Goal: Task Accomplishment & Management: Manage account settings

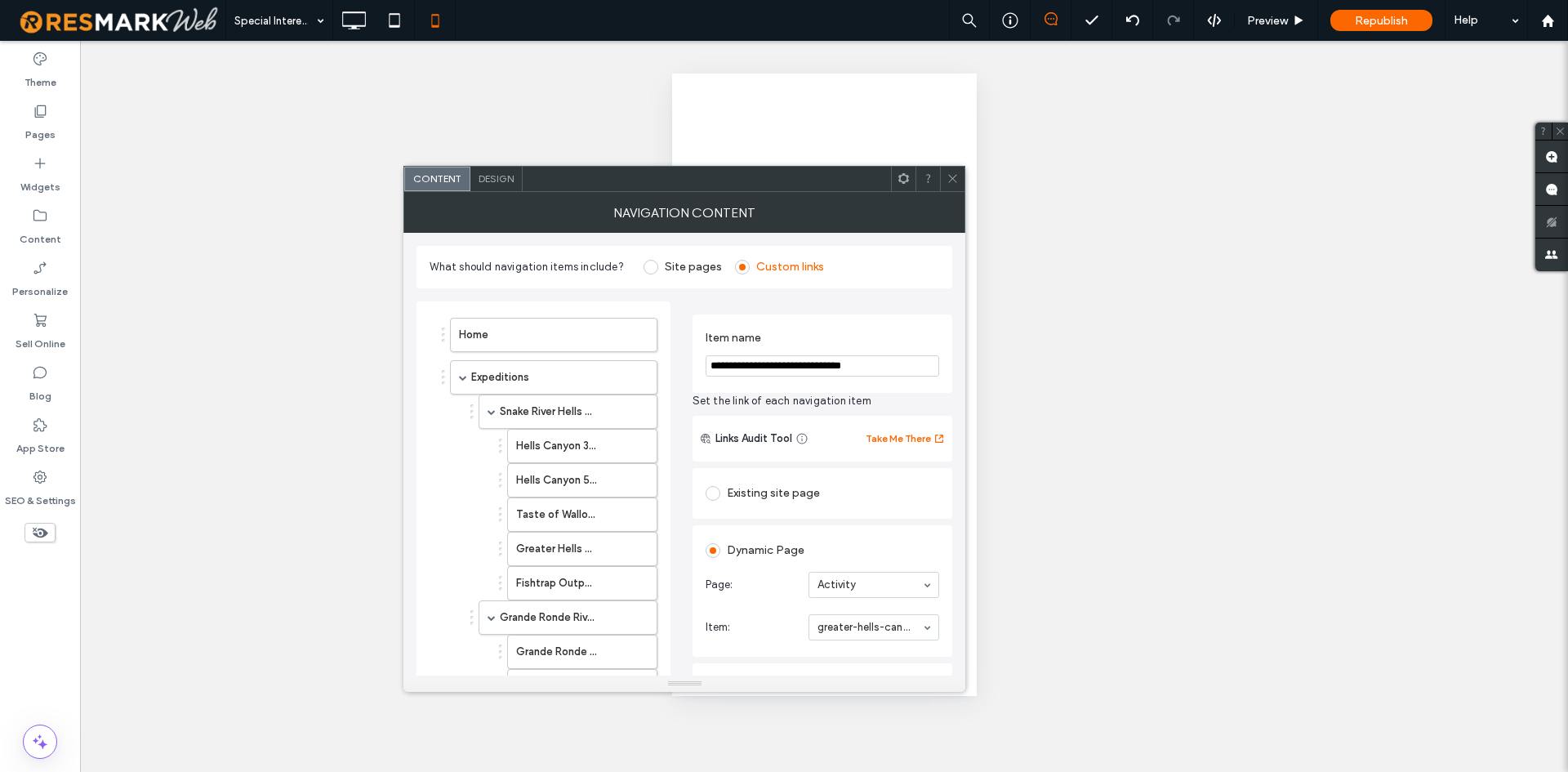
click at [960, 167] on div at bounding box center [952, 178] width 25 height 25
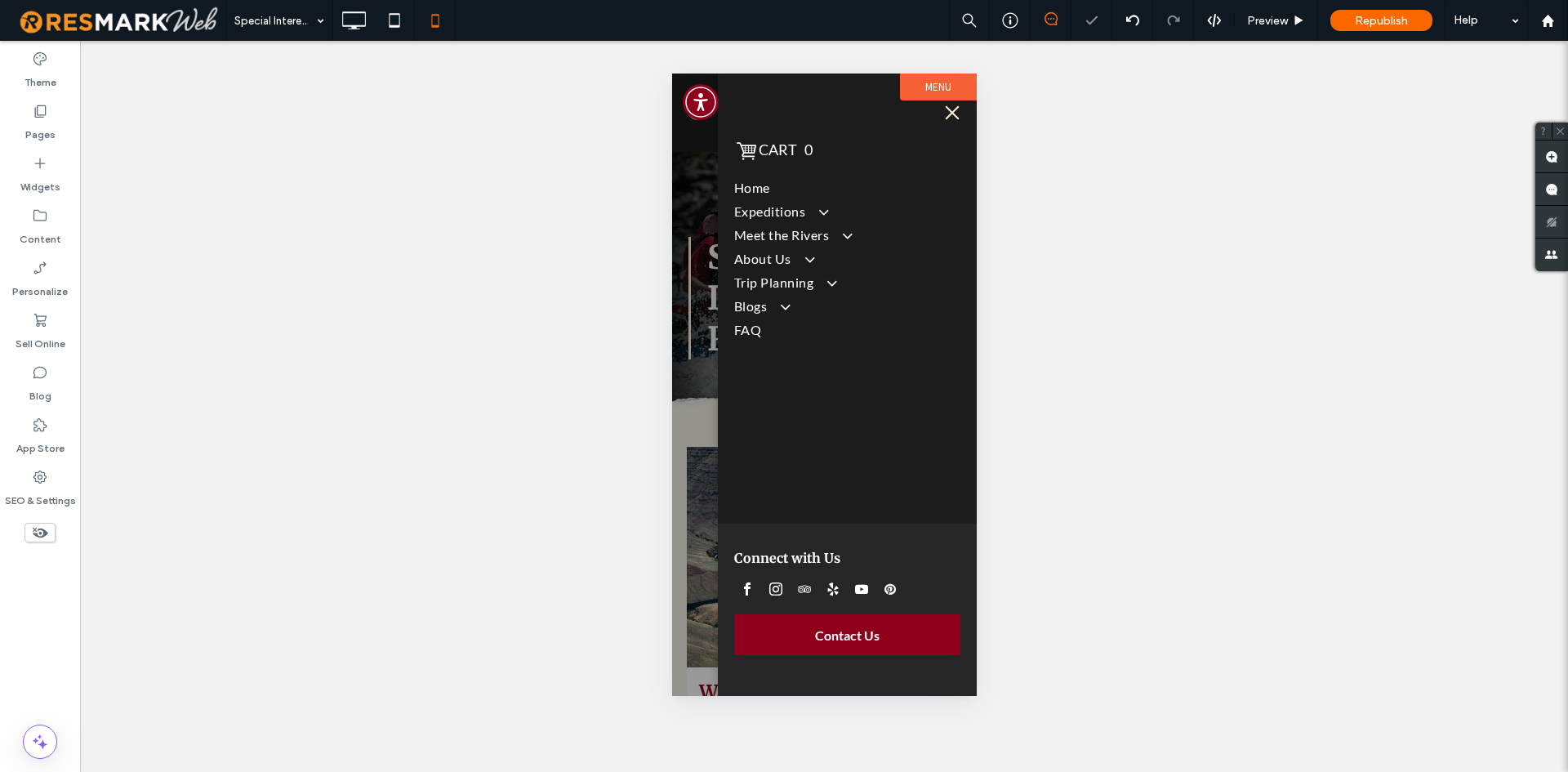
click at [685, 221] on div at bounding box center [824, 384] width 304 height 622
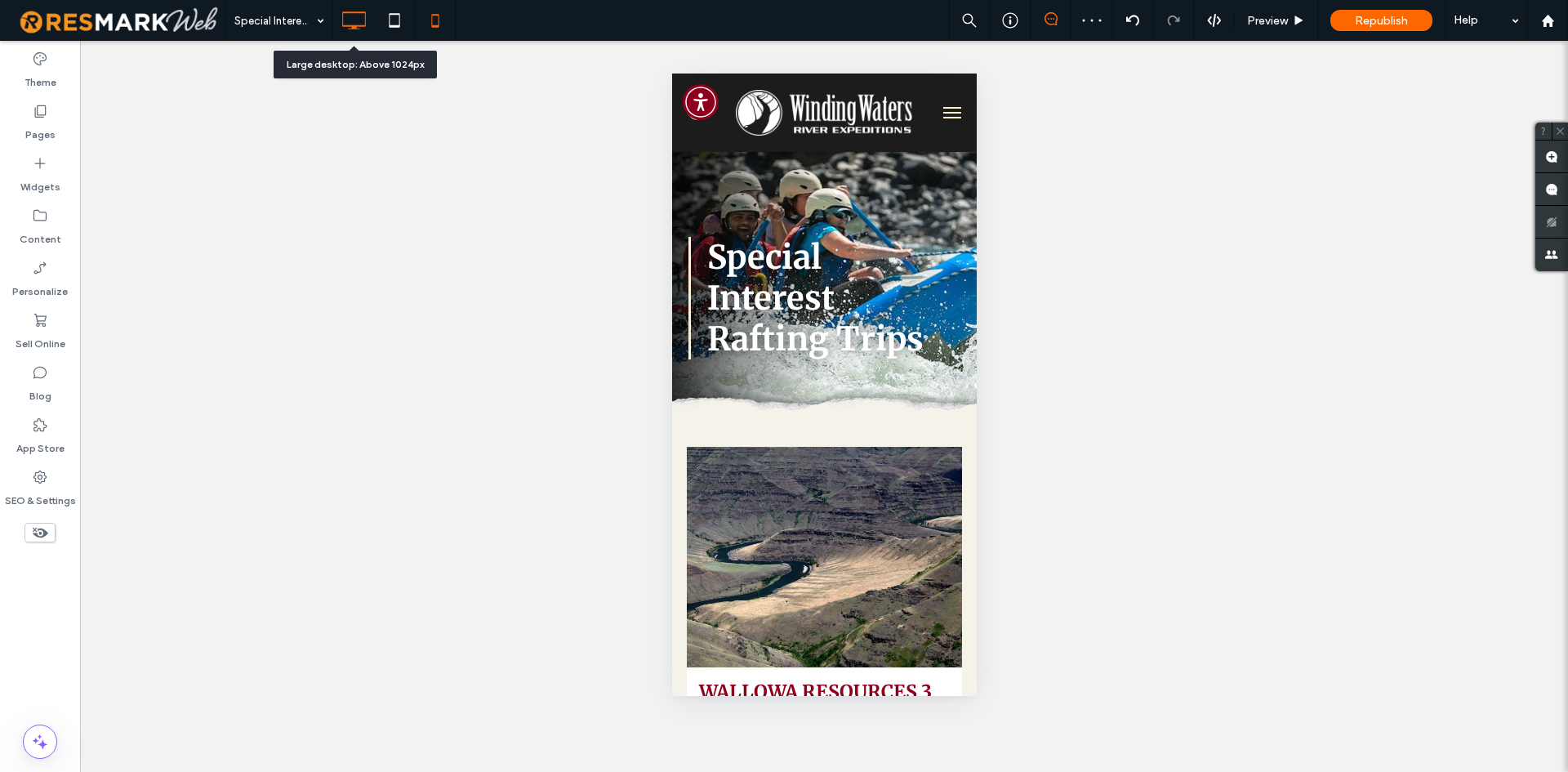
click at [342, 7] on icon at bounding box center [353, 20] width 33 height 33
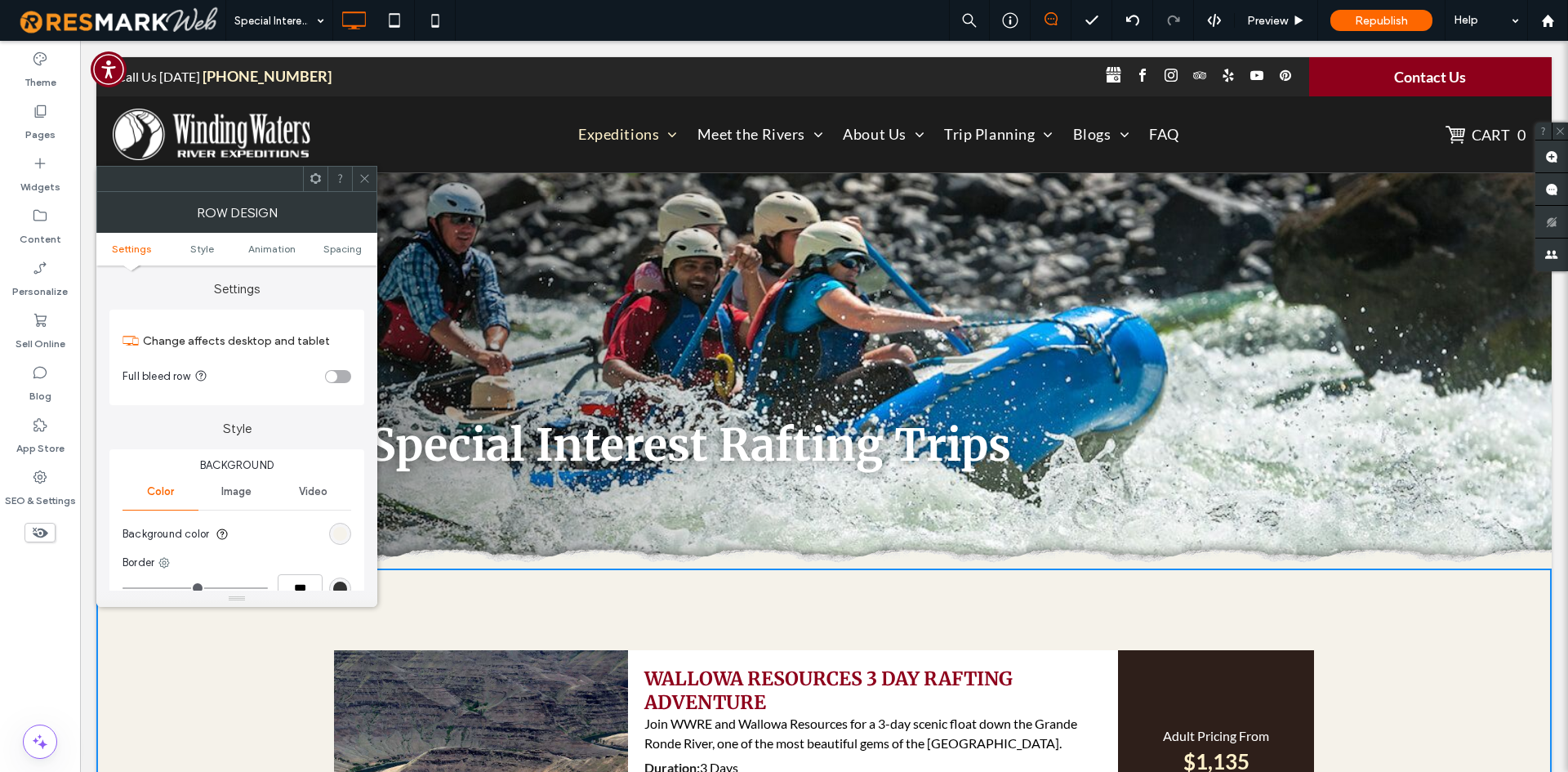
click at [356, 172] on div at bounding box center [364, 178] width 25 height 25
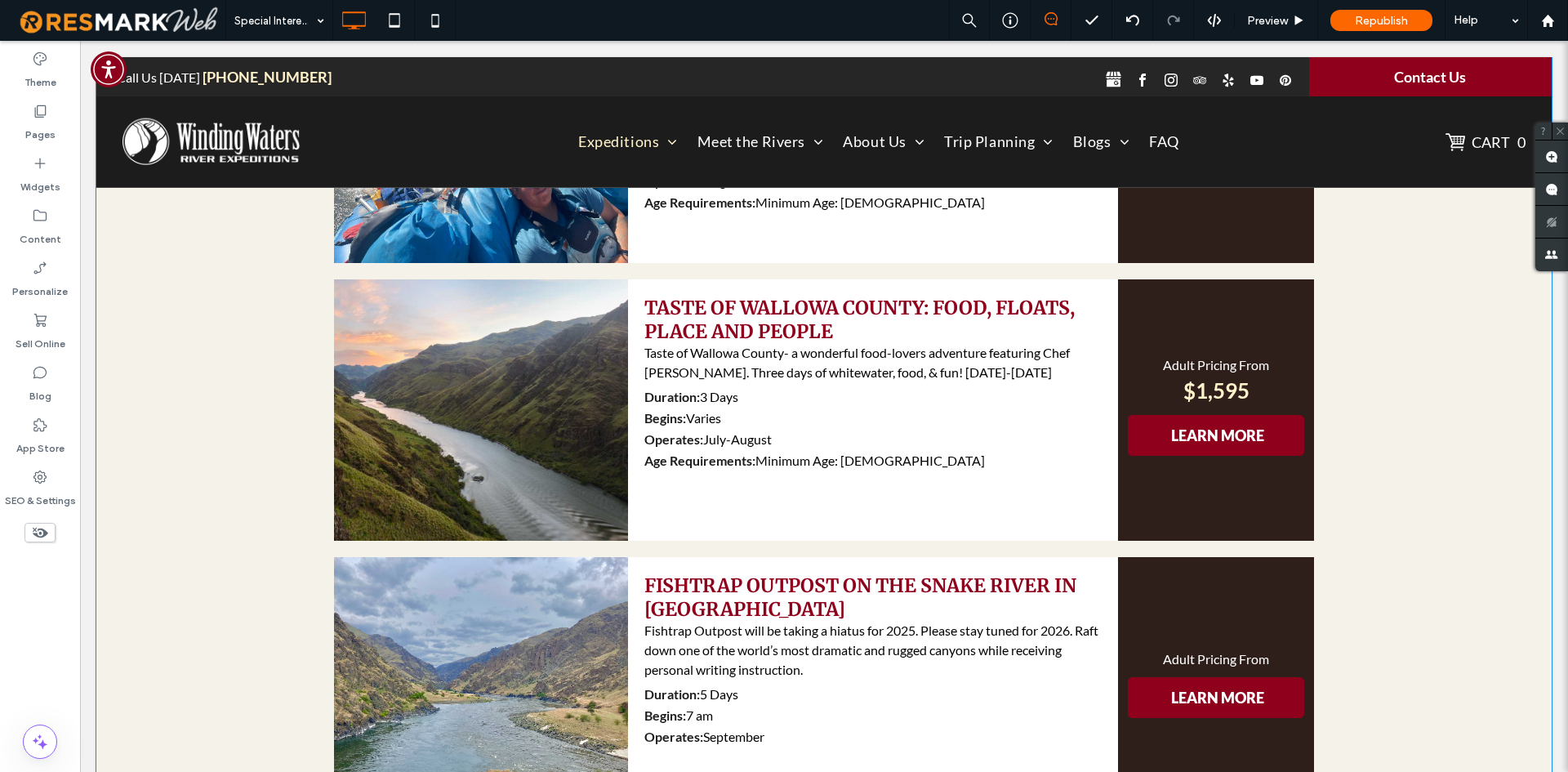
scroll to position [790, 0]
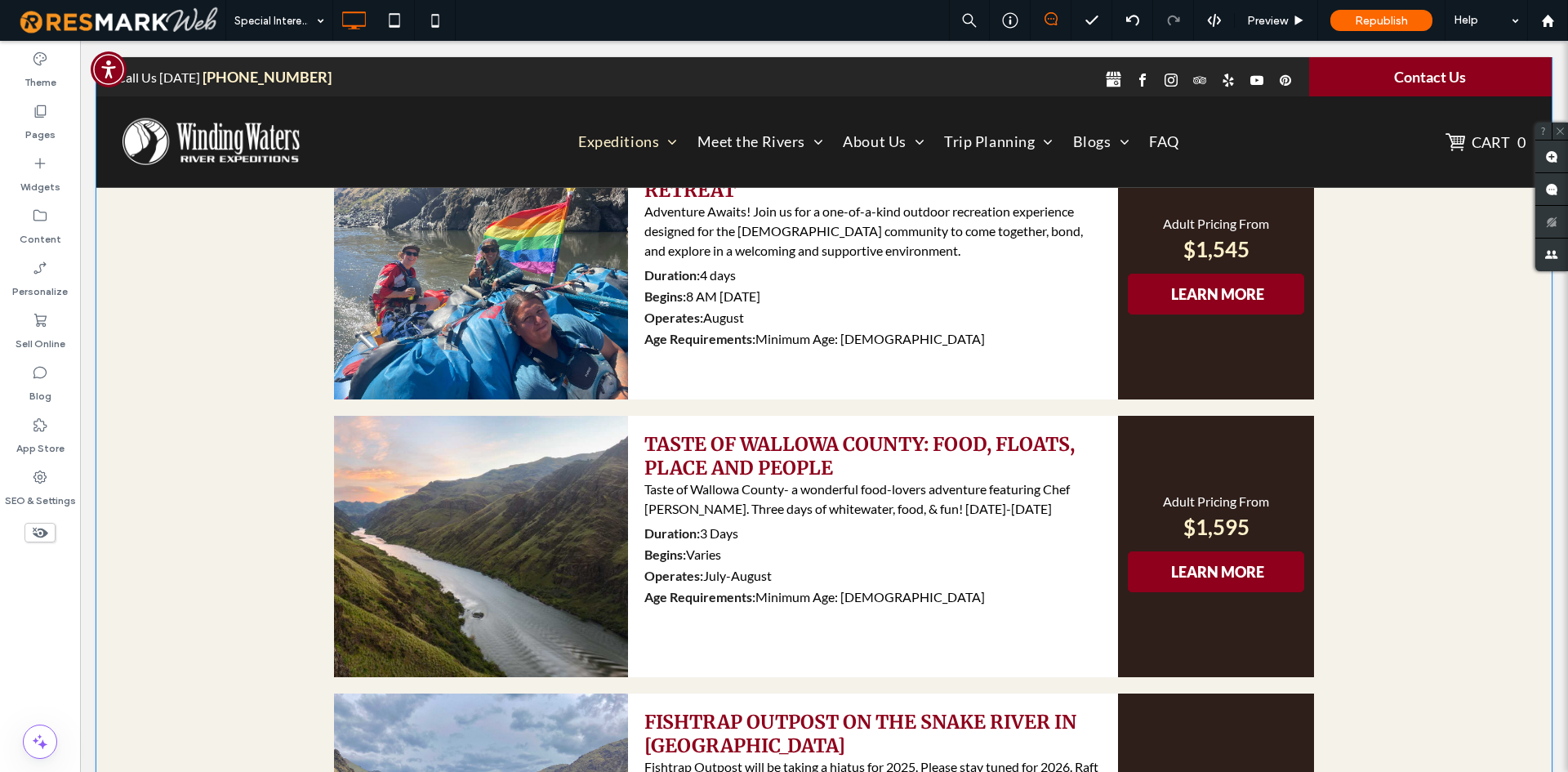
click at [285, 434] on div "WALLOWA RESOURCES 3 DAY RAFTING ADVENTURE Join WWRE and Wallowa Resources for a…" at bounding box center [824, 555] width 1456 height 1552
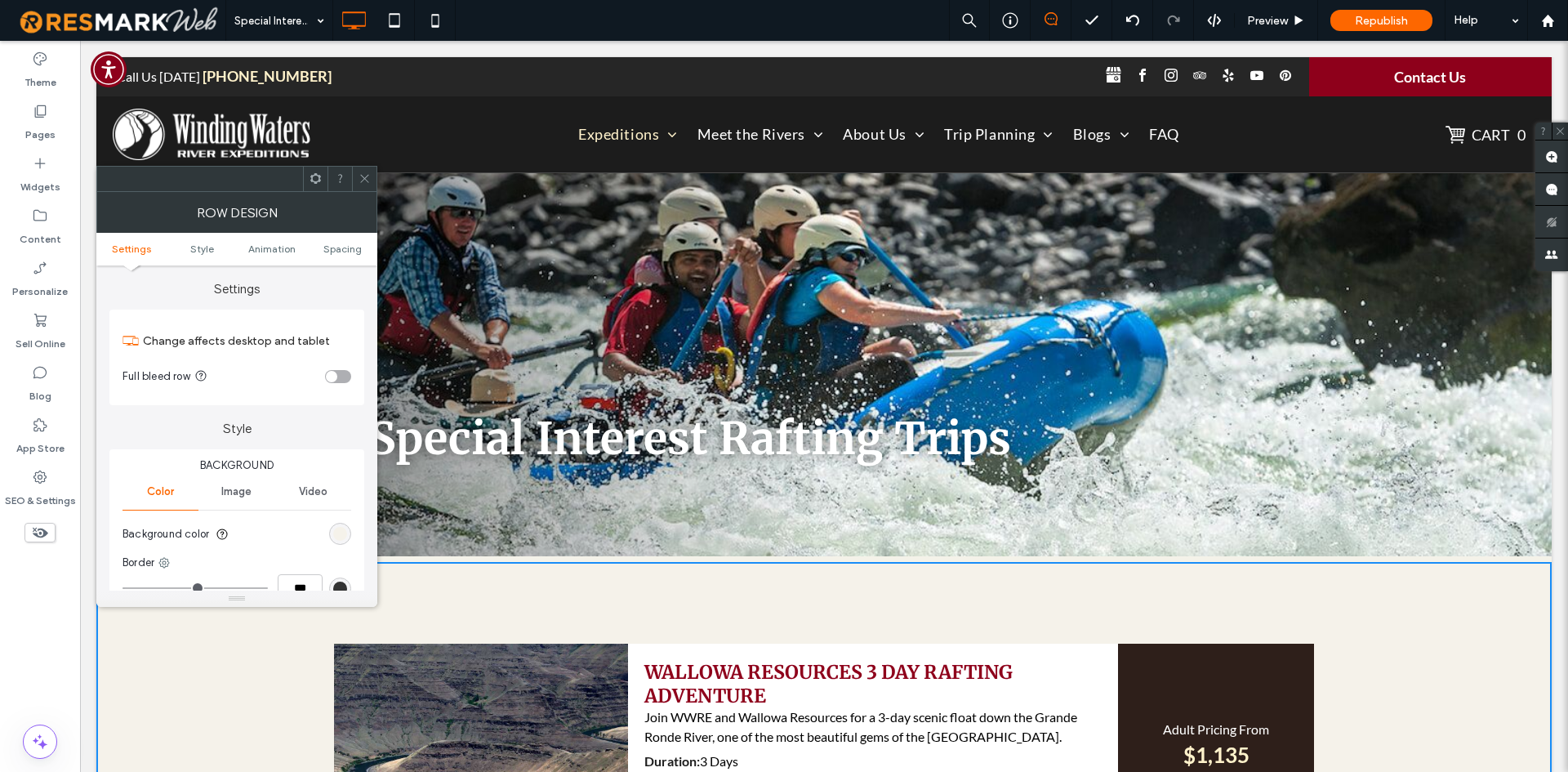
scroll to position [0, 0]
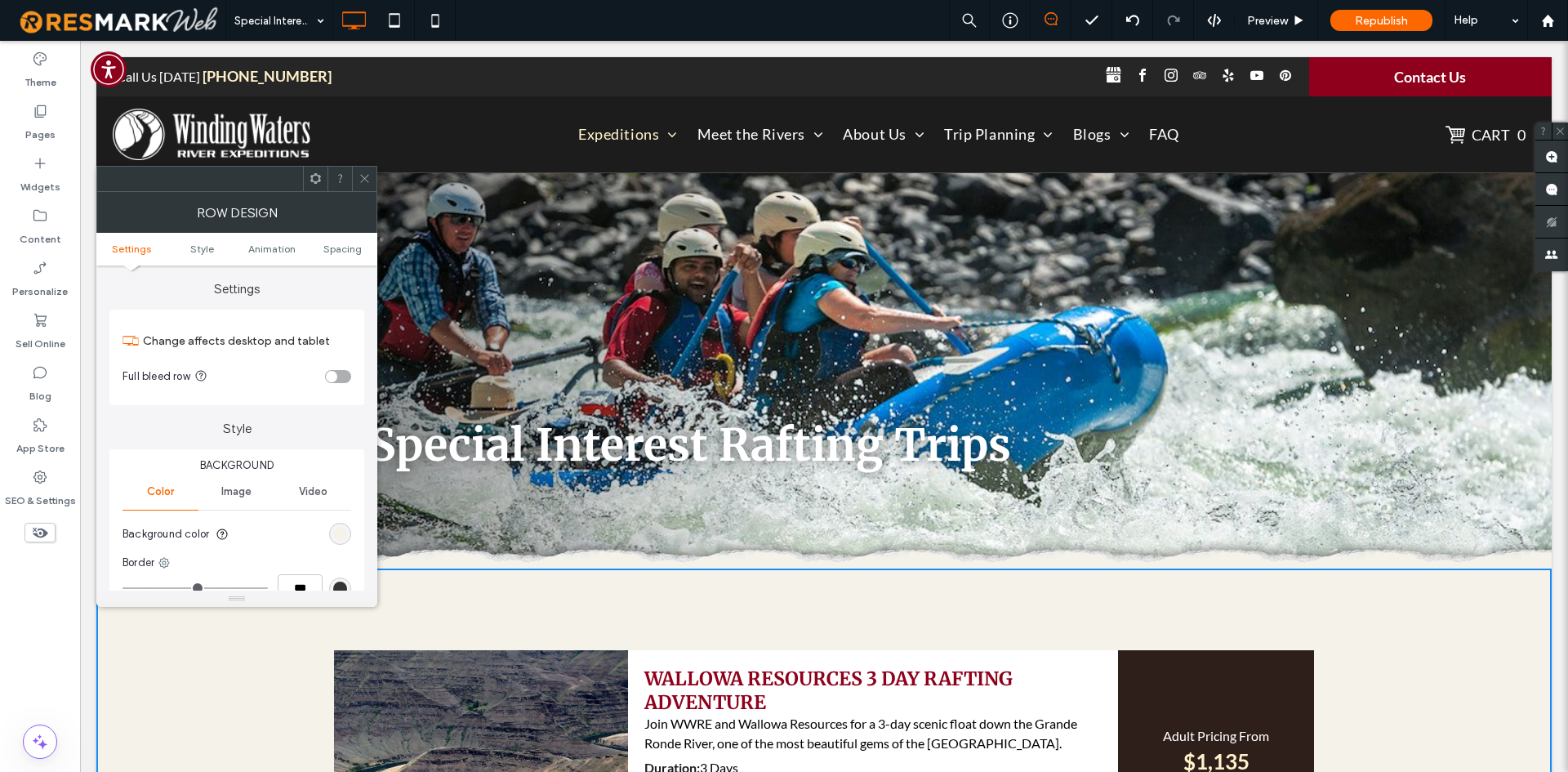
click at [365, 180] on icon at bounding box center [364, 178] width 12 height 12
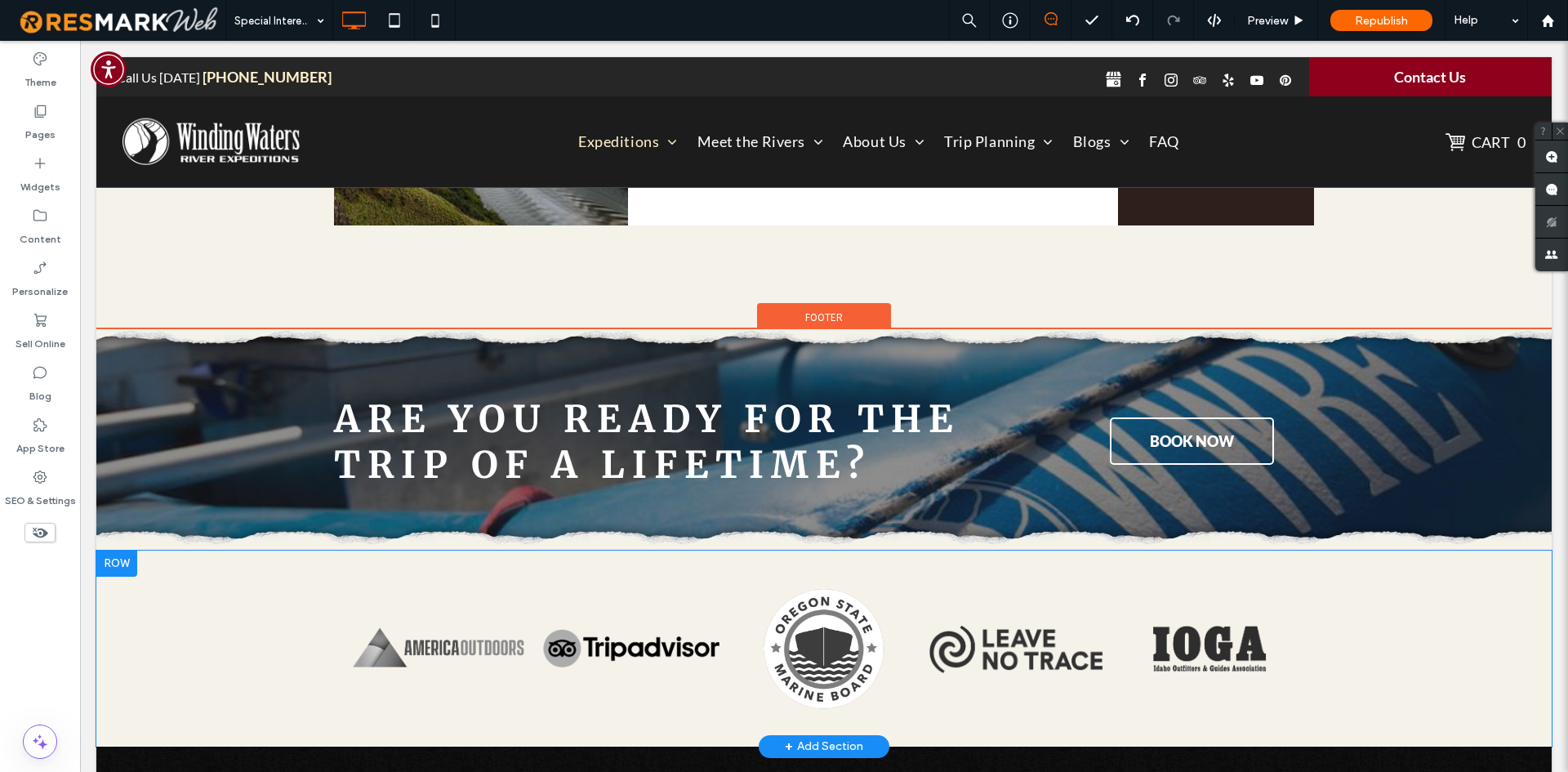
scroll to position [2178, 0]
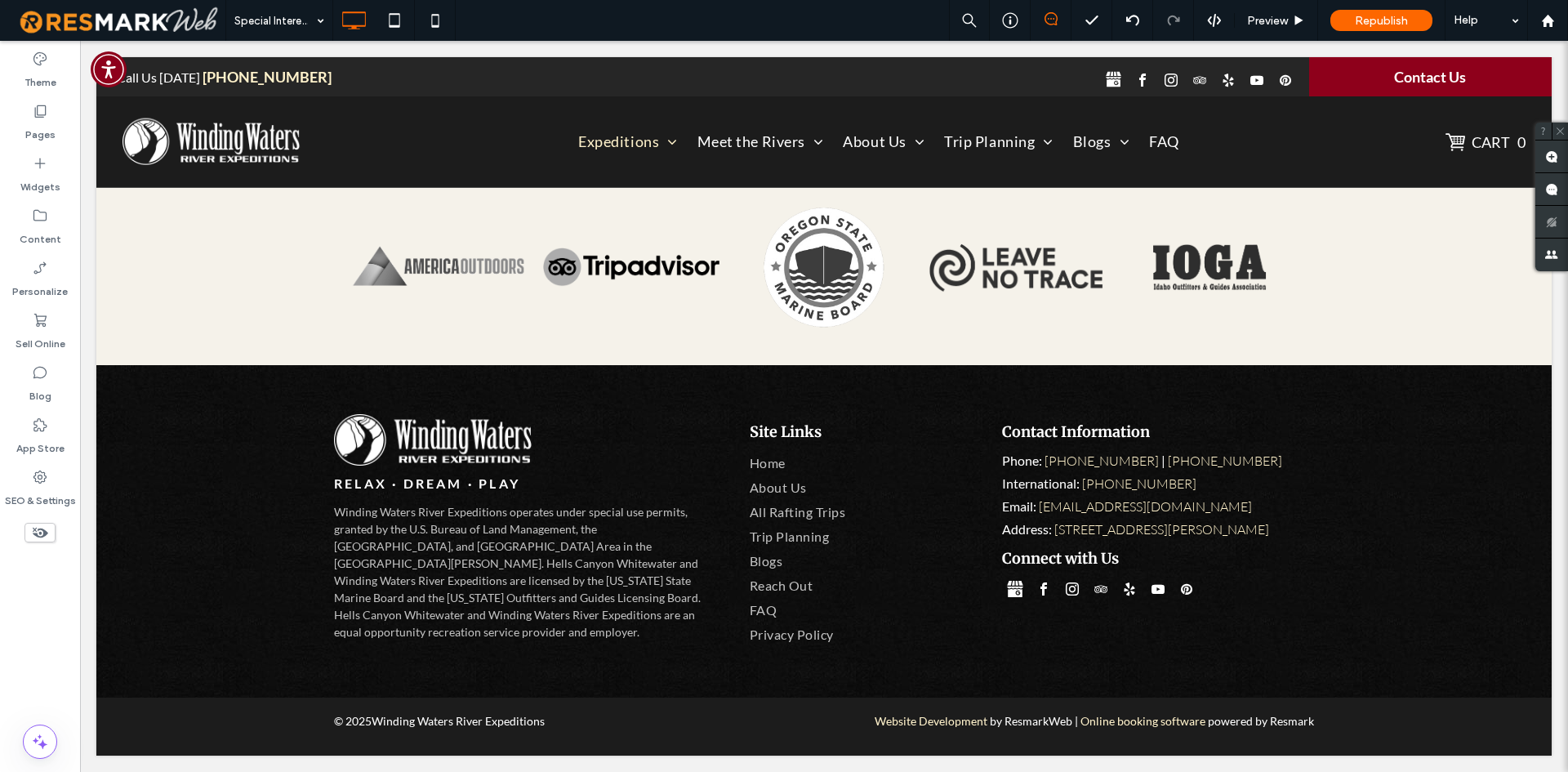
click at [42, 565] on div at bounding box center [40, 558] width 80 height 16
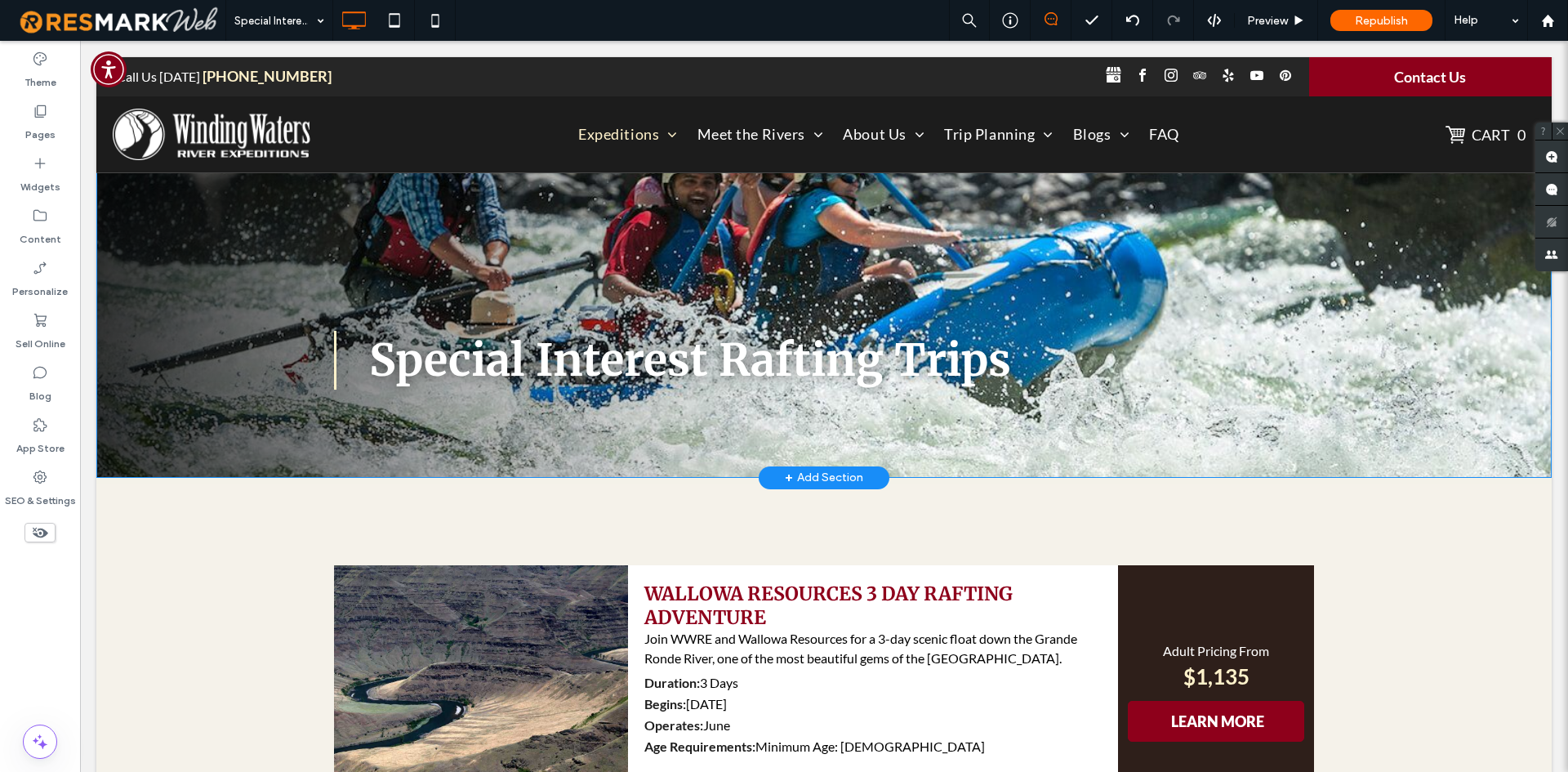
scroll to position [326, 0]
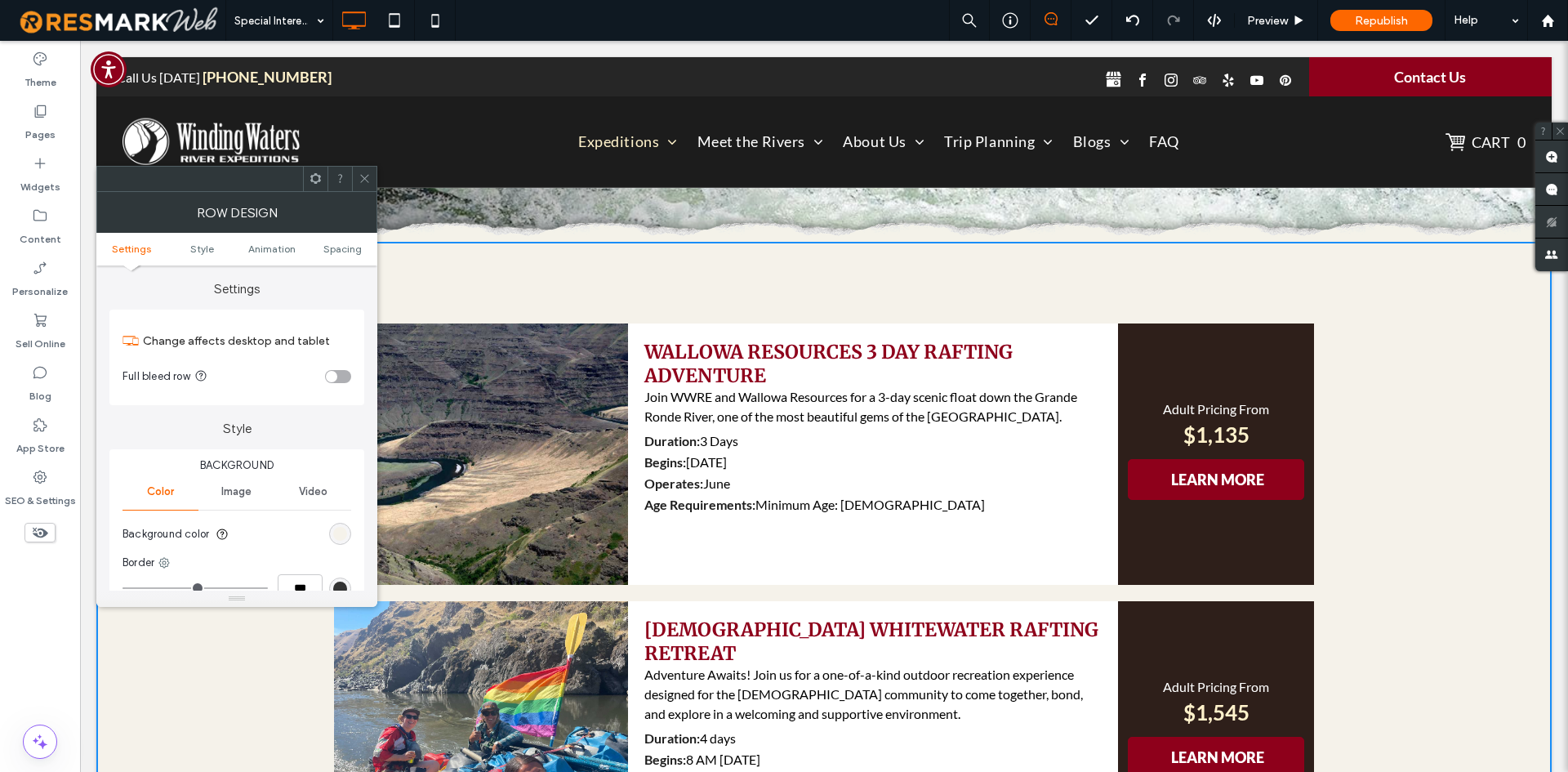
click at [361, 178] on icon at bounding box center [364, 178] width 12 height 12
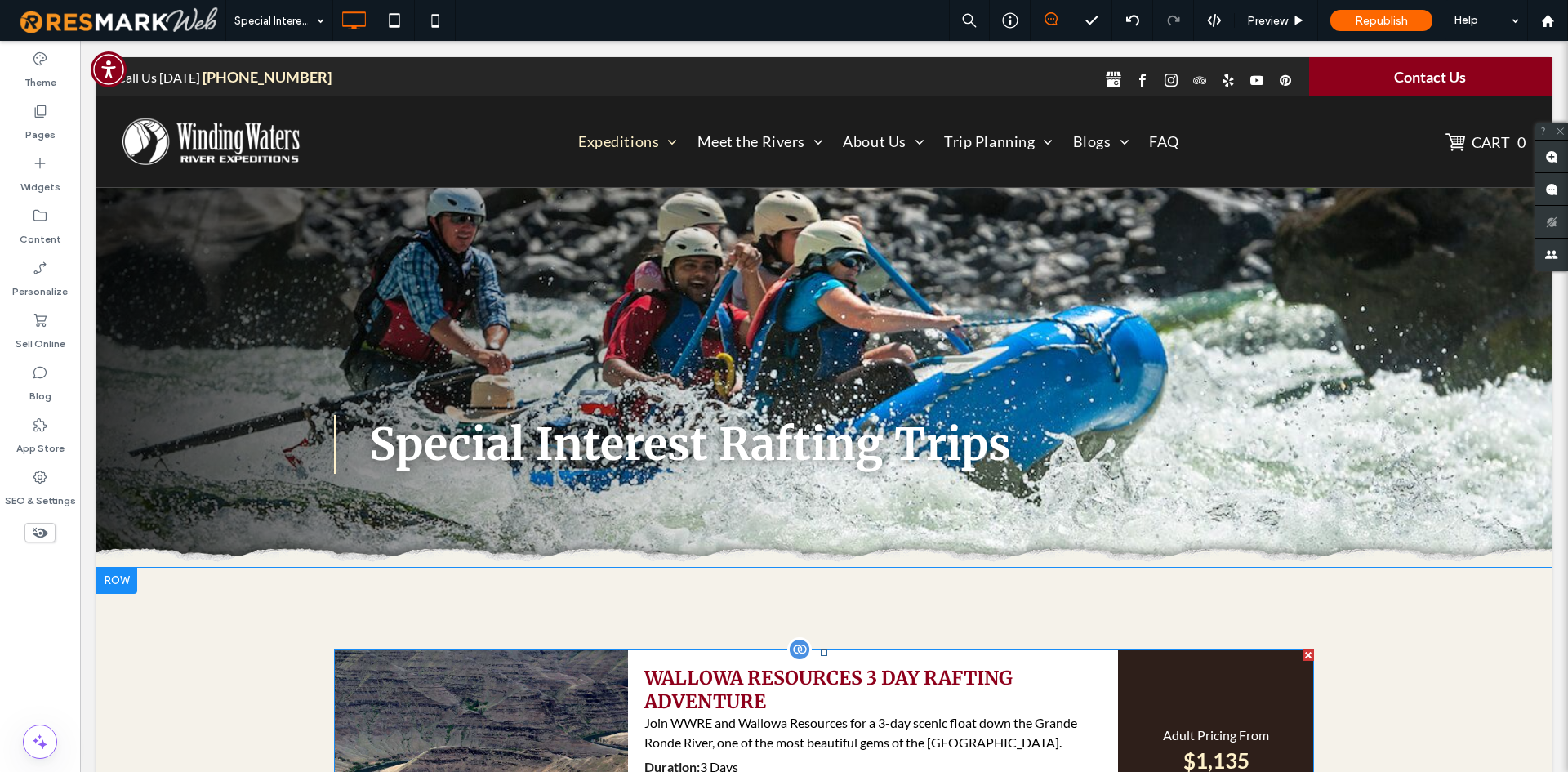
scroll to position [0, 0]
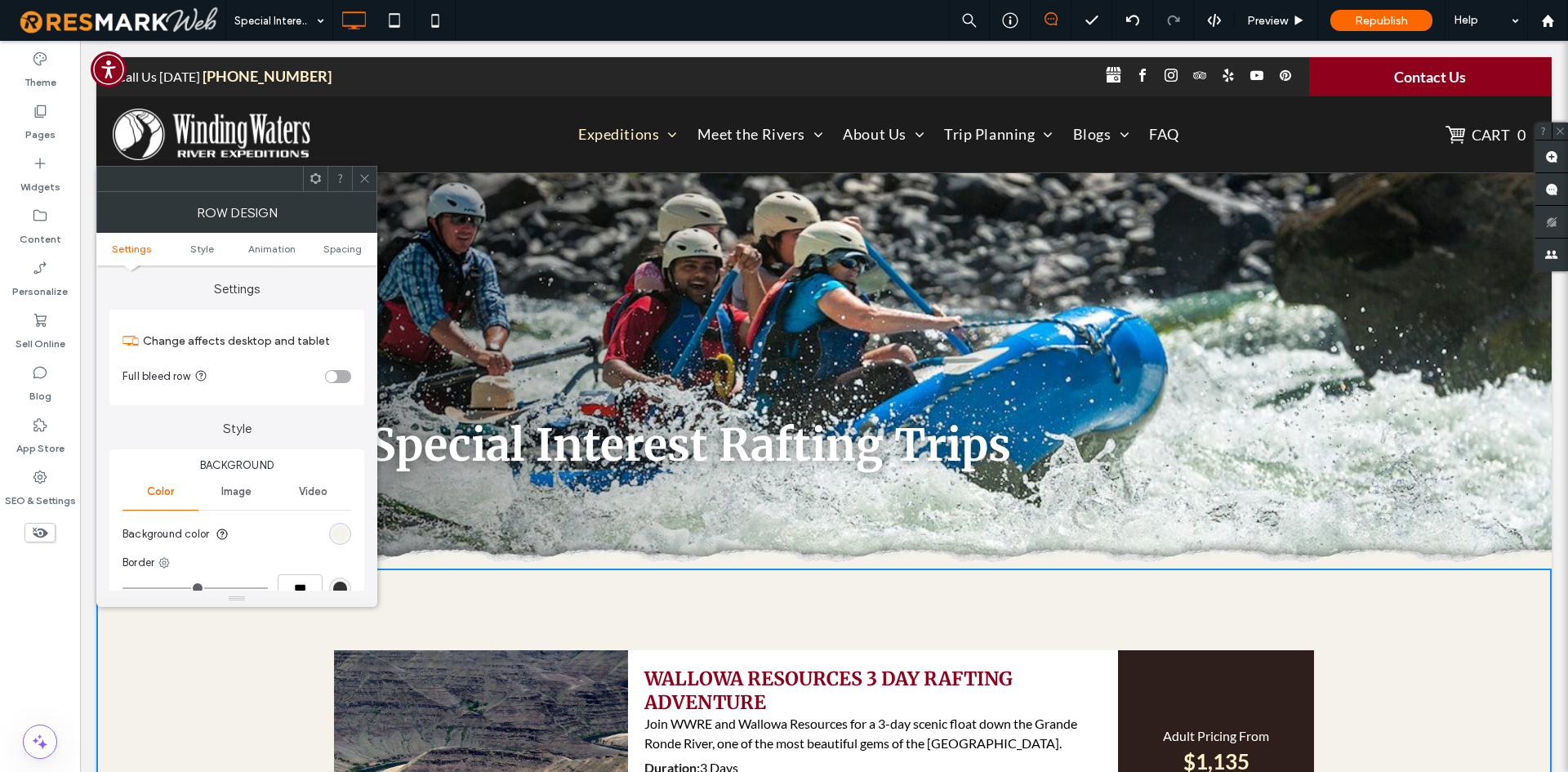
click at [364, 180] on icon at bounding box center [364, 178] width 12 height 12
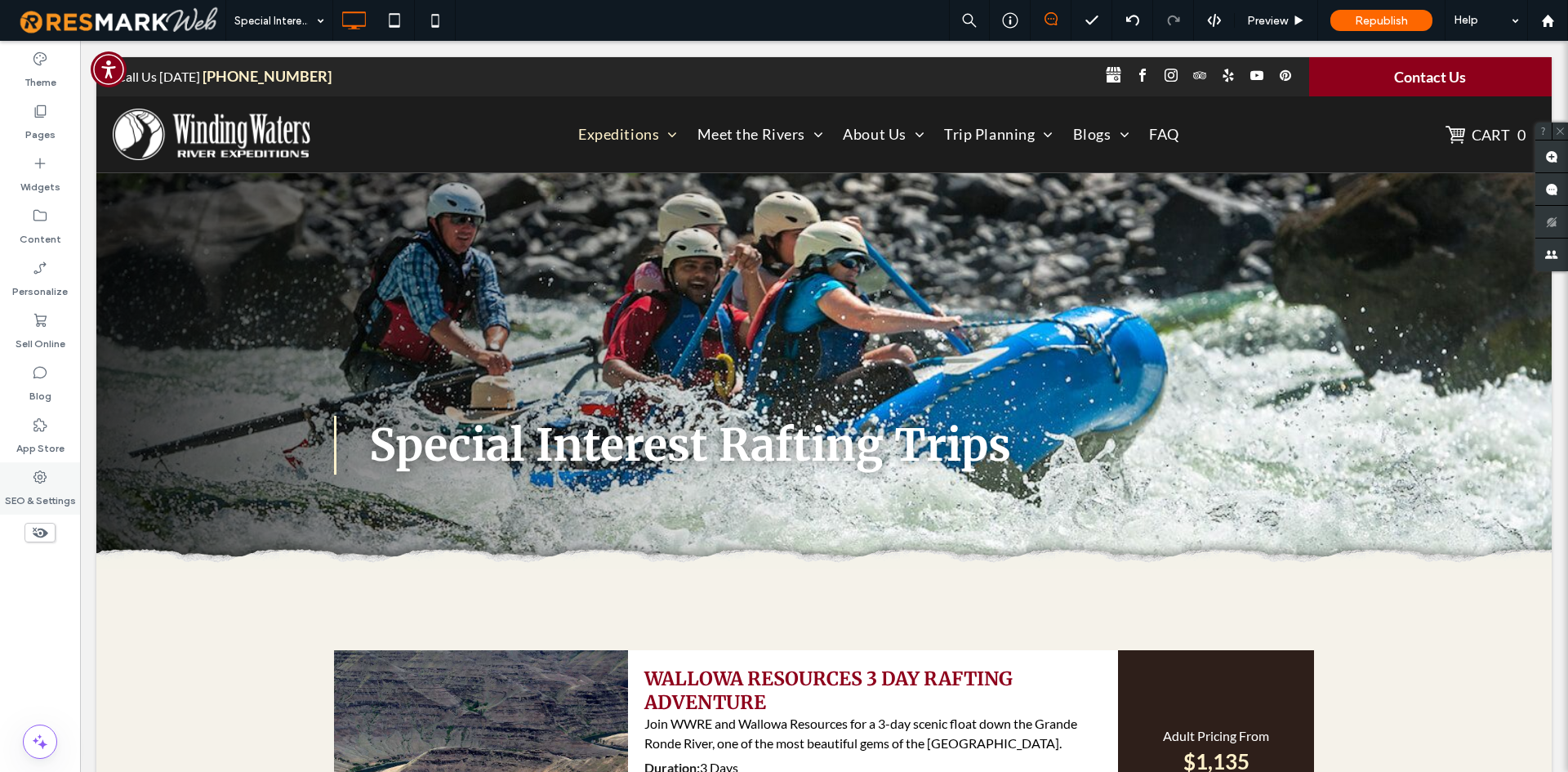
click at [44, 493] on label "SEO & Settings" at bounding box center [40, 496] width 71 height 23
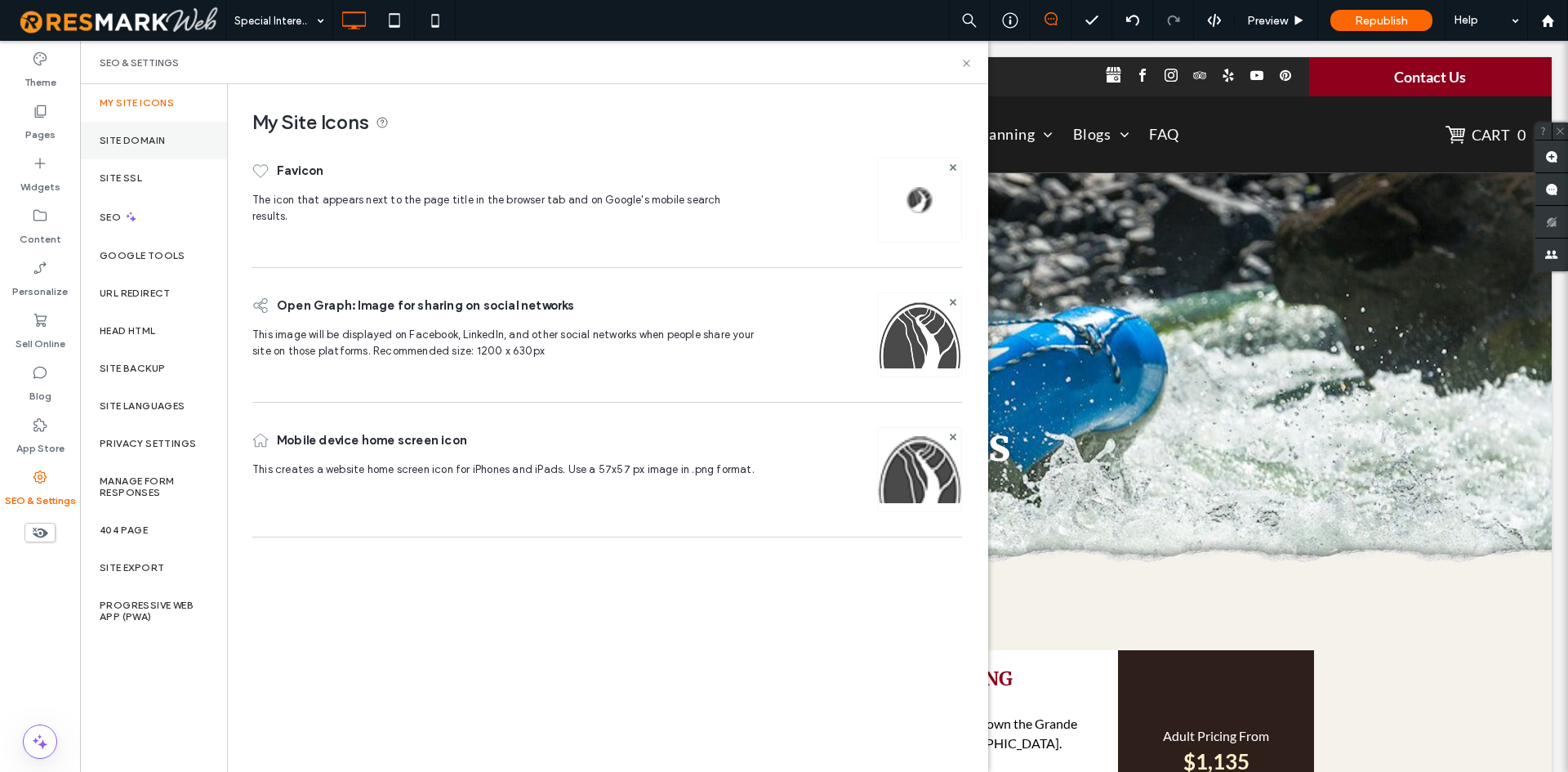
click at [157, 136] on label "Site Domain" at bounding box center [132, 139] width 66 height 11
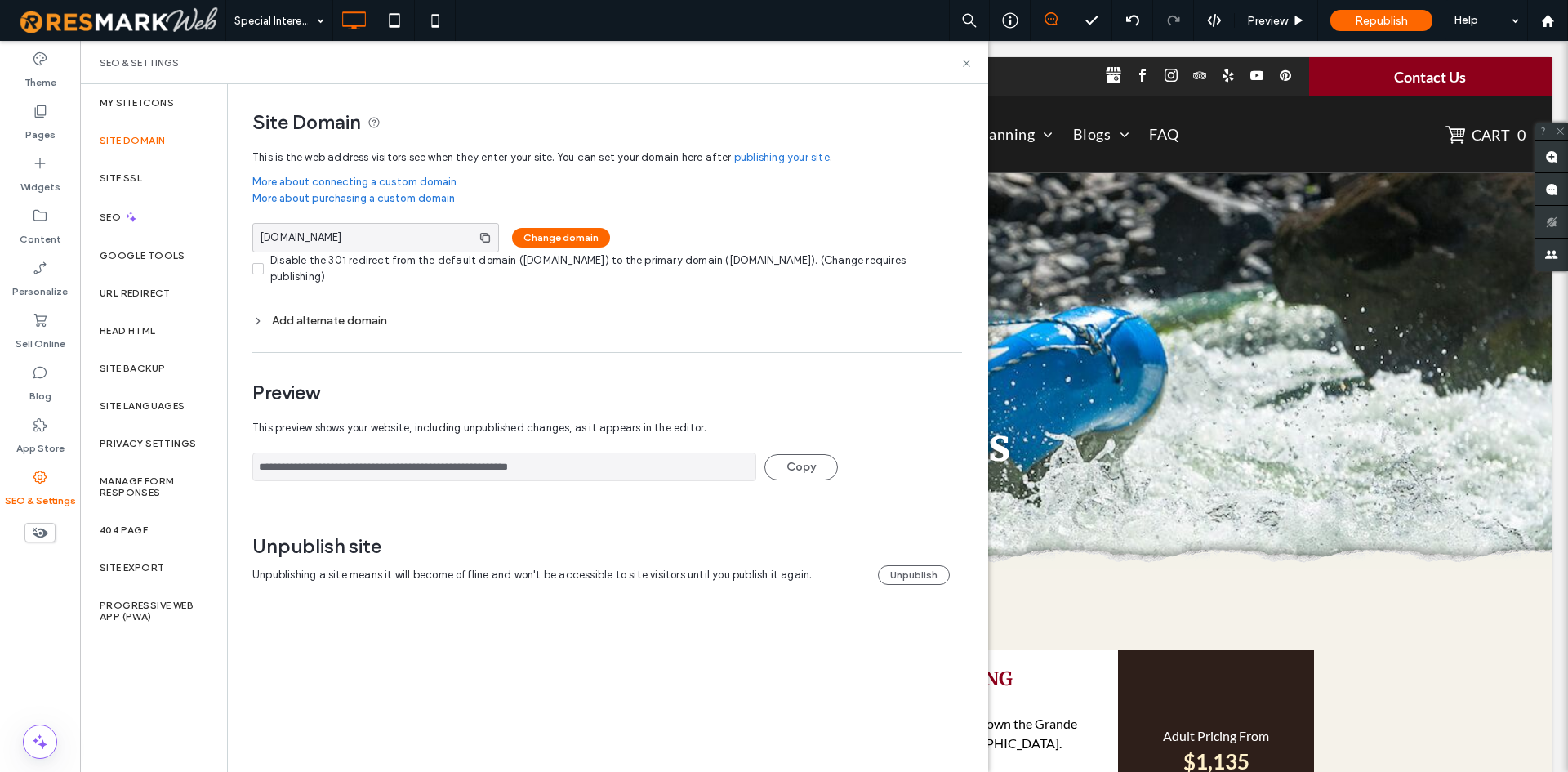
click at [553, 421] on span "This preview shows your website, including unpublished changes, as it appears i…" at bounding box center [601, 428] width 697 height 33
click at [520, 482] on div "**********" at bounding box center [601, 455] width 697 height 86
click at [517, 465] on input "**********" at bounding box center [504, 467] width 503 height 29
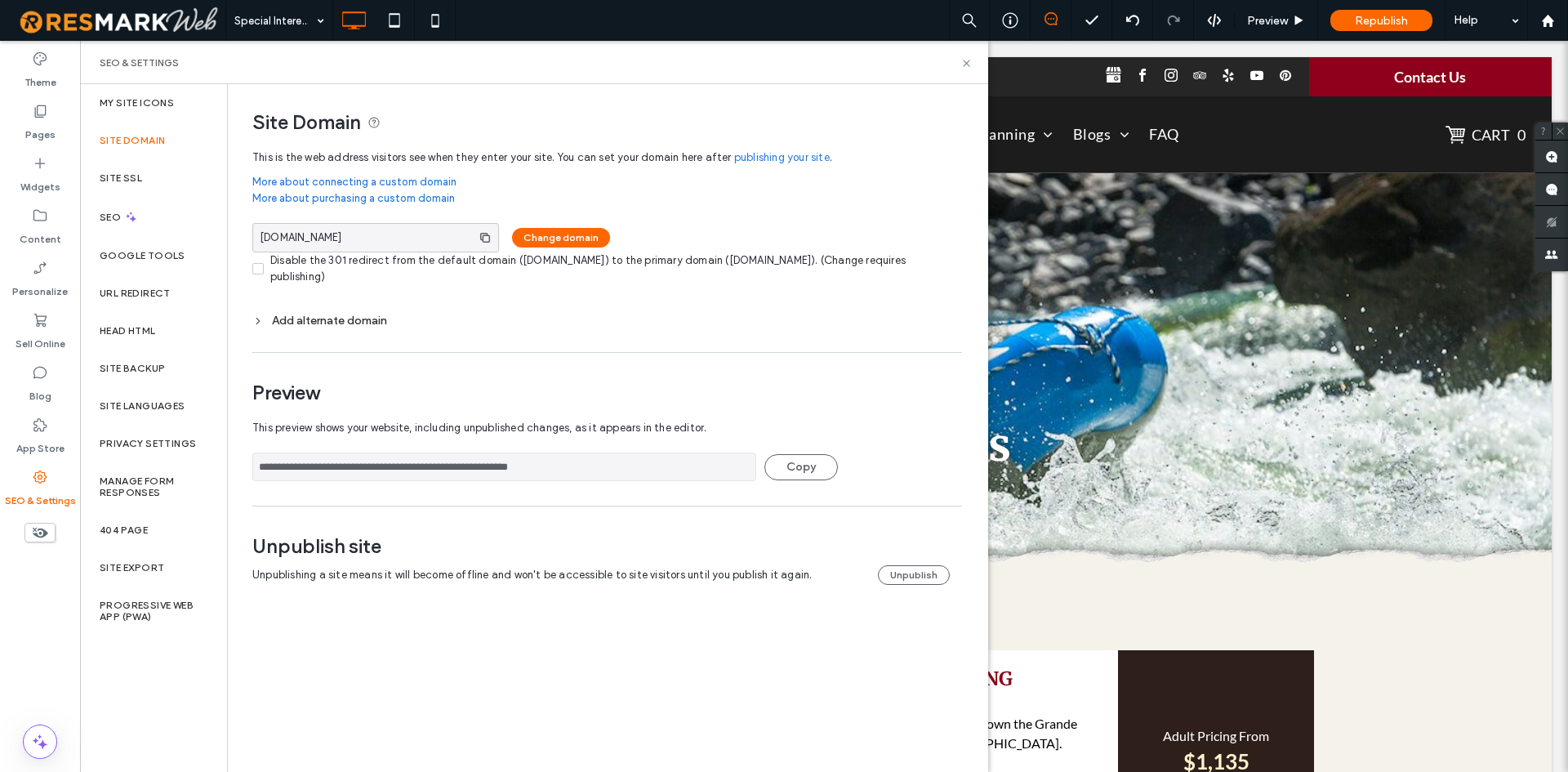
click at [517, 465] on input "**********" at bounding box center [504, 467] width 503 height 29
click at [966, 64] on use at bounding box center [966, 63] width 7 height 7
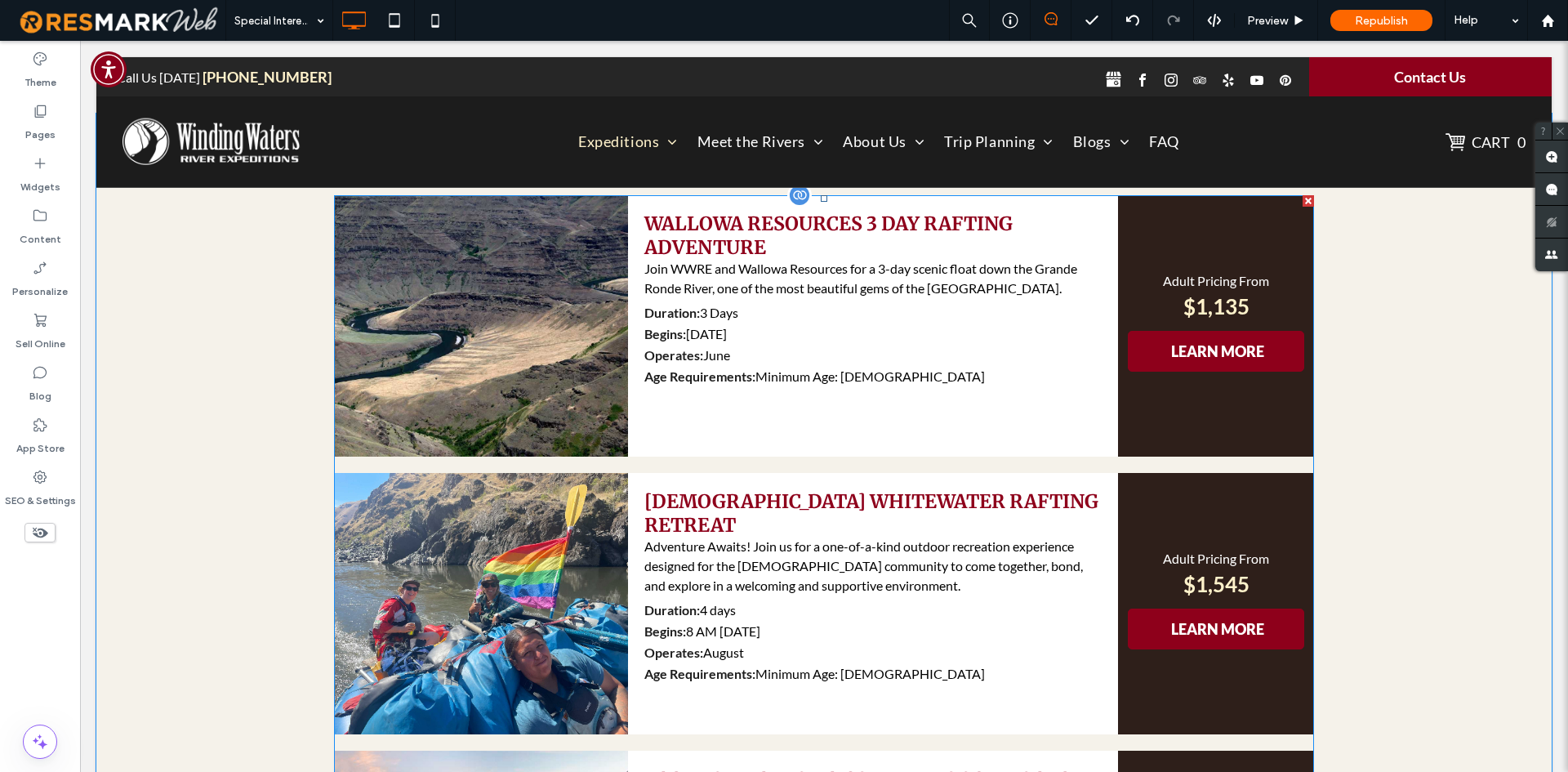
scroll to position [654, 0]
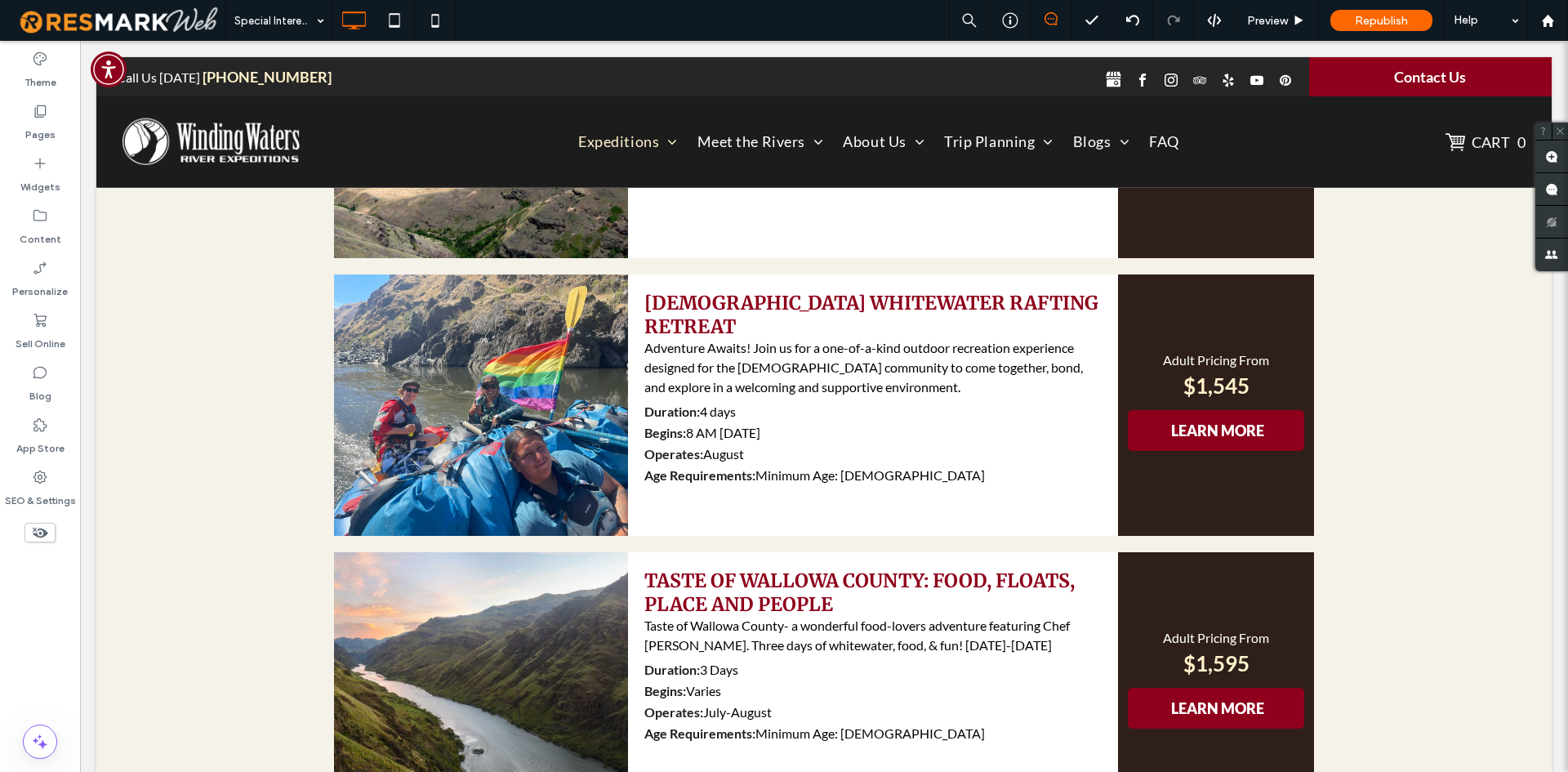
drag, startPoint x: 48, startPoint y: 132, endPoint x: 567, endPoint y: 1, distance: 535.3
click at [48, 132] on label "Pages" at bounding box center [40, 130] width 30 height 23
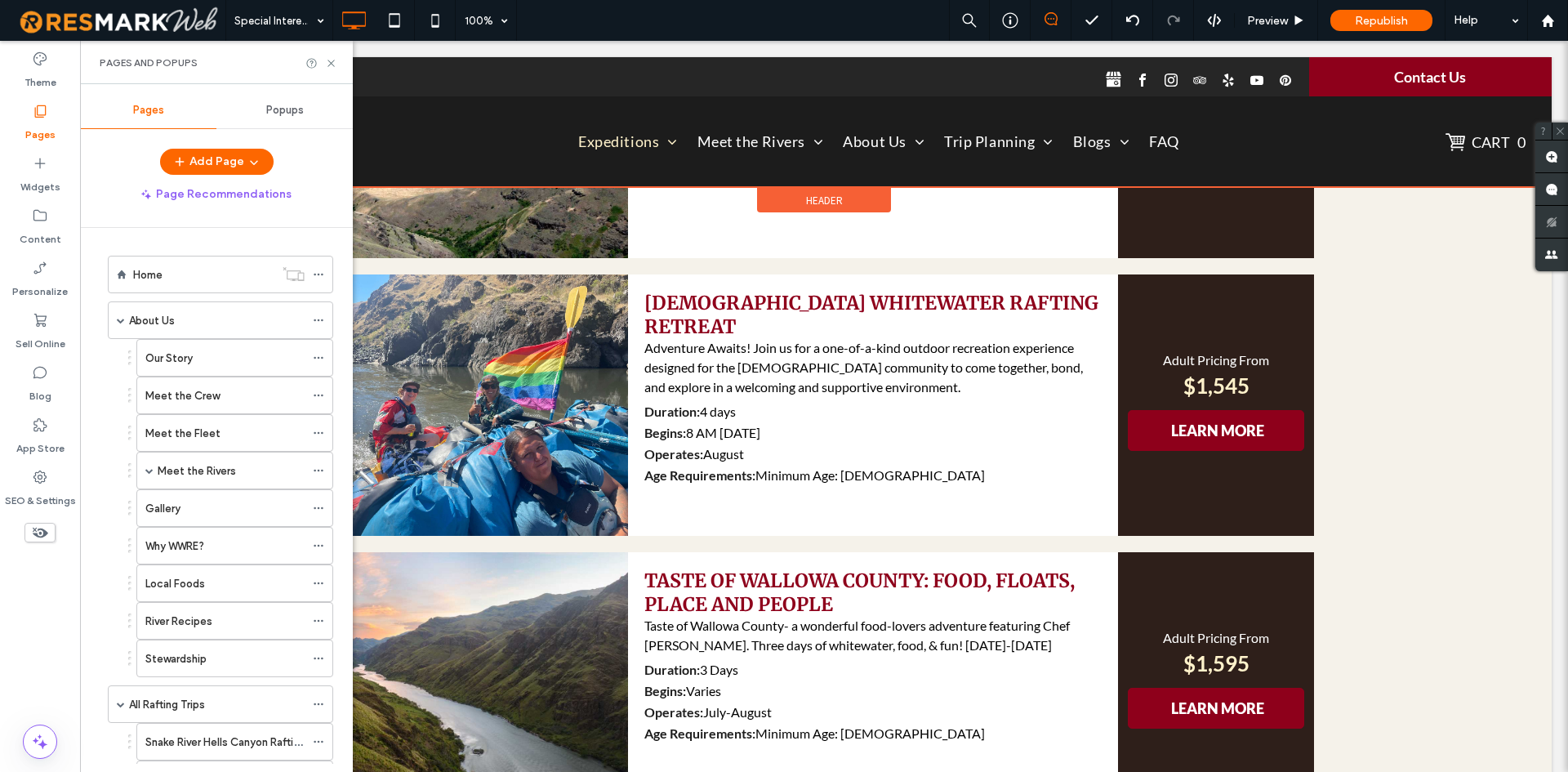
click at [622, 139] on div at bounding box center [824, 121] width 1456 height 130
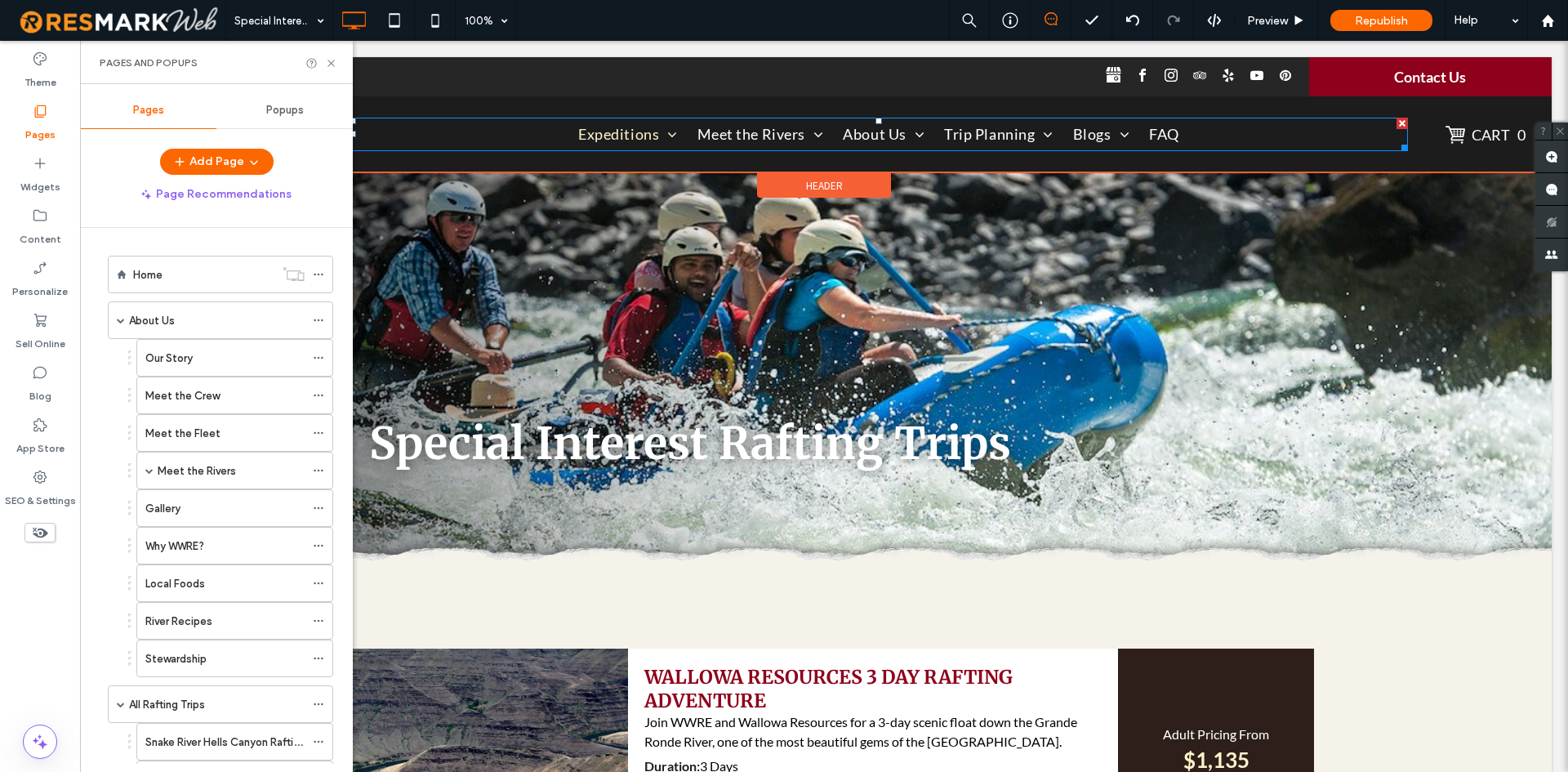
scroll to position [0, 0]
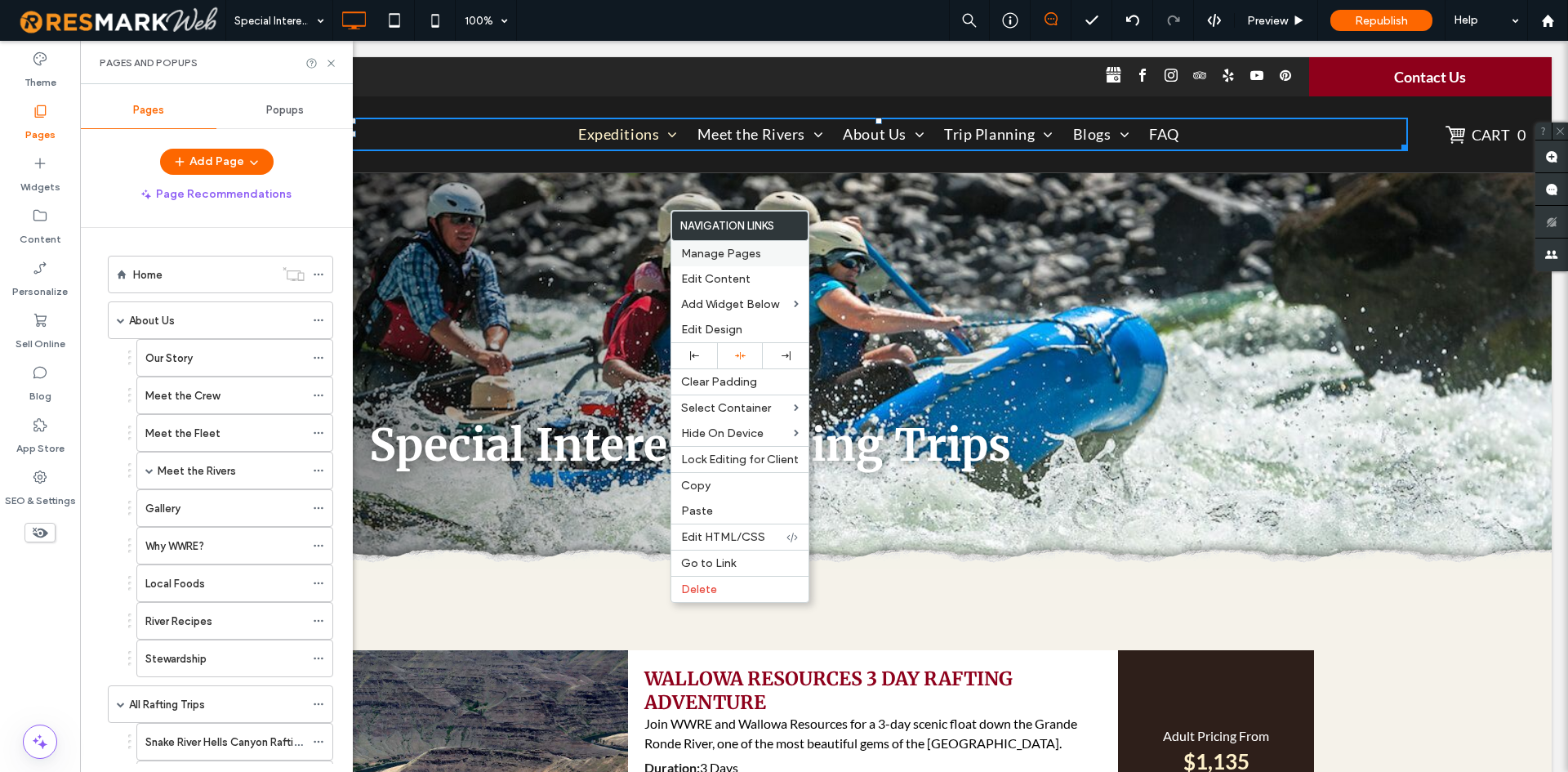
click at [705, 251] on span "Manage Pages" at bounding box center [721, 254] width 80 height 14
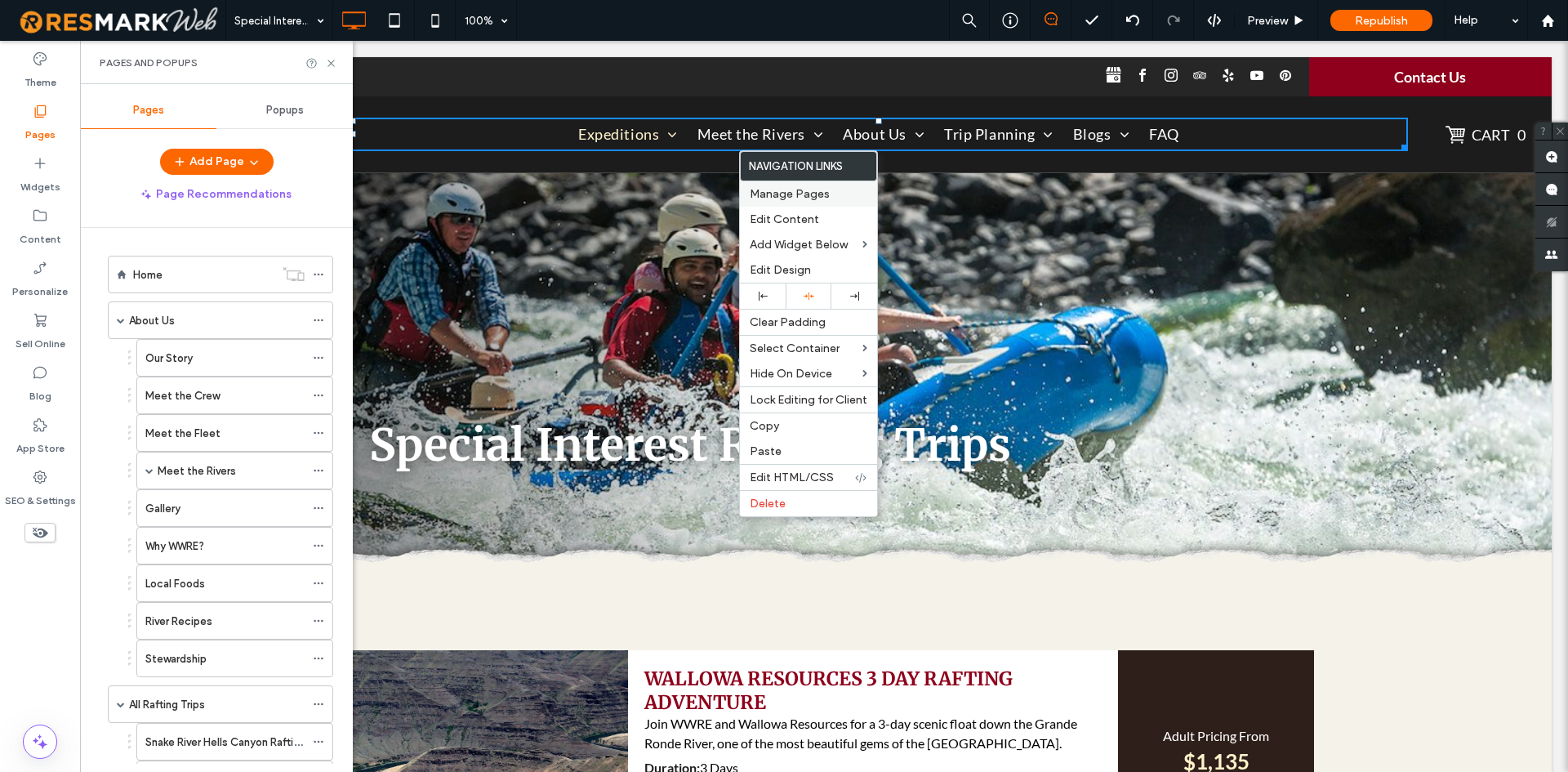
click at [763, 190] on span "Manage Pages" at bounding box center [789, 194] width 80 height 14
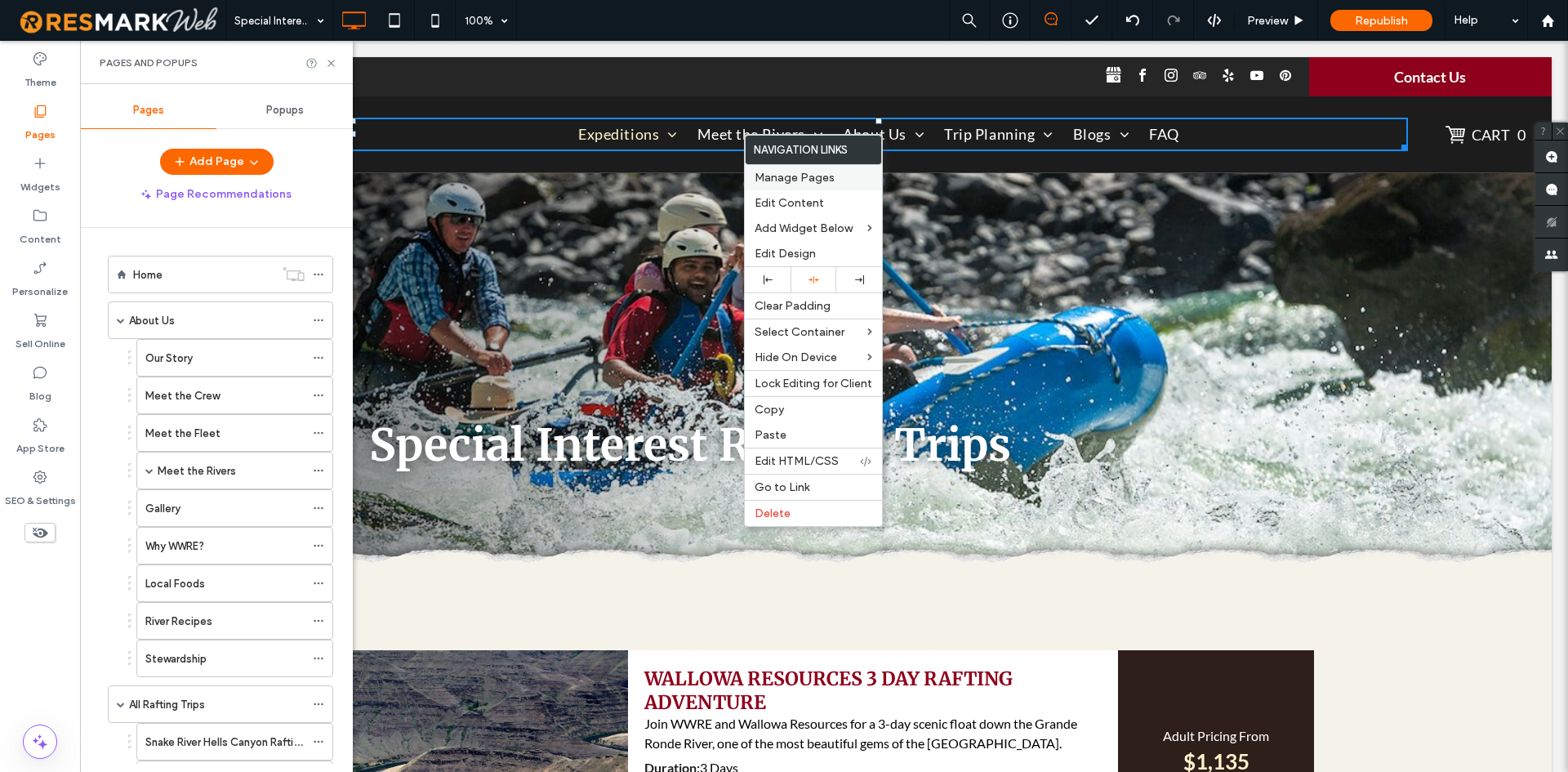
click at [781, 180] on span "Manage Pages" at bounding box center [794, 178] width 80 height 14
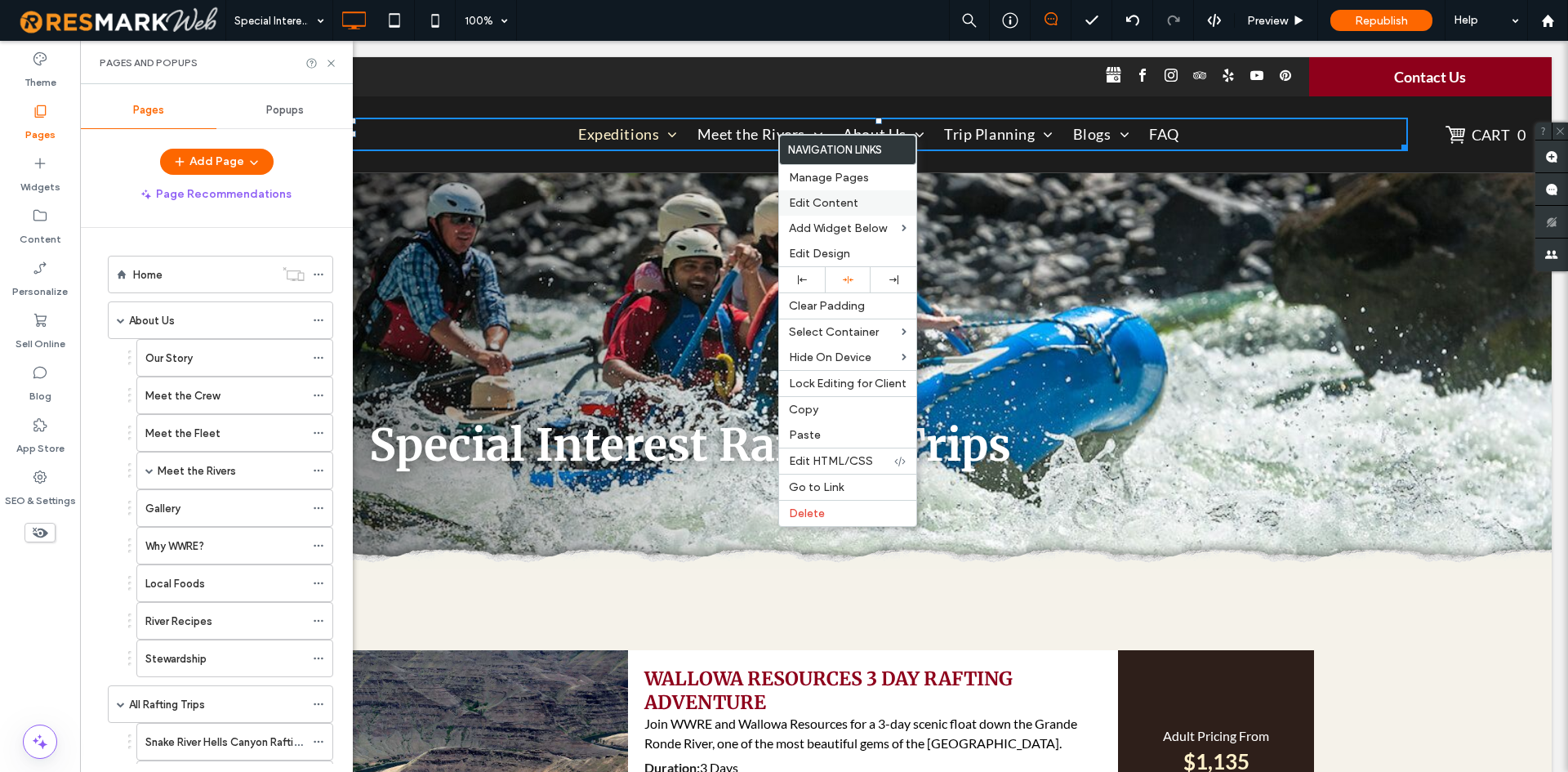
click at [805, 212] on div "Edit Content" at bounding box center [848, 202] width 137 height 25
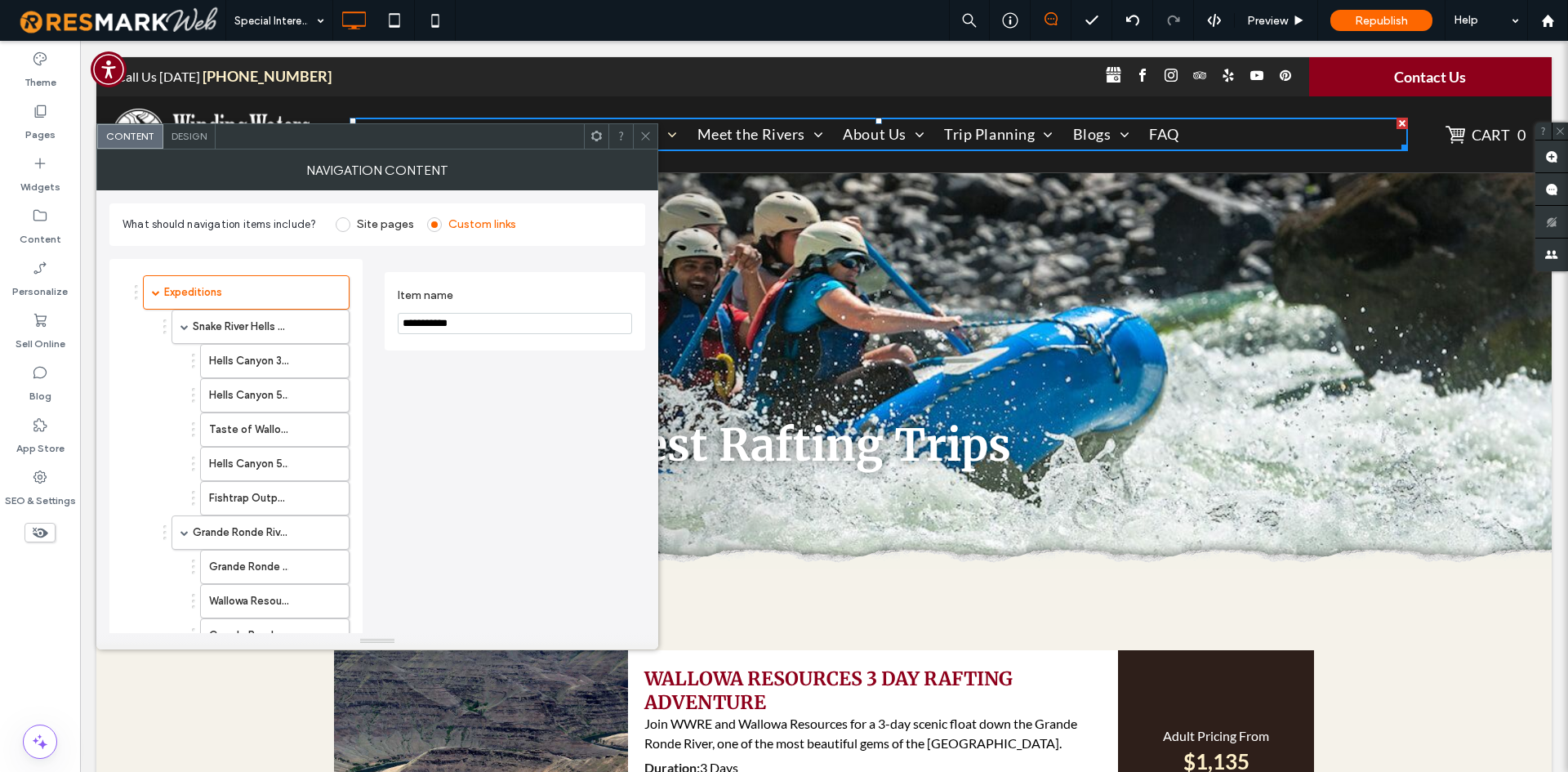
click at [646, 138] on icon at bounding box center [646, 136] width 12 height 12
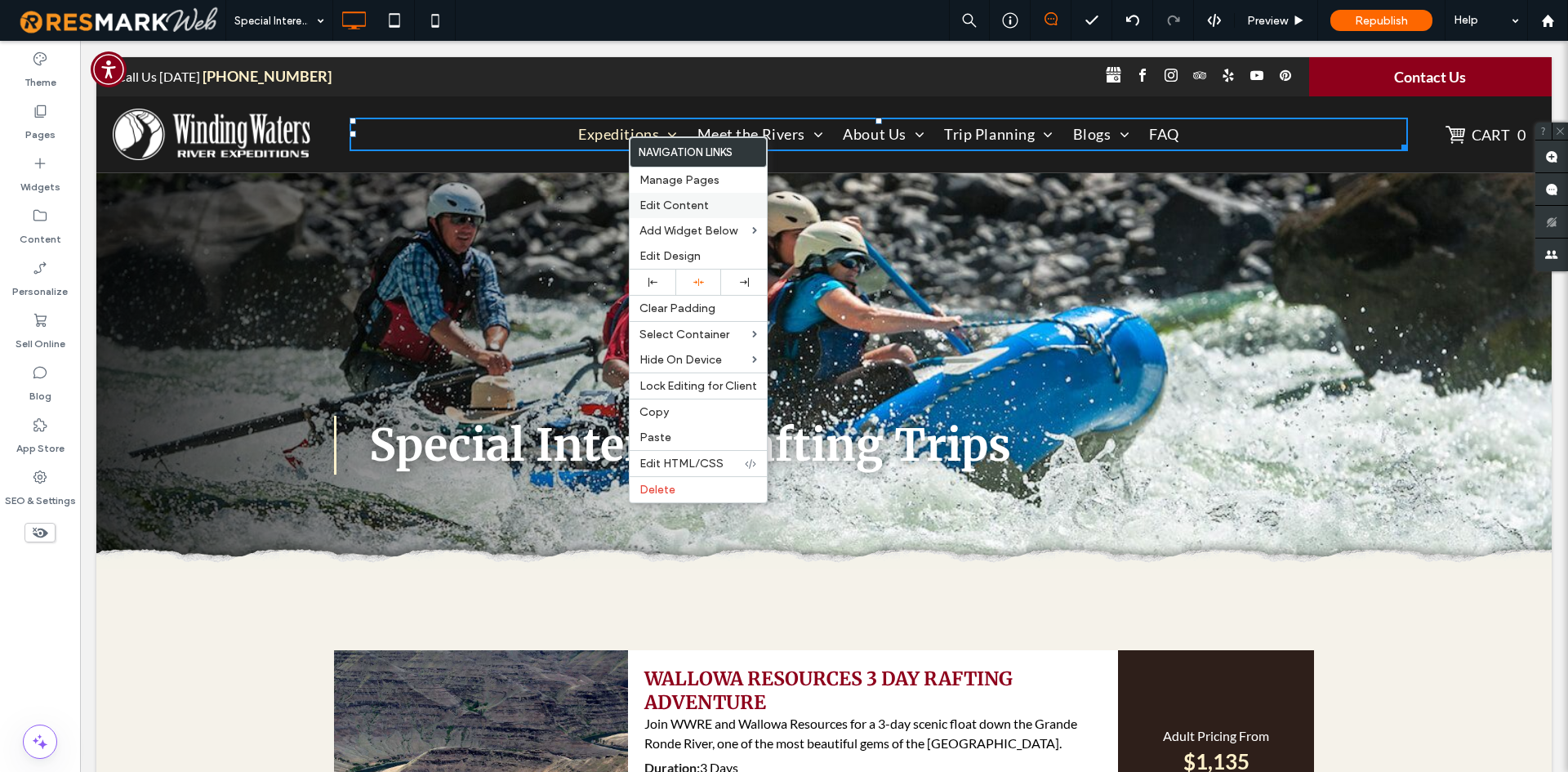
click at [656, 202] on span "Edit Content" at bounding box center [675, 205] width 70 height 14
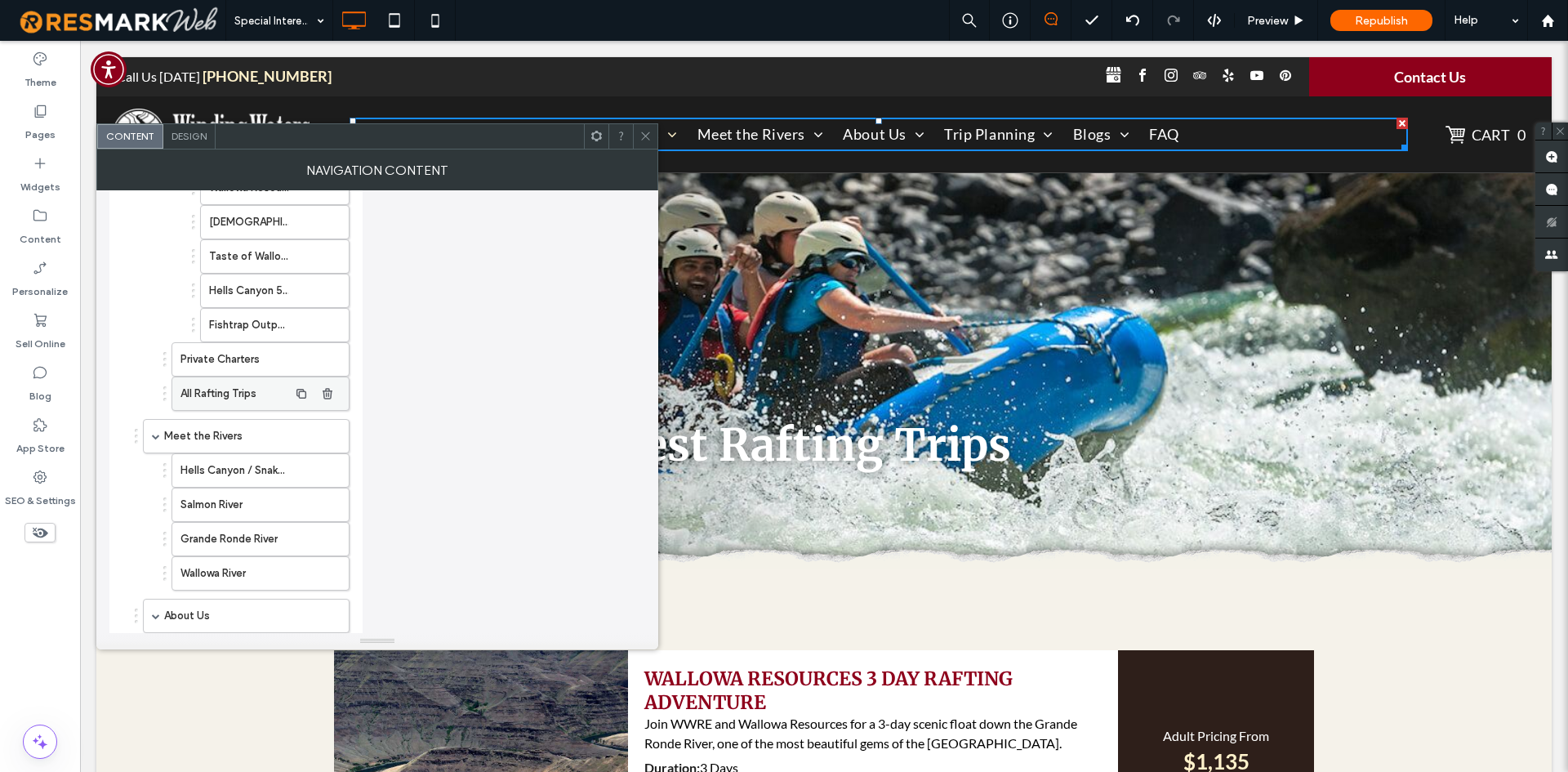
scroll to position [572, 0]
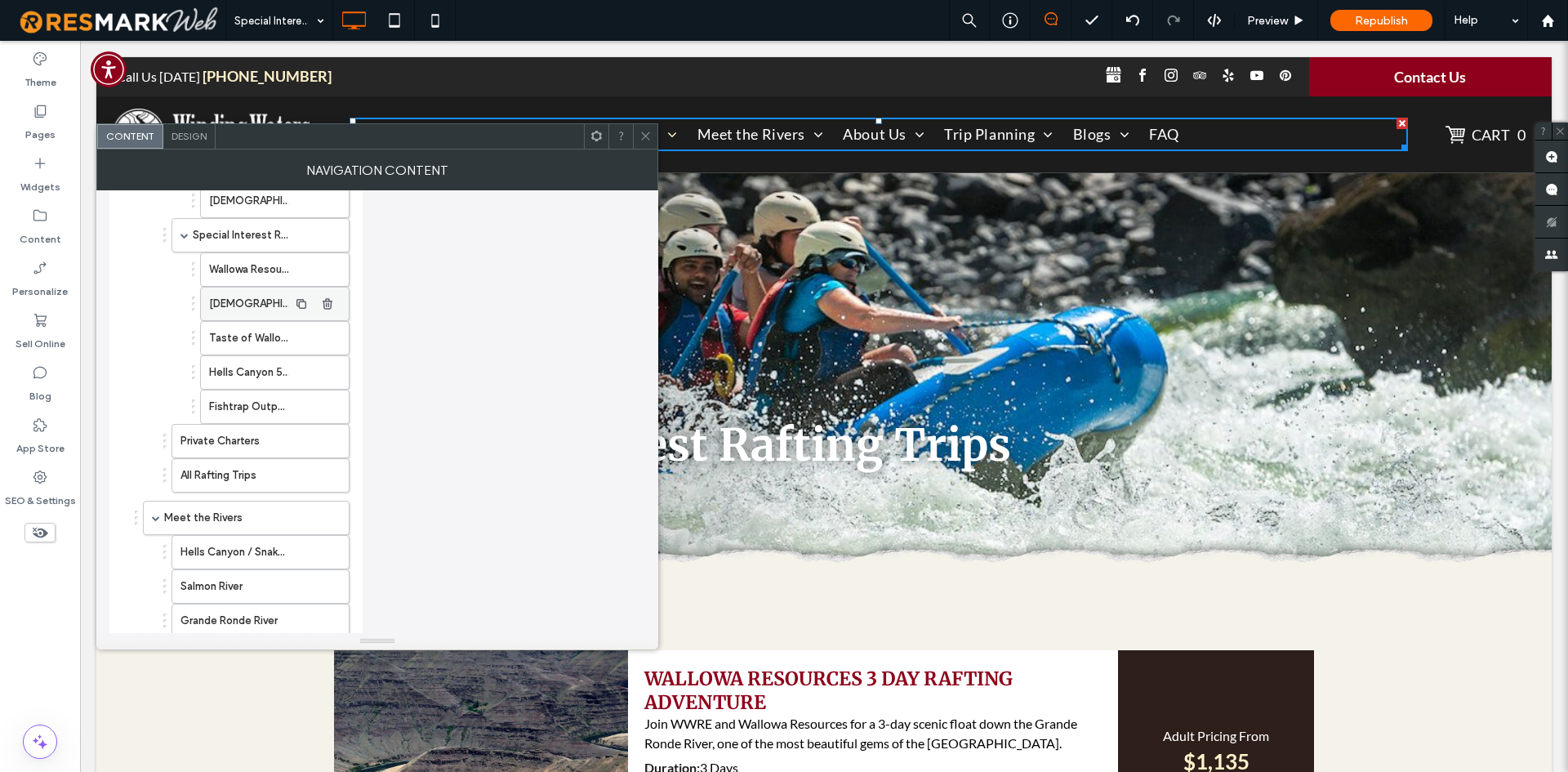
click at [267, 304] on label "[DEMOGRAPHIC_DATA] Whitewater Rafting Retreat" at bounding box center [249, 303] width 80 height 33
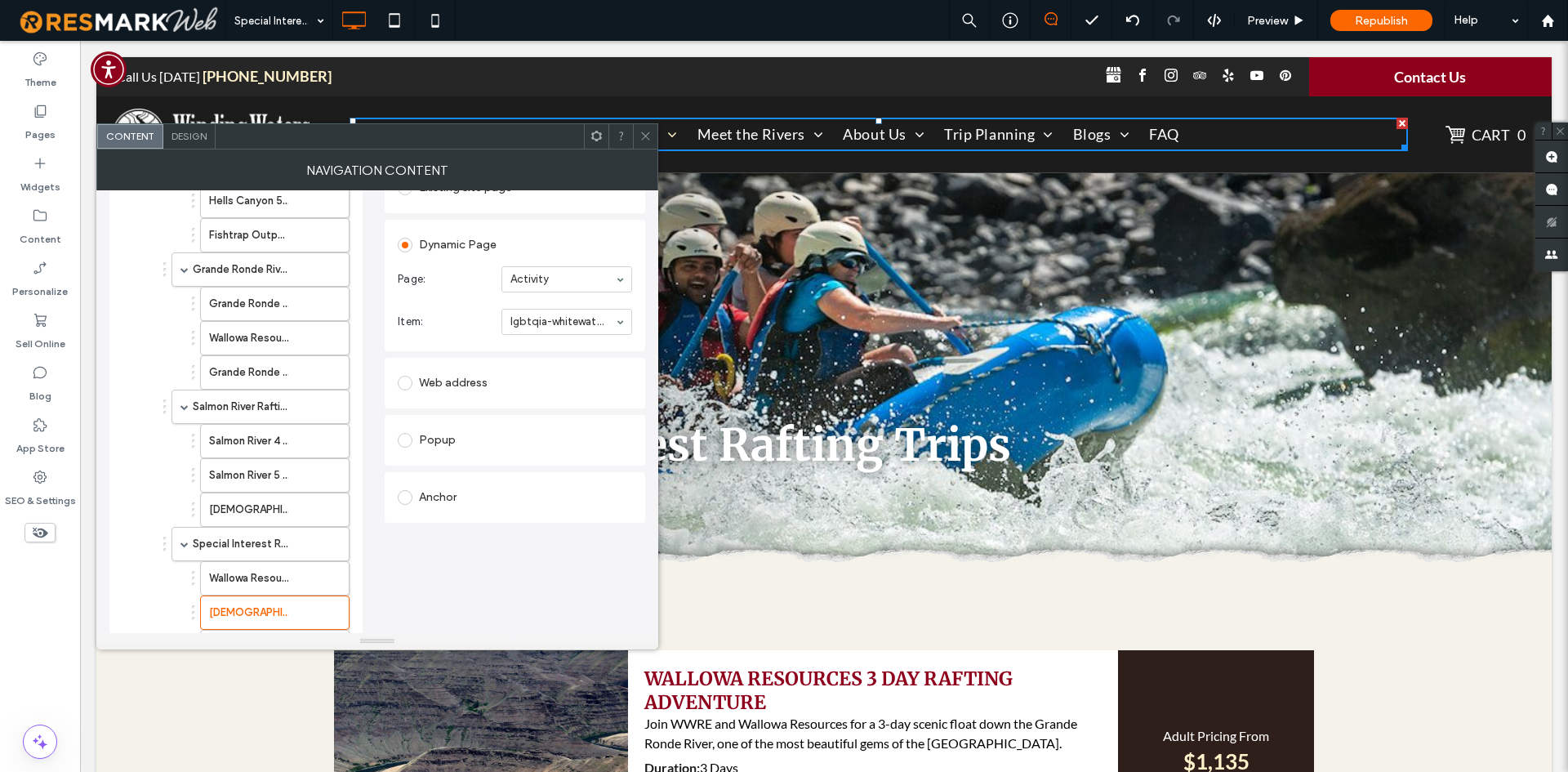
scroll to position [245, 0]
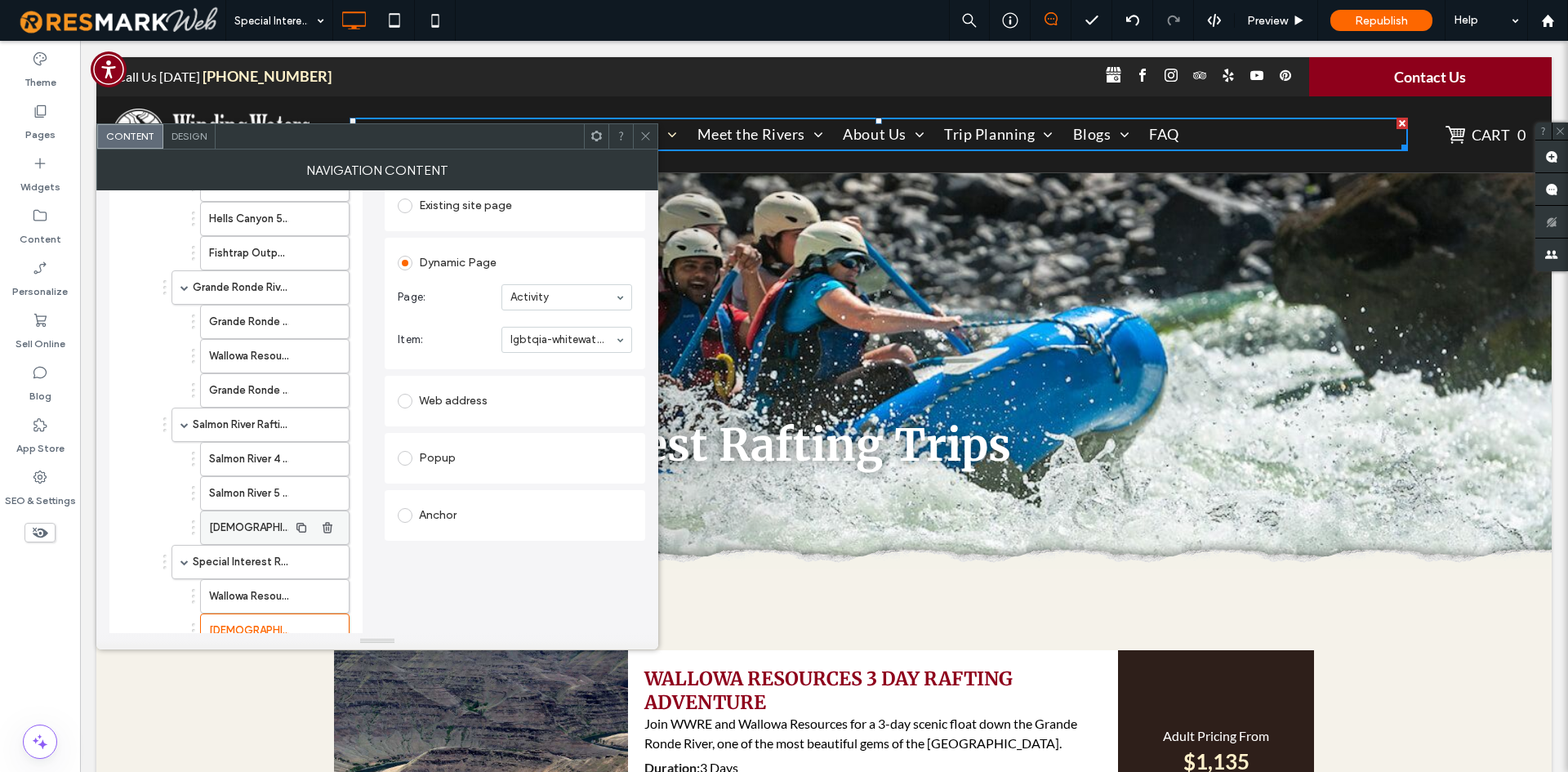
click at [258, 532] on label "[DEMOGRAPHIC_DATA] Whitewater Rafting Retreat" at bounding box center [249, 527] width 80 height 33
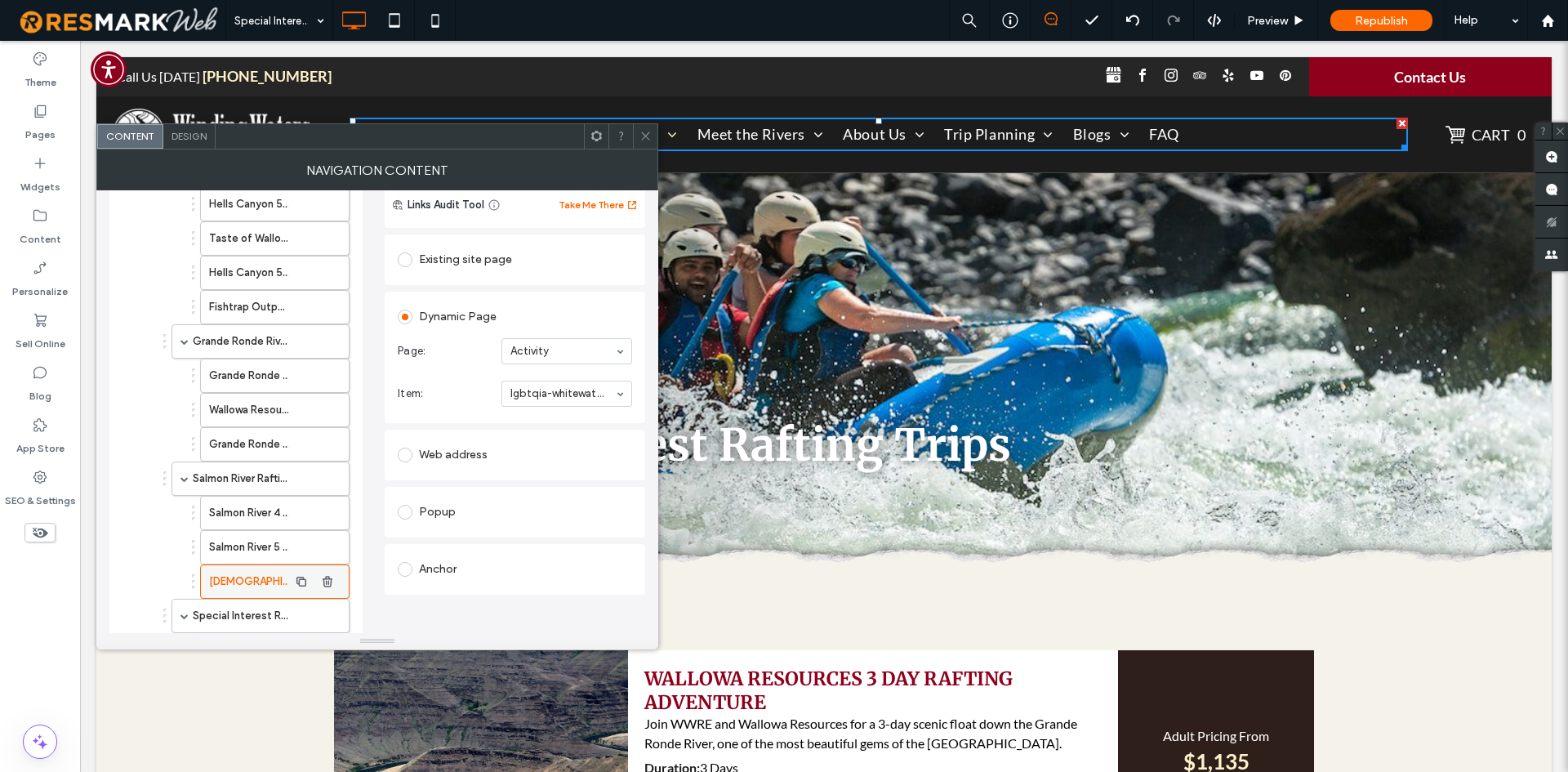
scroll to position [163, 0]
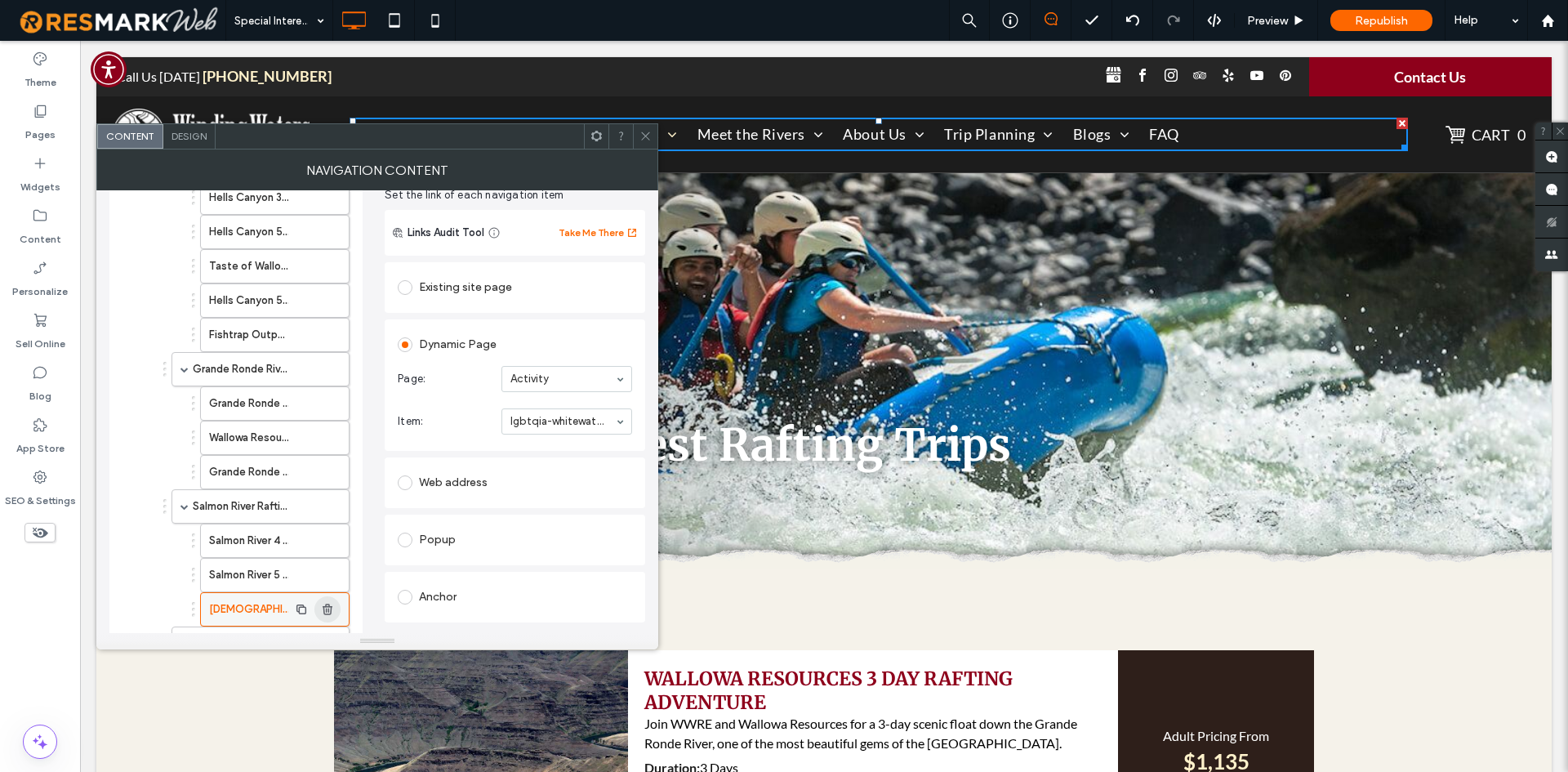
click at [323, 613] on icon "button" at bounding box center [327, 609] width 13 height 13
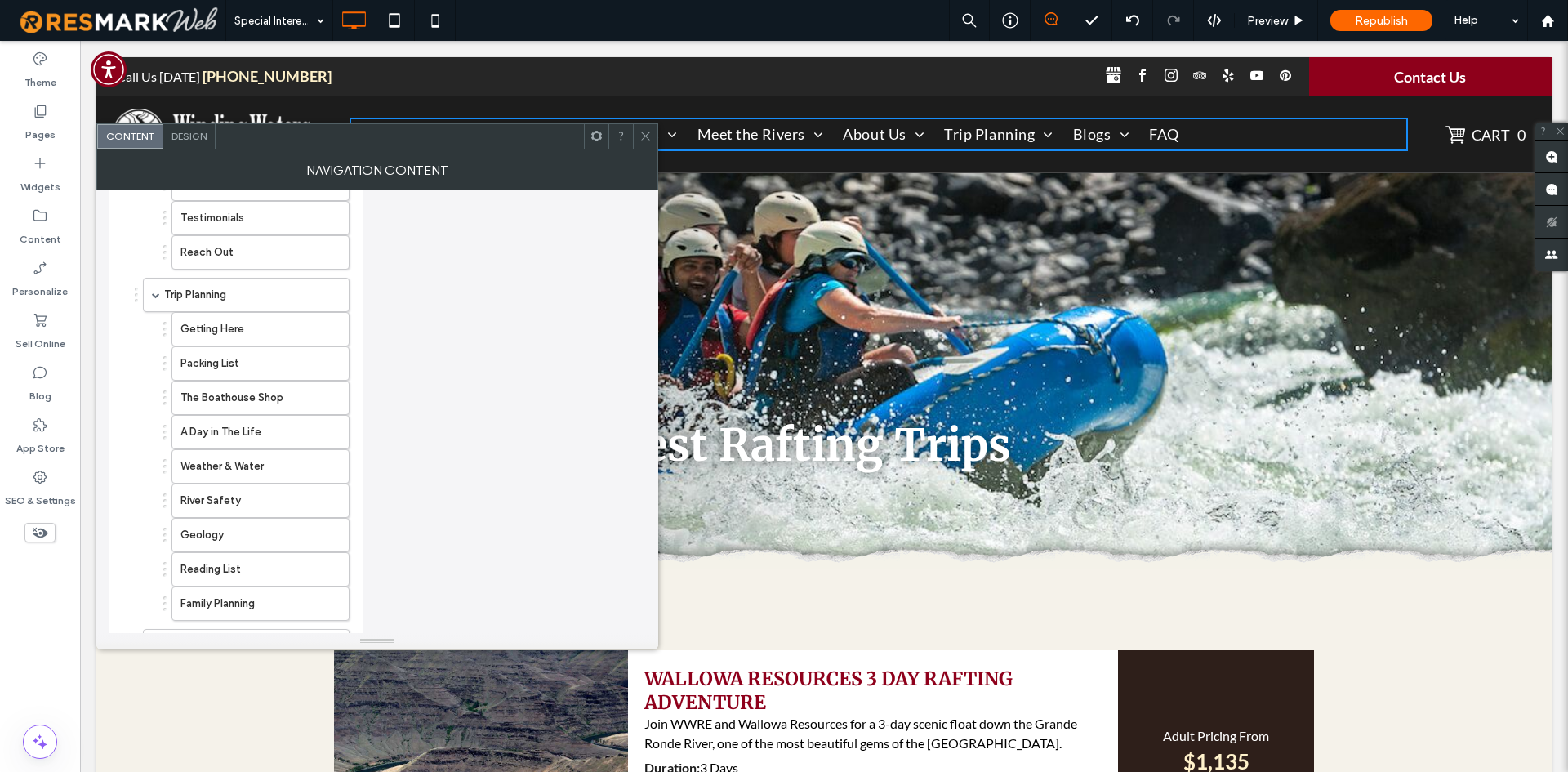
scroll to position [1306, 0]
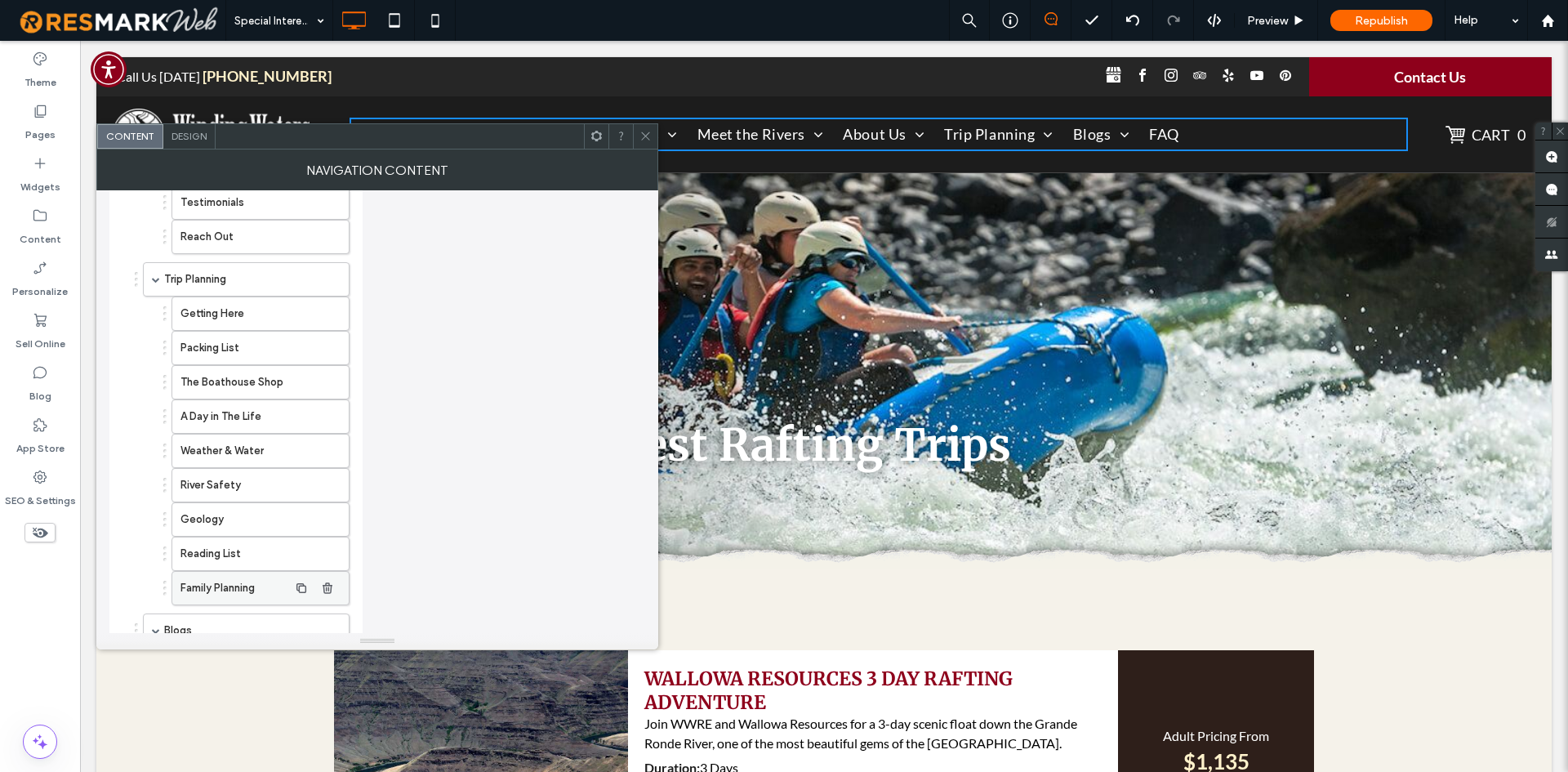
click at [218, 594] on label "Family Planning" at bounding box center [234, 588] width 107 height 33
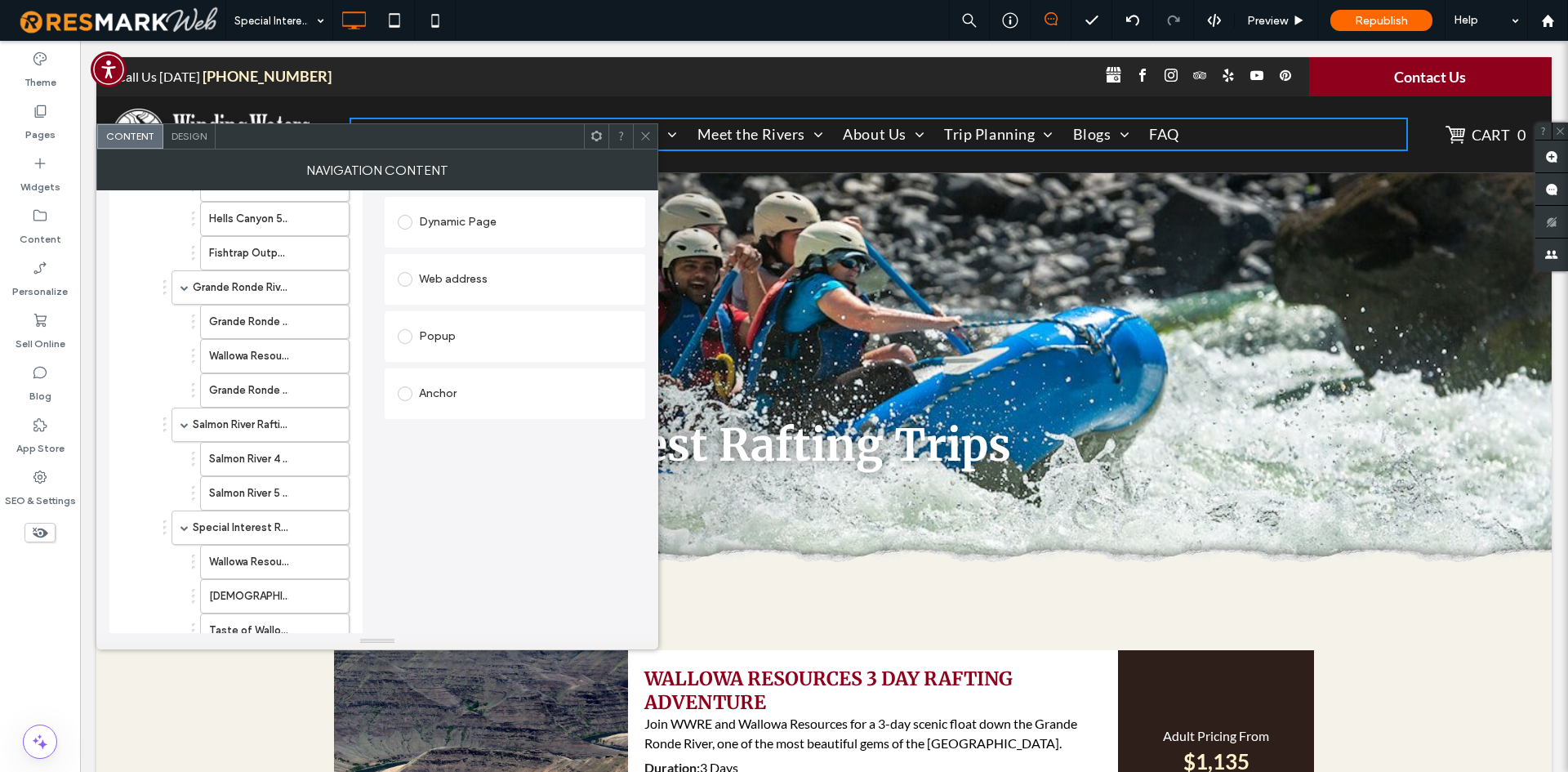
scroll to position [326, 0]
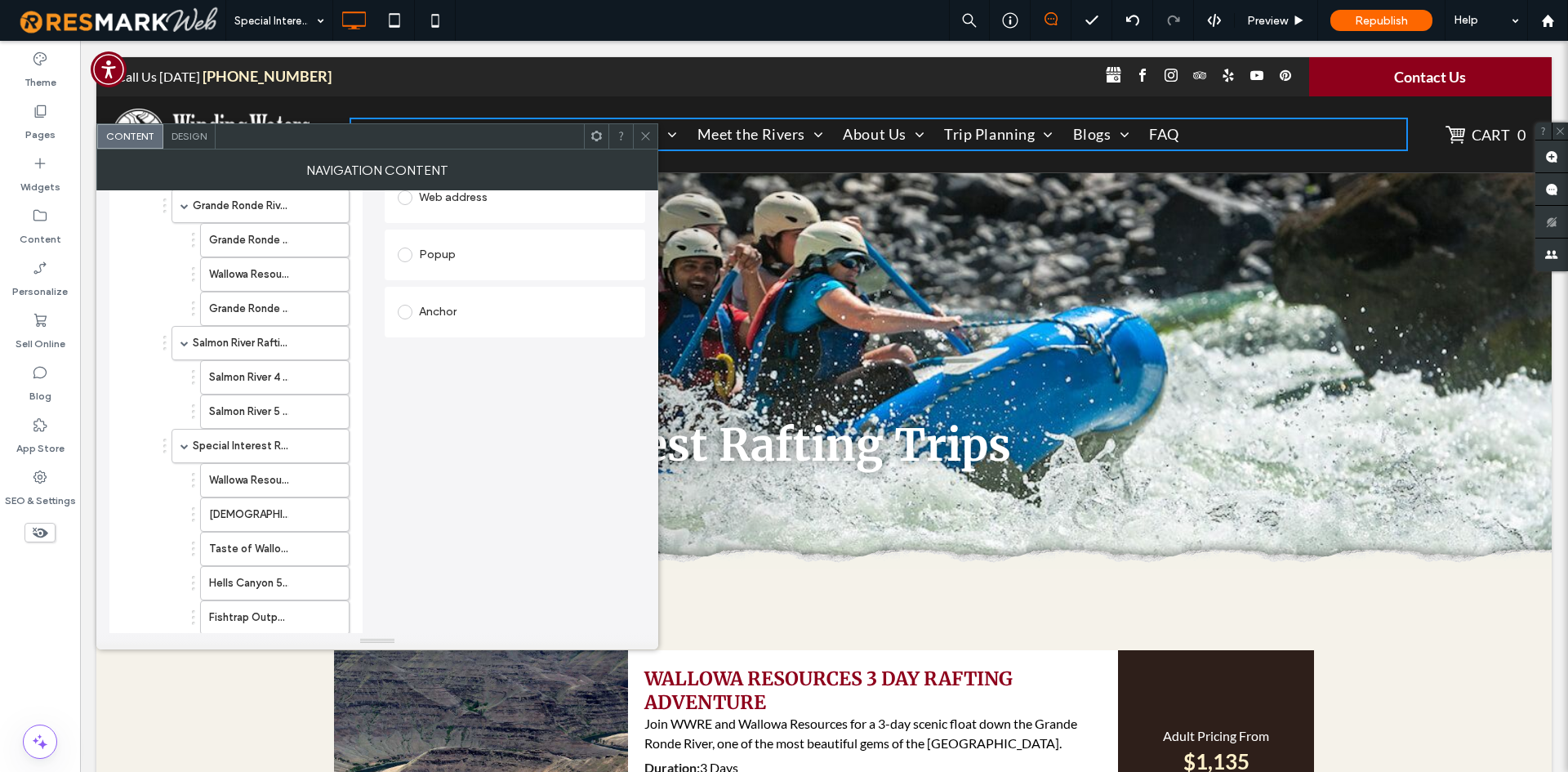
click at [650, 139] on use at bounding box center [645, 136] width 8 height 8
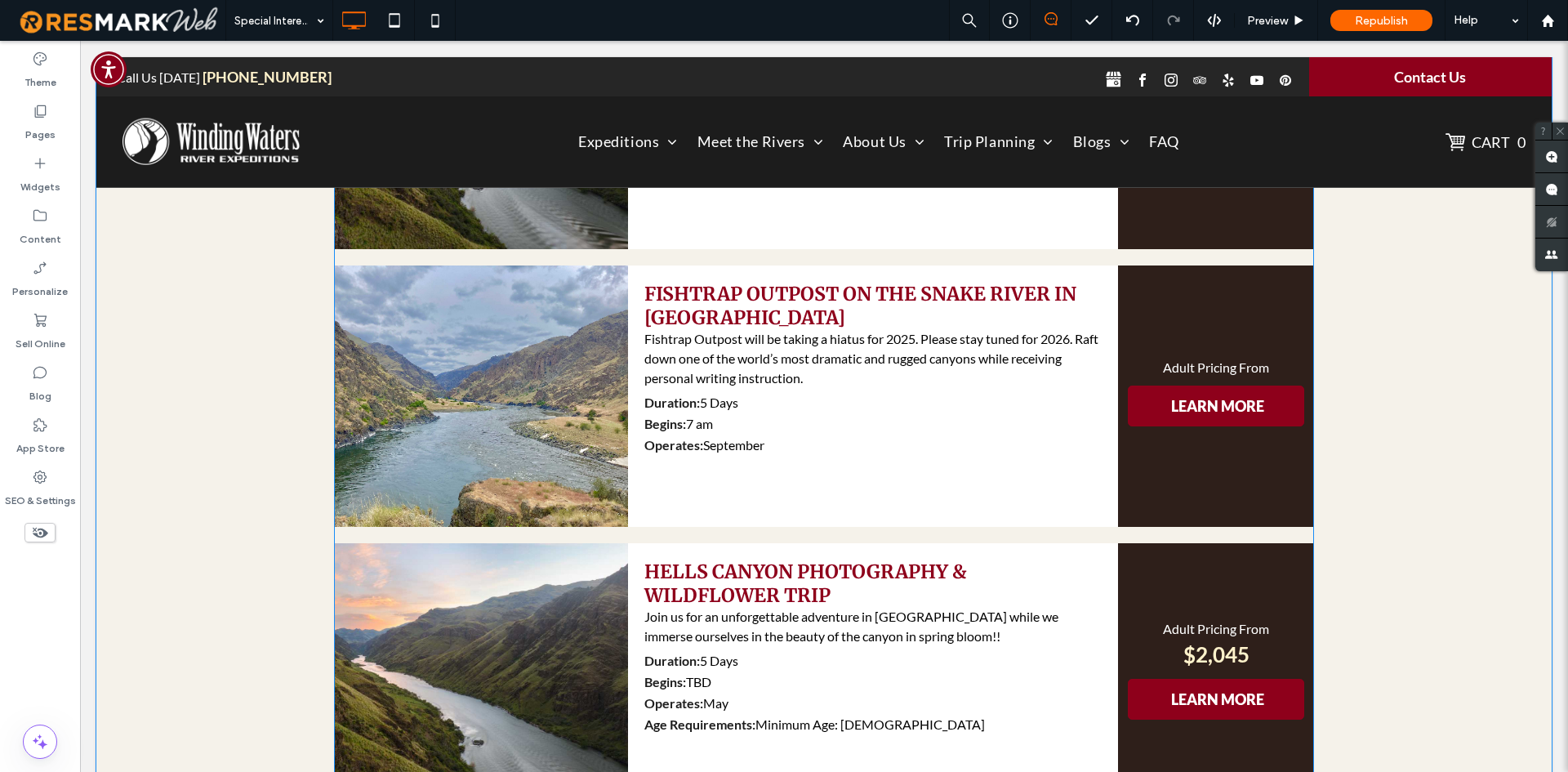
scroll to position [1388, 0]
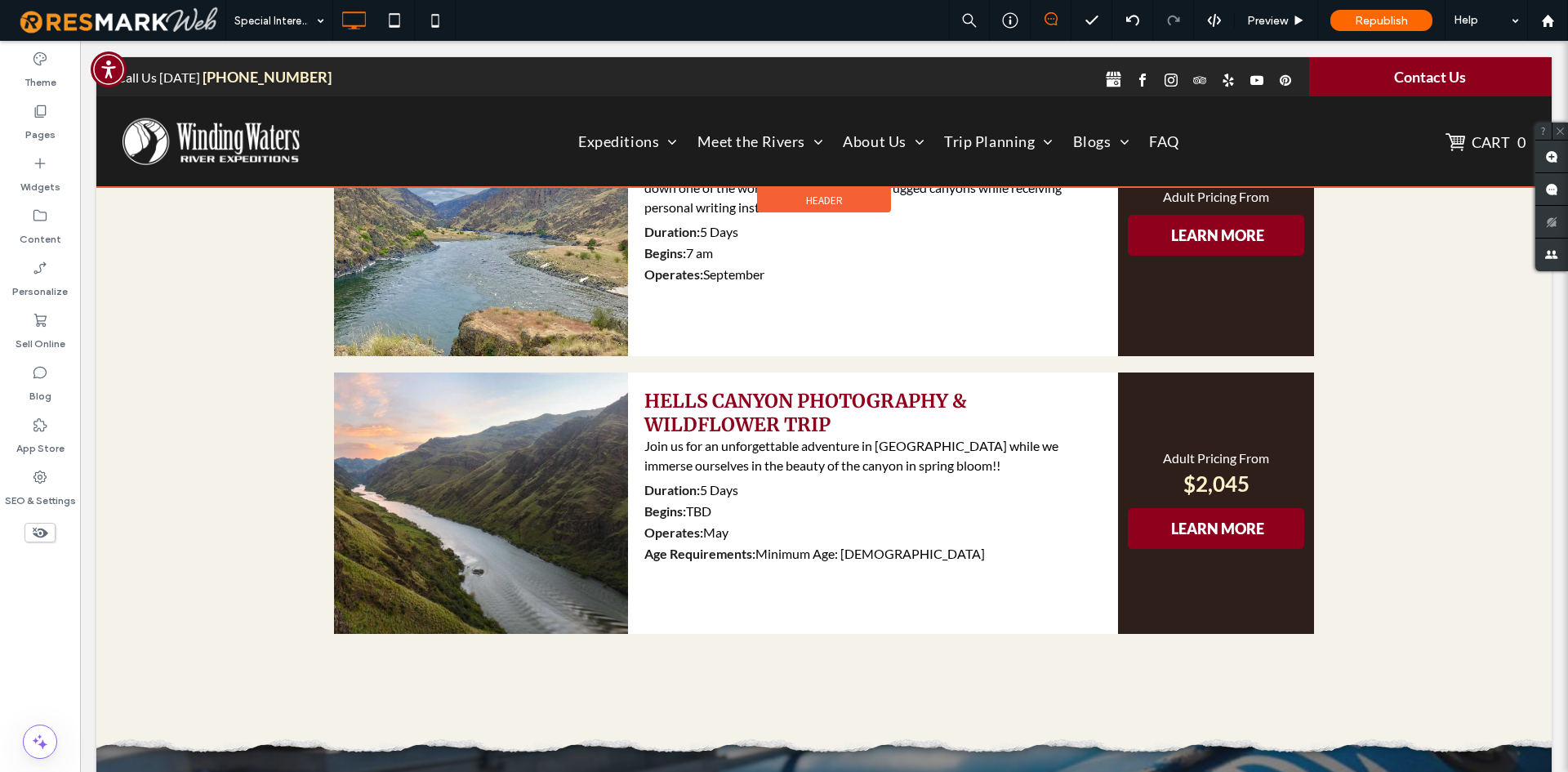
click at [639, 140] on div at bounding box center [824, 121] width 1456 height 130
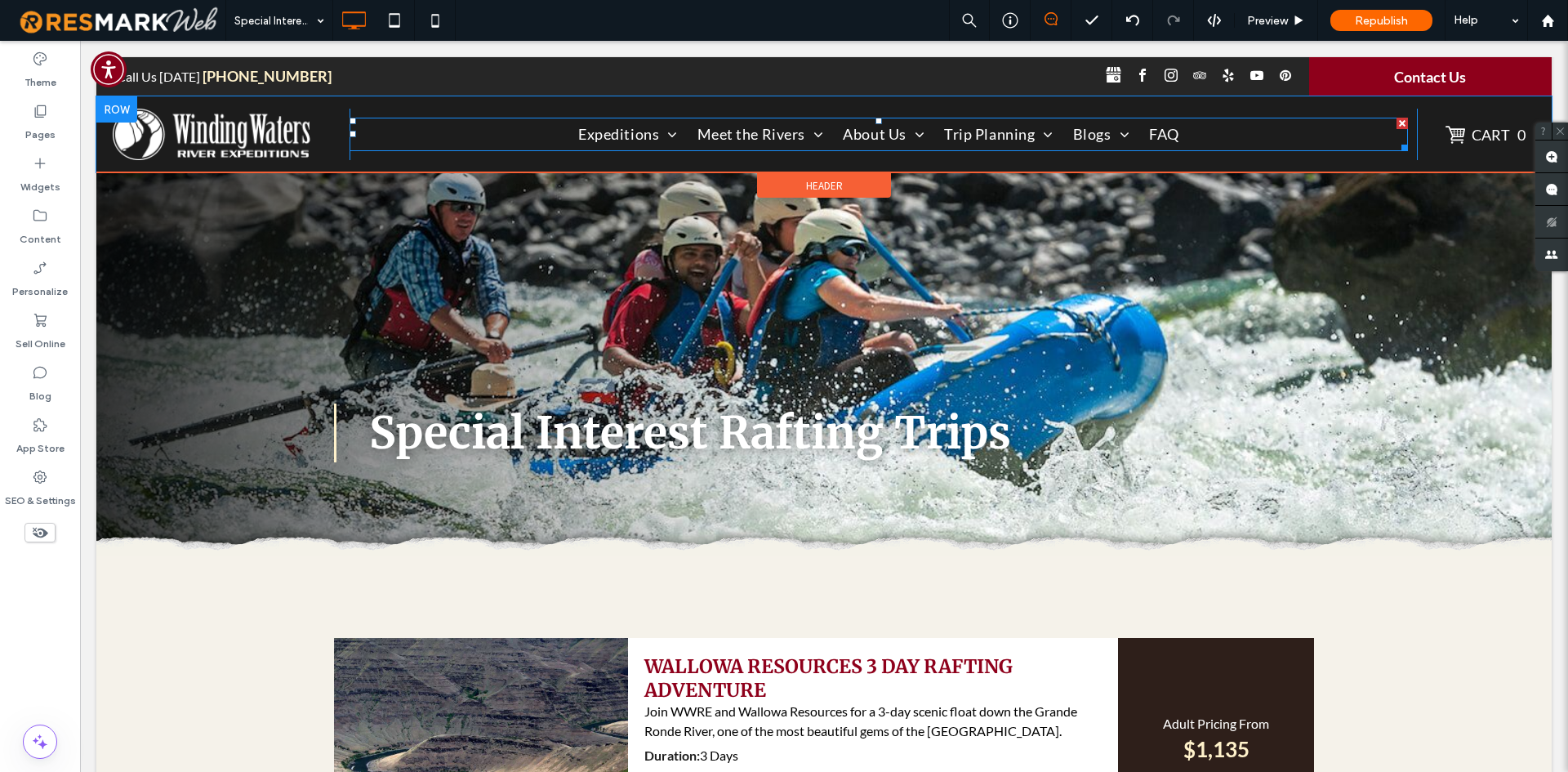
scroll to position [0, 0]
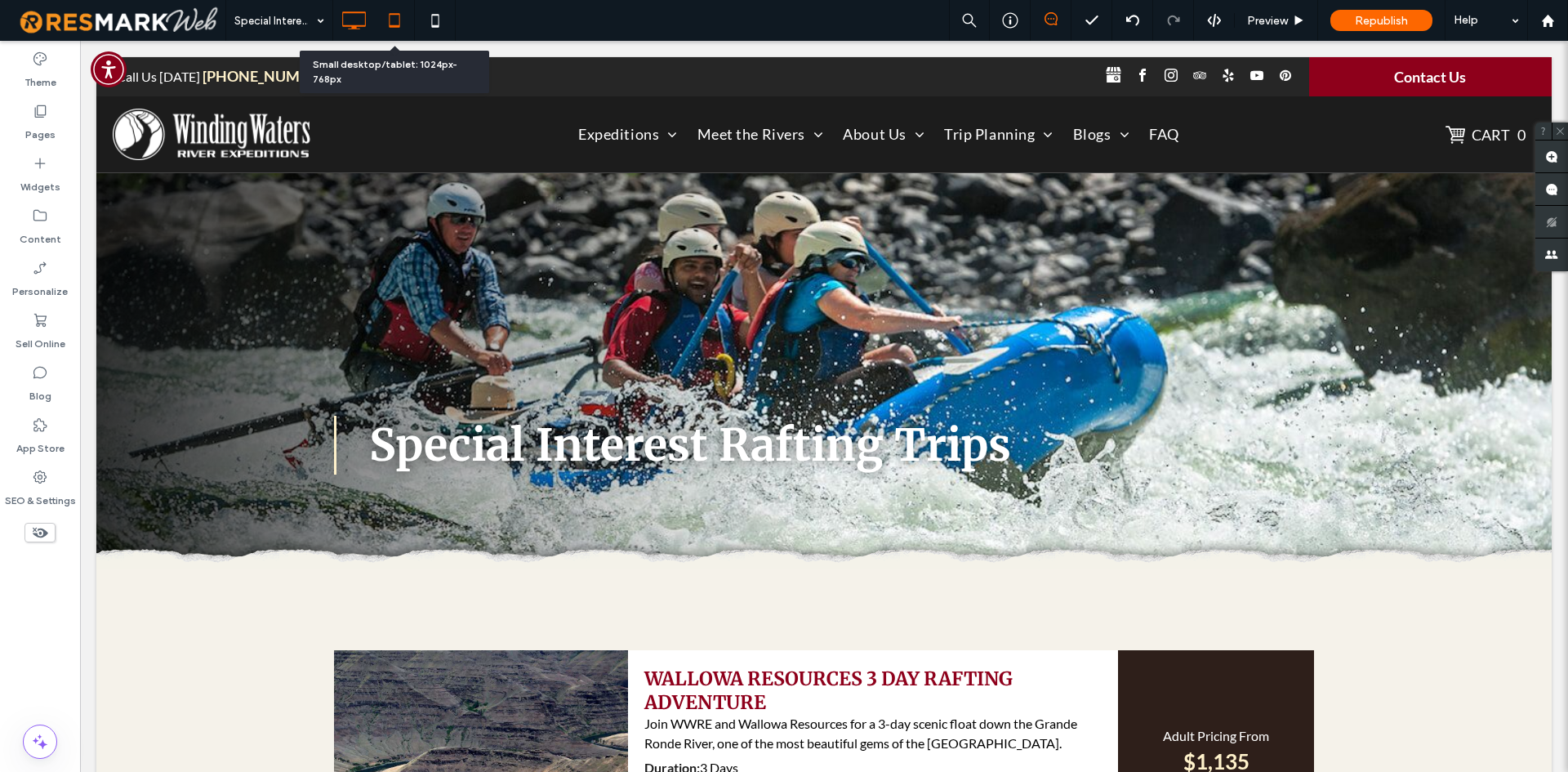
click at [389, 23] on icon at bounding box center [394, 20] width 33 height 33
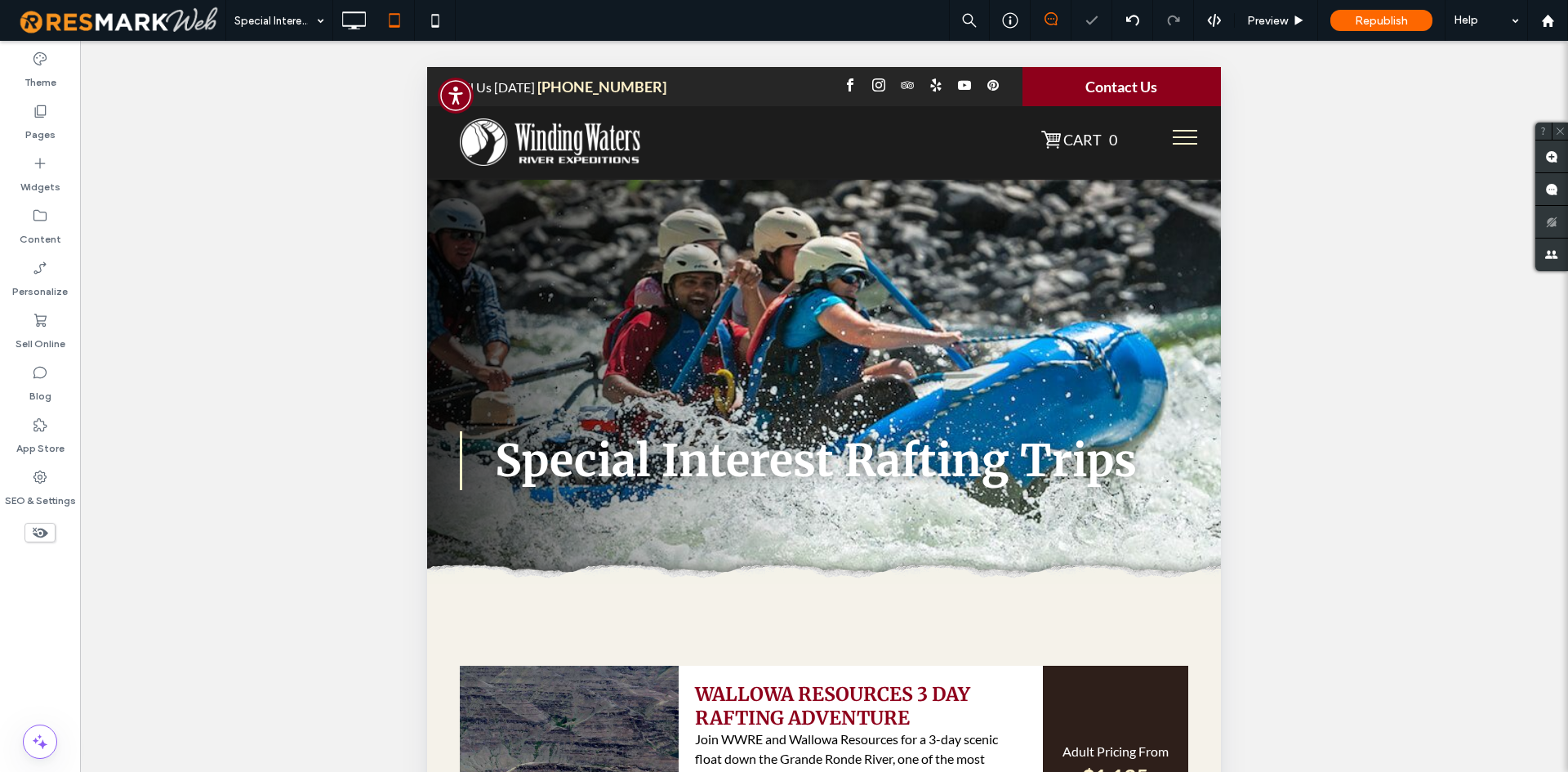
drag, startPoint x: 1176, startPoint y: 138, endPoint x: 1166, endPoint y: 138, distance: 10.0
click at [1166, 138] on button "menu" at bounding box center [1185, 137] width 43 height 43
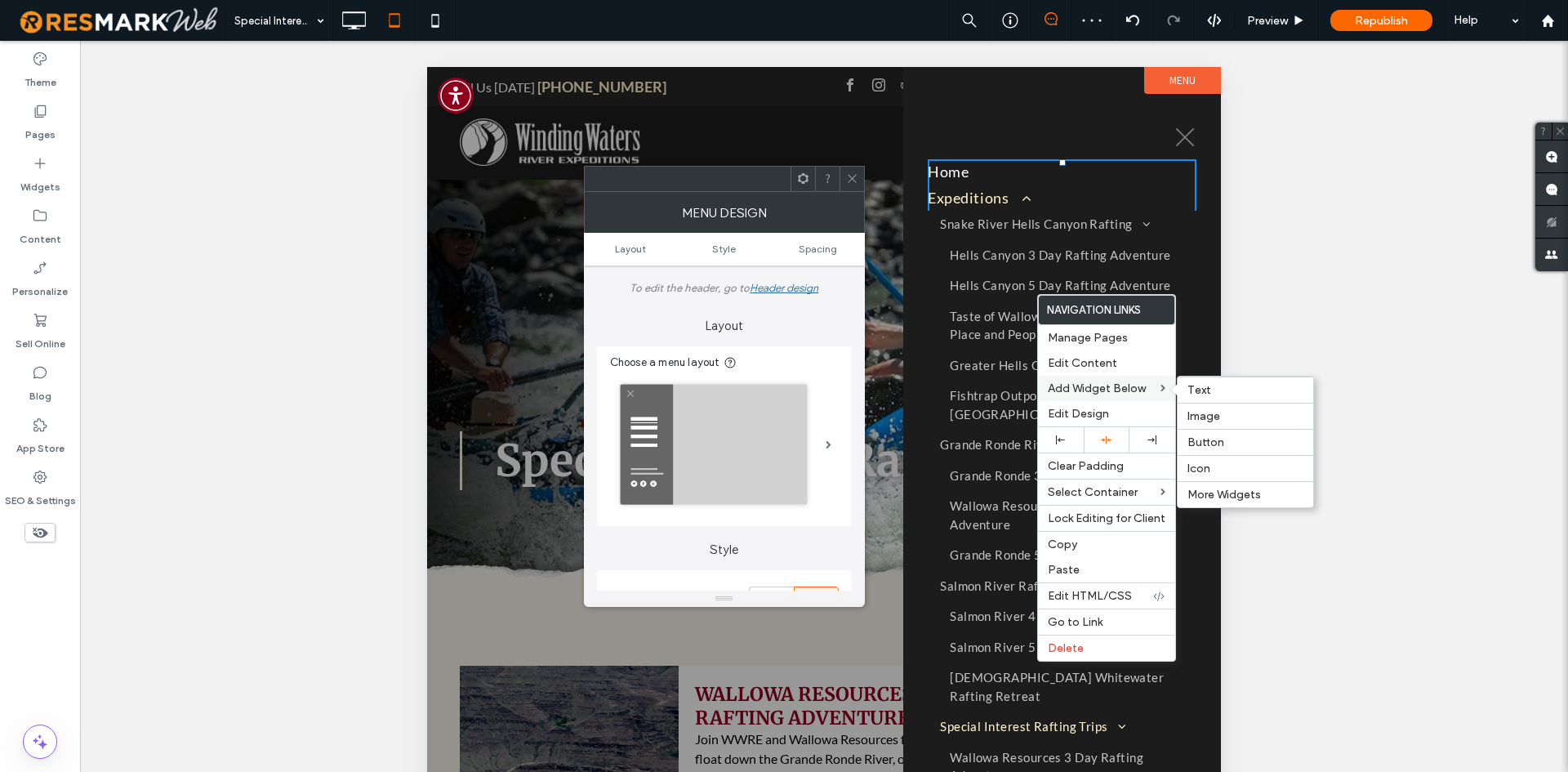
click at [1070, 377] on div "Add Widget Below Text Image Button Icon More Widgets" at bounding box center [1106, 388] width 137 height 25
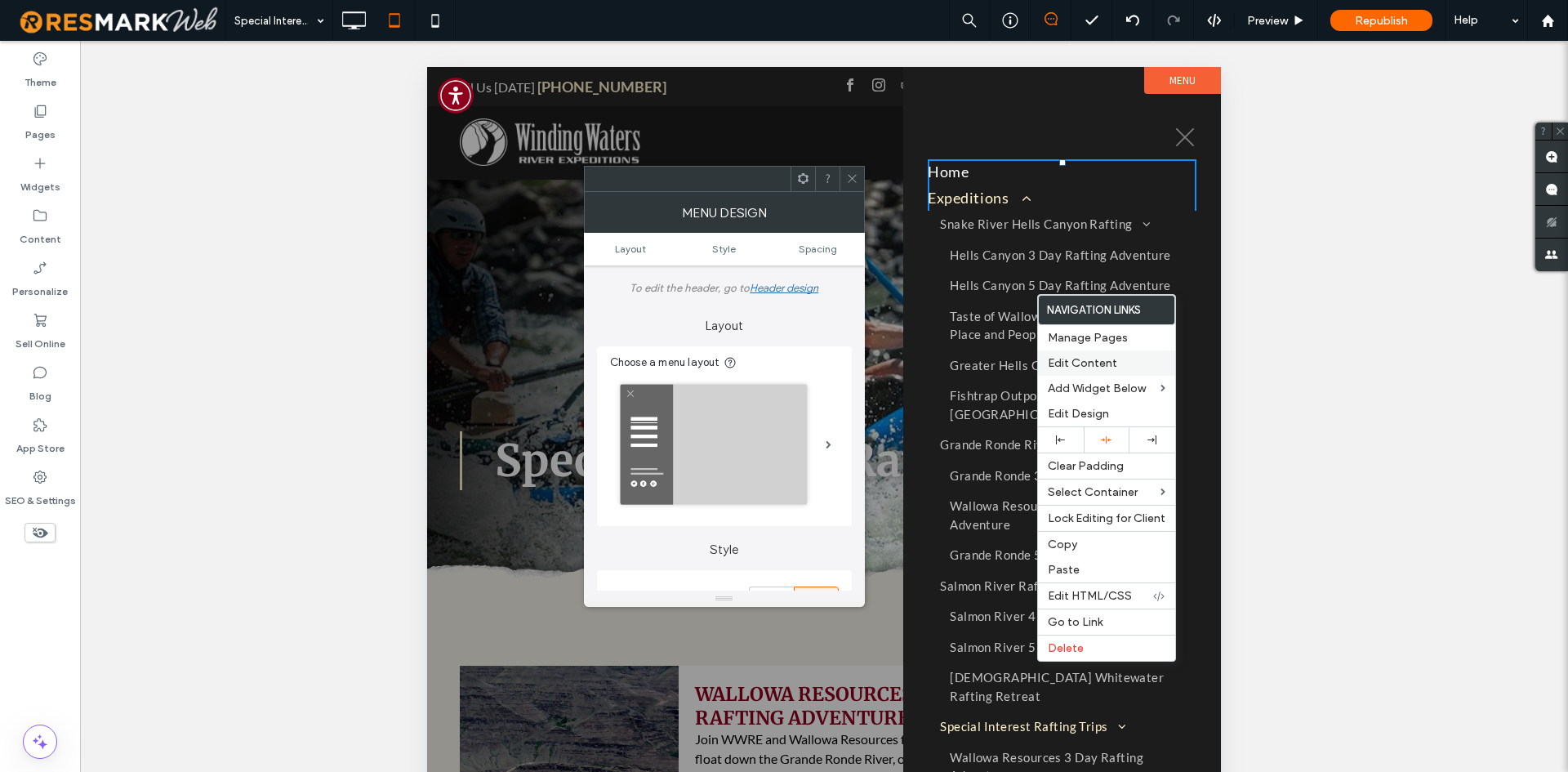
click at [1069, 362] on span "Edit Content" at bounding box center [1082, 363] width 70 height 14
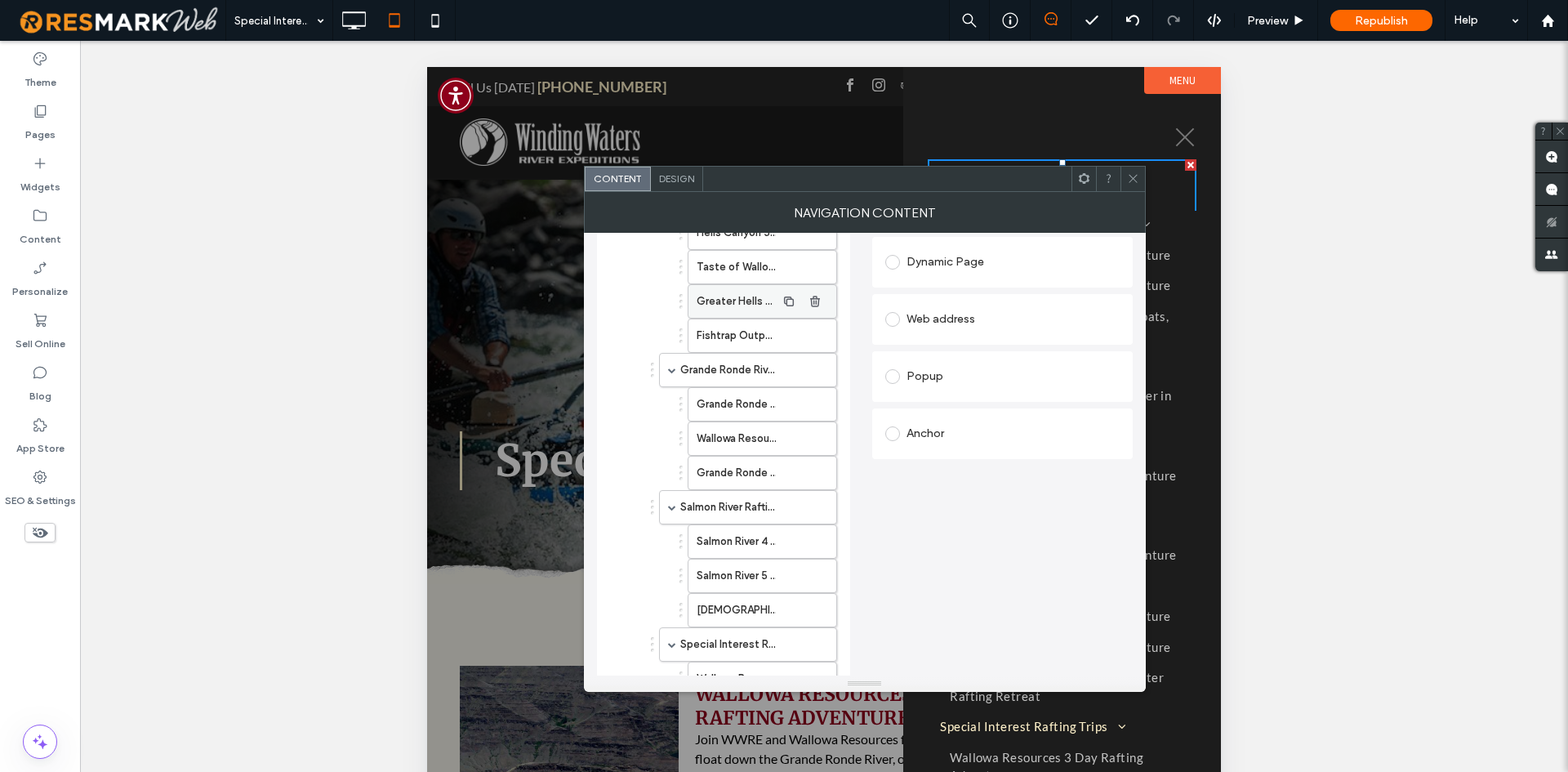
scroll to position [326, 0]
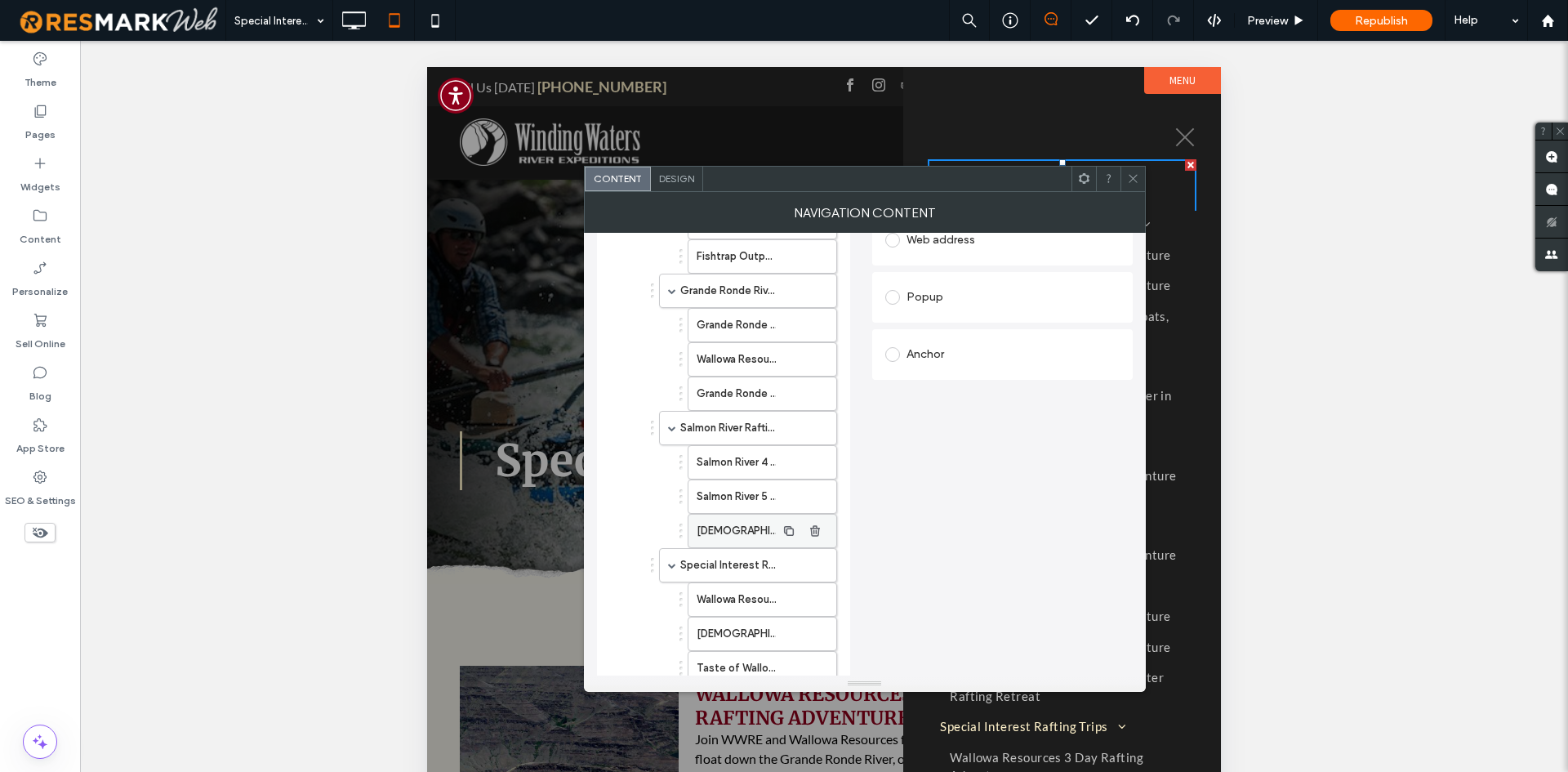
click at [723, 515] on label "[DEMOGRAPHIC_DATA] Whitewater Rafting Retreat" at bounding box center [736, 530] width 80 height 33
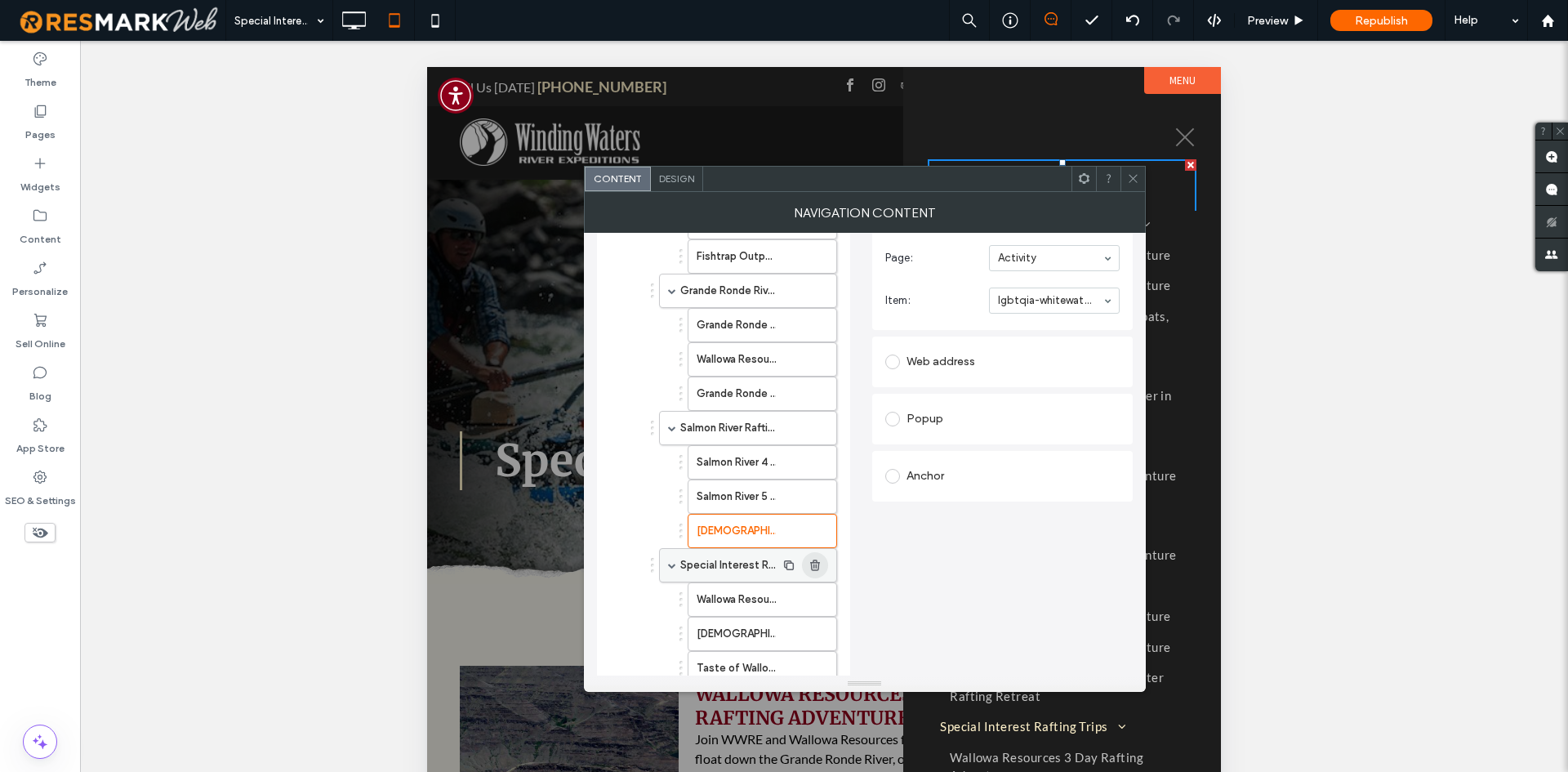
click at [819, 526] on icon "button" at bounding box center [815, 530] width 13 height 13
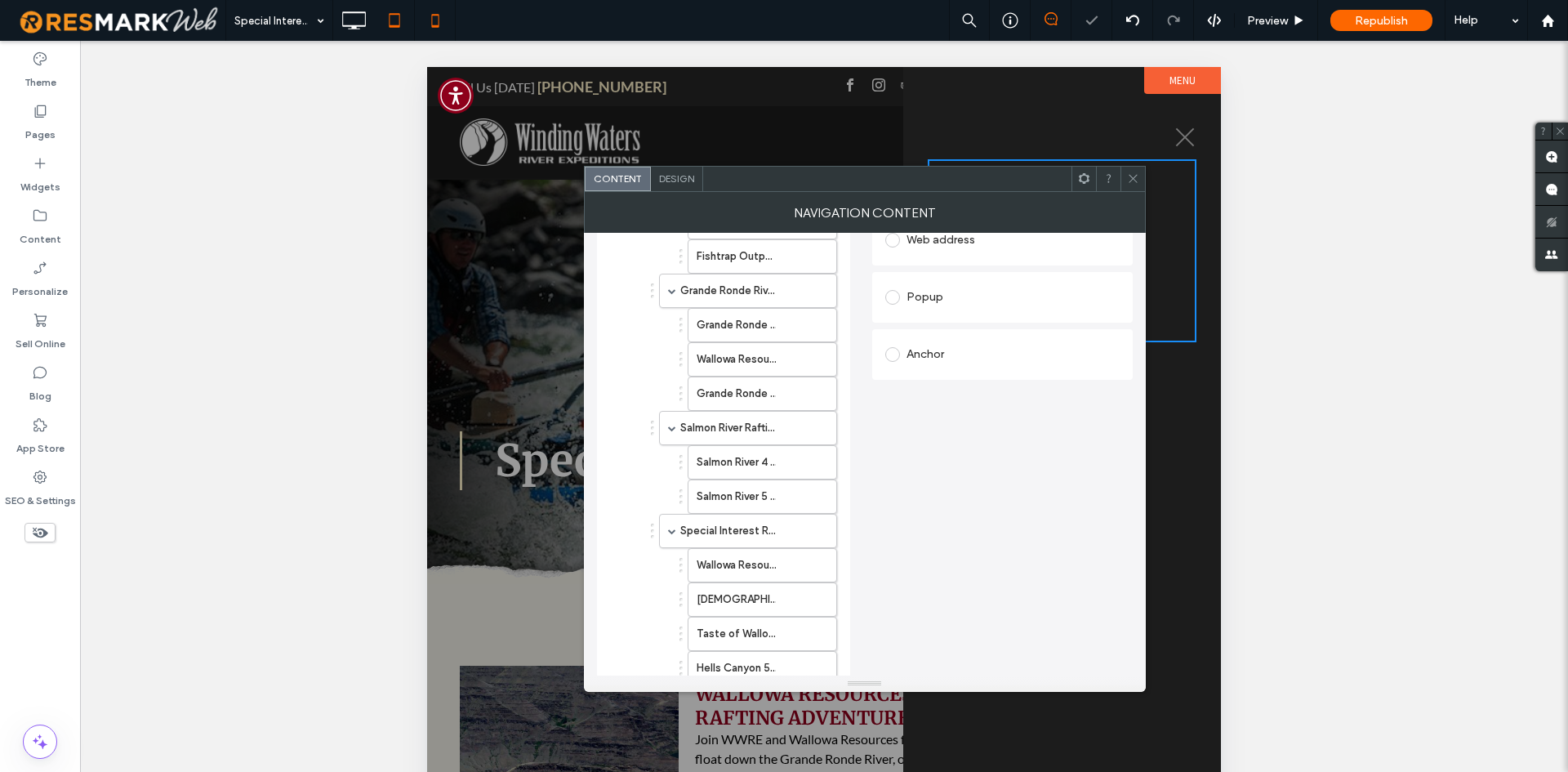
click at [428, 27] on icon at bounding box center [435, 20] width 33 height 33
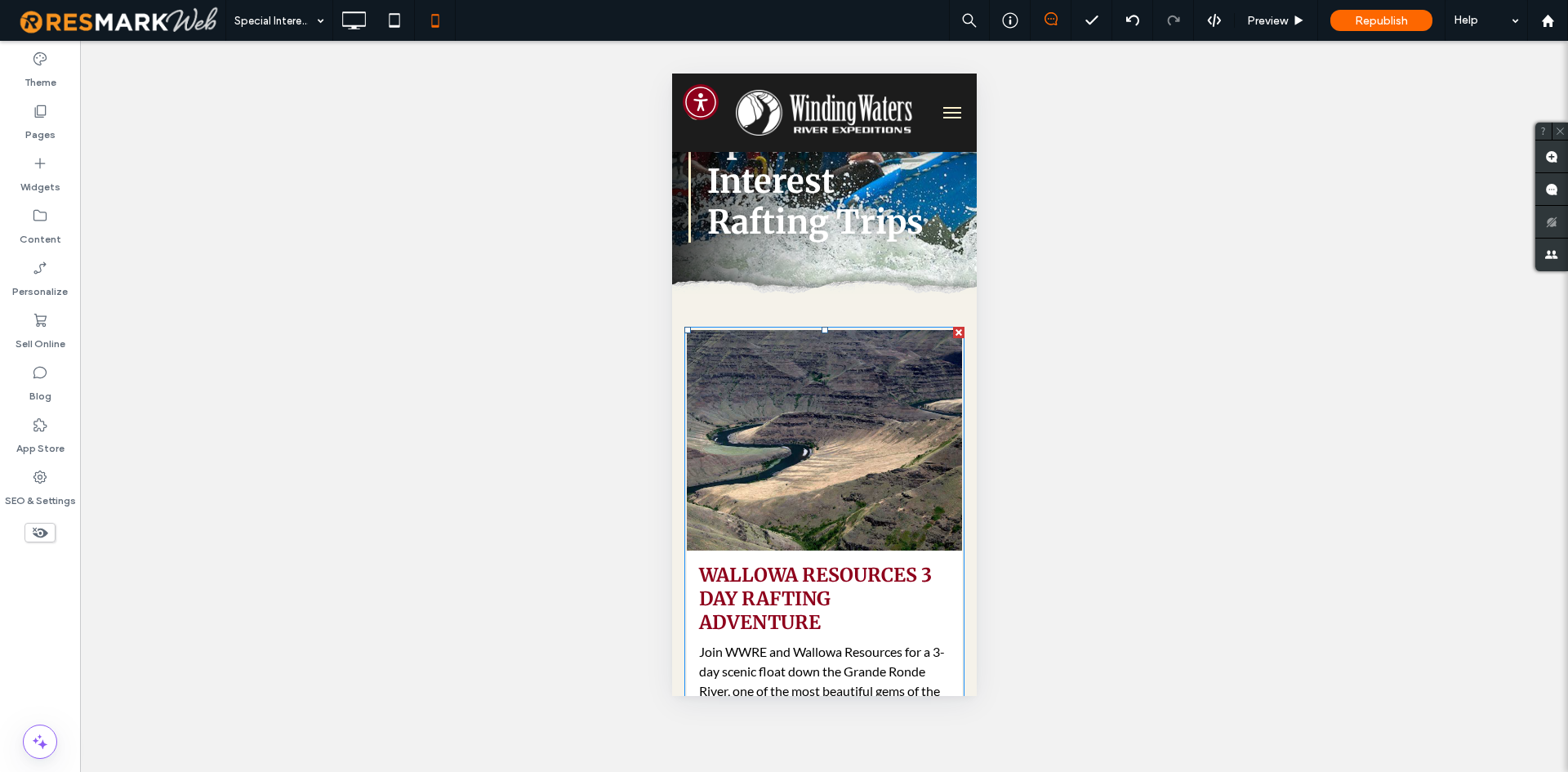
scroll to position [0, 0]
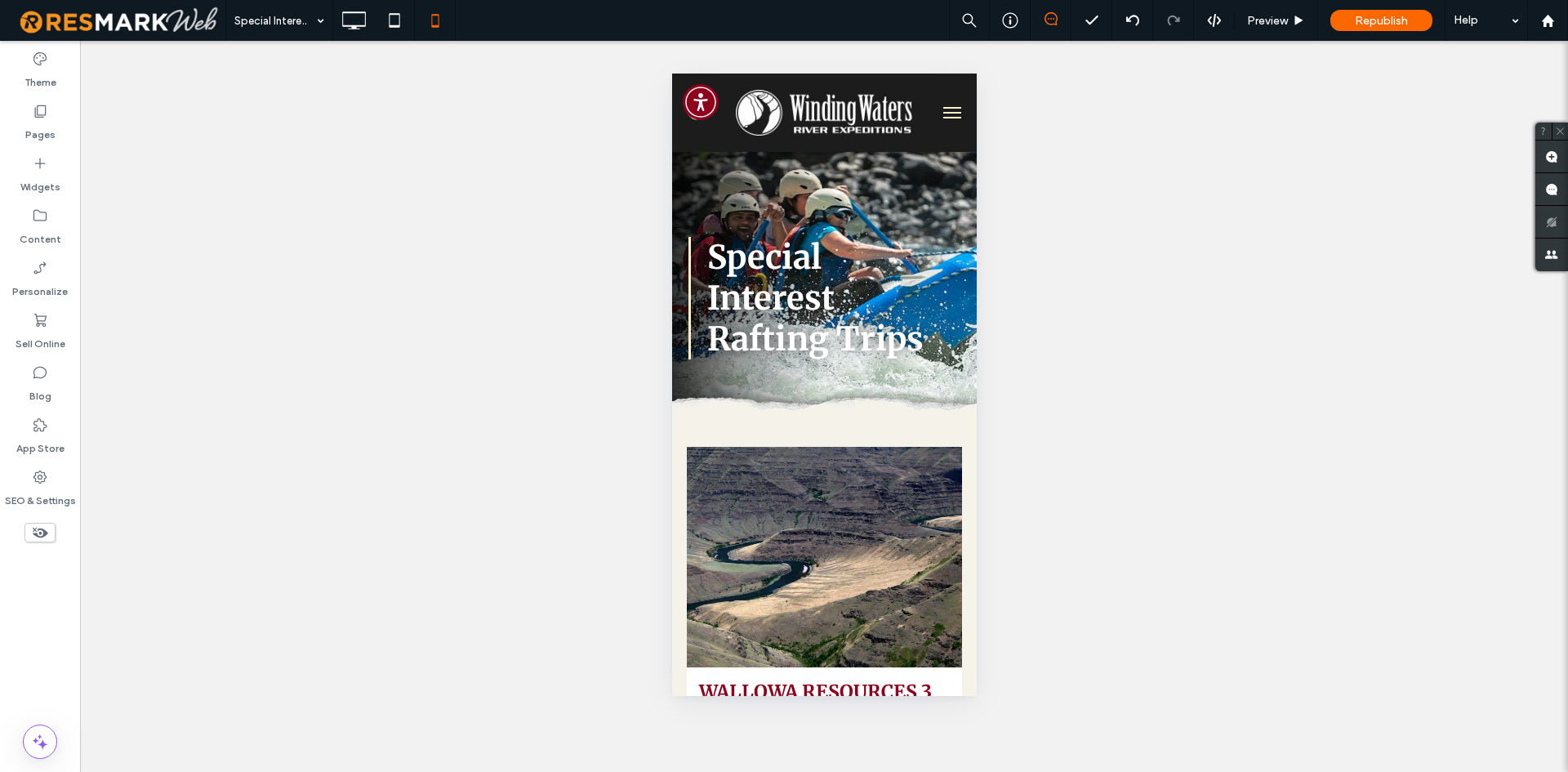
click at [943, 116] on button "menu" at bounding box center [951, 112] width 33 height 33
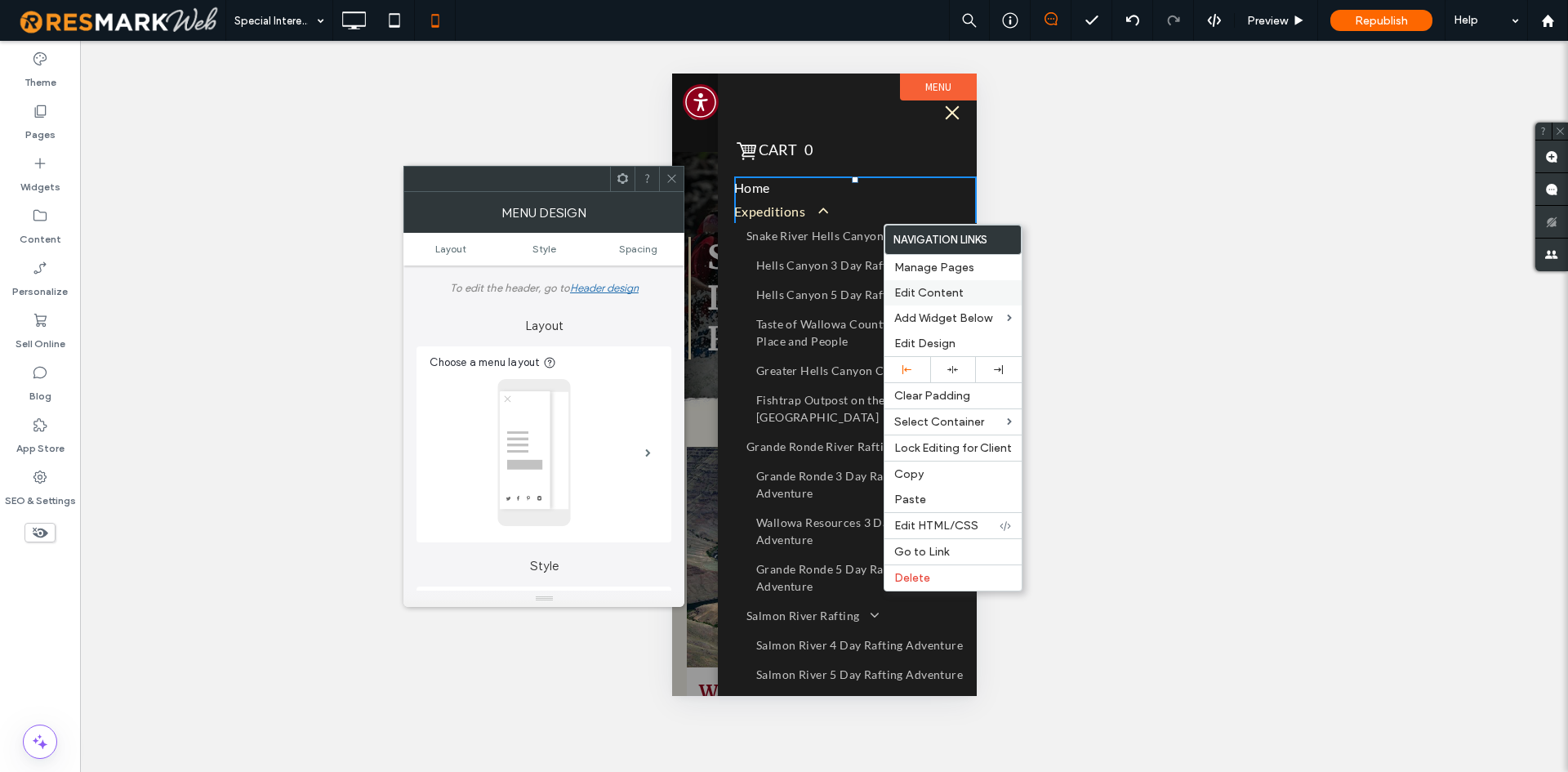
click at [936, 290] on span "Edit Content" at bounding box center [929, 292] width 70 height 14
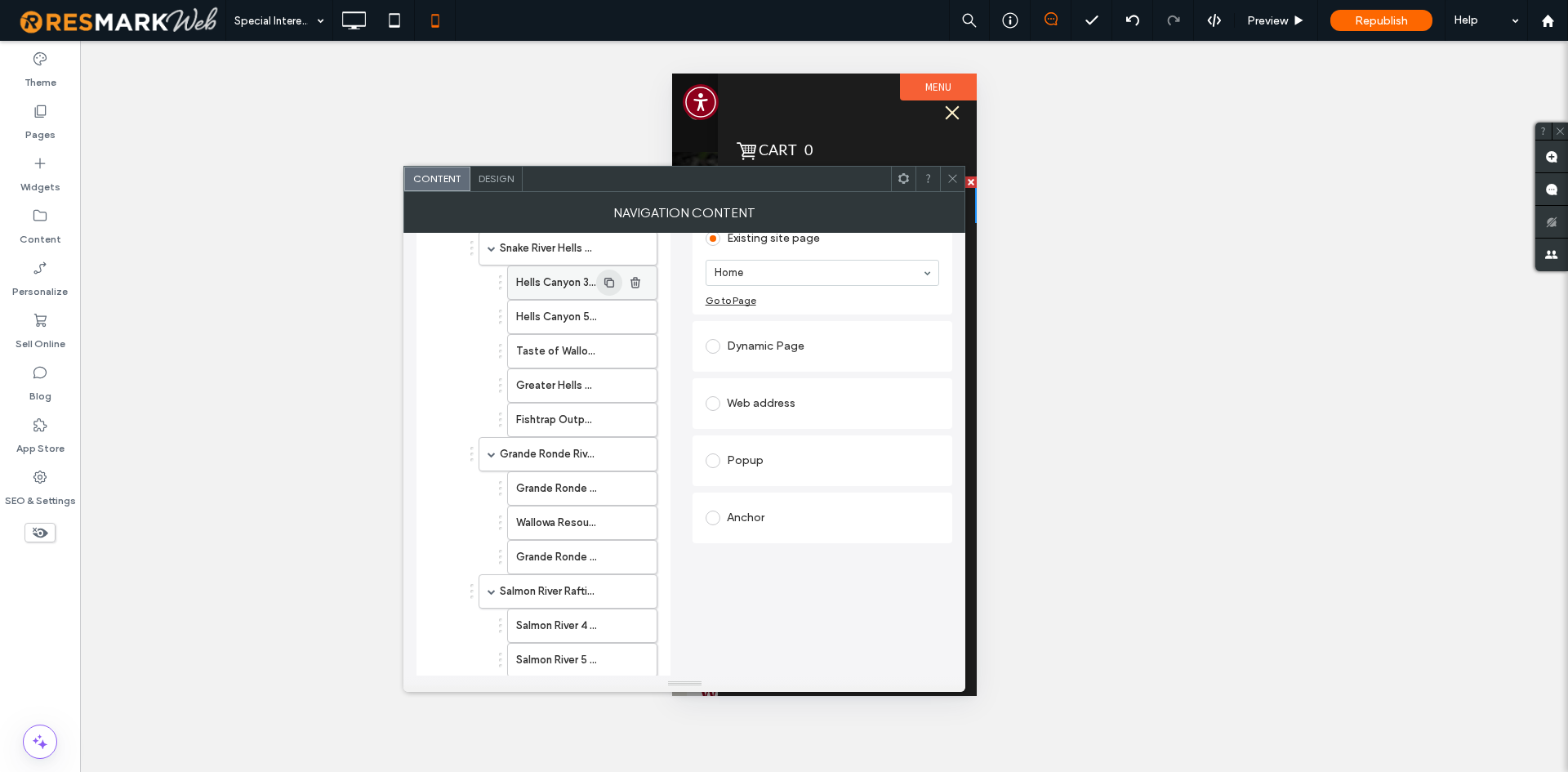
scroll to position [245, 0]
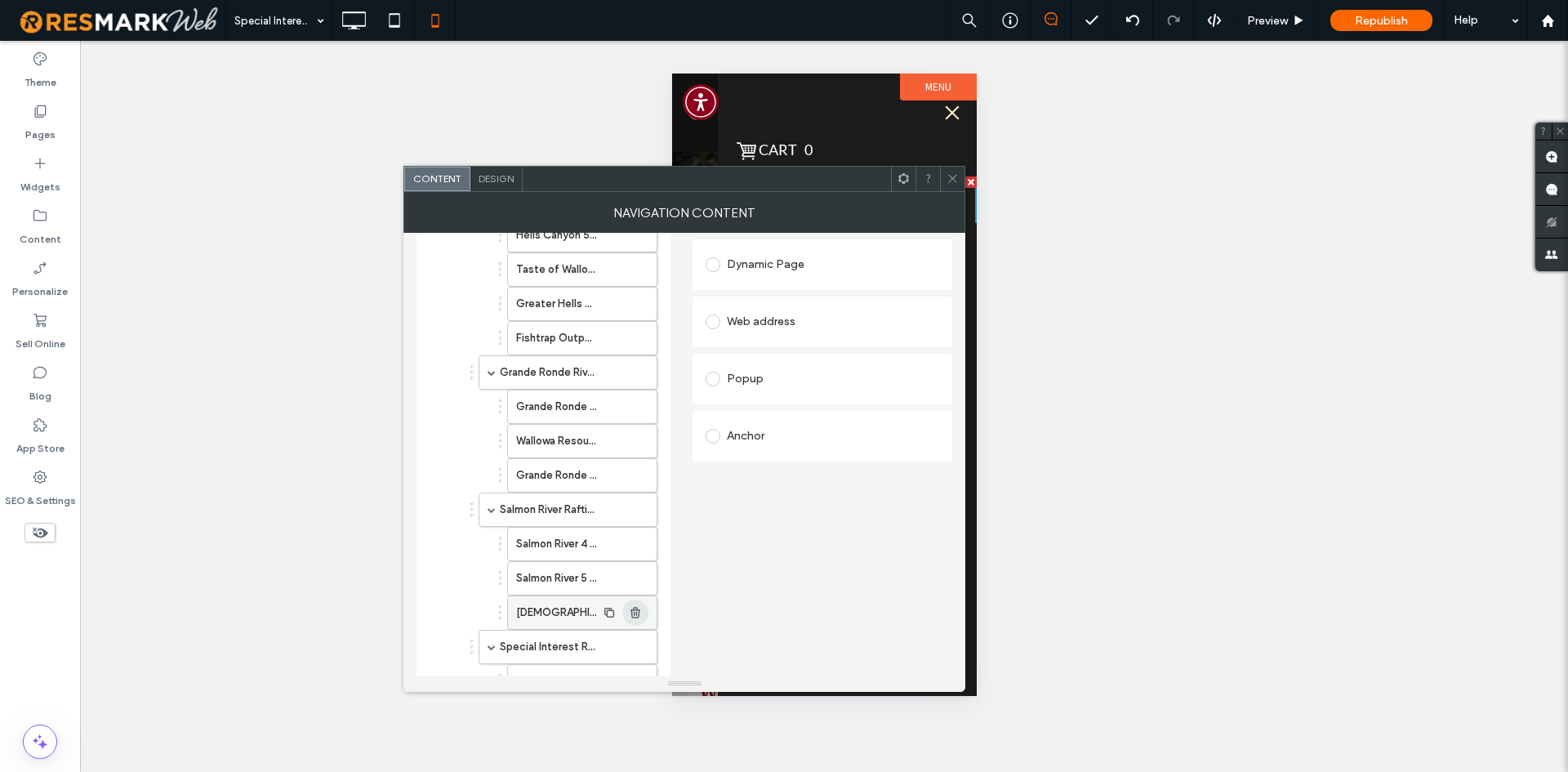
click at [634, 614] on use "button" at bounding box center [636, 612] width 10 height 11
click at [955, 184] on span at bounding box center [952, 178] width 12 height 25
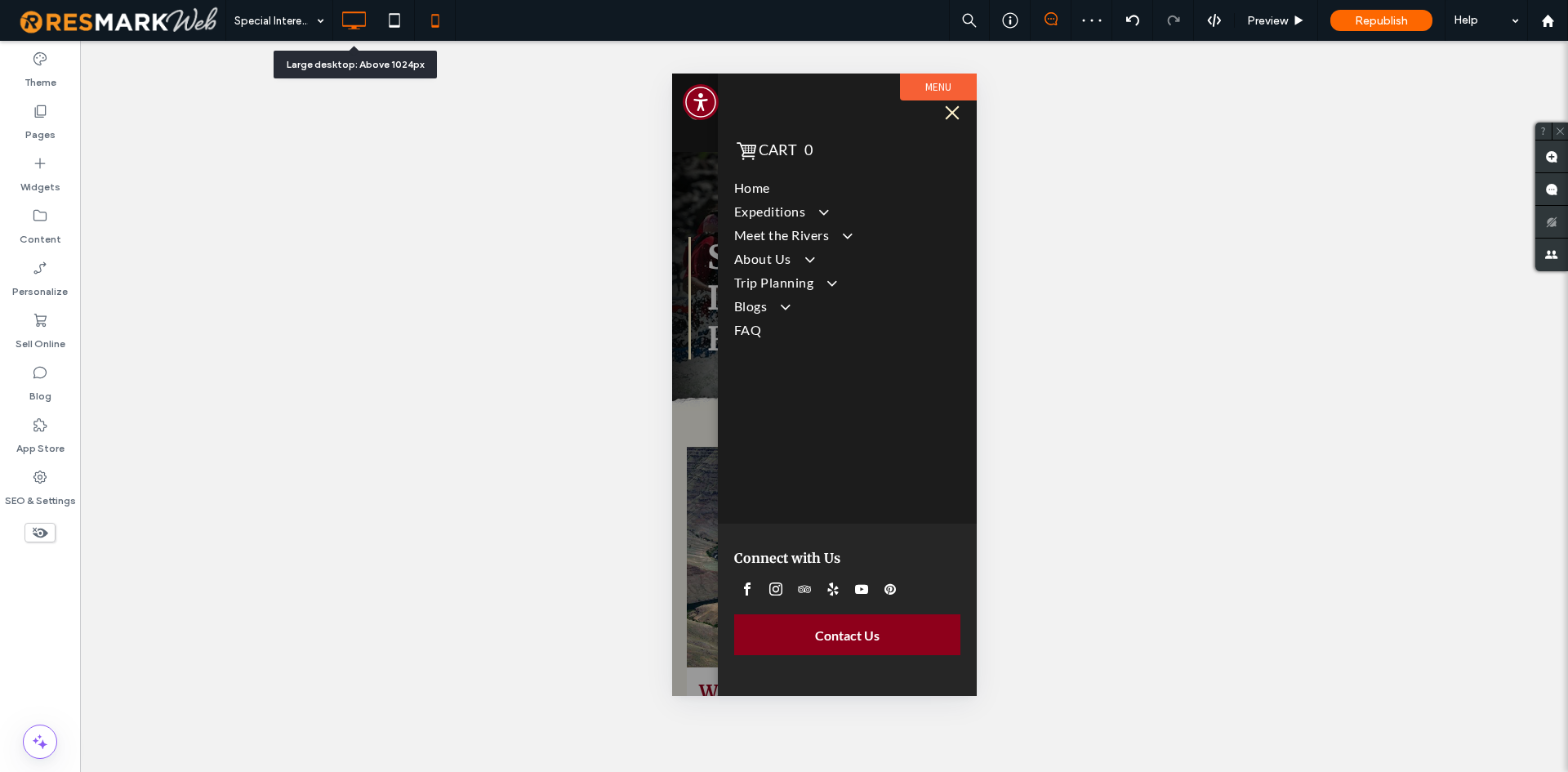
click at [359, 21] on icon at bounding box center [353, 20] width 33 height 33
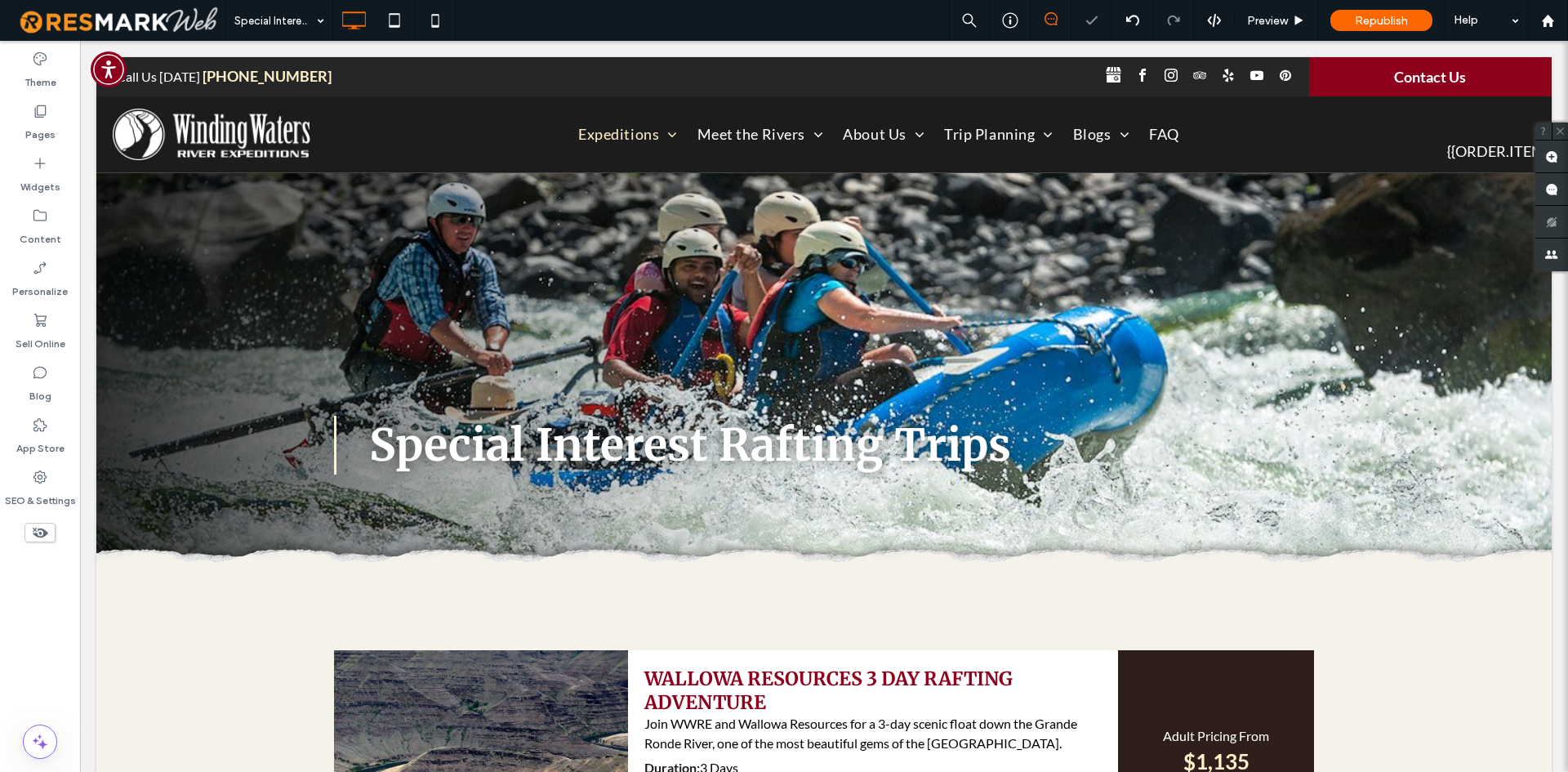
scroll to position [0, 0]
click at [49, 125] on label "Pages" at bounding box center [40, 130] width 30 height 23
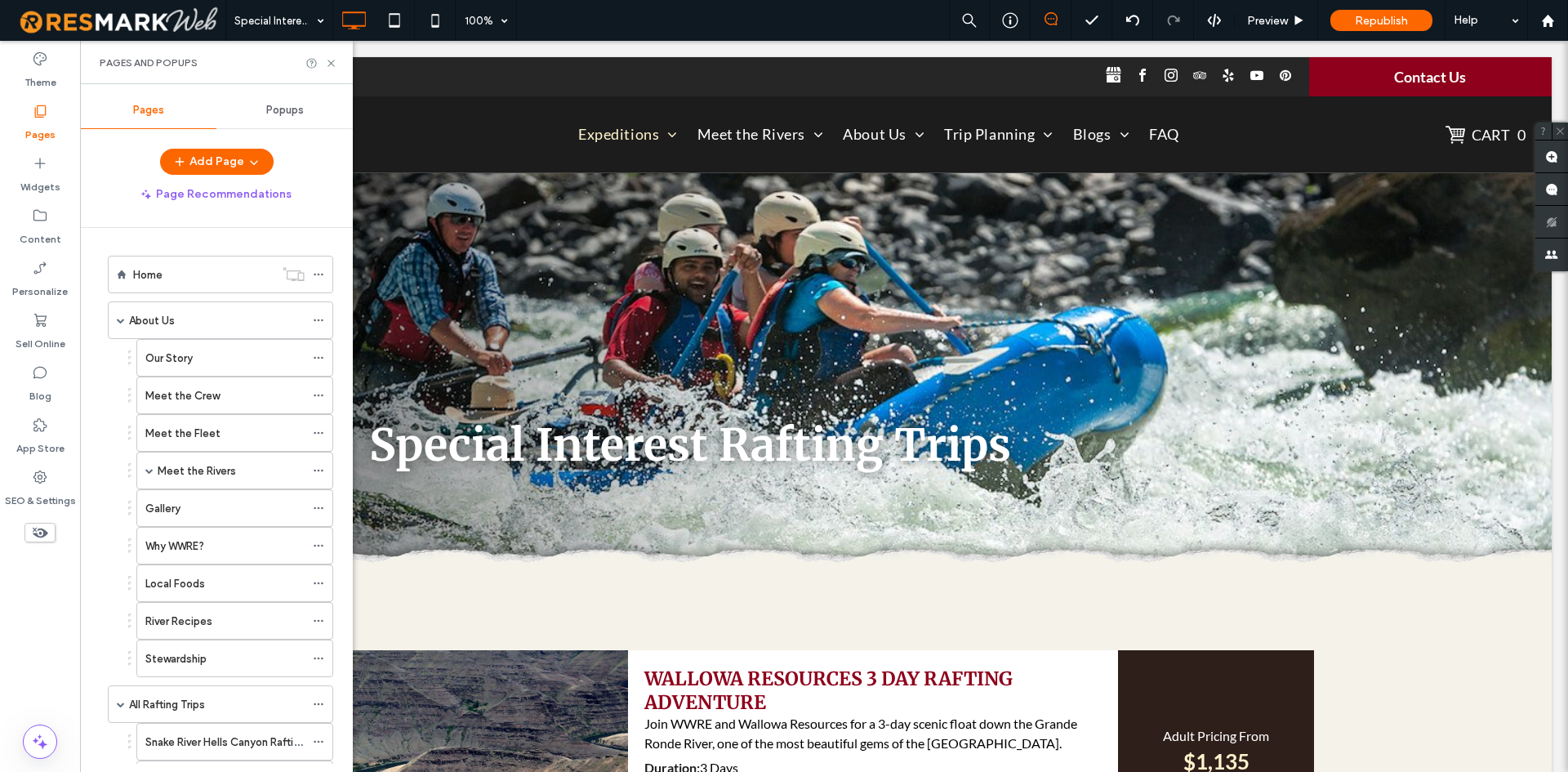
scroll to position [326, 0]
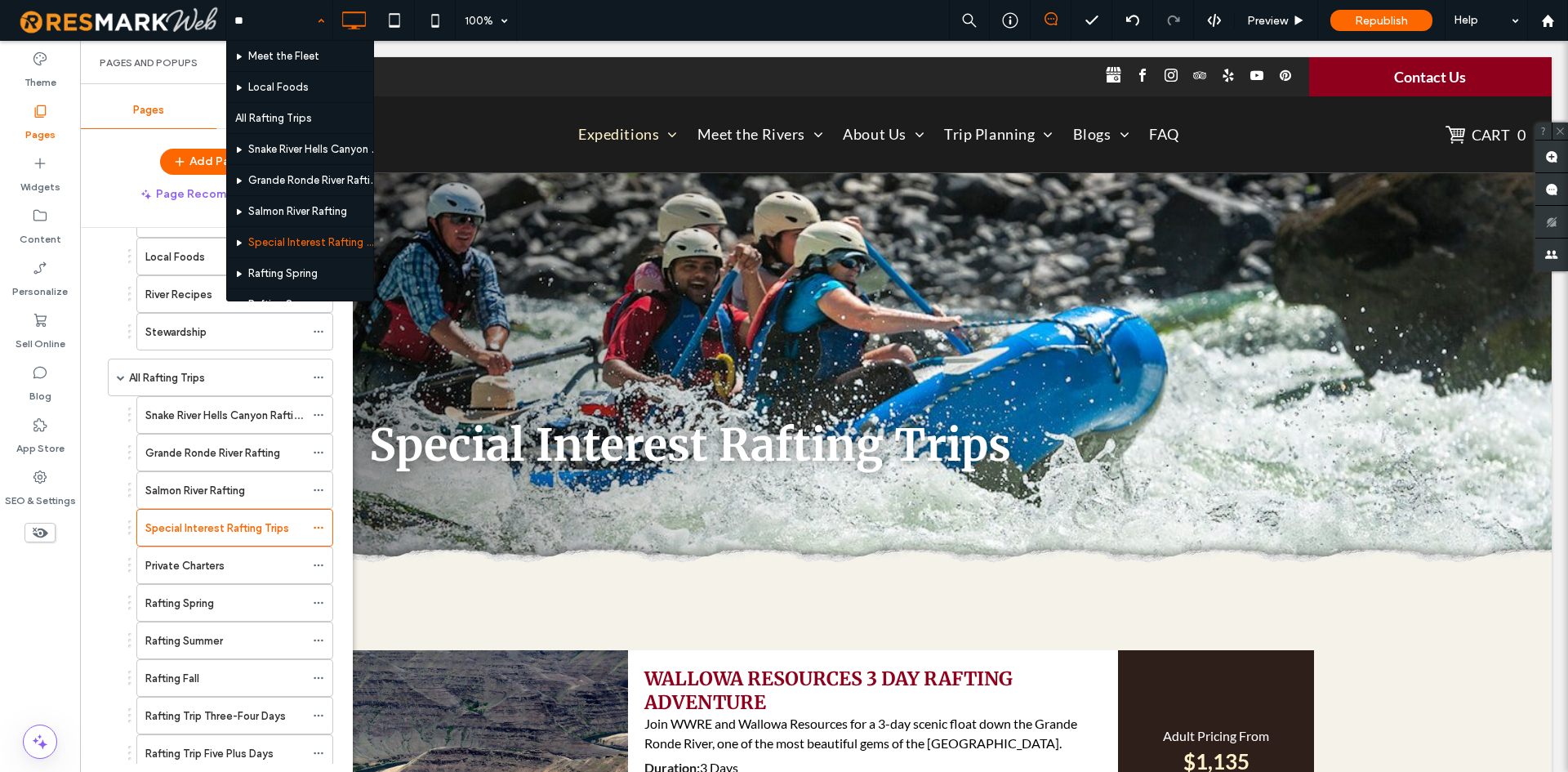
type input "***"
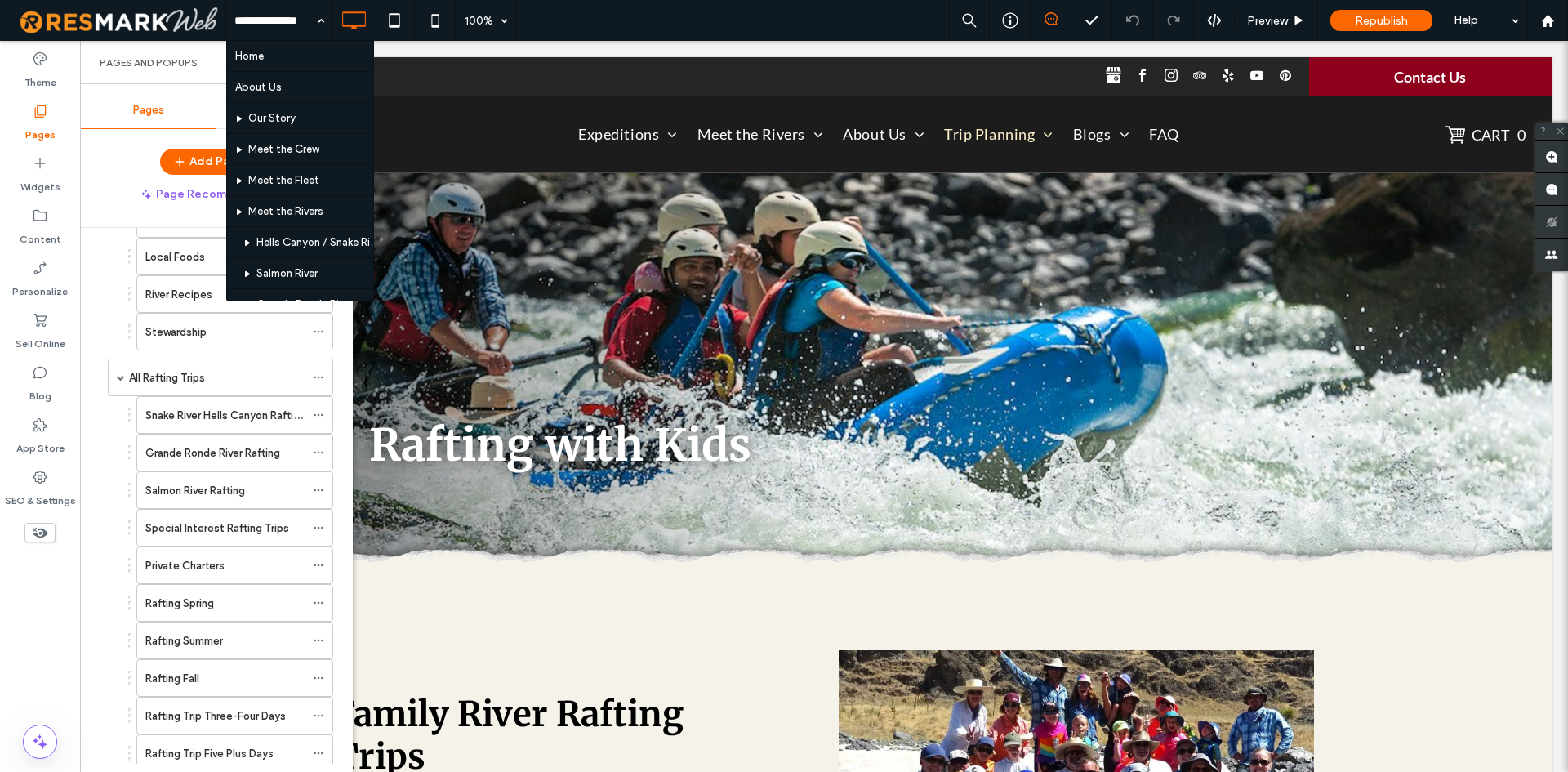
click at [57, 605] on div "Theme Pages Widgets Content Personalize Sell Online Blog App Store SEO & Settin…" at bounding box center [40, 406] width 80 height 731
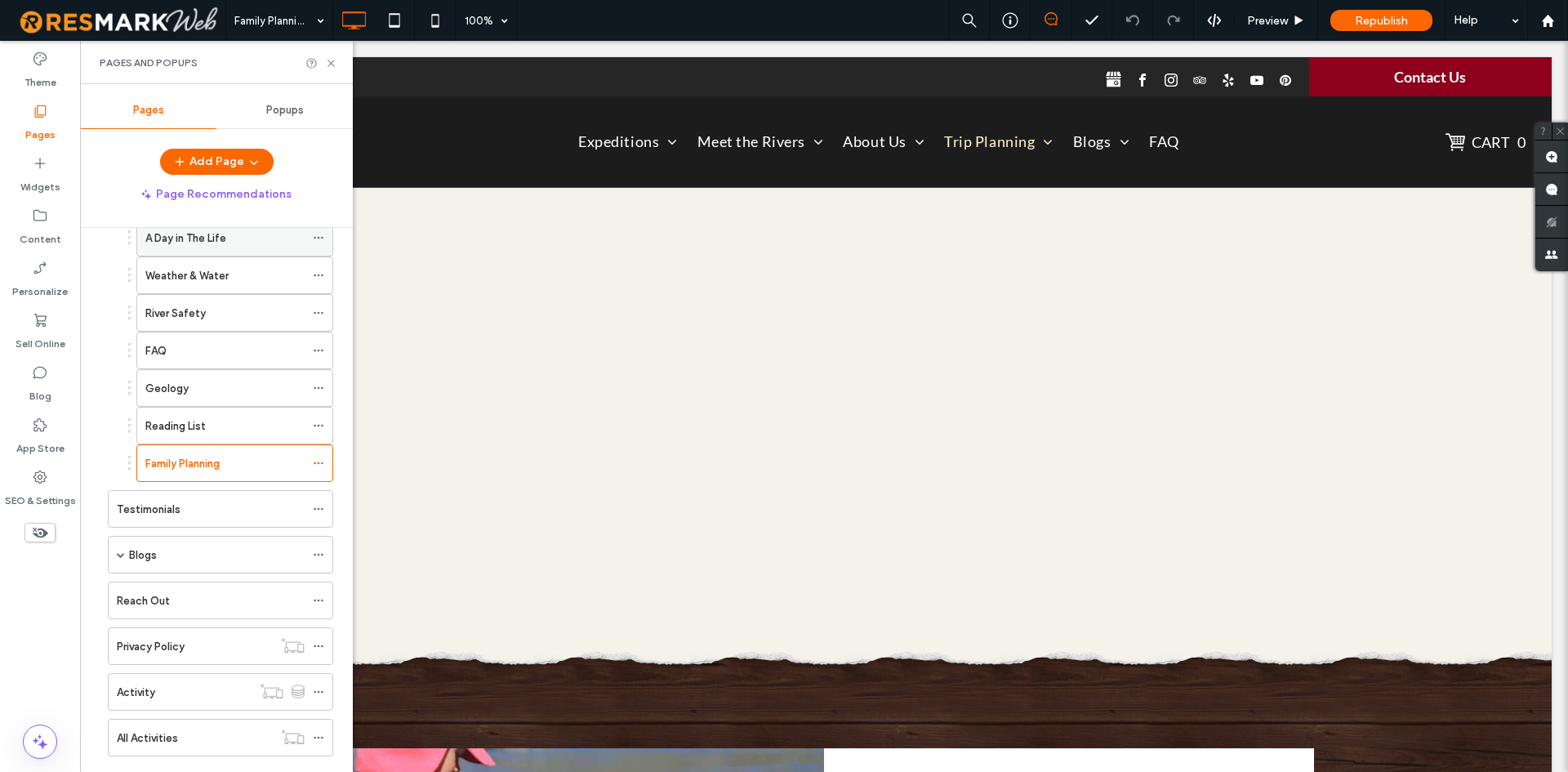
scroll to position [1046, 0]
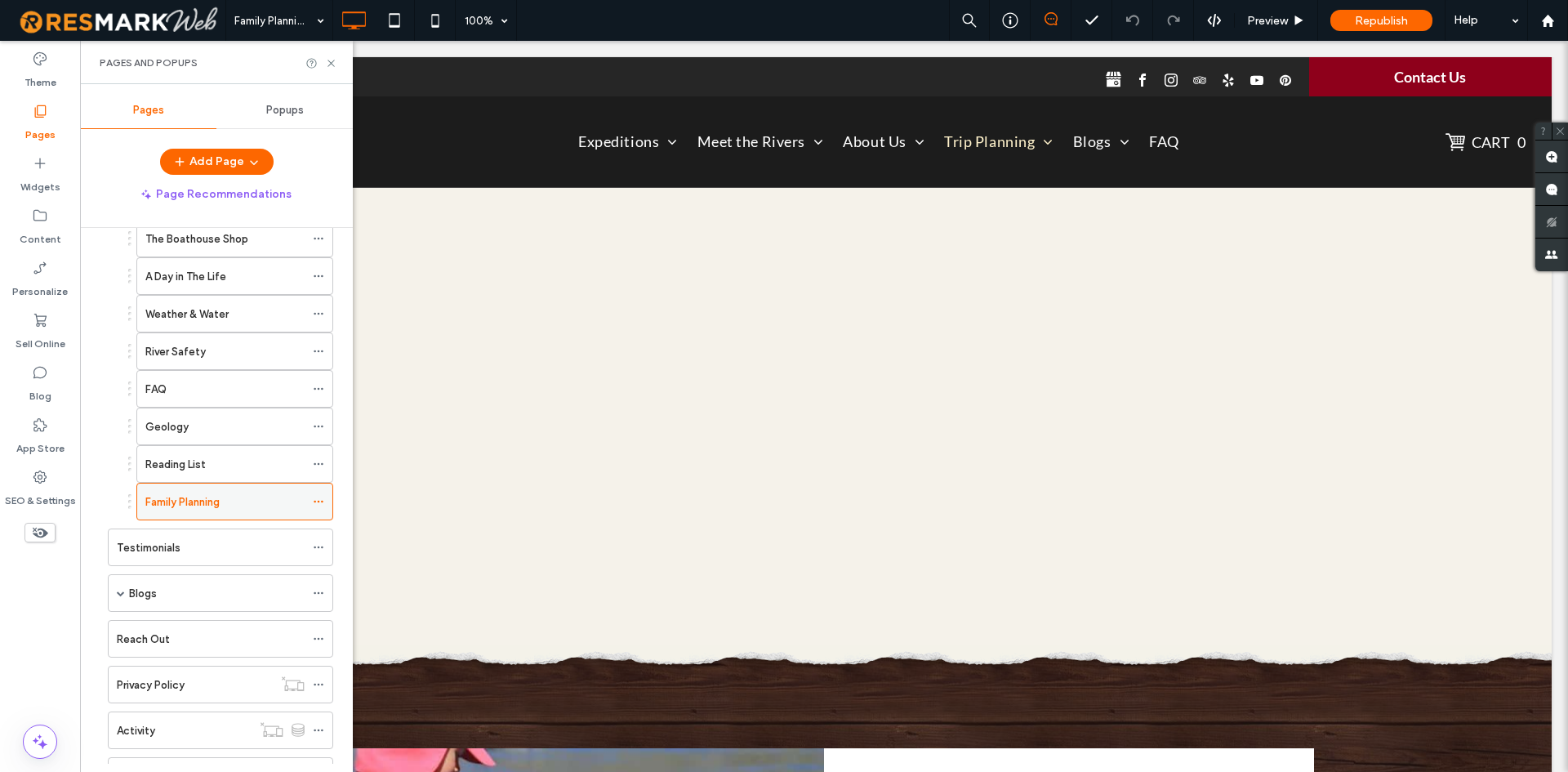
click at [320, 503] on icon at bounding box center [317, 500] width 11 height 11
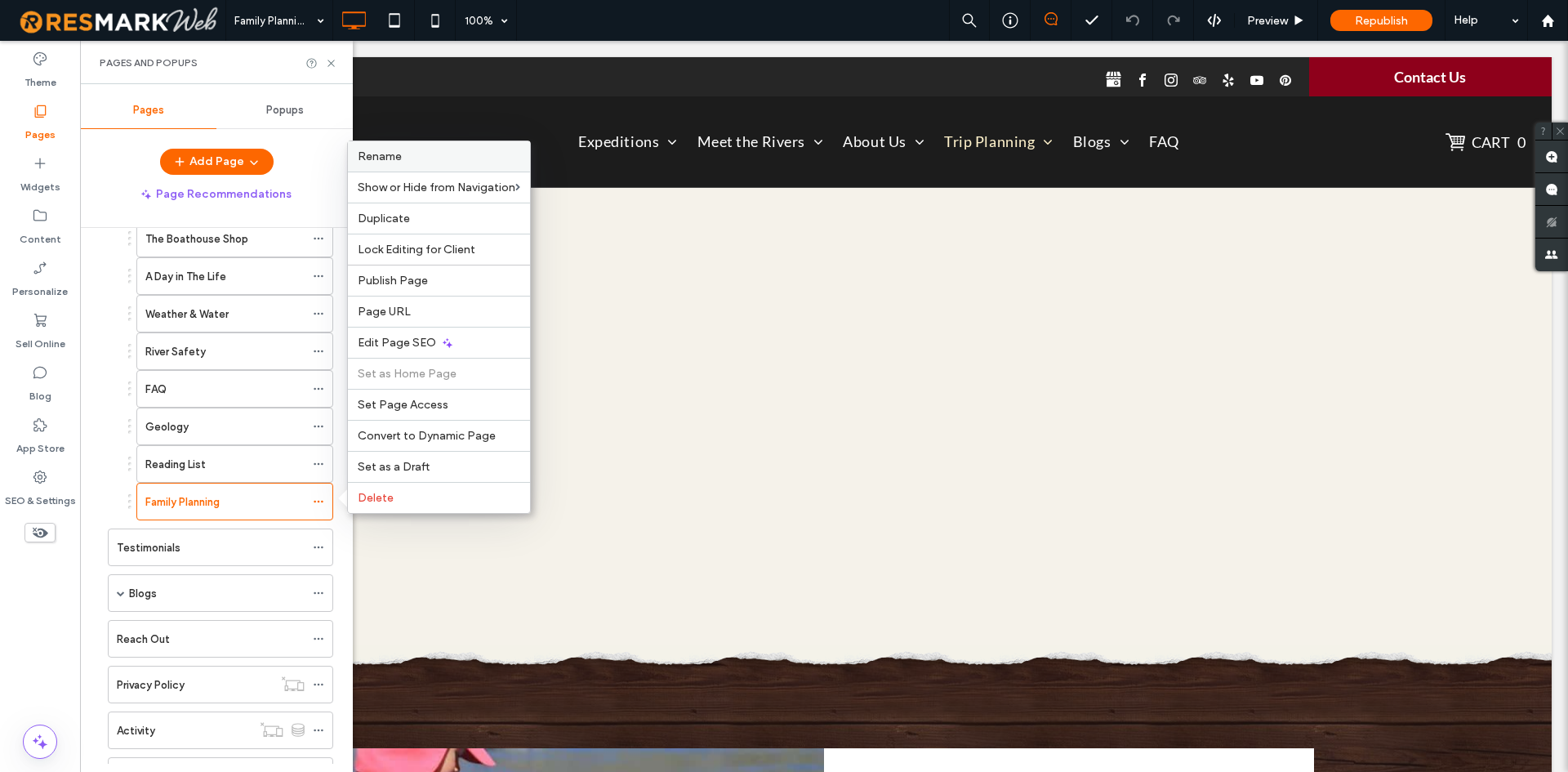
click at [435, 148] on div "Rename" at bounding box center [439, 156] width 182 height 30
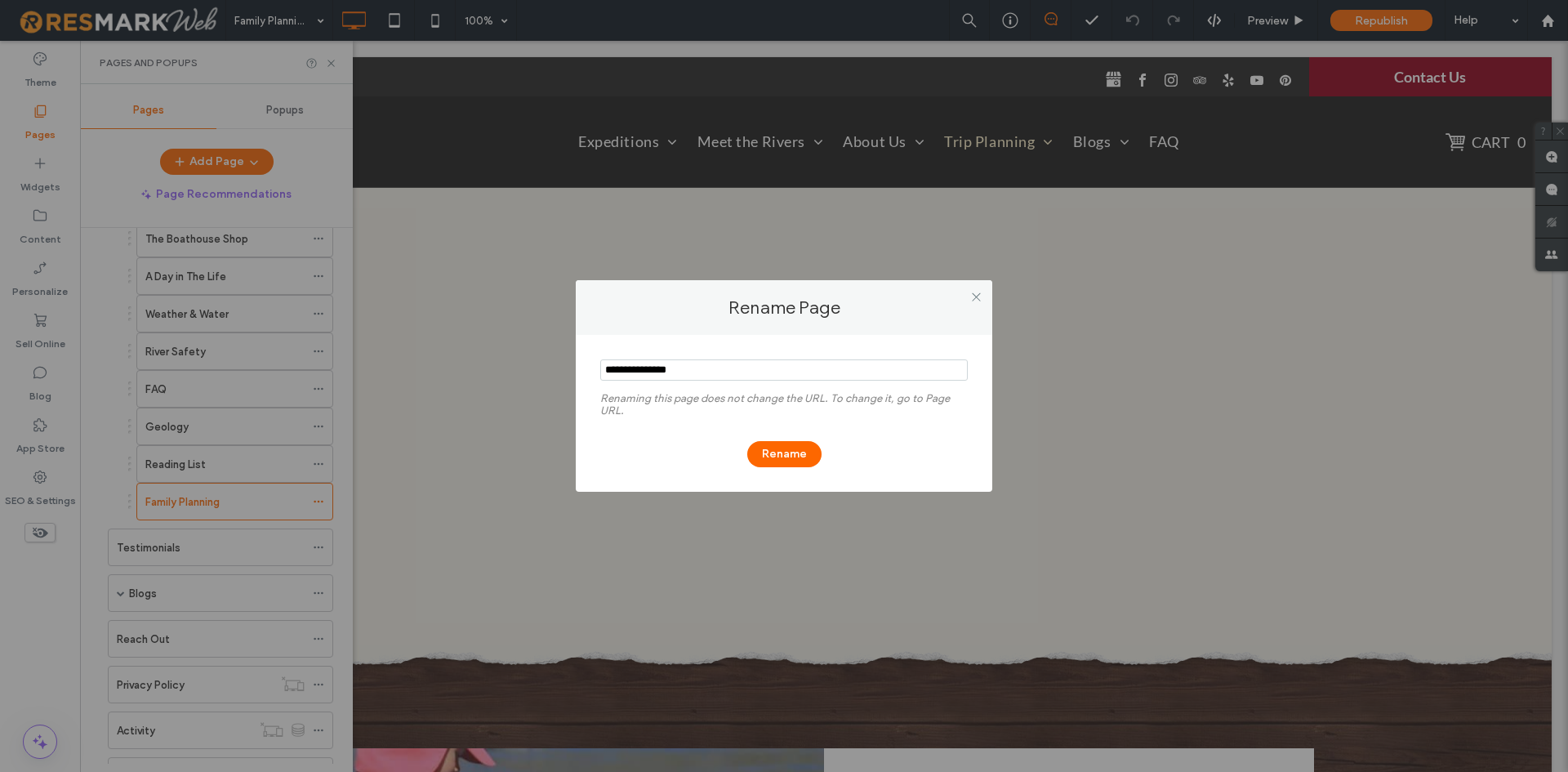
click at [697, 381] on section at bounding box center [783, 371] width 367 height 41
click at [697, 376] on input "notEmpty" at bounding box center [783, 369] width 367 height 21
paste input "**********"
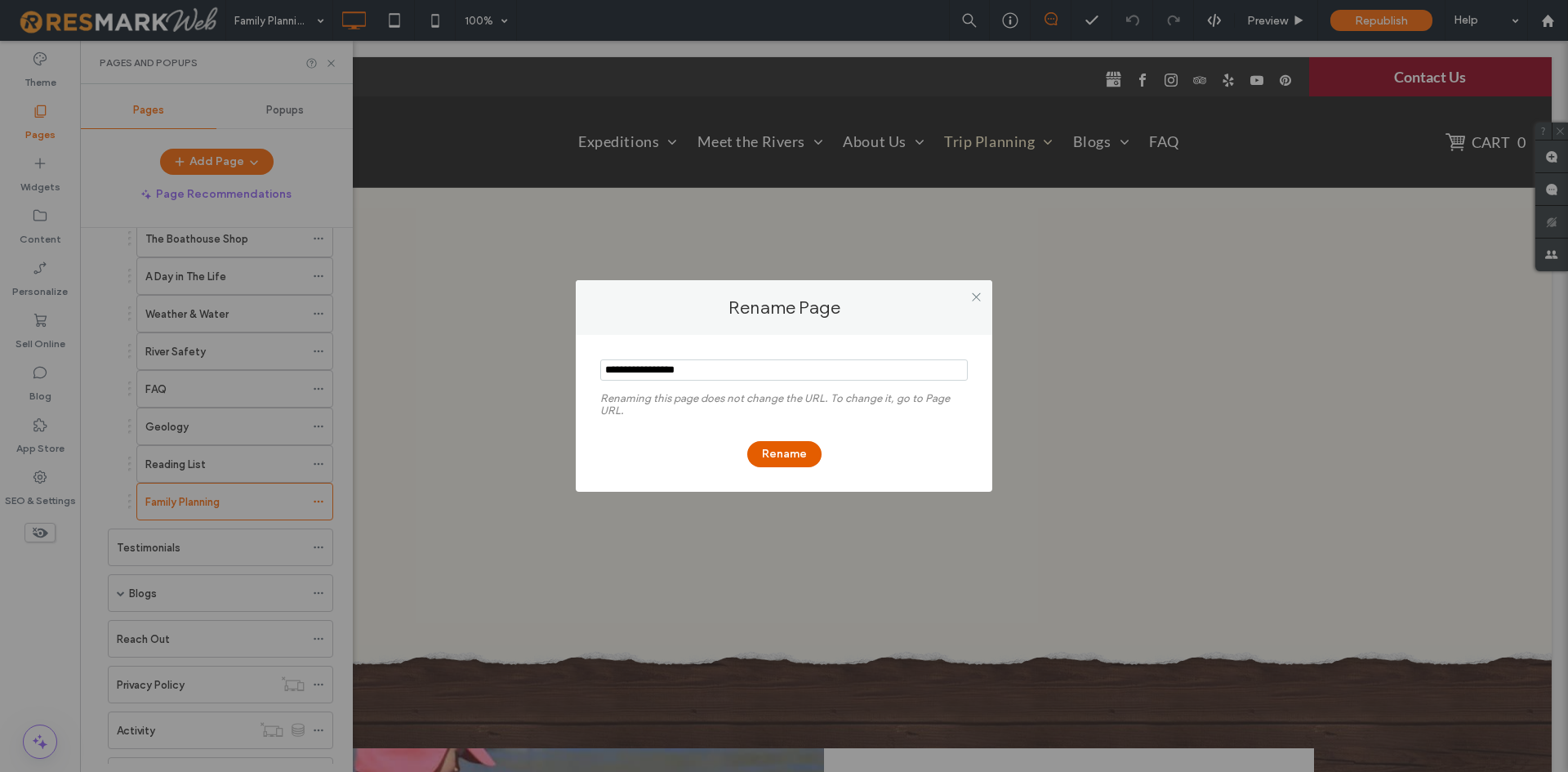
type input "**********"
click at [775, 450] on button "Rename" at bounding box center [784, 454] width 75 height 26
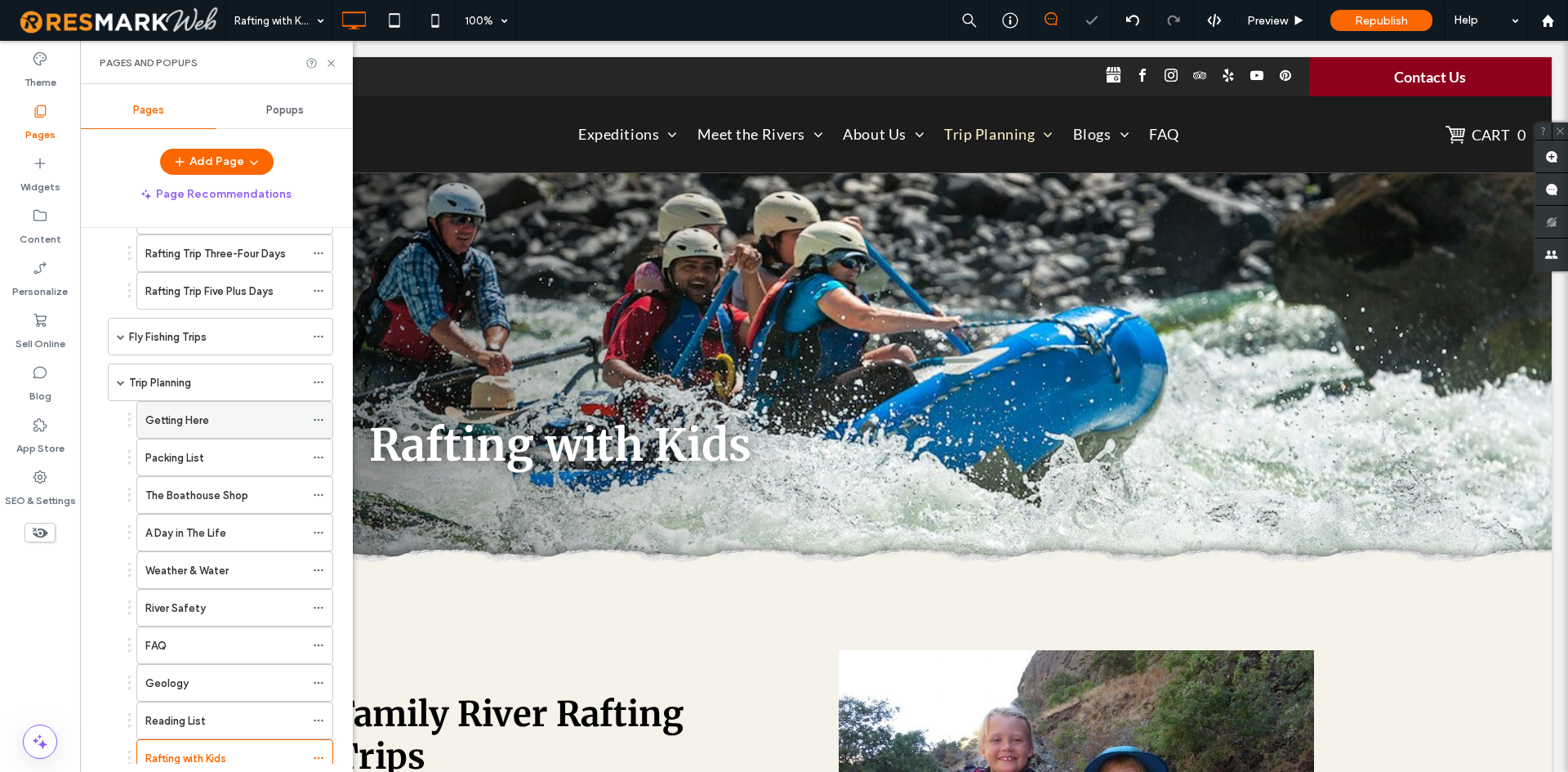
scroll to position [637, 0]
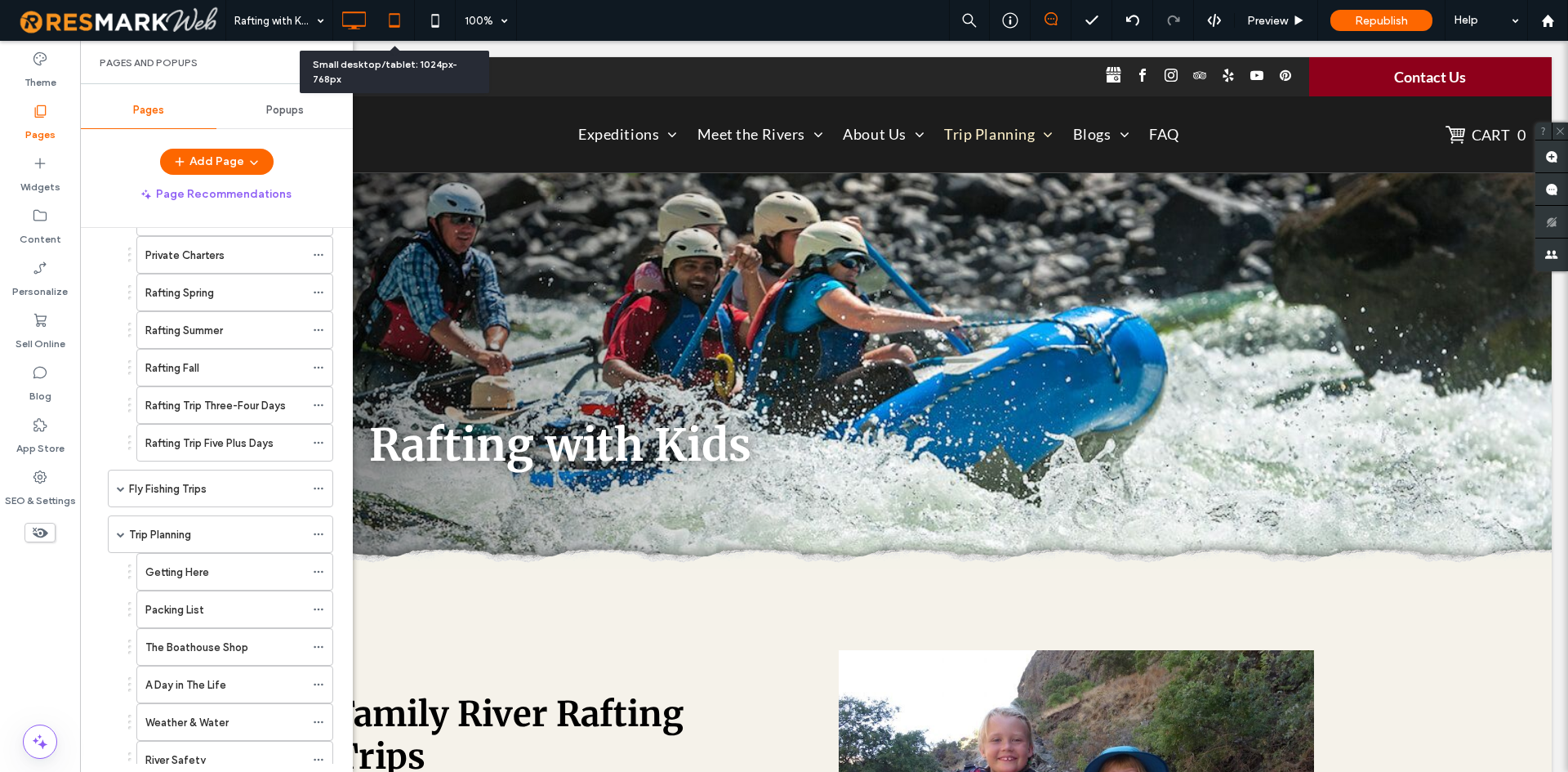
click at [396, 20] on icon at bounding box center [394, 20] width 33 height 33
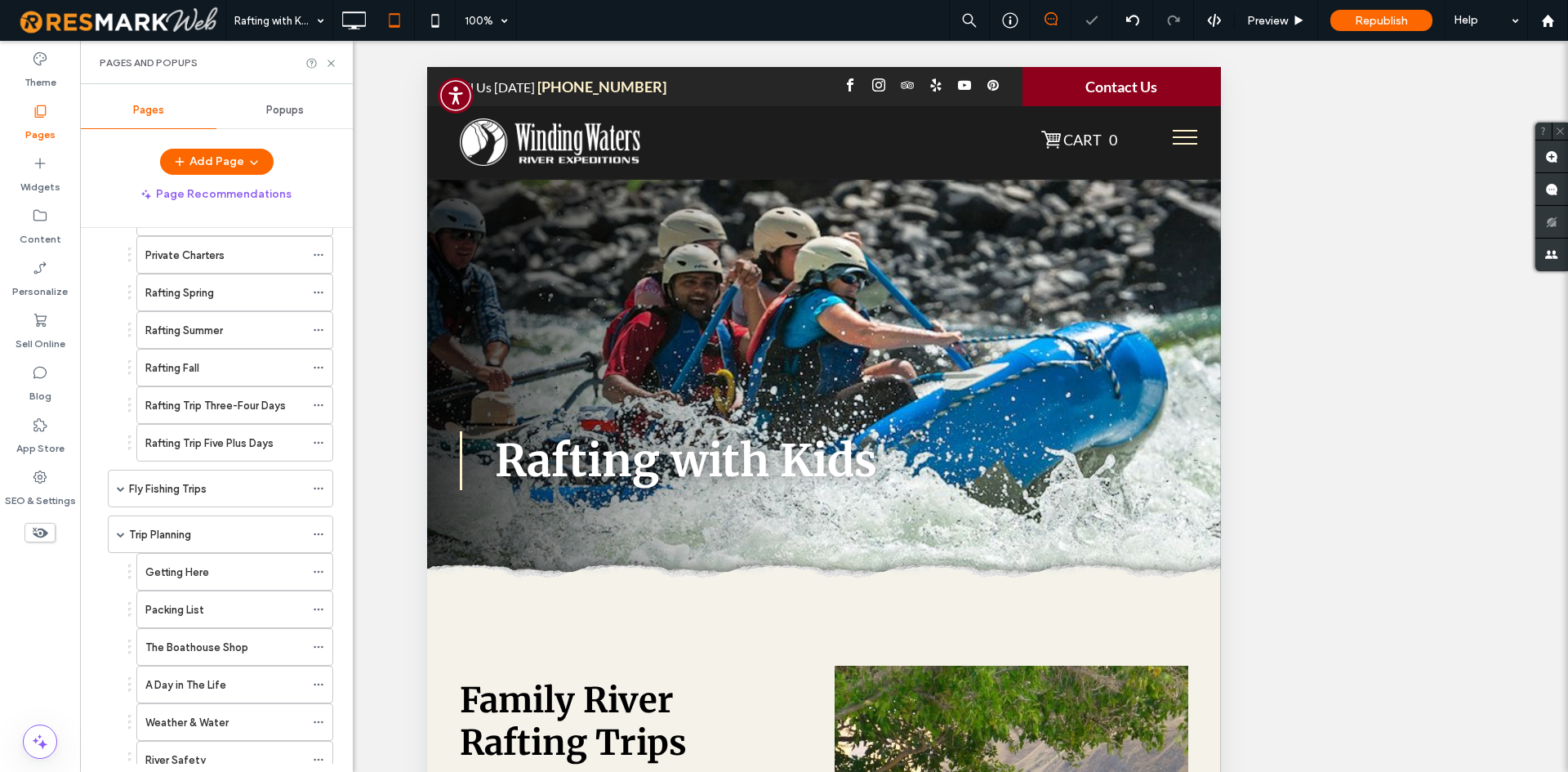
click at [1173, 136] on span "menu" at bounding box center [1185, 137] width 25 height 2
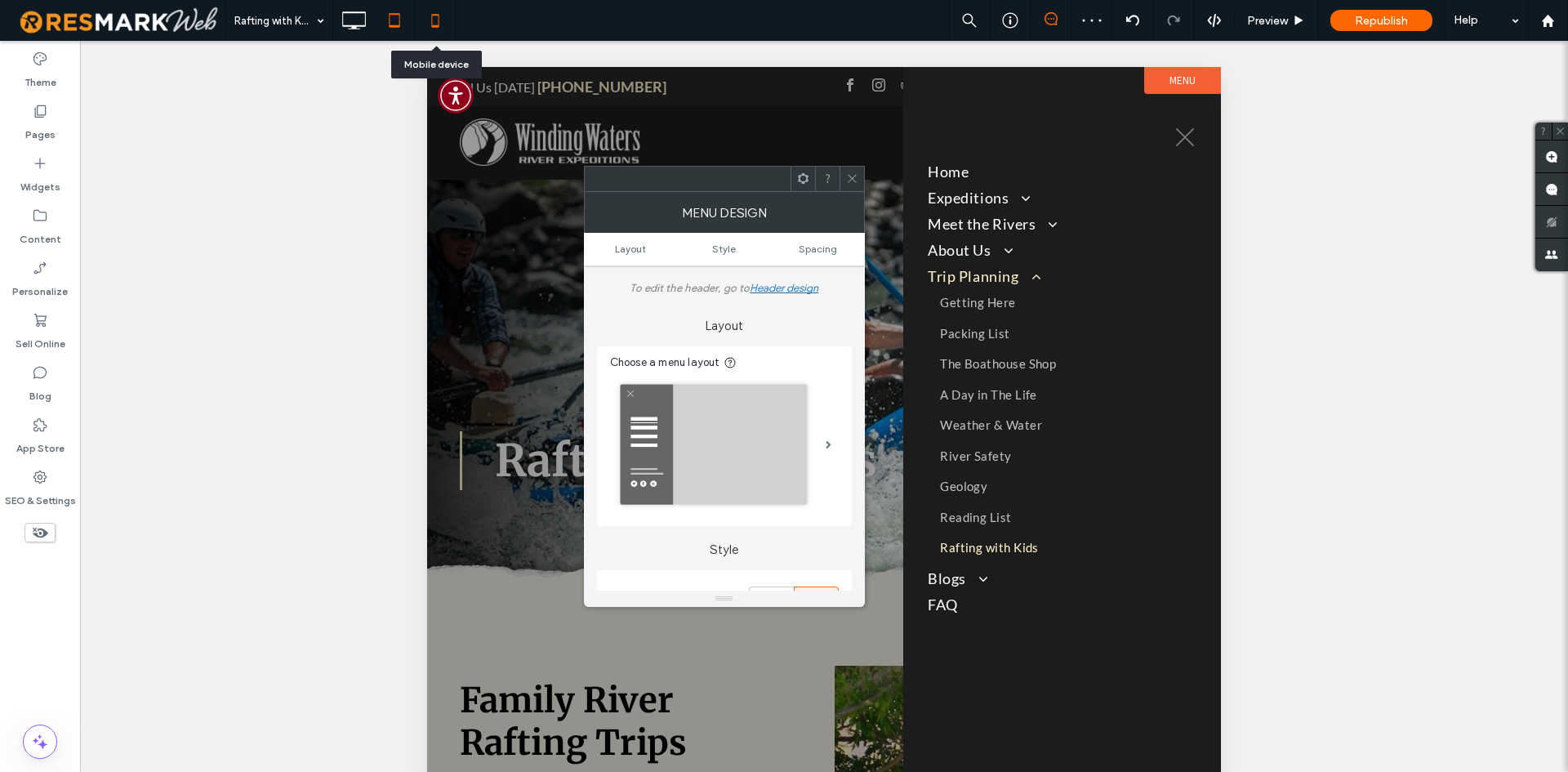
click at [439, 19] on use at bounding box center [434, 20] width 7 height 13
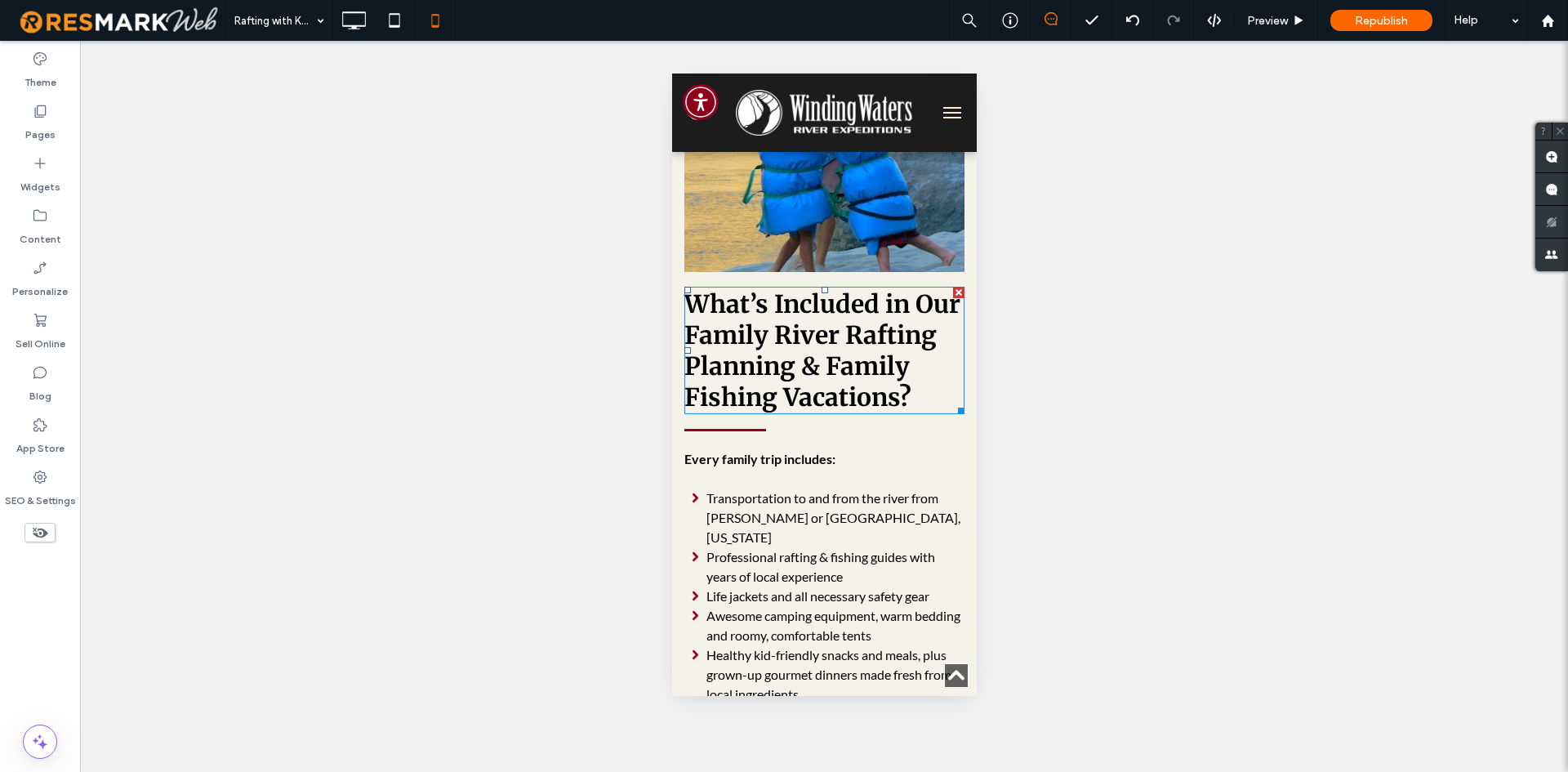
scroll to position [1797, 0]
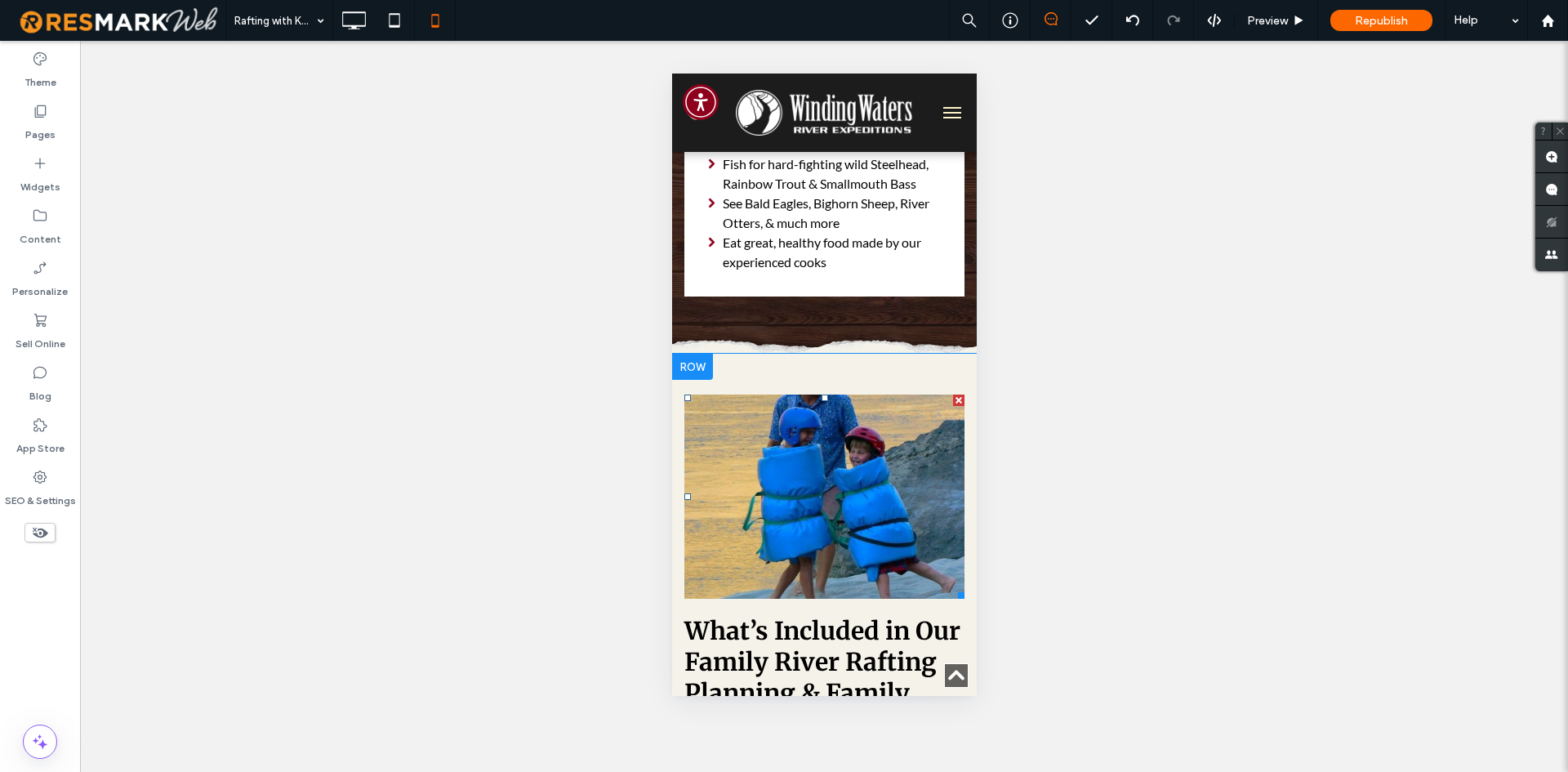
click at [837, 489] on link at bounding box center [824, 495] width 281 height 204
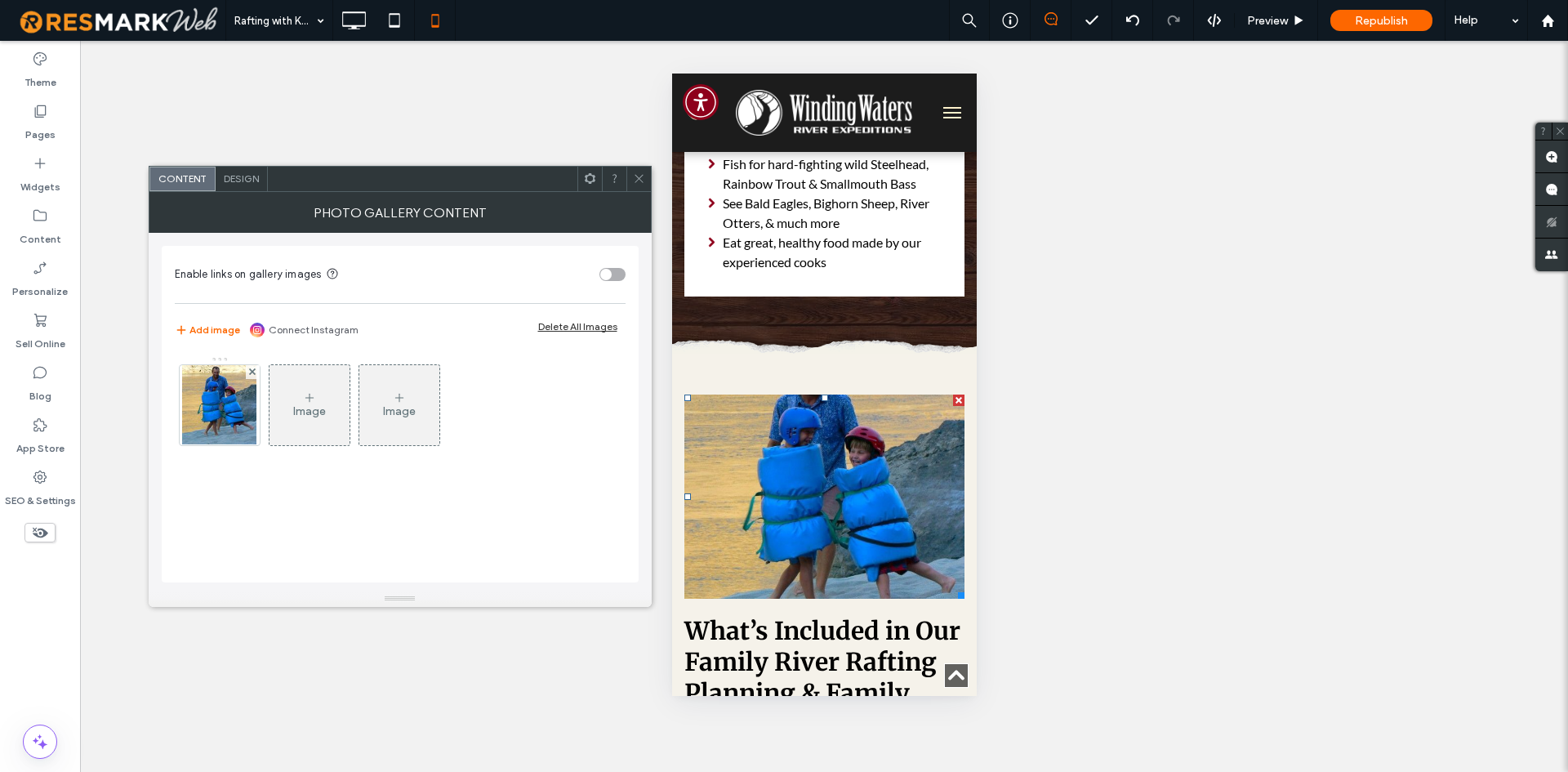
click at [627, 177] on div at bounding box center [639, 178] width 25 height 25
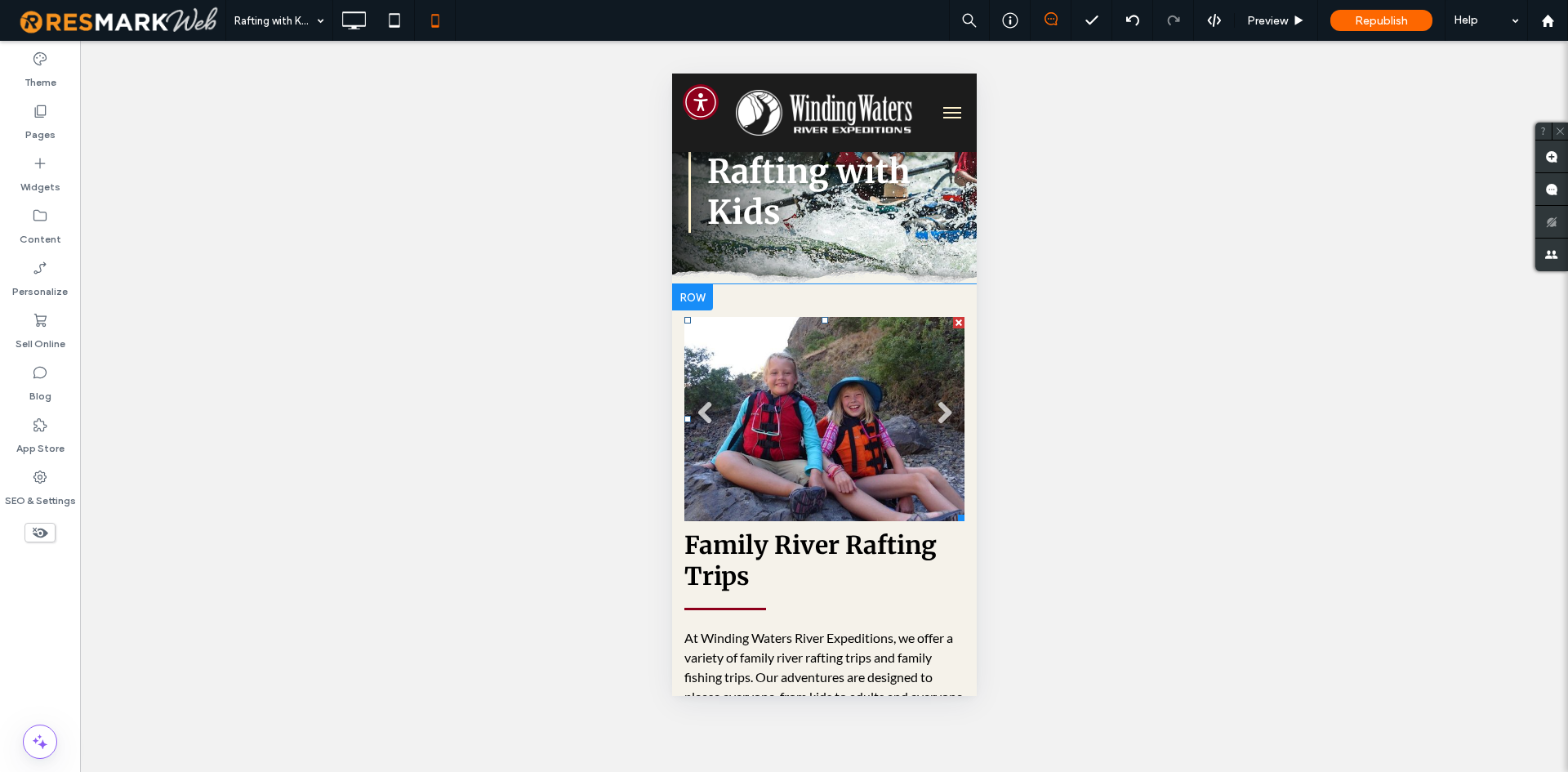
scroll to position [0, 0]
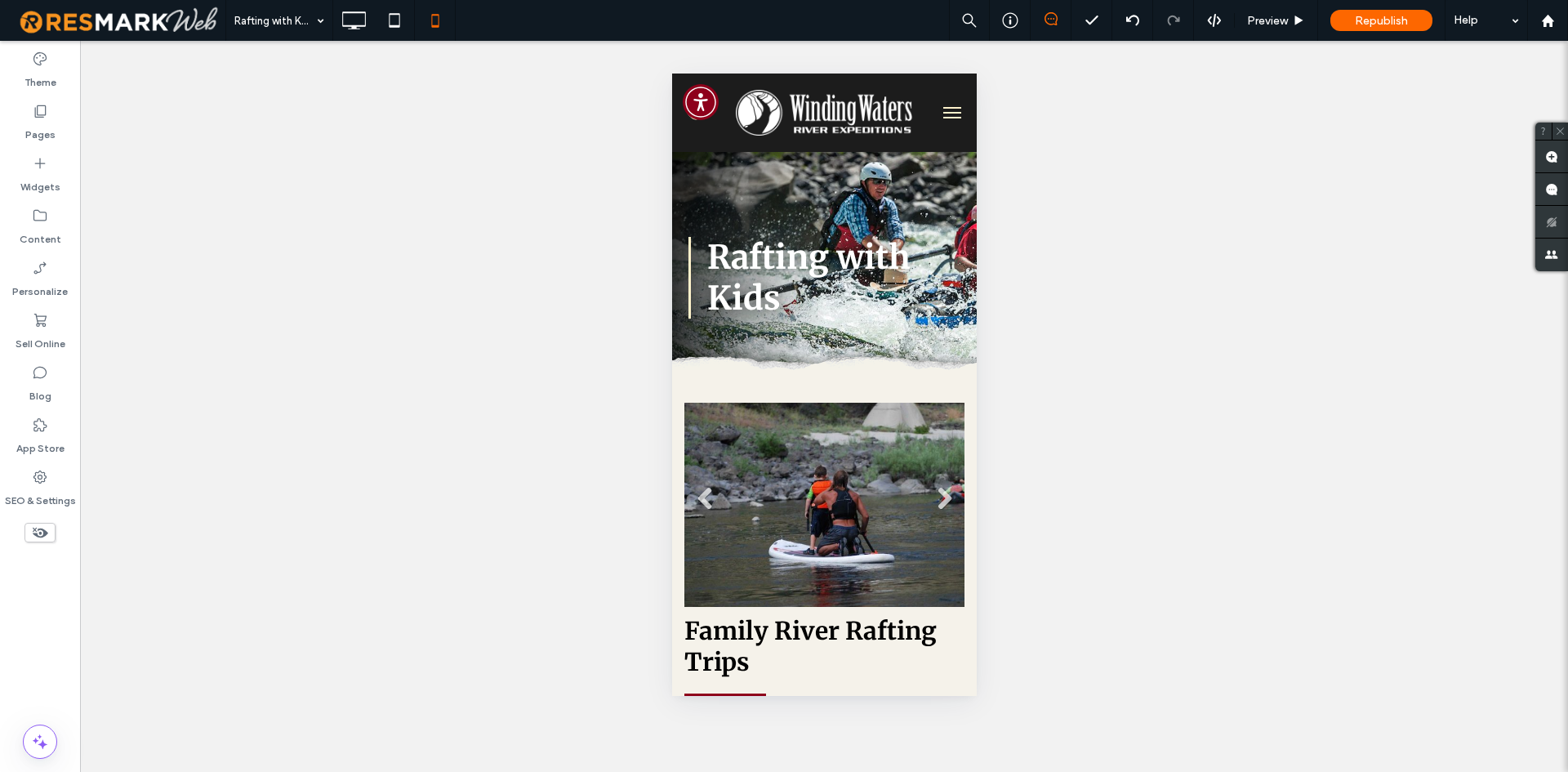
click at [942, 111] on span "menu" at bounding box center [951, 112] width 18 height 2
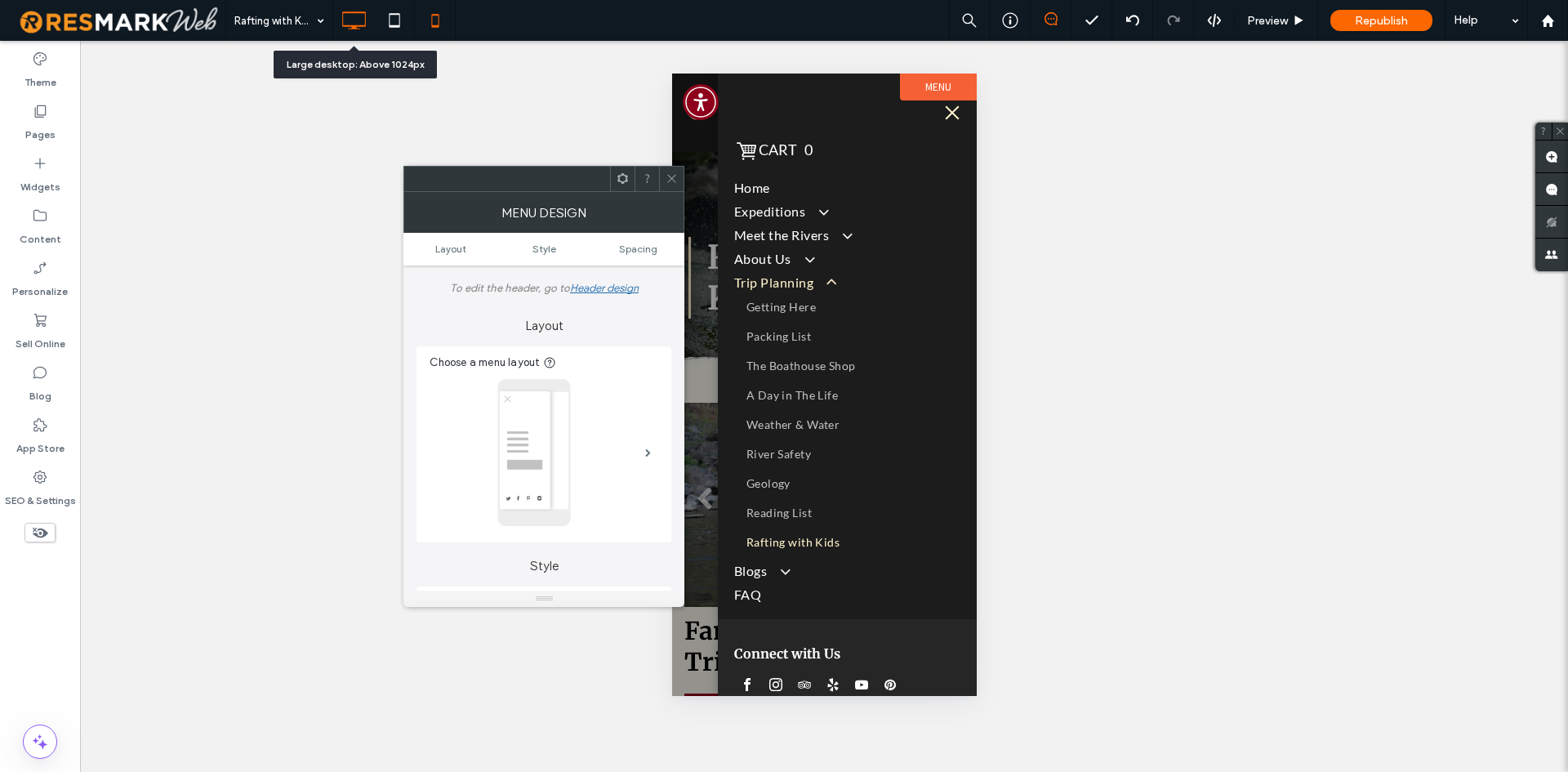
click at [365, 9] on icon at bounding box center [353, 20] width 33 height 33
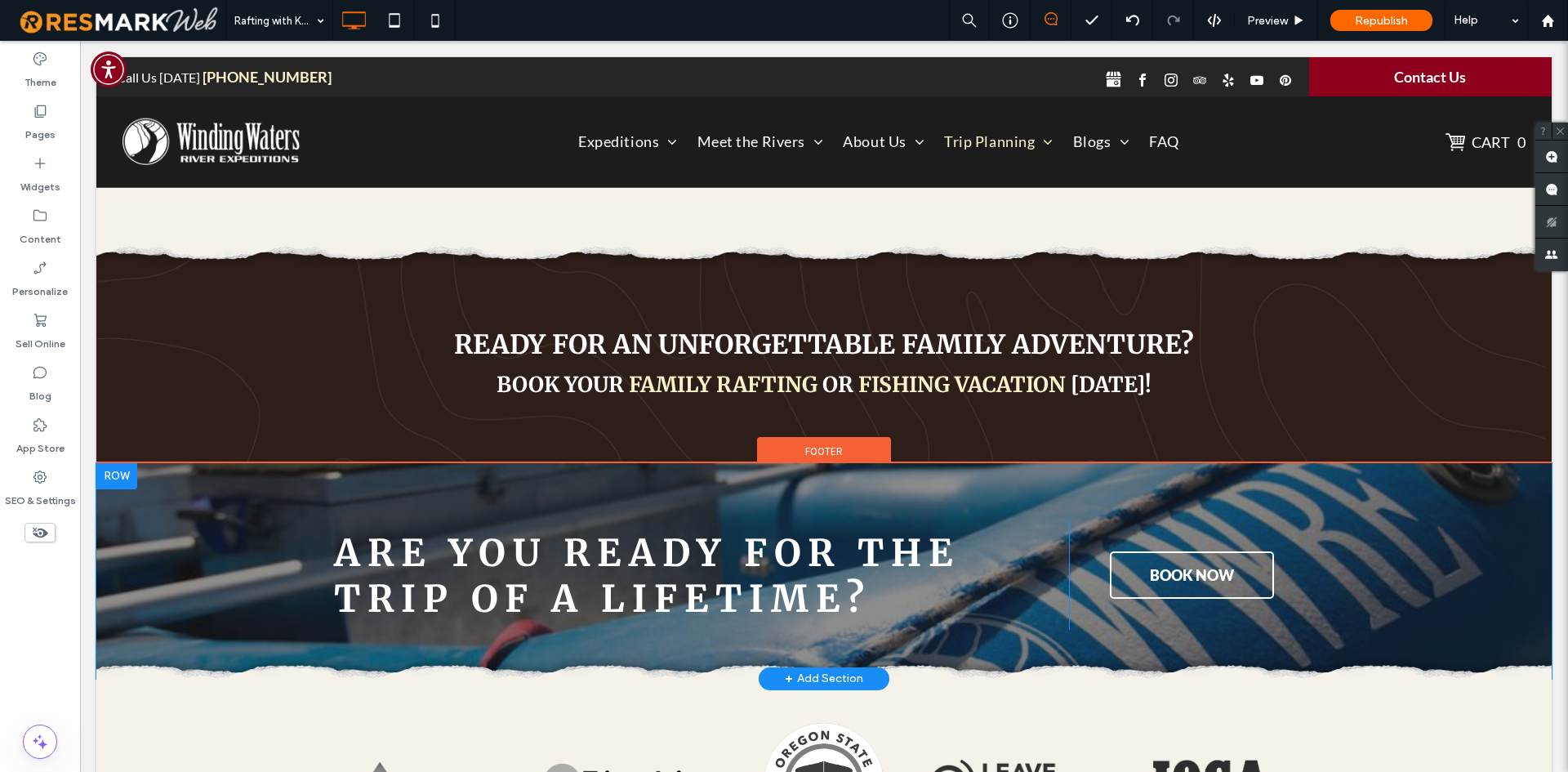
scroll to position [2573, 0]
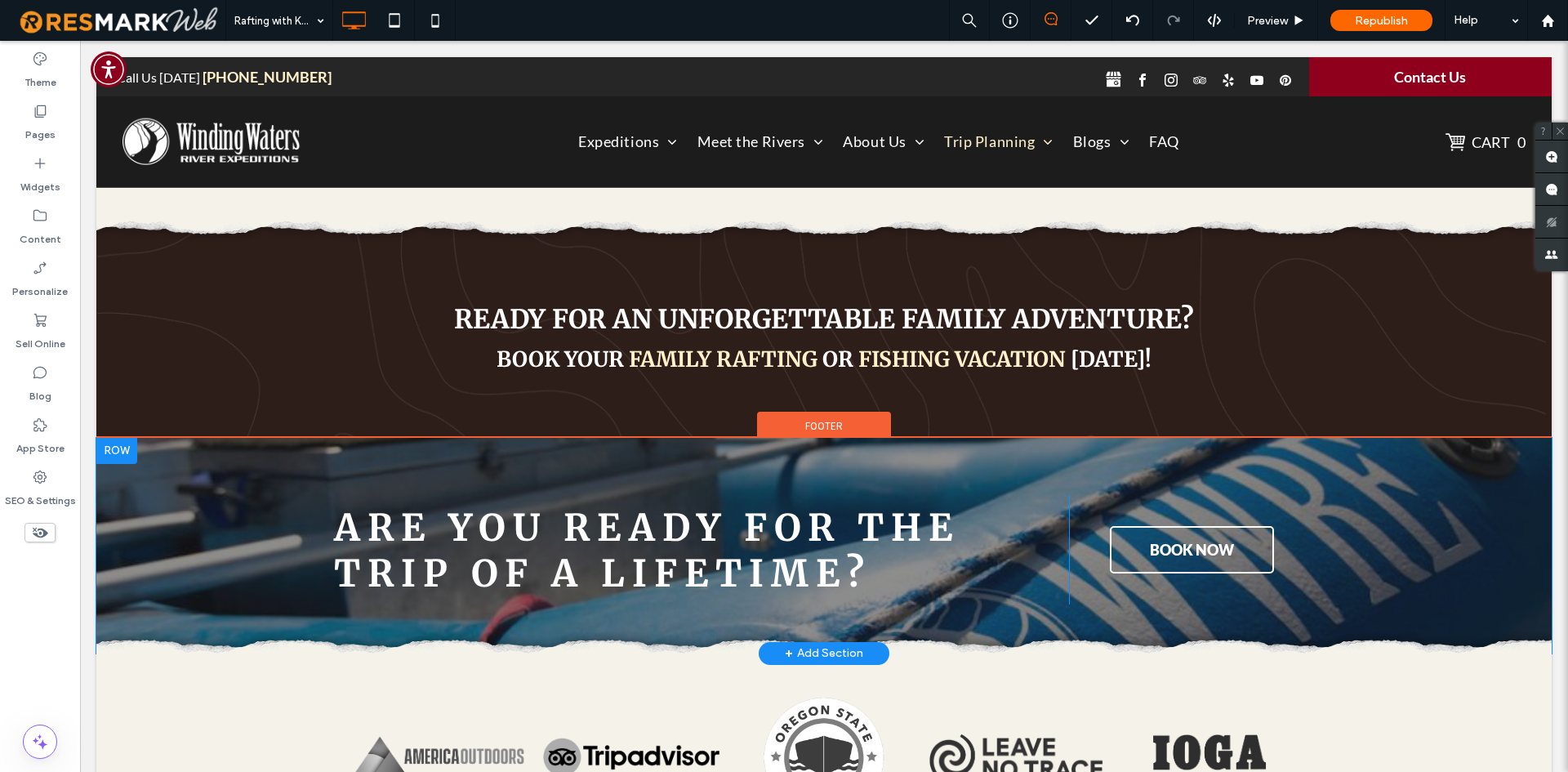
click at [213, 536] on div "ARE YOU READY FOR THE TRIP OF A LIFETIME? Click To Paste BOOK NOW Click To Past…" at bounding box center [824, 545] width 1456 height 216
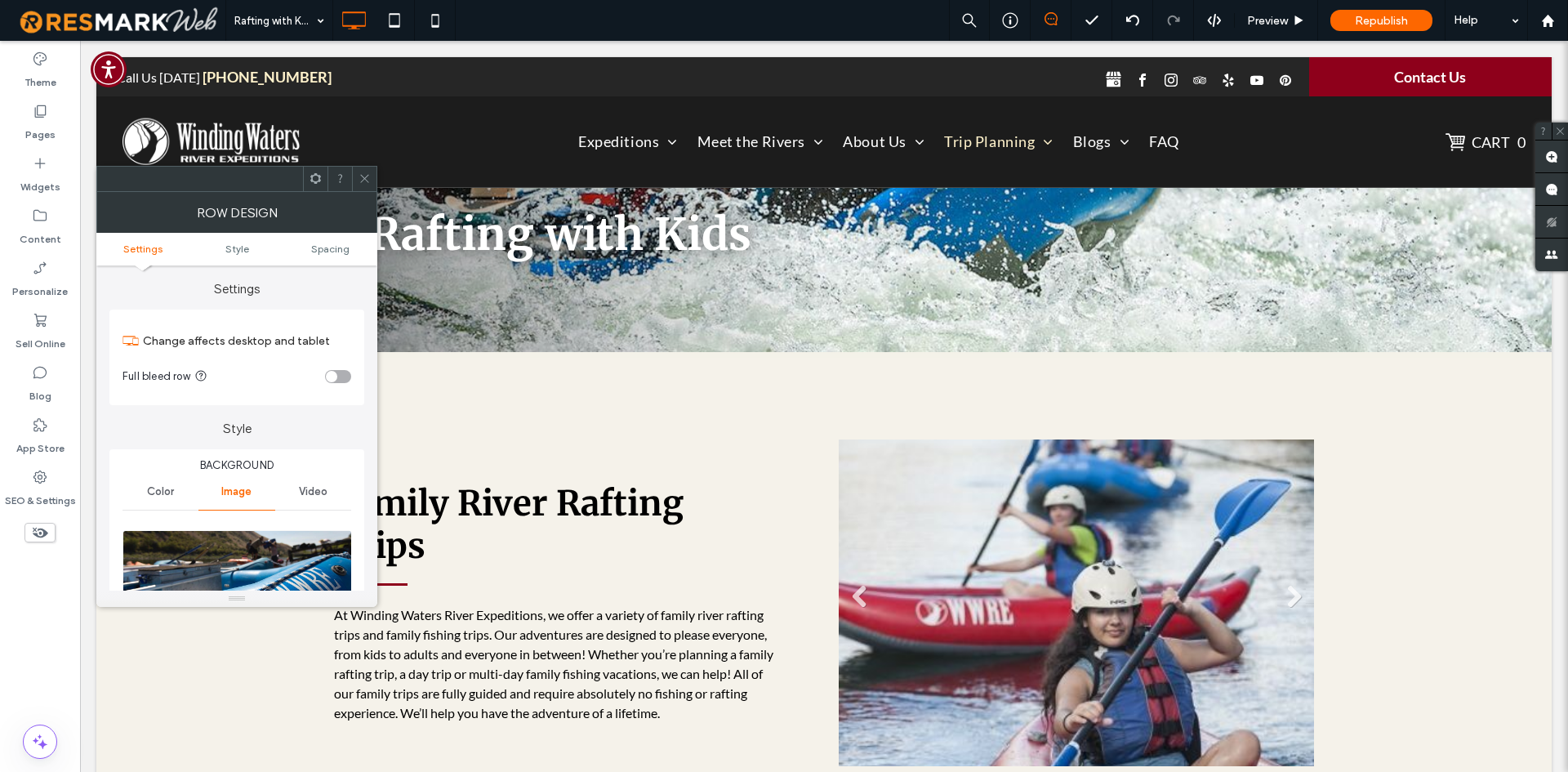
scroll to position [42, 0]
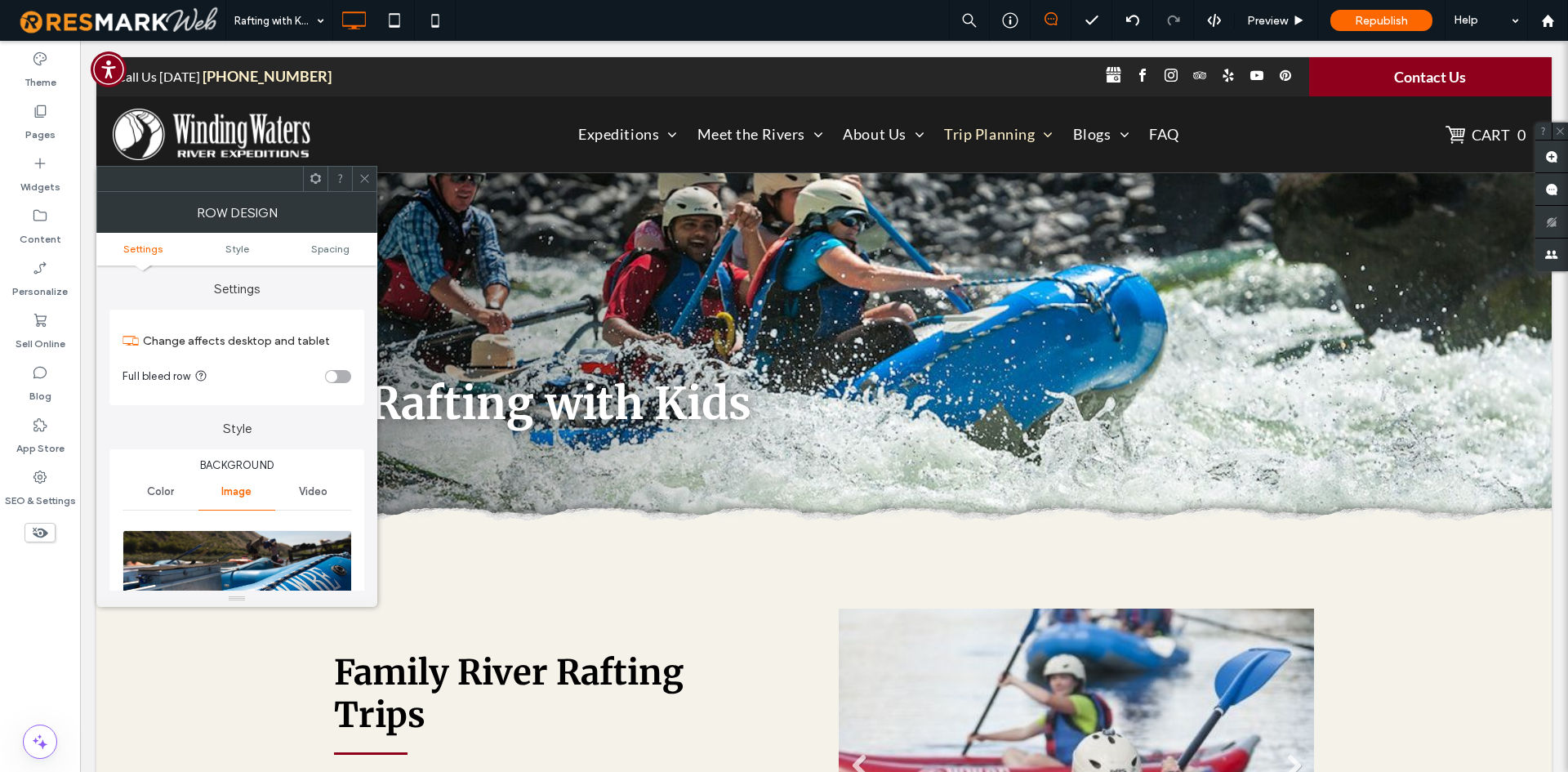
click at [364, 170] on span at bounding box center [364, 178] width 12 height 25
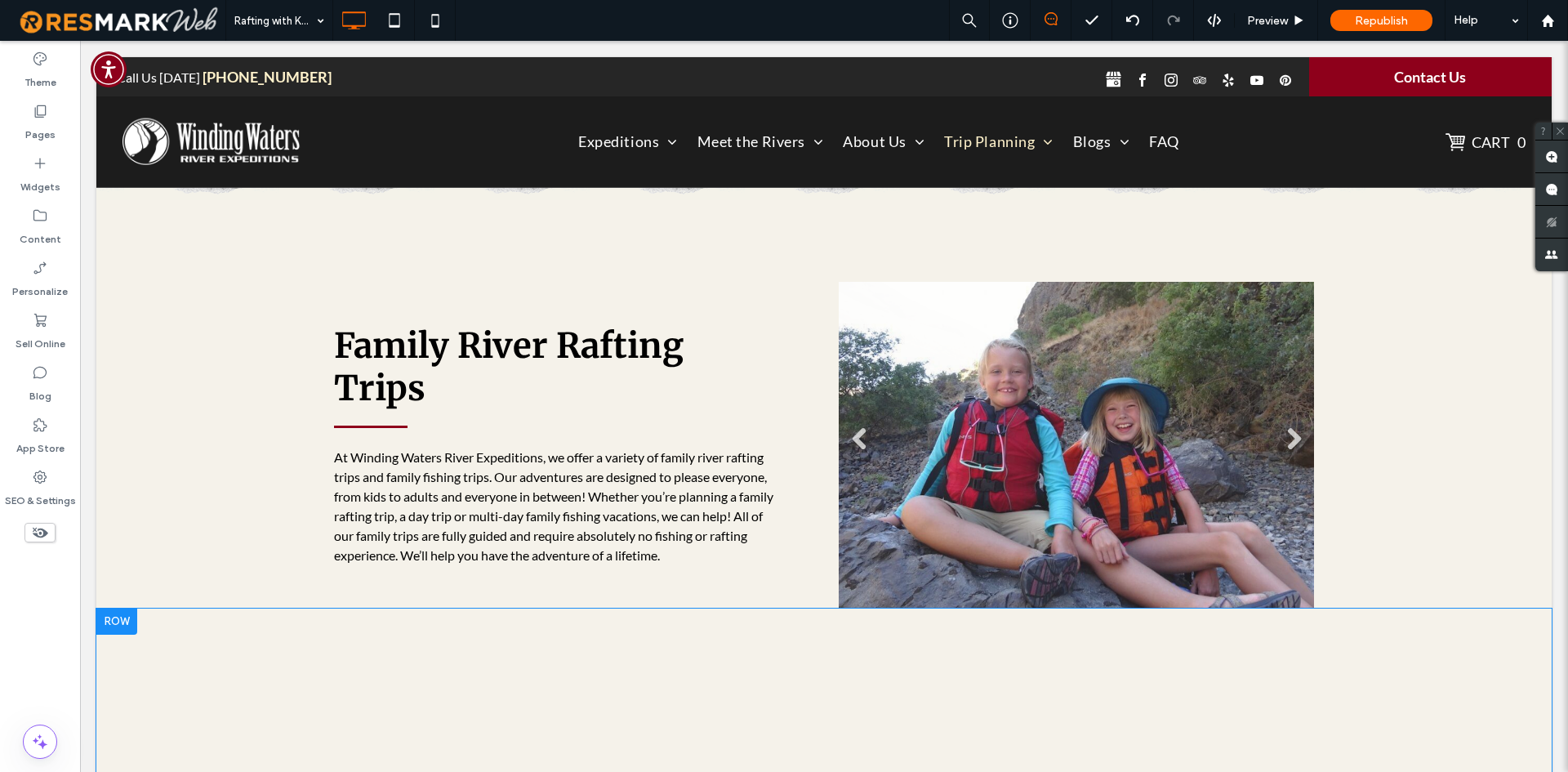
scroll to position [0, 0]
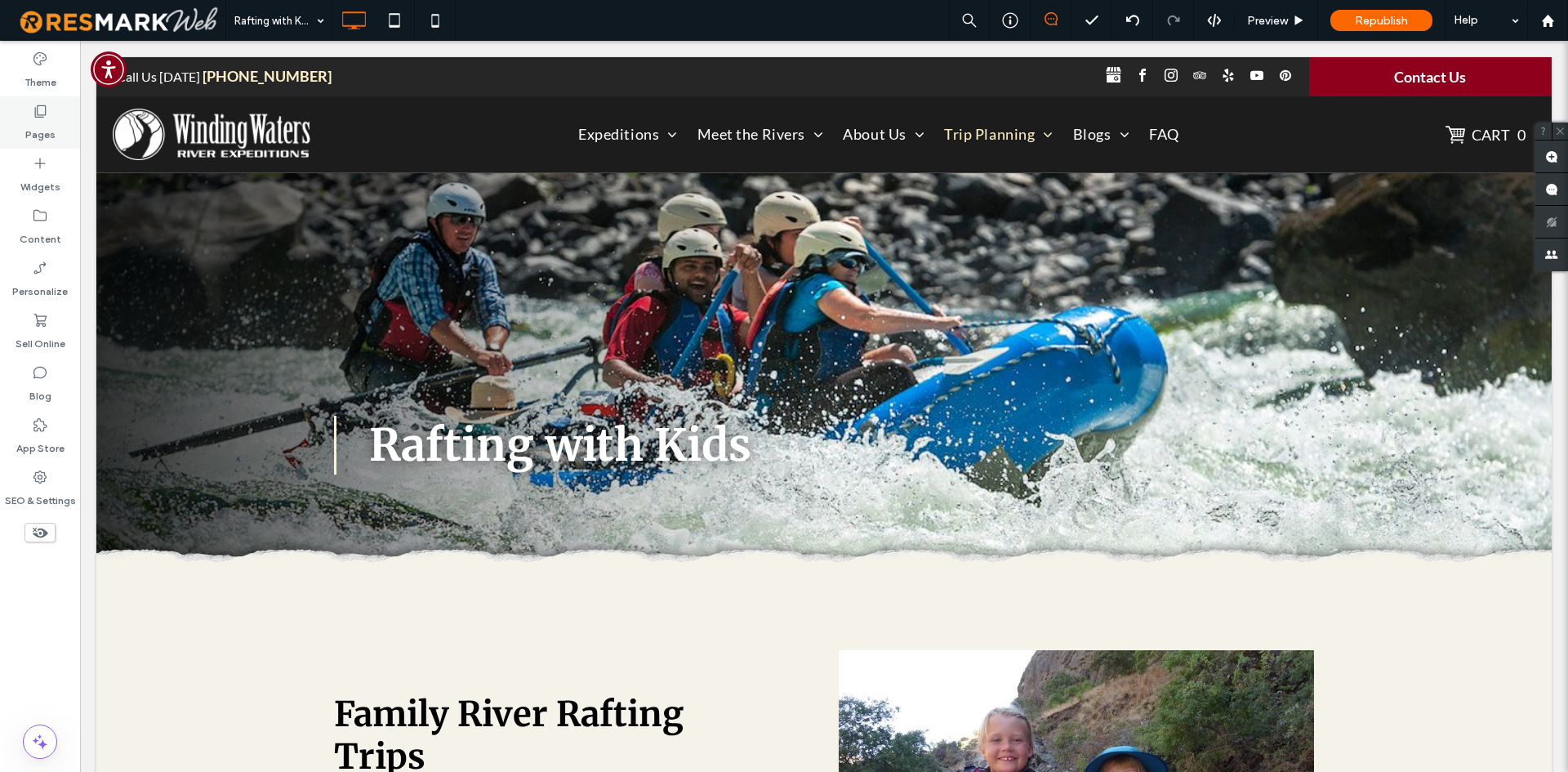
click at [44, 137] on label "Pages" at bounding box center [40, 130] width 30 height 23
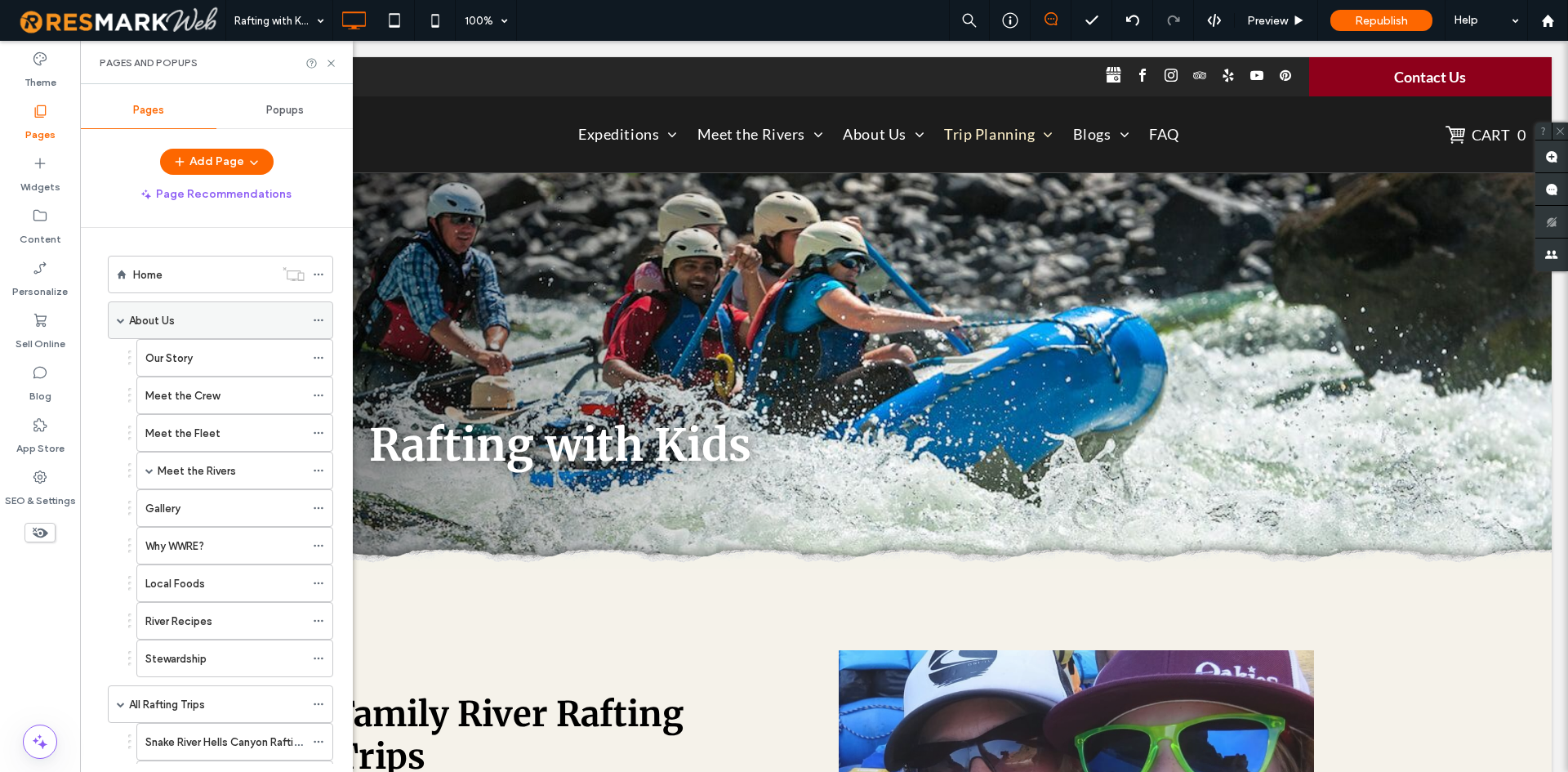
click at [181, 330] on div "About Us" at bounding box center [217, 320] width 175 height 36
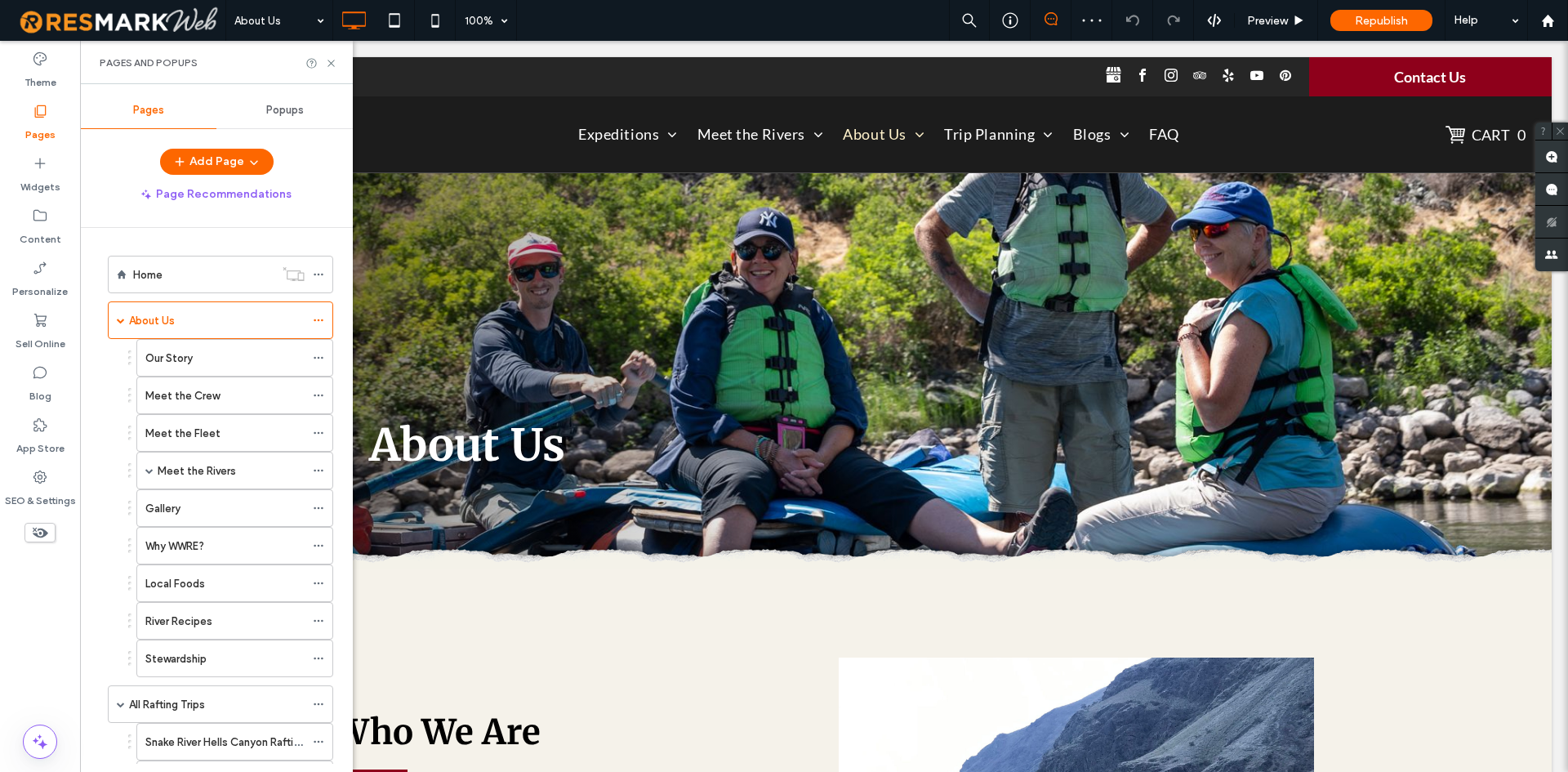
click at [324, 57] on div "Pages and Popups" at bounding box center [216, 63] width 234 height 13
click at [324, 63] on div "Pages and Popups" at bounding box center [216, 63] width 234 height 13
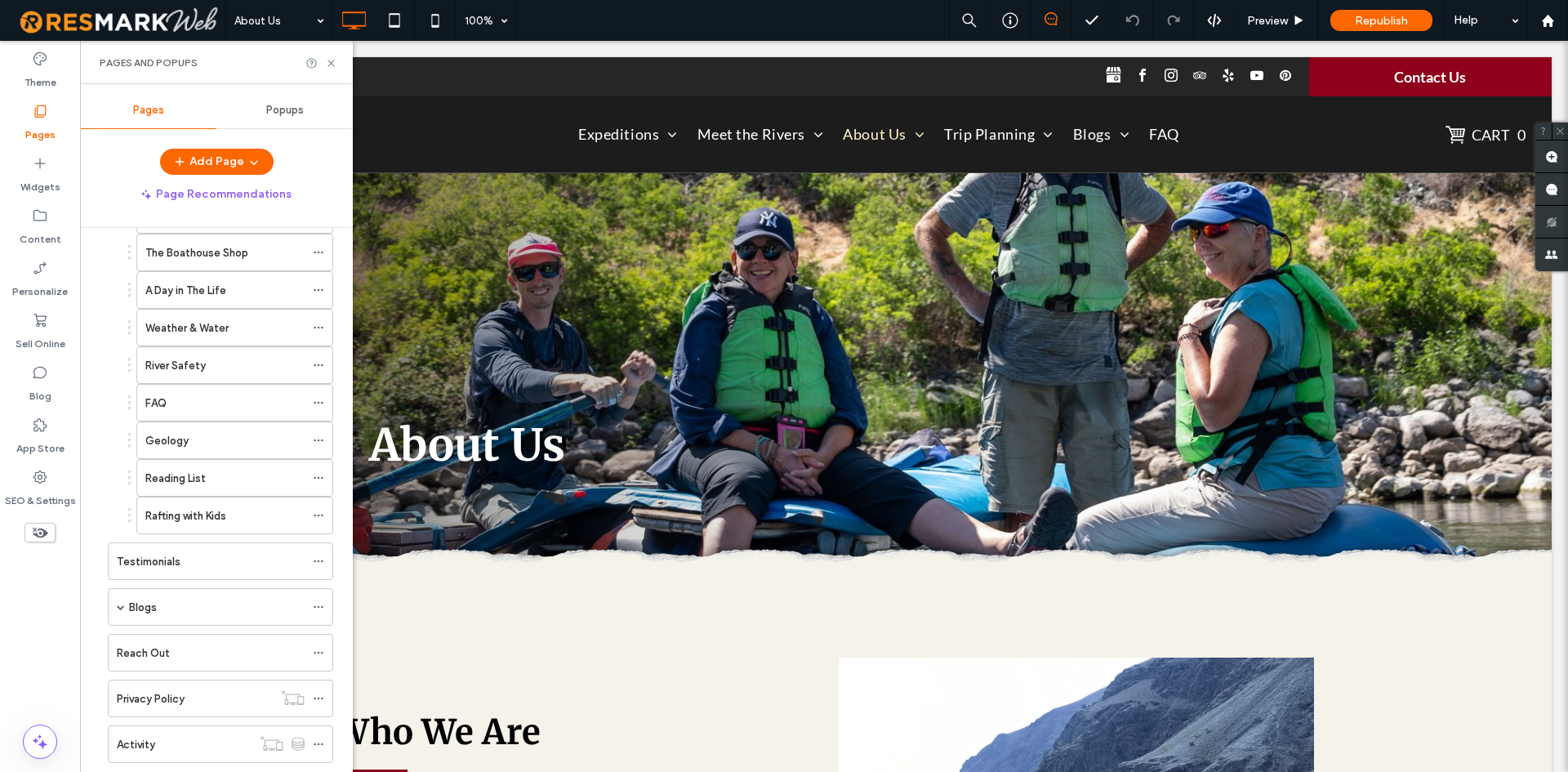
scroll to position [1209, 0]
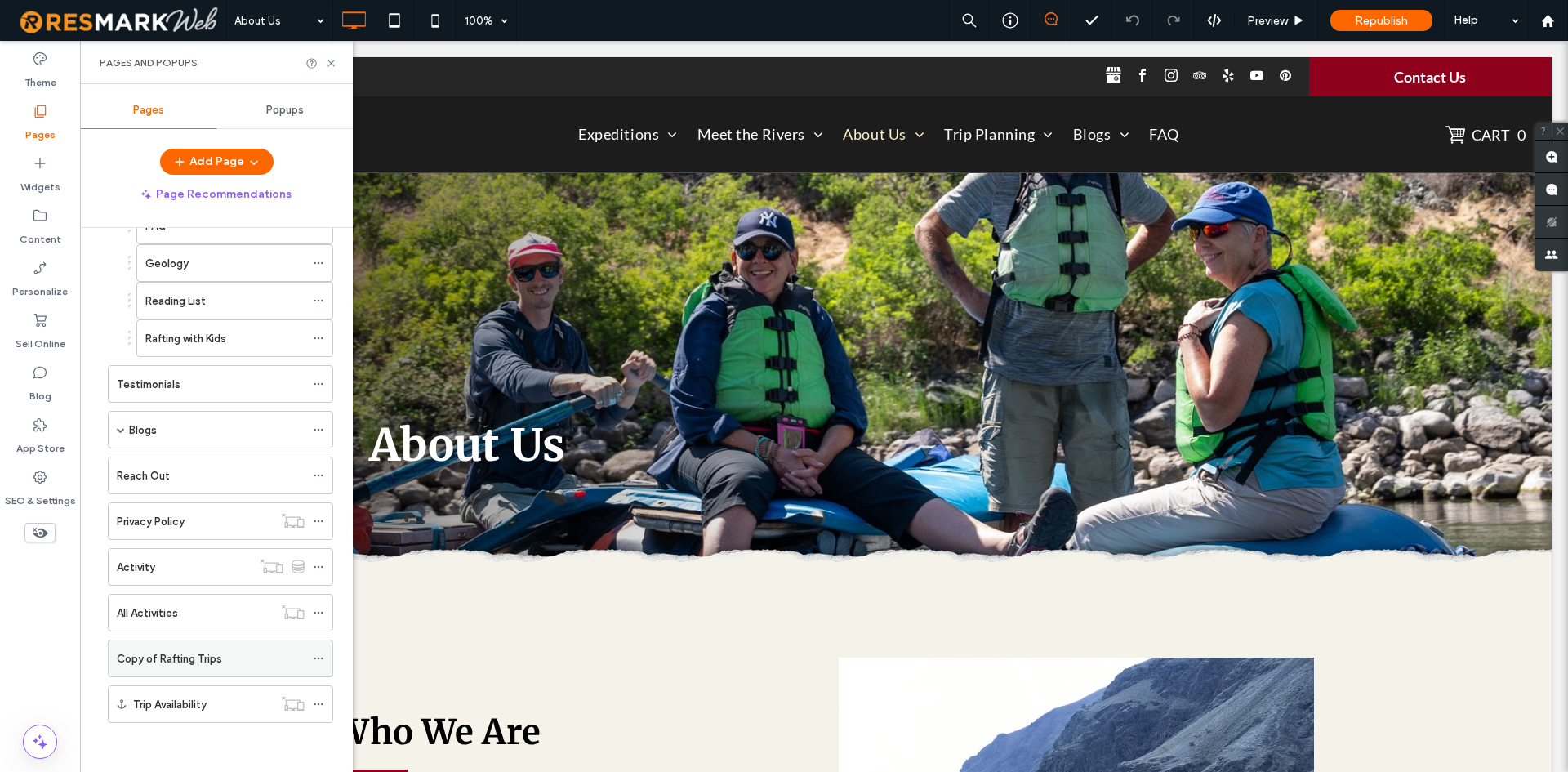
click at [148, 661] on label "Copy of Rafting Trips" at bounding box center [169, 659] width 105 height 29
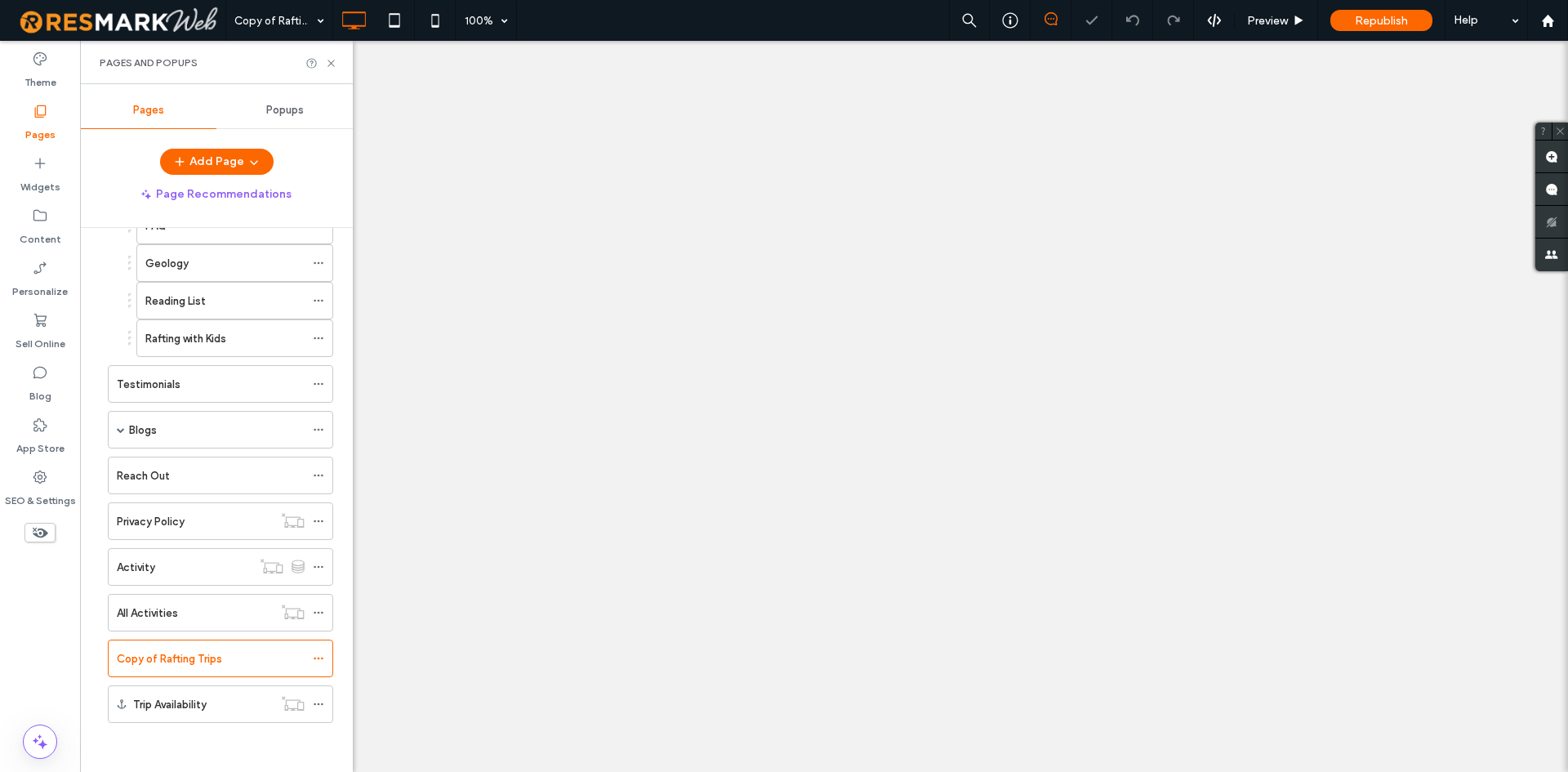
select select
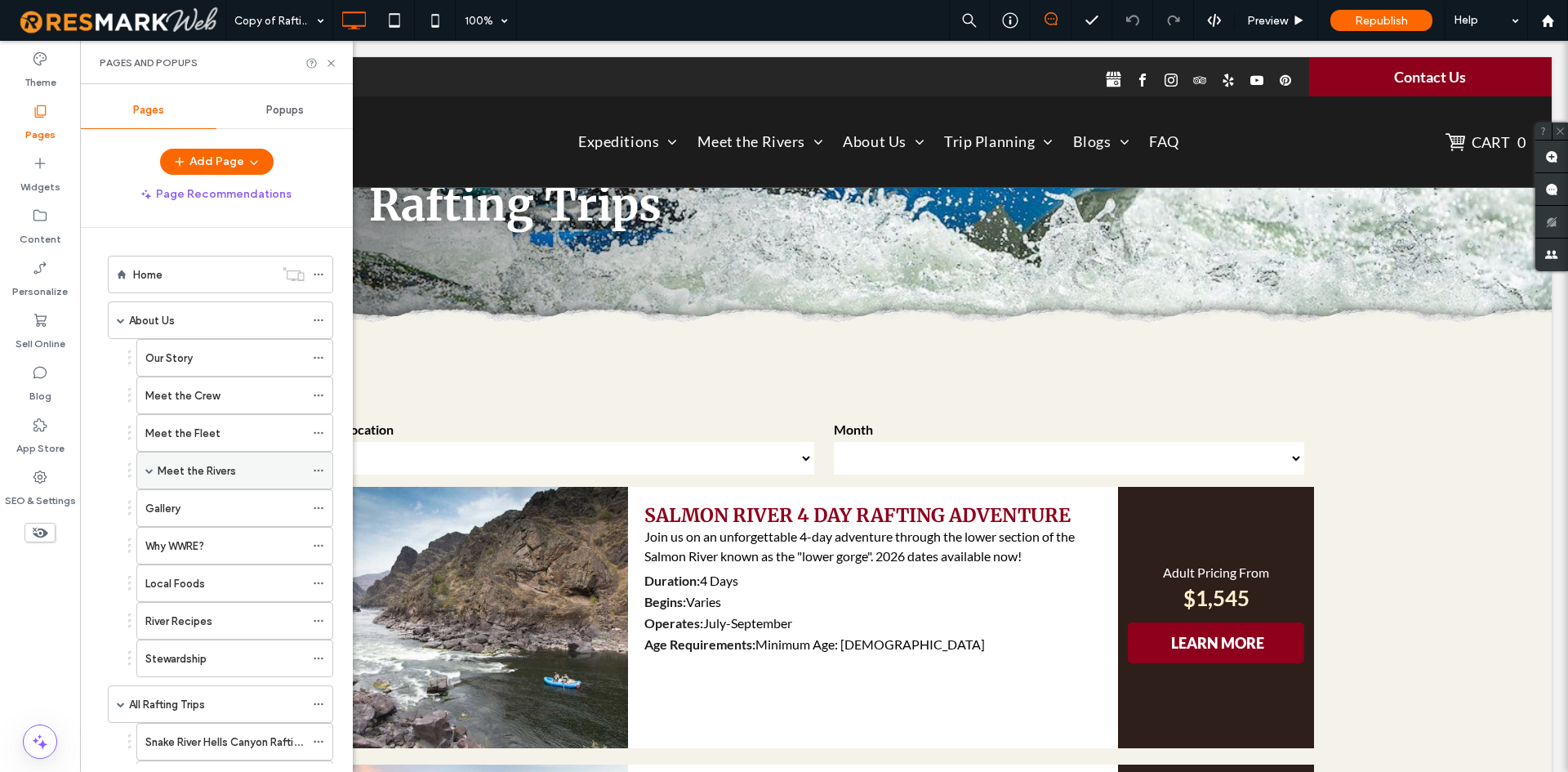
click at [153, 470] on div "Meet the Rivers" at bounding box center [235, 471] width 197 height 38
click at [152, 463] on div "Meet the Rivers" at bounding box center [235, 471] width 197 height 38
click at [146, 473] on span at bounding box center [149, 471] width 8 height 8
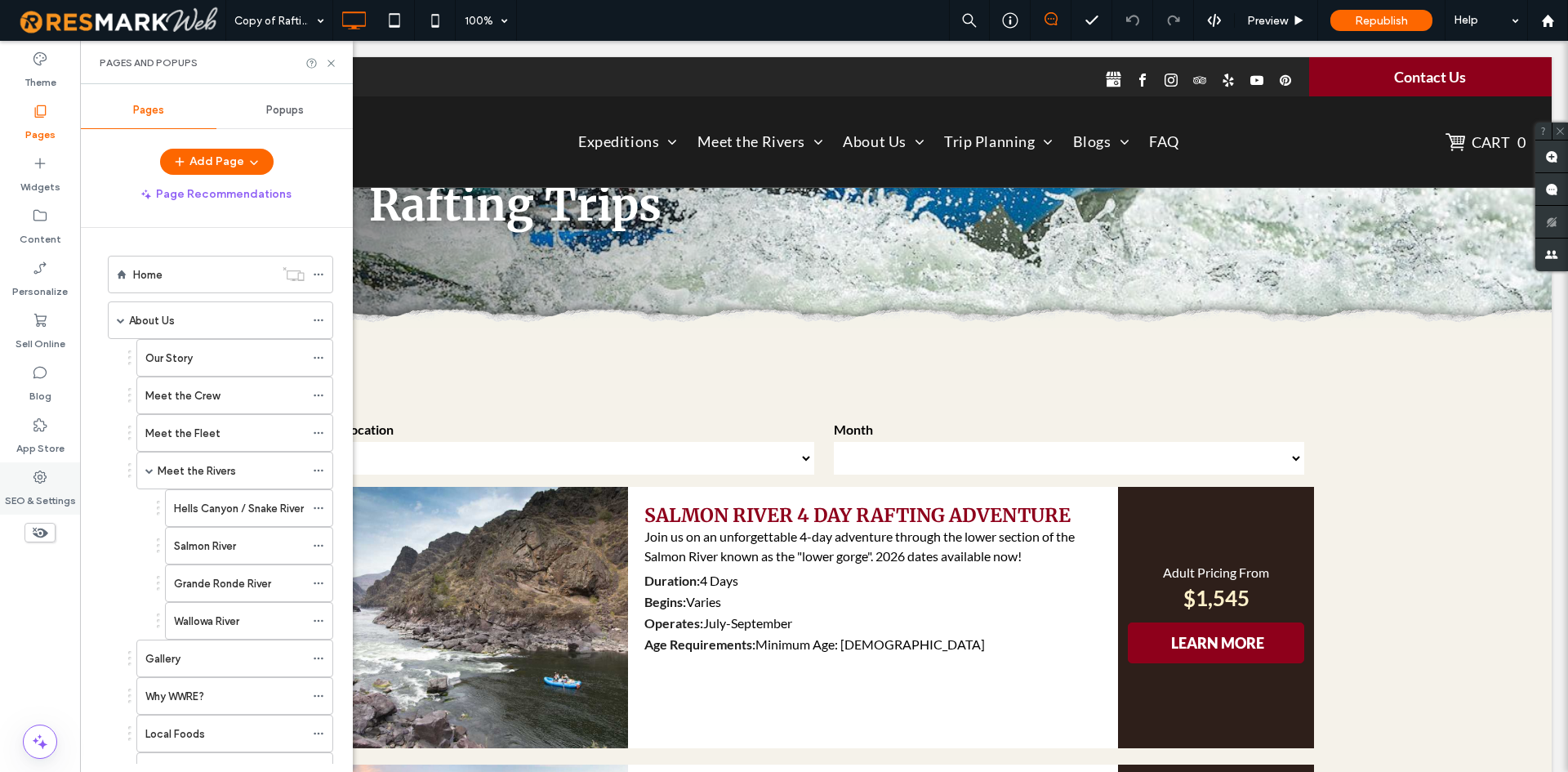
click at [53, 487] on label "SEO & Settings" at bounding box center [40, 496] width 71 height 23
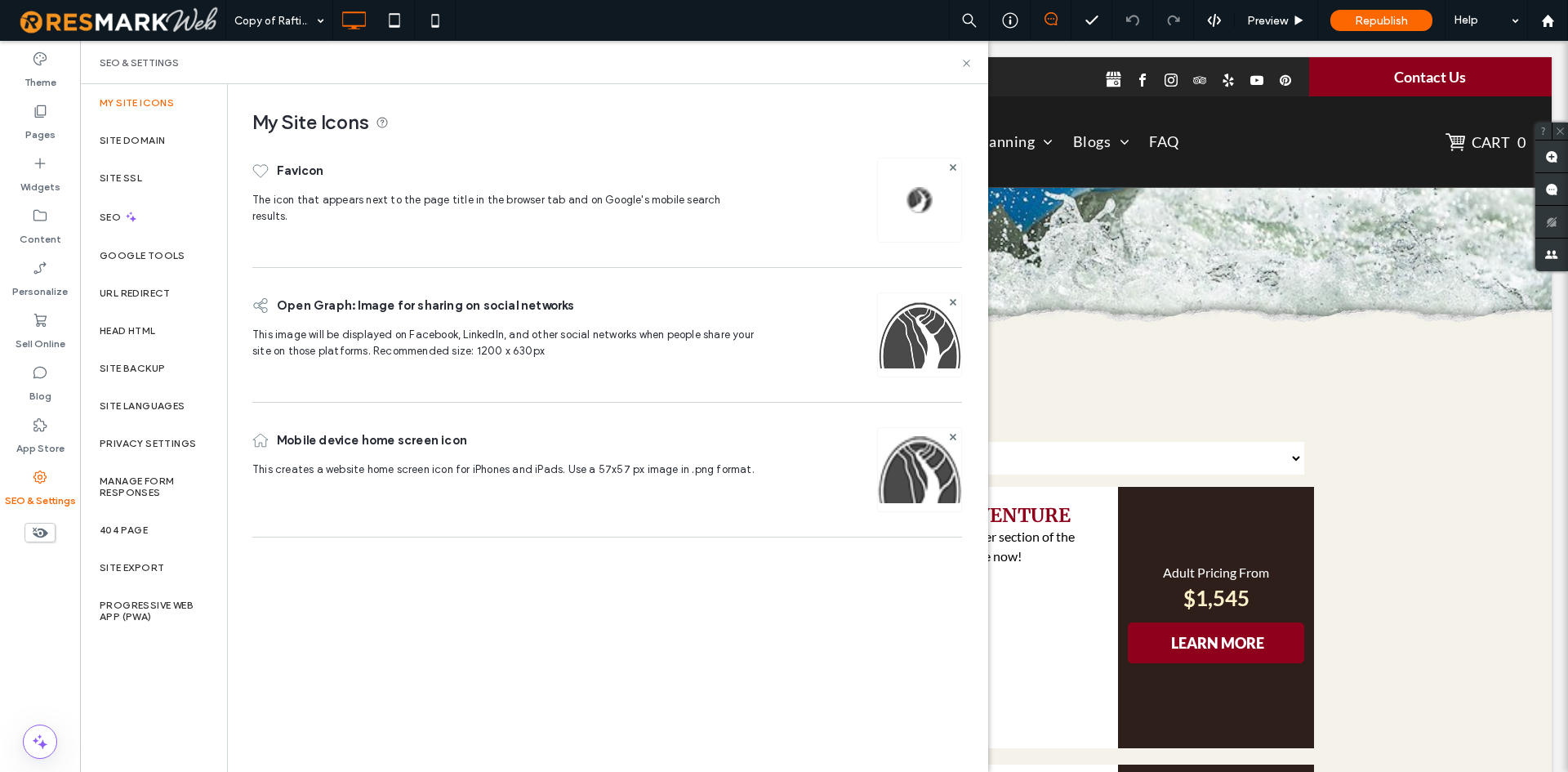
click at [185, 133] on div "Pages Popups Add Page Page Recommendations Home About Us Our Story Meet the Cre…" at bounding box center [216, 428] width 273 height 672
click at [194, 164] on div "Site SSL" at bounding box center [153, 178] width 147 height 38
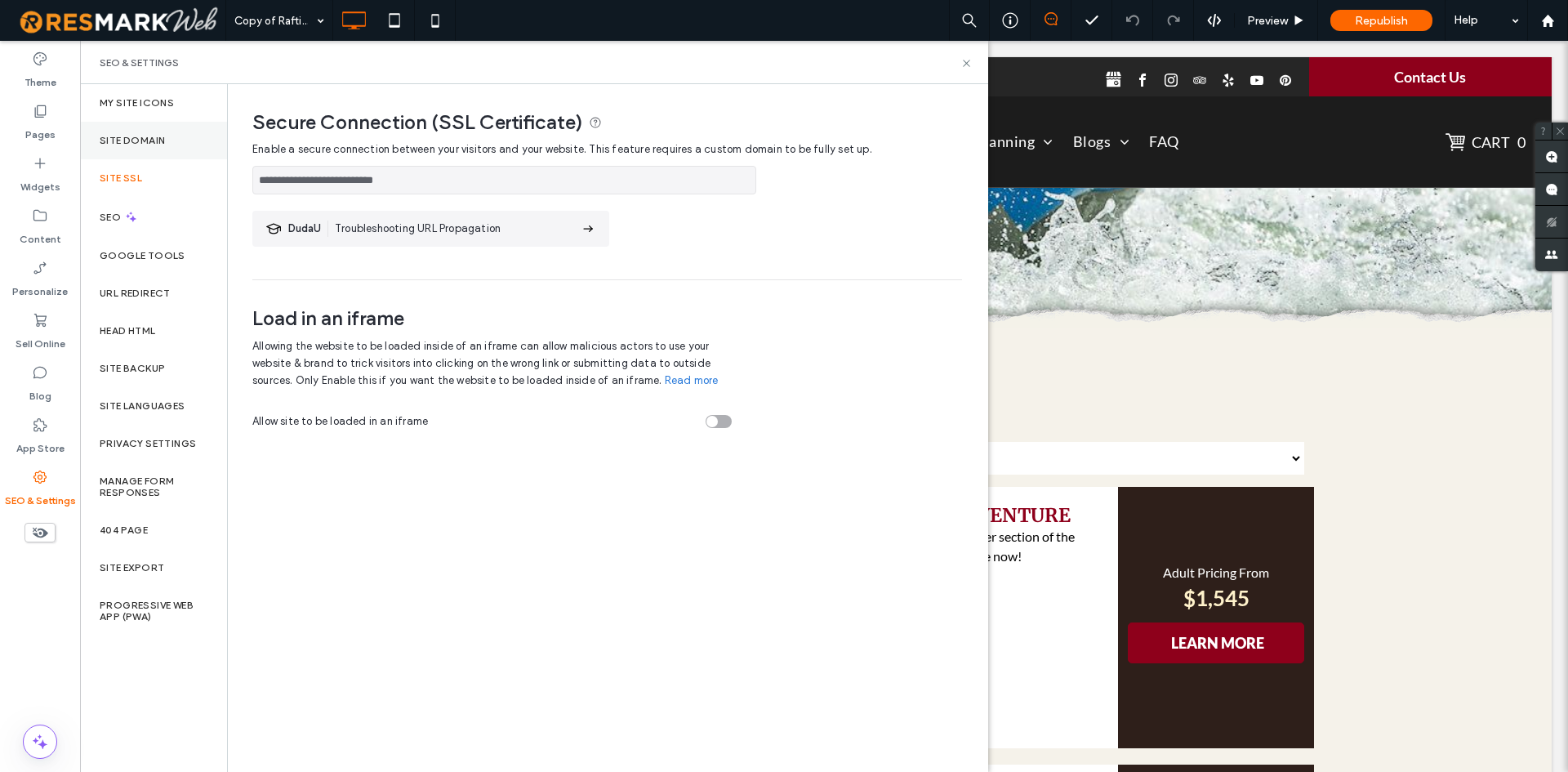
click at [197, 142] on div "Site Domain" at bounding box center [153, 140] width 147 height 38
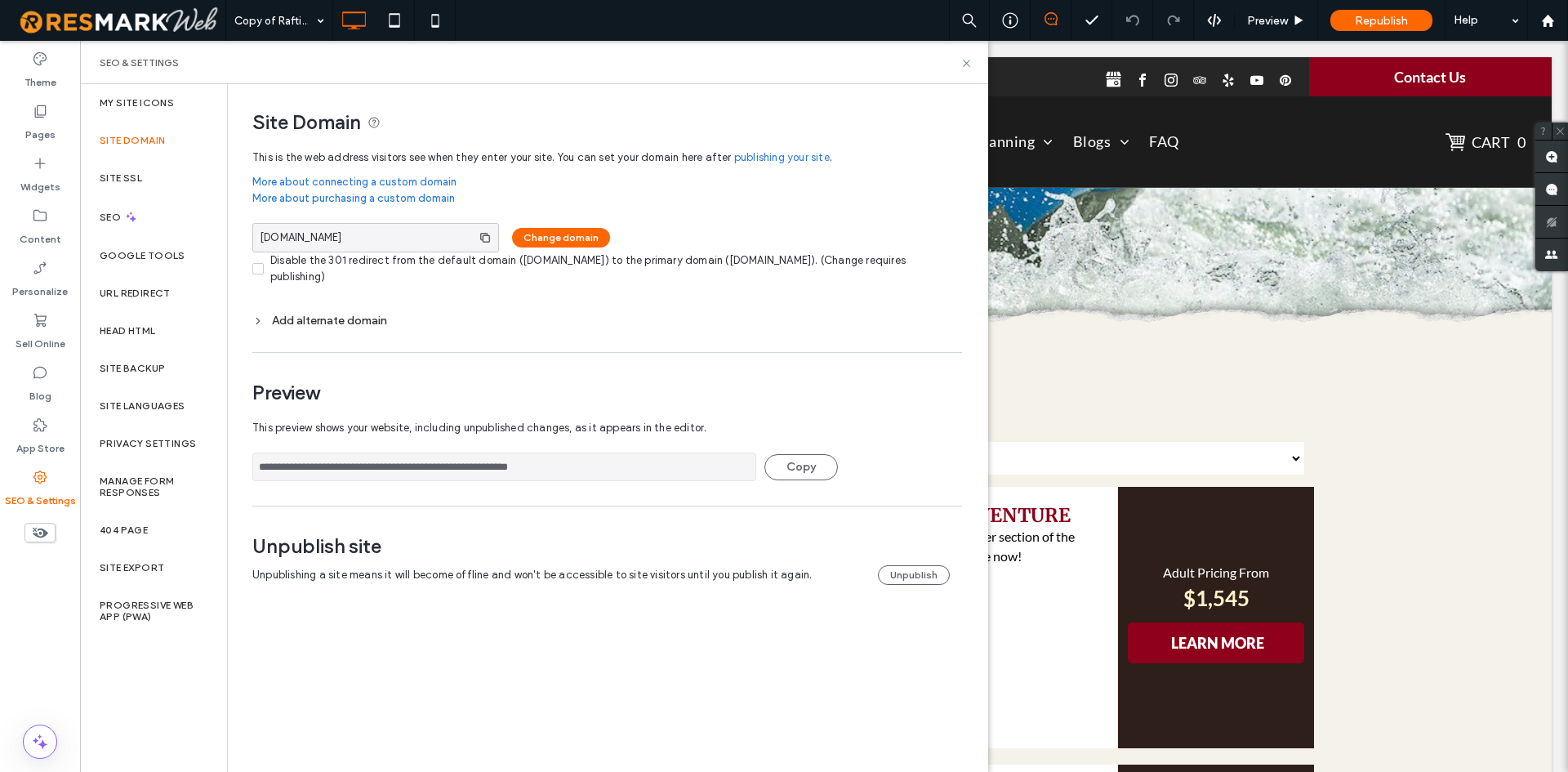
click at [417, 439] on span "This preview shows your website, including unpublished changes, as it appears i…" at bounding box center [601, 428] width 697 height 33
drag, startPoint x: 417, startPoint y: 432, endPoint x: 418, endPoint y: 455, distance: 23.0
click at [418, 434] on span "This preview shows your website, including unpublished changes, as it appears i…" at bounding box center [601, 428] width 697 height 33
click at [418, 455] on input "**********" at bounding box center [504, 467] width 503 height 29
click at [418, 456] on input "**********" at bounding box center [504, 467] width 503 height 29
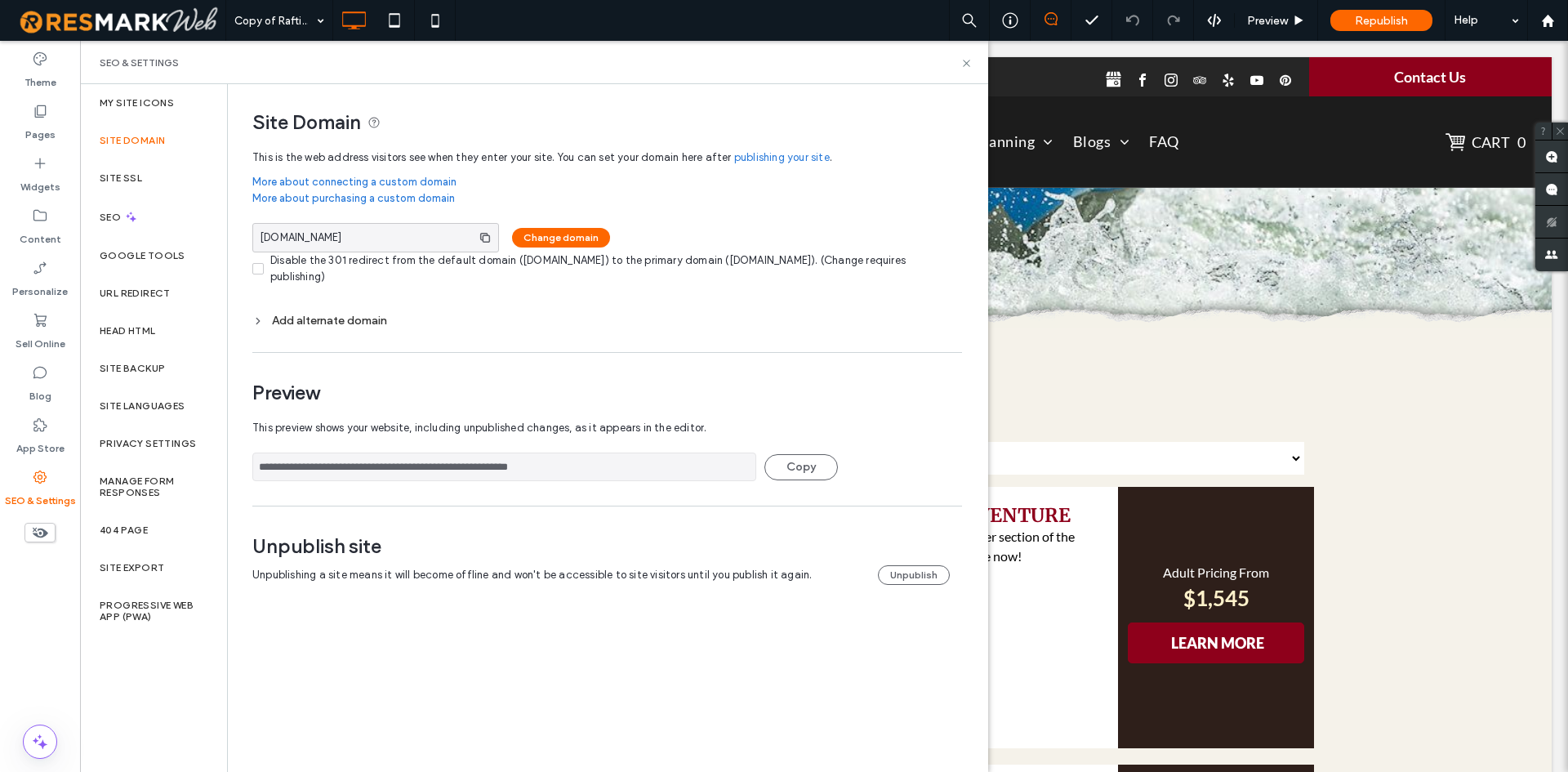
click at [418, 458] on input "**********" at bounding box center [504, 467] width 503 height 29
click at [968, 59] on icon at bounding box center [966, 63] width 12 height 12
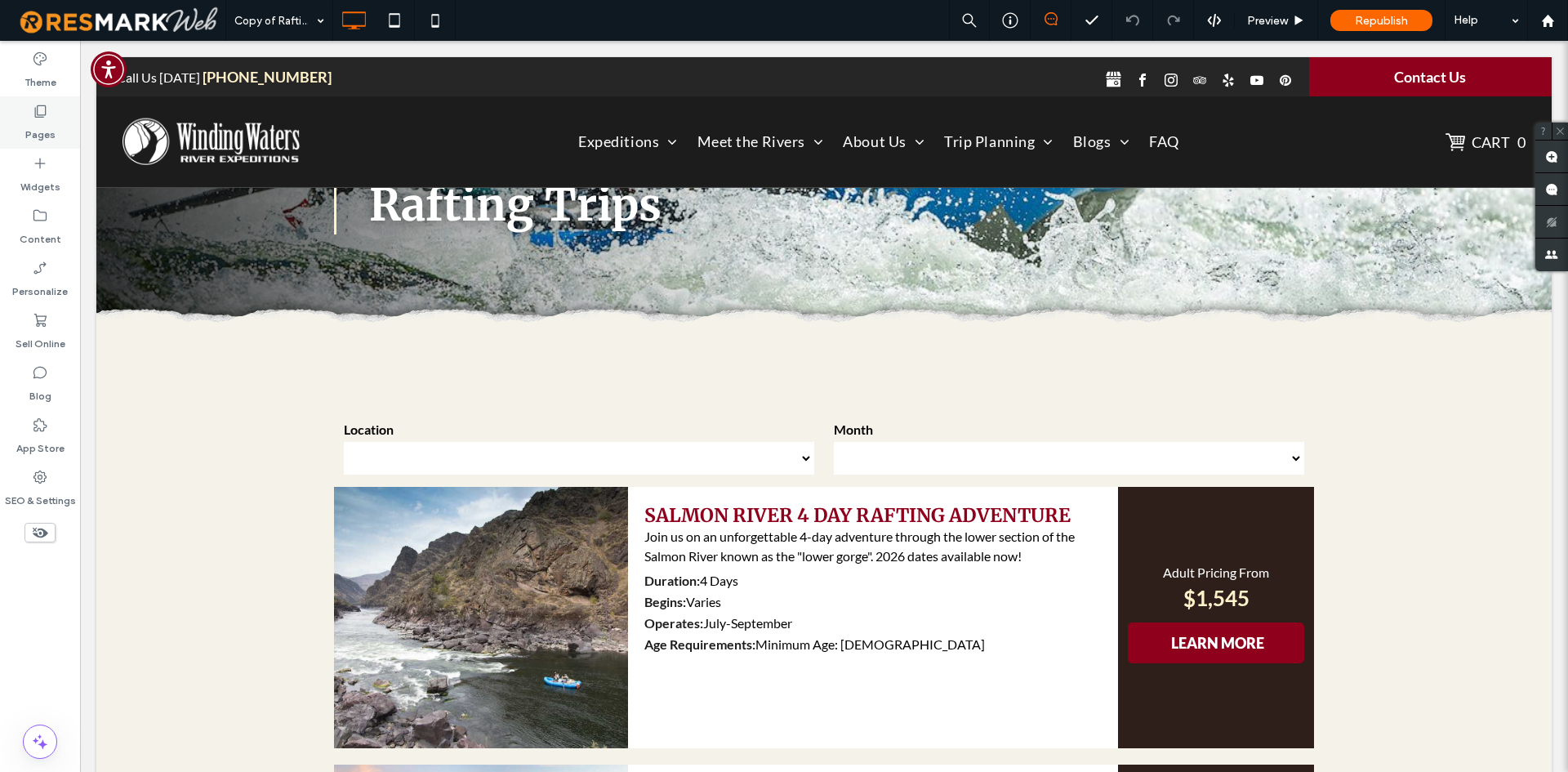
click at [47, 119] on label "Pages" at bounding box center [40, 130] width 30 height 23
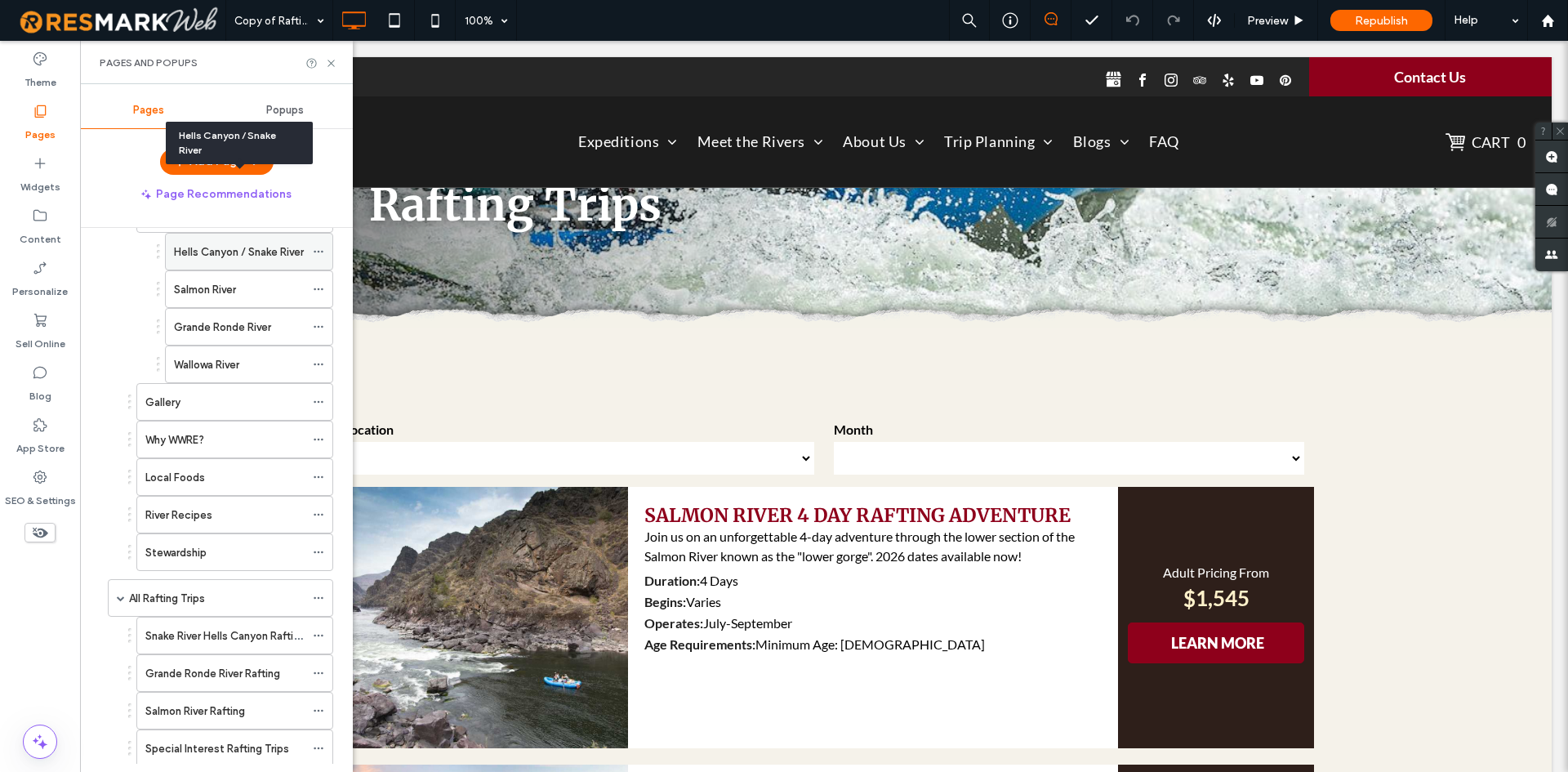
scroll to position [326, 0]
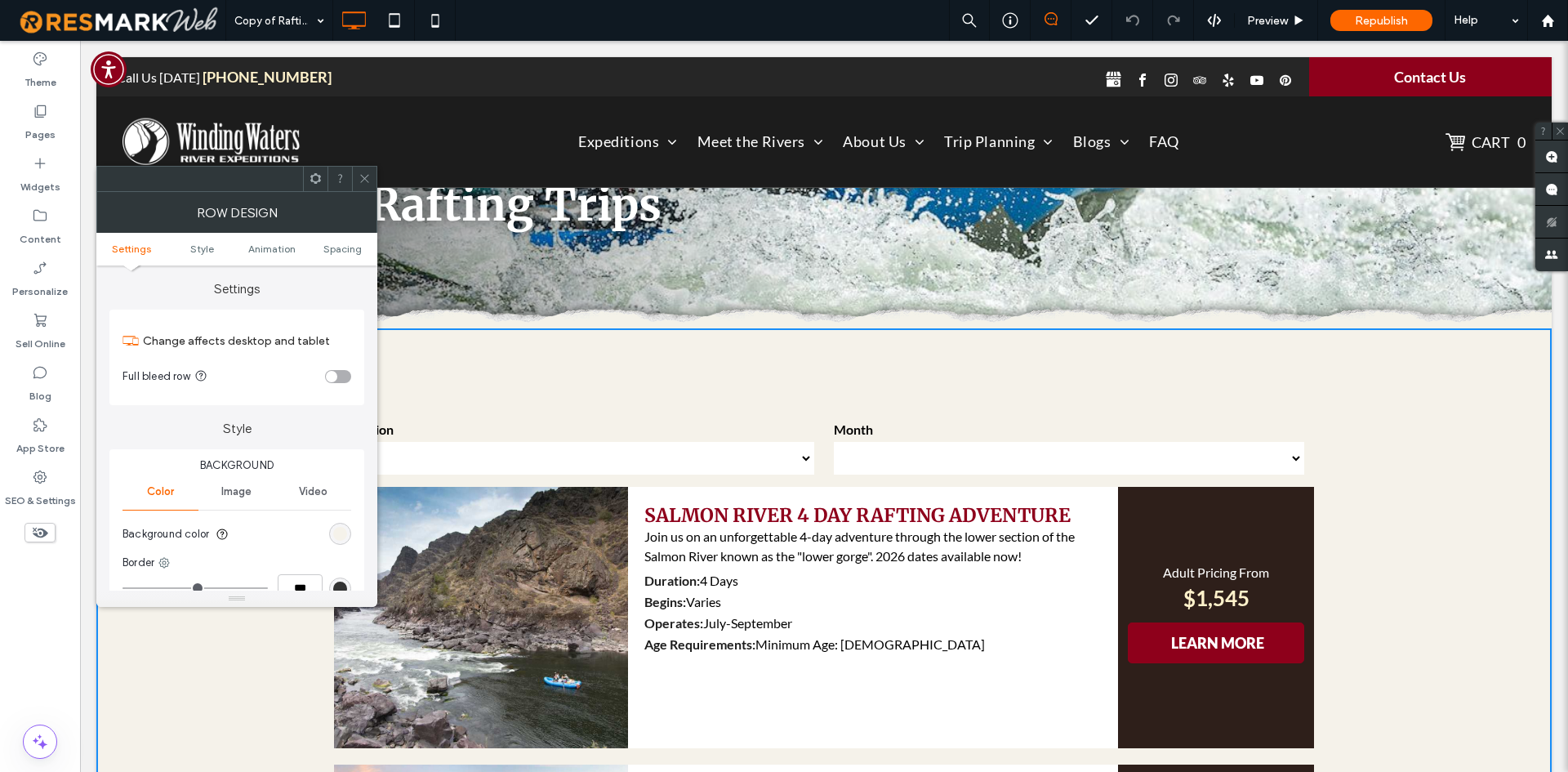
click at [363, 179] on icon at bounding box center [364, 178] width 12 height 12
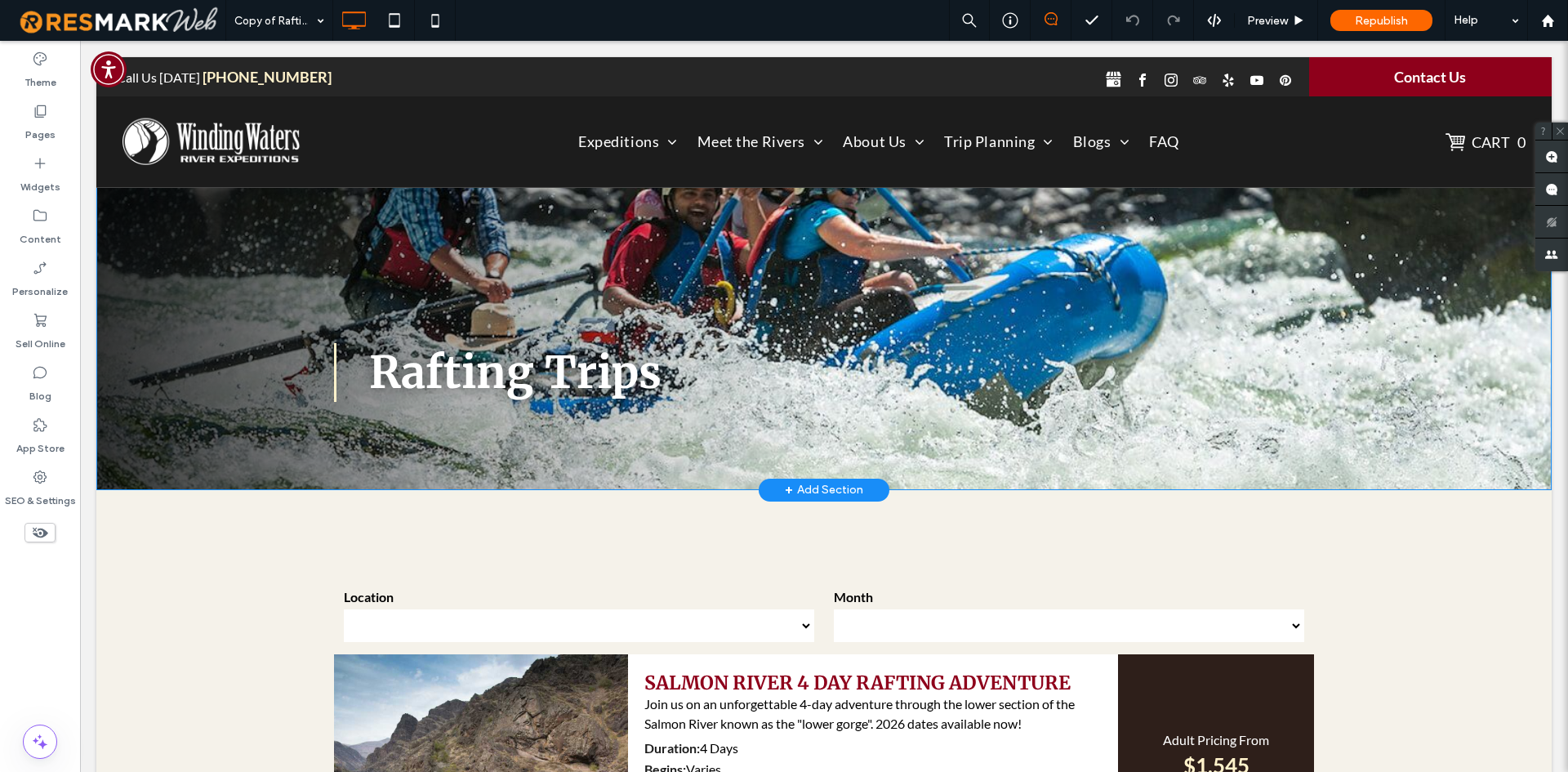
scroll to position [0, 0]
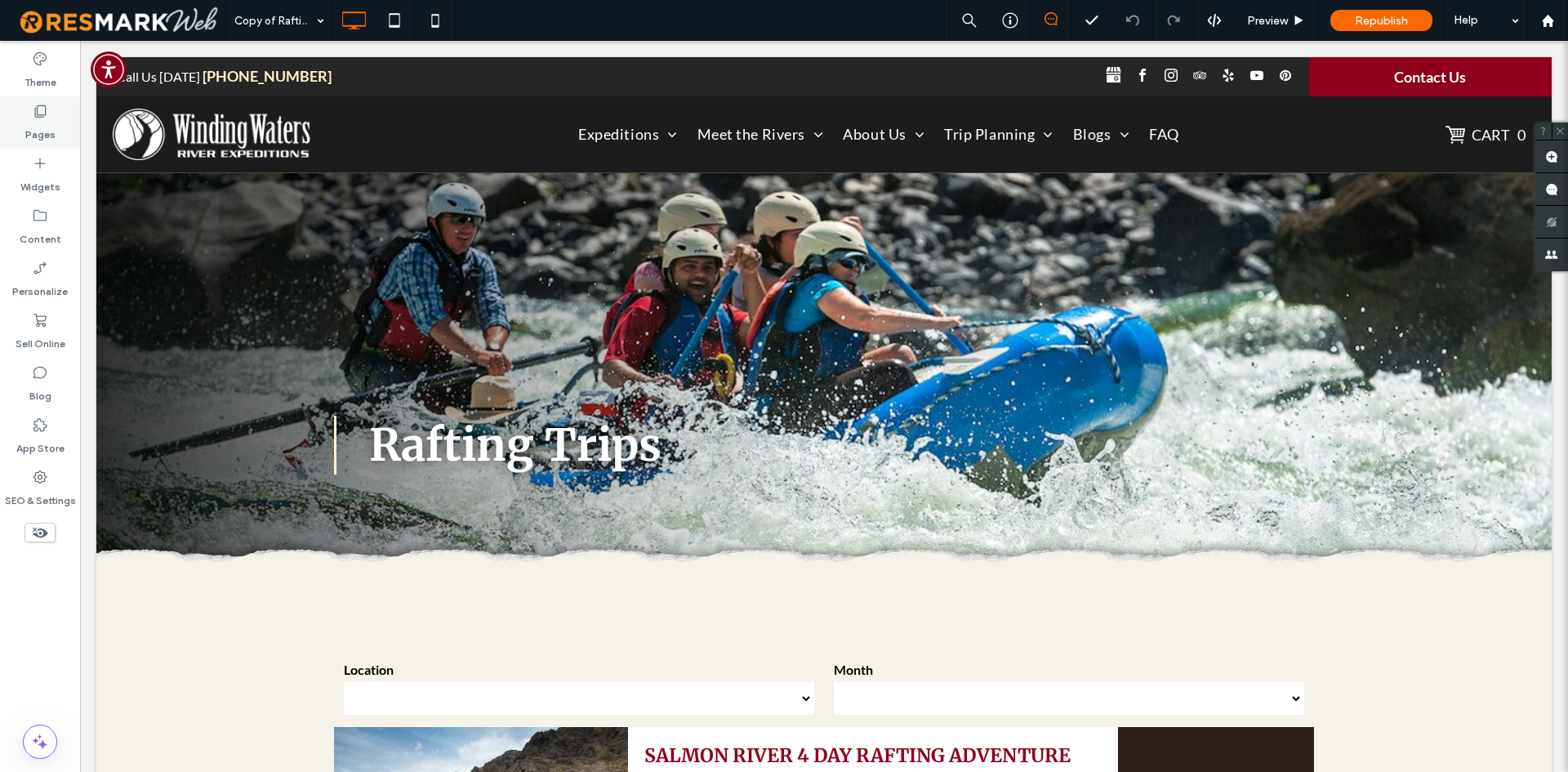
click at [49, 137] on label "Pages" at bounding box center [40, 130] width 30 height 23
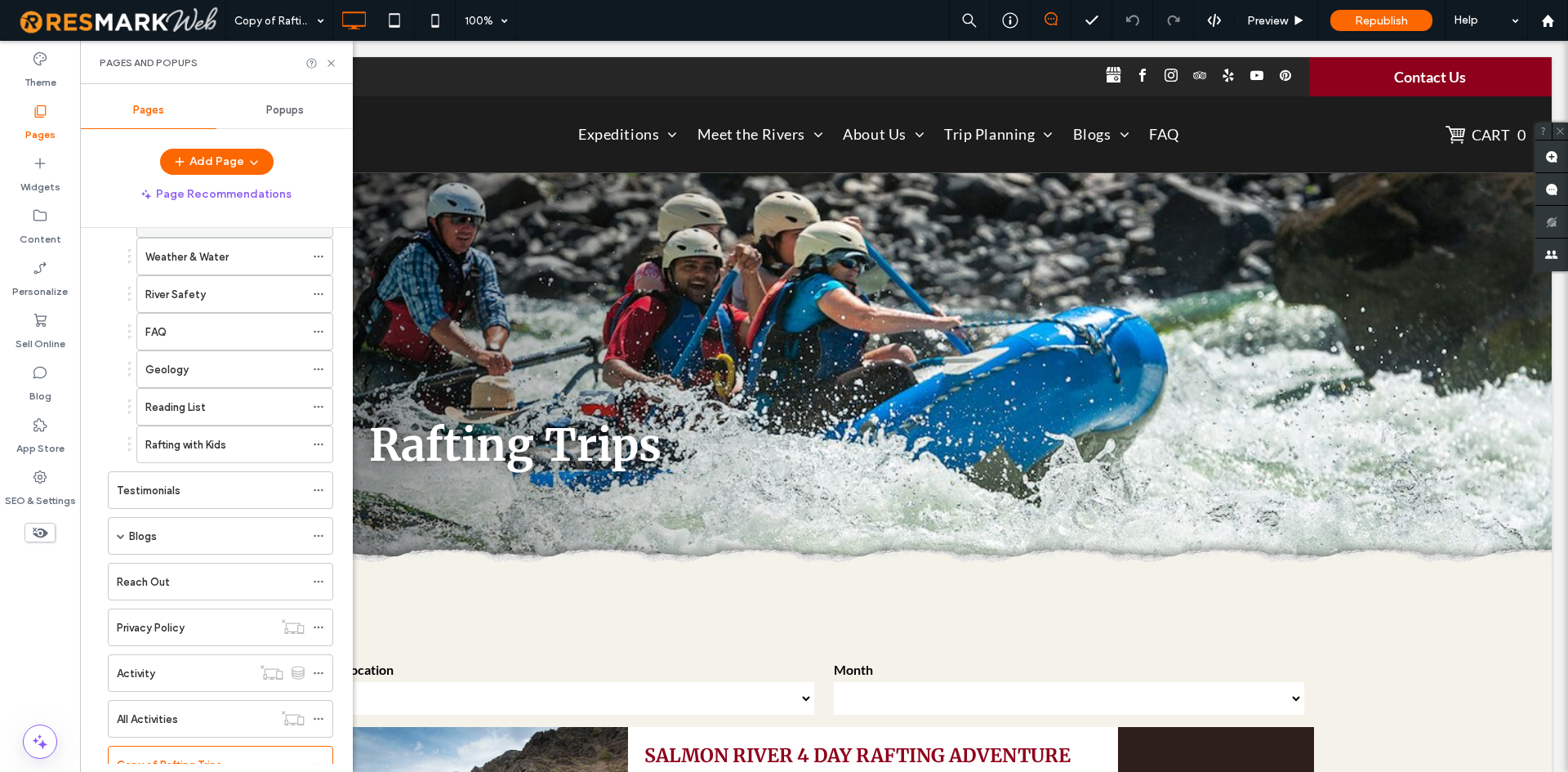
scroll to position [1359, 0]
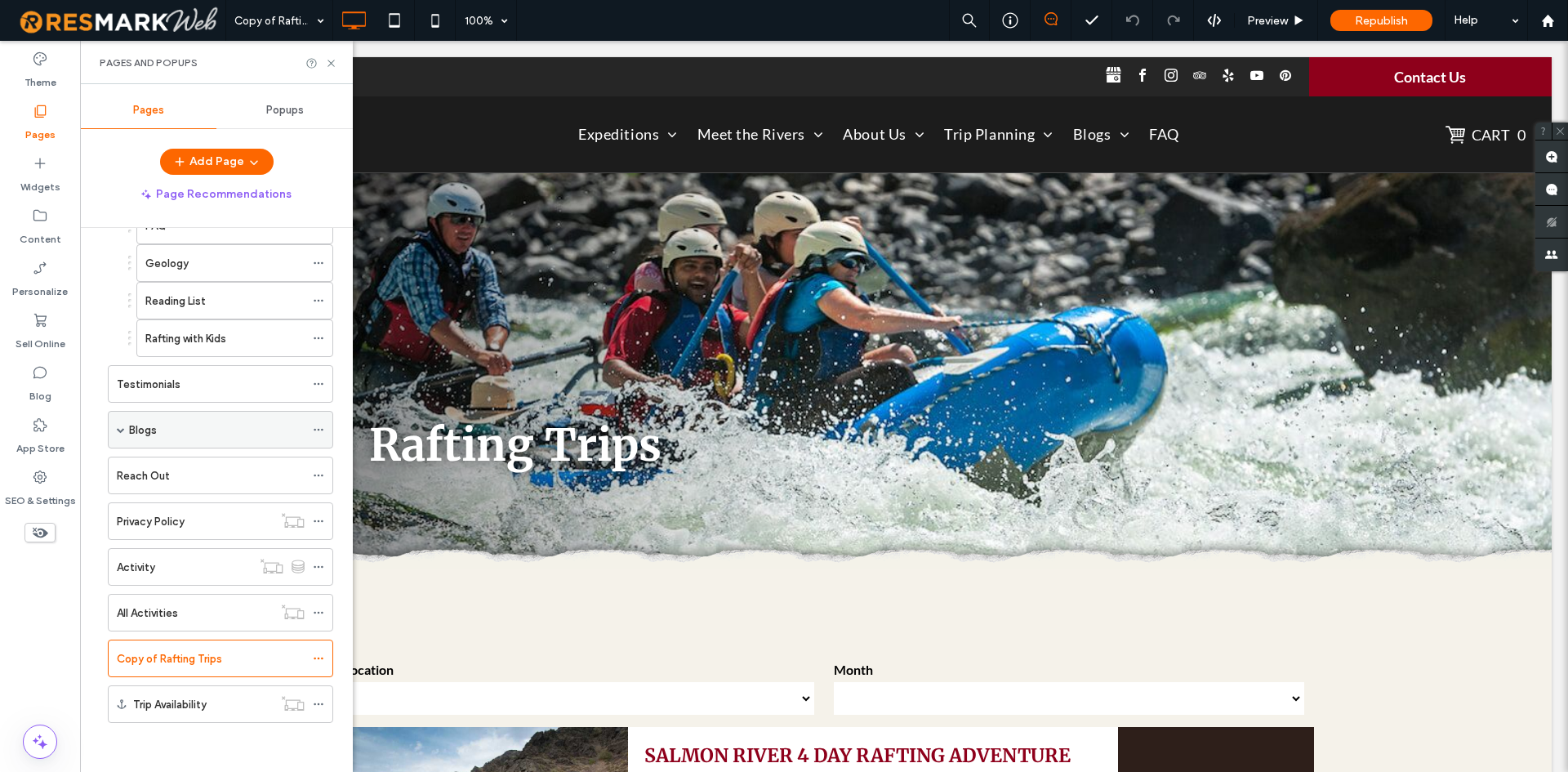
click at [122, 436] on span at bounding box center [120, 430] width 8 height 36
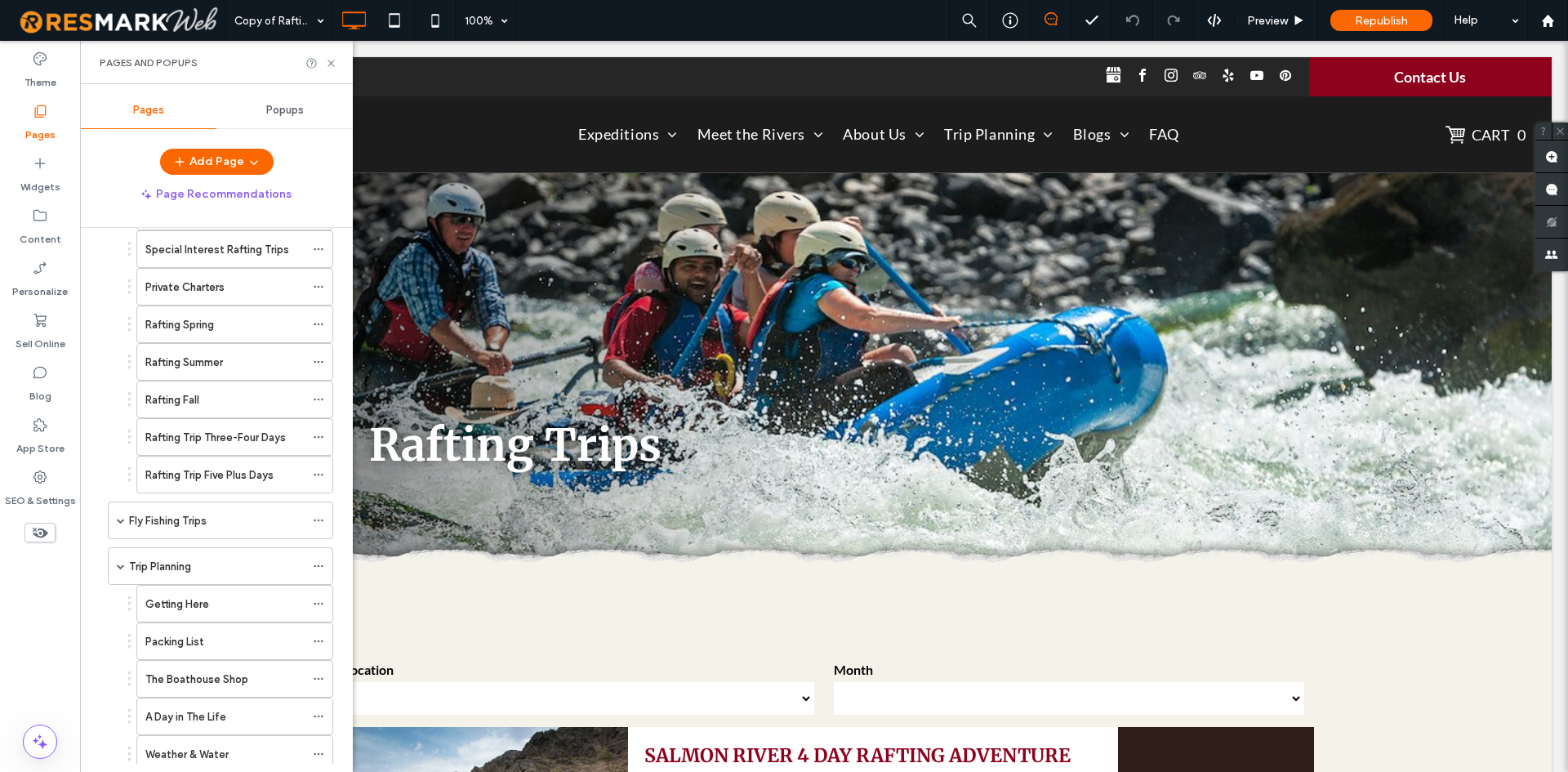
scroll to position [736, 0]
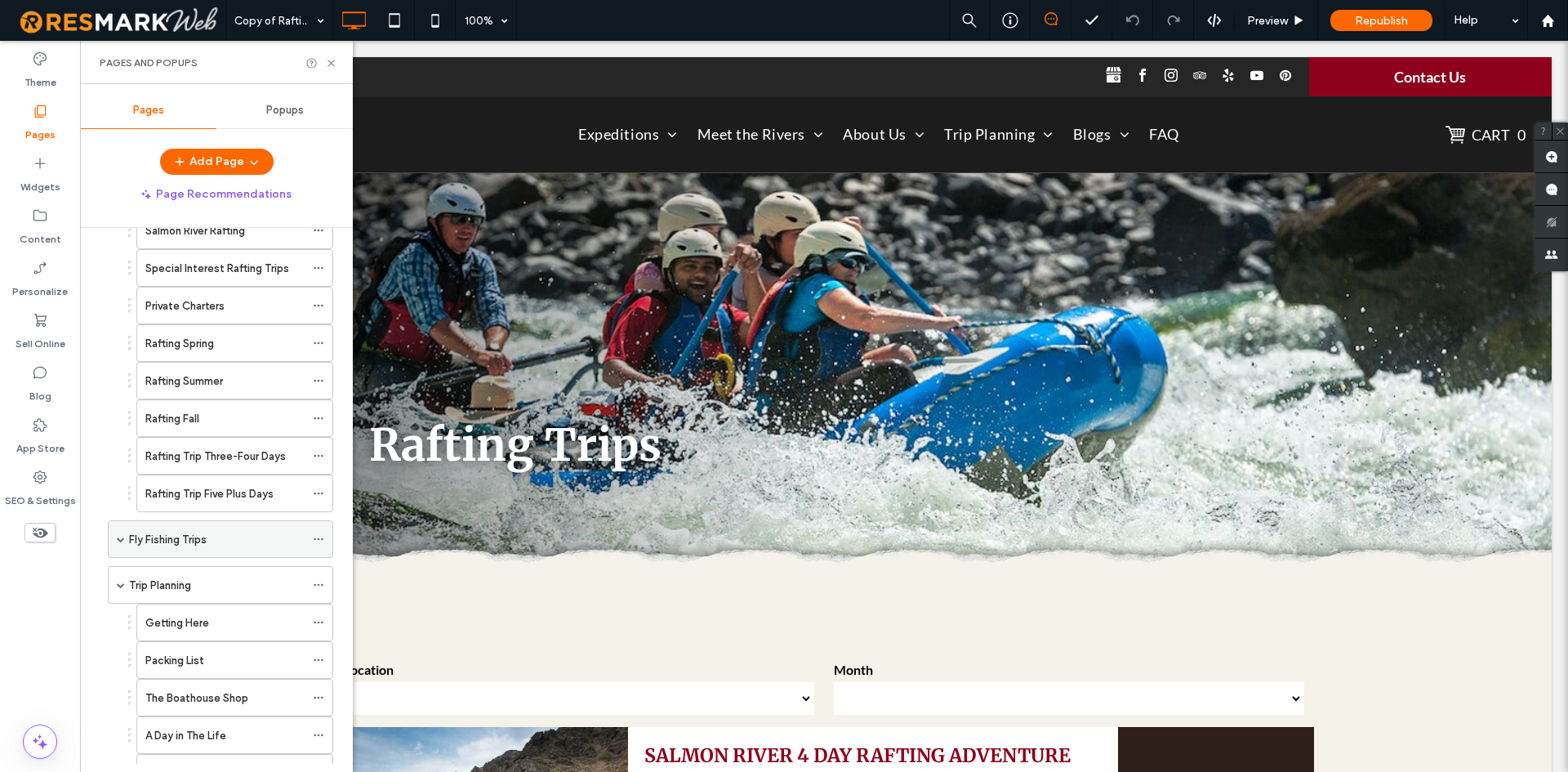
click at [116, 545] on div "Fly Fishing Trips" at bounding box center [220, 539] width 226 height 38
click at [116, 541] on span at bounding box center [120, 539] width 8 height 8
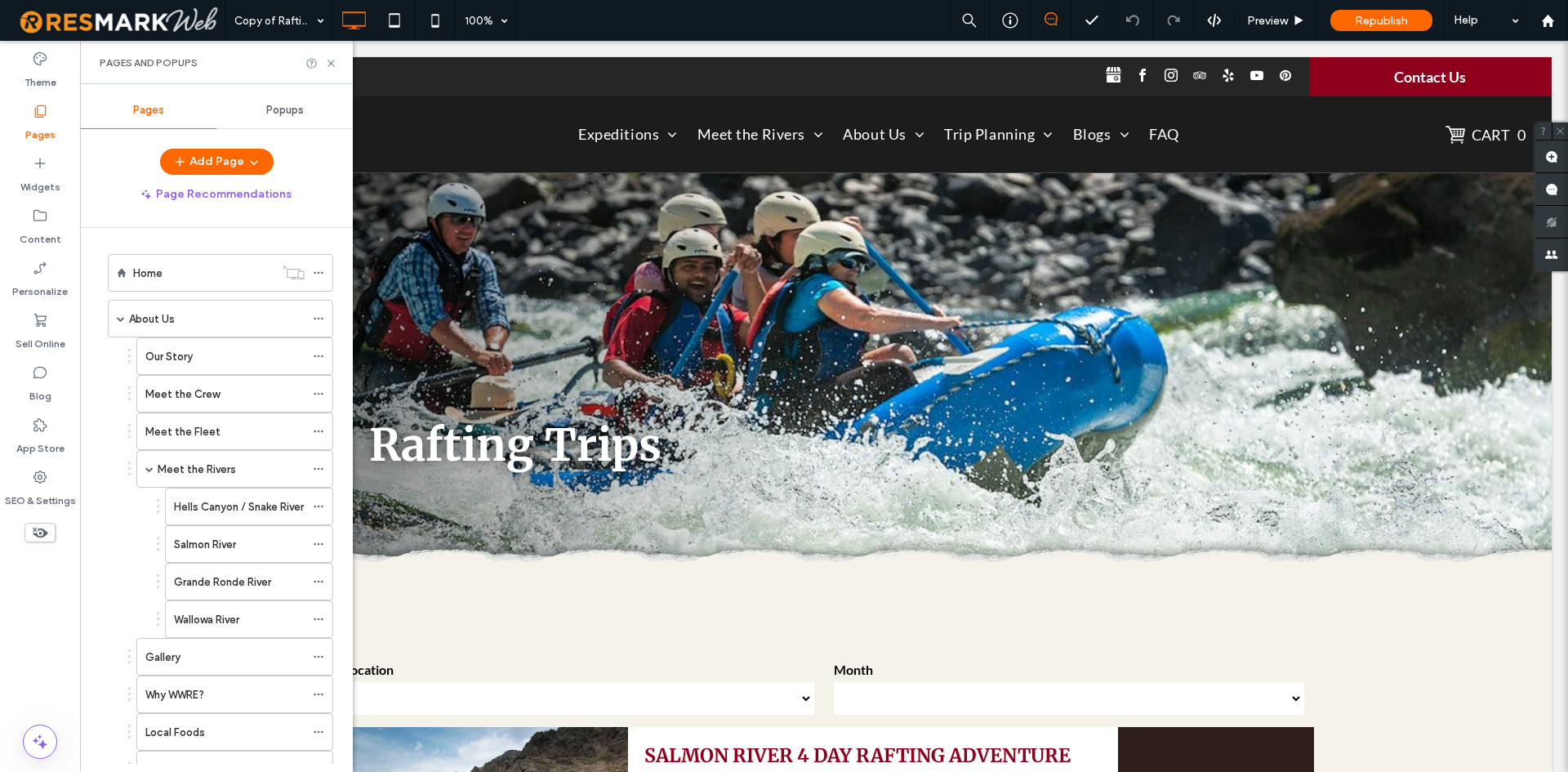
scroll to position [0, 0]
click at [192, 366] on label "Our Story" at bounding box center [169, 358] width 48 height 29
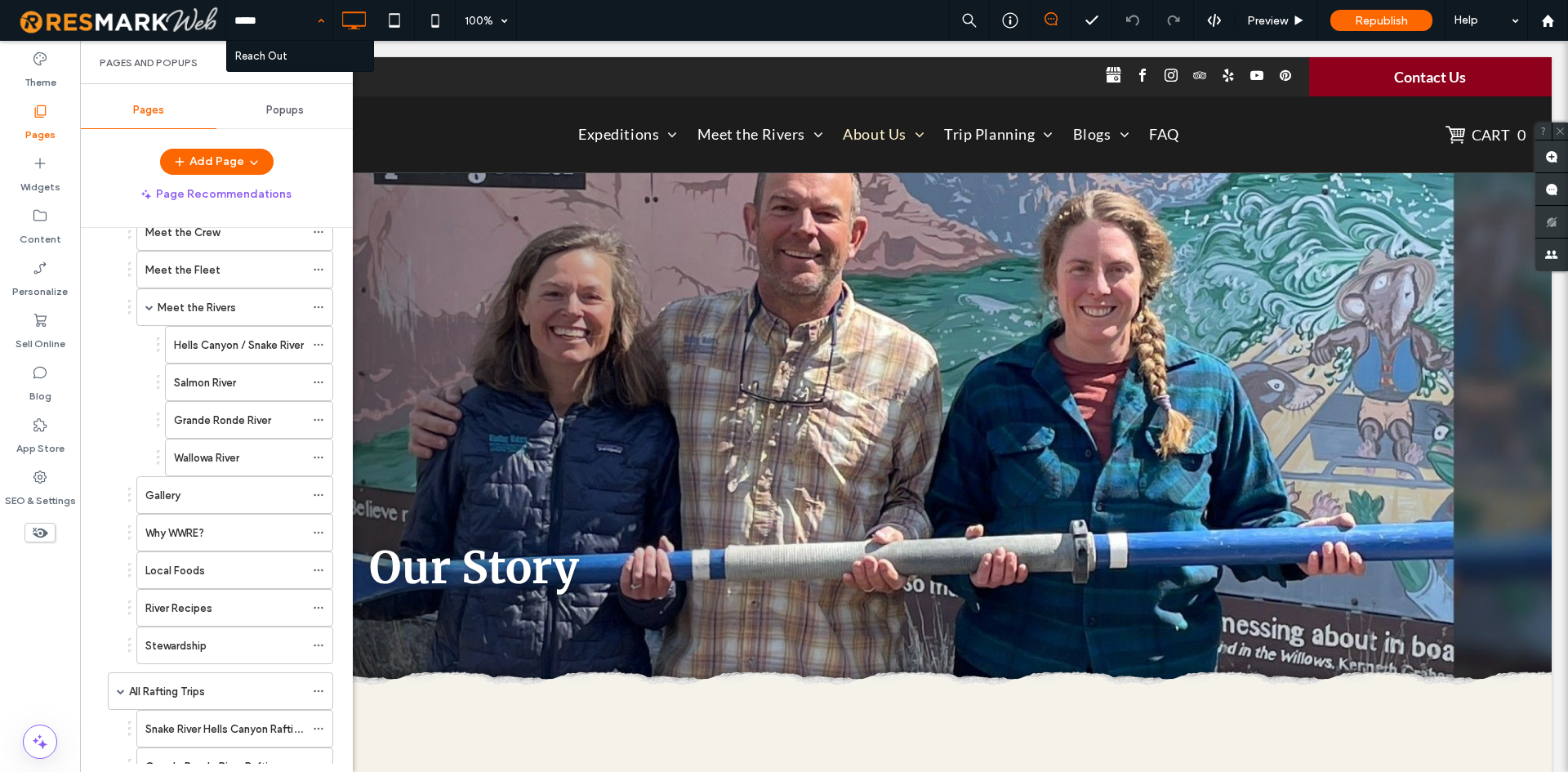
type input "******"
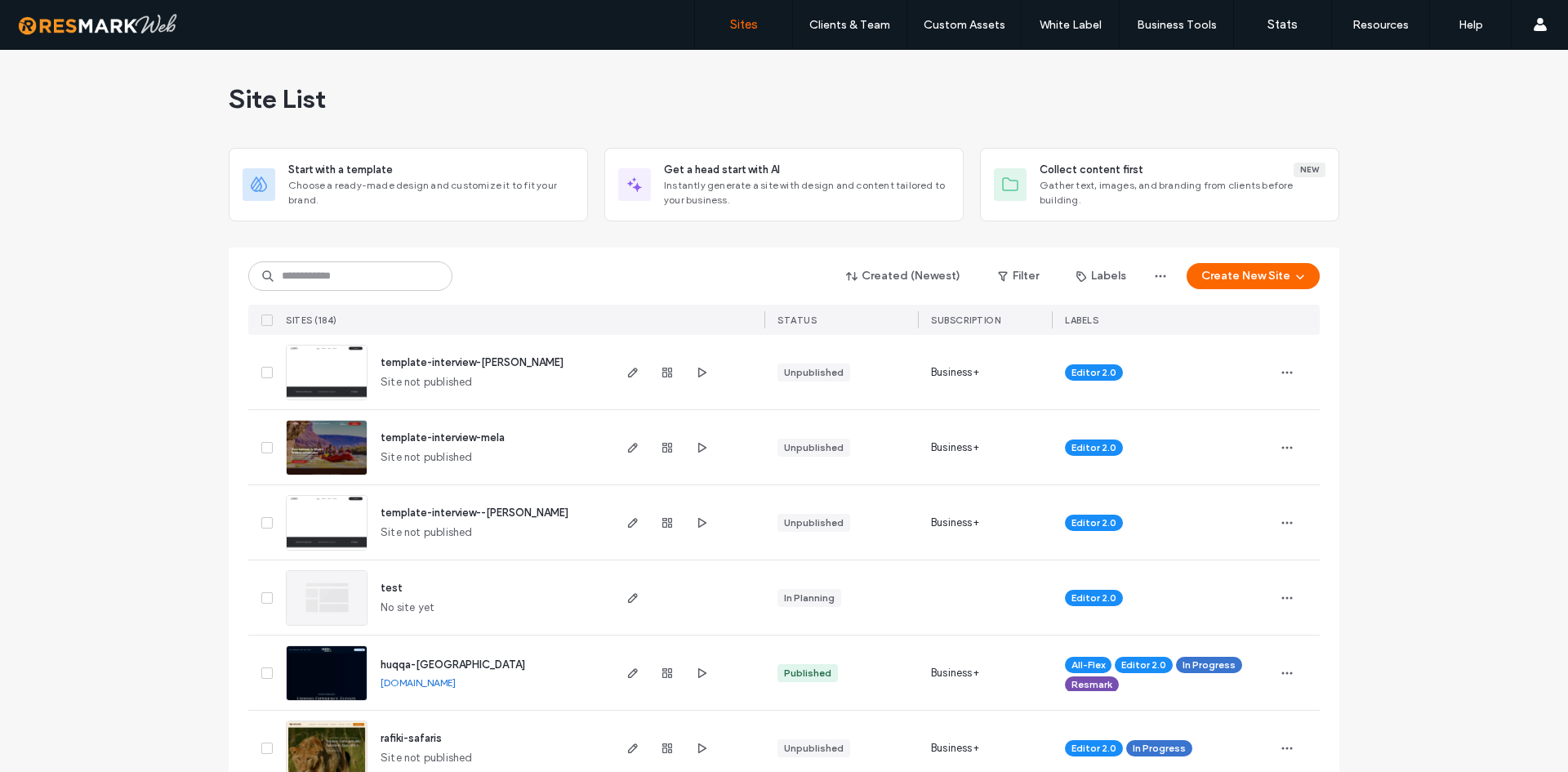
drag, startPoint x: 564, startPoint y: 359, endPoint x: 474, endPoint y: 368, distance: 90.4
click at [474, 368] on div "template-interview-joshua-dumalag Site not published" at bounding box center [489, 372] width 243 height 75
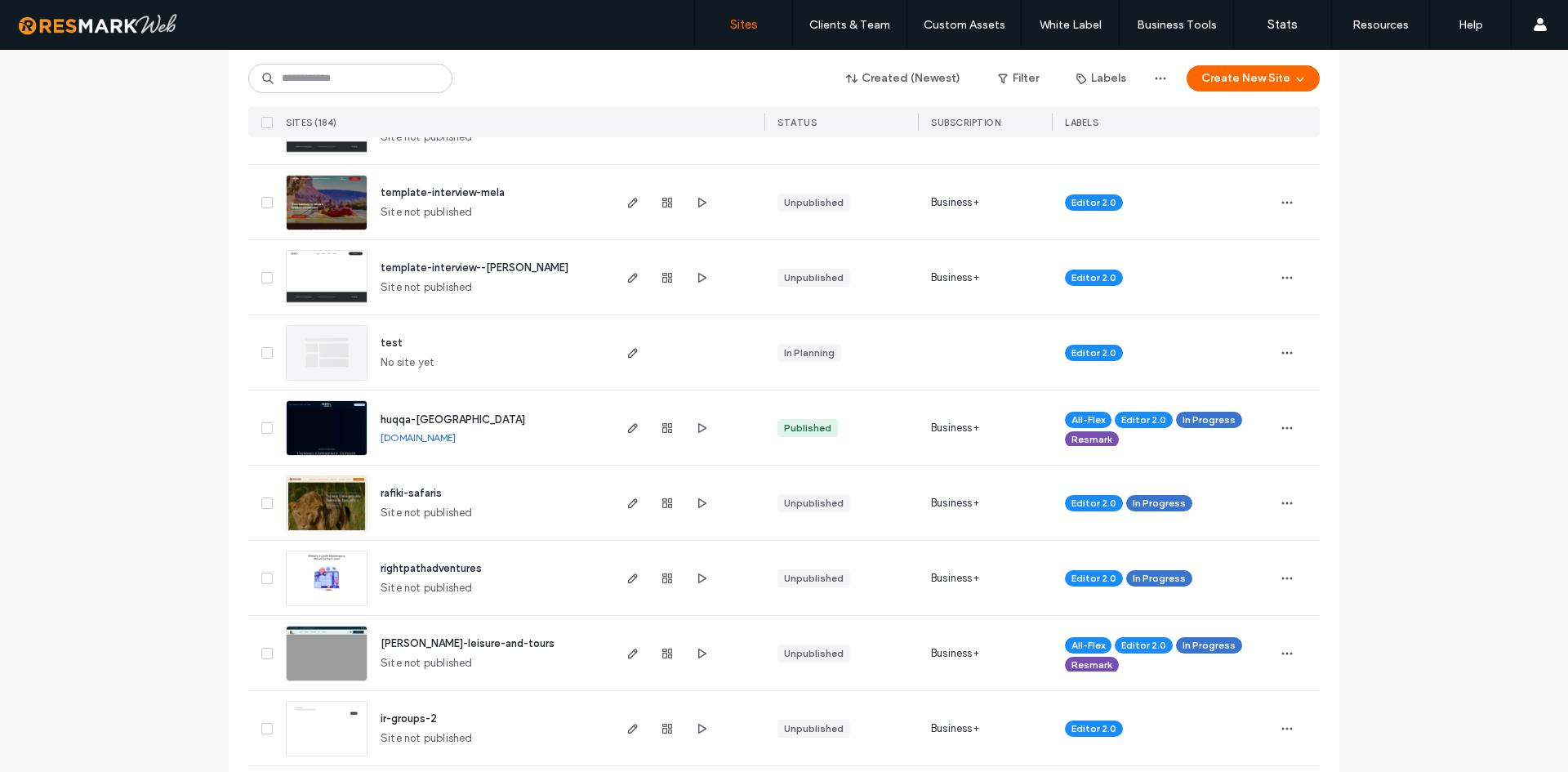
click at [698, 279] on use "button" at bounding box center [702, 277] width 8 height 10
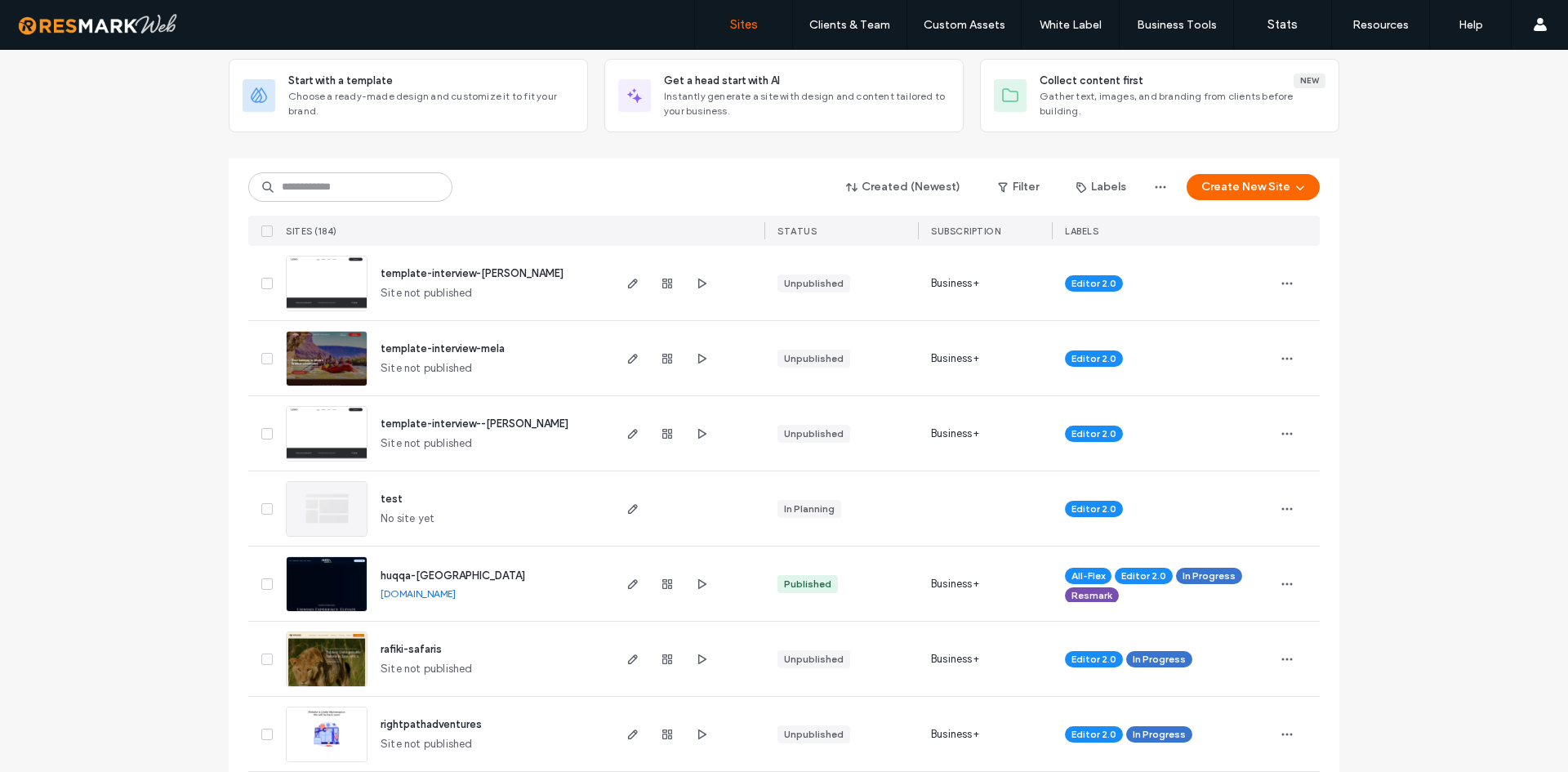
scroll to position [0, 0]
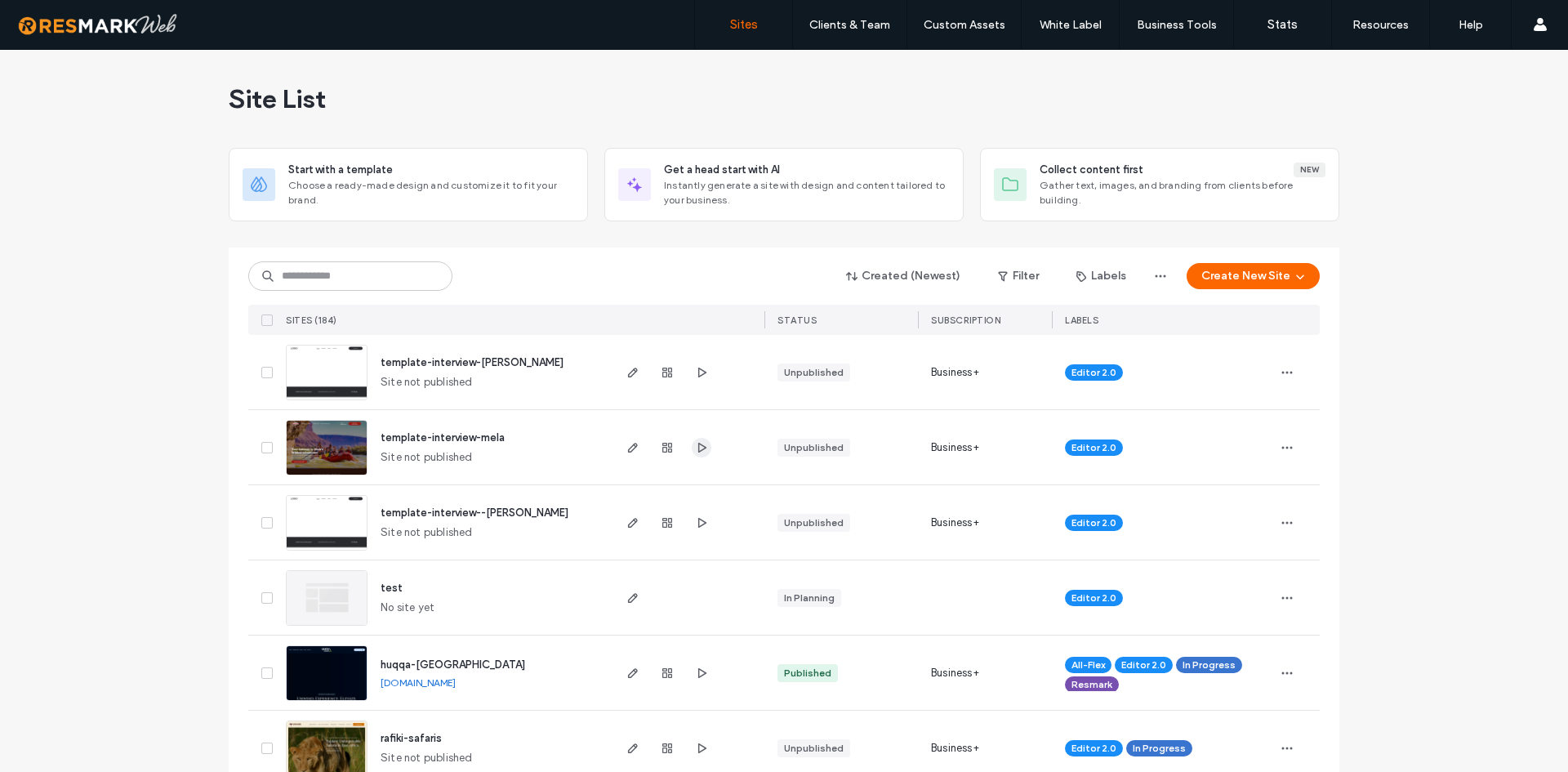
click at [695, 445] on icon "button" at bounding box center [701, 447] width 13 height 13
click at [701, 364] on span "button" at bounding box center [701, 372] width 20 height 20
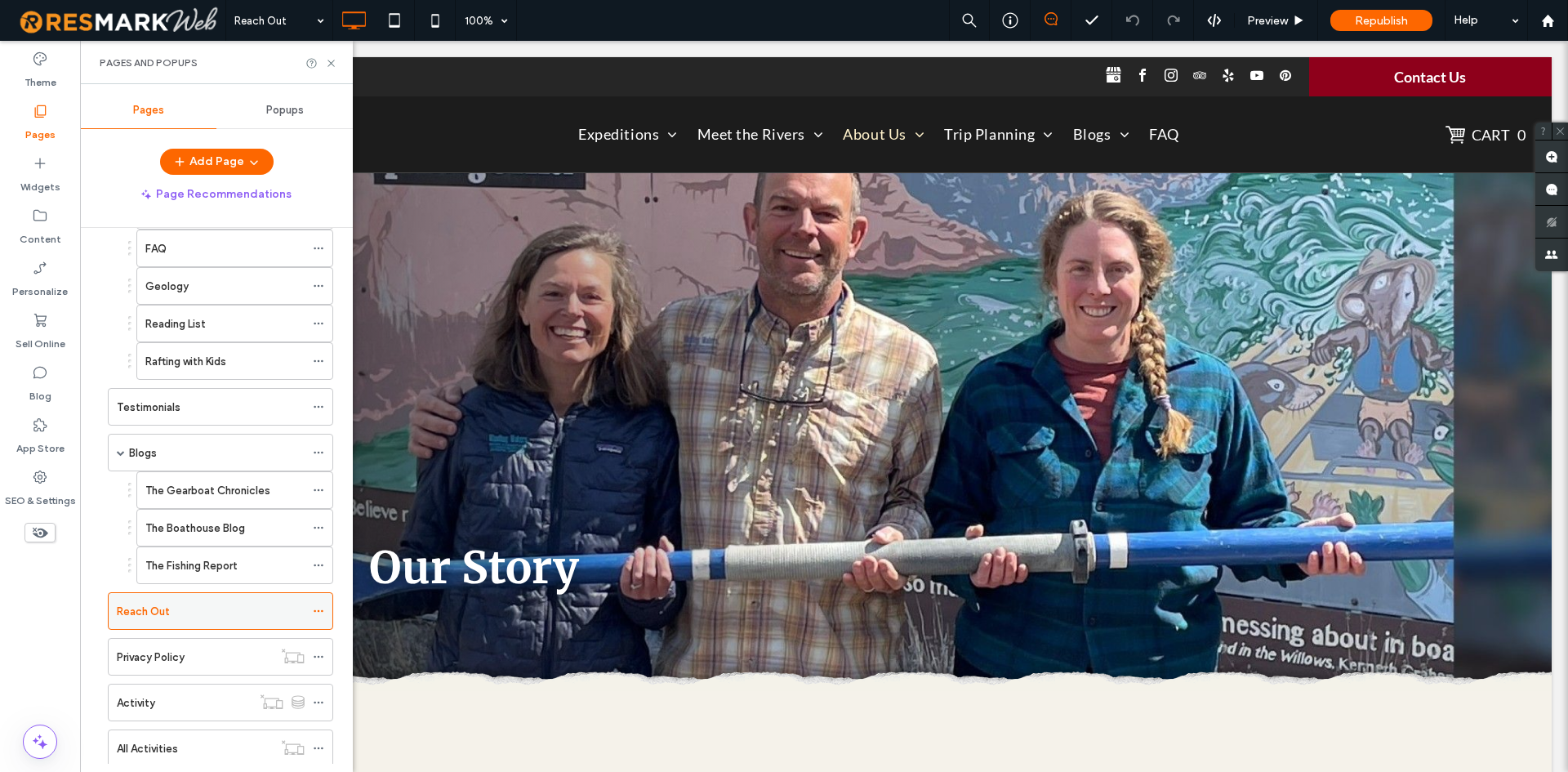
scroll to position [1684, 0]
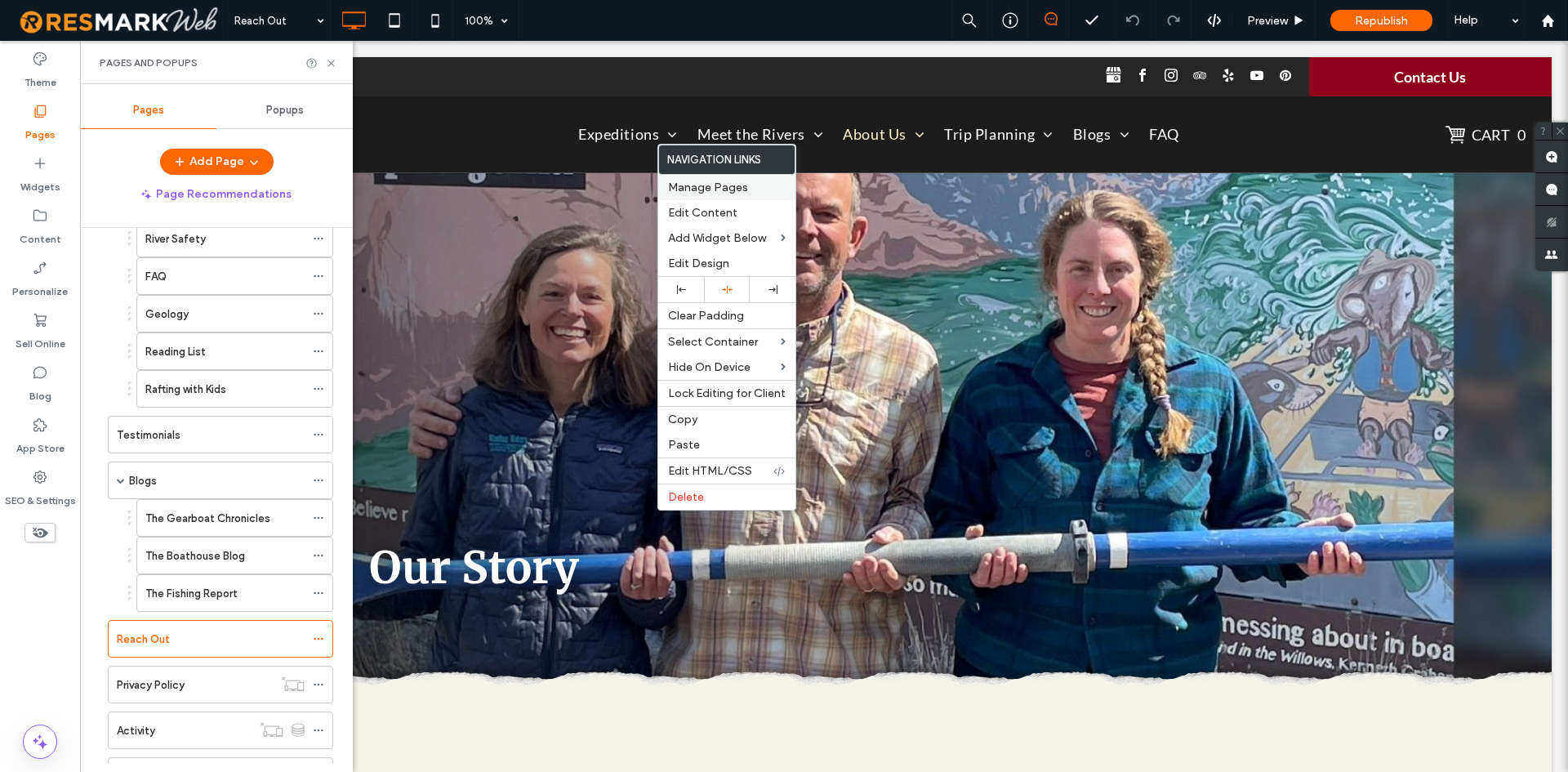
click at [715, 187] on span "Manage Pages" at bounding box center [707, 187] width 80 height 14
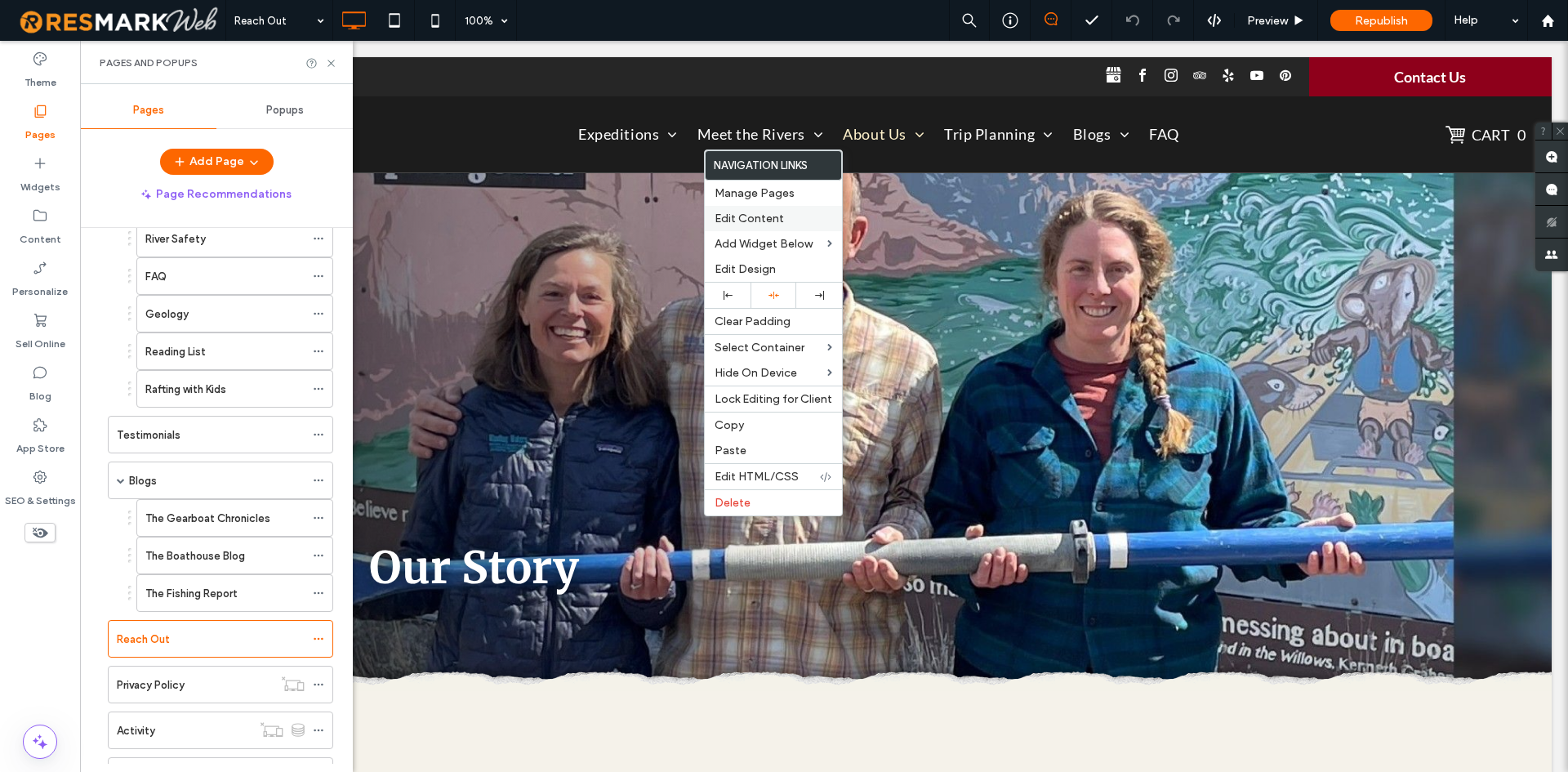
click at [716, 226] on div "Edit Content" at bounding box center [773, 218] width 137 height 25
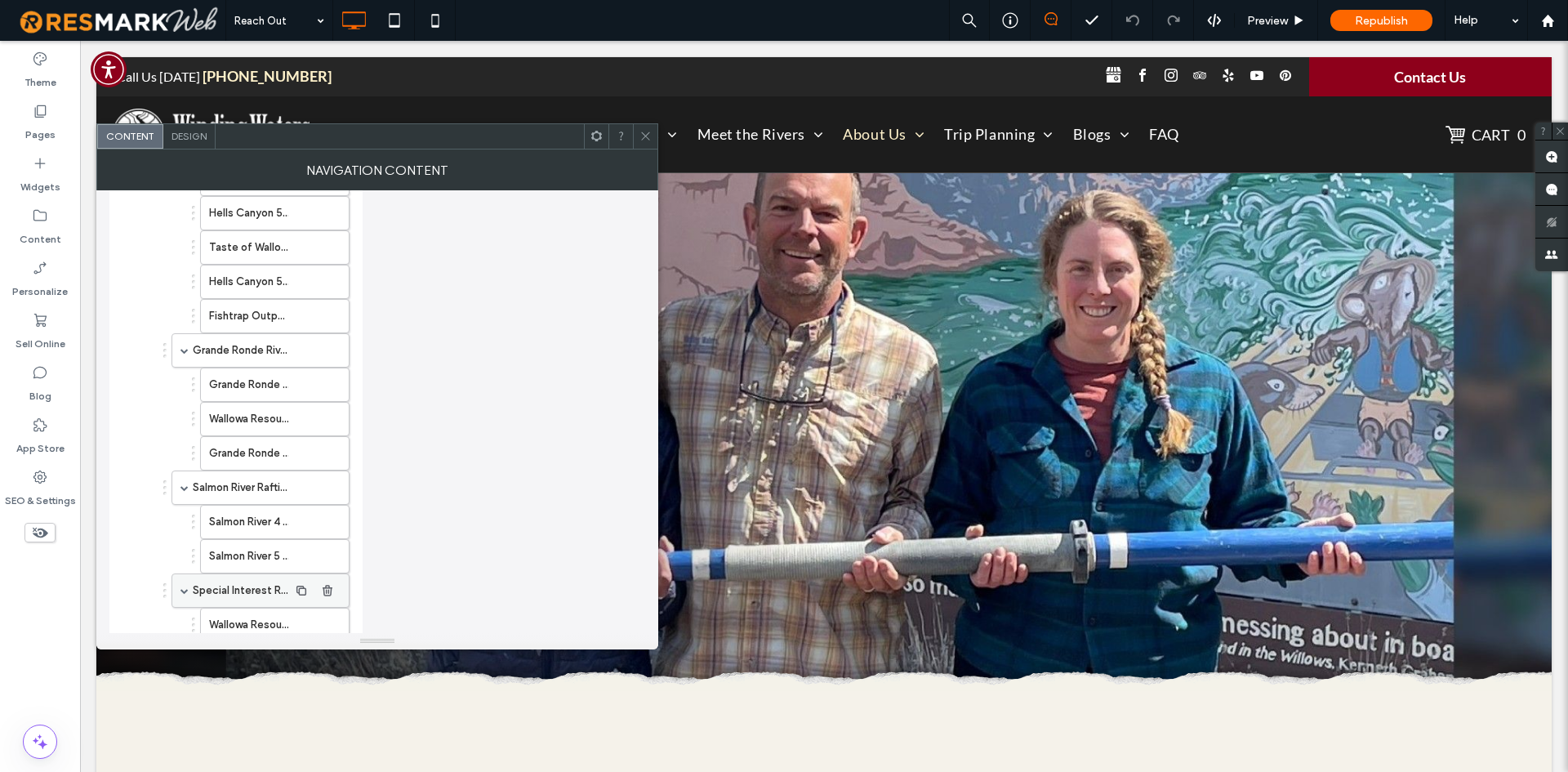
scroll to position [0, 0]
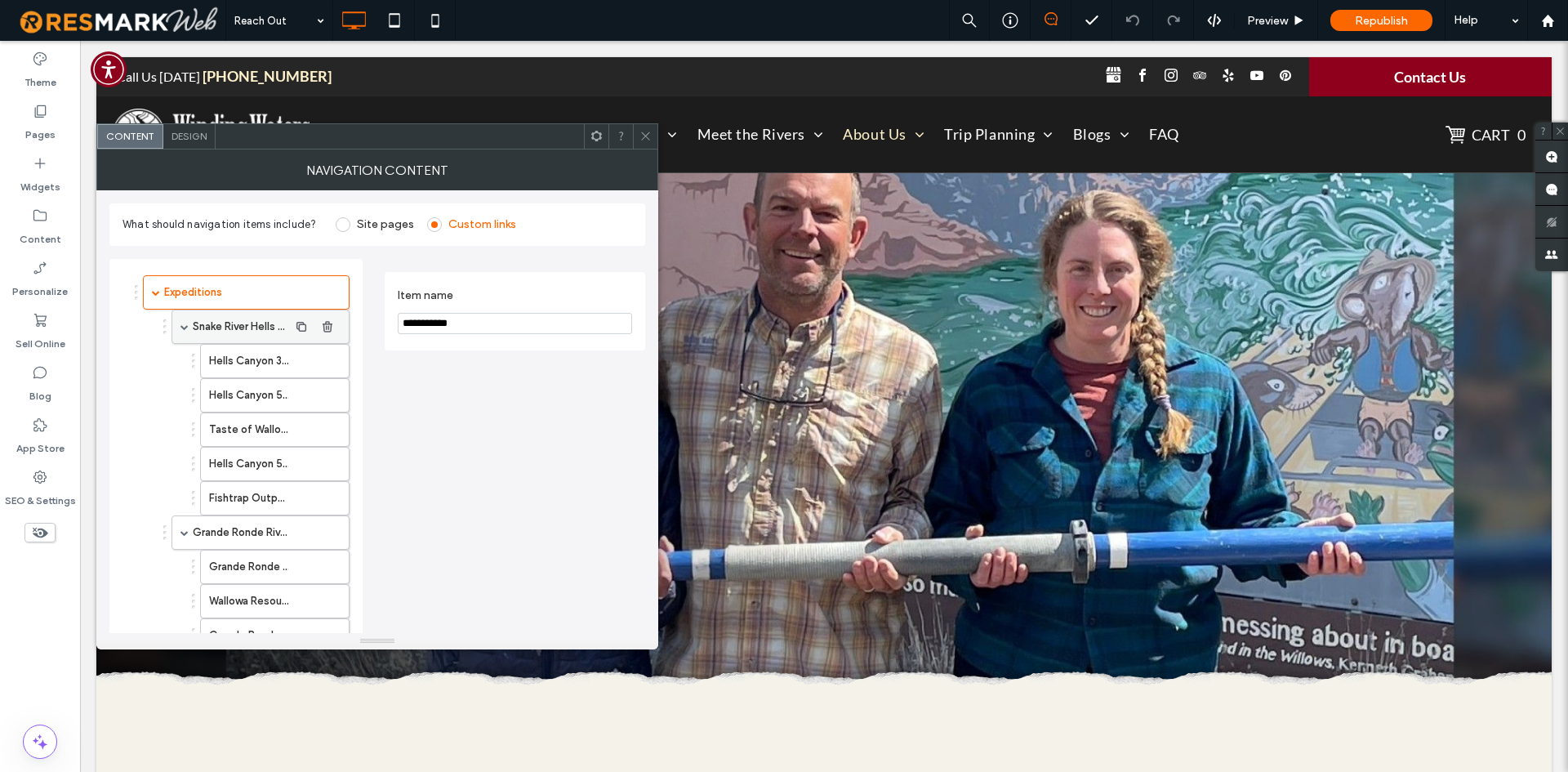
click at [185, 324] on span at bounding box center [184, 326] width 8 height 8
click at [184, 368] on div "Grande Ronde River Rafting" at bounding box center [260, 361] width 178 height 34
click at [186, 361] on span at bounding box center [184, 361] width 8 height 8
click at [183, 394] on span at bounding box center [184, 395] width 8 height 8
click at [184, 426] on span at bounding box center [184, 430] width 8 height 8
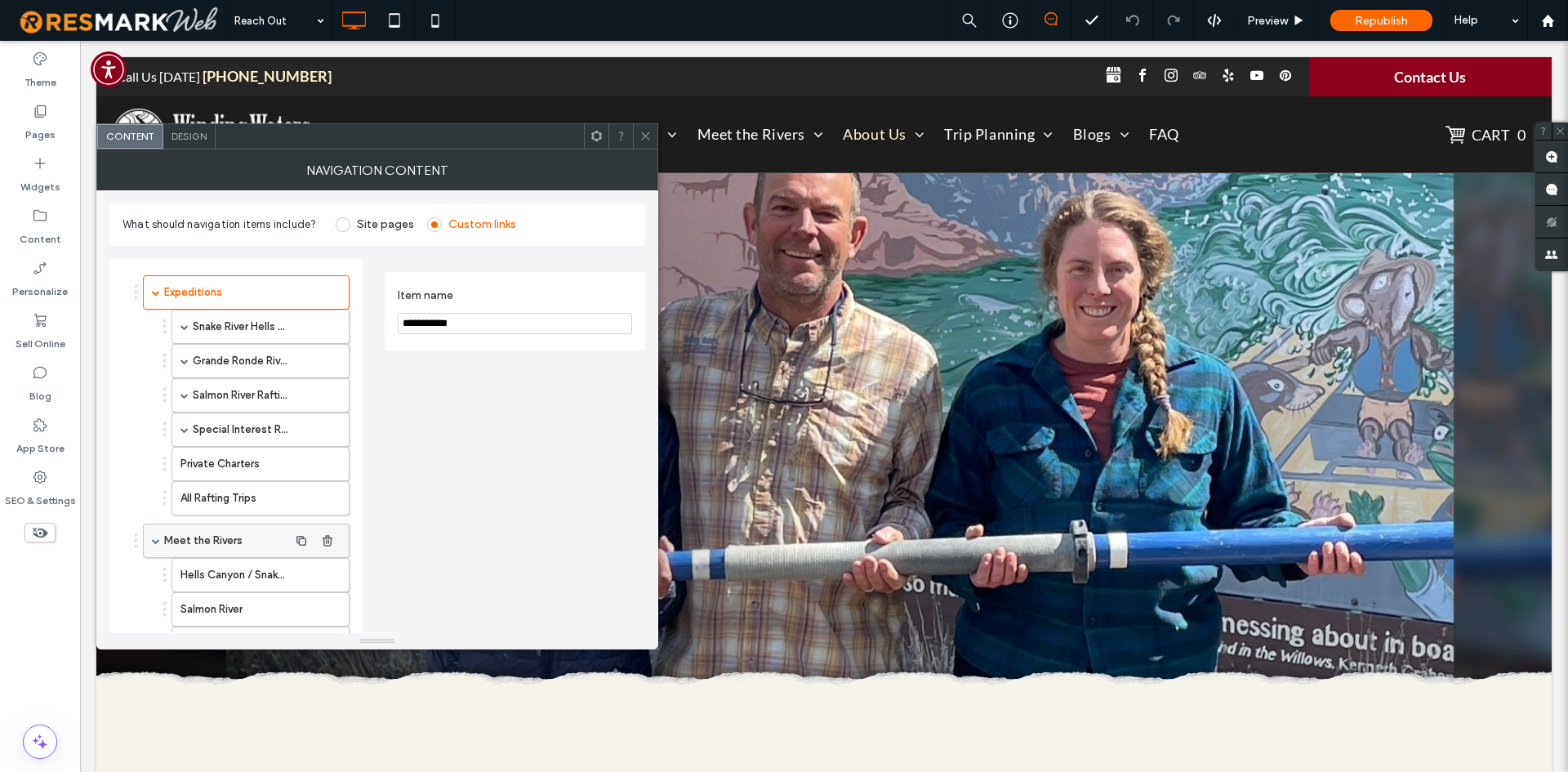
click at [157, 552] on div "Meet the Rivers" at bounding box center [247, 540] width 207 height 34
click at [157, 545] on div "Meet the Rivers" at bounding box center [247, 540] width 207 height 34
click at [157, 541] on span at bounding box center [156, 540] width 8 height 8
click at [156, 571] on div "About Us" at bounding box center [247, 583] width 207 height 34
click at [157, 576] on div "About Us" at bounding box center [247, 583] width 207 height 34
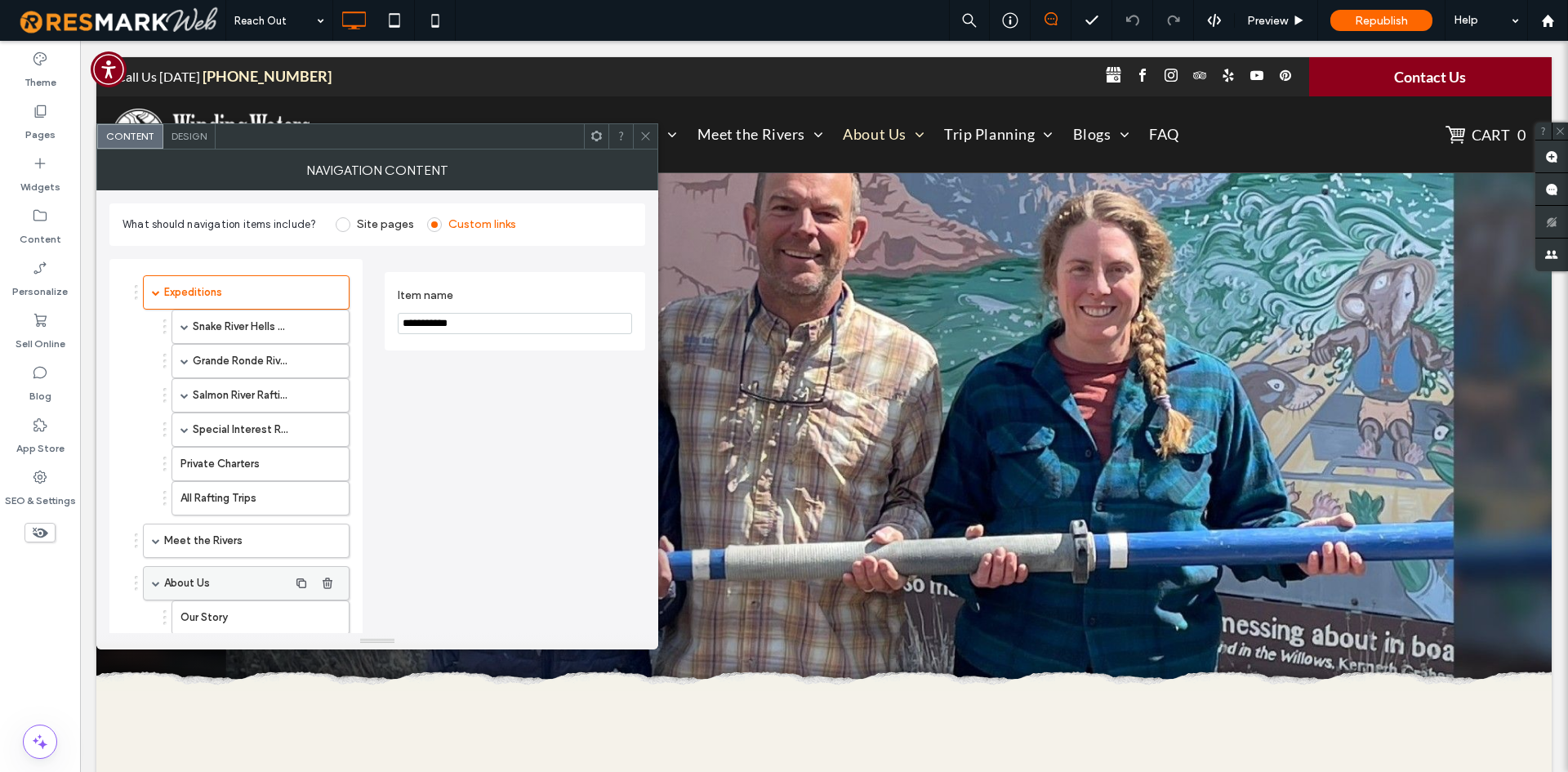
click at [157, 583] on span at bounding box center [156, 583] width 8 height 8
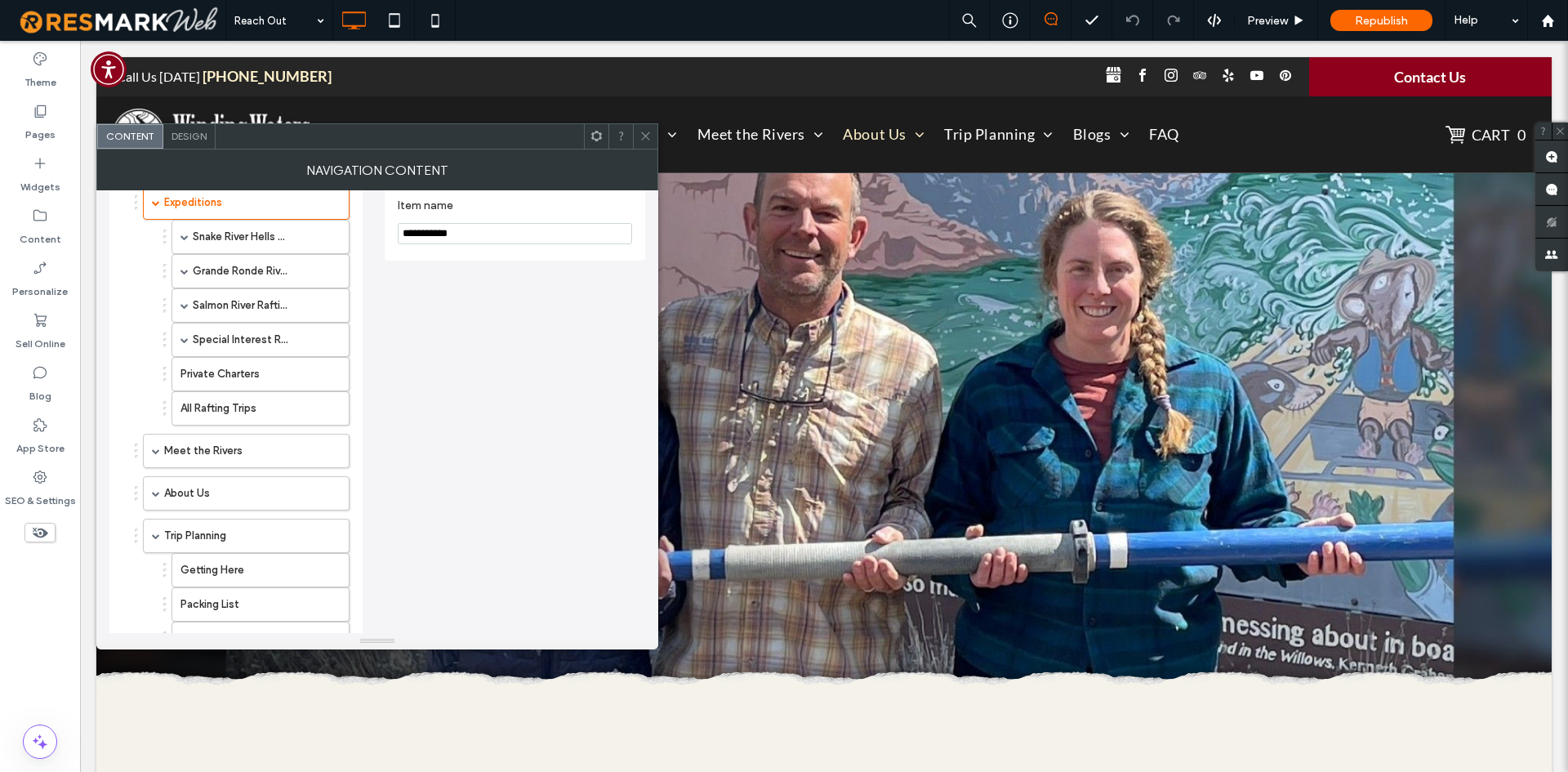
scroll to position [245, 0]
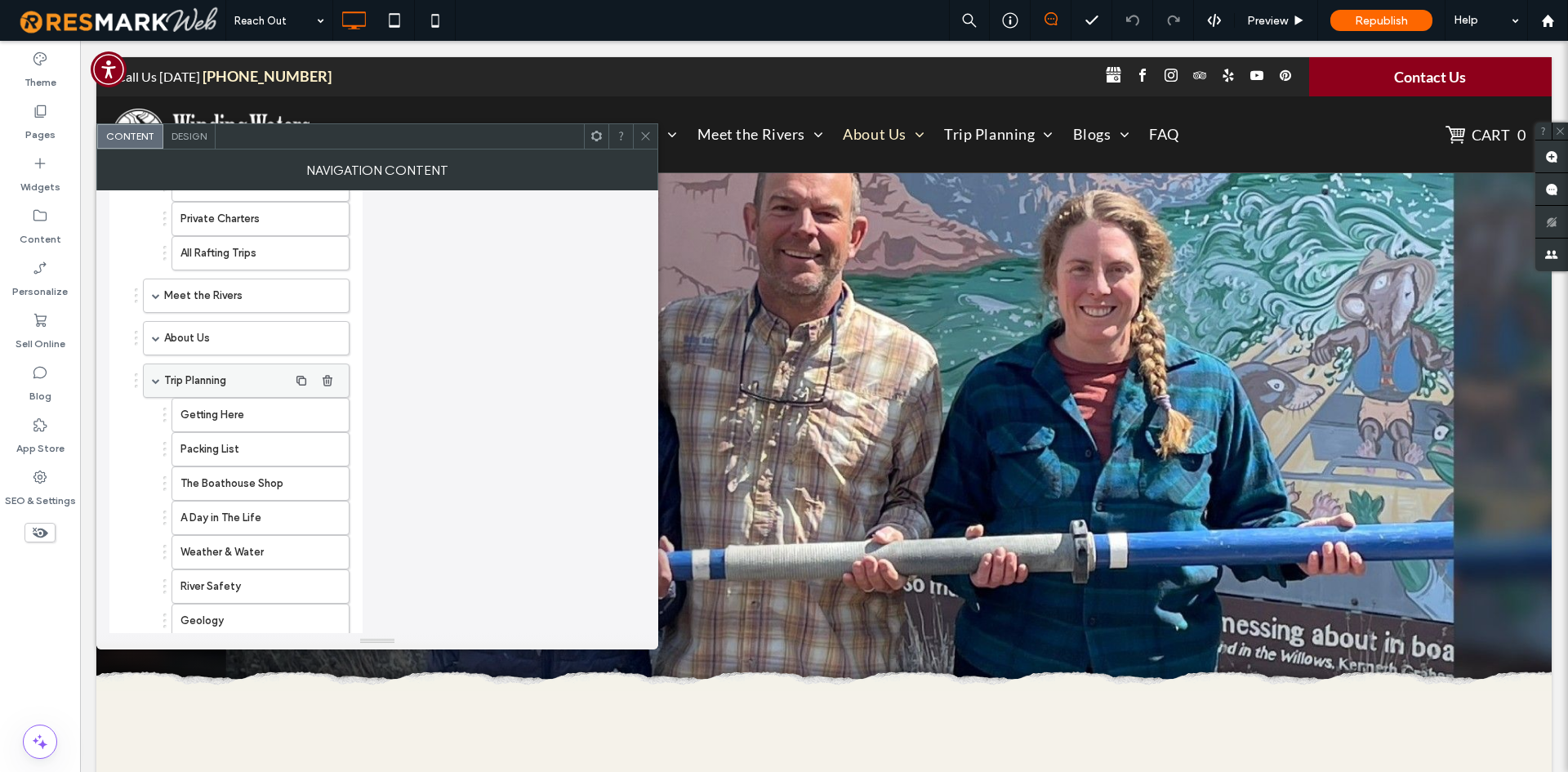
click at [153, 378] on span at bounding box center [156, 380] width 8 height 8
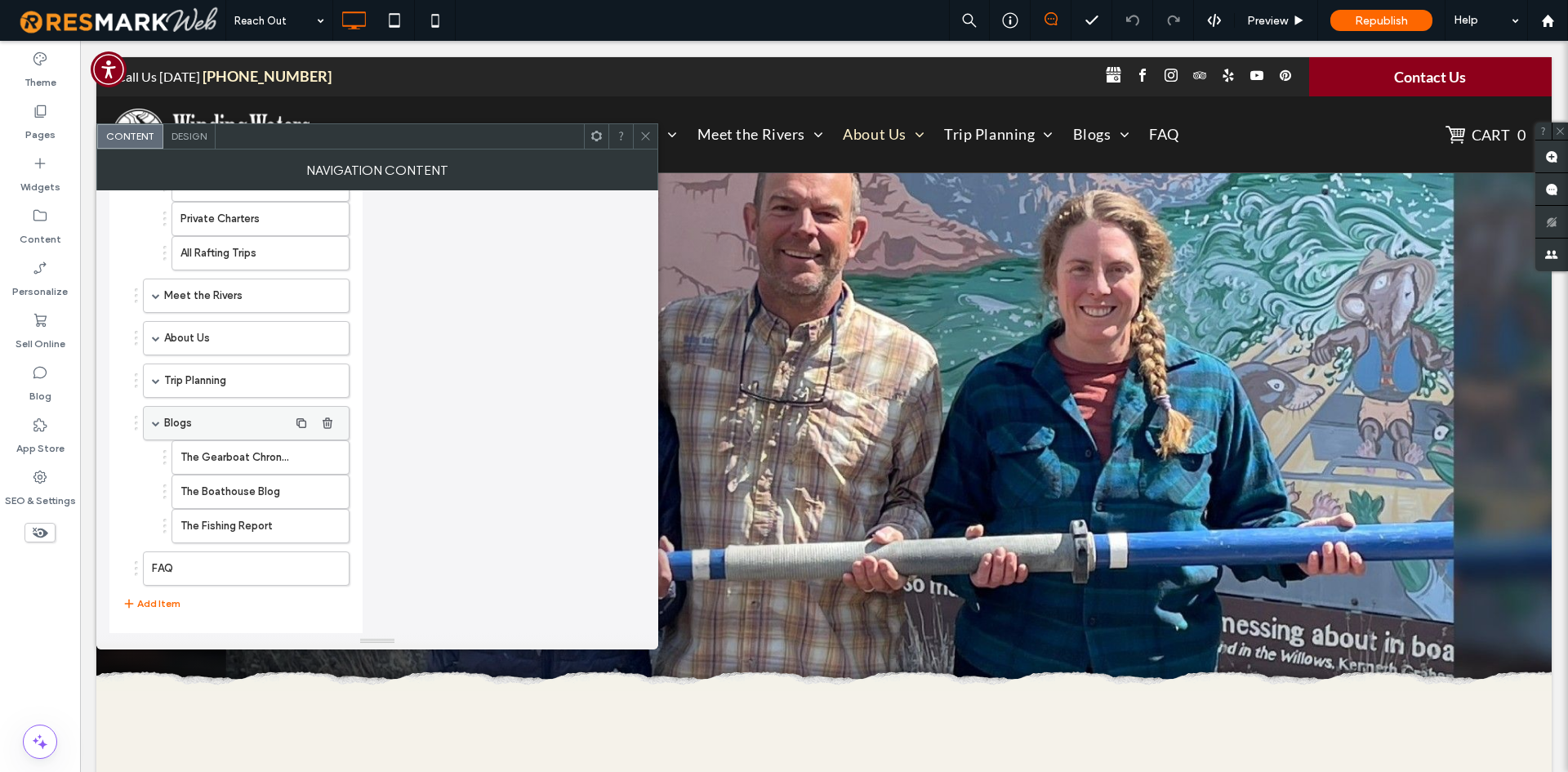
click at [155, 426] on span at bounding box center [156, 423] width 8 height 8
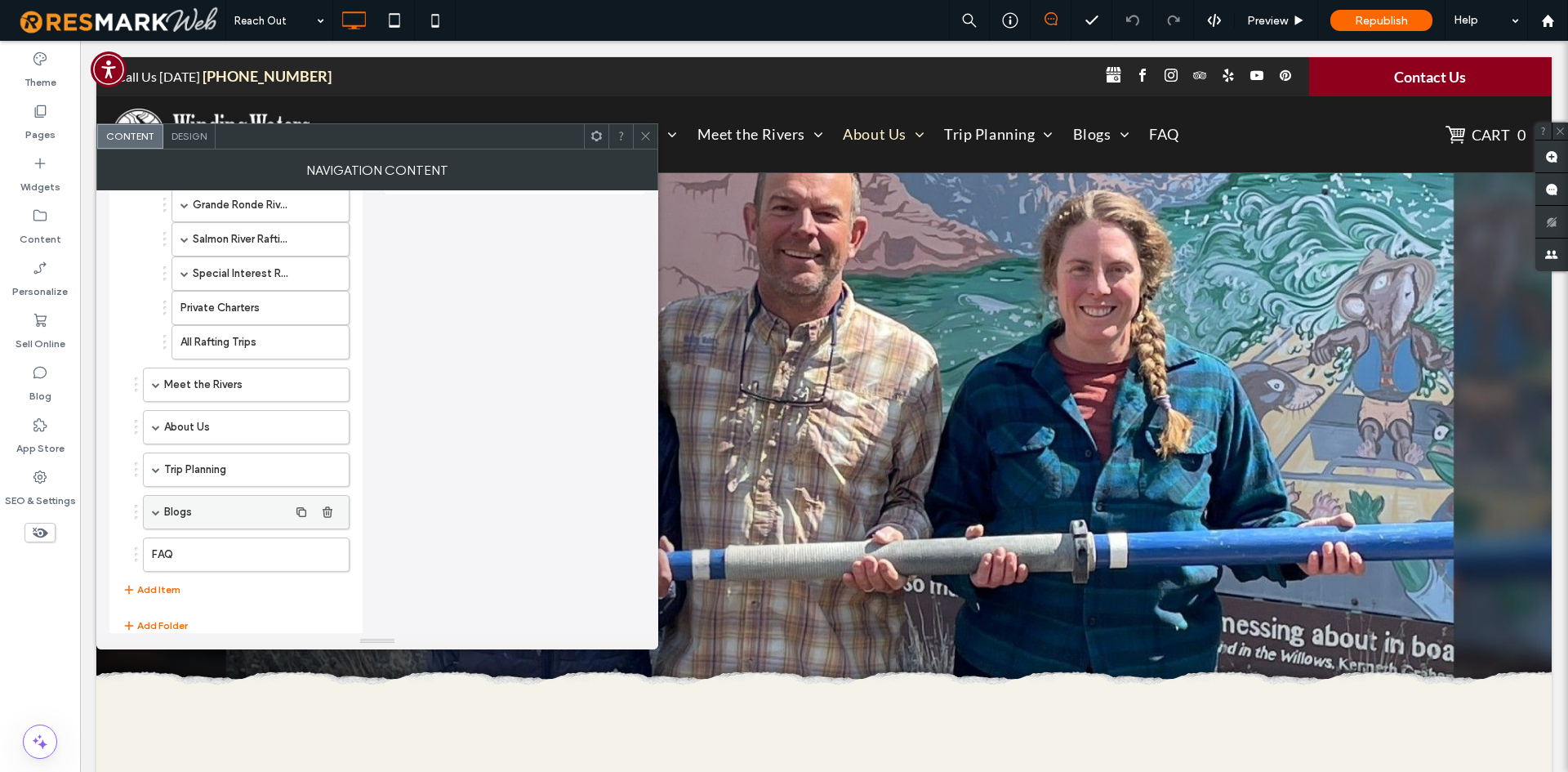
scroll to position [163, 0]
click at [156, 414] on div "About Us" at bounding box center [247, 420] width 207 height 34
click at [155, 423] on span at bounding box center [156, 420] width 8 height 8
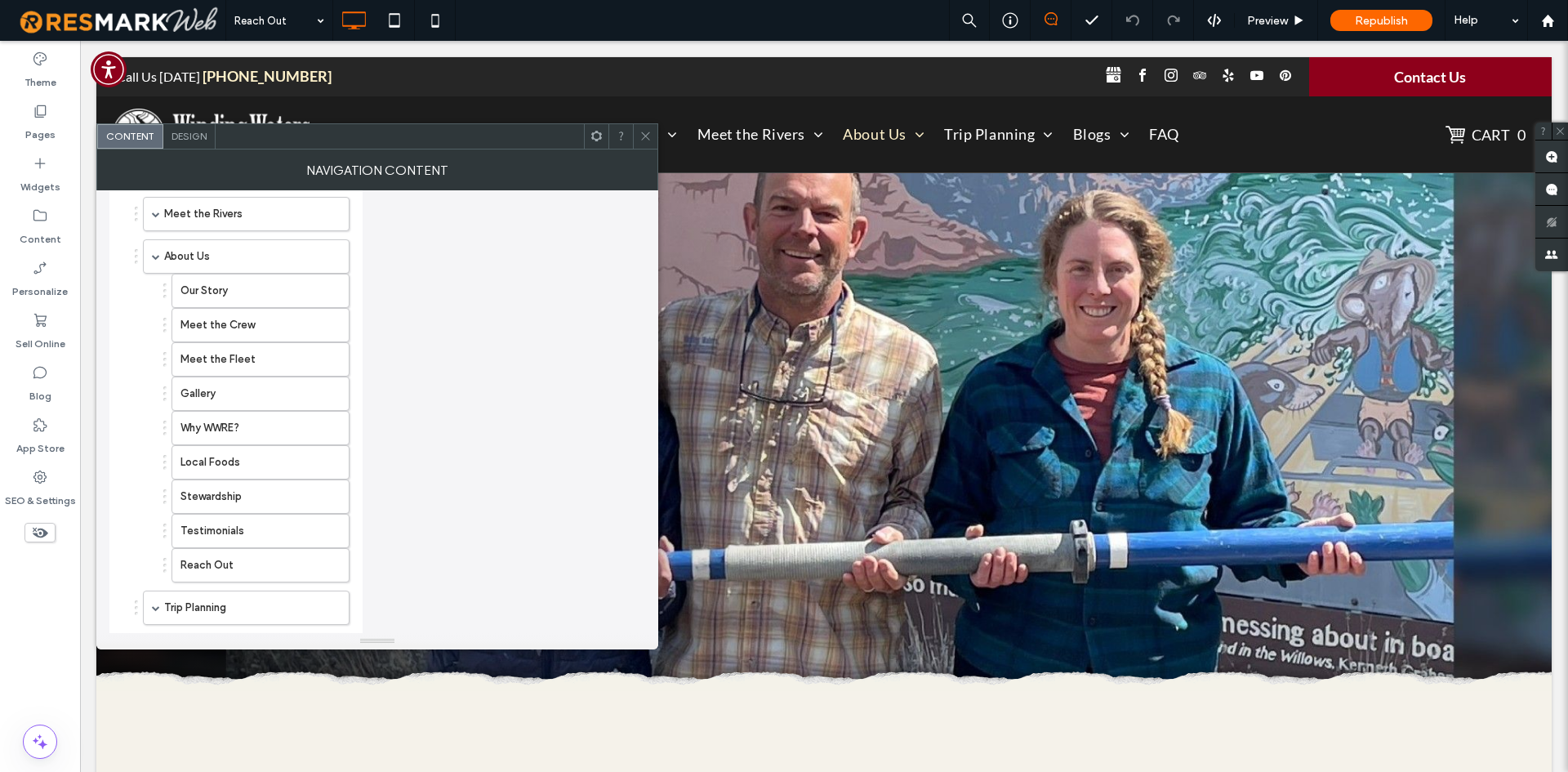
scroll to position [408, 0]
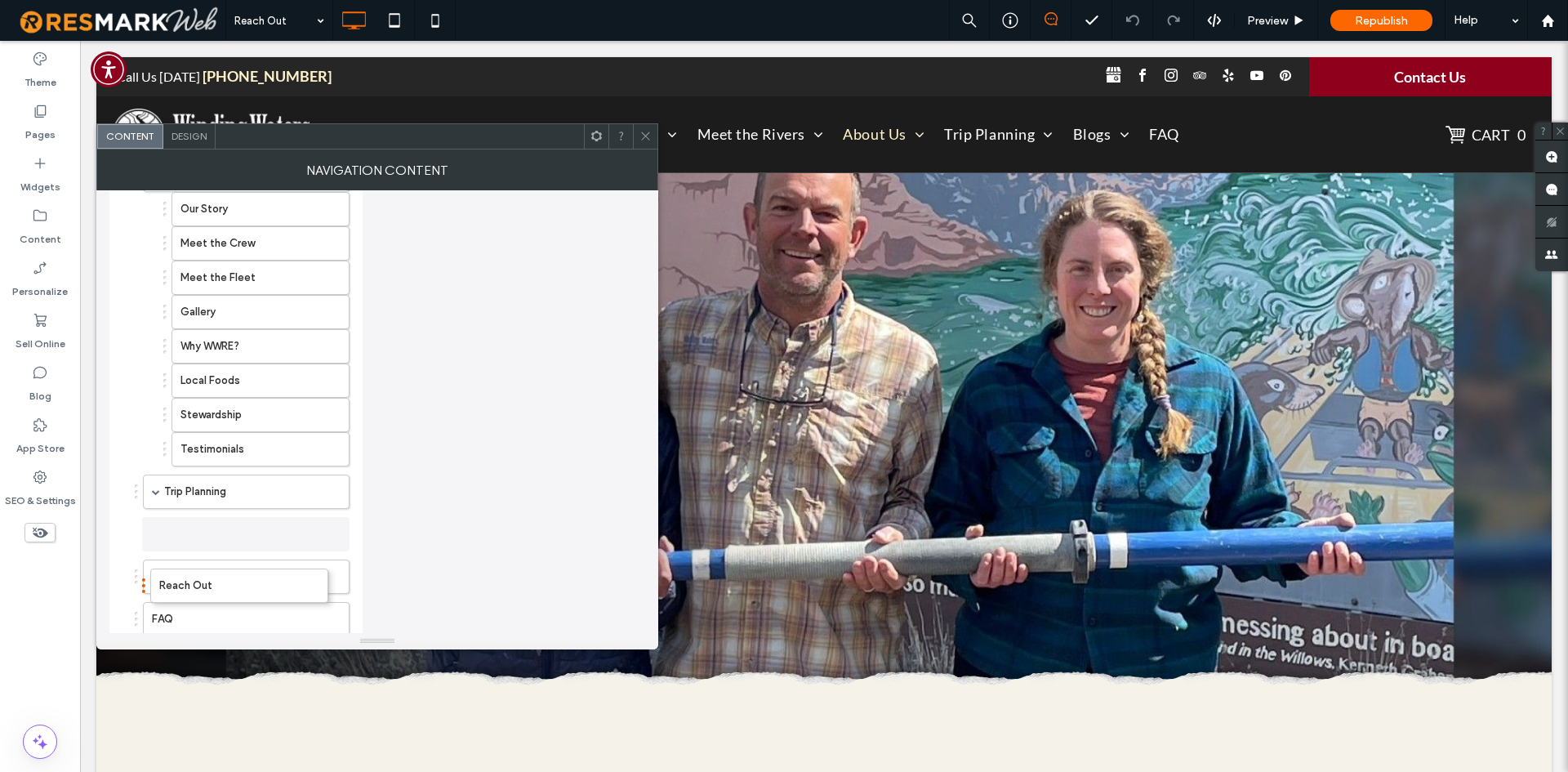
drag, startPoint x: 217, startPoint y: 491, endPoint x: 192, endPoint y: 596, distance: 107.9
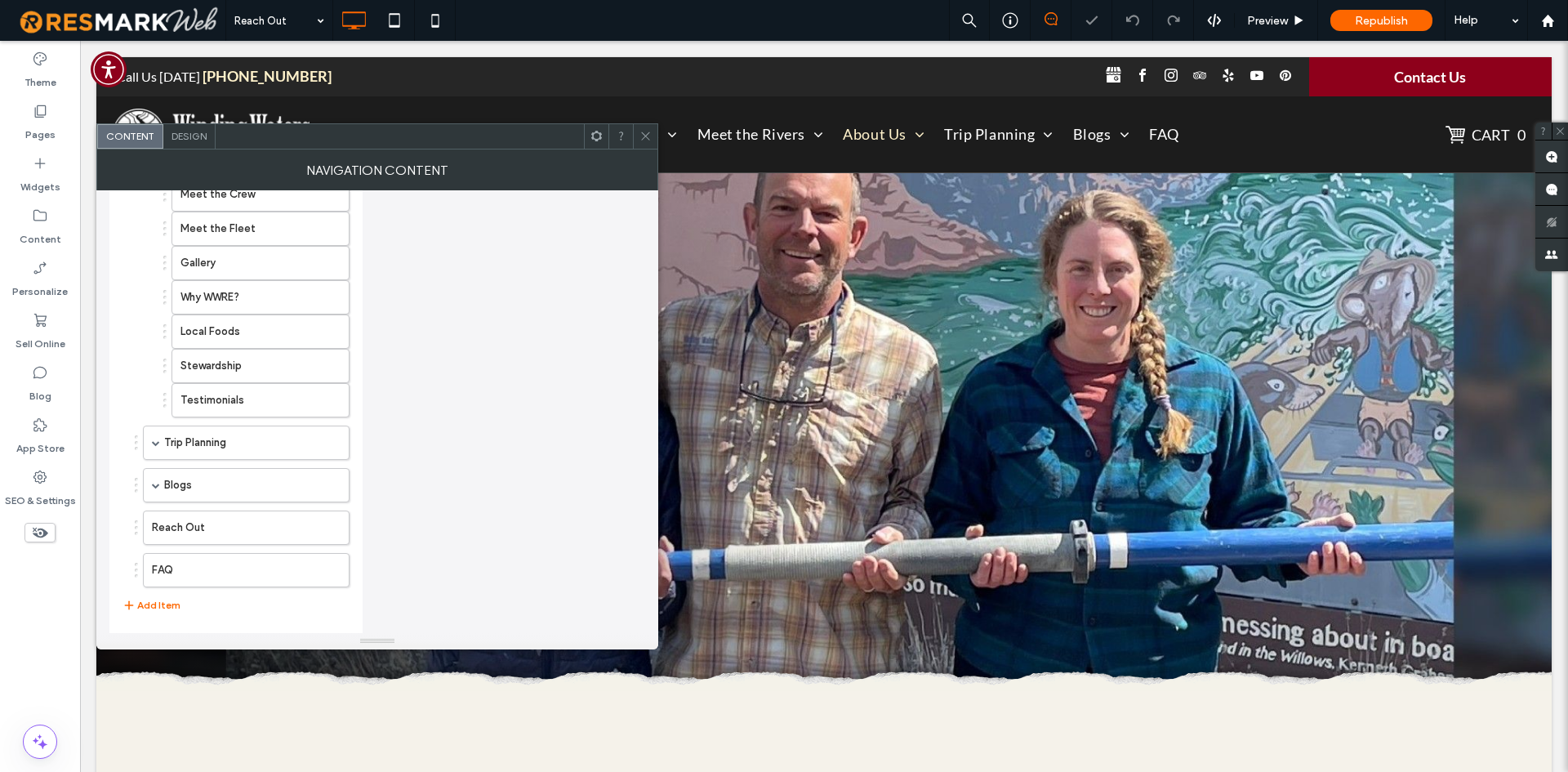
scroll to position [504, 0]
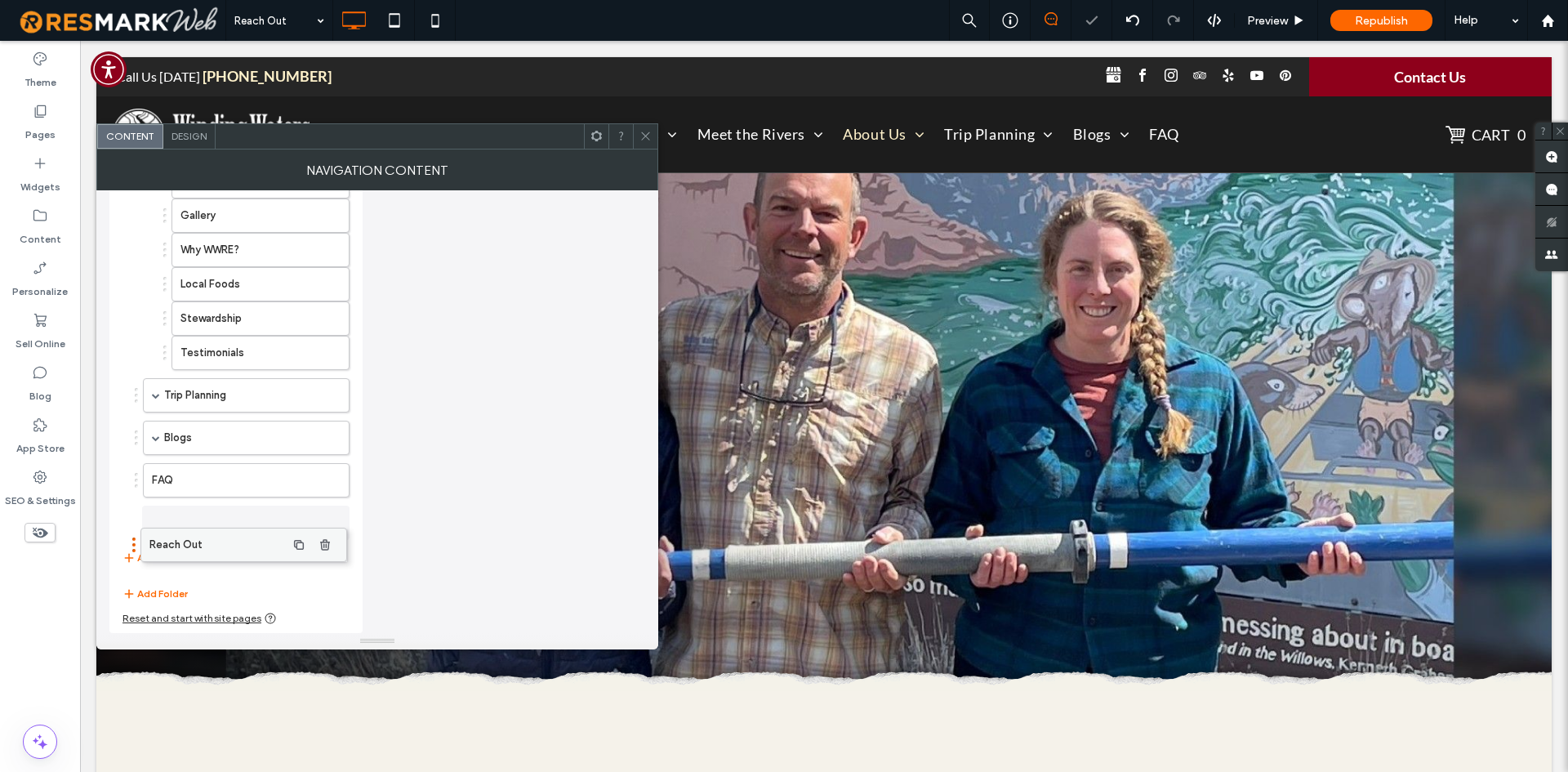
drag, startPoint x: 203, startPoint y: 518, endPoint x: 202, endPoint y: 543, distance: 25.0
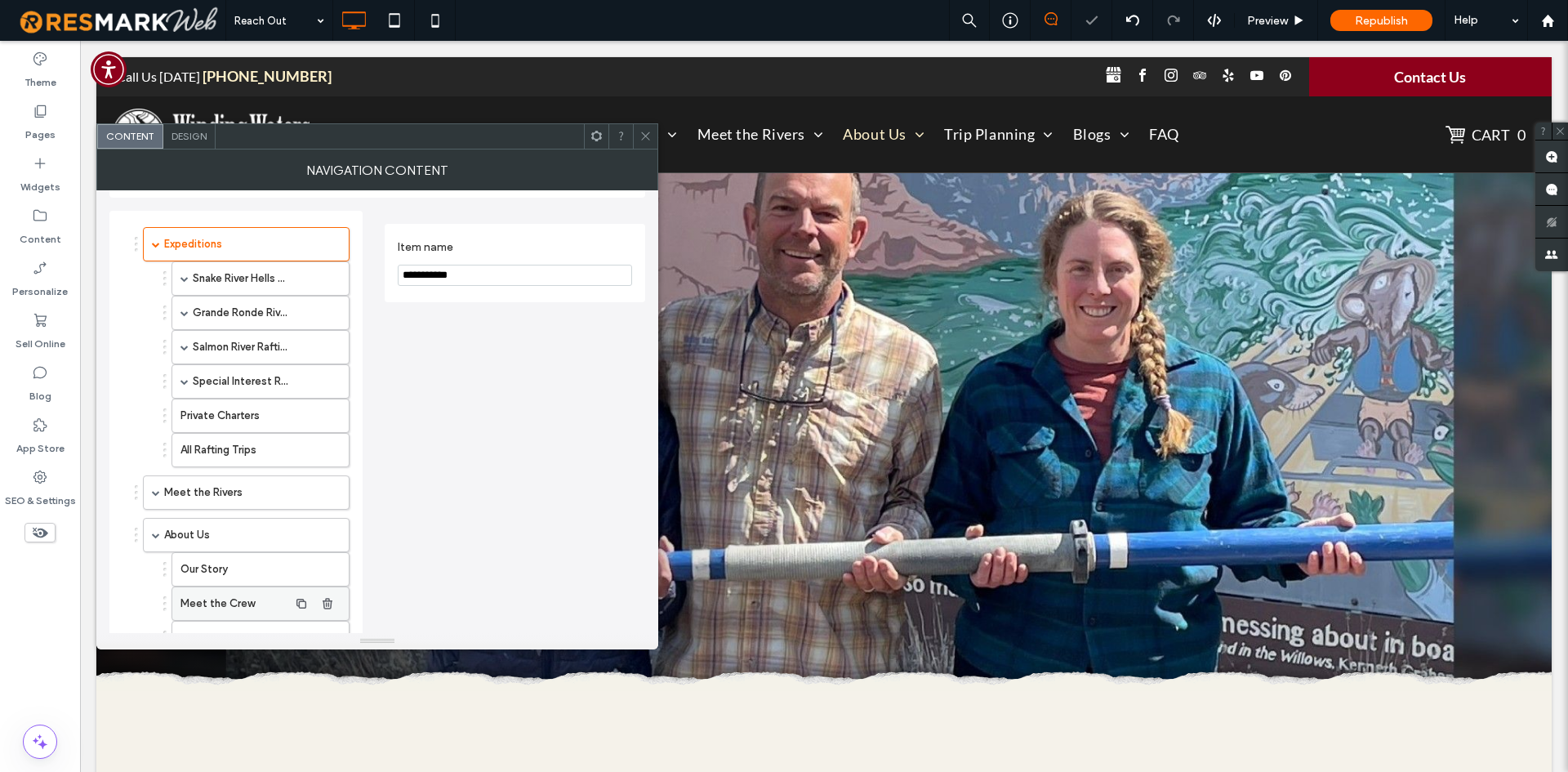
scroll to position [0, 0]
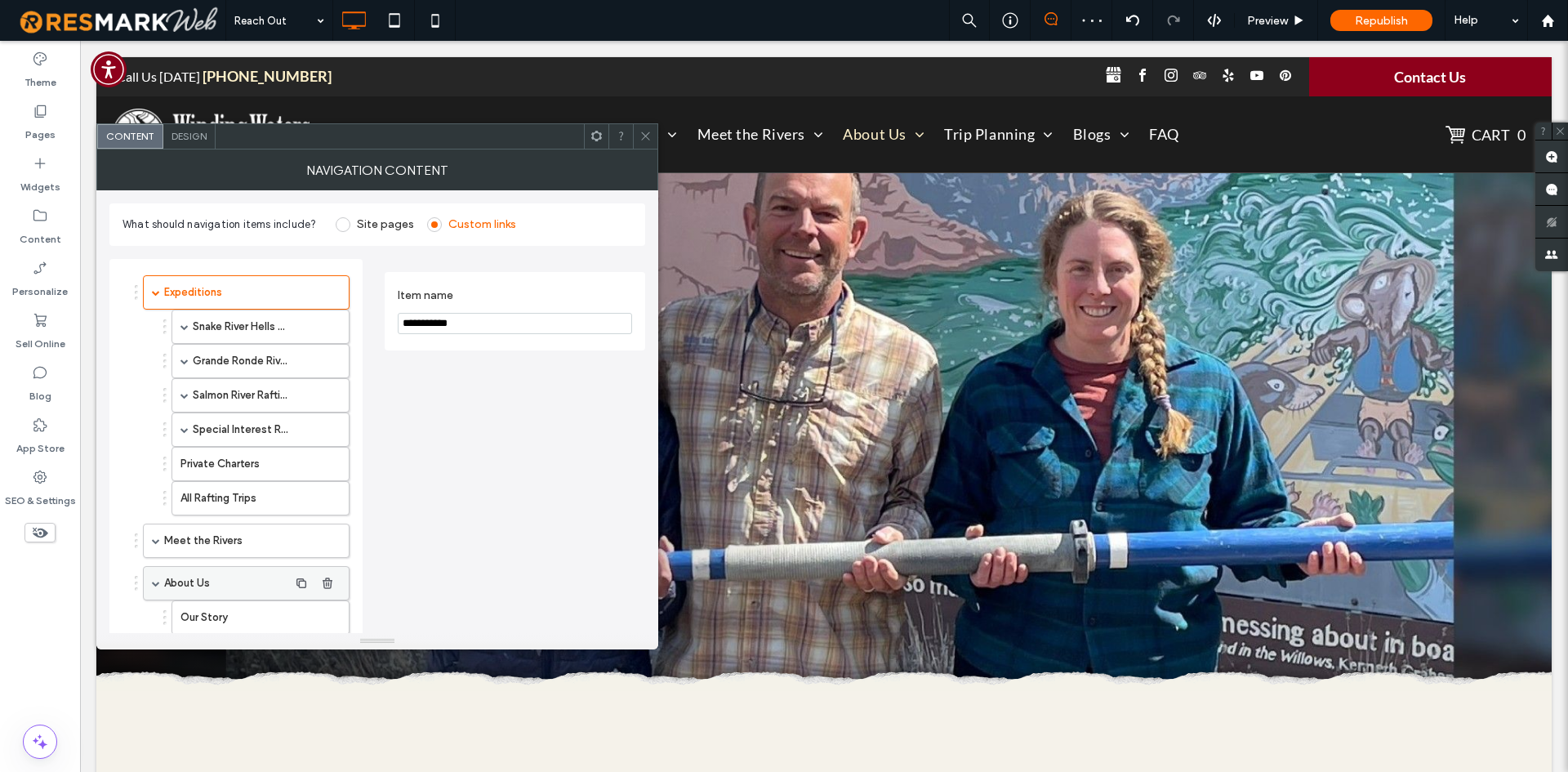
click at [152, 574] on div "About Us" at bounding box center [247, 583] width 207 height 34
click at [153, 576] on div "About Us" at bounding box center [247, 583] width 207 height 34
click at [155, 572] on div "About Us" at bounding box center [247, 583] width 207 height 34
click at [153, 545] on div "Meet the Rivers" at bounding box center [247, 540] width 207 height 34
click at [153, 542] on span at bounding box center [156, 540] width 8 height 8
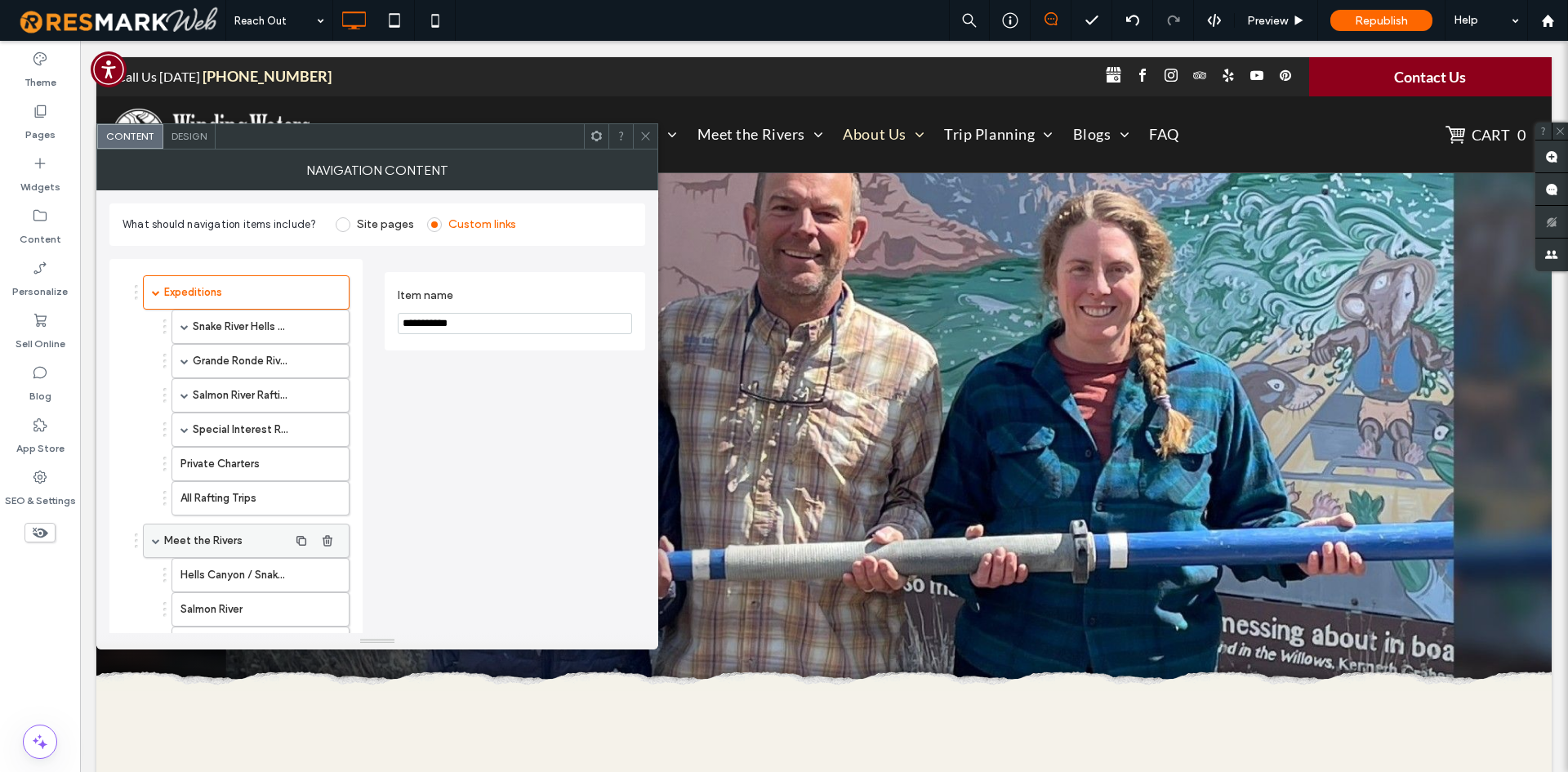
click at [153, 543] on span at bounding box center [156, 540] width 8 height 8
click at [156, 579] on span at bounding box center [156, 583] width 8 height 8
click at [151, 292] on div "Expeditions" at bounding box center [247, 292] width 207 height 34
click at [151, 291] on div "Expeditions" at bounding box center [247, 292] width 207 height 34
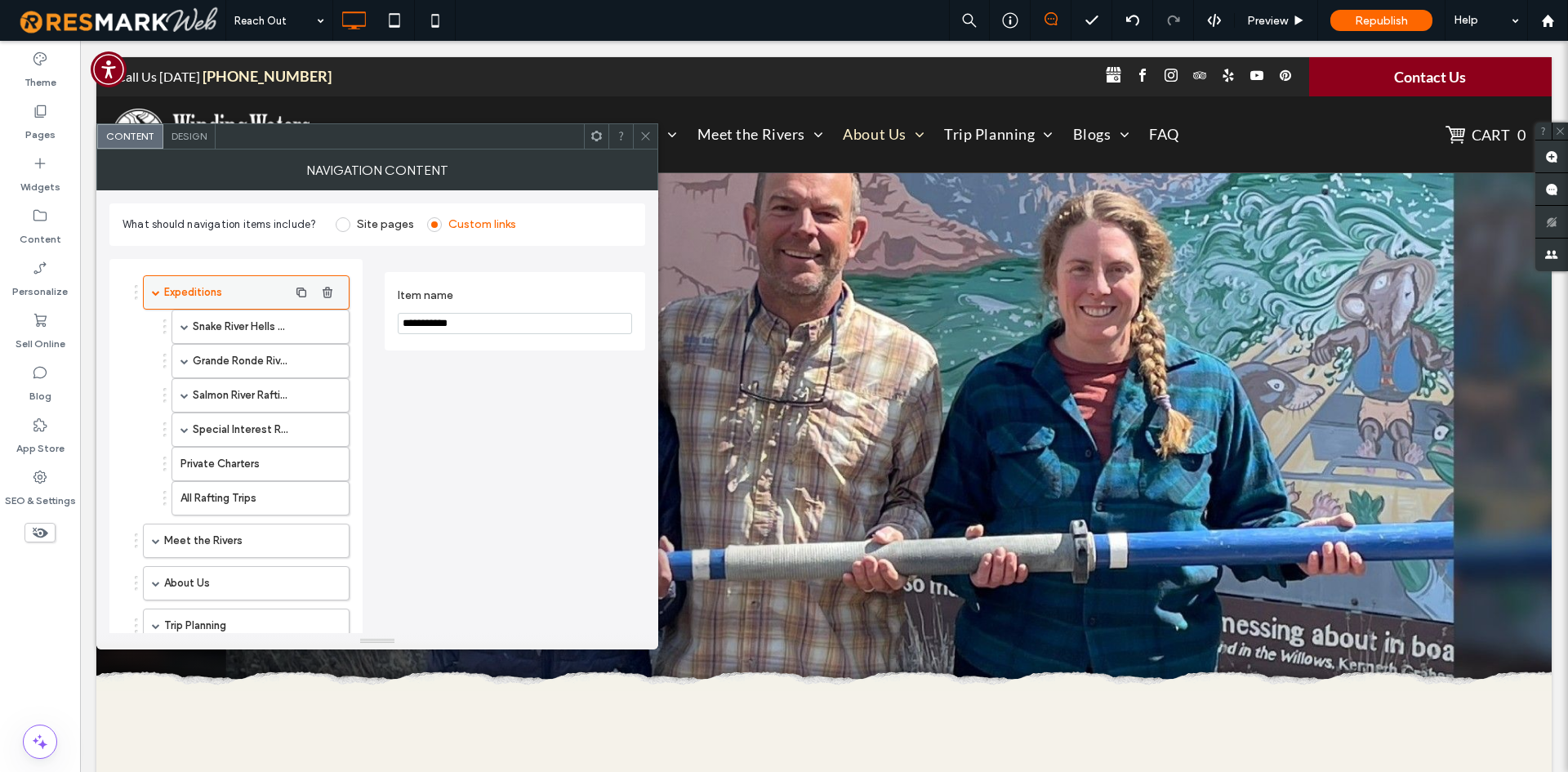
click at [158, 287] on div "Expeditions" at bounding box center [247, 292] width 207 height 34
click at [152, 296] on div "Expeditions" at bounding box center [247, 292] width 207 height 34
click at [155, 302] on div "Expeditions" at bounding box center [247, 292] width 207 height 34
click at [152, 296] on div "Expeditions" at bounding box center [247, 292] width 207 height 34
click at [154, 286] on div "Expeditions" at bounding box center [247, 292] width 207 height 34
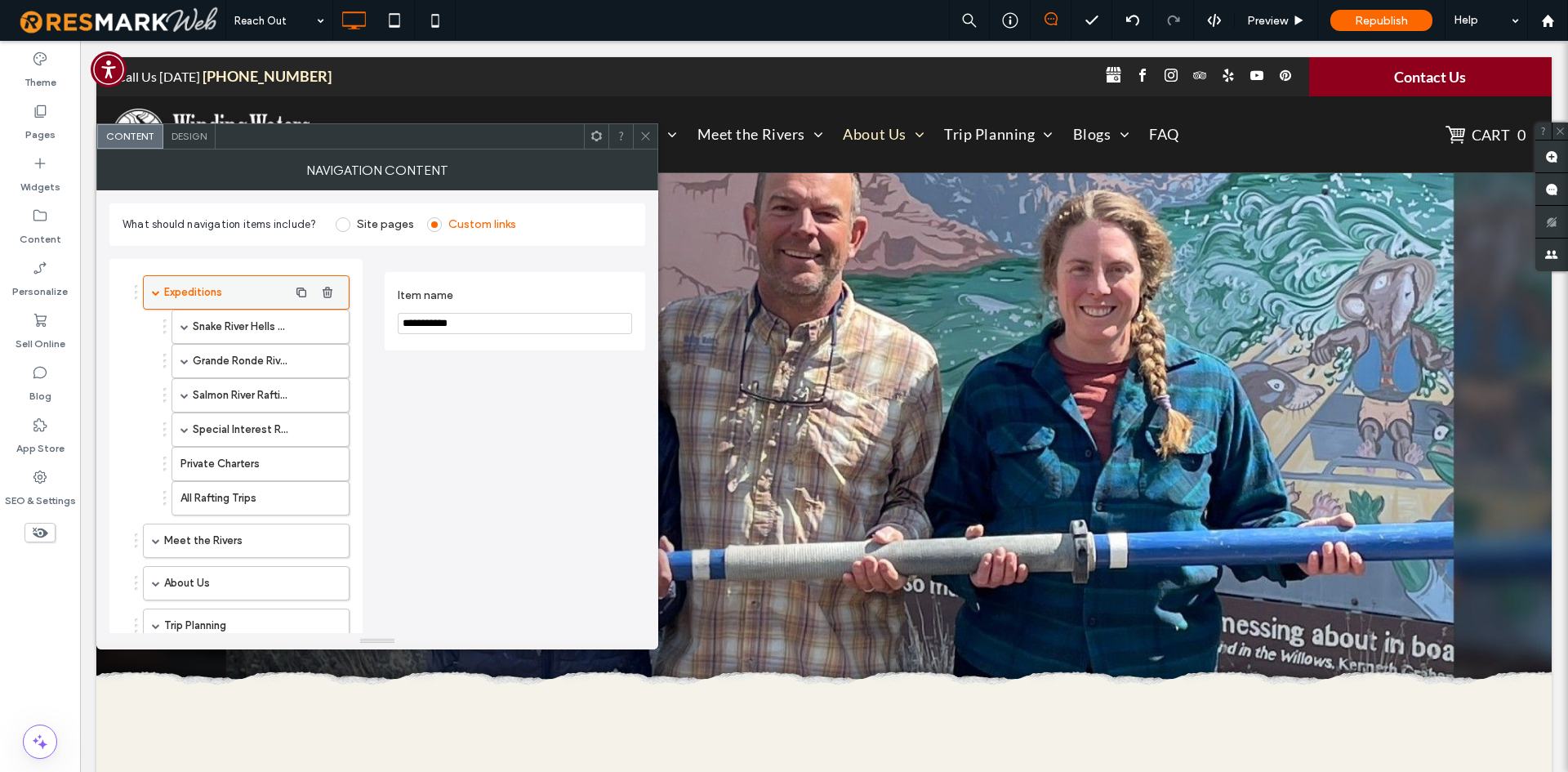
click at [154, 293] on span at bounding box center [156, 292] width 8 height 8
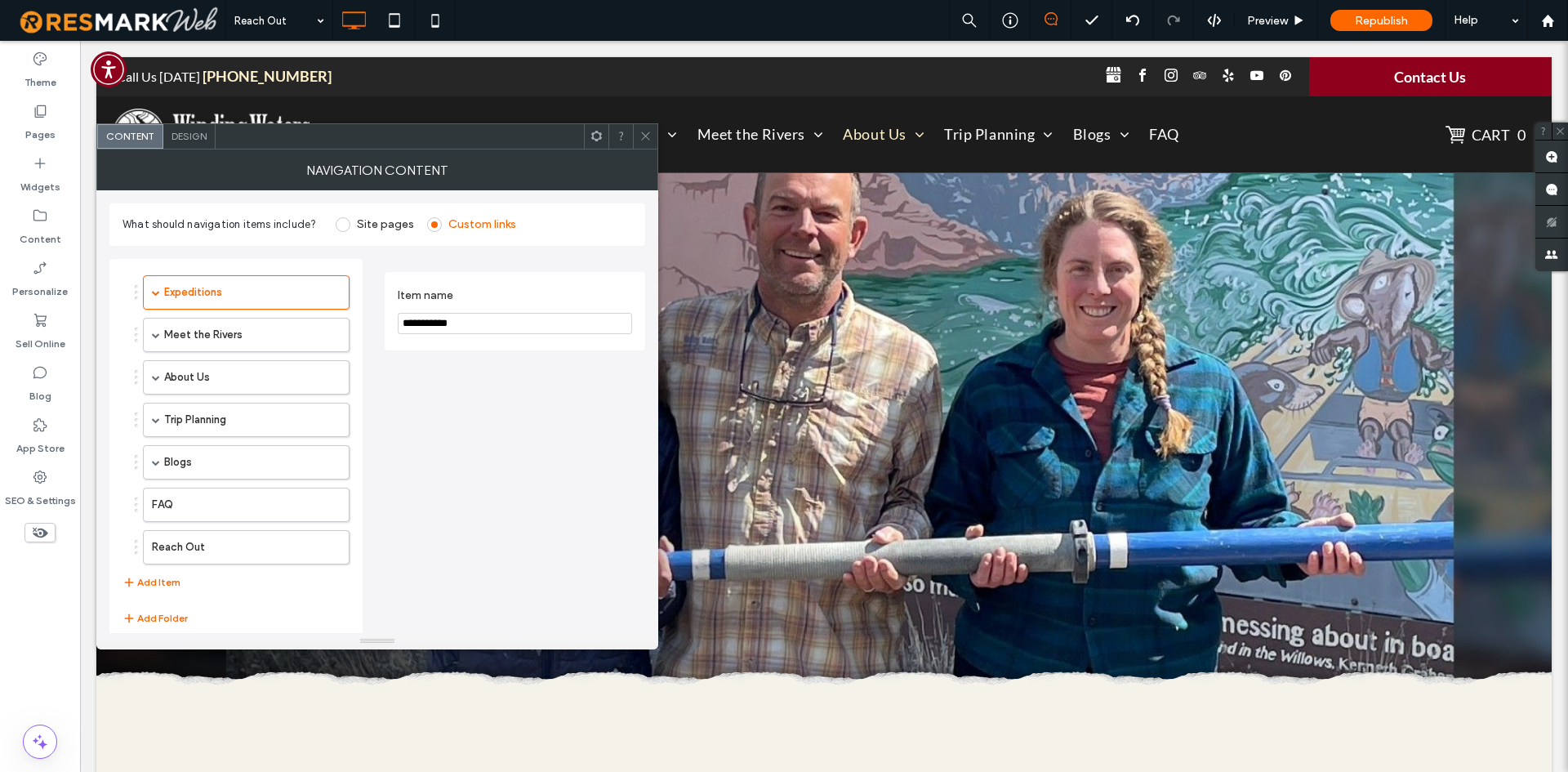
click at [644, 139] on icon at bounding box center [646, 136] width 12 height 12
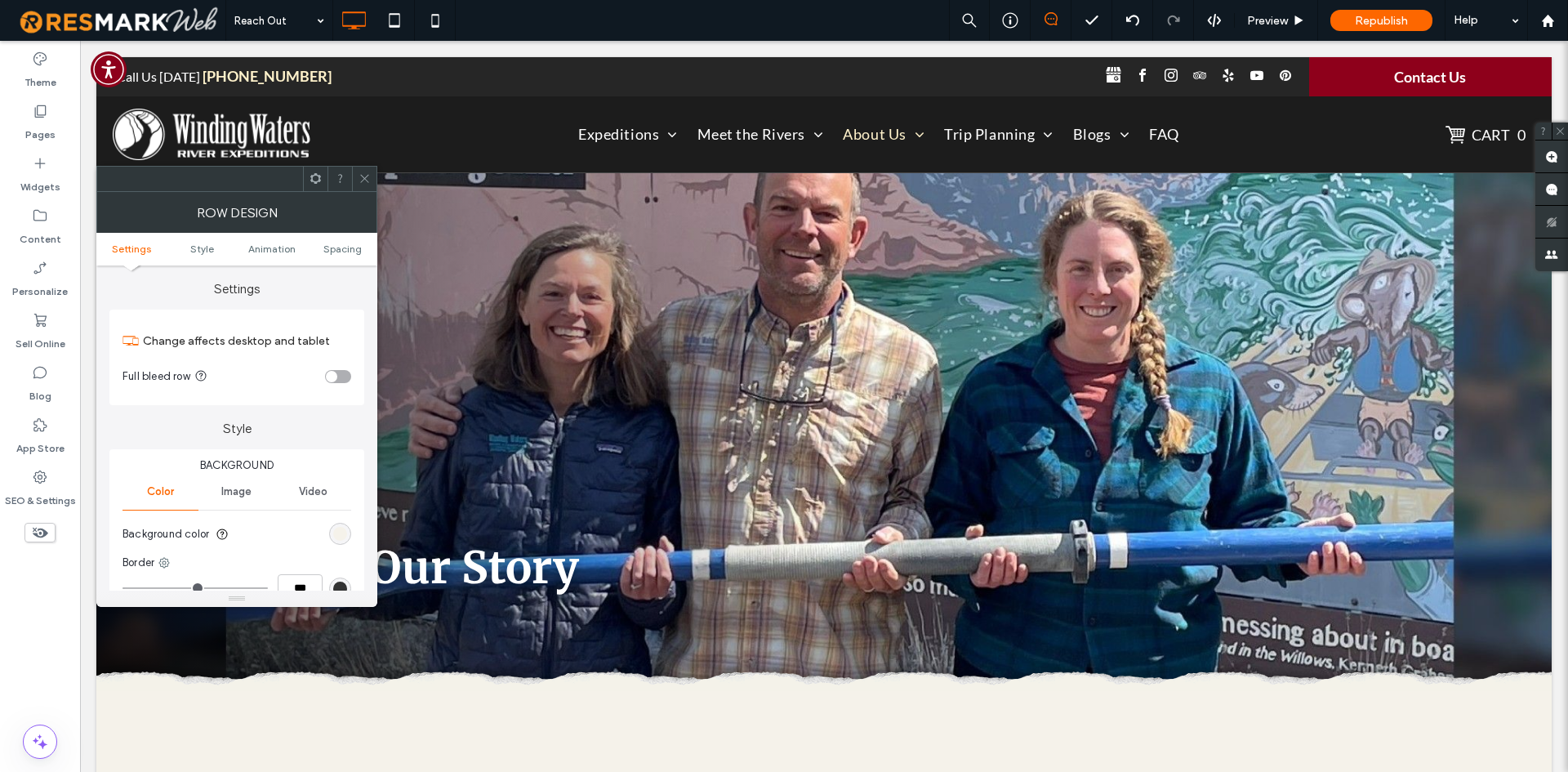
click at [359, 168] on span at bounding box center [364, 178] width 12 height 25
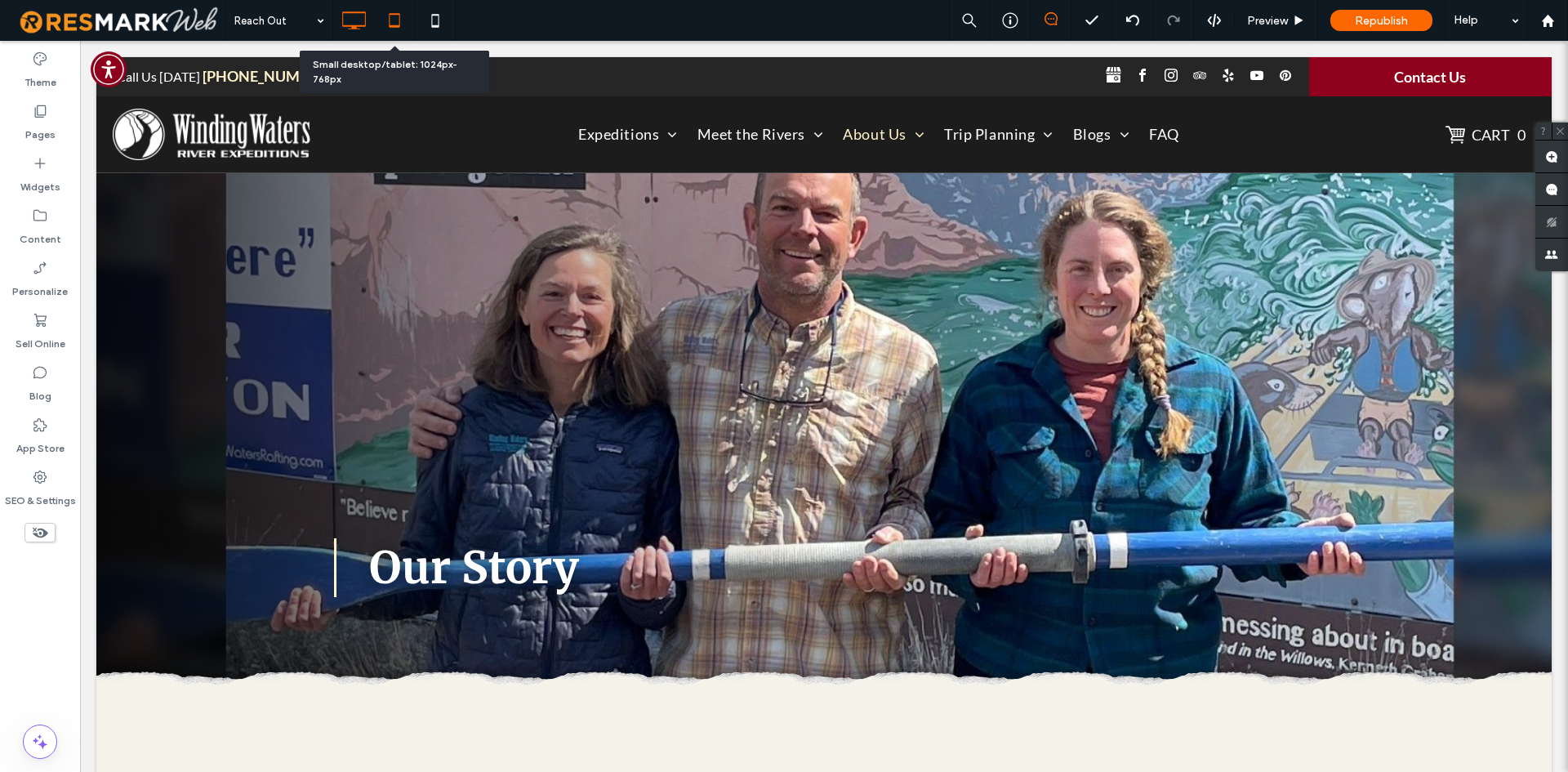
click at [403, 17] on icon at bounding box center [394, 20] width 33 height 33
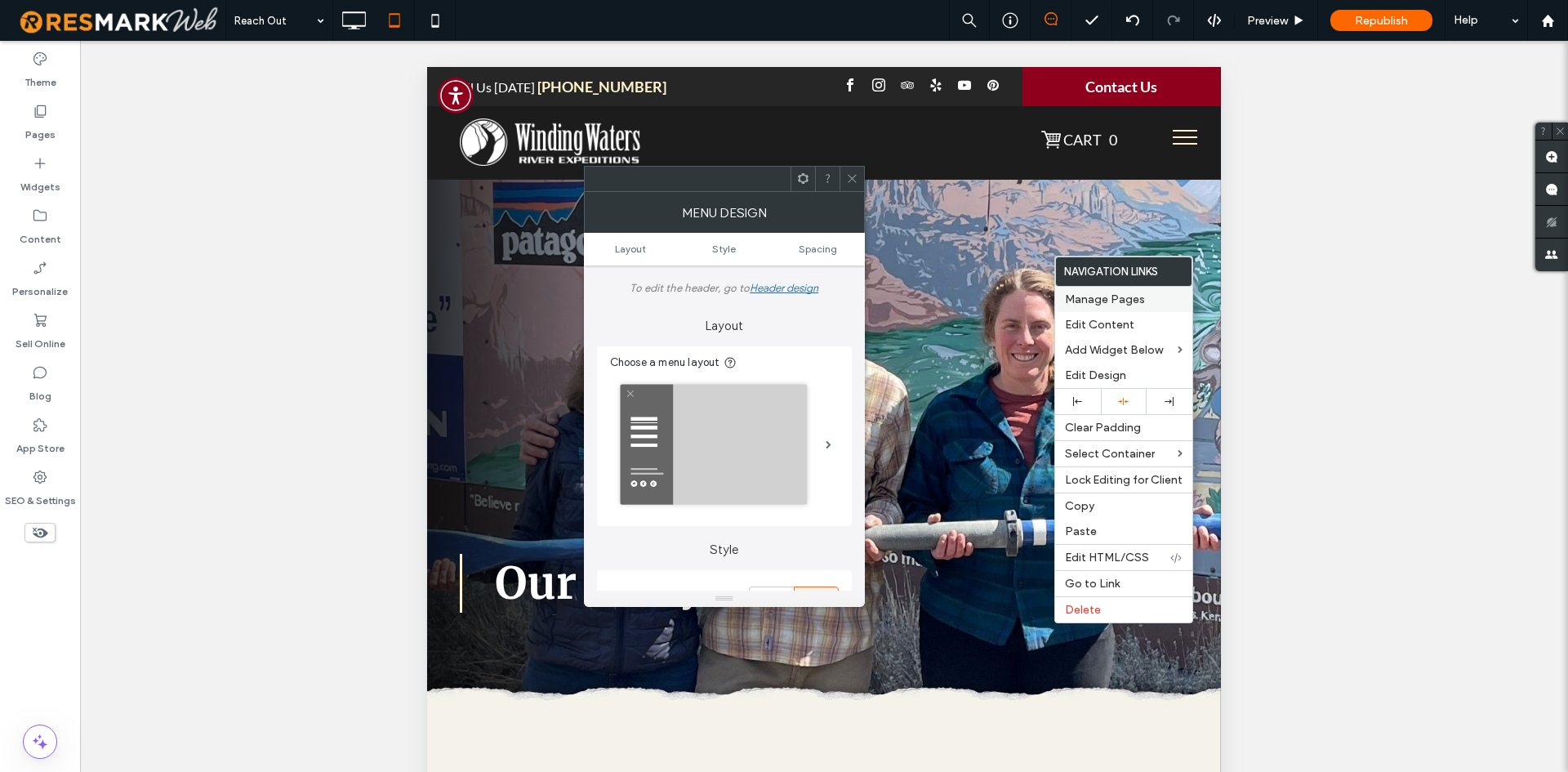
click at [1086, 299] on span "Manage Pages" at bounding box center [1104, 299] width 80 height 14
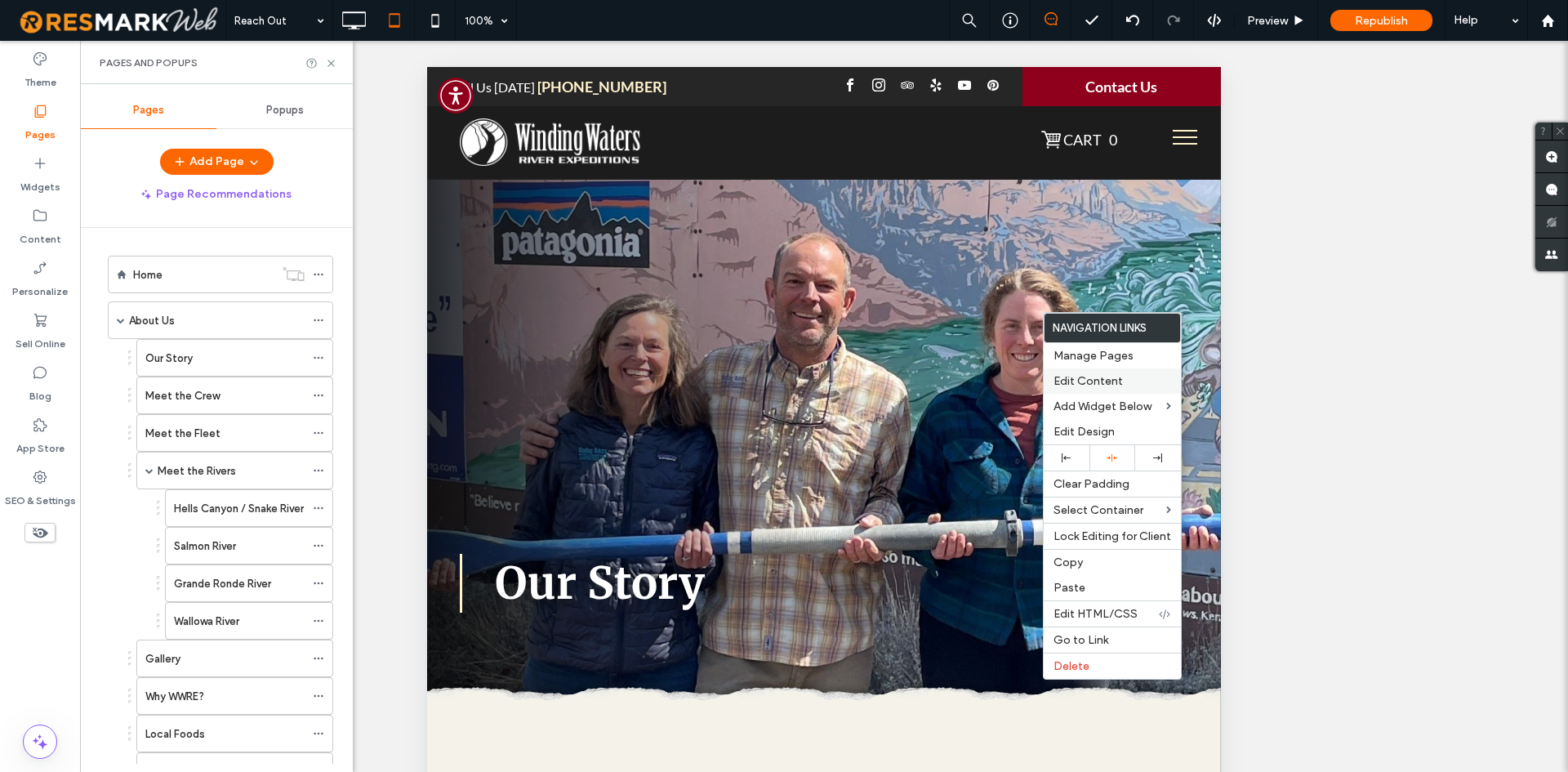
click at [1074, 379] on span "Edit Content" at bounding box center [1088, 381] width 70 height 14
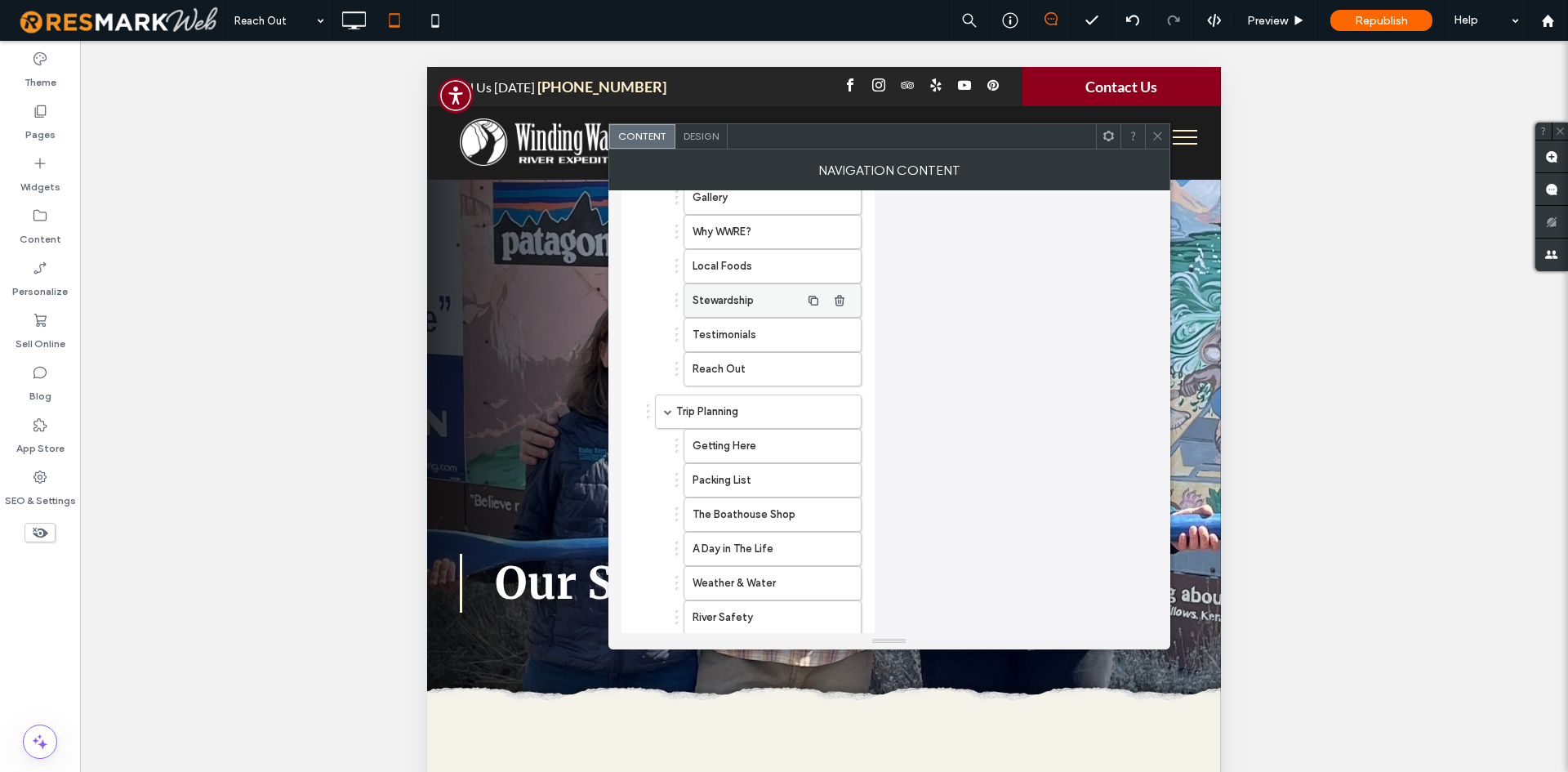
scroll to position [1306, 0]
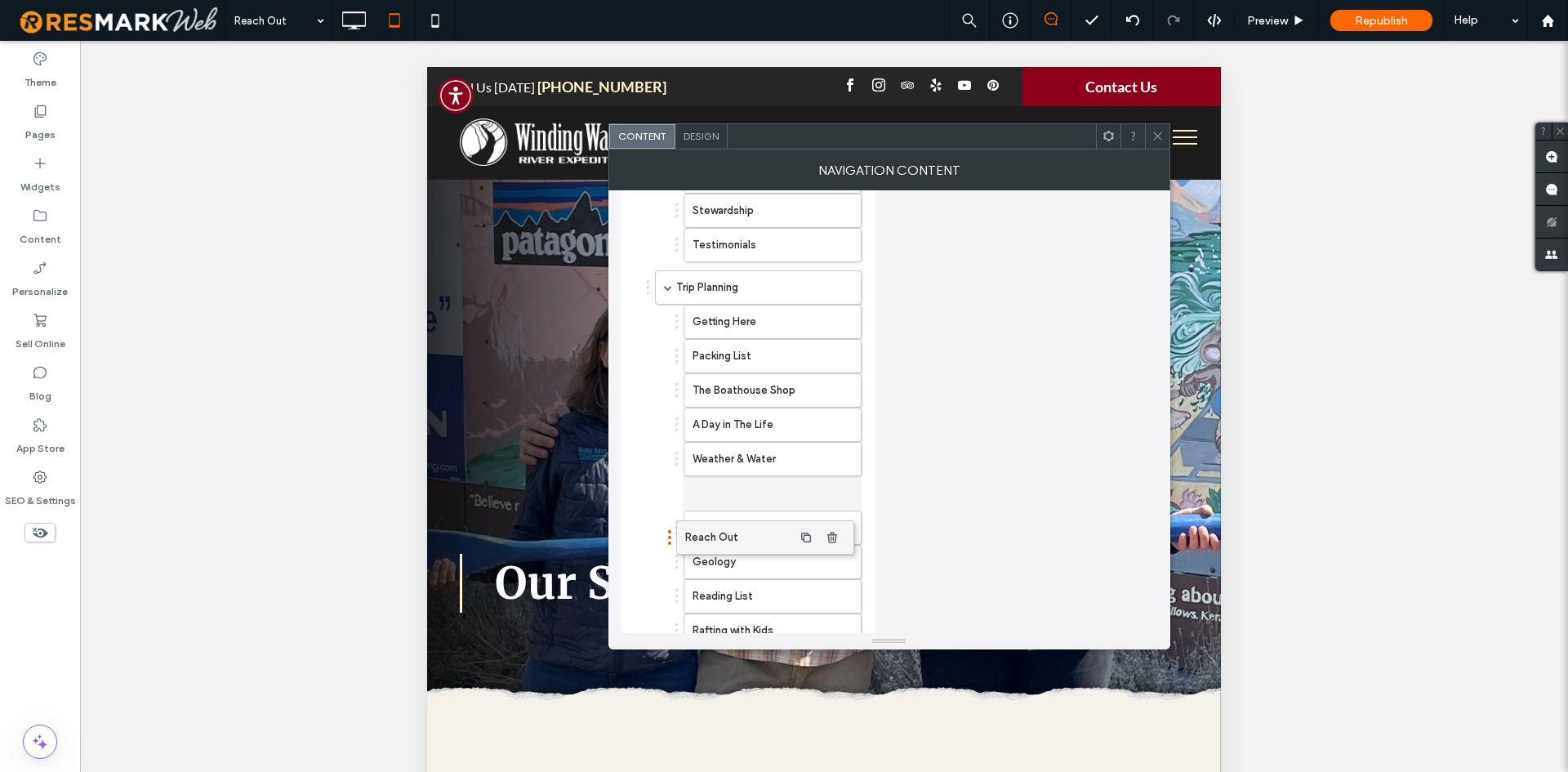
drag, startPoint x: 755, startPoint y: 281, endPoint x: 747, endPoint y: 531, distance: 250.1
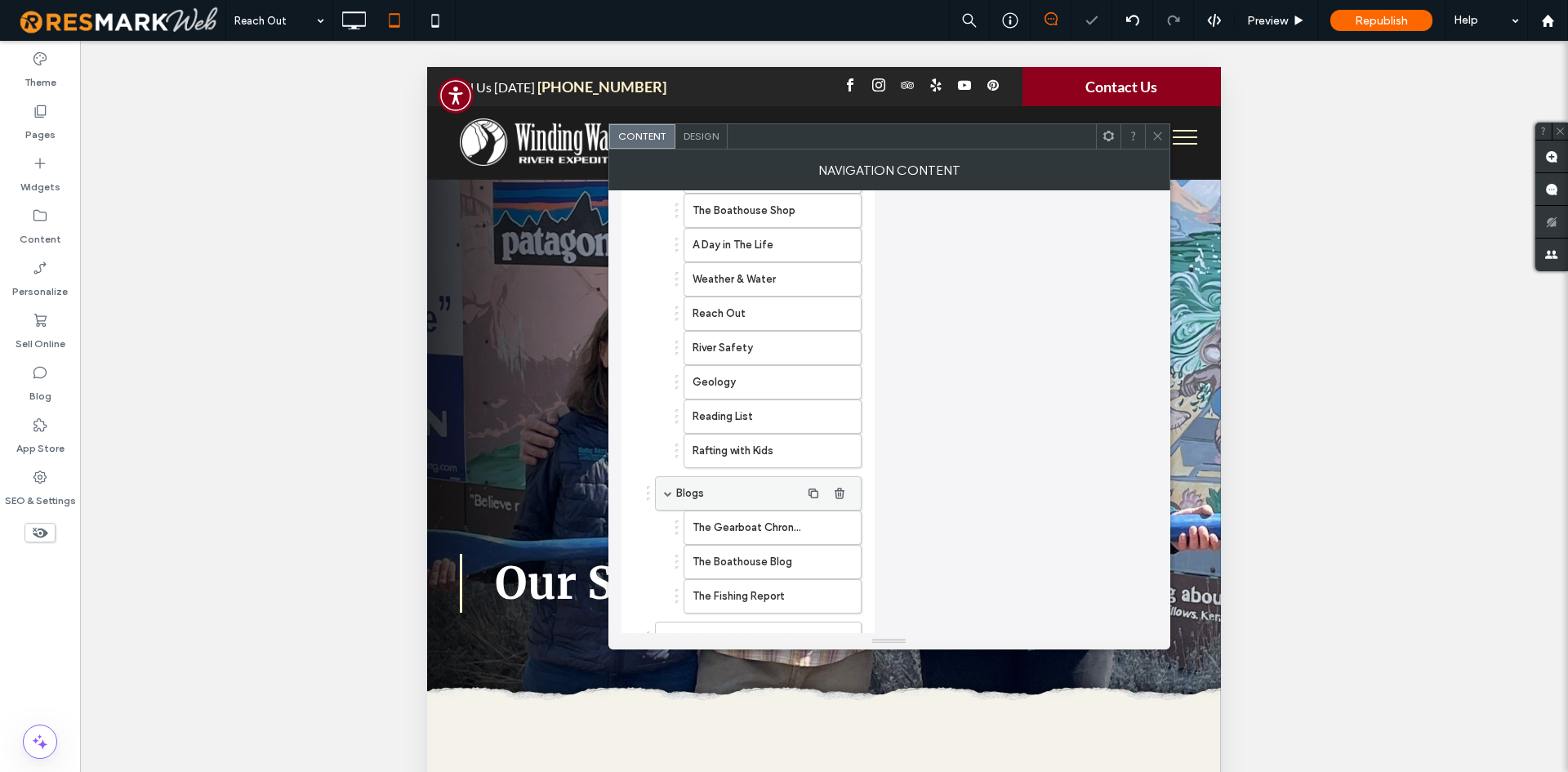
scroll to position [1552, 0]
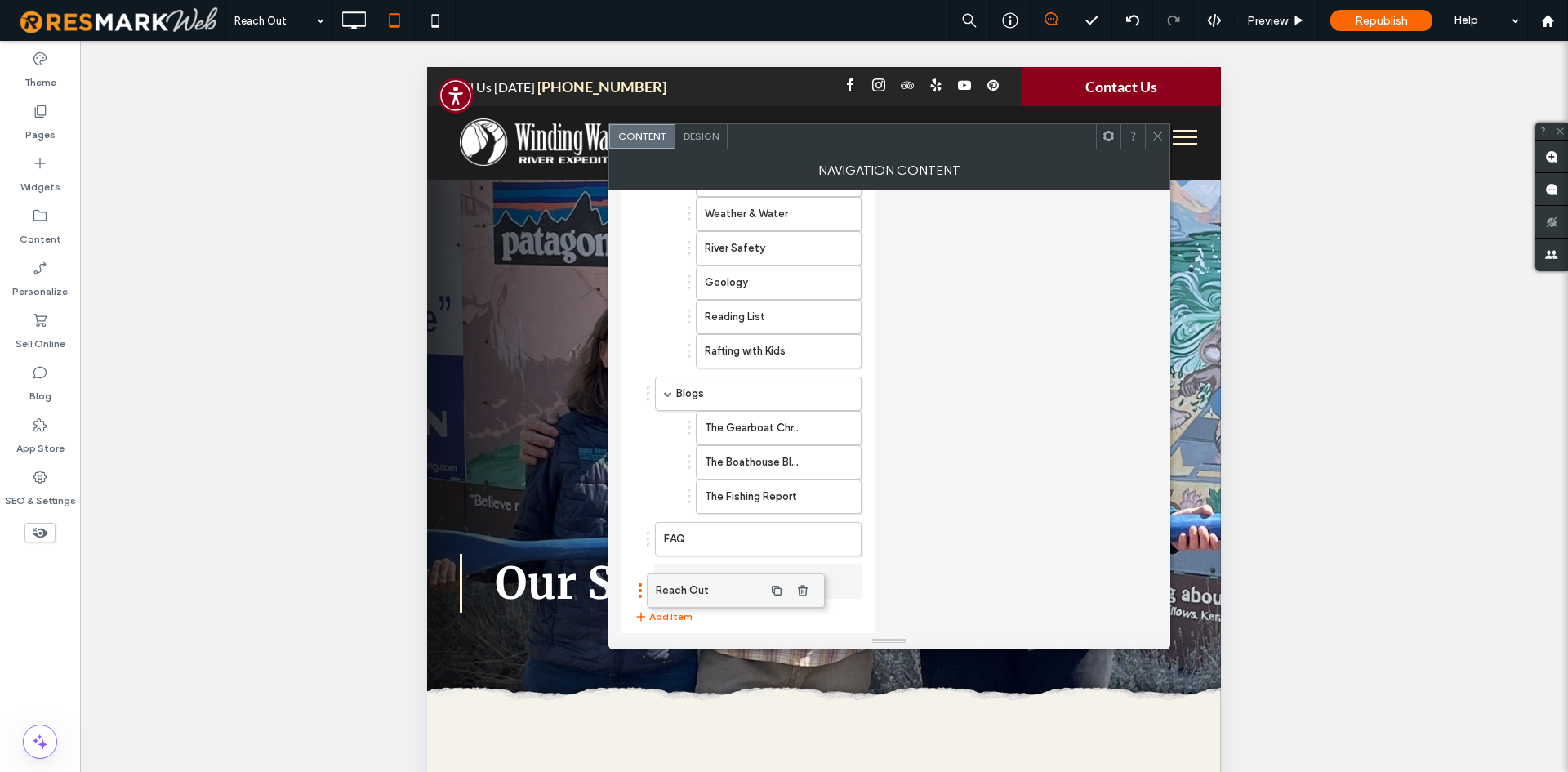
drag, startPoint x: 745, startPoint y: 252, endPoint x: 708, endPoint y: 586, distance: 336.0
click at [1151, 130] on icon at bounding box center [1157, 136] width 12 height 12
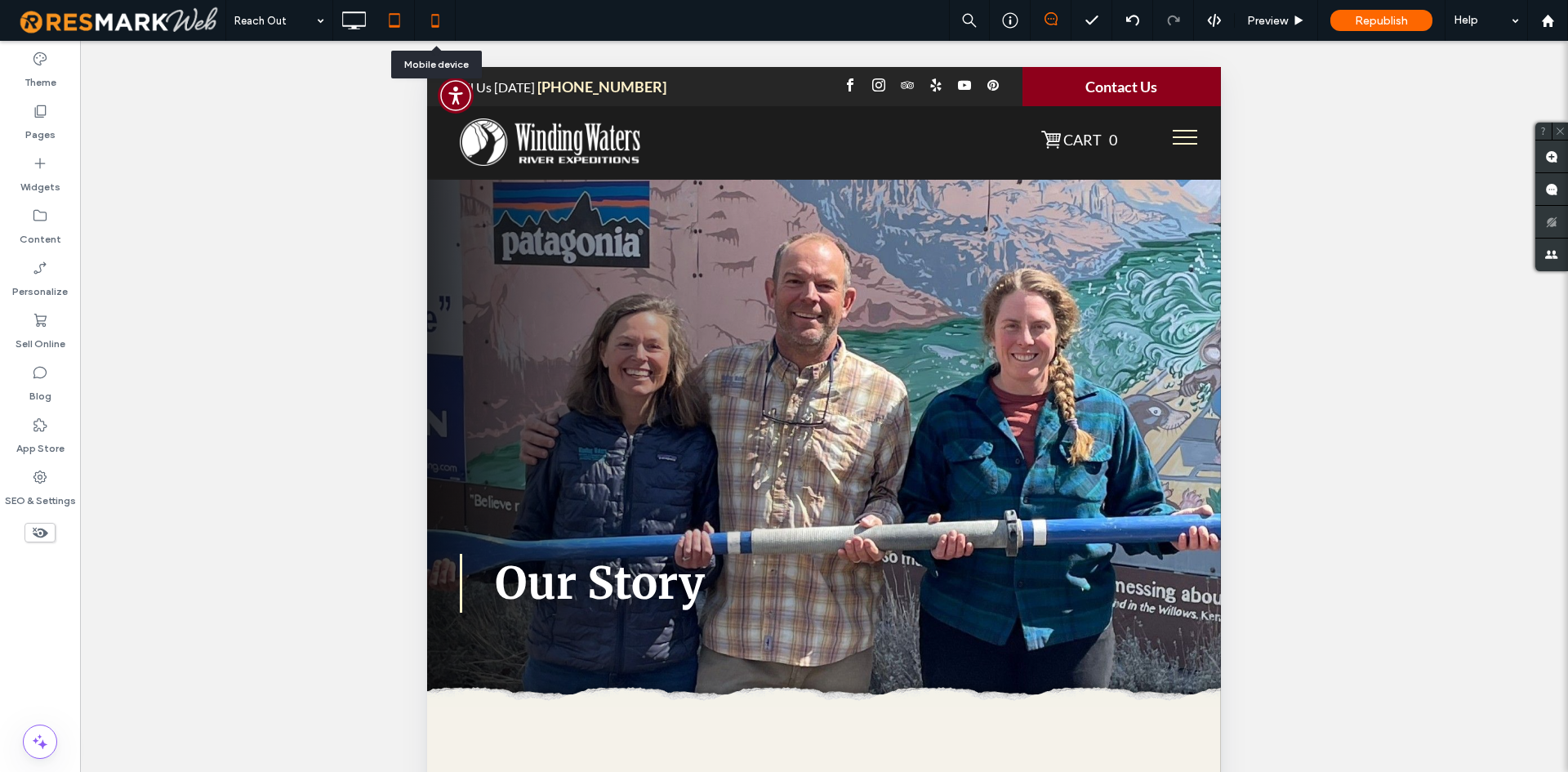
click at [429, 30] on icon at bounding box center [435, 20] width 33 height 33
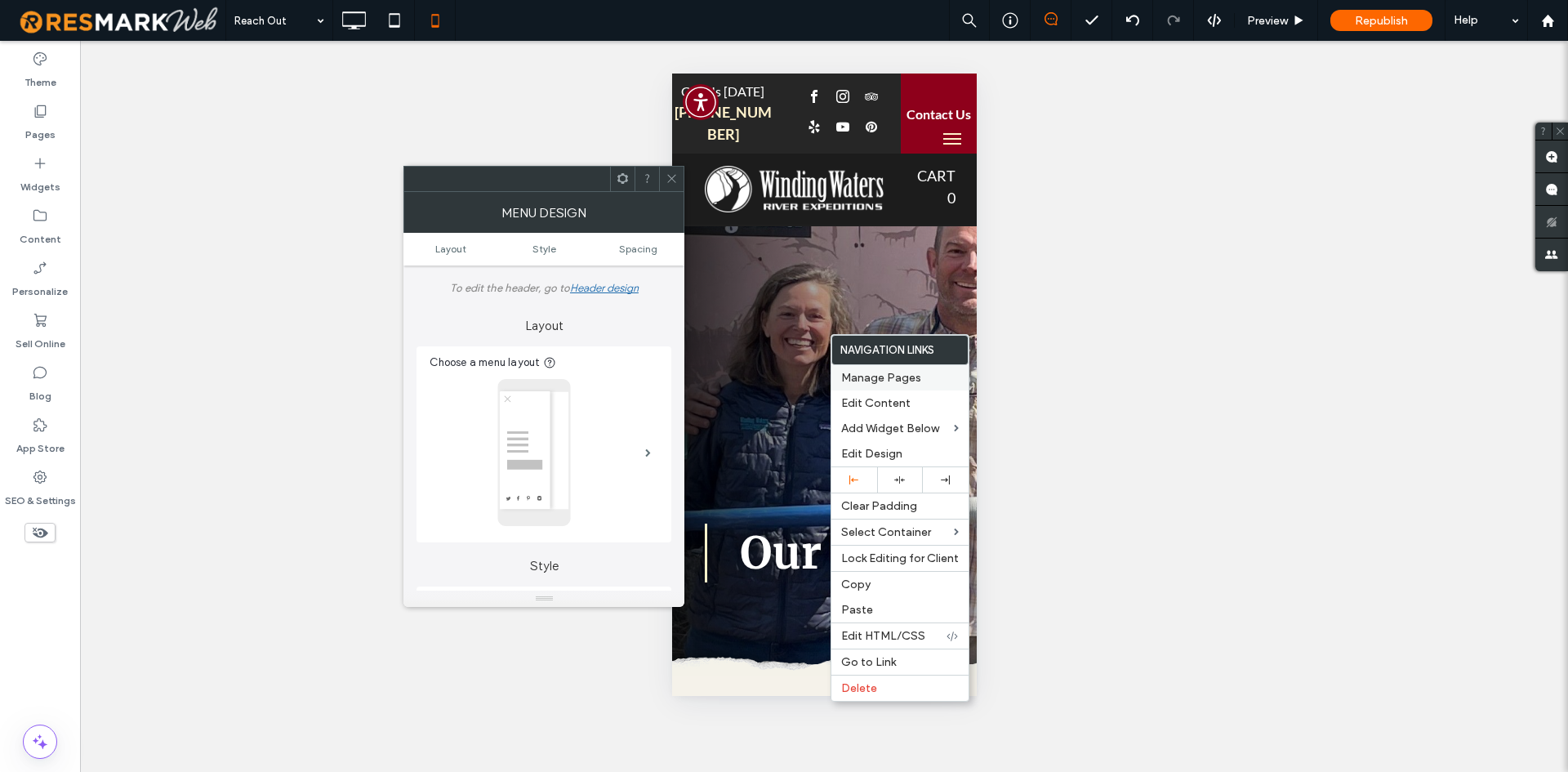
click at [850, 378] on span "Manage Pages" at bounding box center [881, 378] width 80 height 14
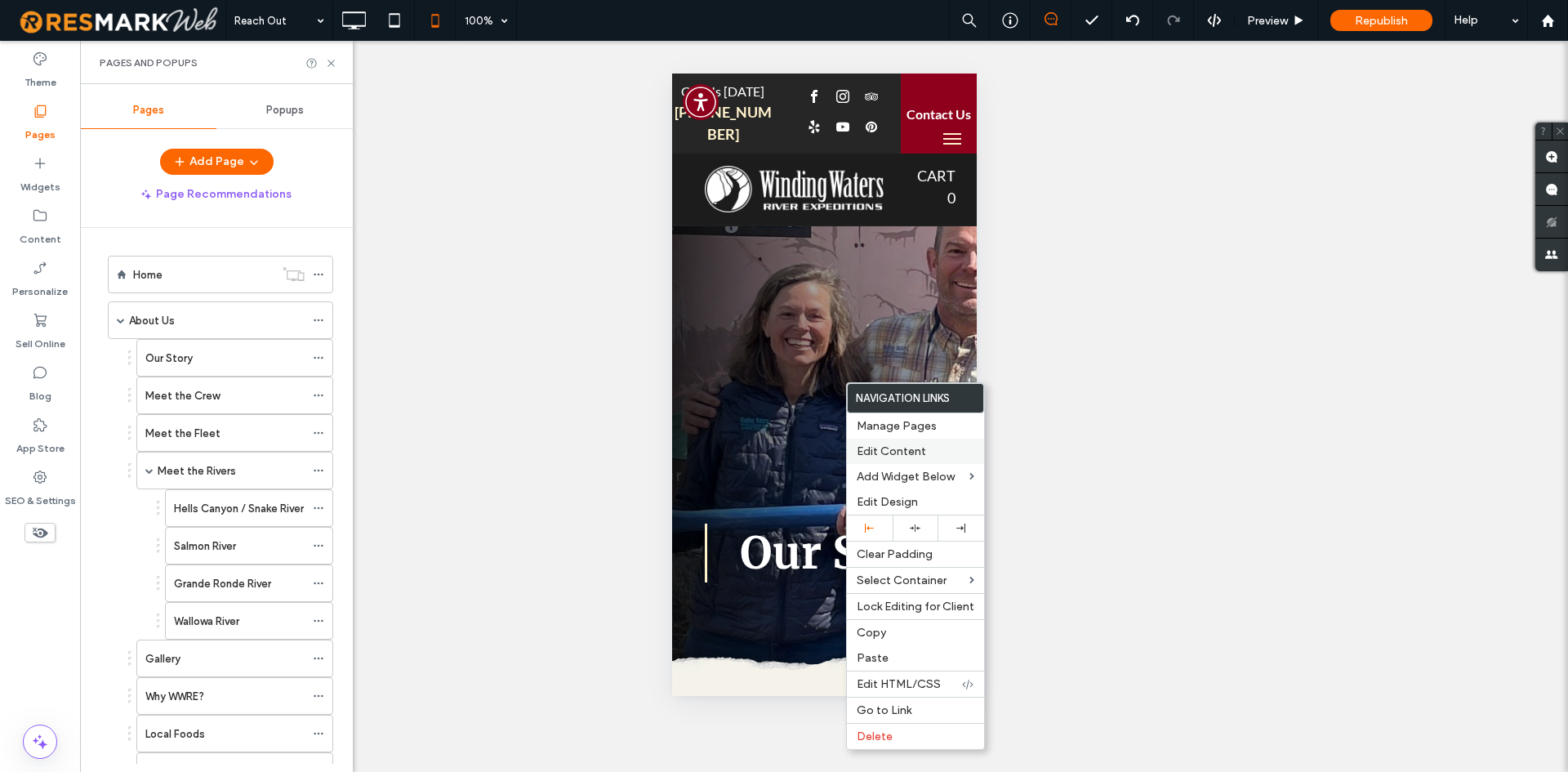
click at [866, 444] on div "Edit Content" at bounding box center [915, 451] width 137 height 25
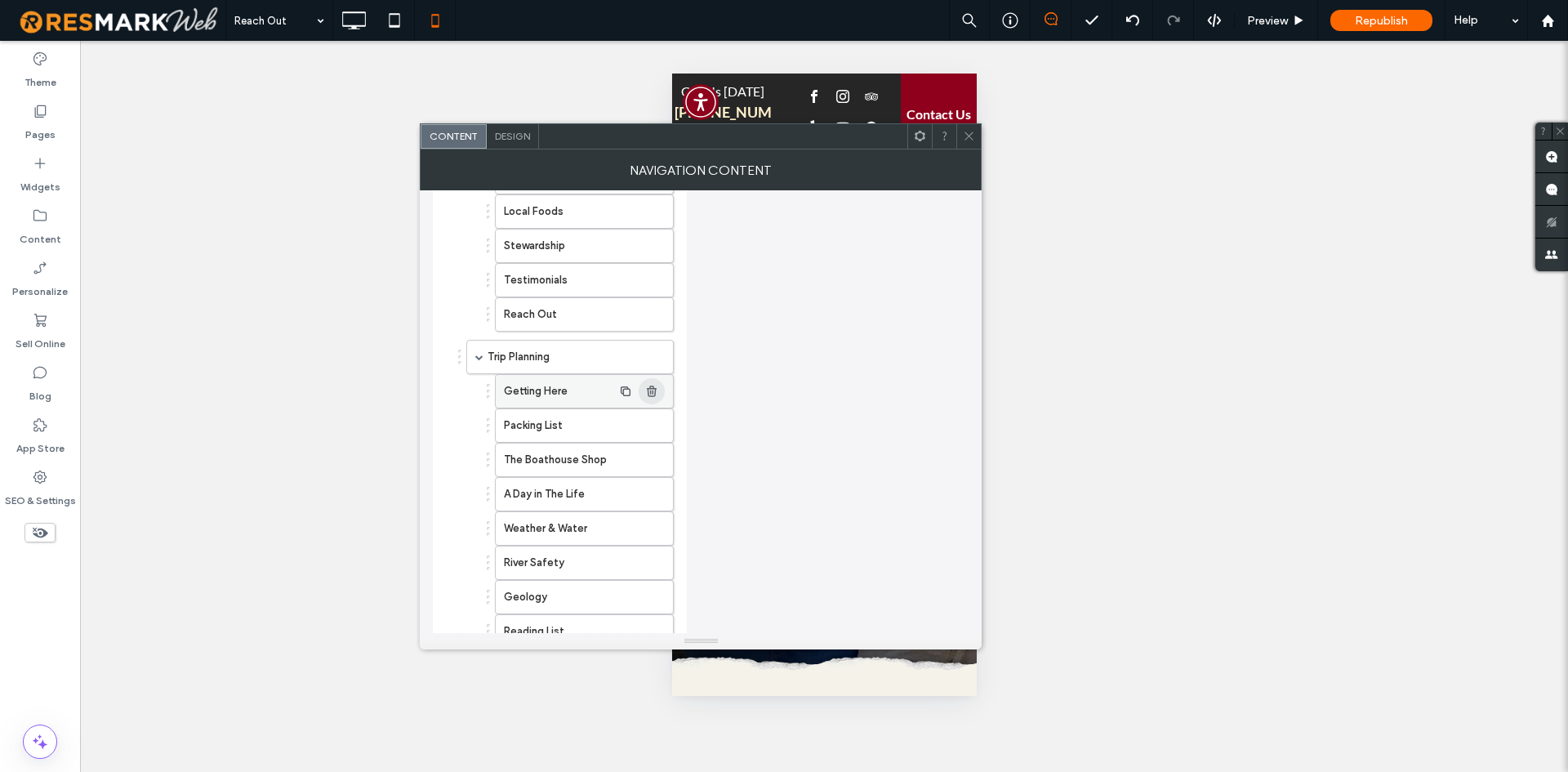
scroll to position [1306, 0]
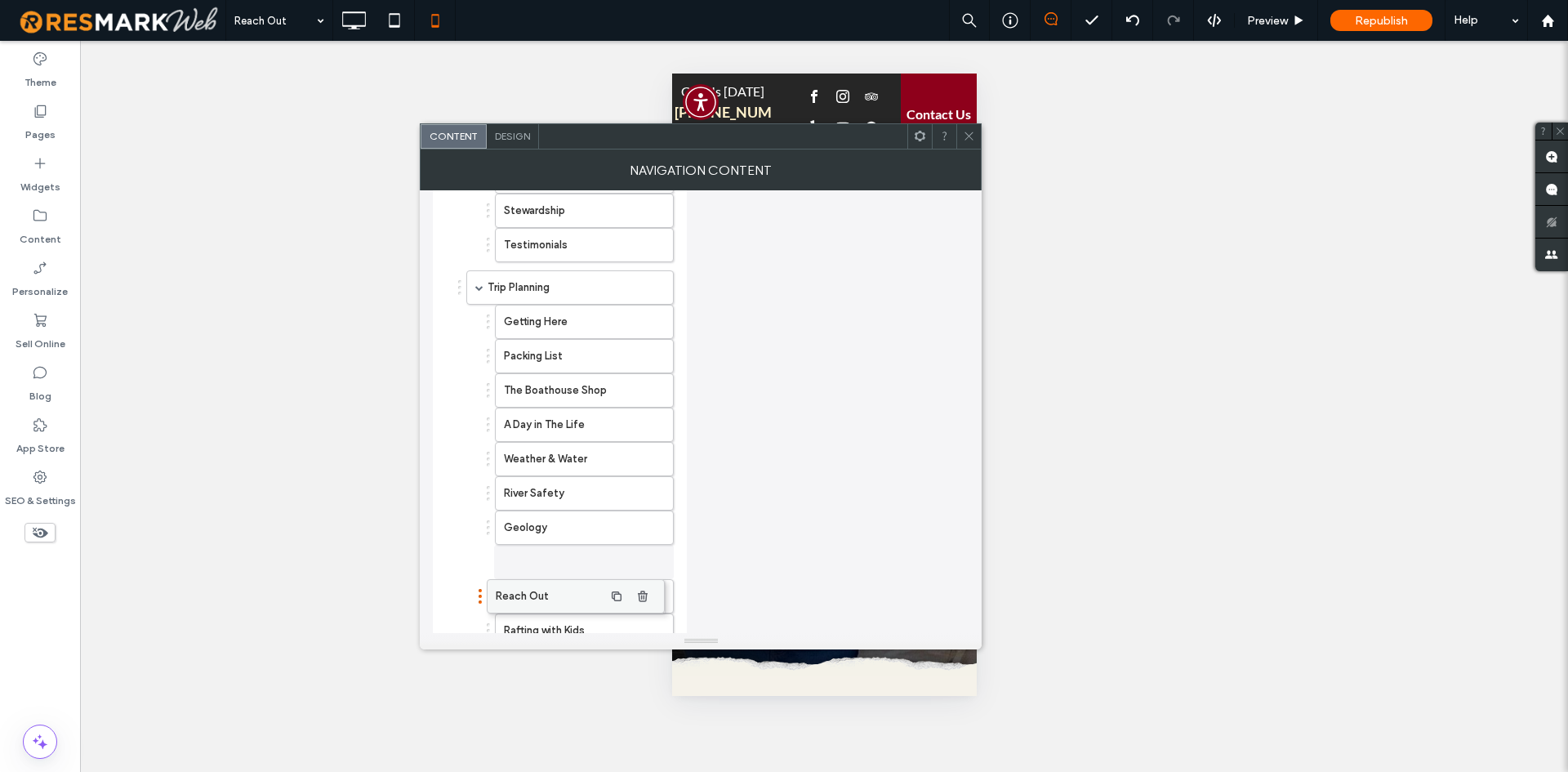
drag, startPoint x: 546, startPoint y: 285, endPoint x: 538, endPoint y: 594, distance: 309.1
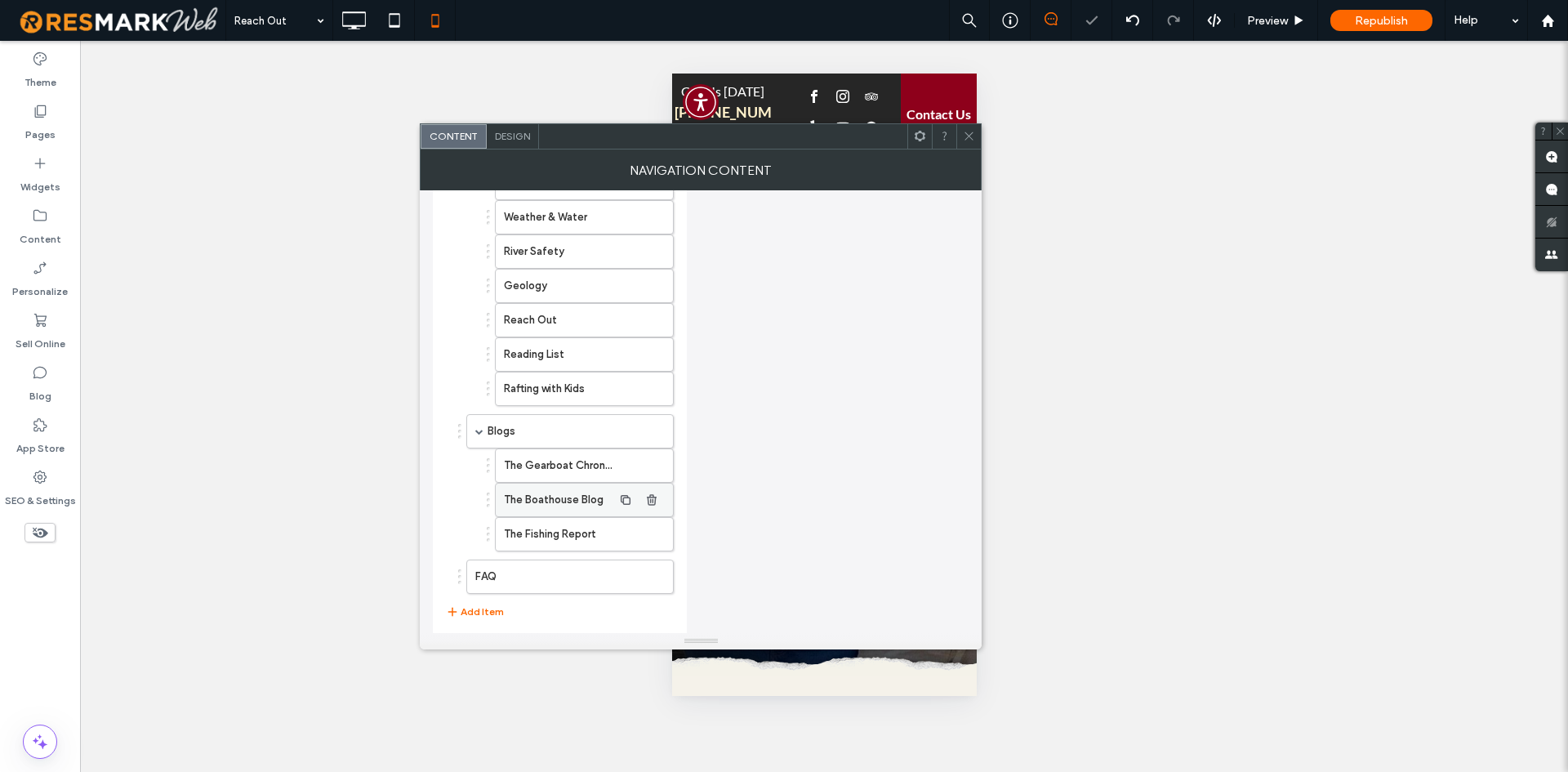
scroll to position [1552, 0]
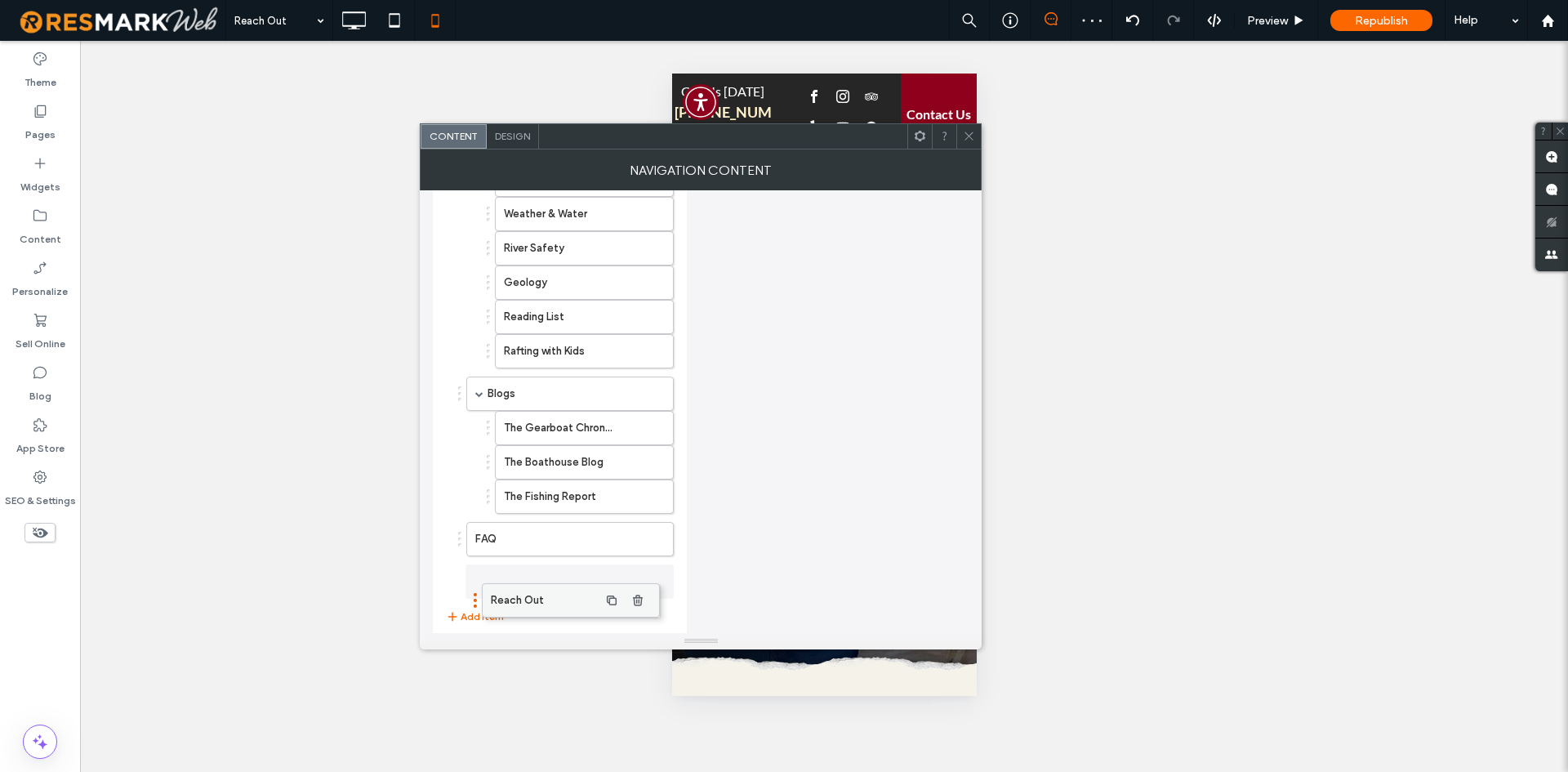
drag, startPoint x: 547, startPoint y: 317, endPoint x: 531, endPoint y: 594, distance: 277.5
click at [974, 142] on span at bounding box center [969, 136] width 12 height 25
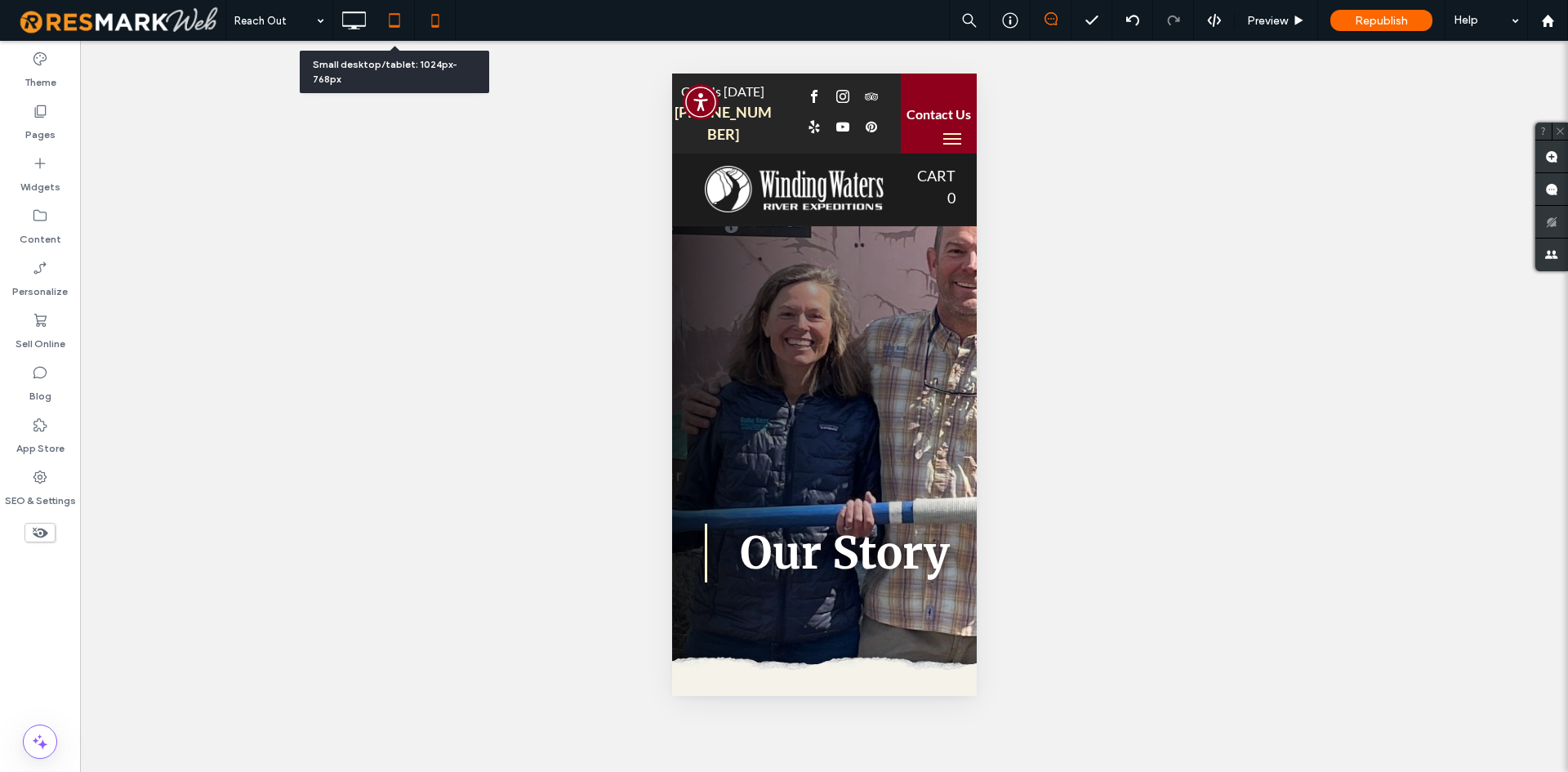
click at [403, 21] on icon at bounding box center [394, 20] width 33 height 33
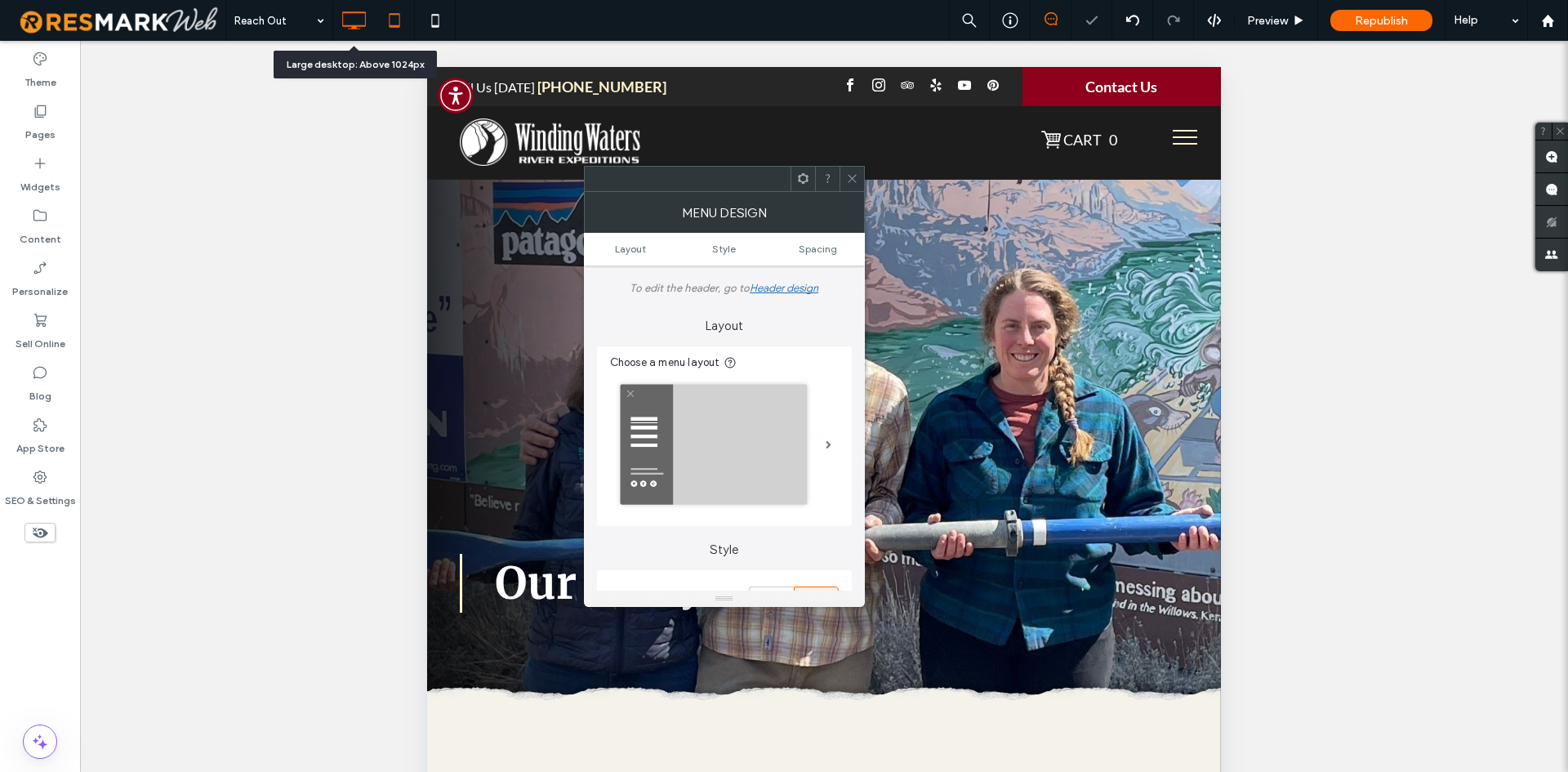
click at [349, 21] on icon at bounding box center [353, 20] width 33 height 33
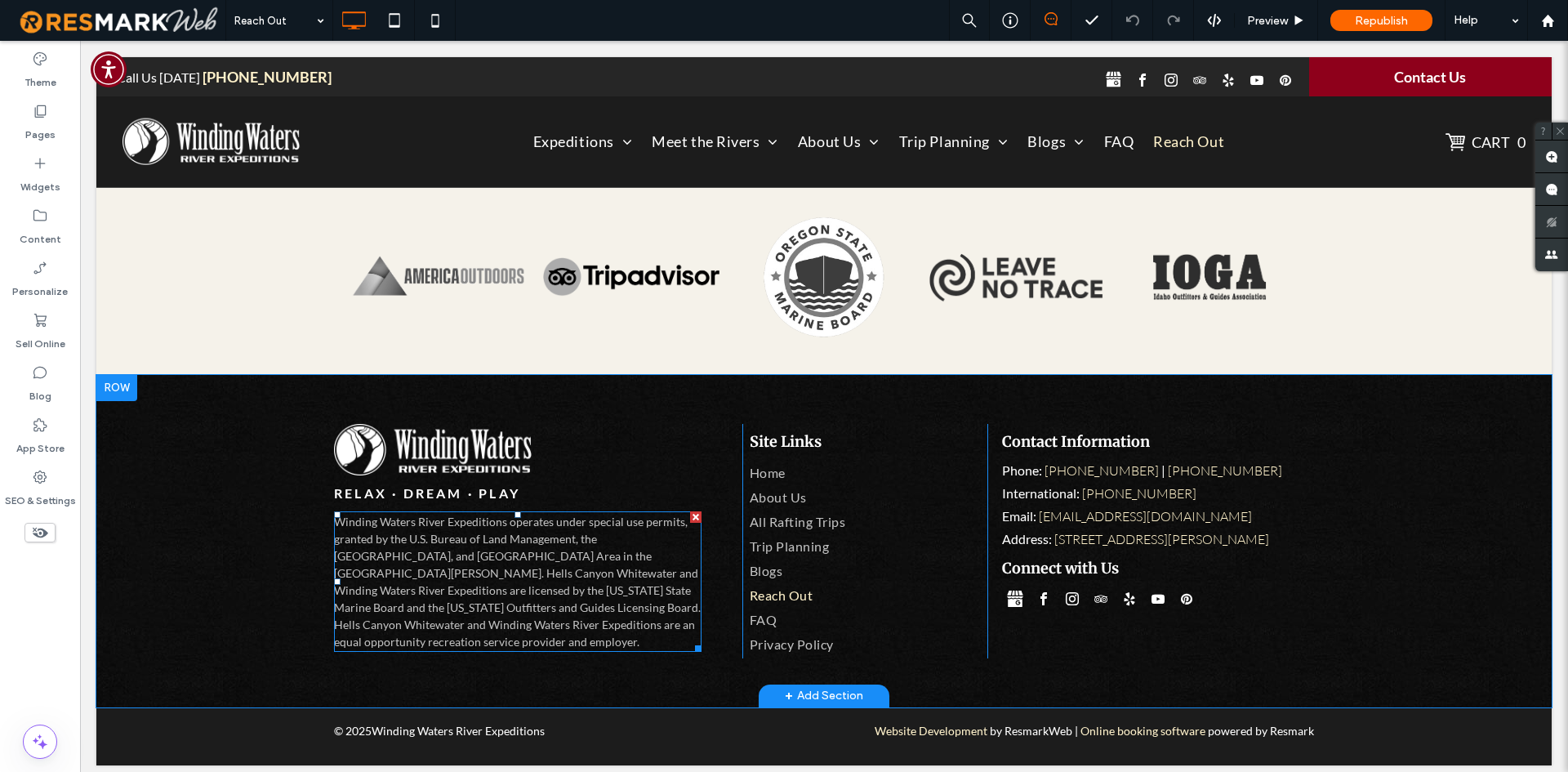
scroll to position [2153, 0]
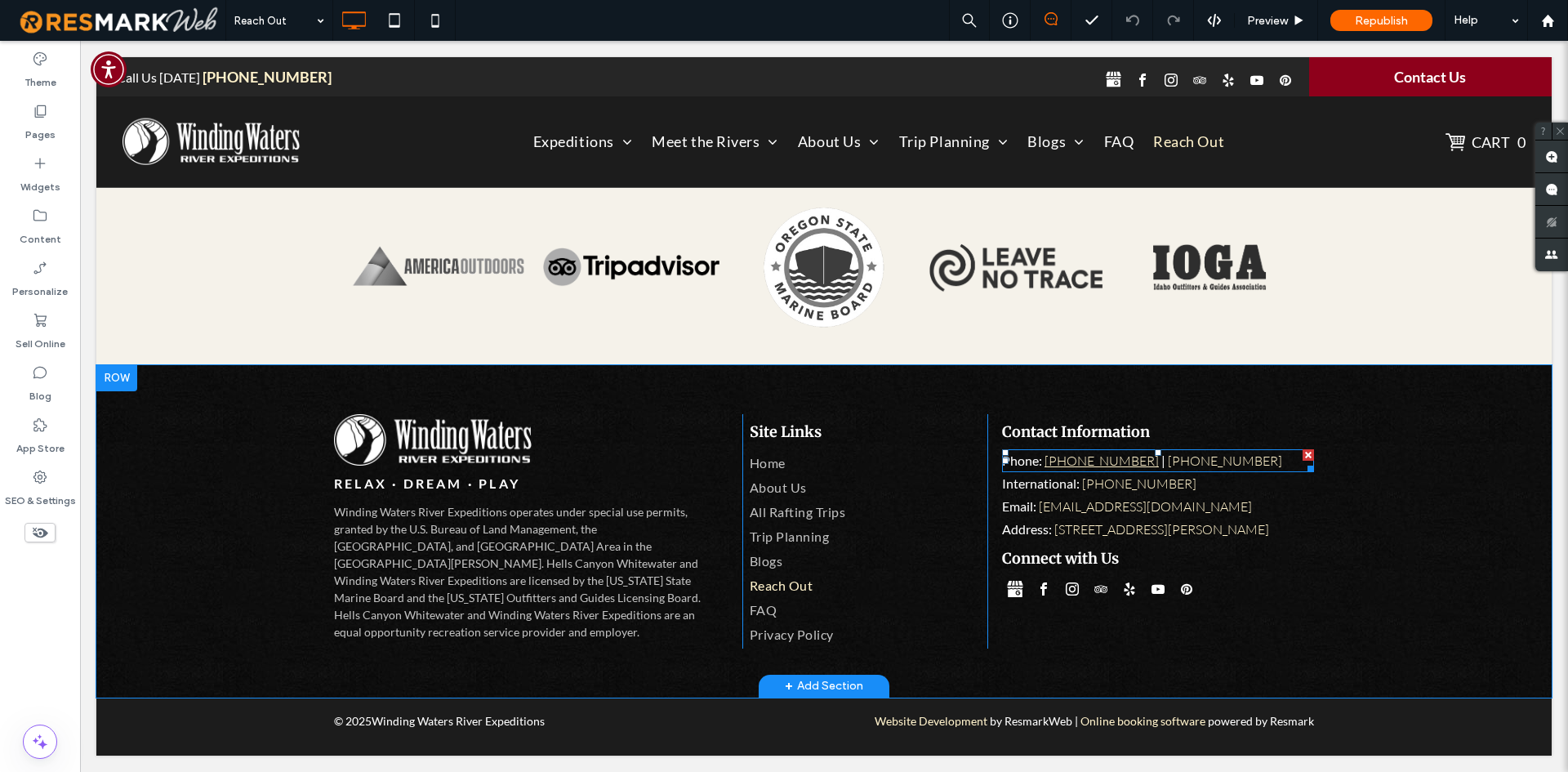
click at [1100, 458] on link "[PHONE_NUMBER]" at bounding box center [1101, 461] width 114 height 16
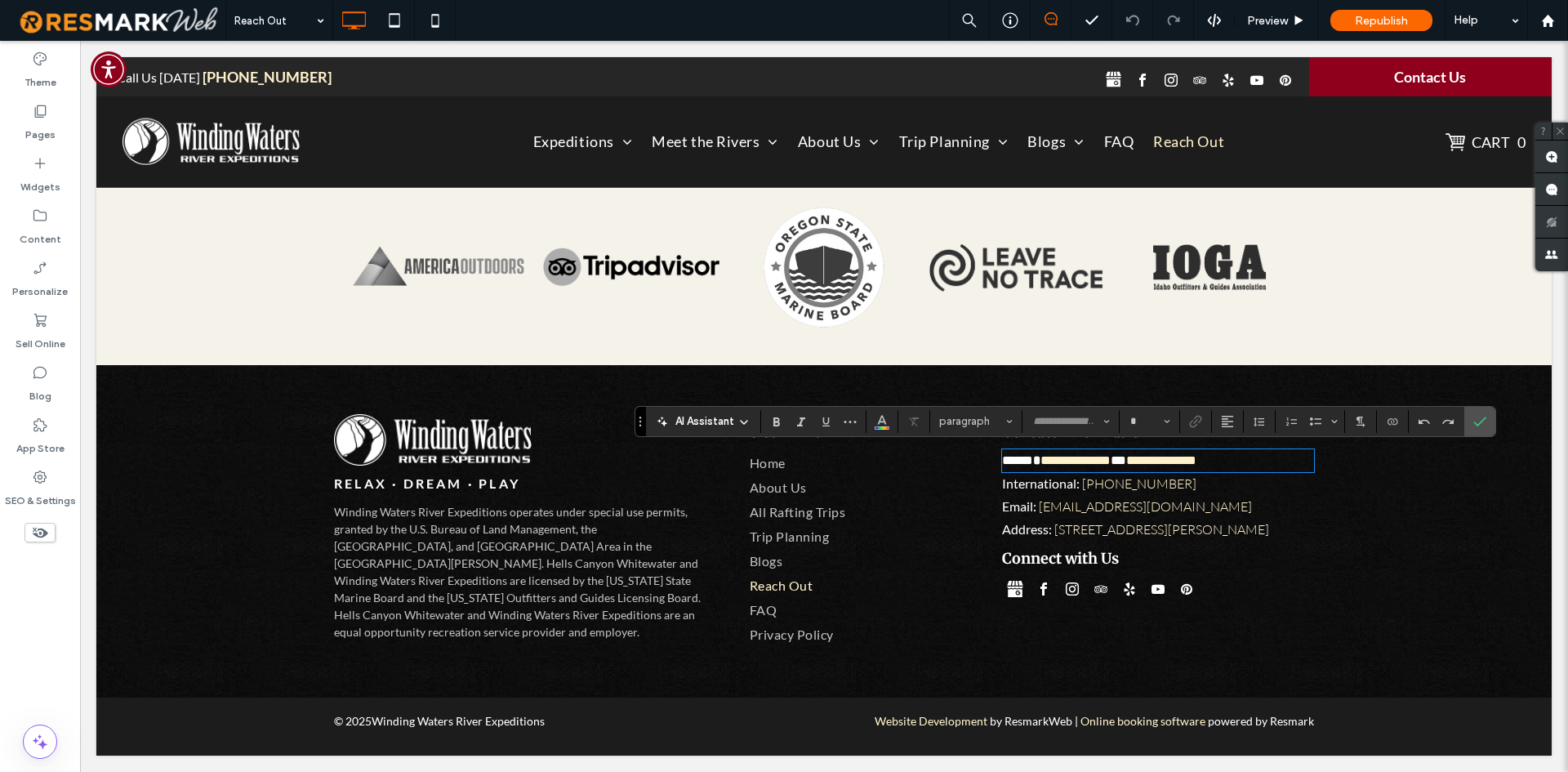
type input "****"
type input "**"
click at [1126, 460] on span at bounding box center [1118, 460] width 16 height 12
drag, startPoint x: 1261, startPoint y: 465, endPoint x: 1049, endPoint y: 462, distance: 212.0
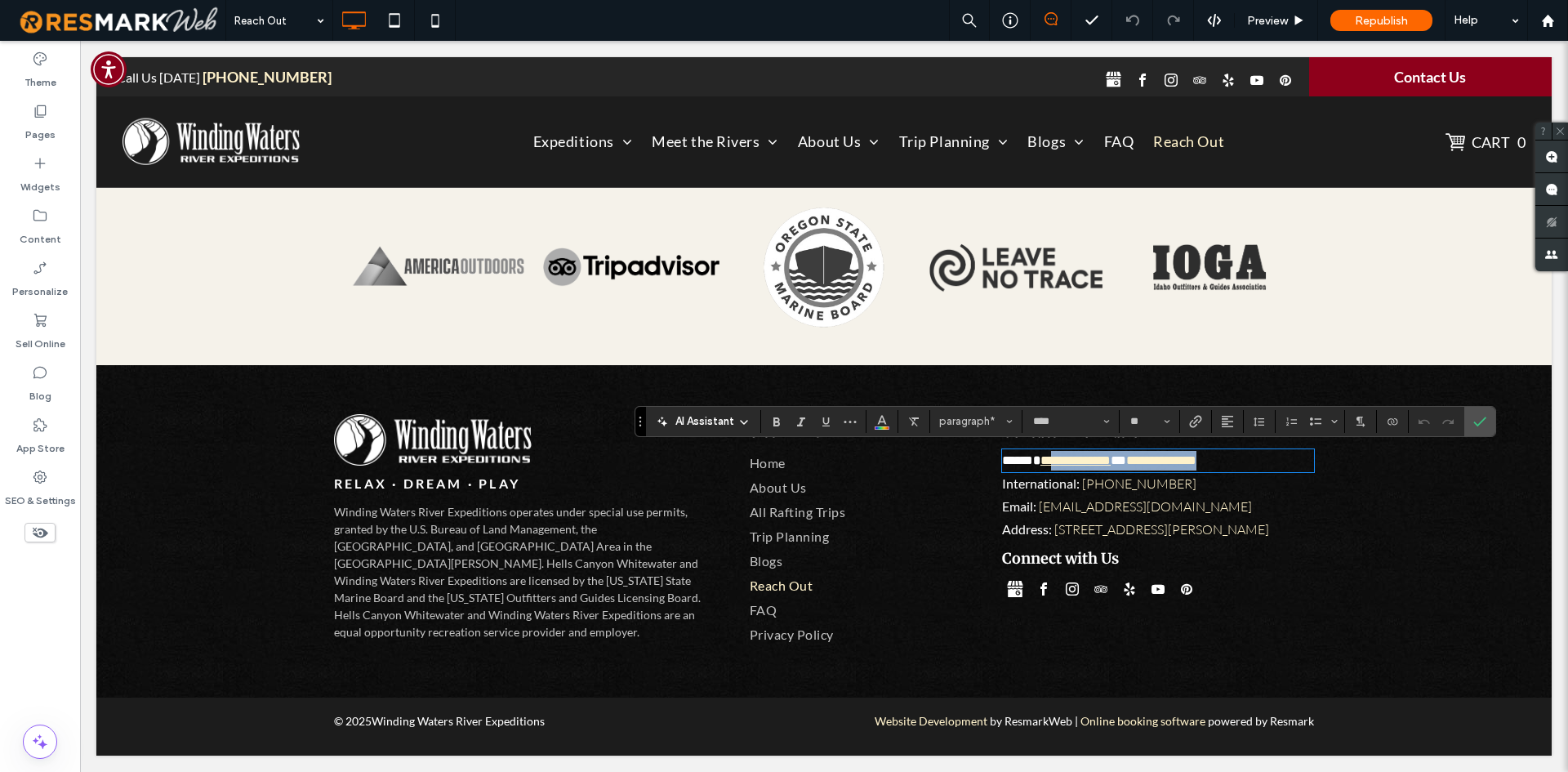
click at [1049, 462] on p "**********" at bounding box center [1158, 461] width 312 height 20
drag, startPoint x: 1136, startPoint y: 462, endPoint x: 1039, endPoint y: 466, distance: 97.1
click at [1039, 466] on p "**********" at bounding box center [1158, 461] width 312 height 20
click at [1199, 426] on icon "Link" at bounding box center [1195, 421] width 13 height 13
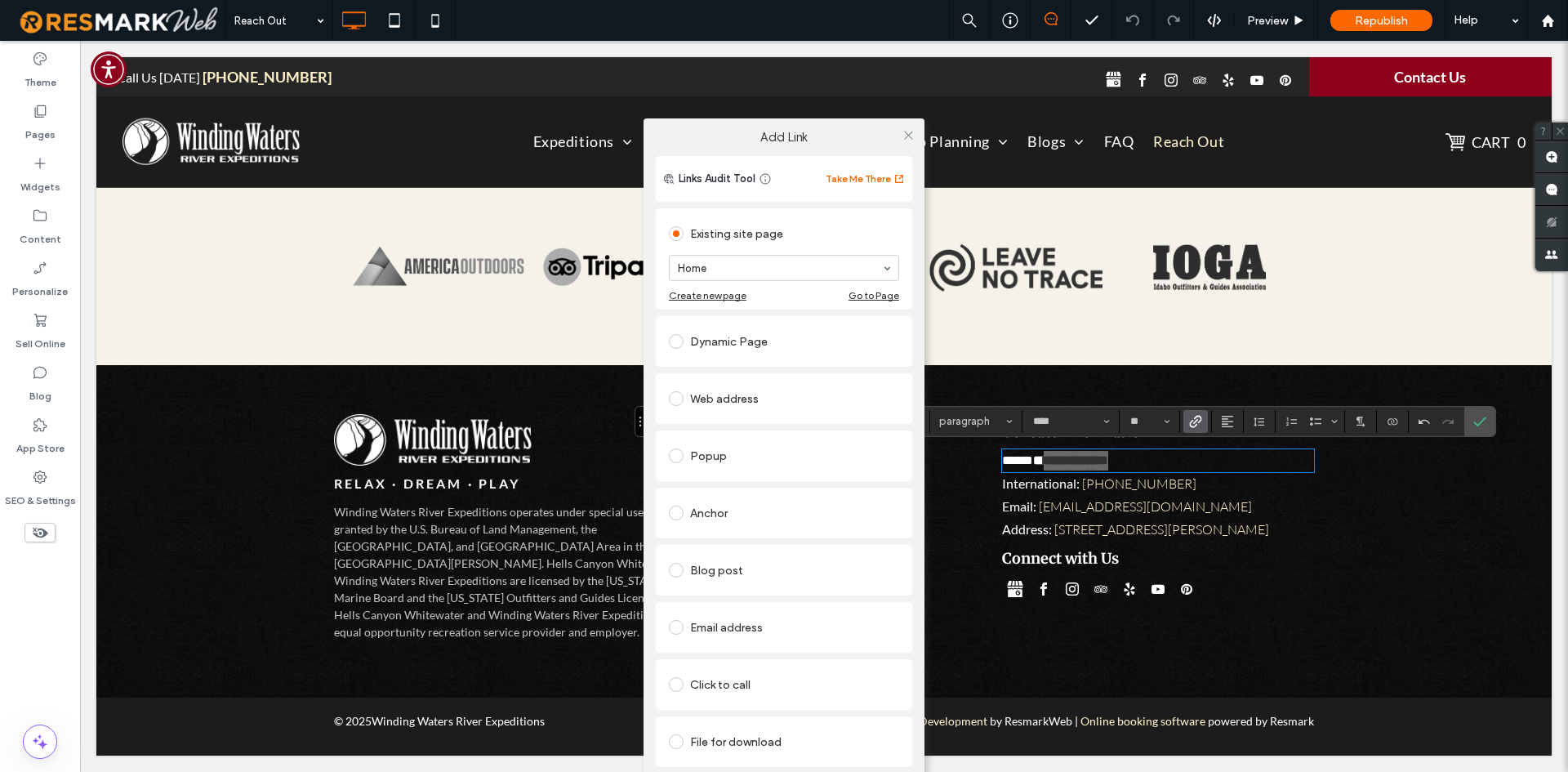
click at [763, 678] on div "Click to call" at bounding box center [783, 684] width 230 height 26
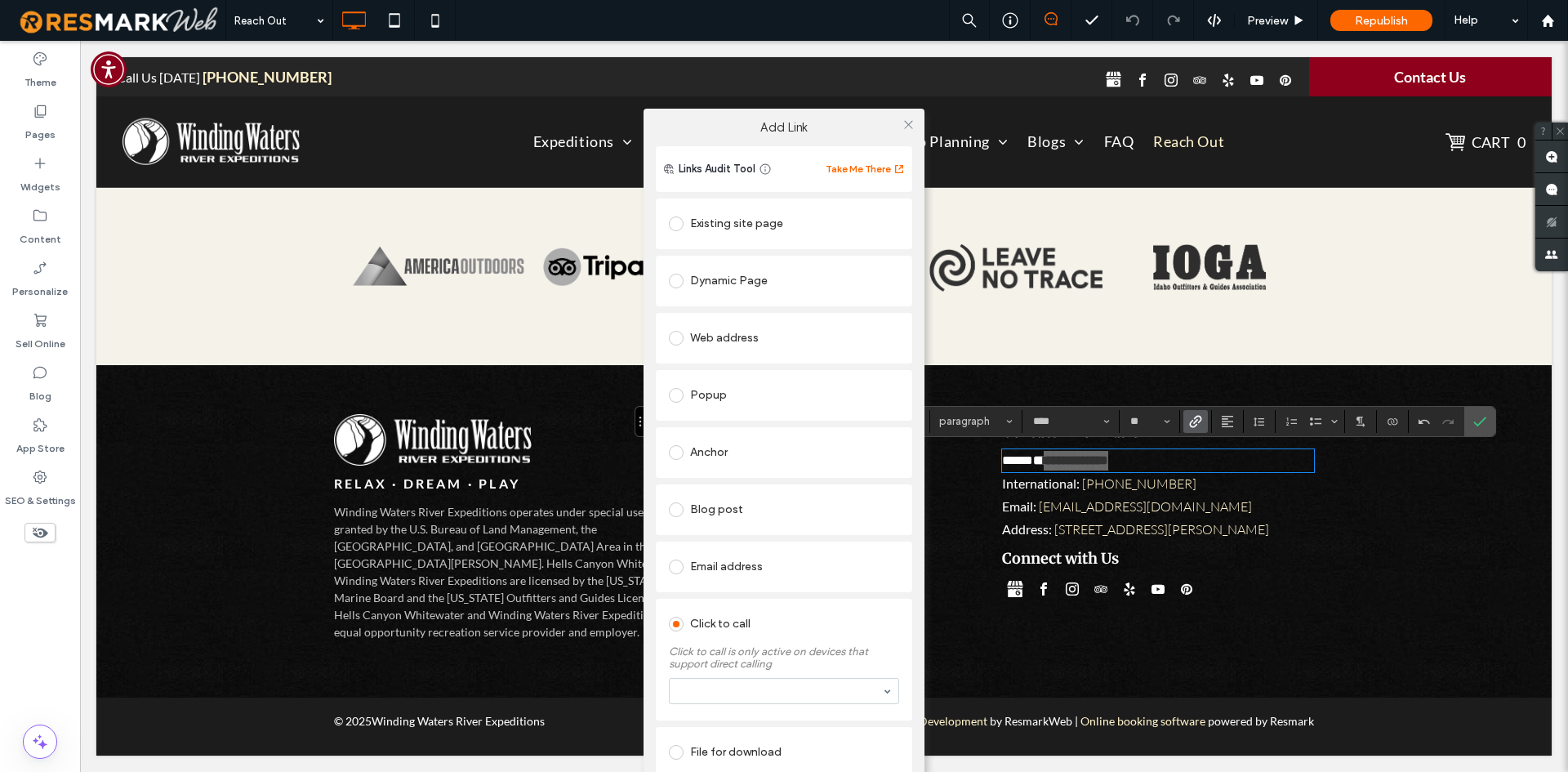
click at [787, 676] on section at bounding box center [783, 690] width 230 height 43
paste input "**********"
type input "**********"
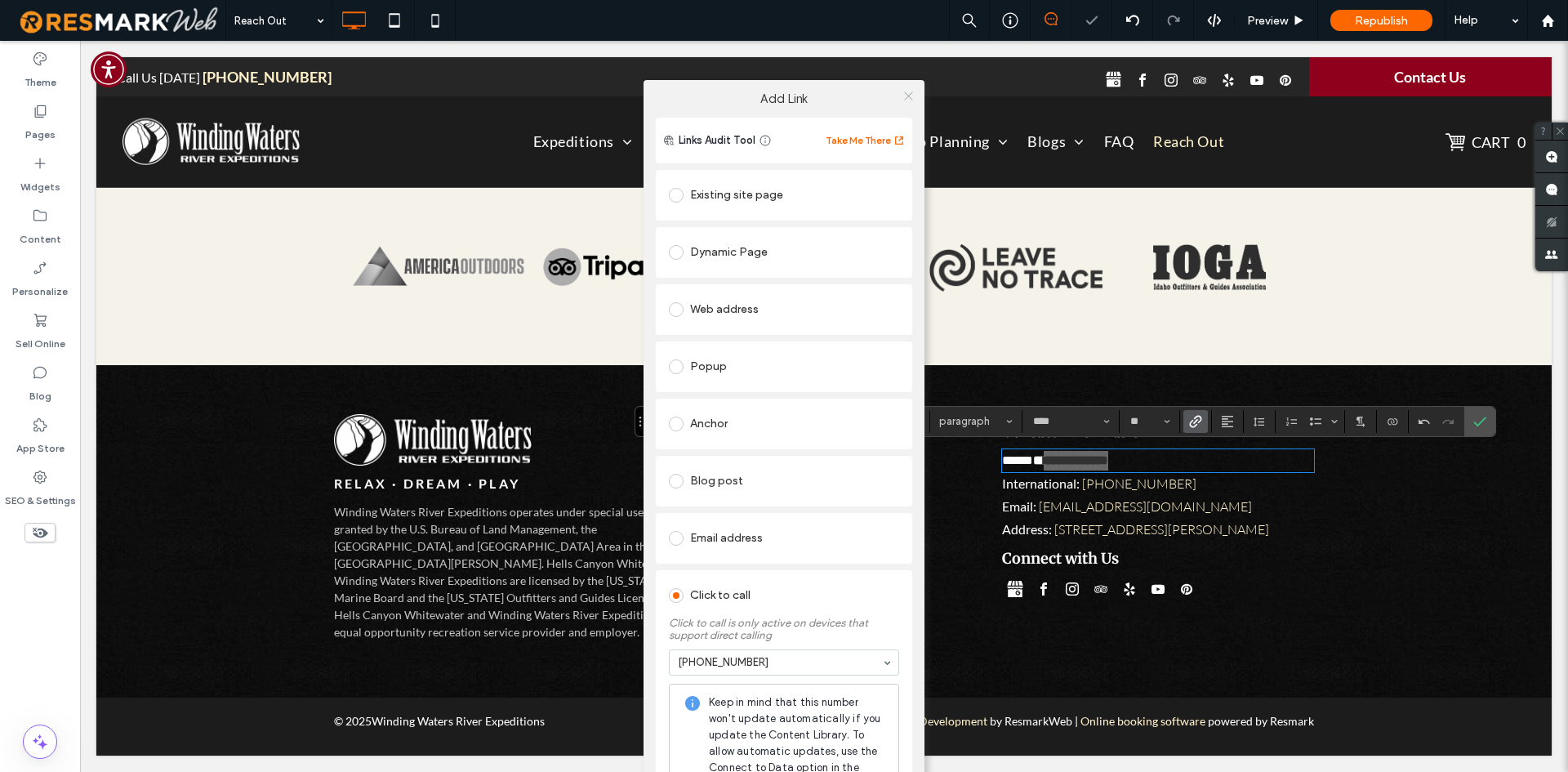
click at [903, 94] on icon at bounding box center [908, 96] width 12 height 12
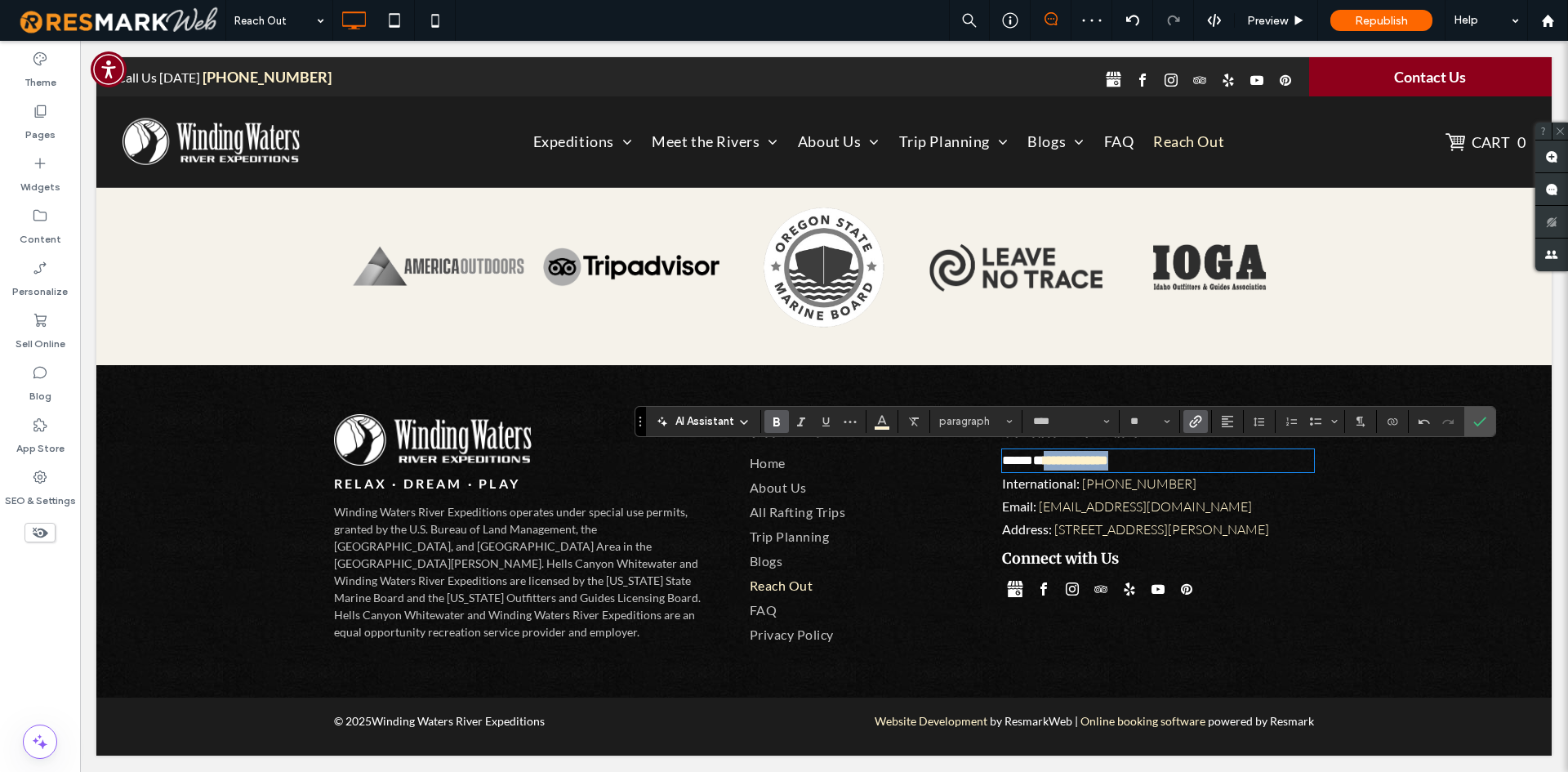
click at [1172, 460] on p "**********" at bounding box center [1158, 461] width 312 height 20
click at [1161, 460] on p "**********" at bounding box center [1158, 461] width 312 height 20
click at [1162, 468] on p "**********" at bounding box center [1158, 461] width 312 height 20
click at [1150, 458] on p "**********" at bounding box center [1158, 461] width 312 height 20
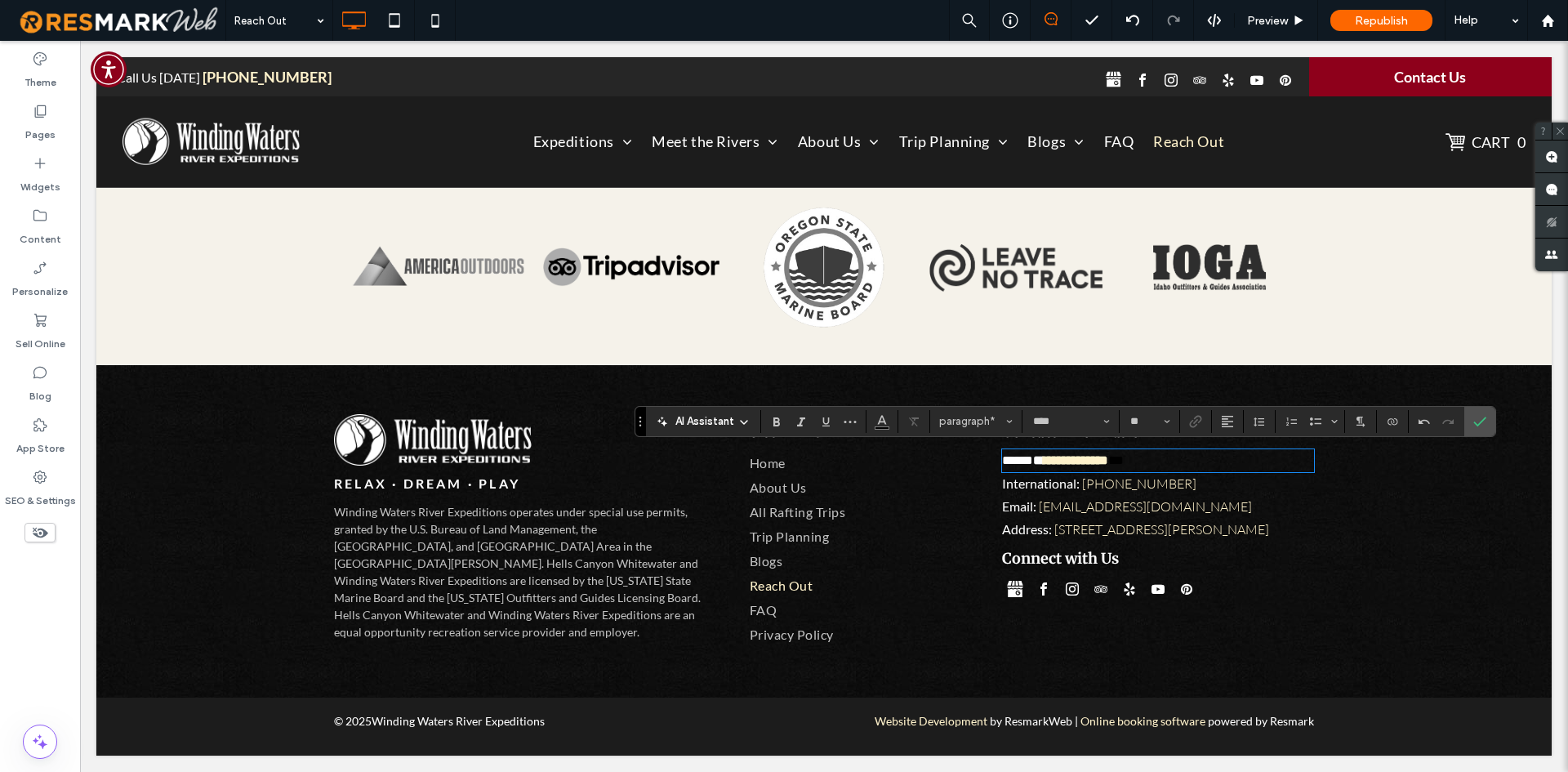
click at [1150, 458] on p "**********" at bounding box center [1158, 461] width 312 height 20
click at [1108, 463] on strong "**********" at bounding box center [1076, 460] width 65 height 12
click at [1155, 458] on p "**********" at bounding box center [1158, 461] width 312 height 20
click at [1144, 457] on span "****" at bounding box center [1131, 460] width 25 height 12
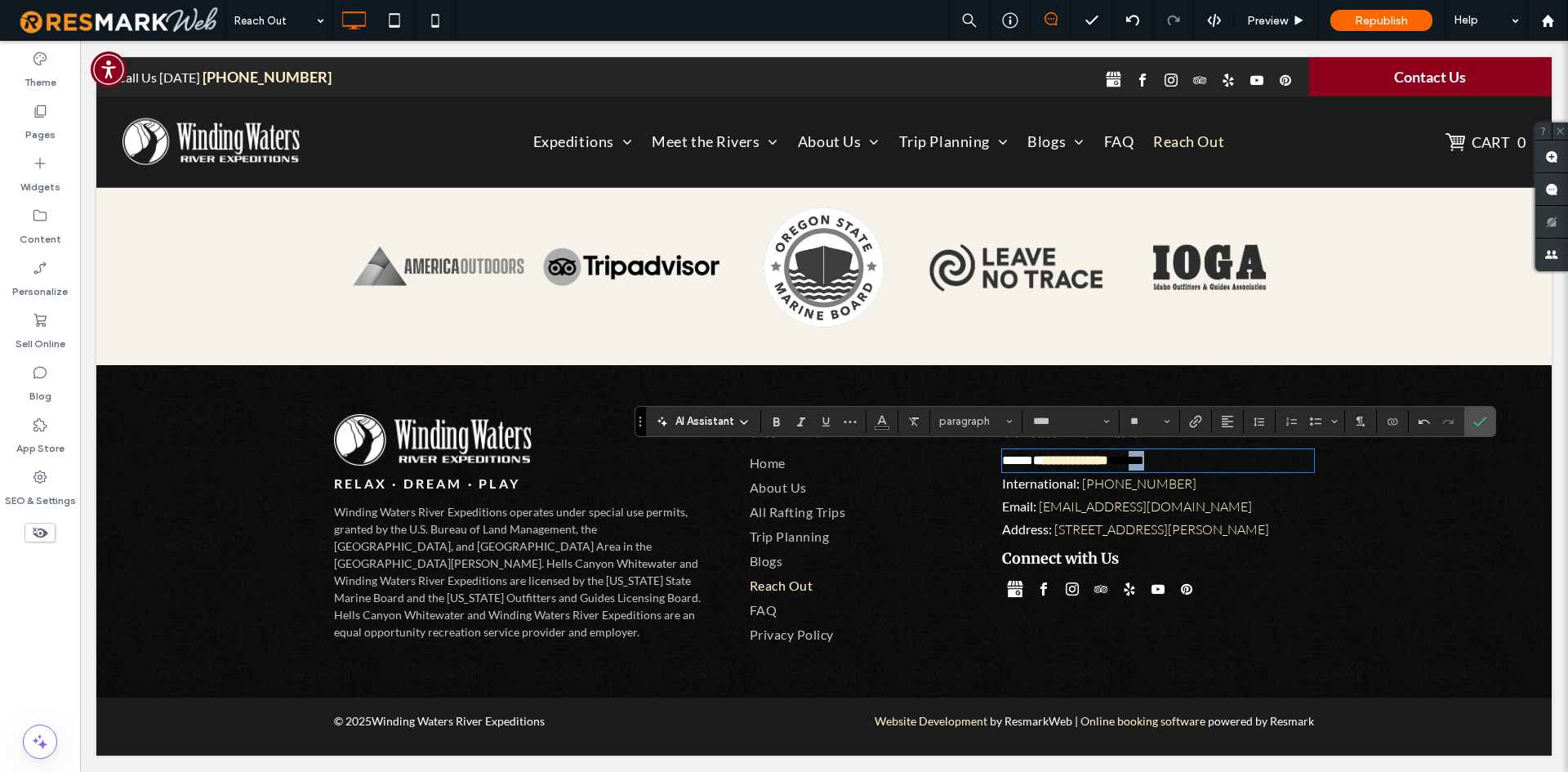
click at [1144, 456] on span "****" at bounding box center [1131, 460] width 25 height 12
click at [1132, 457] on p "**********" at bounding box center [1158, 461] width 312 height 20
drag, startPoint x: 1135, startPoint y: 461, endPoint x: 1200, endPoint y: 455, distance: 65.3
click at [890, 423] on button "Color" at bounding box center [882, 421] width 25 height 23
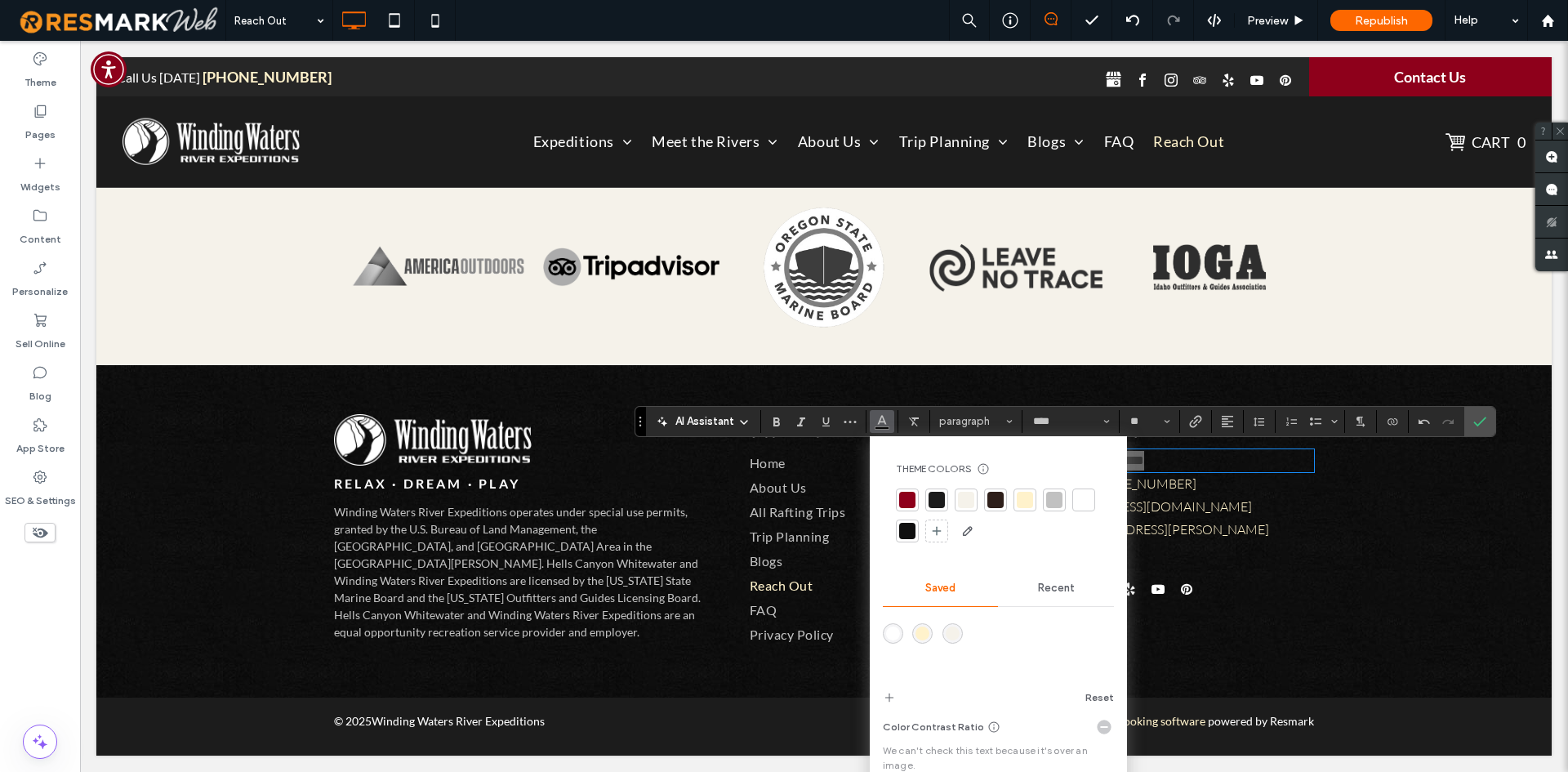
click at [1028, 503] on div at bounding box center [1025, 499] width 16 height 16
click at [1144, 462] on span "﻿ ****" at bounding box center [1131, 460] width 25 height 12
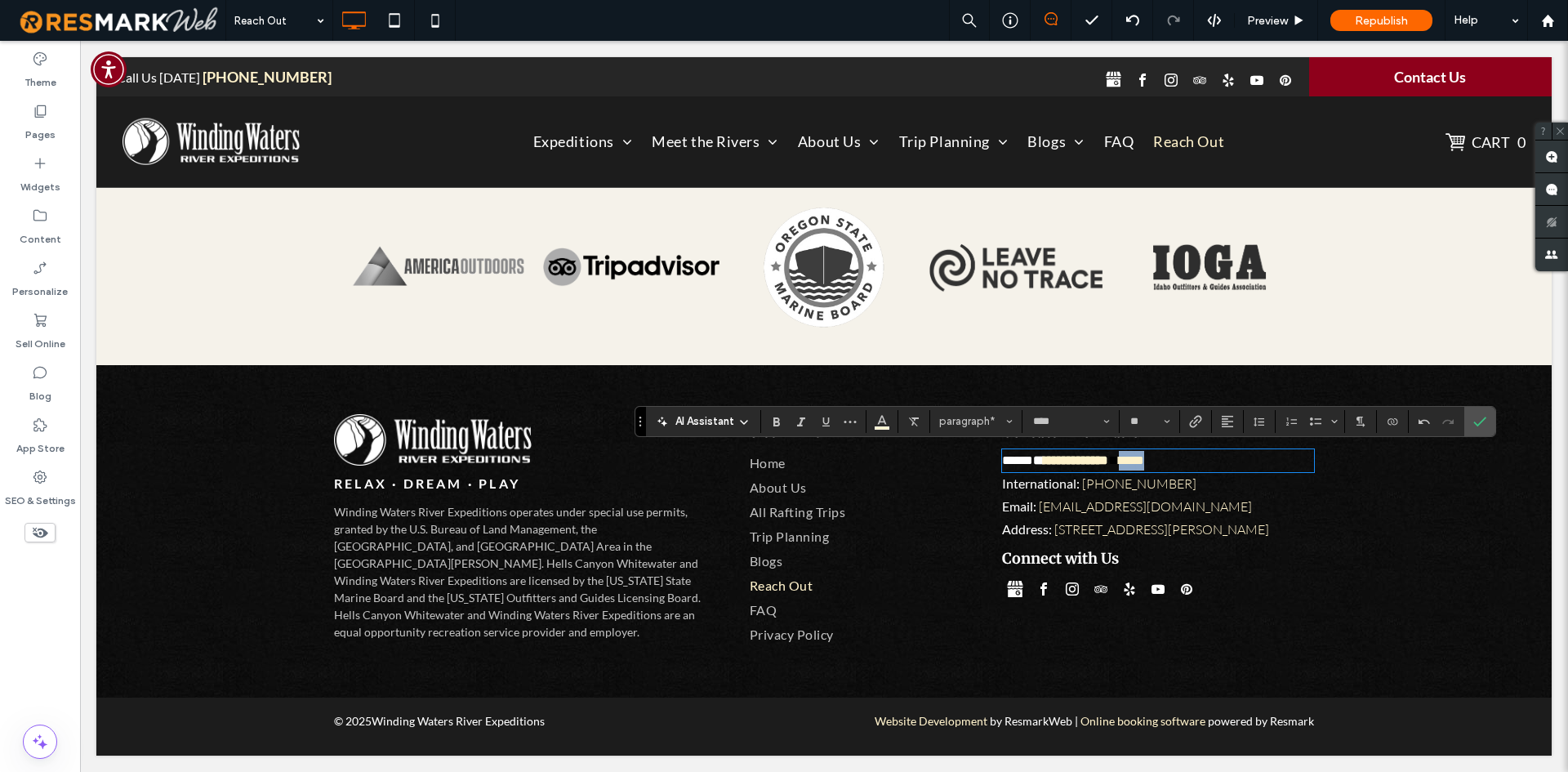
click at [1144, 463] on span "﻿ ****" at bounding box center [1131, 460] width 25 height 12
click at [1144, 463] on span "****" at bounding box center [1131, 460] width 25 height 12
click at [1147, 459] on span "**********" at bounding box center [1159, 460] width 80 height 12
click at [1141, 461] on span "**********" at bounding box center [1159, 460] width 80 height 12
click at [1137, 462] on span "**********" at bounding box center [1161, 460] width 85 height 12
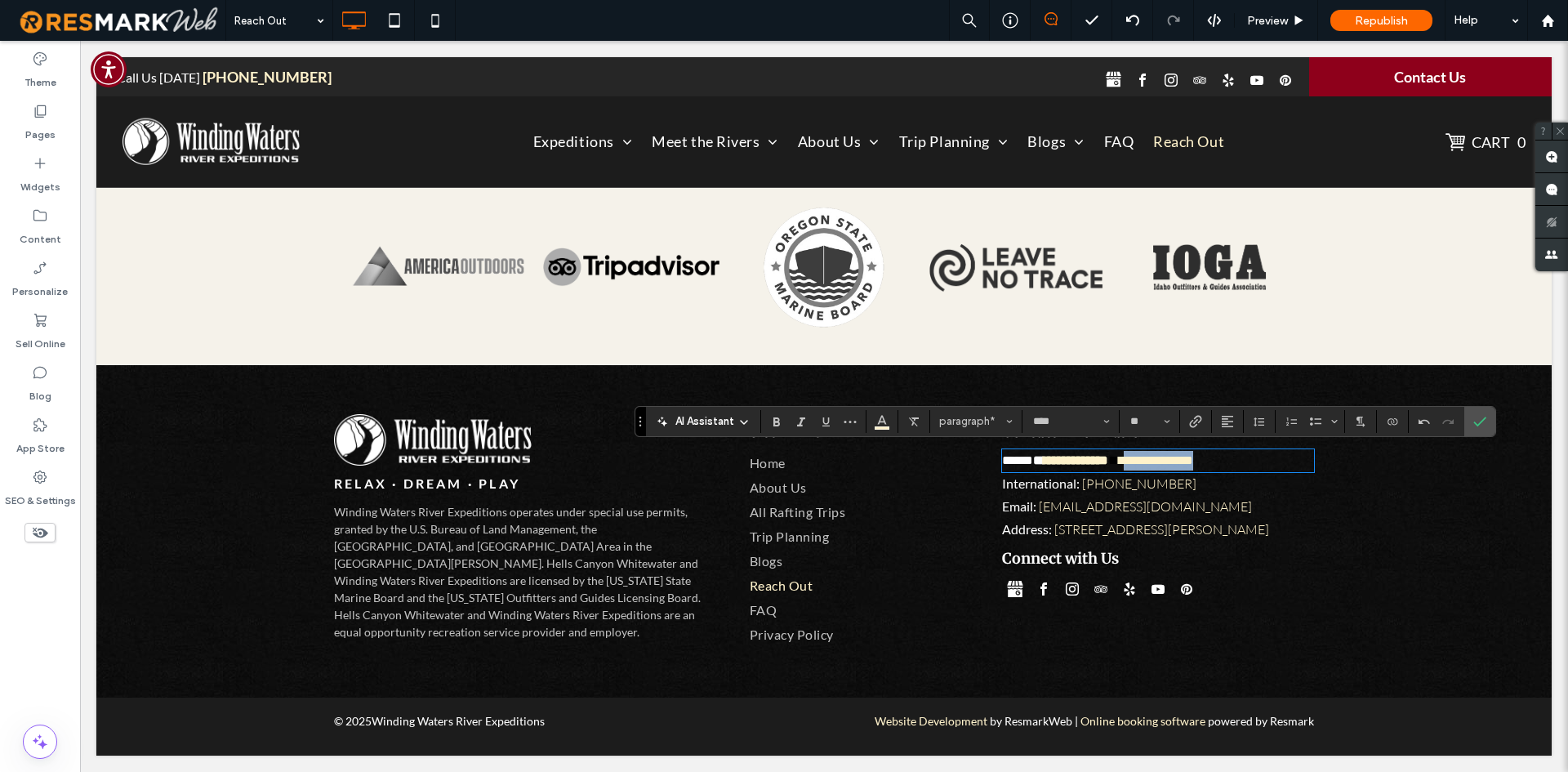
drag, startPoint x: 1149, startPoint y: 458, endPoint x: 1262, endPoint y: 455, distance: 113.0
click at [1262, 455] on p "**********" at bounding box center [1158, 461] width 312 height 20
copy span "**********"
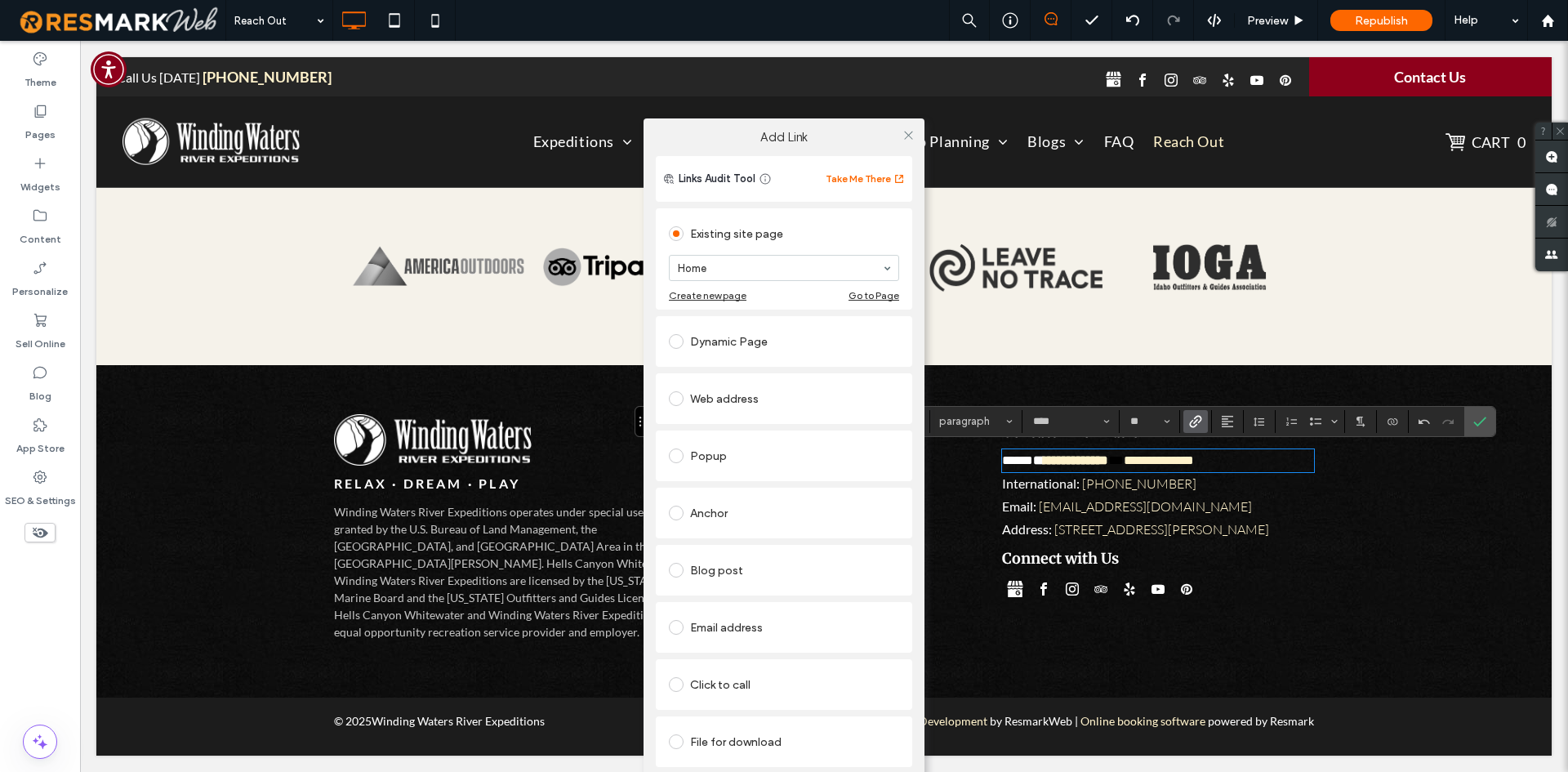
click at [745, 682] on div "Click to call" at bounding box center [783, 684] width 230 height 26
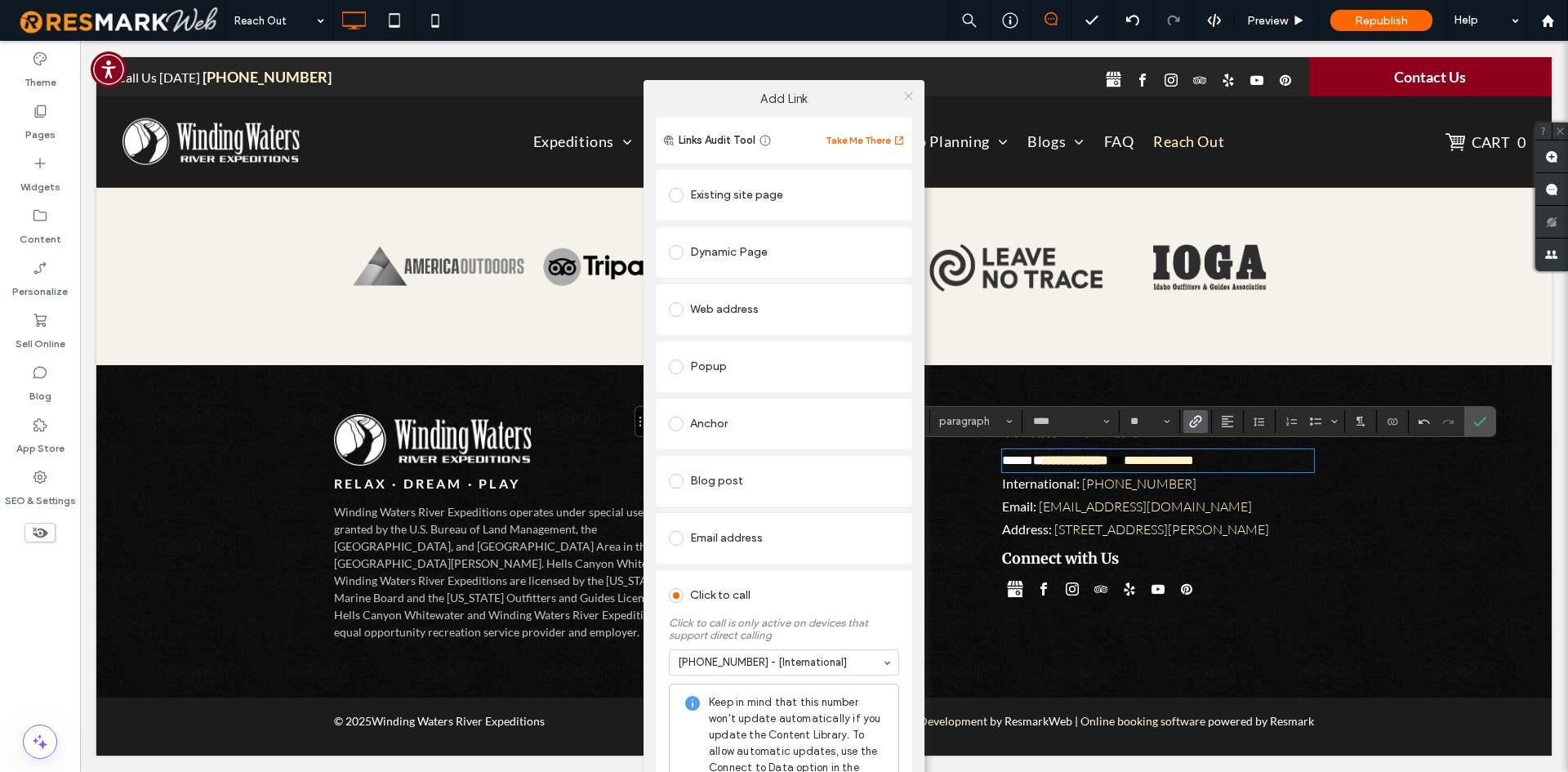
click at [907, 93] on use at bounding box center [908, 96] width 8 height 8
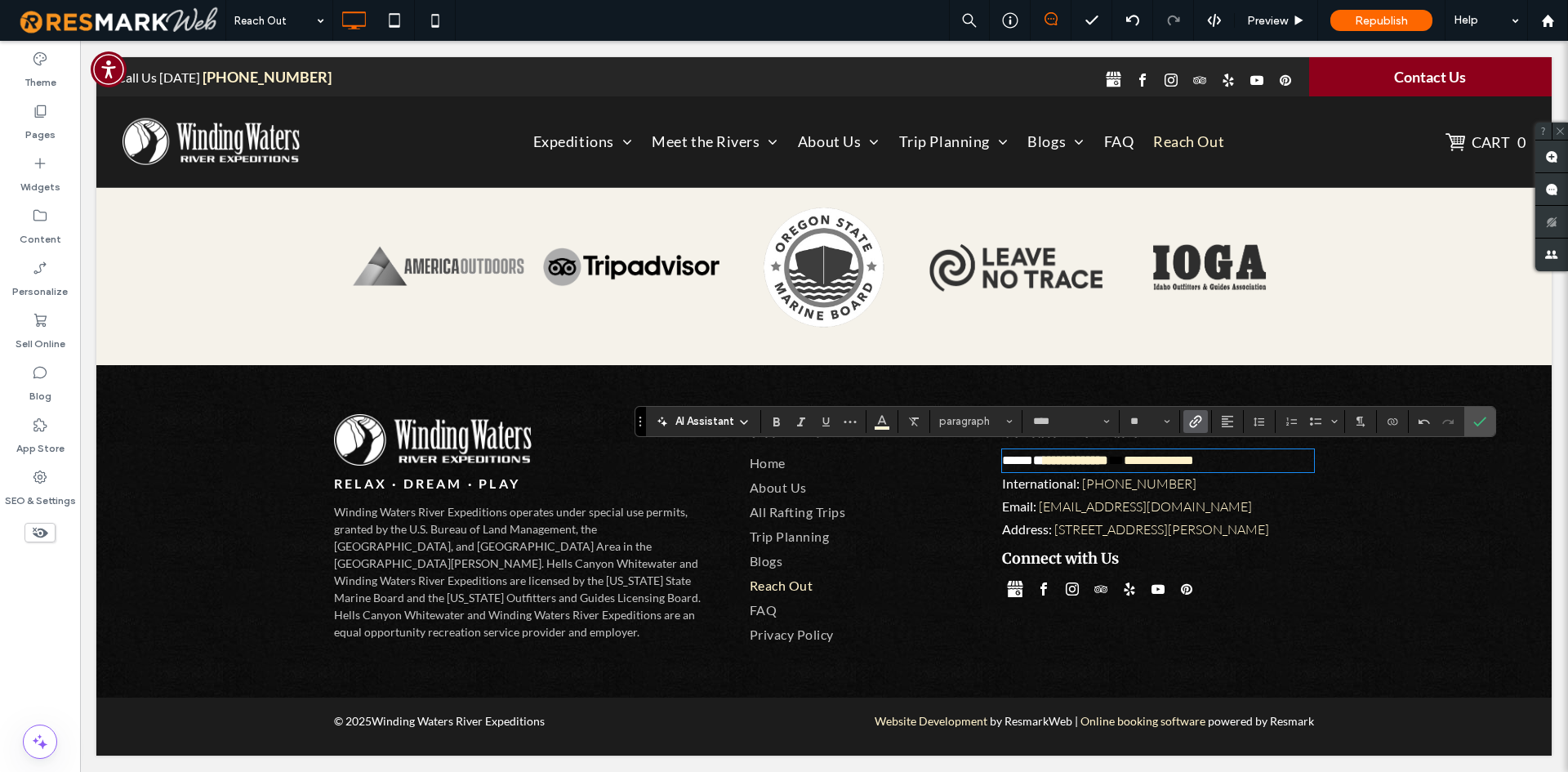
click at [1265, 459] on p "**********" at bounding box center [1158, 461] width 312 height 20
drag, startPoint x: 1259, startPoint y: 460, endPoint x: 1043, endPoint y: 468, distance: 216.1
click at [1043, 468] on p "**********" at bounding box center [1158, 461] width 312 height 20
drag, startPoint x: 1041, startPoint y: 459, endPoint x: 1105, endPoint y: 461, distance: 64.0
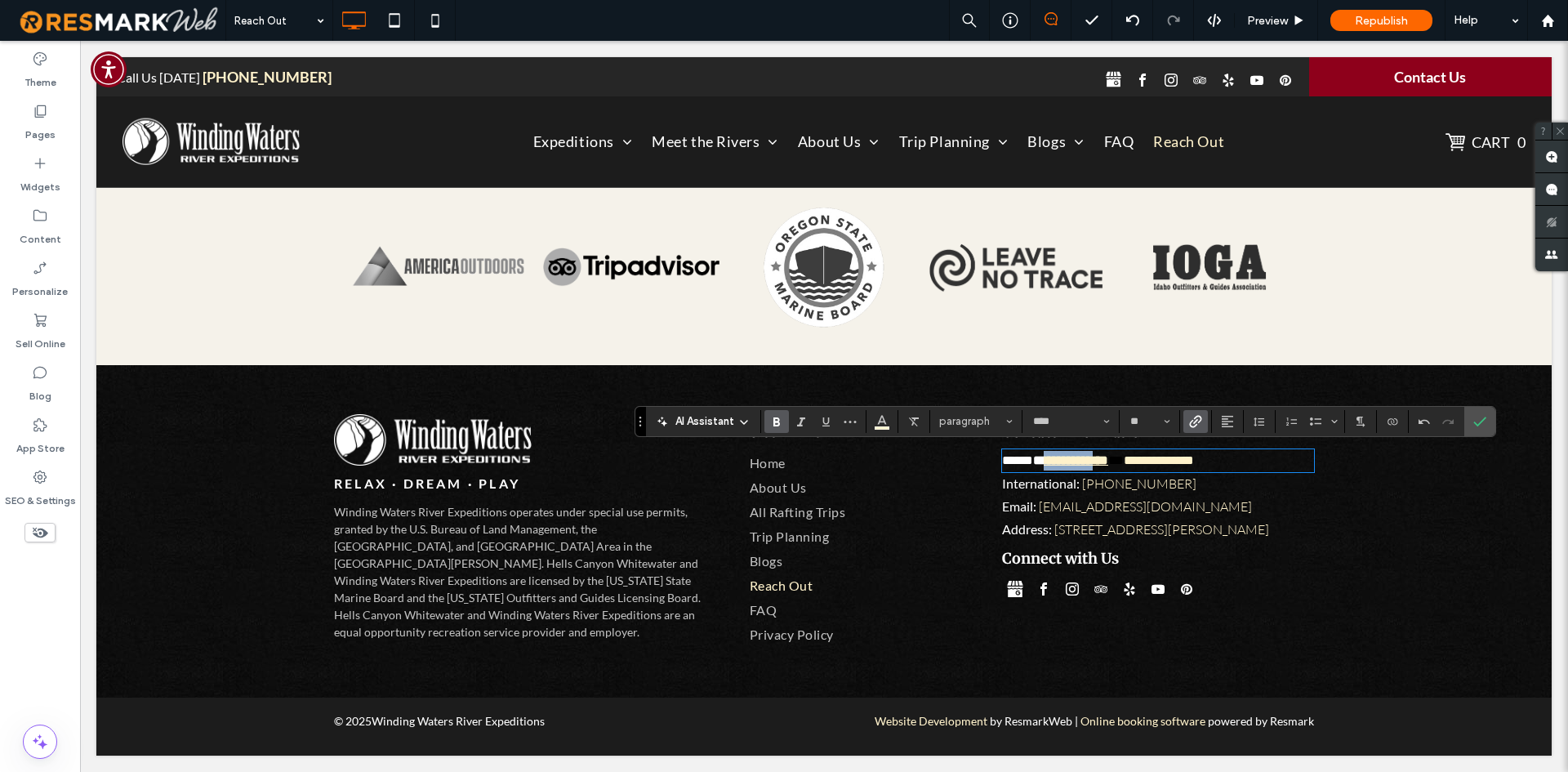
click at [1105, 461] on strong "**********" at bounding box center [1076, 460] width 65 height 12
drag, startPoint x: 1131, startPoint y: 462, endPoint x: 1039, endPoint y: 467, distance: 92.1
click at [1039, 467] on p "**********" at bounding box center [1158, 461] width 312 height 20
click at [770, 417] on icon "Bold" at bounding box center [776, 421] width 13 height 13
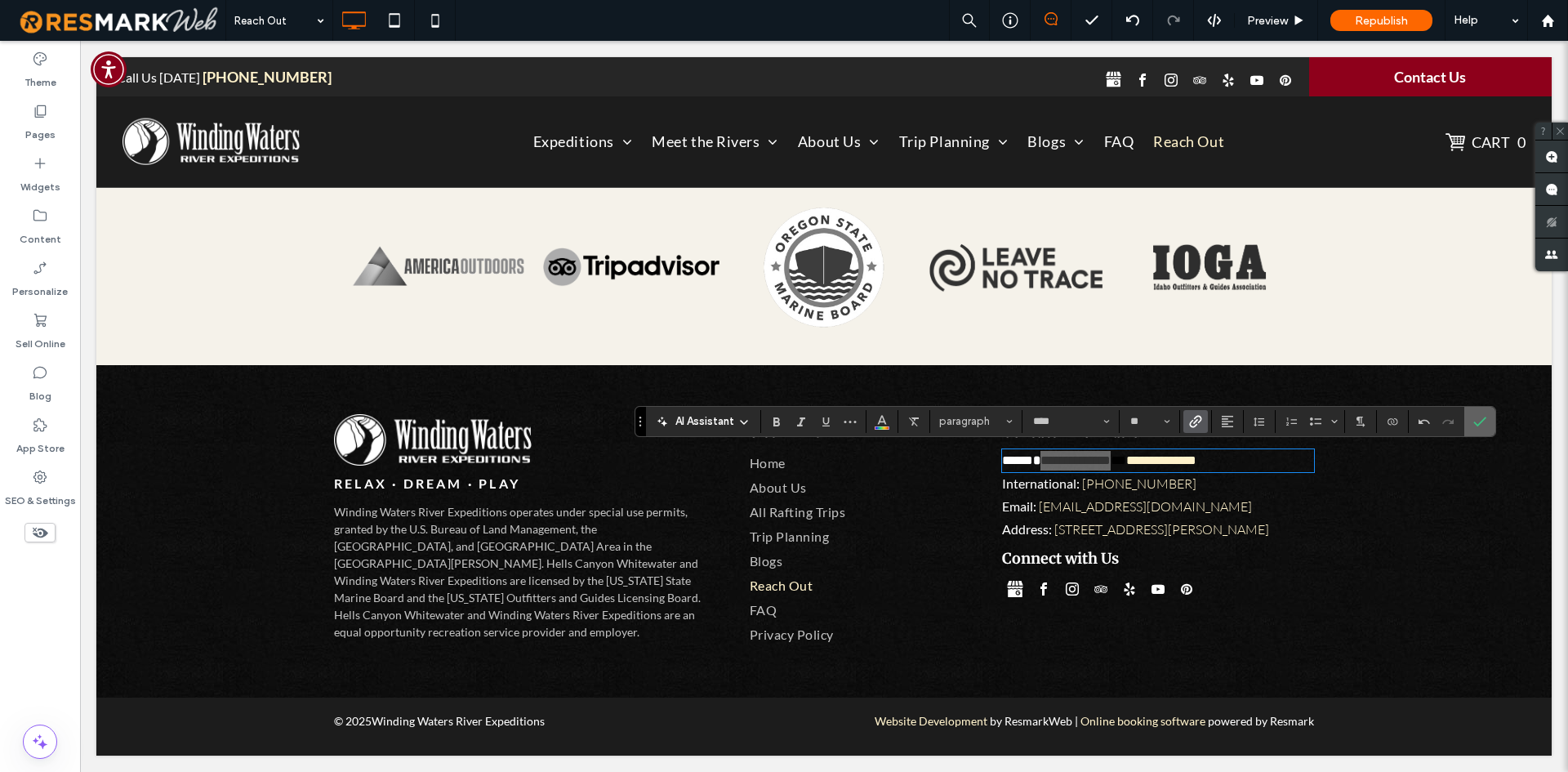
click at [1474, 417] on icon "Confirm" at bounding box center [1479, 421] width 13 height 13
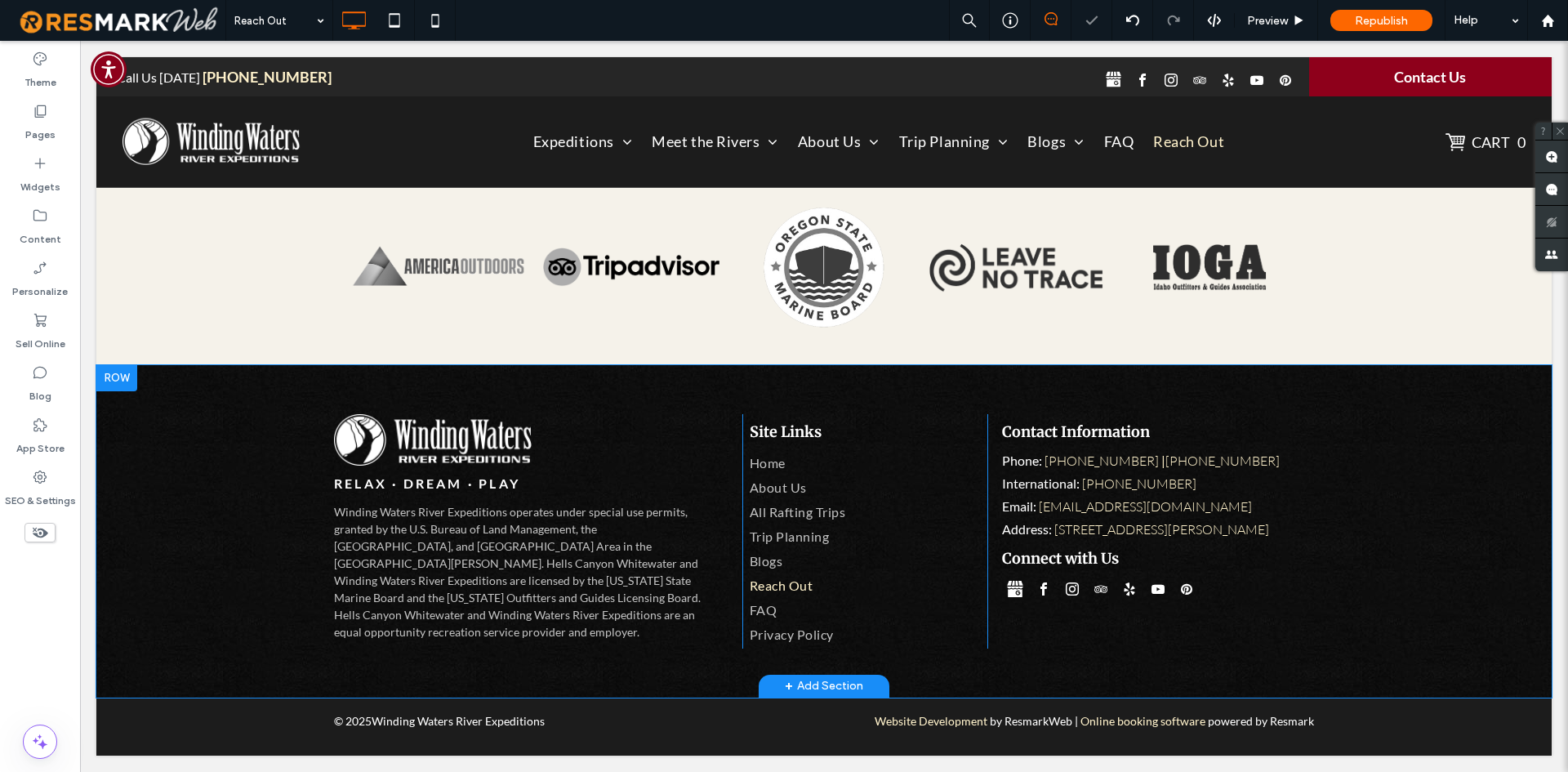
click at [1456, 492] on div "RELAX · DREAM · PLAY Winding Waters River Expeditions operates under special us…" at bounding box center [824, 531] width 1456 height 332
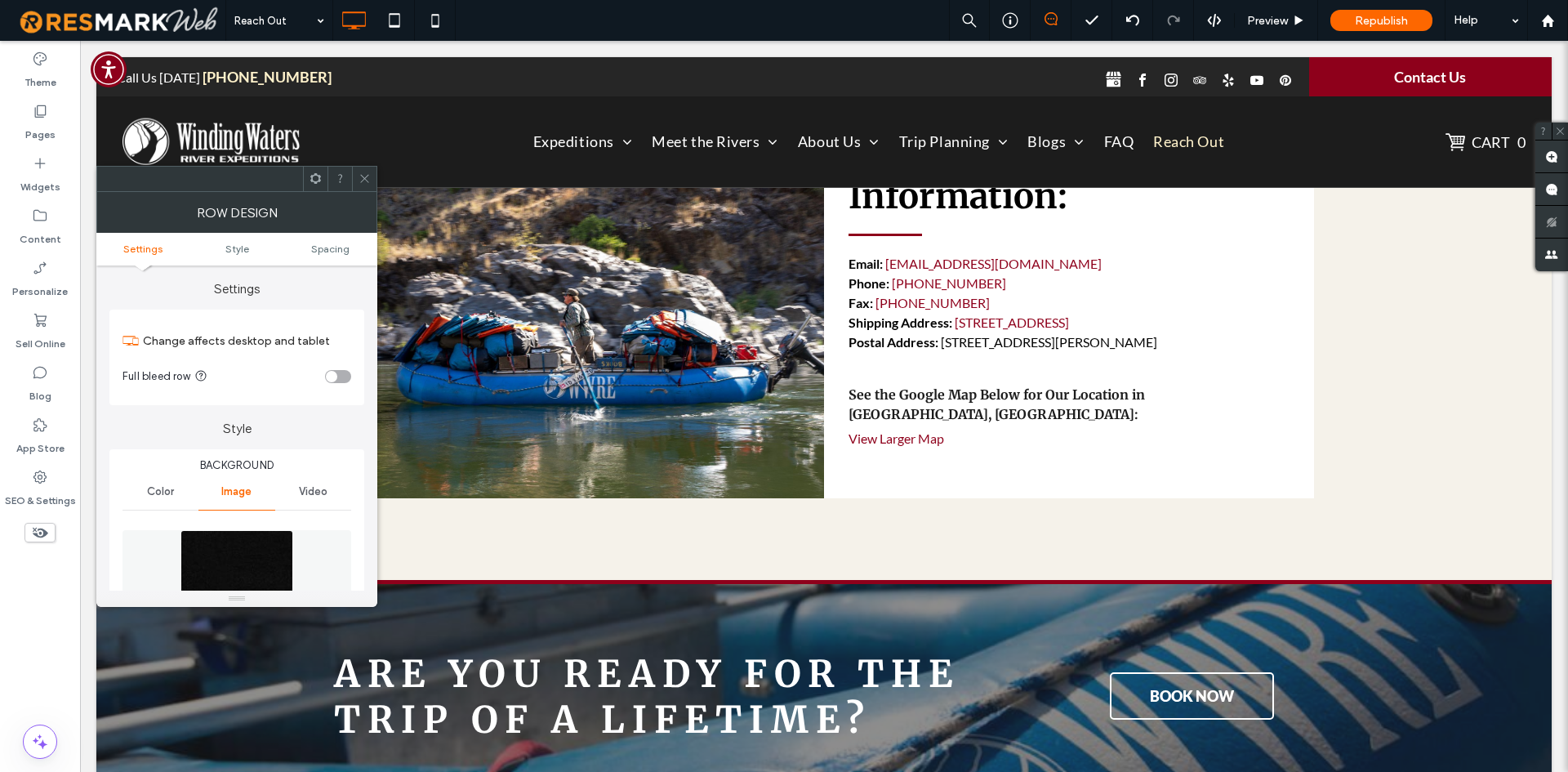
scroll to position [1500, 0]
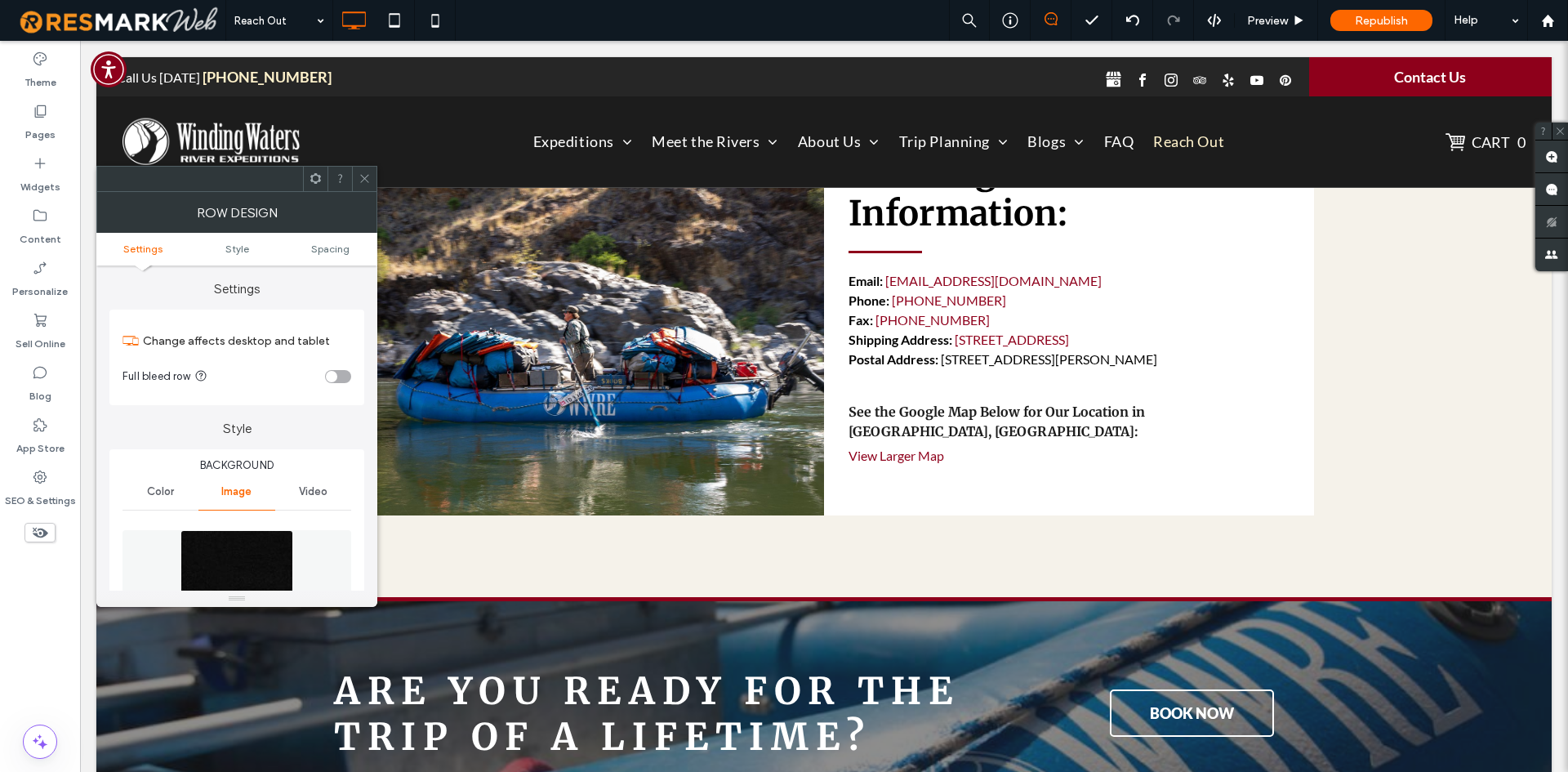
click at [1028, 327] on p "Fax: 541-432-0747" at bounding box center [1069, 320] width 441 height 20
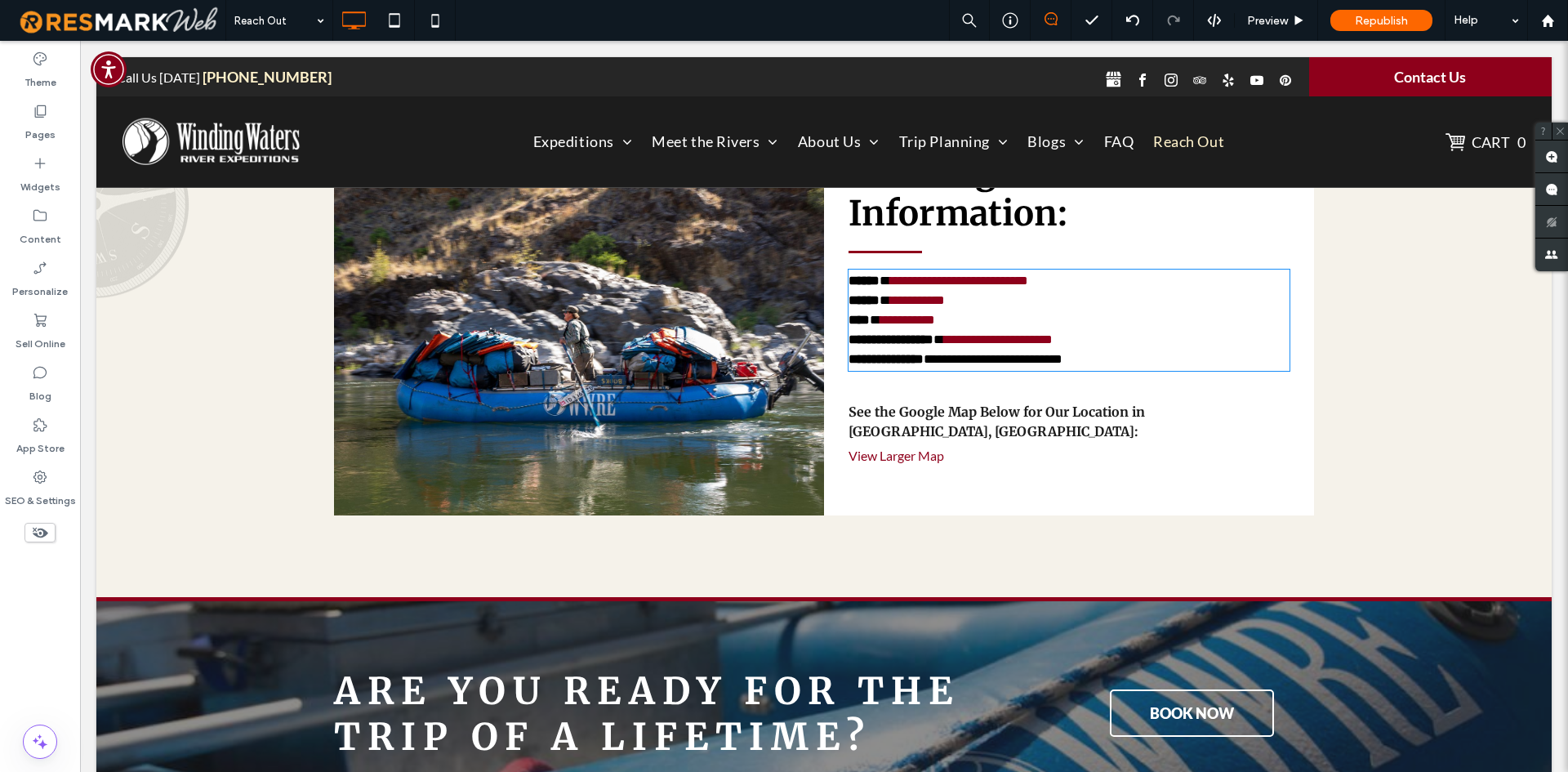
type input "****"
type input "**"
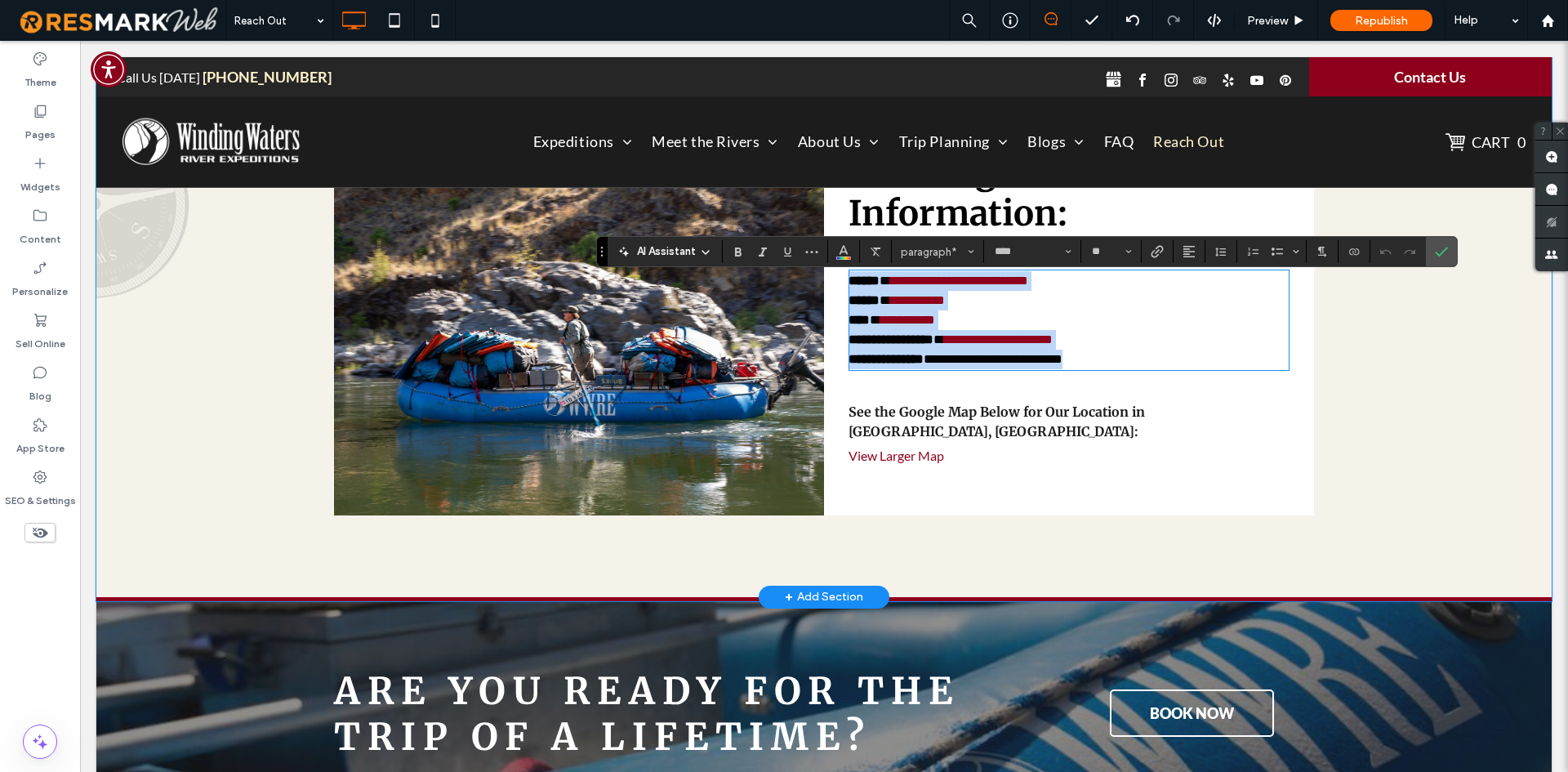
click at [958, 310] on p "**********" at bounding box center [1069, 300] width 441 height 20
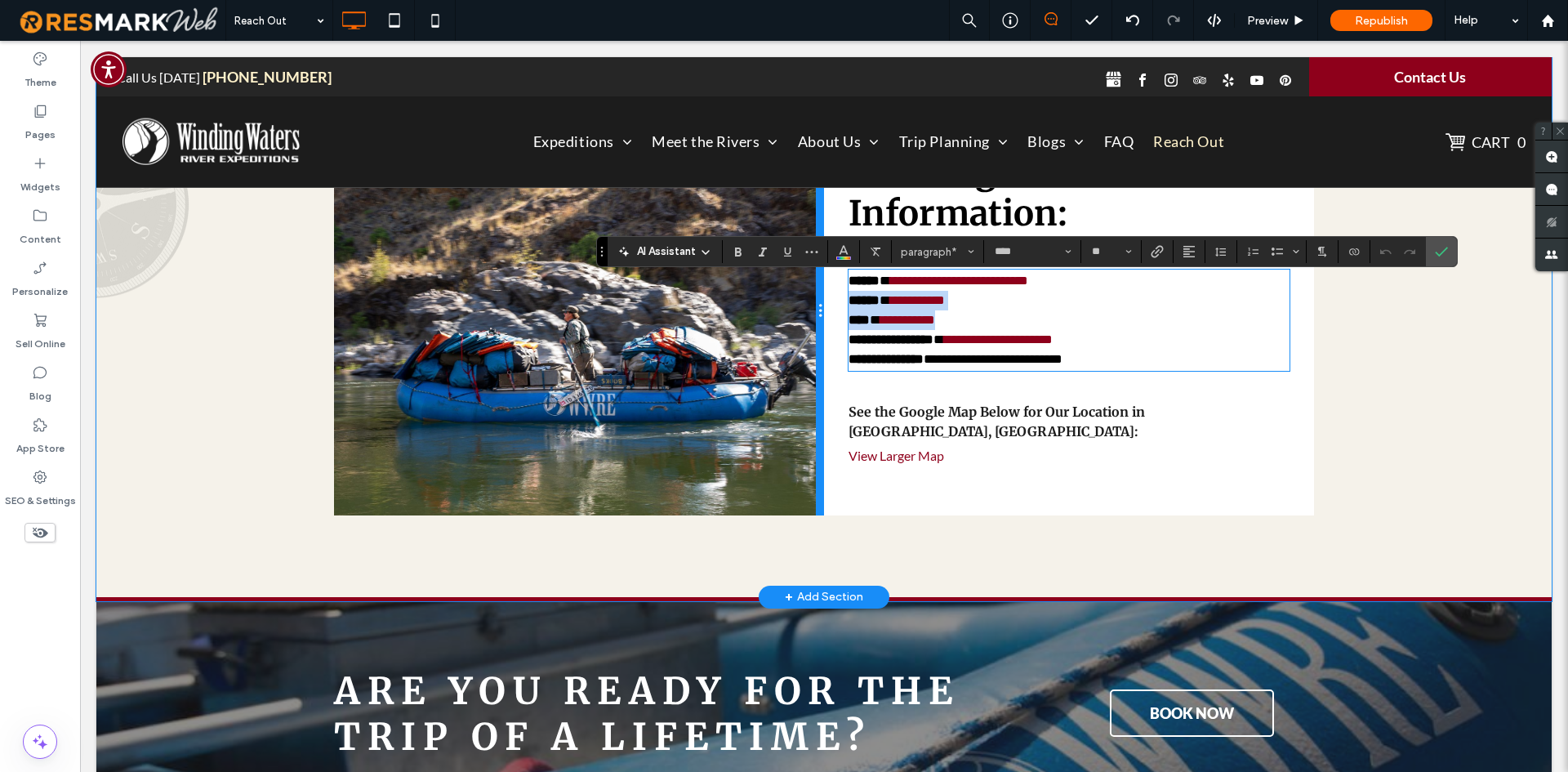
drag, startPoint x: 935, startPoint y: 326, endPoint x: 810, endPoint y: 312, distance: 125.8
click at [810, 312] on div "**********" at bounding box center [824, 311] width 980 height 408
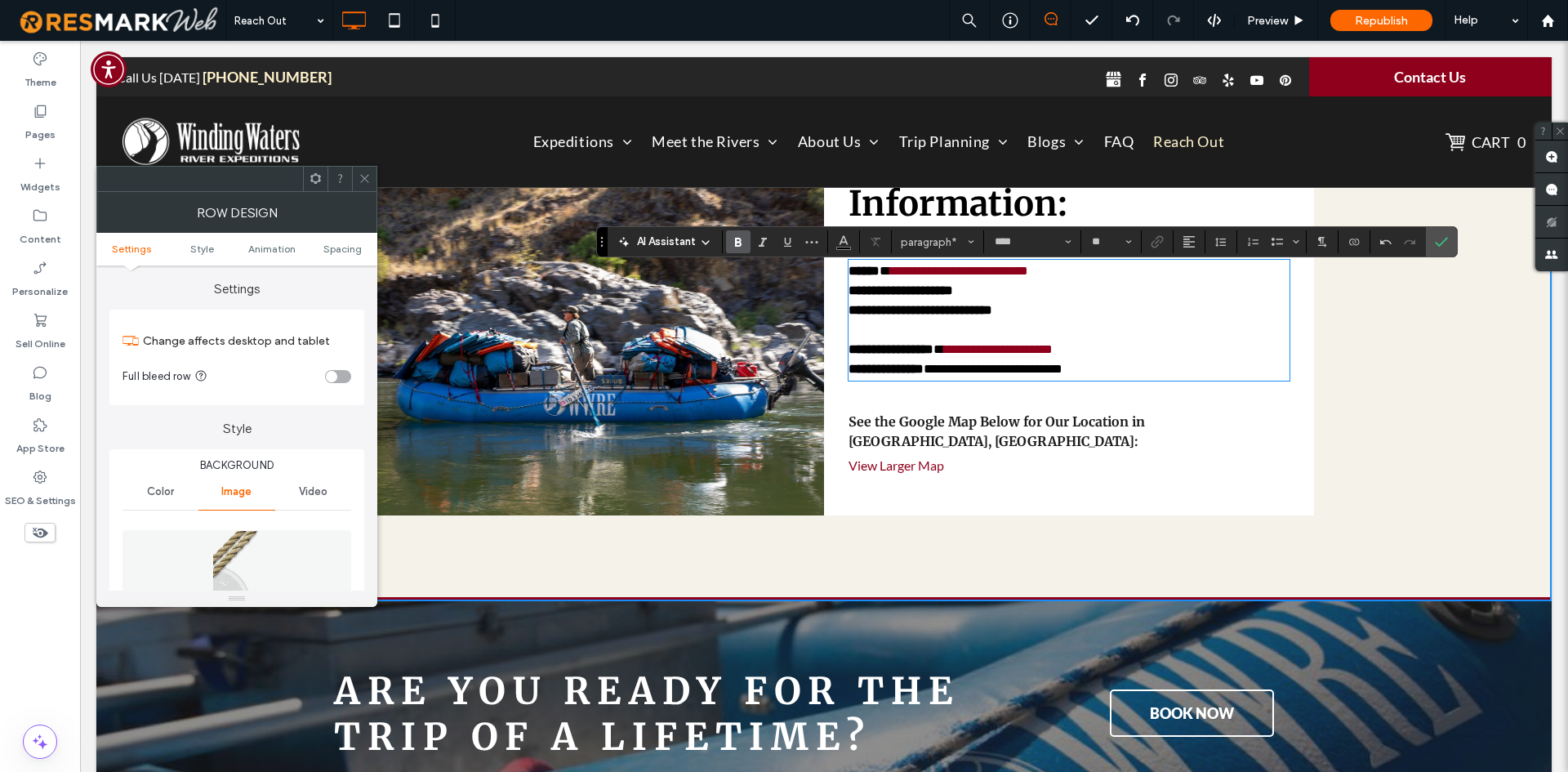
scroll to position [1510, 0]
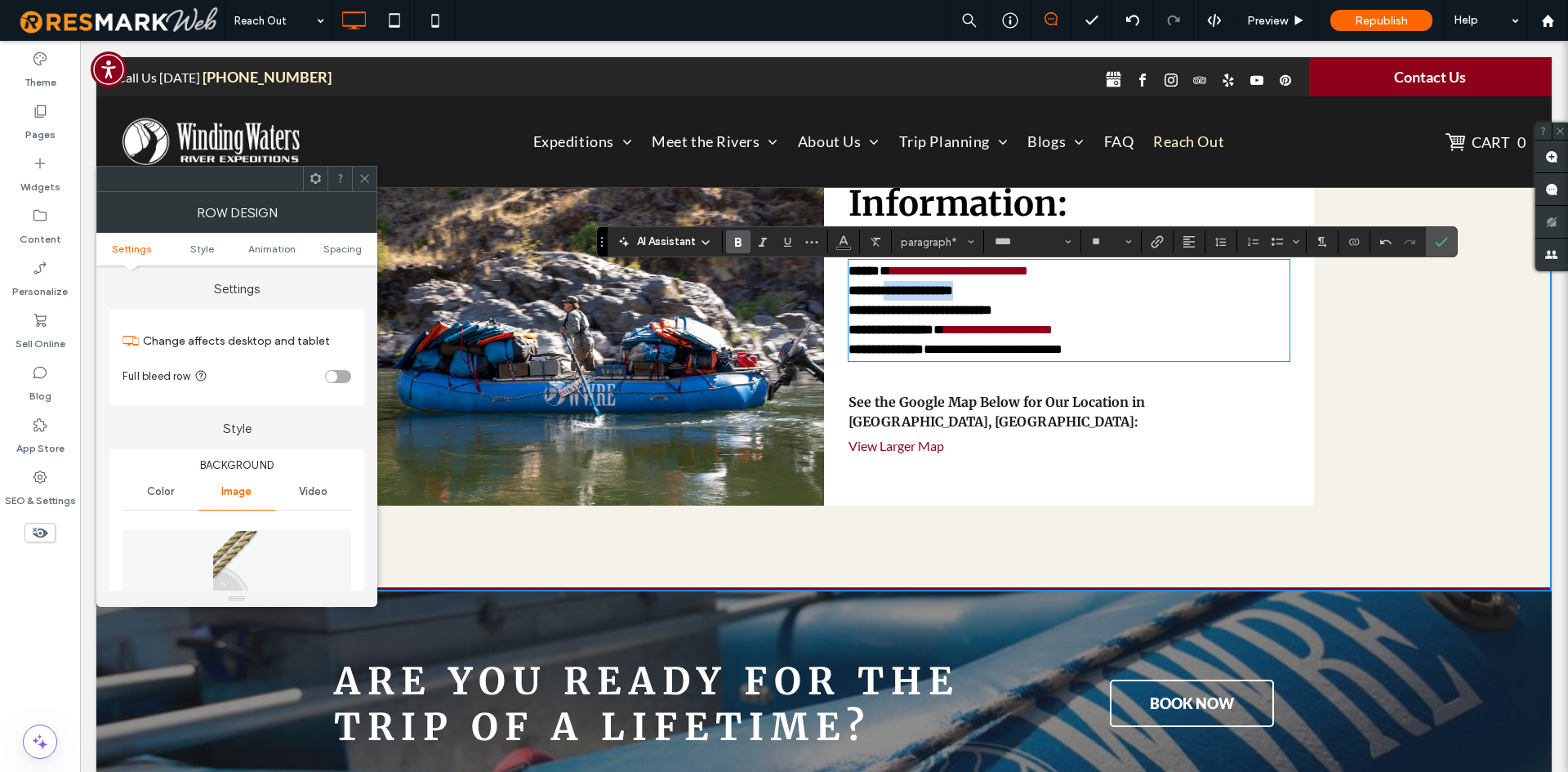
drag, startPoint x: 982, startPoint y: 299, endPoint x: 887, endPoint y: 304, distance: 95.1
click at [887, 300] on p "**********" at bounding box center [1069, 290] width 441 height 20
click at [745, 244] on label "Bold" at bounding box center [738, 241] width 25 height 23
drag, startPoint x: 1032, startPoint y: 312, endPoint x: 928, endPoint y: 314, distance: 104.0
click at [928, 314] on p "**********" at bounding box center [1069, 310] width 441 height 20
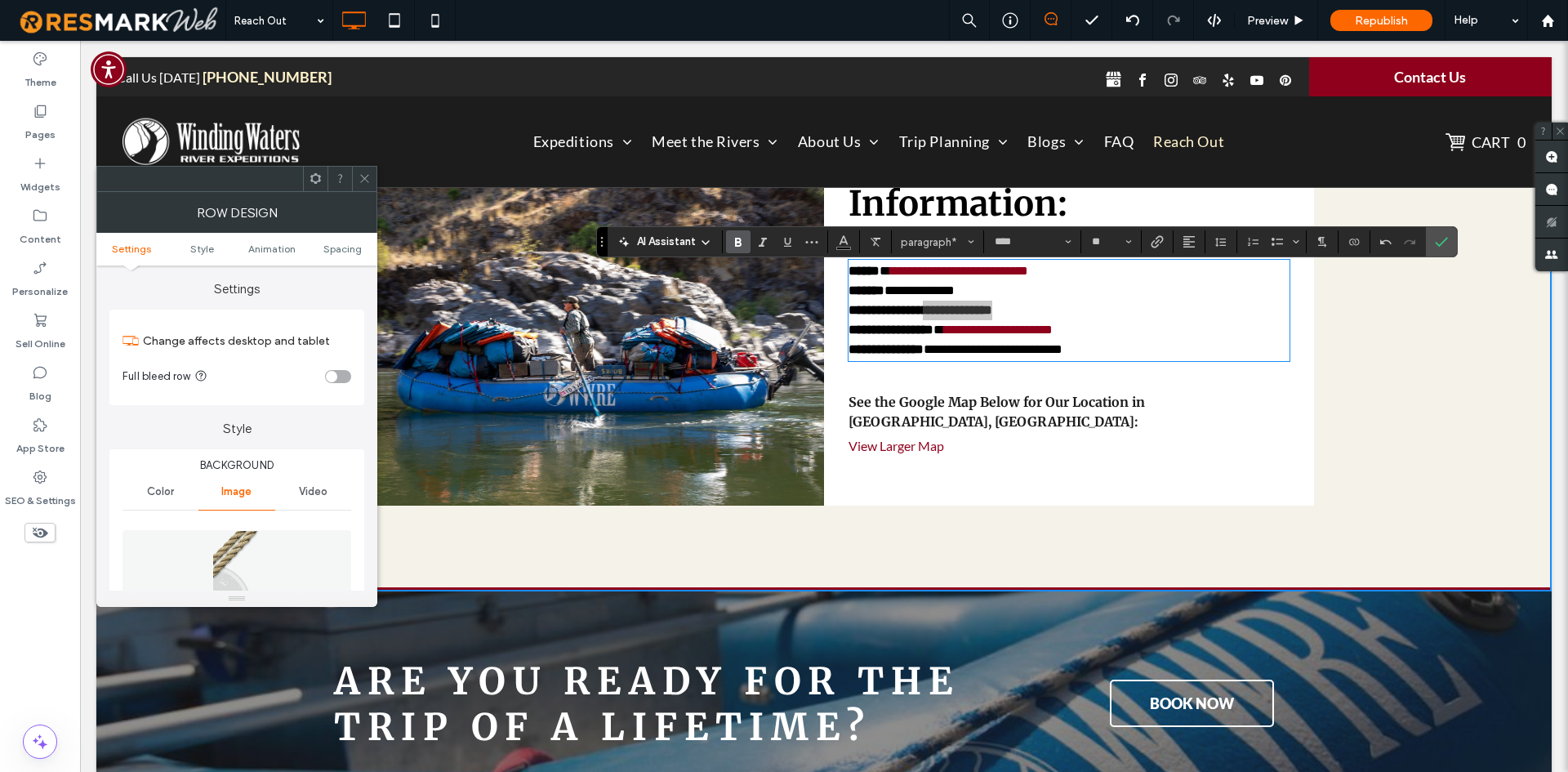
click at [739, 244] on icon "Bold" at bounding box center [737, 241] width 13 height 13
drag, startPoint x: 982, startPoint y: 294, endPoint x: 885, endPoint y: 299, distance: 97.1
click at [885, 299] on p "**********" at bounding box center [1069, 290] width 441 height 20
click at [1159, 246] on icon "Link" at bounding box center [1157, 241] width 13 height 13
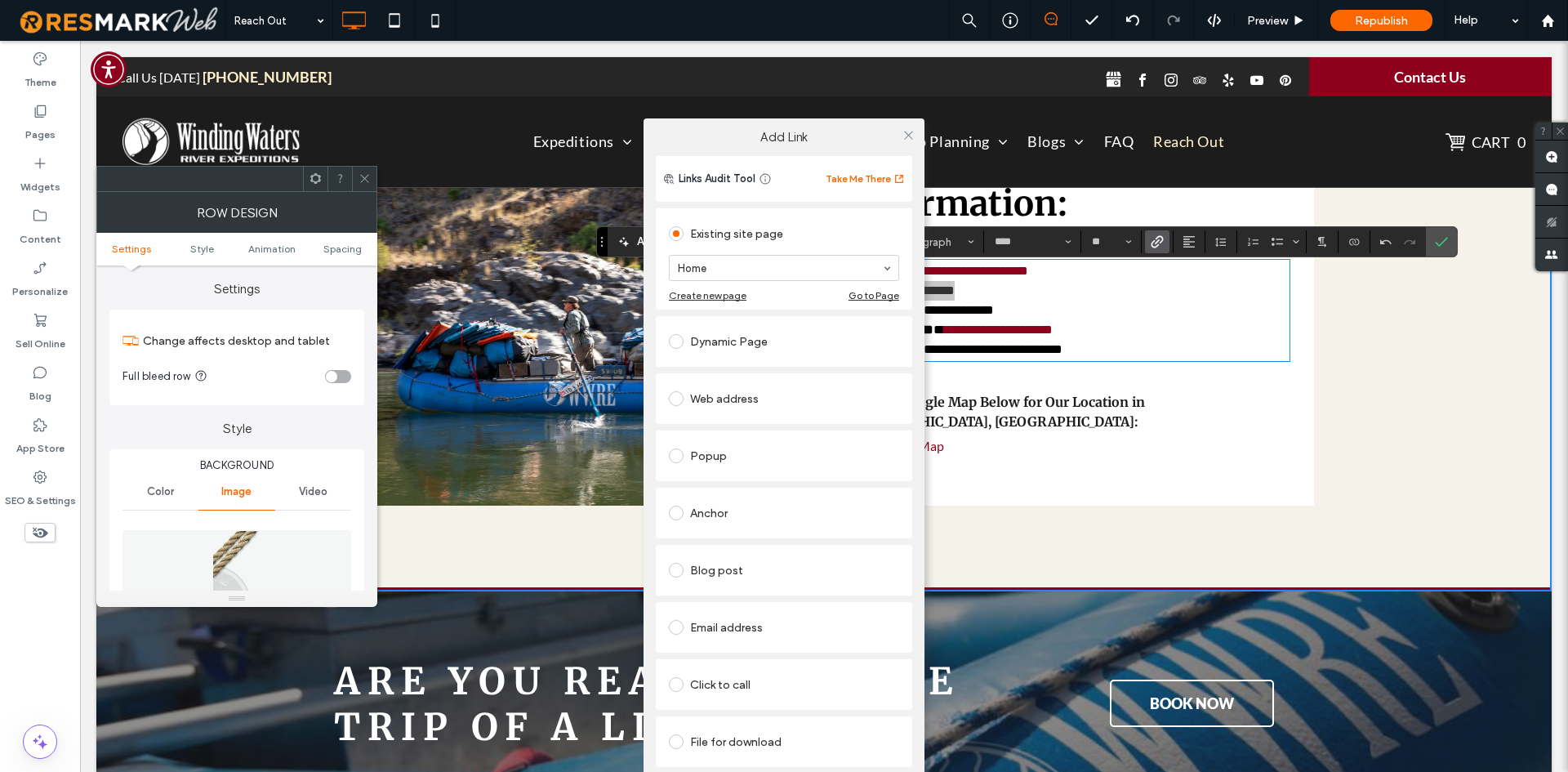
click at [759, 686] on div "Click to call" at bounding box center [783, 684] width 230 height 26
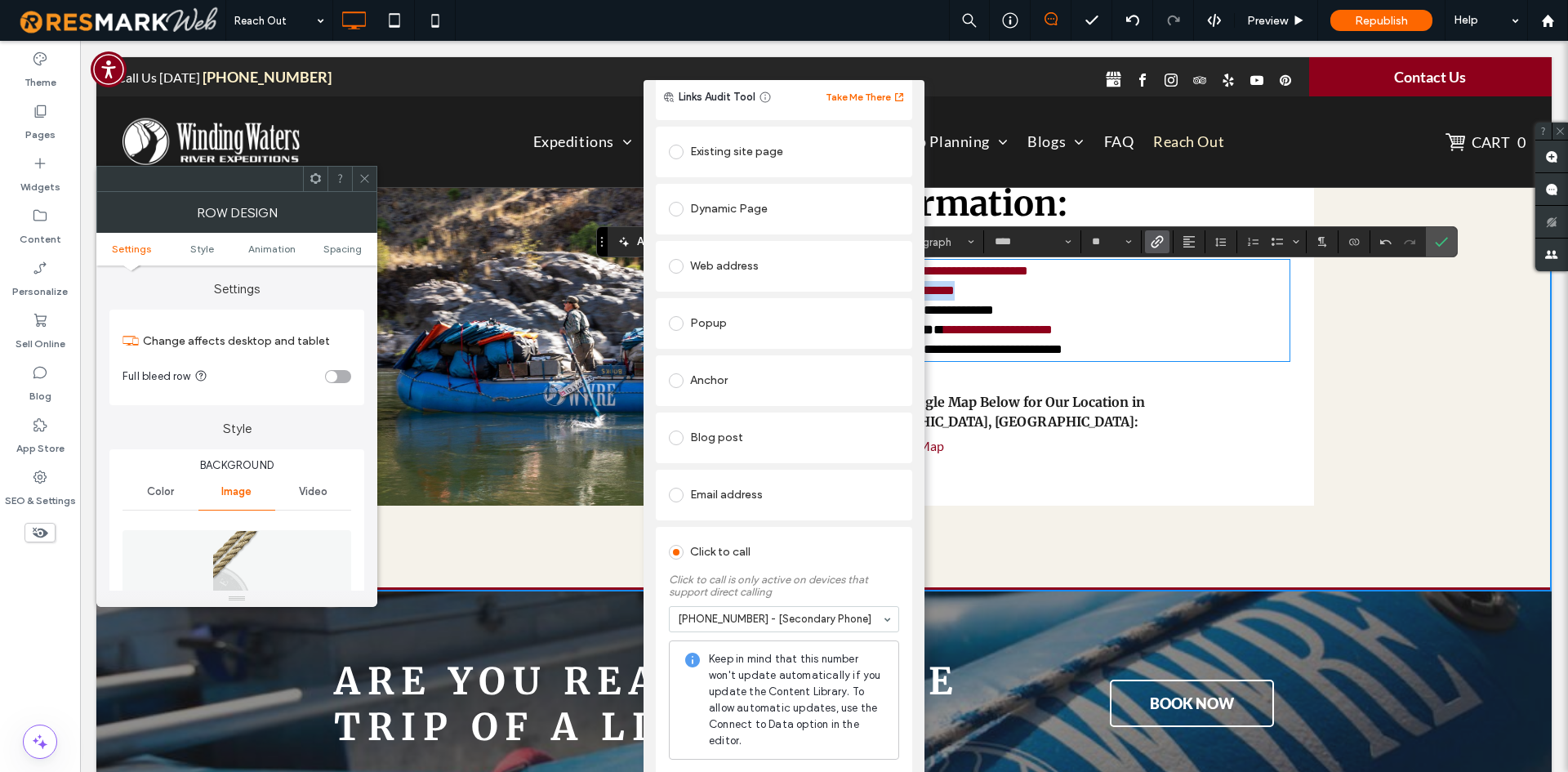
scroll to position [0, 0]
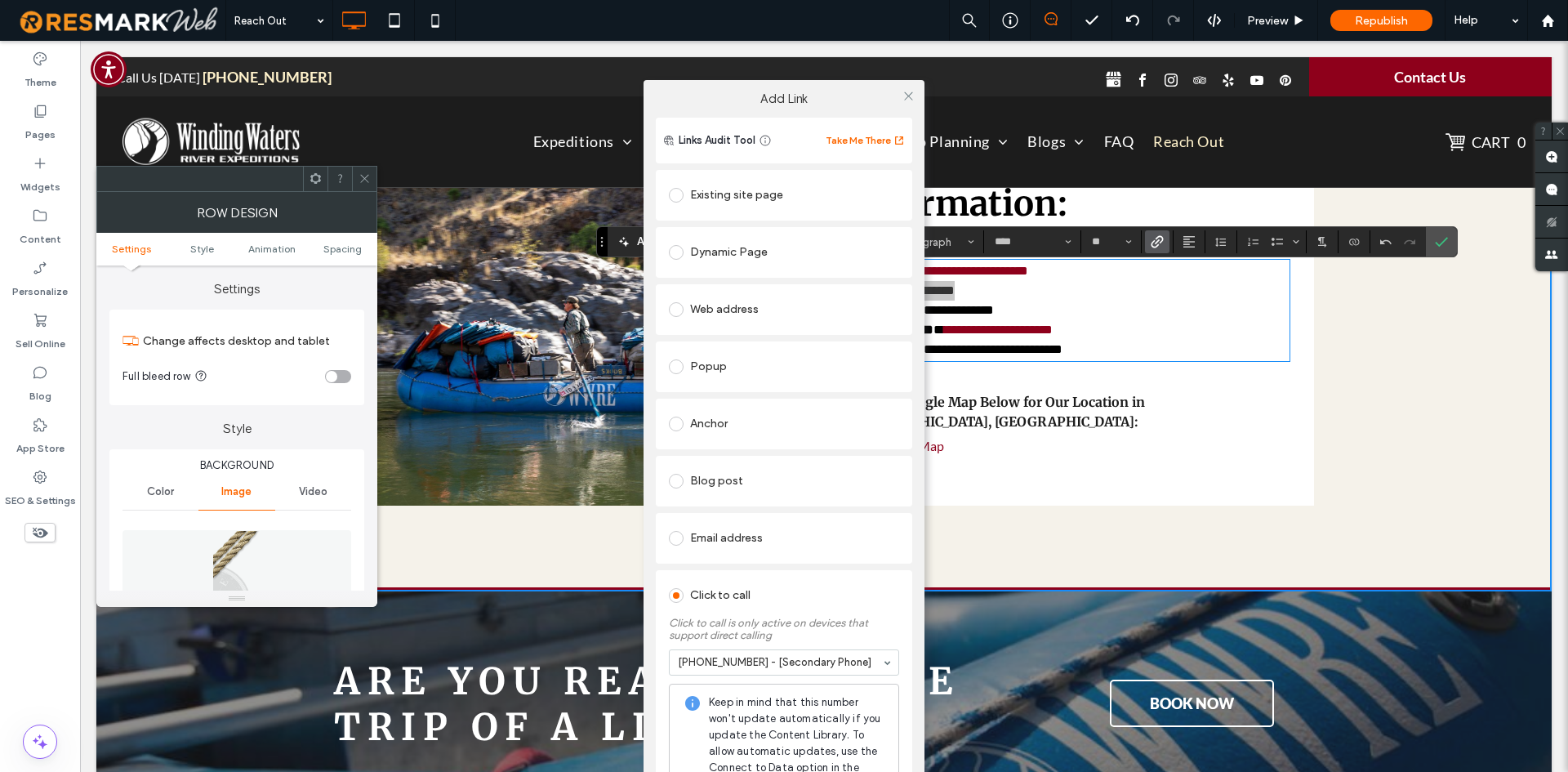
click at [895, 97] on div at bounding box center [907, 96] width 25 height 25
click at [904, 97] on icon at bounding box center [908, 96] width 12 height 12
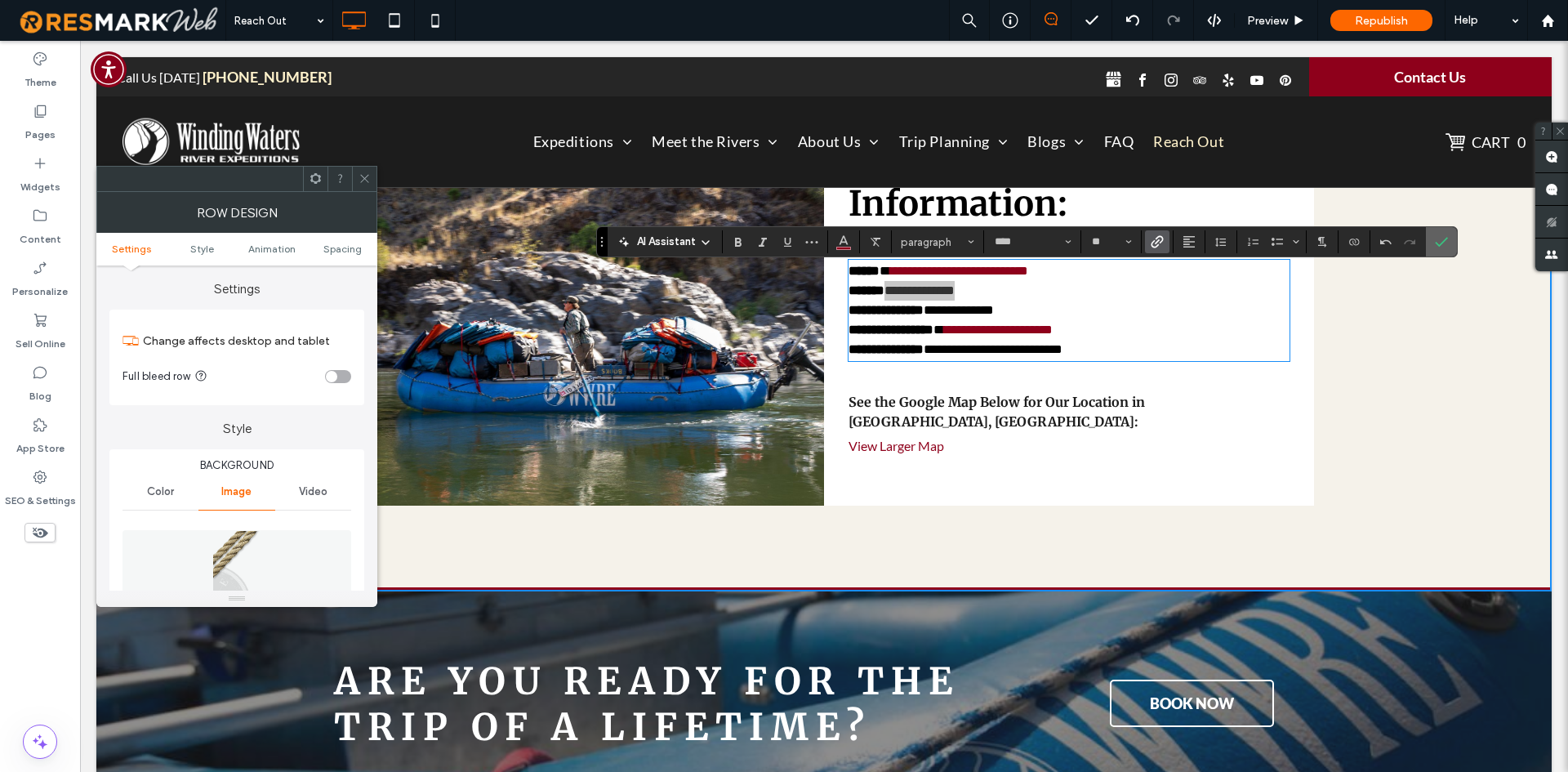
click at [1442, 243] on icon "Confirm" at bounding box center [1441, 241] width 13 height 13
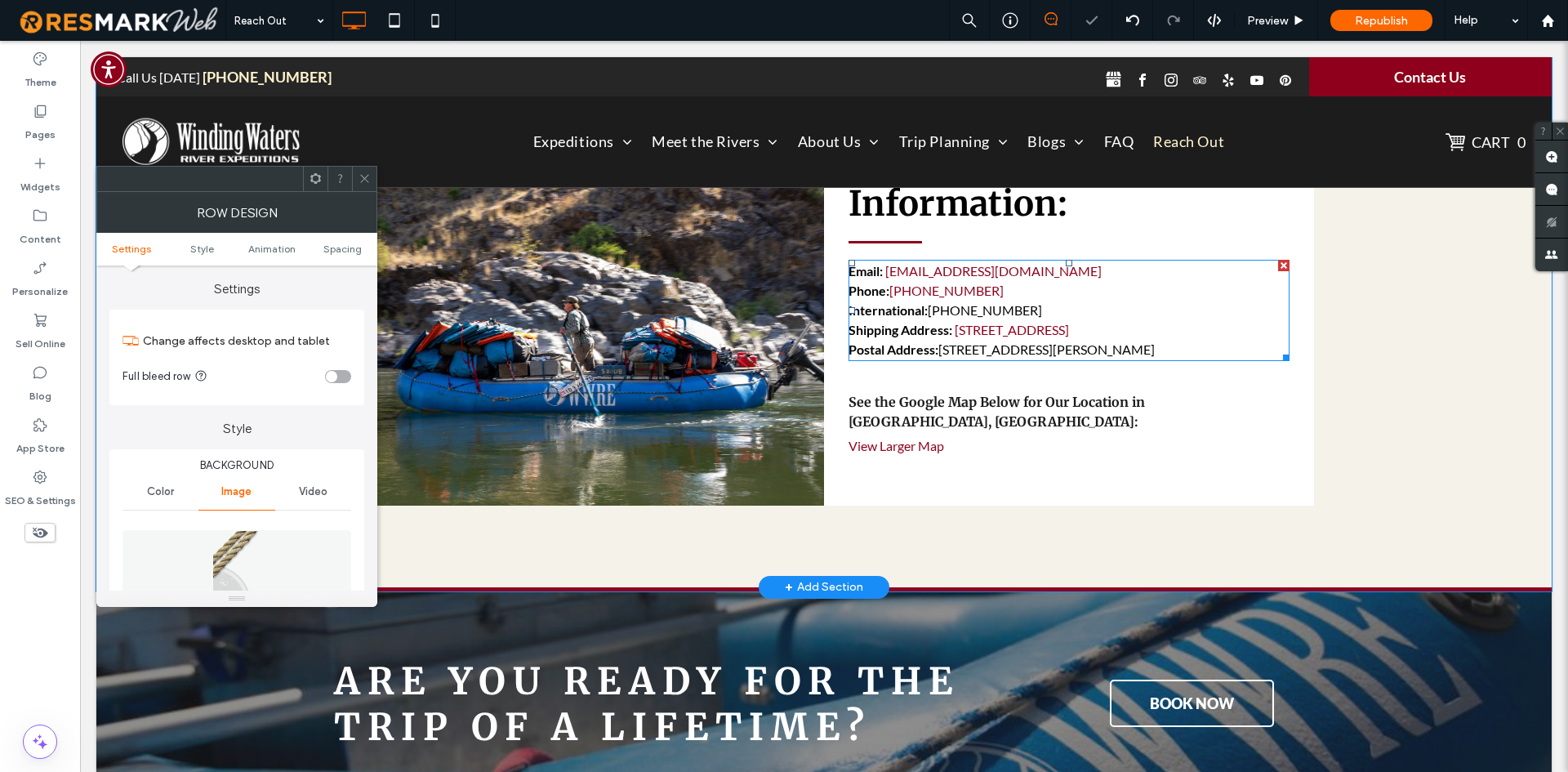
click at [964, 315] on span "[PHONE_NUMBER]" at bounding box center [984, 310] width 114 height 16
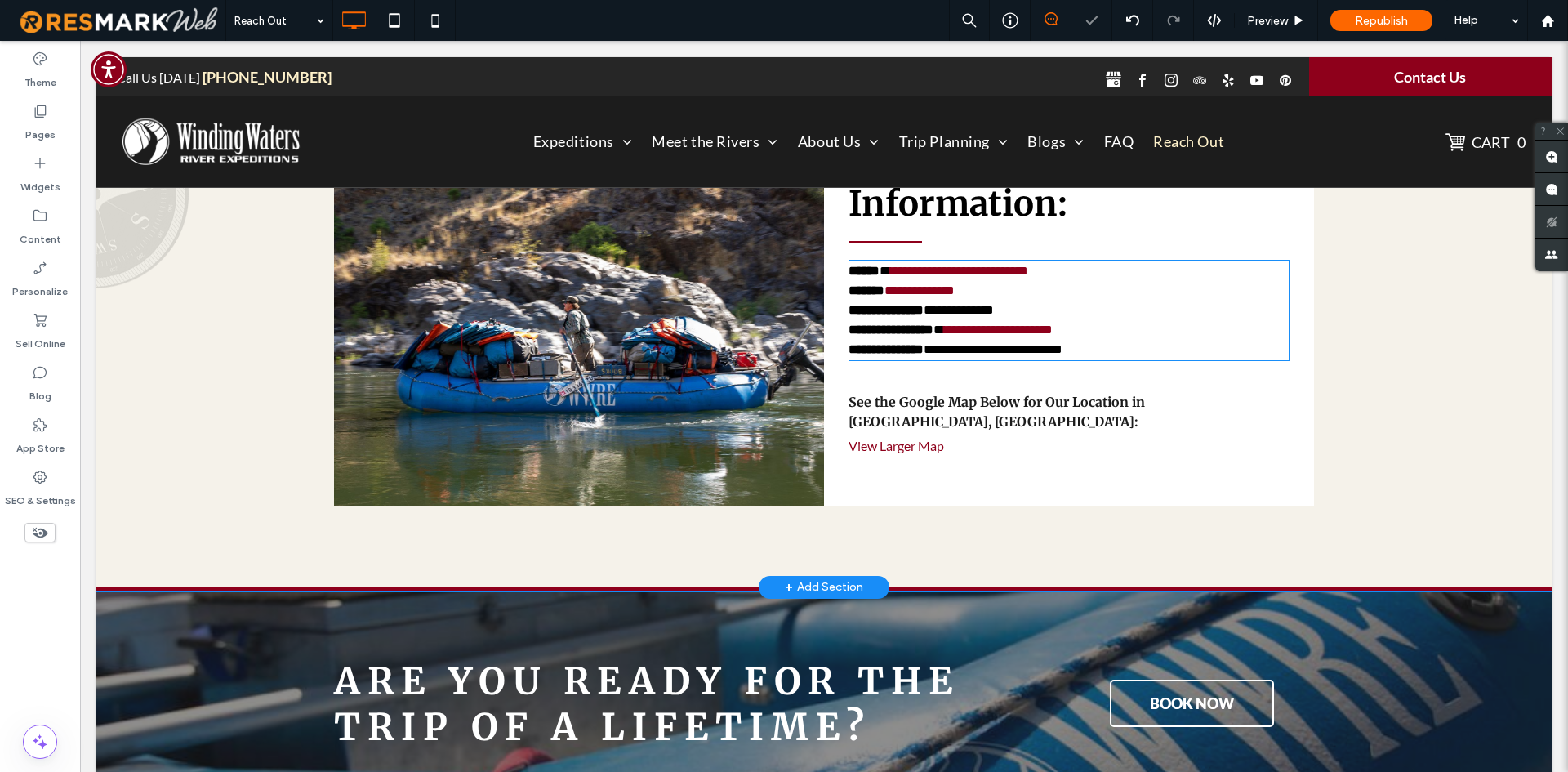
type input "****"
type input "**"
click at [964, 315] on span "**********" at bounding box center [958, 309] width 71 height 12
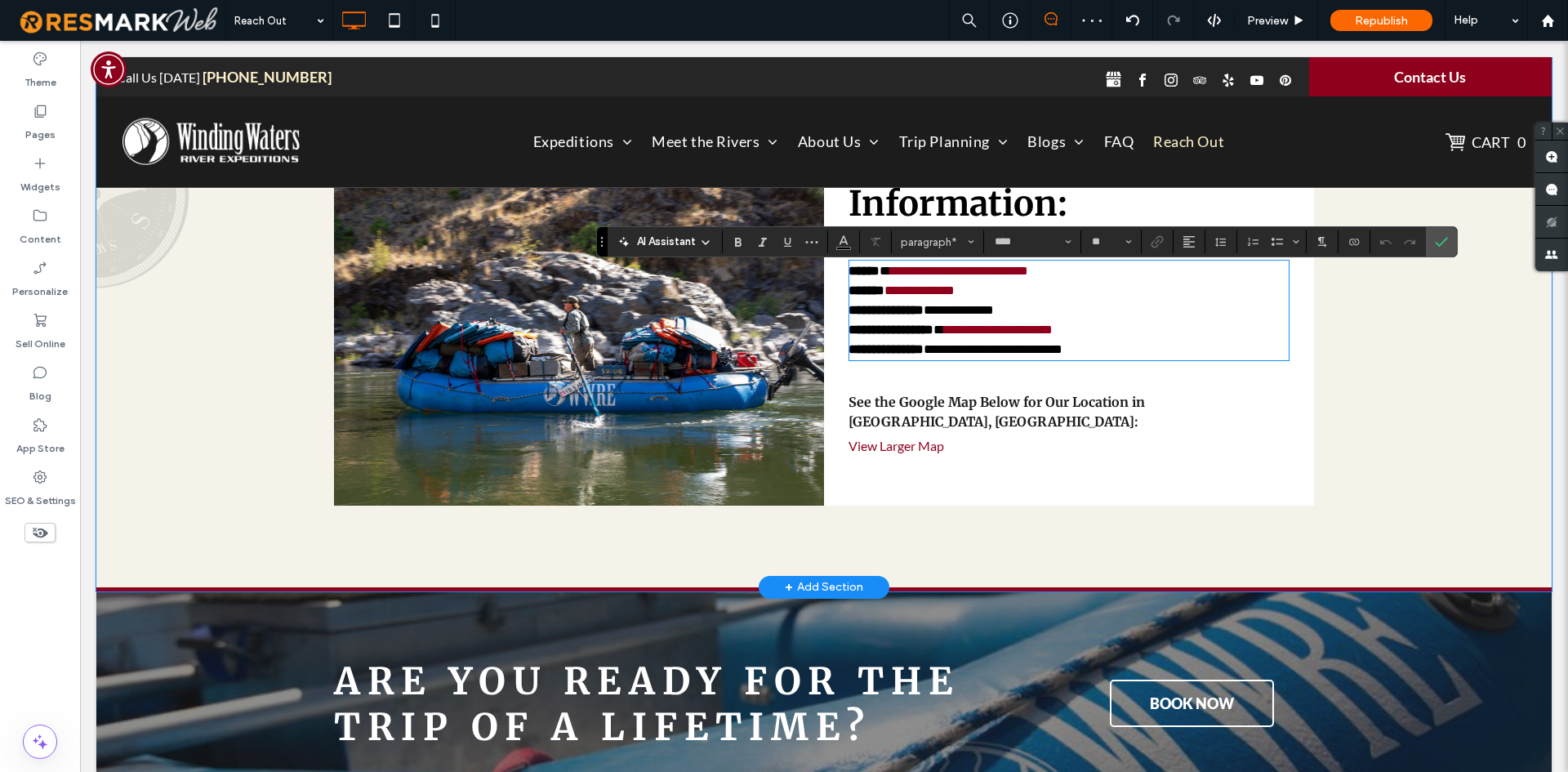
click at [972, 311] on p "**********" at bounding box center [1069, 310] width 441 height 20
drag, startPoint x: 1028, startPoint y: 323, endPoint x: 924, endPoint y: 325, distance: 104.0
click at [924, 320] on p "**********" at bounding box center [1069, 310] width 441 height 20
click at [1141, 245] on section at bounding box center [1157, 241] width 32 height 23
click at [1151, 241] on icon "Link" at bounding box center [1157, 241] width 13 height 13
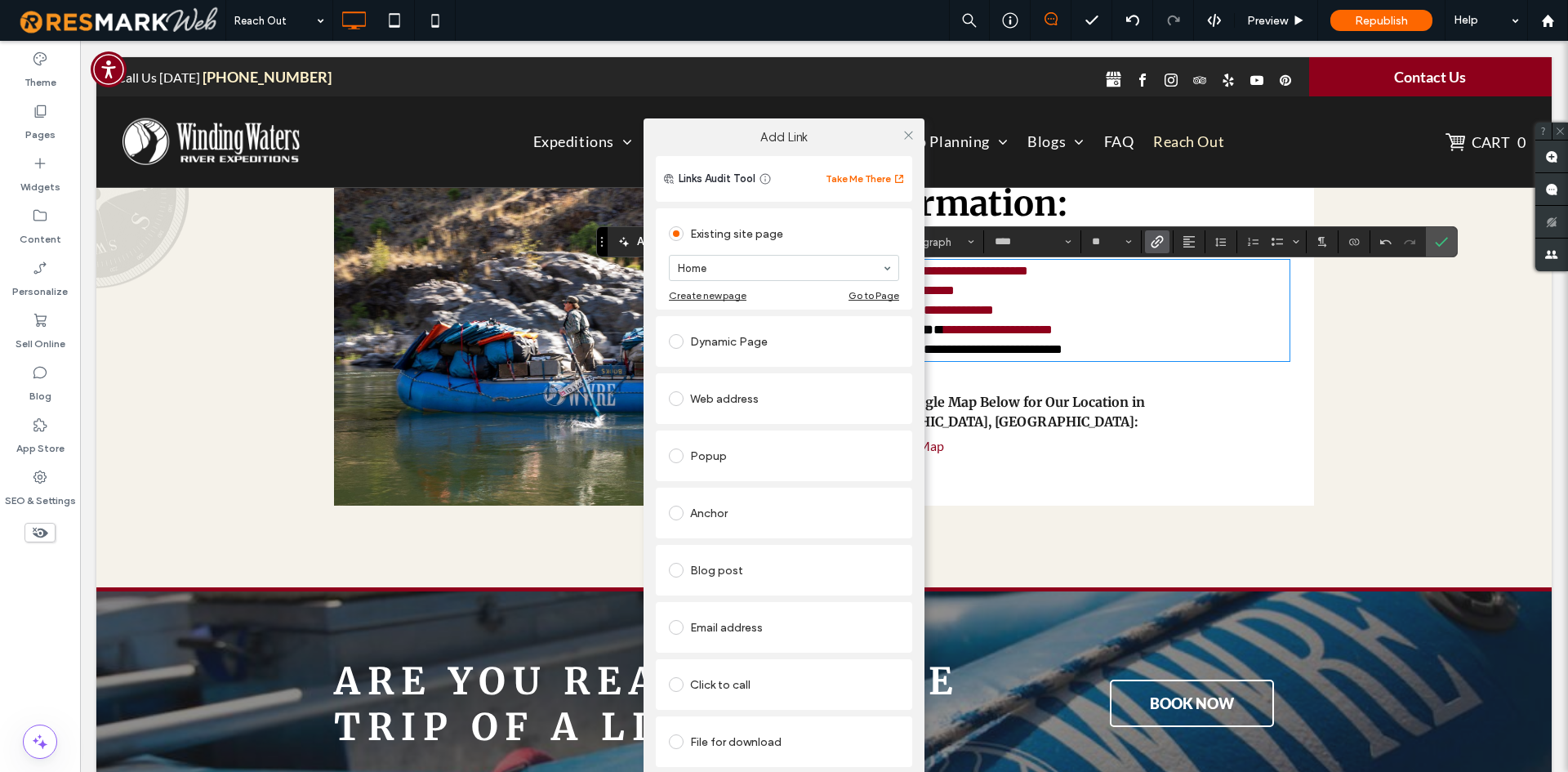
click at [771, 681] on div "Click to call" at bounding box center [783, 684] width 230 height 26
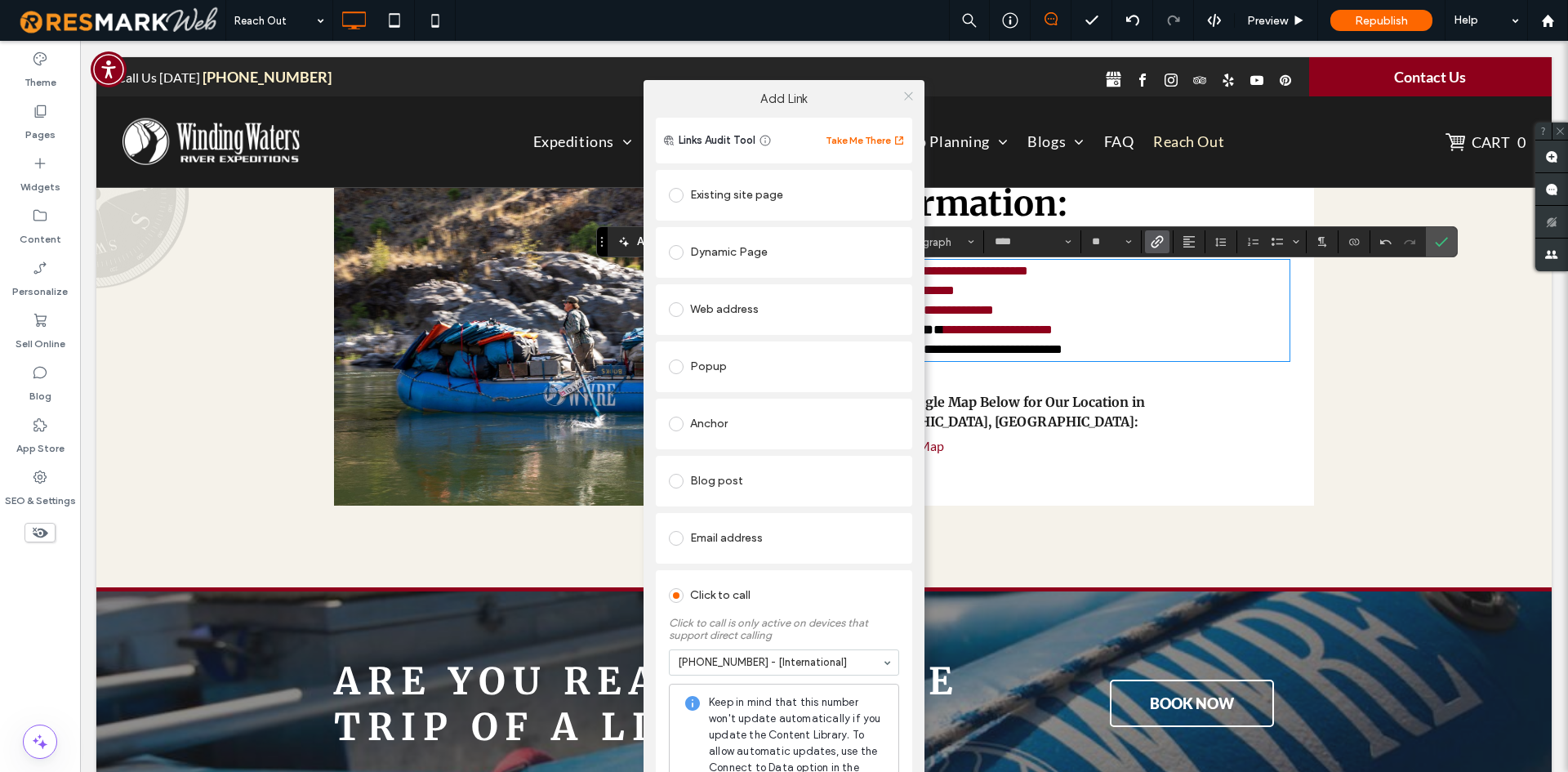
click at [902, 96] on icon at bounding box center [908, 96] width 12 height 12
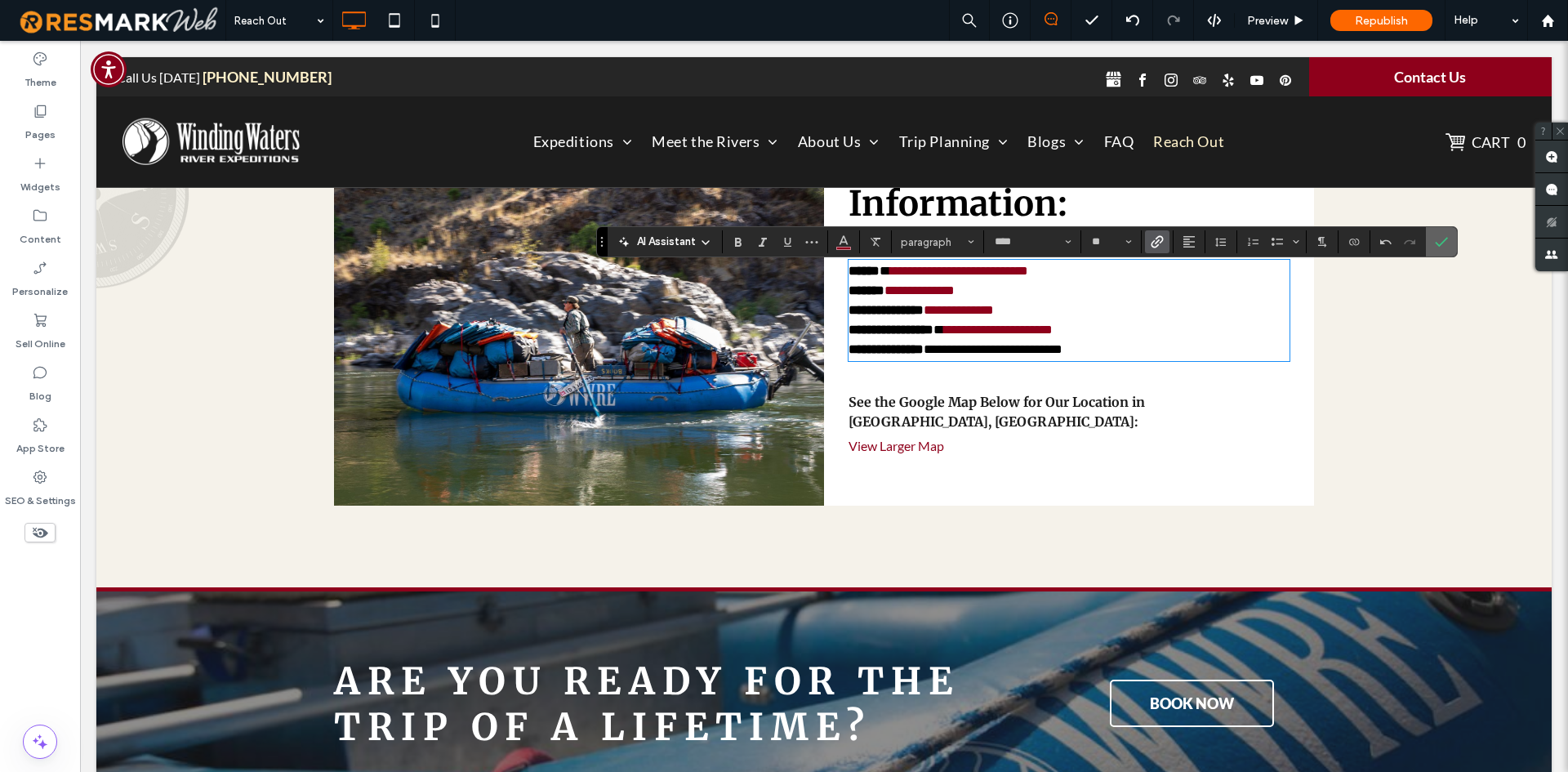
click at [1446, 240] on use "Confirm" at bounding box center [1441, 243] width 13 height 10
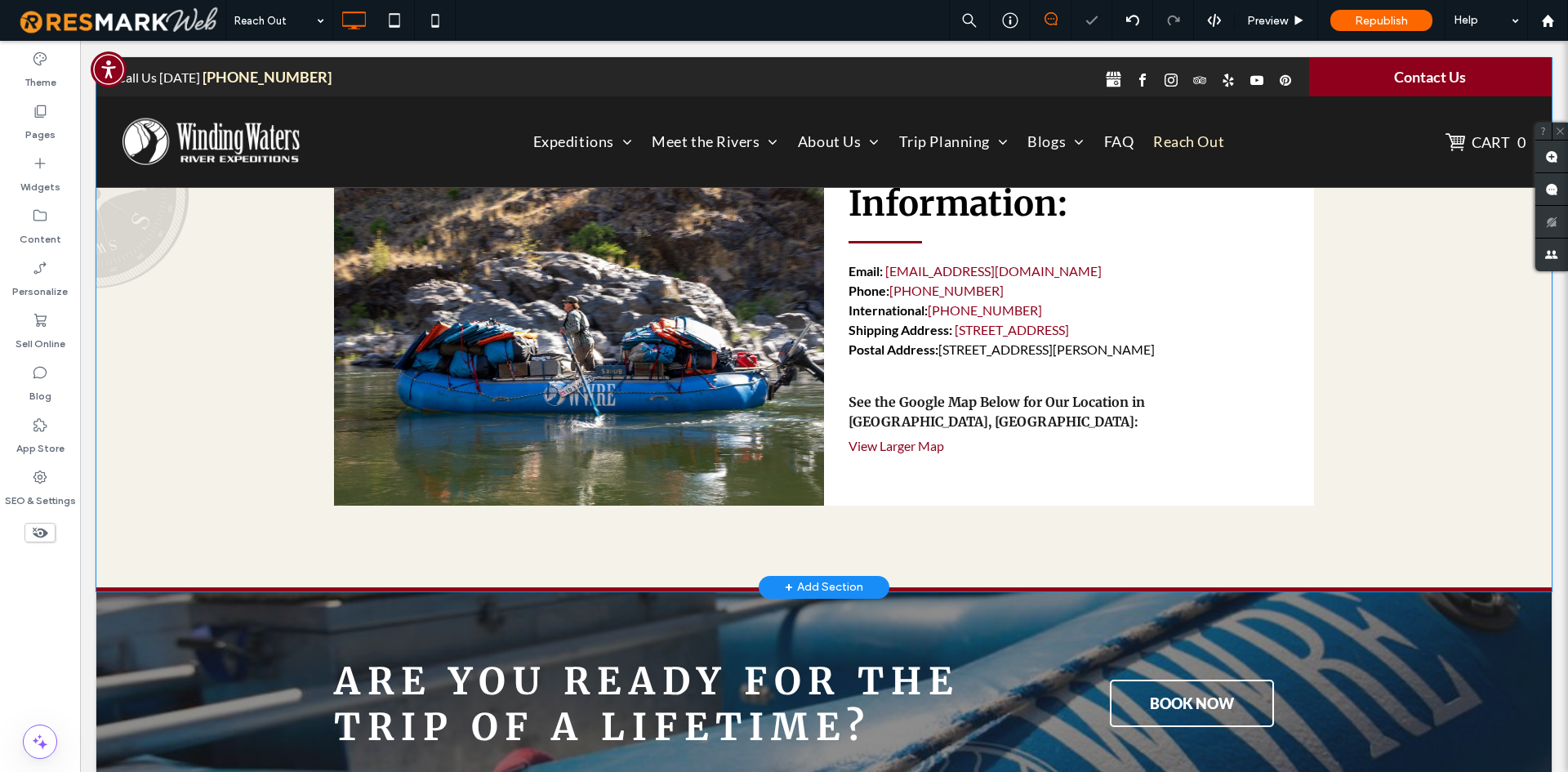
click at [1441, 361] on div "Button Click To Paste Winding Waters’ Contact Information: Email: info@windingw…" at bounding box center [824, 300] width 1456 height 580
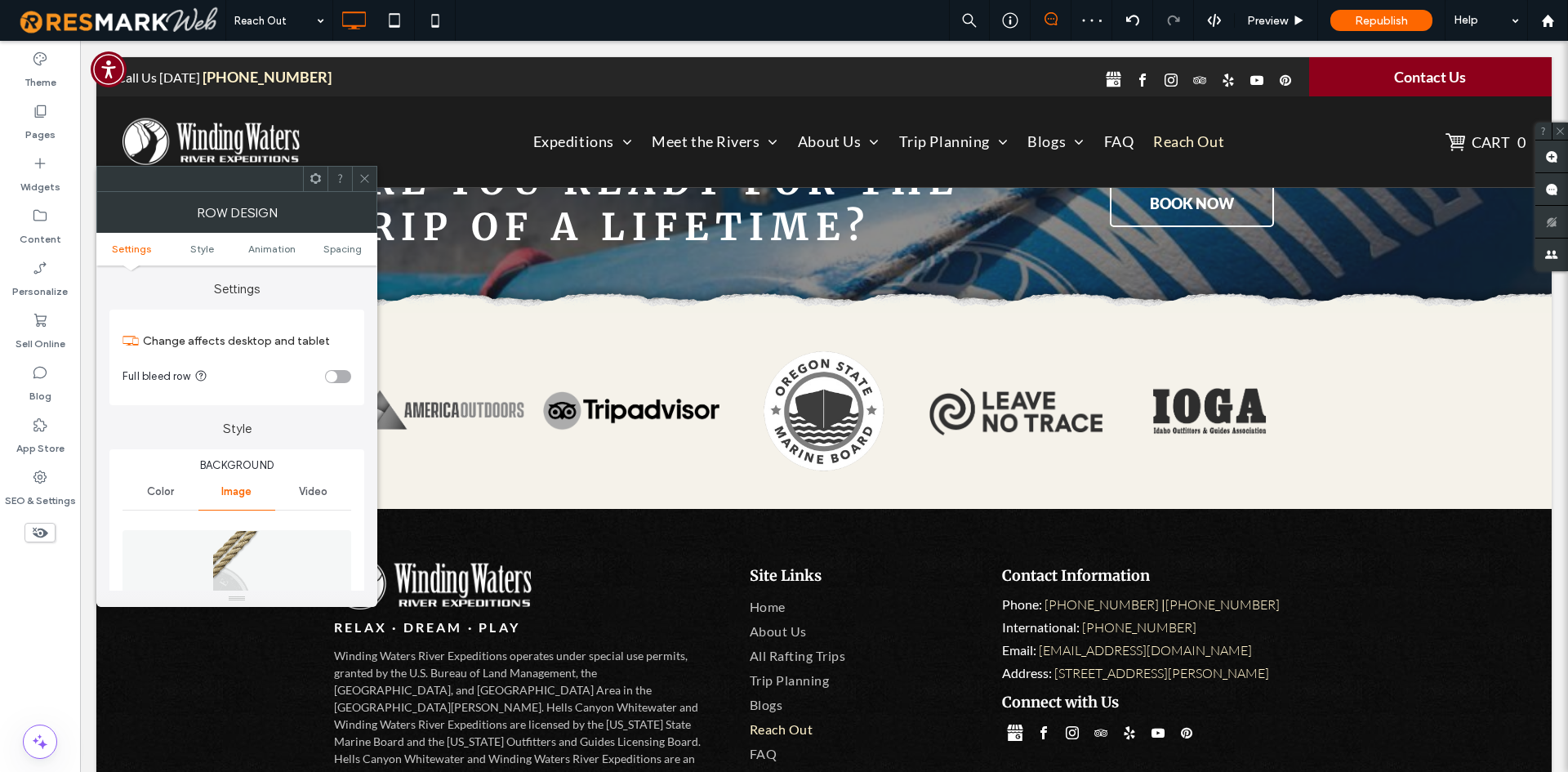
scroll to position [2153, 0]
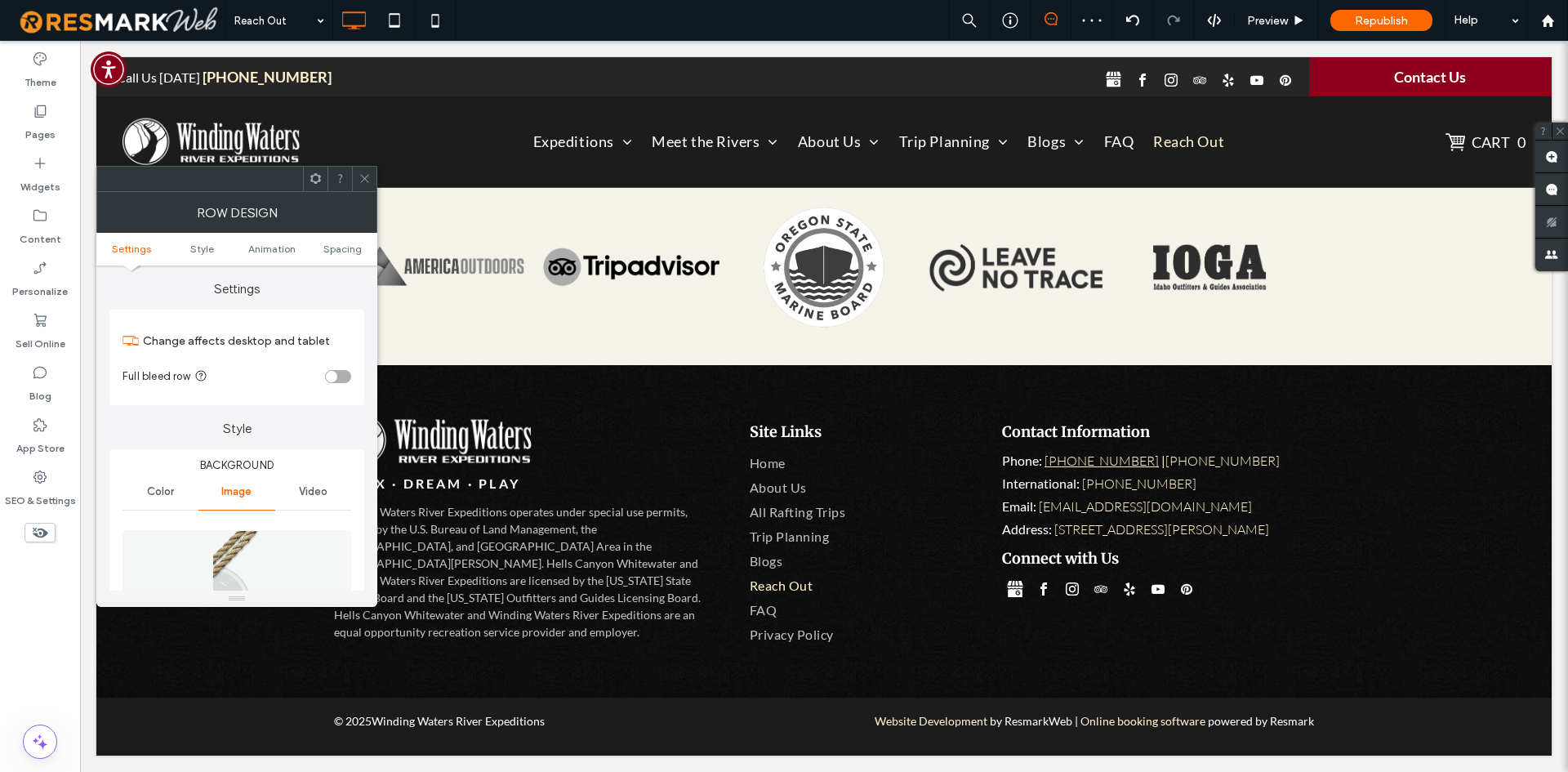
click at [1103, 461] on link "[PHONE_NUMBER]" at bounding box center [1101, 461] width 114 height 16
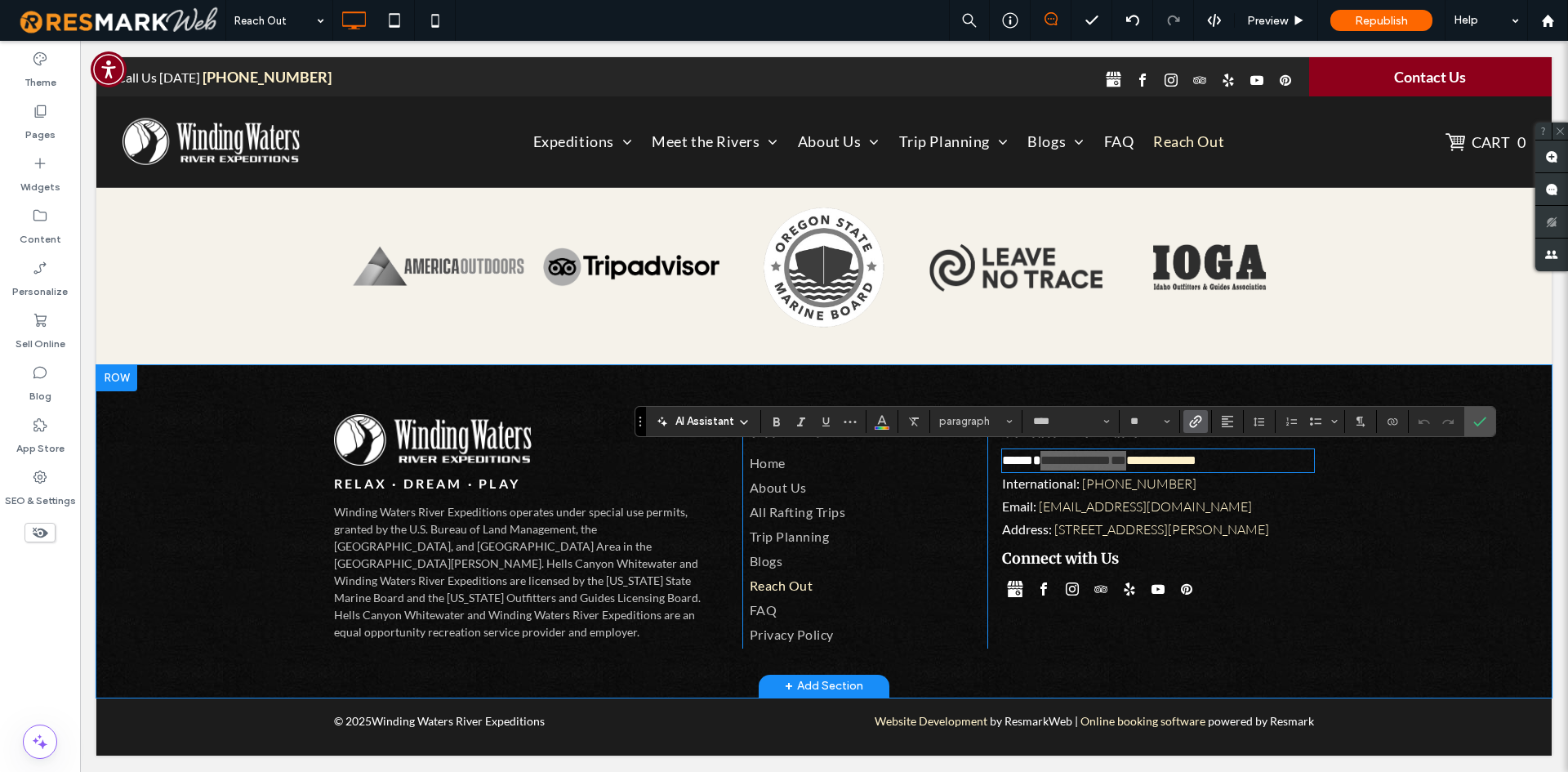
click at [1192, 426] on use "Link" at bounding box center [1195, 421] width 12 height 12
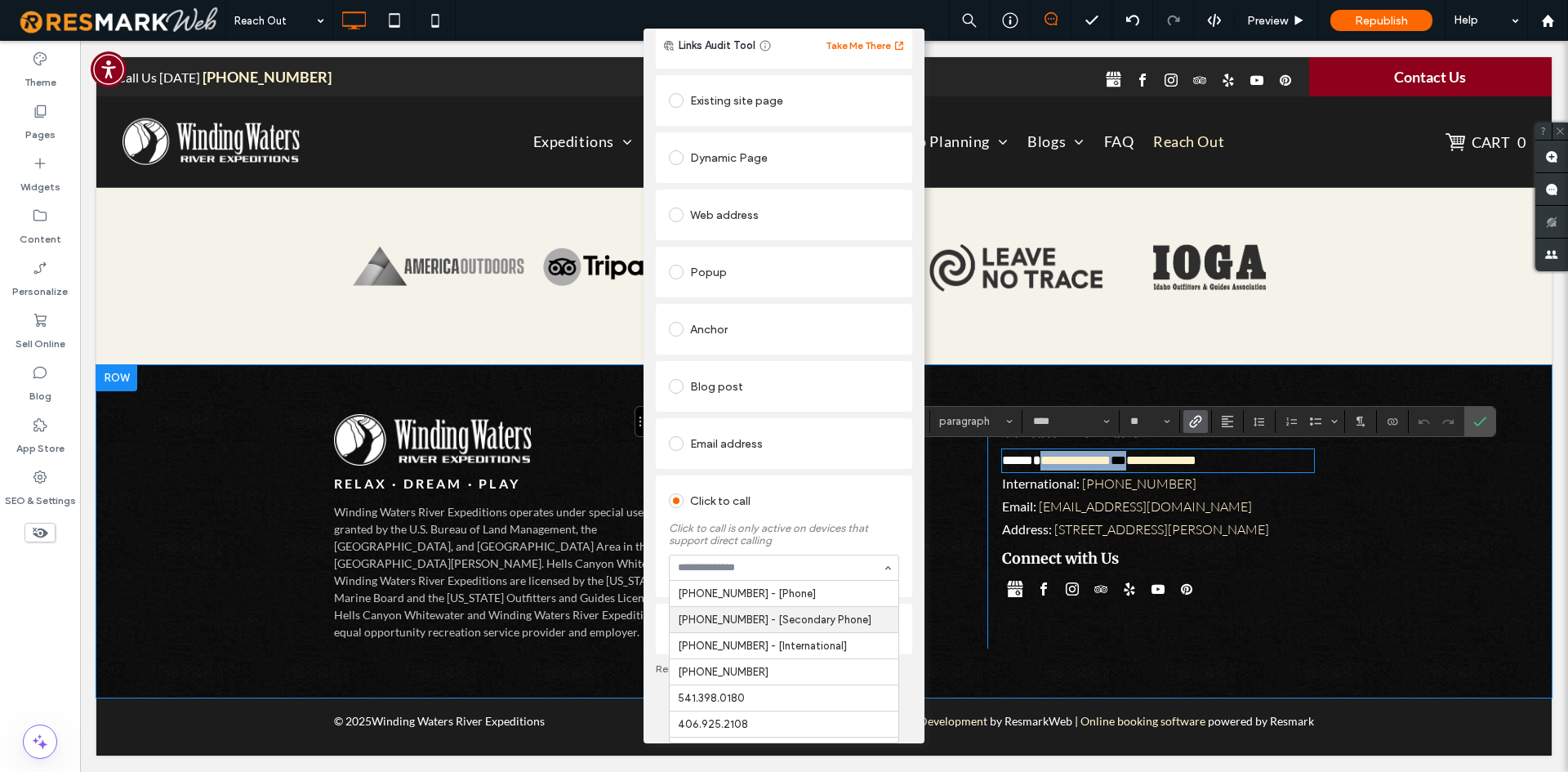
scroll to position [0, 0]
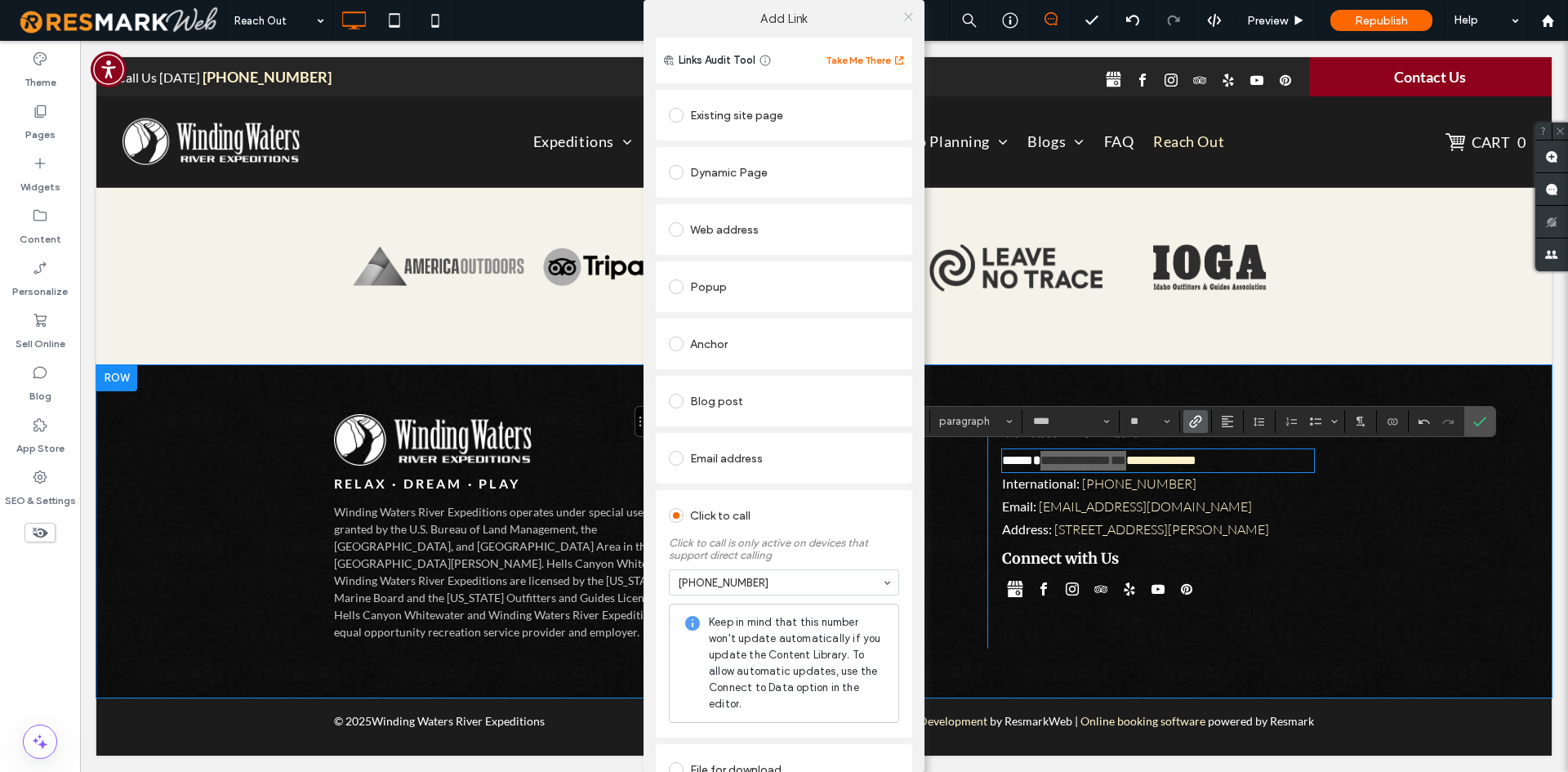
click at [904, 18] on use at bounding box center [908, 16] width 8 height 8
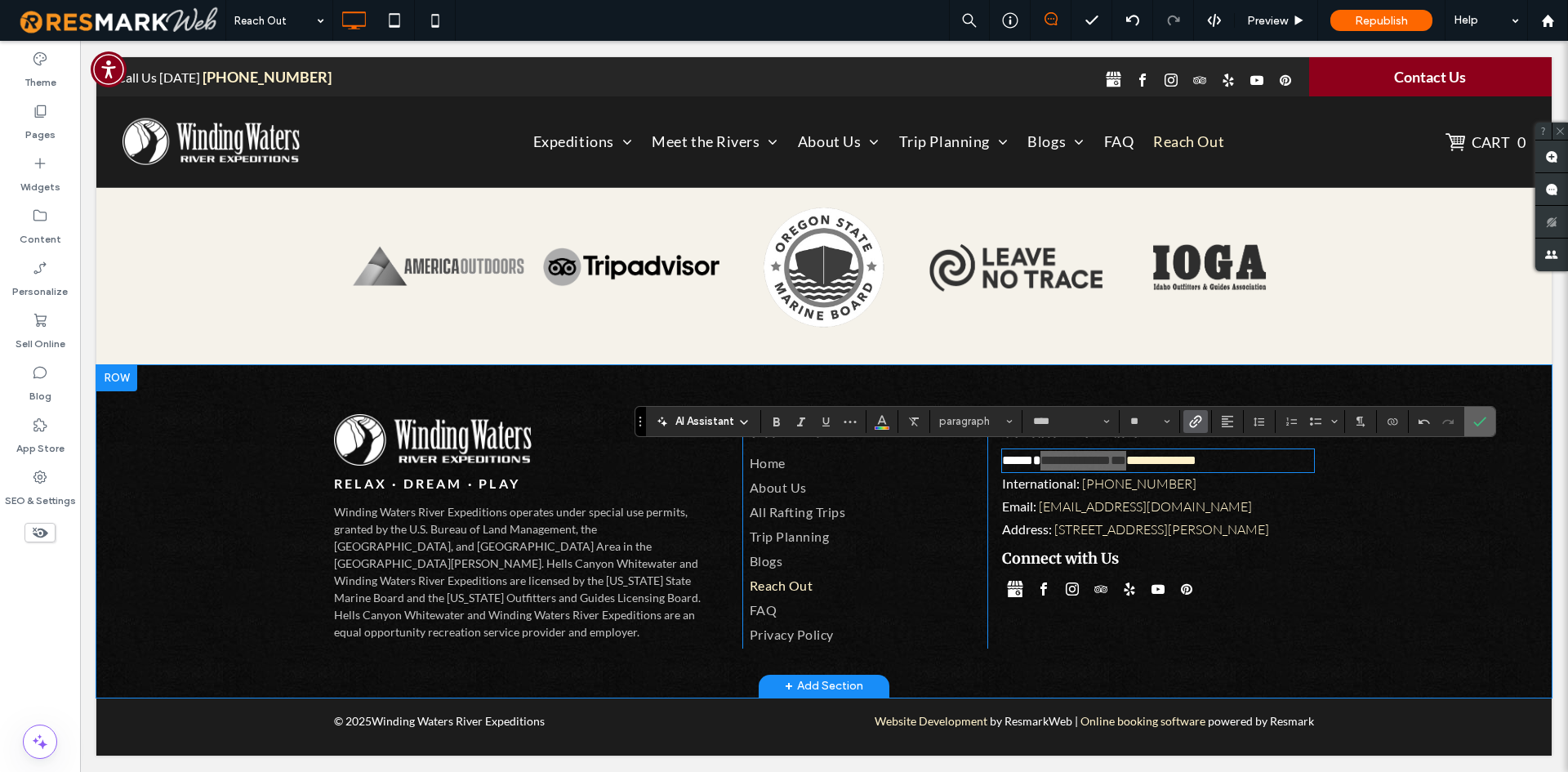
click at [1479, 422] on use "Confirm" at bounding box center [1479, 422] width 13 height 10
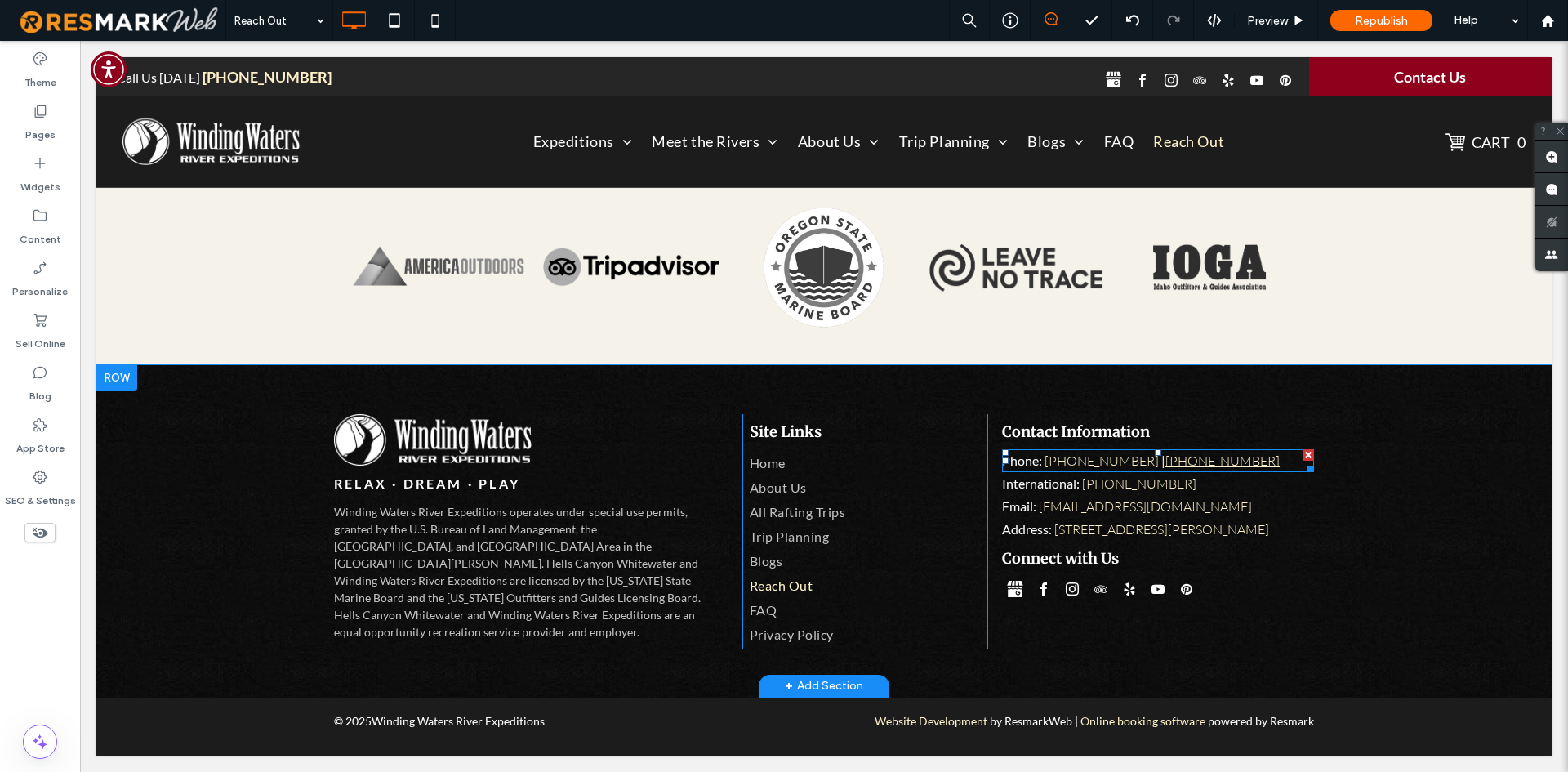
click at [1228, 454] on link "[PHONE_NUMBER]" at bounding box center [1222, 461] width 114 height 16
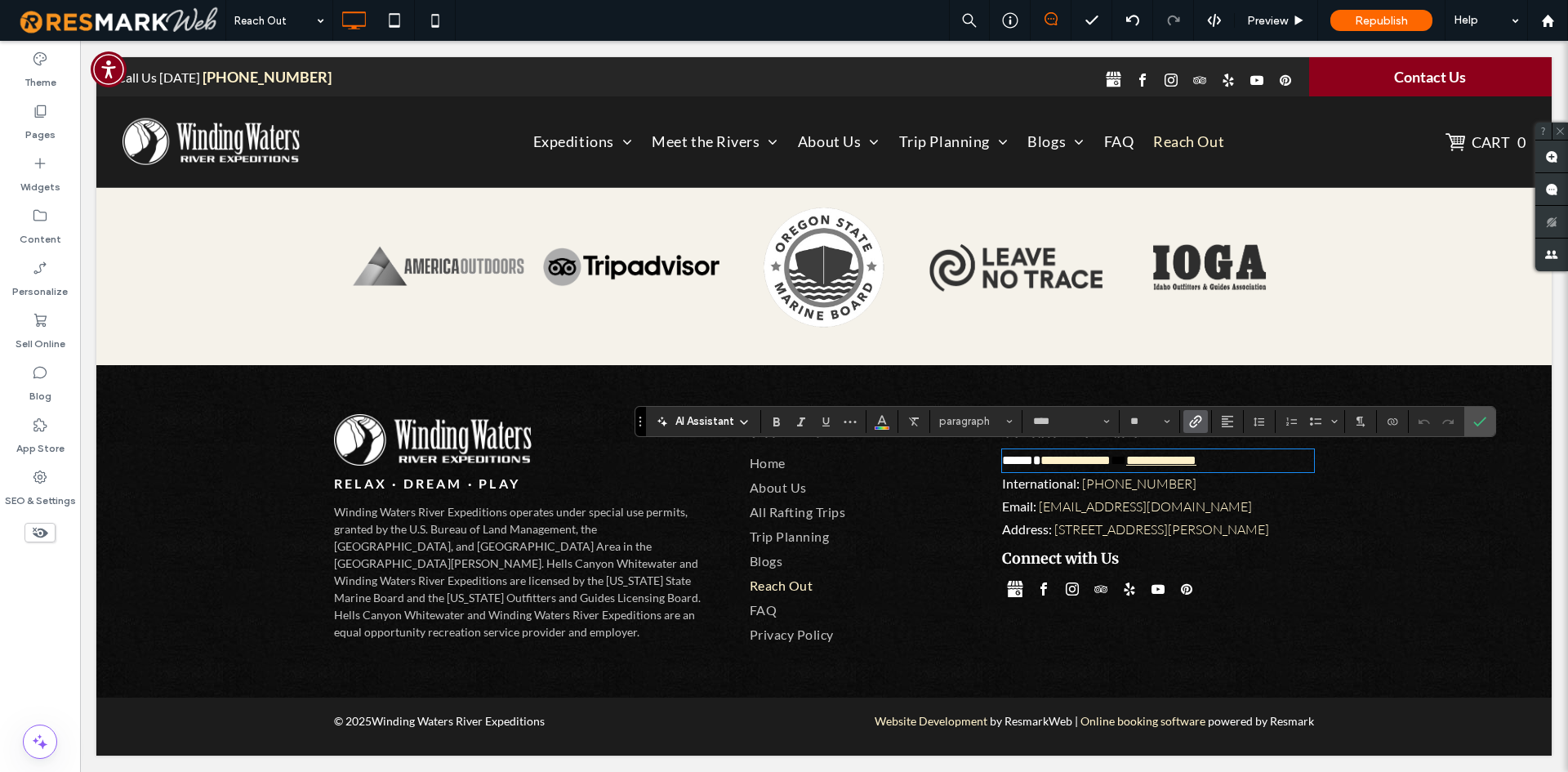
click at [1195, 457] on link "**********" at bounding box center [1161, 460] width 71 height 12
drag, startPoint x: 1139, startPoint y: 458, endPoint x: 1350, endPoint y: 467, distance: 211.2
click at [1350, 467] on div "**********" at bounding box center [824, 531] width 1456 height 332
drag, startPoint x: 1478, startPoint y: 425, endPoint x: 1372, endPoint y: 394, distance: 110.4
click at [1478, 425] on use "Confirm" at bounding box center [1479, 422] width 13 height 10
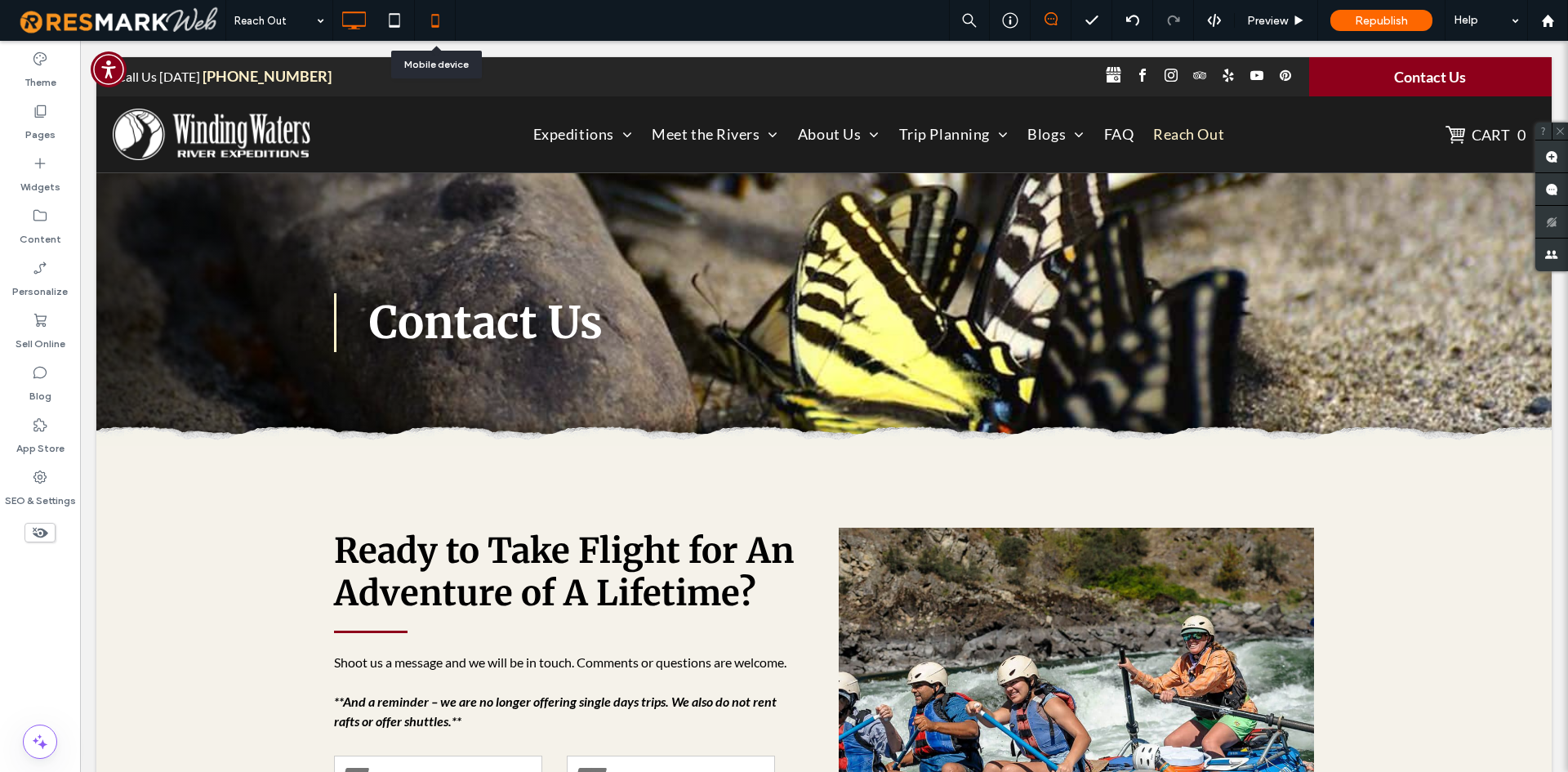
click at [445, 30] on icon at bounding box center [435, 20] width 33 height 33
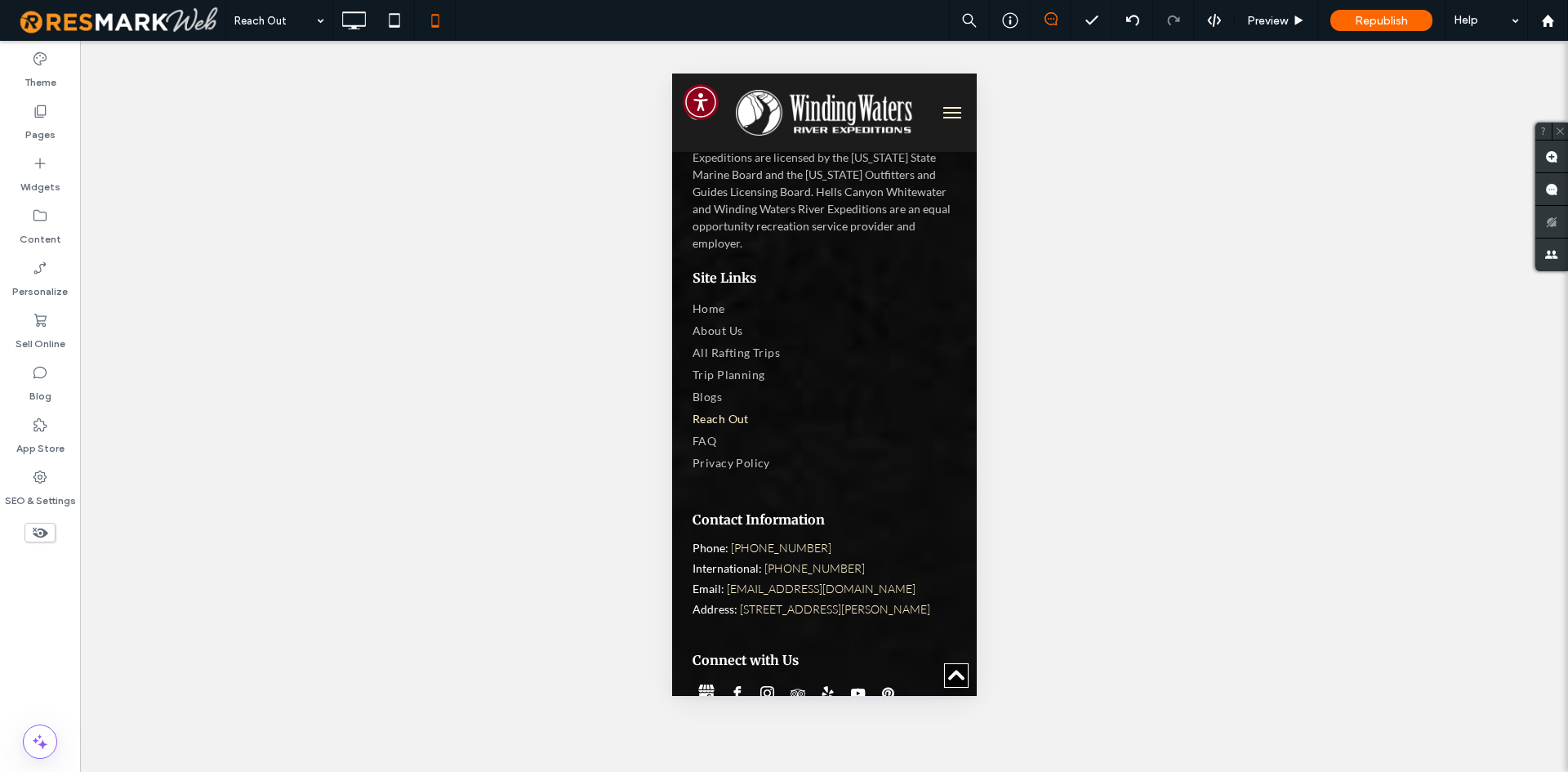
scroll to position [3124, 0]
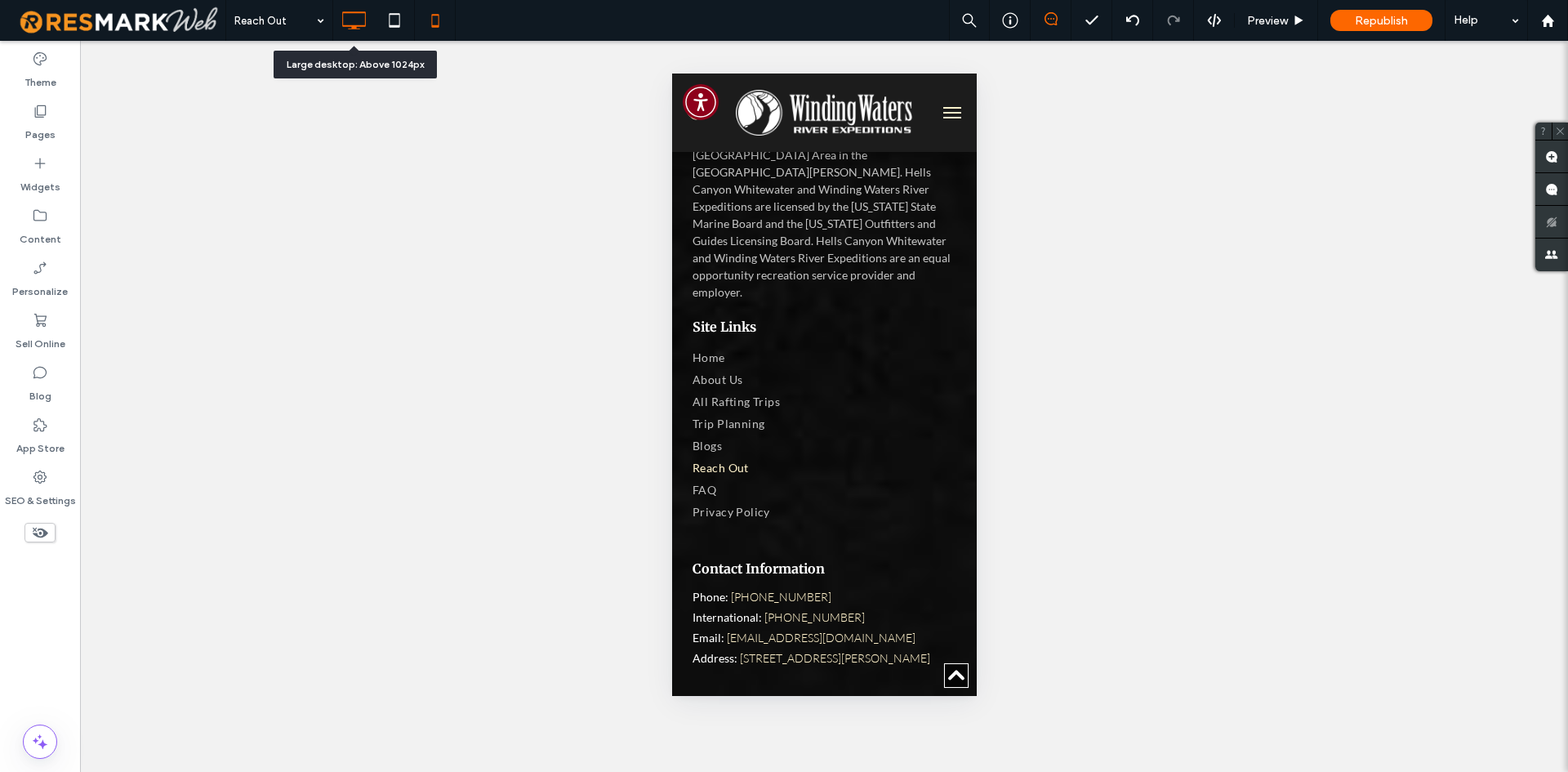
click at [365, 1] on div at bounding box center [353, 20] width 41 height 41
click at [378, 8] on div at bounding box center [394, 20] width 40 height 33
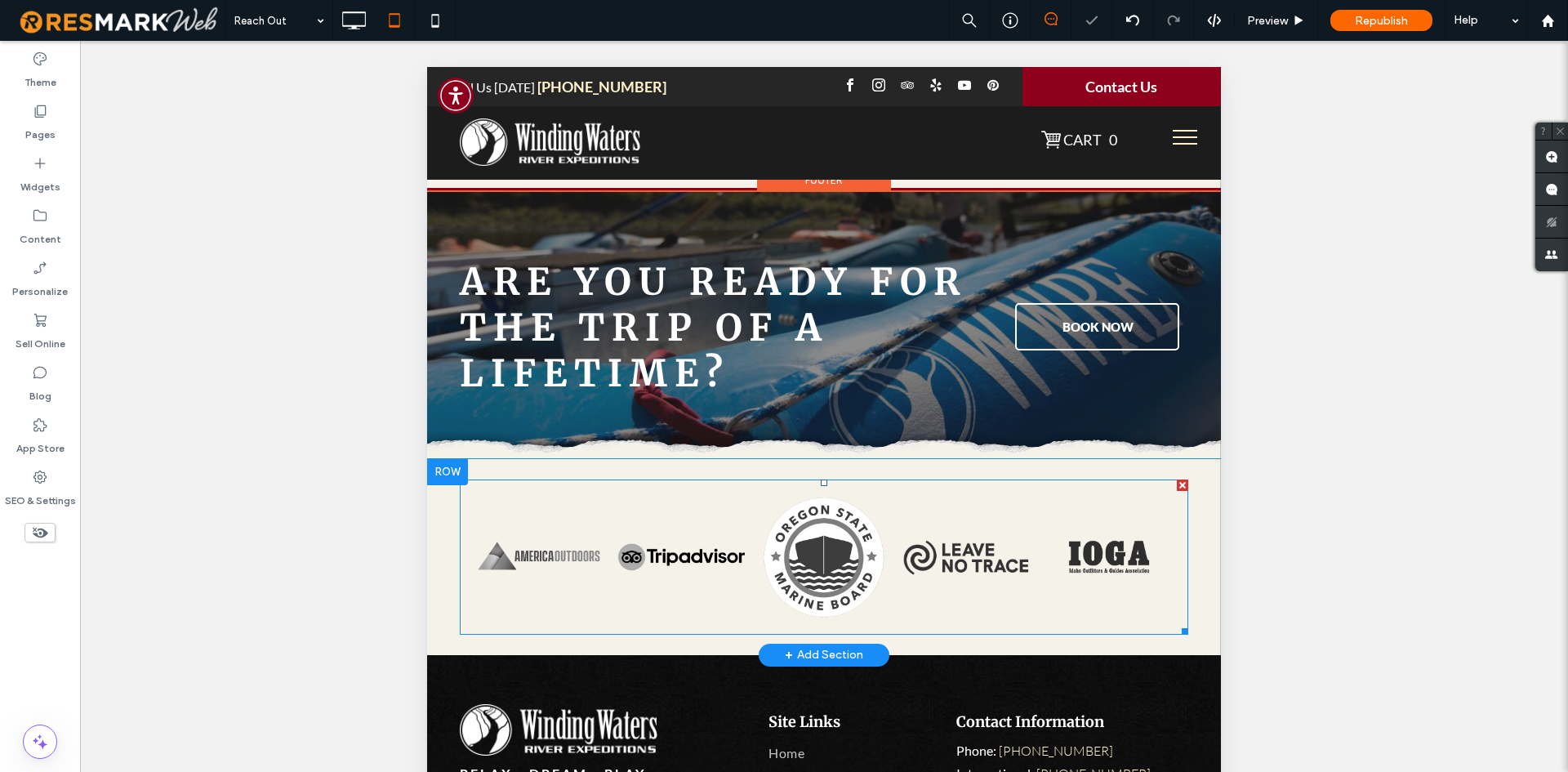
scroll to position [245, 0]
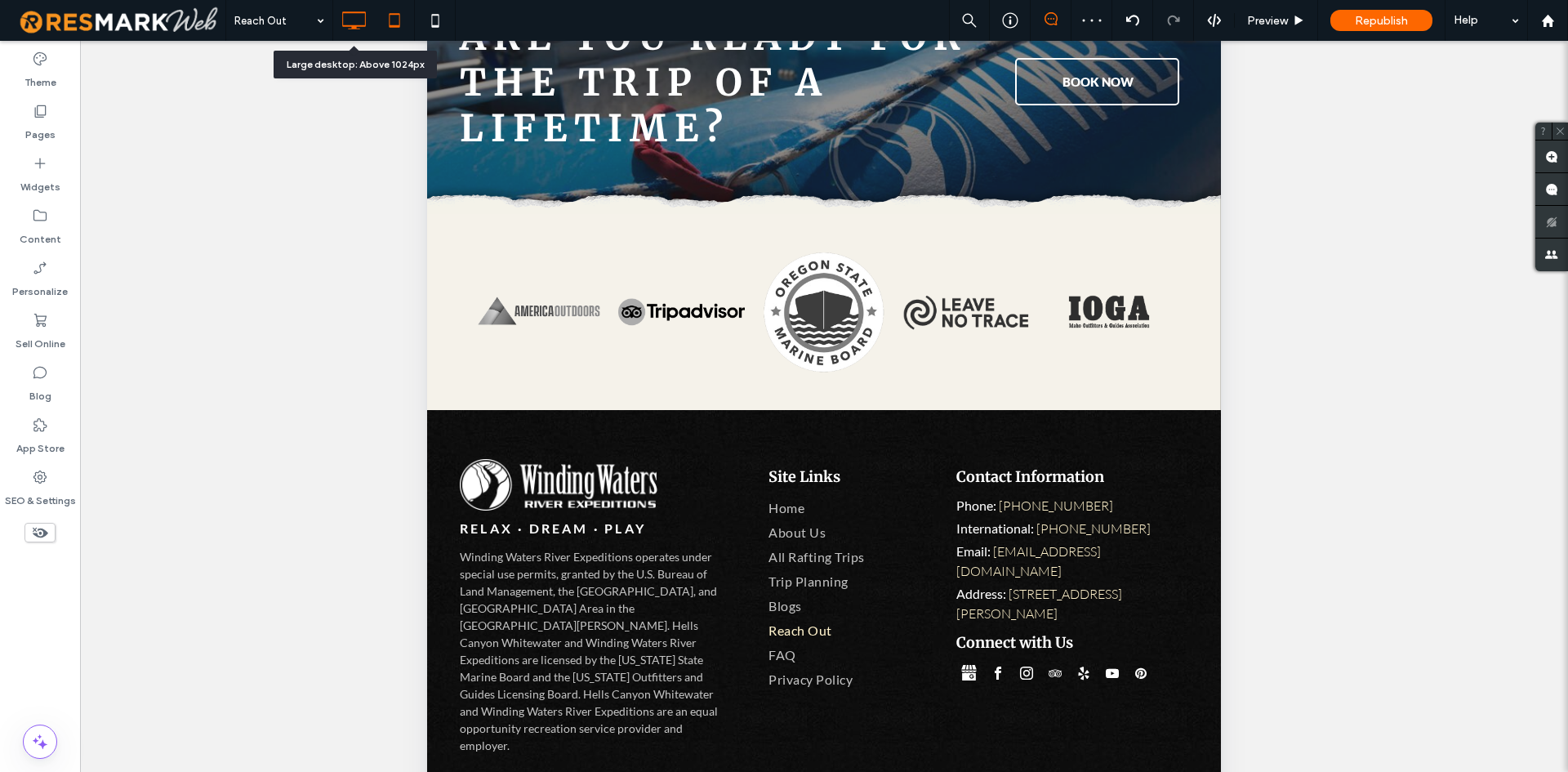
click at [346, 16] on icon at bounding box center [353, 20] width 33 height 33
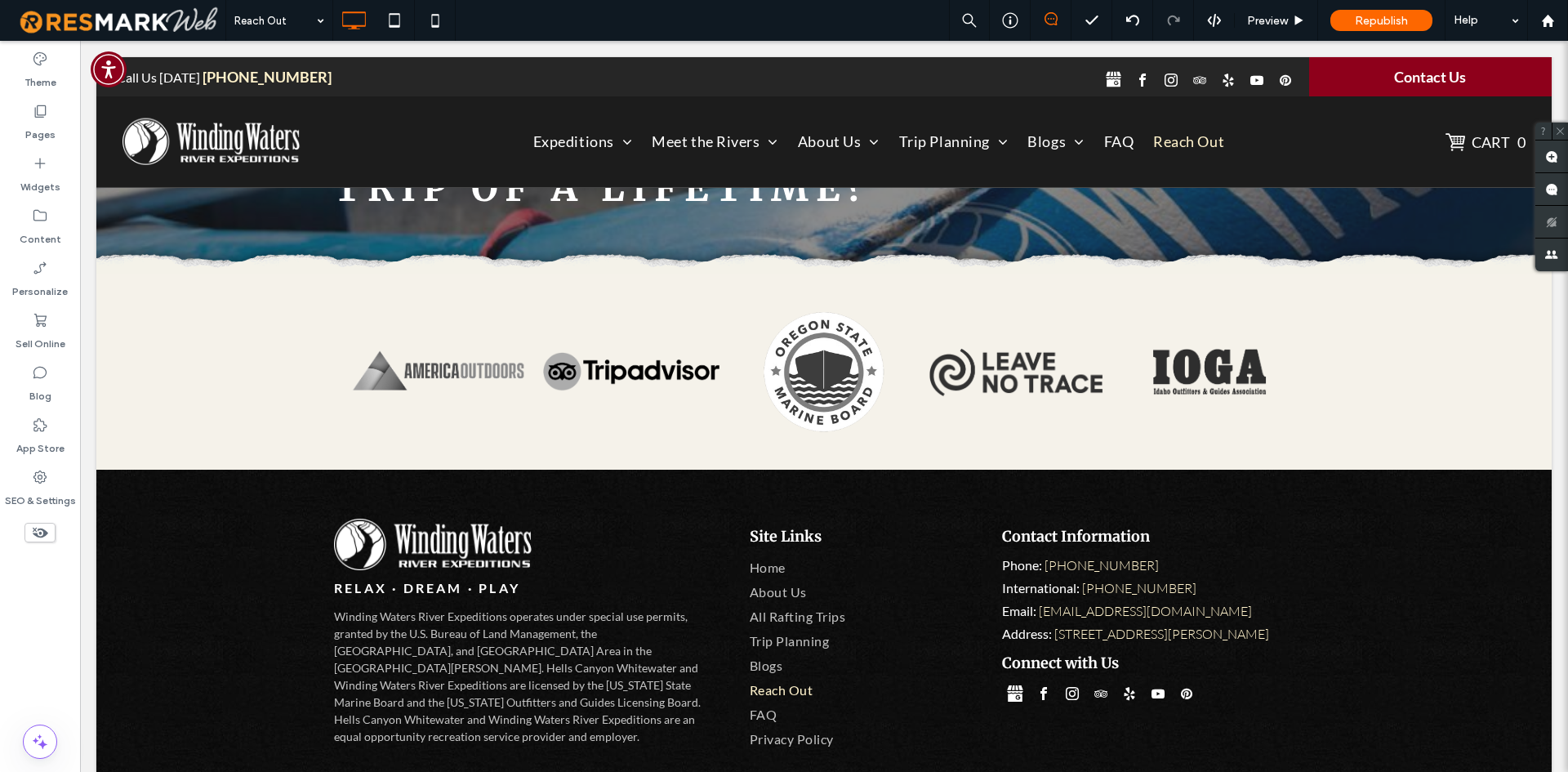
scroll to position [2153, 0]
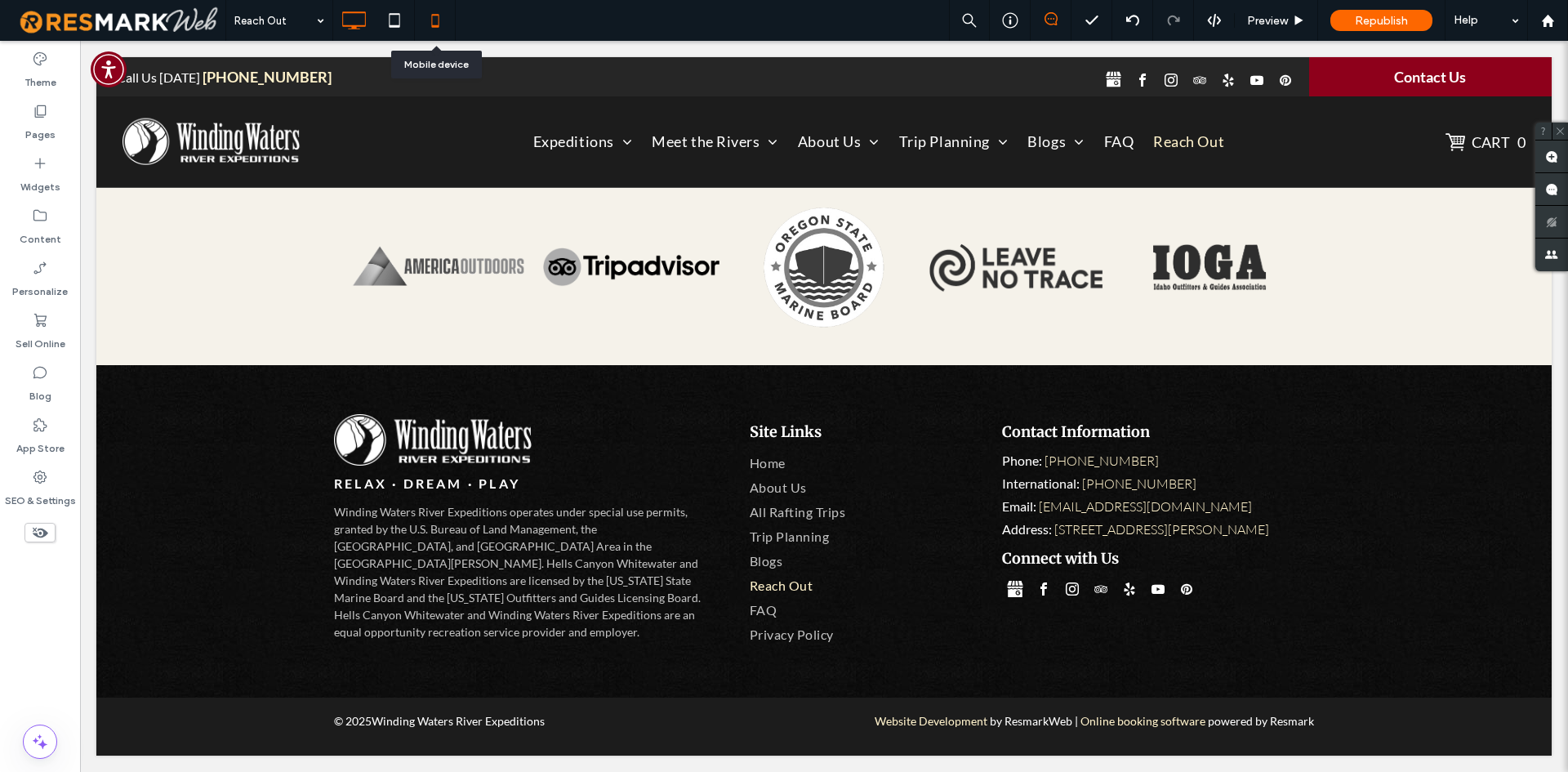
click at [426, 16] on icon at bounding box center [435, 20] width 33 height 33
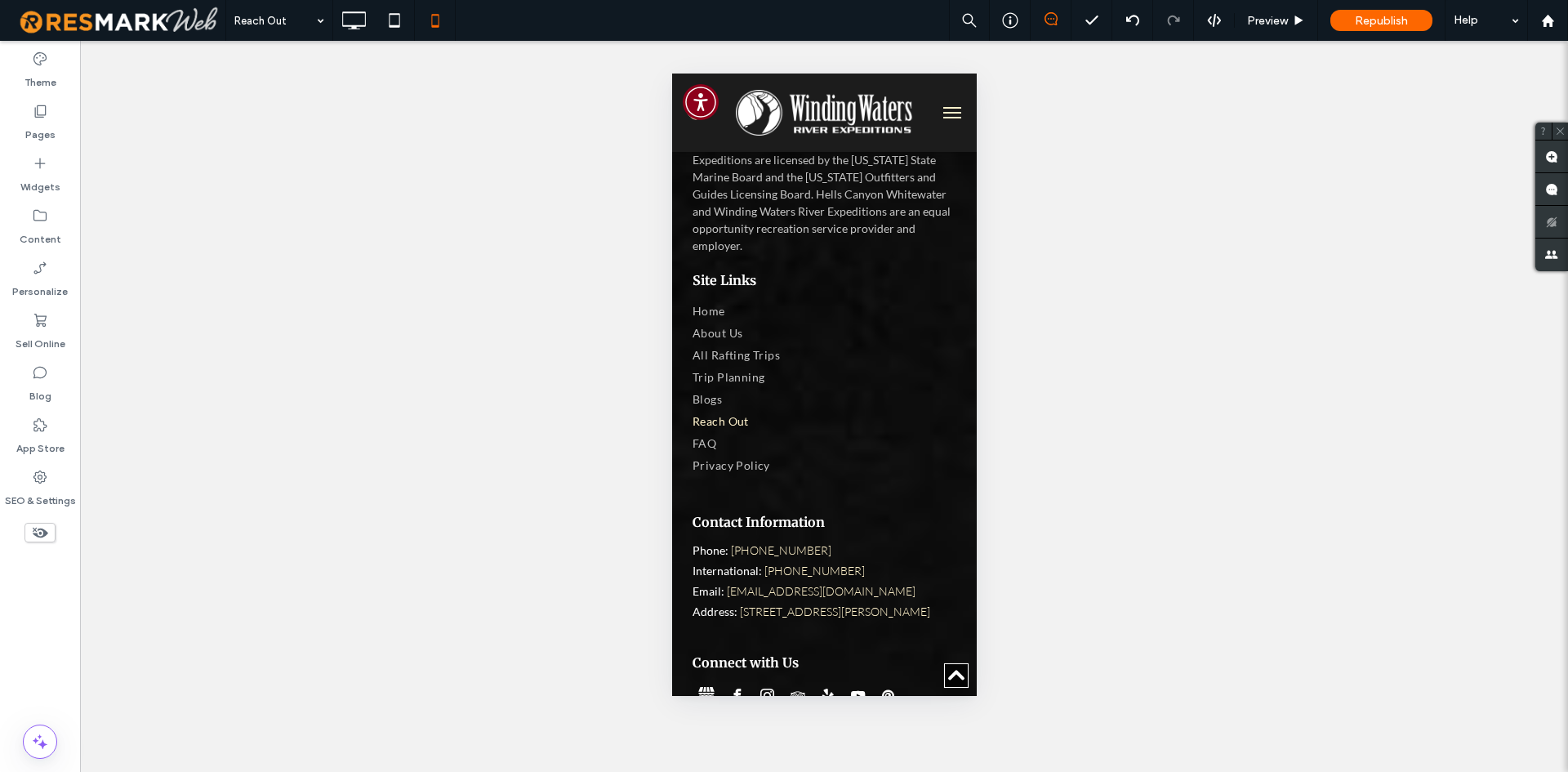
scroll to position [3334, 0]
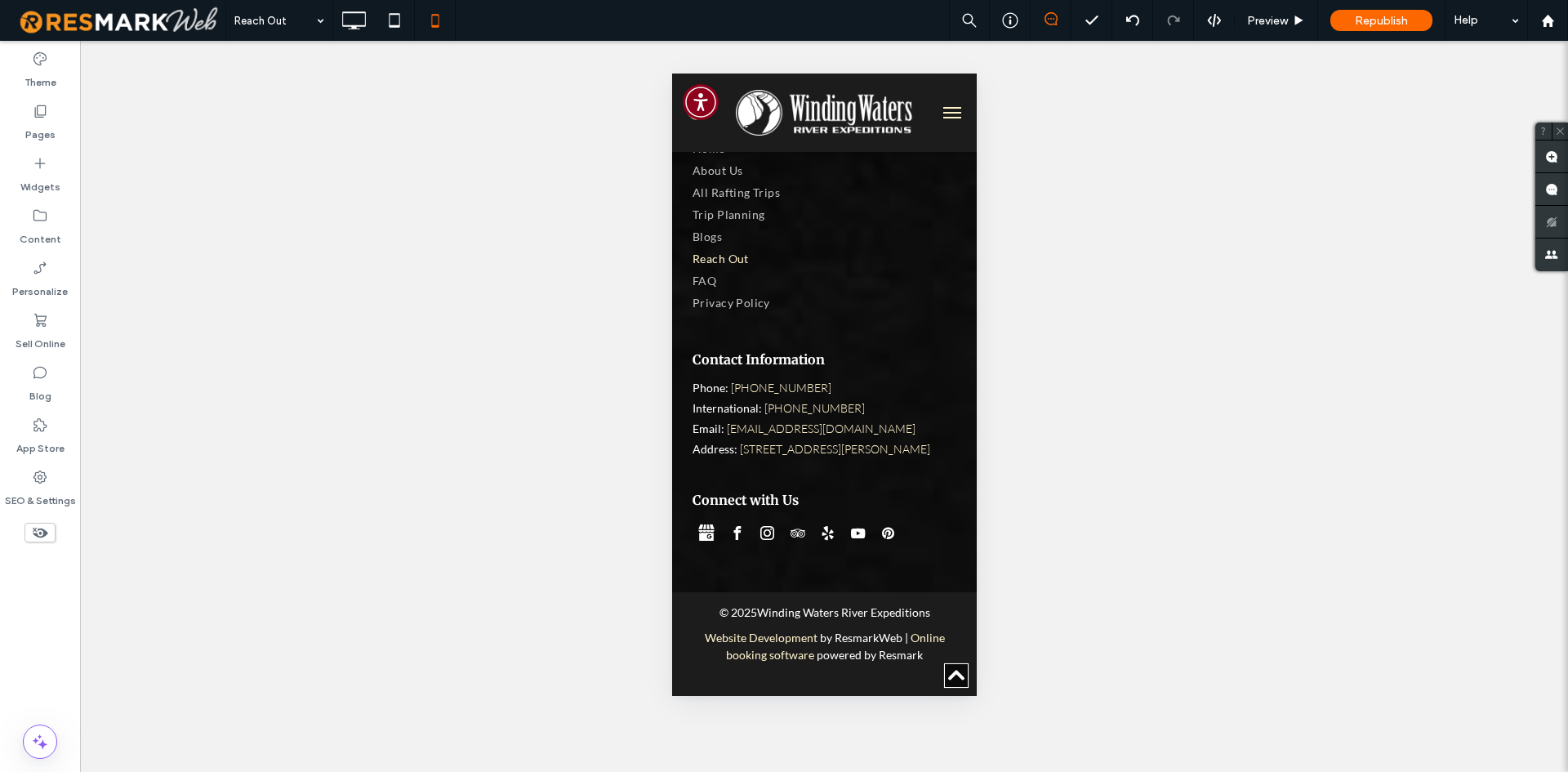
click at [942, 117] on span "menu" at bounding box center [951, 117] width 18 height 2
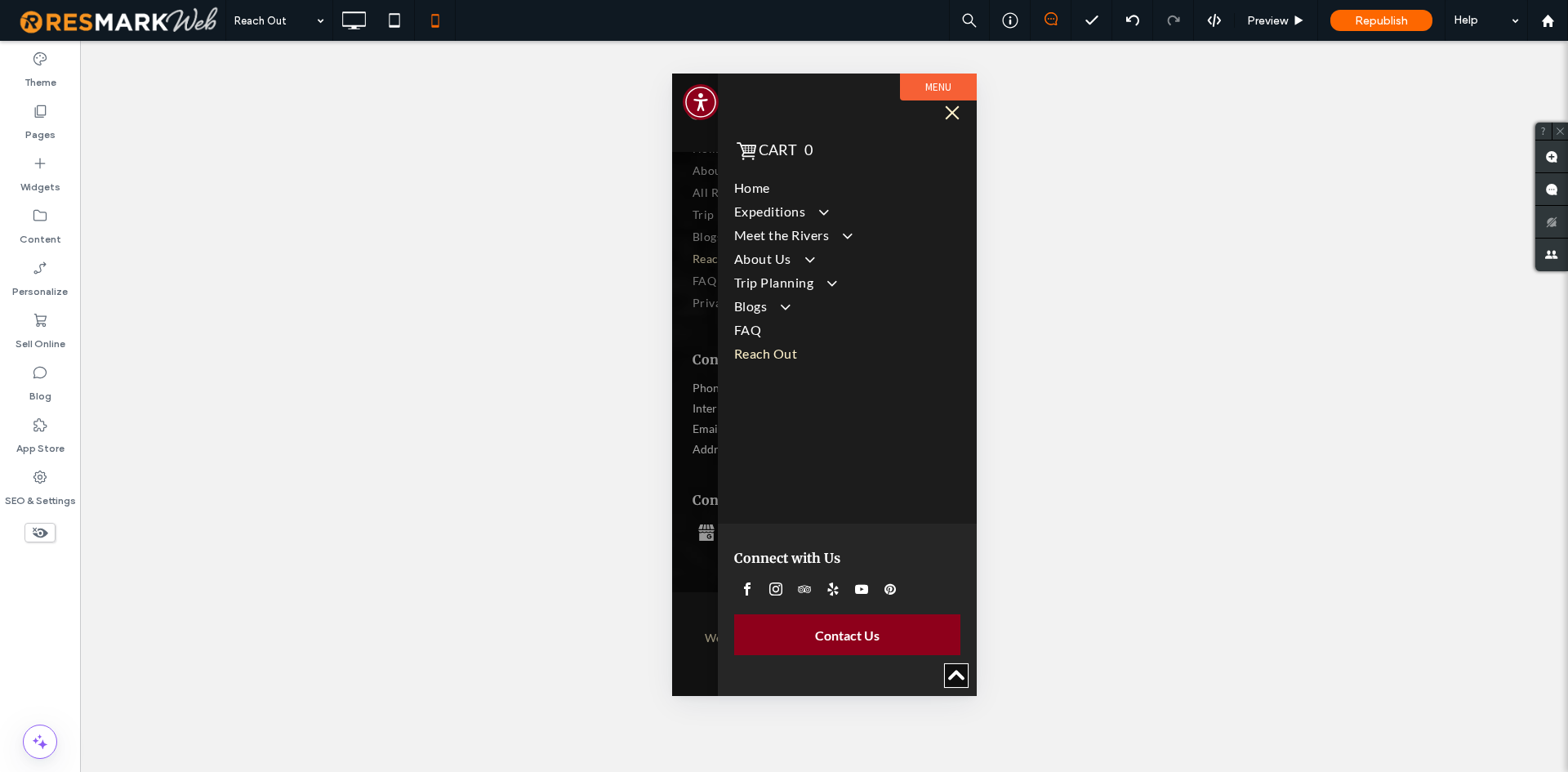
scroll to position [3322, 0]
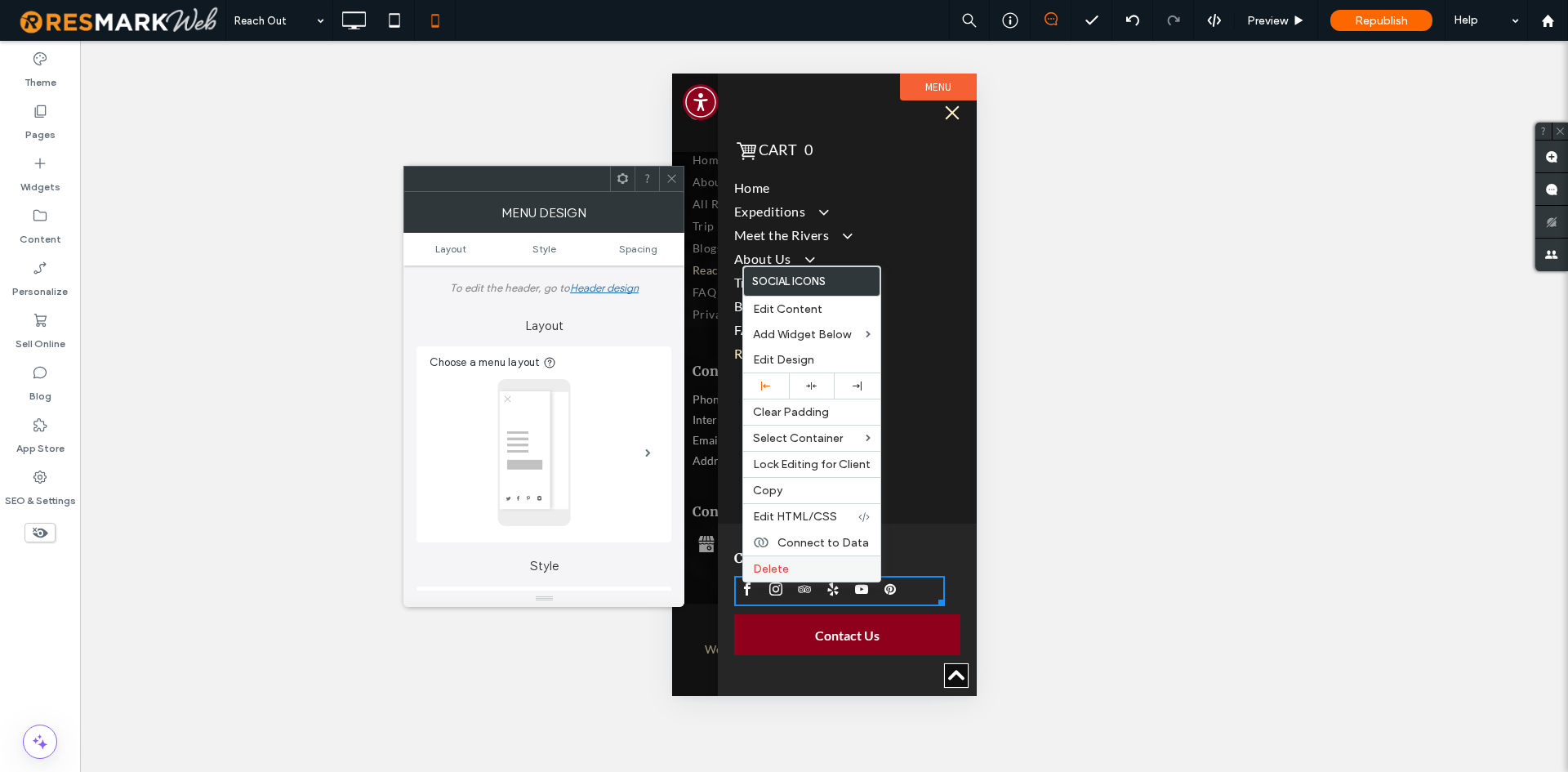
click at [769, 565] on span "Delete" at bounding box center [771, 569] width 36 height 14
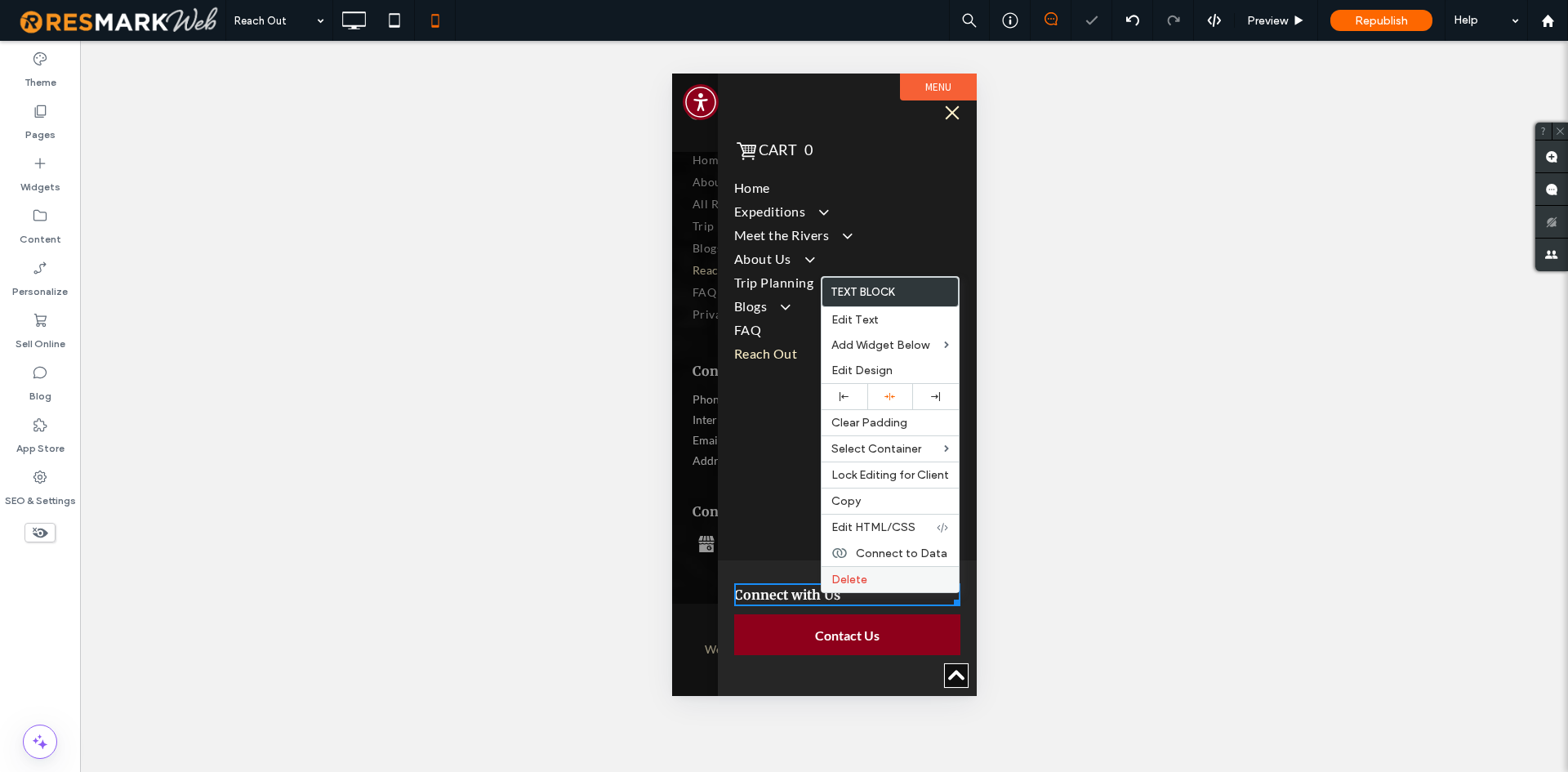
click at [825, 578] on div "Delete" at bounding box center [890, 579] width 137 height 26
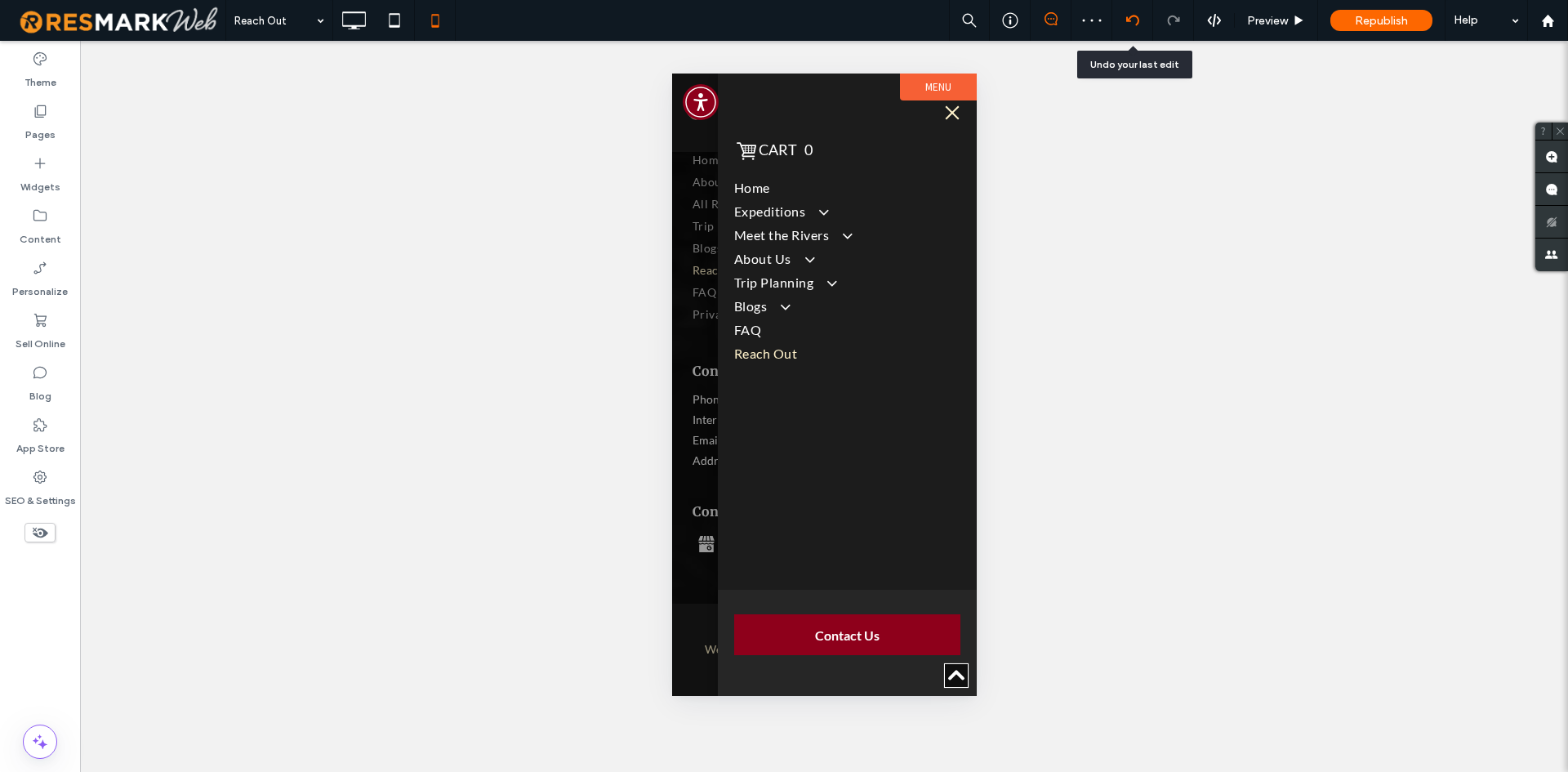
click at [1137, 25] on icon at bounding box center [1132, 20] width 13 height 13
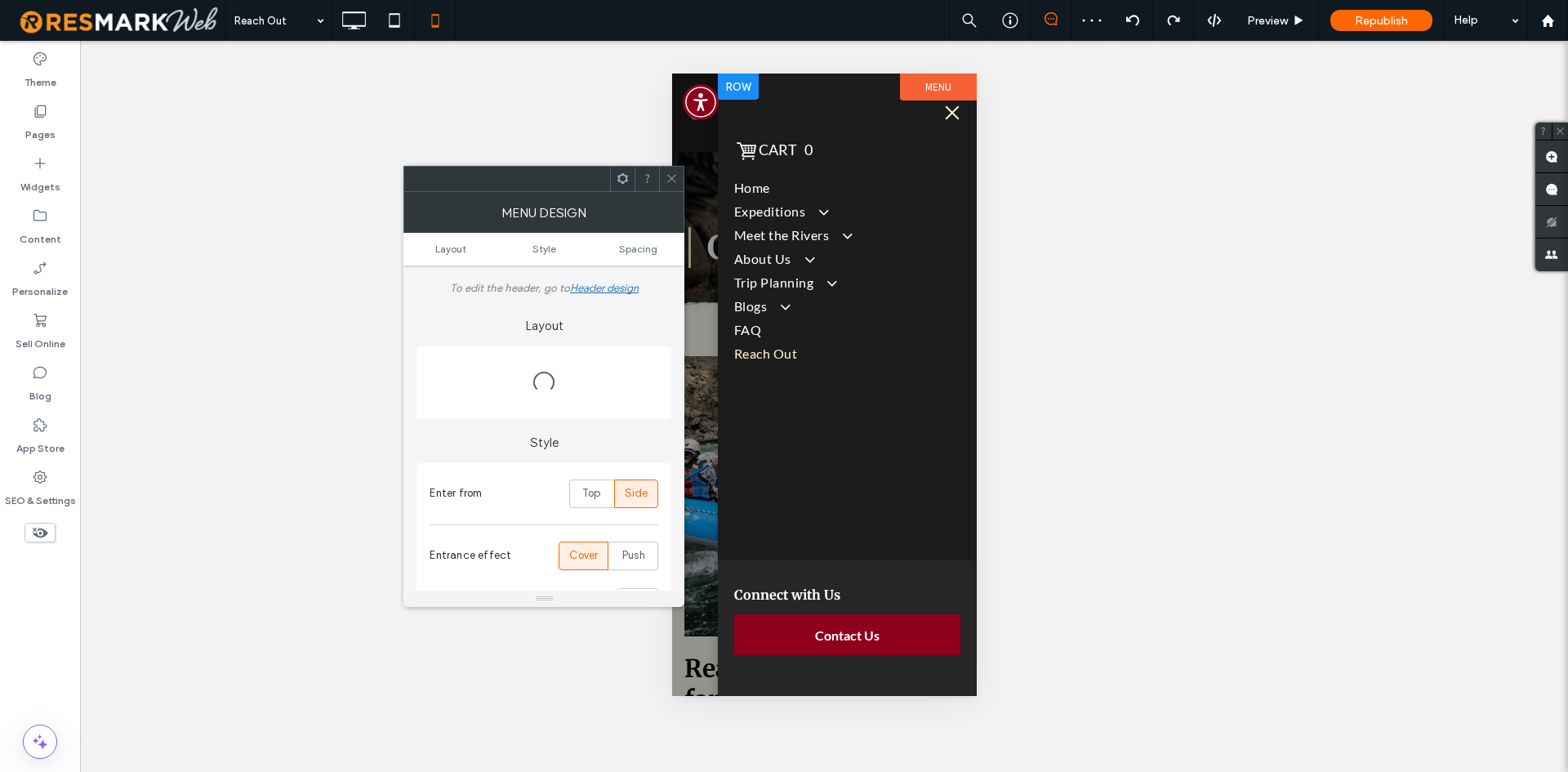
scroll to position [0, 0]
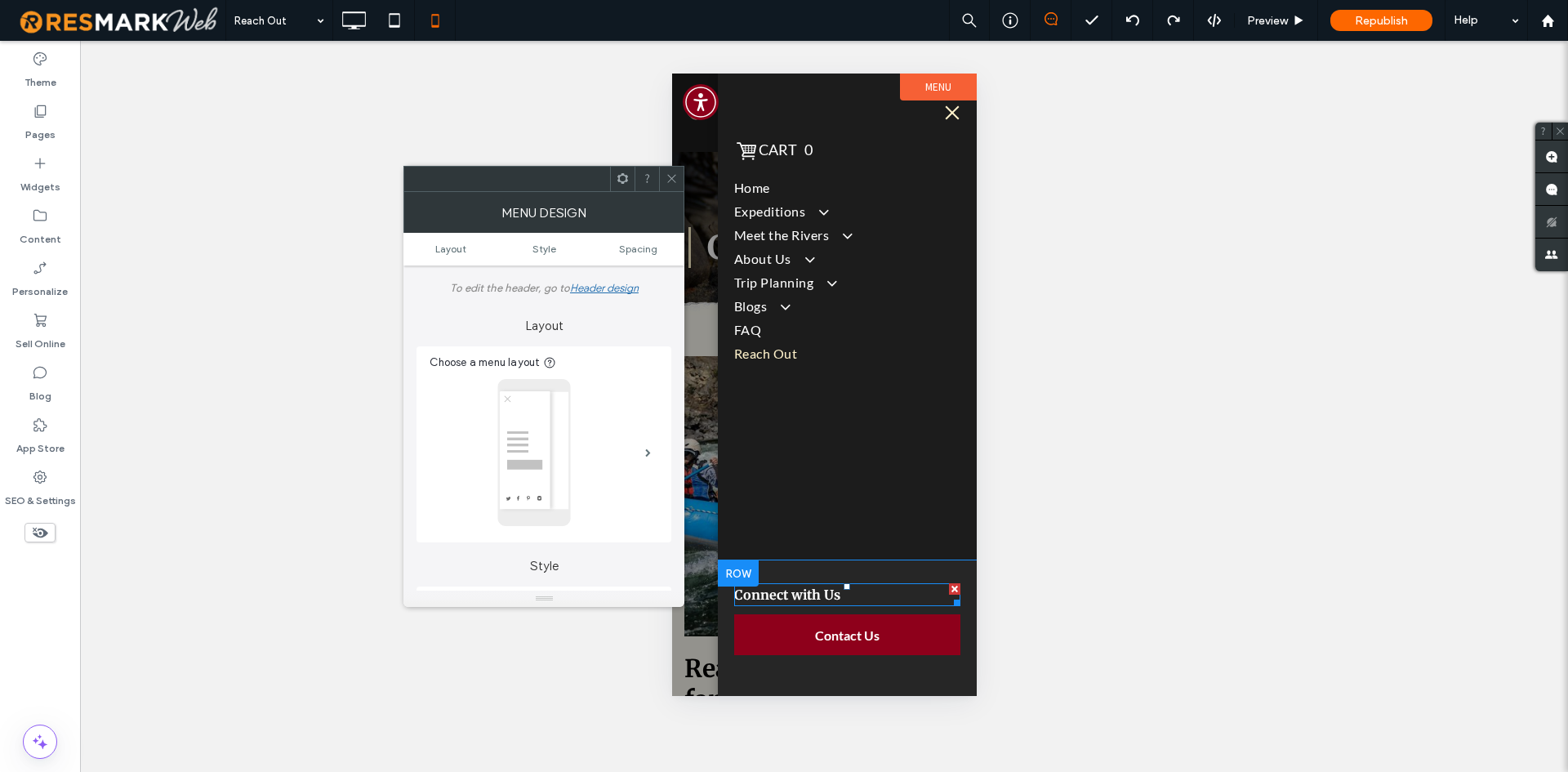
click at [843, 596] on h6 "Connect with Us" at bounding box center [846, 595] width 226 height 20
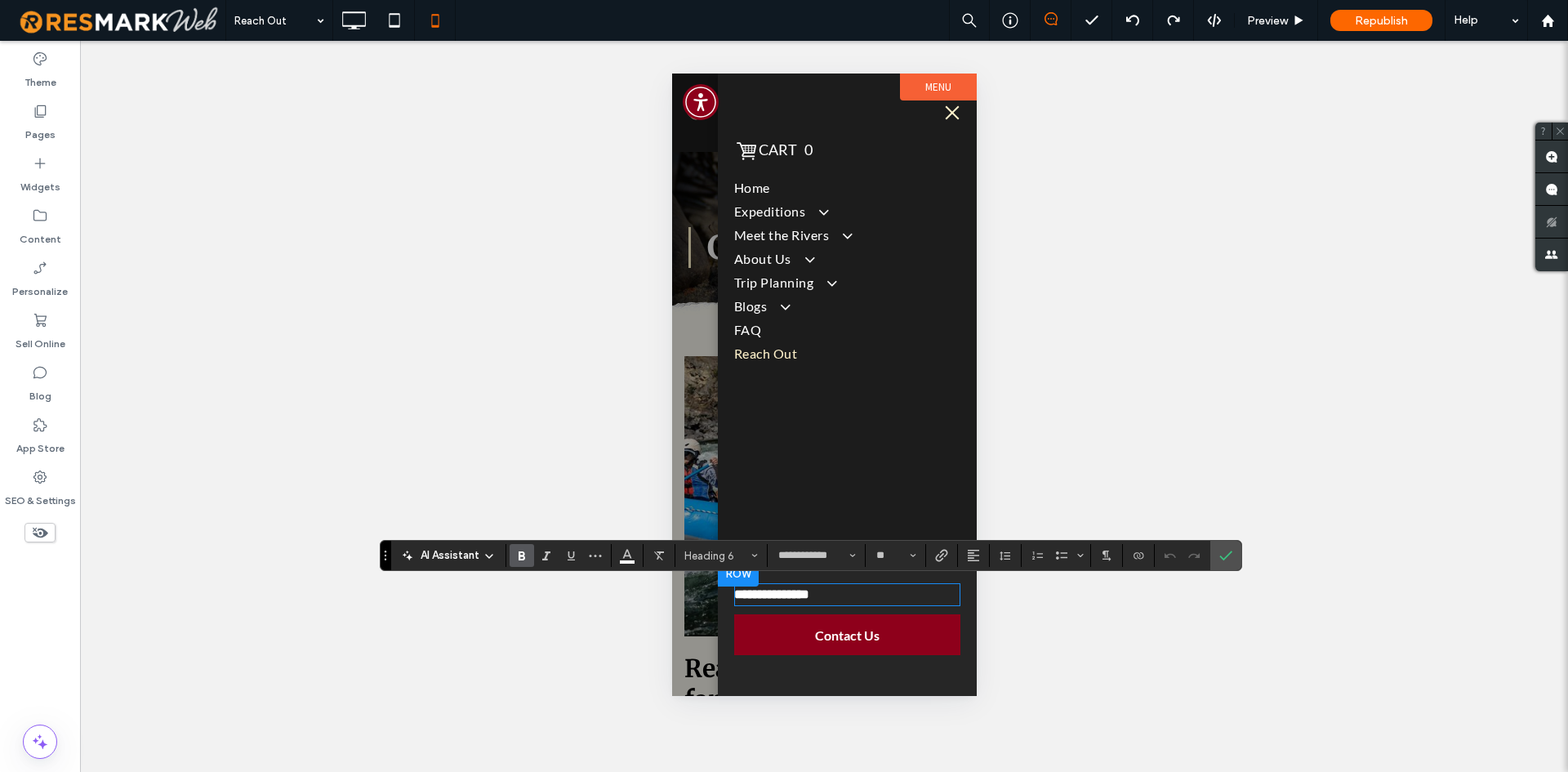
click at [843, 596] on h6 "**********" at bounding box center [846, 595] width 226 height 20
click at [809, 597] on span "**********" at bounding box center [771, 594] width 76 height 12
type input "****"
click at [1224, 559] on icon "Confirm" at bounding box center [1225, 555] width 13 height 13
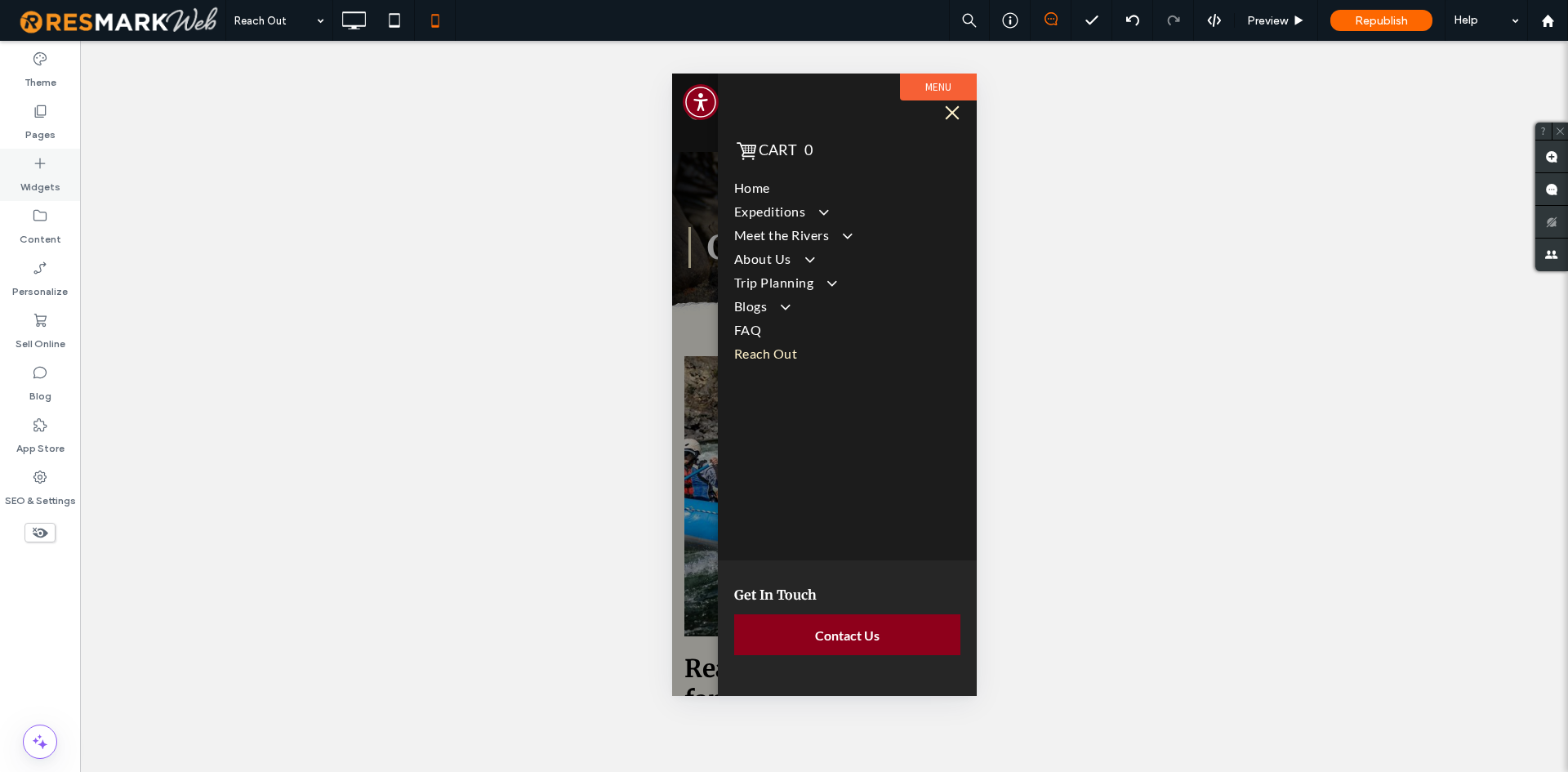
click at [21, 184] on label "Widgets" at bounding box center [41, 182] width 40 height 23
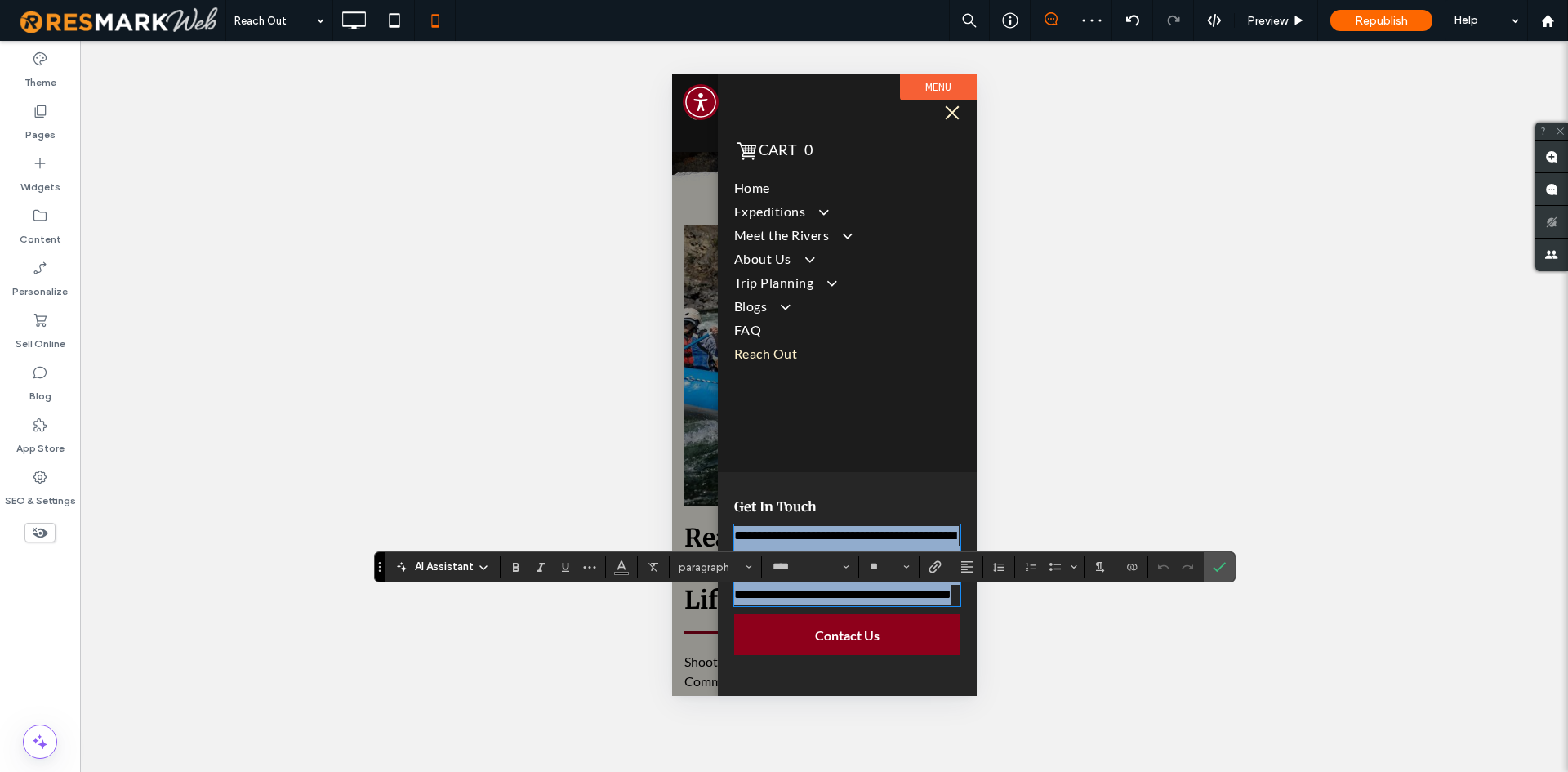
click at [864, 590] on p "**********" at bounding box center [846, 565] width 226 height 79
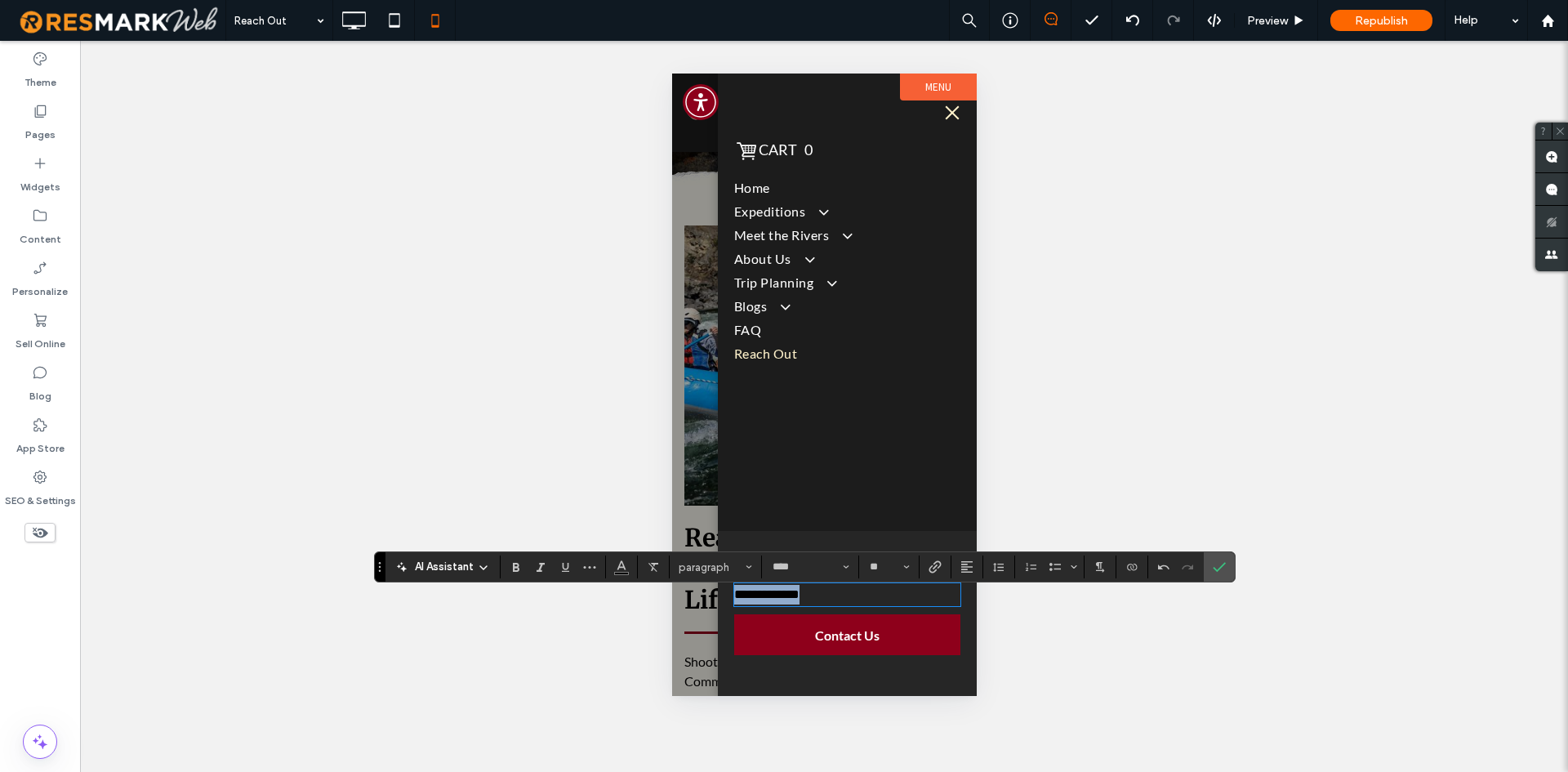
copy span "**********"
click at [945, 572] on label "Link" at bounding box center [935, 566] width 25 height 23
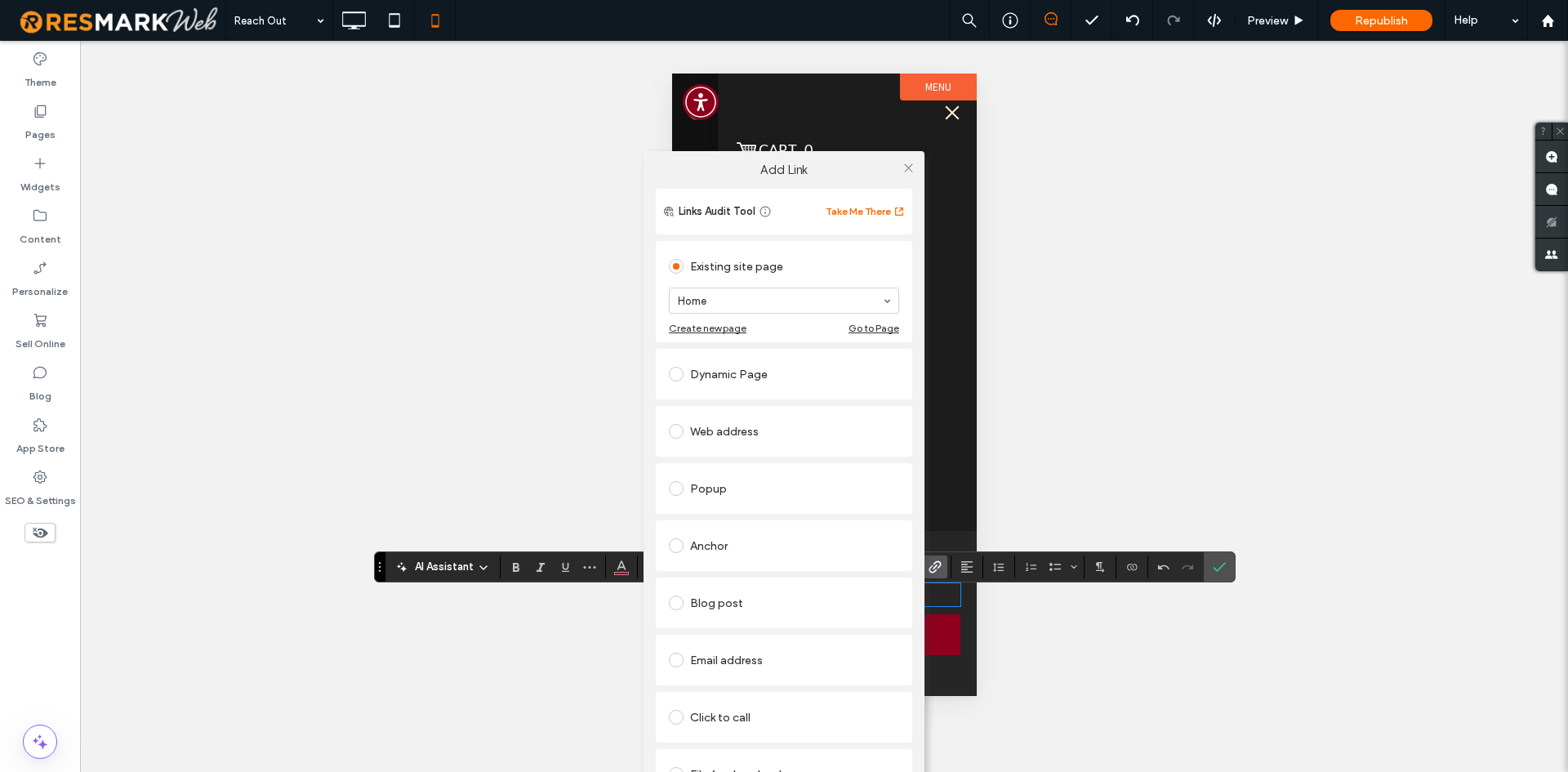
click at [771, 659] on div "Email address" at bounding box center [783, 660] width 230 height 26
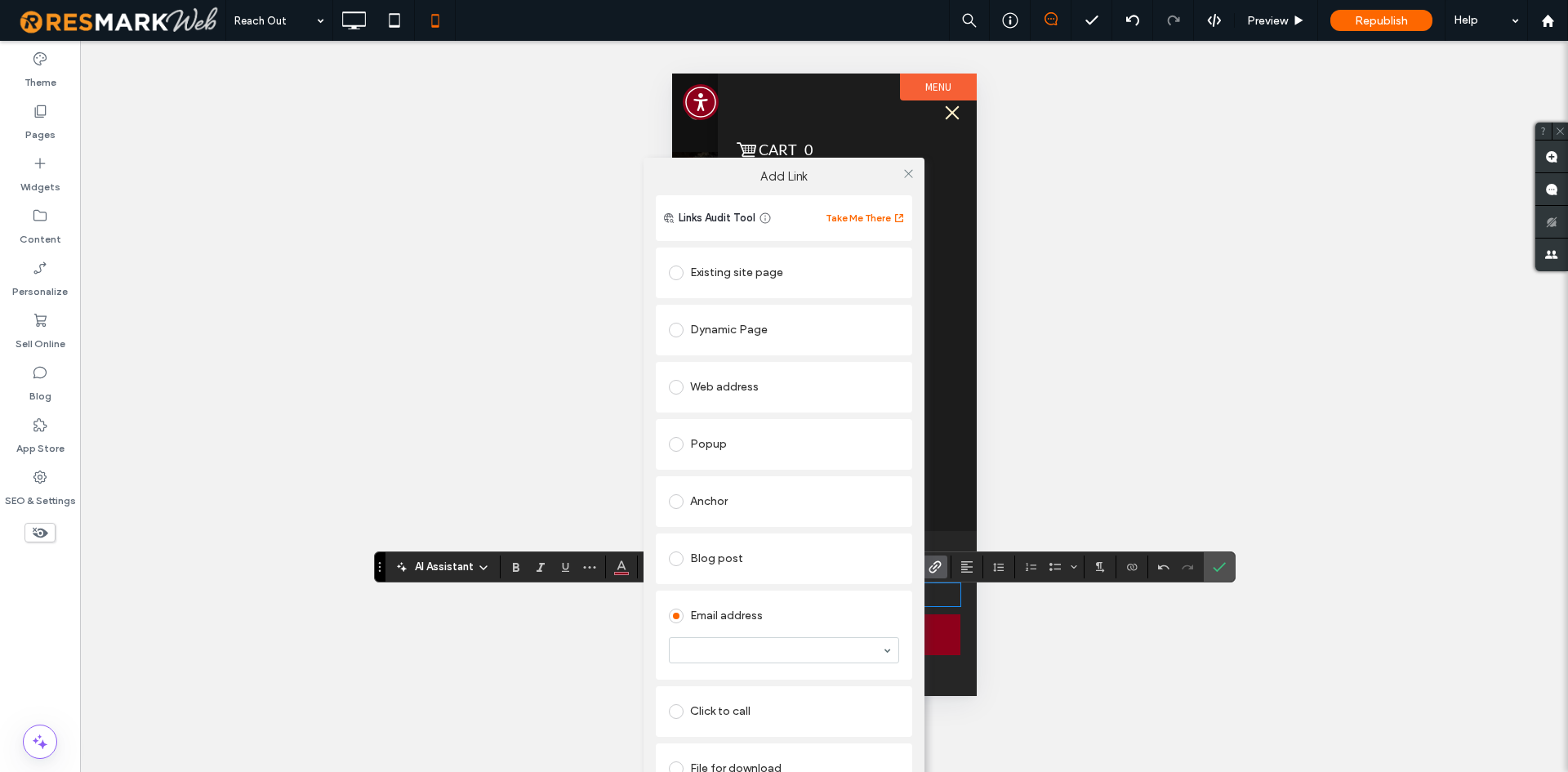
click at [763, 703] on div "Click to call" at bounding box center [783, 711] width 230 height 26
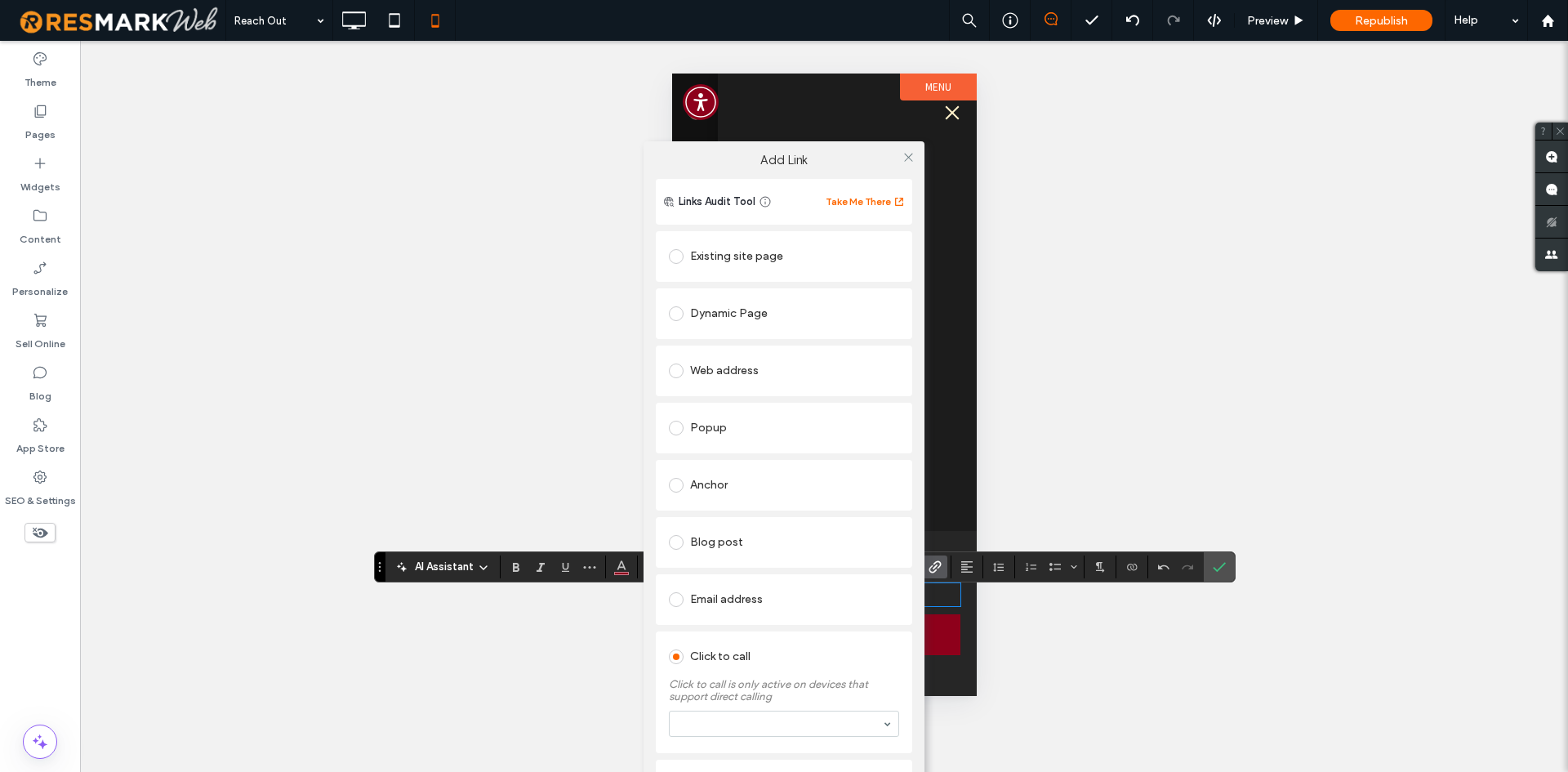
click at [771, 708] on section at bounding box center [783, 723] width 230 height 43
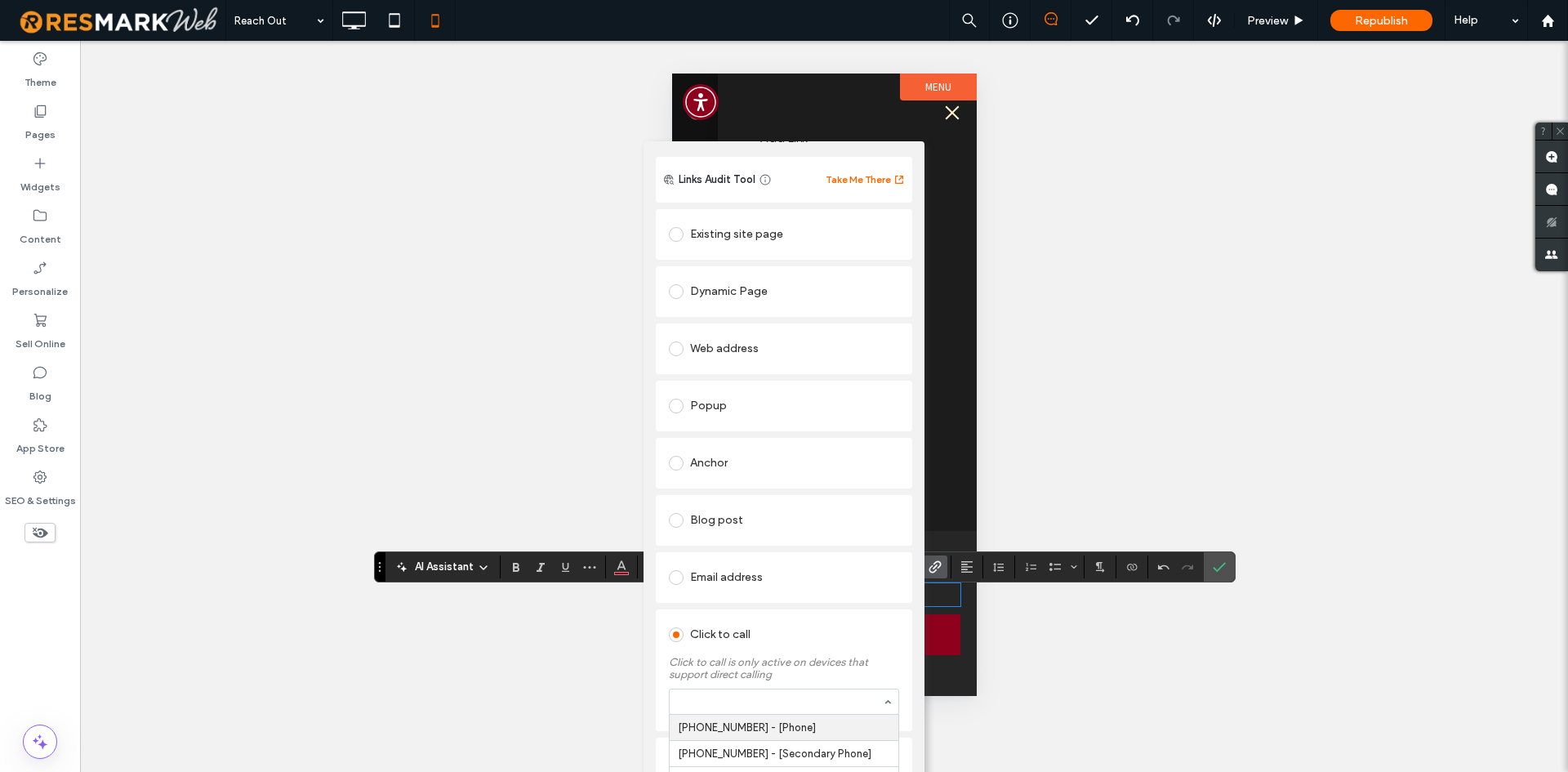
scroll to position [44, 0]
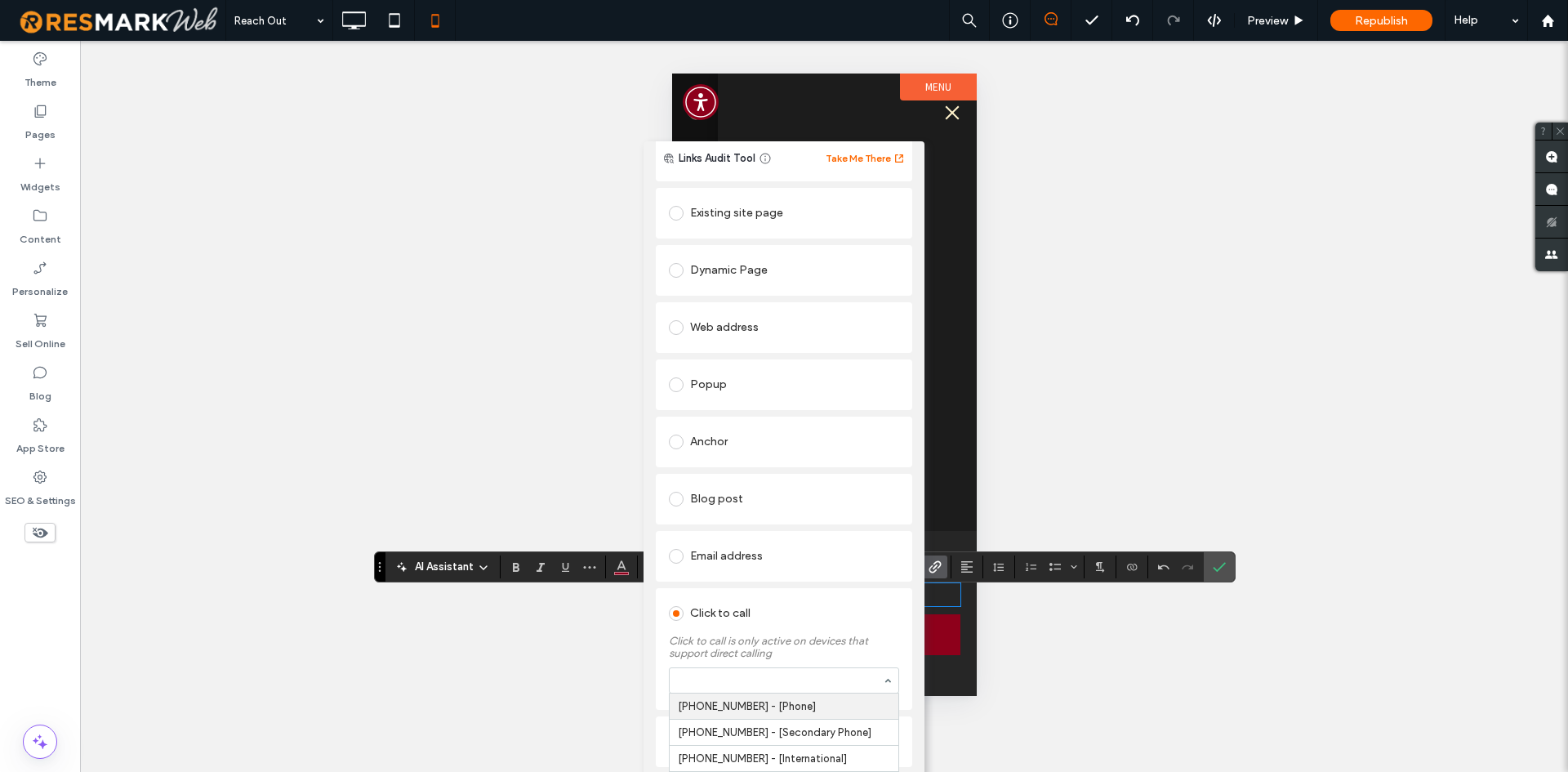
paste input "**********"
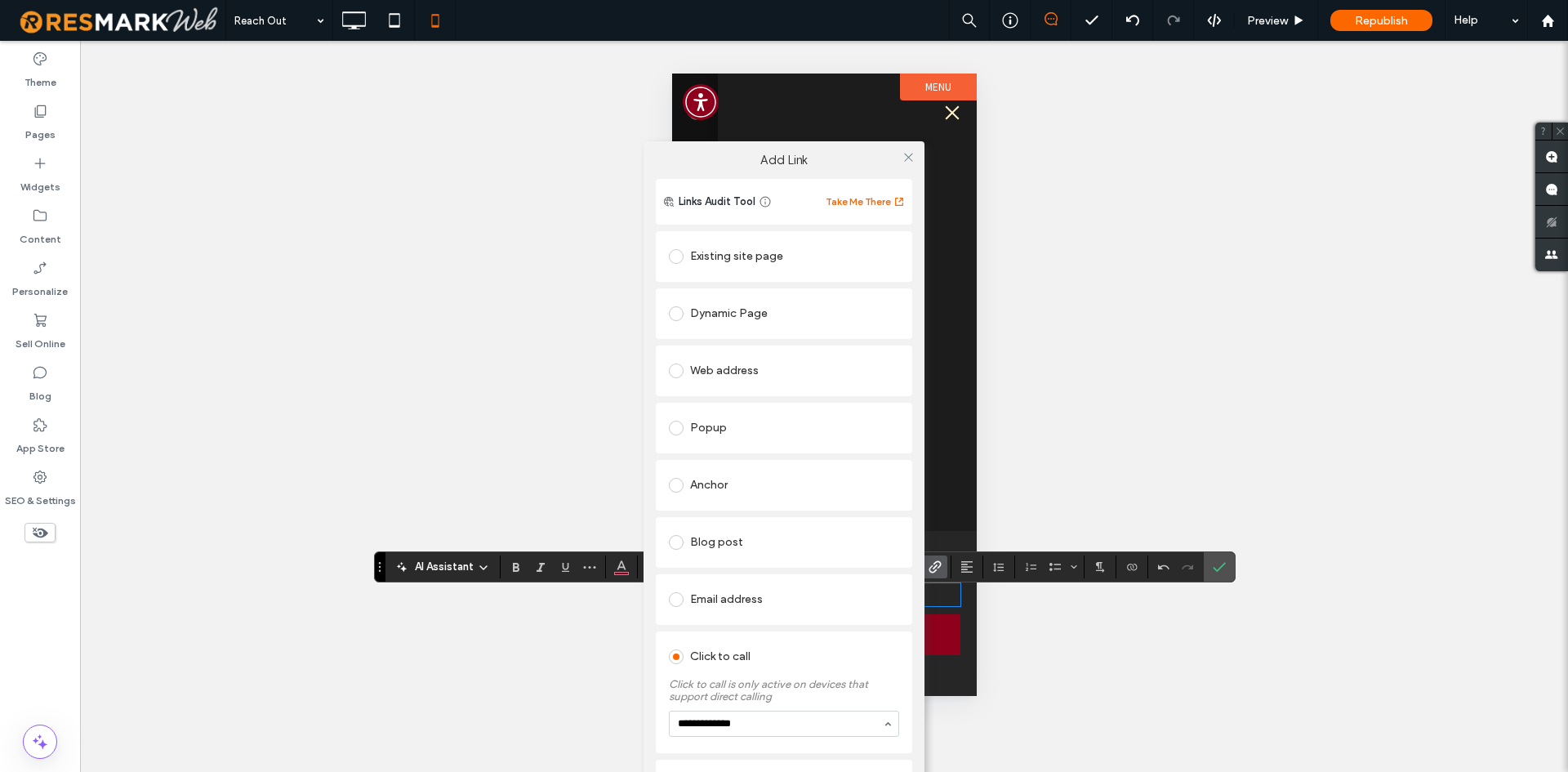
click at [766, 722] on input "**********" at bounding box center [779, 722] width 204 height 11
type input "**********"
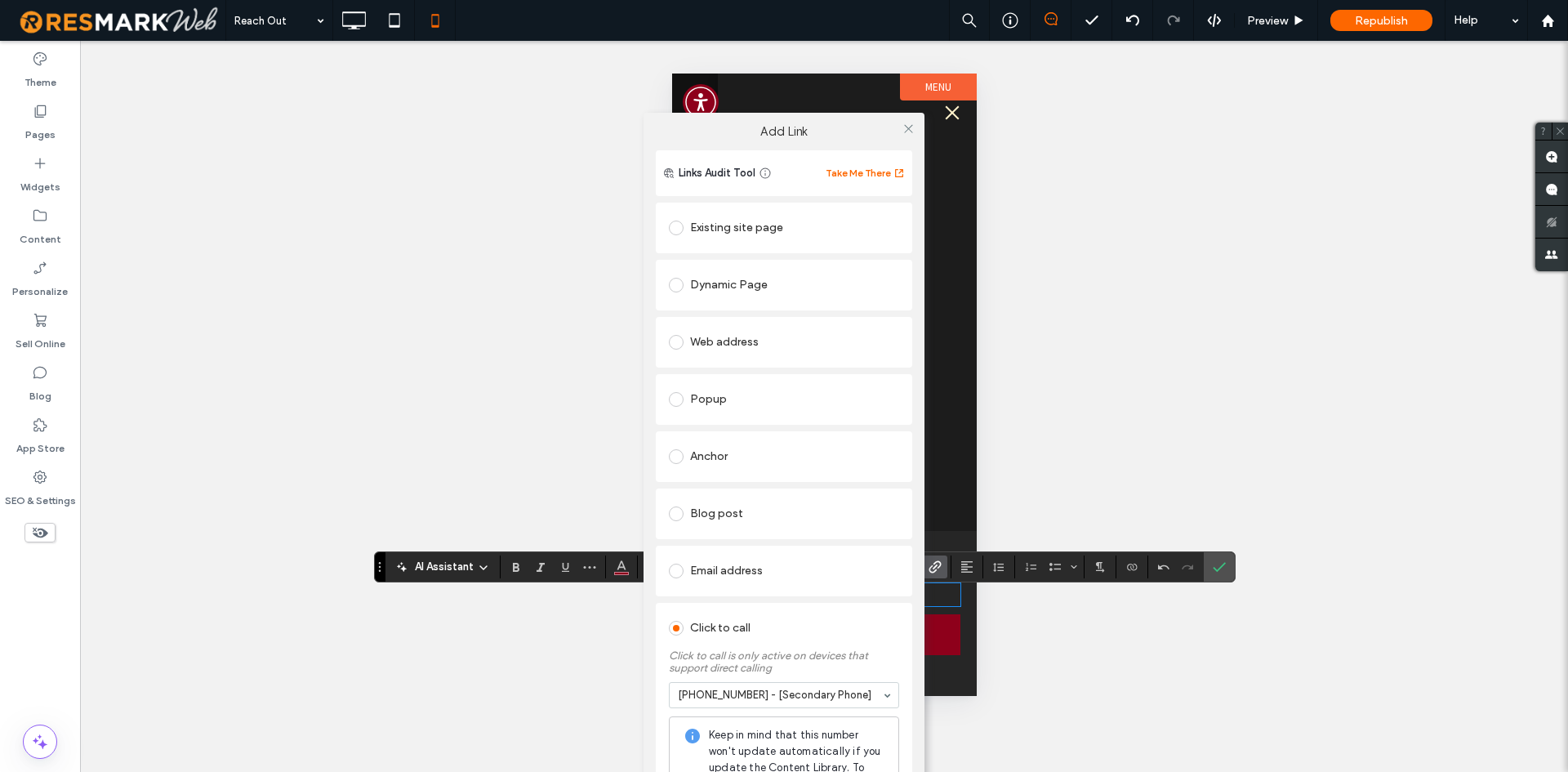
click at [895, 137] on div at bounding box center [907, 128] width 25 height 25
click at [902, 125] on icon at bounding box center [908, 128] width 12 height 12
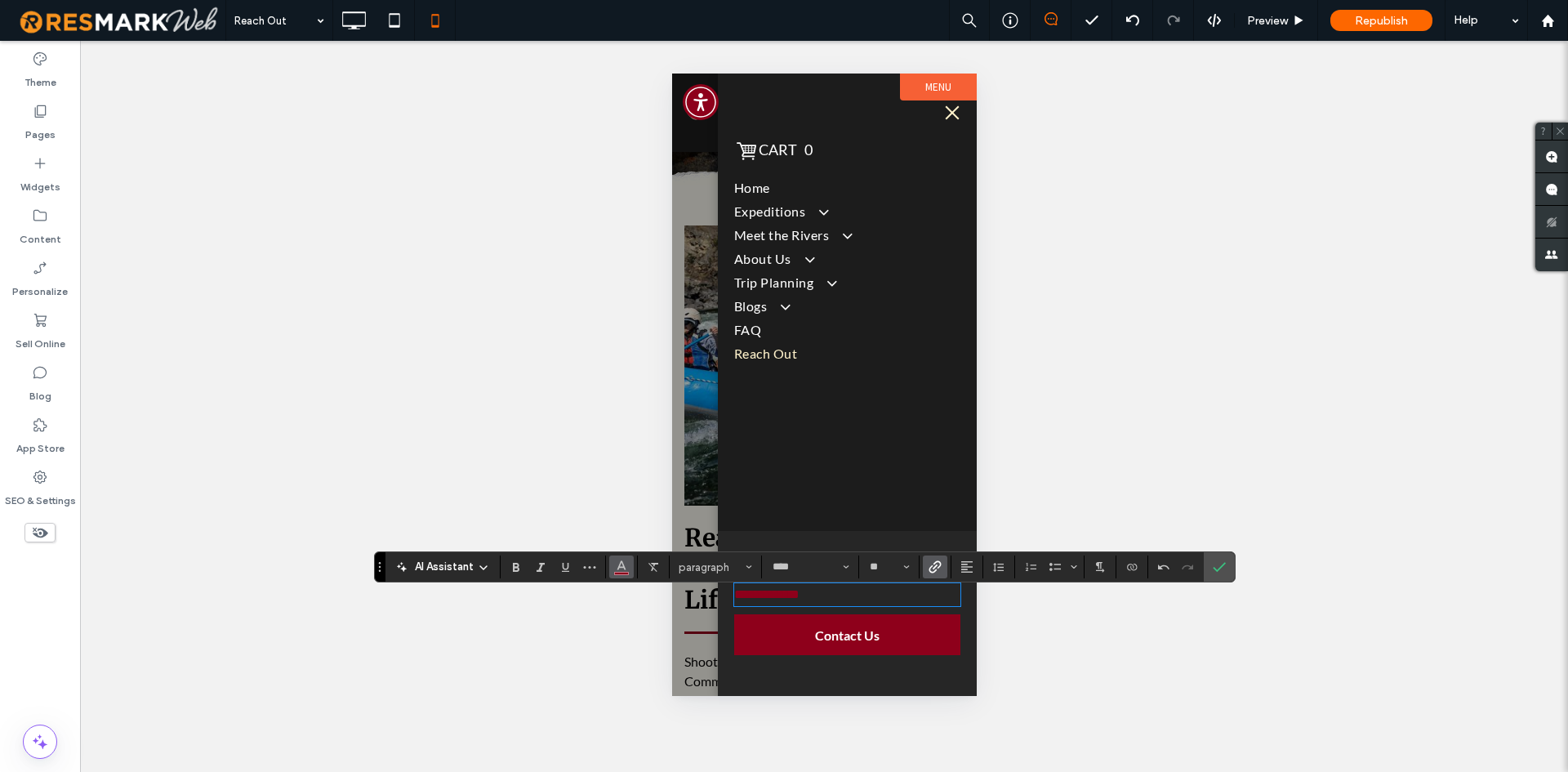
click at [617, 567] on icon "Color" at bounding box center [621, 564] width 13 height 13
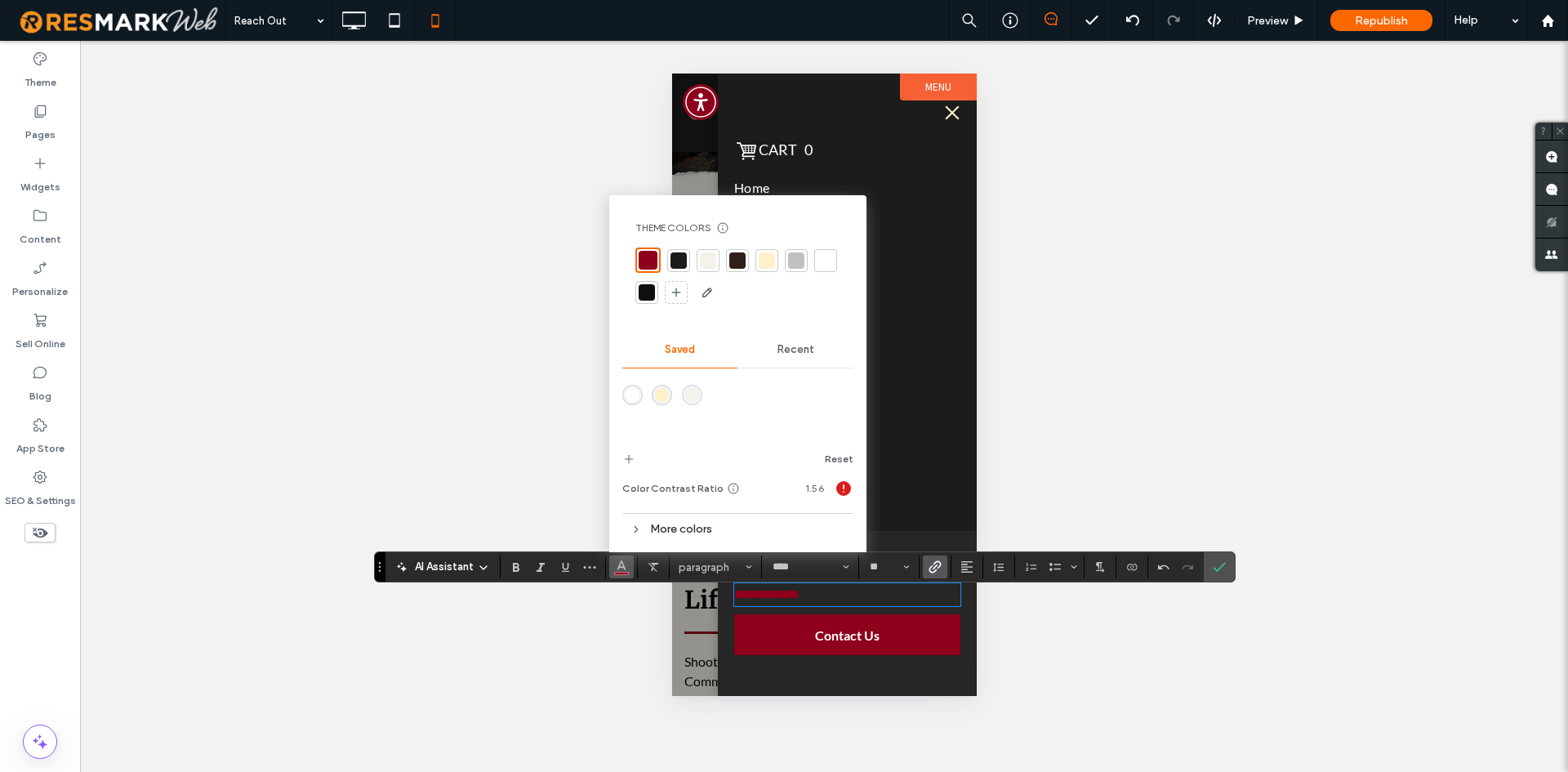
click at [828, 263] on div at bounding box center [826, 261] width 16 height 16
click at [1220, 574] on span "Confirm" at bounding box center [1219, 567] width 13 height 28
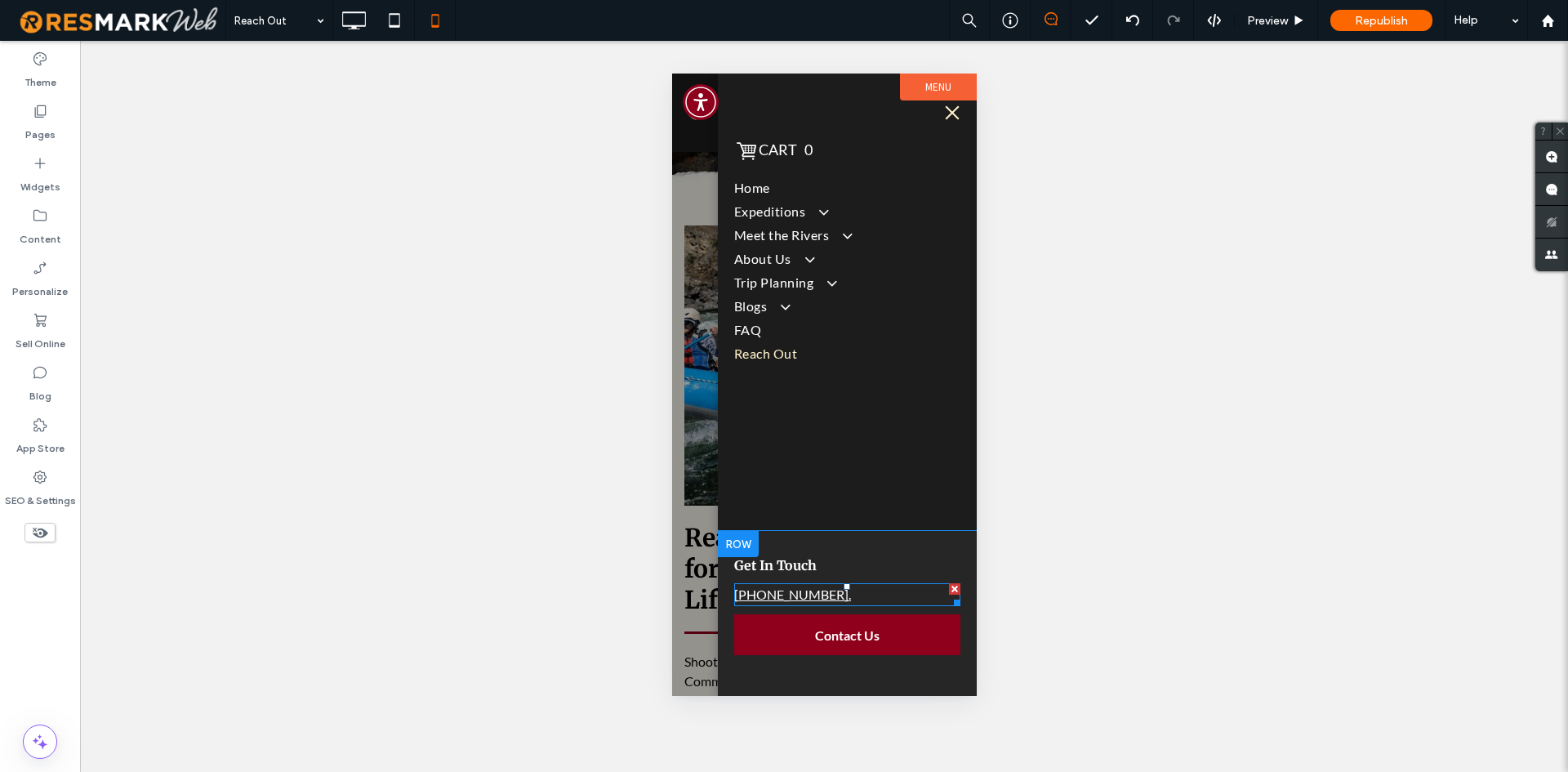
click at [809, 601] on p "541-432-0747." at bounding box center [846, 595] width 226 height 20
click at [799, 600] on link "**********" at bounding box center [766, 594] width 66 height 12
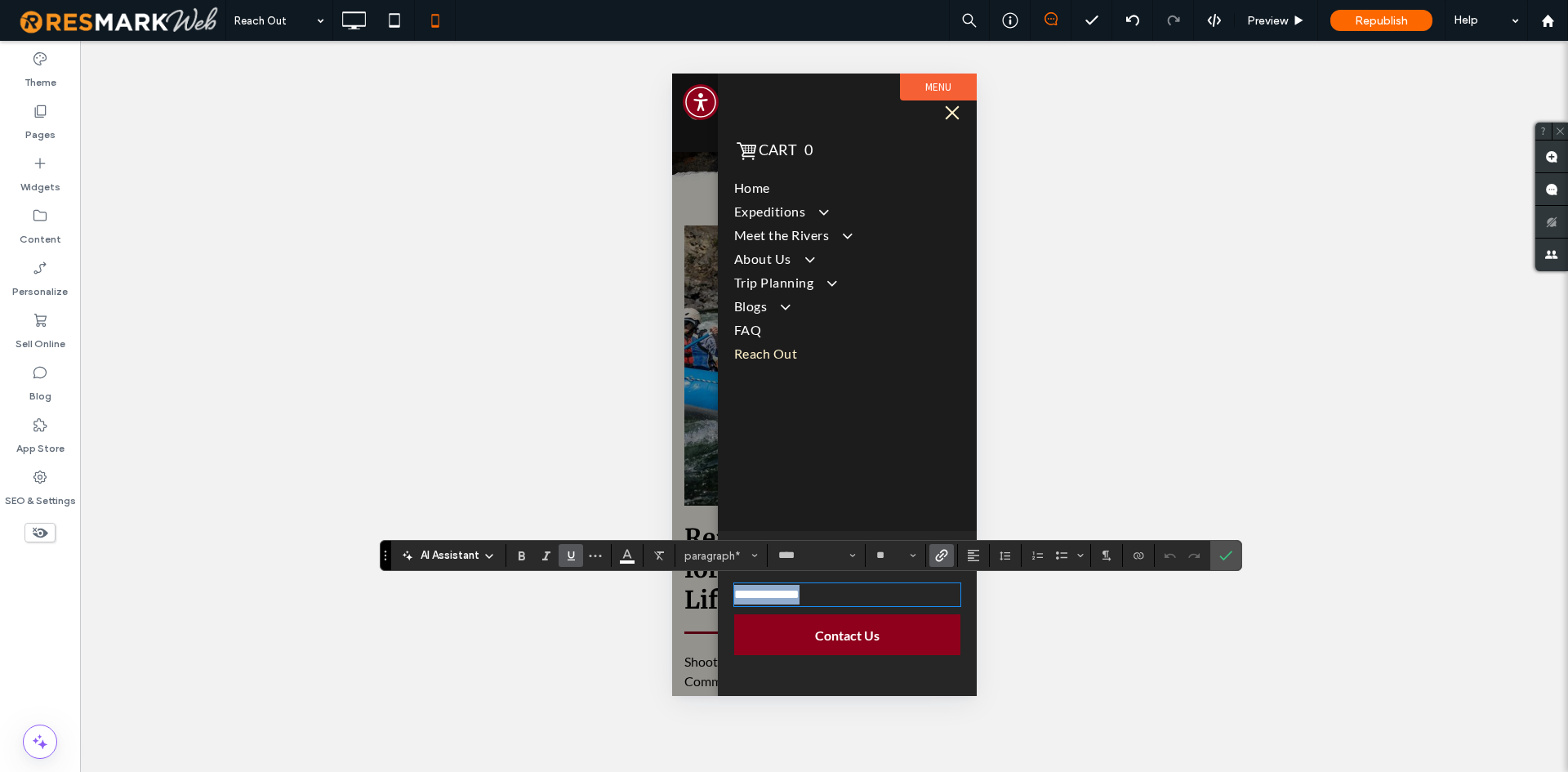
click at [831, 601] on p "**********" at bounding box center [846, 595] width 226 height 20
click at [833, 595] on p "**********" at bounding box center [846, 595] width 226 height 20
click at [1225, 547] on span "Confirm" at bounding box center [1222, 555] width 7 height 30
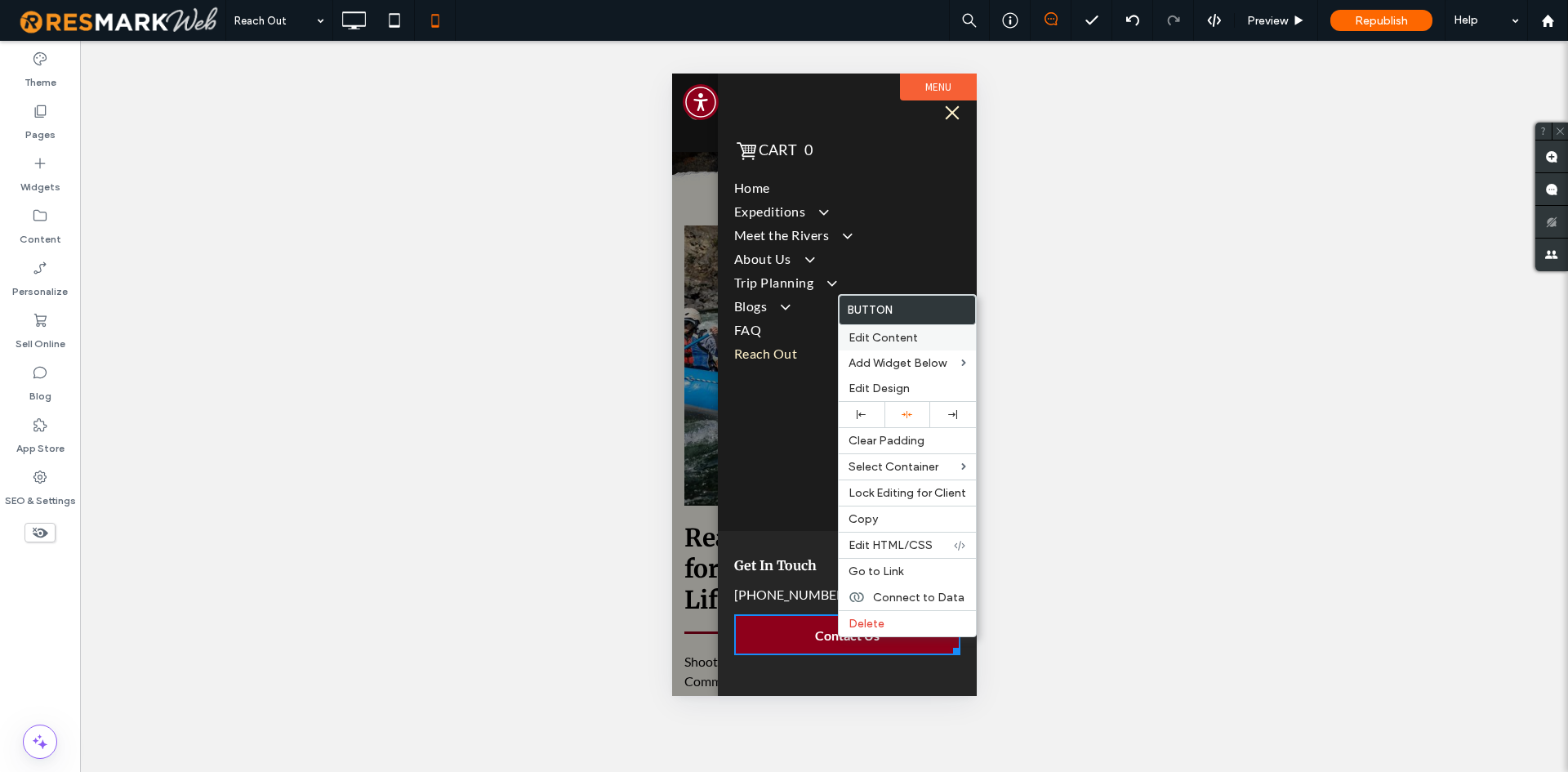
click at [897, 327] on div "Edit Content" at bounding box center [907, 337] width 137 height 25
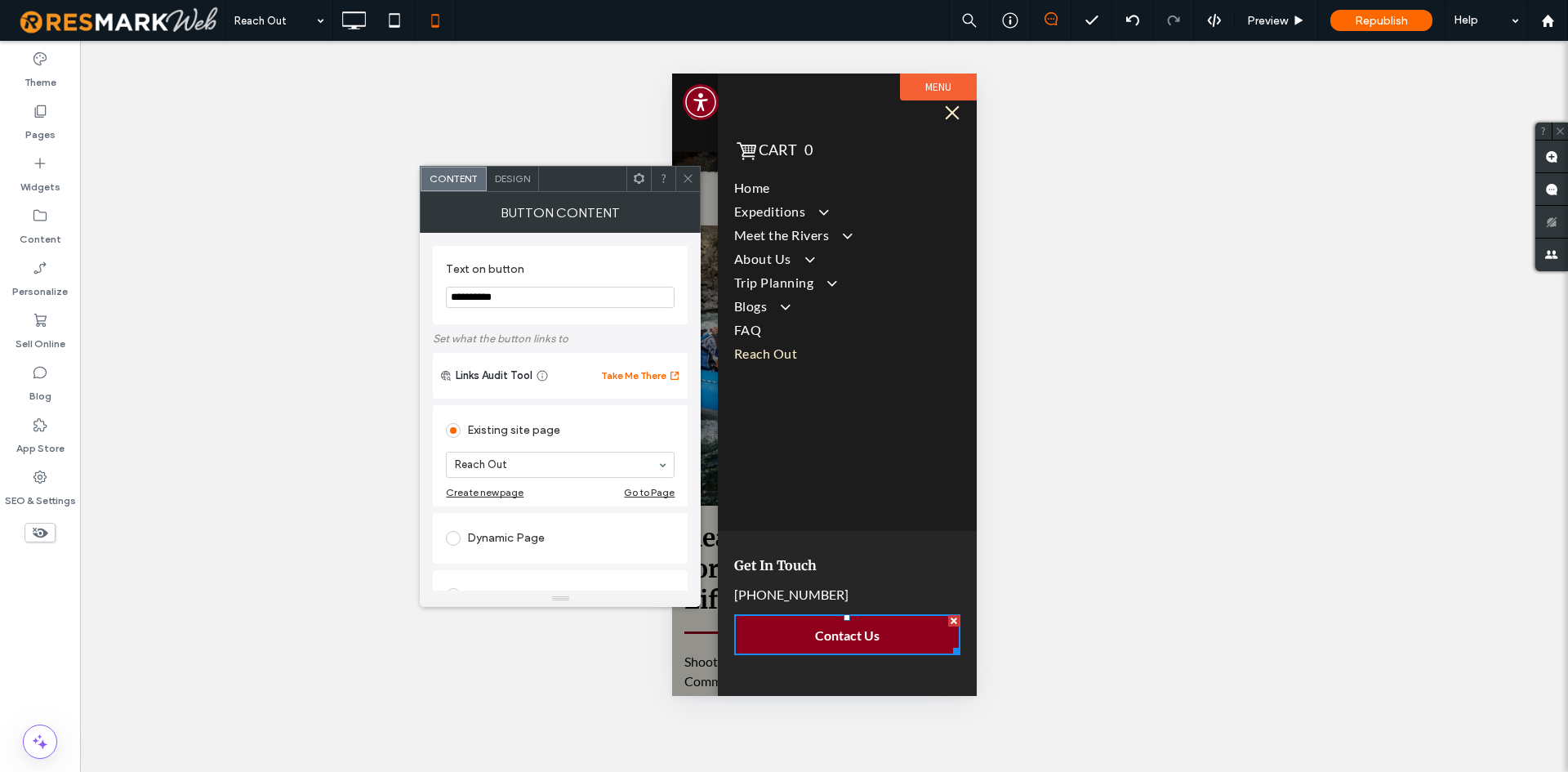
click at [531, 289] on input "**********" at bounding box center [560, 296] width 229 height 21
type input "**********"
click at [533, 335] on label "Set what the button links to" at bounding box center [560, 338] width 255 height 29
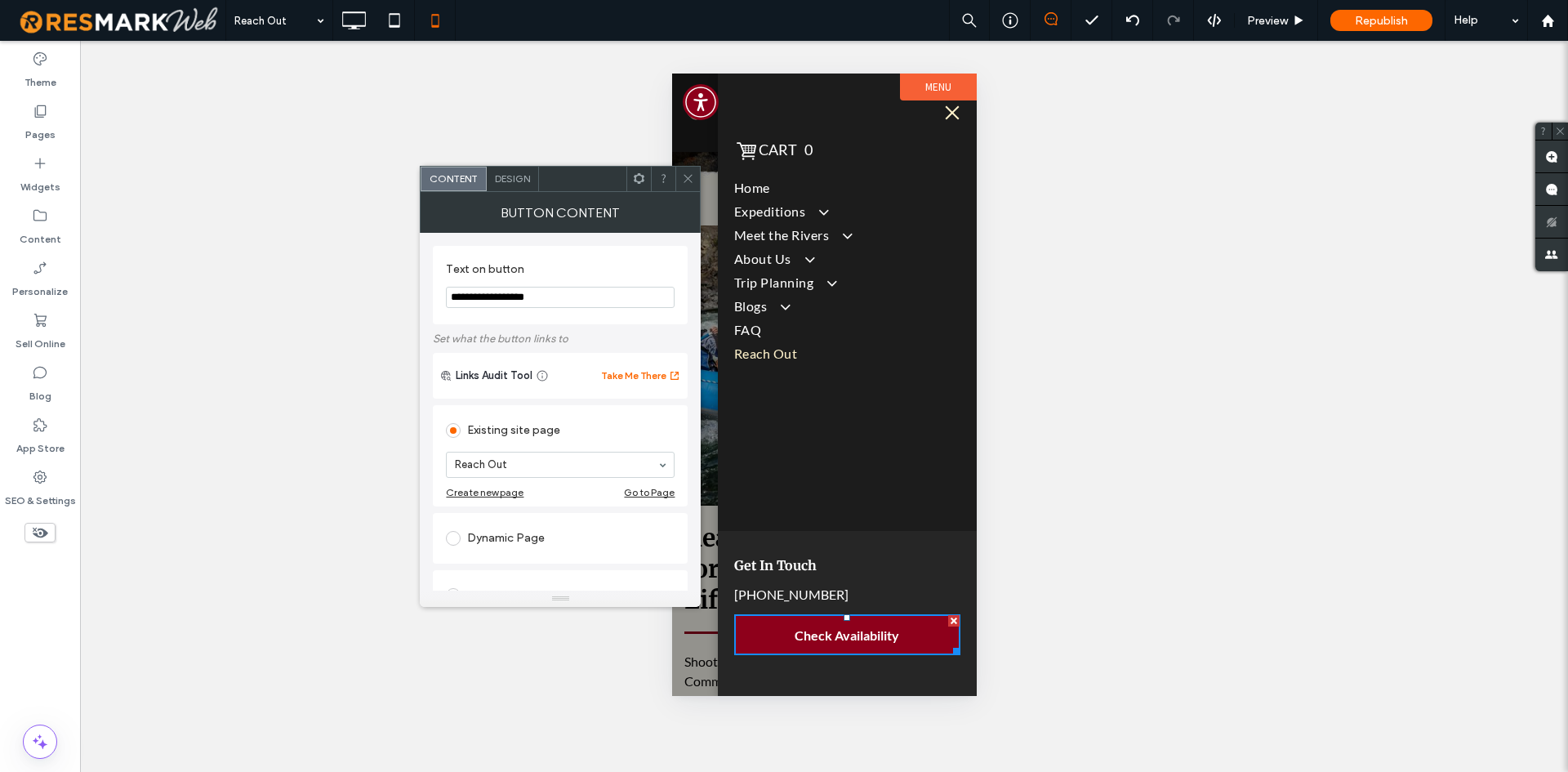
click at [678, 180] on div at bounding box center [687, 178] width 25 height 25
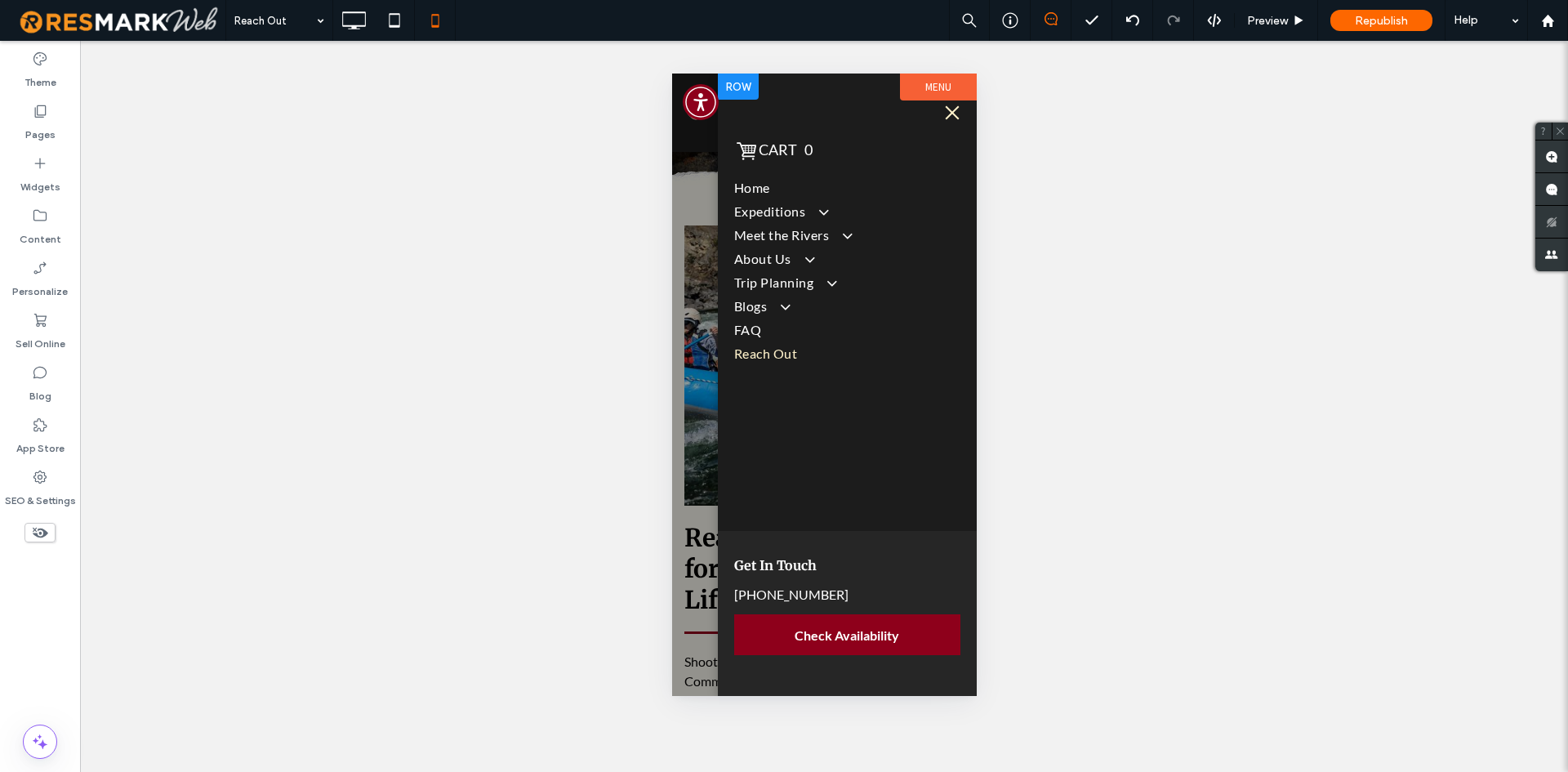
click at [733, 368] on div "Cart 0 Keep Shopping Start Over New Order Order Total: $0.00 | Total Paid: $0.0…" at bounding box center [847, 302] width 259 height 458
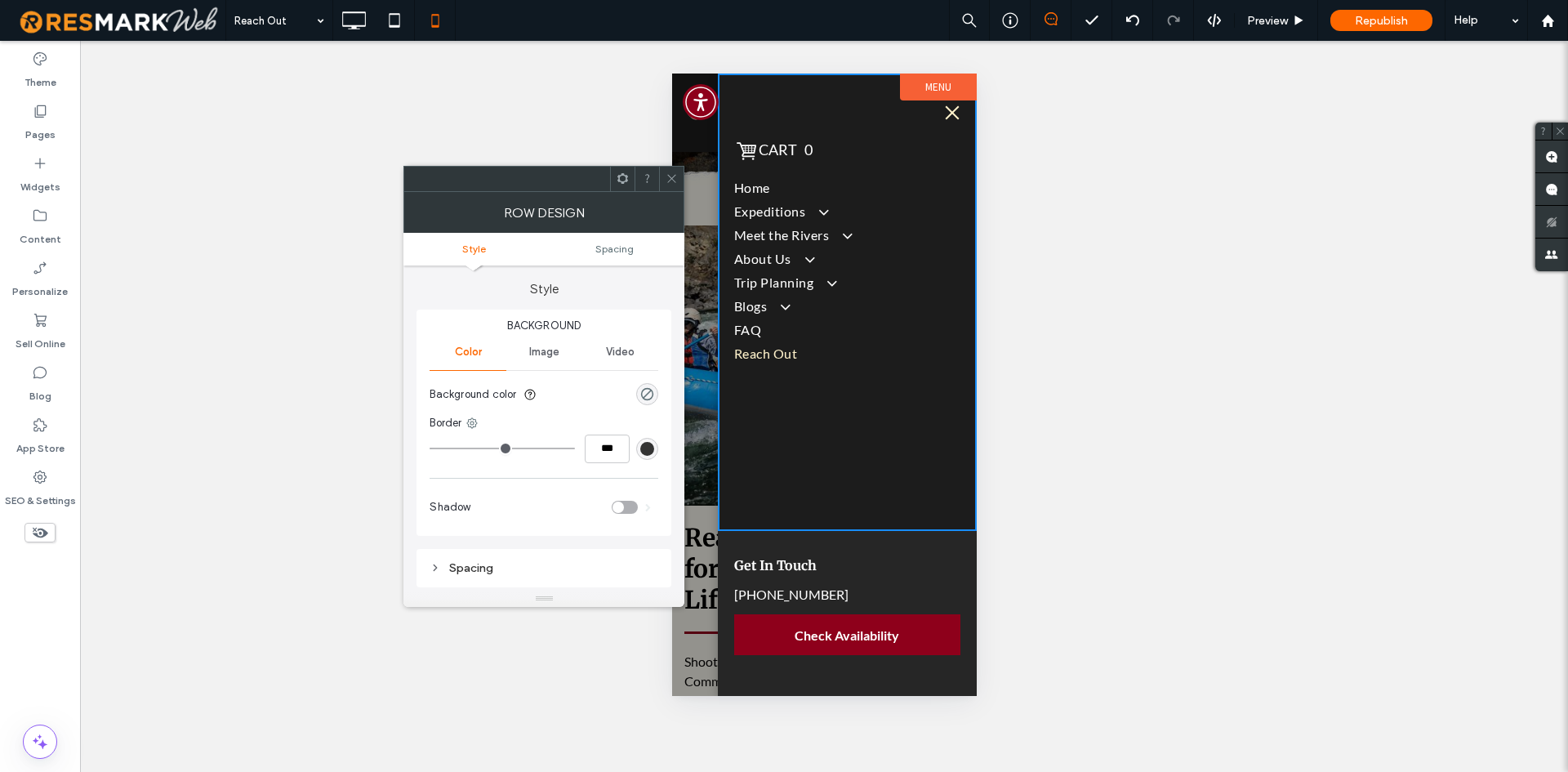
click at [665, 182] on div at bounding box center [671, 178] width 25 height 25
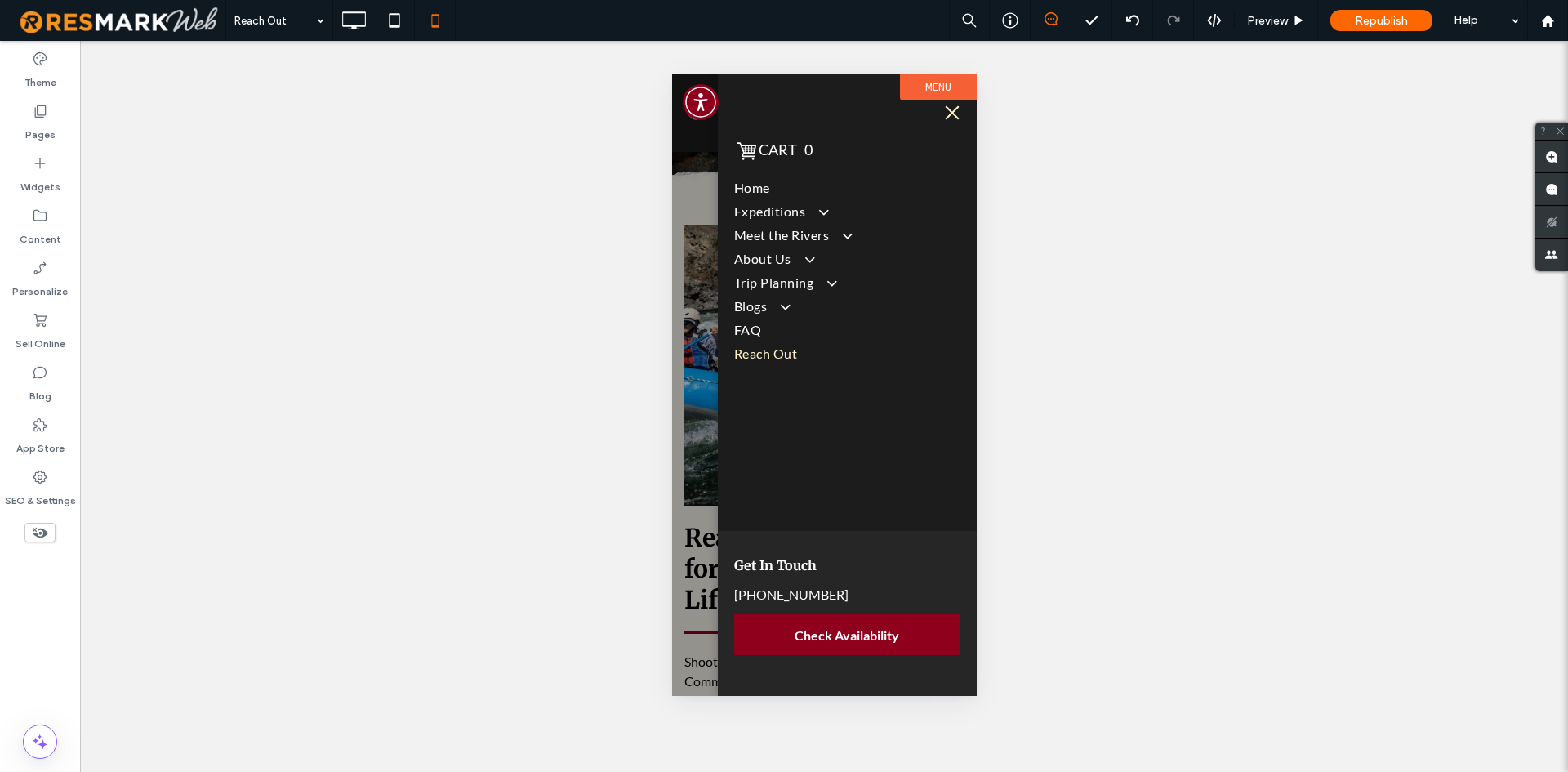
click at [692, 228] on div at bounding box center [824, 384] width 304 height 622
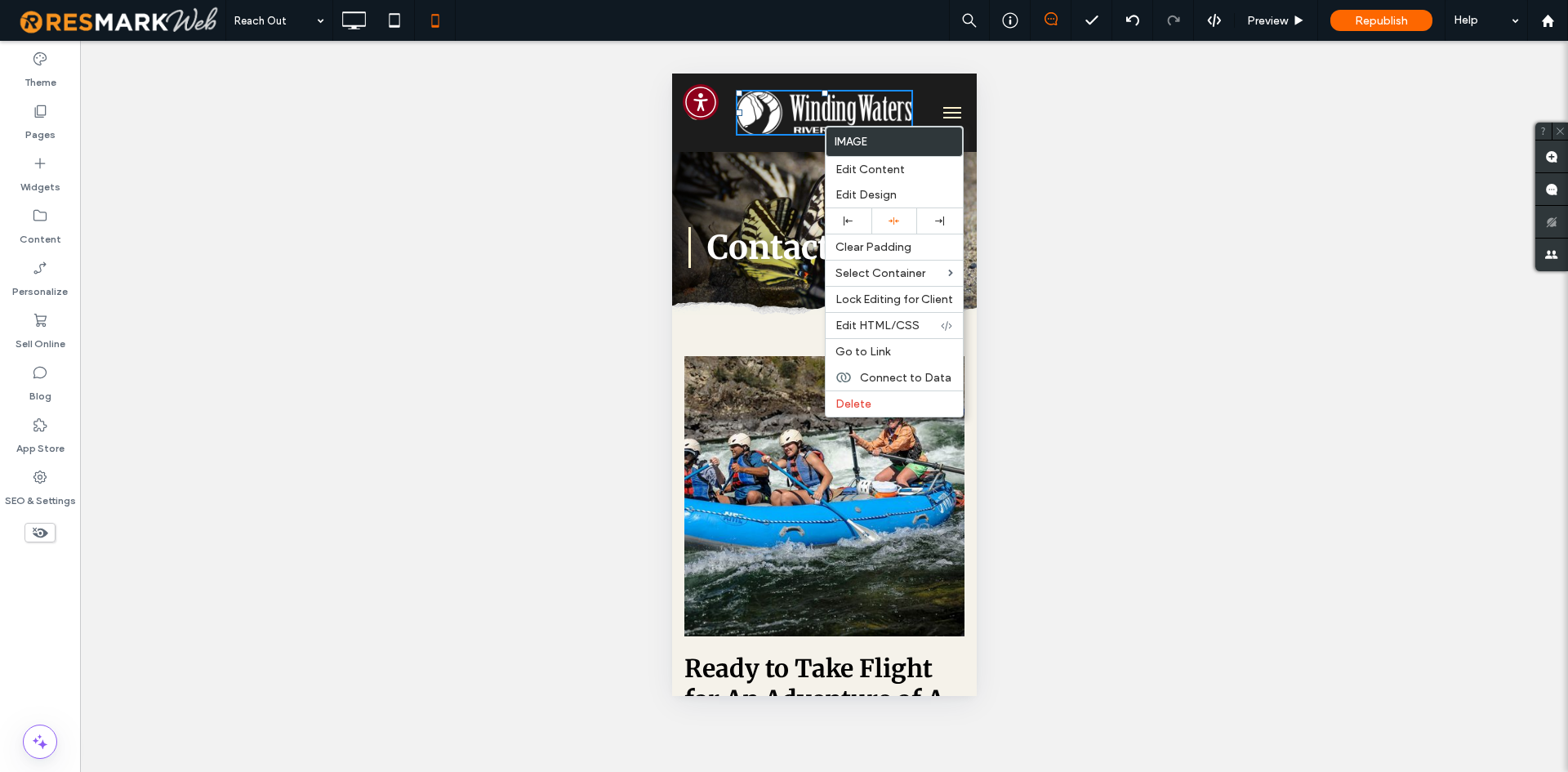
click at [768, 114] on img at bounding box center [824, 112] width 177 height 46
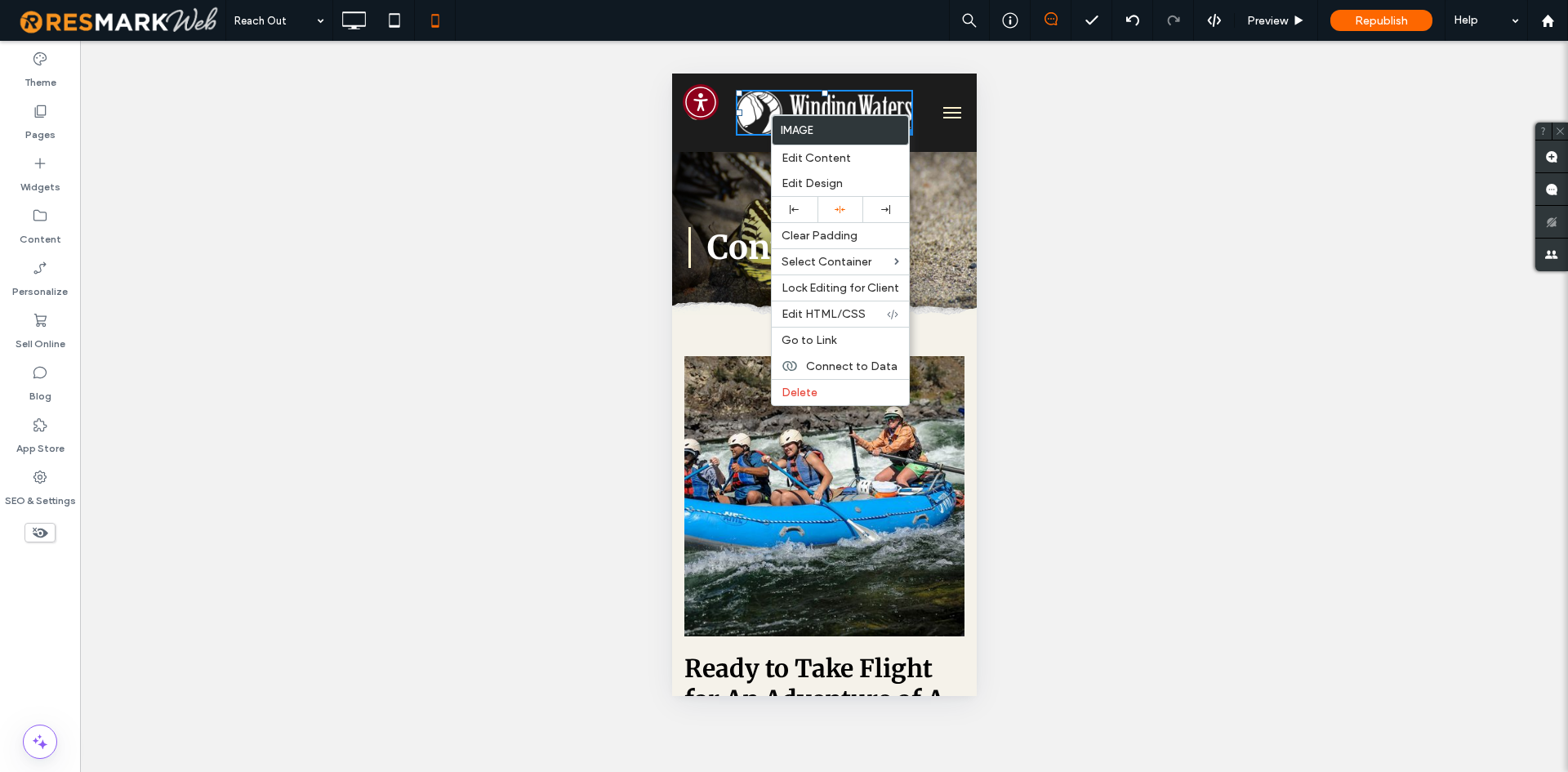
click at [768, 114] on img at bounding box center [824, 112] width 177 height 46
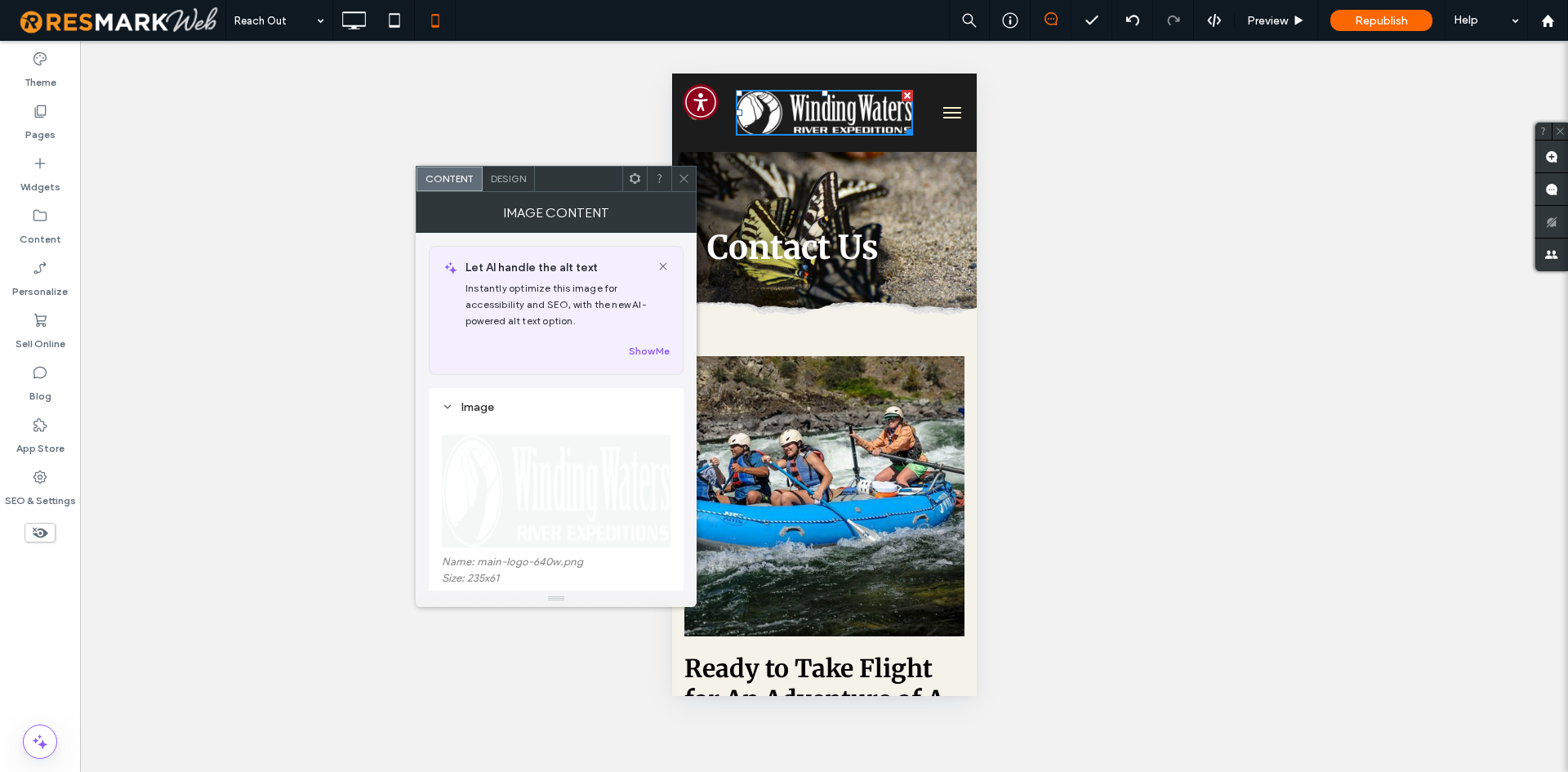
click at [768, 114] on img at bounding box center [824, 112] width 177 height 46
click at [689, 174] on icon at bounding box center [684, 178] width 12 height 12
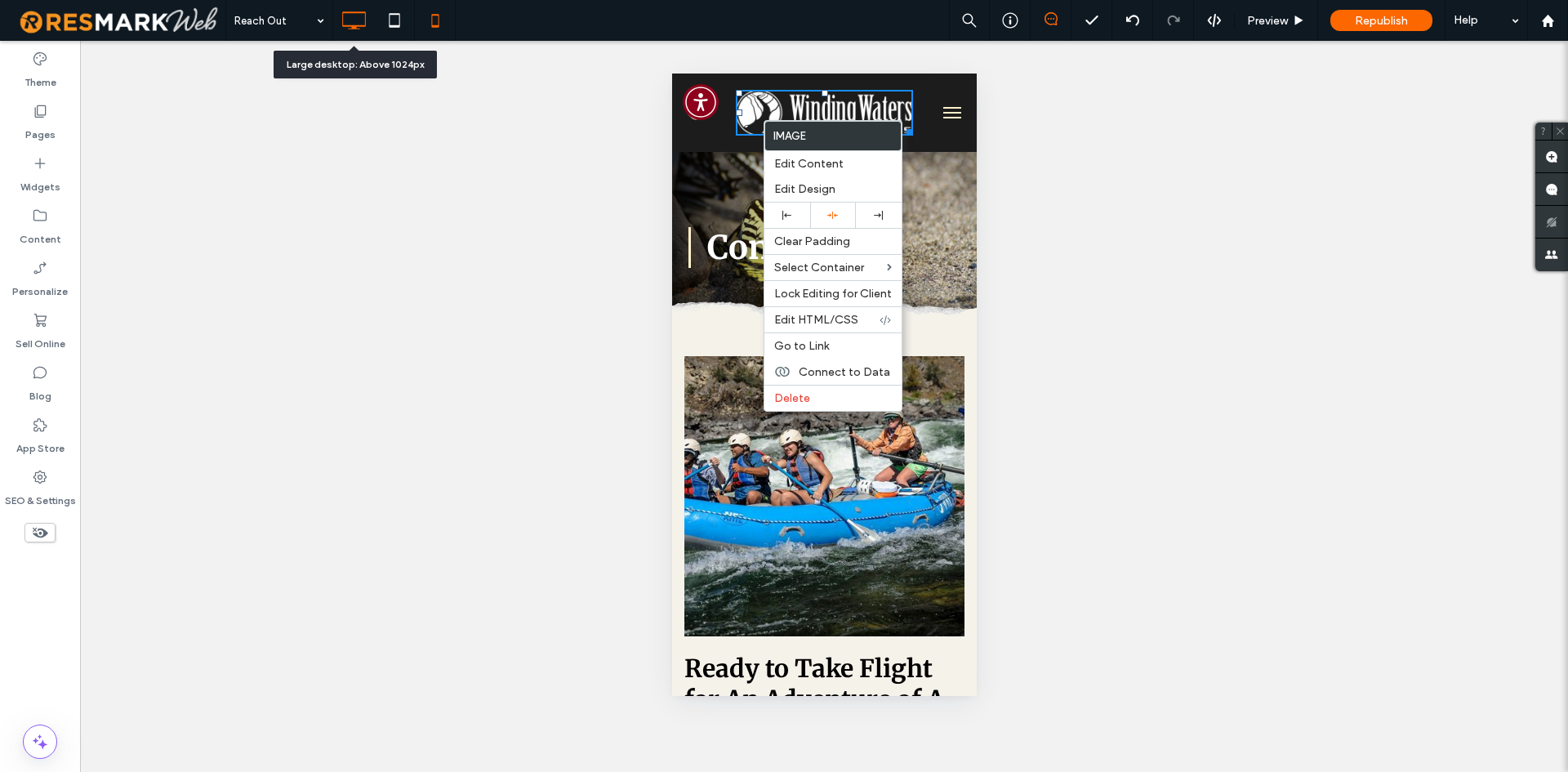
click at [355, 25] on use at bounding box center [355, 20] width 24 height 18
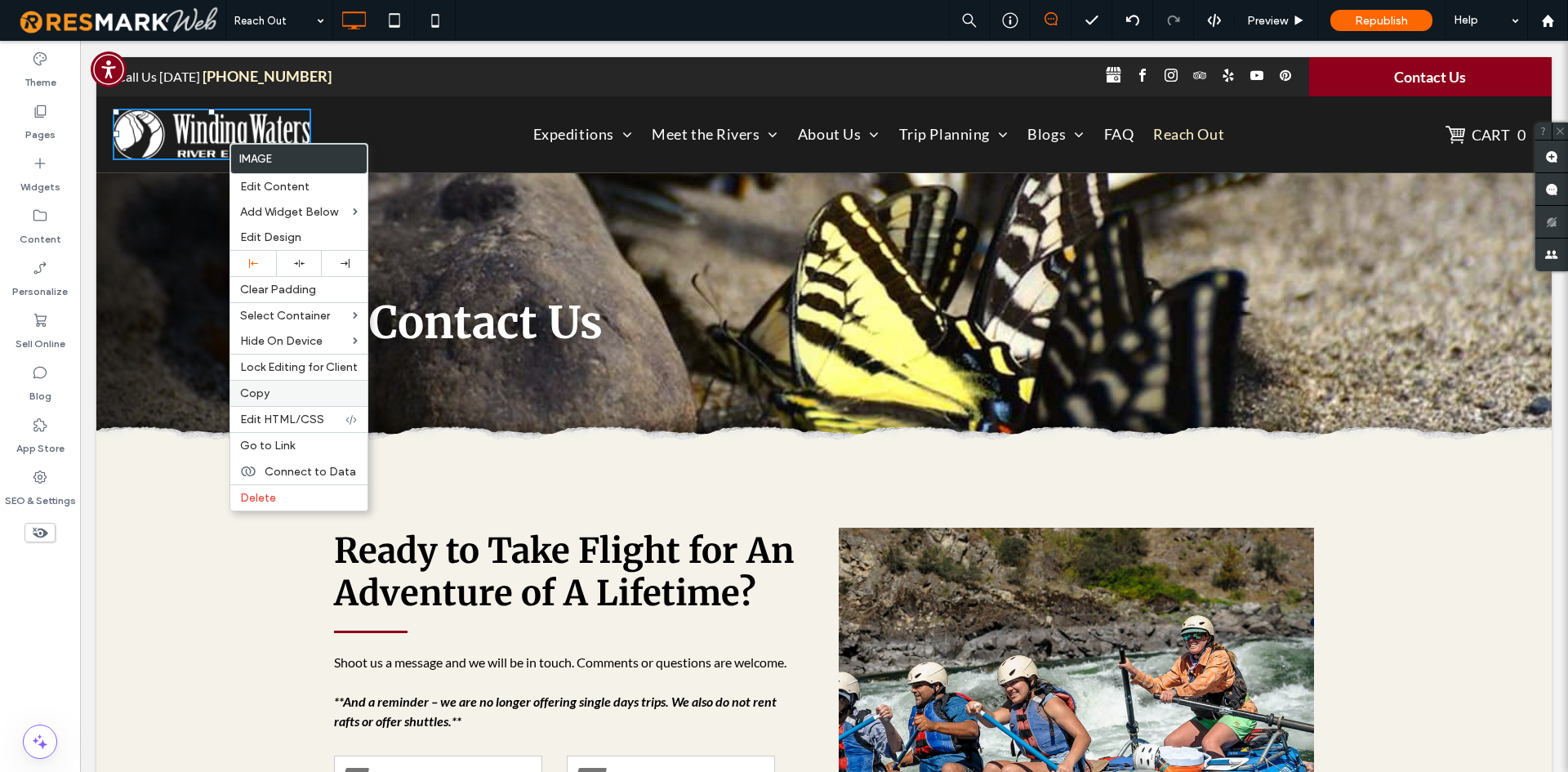
click at [252, 390] on span "Copy" at bounding box center [255, 393] width 30 height 14
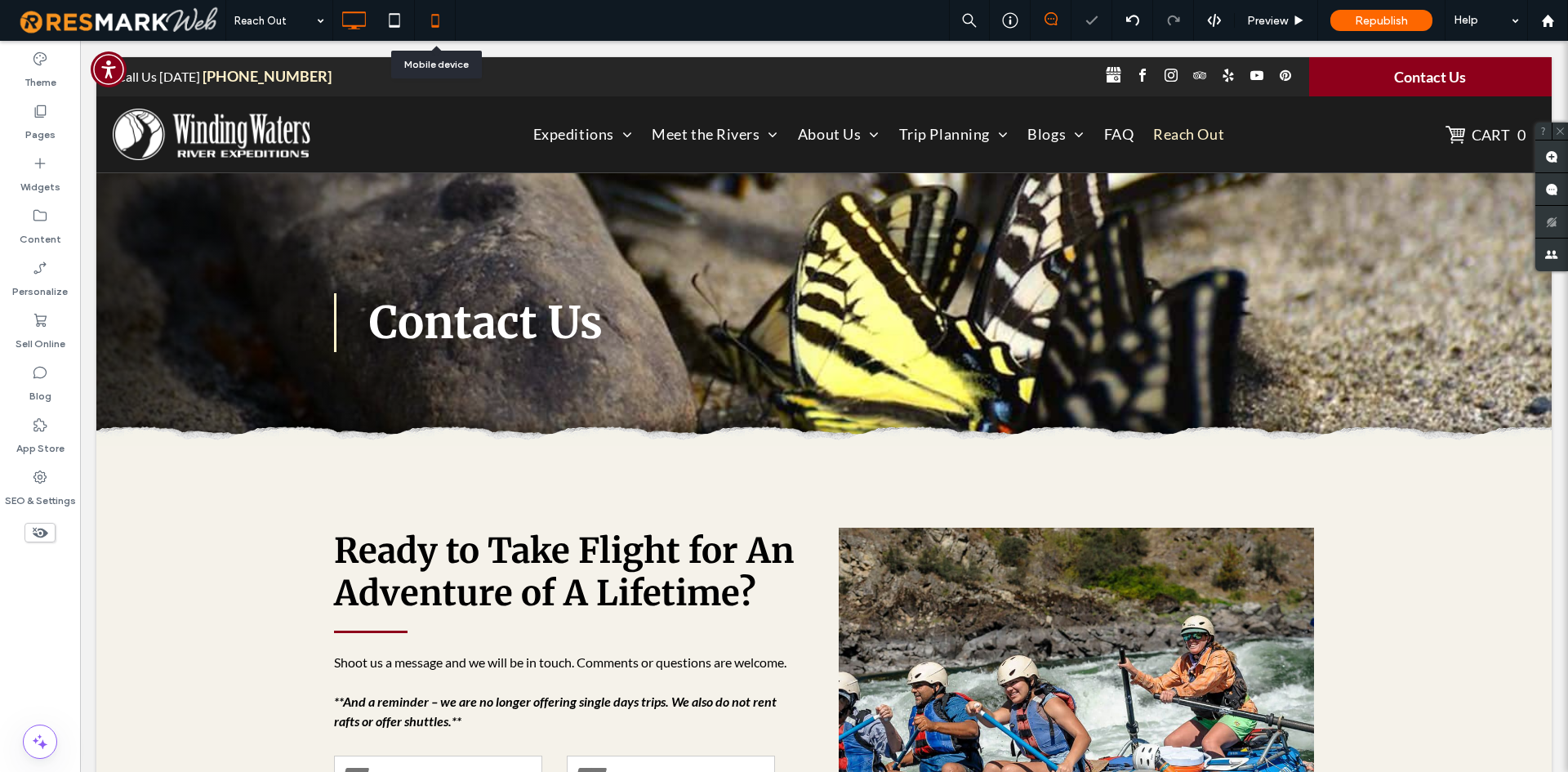
click at [420, 32] on icon at bounding box center [435, 20] width 33 height 33
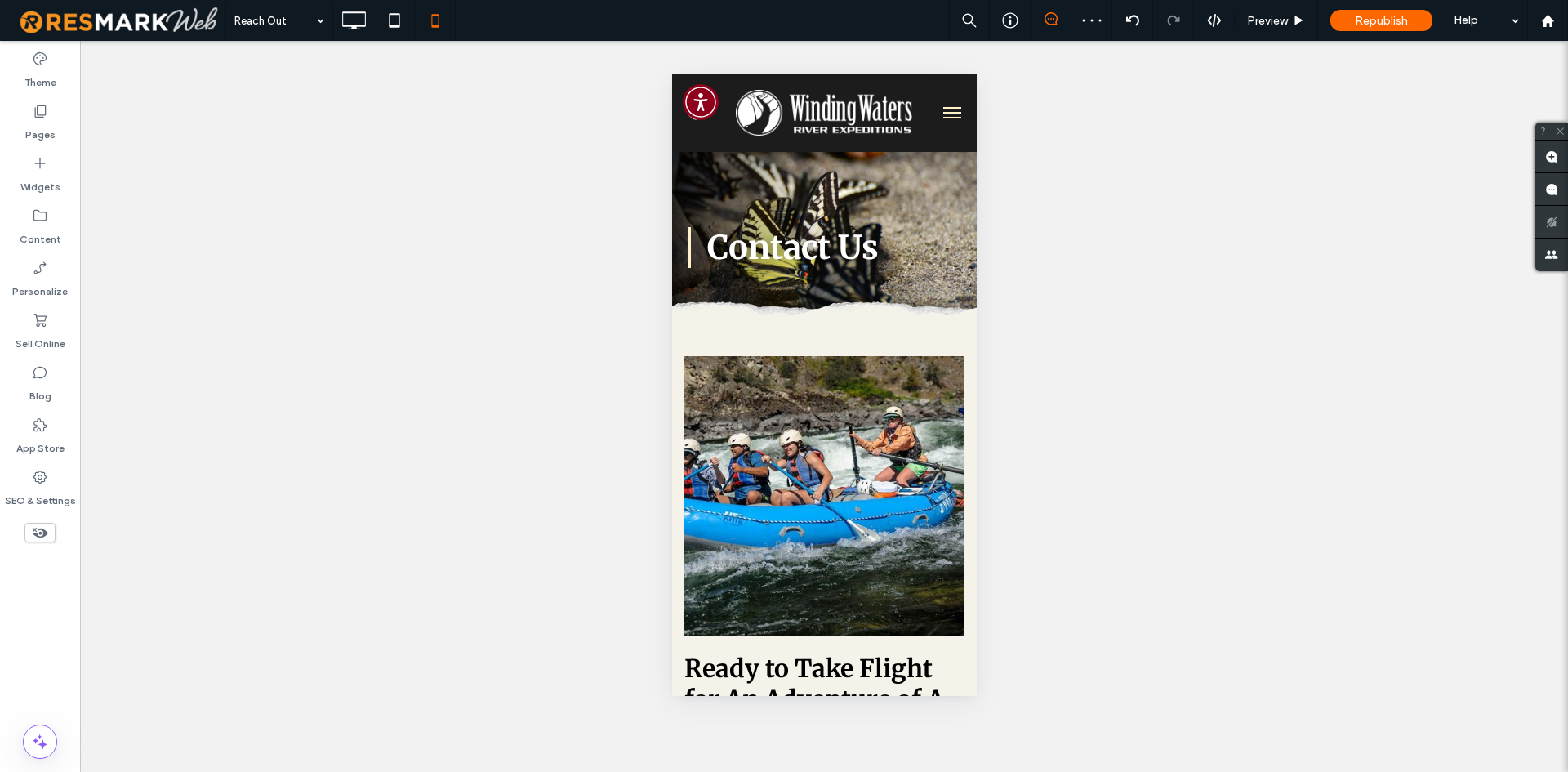
click at [938, 111] on button "menu" at bounding box center [951, 112] width 33 height 33
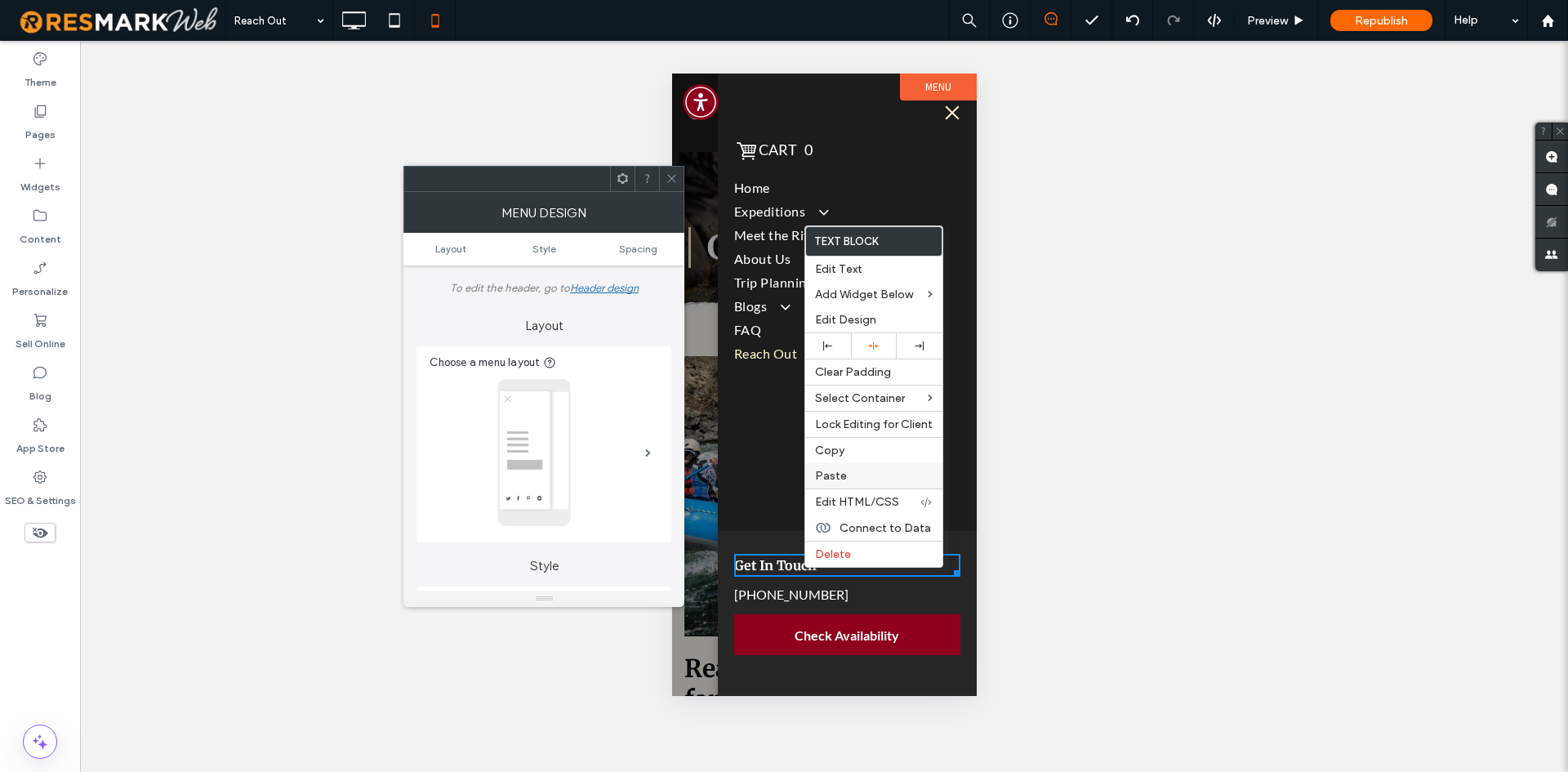
click at [838, 466] on div "Paste" at bounding box center [874, 475] width 137 height 25
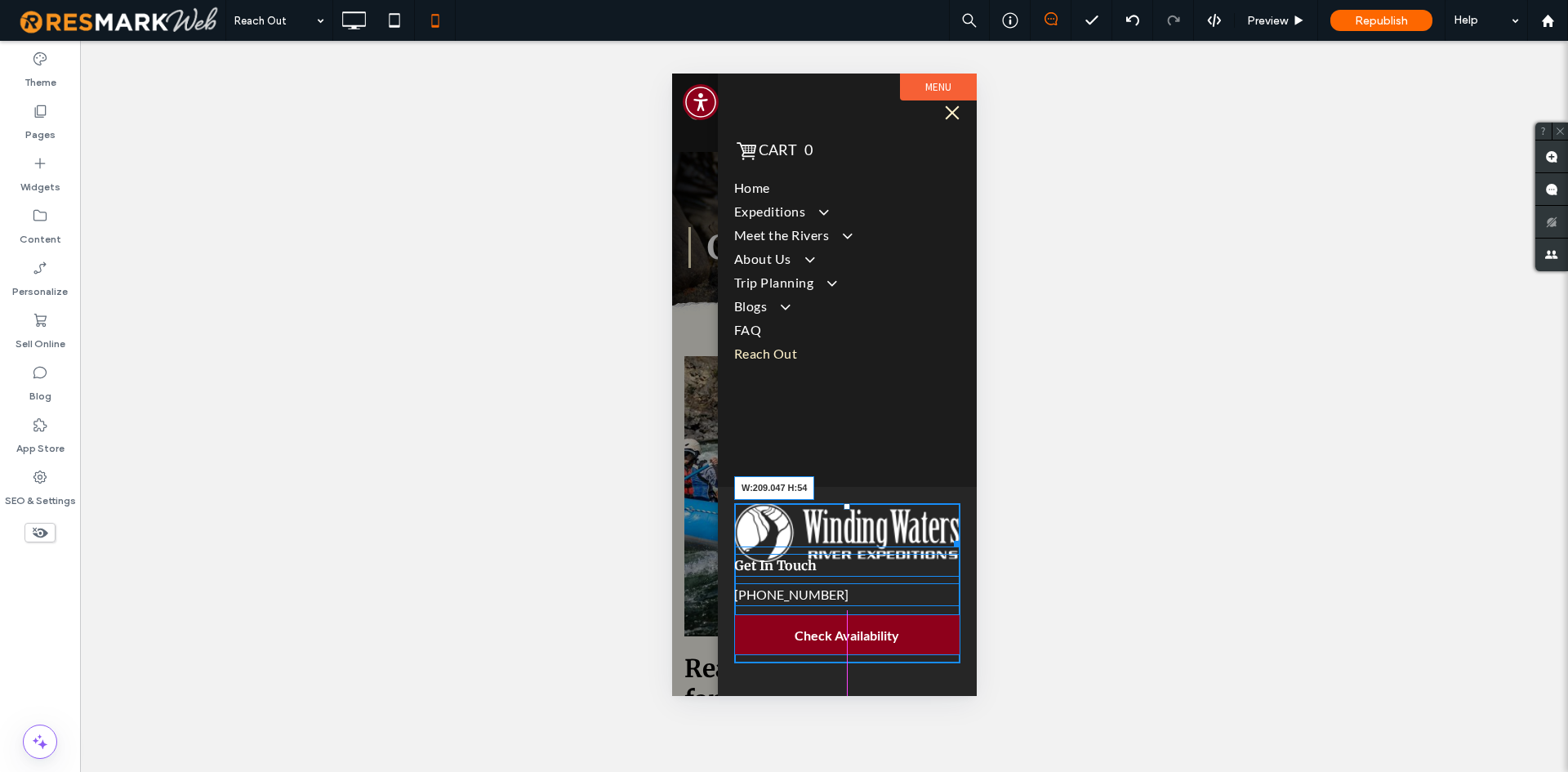
drag, startPoint x: 955, startPoint y: 544, endPoint x: 928, endPoint y: 540, distance: 27.3
click at [947, 540] on div at bounding box center [953, 541] width 12 height 12
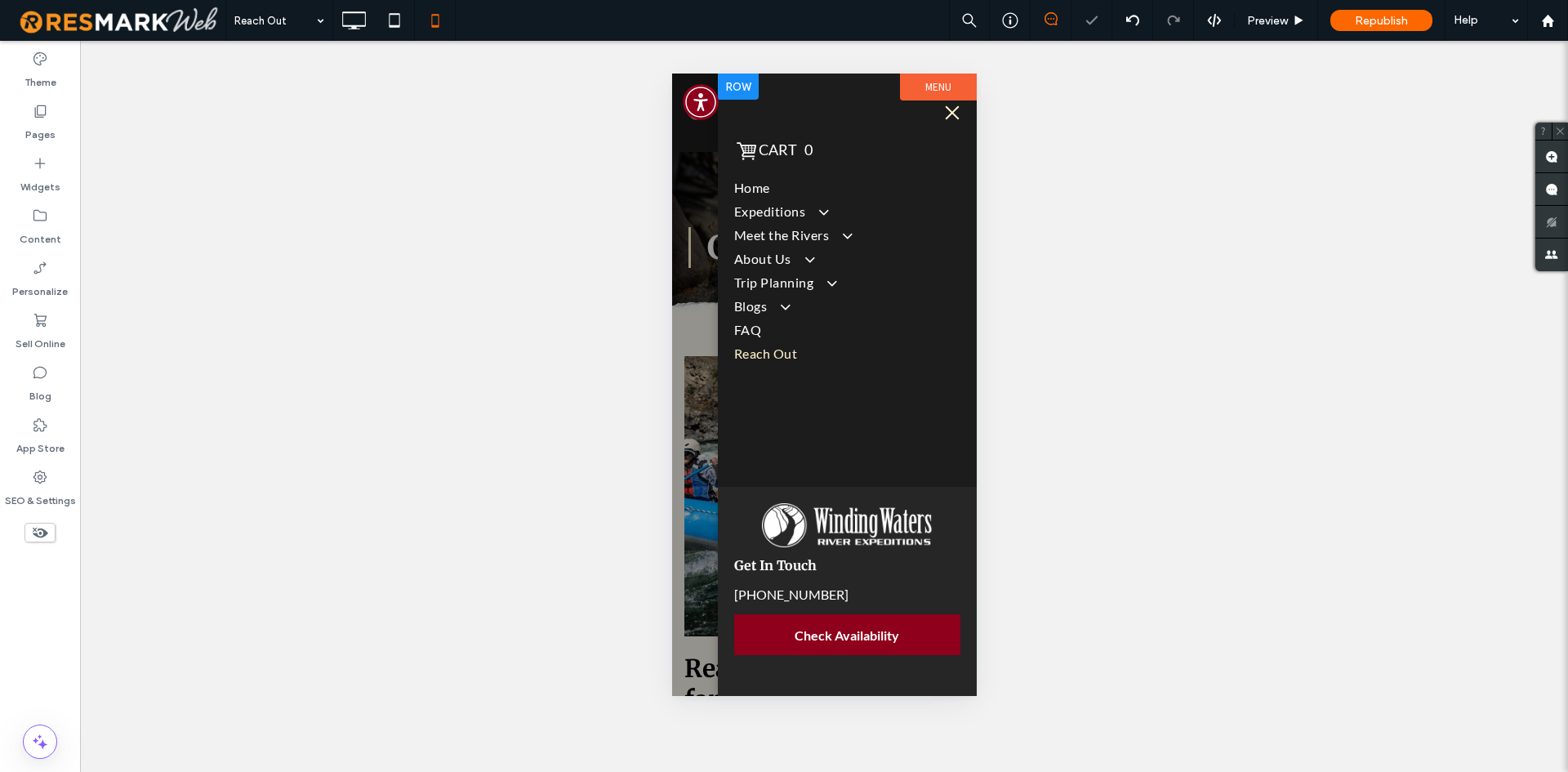
click at [949, 469] on div "Cart 0 Keep Shopping Start Over New Order Order Total: $0.00 | Total Paid: $0.0…" at bounding box center [847, 280] width 259 height 413
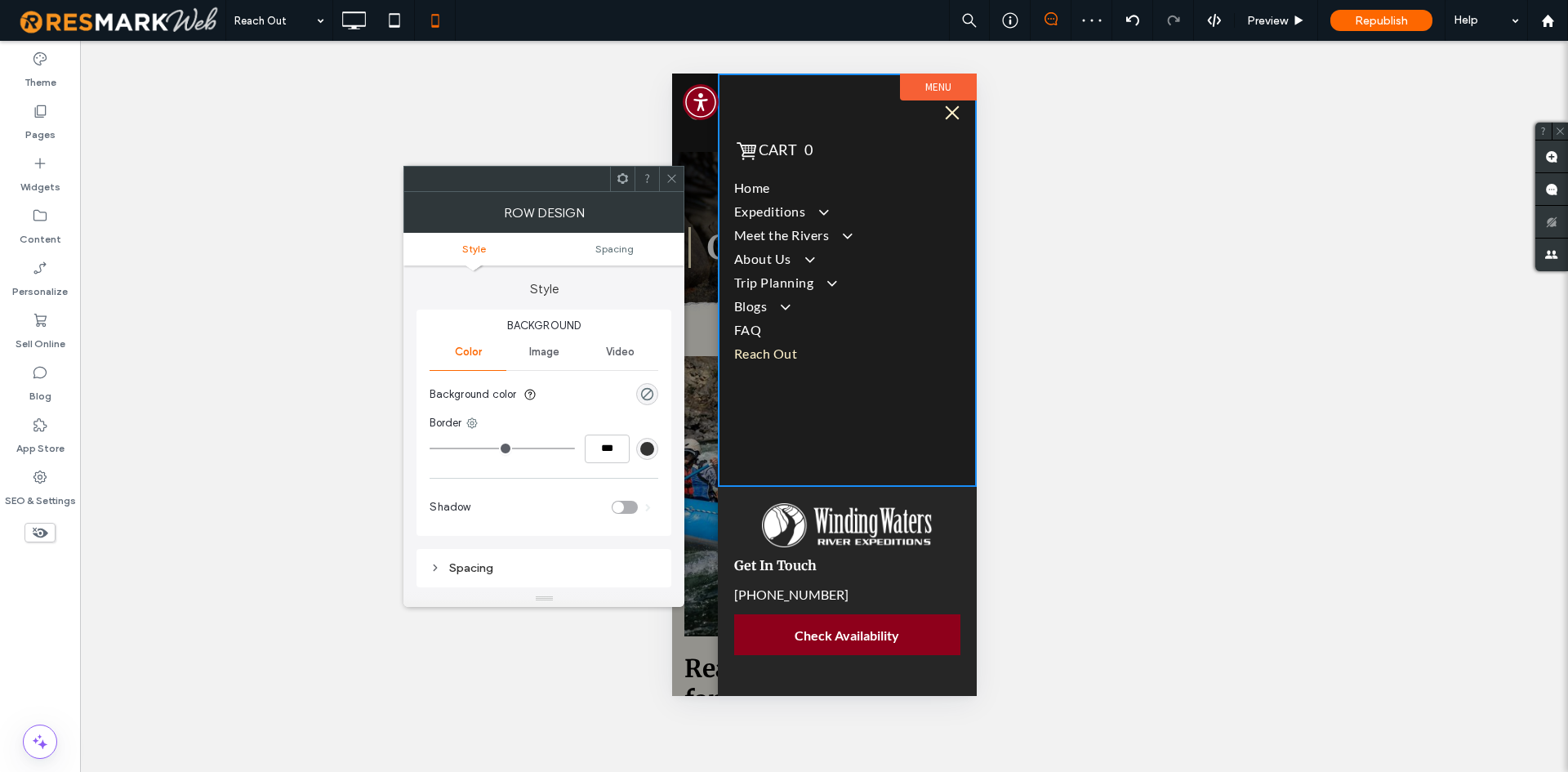
click at [678, 178] on icon at bounding box center [672, 178] width 12 height 12
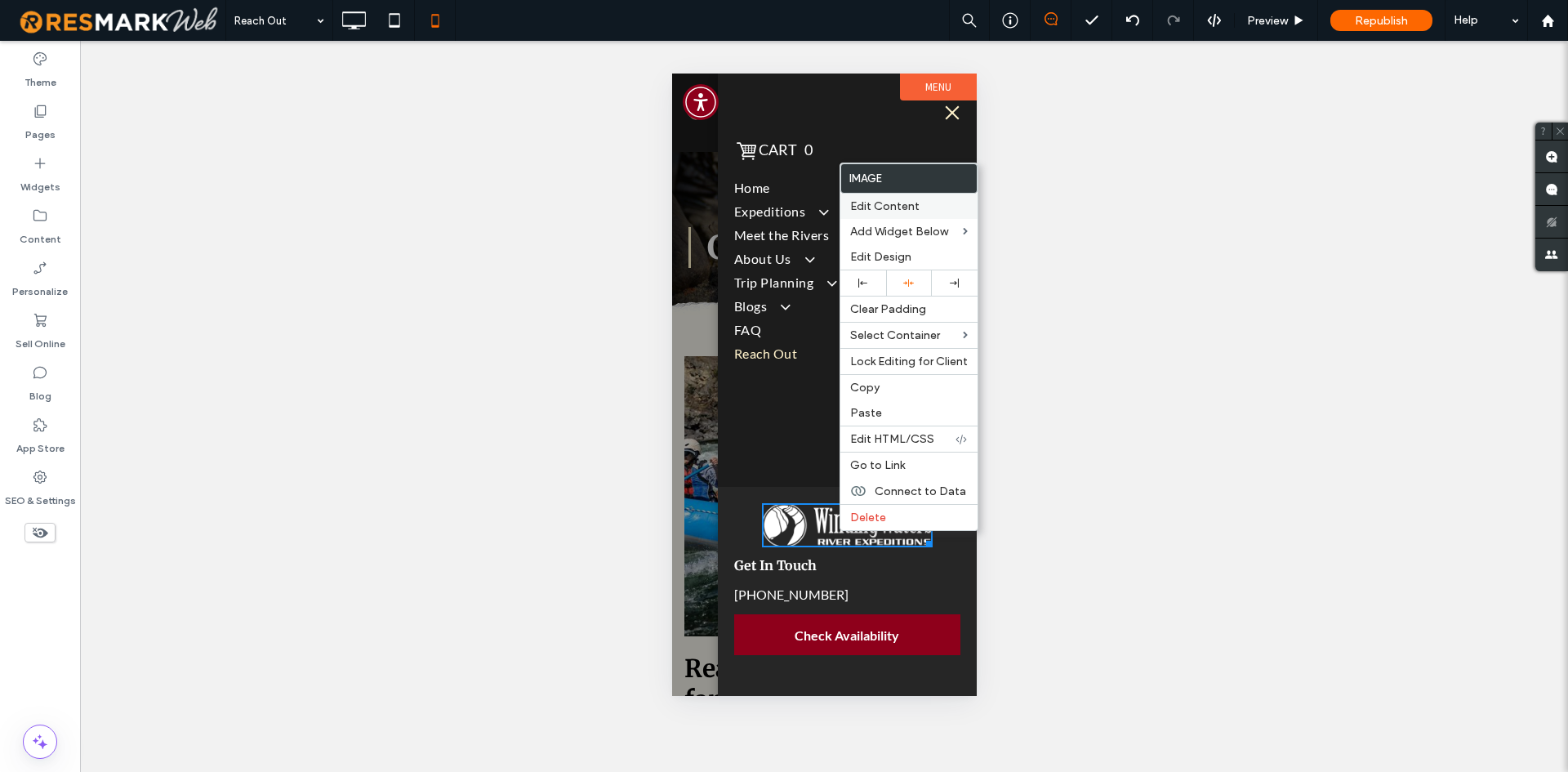
click at [904, 203] on span "Edit Content" at bounding box center [884, 206] width 70 height 14
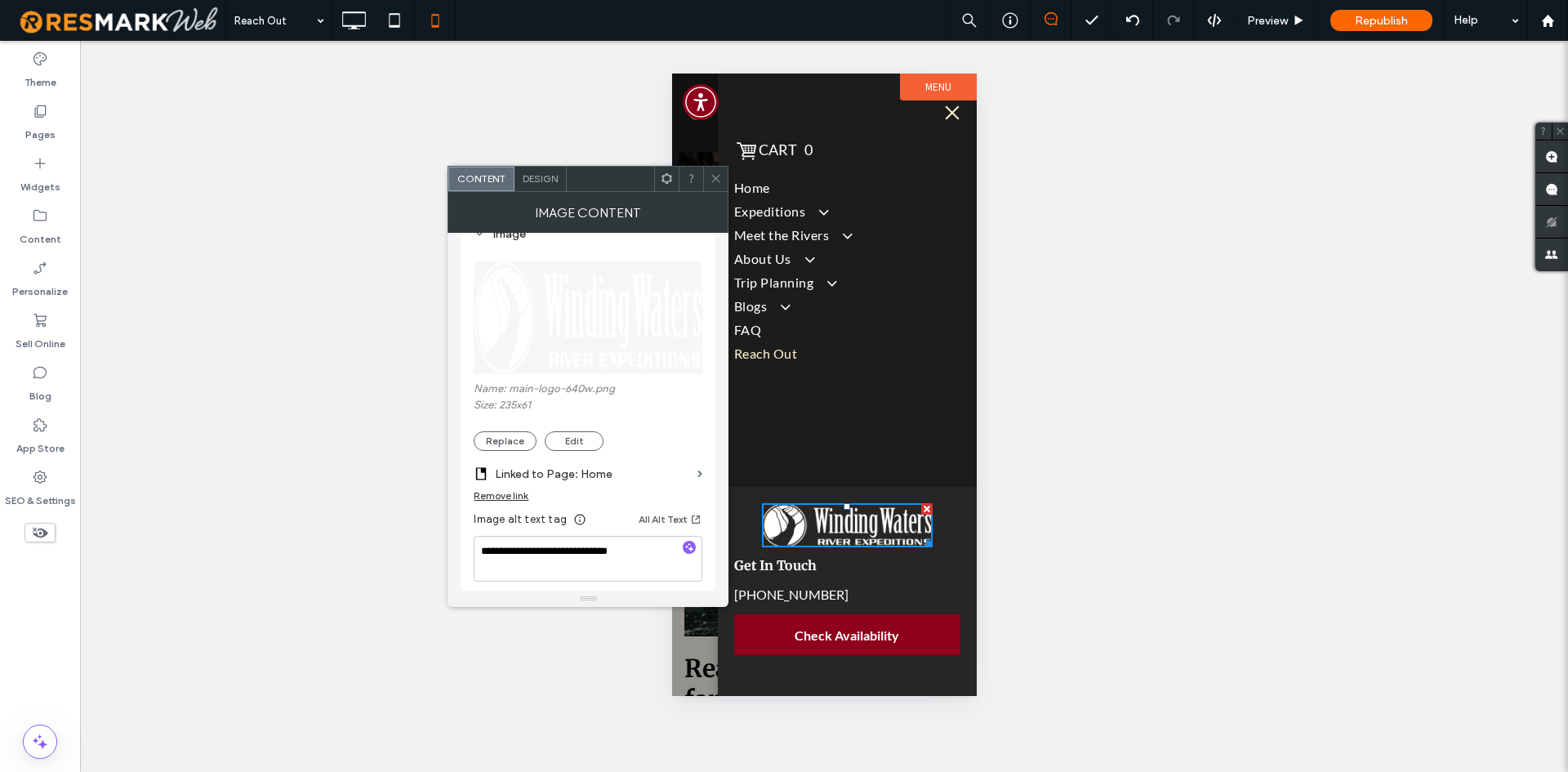
scroll to position [408, 0]
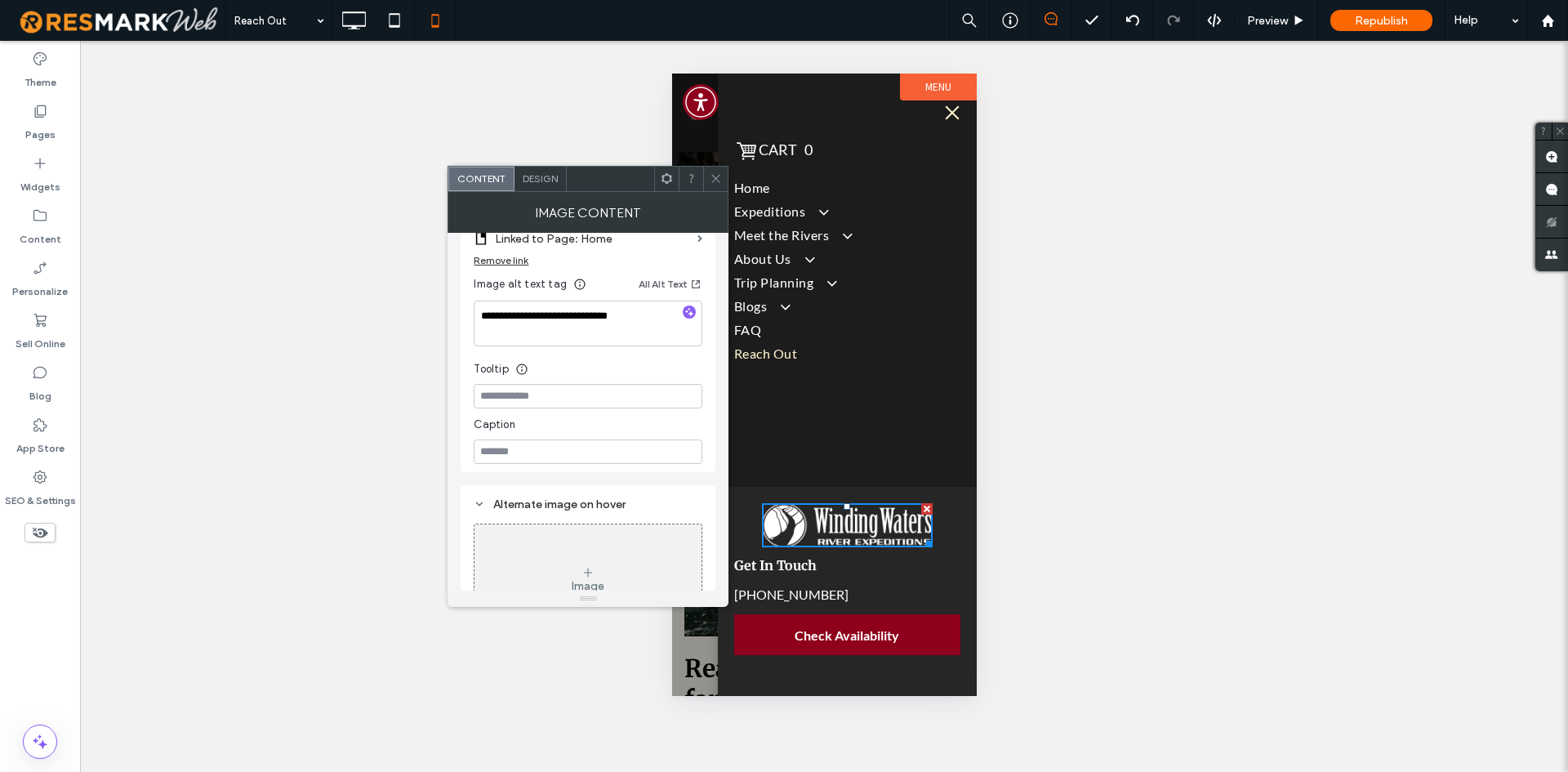
click at [708, 175] on div at bounding box center [715, 178] width 25 height 25
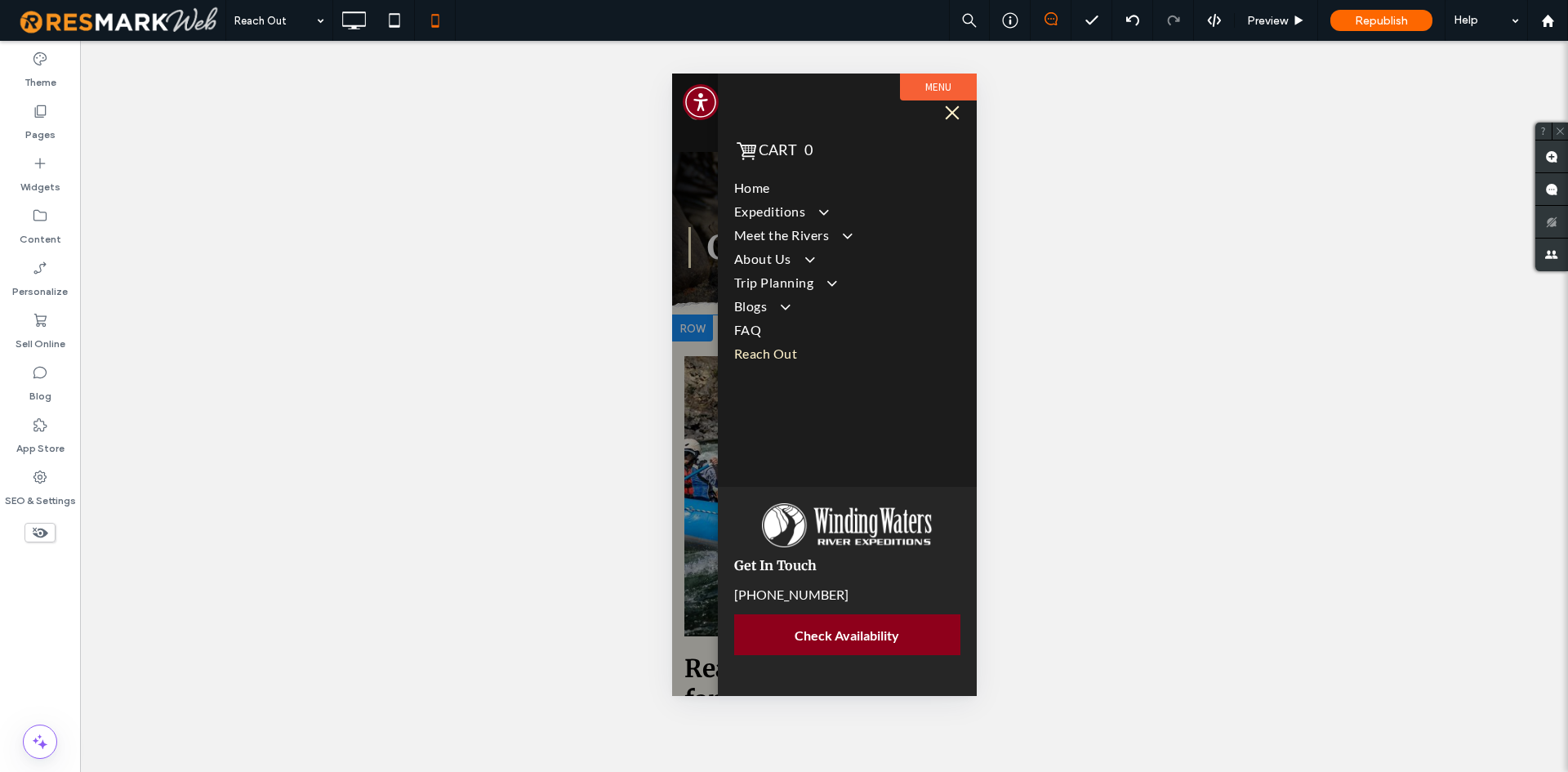
click at [686, 395] on div at bounding box center [824, 384] width 304 height 622
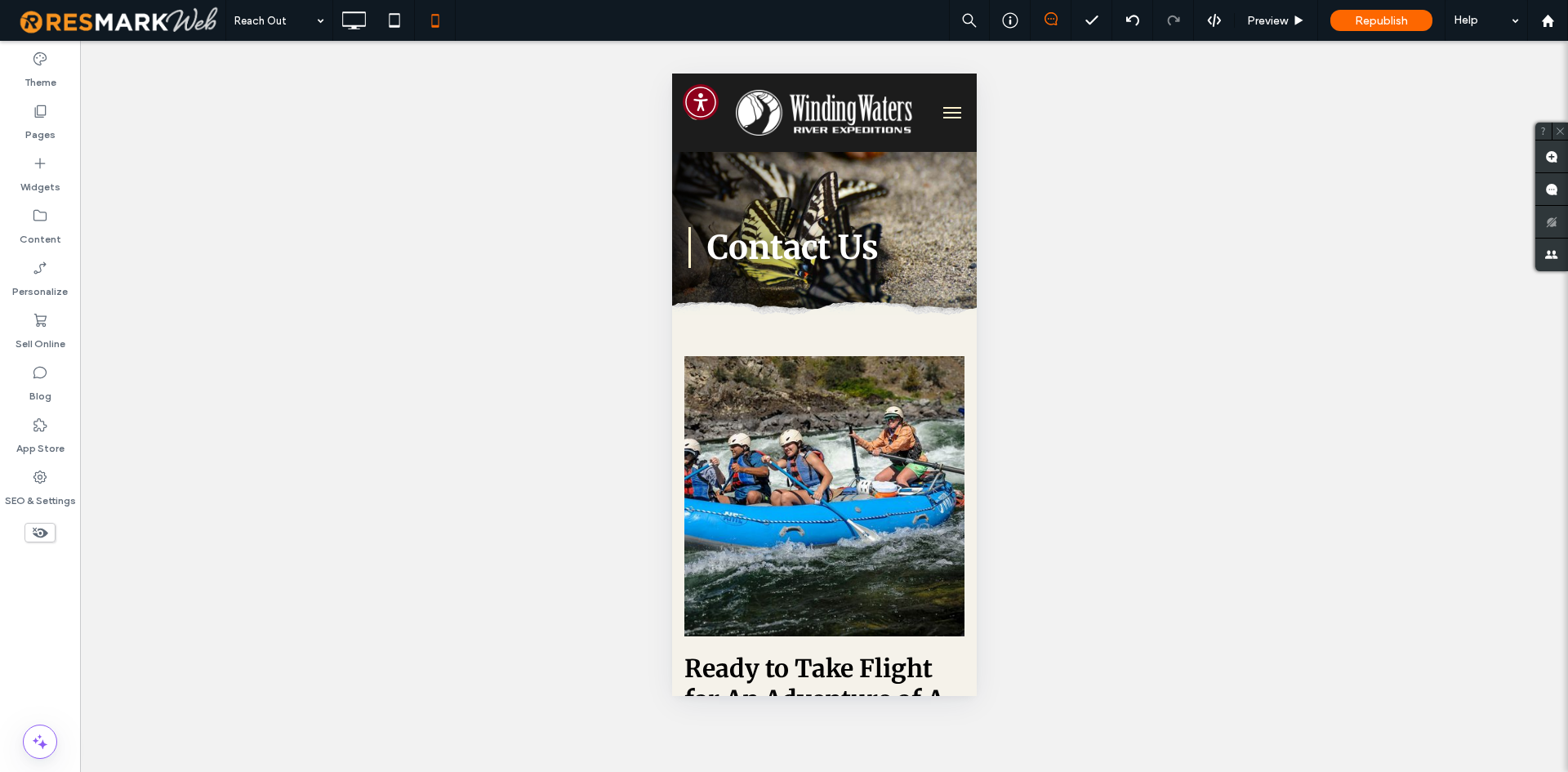
click at [942, 116] on span "menu" at bounding box center [951, 117] width 18 height 2
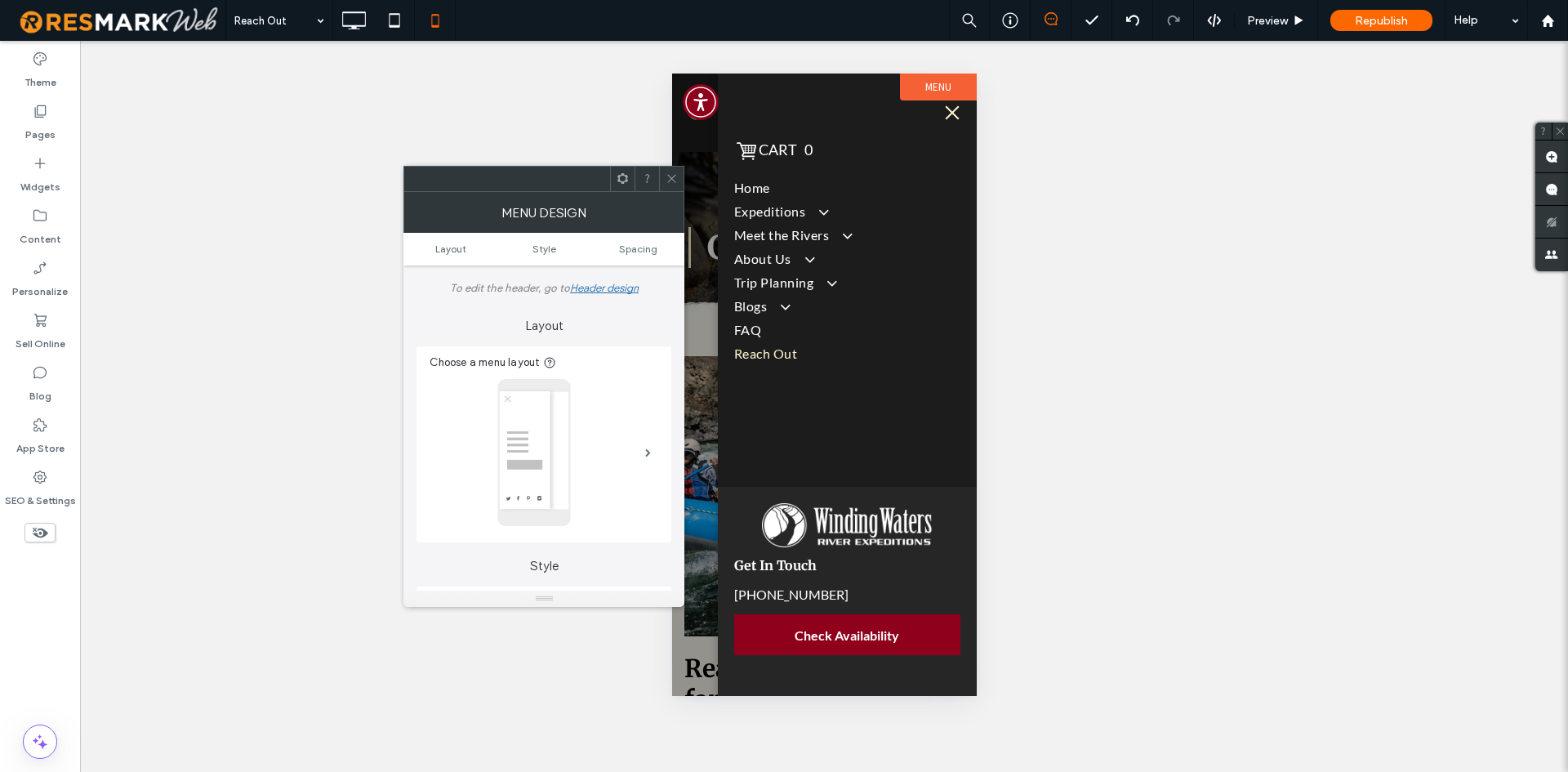
click at [674, 175] on icon at bounding box center [672, 178] width 12 height 12
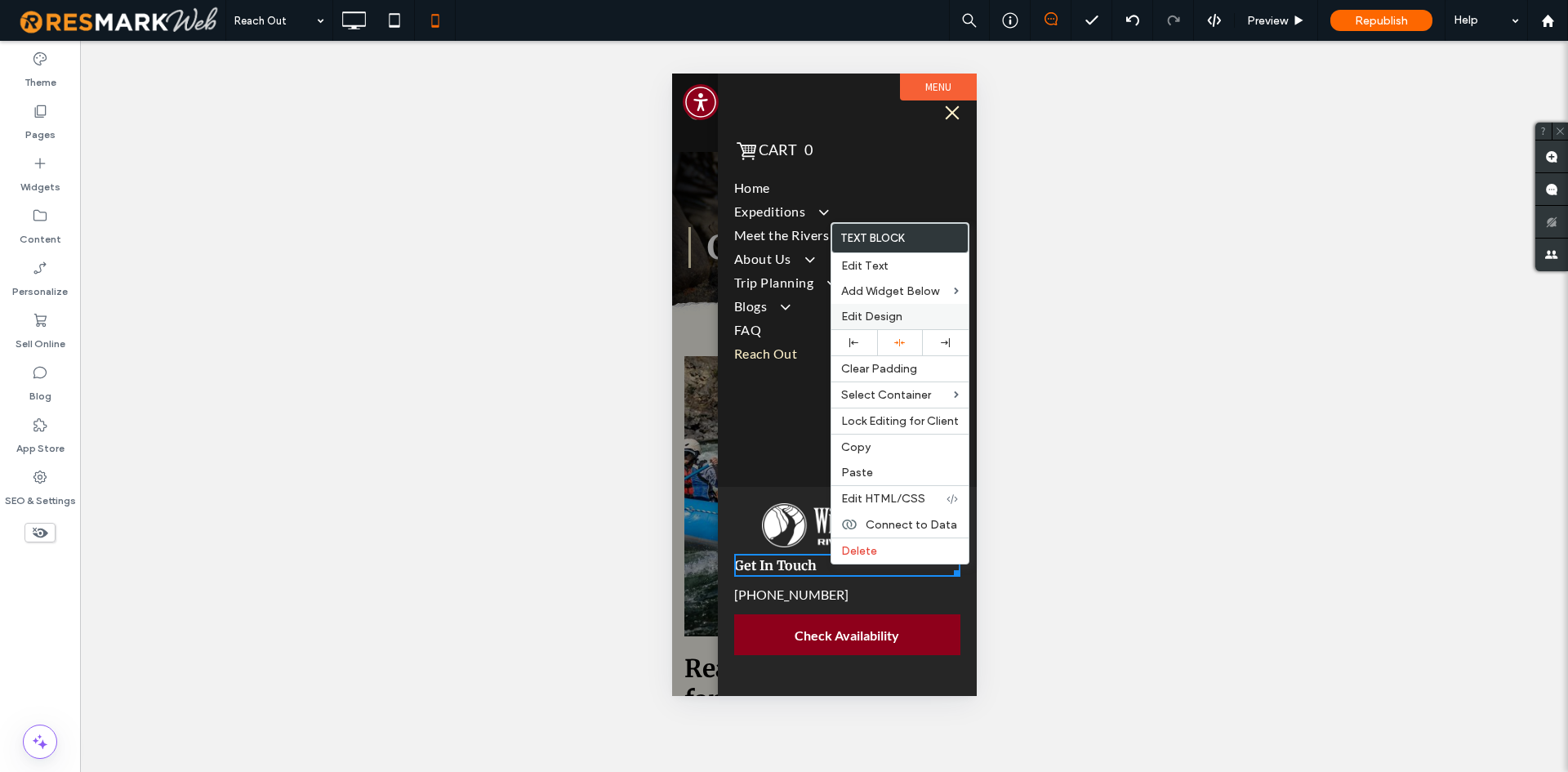
click at [886, 309] on span "Edit Design" at bounding box center [872, 316] width 62 height 14
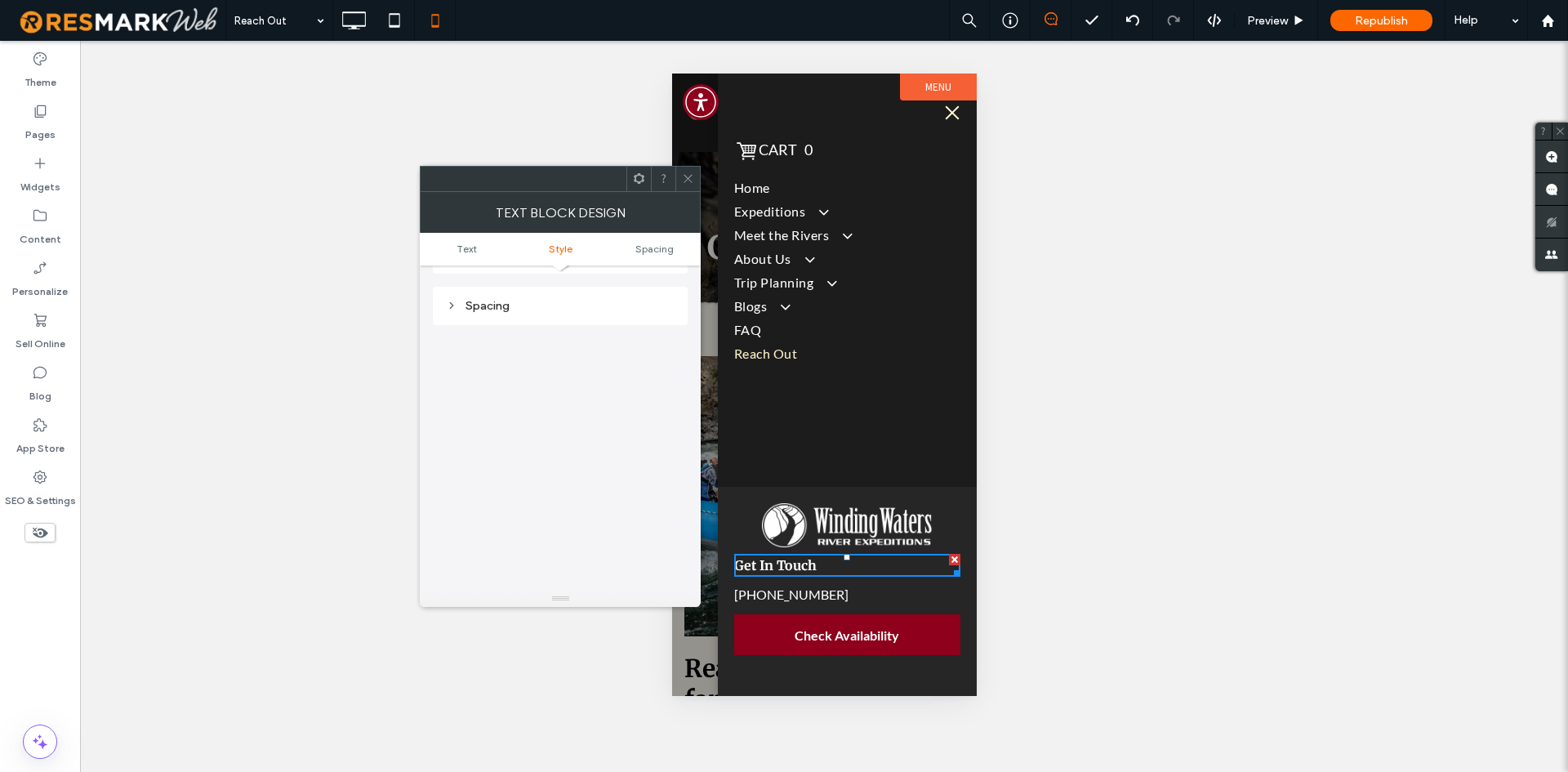
click at [544, 312] on div "Spacing" at bounding box center [560, 305] width 229 height 22
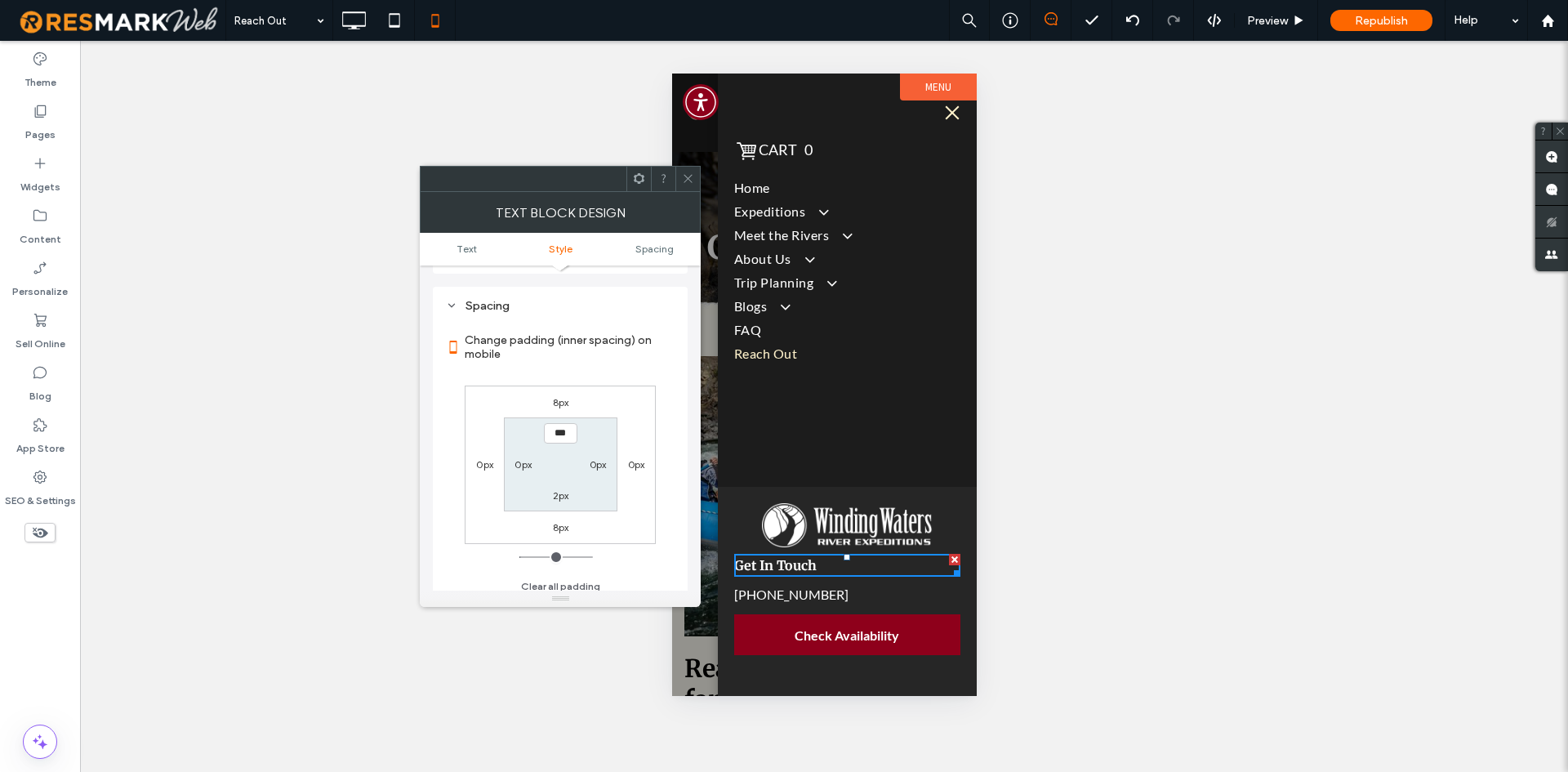
click at [555, 401] on label "8px" at bounding box center [561, 402] width 16 height 12
type input "*"
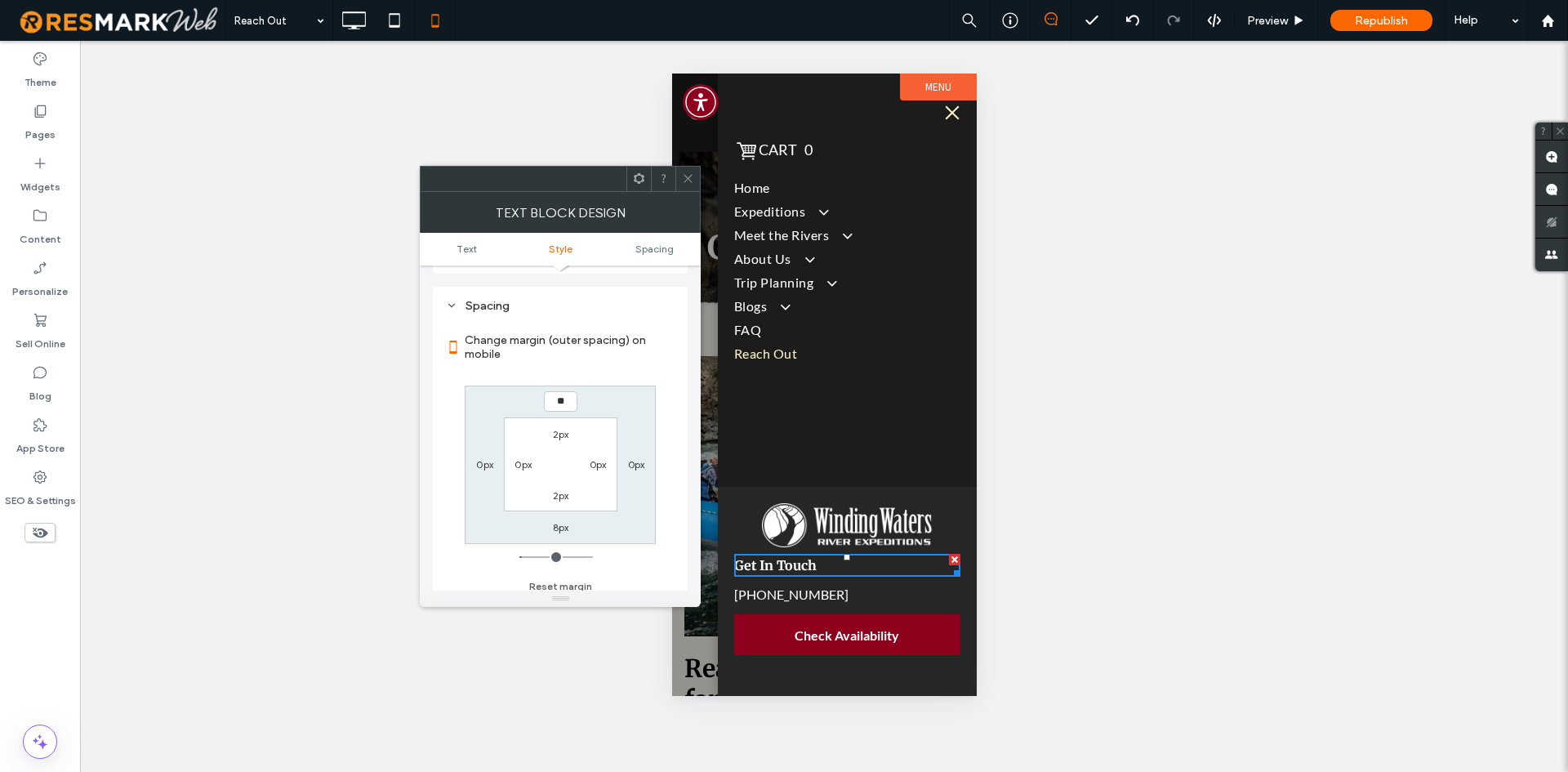
type input "**"
type input "****"
click at [558, 411] on input "****" at bounding box center [561, 401] width 34 height 21
click at [584, 368] on label "Change margin (outer spacing) on mobile" at bounding box center [569, 347] width 210 height 44
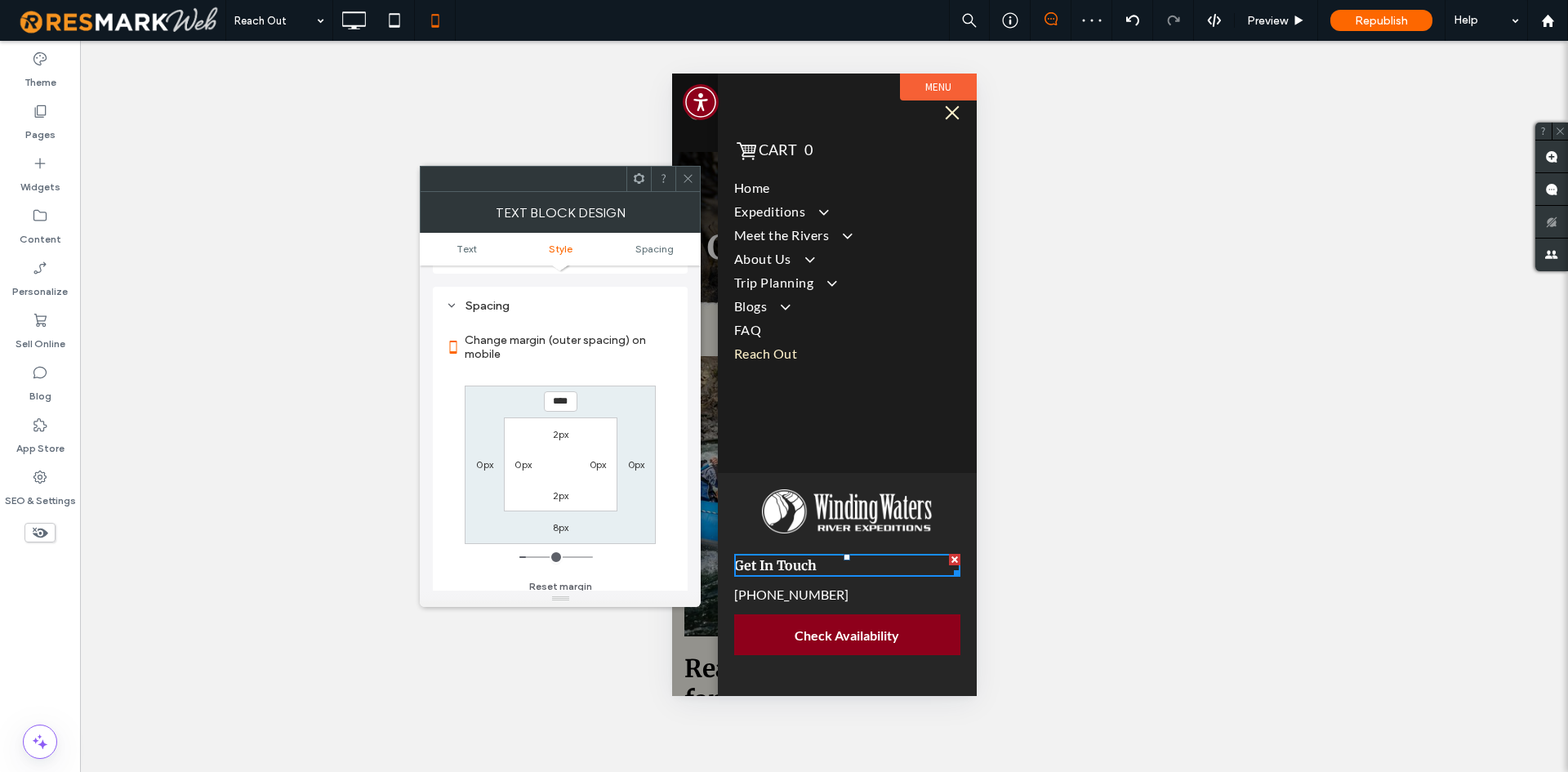
click at [683, 180] on div at bounding box center [687, 178] width 25 height 25
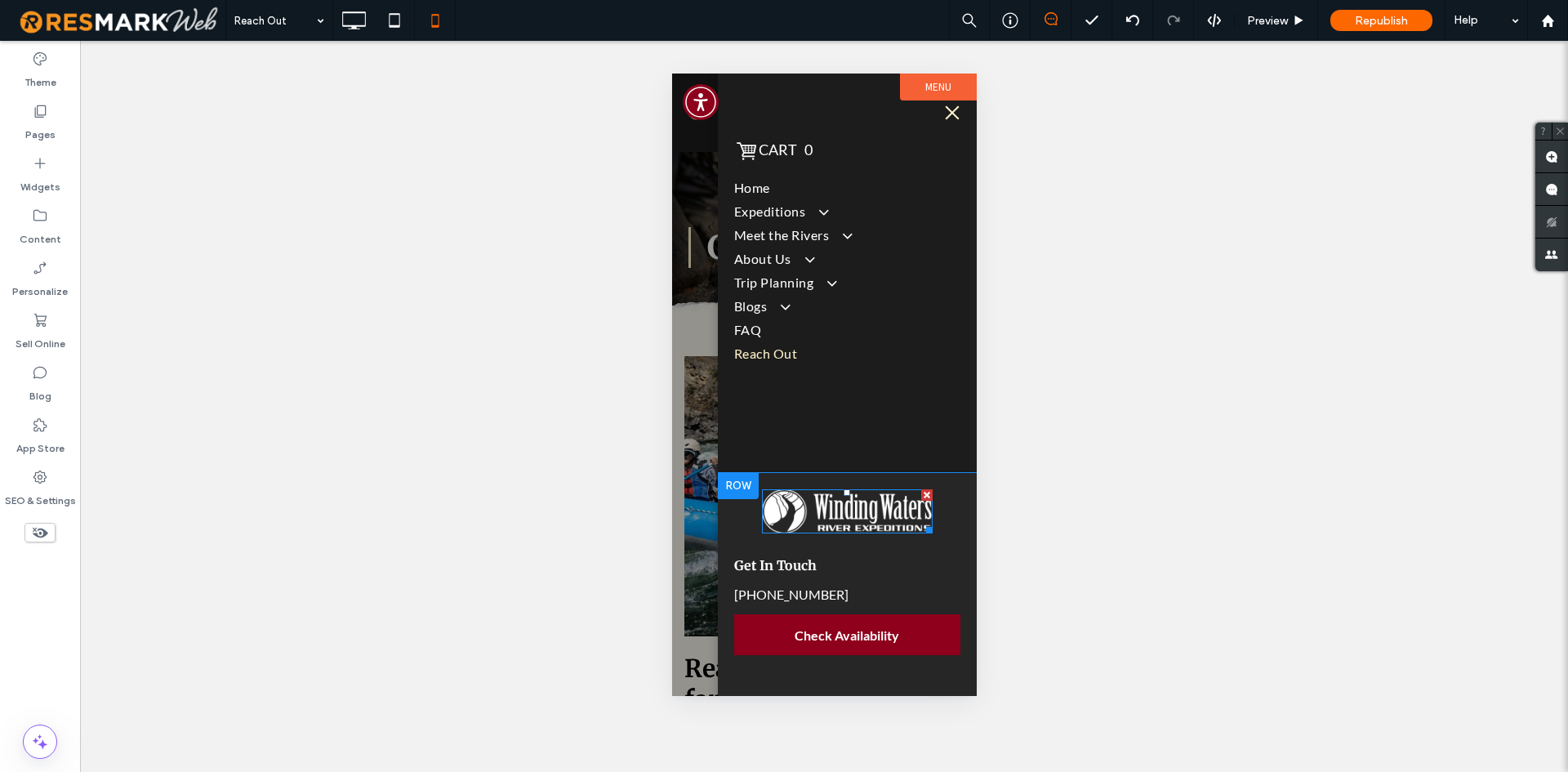
click at [850, 520] on img at bounding box center [847, 511] width 171 height 44
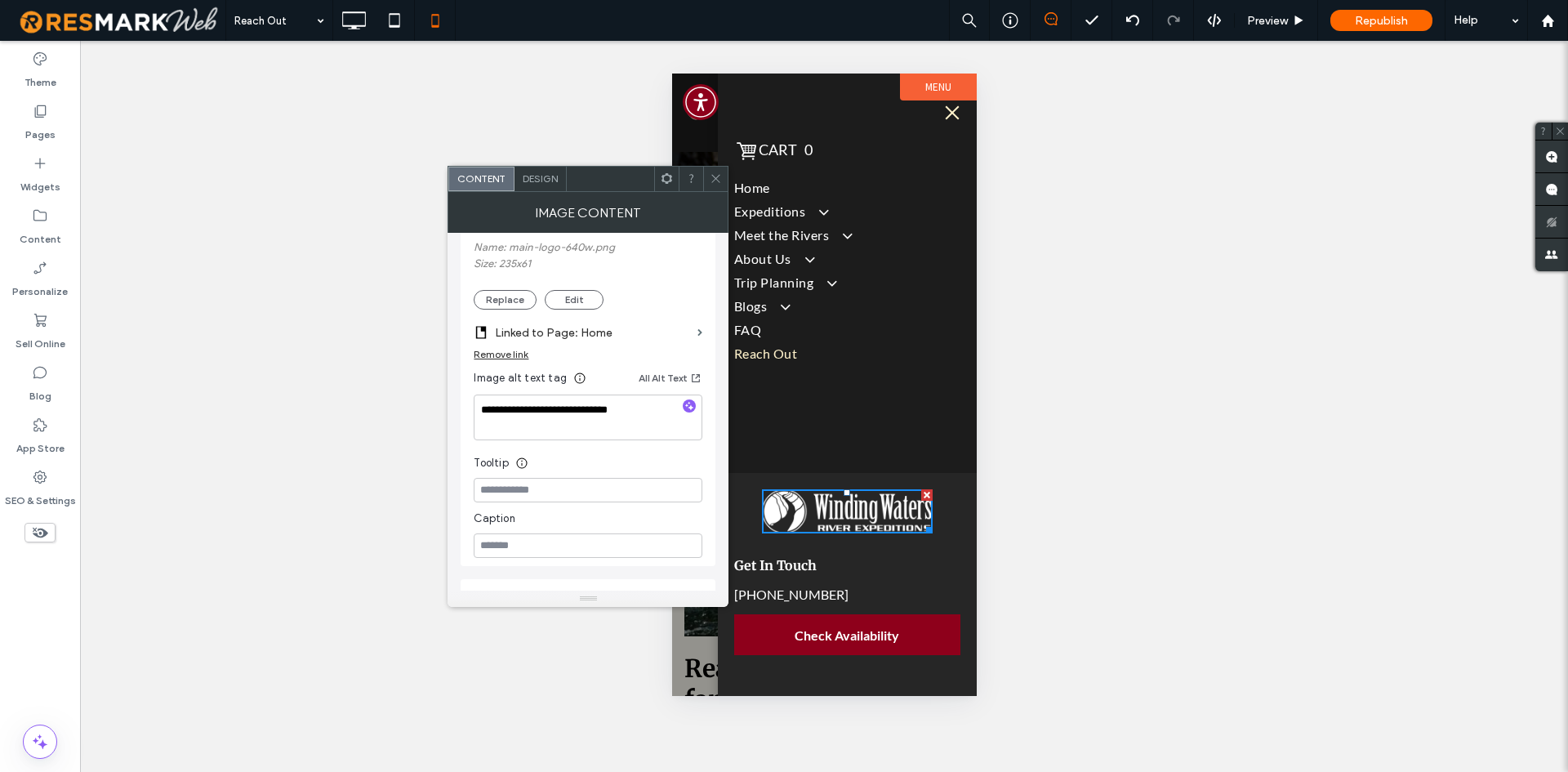
scroll to position [326, 0]
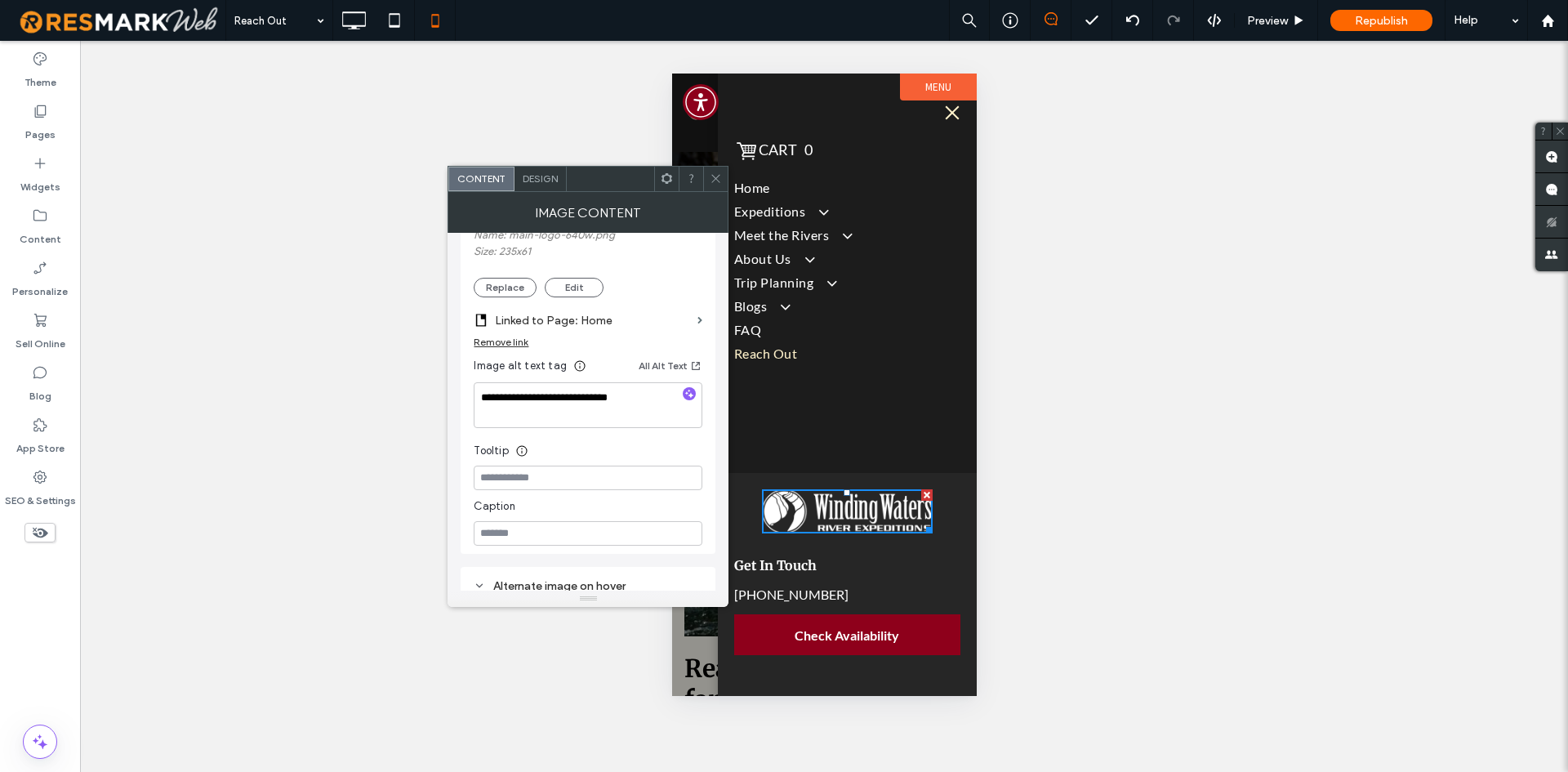
click at [717, 180] on icon at bounding box center [715, 178] width 12 height 12
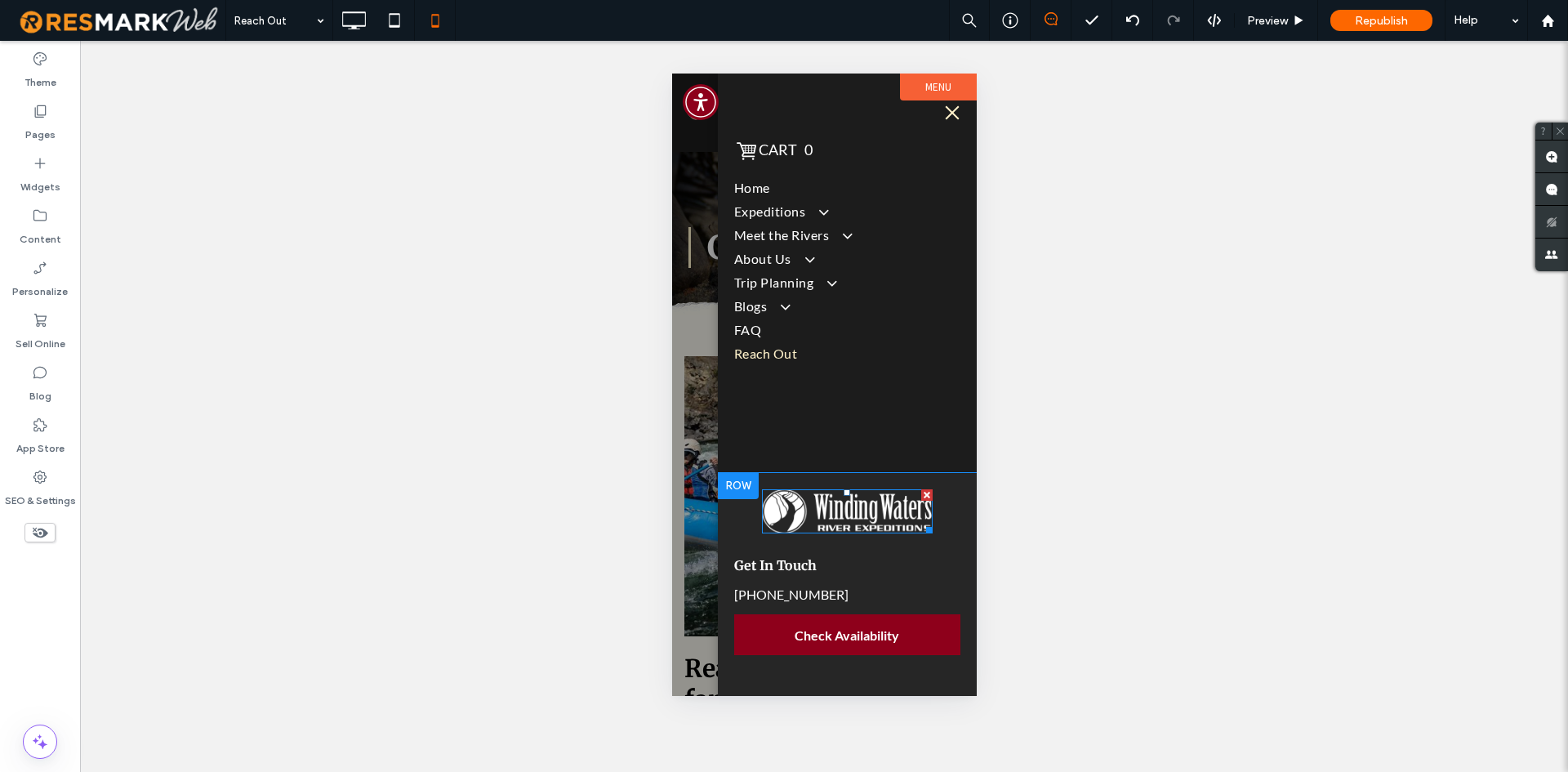
click at [824, 517] on img at bounding box center [847, 511] width 171 height 44
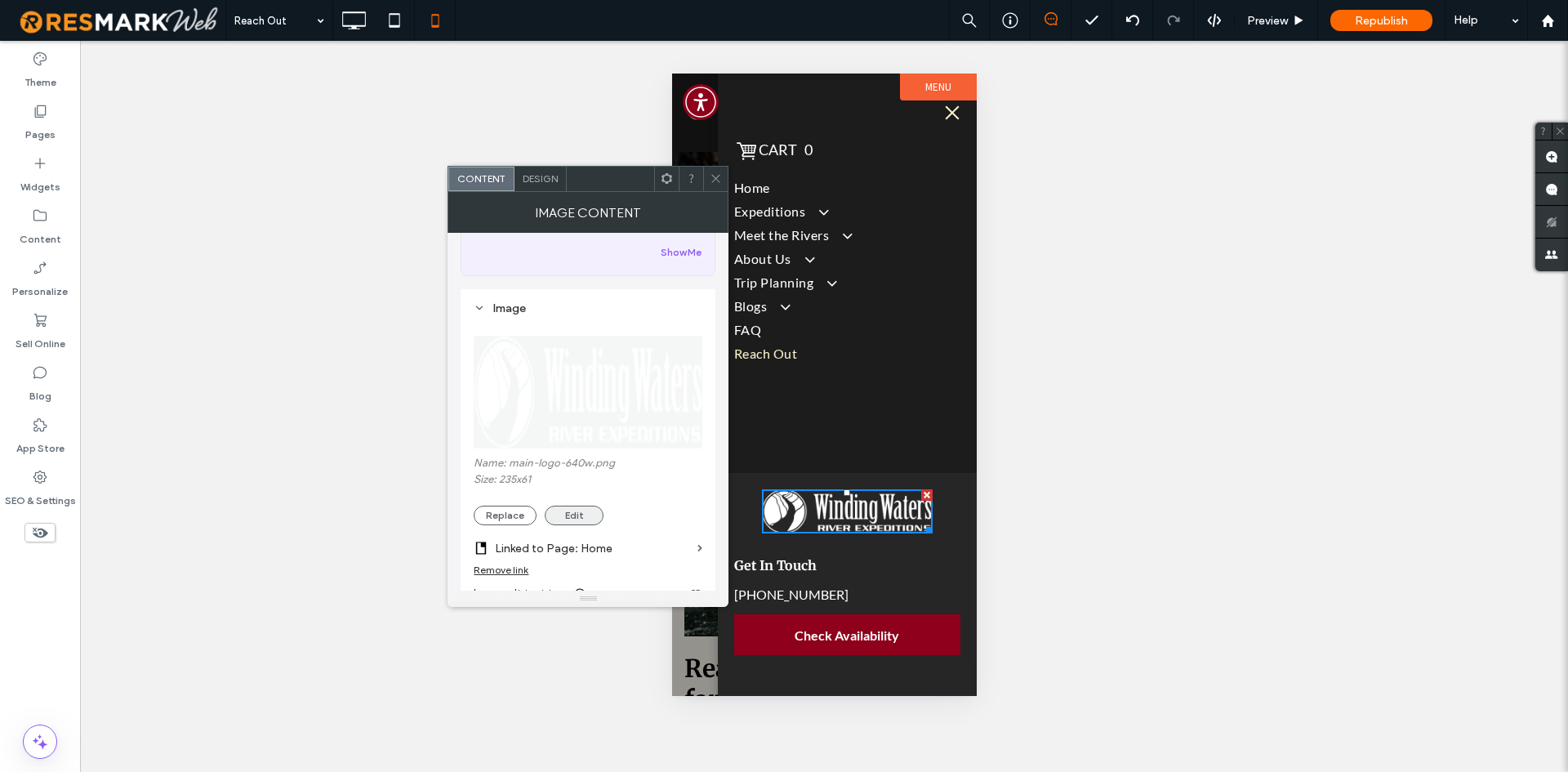
scroll to position [245, 0]
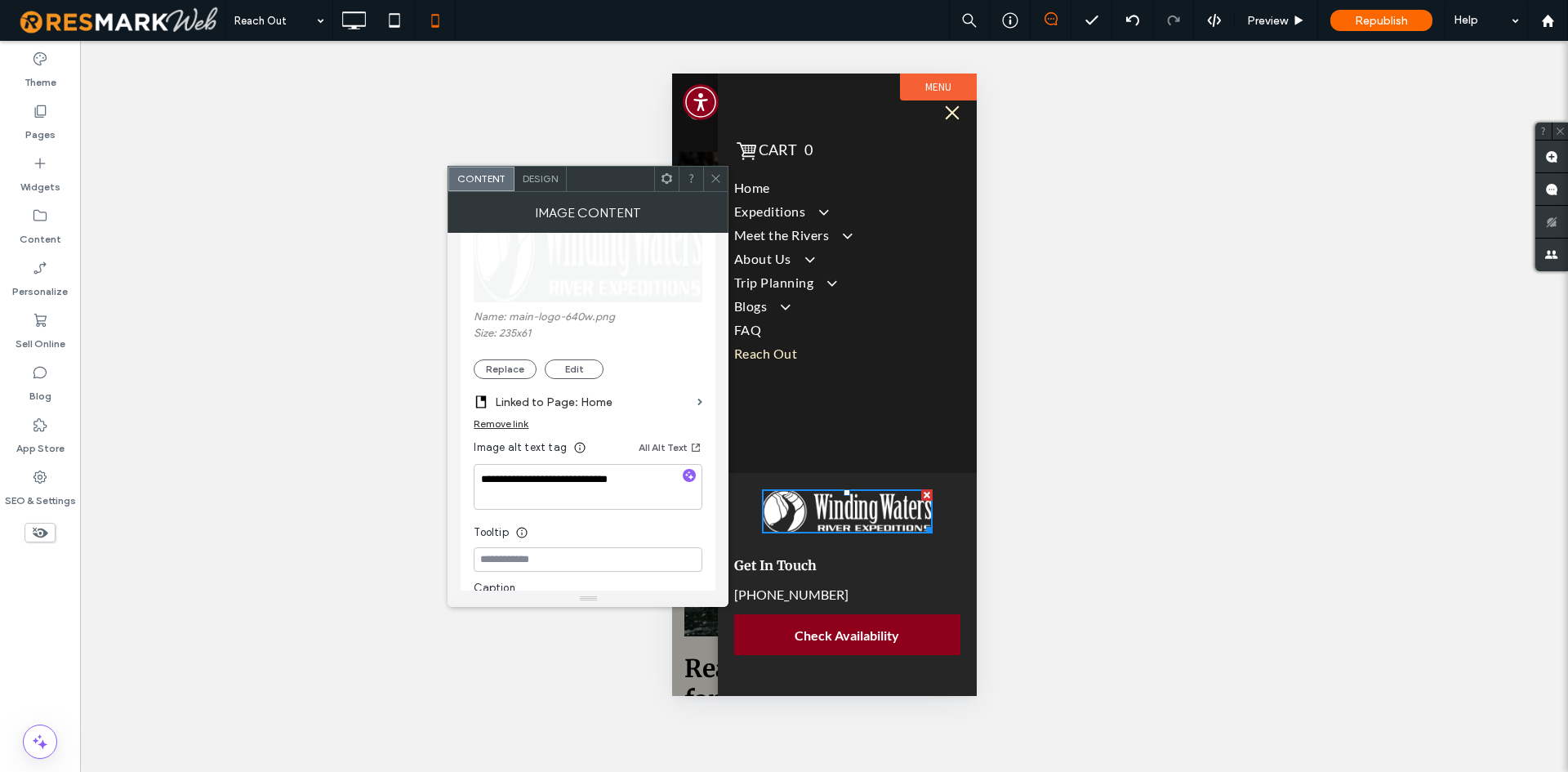
click at [728, 166] on div "Content Design" at bounding box center [588, 179] width 281 height 26
click at [712, 178] on icon at bounding box center [715, 178] width 12 height 12
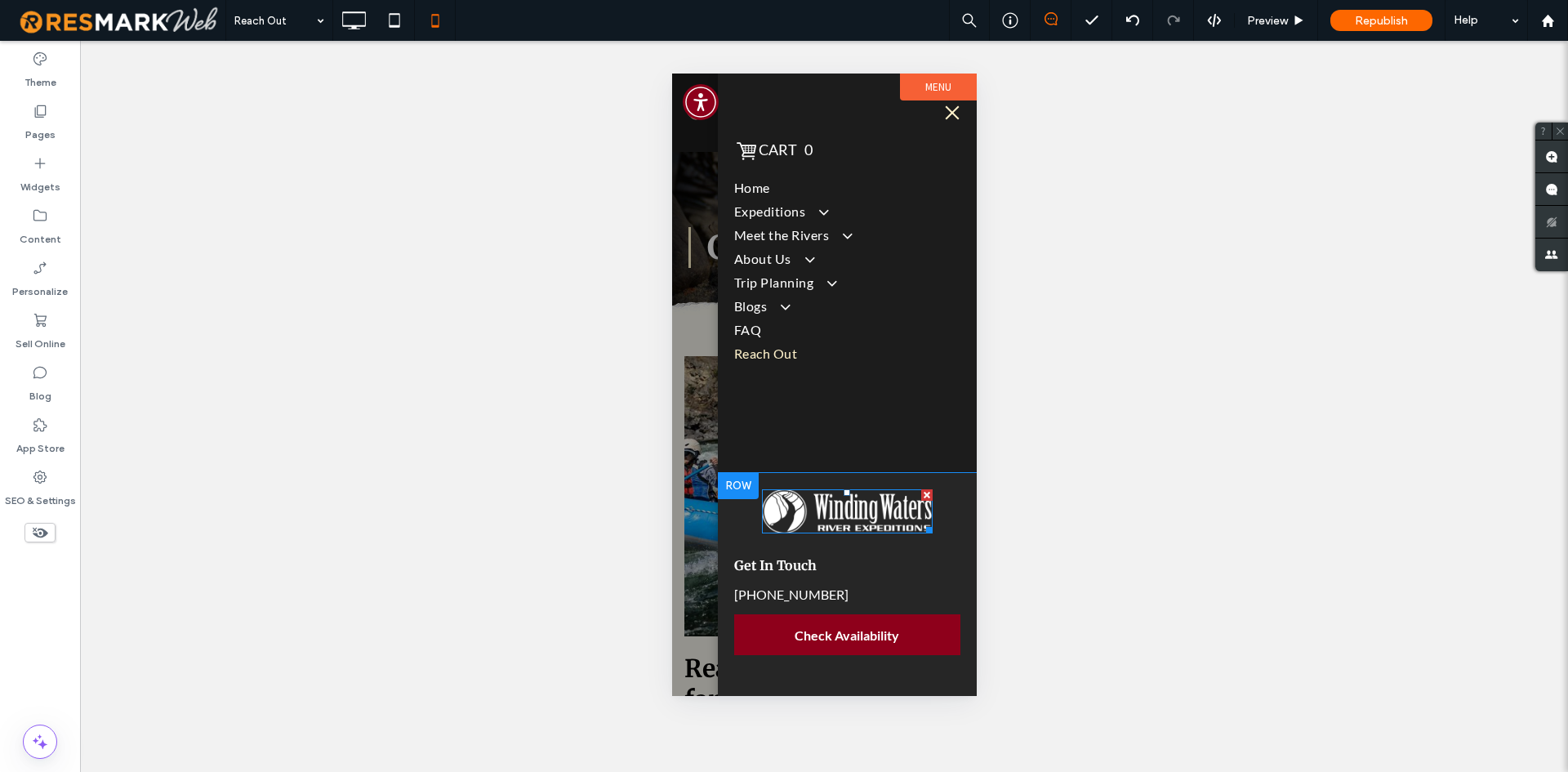
click at [843, 511] on img at bounding box center [847, 511] width 171 height 44
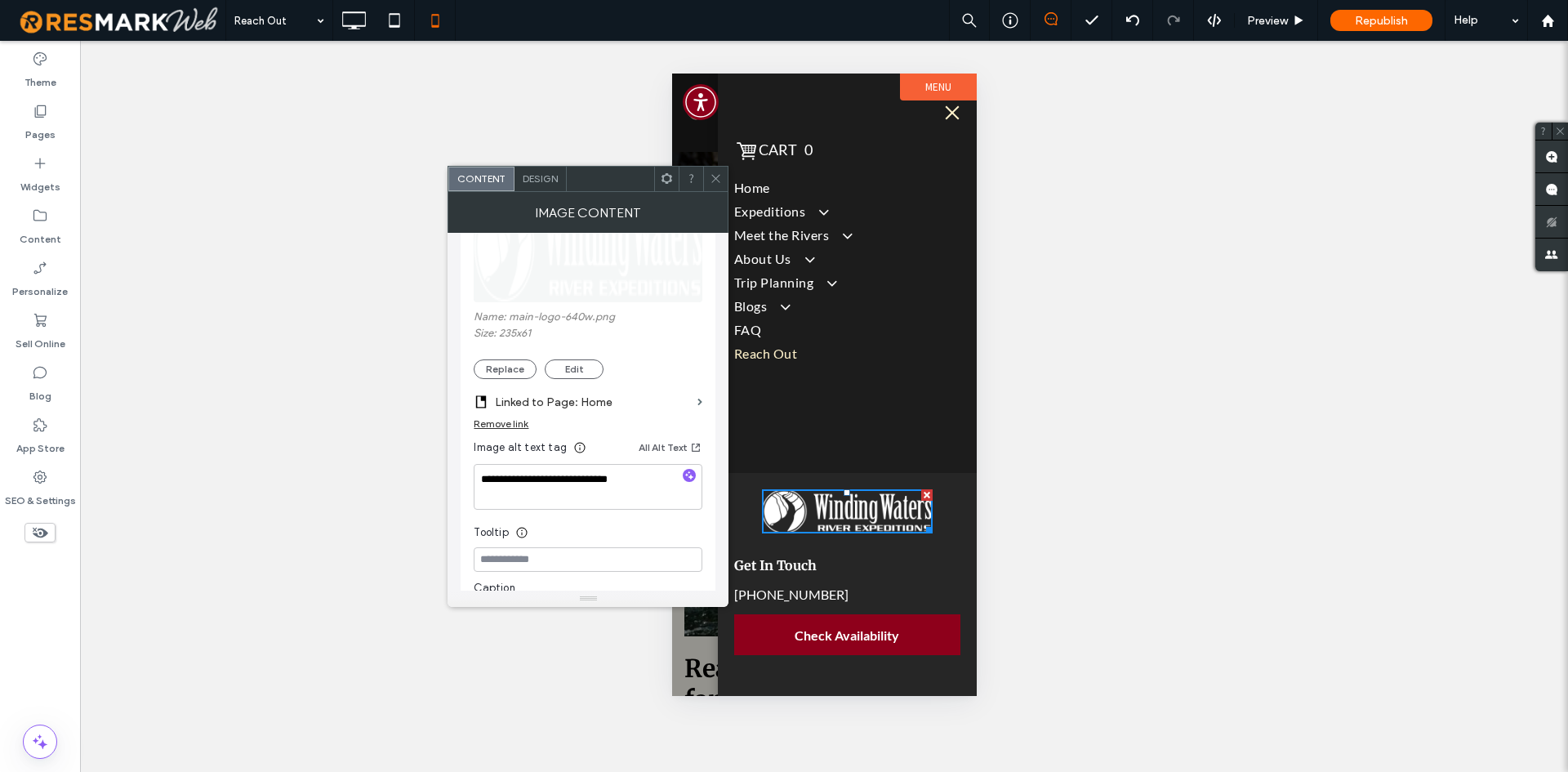
click at [717, 179] on icon at bounding box center [715, 178] width 12 height 12
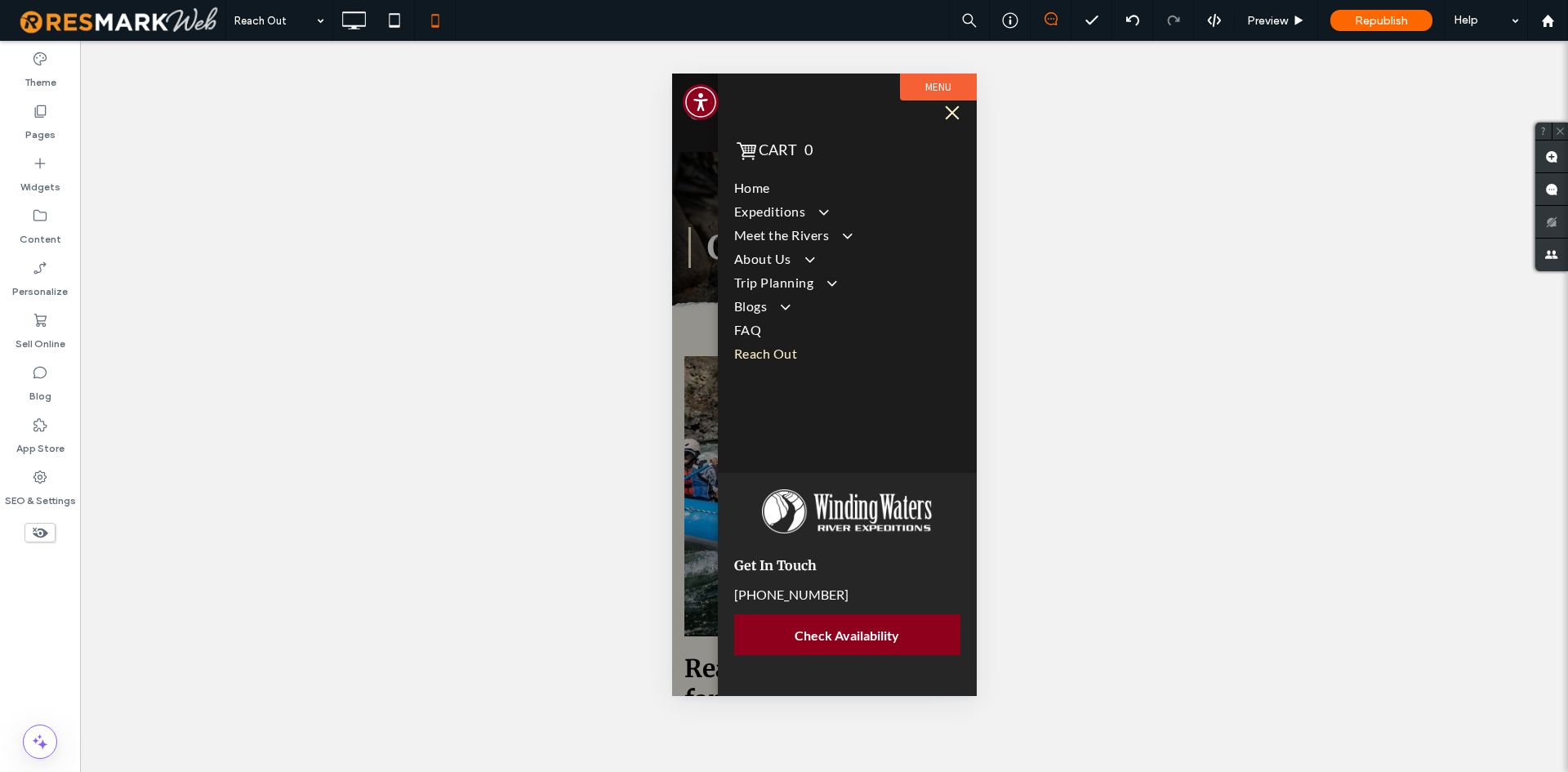
click at [697, 199] on div at bounding box center [824, 384] width 304 height 622
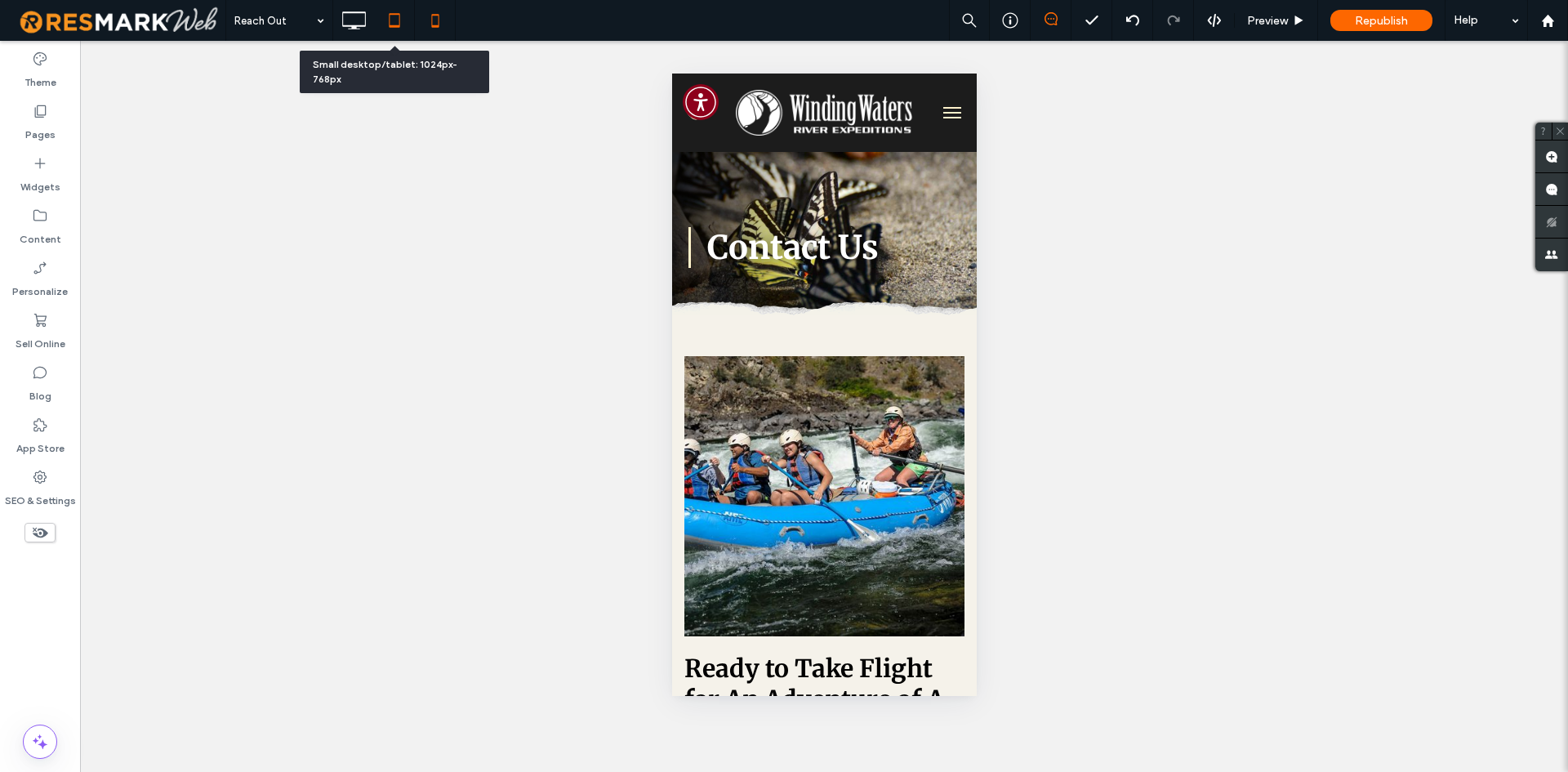
click at [386, 17] on icon at bounding box center [394, 20] width 33 height 33
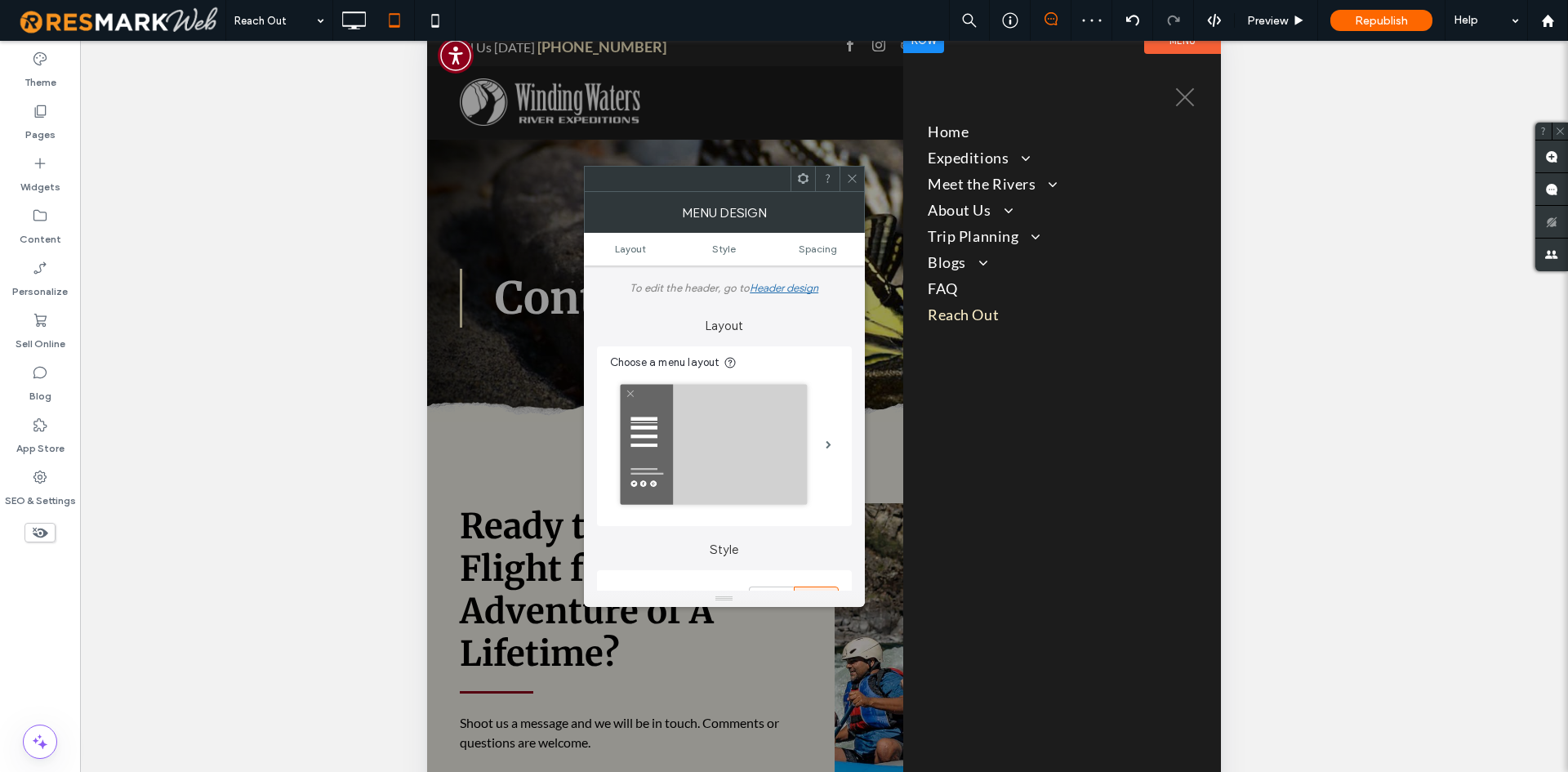
scroll to position [0, 0]
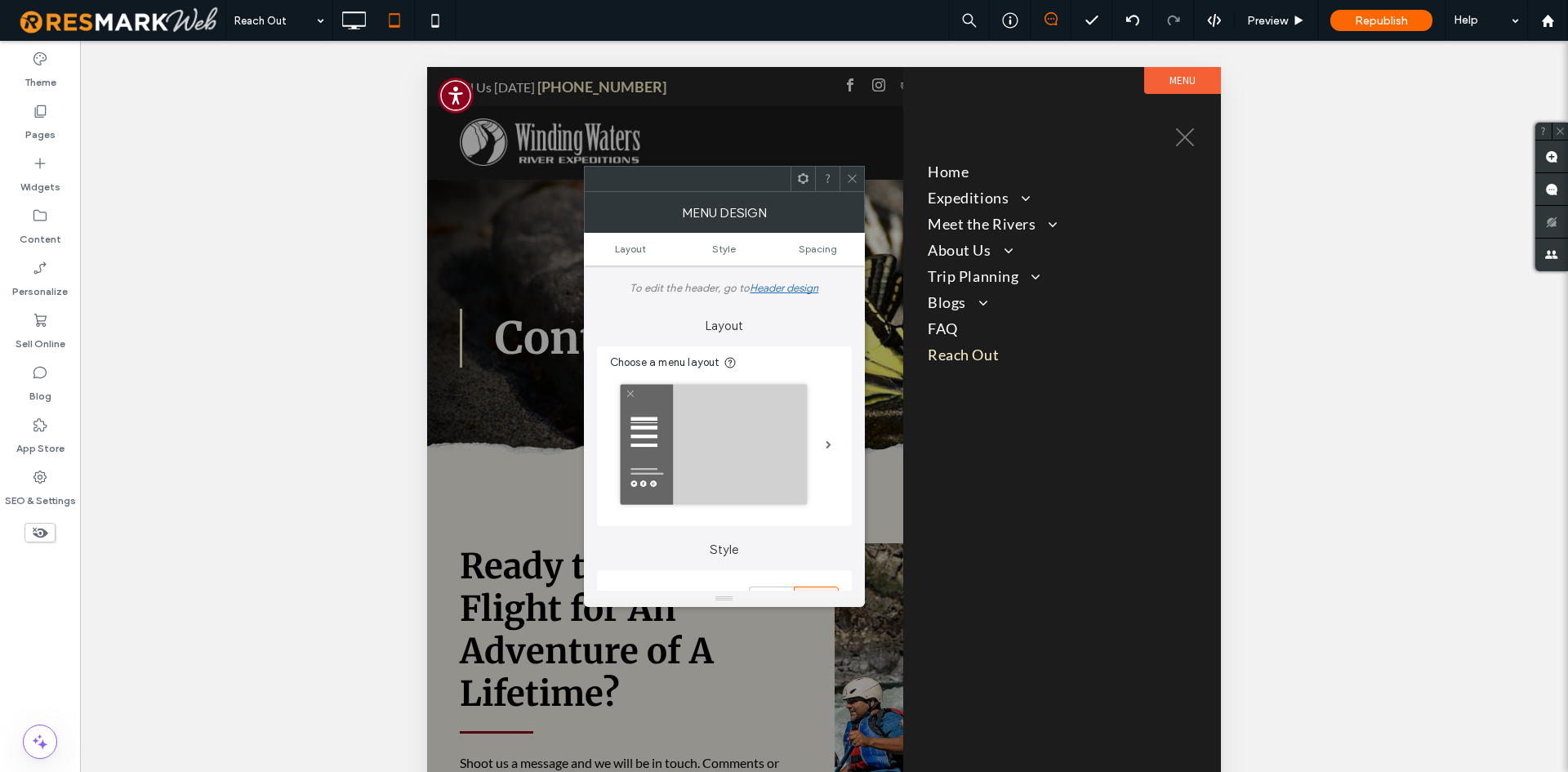
click at [852, 189] on span at bounding box center [852, 178] width 12 height 25
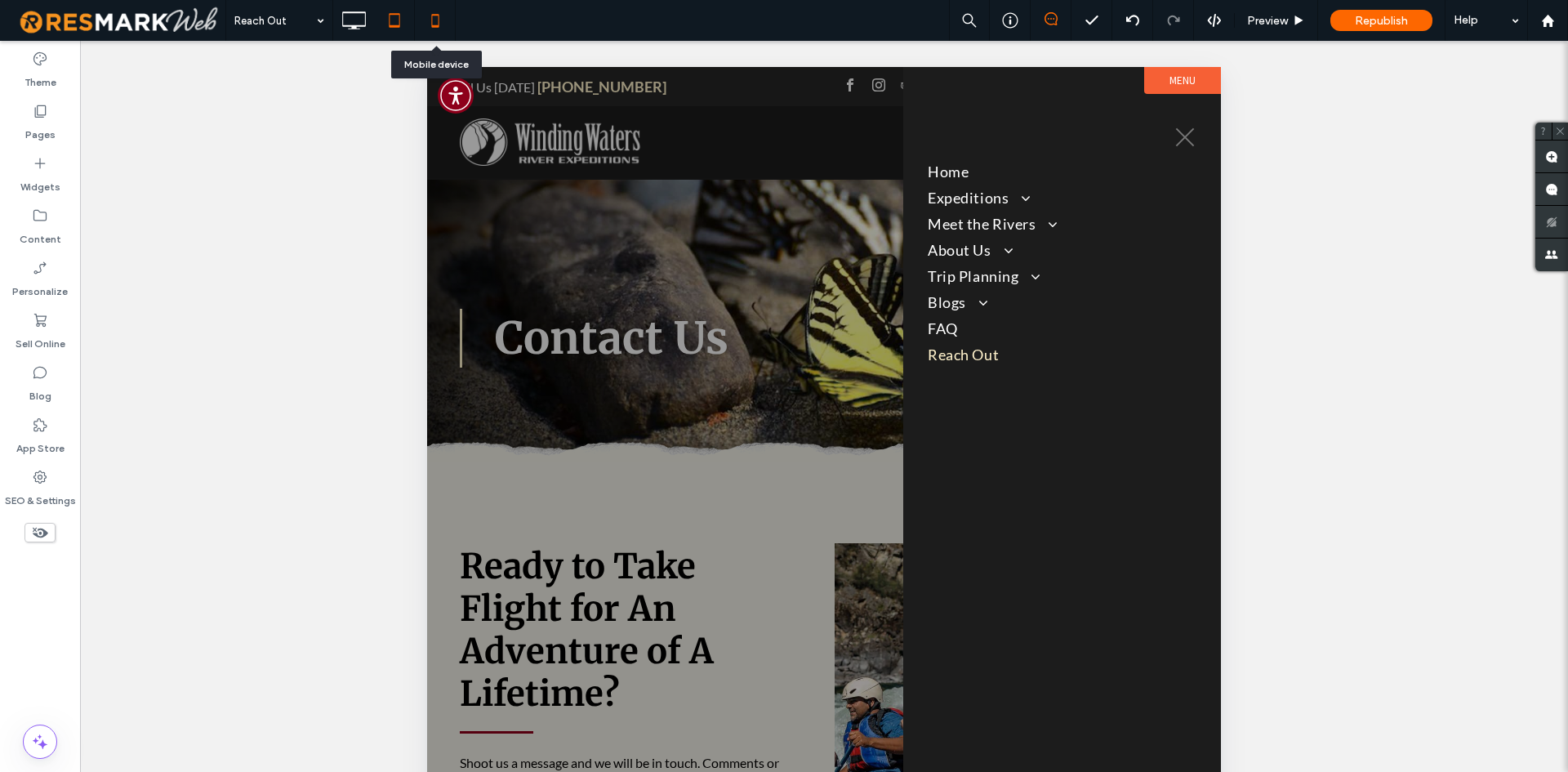
click at [431, 27] on icon at bounding box center [435, 20] width 33 height 33
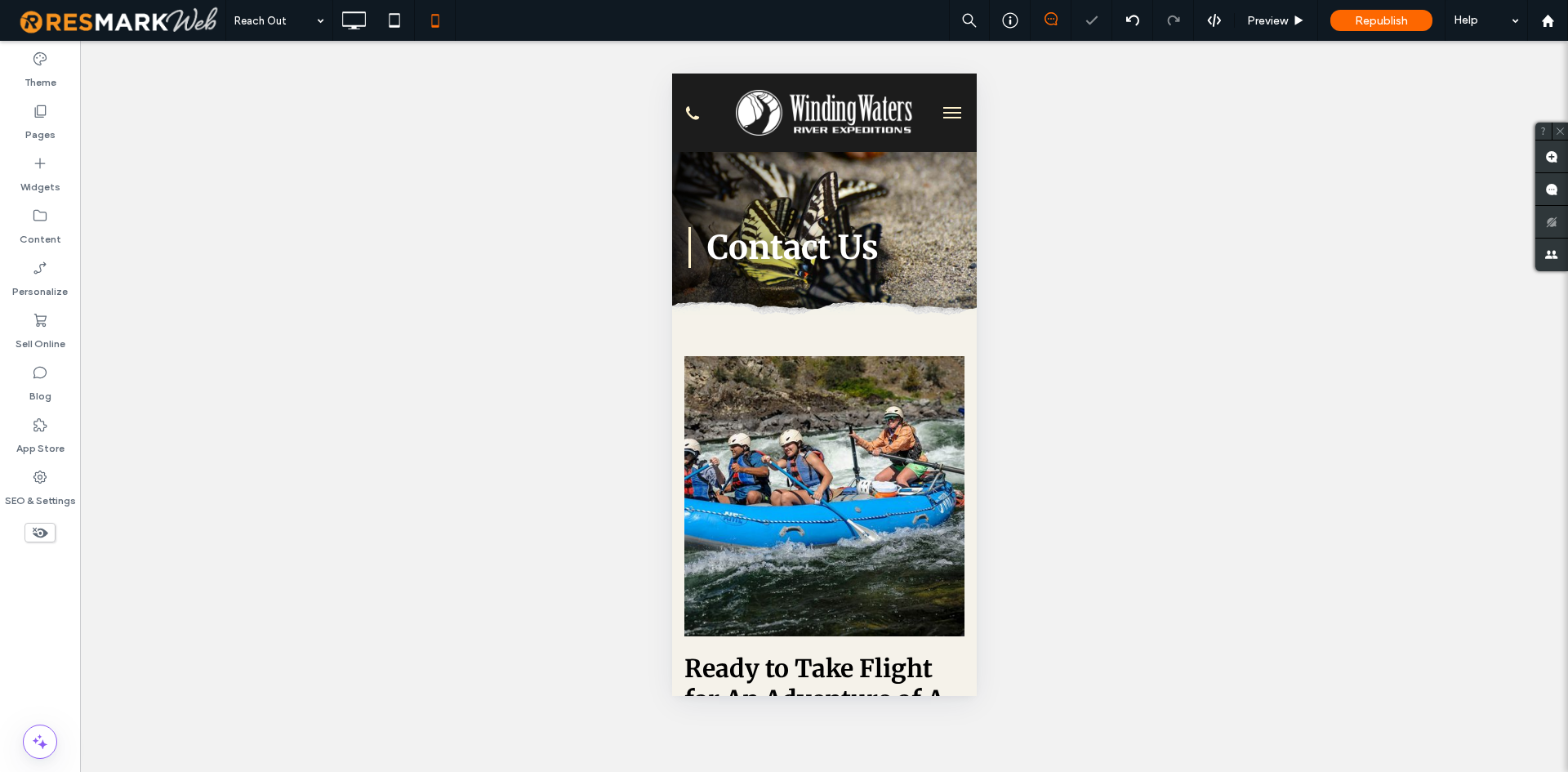
click at [942, 118] on span "menu" at bounding box center [951, 117] width 18 height 2
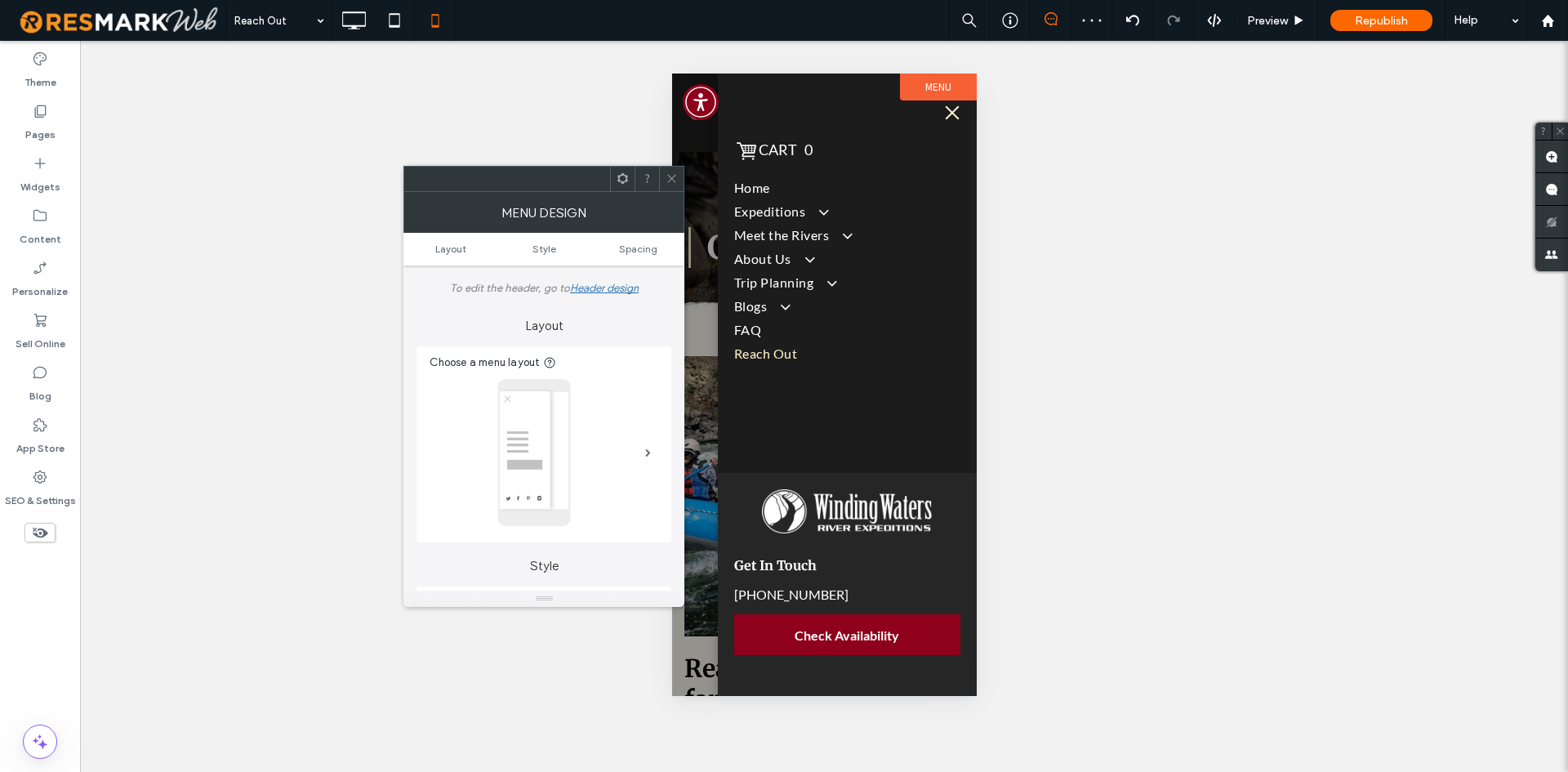
click at [665, 181] on div at bounding box center [671, 178] width 25 height 25
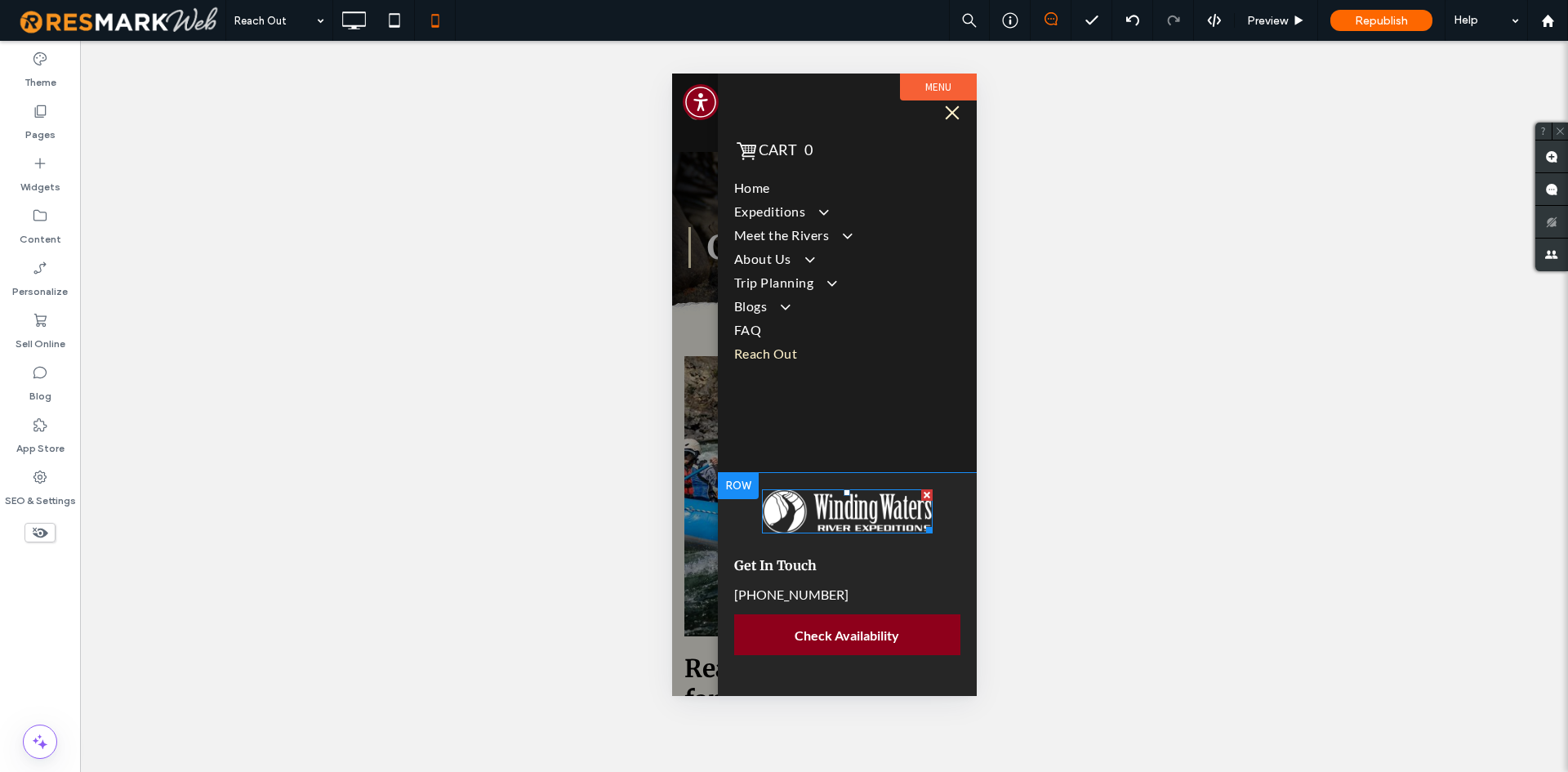
click at [853, 500] on img at bounding box center [847, 511] width 171 height 44
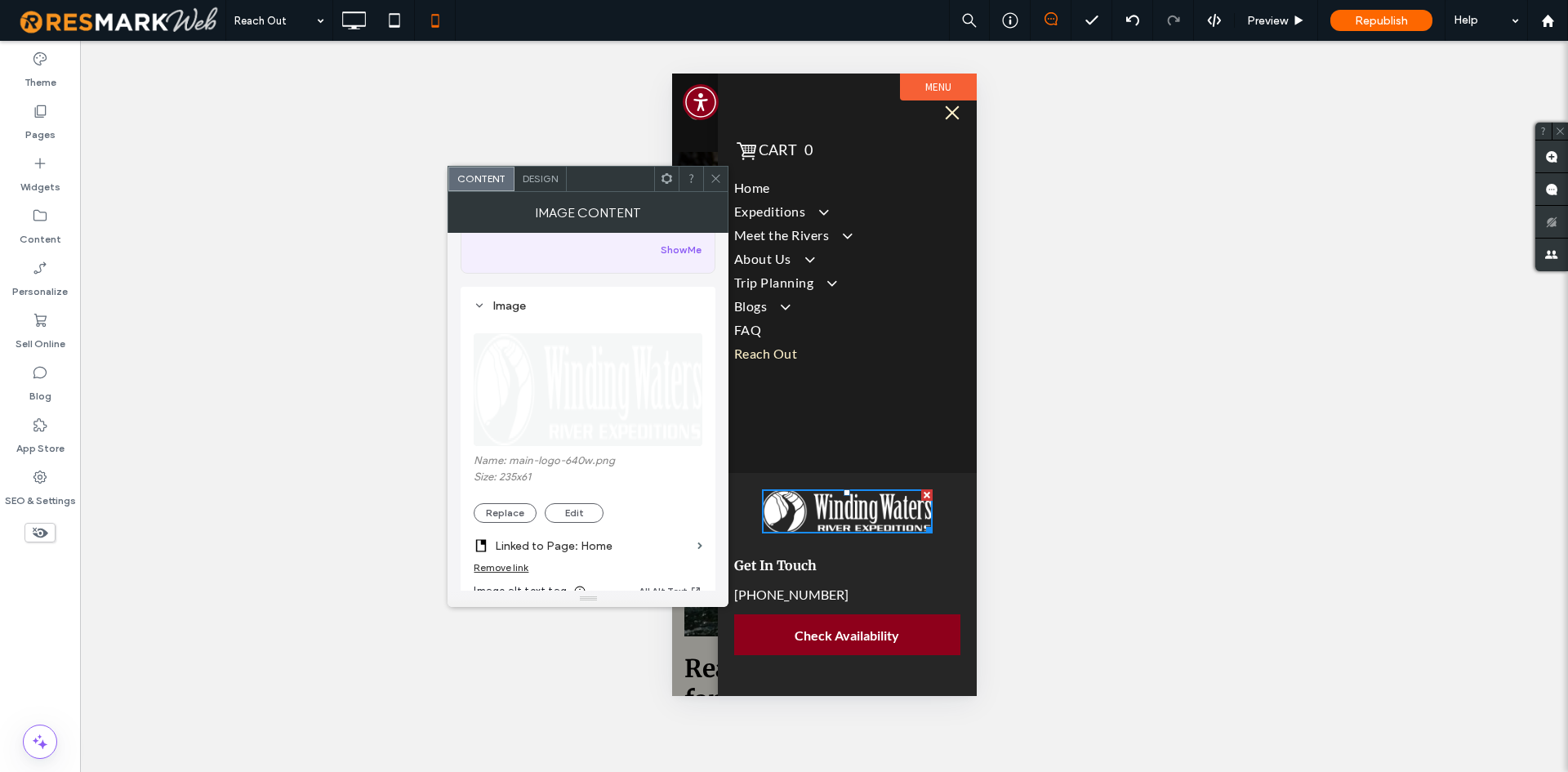
scroll to position [245, 0]
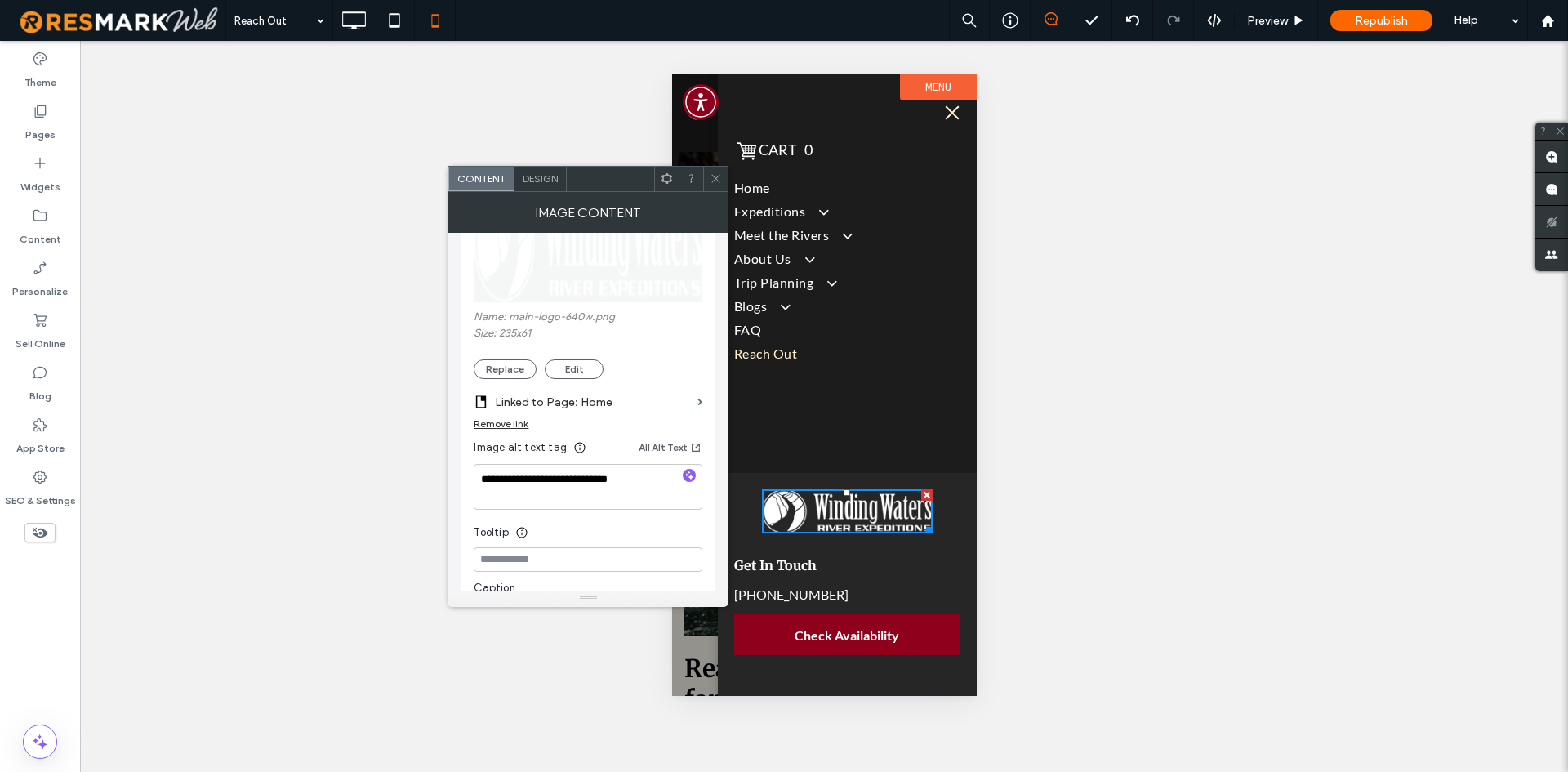
click at [727, 177] on div at bounding box center [715, 178] width 25 height 25
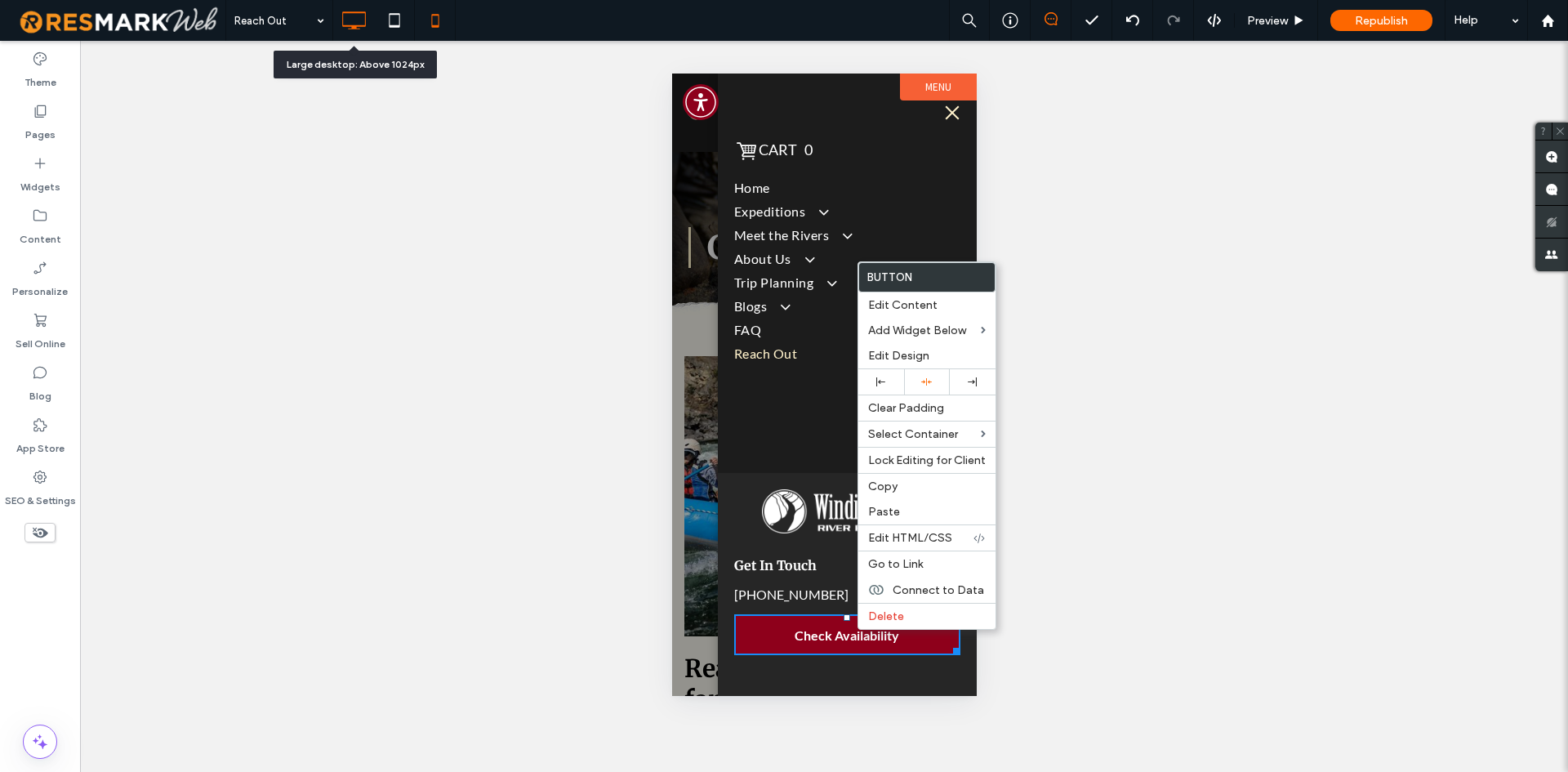
click at [362, 26] on icon at bounding box center [353, 20] width 33 height 33
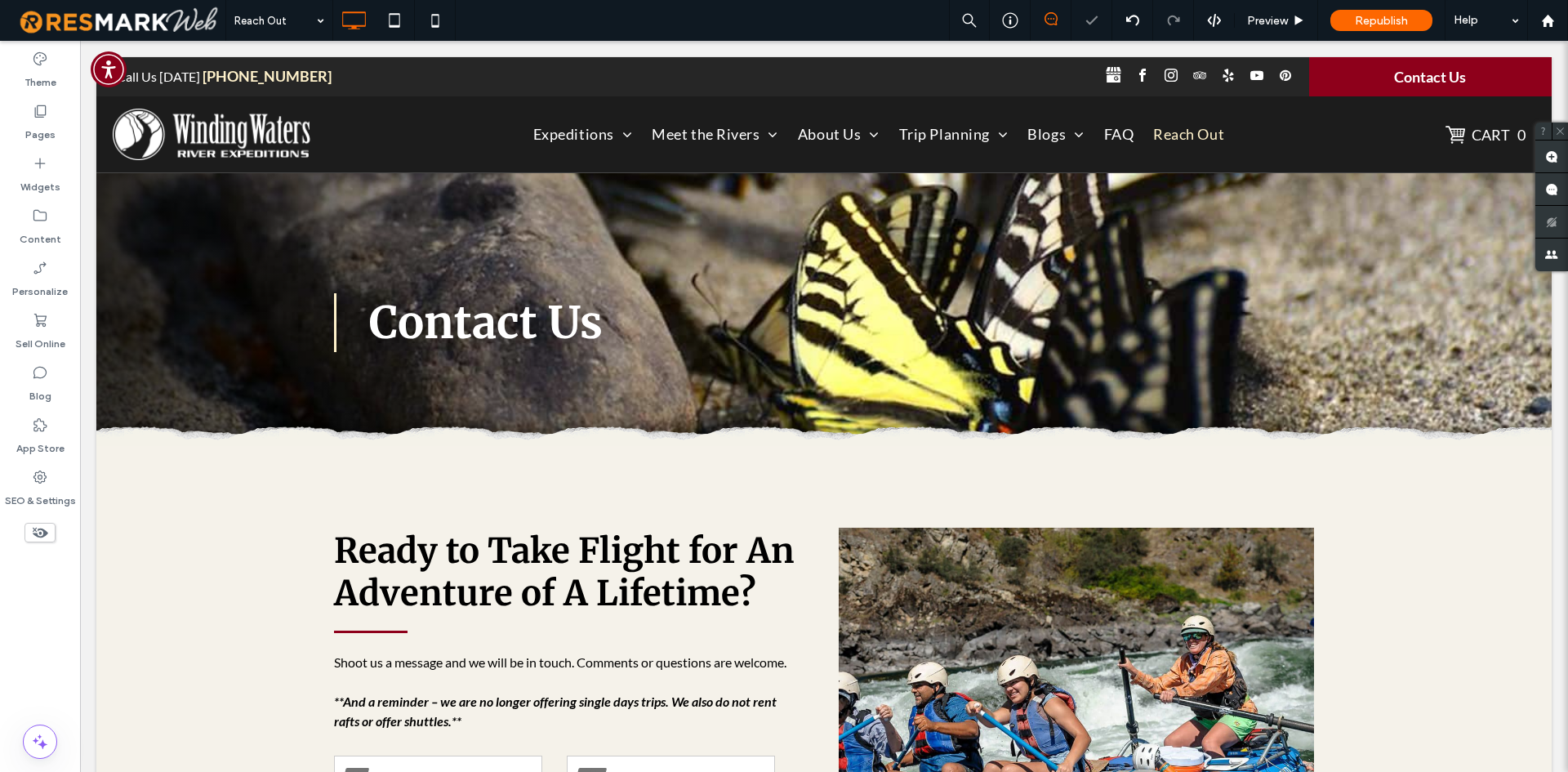
scroll to position [0, 0]
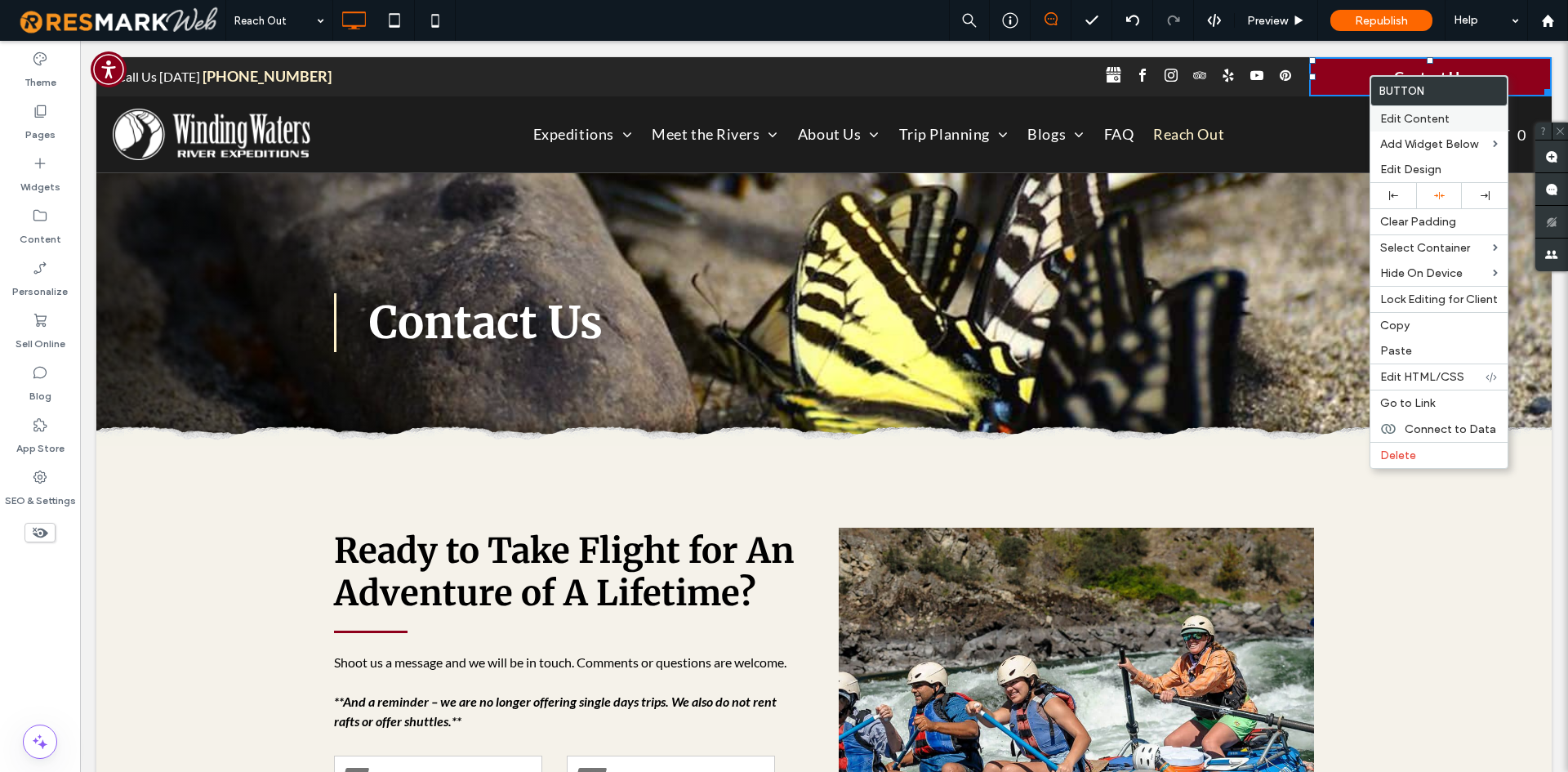
click at [1398, 119] on span "Edit Content" at bounding box center [1415, 118] width 70 height 14
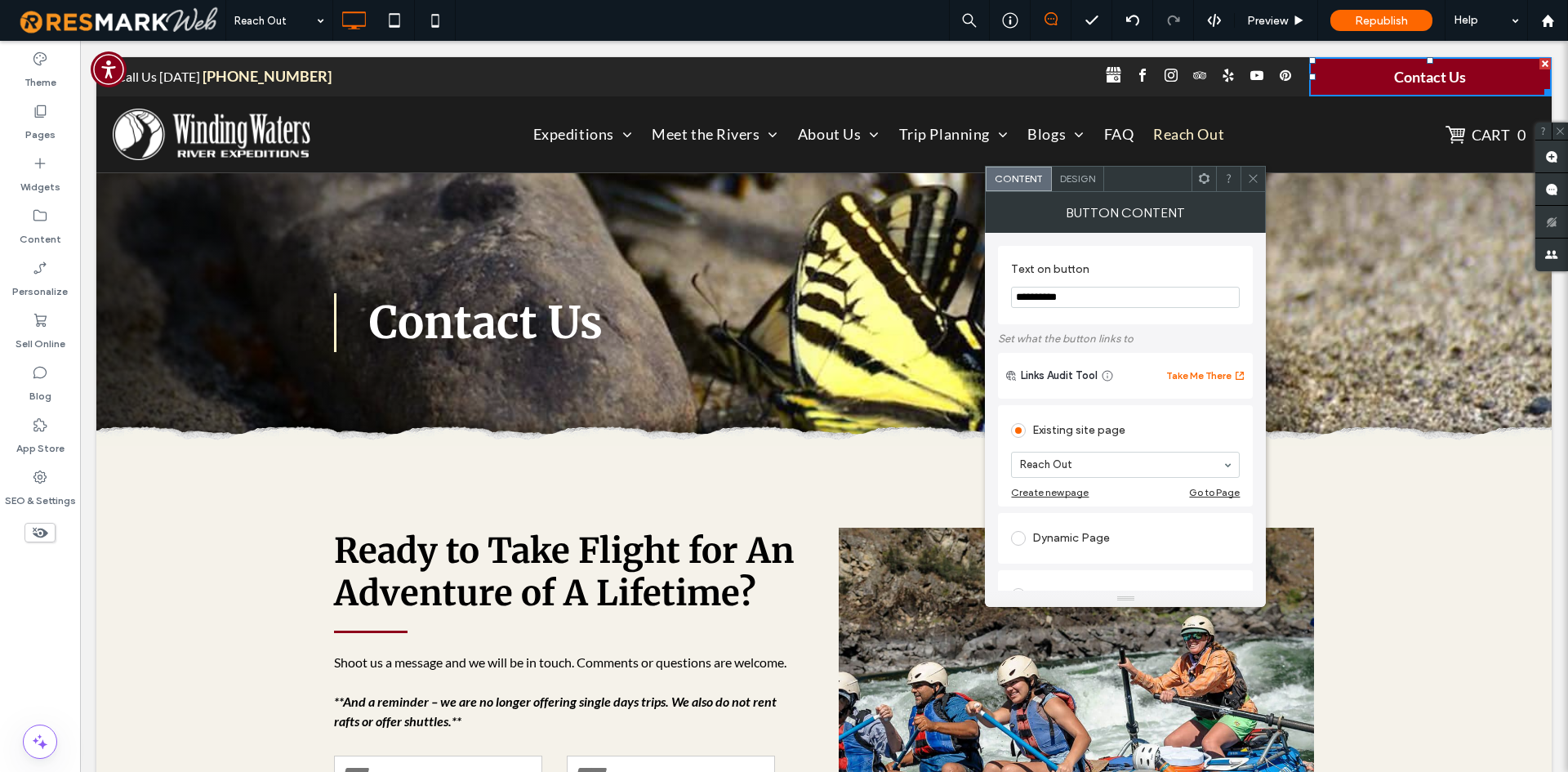
click at [1091, 298] on input "**********" at bounding box center [1125, 296] width 229 height 21
type input "**********"
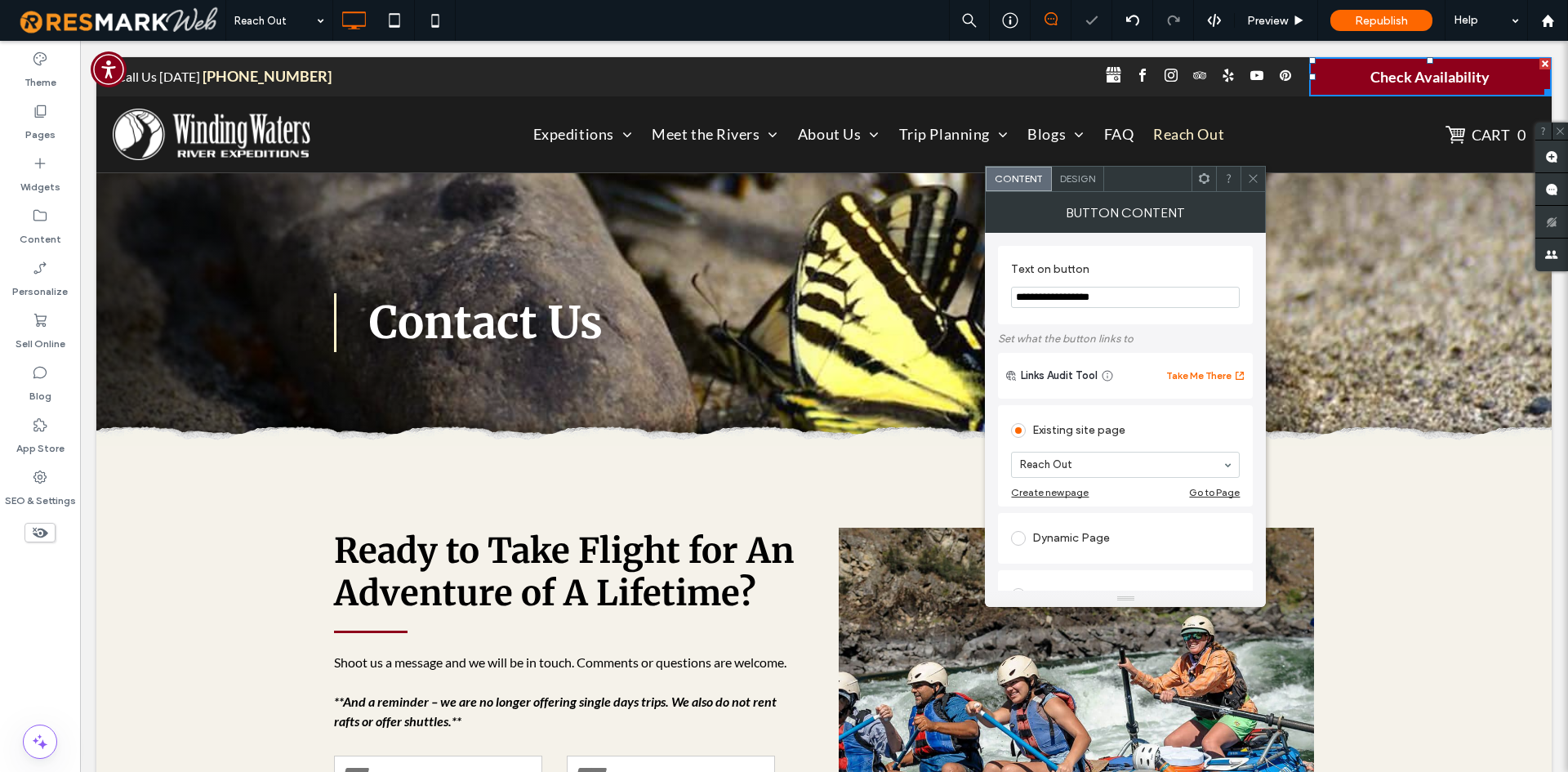
click at [1067, 315] on section "**********" at bounding box center [1125, 285] width 229 height 62
click at [1256, 176] on icon at bounding box center [1253, 178] width 12 height 12
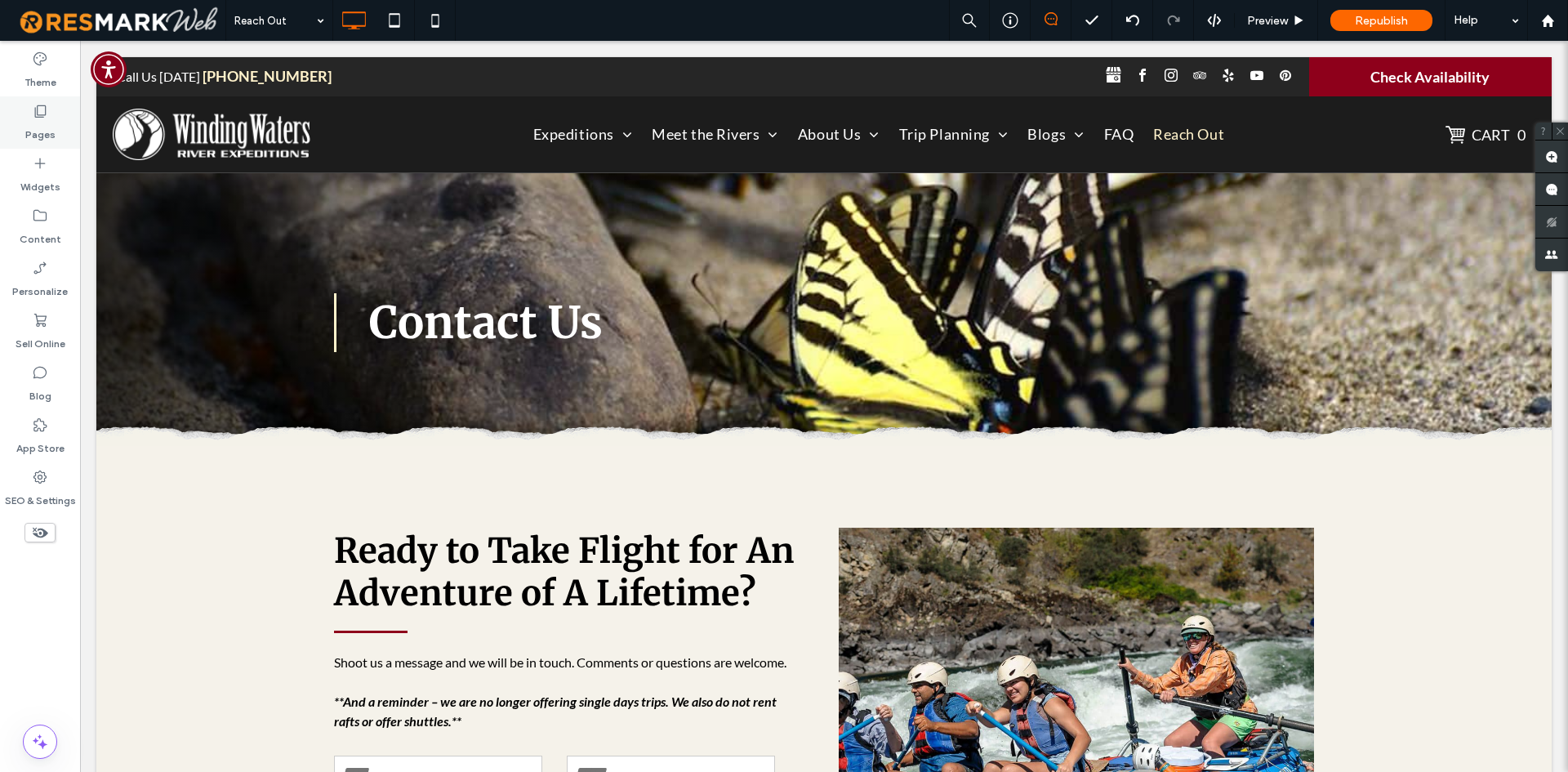
click at [45, 125] on label "Pages" at bounding box center [40, 130] width 30 height 23
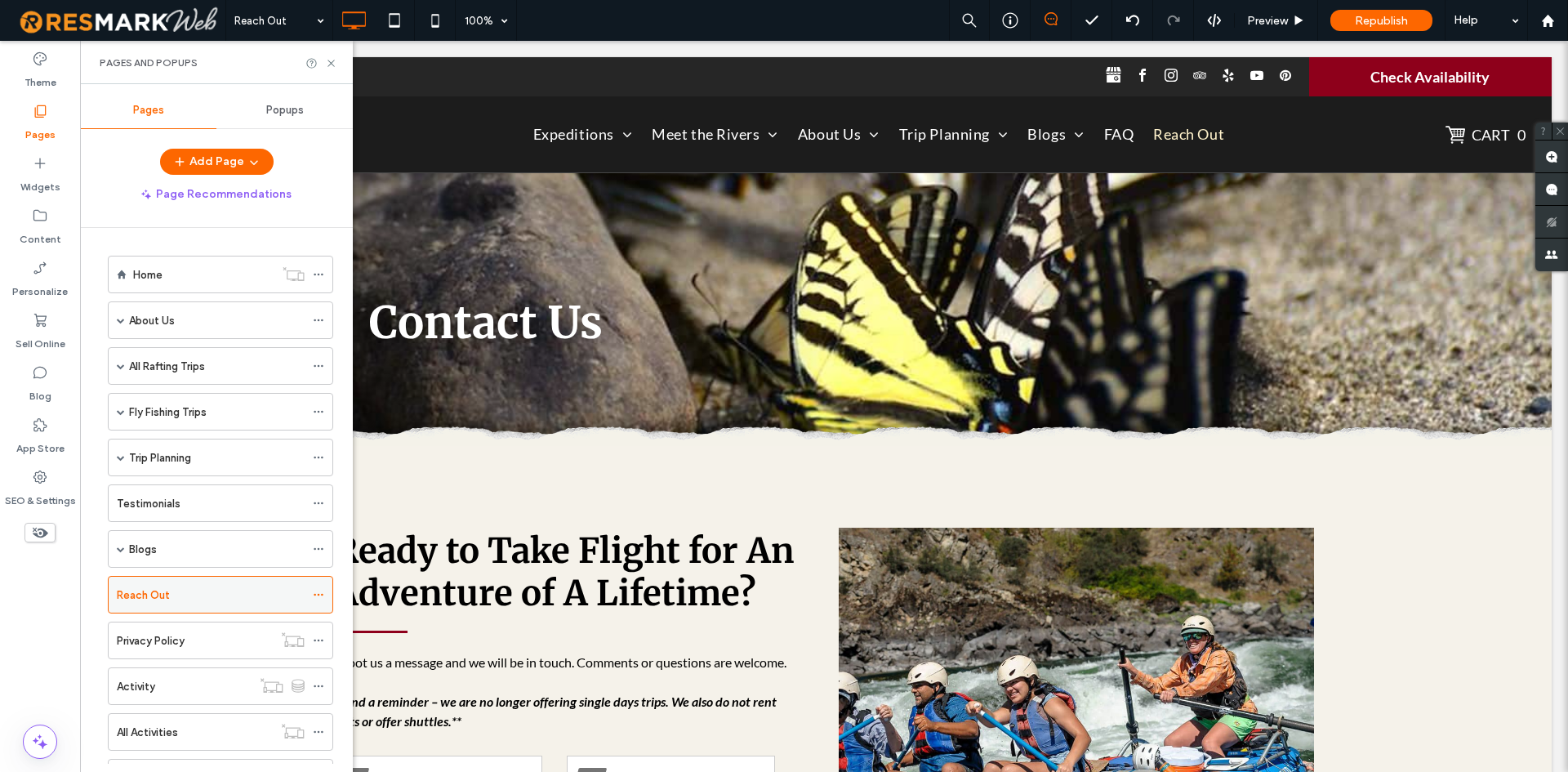
click at [324, 593] on div at bounding box center [322, 594] width 20 height 25
click at [319, 590] on icon at bounding box center [317, 594] width 11 height 11
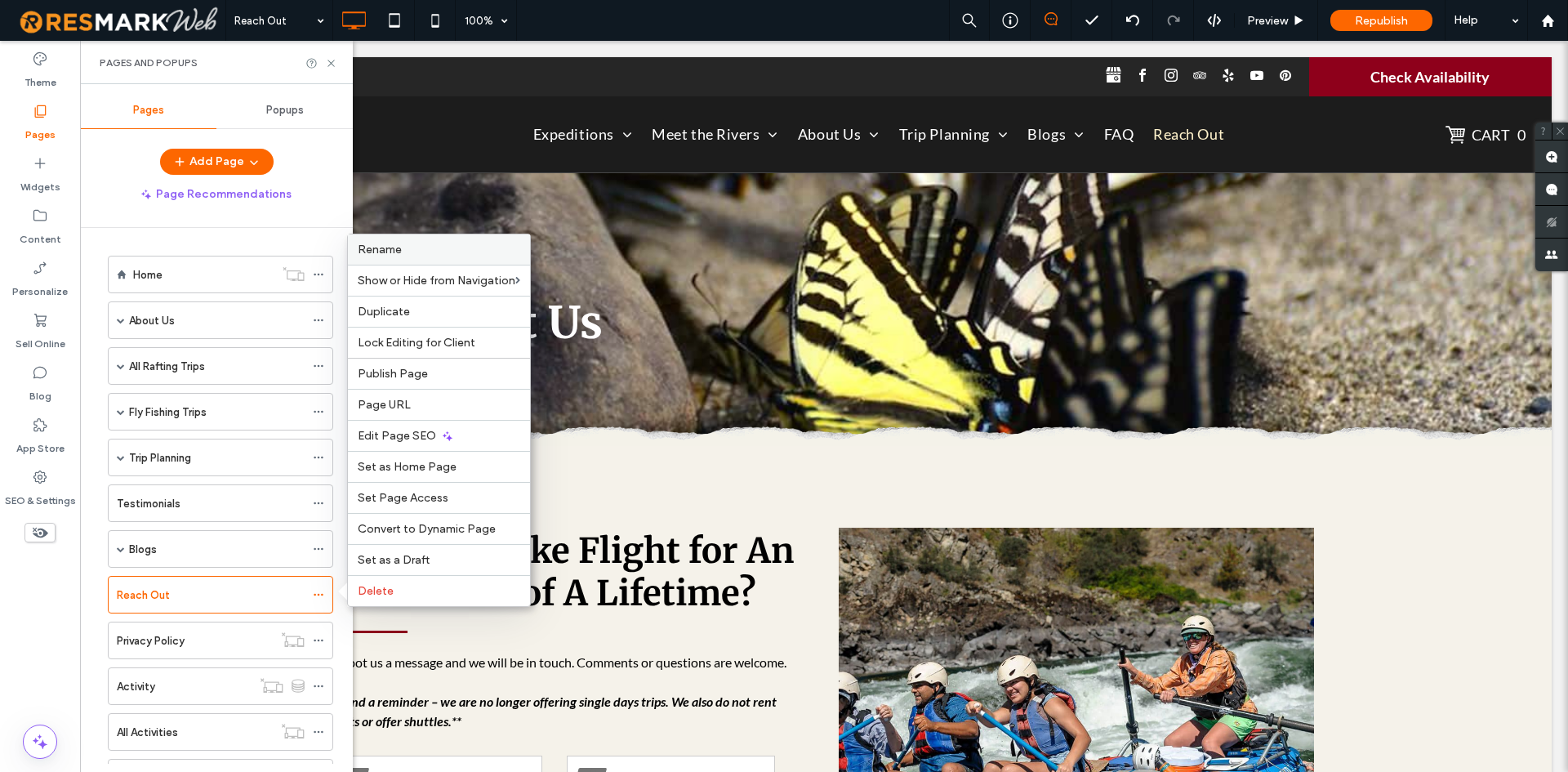
click at [417, 246] on label "Rename" at bounding box center [439, 250] width 162 height 14
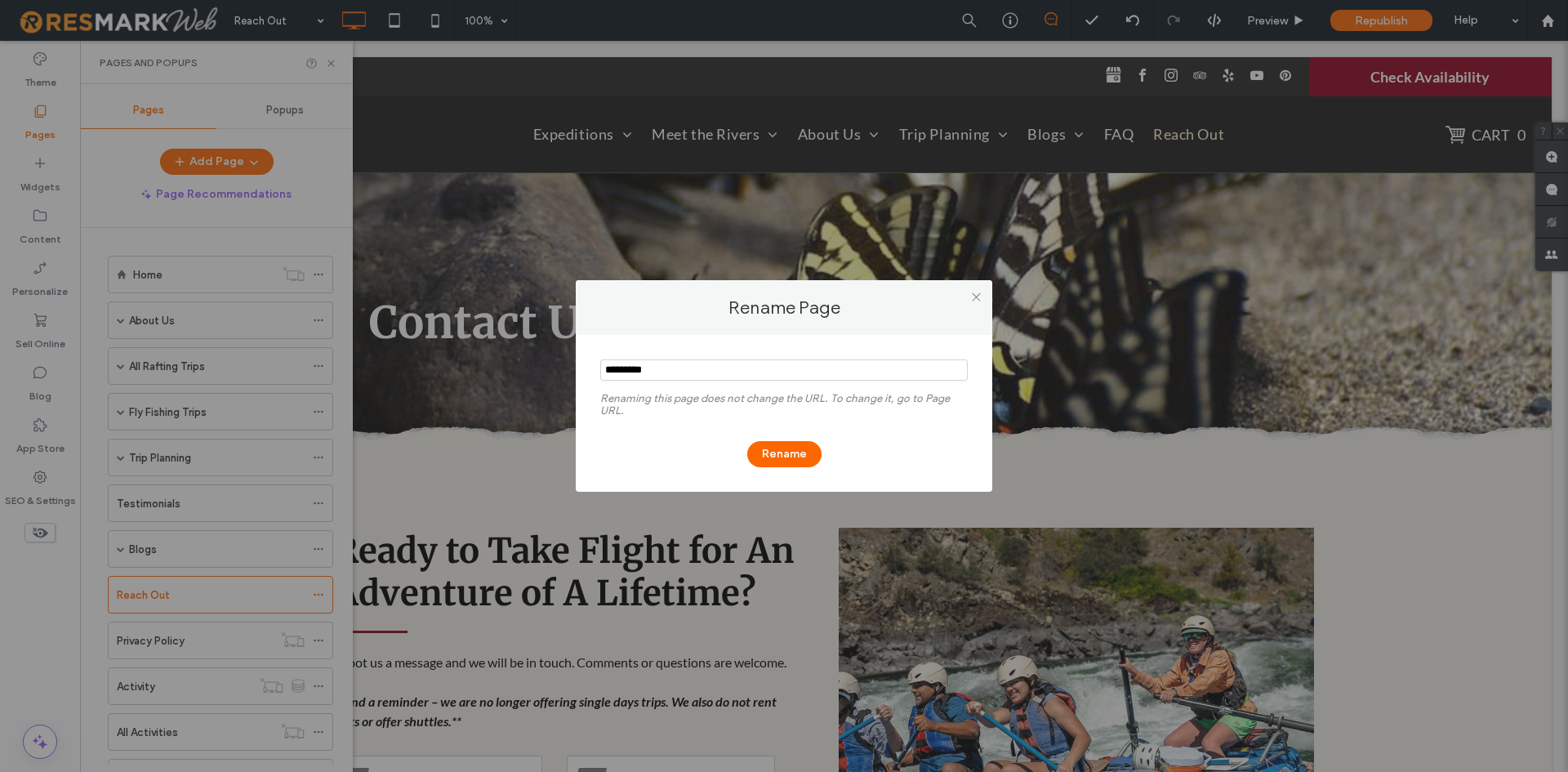
click at [631, 354] on section at bounding box center [783, 371] width 367 height 41
click at [637, 368] on input "notEmpty" at bounding box center [783, 369] width 367 height 21
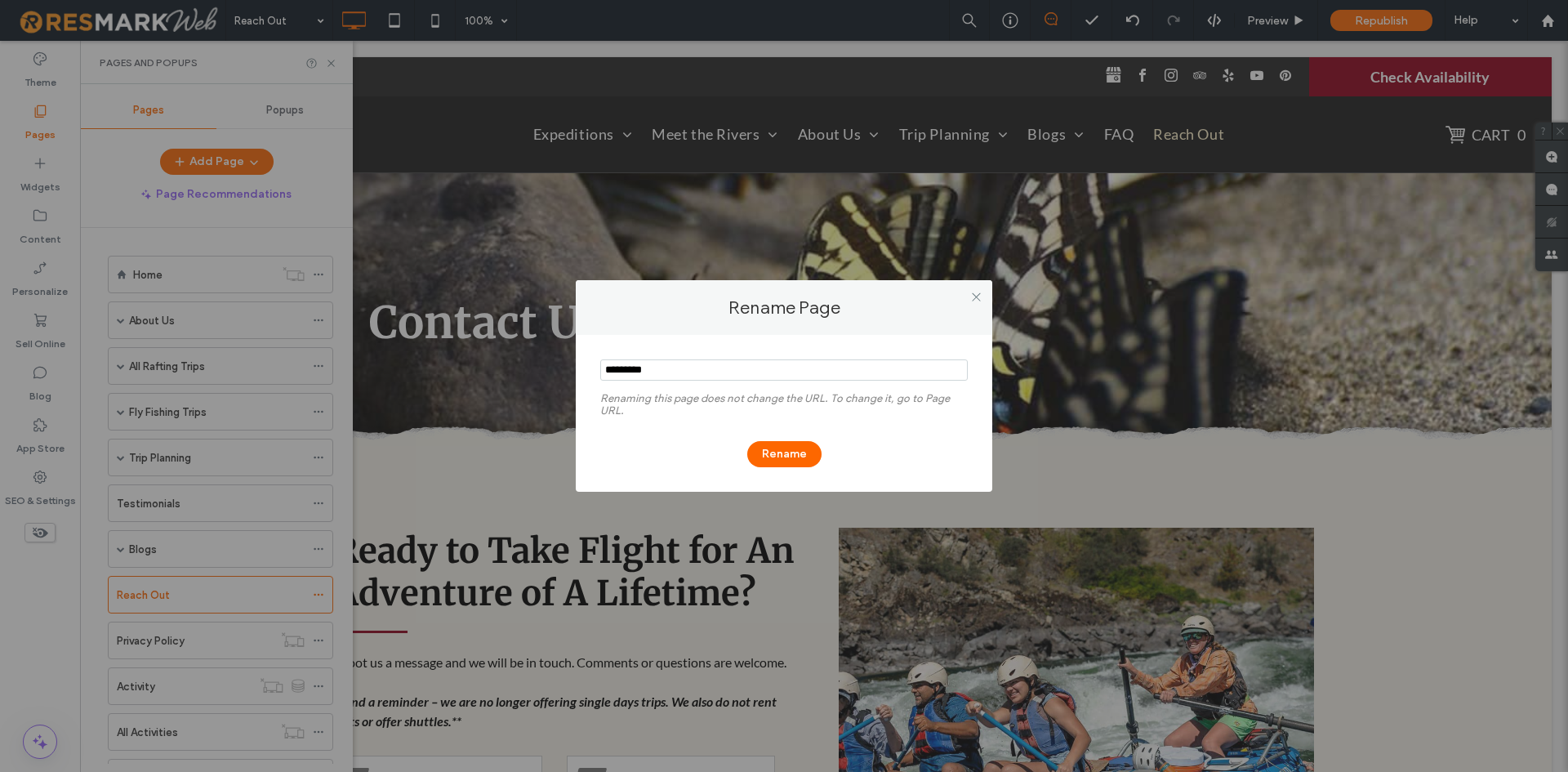
click at [637, 368] on input "notEmpty" at bounding box center [783, 369] width 367 height 21
type input "**********"
click at [754, 432] on div "Rename" at bounding box center [783, 446] width 367 height 43
click at [764, 448] on button "Rename" at bounding box center [784, 454] width 75 height 26
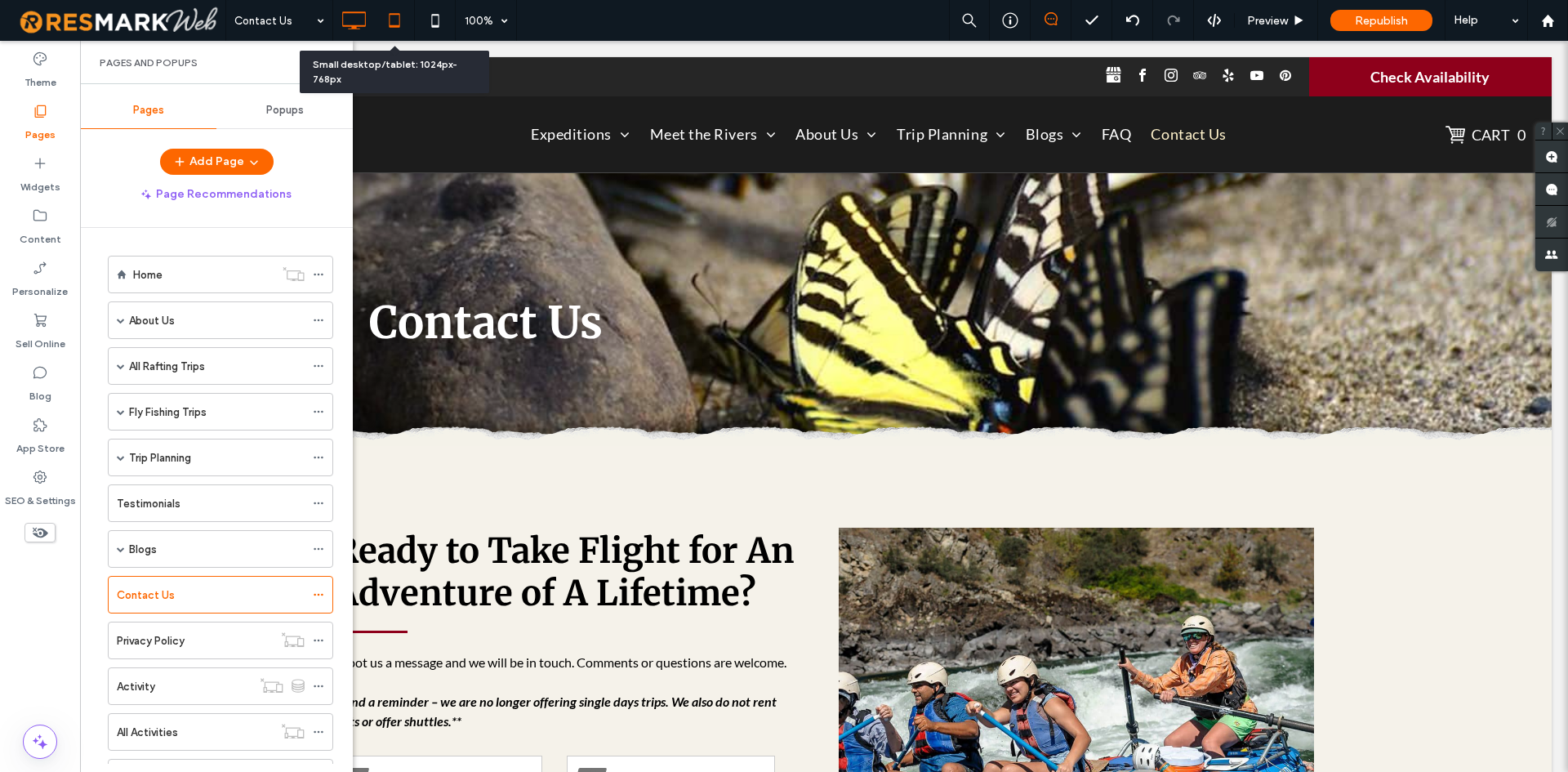
click at [394, 29] on icon at bounding box center [394, 20] width 33 height 33
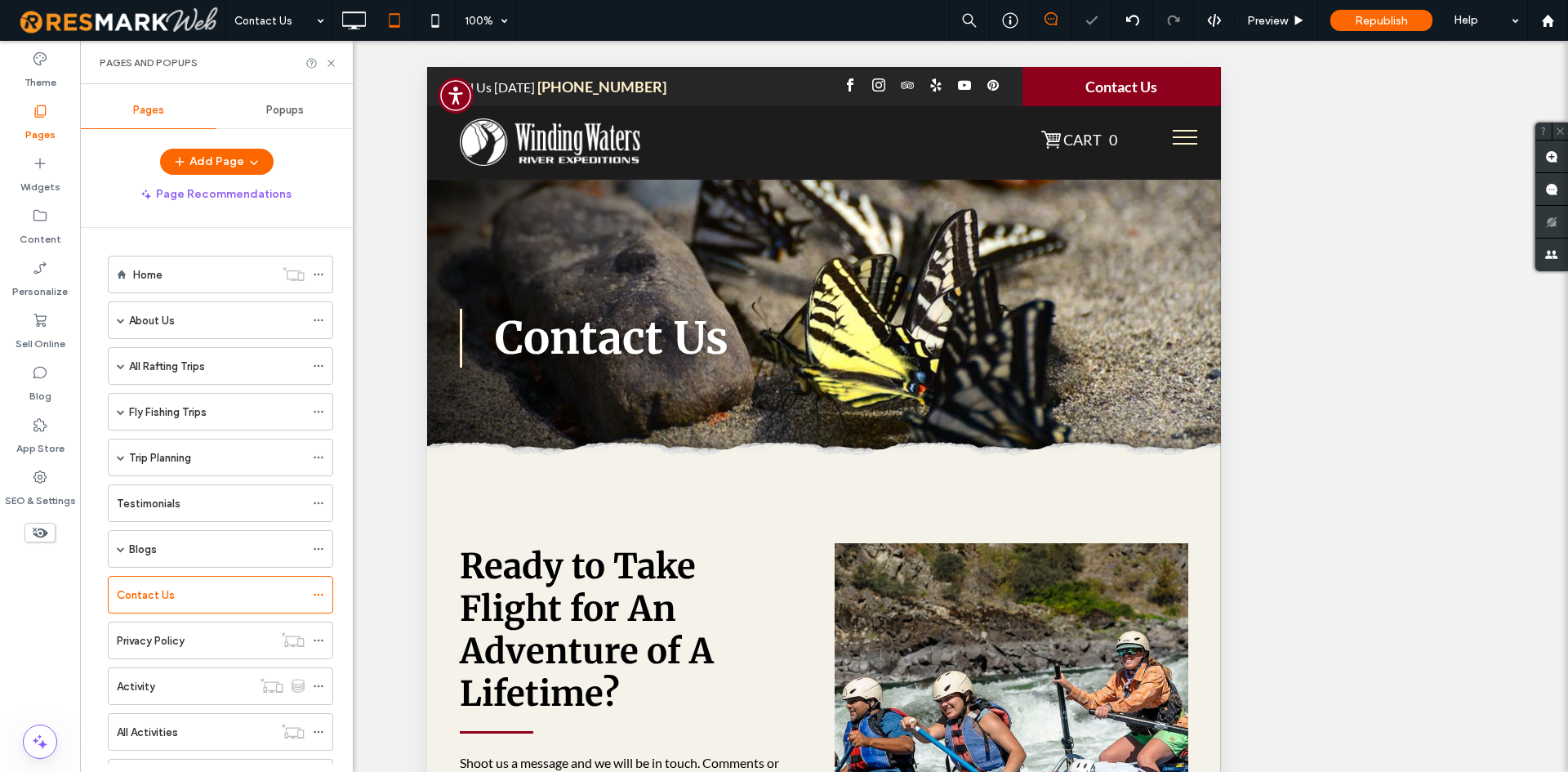
click at [1184, 142] on button "menu" at bounding box center [1185, 137] width 43 height 43
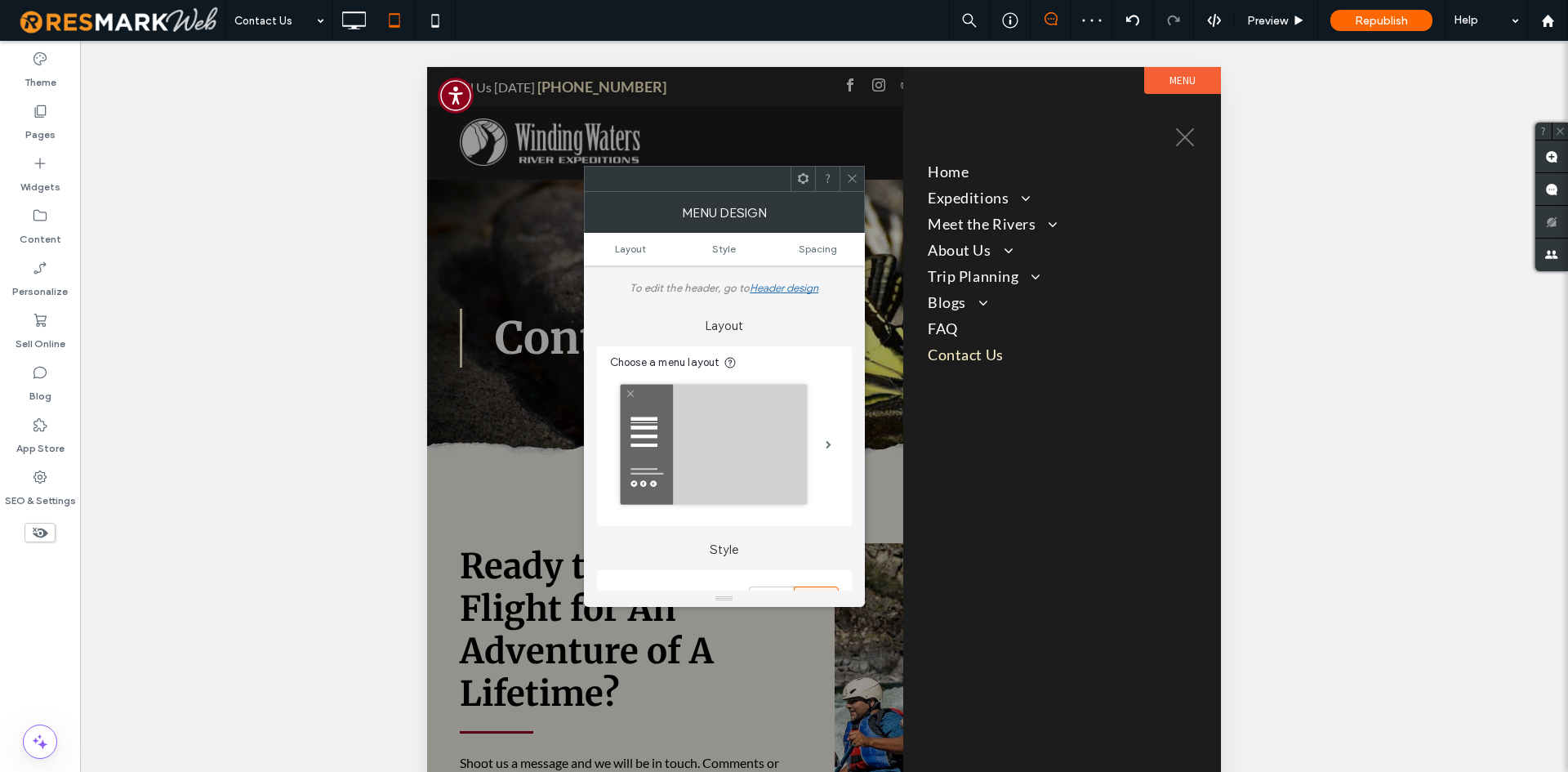
drag, startPoint x: 857, startPoint y: 174, endPoint x: 337, endPoint y: 96, distance: 525.8
click at [857, 174] on icon at bounding box center [852, 178] width 12 height 12
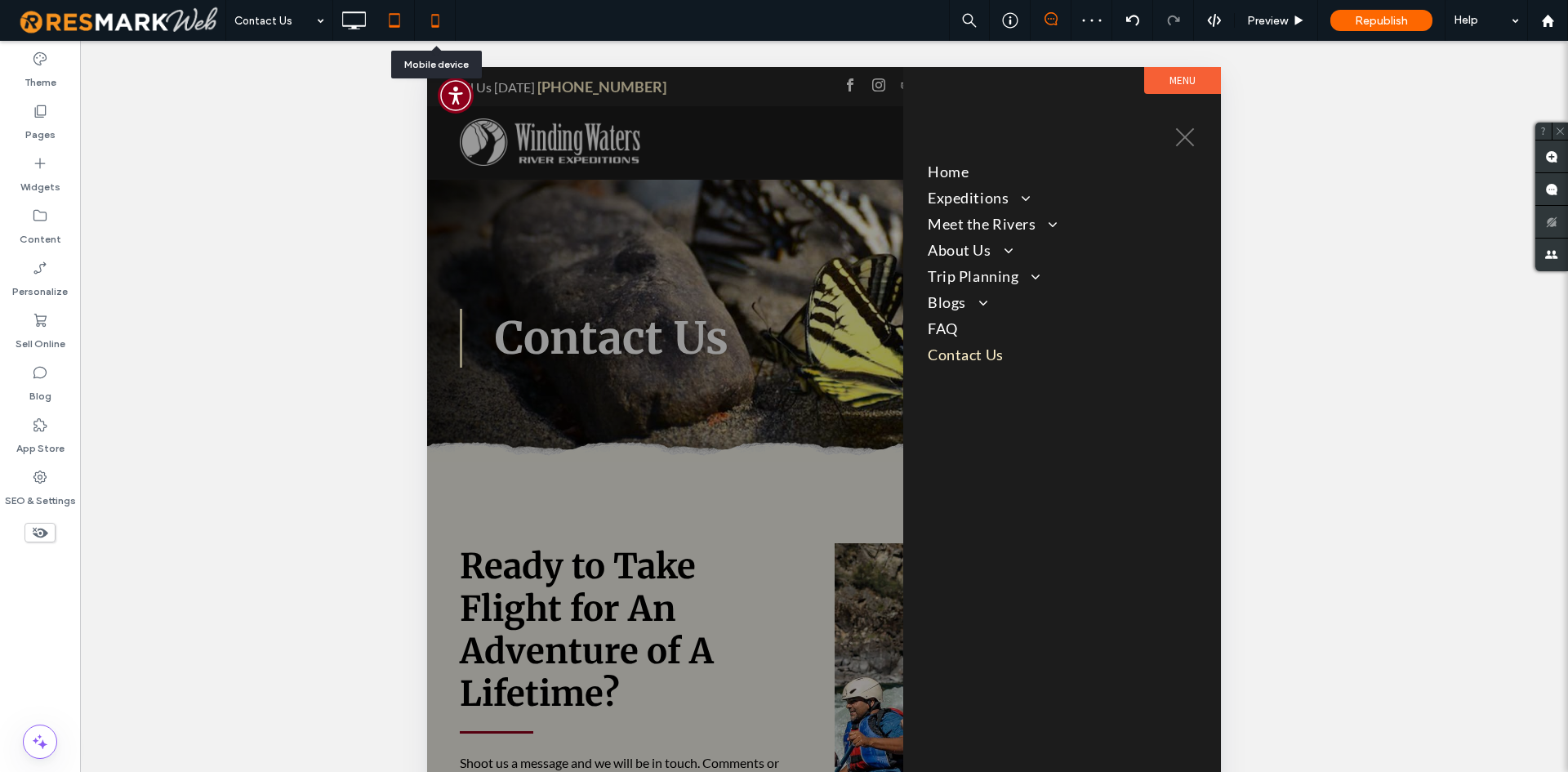
click at [435, 16] on icon at bounding box center [435, 20] width 33 height 33
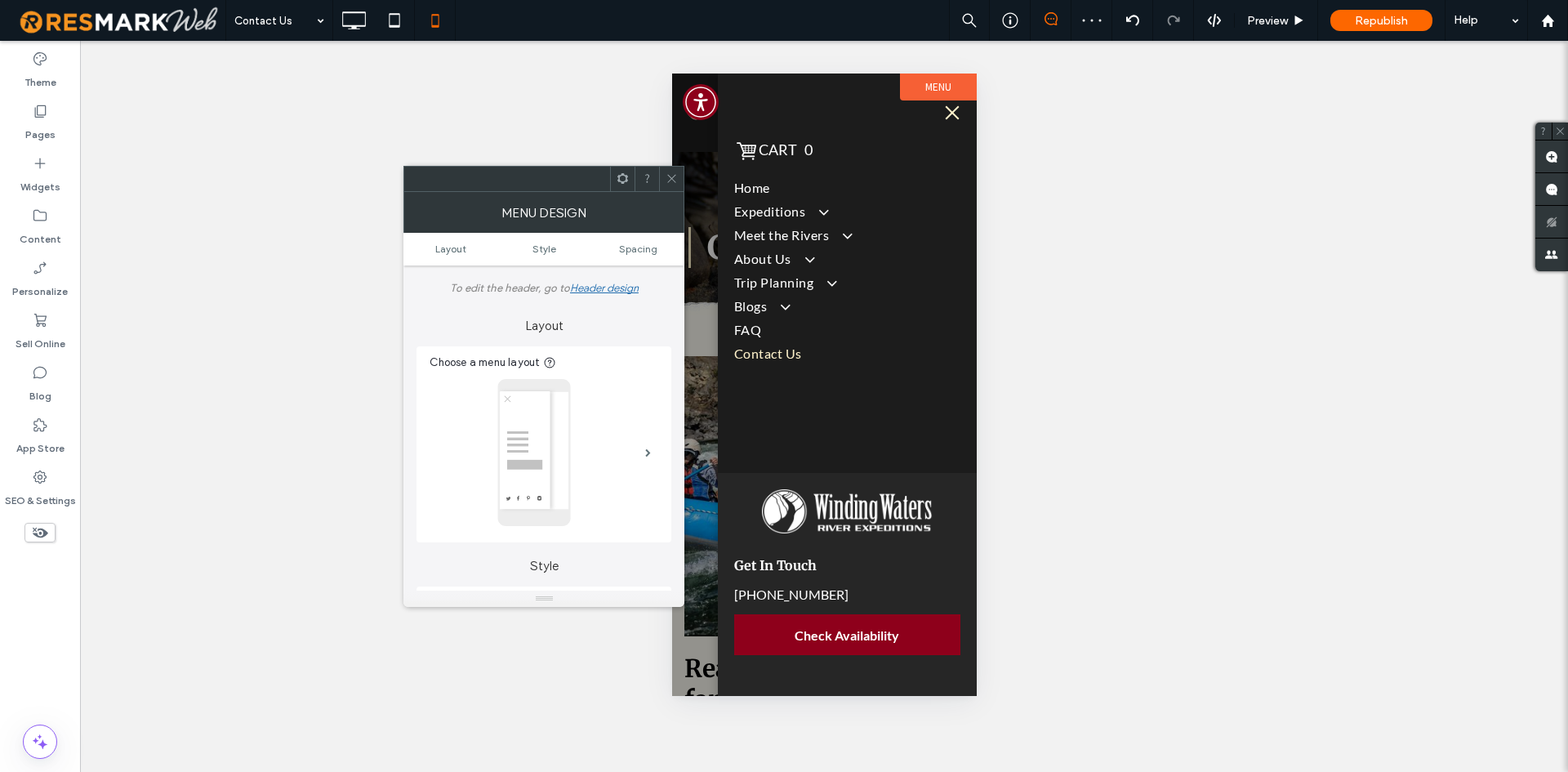
click at [677, 180] on icon at bounding box center [672, 178] width 12 height 12
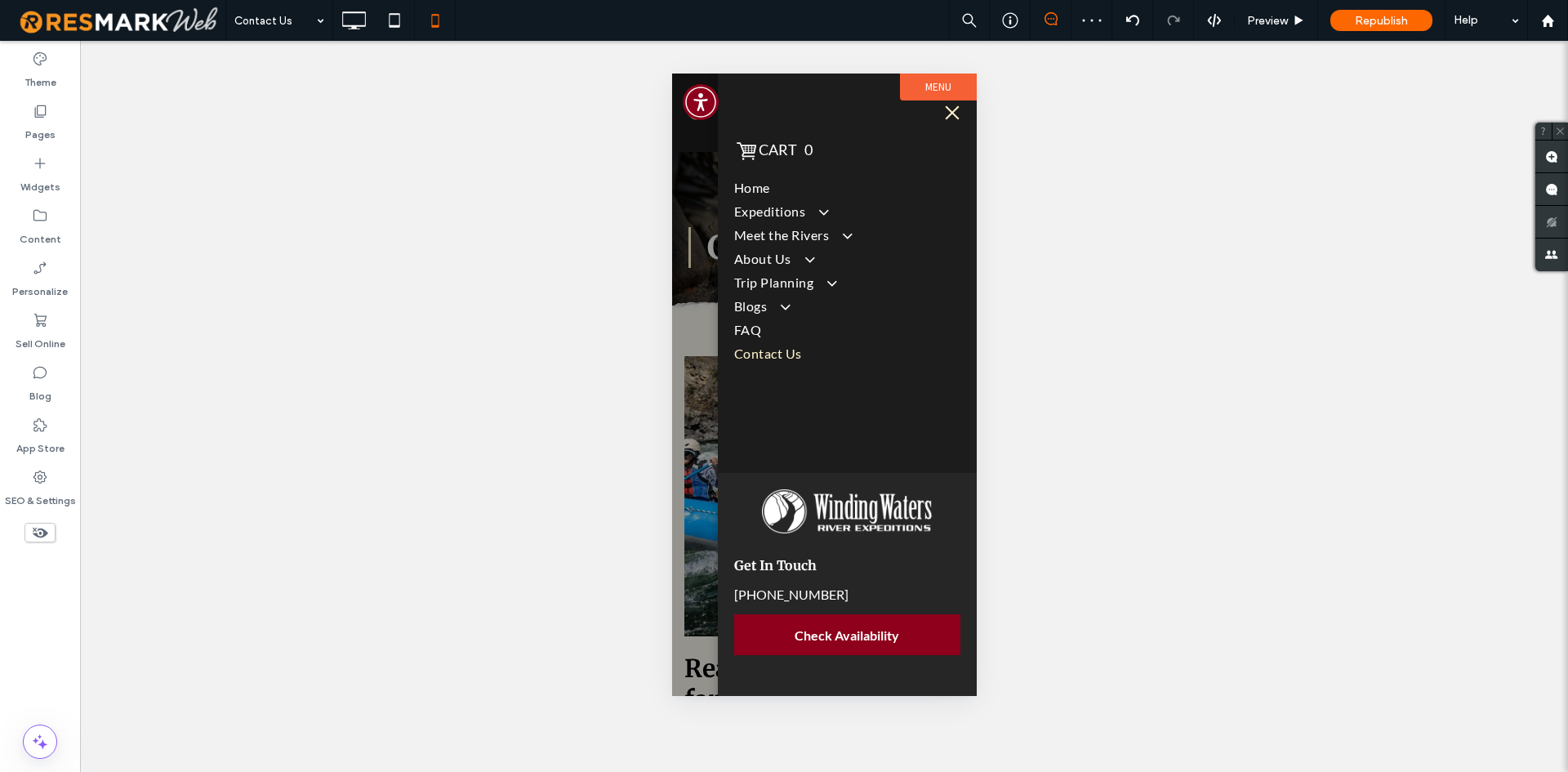
click at [689, 198] on div at bounding box center [824, 384] width 304 height 622
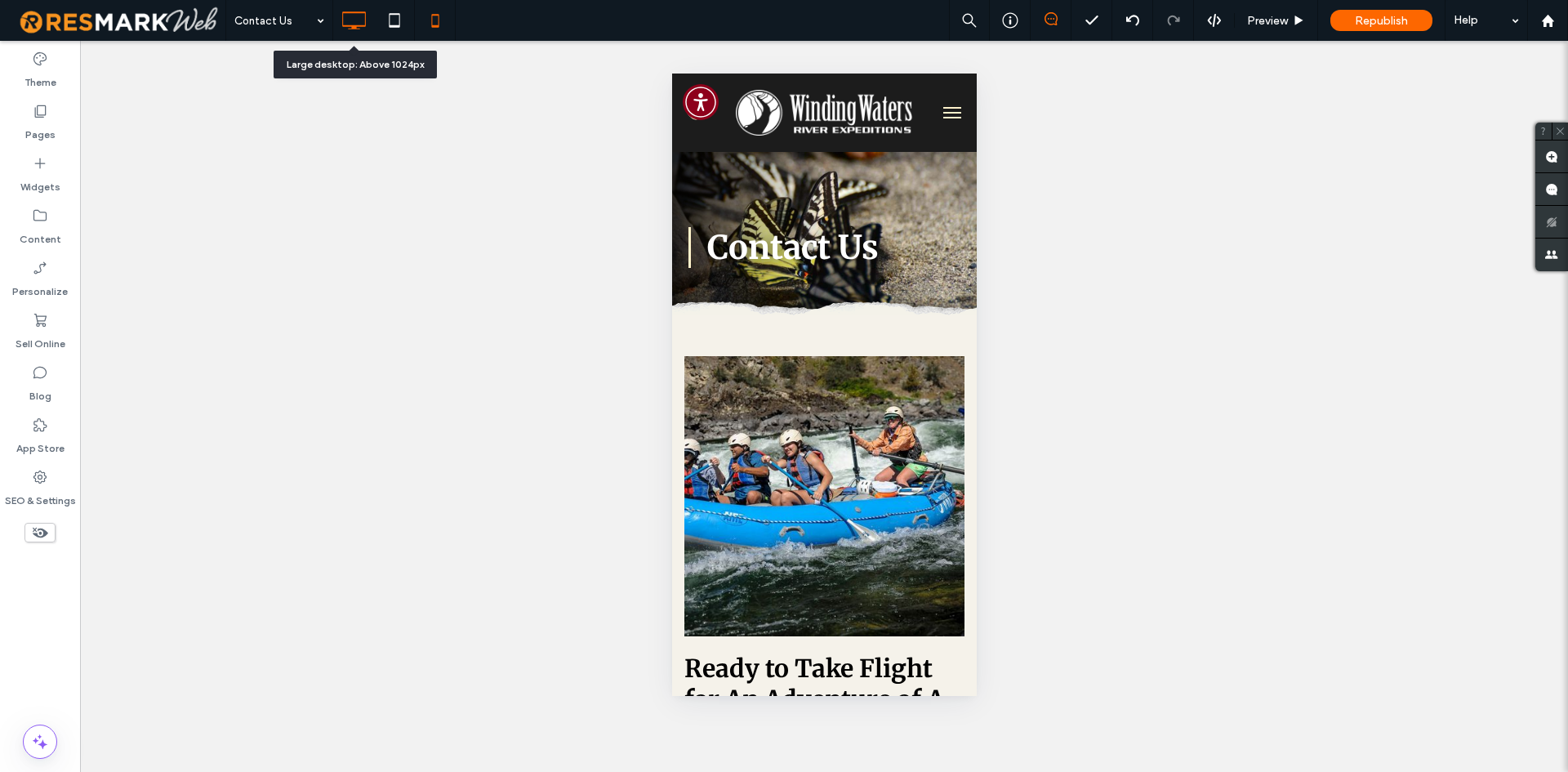
click at [354, 28] on use at bounding box center [355, 20] width 24 height 18
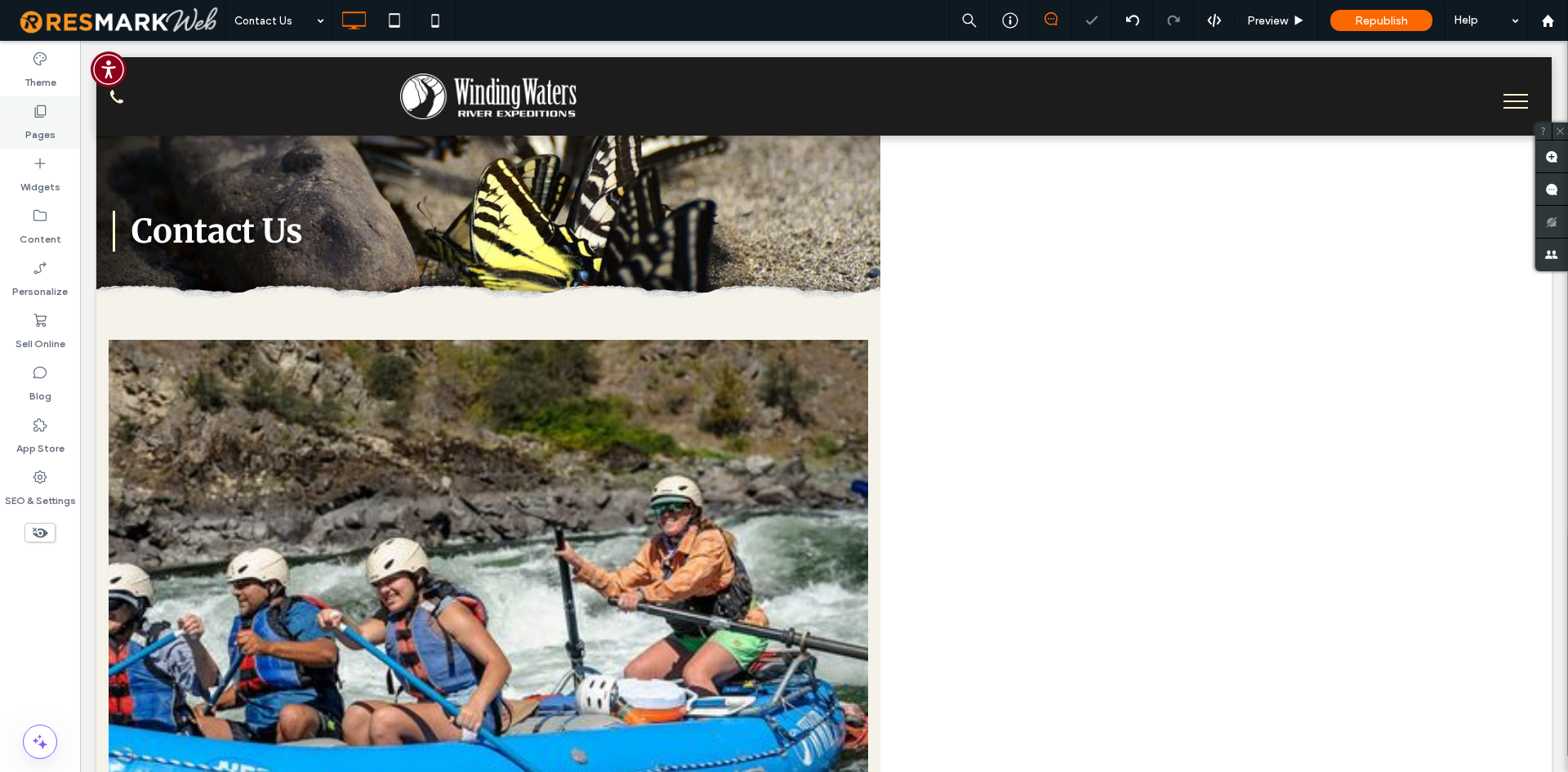
click at [31, 118] on div "Pages" at bounding box center [40, 122] width 80 height 53
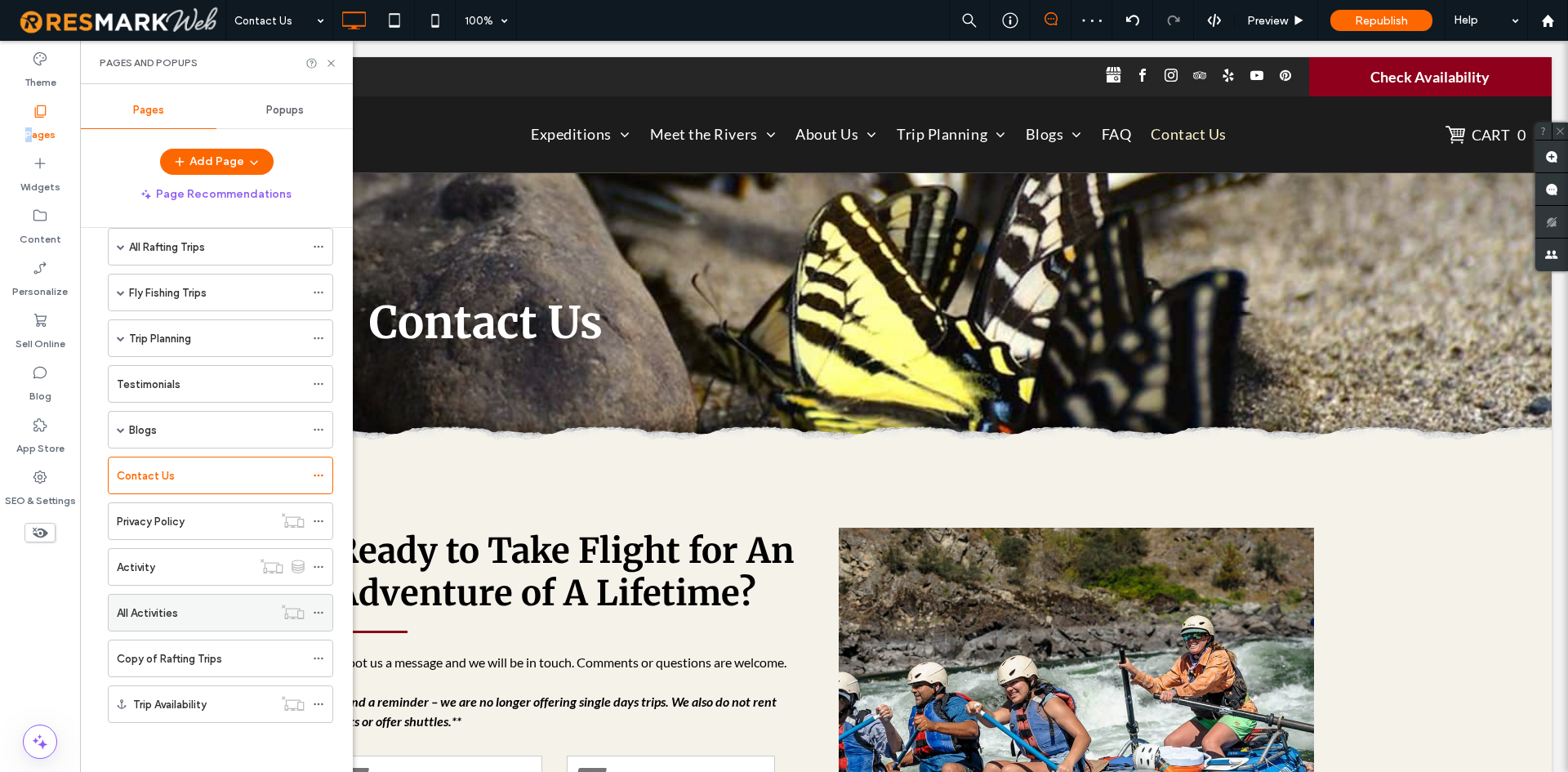
click at [232, 622] on div "All Activities" at bounding box center [194, 613] width 156 height 36
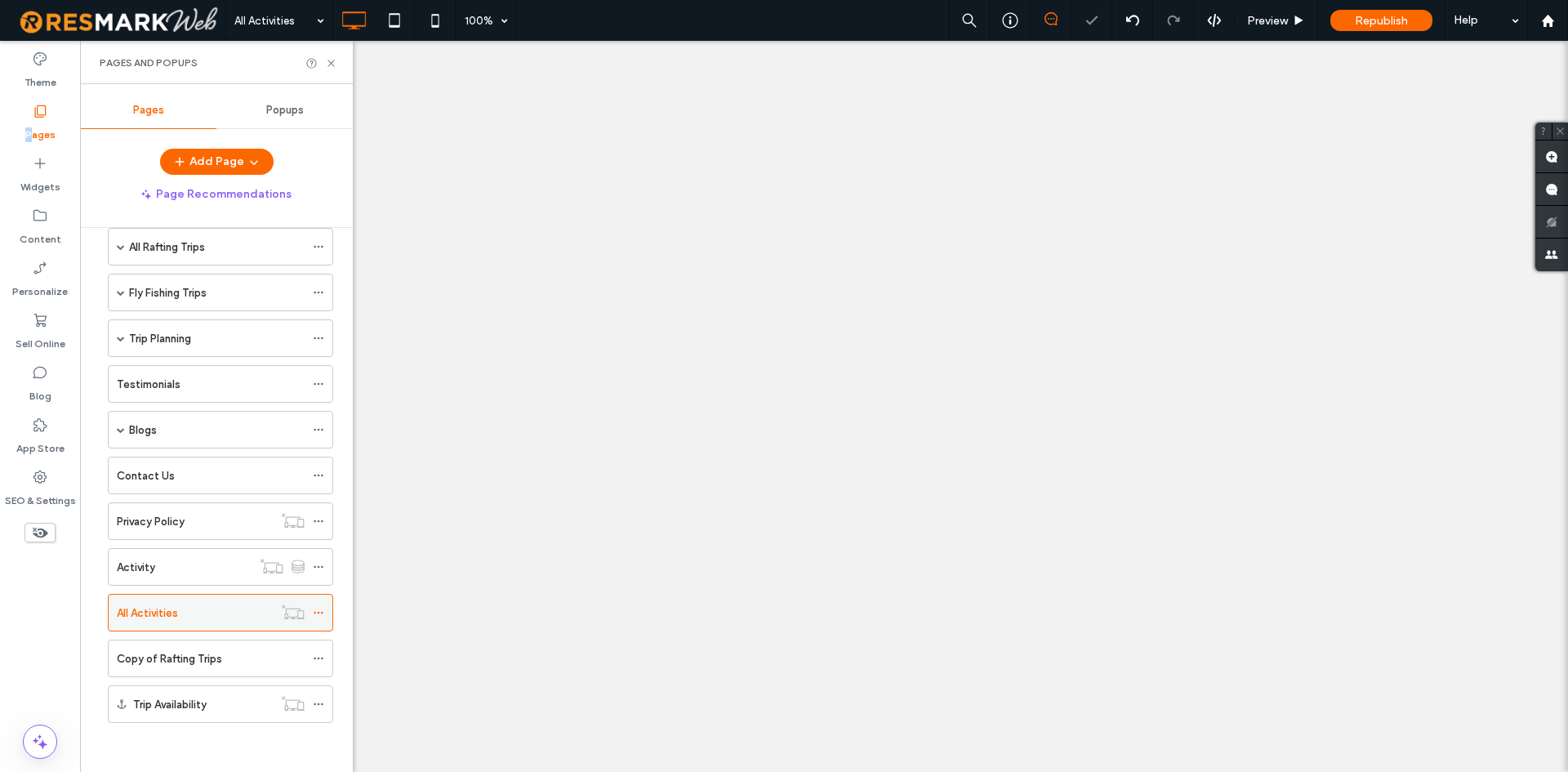
select select
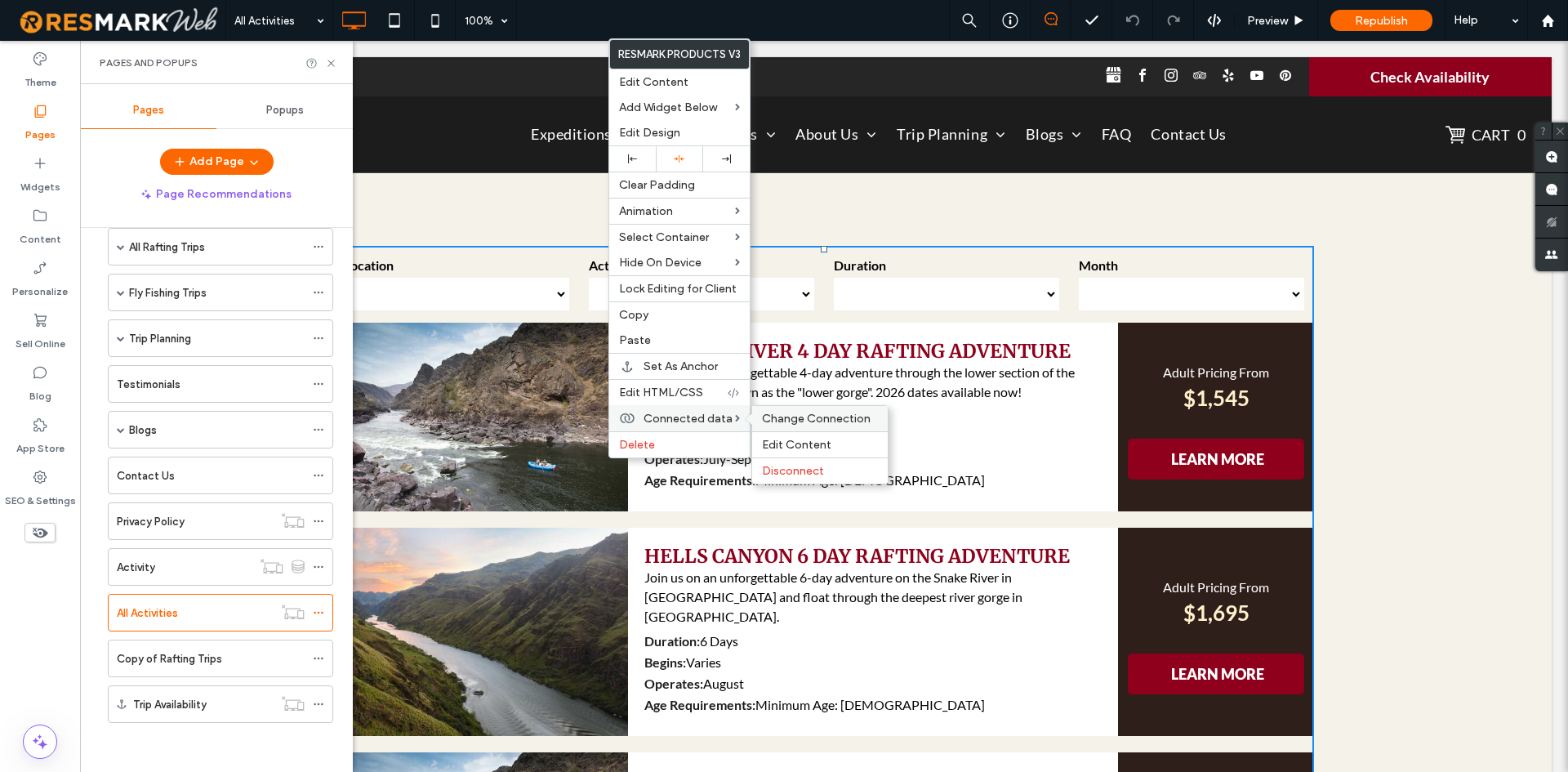
click at [773, 419] on span "Change Connection" at bounding box center [816, 419] width 108 height 14
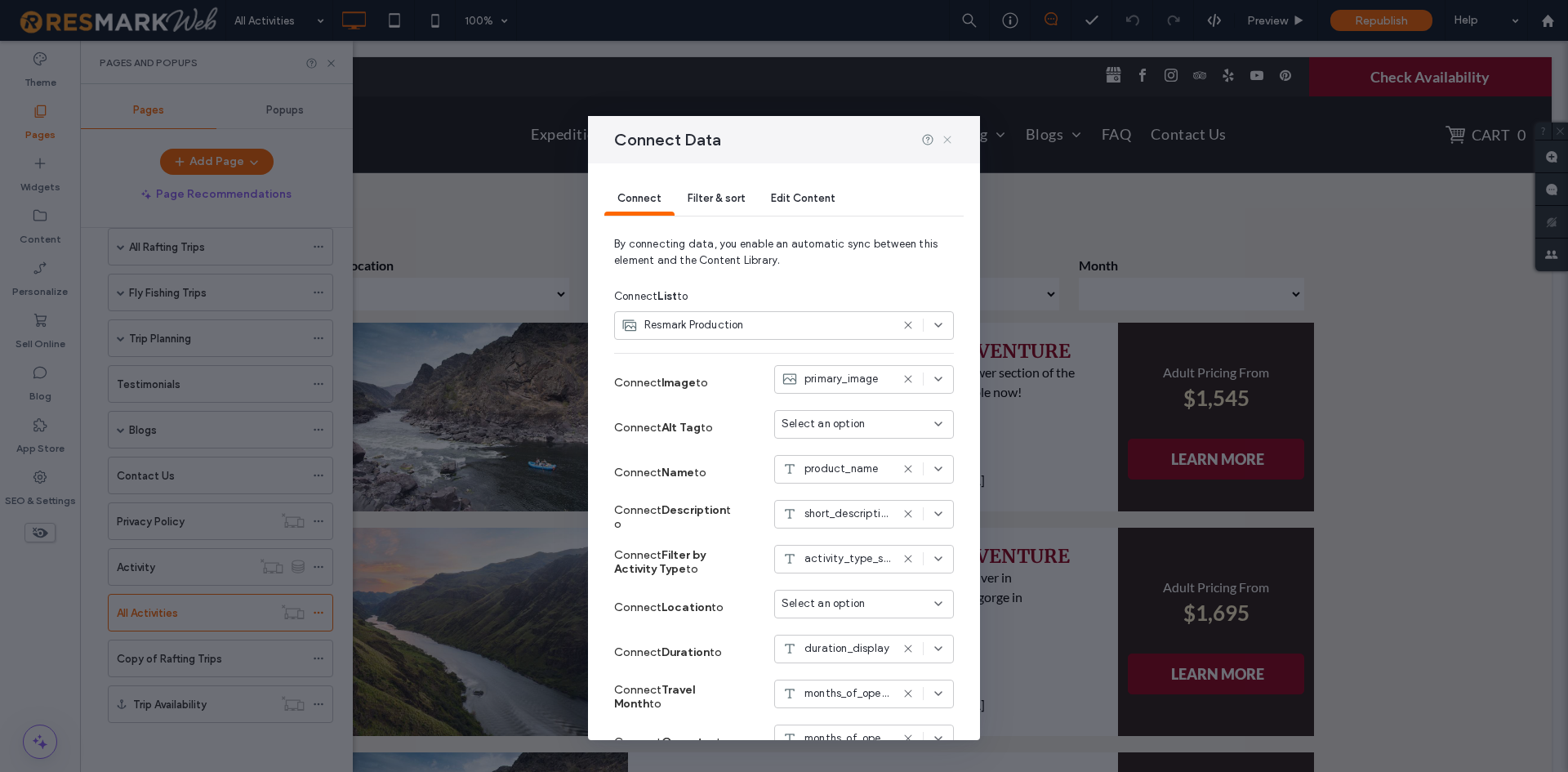
click at [945, 137] on use at bounding box center [946, 138] width 7 height 7
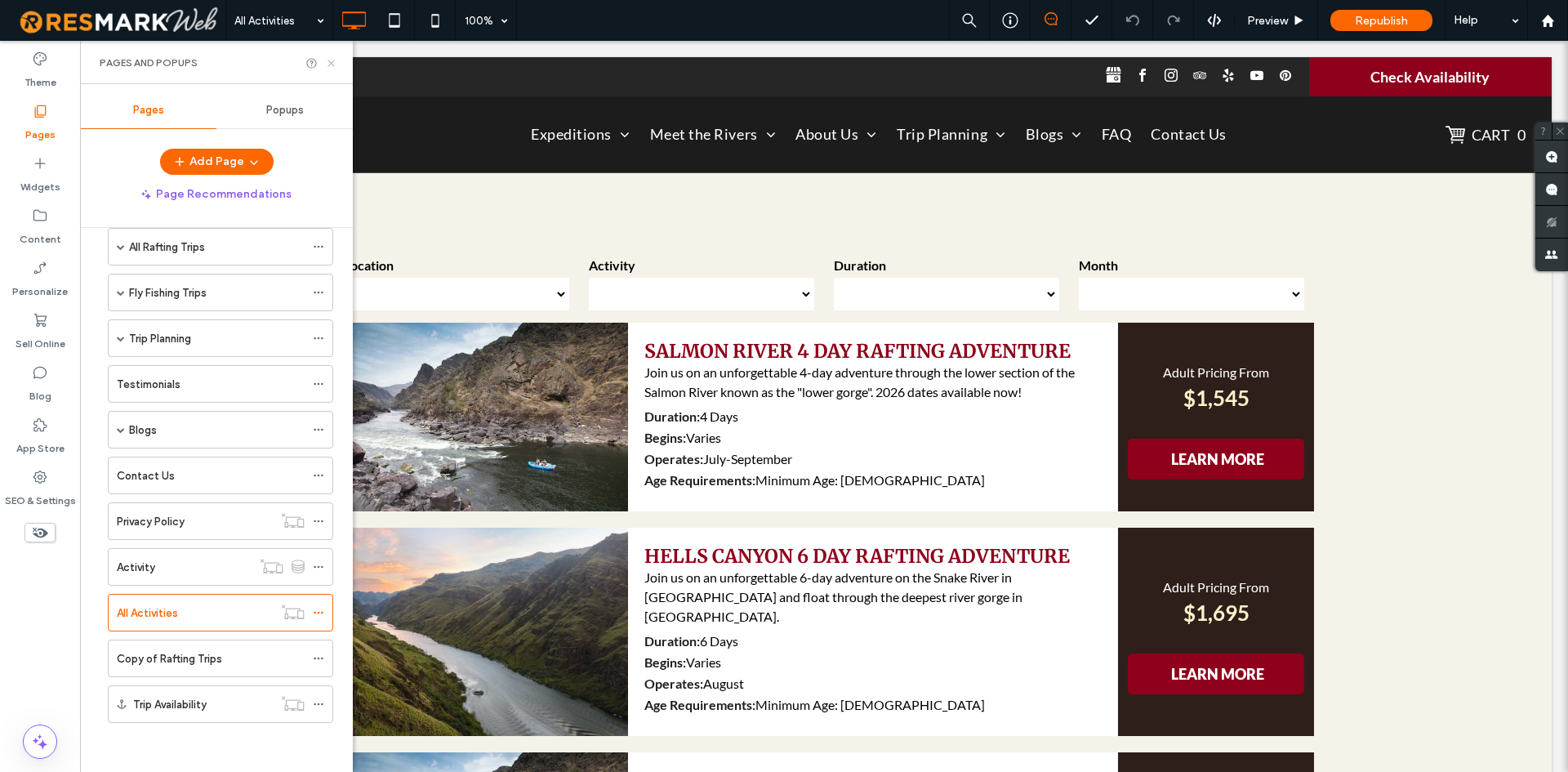
click at [327, 69] on icon at bounding box center [331, 63] width 12 height 12
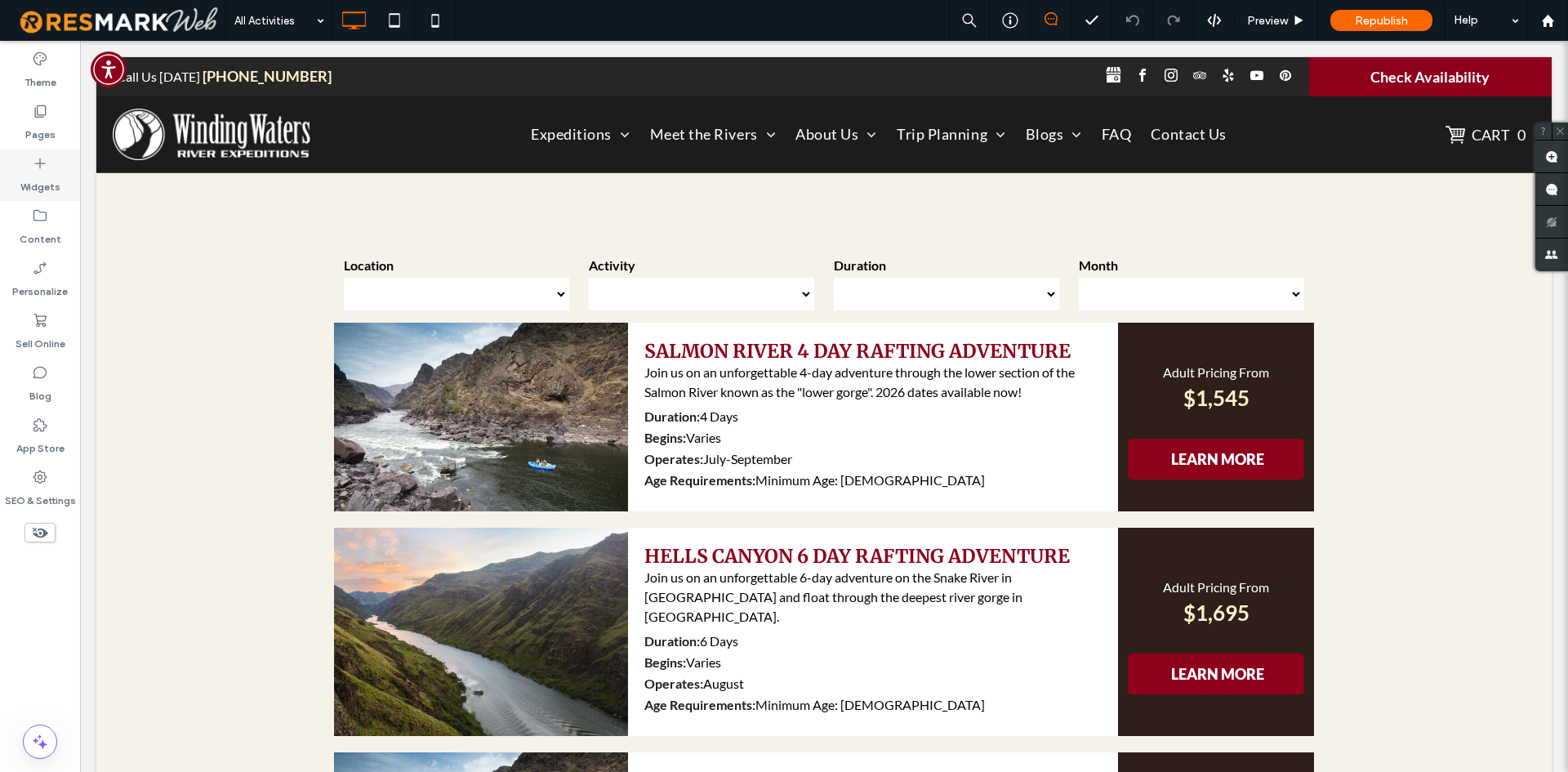
drag, startPoint x: 38, startPoint y: 116, endPoint x: 65, endPoint y: 198, distance: 86.3
click at [38, 116] on icon at bounding box center [40, 110] width 16 height 16
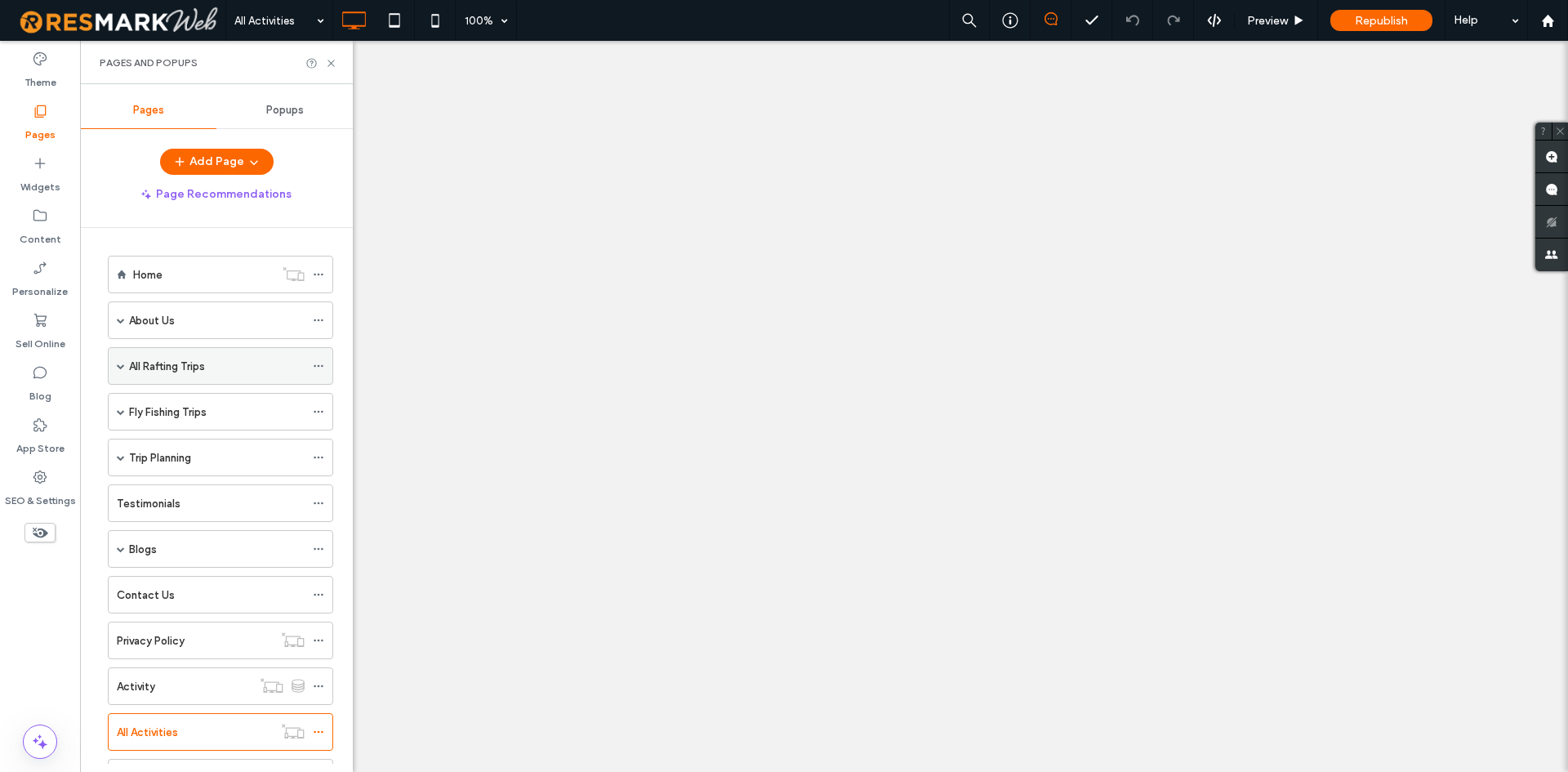
select select
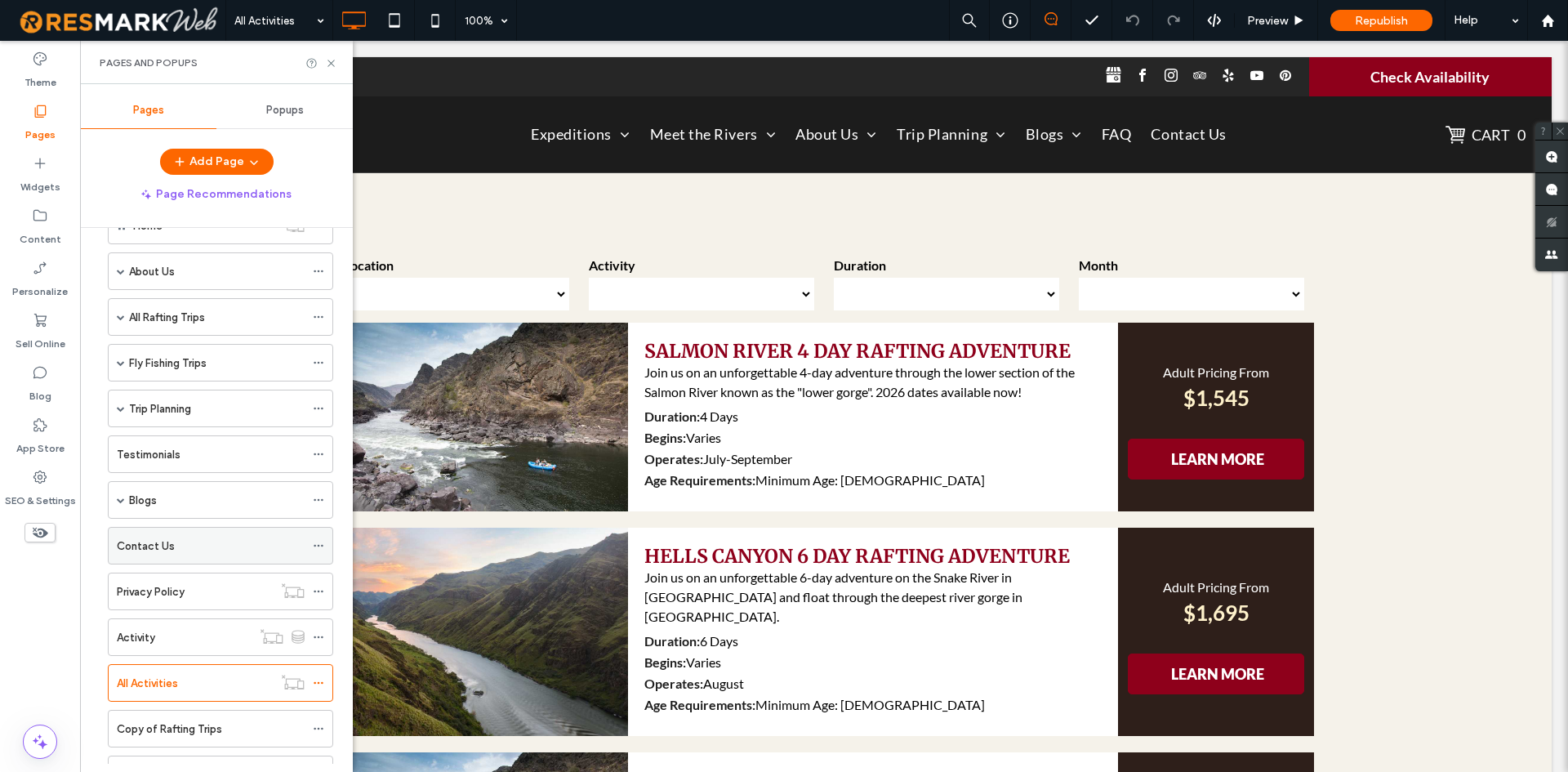
scroll to position [119, 0]
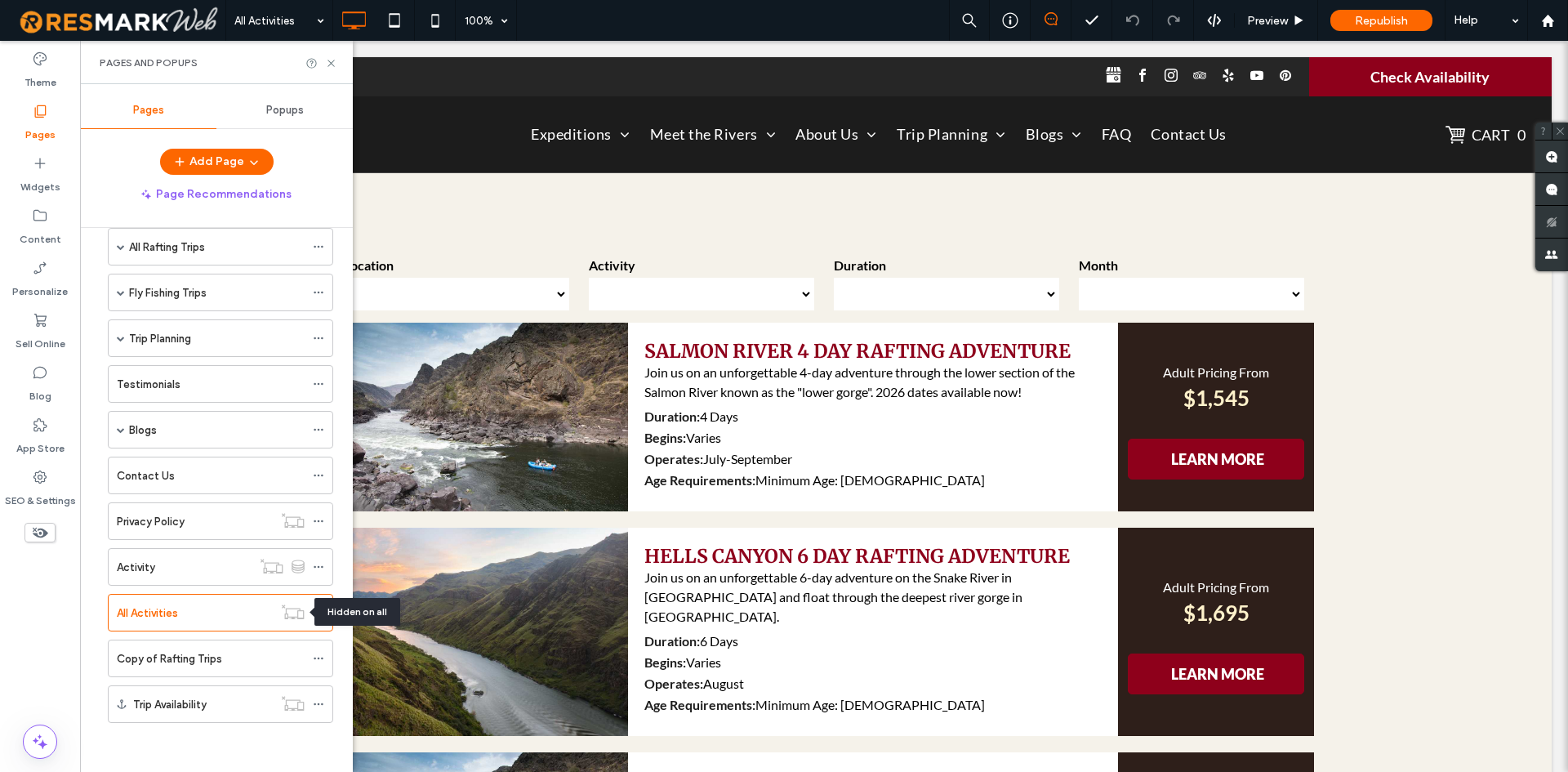
click at [323, 608] on div "Hidden on all" at bounding box center [357, 612] width 86 height 28
click at [328, 604] on div at bounding box center [322, 612] width 20 height 25
click at [321, 609] on icon at bounding box center [317, 612] width 11 height 11
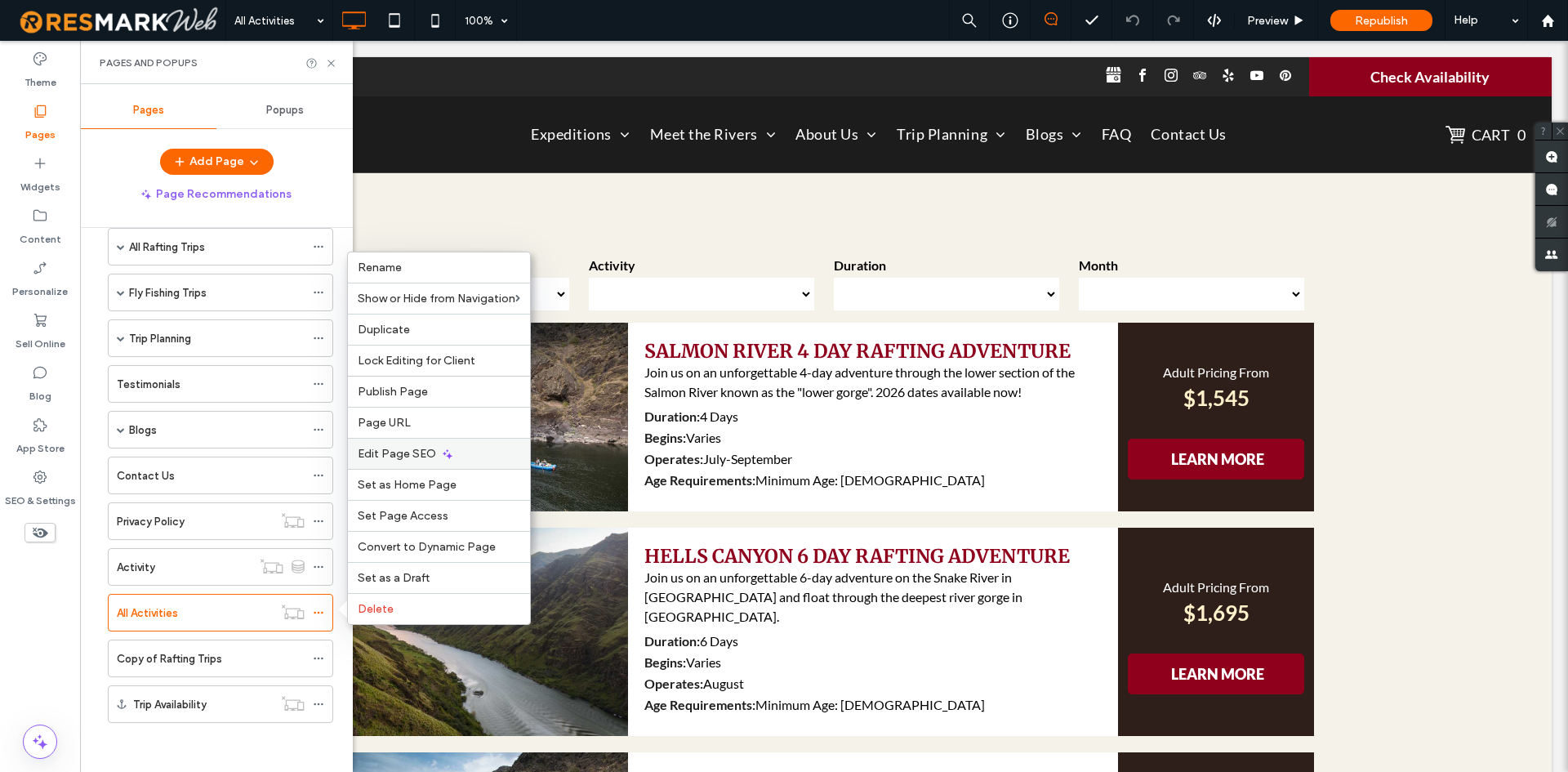
click at [420, 451] on span "Edit Page SEO" at bounding box center [397, 454] width 79 height 14
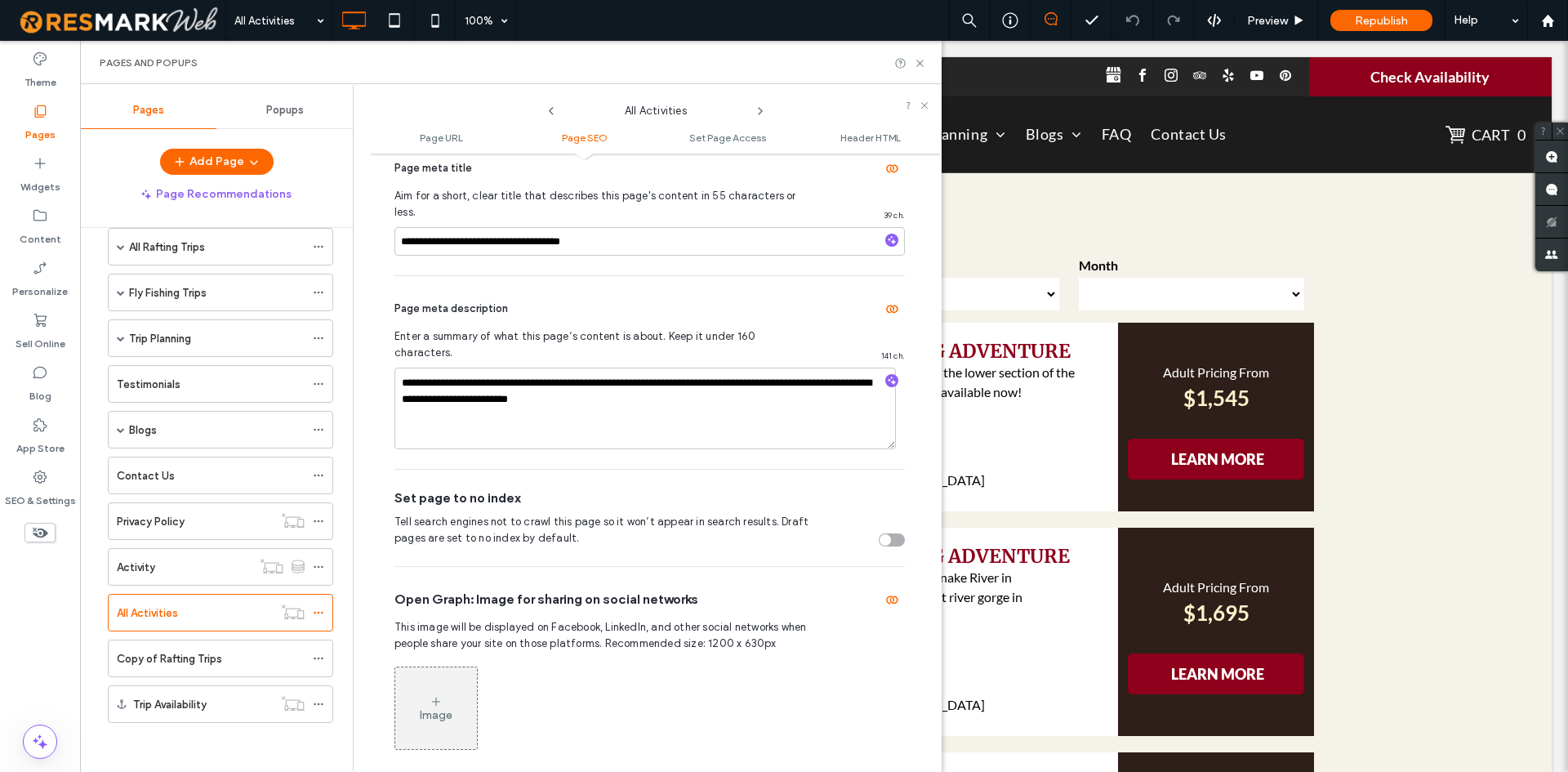
scroll to position [326, 0]
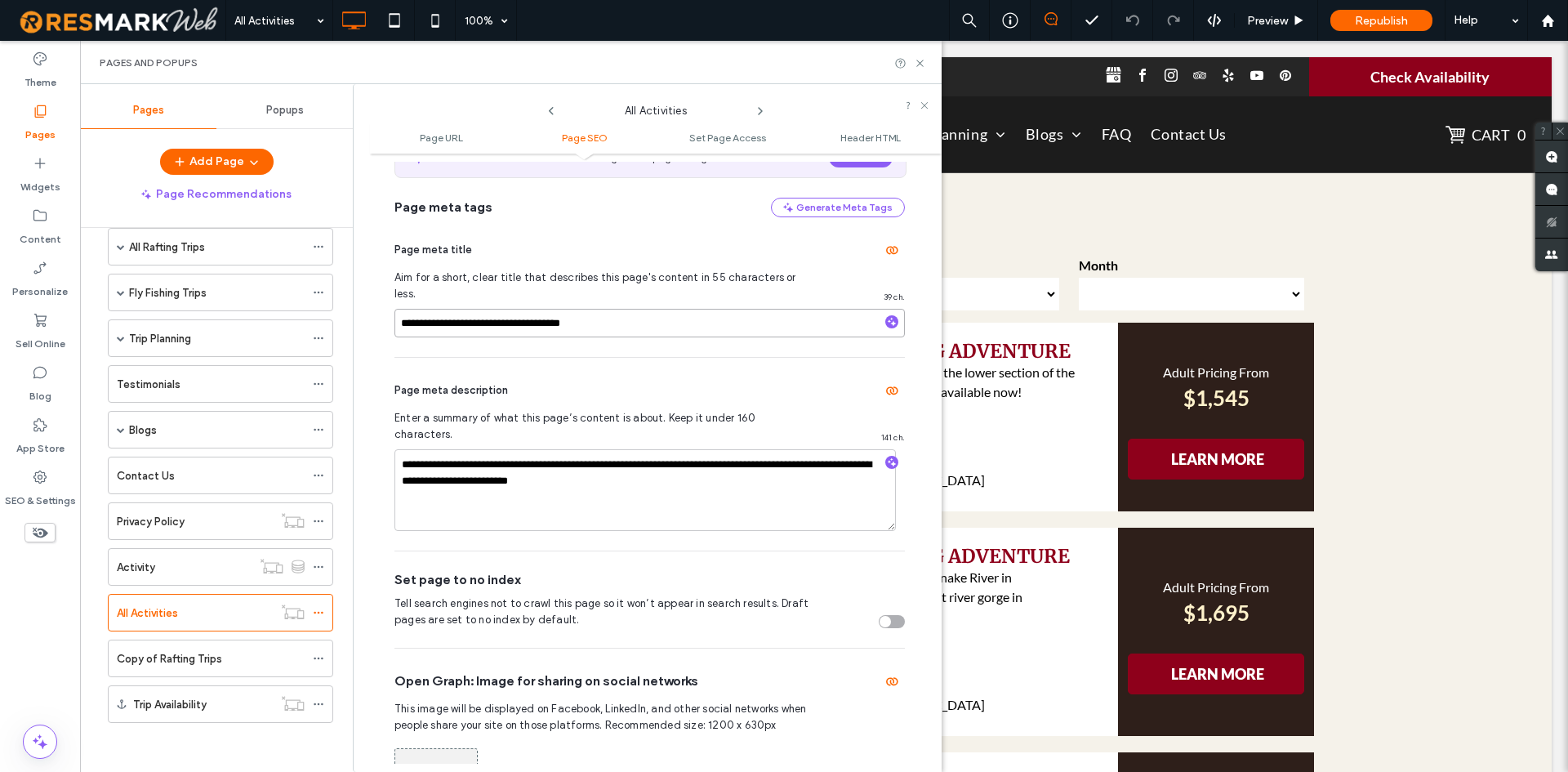
click at [421, 308] on input "**********" at bounding box center [649, 322] width 510 height 29
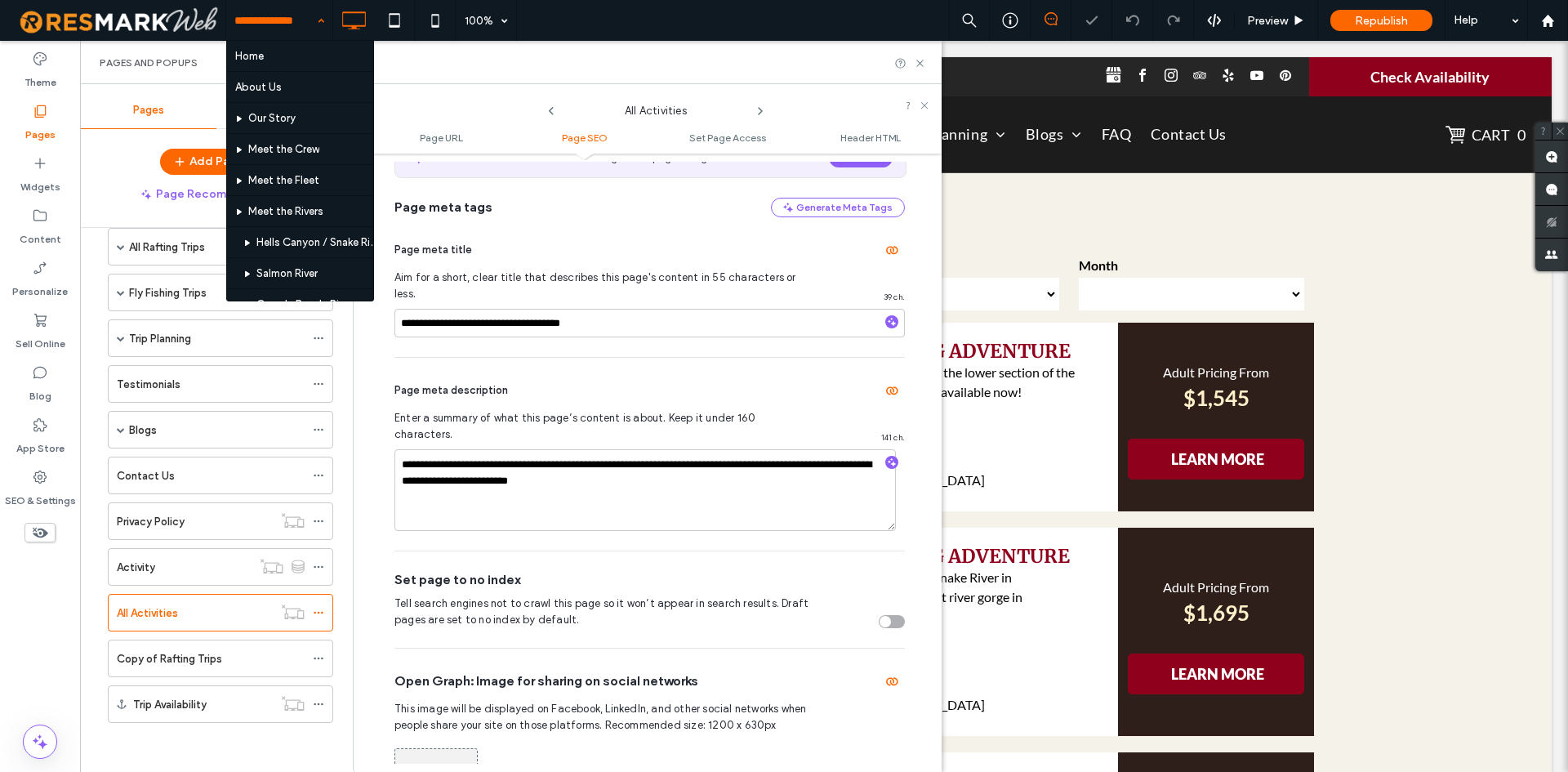
paste input "**********"
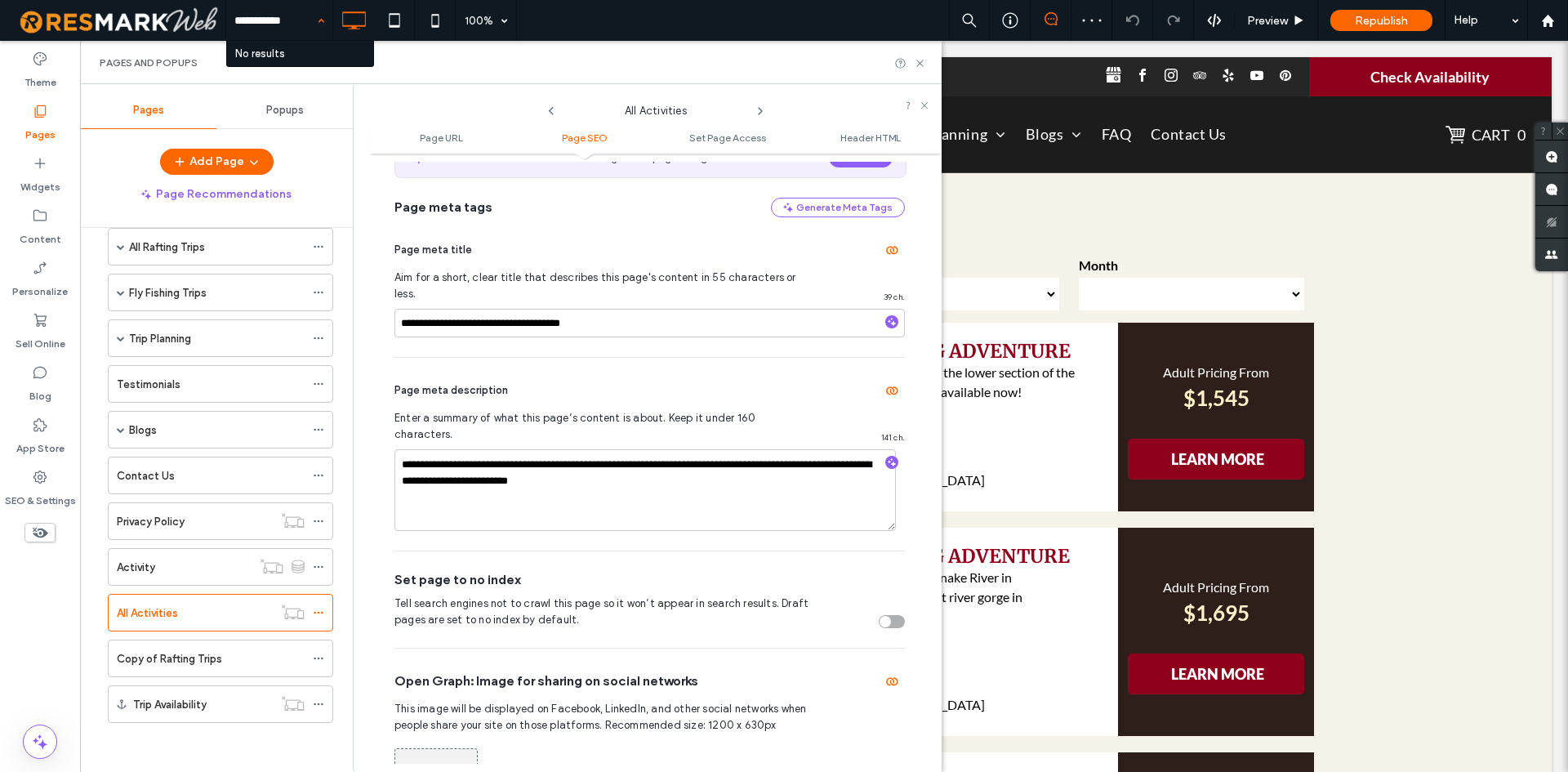
type input "**********"
click at [504, 449] on textarea "**********" at bounding box center [645, 489] width 501 height 82
click at [174, 549] on div "Activity" at bounding box center [183, 567] width 134 height 36
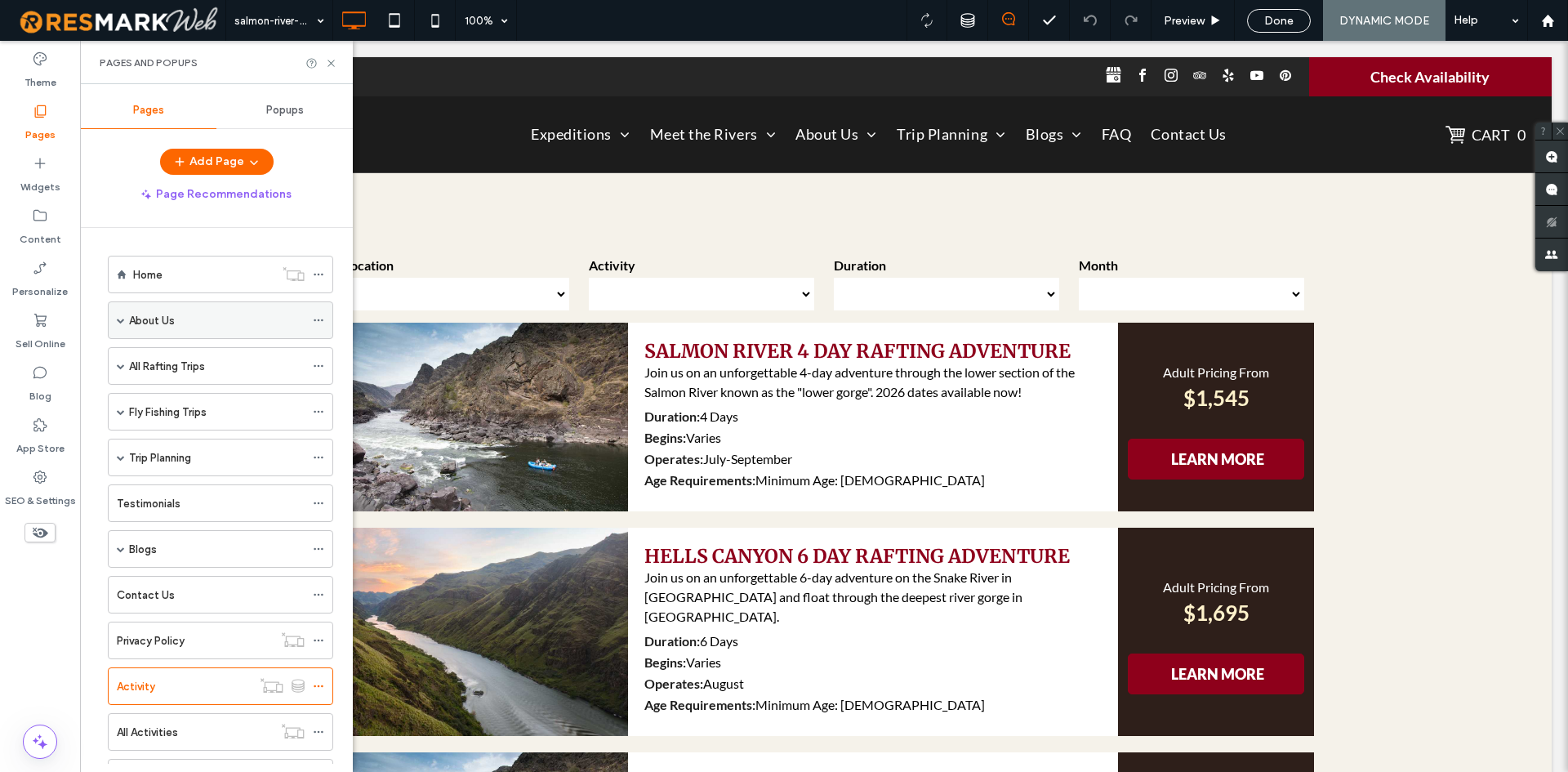
click at [121, 319] on span at bounding box center [120, 320] width 8 height 8
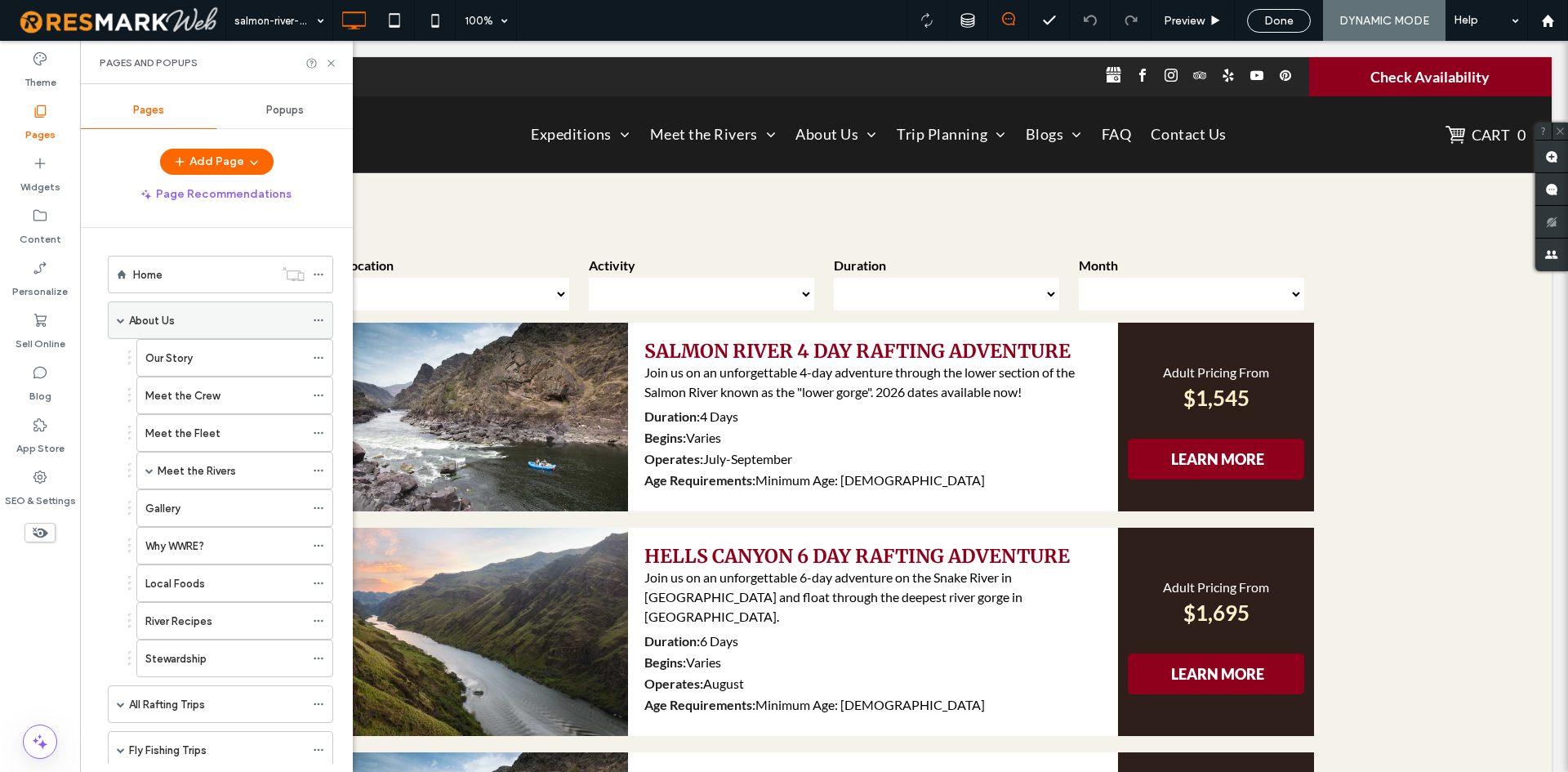
click at [203, 323] on div "About Us" at bounding box center [217, 320] width 175 height 17
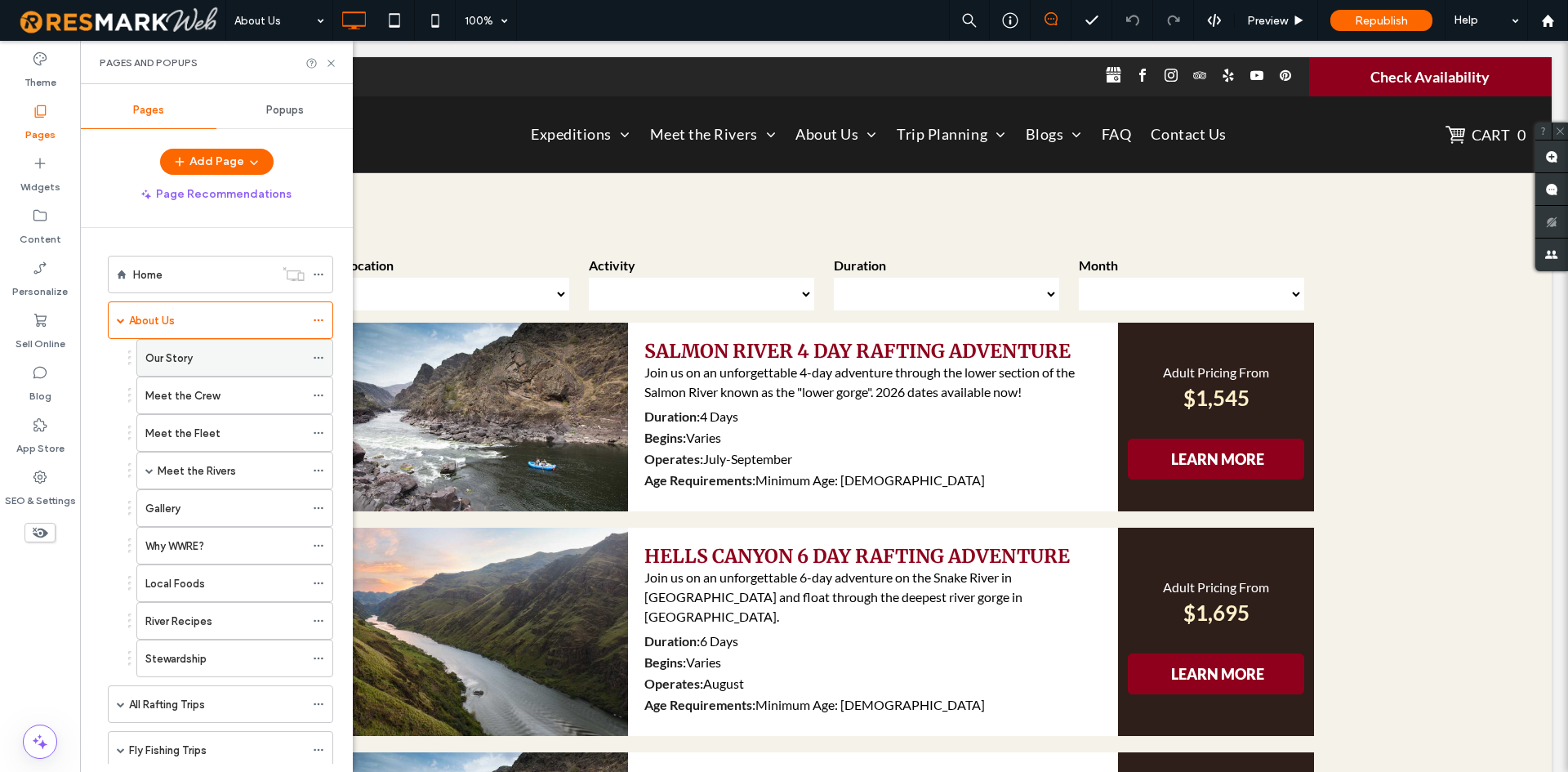
click at [180, 359] on label "Our Story" at bounding box center [169, 358] width 48 height 29
click at [331, 62] on use at bounding box center [330, 63] width 7 height 7
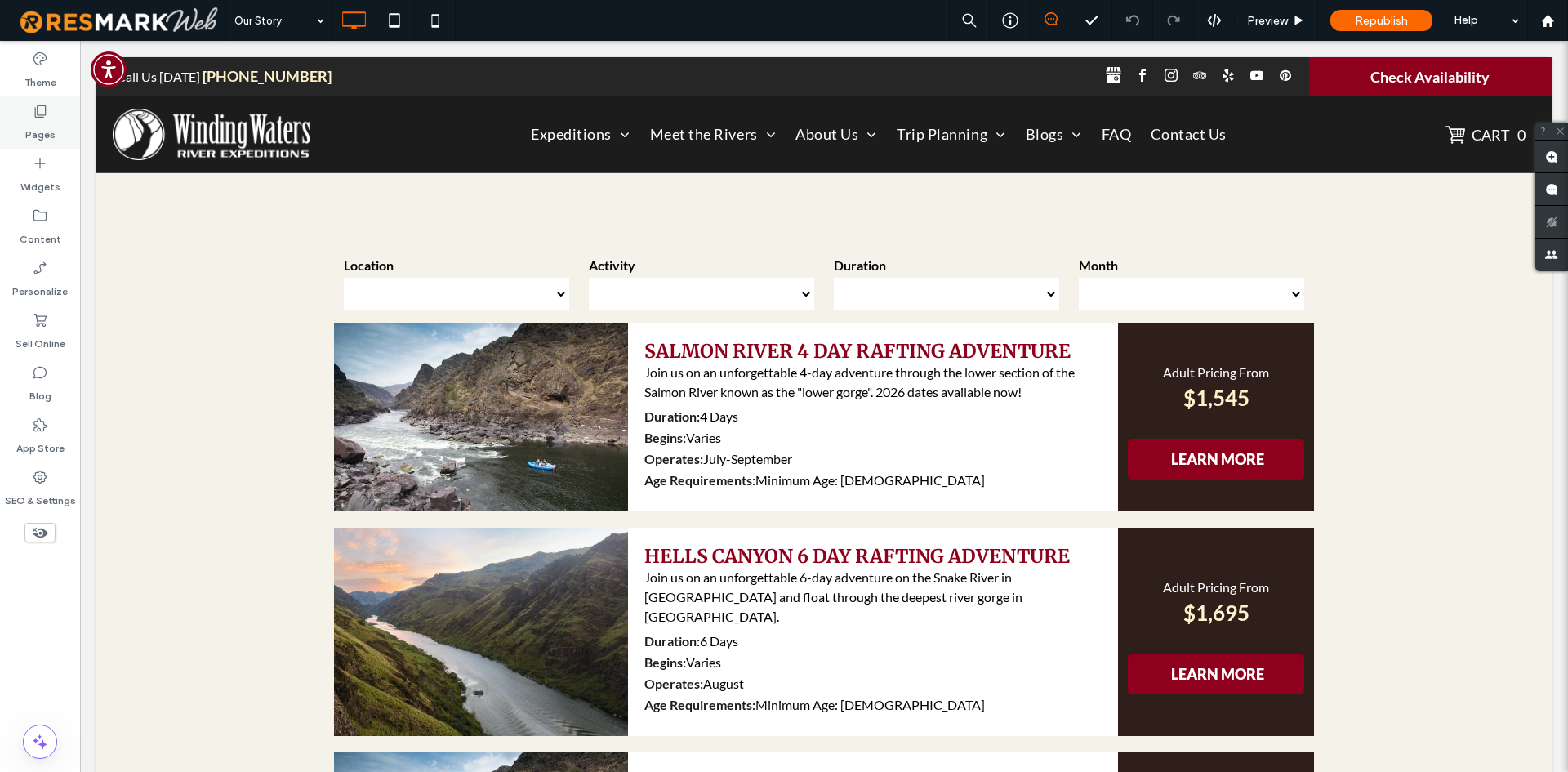
click at [55, 135] on div "Pages" at bounding box center [40, 122] width 80 height 53
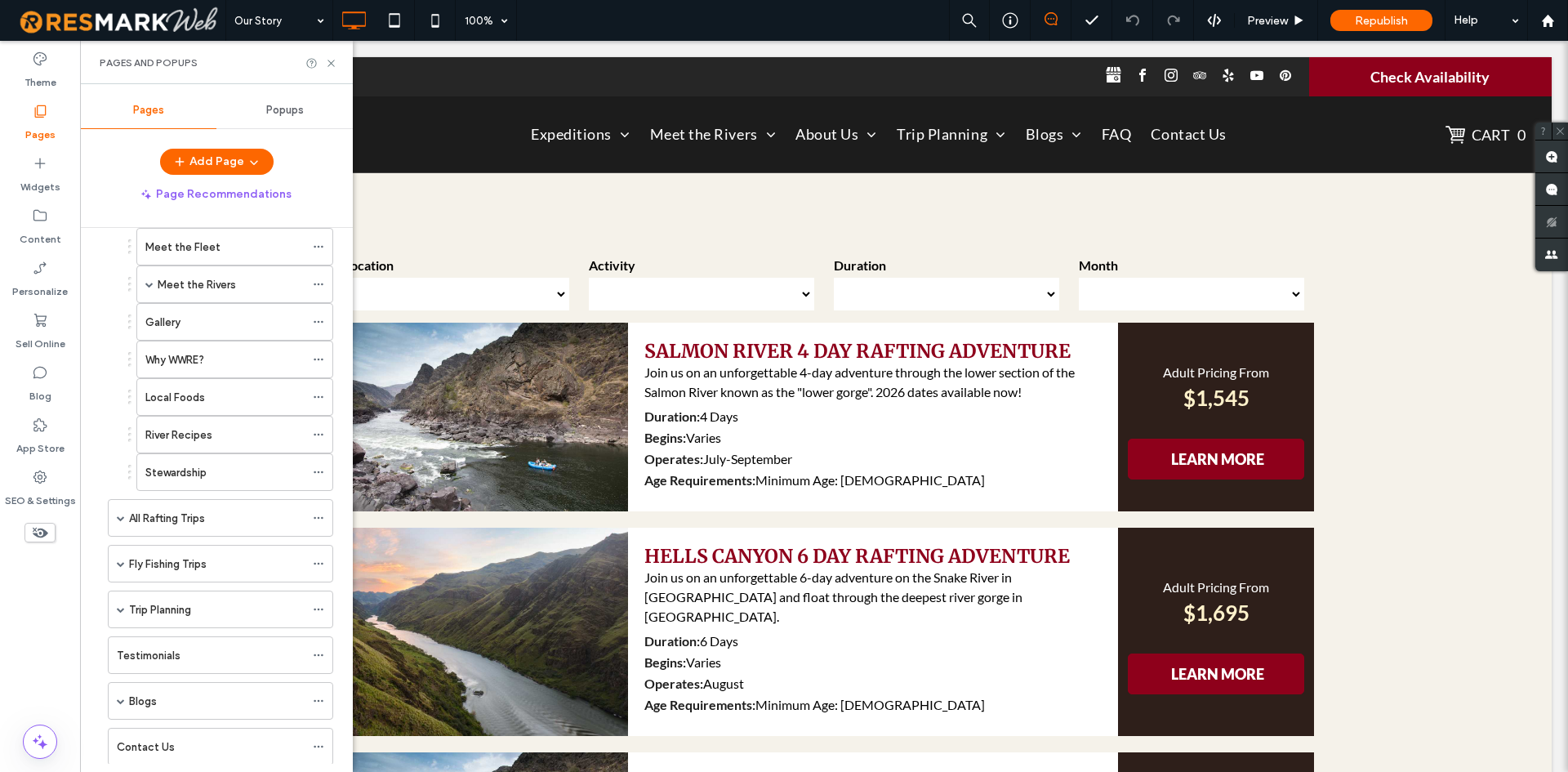
scroll to position [408, 0]
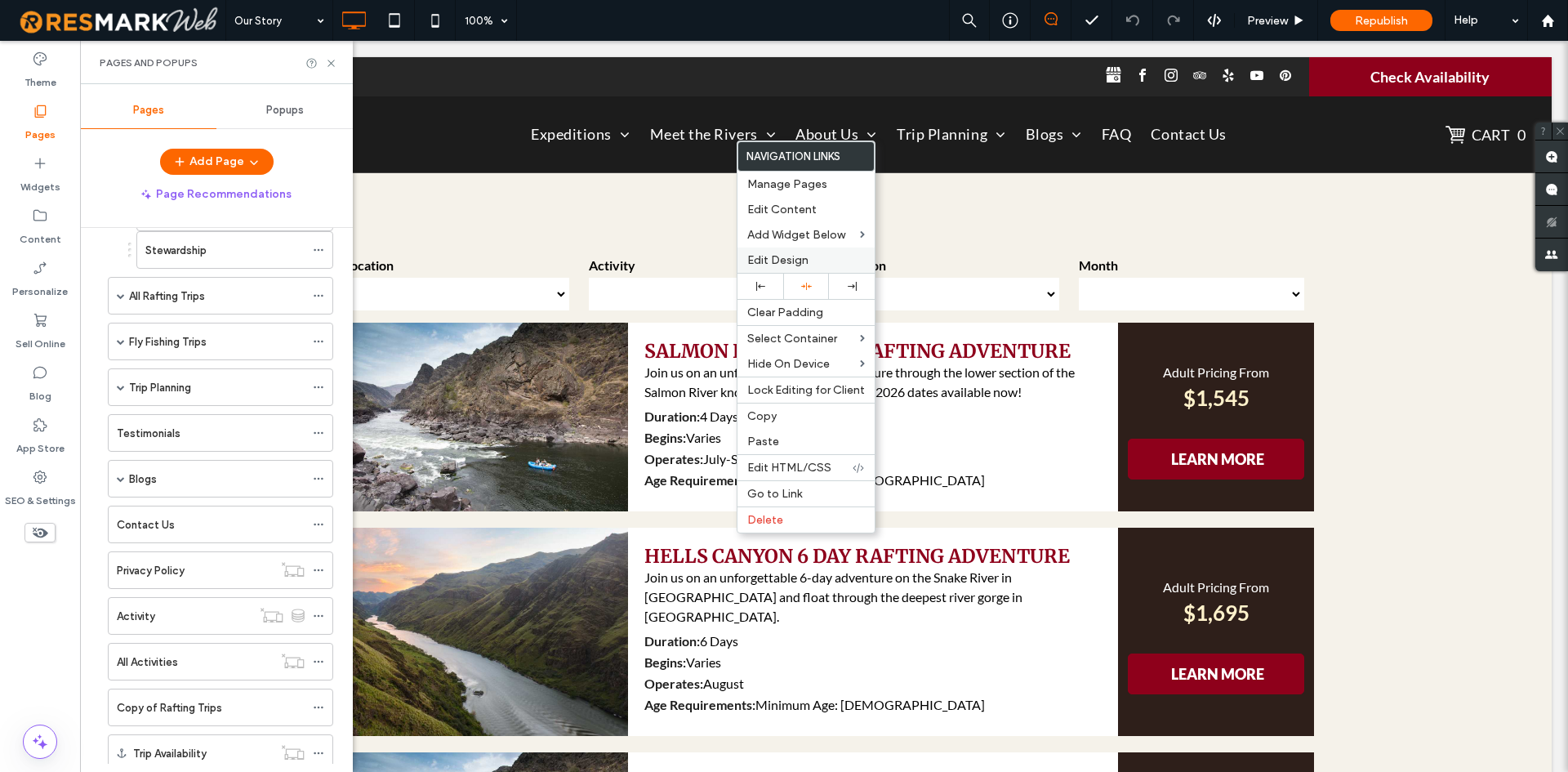
click at [786, 258] on span "Edit Design" at bounding box center [778, 260] width 62 height 14
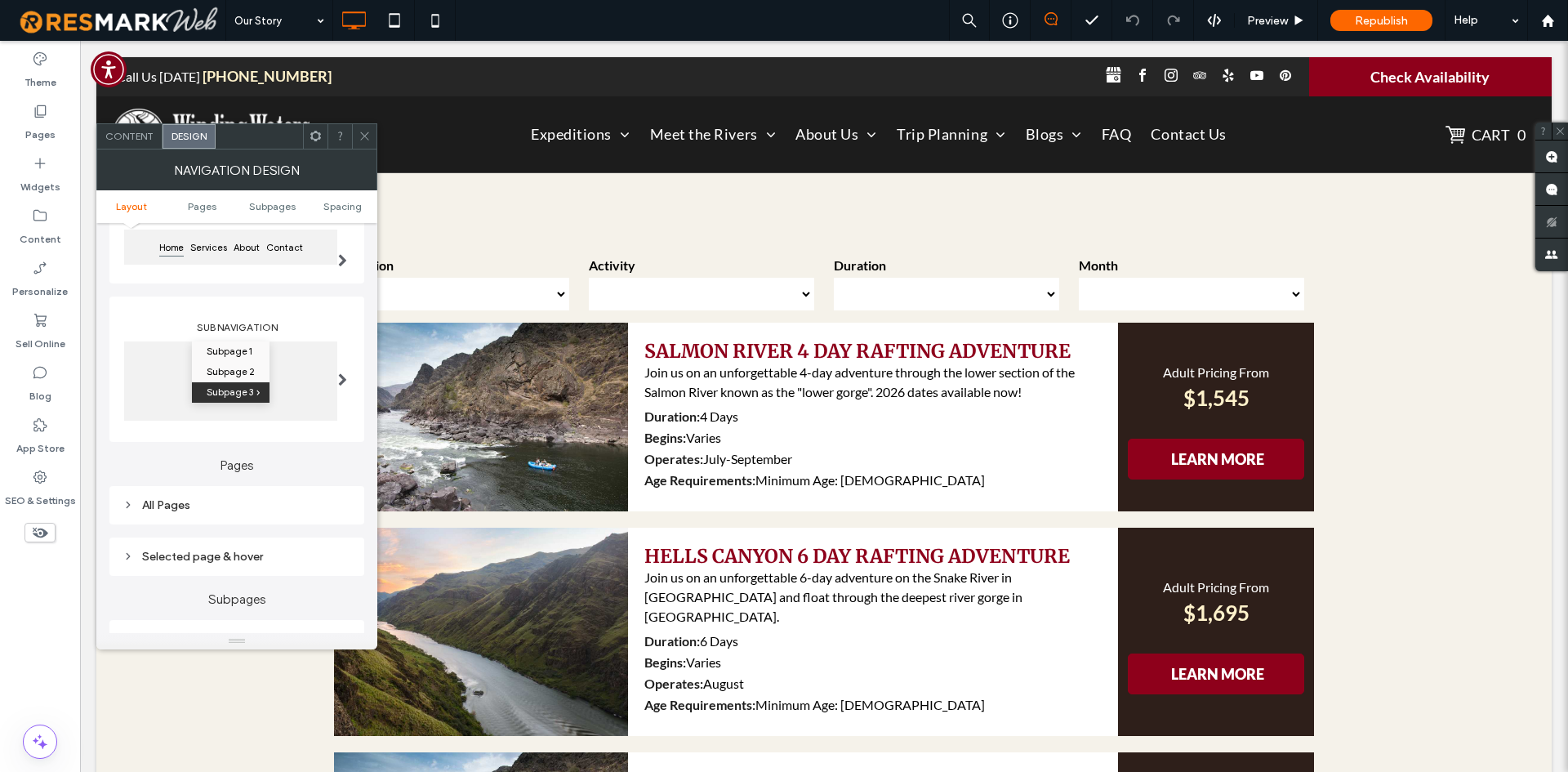
scroll to position [326, 0]
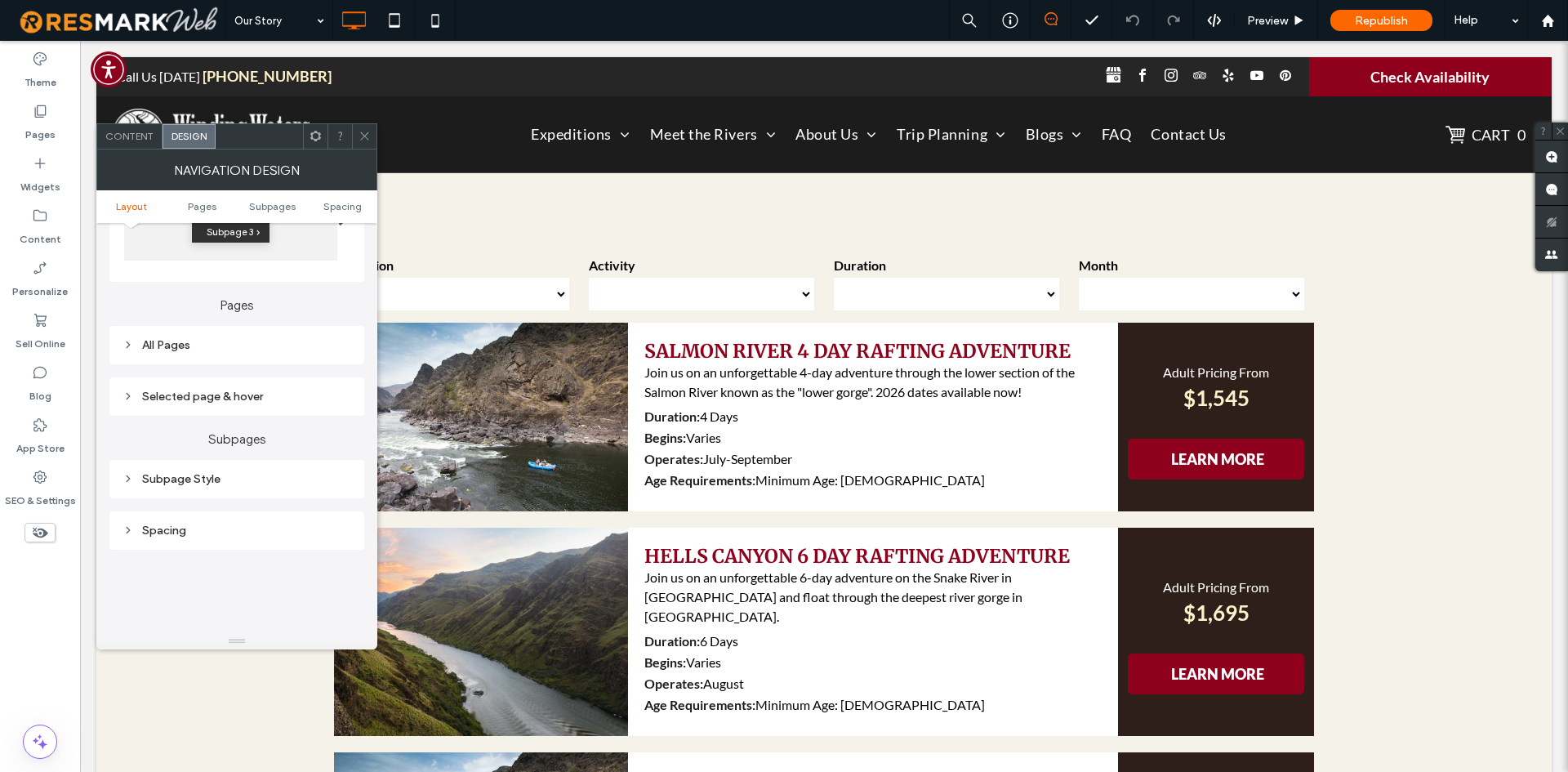
click at [294, 344] on div "All Pages" at bounding box center [237, 345] width 229 height 14
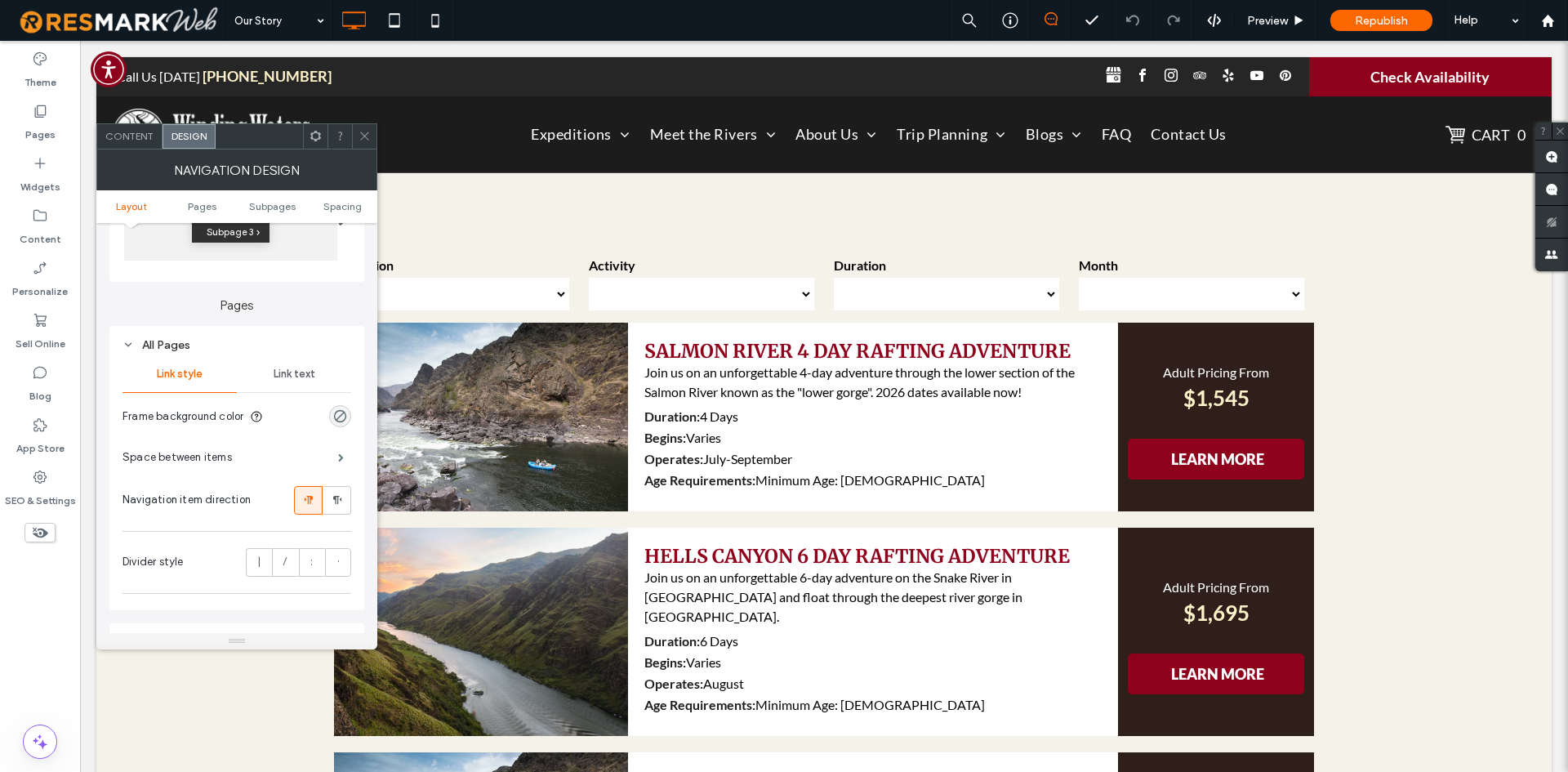
click at [300, 394] on div "Link style Link text Frame background color Space between items Navigation item…" at bounding box center [237, 475] width 229 height 238
click at [302, 367] on span "Link text" at bounding box center [294, 373] width 42 height 13
click at [334, 483] on section "Font size 18" at bounding box center [247, 498] width 208 height 43
click at [334, 482] on section "Font size 18" at bounding box center [247, 498] width 208 height 43
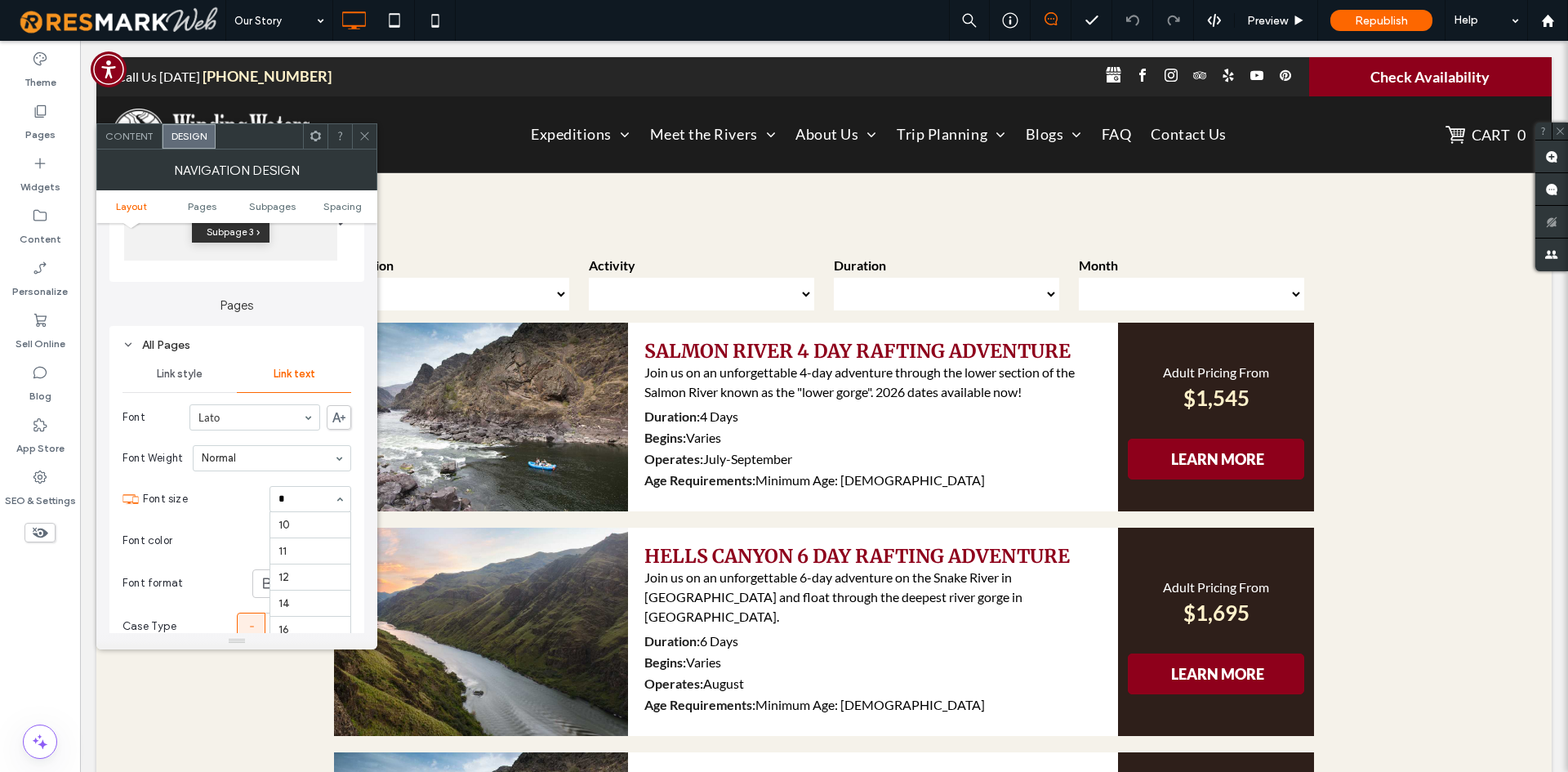
type input "**"
click at [363, 128] on span at bounding box center [364, 136] width 12 height 25
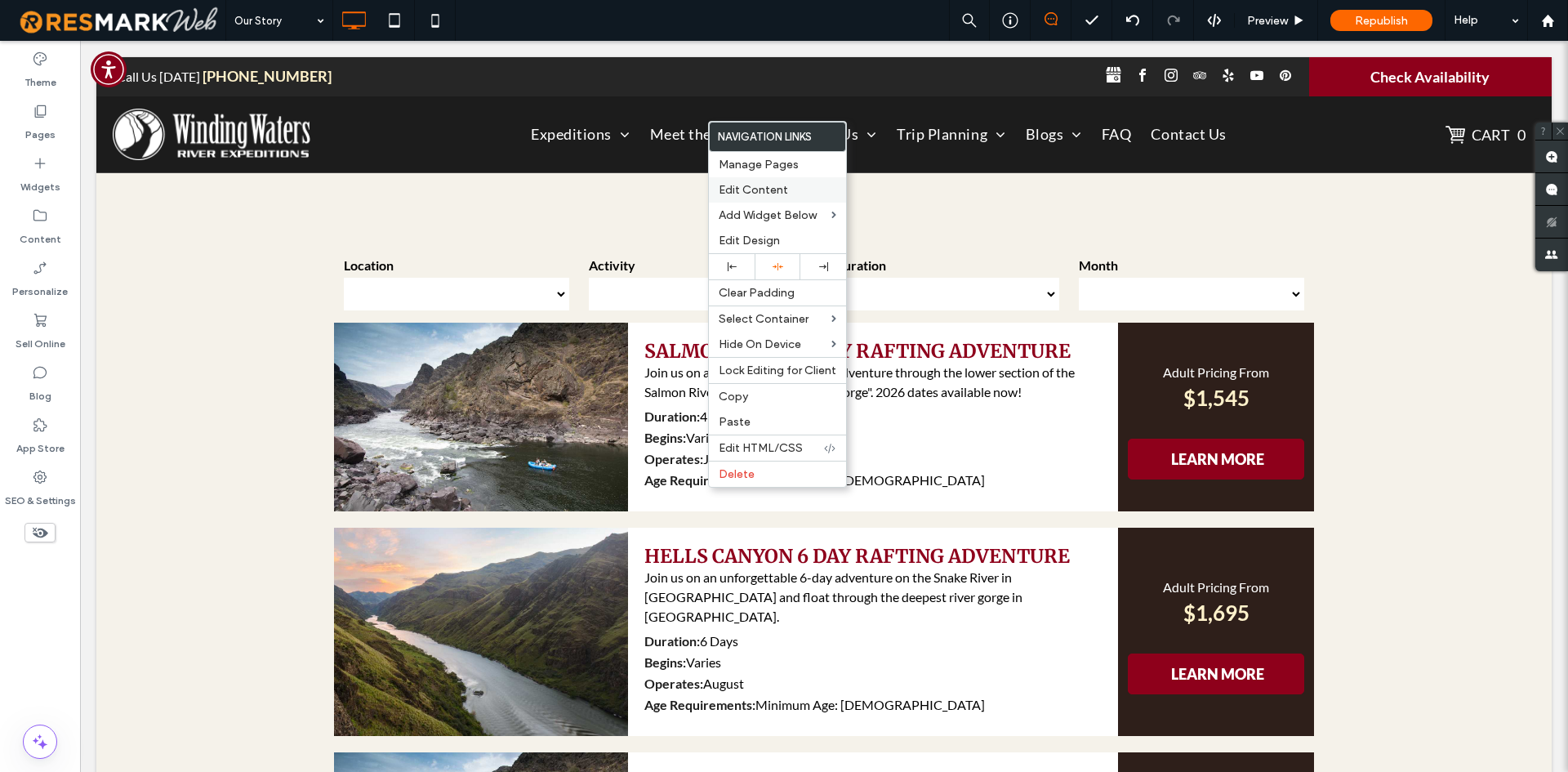
click at [748, 192] on span "Edit Content" at bounding box center [753, 190] width 70 height 14
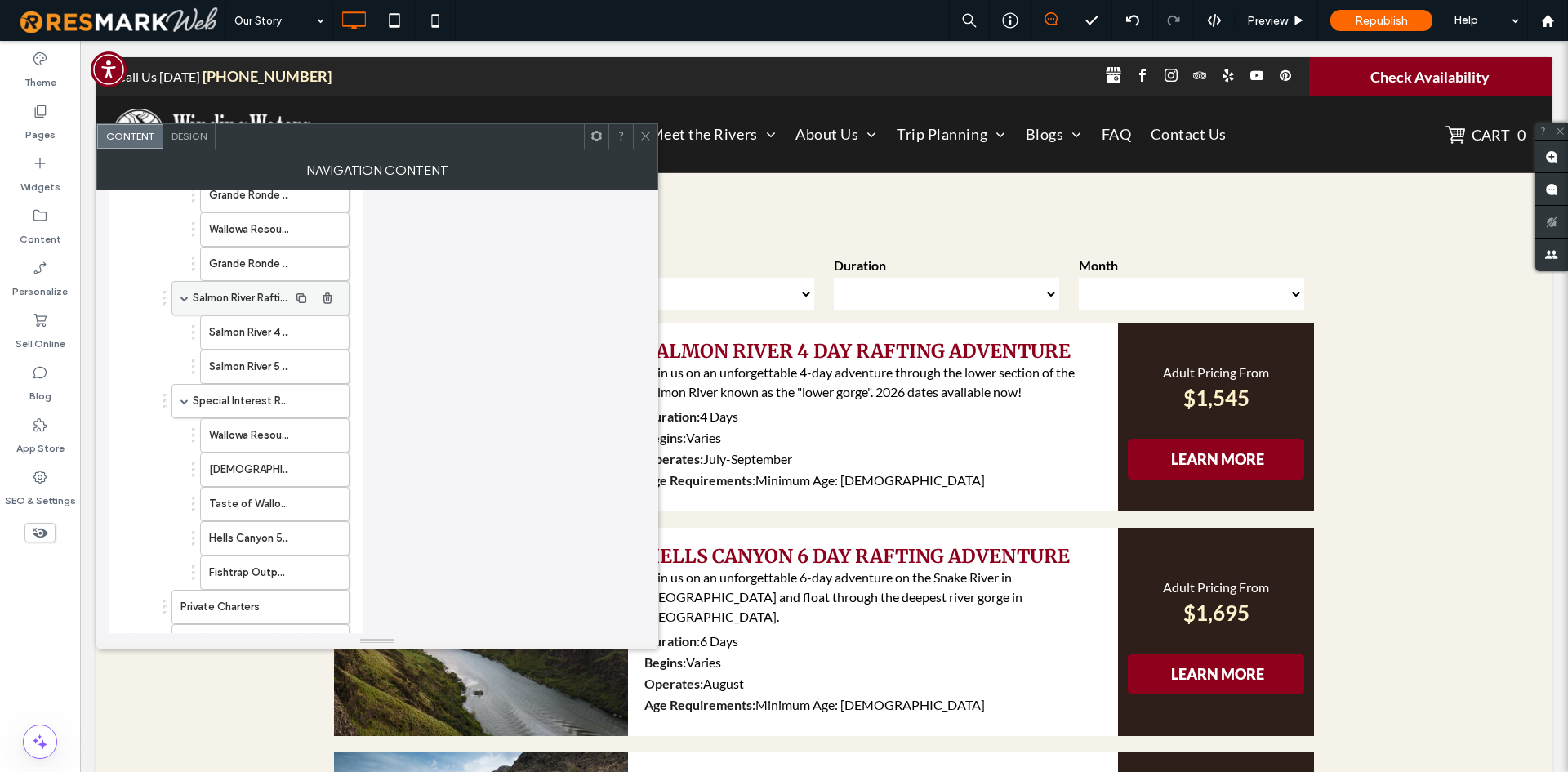
scroll to position [163, 0]
click at [186, 124] on div "Design" at bounding box center [189, 136] width 53 height 25
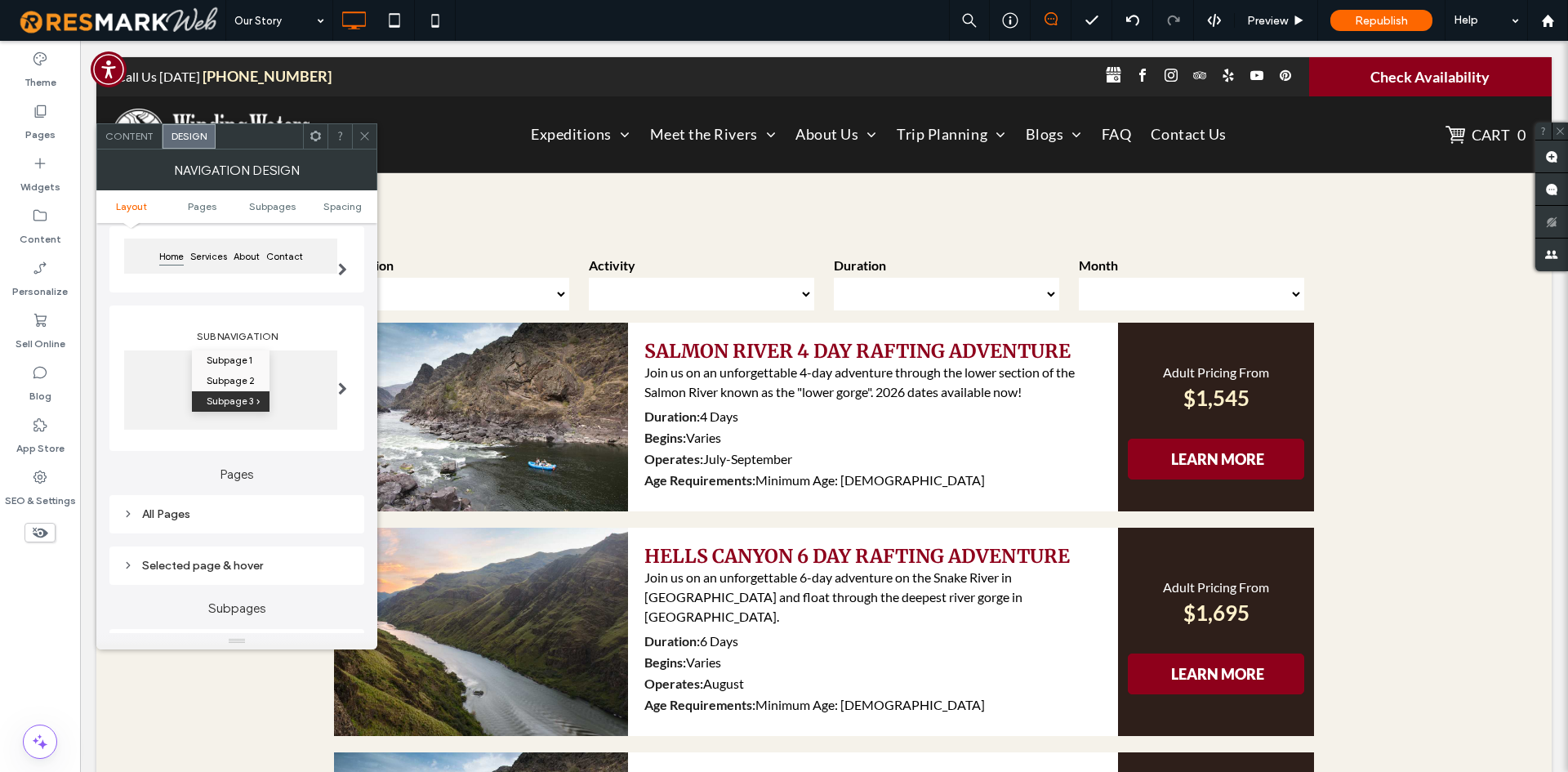
scroll to position [326, 0]
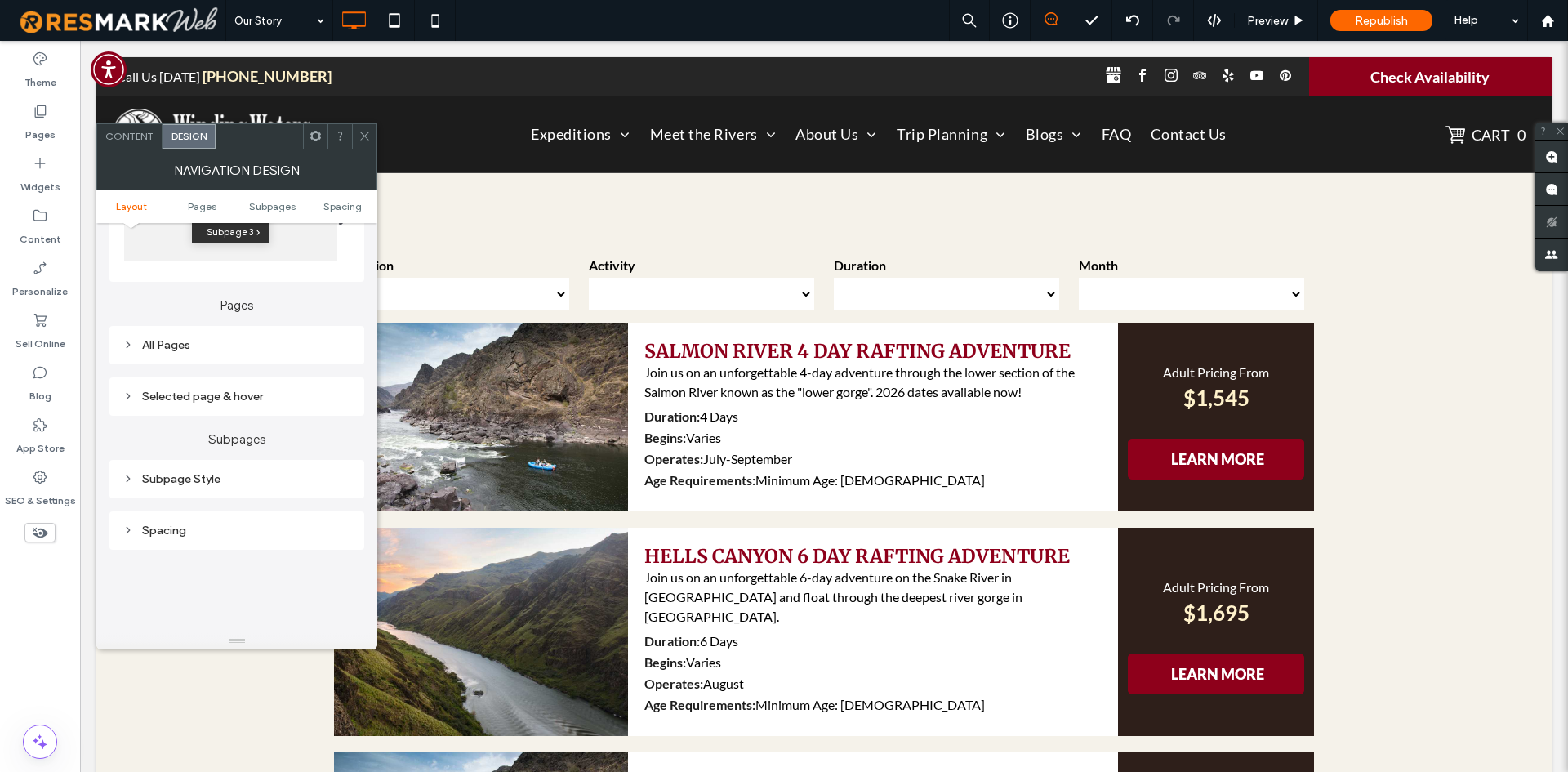
click at [303, 335] on div "All Pages" at bounding box center [237, 345] width 229 height 22
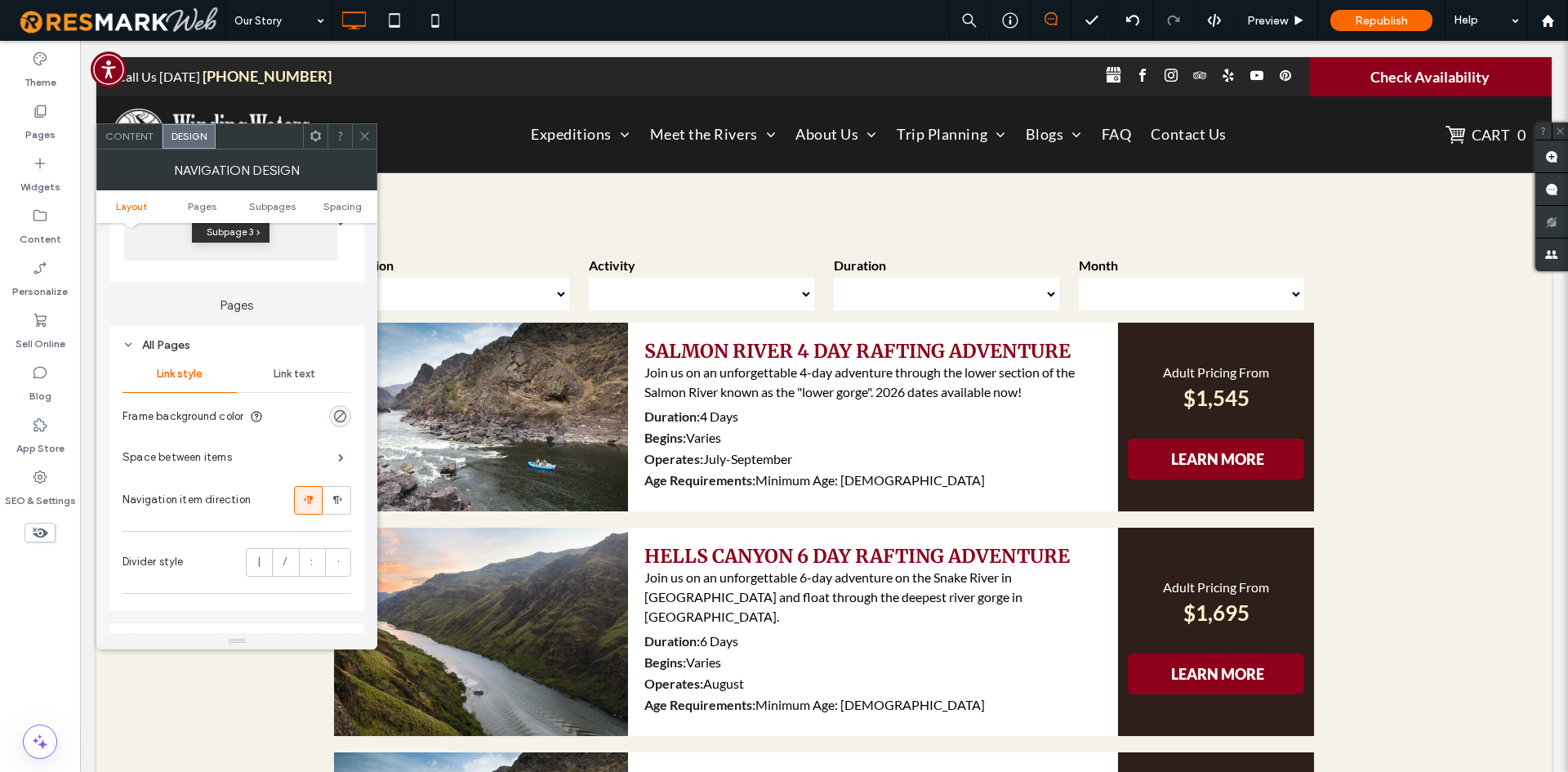
click at [307, 378] on span "Link text" at bounding box center [294, 373] width 42 height 13
type input "**"
click at [357, 141] on div at bounding box center [364, 136] width 25 height 25
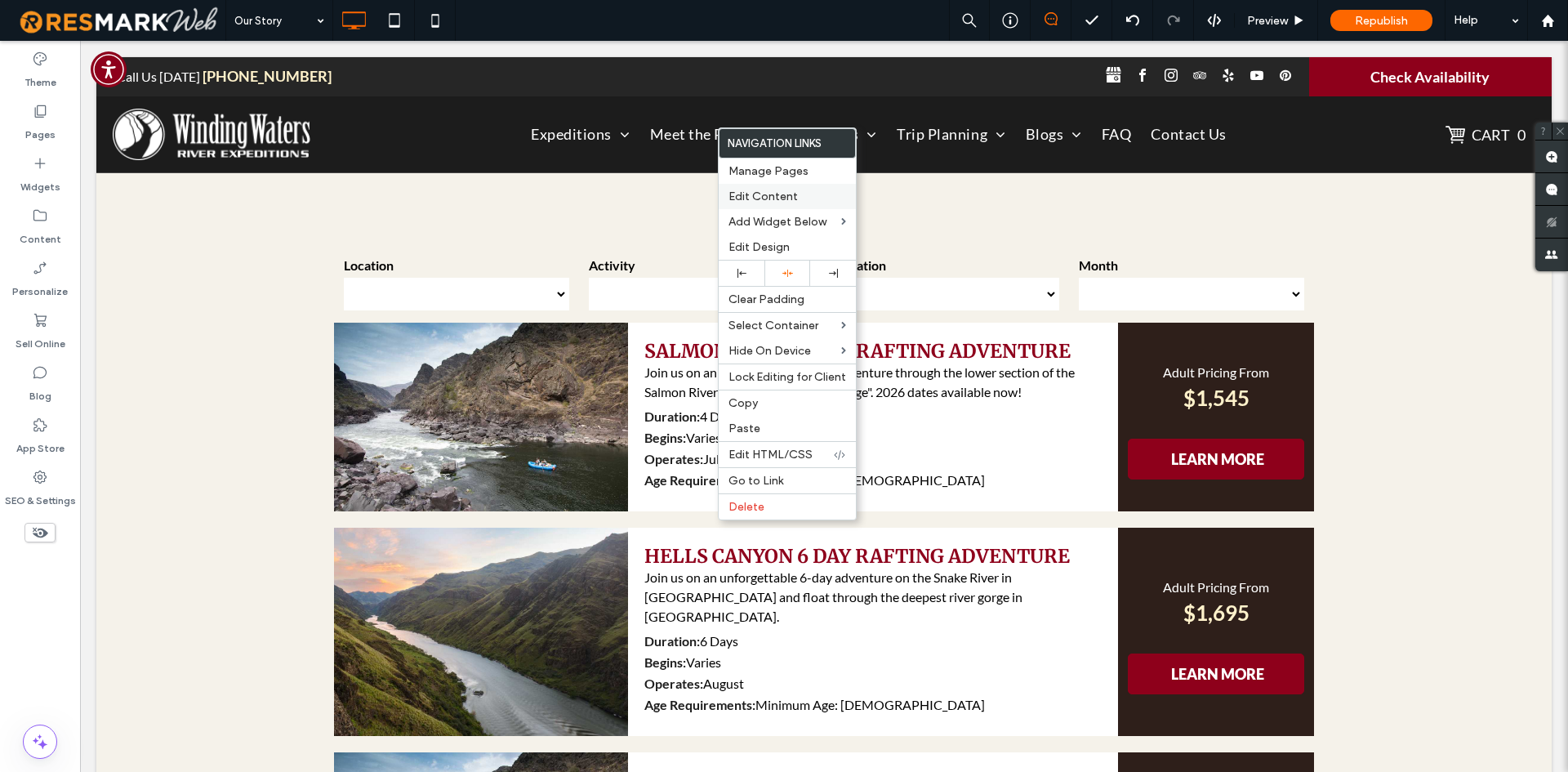
click at [754, 198] on span "Edit Content" at bounding box center [763, 196] width 70 height 14
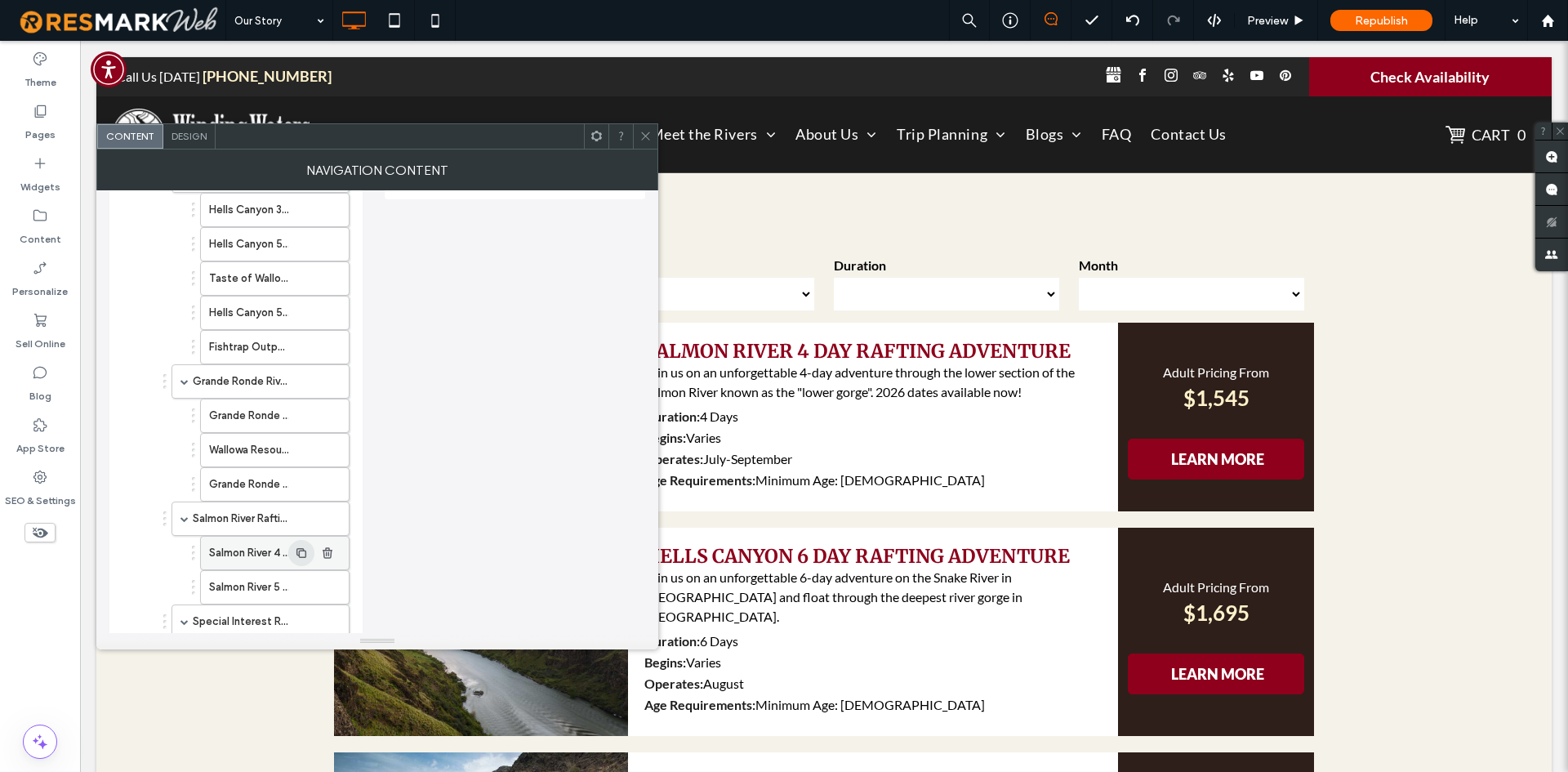
scroll to position [326, 0]
click at [197, 143] on div "Design" at bounding box center [189, 136] width 53 height 25
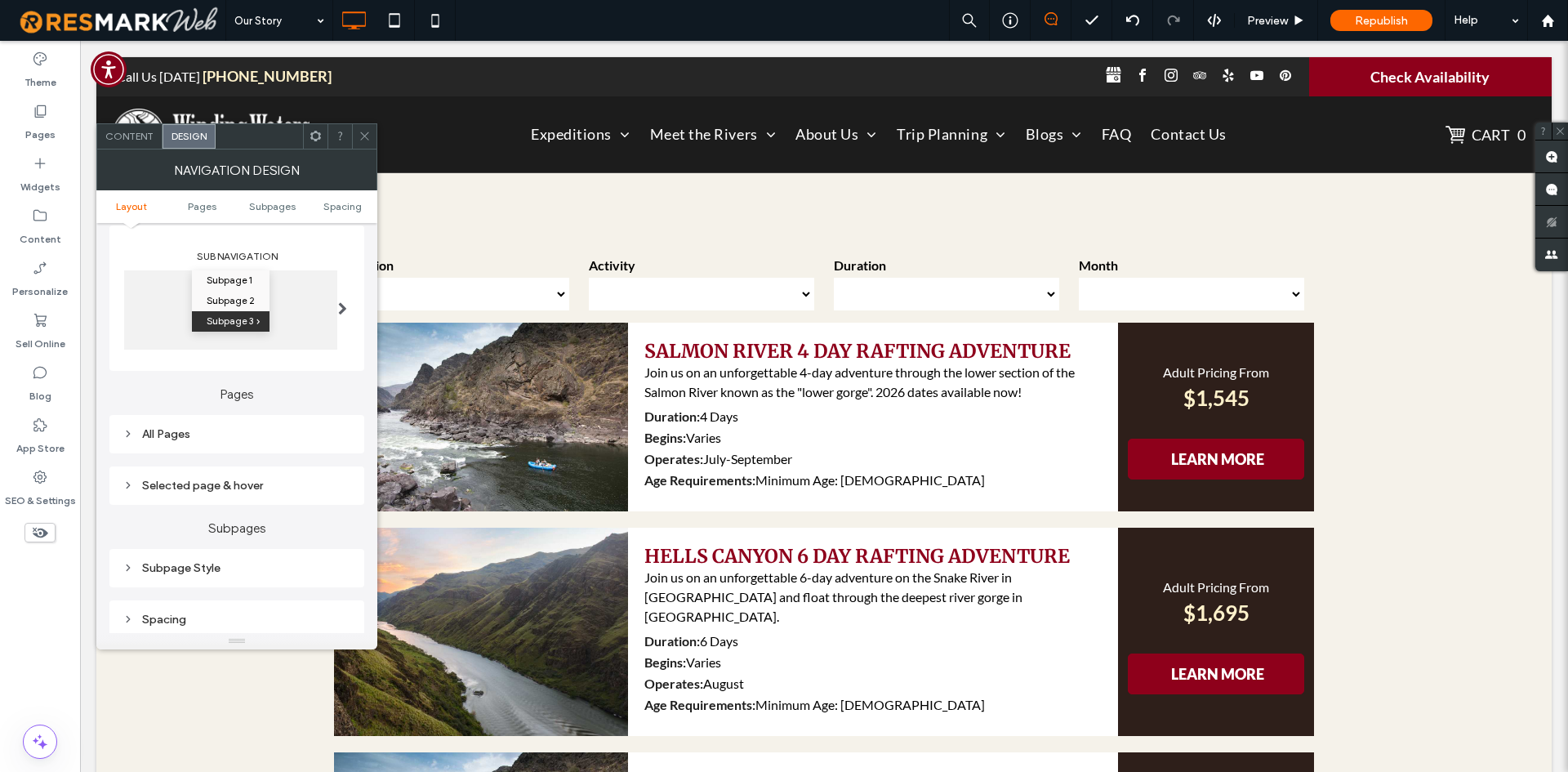
scroll to position [408, 0]
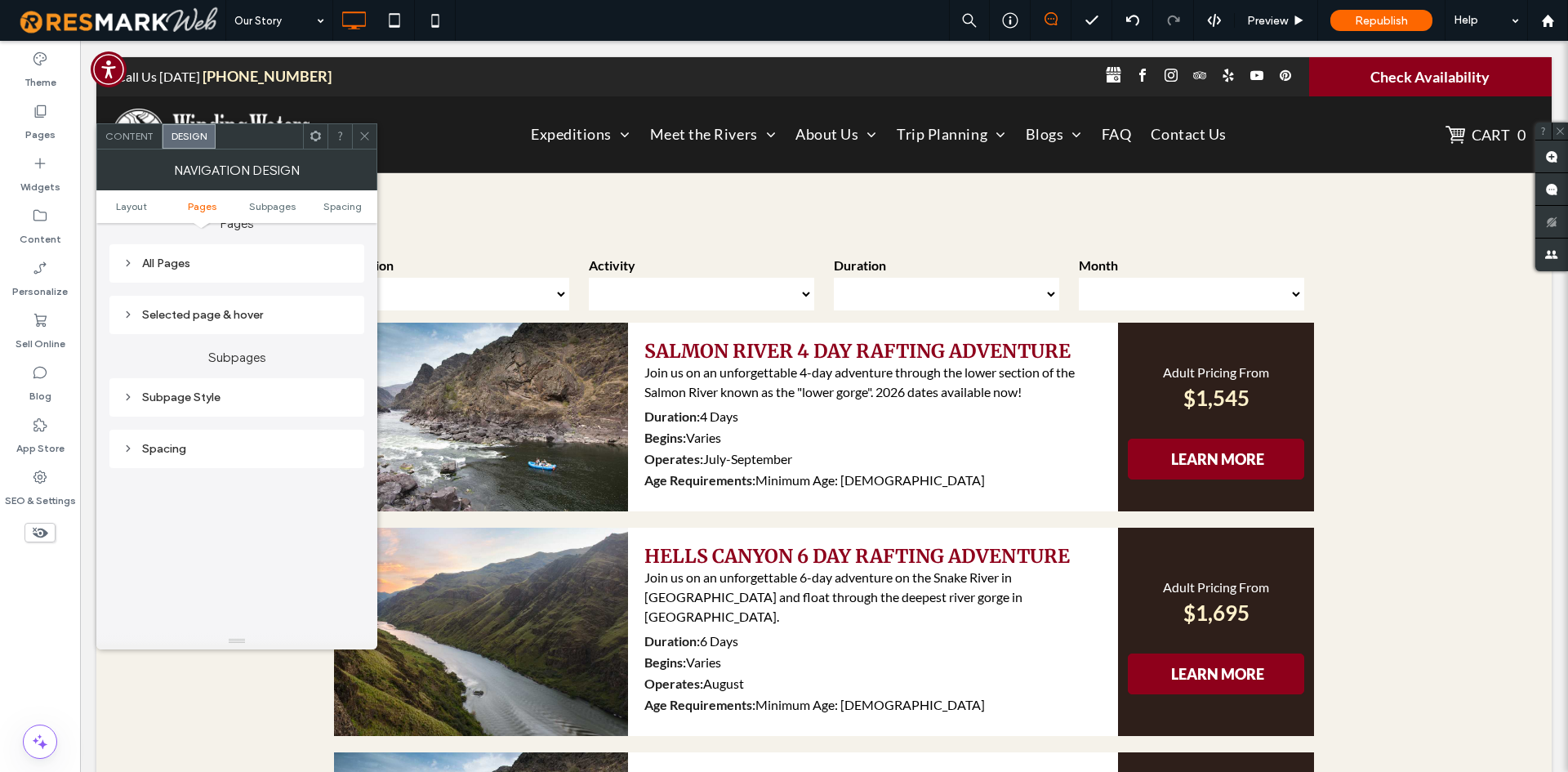
click at [281, 249] on div "All Pages" at bounding box center [237, 263] width 255 height 39
click at [294, 257] on div "All Pages" at bounding box center [237, 264] width 229 height 14
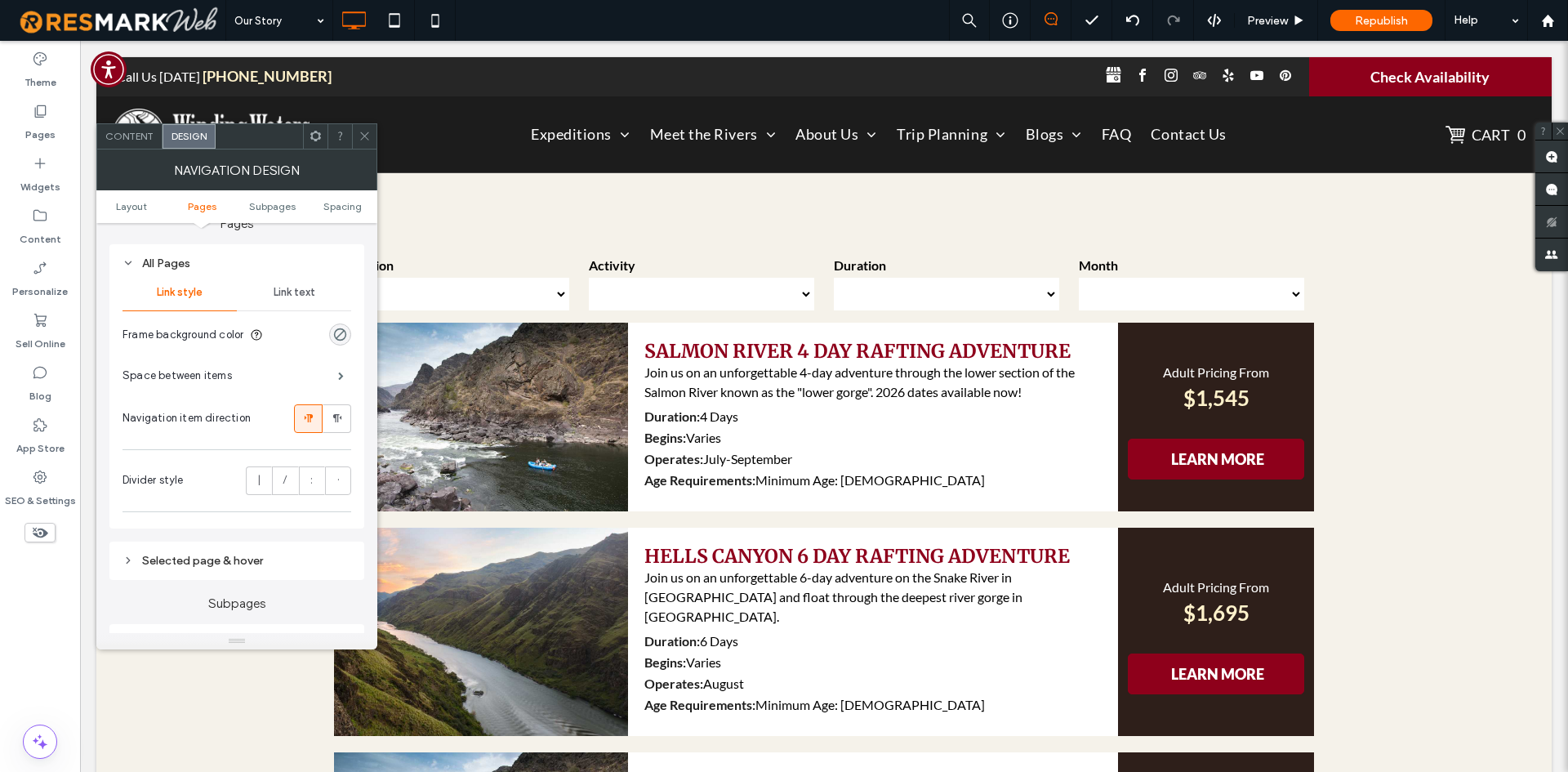
drag, startPoint x: 318, startPoint y: 379, endPoint x: 328, endPoint y: 377, distance: 10.2
click at [326, 378] on div "Space between items" at bounding box center [237, 375] width 229 height 41
click at [338, 374] on span at bounding box center [341, 375] width 6 height 8
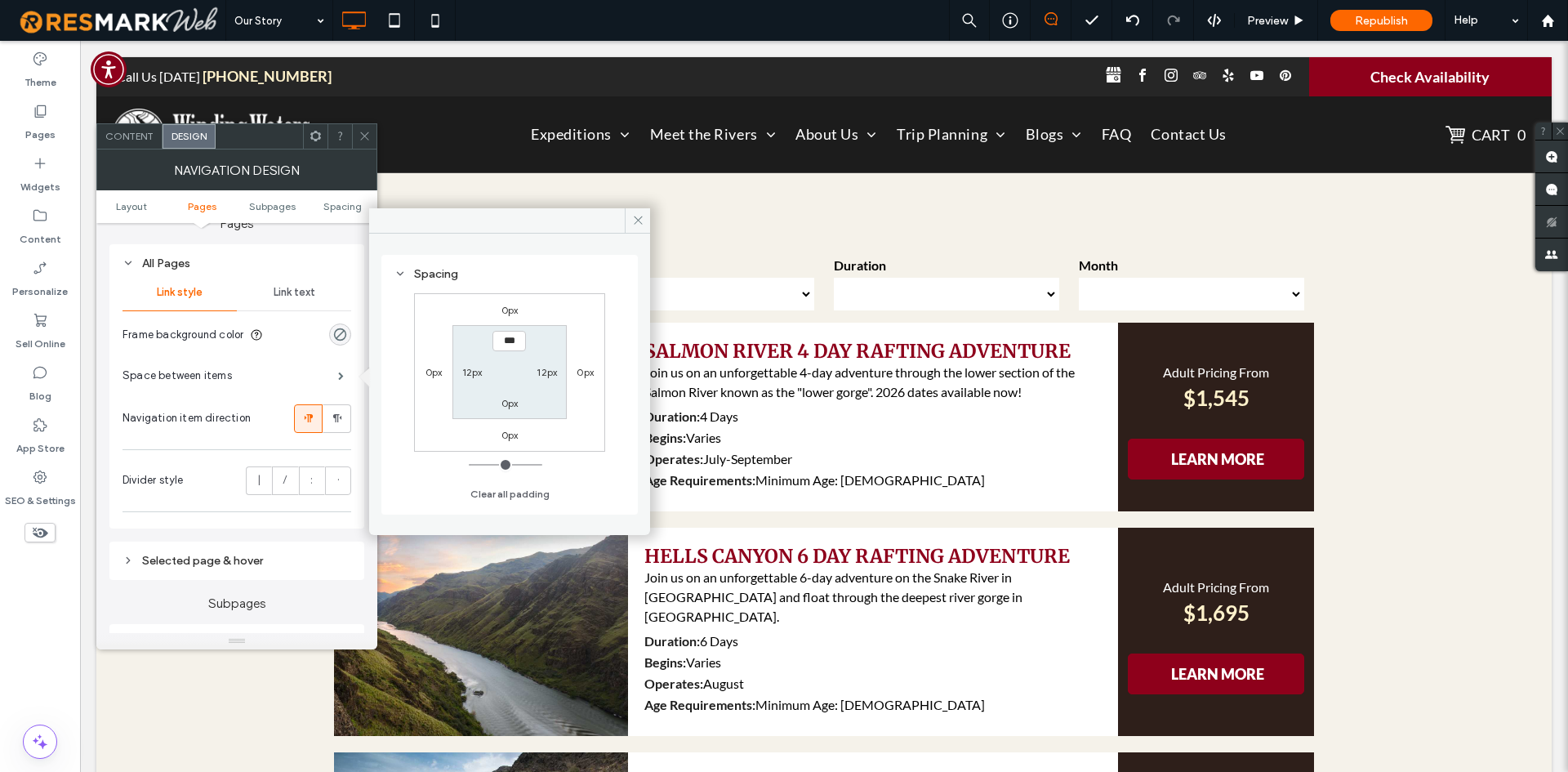
click at [477, 366] on label "12px" at bounding box center [473, 372] width 21 height 12
type input "**"
type input "*"
type input "***"
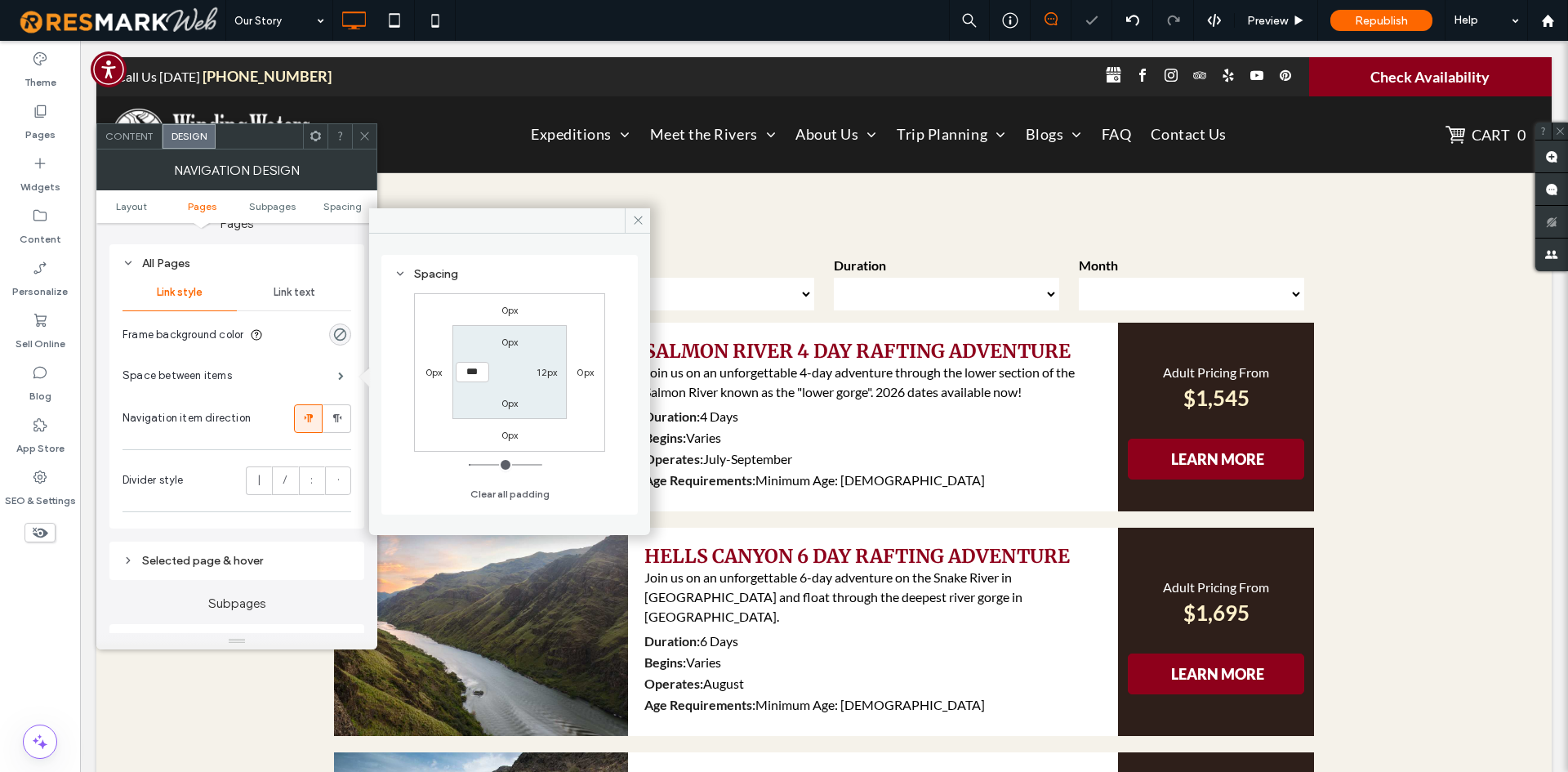
click at [545, 373] on label "12px" at bounding box center [546, 372] width 21 height 12
type input "**"
type input "*"
type input "***"
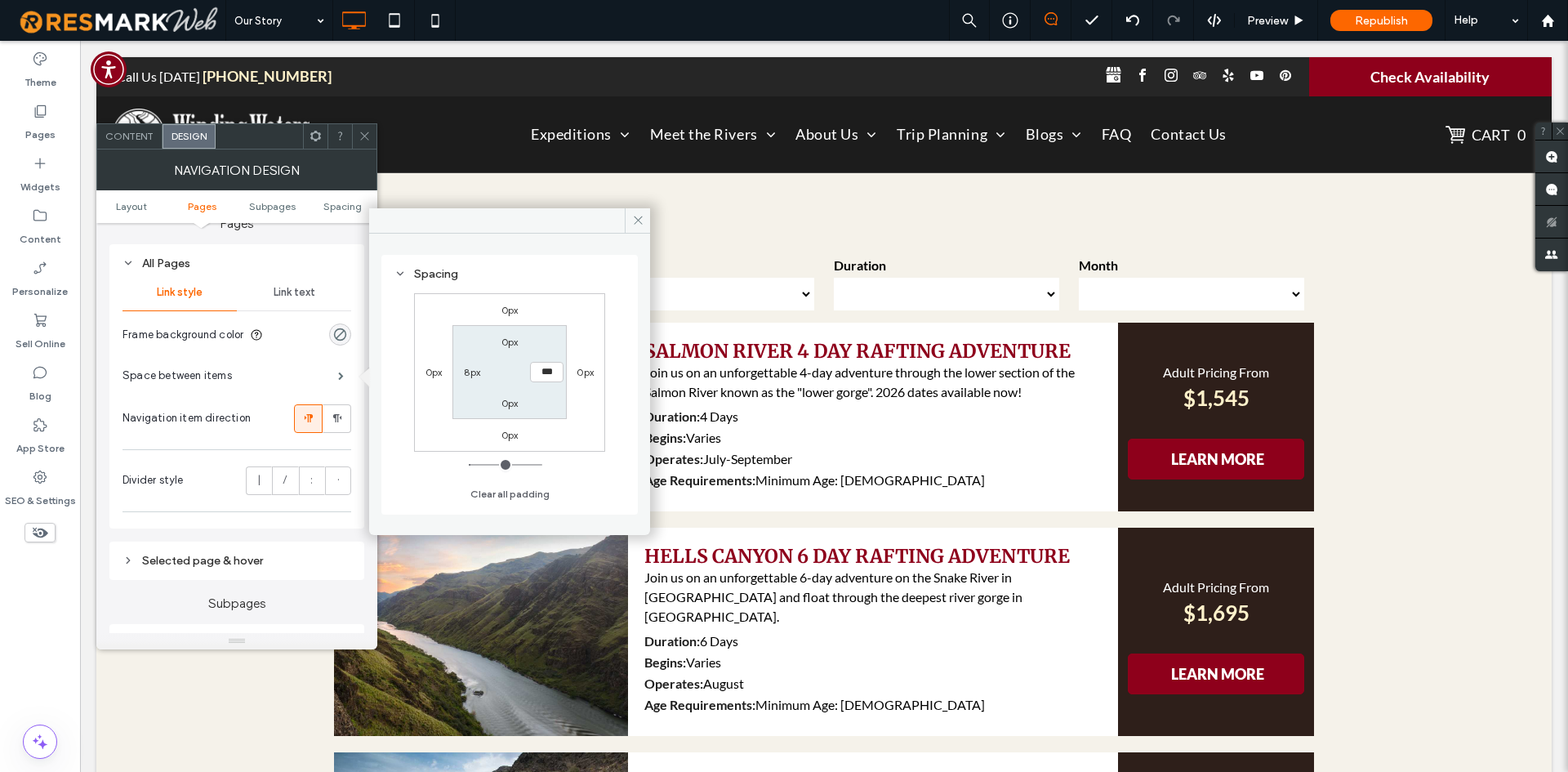
click at [295, 306] on div "Link text" at bounding box center [294, 292] width 114 height 36
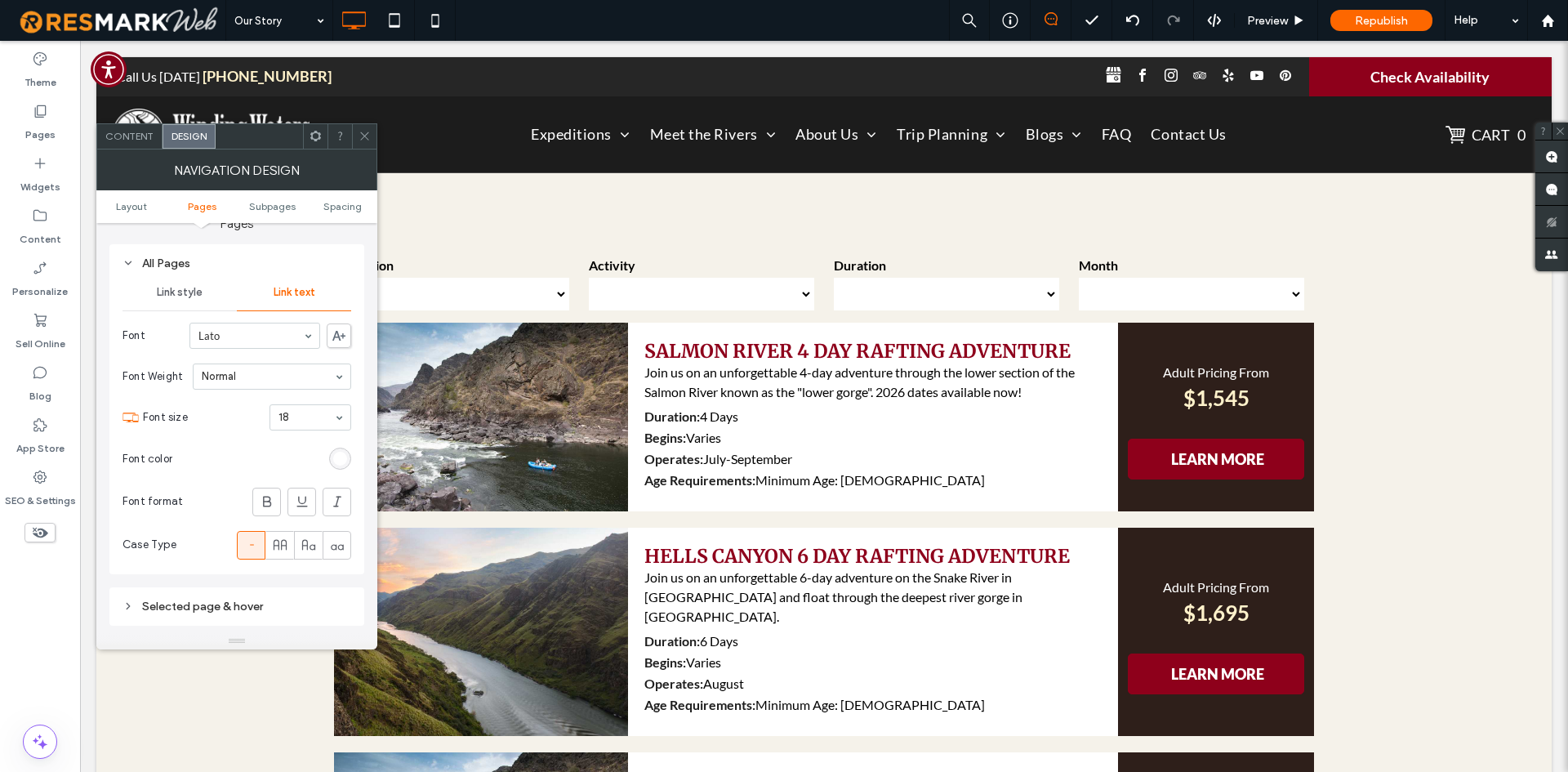
click at [362, 138] on icon at bounding box center [364, 136] width 12 height 12
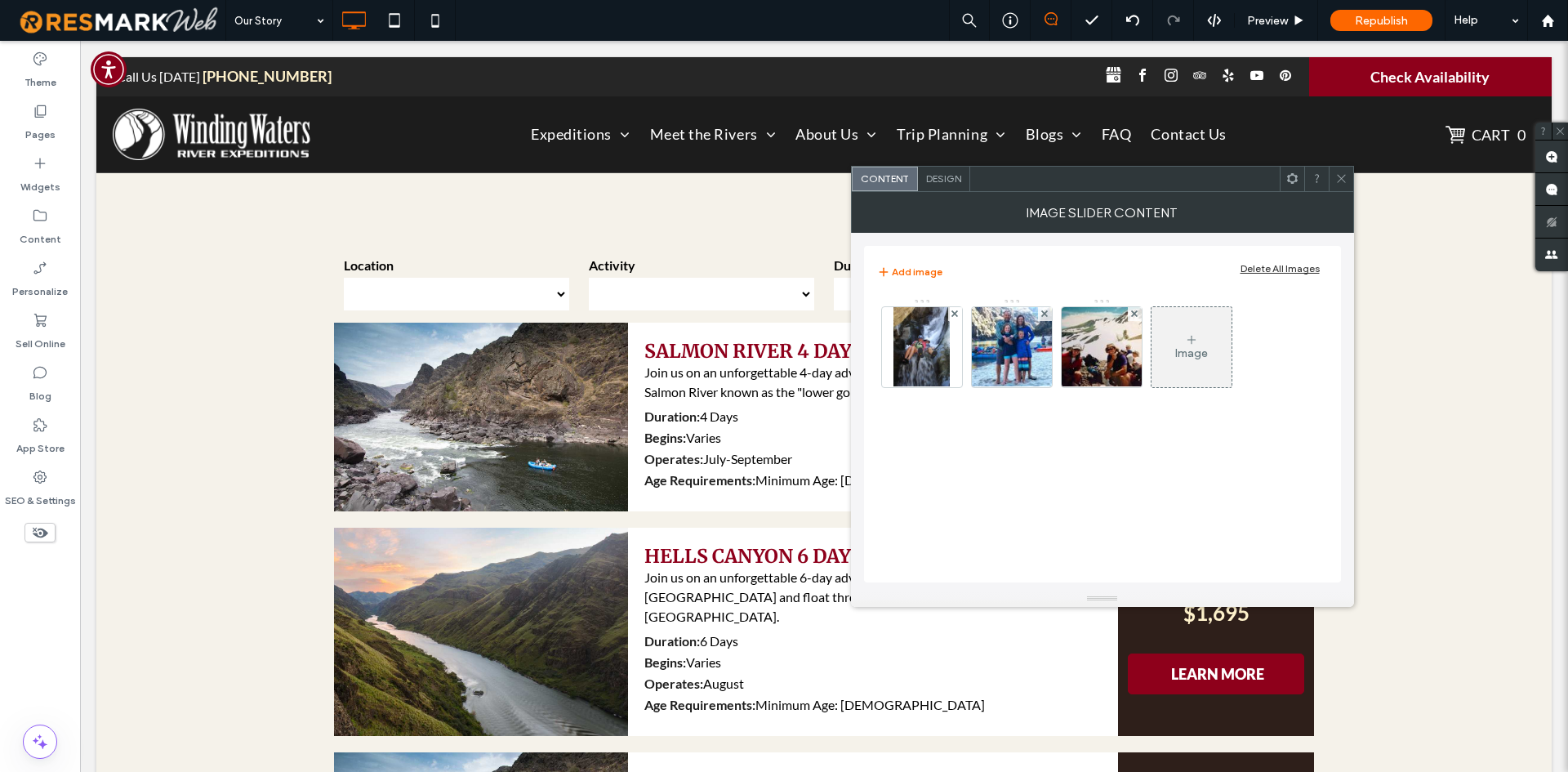
click at [1347, 175] on div at bounding box center [1340, 178] width 25 height 25
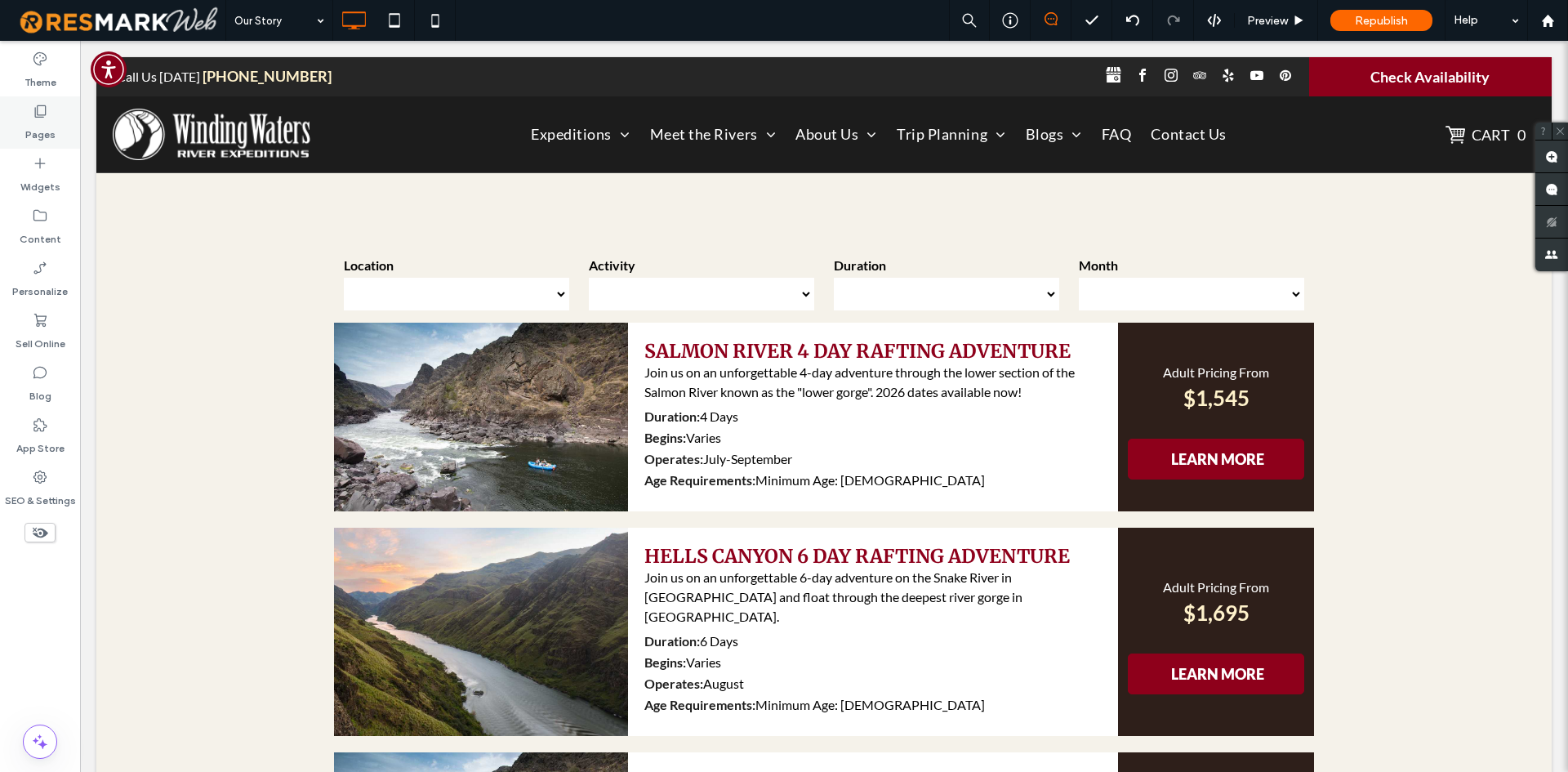
click at [26, 137] on label "Pages" at bounding box center [40, 130] width 30 height 23
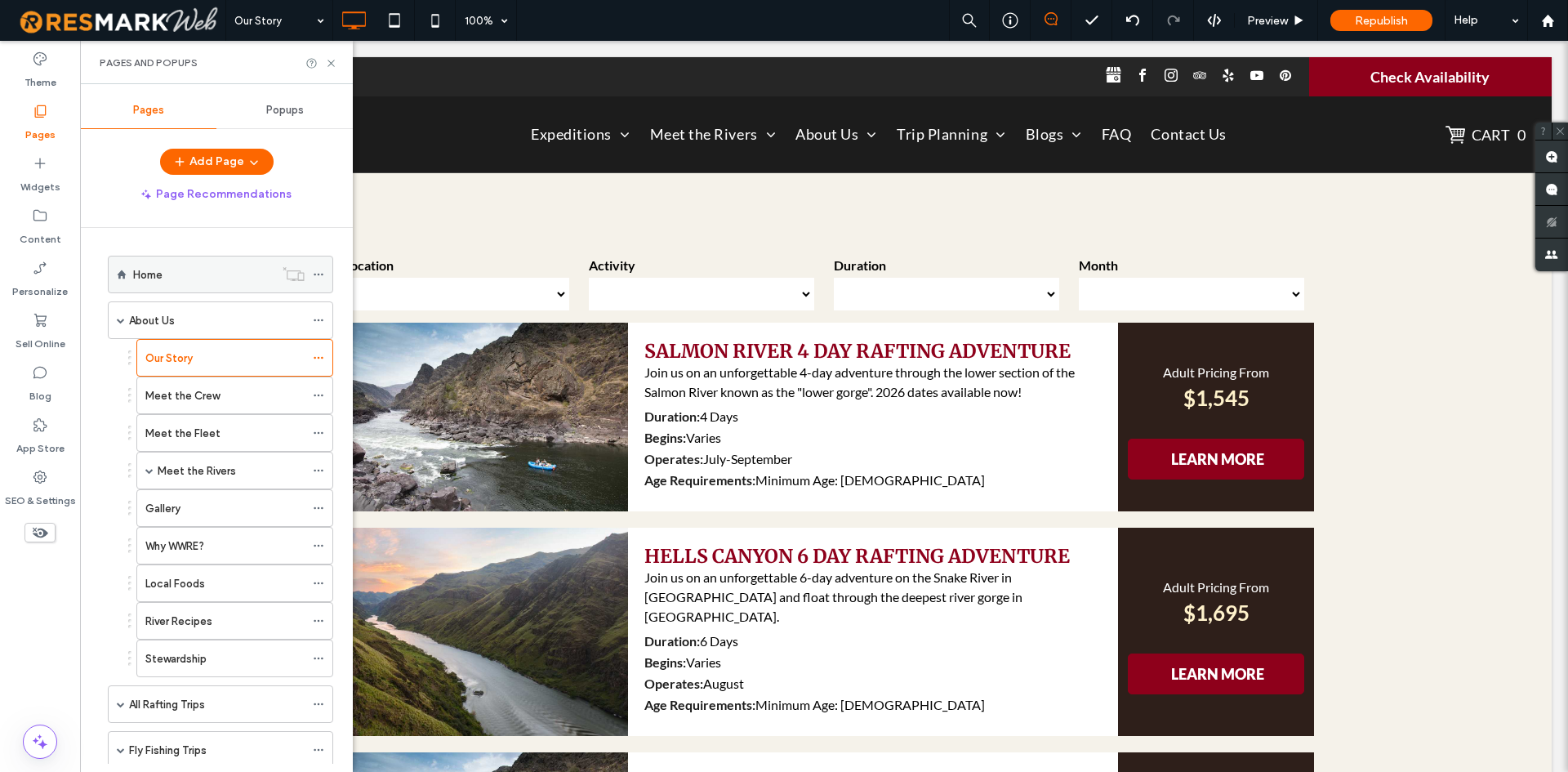
click at [167, 269] on div "Home" at bounding box center [204, 275] width 141 height 17
click at [228, 275] on div "Home" at bounding box center [204, 275] width 141 height 17
click at [335, 57] on icon at bounding box center [331, 63] width 12 height 12
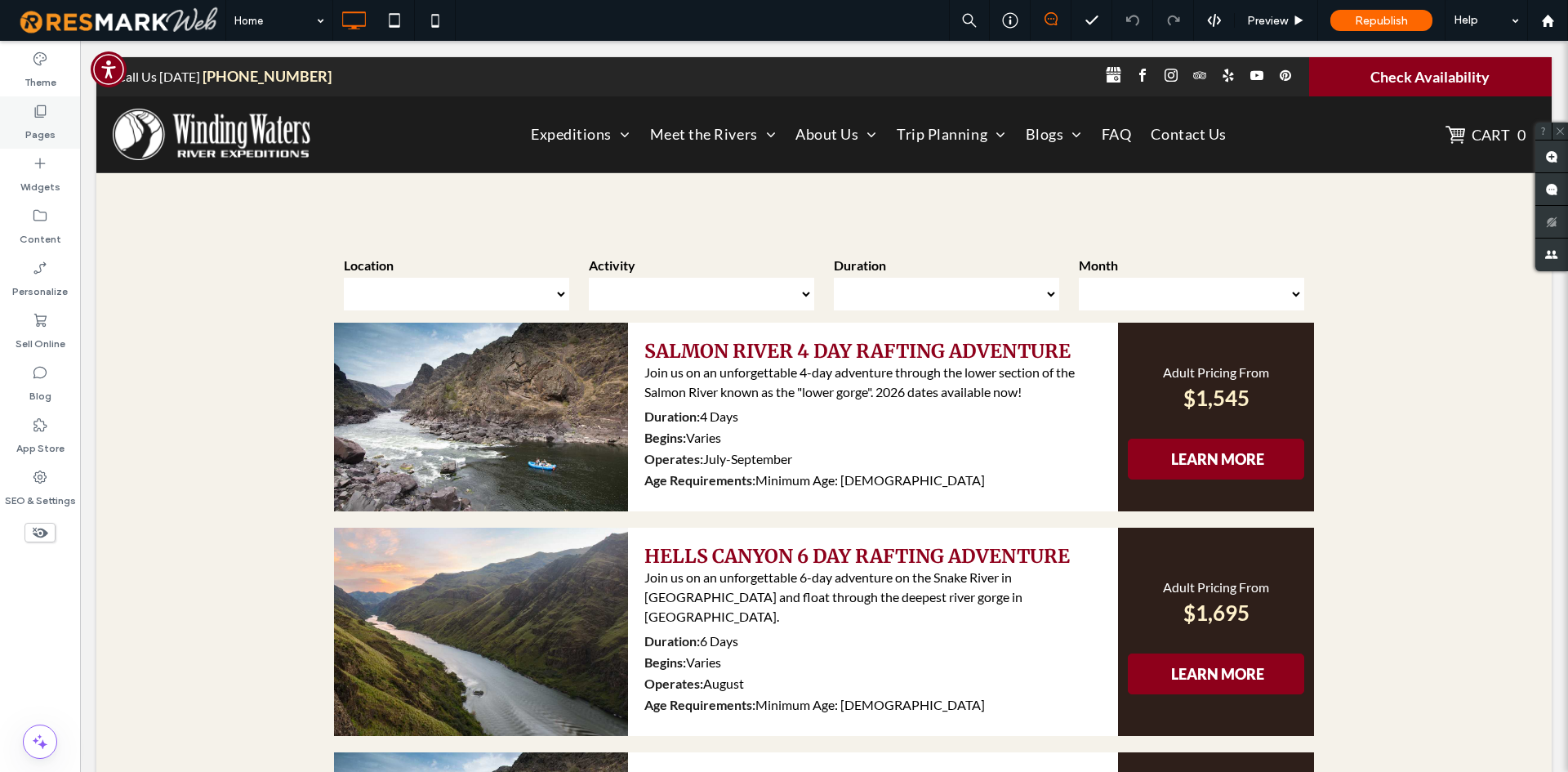
click at [65, 113] on div "Pages" at bounding box center [40, 122] width 80 height 53
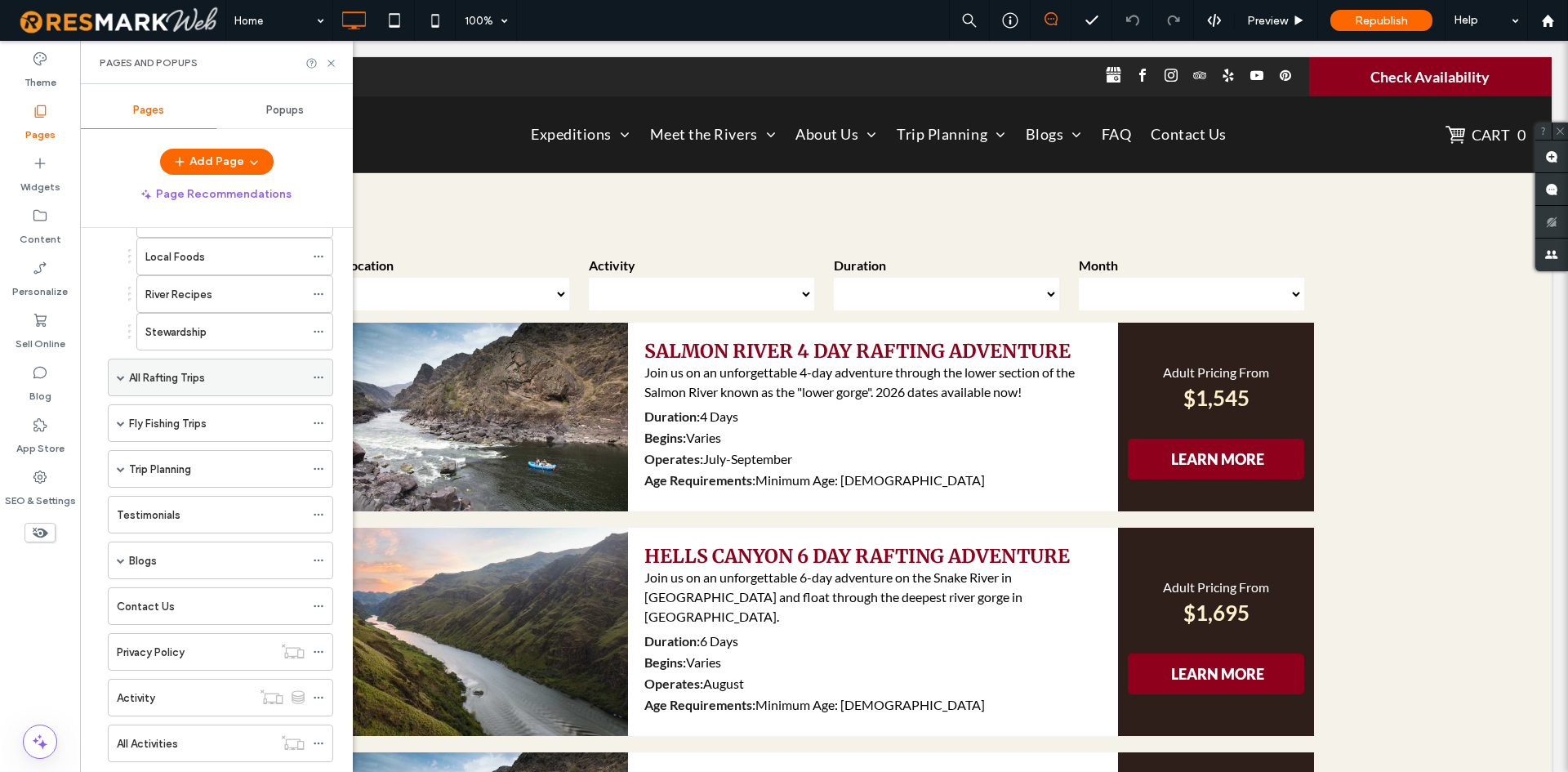
scroll to position [458, 0]
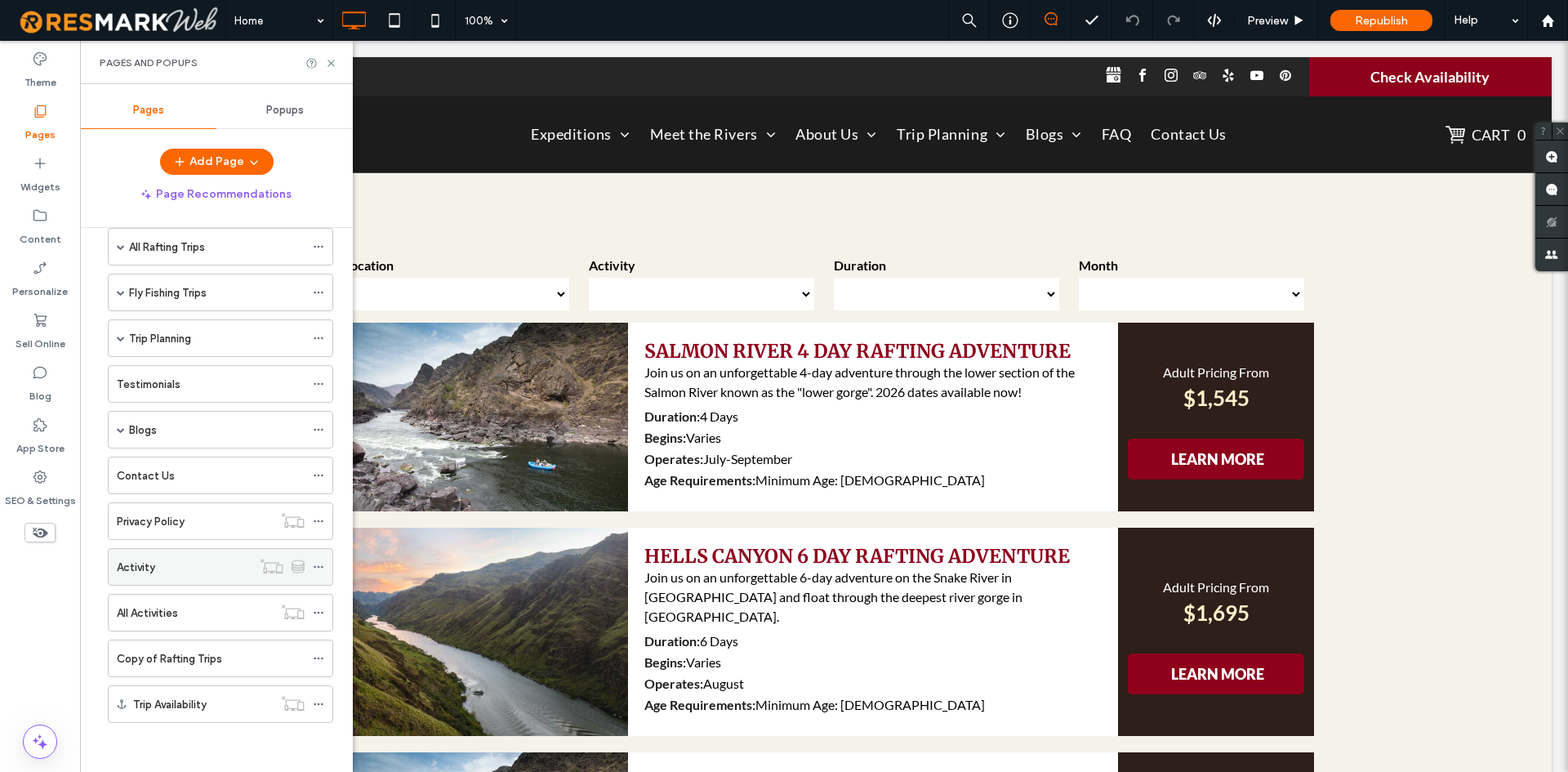
click at [178, 578] on div "Activity" at bounding box center [183, 567] width 134 height 36
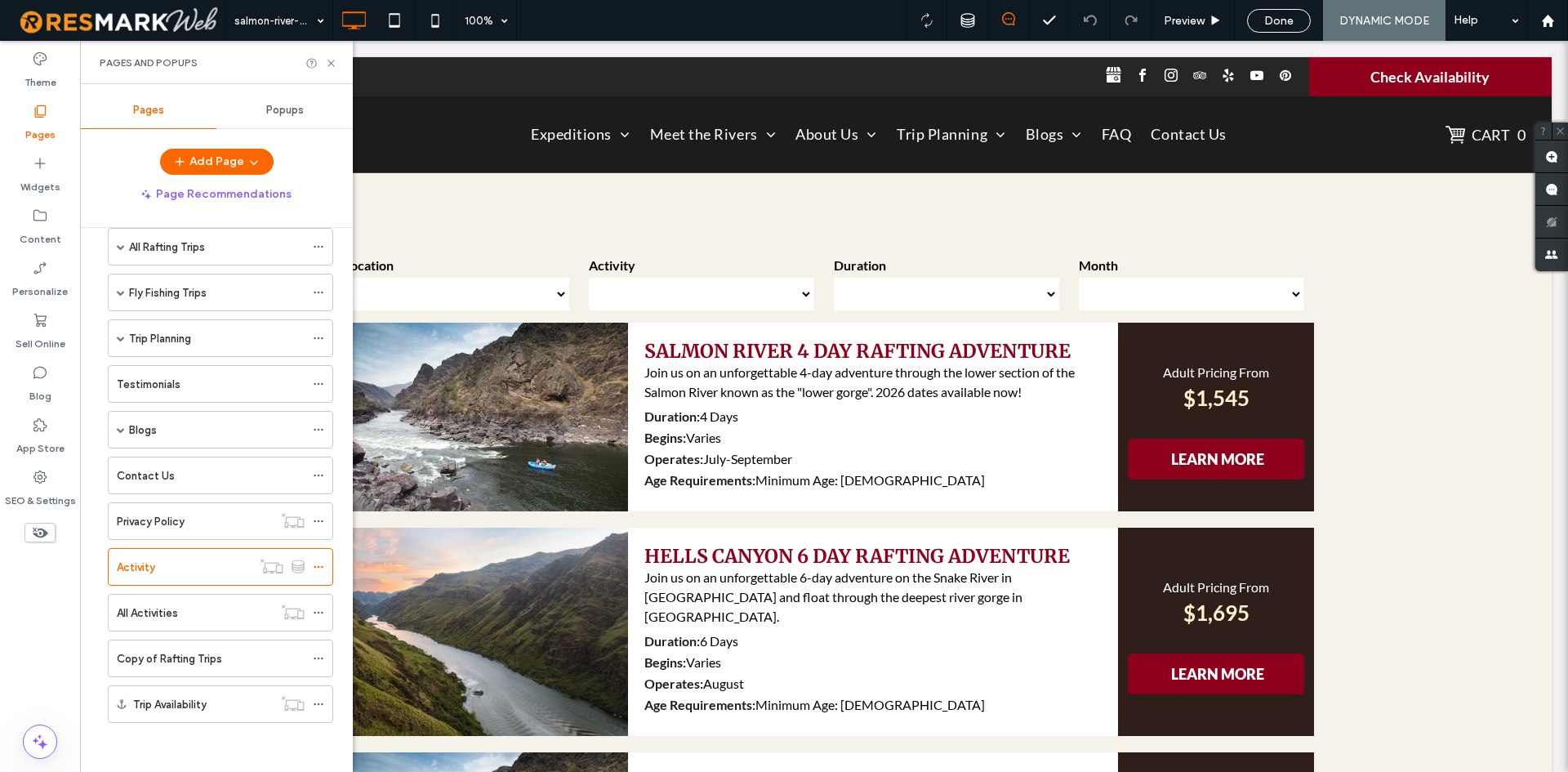
click at [330, 72] on div "Pages and Popups" at bounding box center [216, 63] width 273 height 44
click at [330, 65] on use at bounding box center [330, 63] width 7 height 7
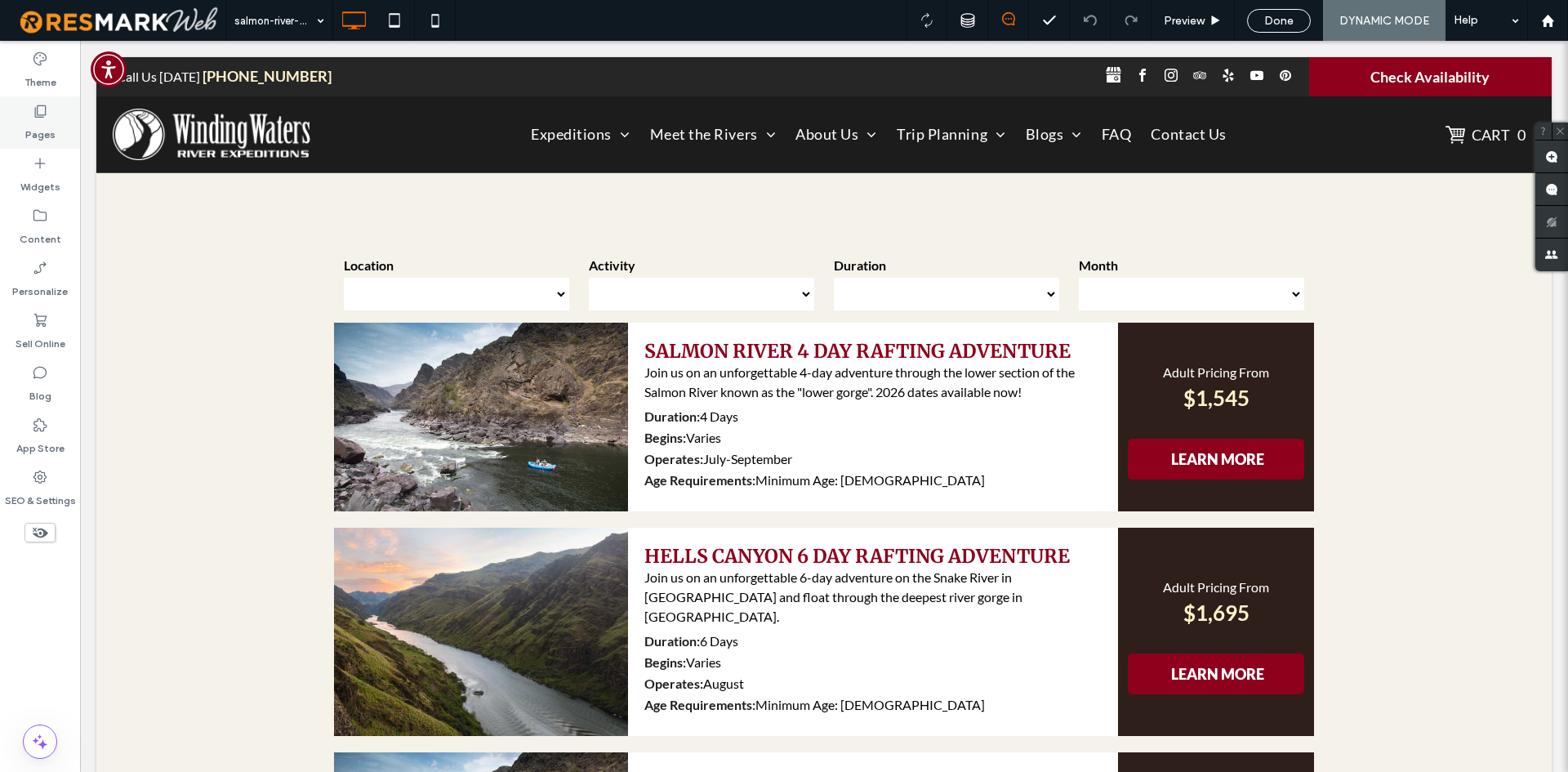
click at [61, 135] on div "Pages" at bounding box center [40, 122] width 80 height 53
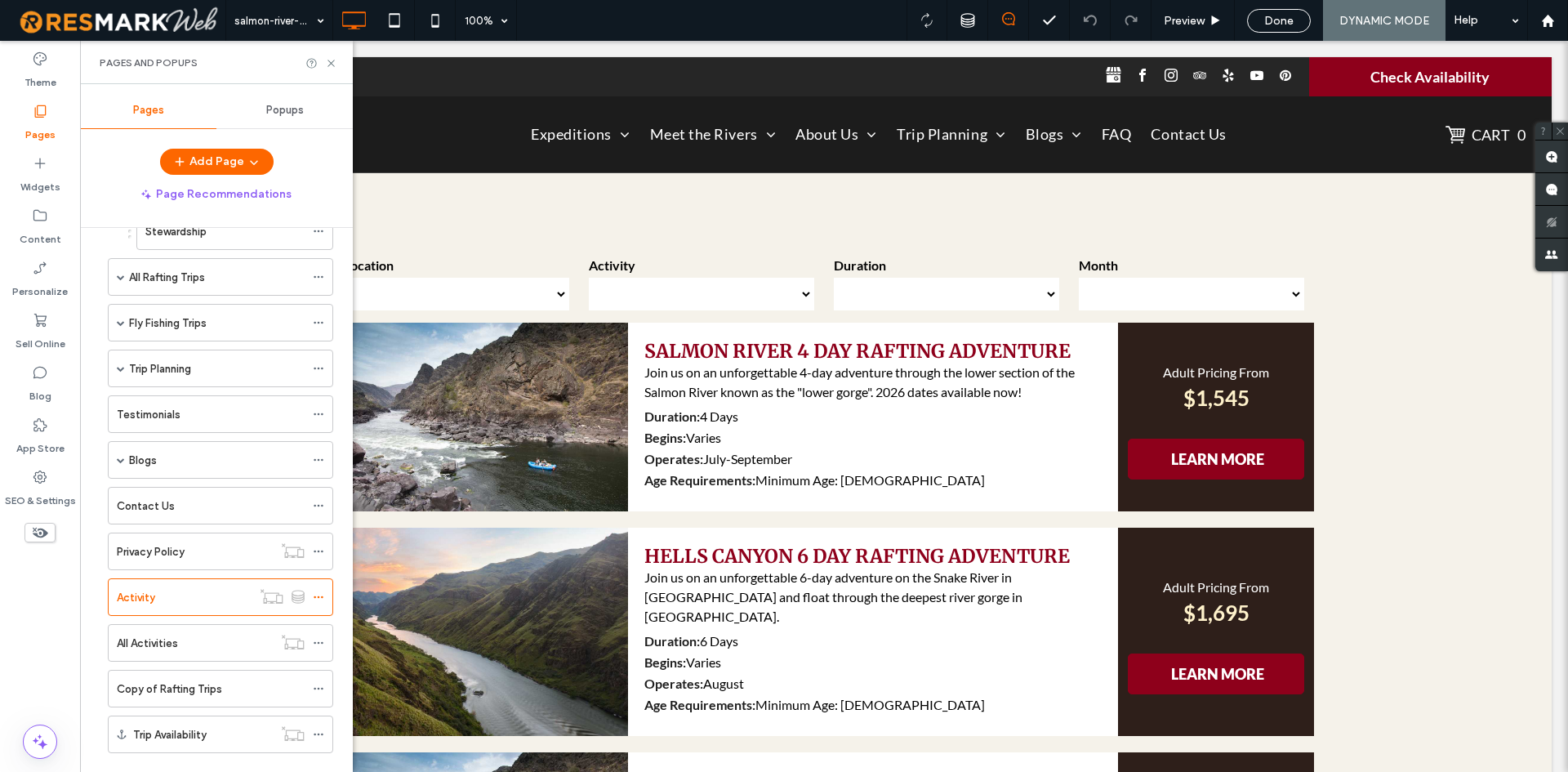
scroll to position [458, 0]
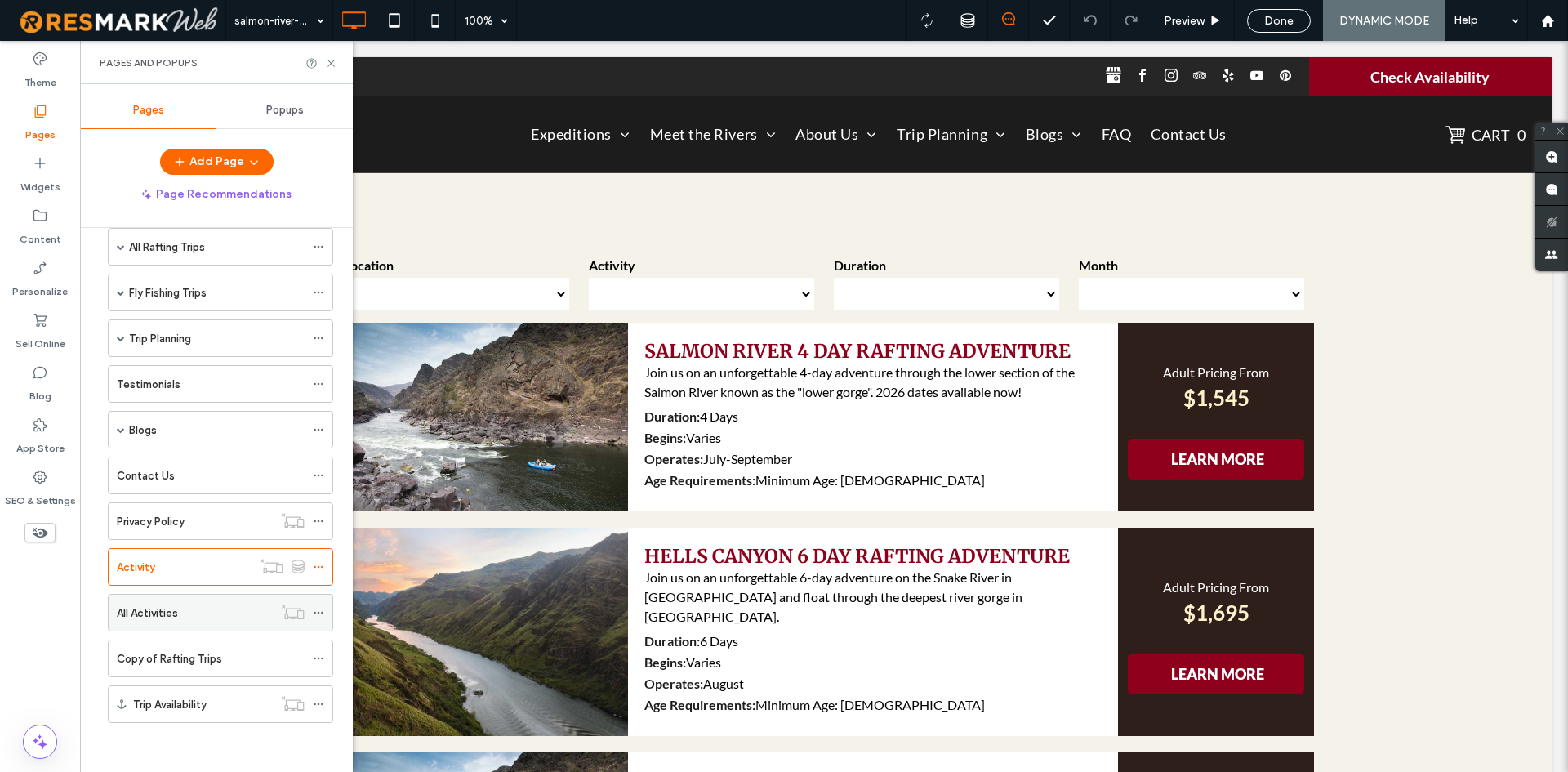
click at [171, 605] on label "All Activities" at bounding box center [147, 613] width 62 height 29
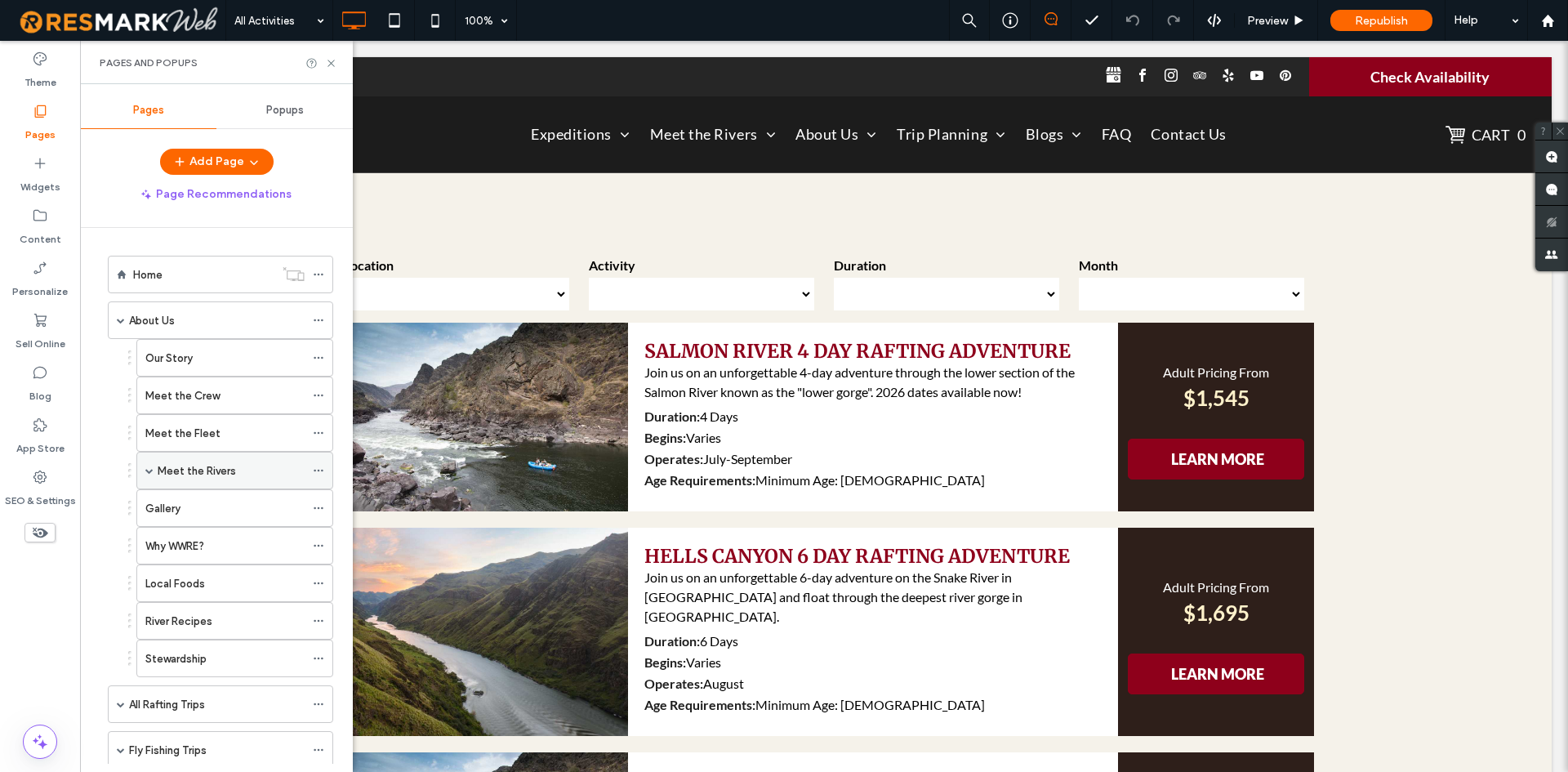
click at [148, 468] on span at bounding box center [149, 471] width 8 height 8
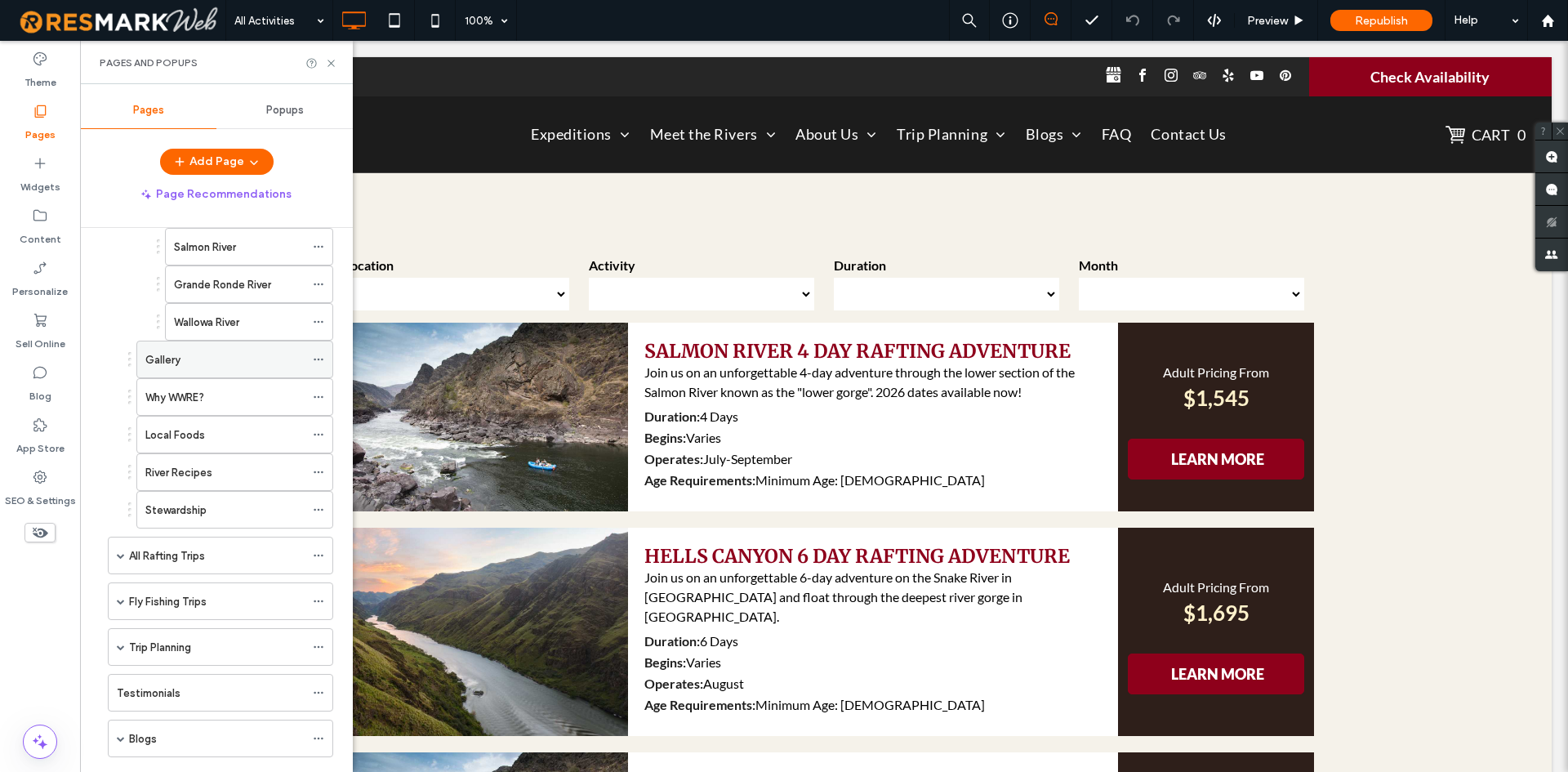
scroll to position [326, 0]
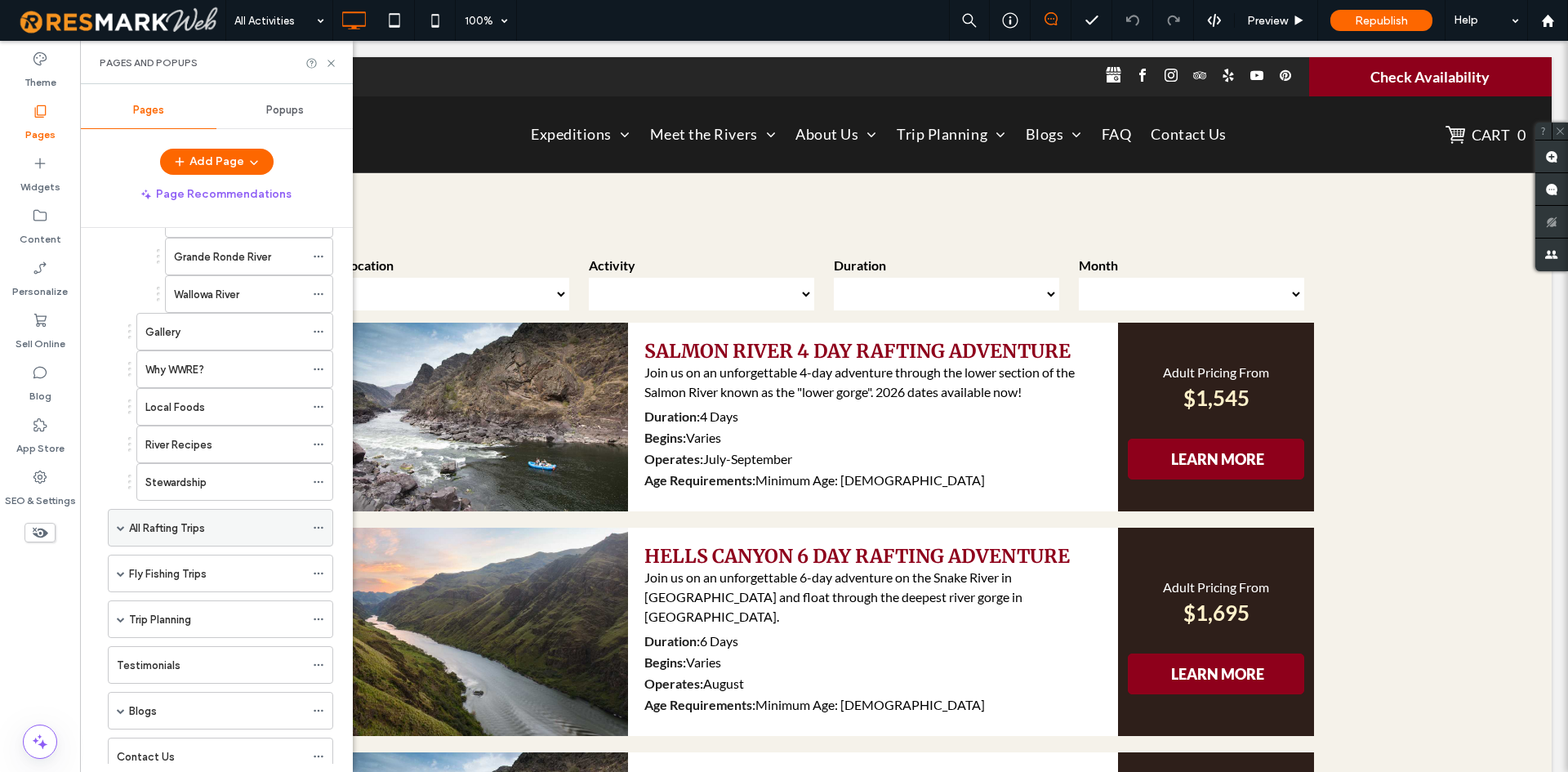
click at [121, 521] on span at bounding box center [120, 527] width 8 height 36
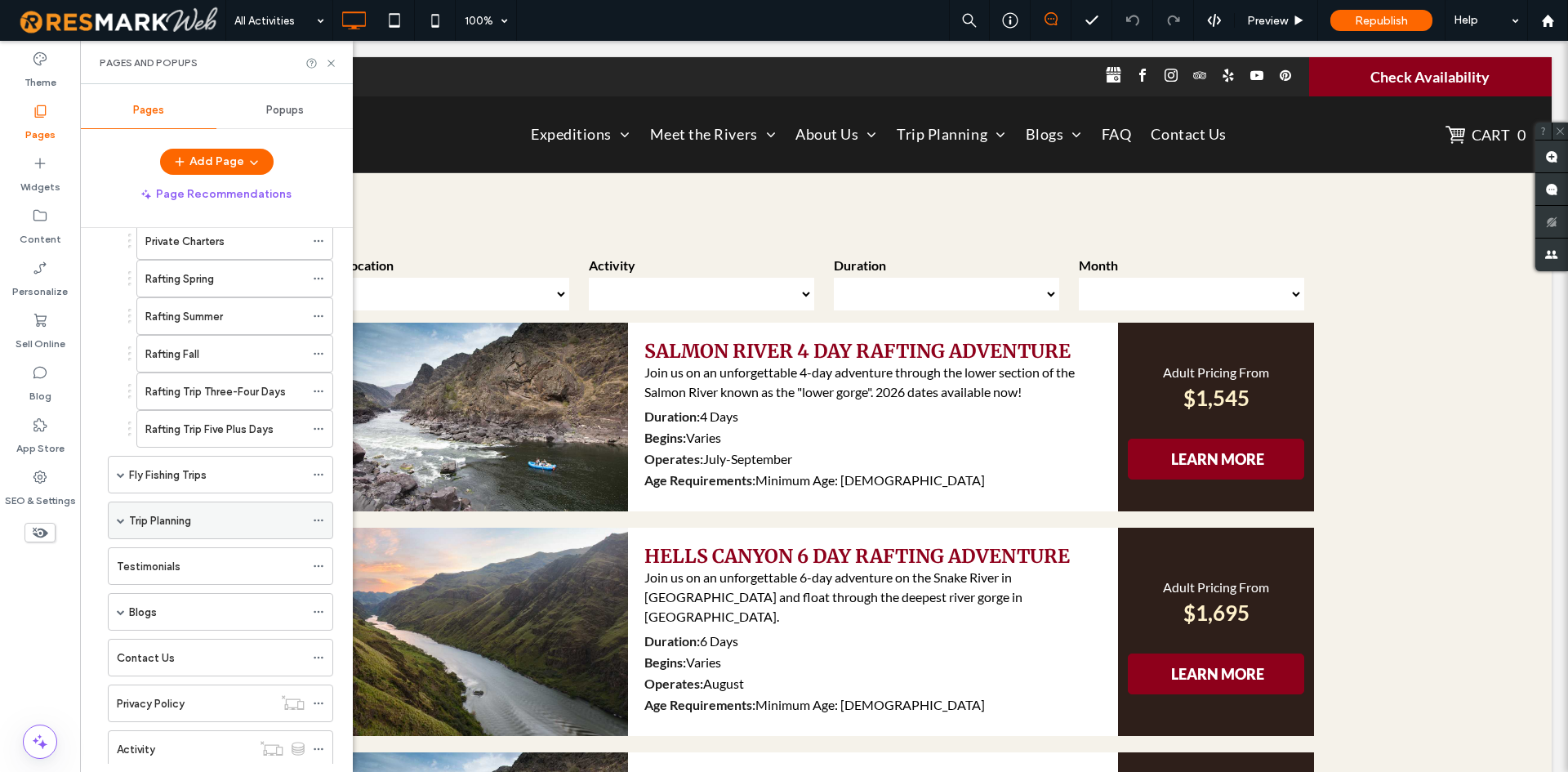
scroll to position [817, 0]
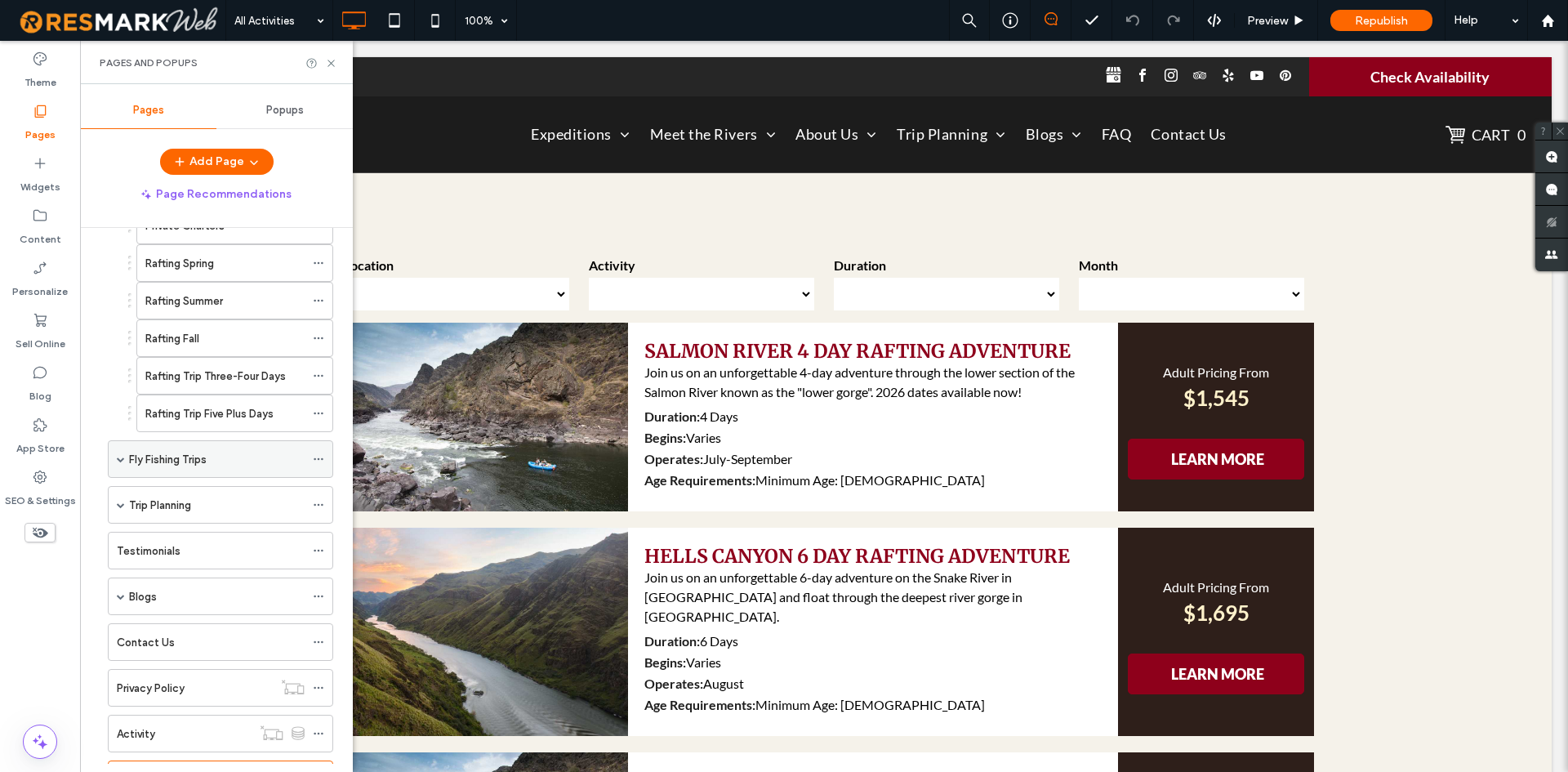
click at [123, 450] on span at bounding box center [120, 459] width 8 height 36
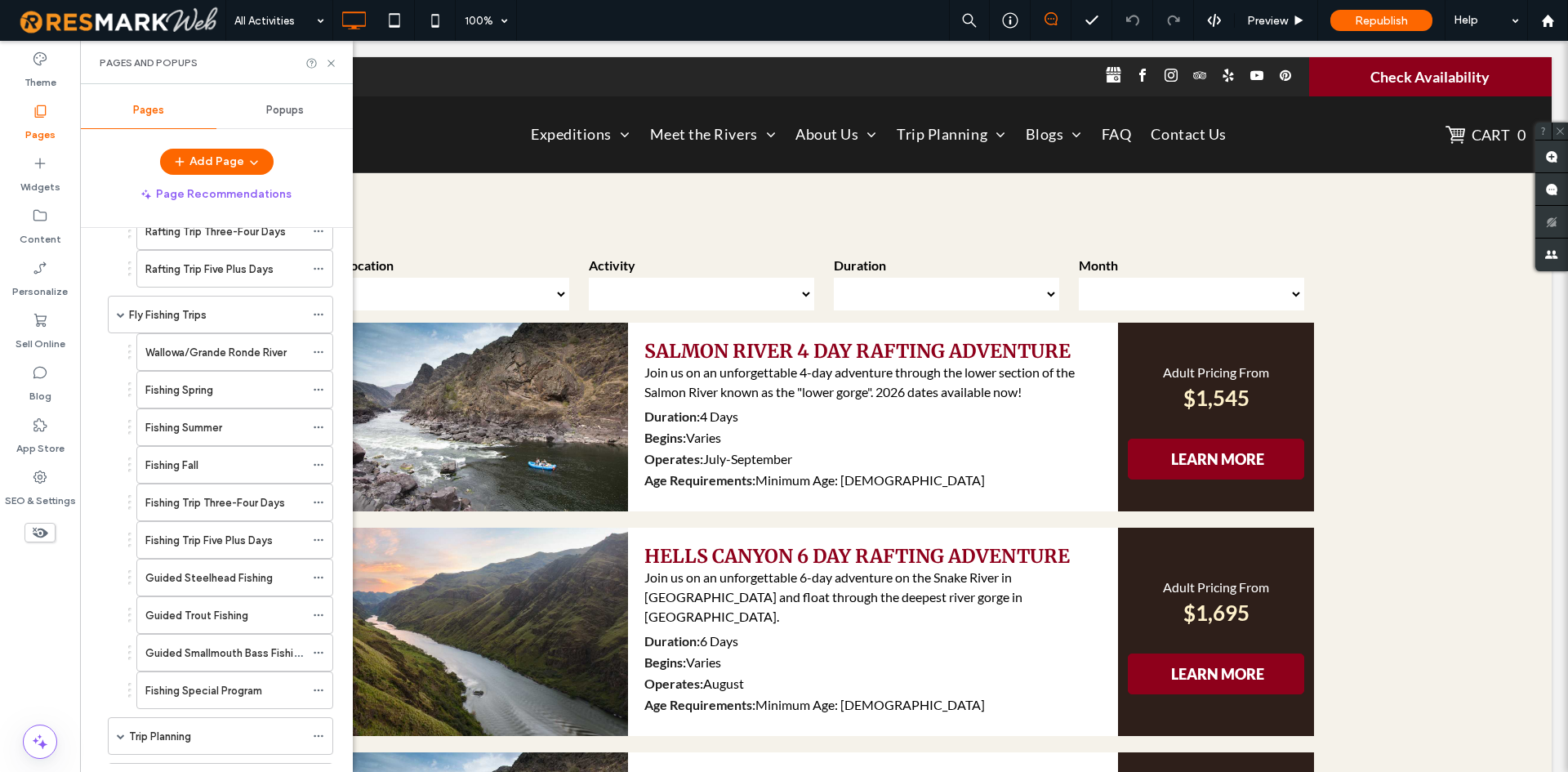
scroll to position [1143, 0]
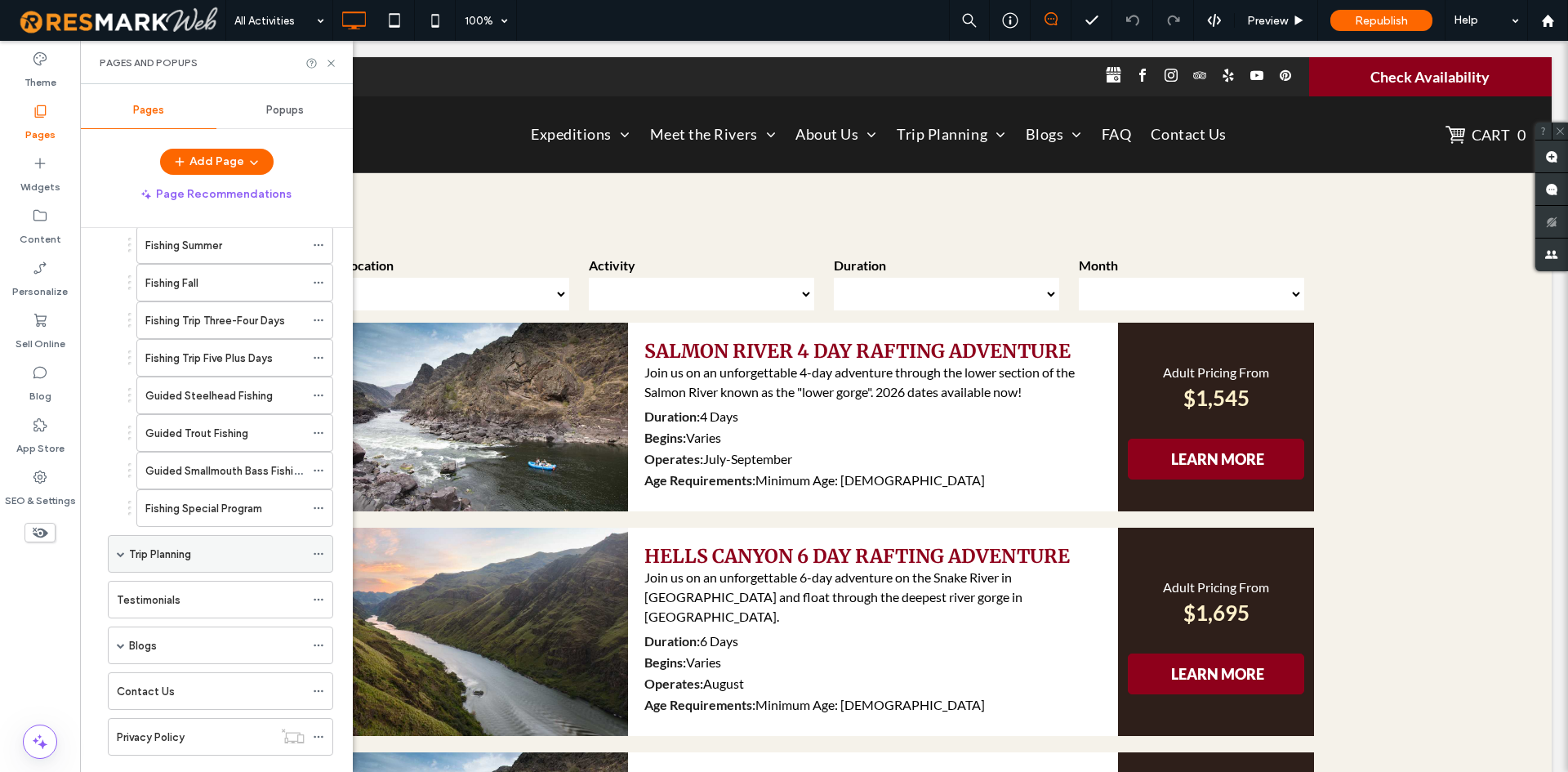
click at [122, 561] on span at bounding box center [120, 553] width 8 height 36
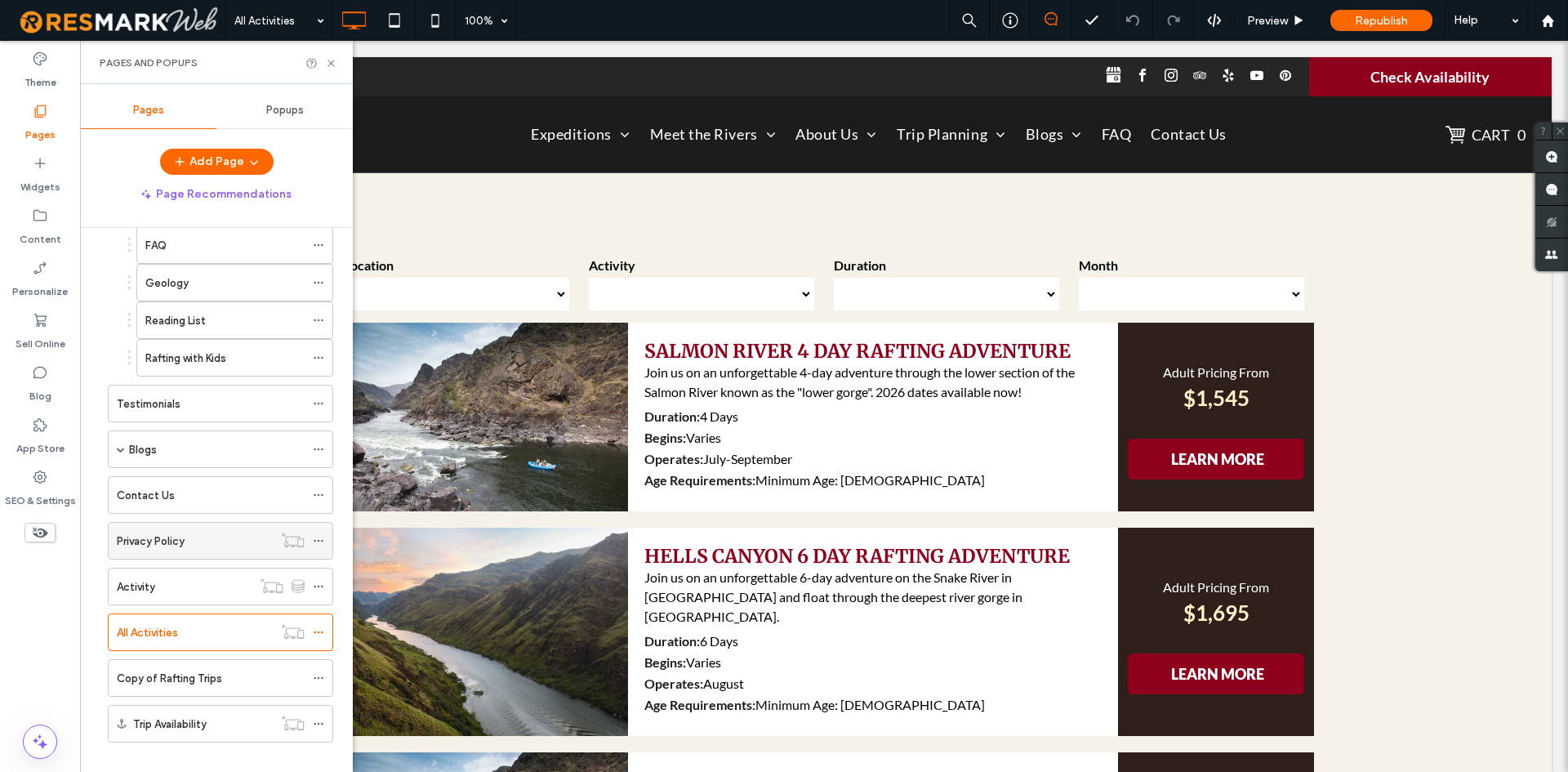
scroll to position [1734, 0]
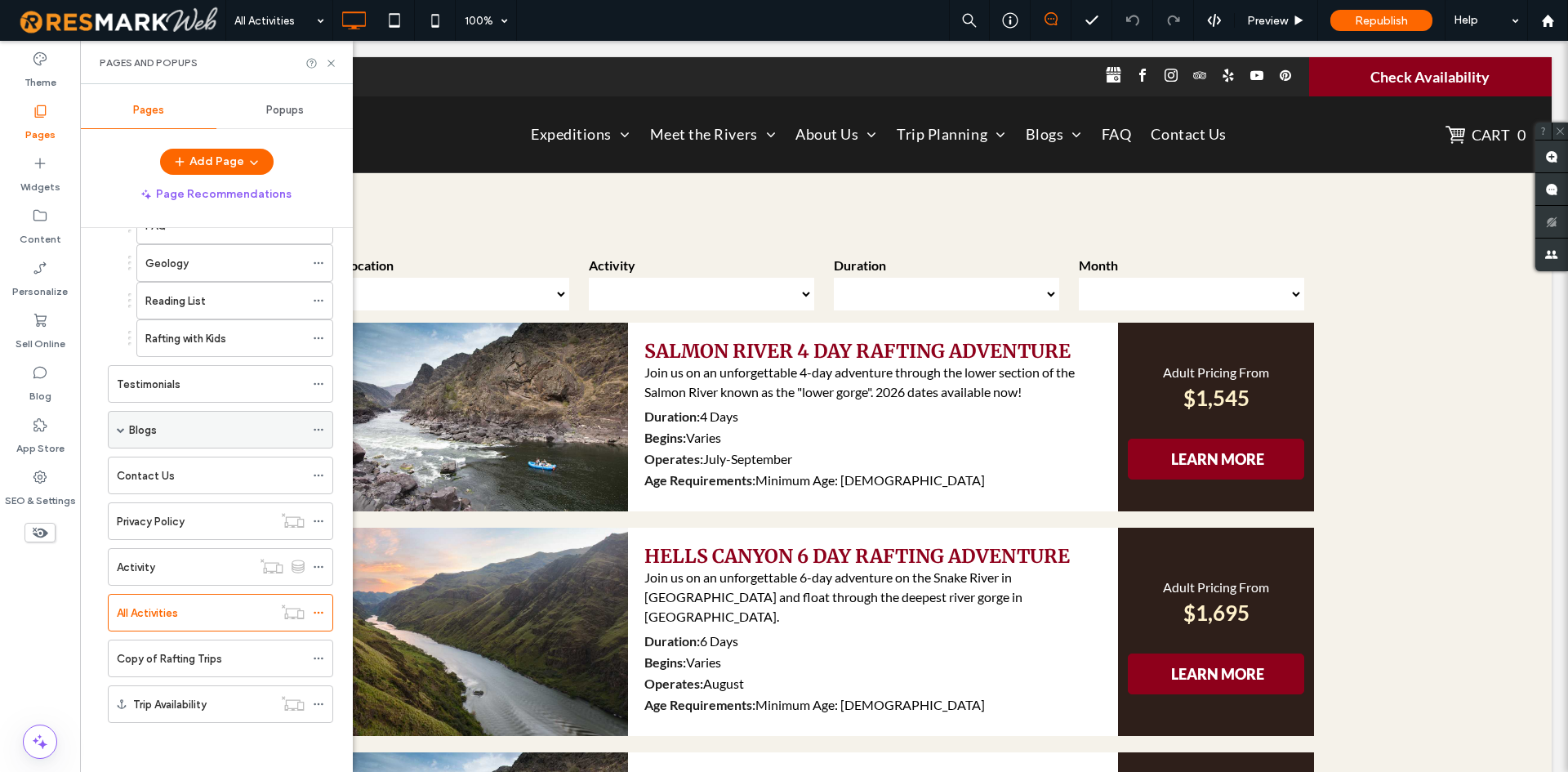
click at [125, 434] on div "Blogs" at bounding box center [220, 430] width 226 height 38
click at [124, 430] on span at bounding box center [120, 430] width 8 height 8
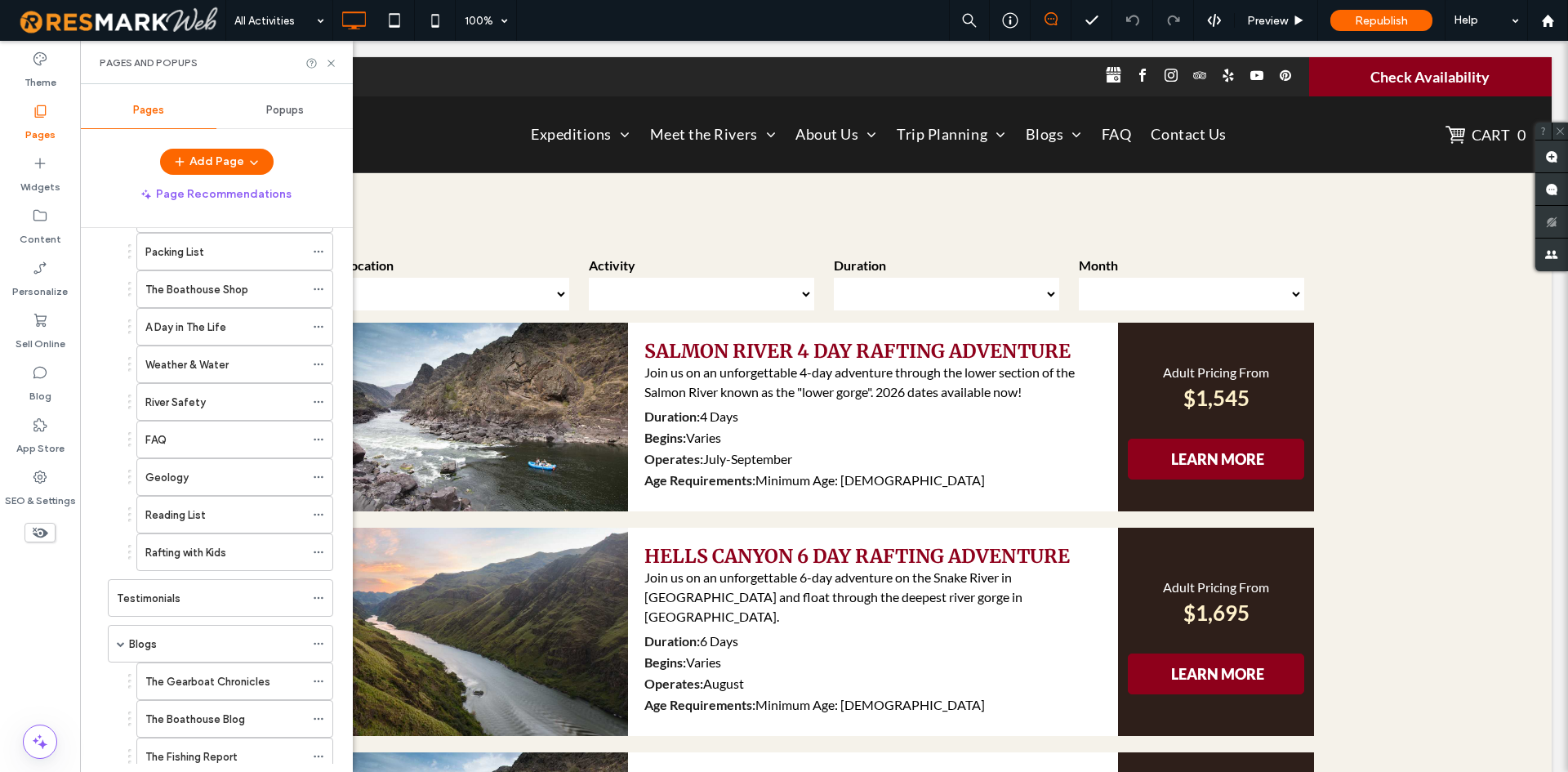
scroll to position [1112, 0]
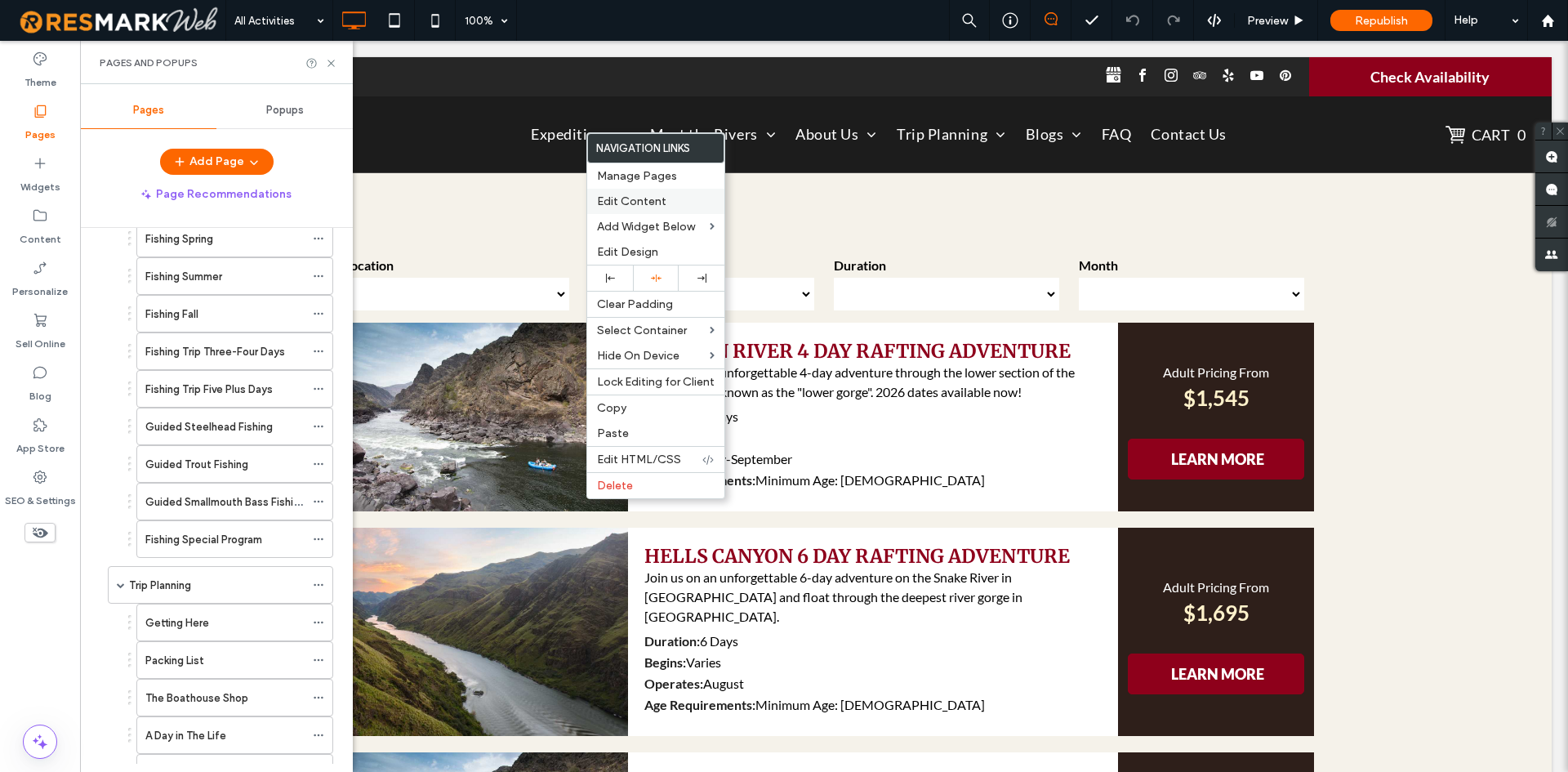
click at [627, 198] on span "Edit Content" at bounding box center [632, 201] width 70 height 14
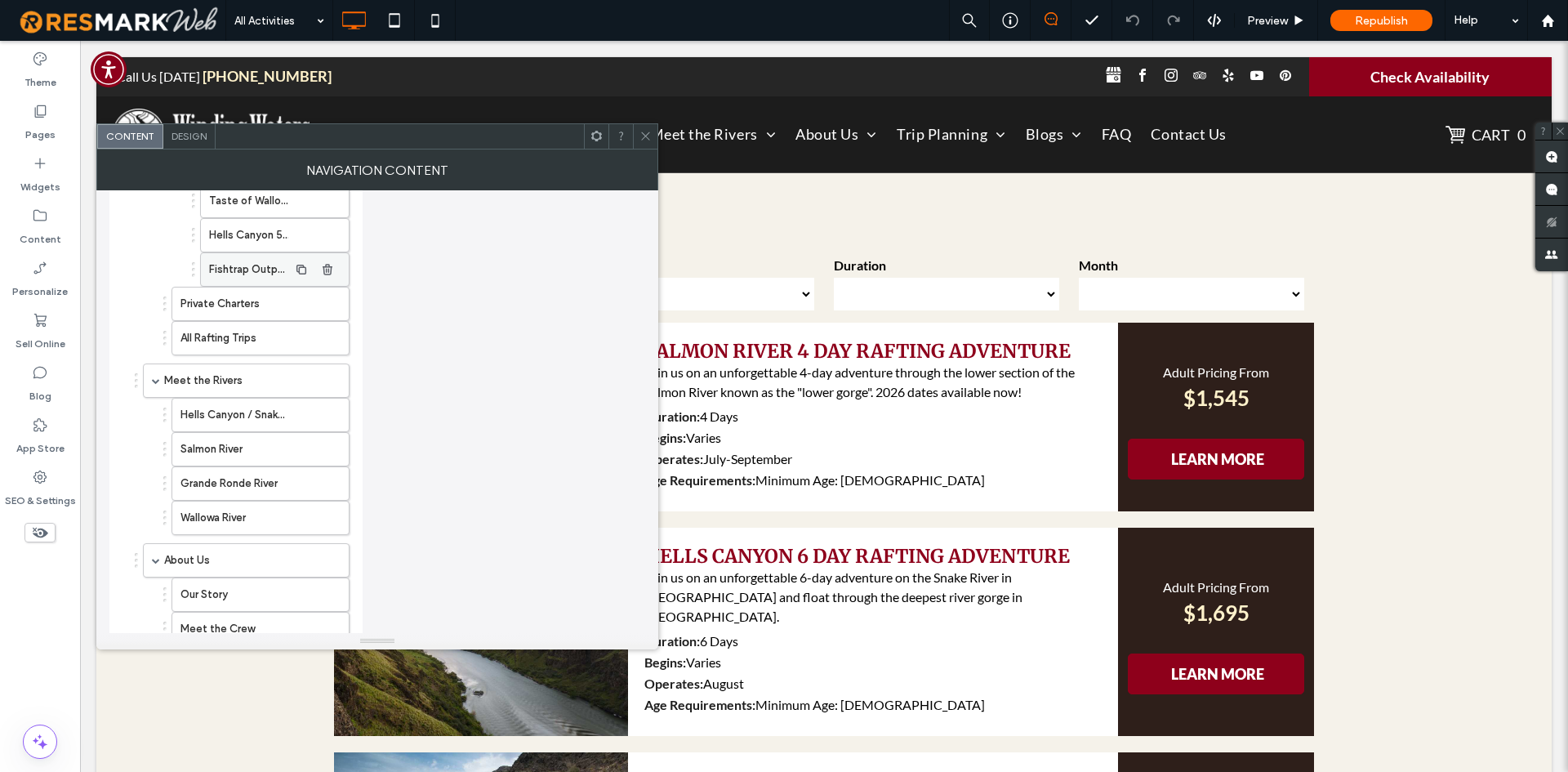
scroll to position [735, 0]
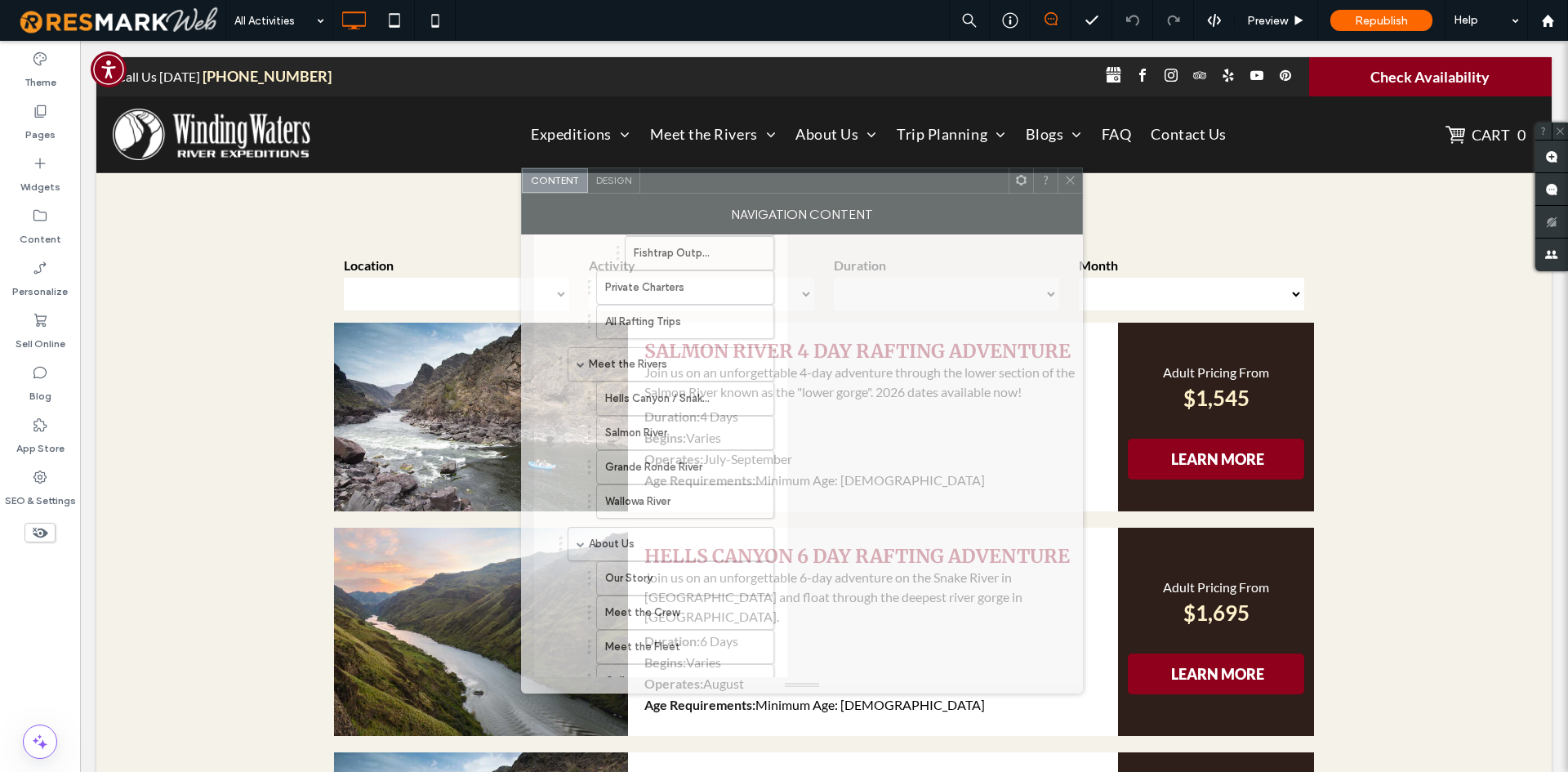
drag, startPoint x: 494, startPoint y: 195, endPoint x: 944, endPoint y: 222, distance: 450.8
click at [941, 215] on div "NAVIGATION CONTENT" at bounding box center [802, 214] width 562 height 41
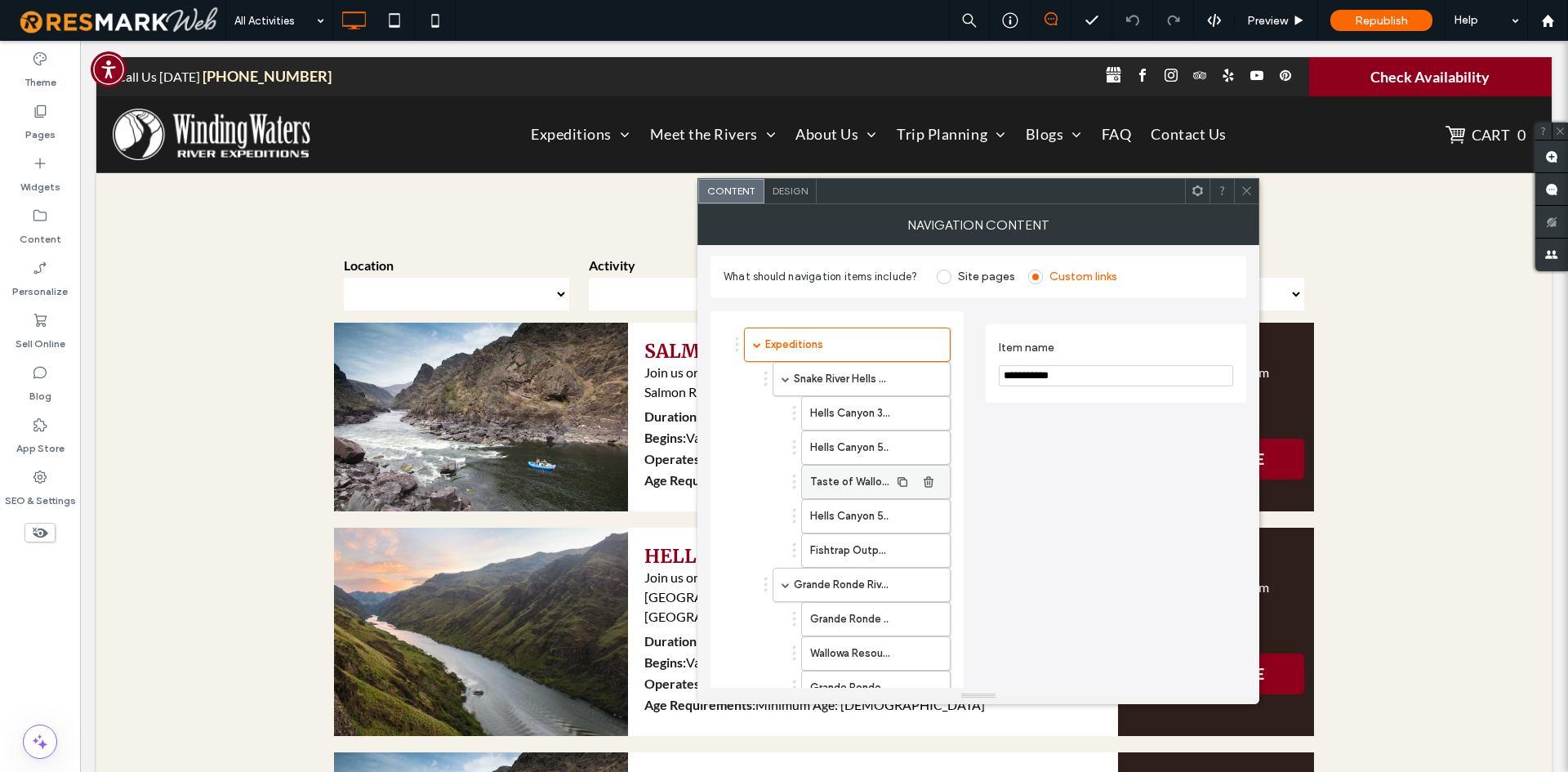
scroll to position [0, 0]
click at [791, 385] on div "Snake River Hells Canyon Rafting" at bounding box center [861, 381] width 178 height 34
click at [788, 379] on span at bounding box center [786, 381] width 8 height 8
click at [782, 419] on span at bounding box center [786, 416] width 8 height 8
click at [789, 449] on span at bounding box center [786, 450] width 8 height 8
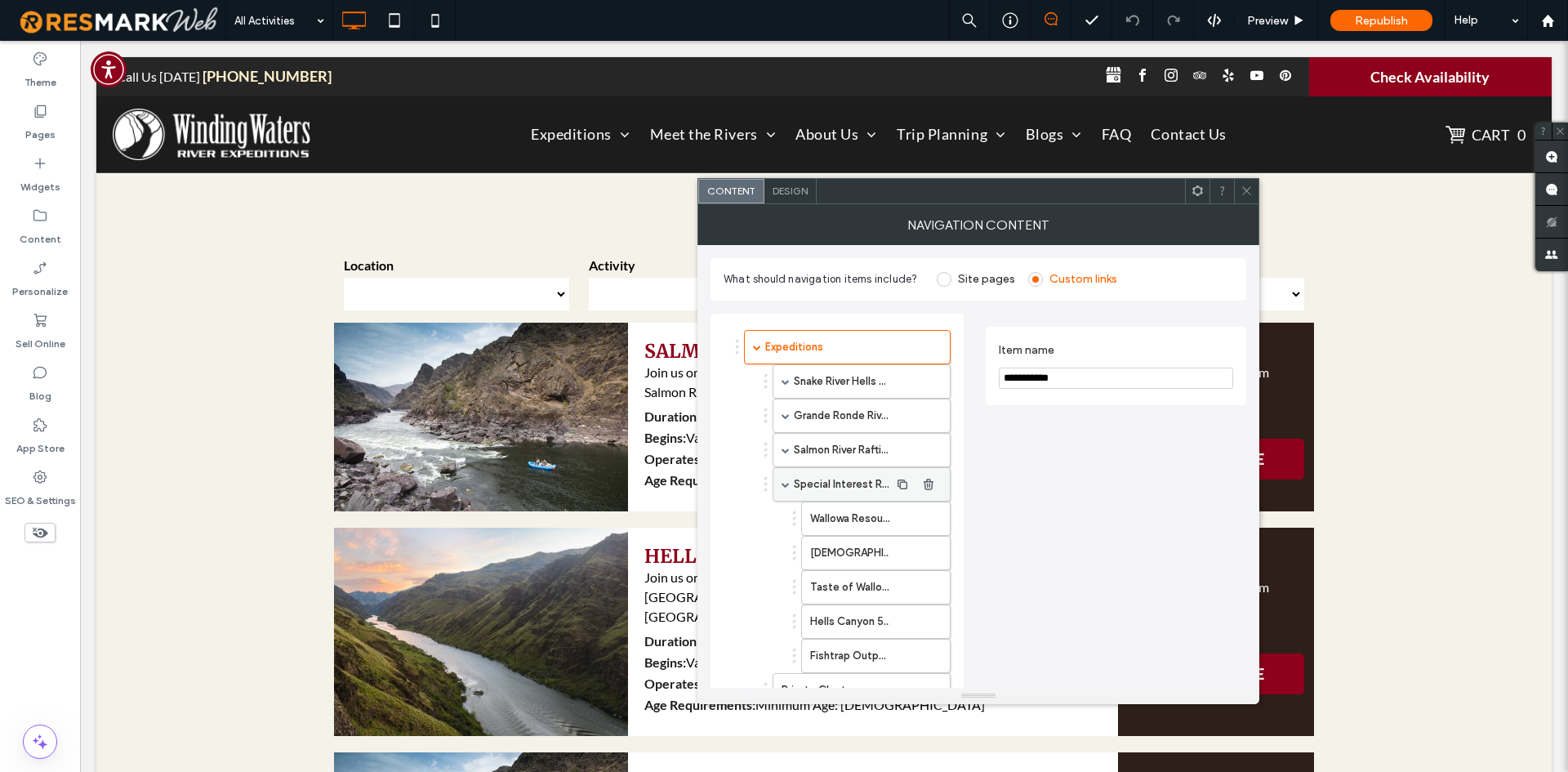
click at [781, 481] on div "Special Interest Rafting Trips" at bounding box center [861, 484] width 178 height 34
click at [788, 485] on span at bounding box center [786, 484] width 8 height 8
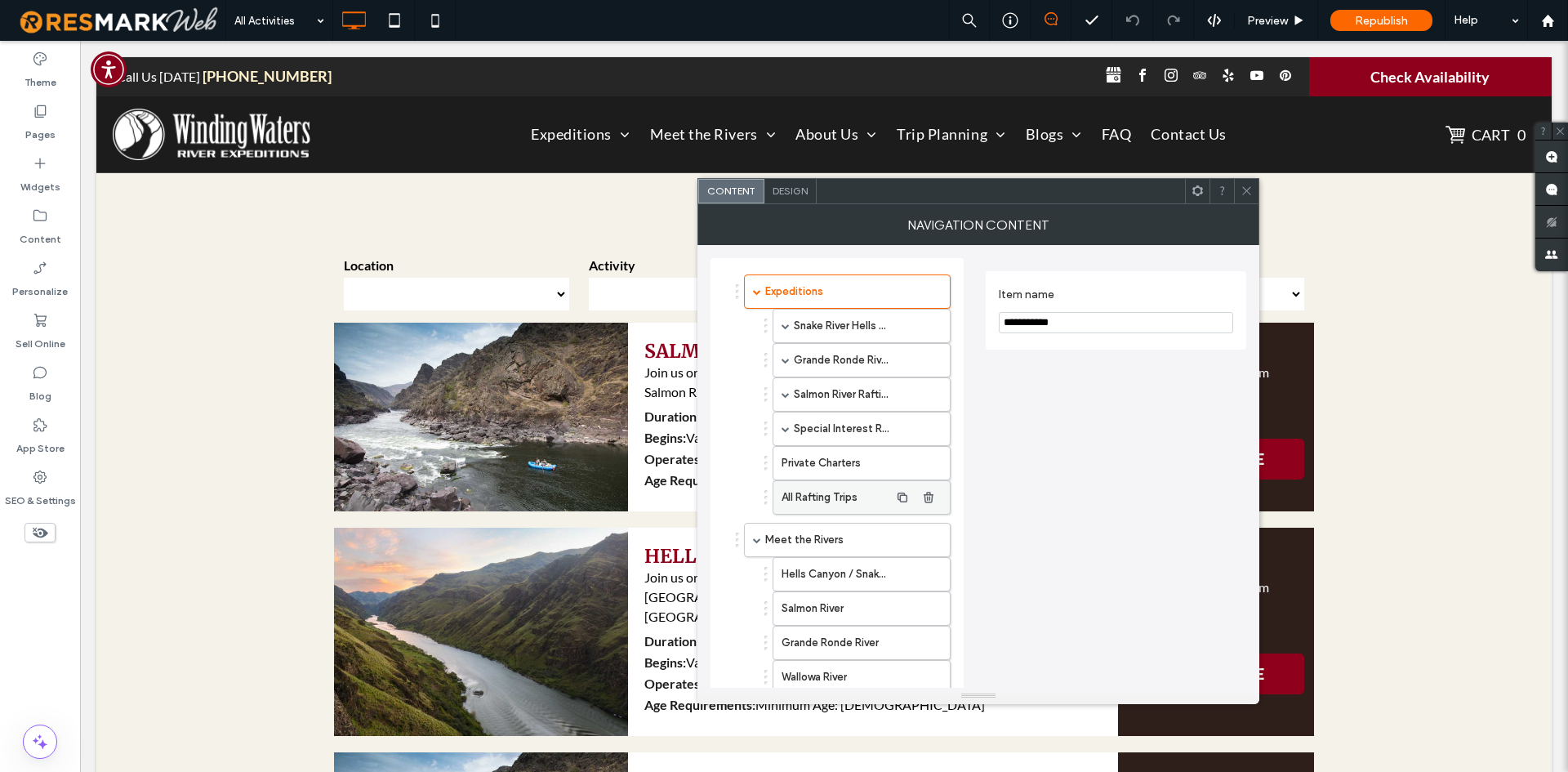
scroll to position [82, 0]
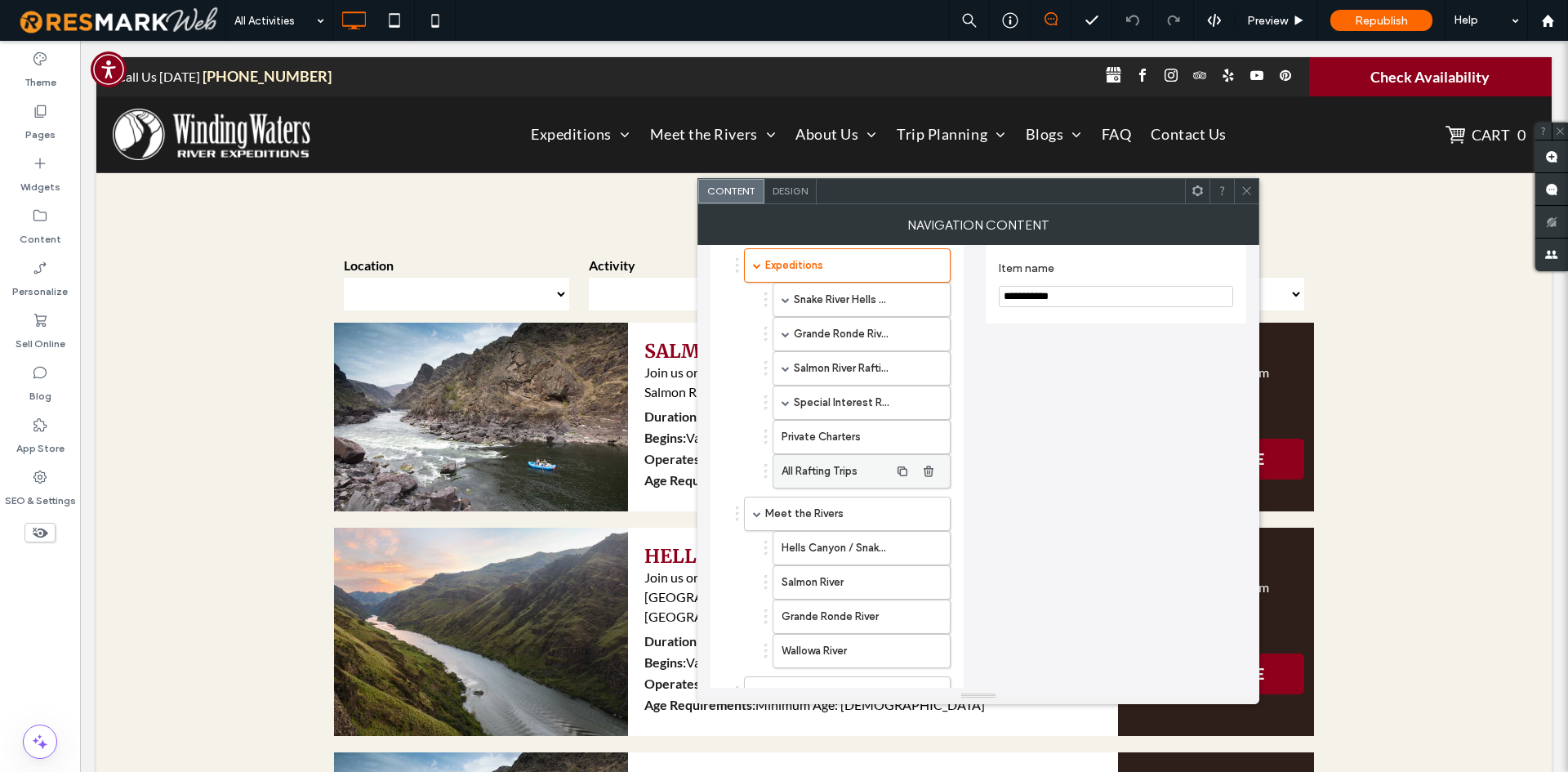
click at [809, 469] on label "All Rafting Trips" at bounding box center [836, 471] width 107 height 33
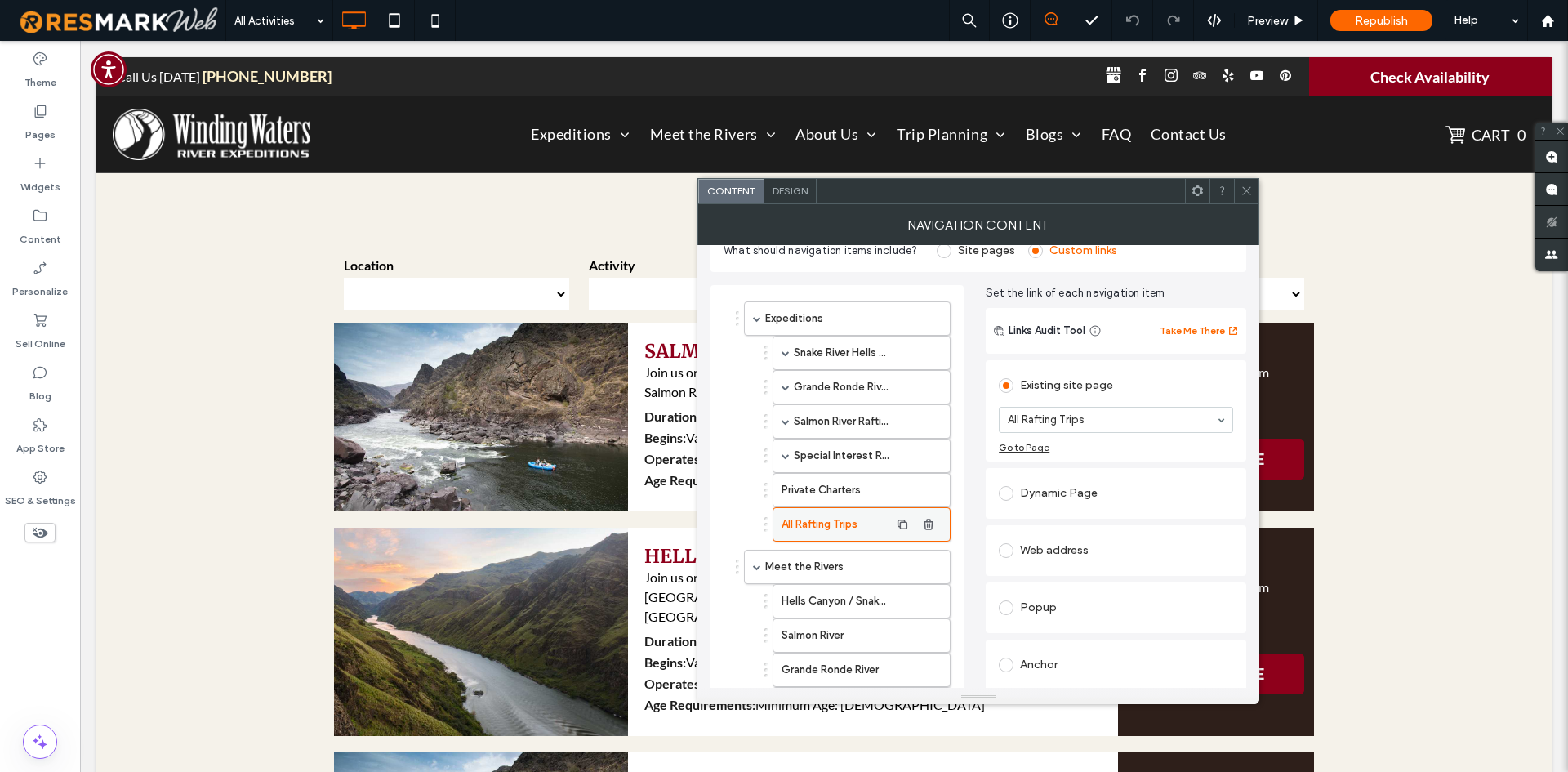
scroll to position [0, 0]
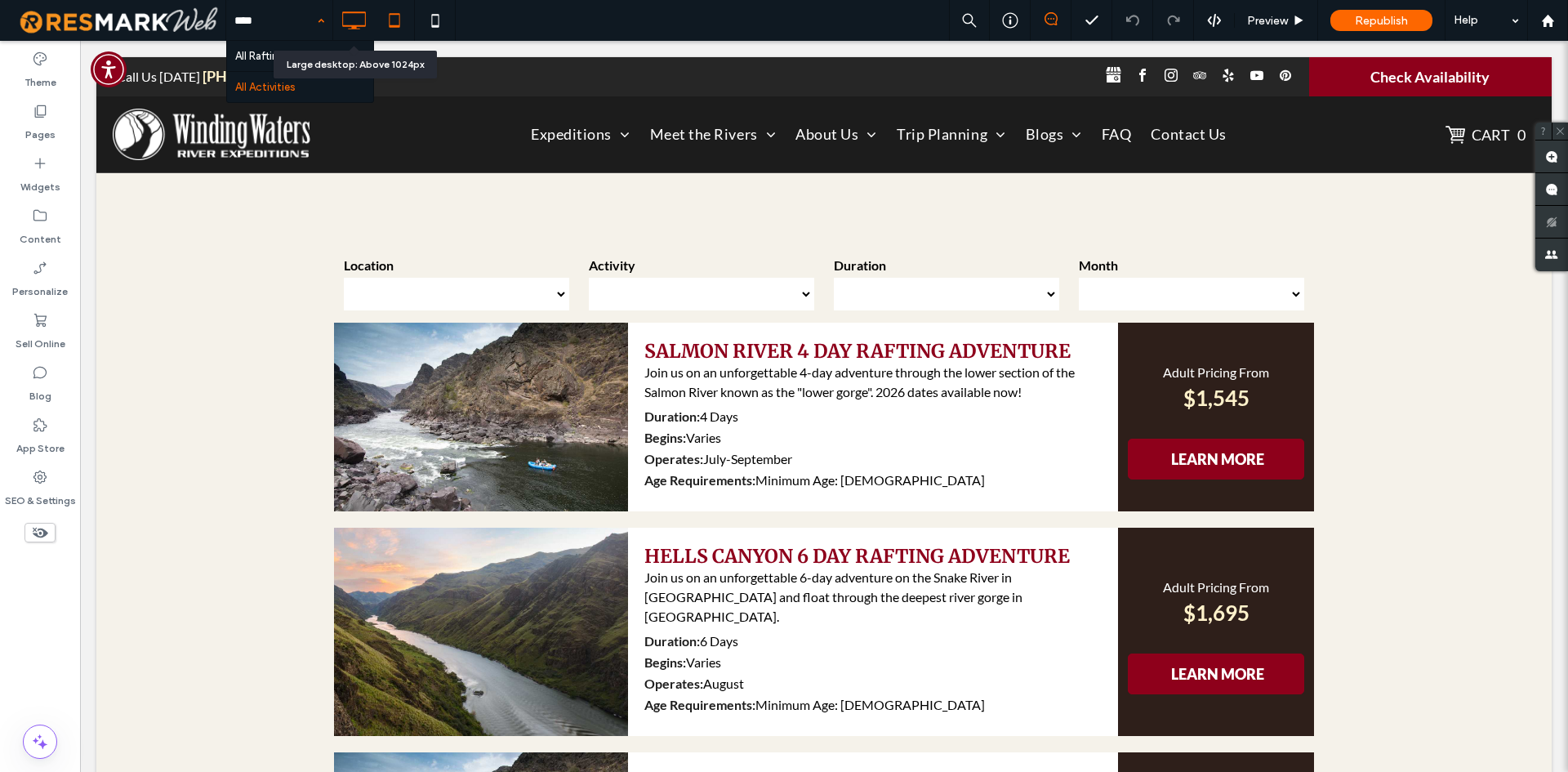
type input "*****"
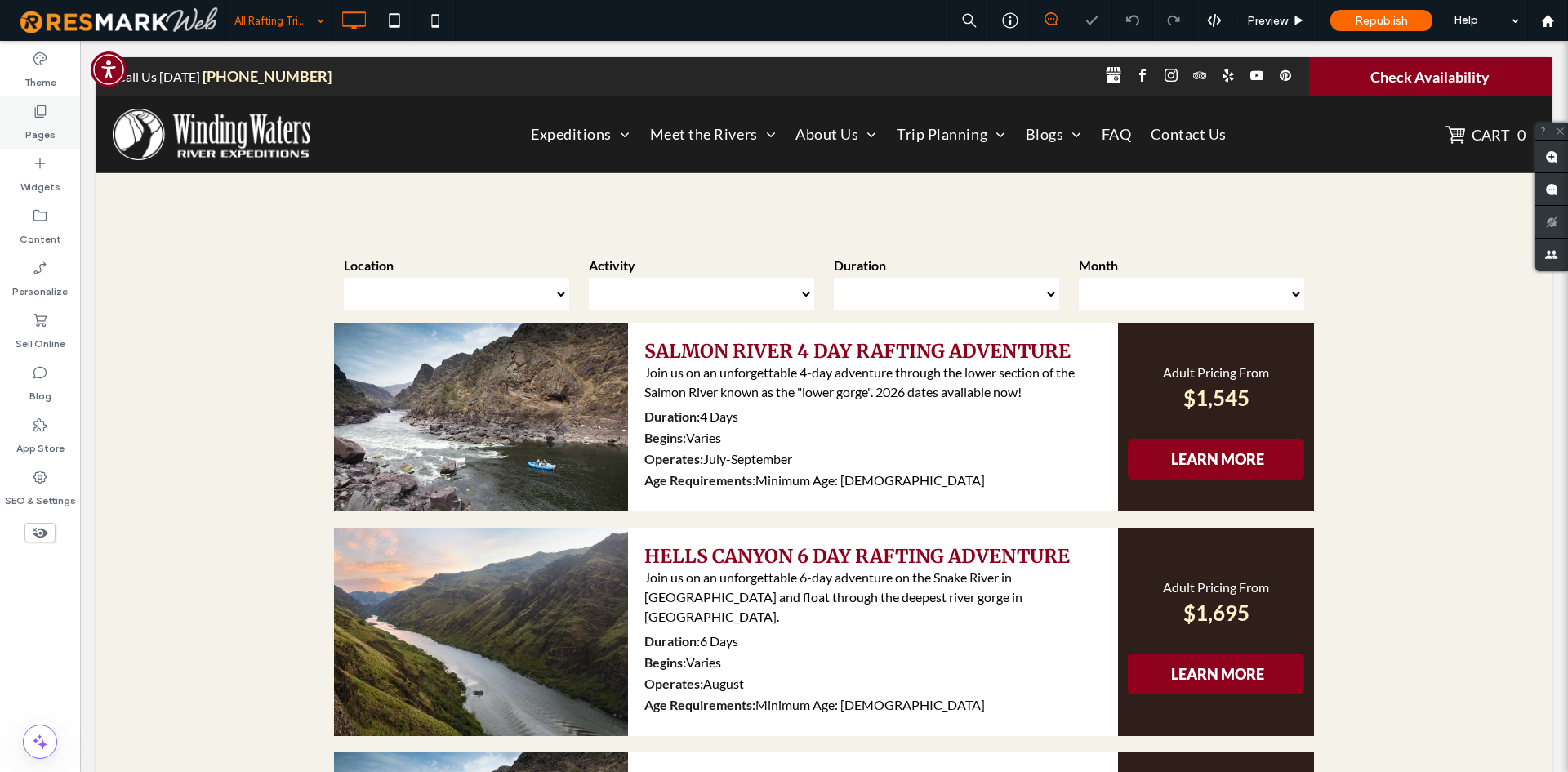
click at [51, 116] on div "Pages" at bounding box center [40, 122] width 80 height 53
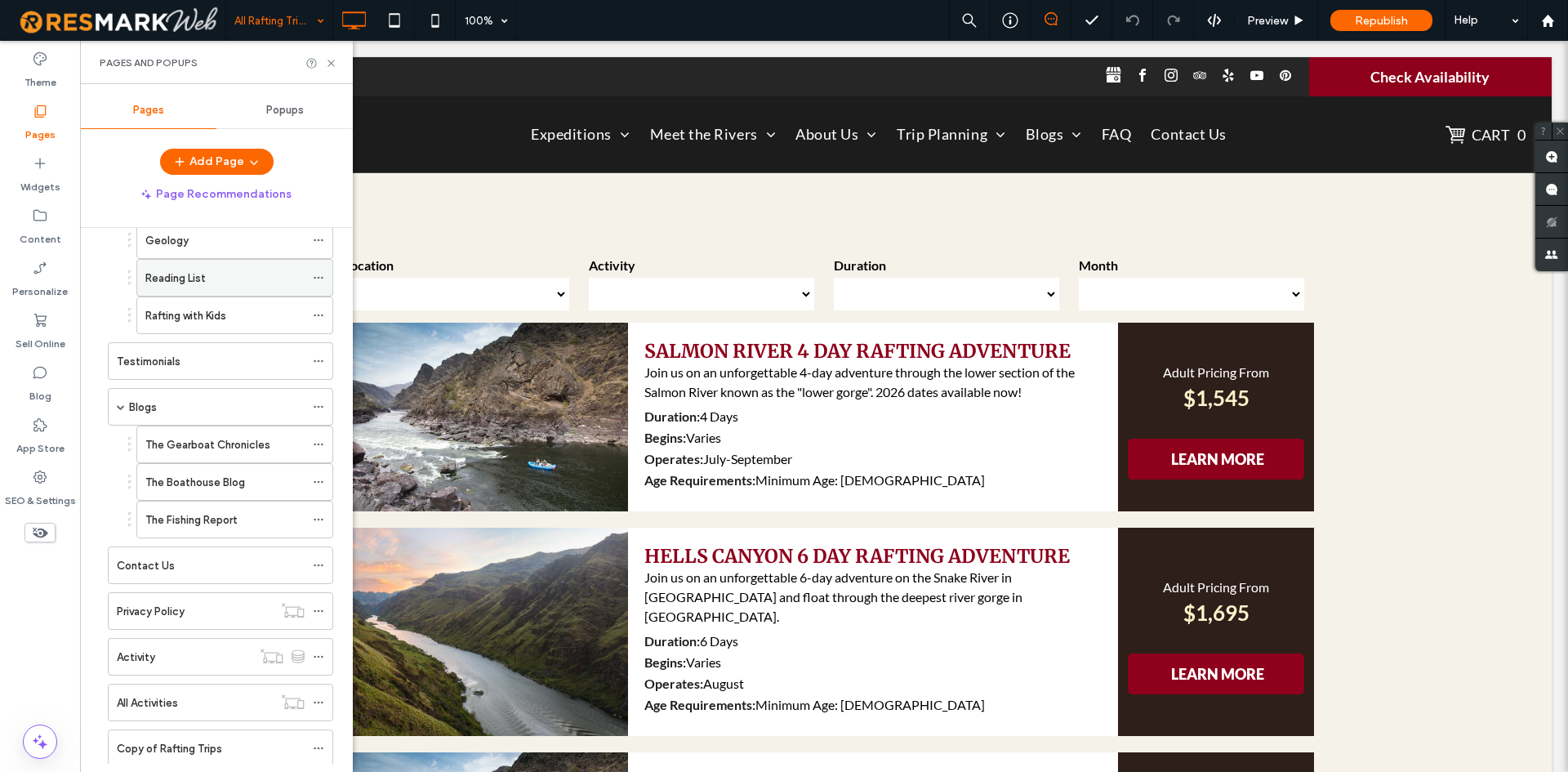
scroll to position [1847, 0]
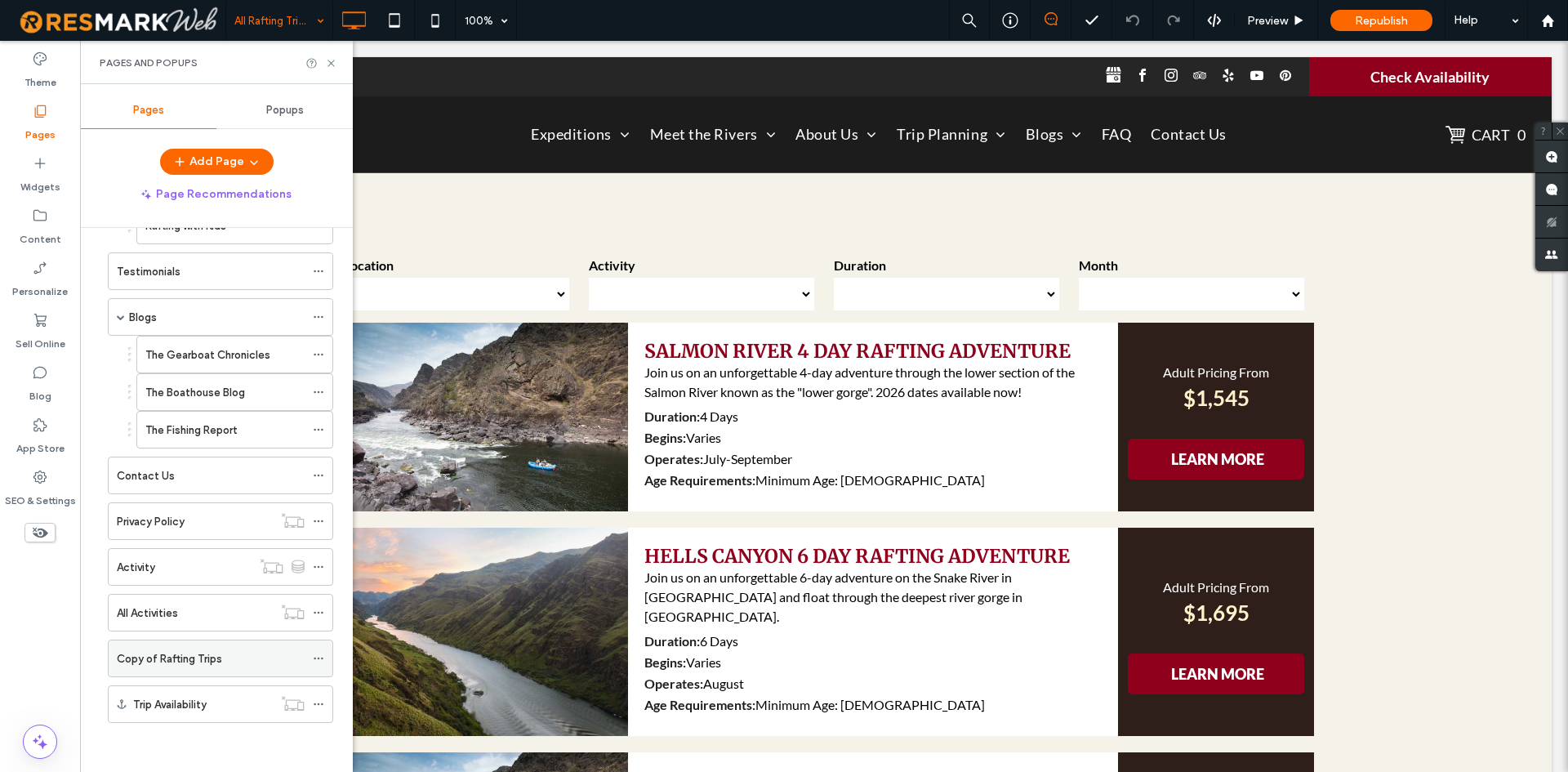
click at [222, 656] on div "Copy of Rafting Trips" at bounding box center [210, 658] width 188 height 17
click at [326, 58] on div "Pages and Popups" at bounding box center [216, 63] width 273 height 44
click at [329, 58] on icon at bounding box center [331, 63] width 12 height 12
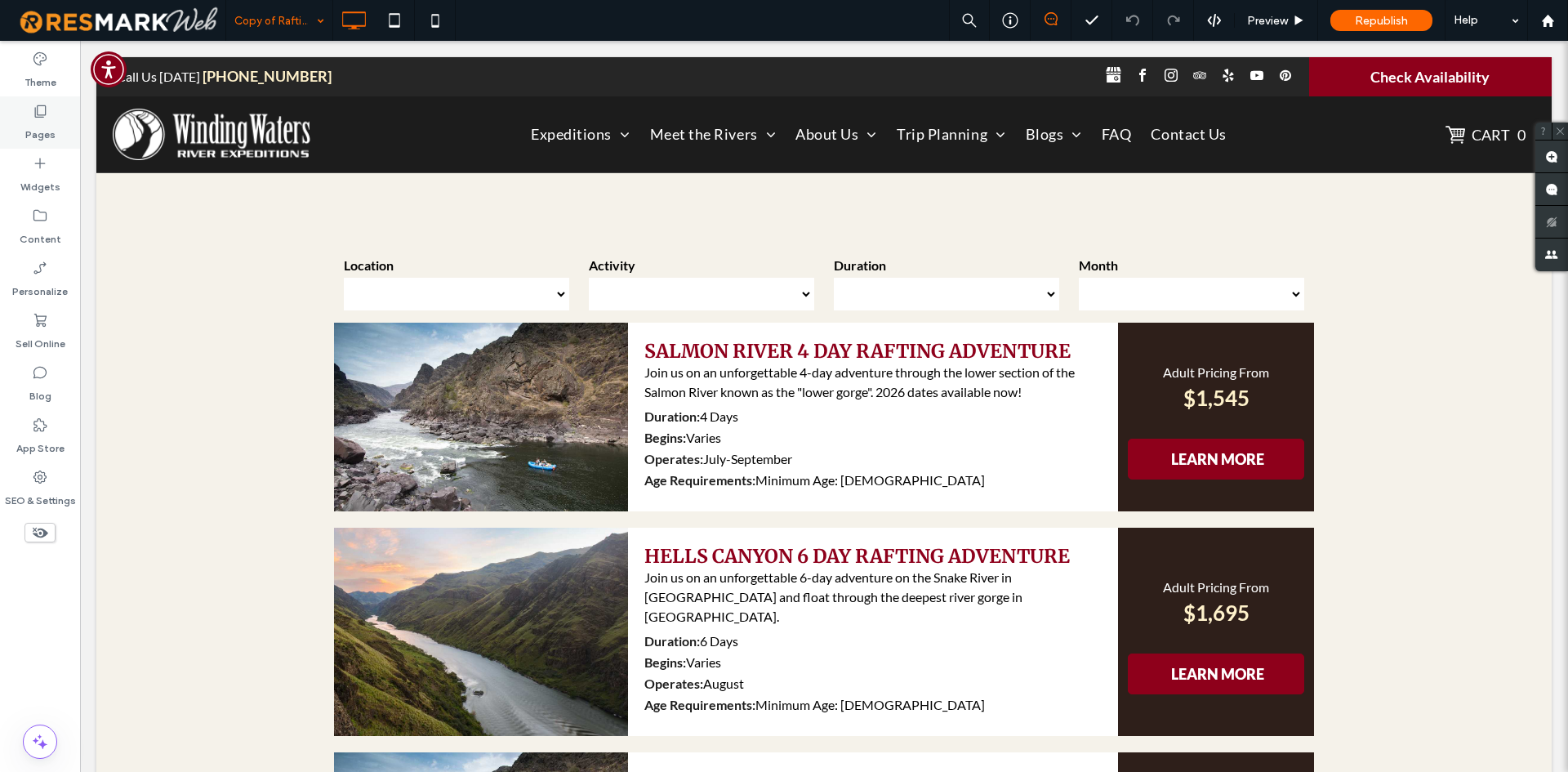
click at [50, 134] on label "Pages" at bounding box center [40, 130] width 30 height 23
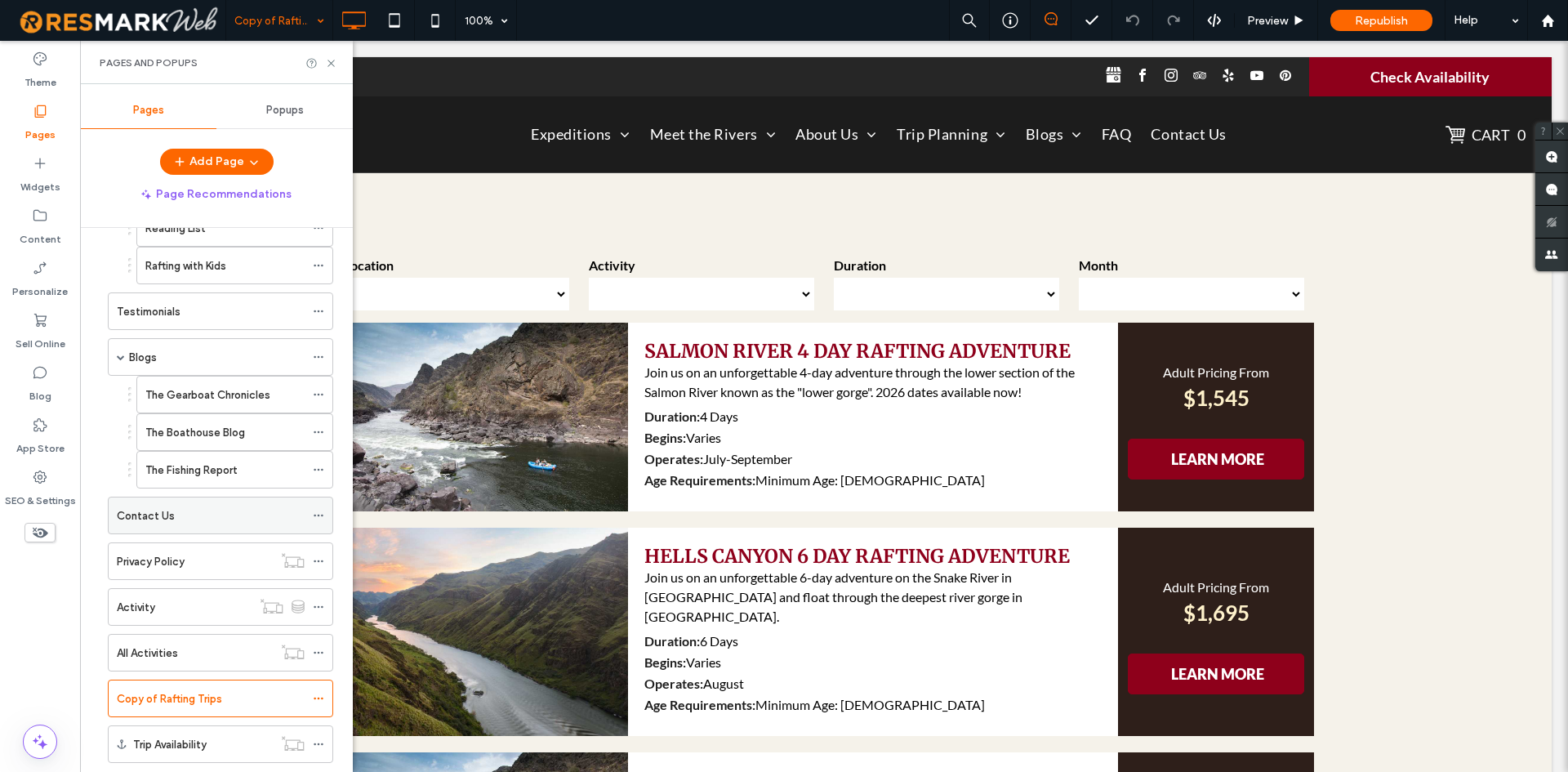
scroll to position [1847, 0]
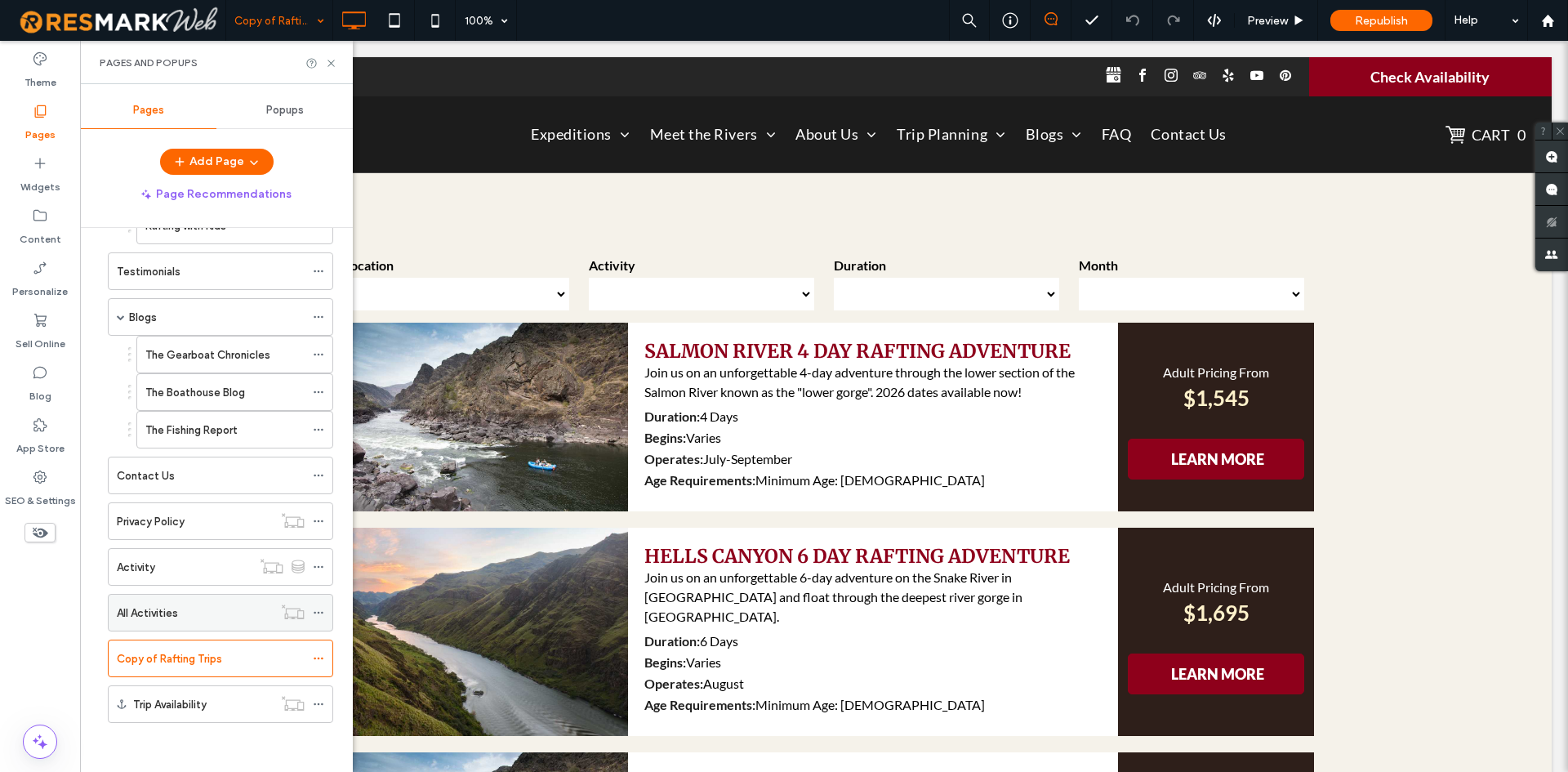
click at [149, 604] on label "All Activities" at bounding box center [147, 613] width 62 height 29
click at [229, 654] on div "Copy of Rafting Trips" at bounding box center [210, 658] width 188 height 17
click at [318, 656] on icon at bounding box center [317, 658] width 11 height 11
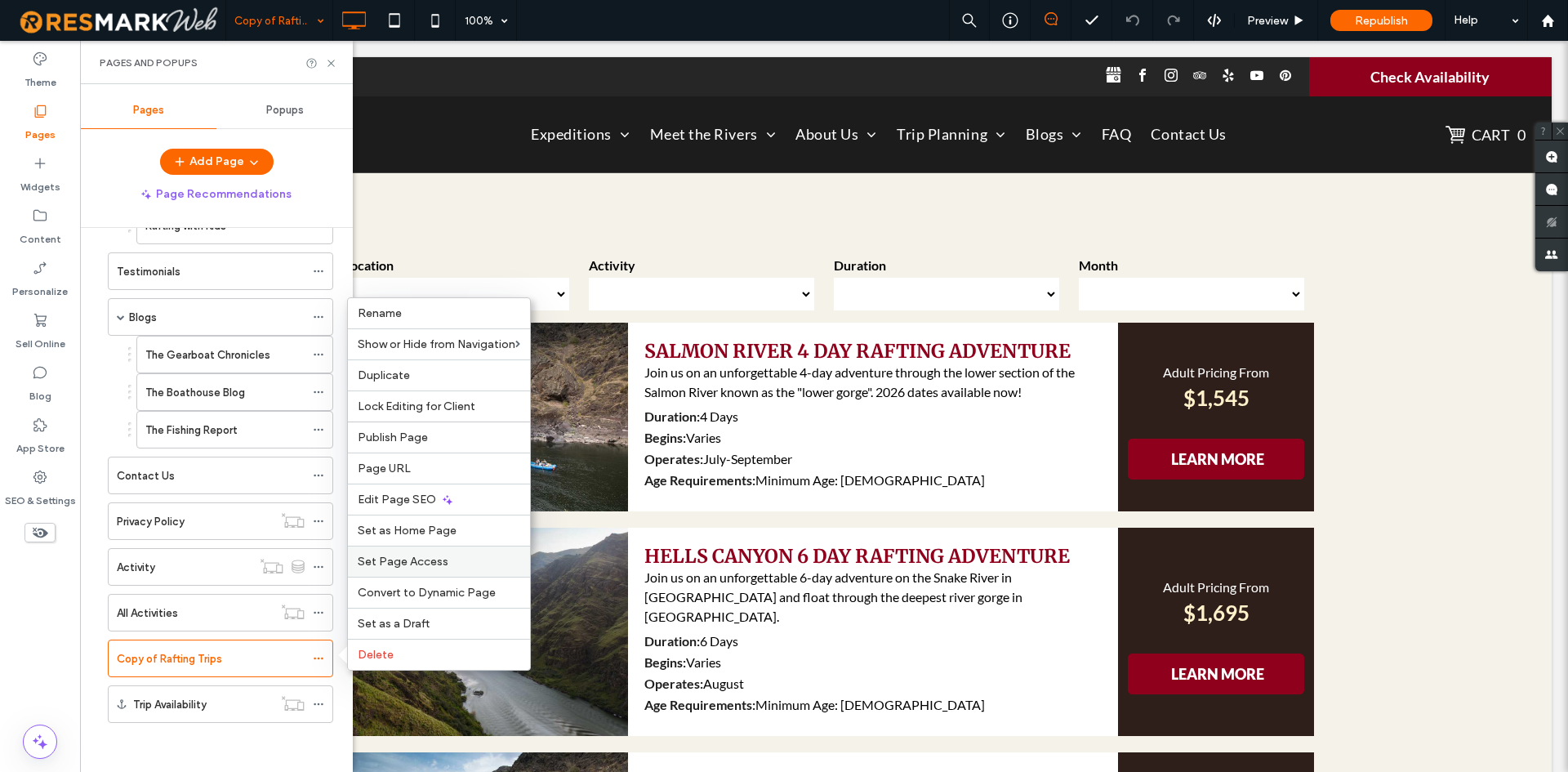
click at [451, 569] on div "Set Page Access" at bounding box center [439, 560] width 182 height 31
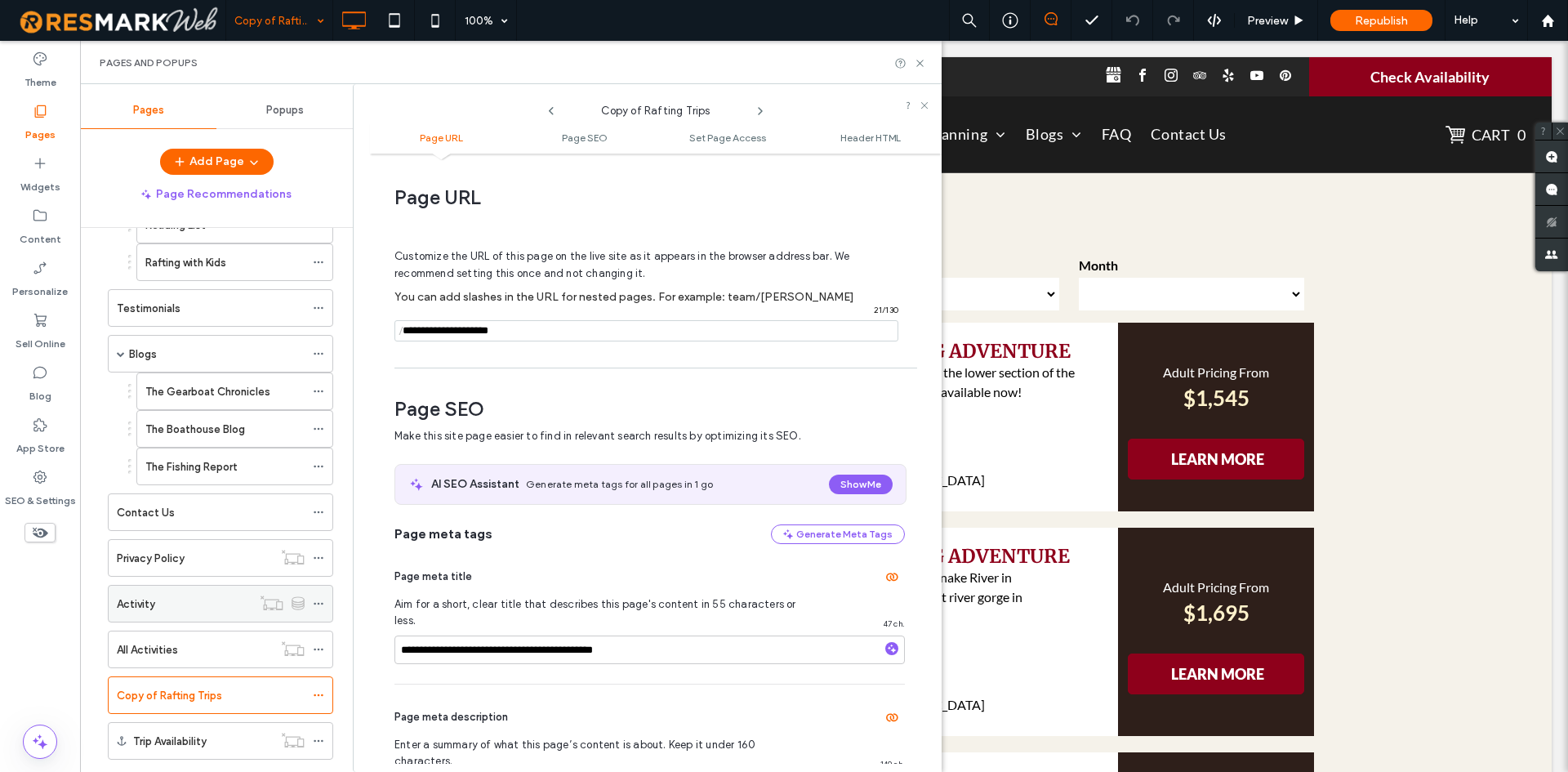
scroll to position [1847, 0]
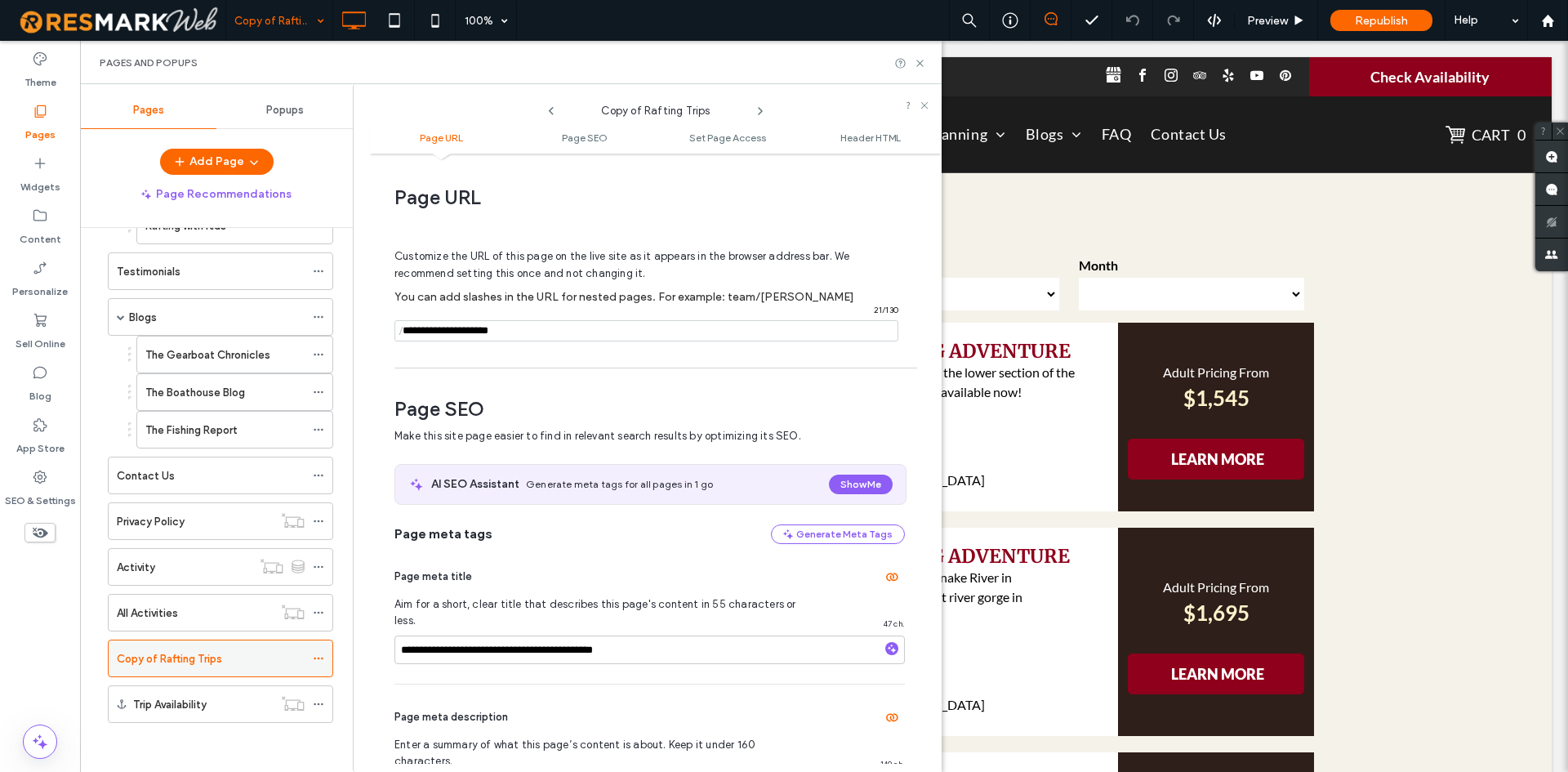
click at [322, 654] on icon at bounding box center [317, 658] width 11 height 11
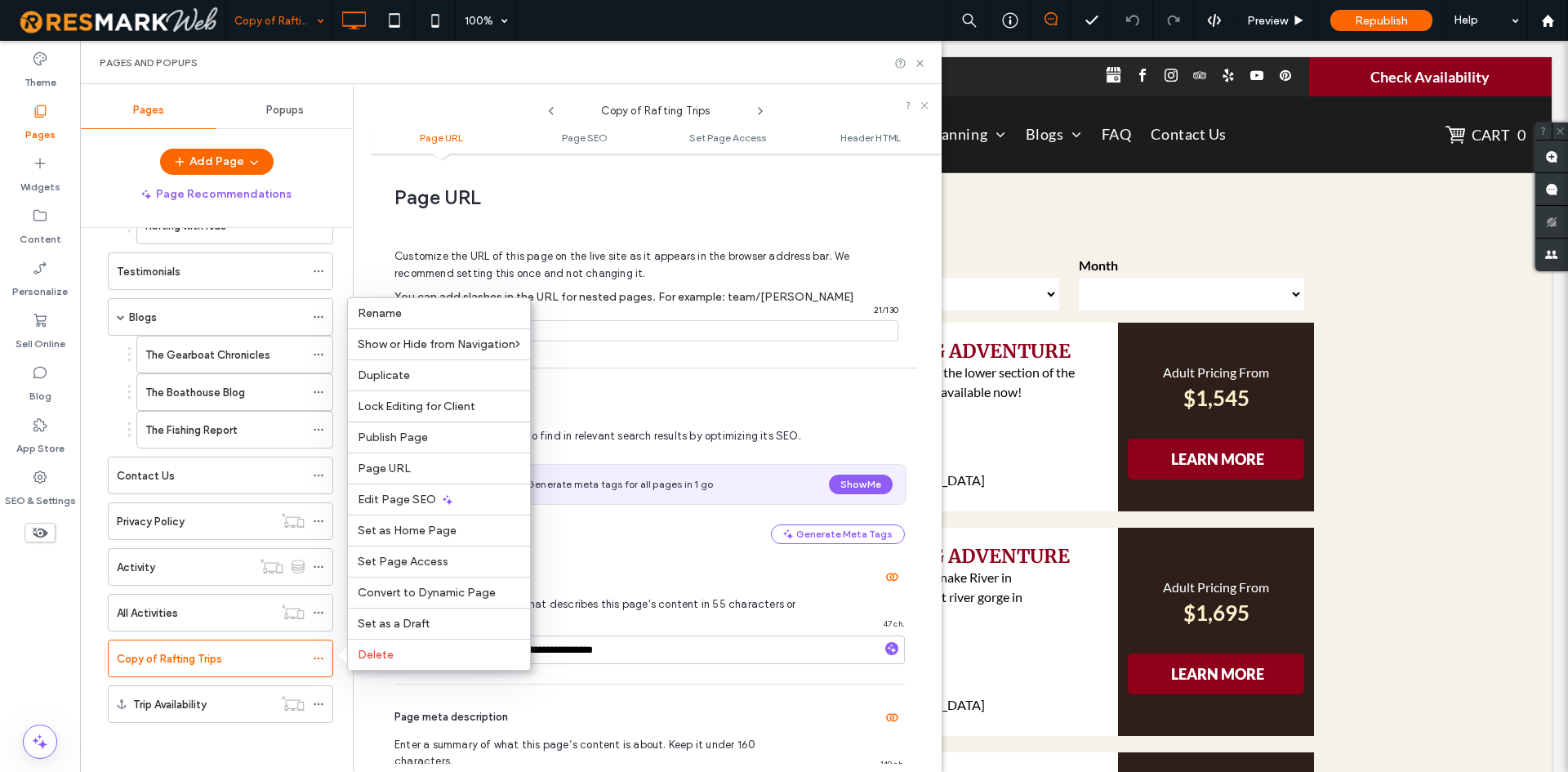
click at [775, 684] on div "**********" at bounding box center [649, 781] width 510 height 193
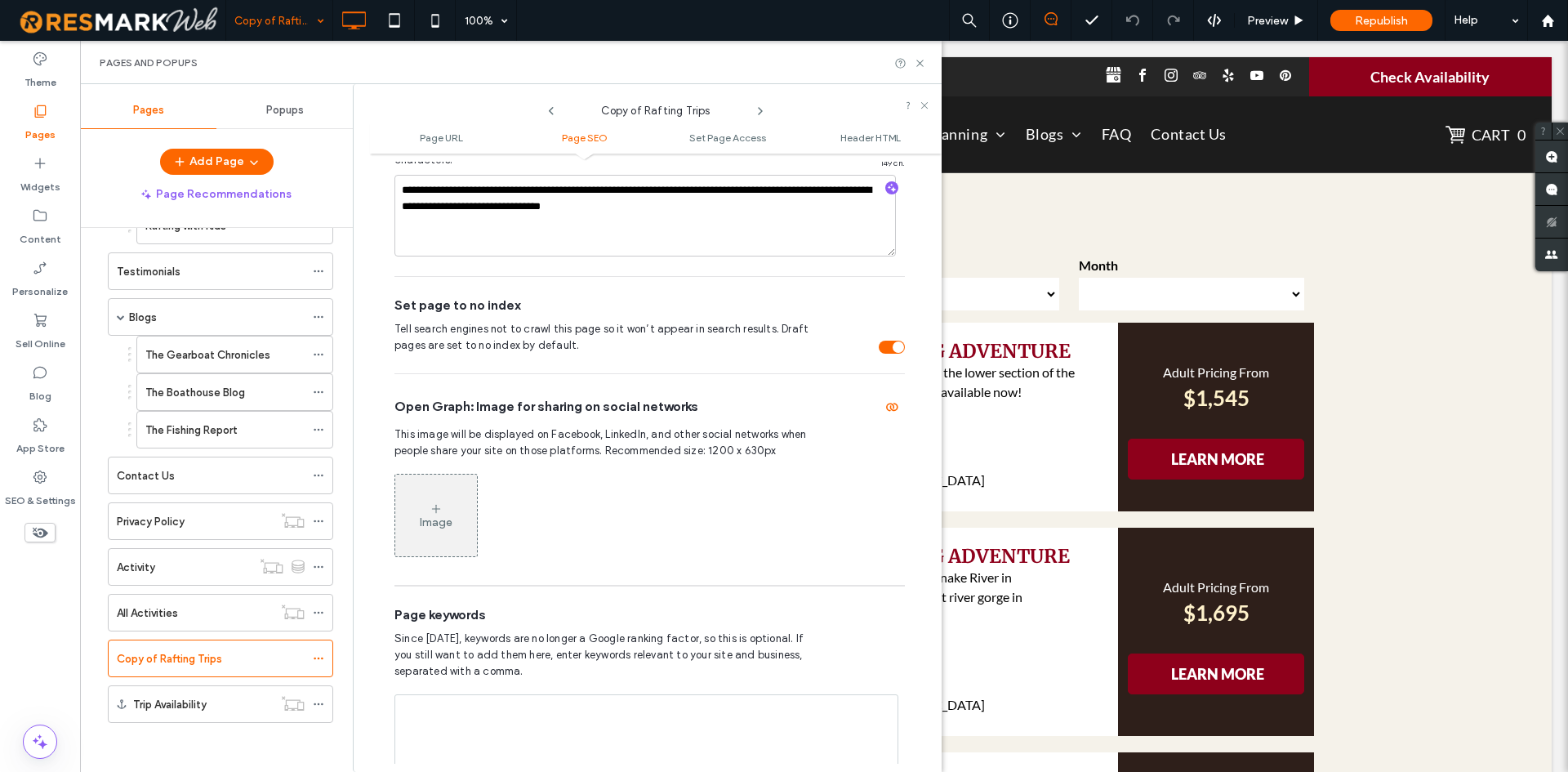
scroll to position [572, 0]
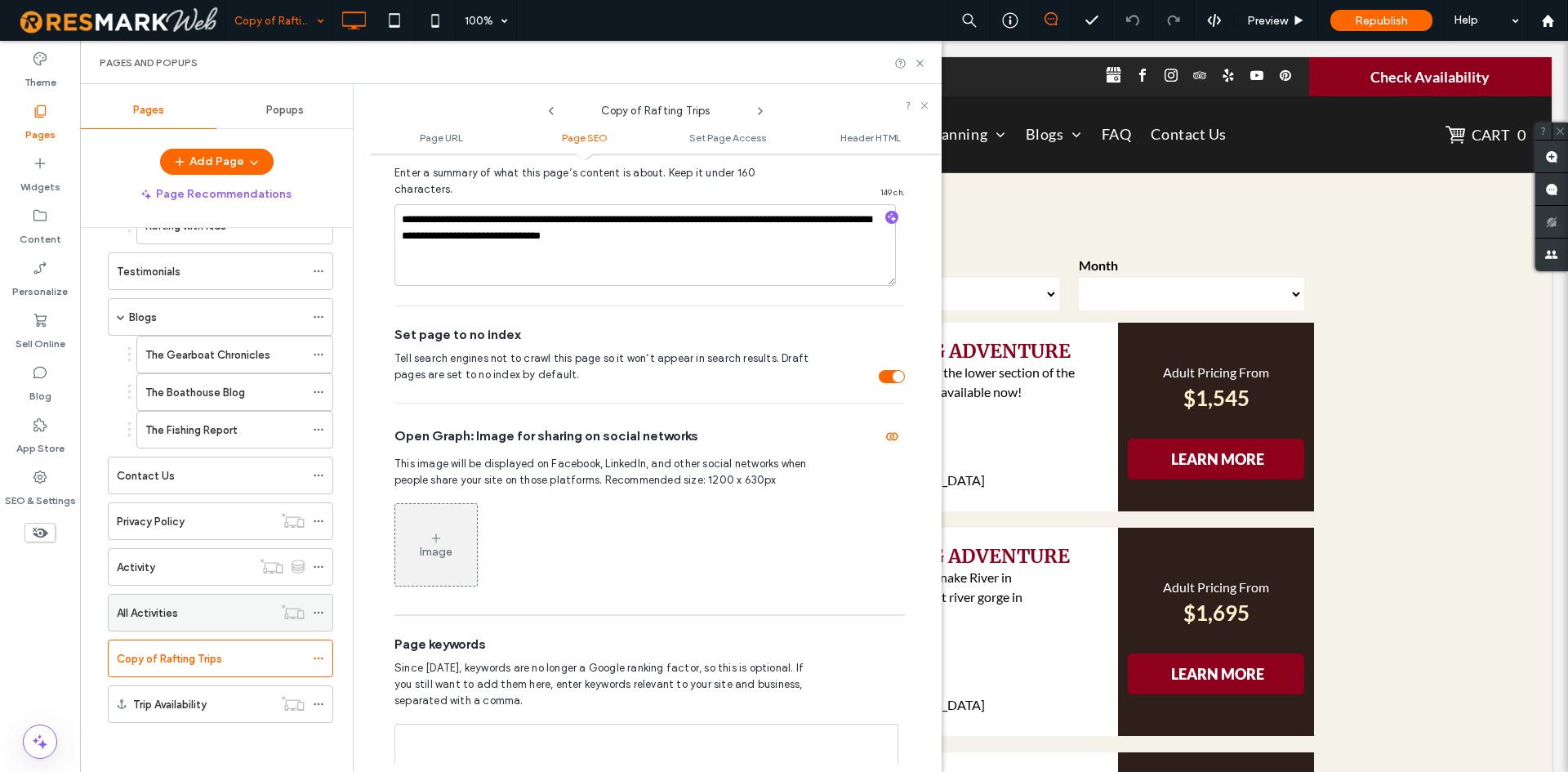
drag, startPoint x: 189, startPoint y: 590, endPoint x: 188, endPoint y: 599, distance: 9.1
click at [188, 599] on div "All Activities" at bounding box center [194, 613] width 156 height 36
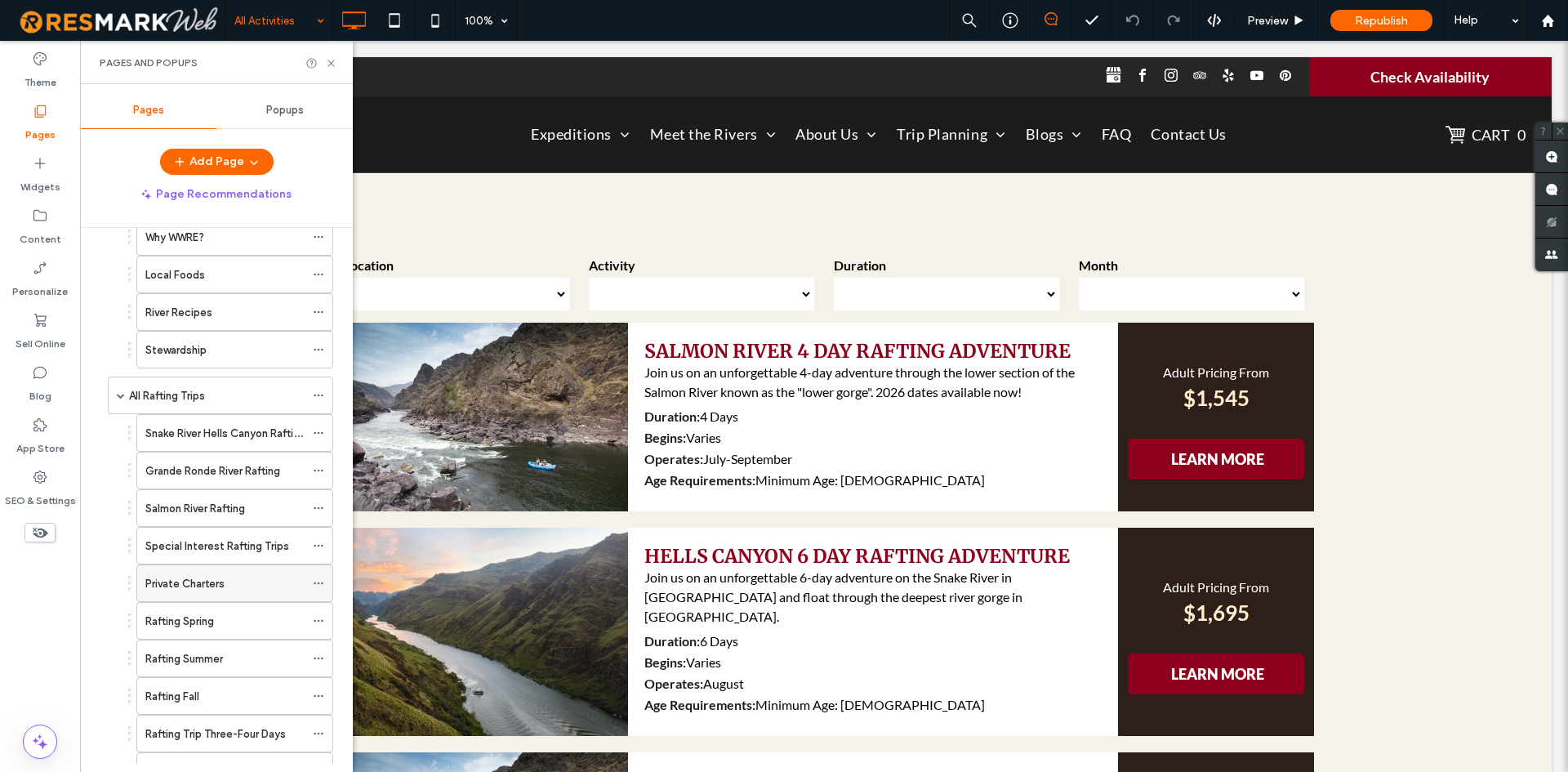
scroll to position [295, 0]
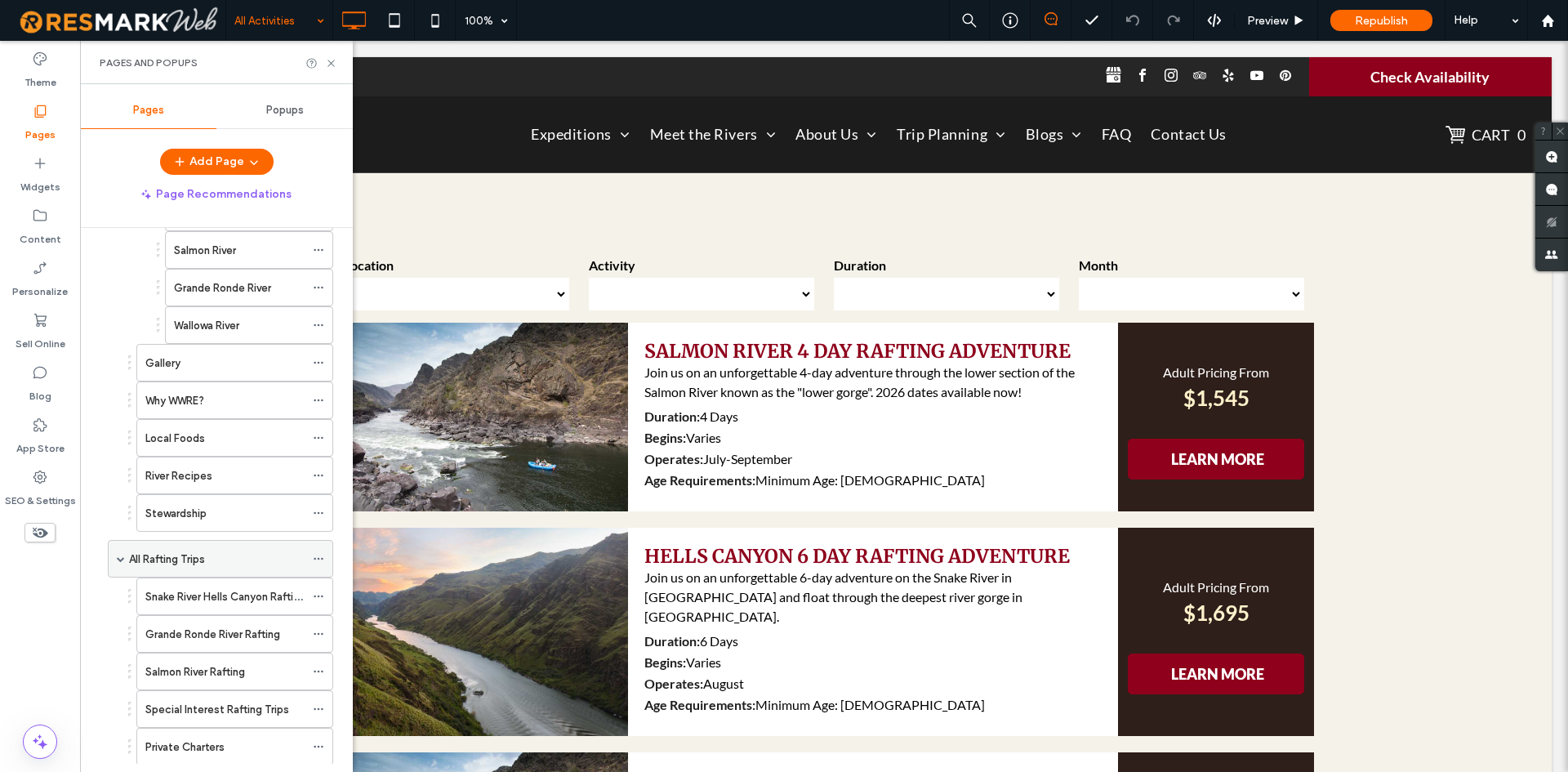
click at [162, 551] on label "All Rafting Trips" at bounding box center [167, 558] width 76 height 29
click at [320, 557] on icon at bounding box center [317, 558] width 11 height 11
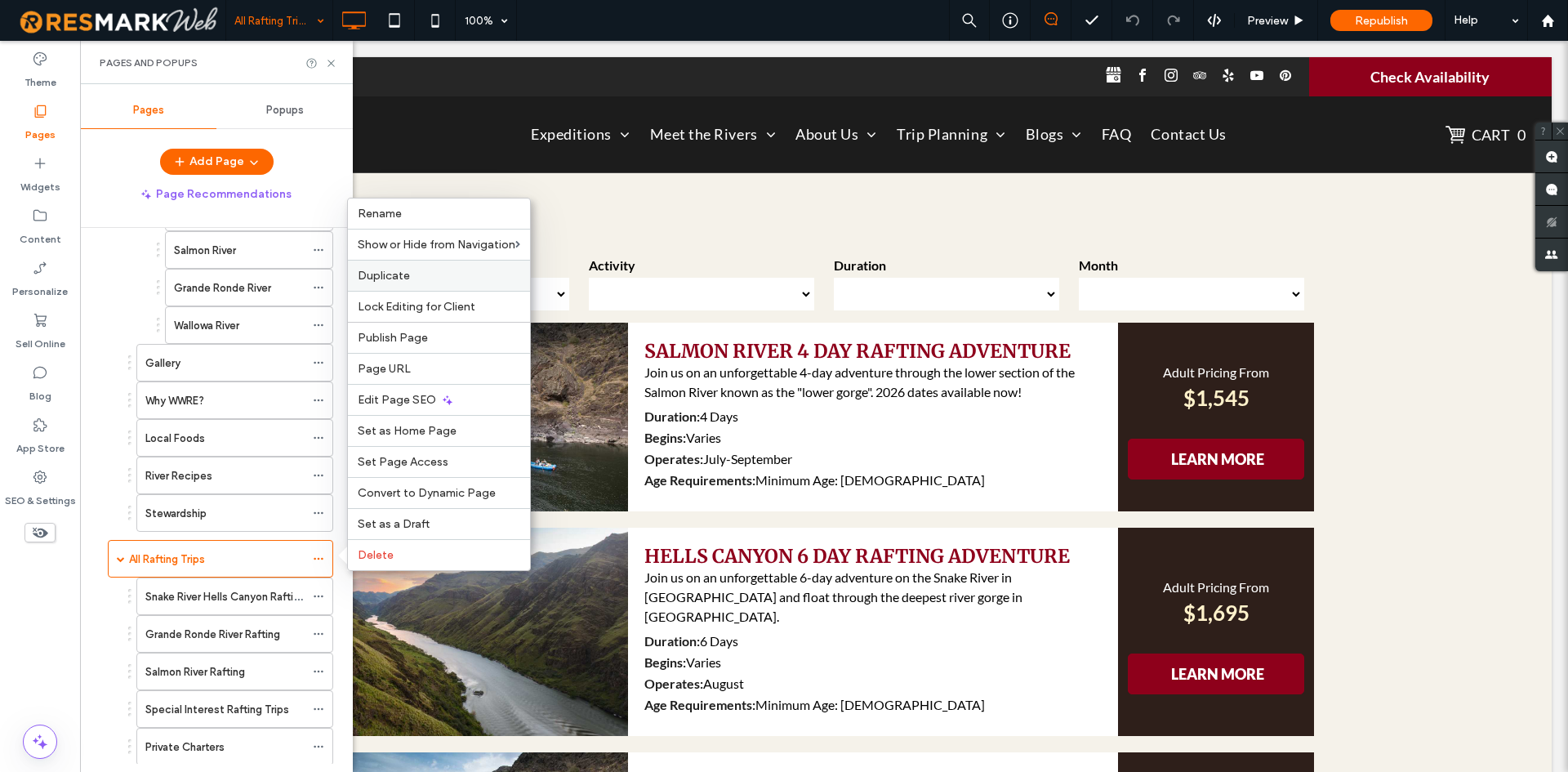
click at [440, 278] on label "Duplicate" at bounding box center [439, 276] width 162 height 14
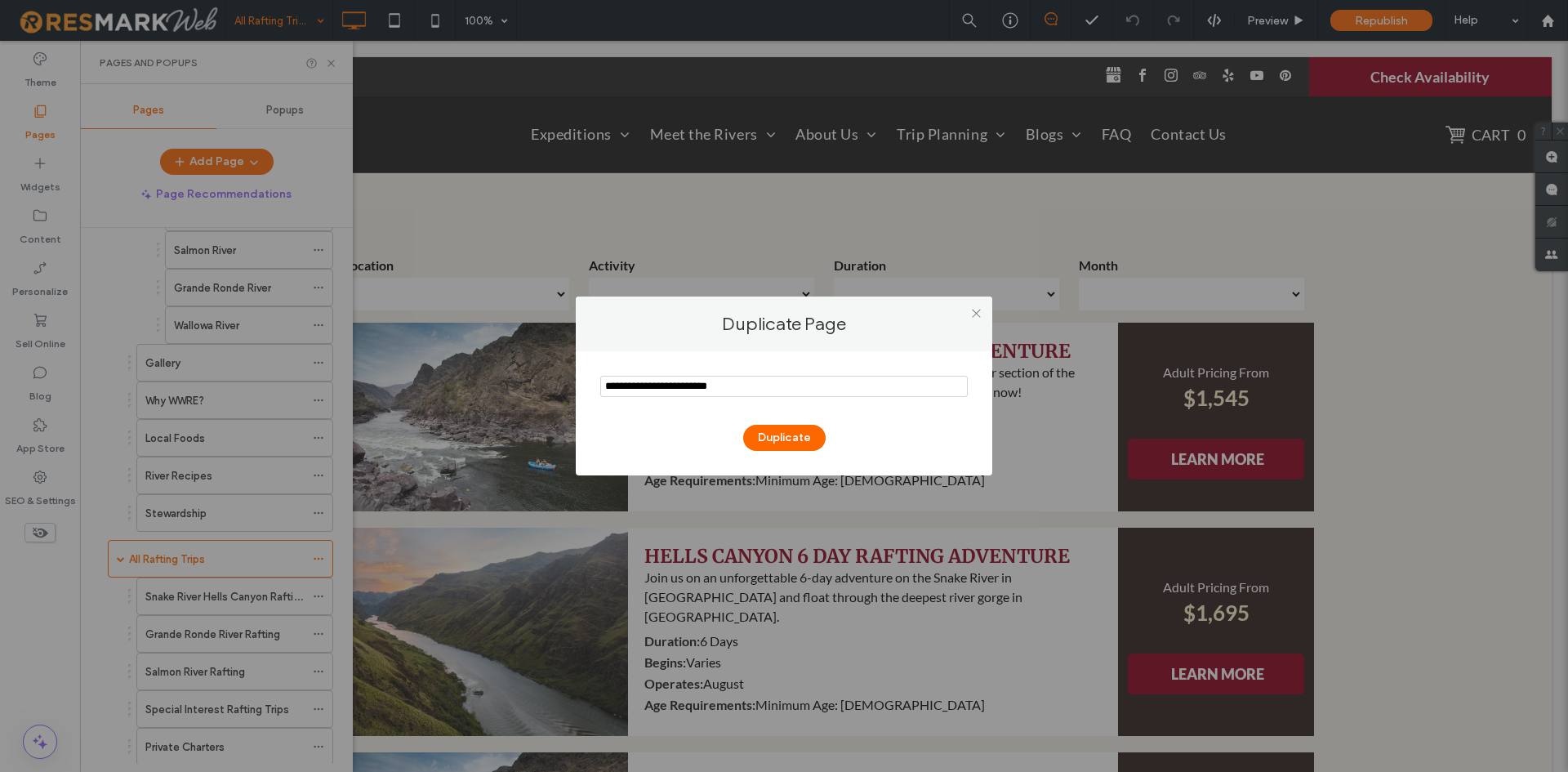
click at [636, 391] on input "notEmpty" at bounding box center [783, 386] width 367 height 21
type input "**********"
click at [763, 425] on button "Duplicate" at bounding box center [784, 438] width 83 height 26
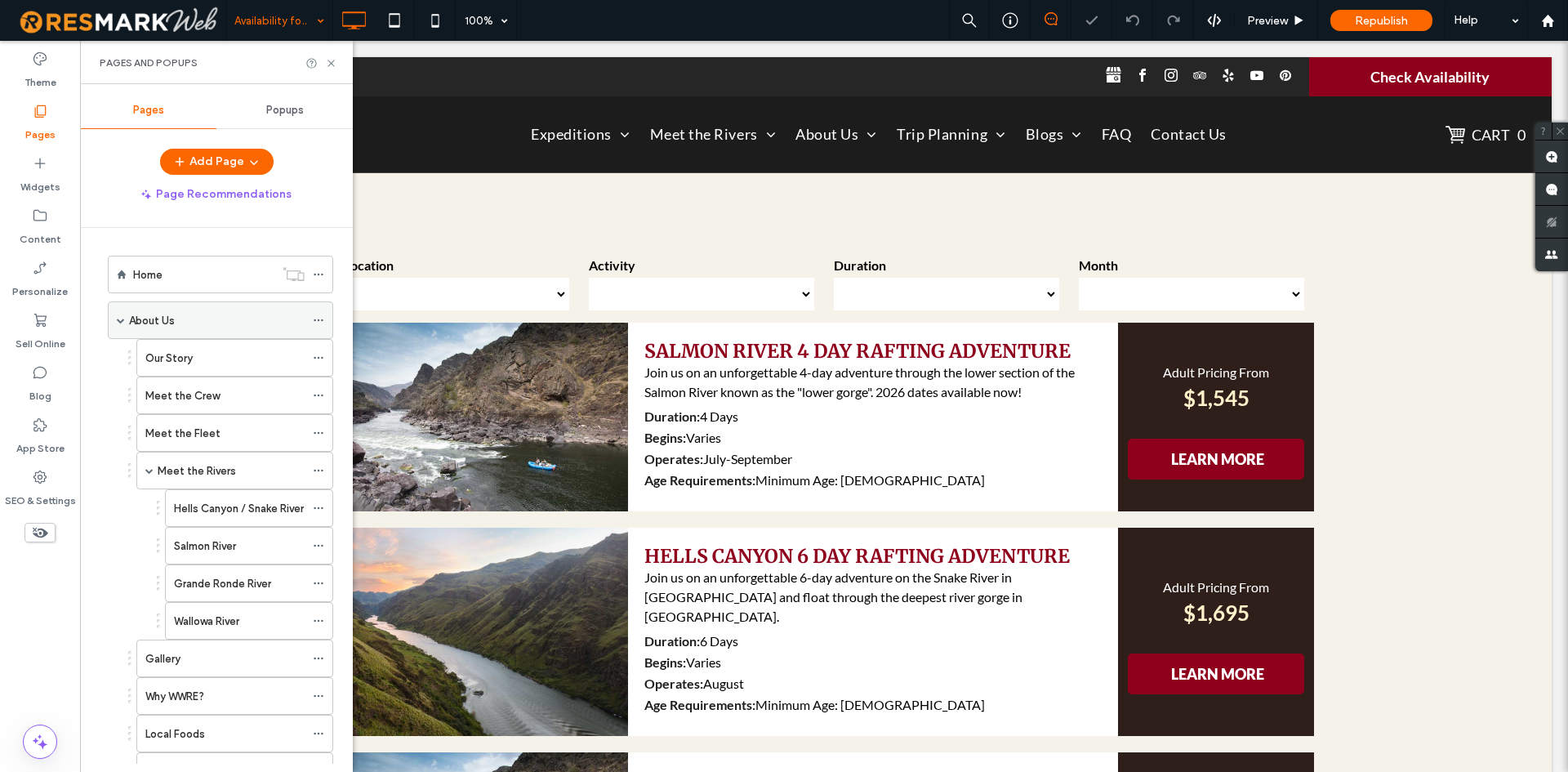
click at [119, 319] on span at bounding box center [120, 320] width 8 height 8
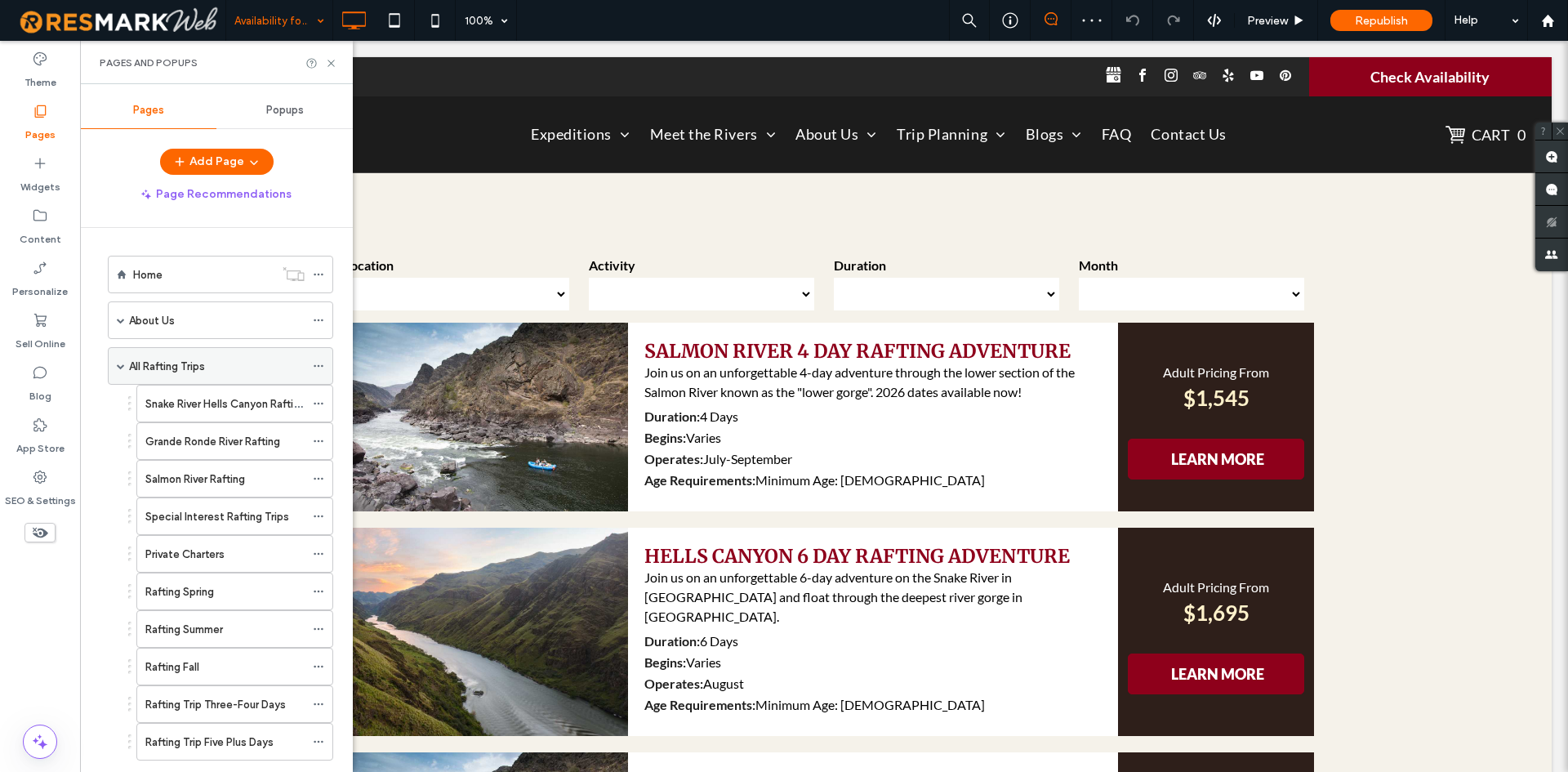
click at [125, 360] on div "All Rafting Trips" at bounding box center [220, 366] width 226 height 38
click at [123, 362] on span at bounding box center [120, 366] width 8 height 8
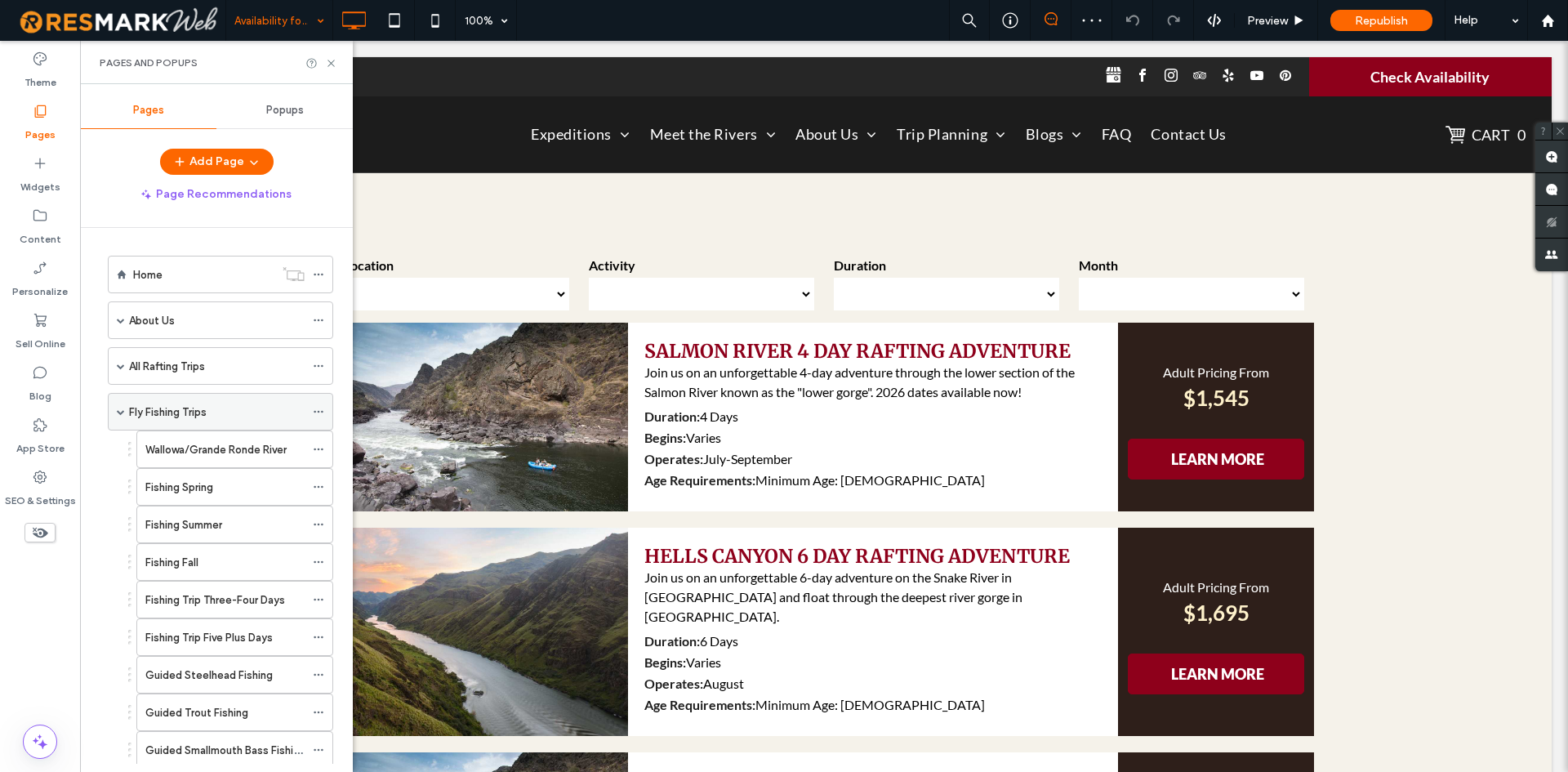
click at [117, 416] on span at bounding box center [120, 412] width 8 height 36
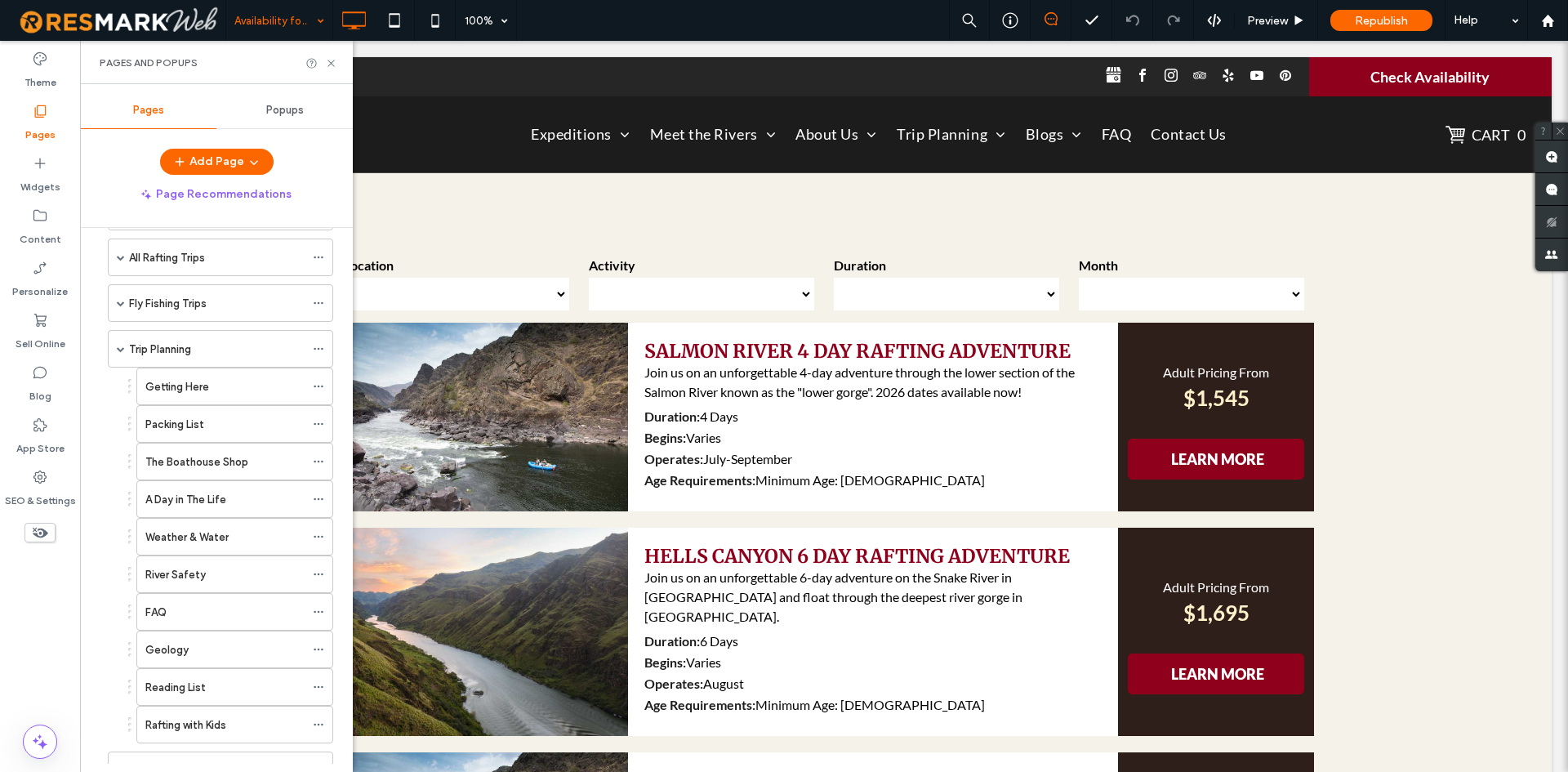
scroll to position [82, 0]
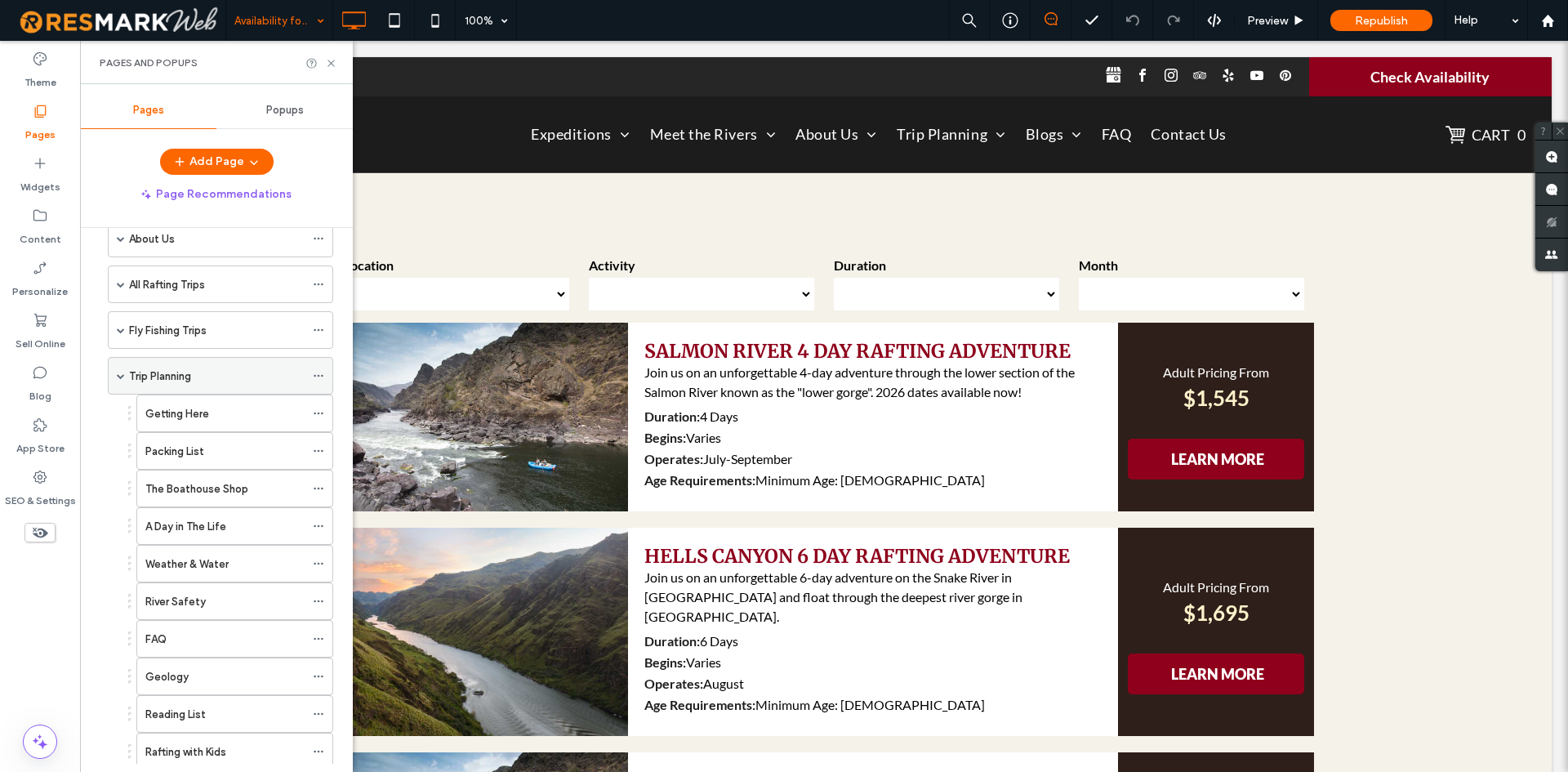
click at [122, 383] on span at bounding box center [120, 376] width 8 height 36
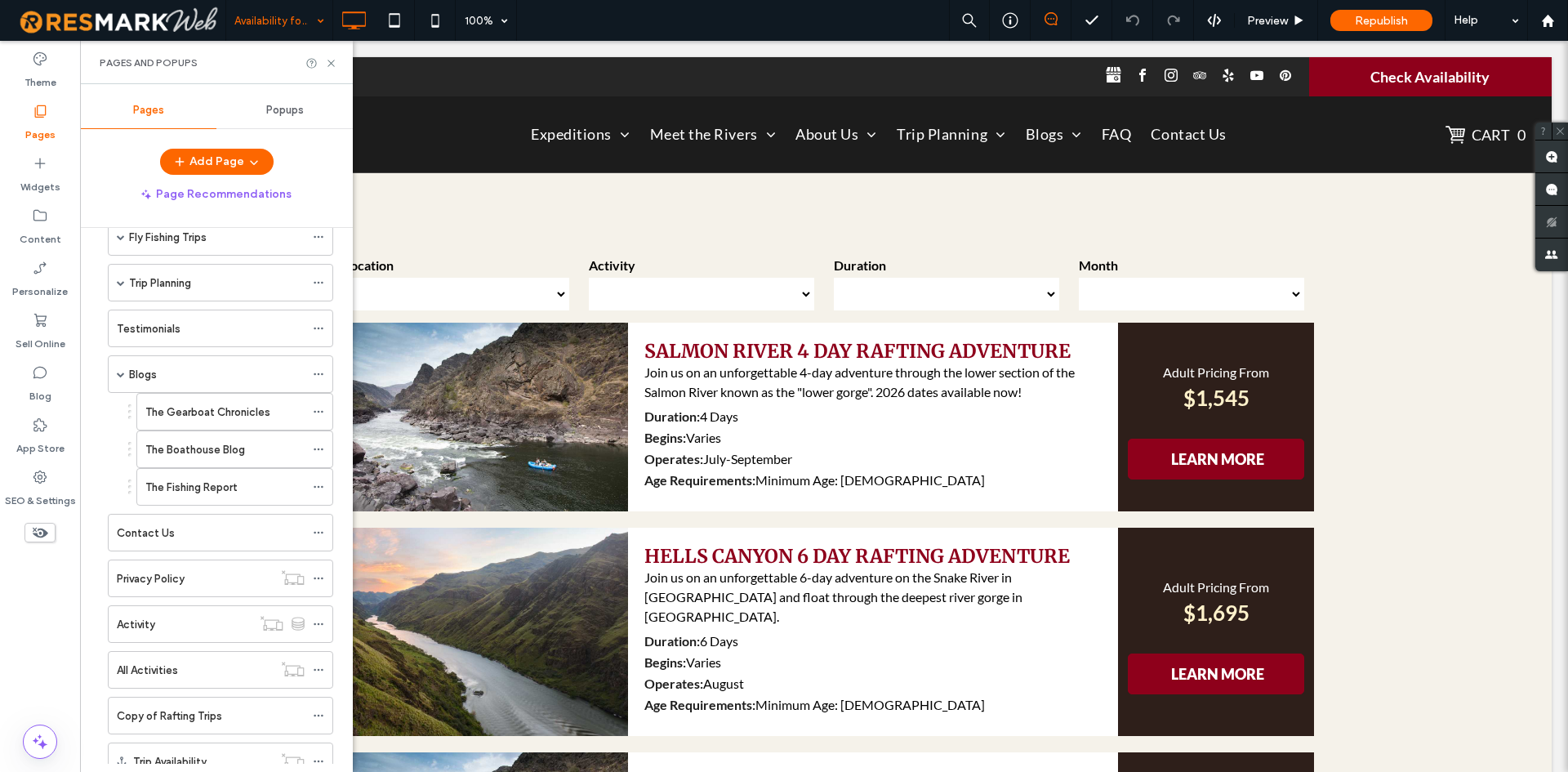
scroll to position [278, 0]
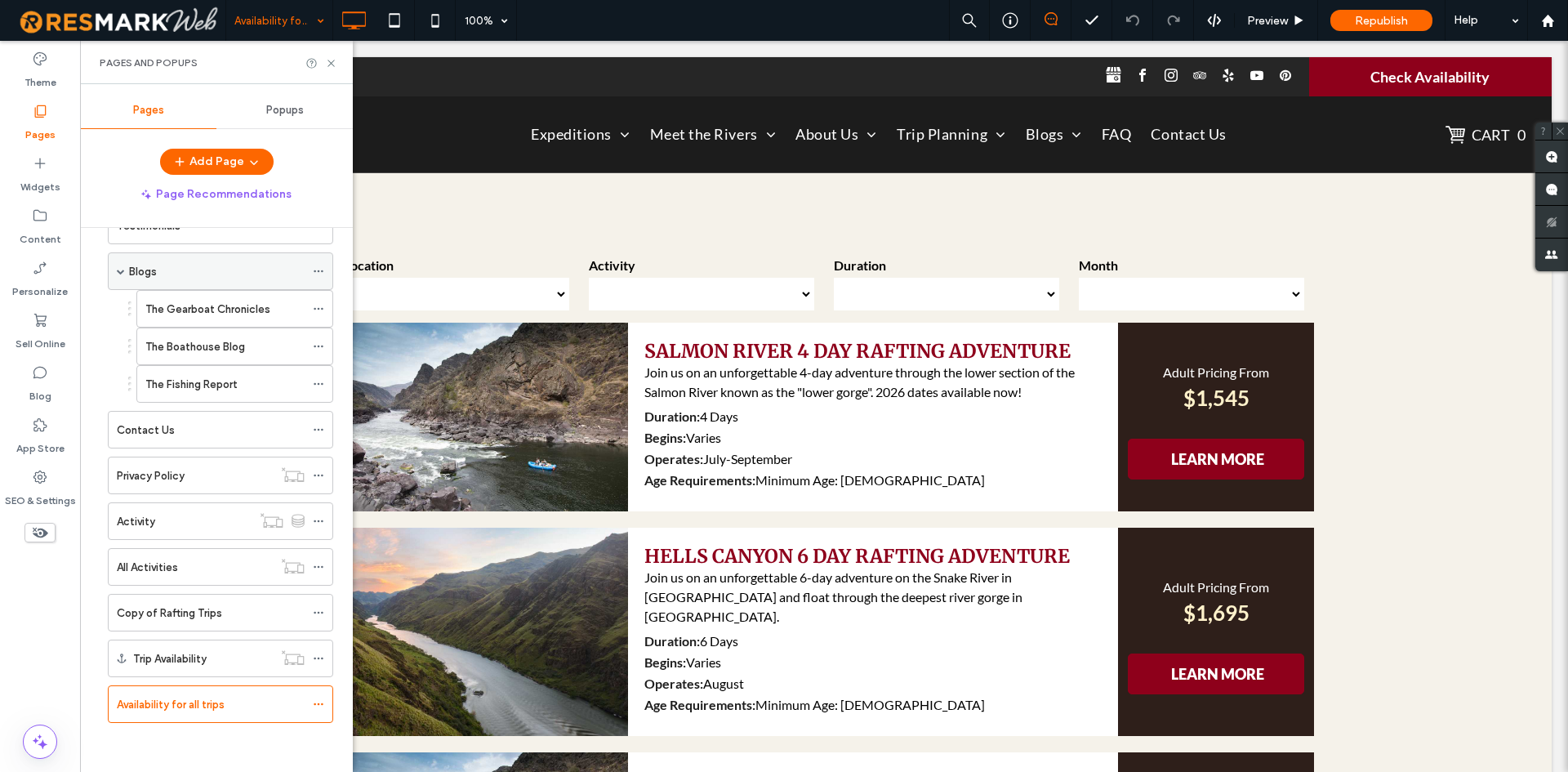
click at [123, 270] on span at bounding box center [120, 271] width 8 height 8
click at [317, 706] on icon at bounding box center [317, 703] width 11 height 11
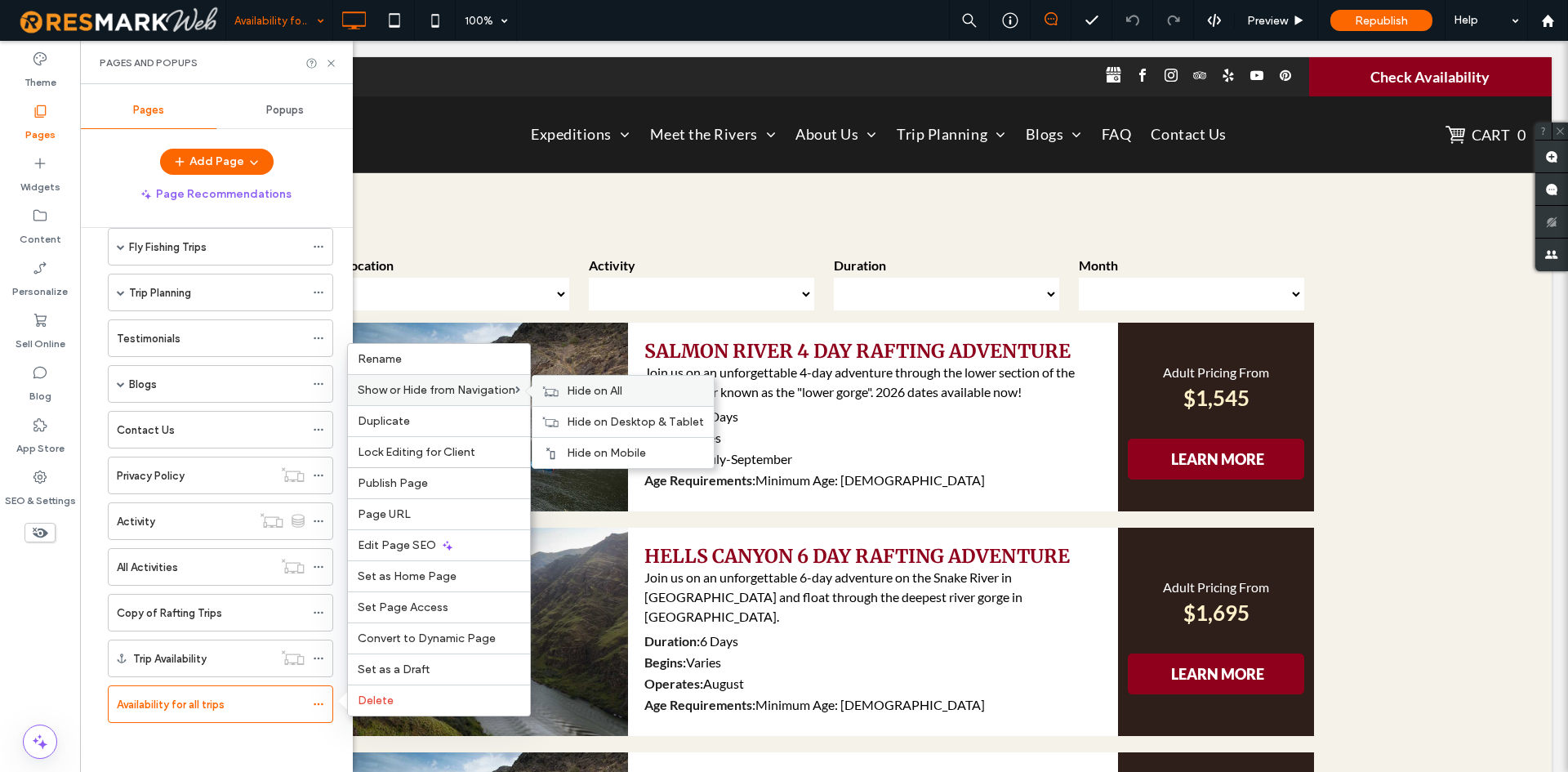
click at [569, 390] on div "Hide on All" at bounding box center [623, 391] width 181 height 30
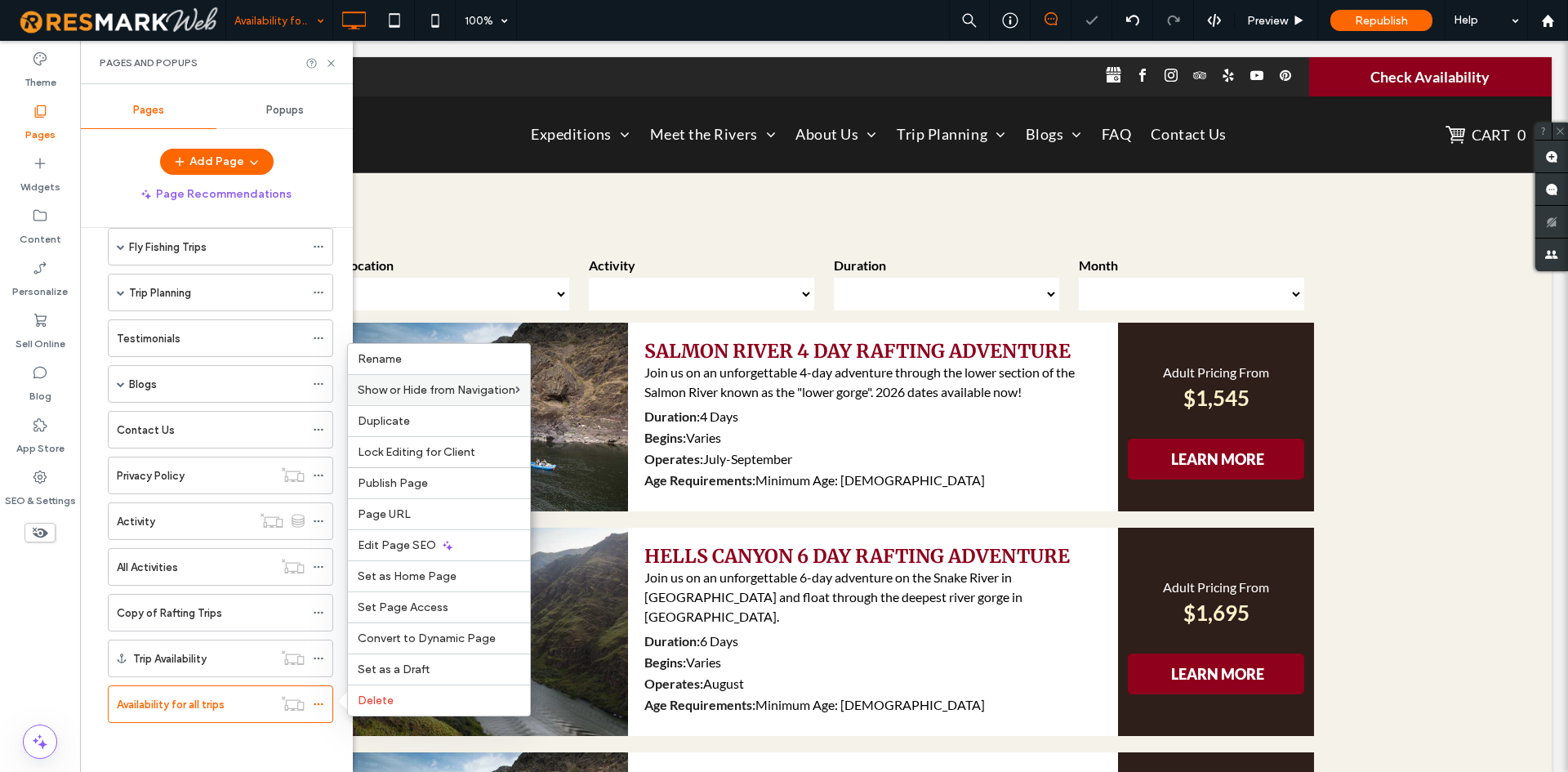
click at [235, 740] on div "Home About Us Our Story Meet the Crew Meet the Fleet Meet the Rivers Hells Cany…" at bounding box center [210, 412] width 246 height 660
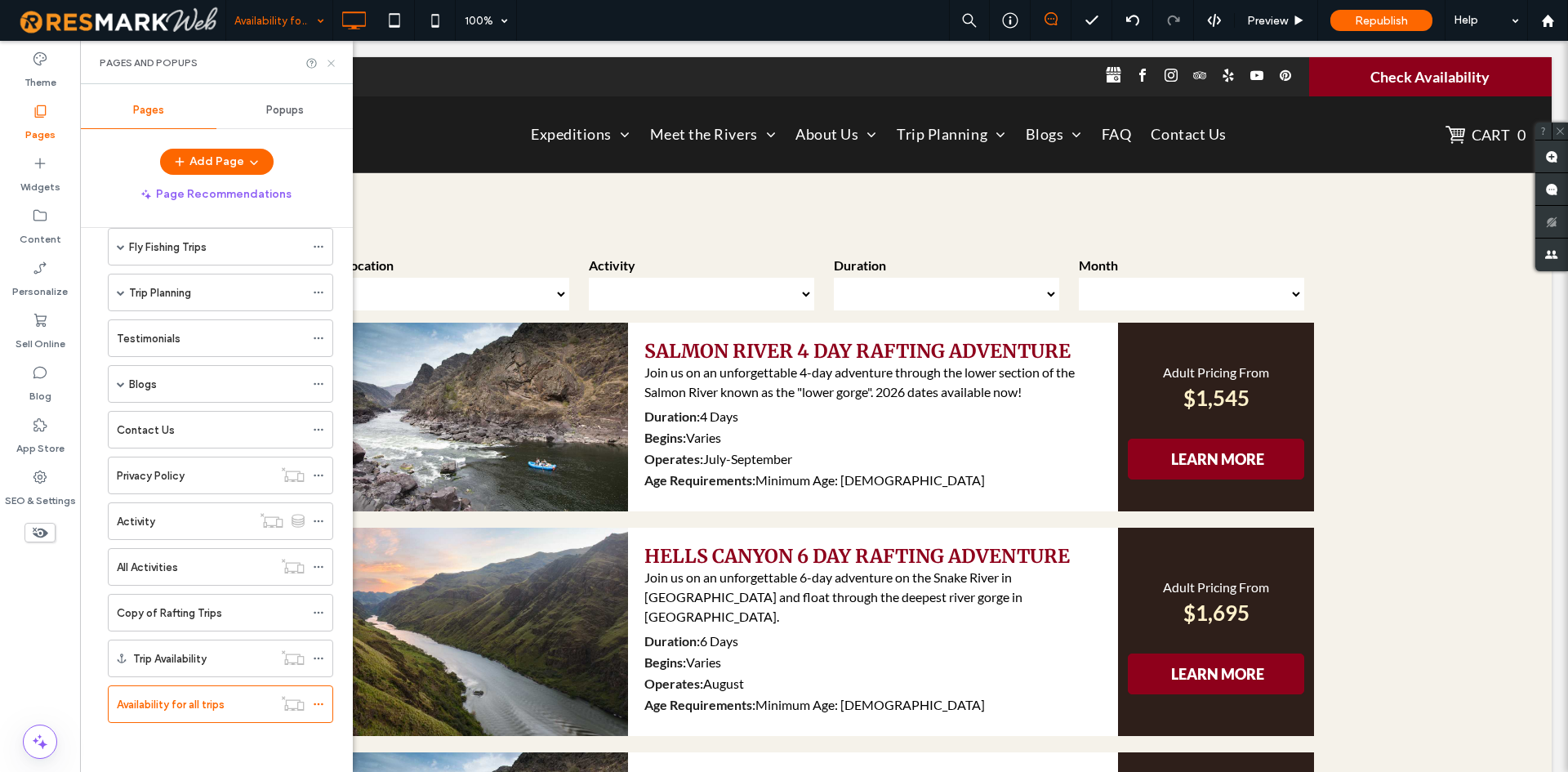
click at [330, 63] on icon at bounding box center [331, 63] width 12 height 12
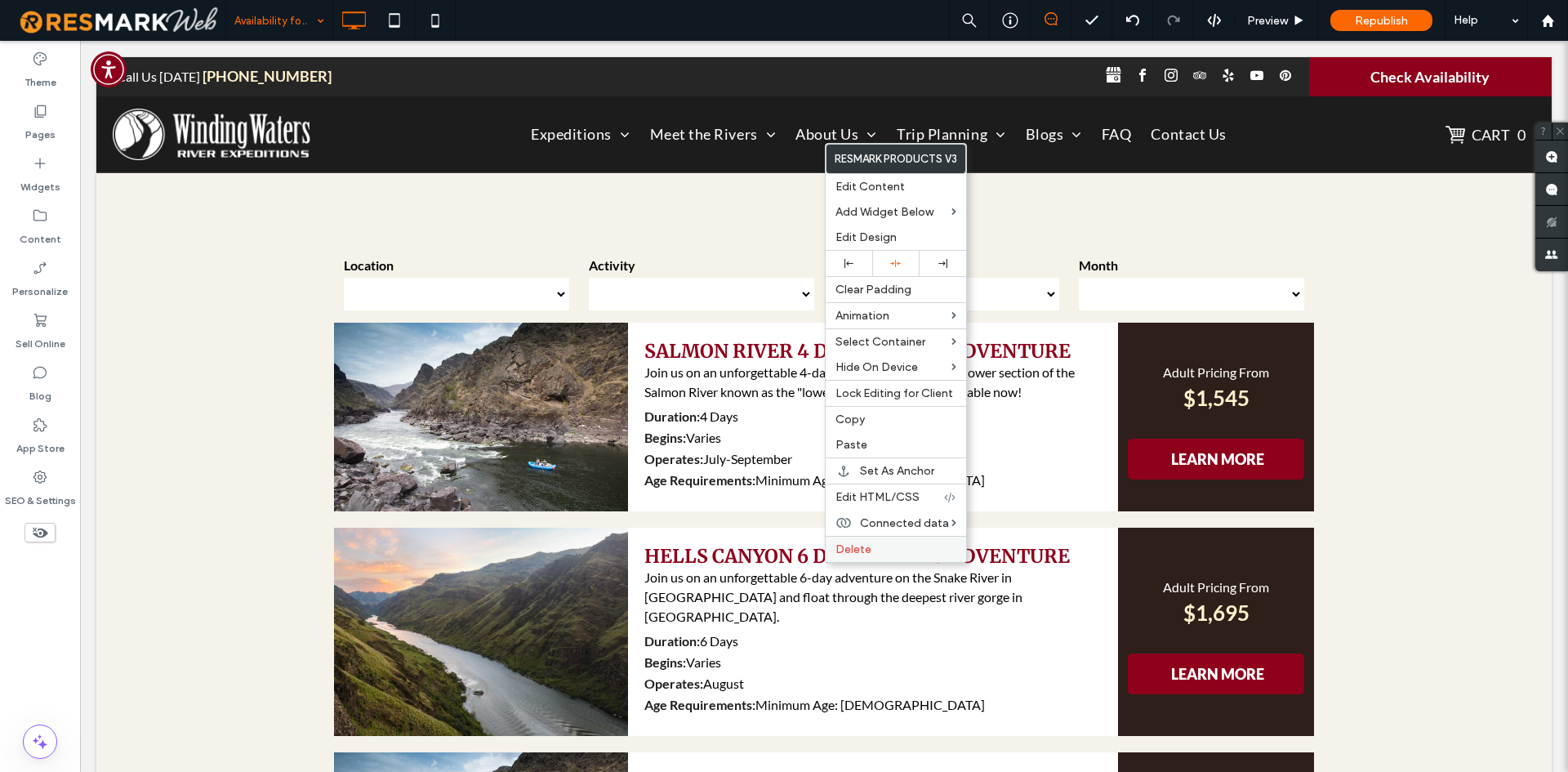
click at [844, 541] on div "Delete" at bounding box center [895, 548] width 140 height 26
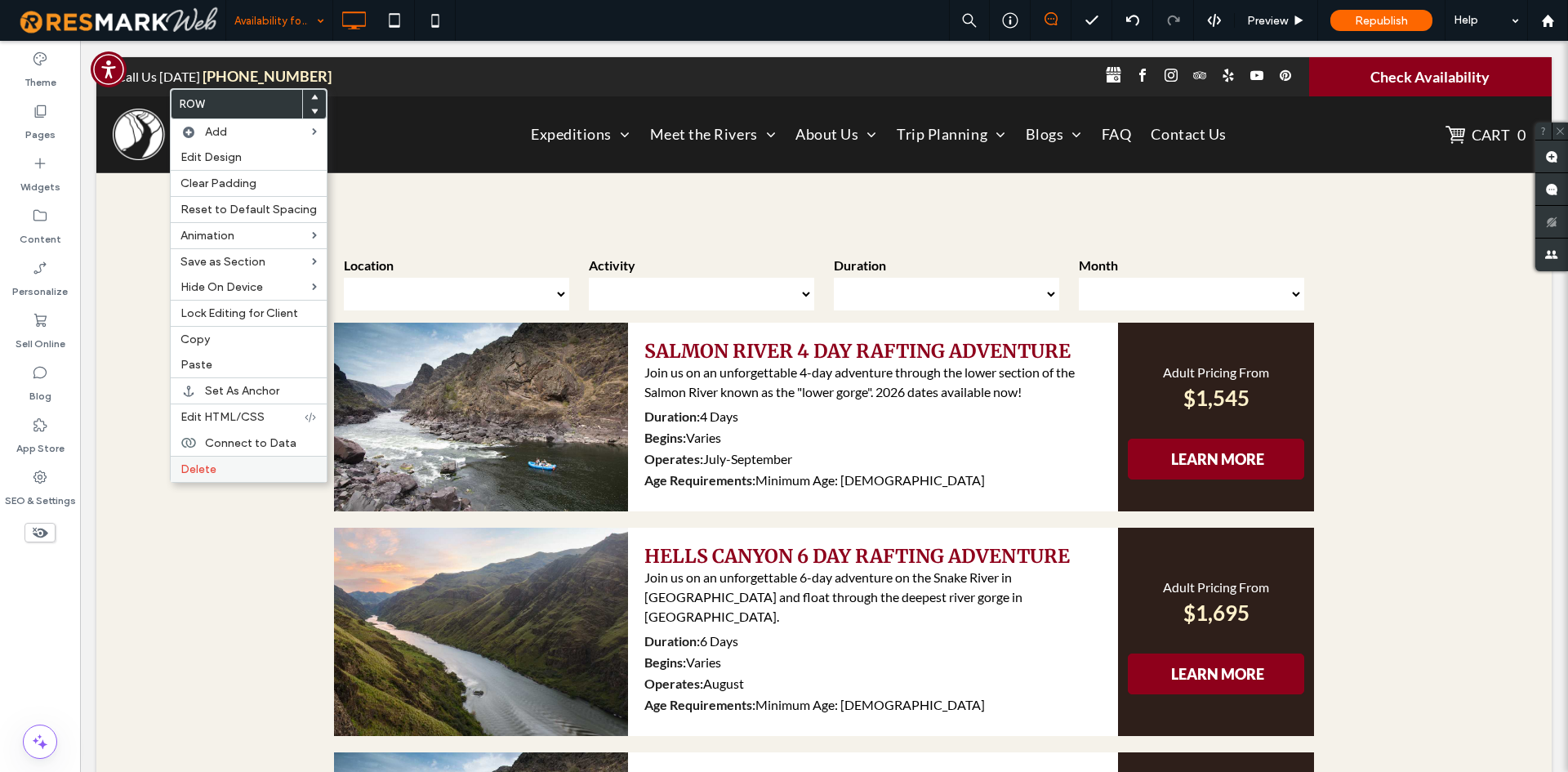
click at [199, 472] on span "Delete" at bounding box center [198, 470] width 36 height 14
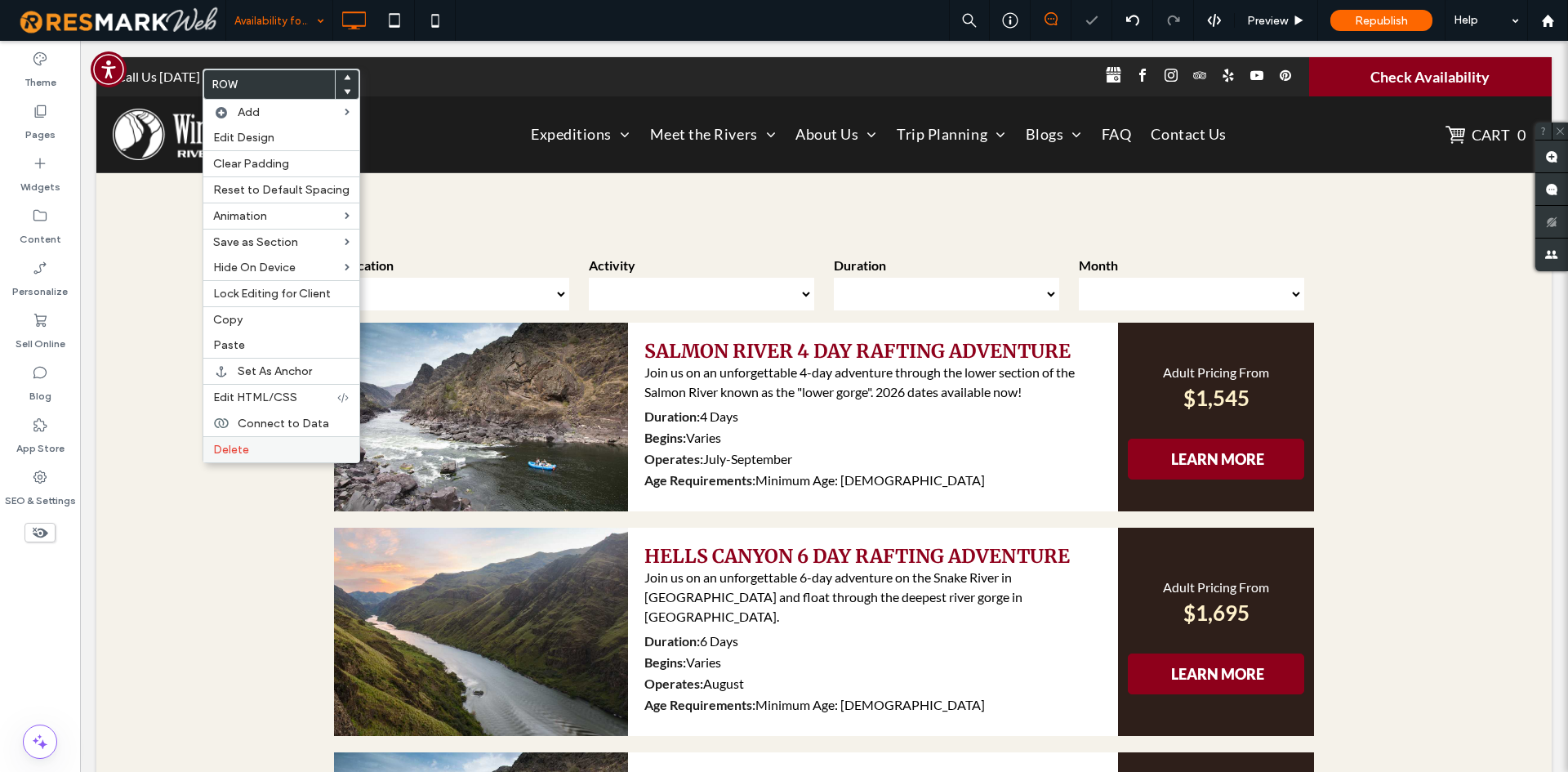
click at [243, 461] on div "Delete" at bounding box center [281, 449] width 156 height 26
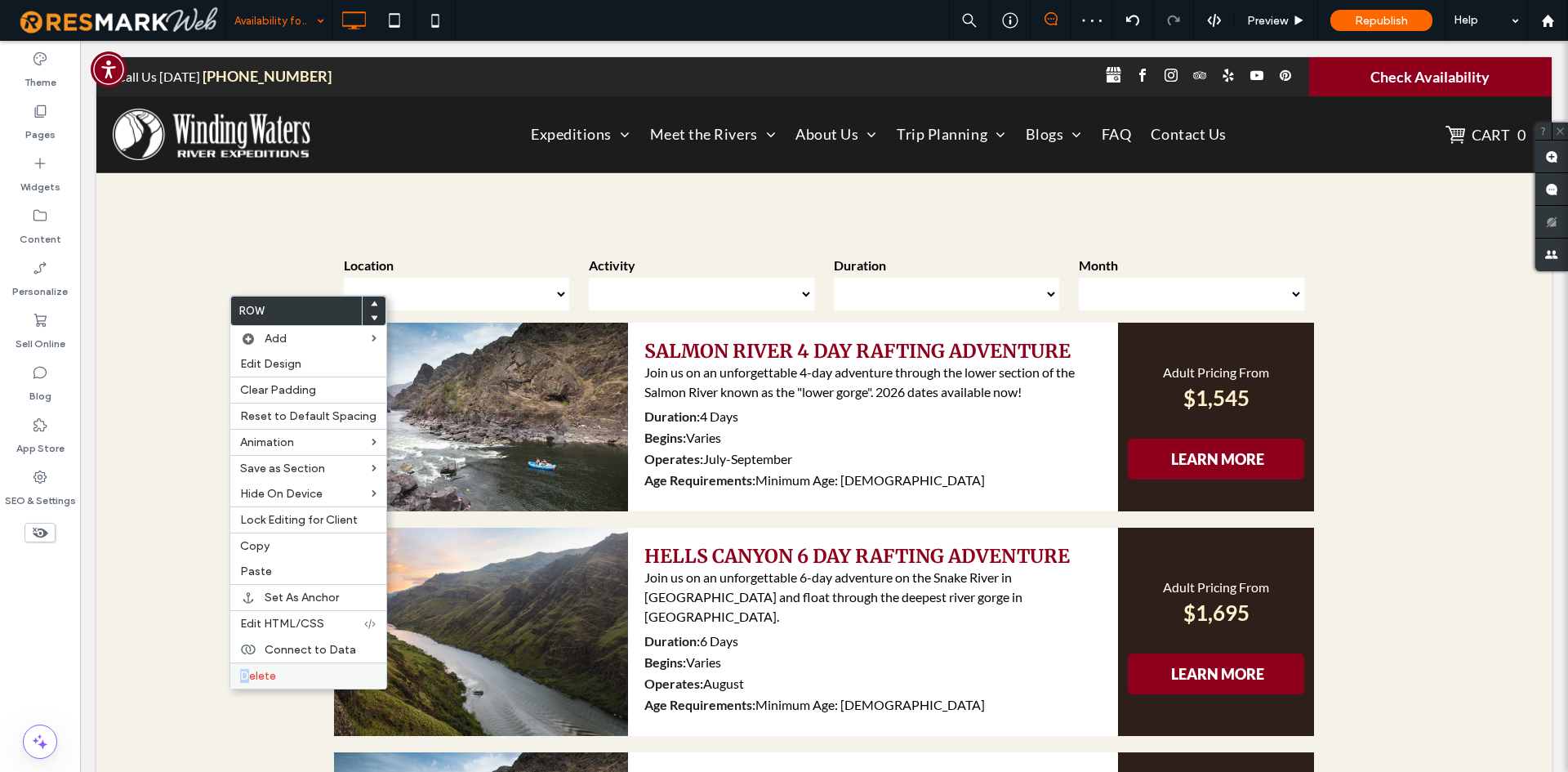
click at [245, 674] on span "Delete" at bounding box center [258, 676] width 36 height 14
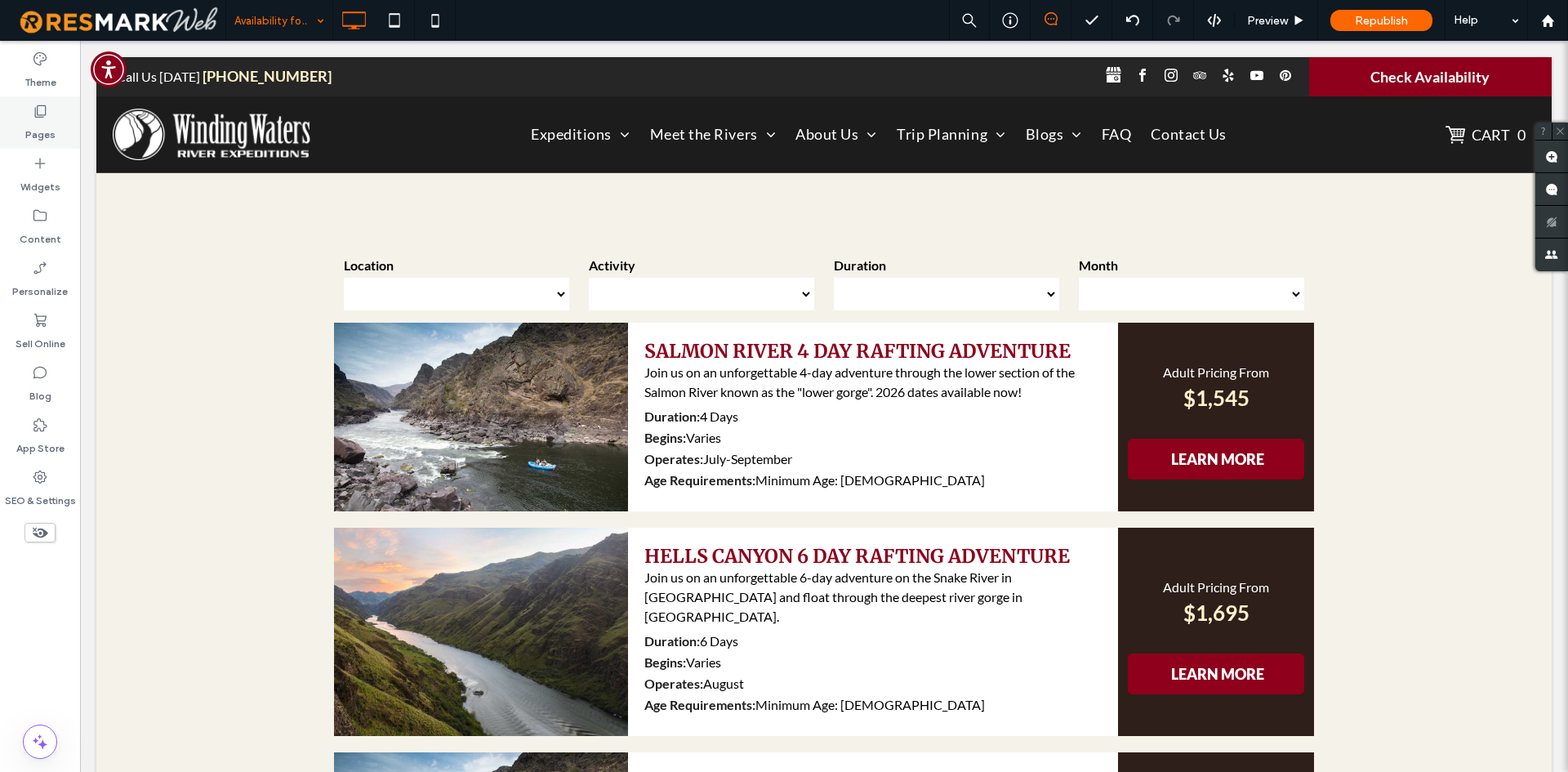
click at [50, 126] on label "Pages" at bounding box center [40, 130] width 30 height 23
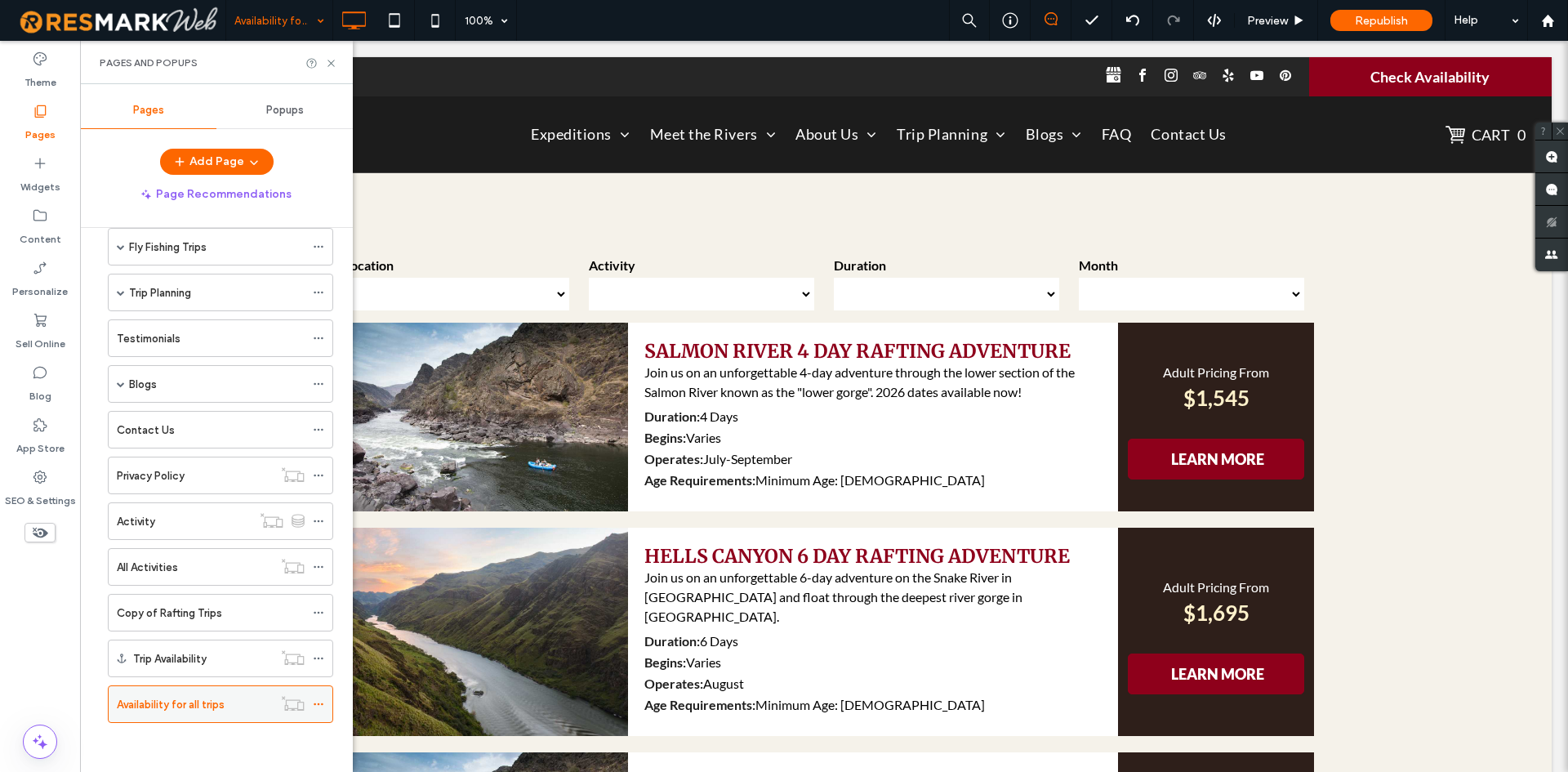
click at [317, 695] on span at bounding box center [317, 703] width 11 height 25
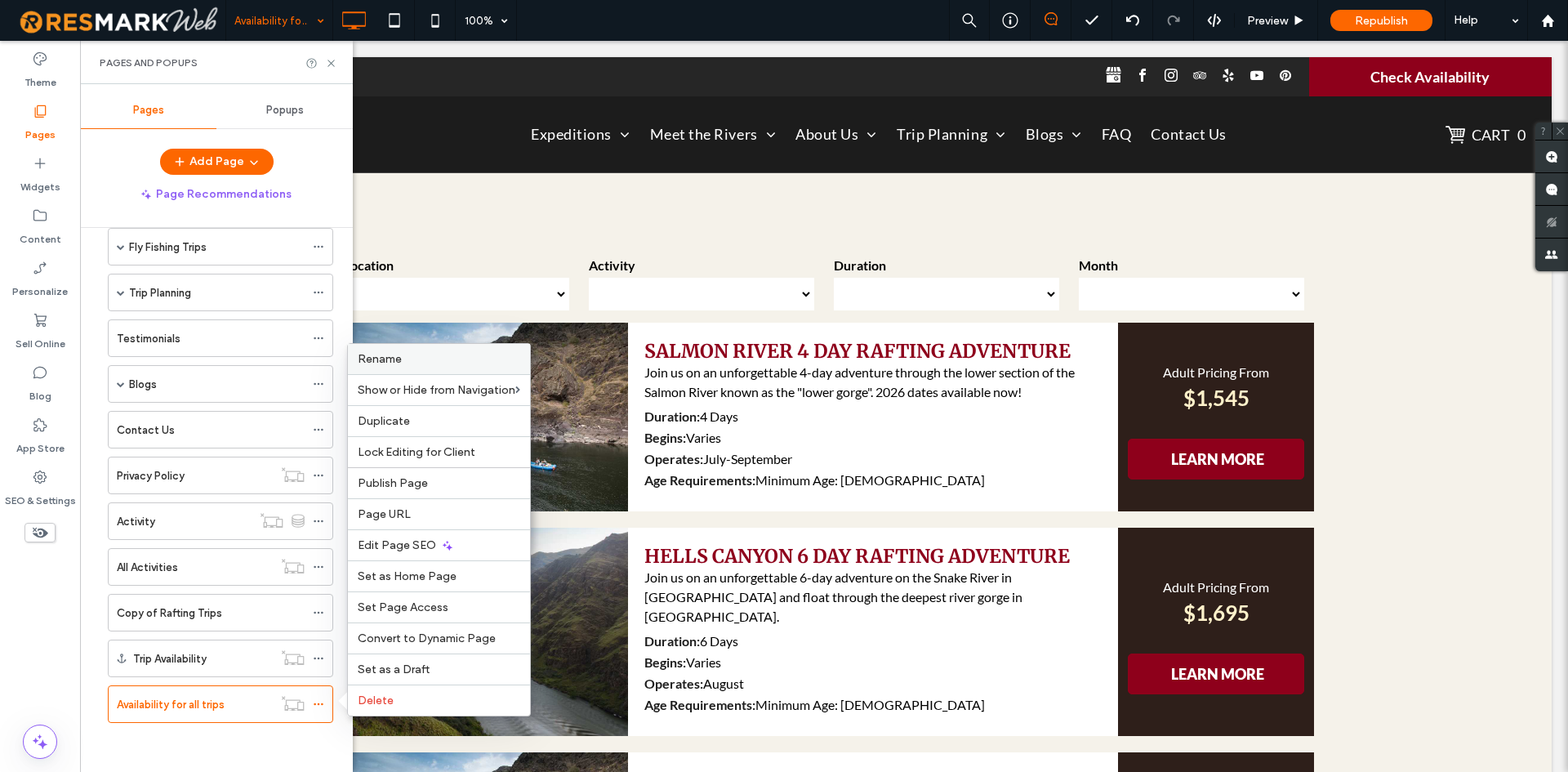
click at [386, 364] on span "Rename" at bounding box center [380, 359] width 44 height 14
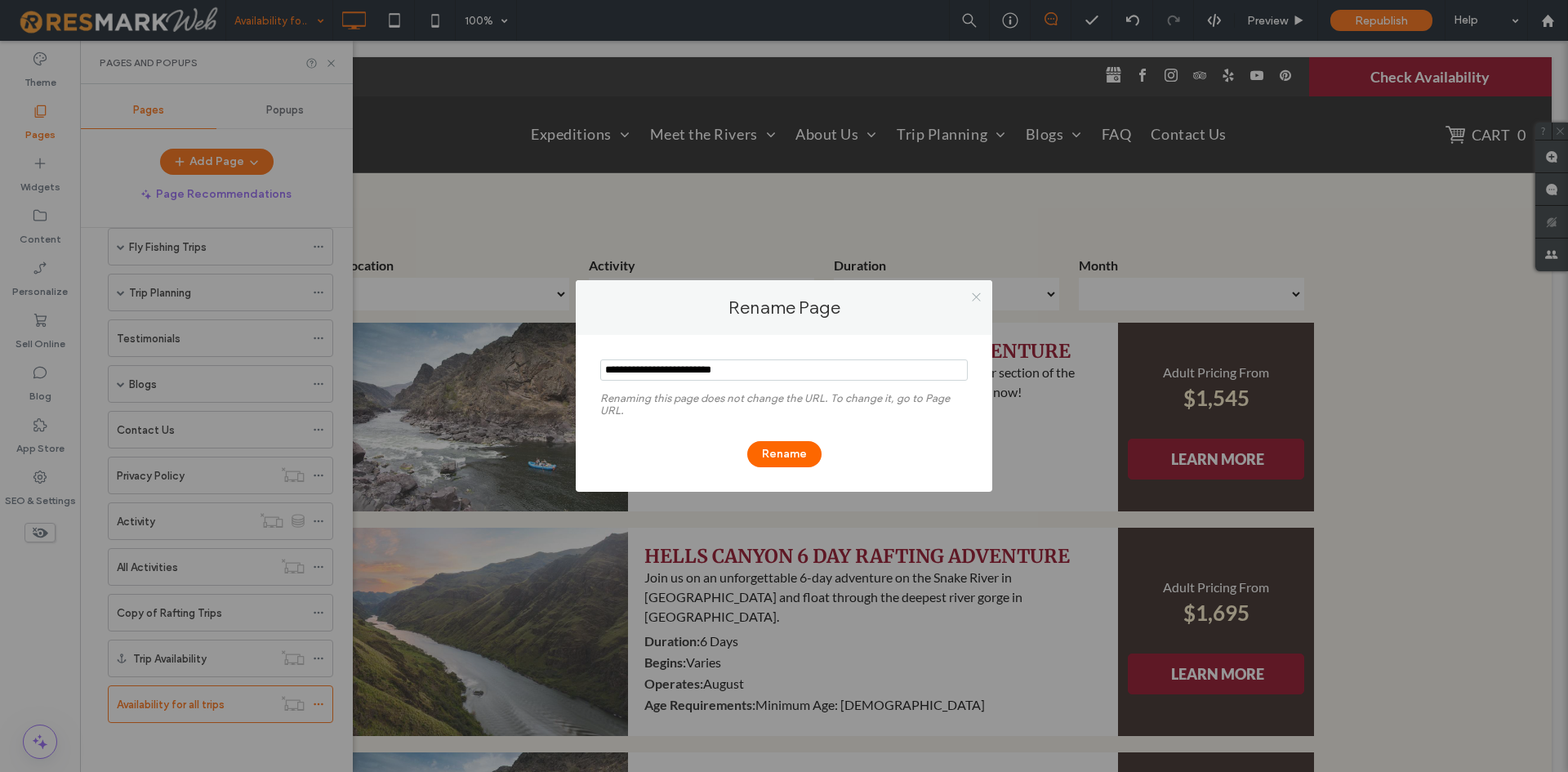
click at [970, 292] on icon at bounding box center [976, 296] width 12 height 12
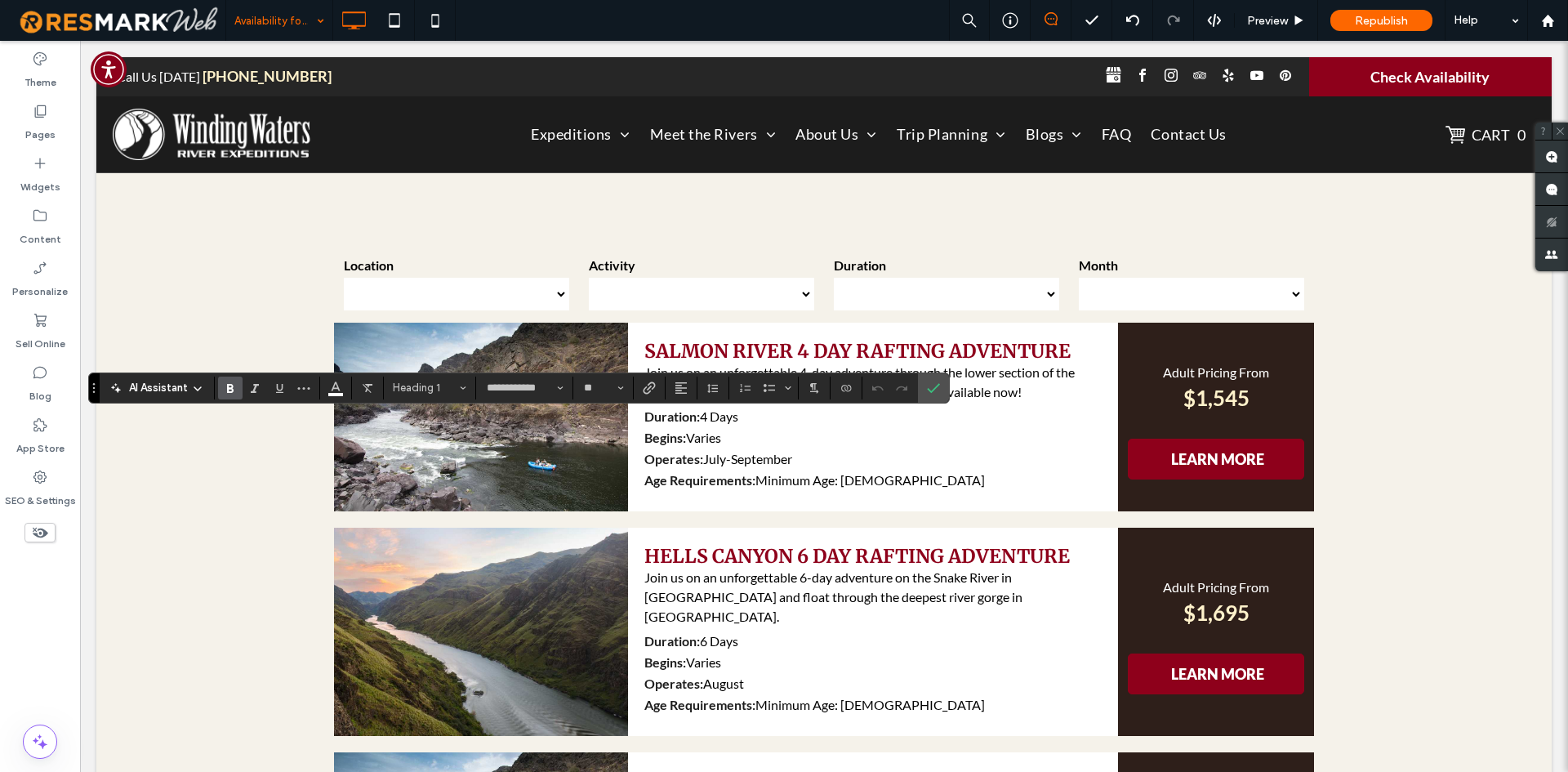
type input "****"
type input "**"
click at [929, 384] on icon "Confirm" at bounding box center [933, 387] width 13 height 13
click at [935, 384] on icon "Confirm" at bounding box center [933, 387] width 13 height 13
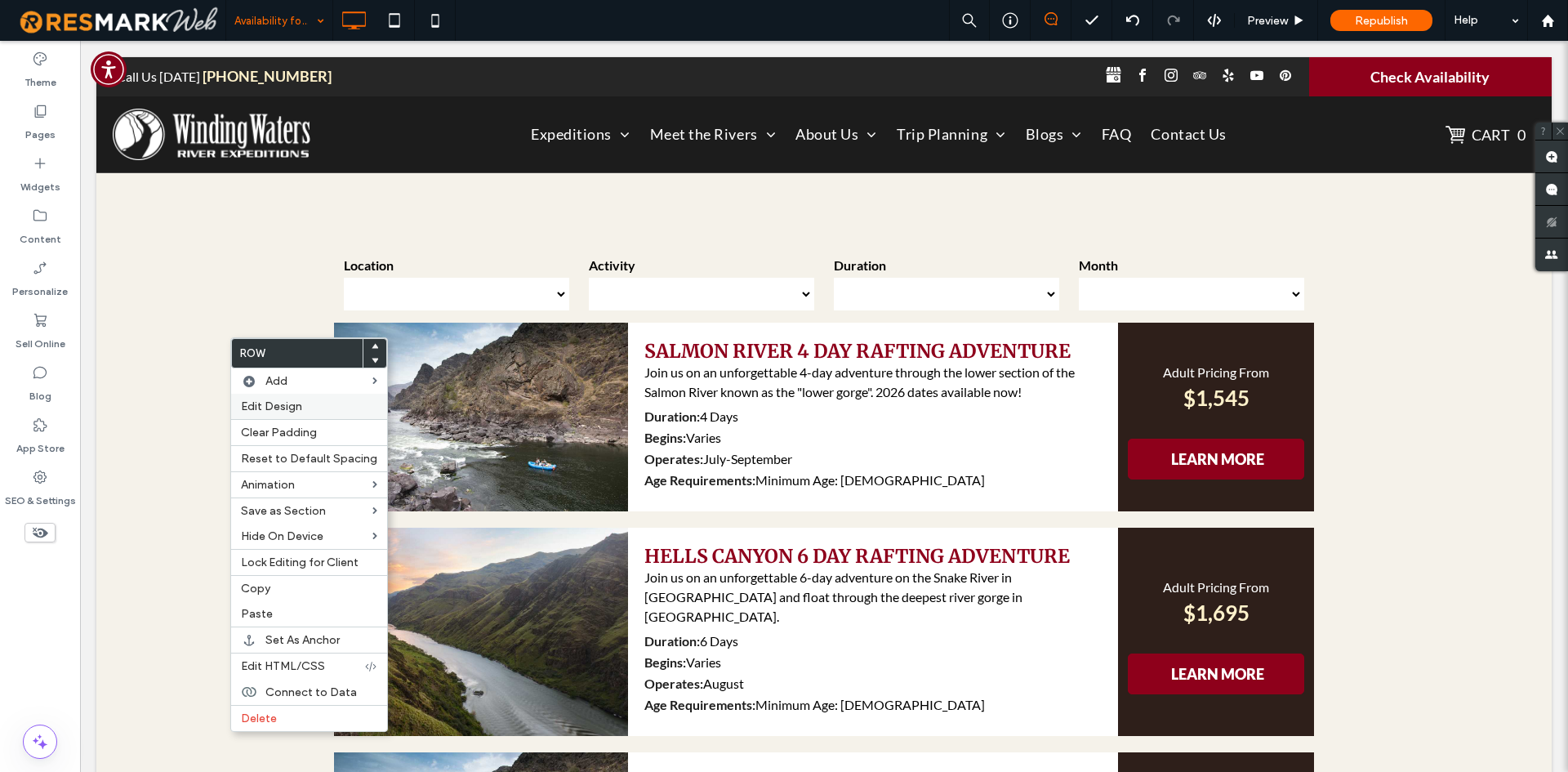
click at [254, 406] on span "Edit Design" at bounding box center [272, 406] width 62 height 14
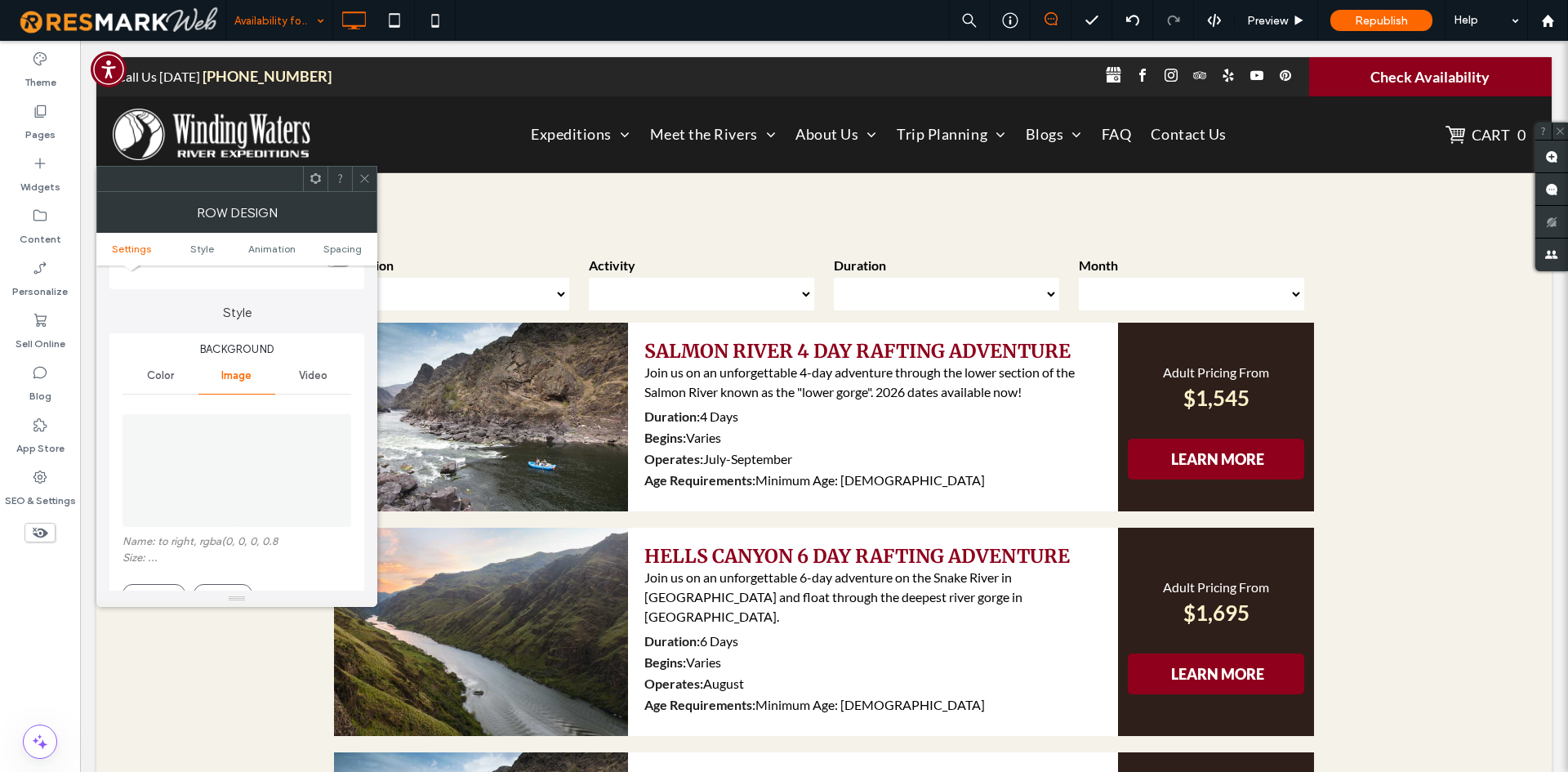
scroll to position [326, 0]
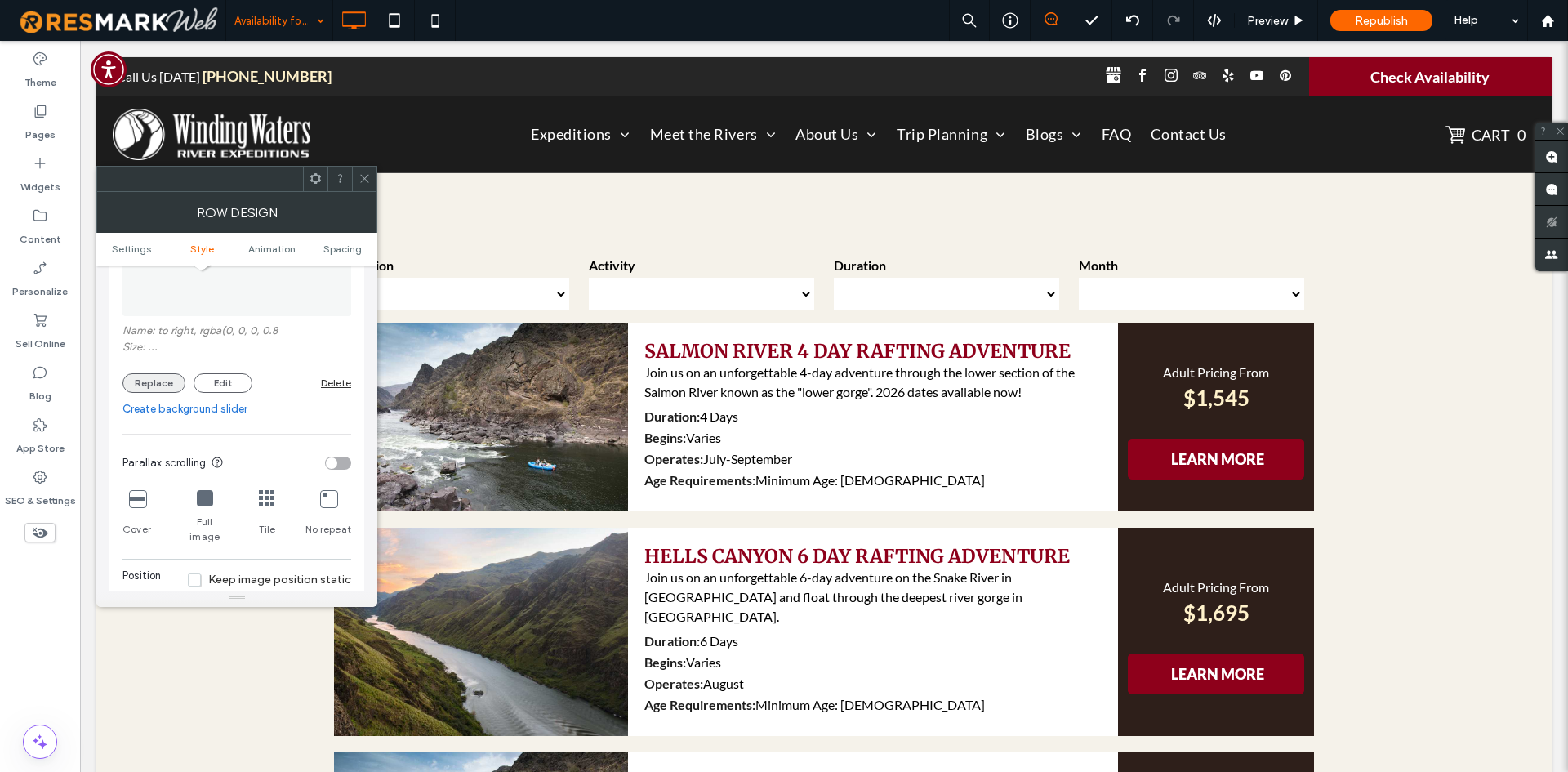
click at [177, 378] on button "Replace" at bounding box center [153, 383] width 63 height 20
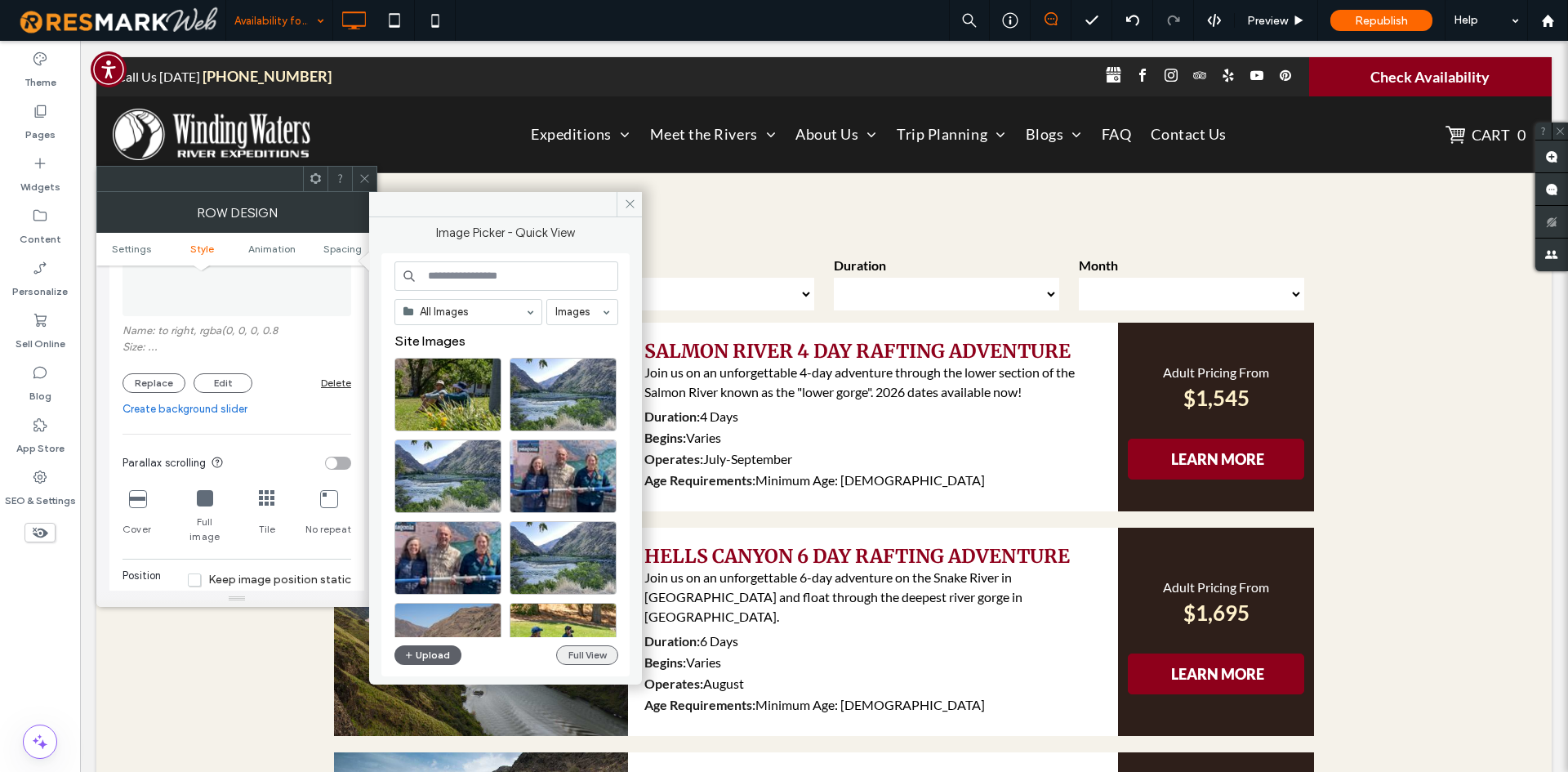
click at [586, 653] on button "Full View" at bounding box center [587, 655] width 62 height 20
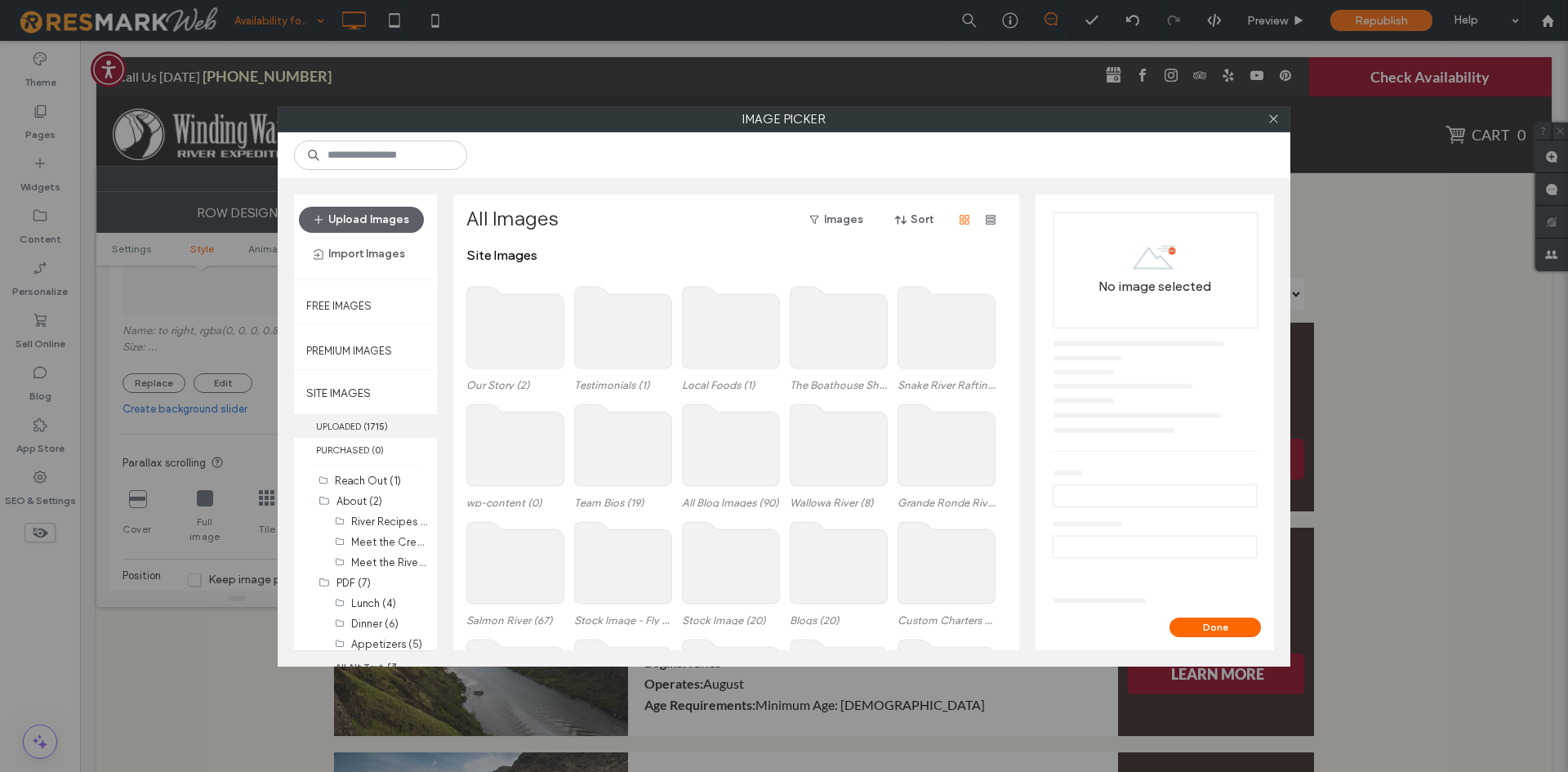
click at [350, 417] on label "UPLOADED ( 1715 )" at bounding box center [365, 426] width 143 height 24
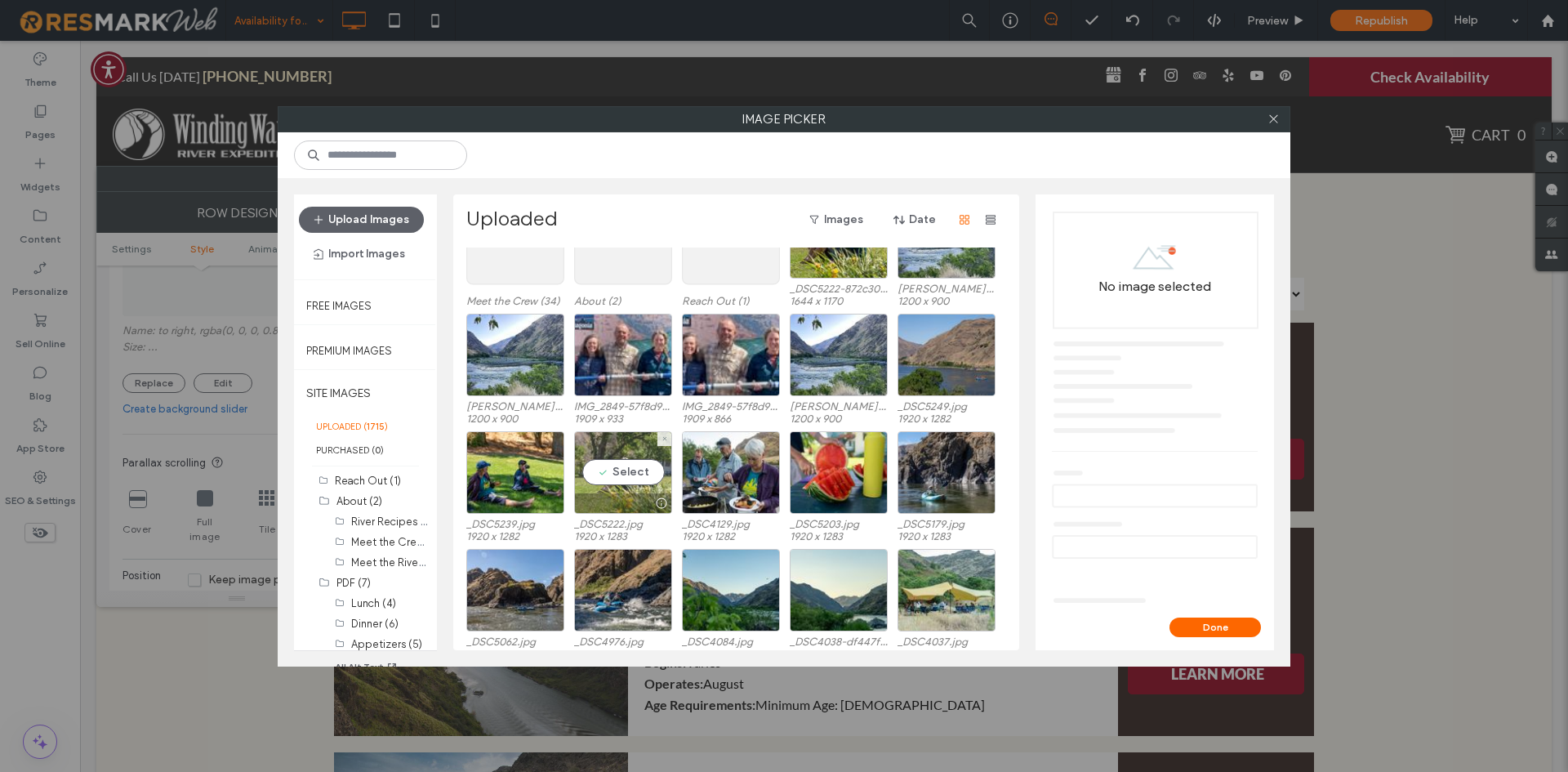
scroll to position [900, 0]
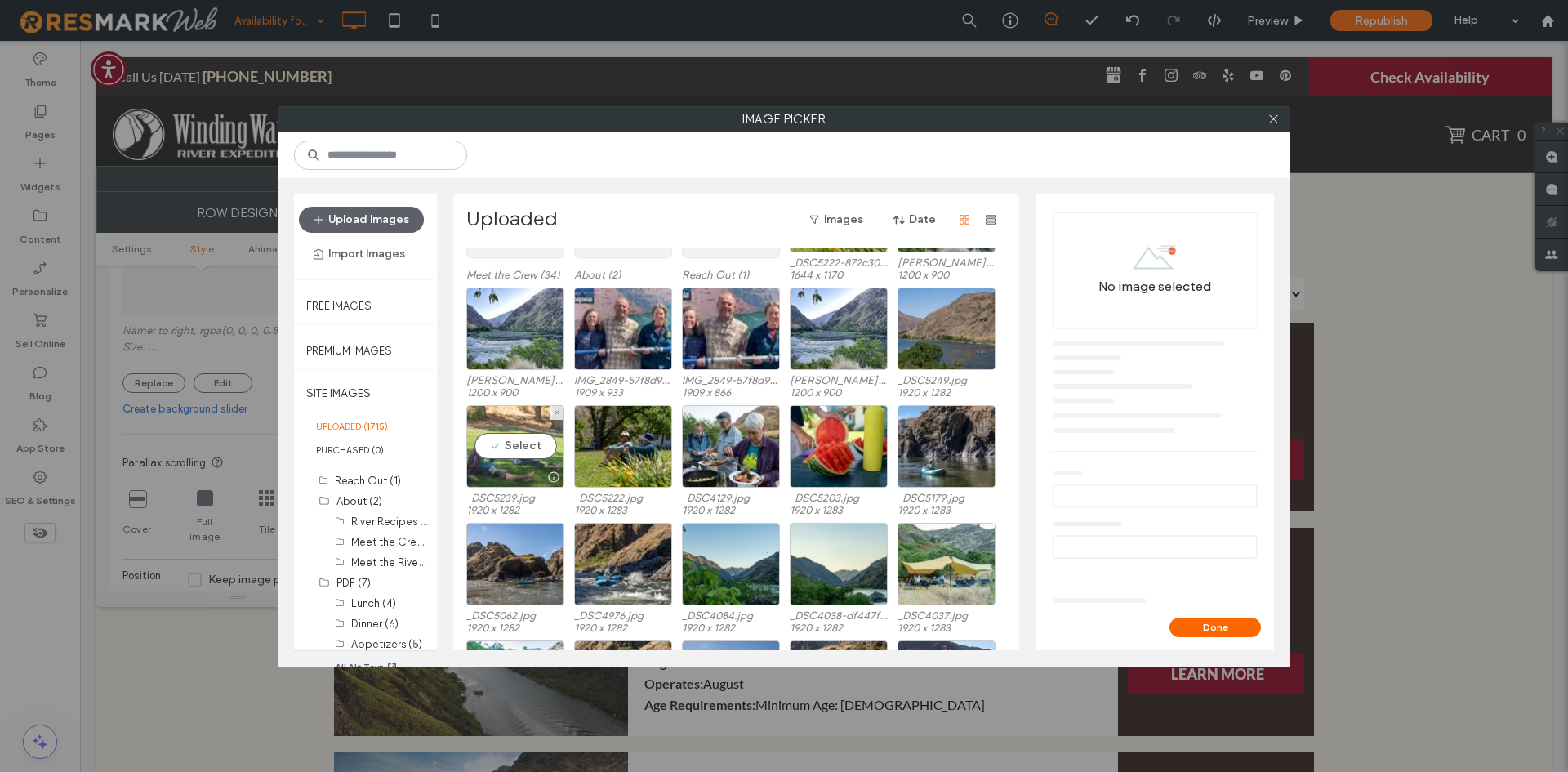
click at [534, 445] on div "Select" at bounding box center [515, 446] width 98 height 83
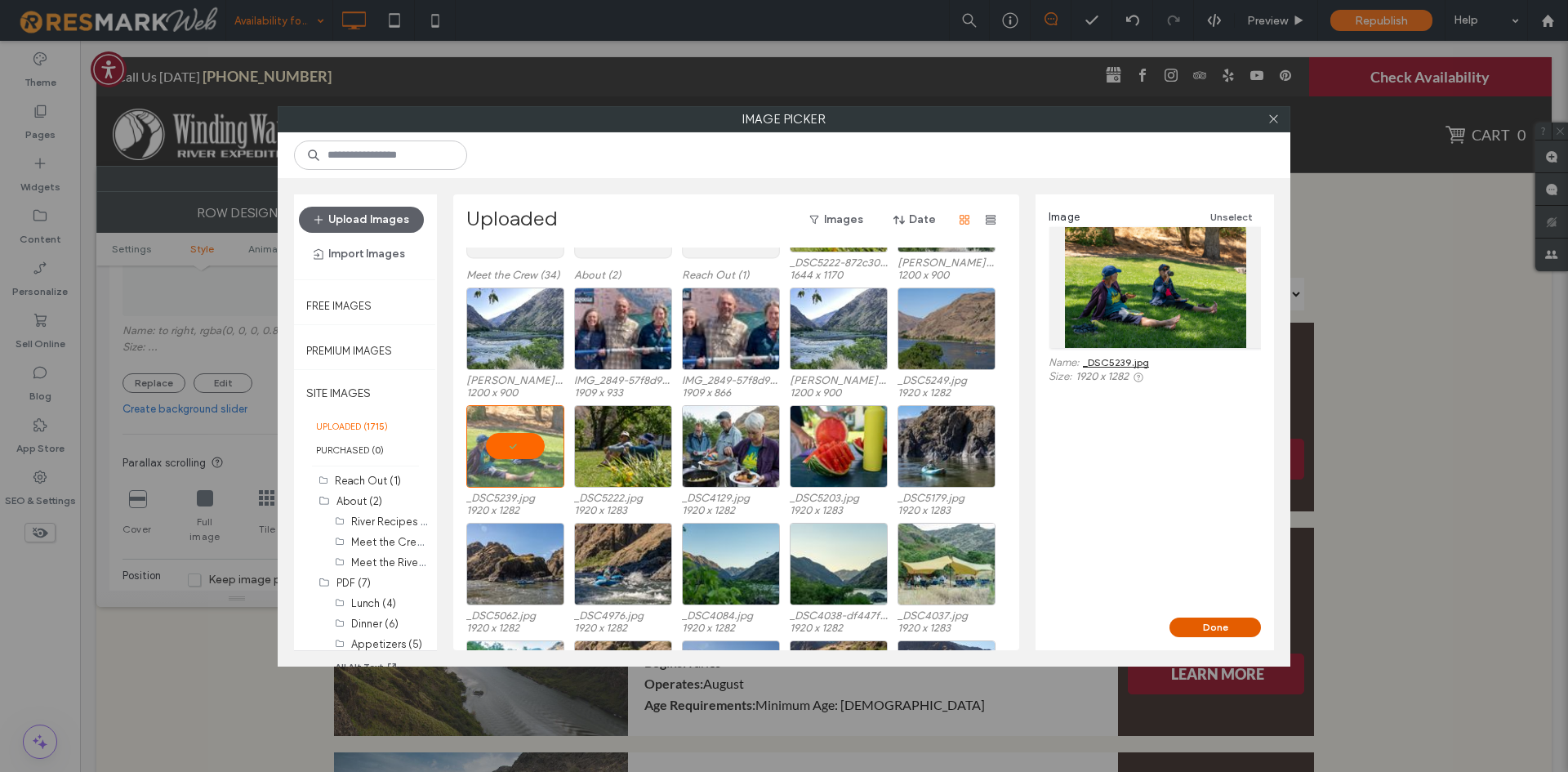
click at [1242, 627] on button "Done" at bounding box center [1215, 628] width 92 height 20
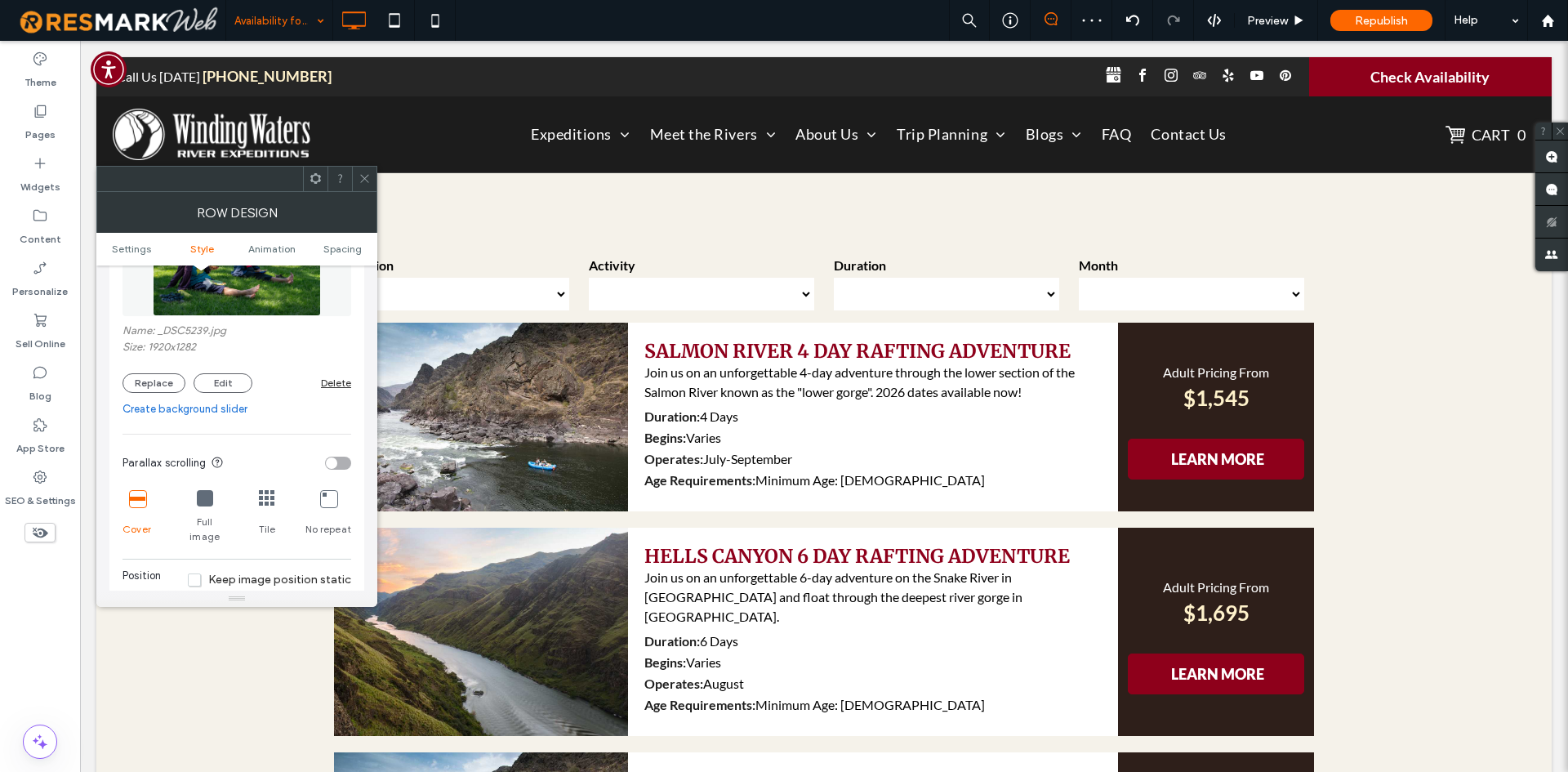
click at [357, 180] on div at bounding box center [364, 178] width 25 height 25
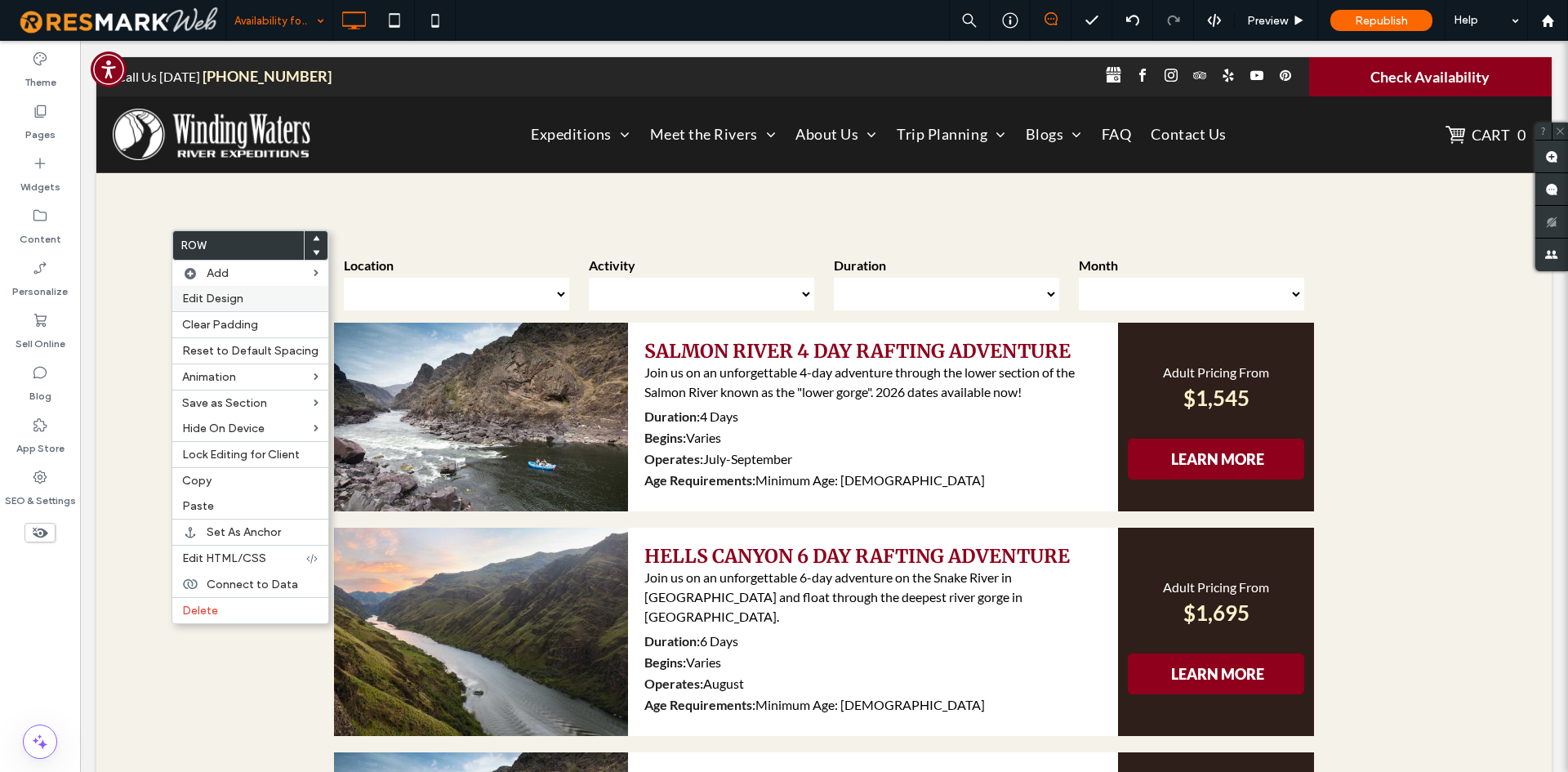
click at [257, 297] on label "Edit Design" at bounding box center [250, 298] width 136 height 14
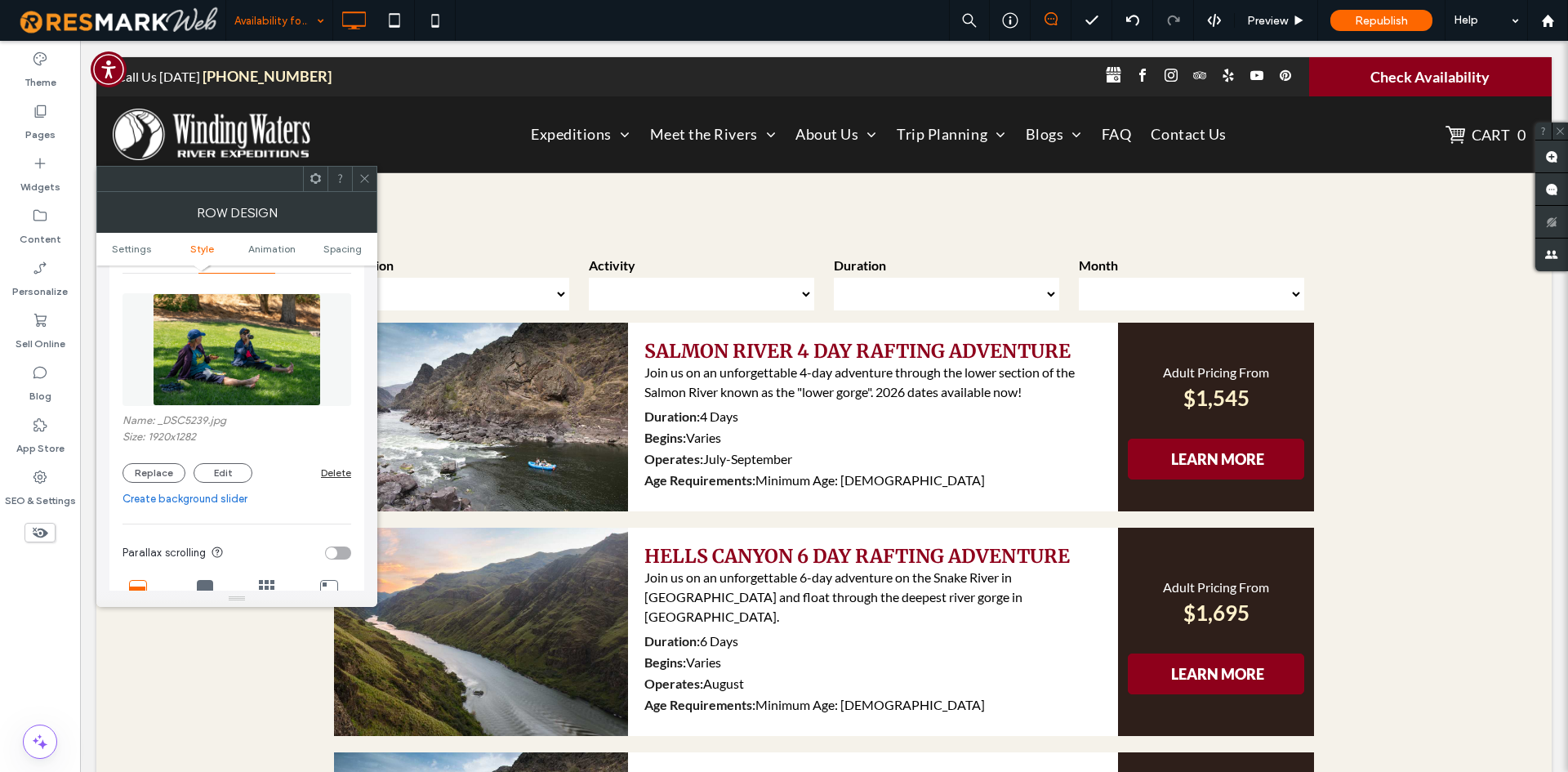
scroll to position [245, 0]
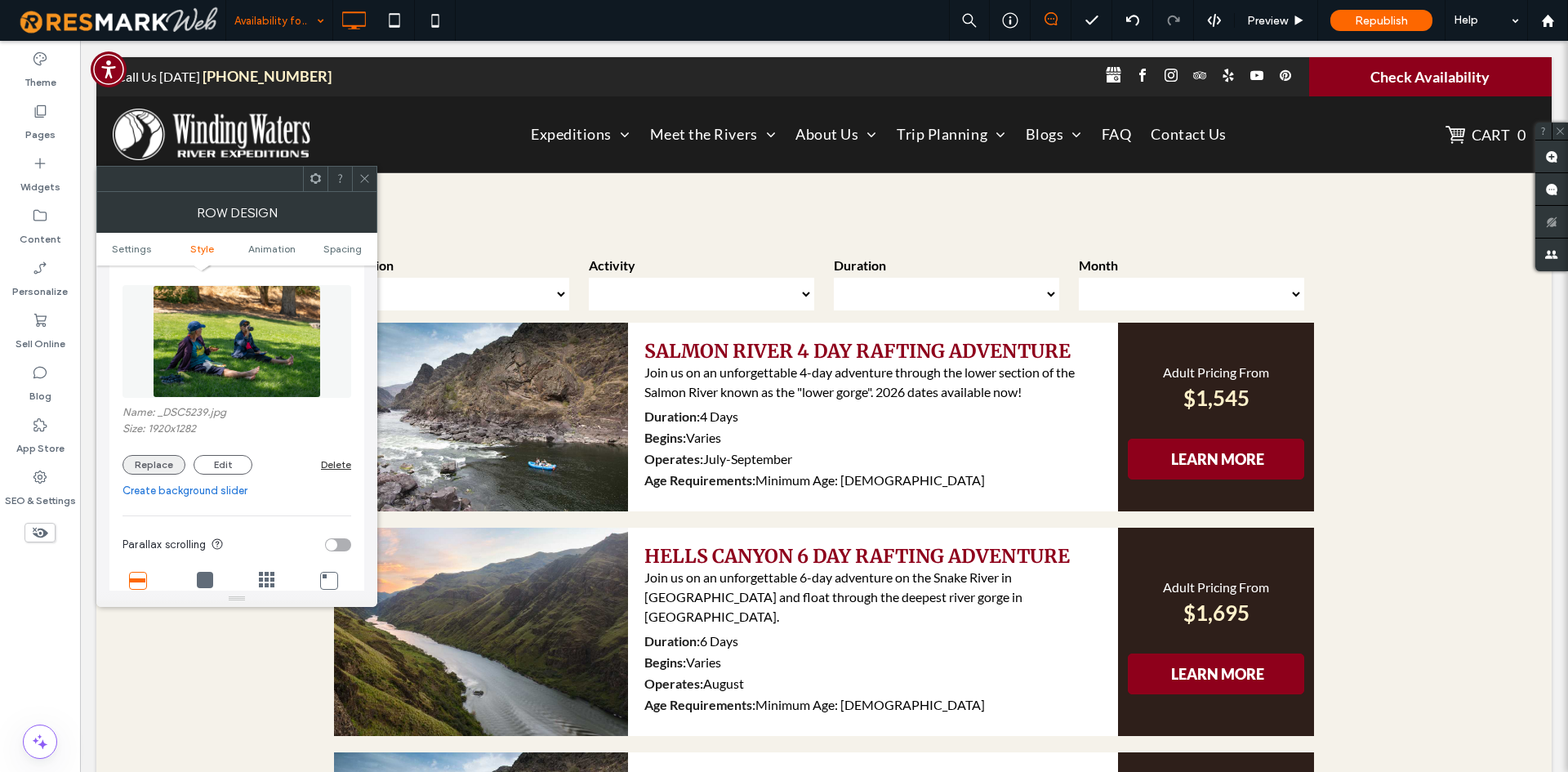
click at [169, 454] on div "Name: _DSC5239.jpg Size: 1920x1282 Replace Edit Delete" at bounding box center [237, 440] width 229 height 69
click at [166, 460] on button "Replace" at bounding box center [153, 465] width 63 height 20
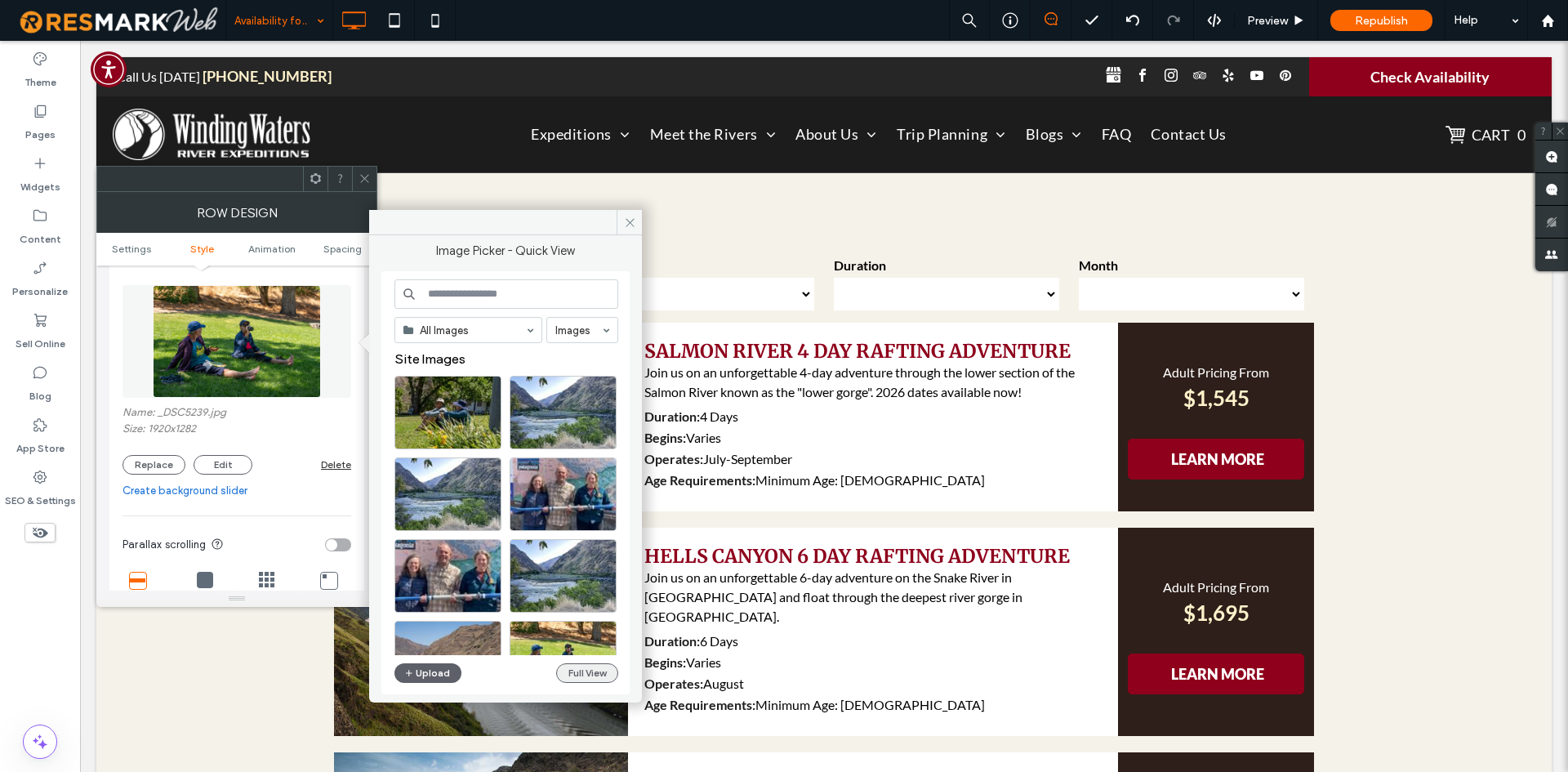
click at [588, 668] on button "Full View" at bounding box center [587, 673] width 62 height 20
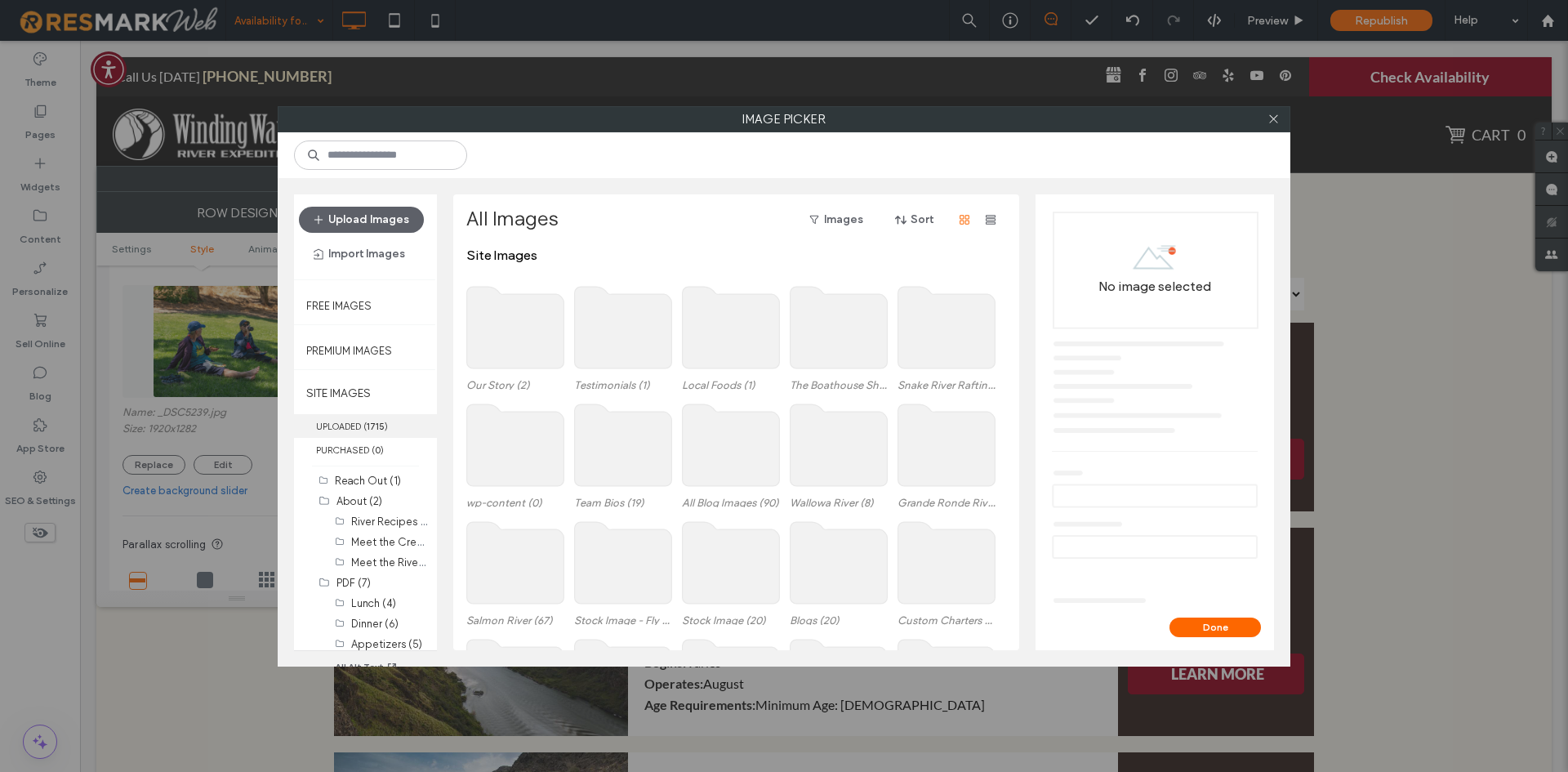
click at [392, 414] on label "UPLOADED ( 1715 )" at bounding box center [365, 426] width 143 height 24
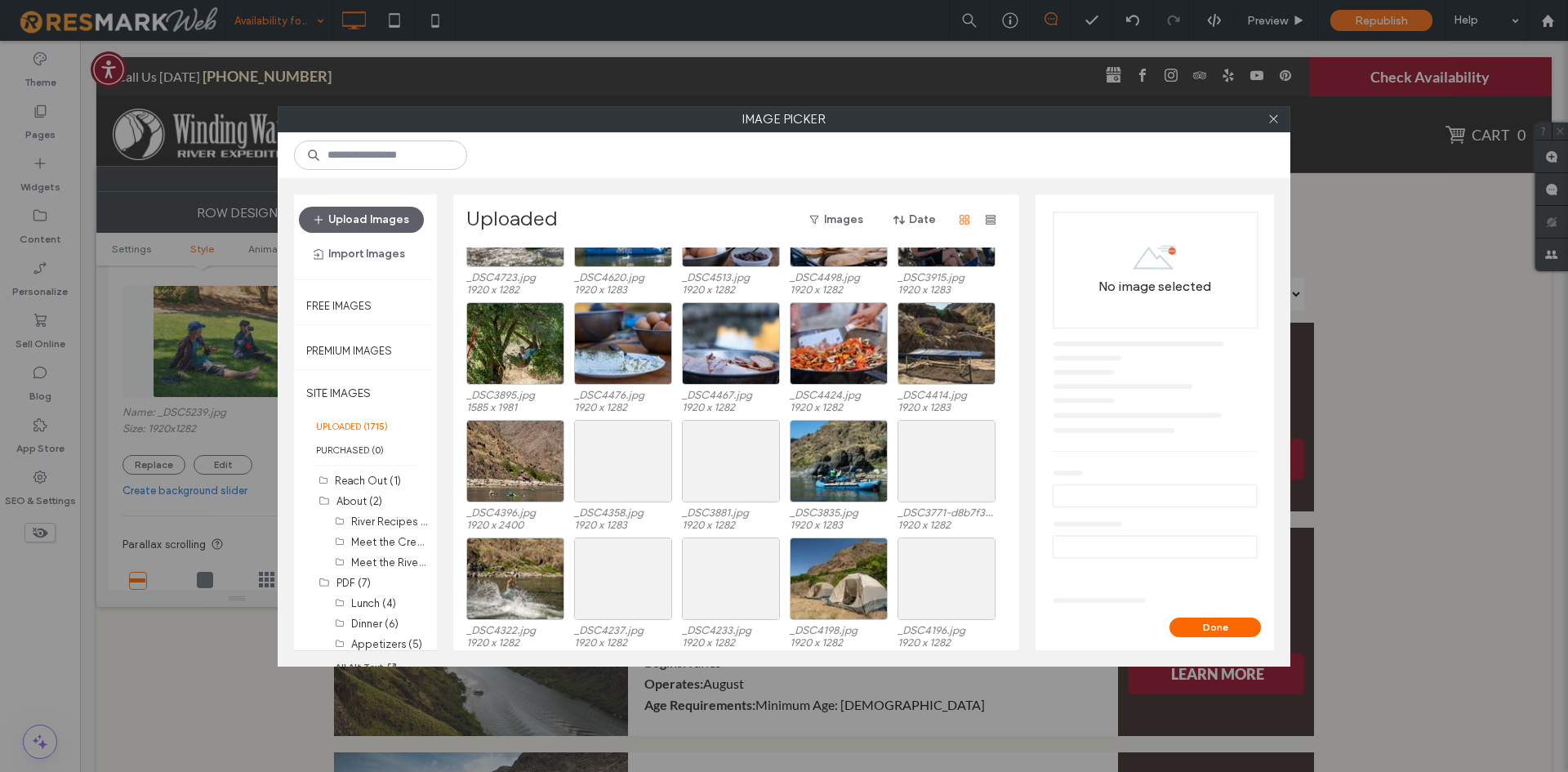
scroll to position [1488, 0]
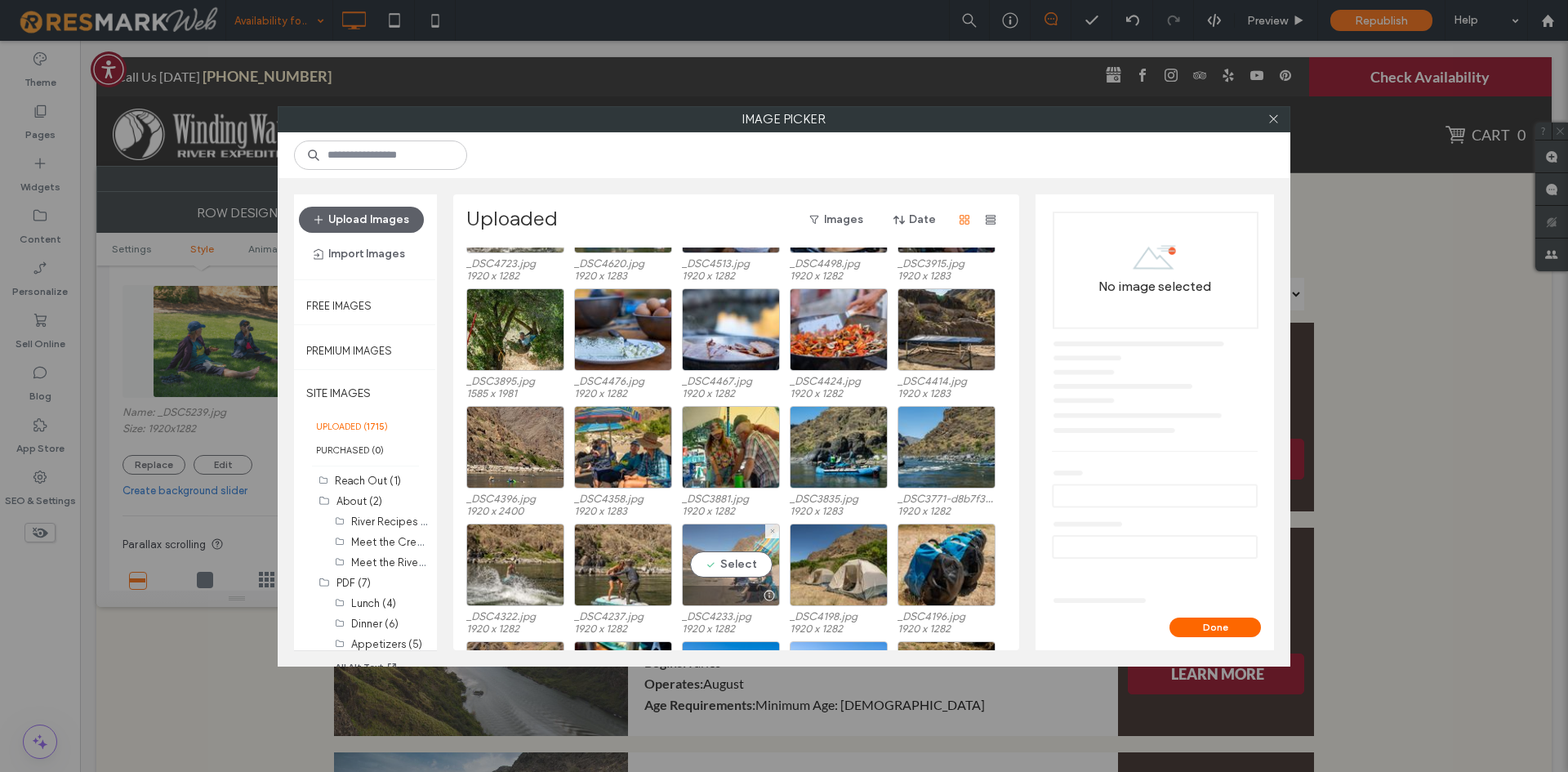
click at [727, 554] on div "Select" at bounding box center [730, 564] width 98 height 83
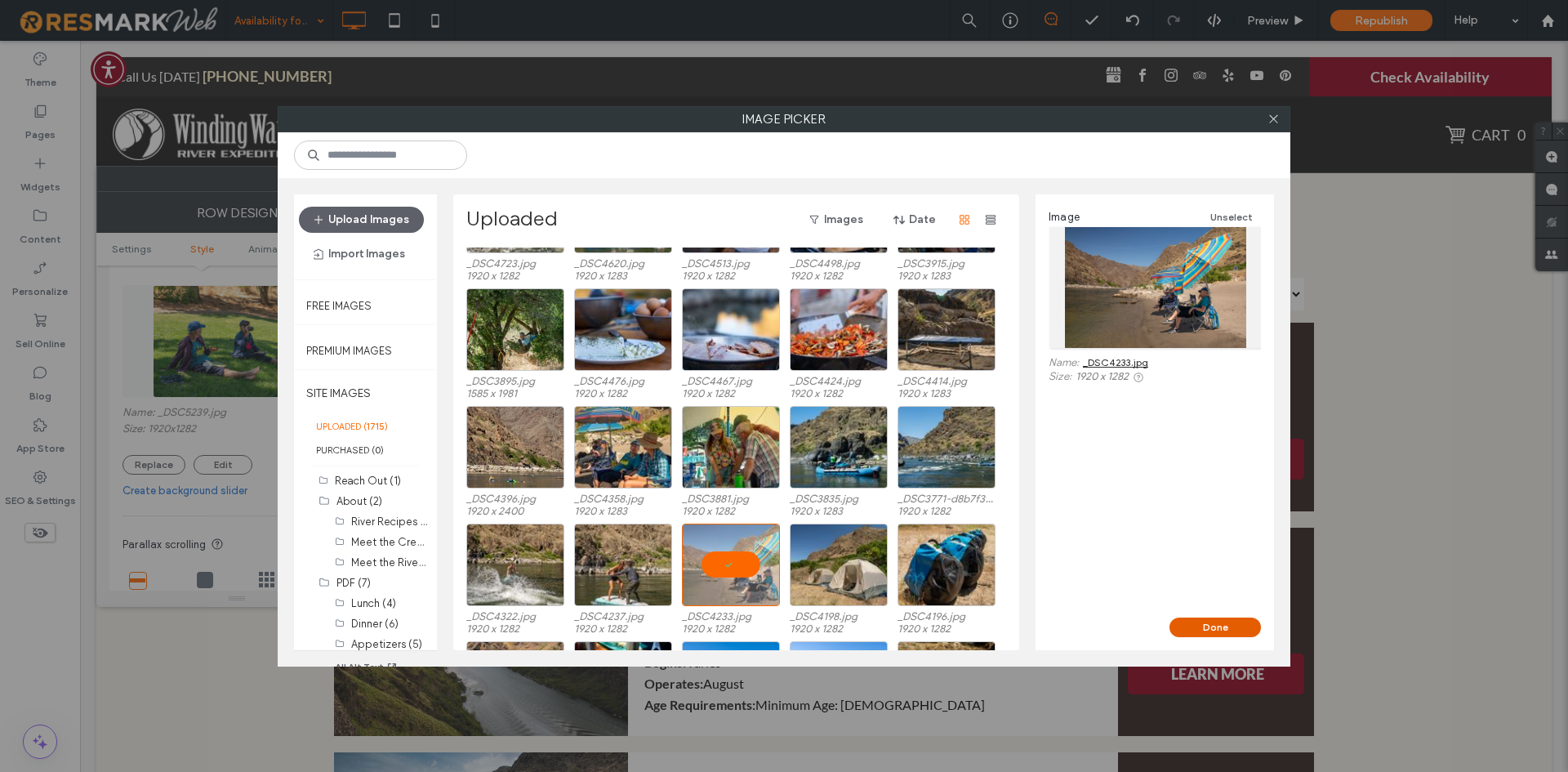
click at [1230, 627] on button "Done" at bounding box center [1215, 628] width 92 height 20
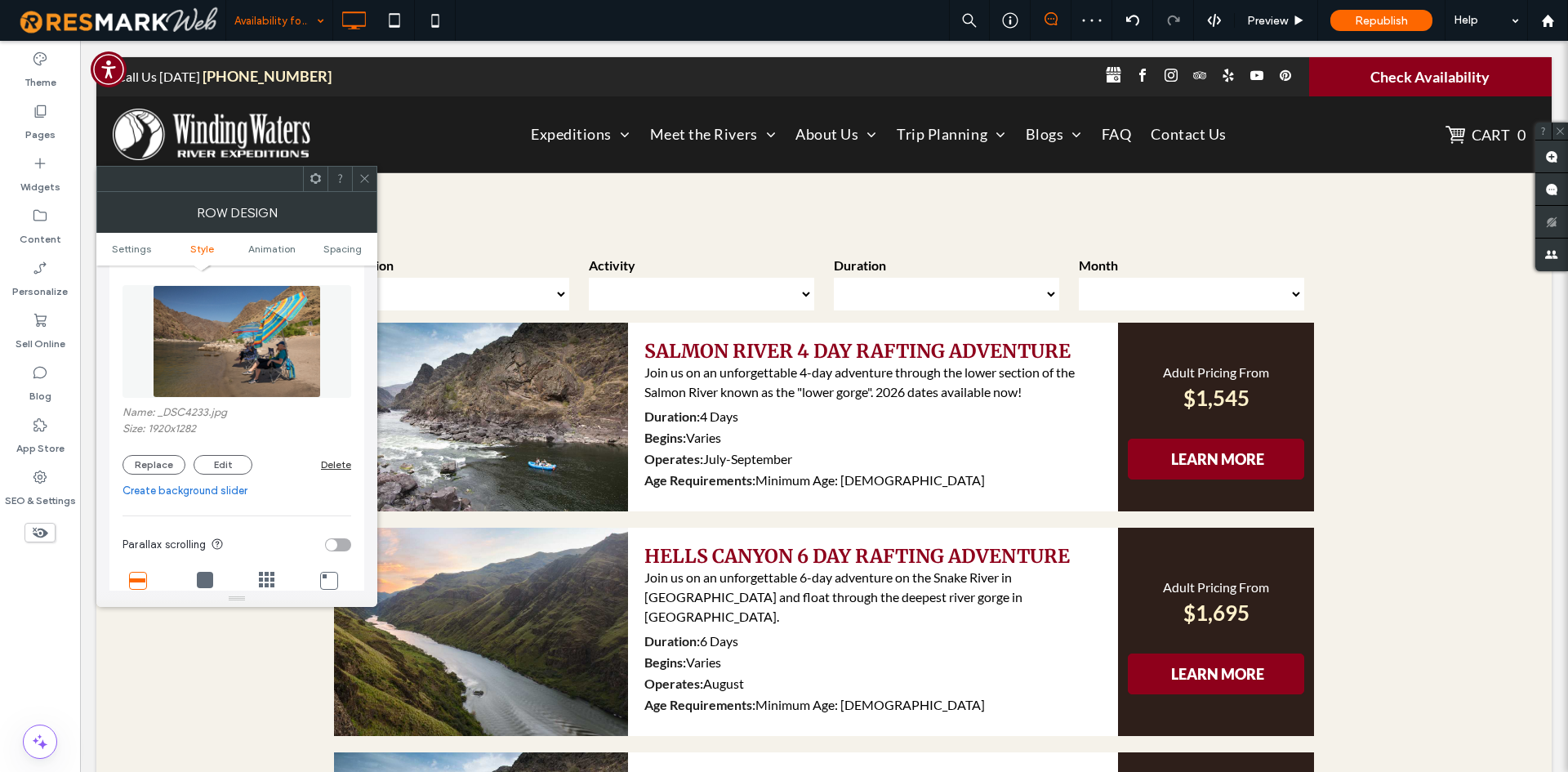
click at [366, 178] on icon at bounding box center [364, 178] width 12 height 12
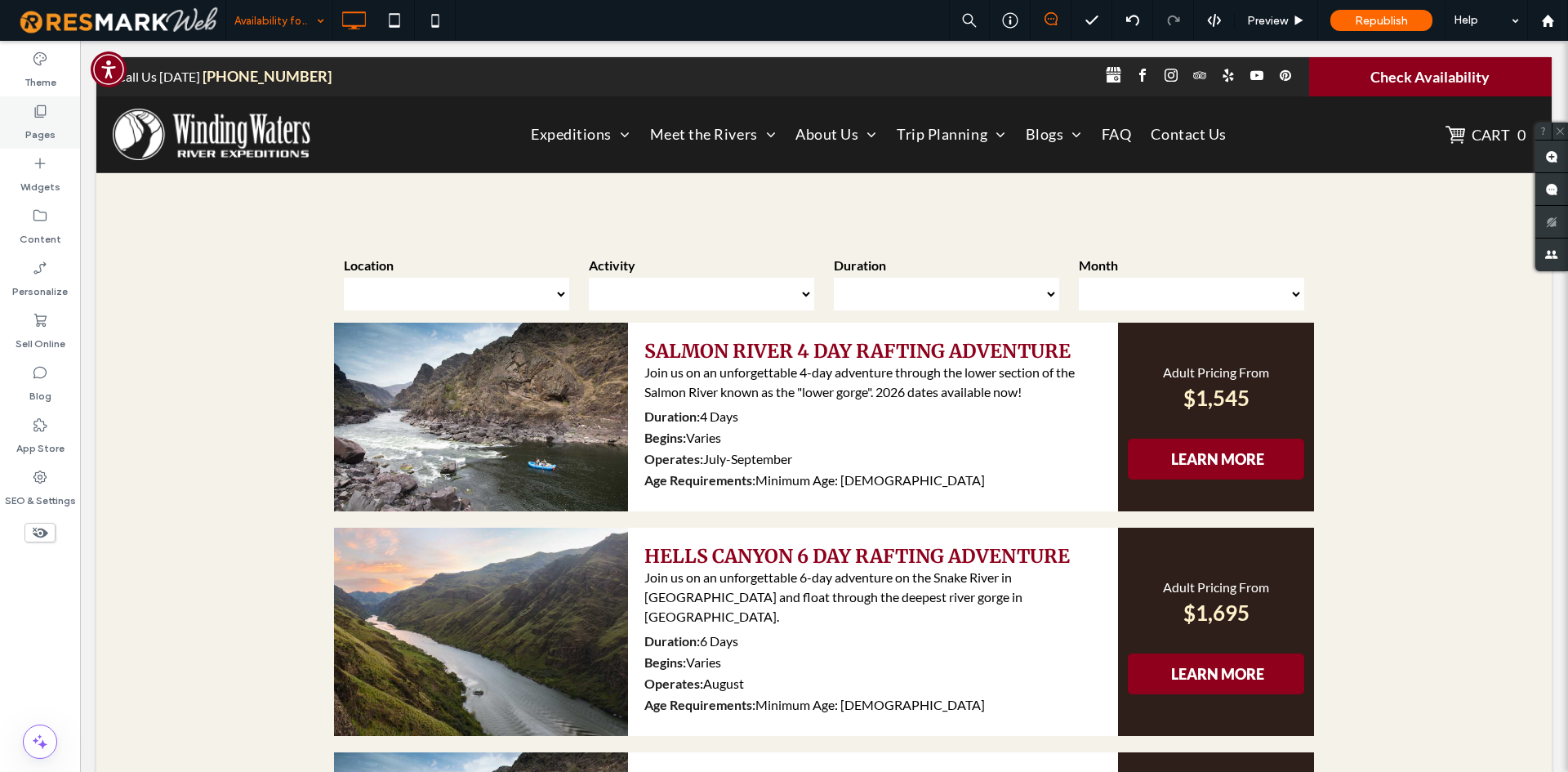
click at [38, 120] on label "Pages" at bounding box center [40, 130] width 30 height 23
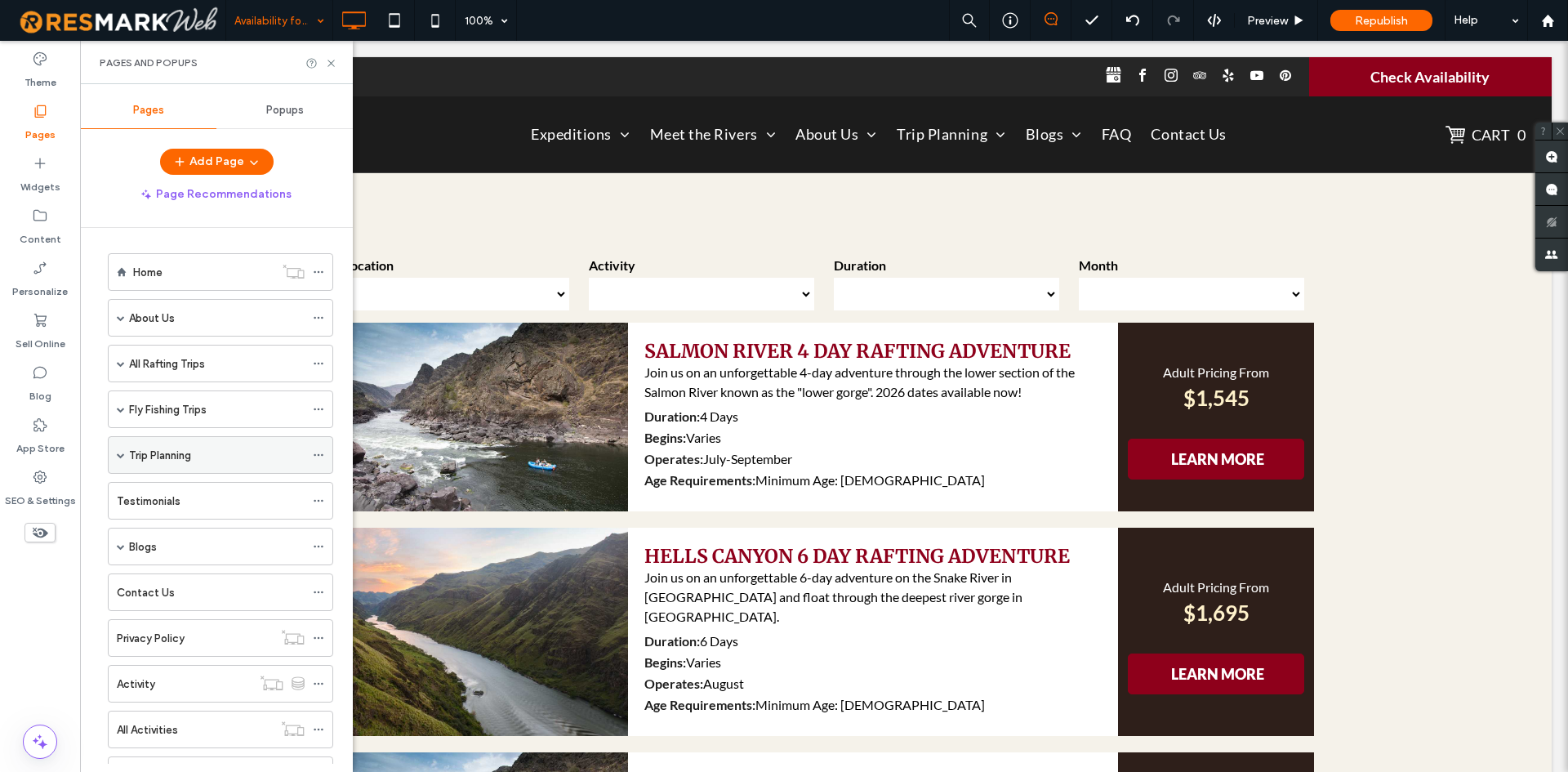
scroll to position [2, 0]
click at [120, 367] on span at bounding box center [120, 364] width 8 height 8
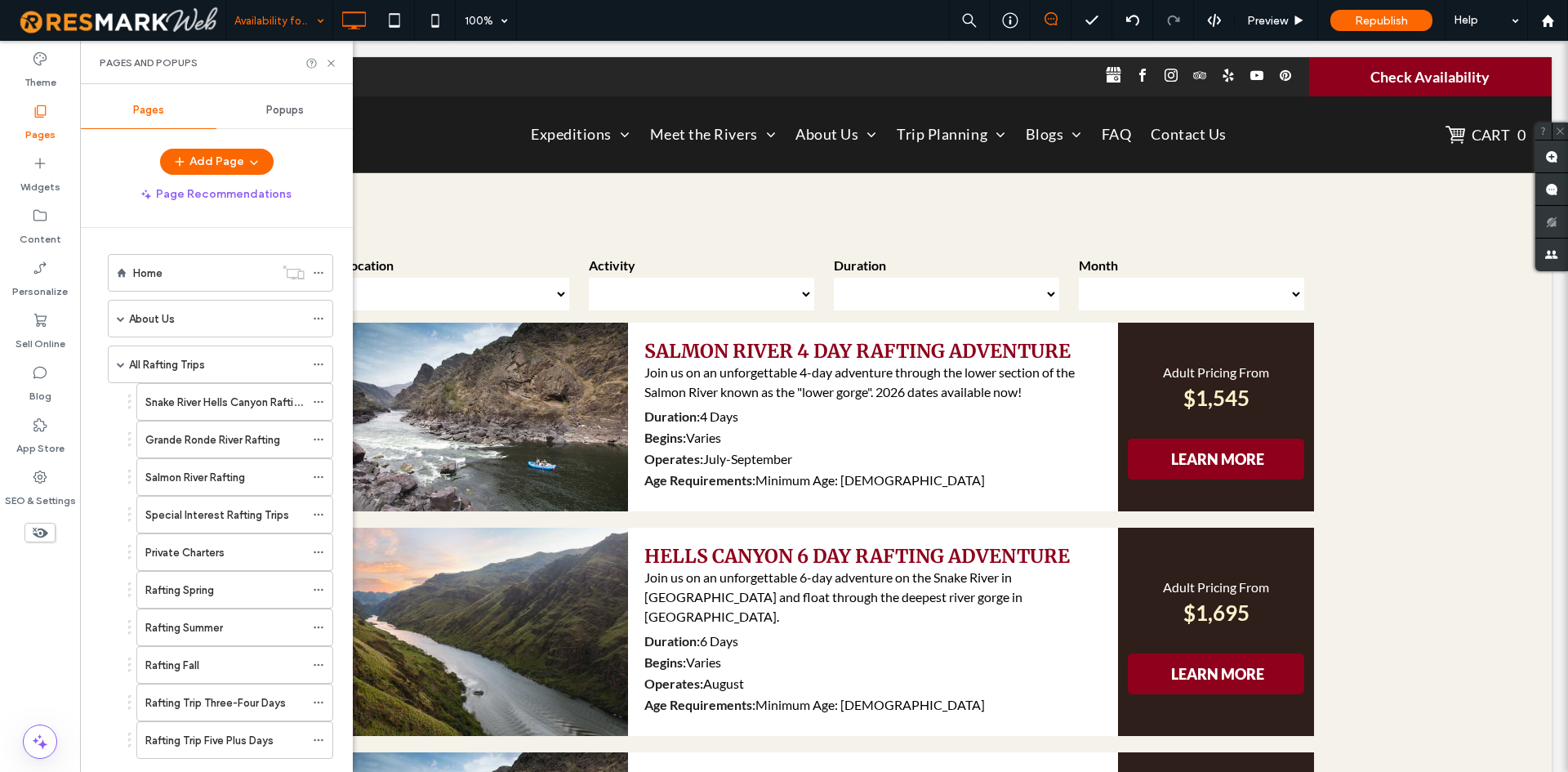
click at [156, 368] on label "All Rafting Trips" at bounding box center [167, 364] width 76 height 29
click at [330, 65] on icon at bounding box center [331, 63] width 12 height 12
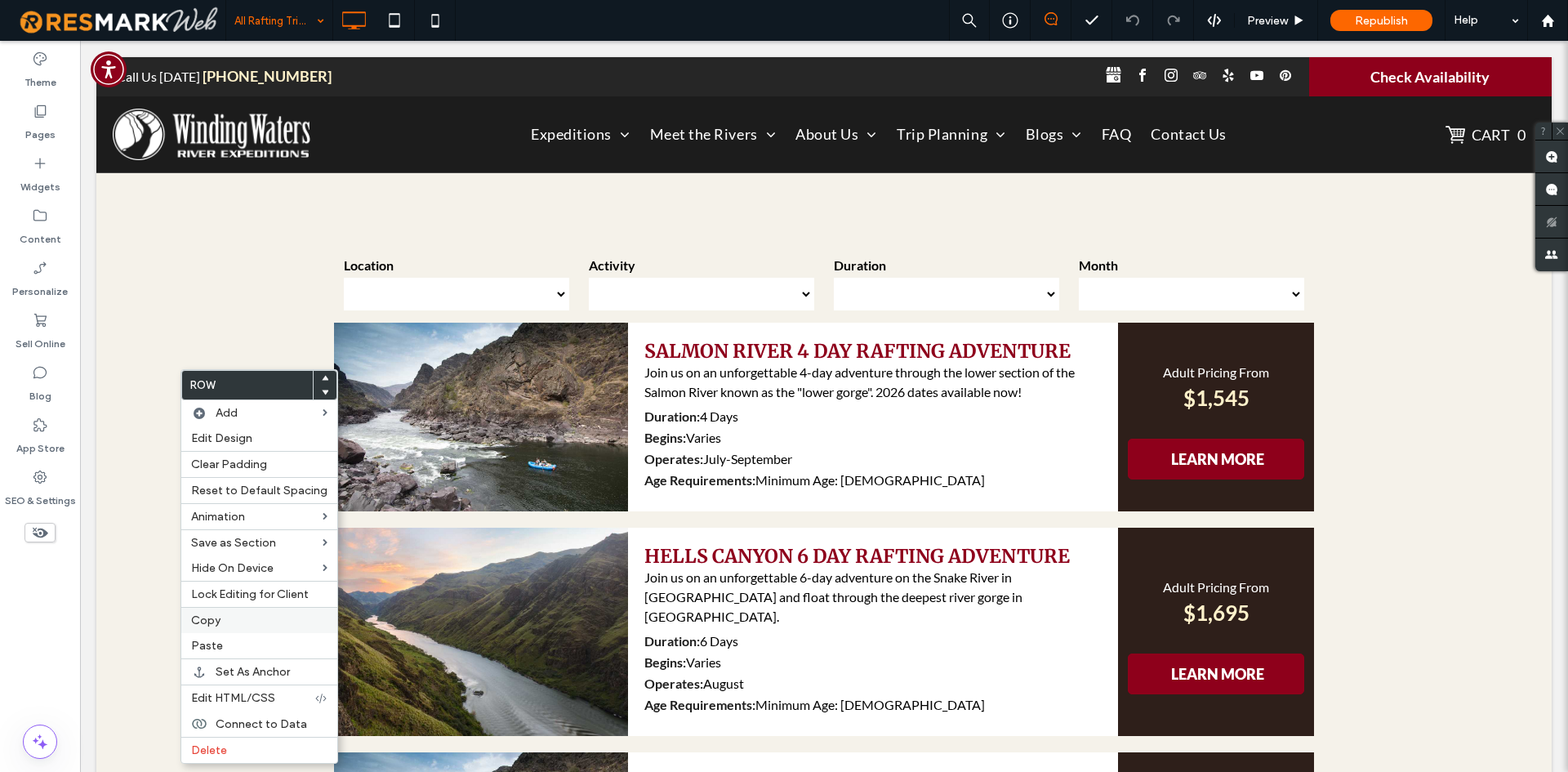
click at [203, 626] on span "Copy" at bounding box center [206, 620] width 30 height 14
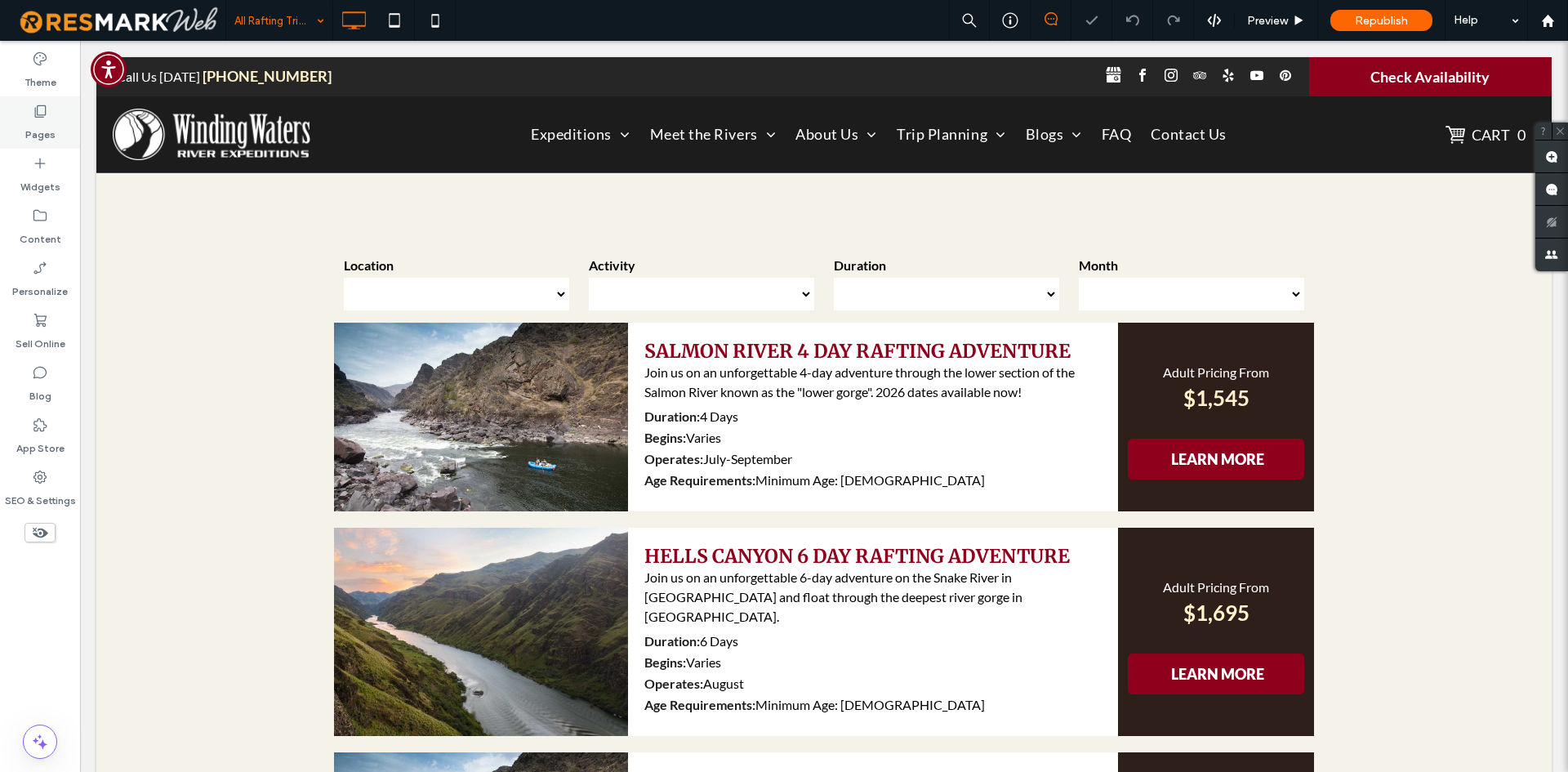
click at [56, 120] on div "Pages" at bounding box center [40, 122] width 80 height 53
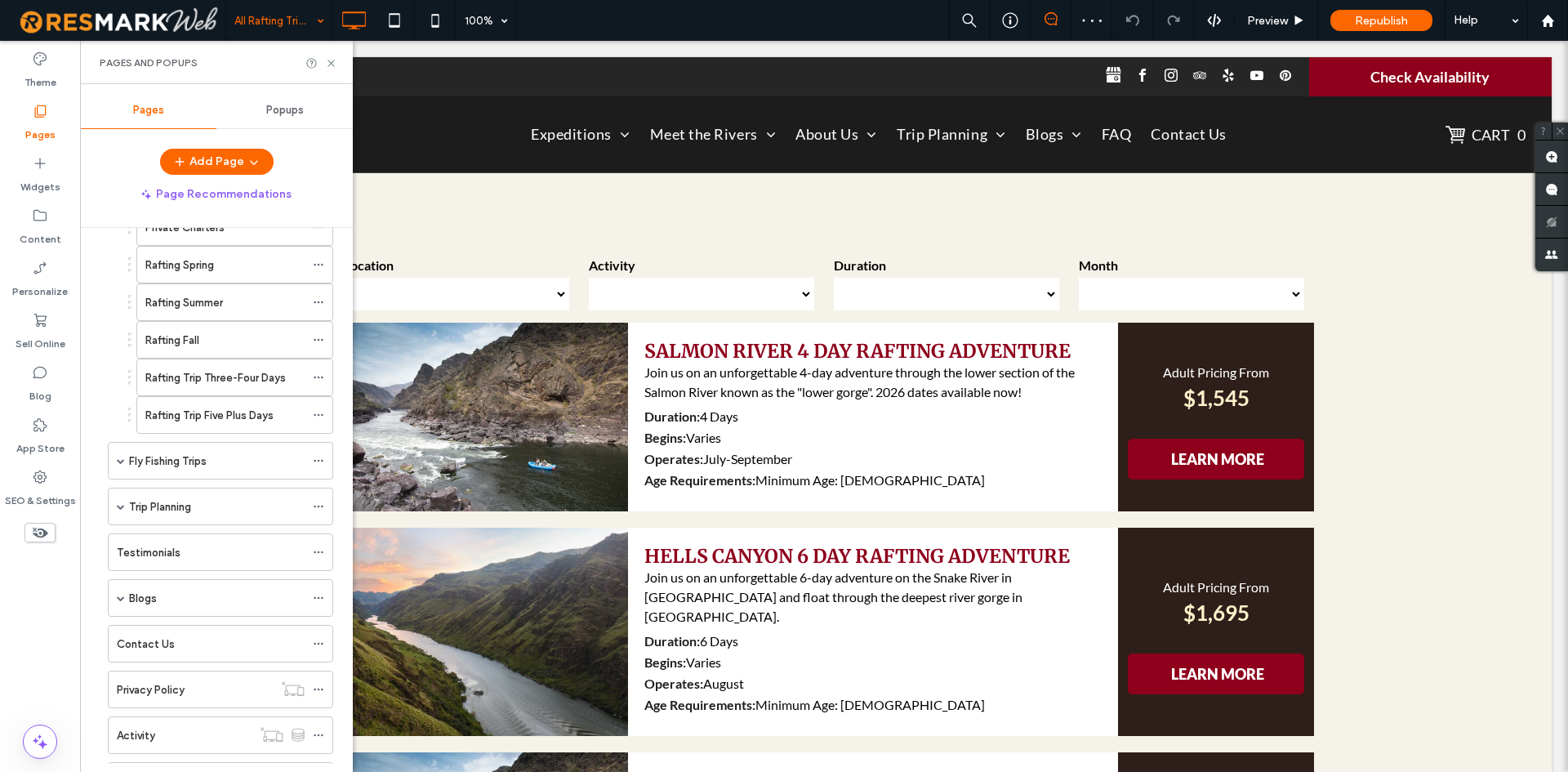
scroll to position [540, 0]
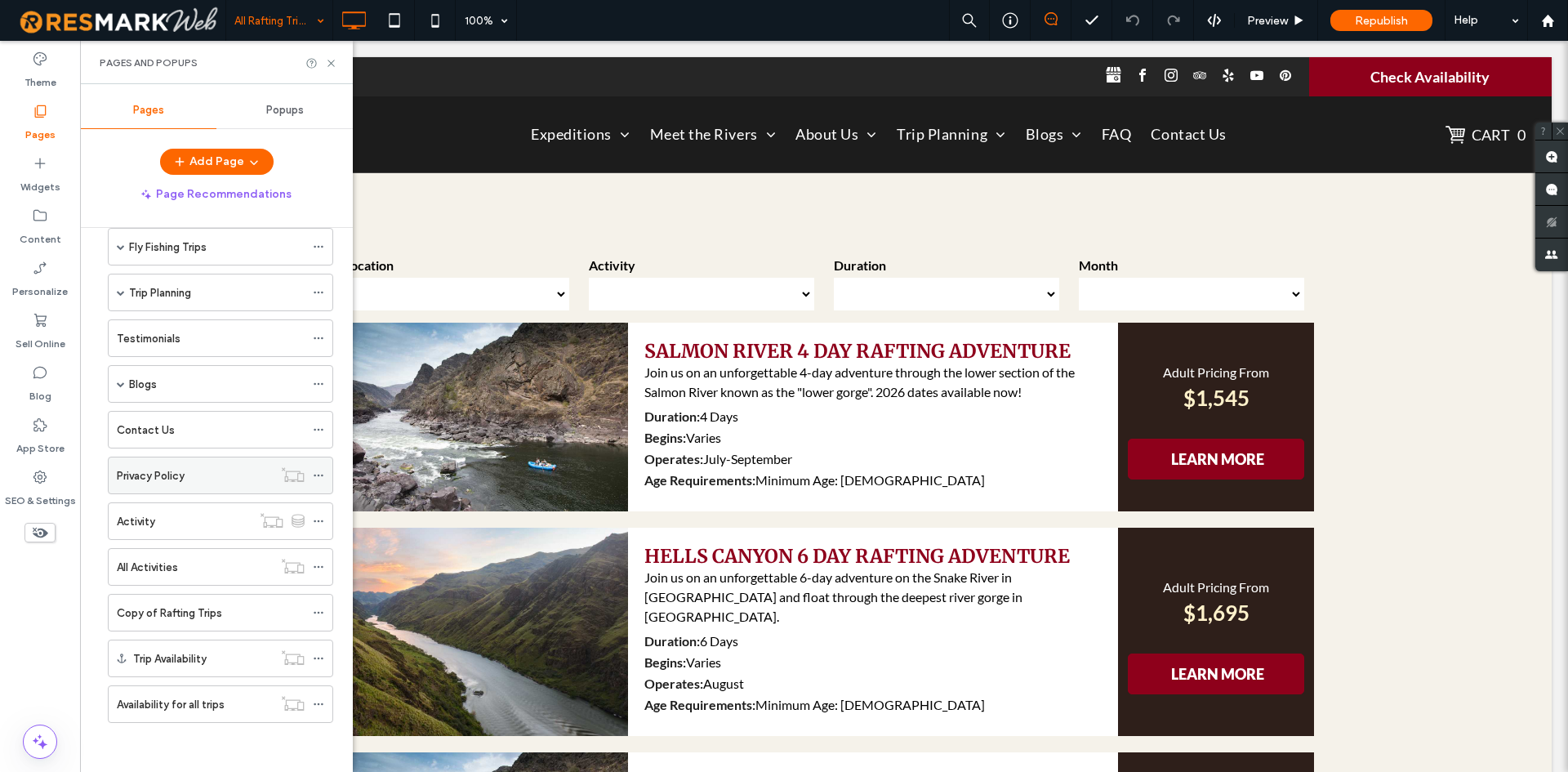
click at [161, 473] on label "Privacy Policy" at bounding box center [150, 476] width 68 height 29
click at [173, 701] on label "Availability for all trips" at bounding box center [170, 704] width 107 height 29
click at [339, 64] on div "Pages and Popups" at bounding box center [216, 63] width 273 height 44
click at [335, 63] on icon at bounding box center [331, 63] width 12 height 12
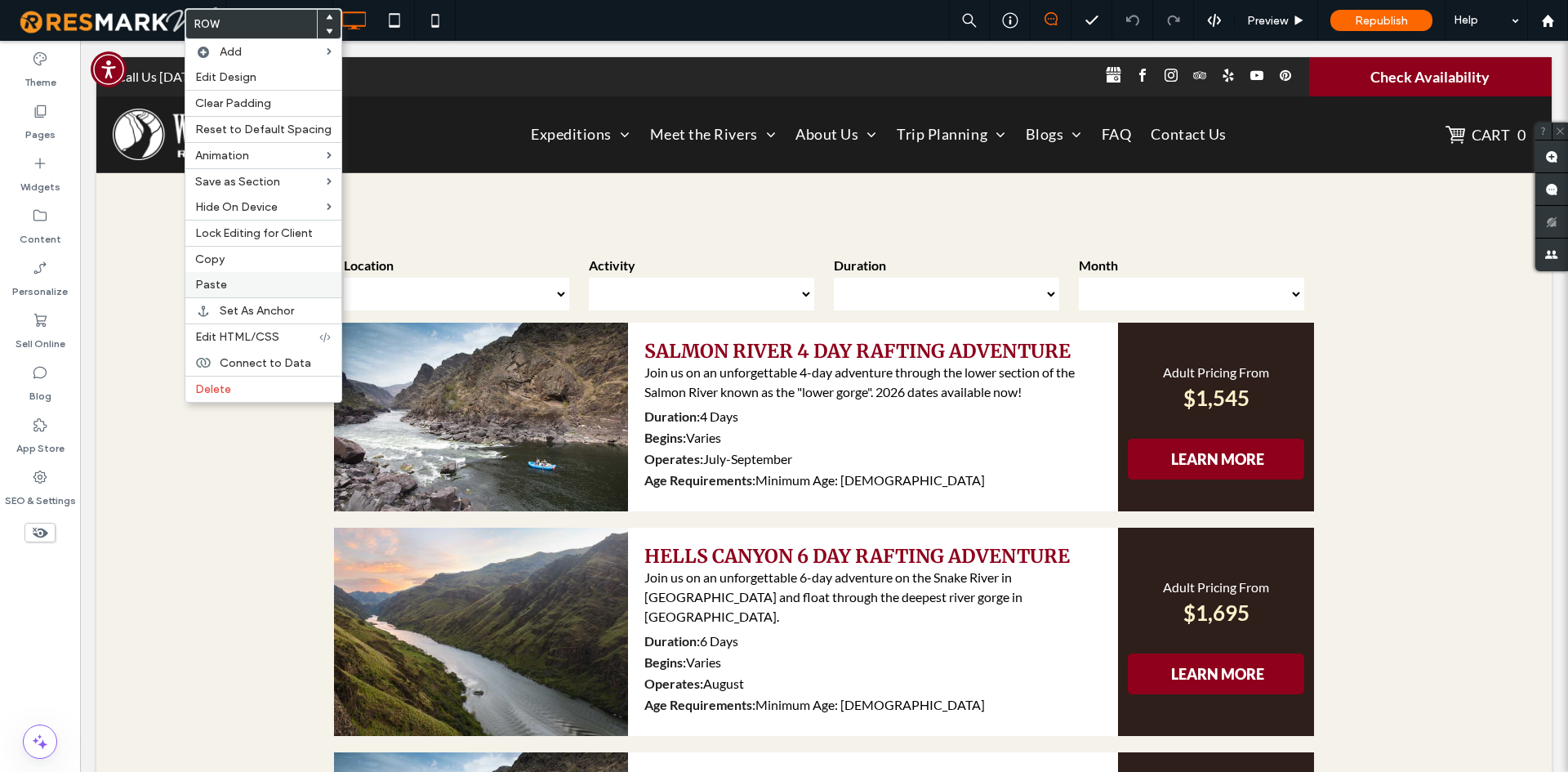
click at [246, 282] on label "Paste" at bounding box center [263, 285] width 136 height 14
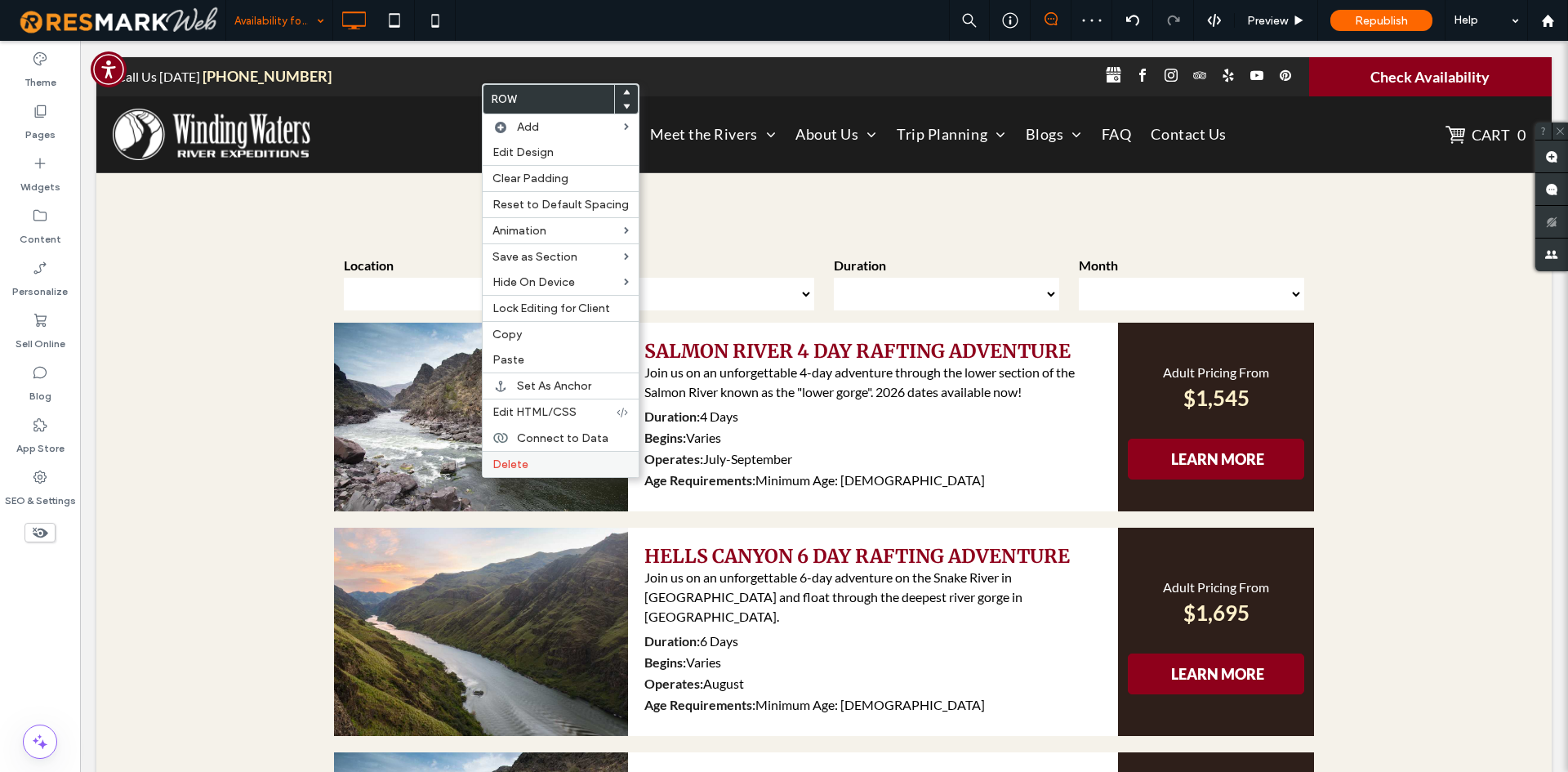
click at [501, 457] on div "Delete" at bounding box center [560, 464] width 156 height 26
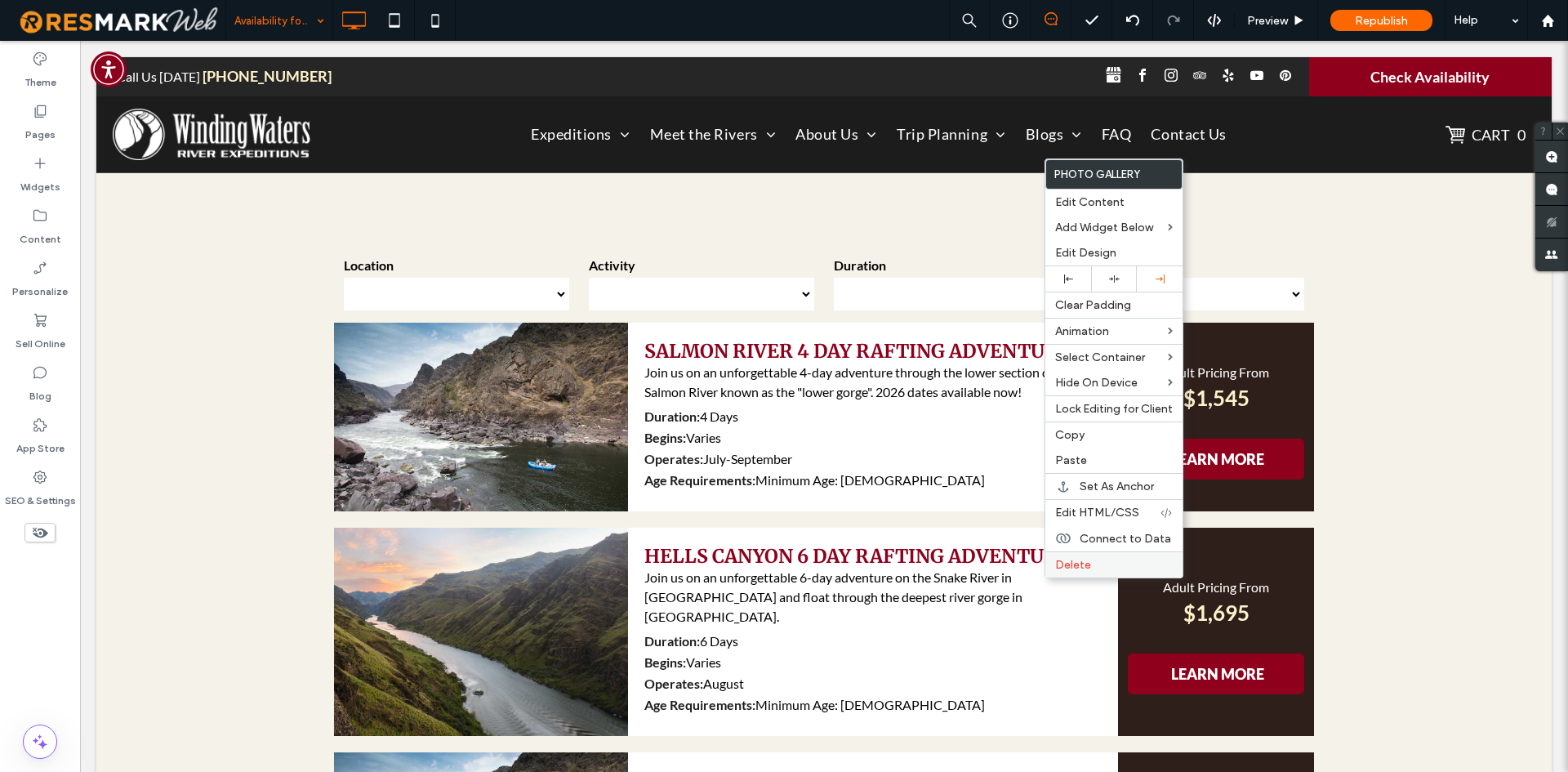
click at [1057, 557] on div "Delete" at bounding box center [1114, 564] width 137 height 26
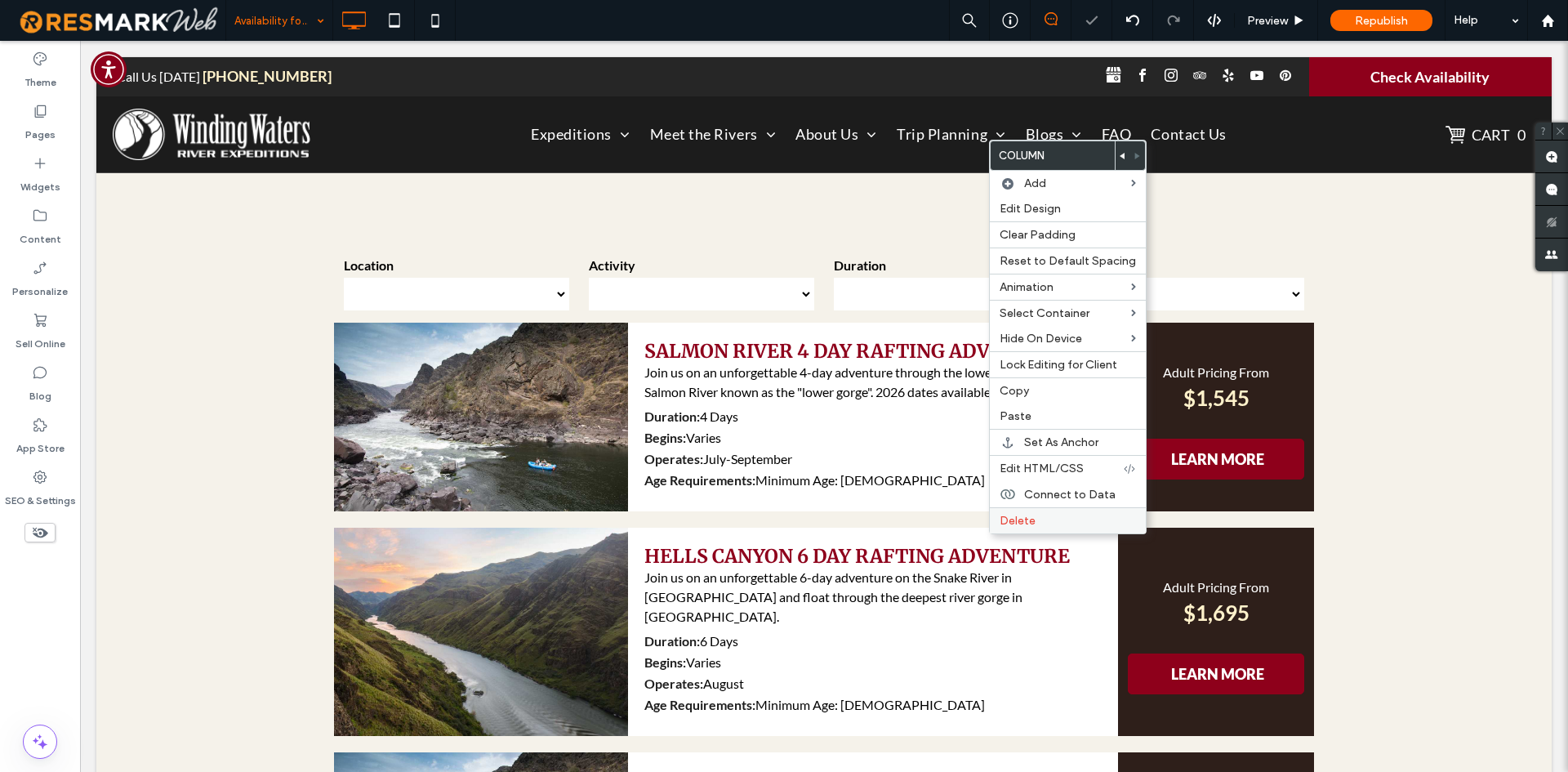
click at [1024, 520] on span "Delete" at bounding box center [1018, 520] width 36 height 14
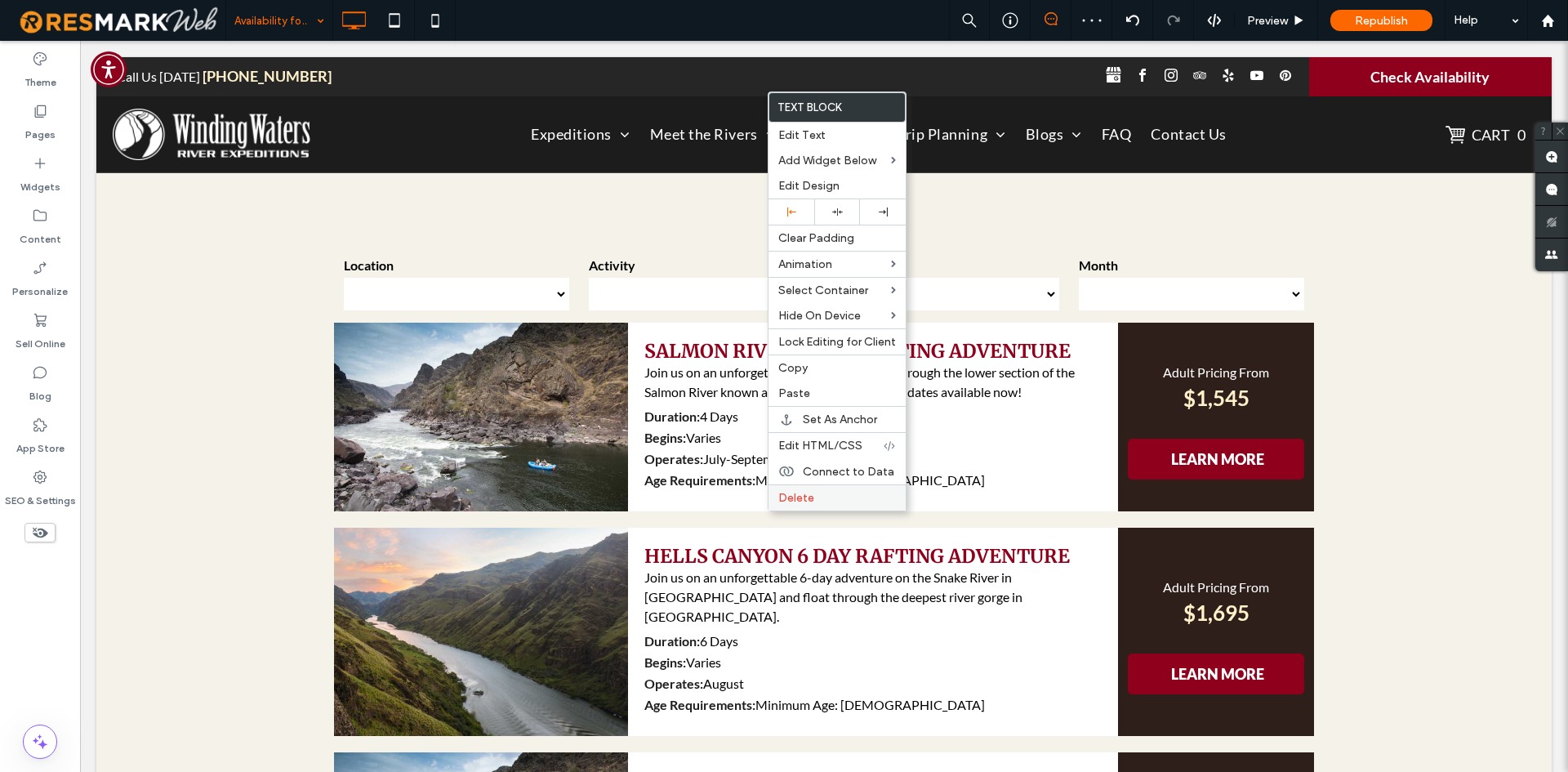
click at [787, 499] on span "Delete" at bounding box center [796, 497] width 36 height 14
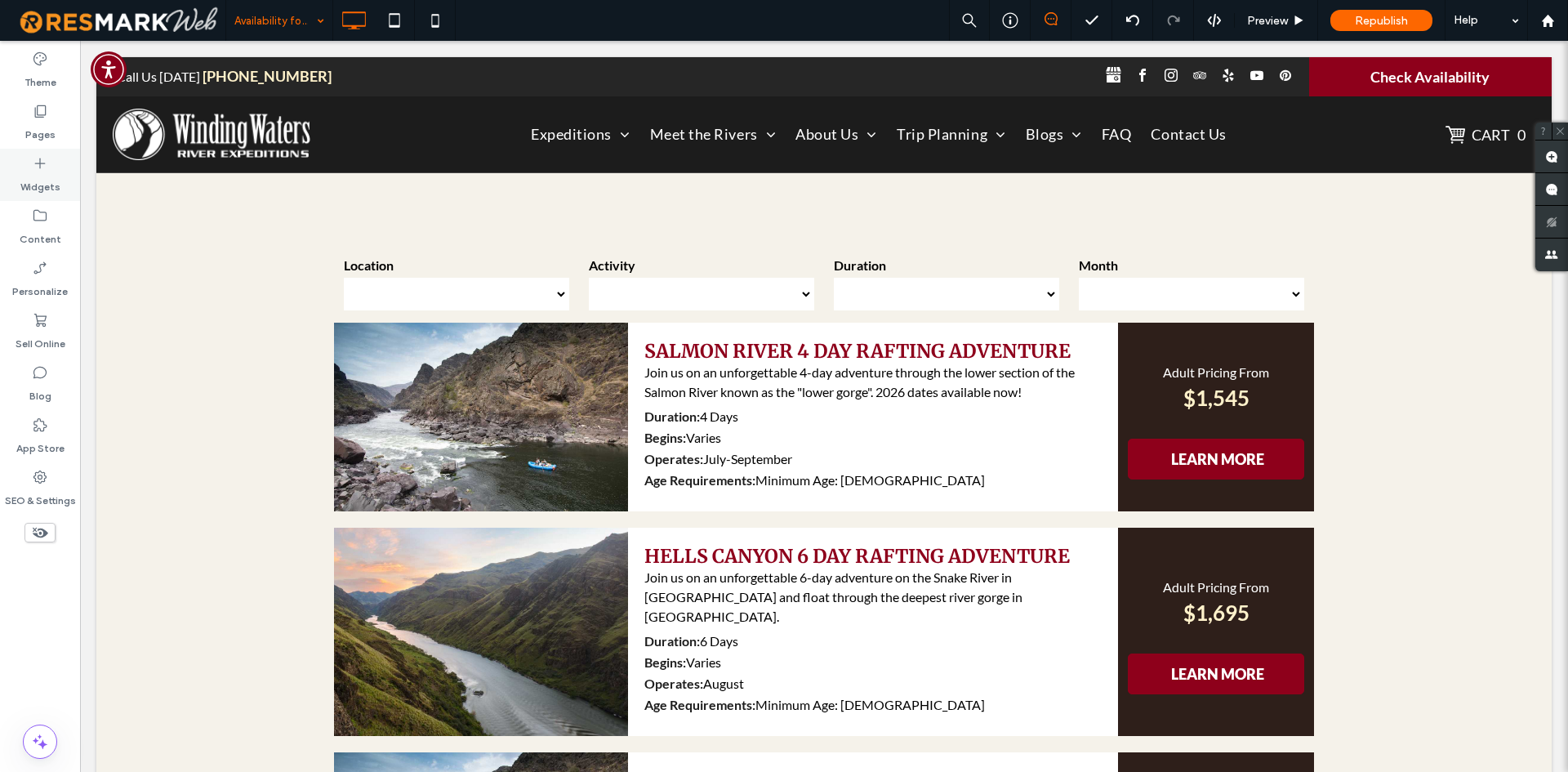
click at [25, 166] on div "Widgets" at bounding box center [40, 174] width 80 height 53
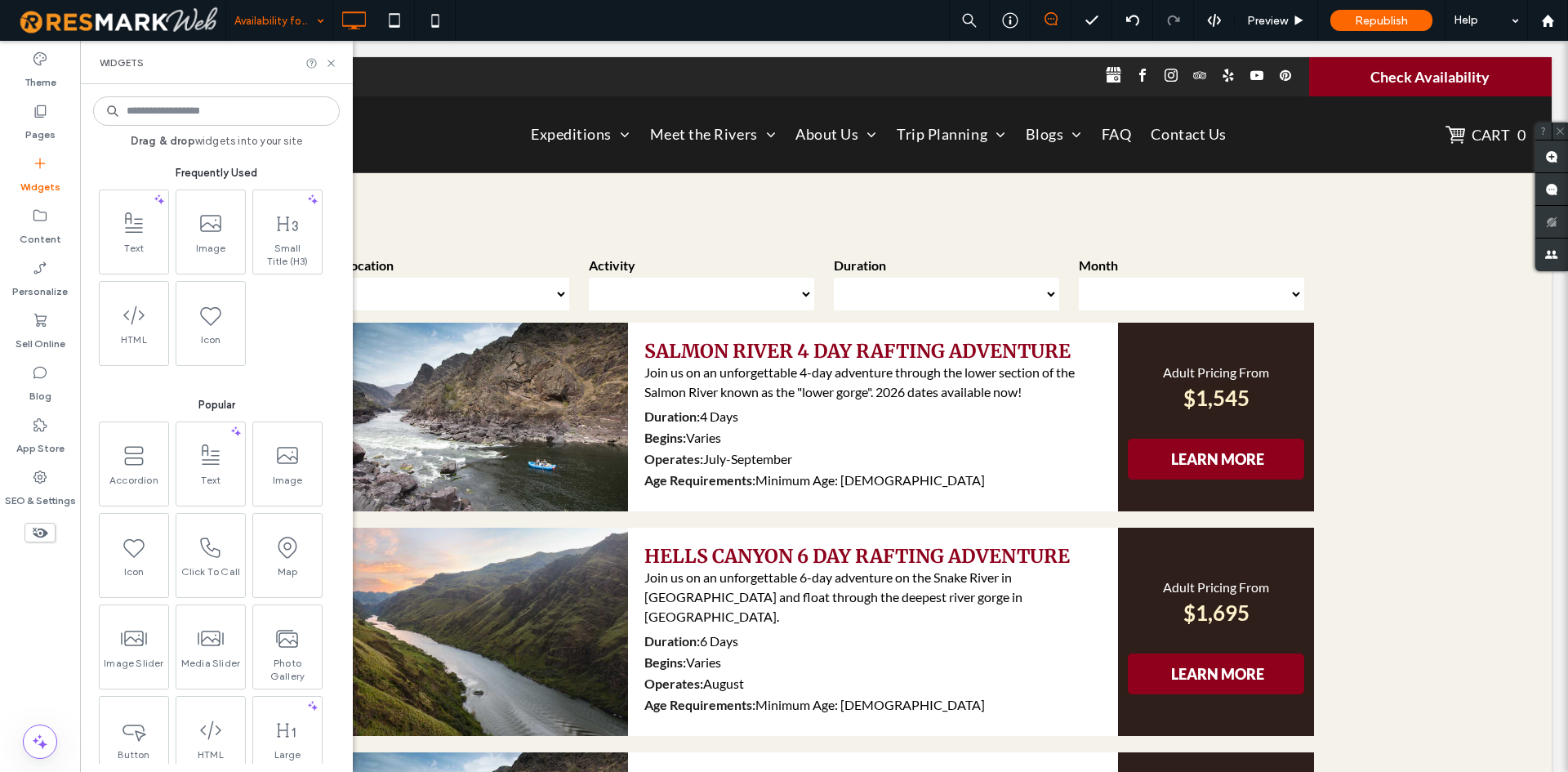
click at [250, 108] on input at bounding box center [217, 111] width 247 height 30
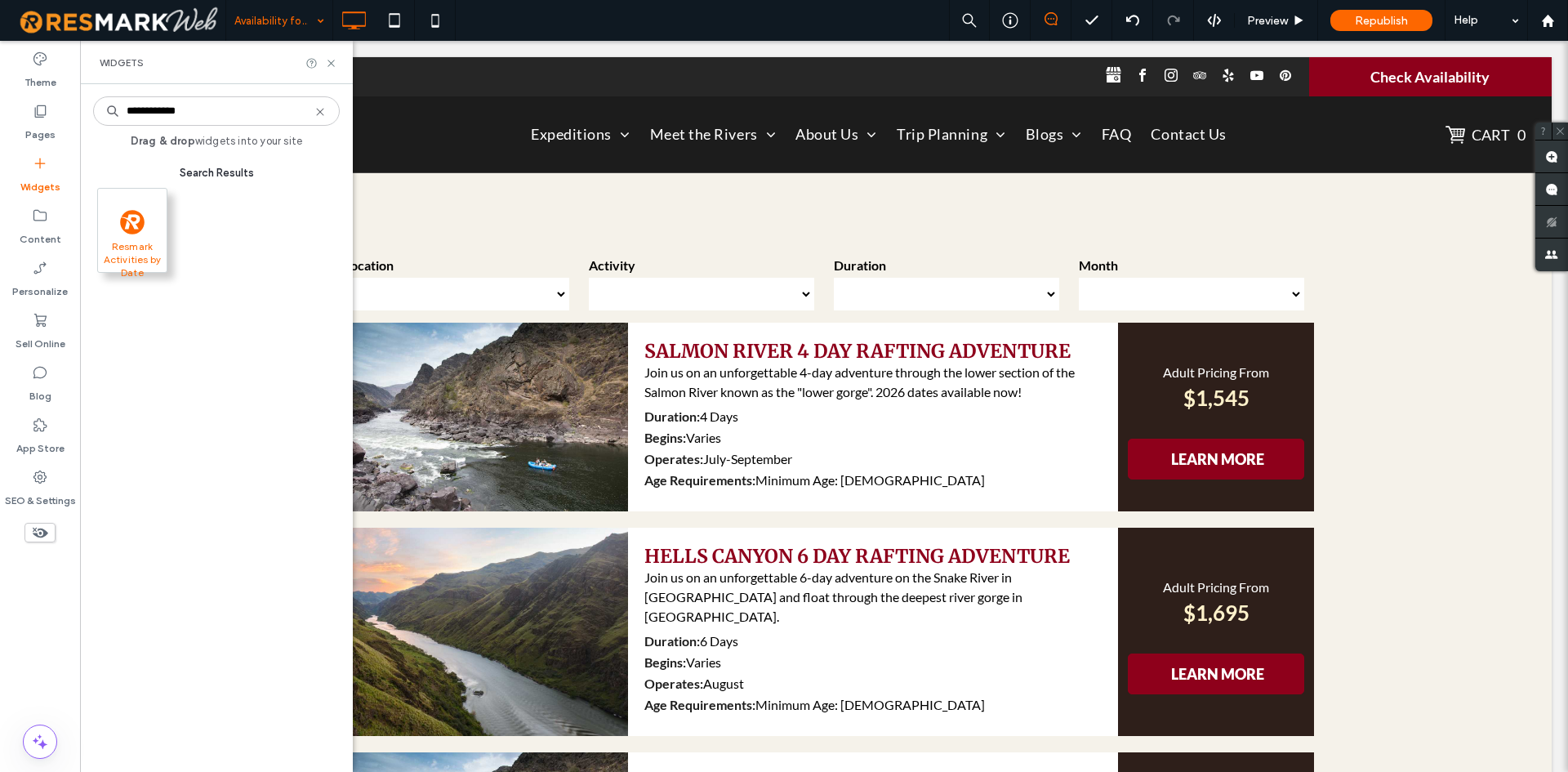
type input "**********"
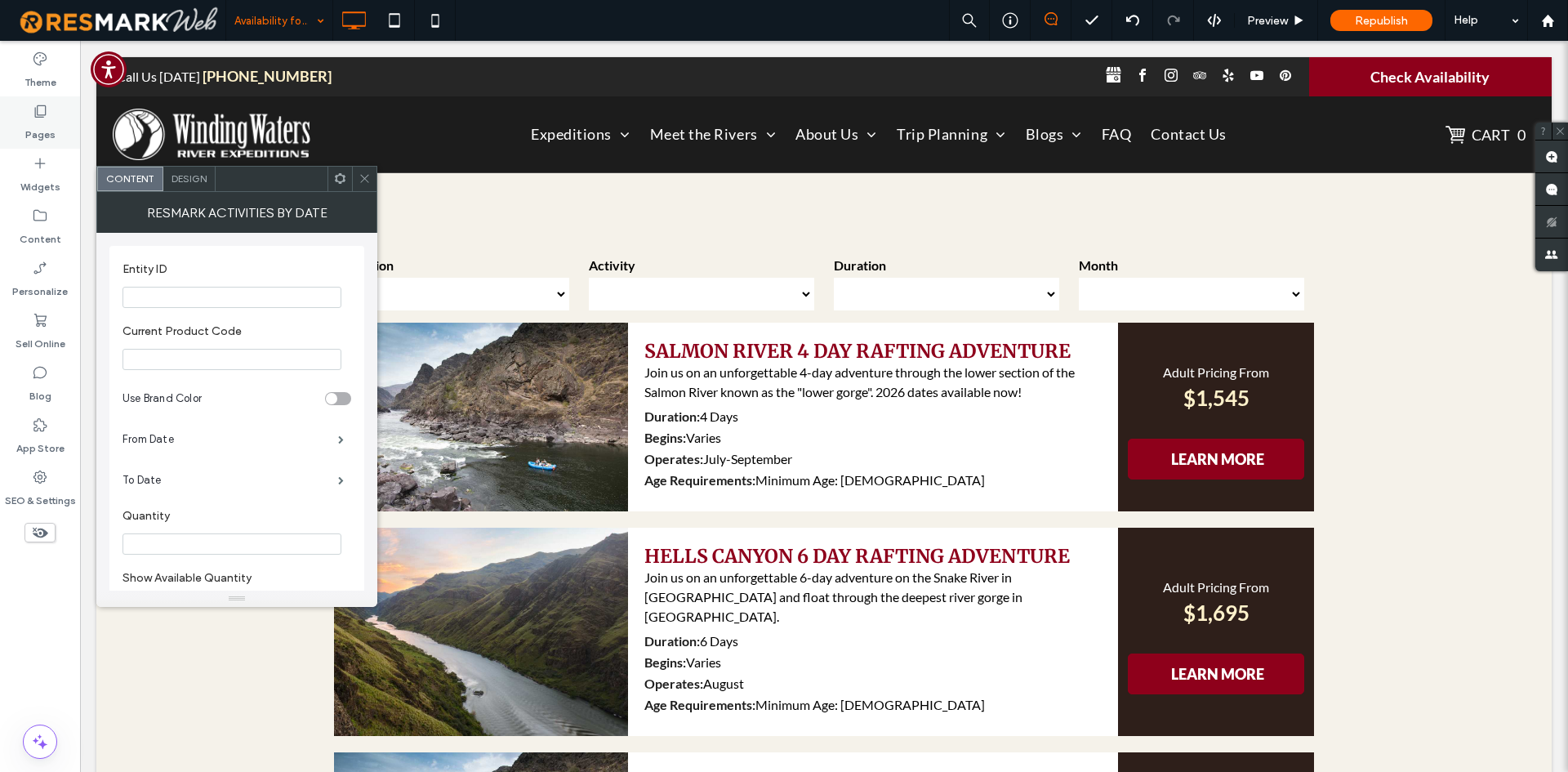
click at [38, 134] on label "Pages" at bounding box center [40, 130] width 30 height 23
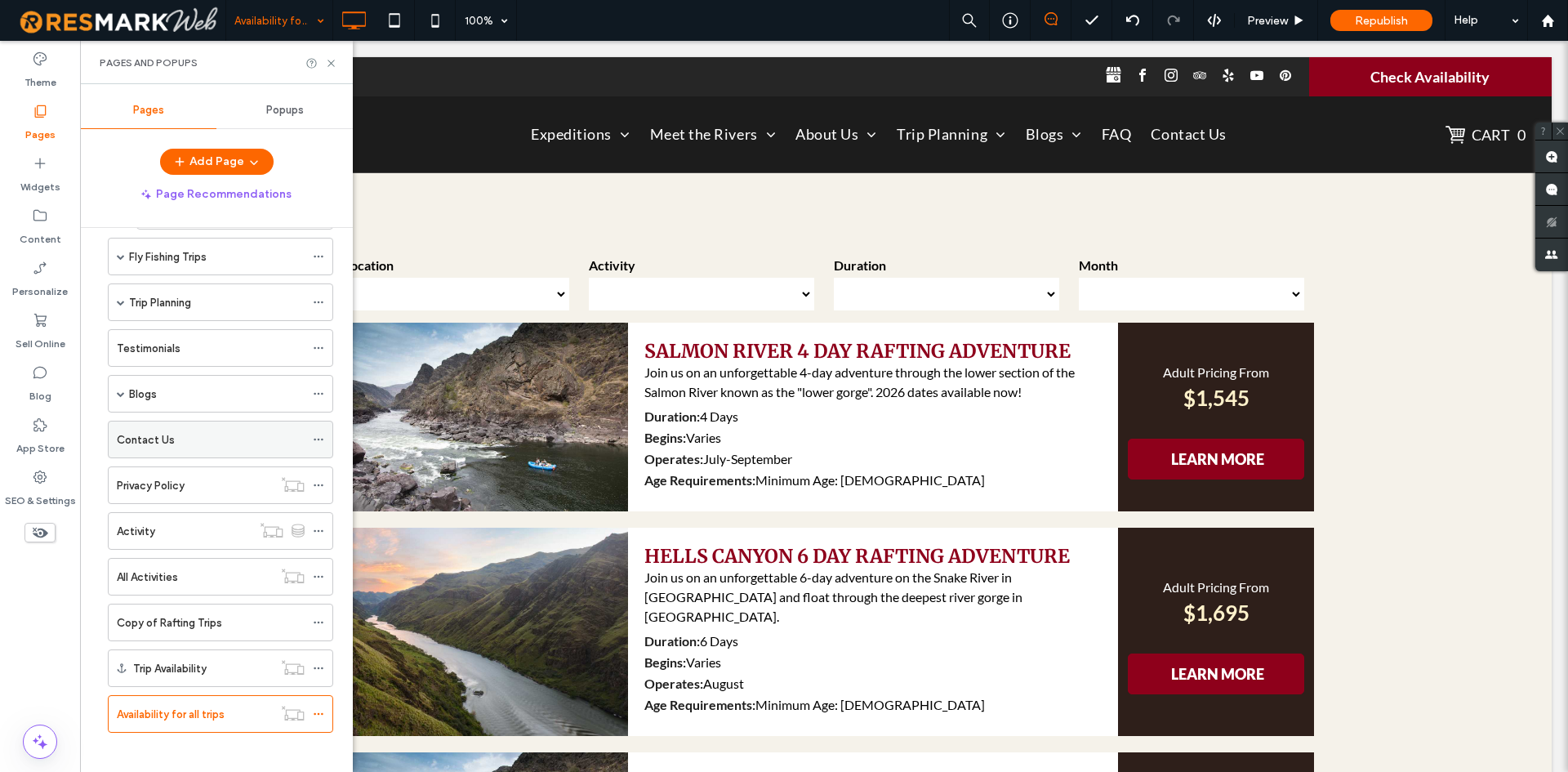
scroll to position [540, 0]
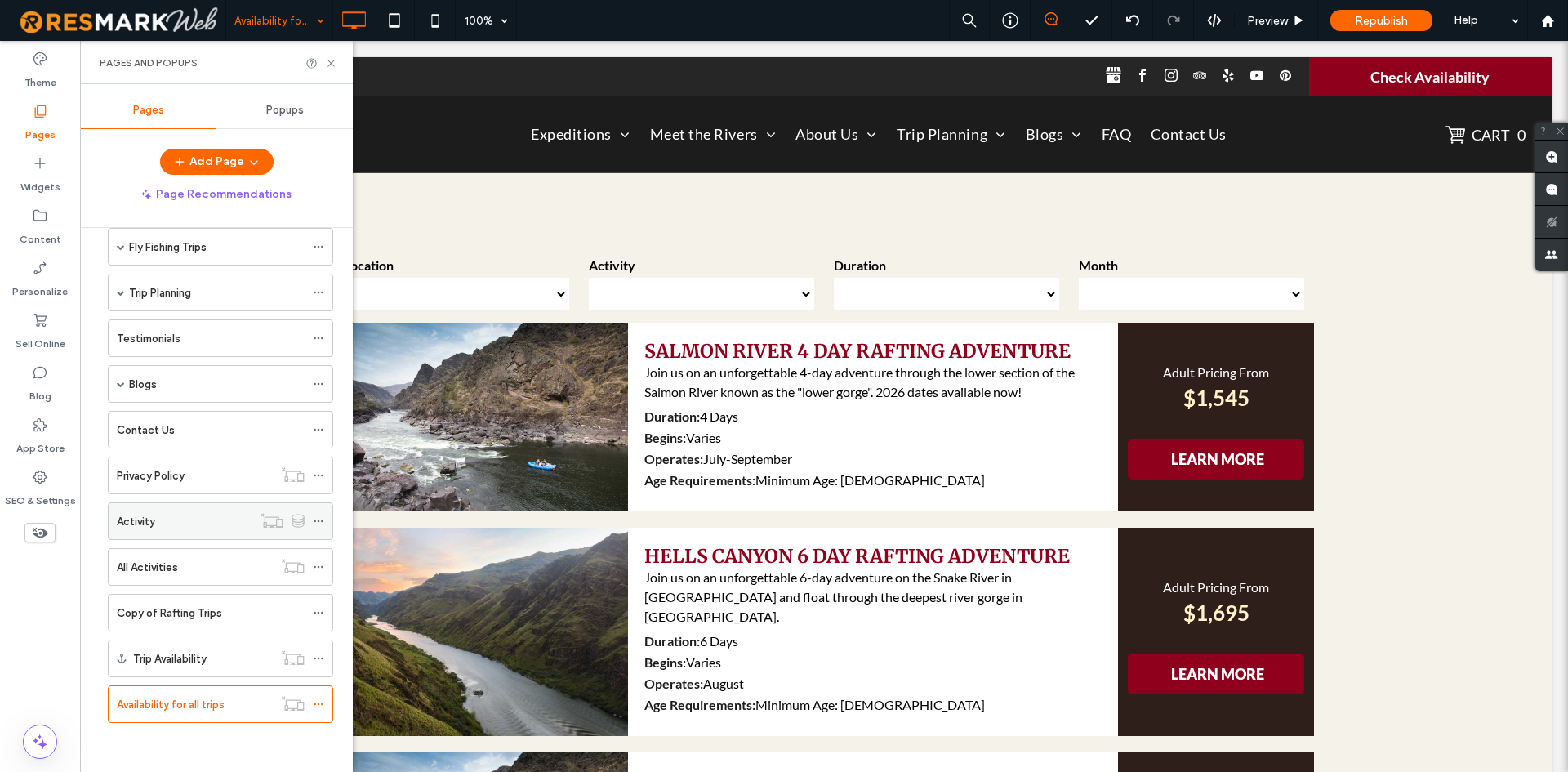
click at [195, 514] on div "Activity" at bounding box center [183, 520] width 134 height 17
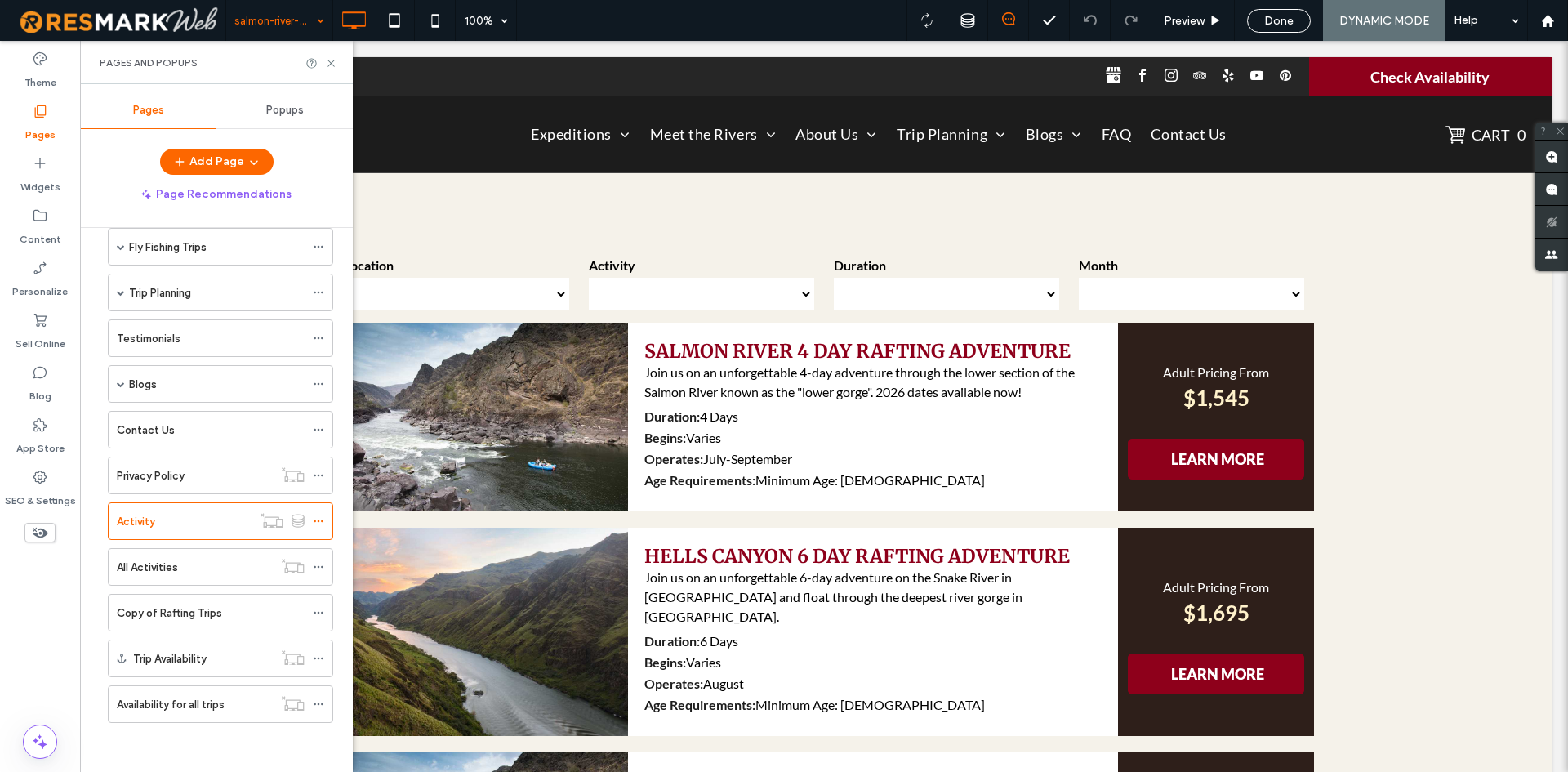
scroll to position [165, 0]
click at [331, 62] on icon at bounding box center [331, 63] width 12 height 12
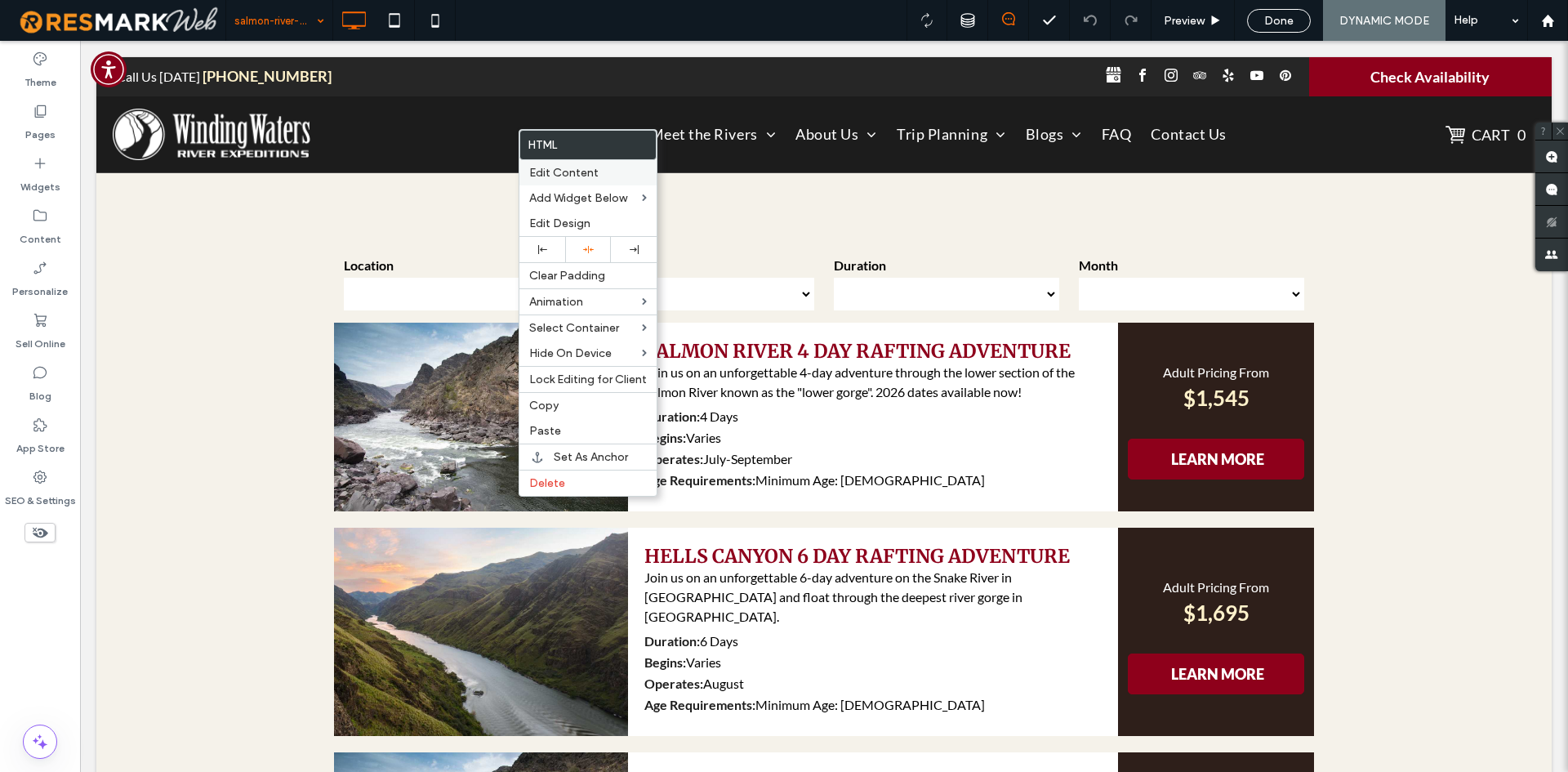
click at [600, 171] on label "Edit Content" at bounding box center [588, 173] width 117 height 14
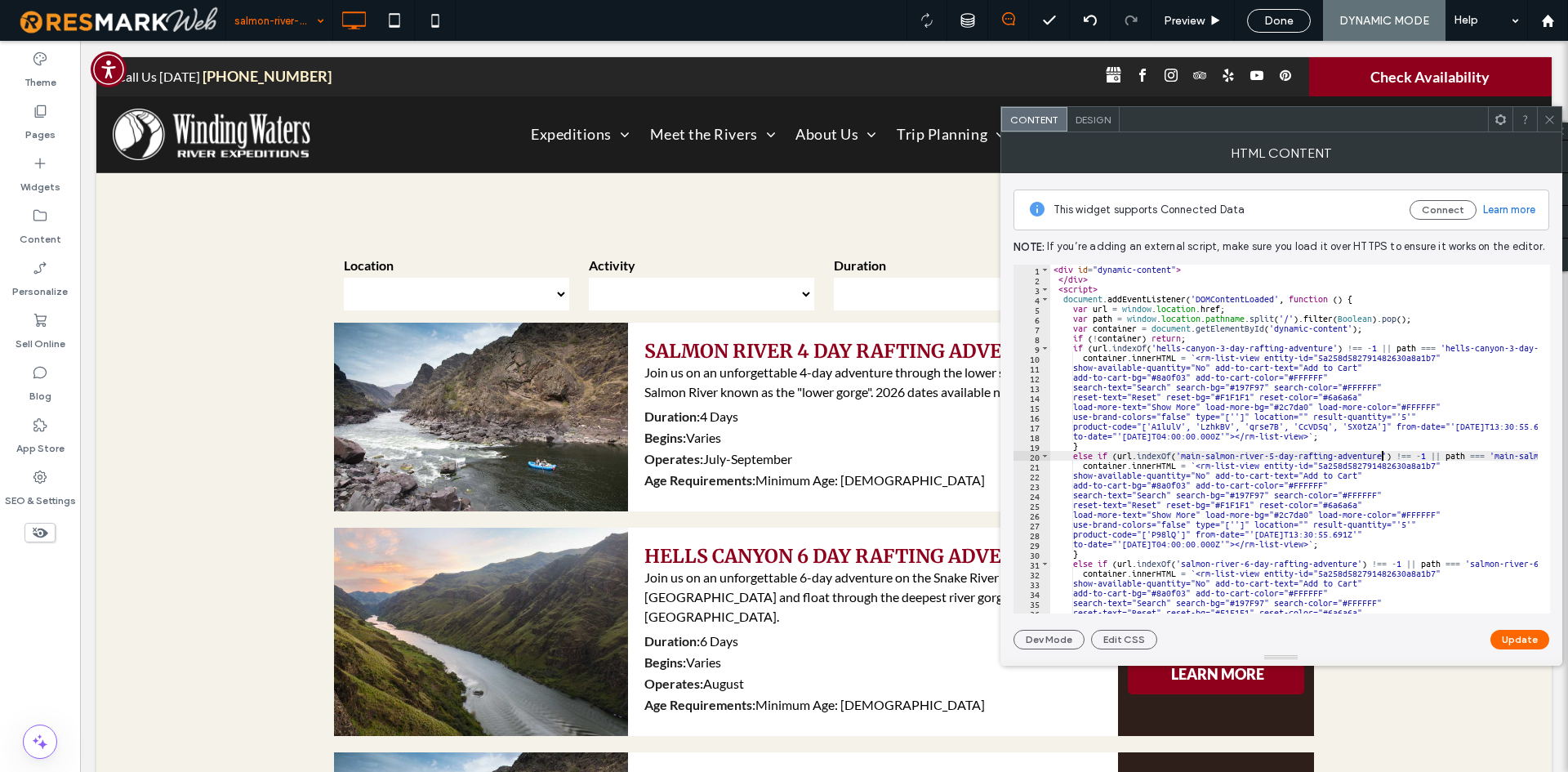
click at [1380, 460] on div "< div id = "dynamic-content" > </ div > < script > document . addEventListener …" at bounding box center [1448, 443] width 795 height 356
click at [1376, 462] on div "< div id = "dynamic-content" > </ div > < script > document . addEventListener …" at bounding box center [1448, 443] width 795 height 356
type textarea "**********"
click at [1376, 462] on div "< div id = "dynamic-content" > </ div > < script > document . addEventListener …" at bounding box center [1448, 443] width 795 height 356
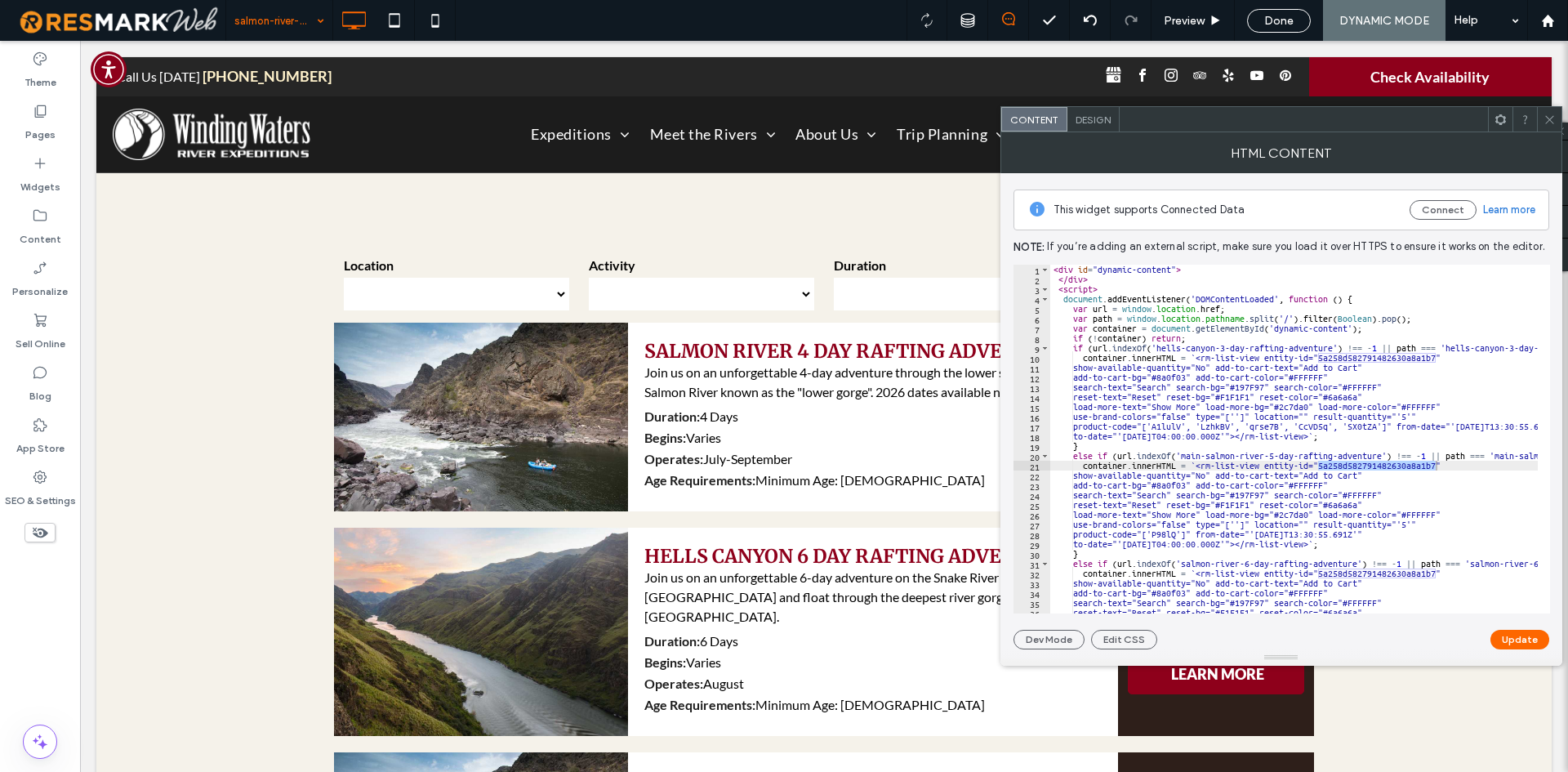
click at [1551, 119] on icon at bounding box center [1549, 119] width 12 height 12
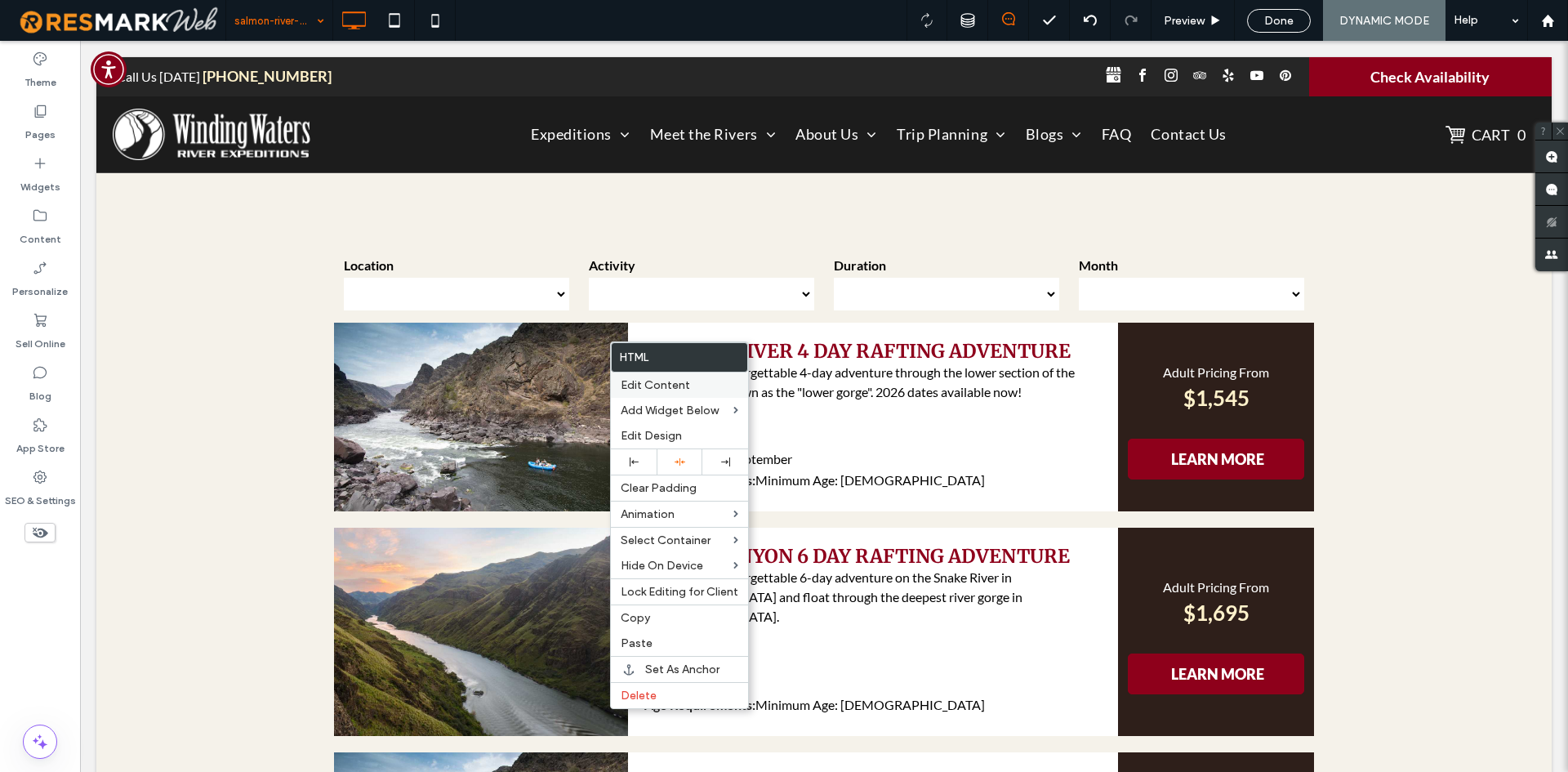
click at [642, 387] on span "Edit Content" at bounding box center [656, 385] width 70 height 14
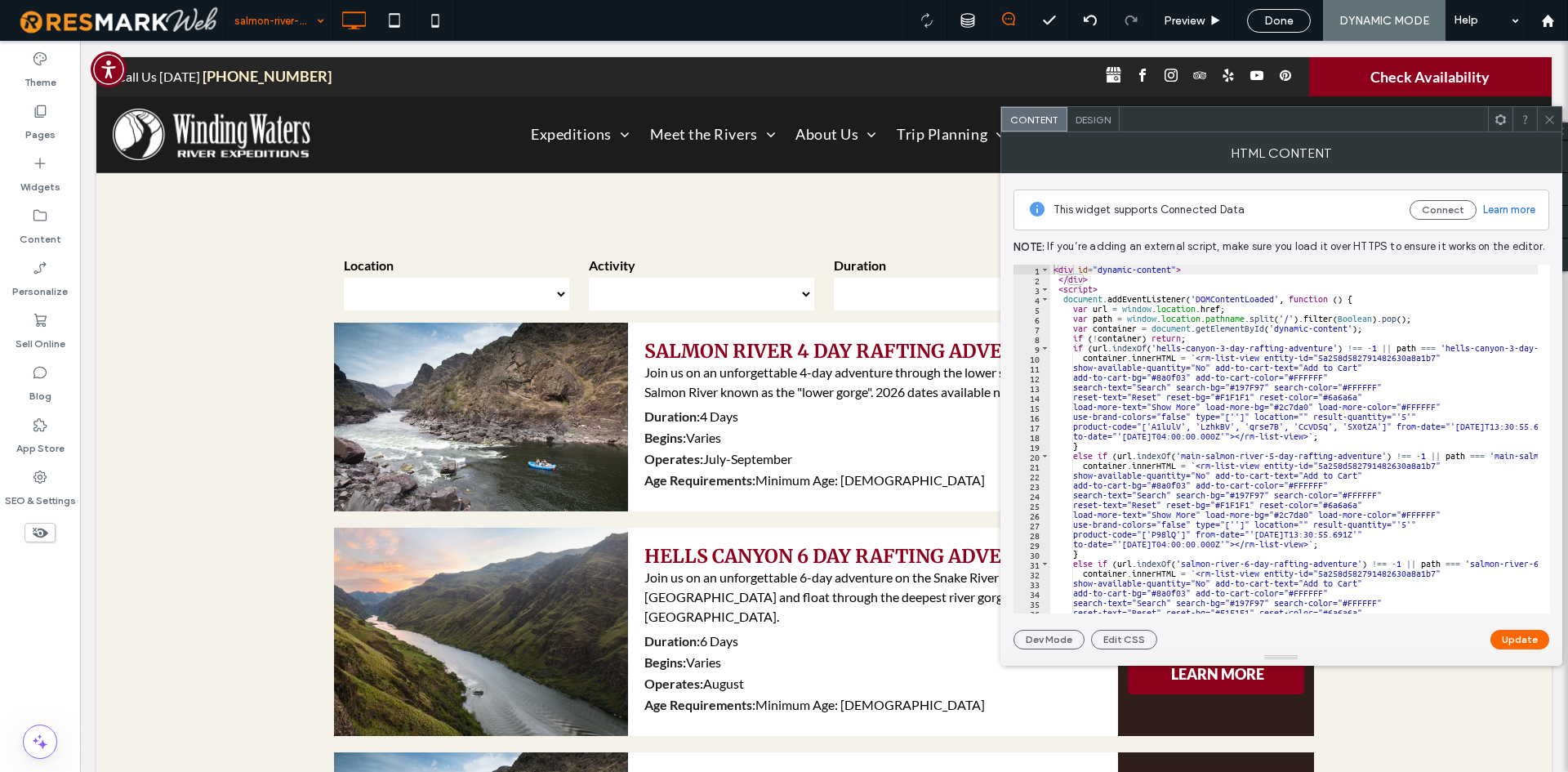
click at [1244, 394] on div "< div id = "dynamic-content" > </ div > < script > document . addEventListener …" at bounding box center [1448, 443] width 795 height 356
click at [1274, 396] on div "< div id = "dynamic-content" > </ div > < script > document . addEventListener …" at bounding box center [1448, 443] width 795 height 356
click at [1274, 385] on div "< div id = "dynamic-content" > </ div > < script > document . addEventListener …" at bounding box center [1448, 443] width 795 height 356
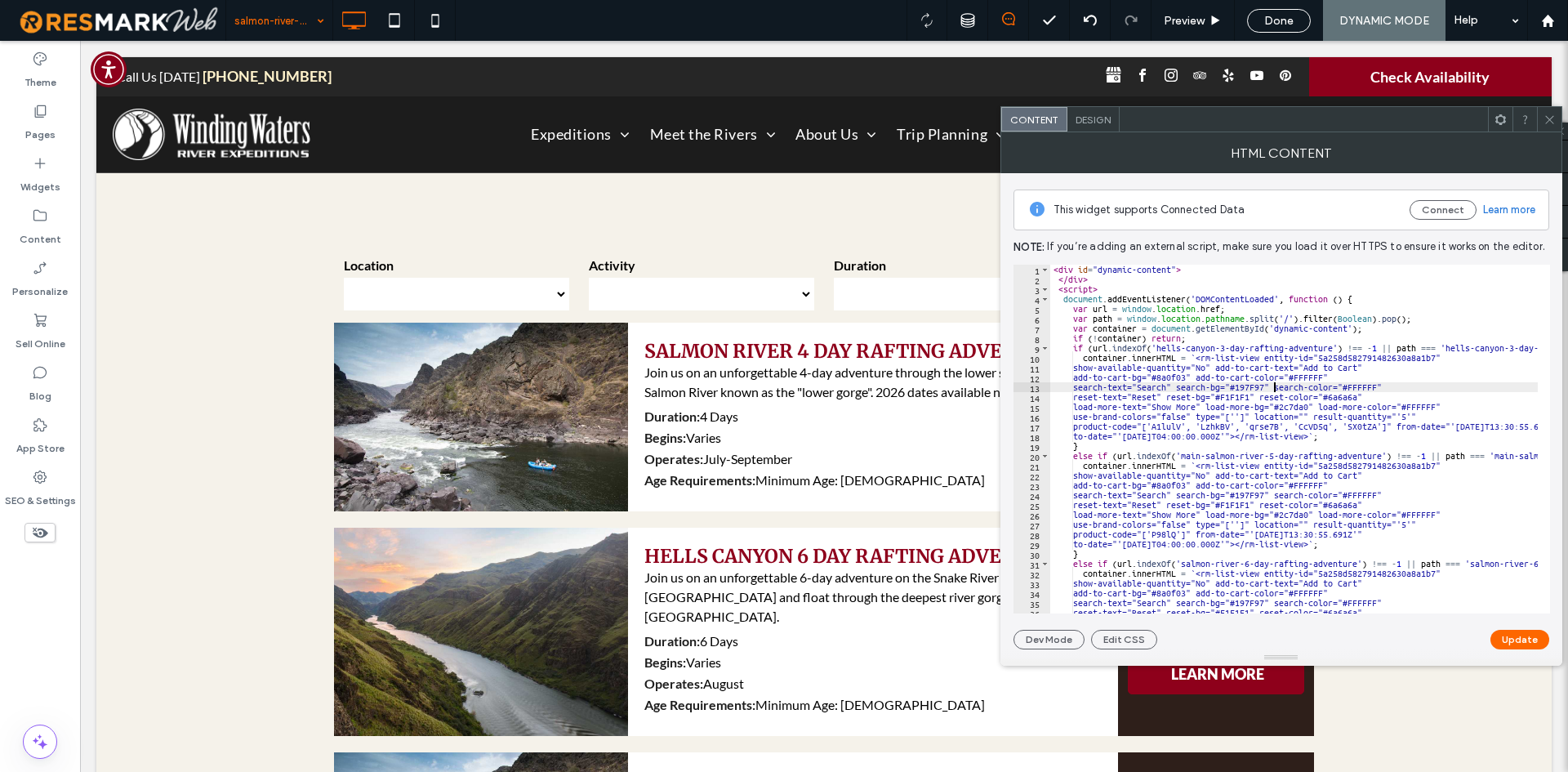
click at [1274, 385] on div "< div id = "dynamic-content" > </ div > < script > document . addEventListener …" at bounding box center [1448, 443] width 795 height 356
click at [1195, 376] on div "< div id = "dynamic-content" > </ div > < script > document . addEventListener …" at bounding box center [1448, 443] width 795 height 356
click at [1212, 397] on div "< div id = "dynamic-content" > </ div > < script > document . addEventListener …" at bounding box center [1448, 443] width 795 height 356
type textarea "**********"
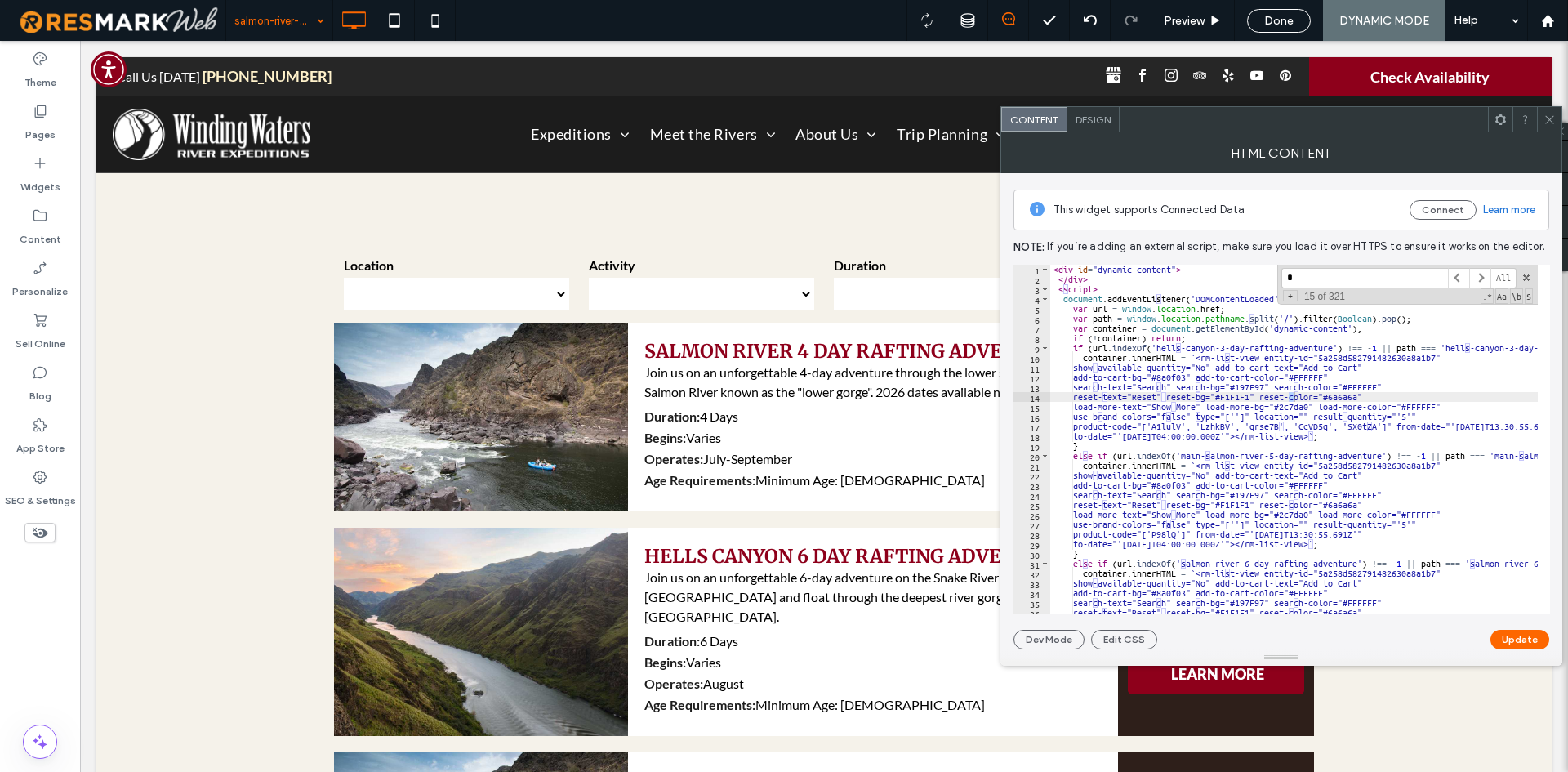
type input "**"
type textarea "**********"
type input "****"
type textarea "**********"
type input "****"
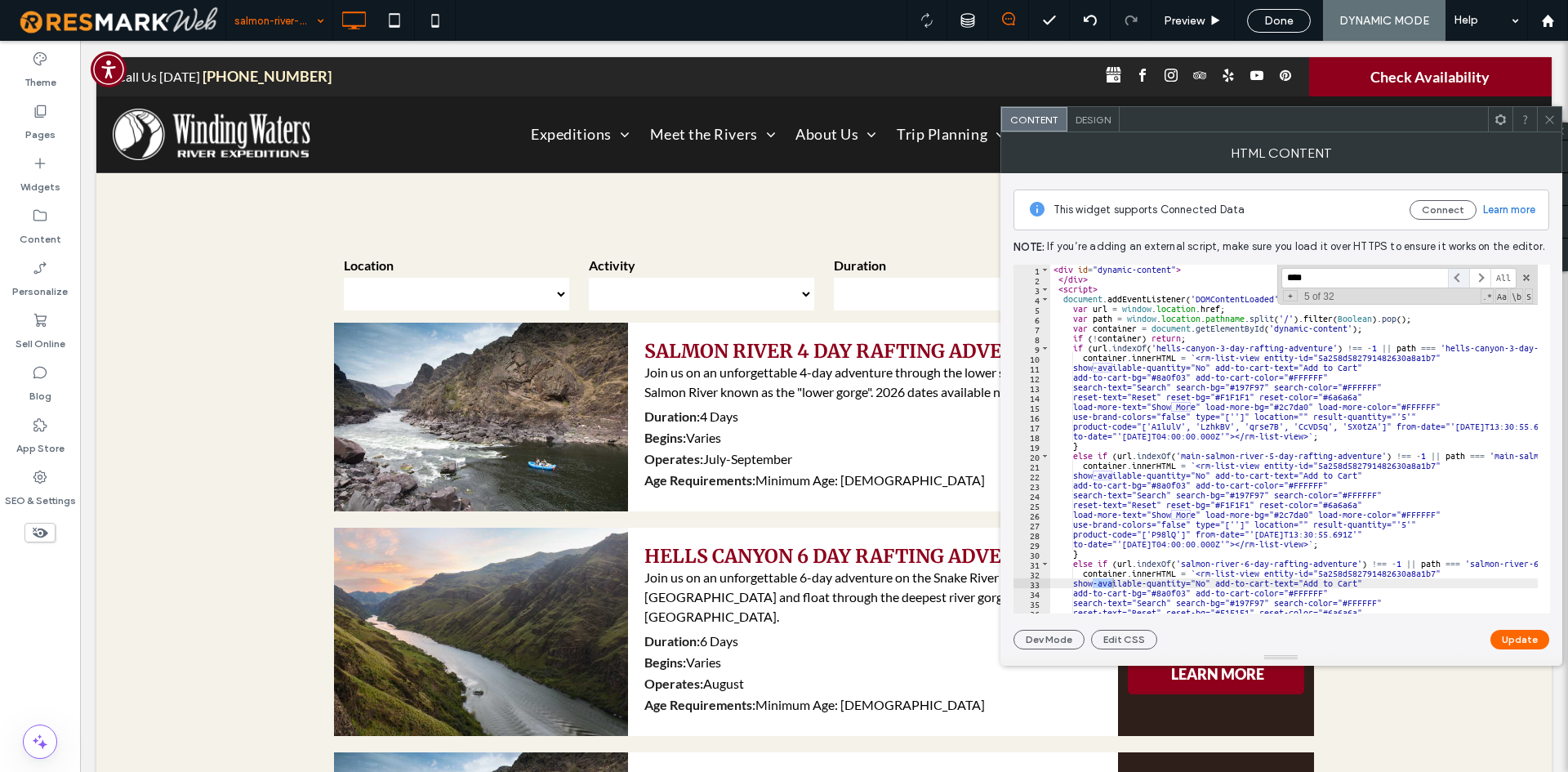
click at [1460, 276] on span at bounding box center [1458, 278] width 21 height 21
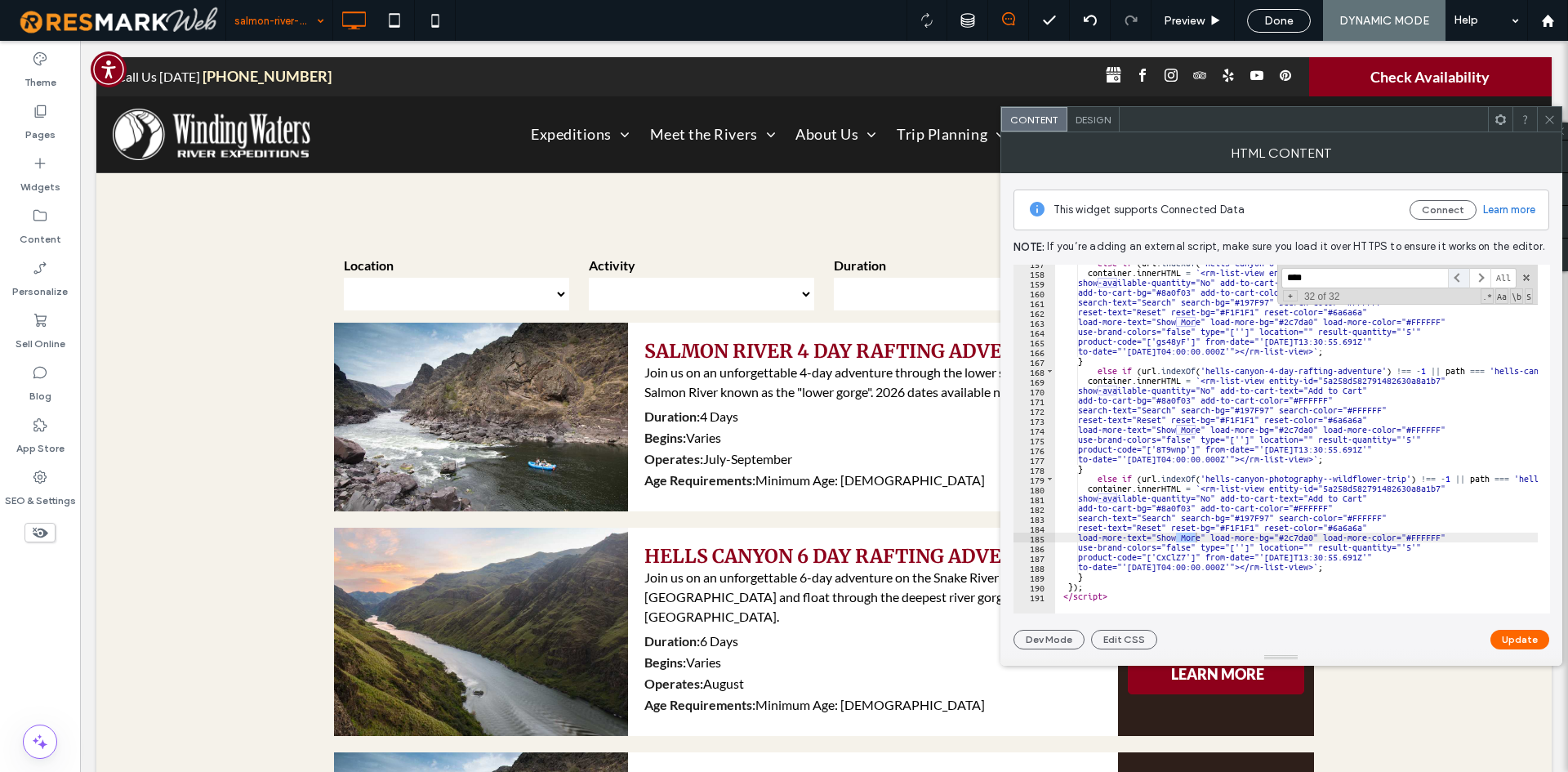
scroll to position [1535, 0]
click at [1483, 281] on span at bounding box center [1479, 278] width 21 height 21
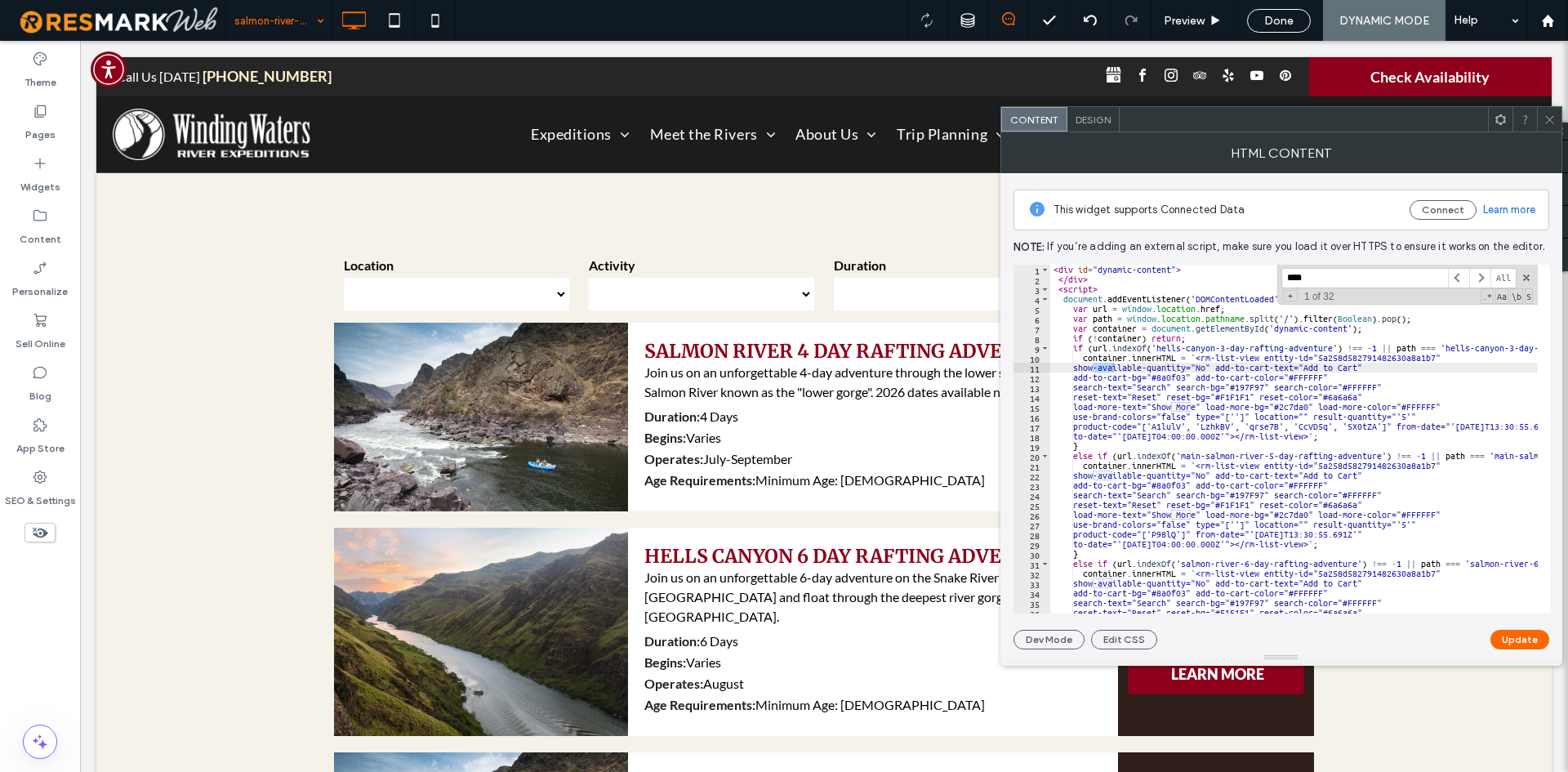
type textarea "**********"
click at [1191, 380] on div "< div id = "dynamic-content" > </ div > < script > document . addEventListener …" at bounding box center [1448, 443] width 795 height 356
click at [1322, 278] on input "****" at bounding box center [1364, 278] width 166 height 21
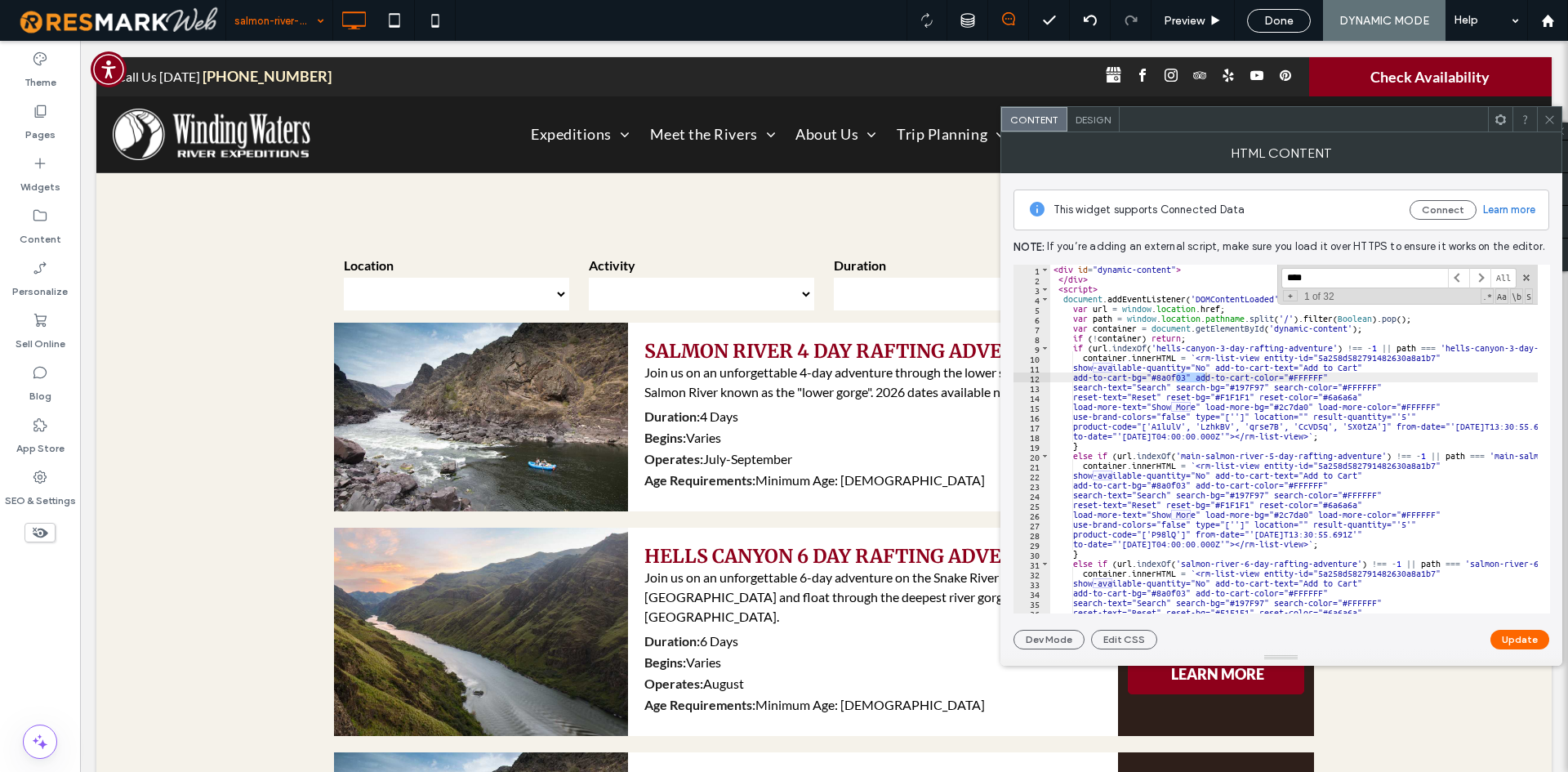
paste input "***"
type input "*******"
type textarea "**********"
type input "*******"
click at [1171, 379] on div "< div id = "dynamic-content" > </ div > < script > document . addEventListener …" at bounding box center [1448, 443] width 795 height 356
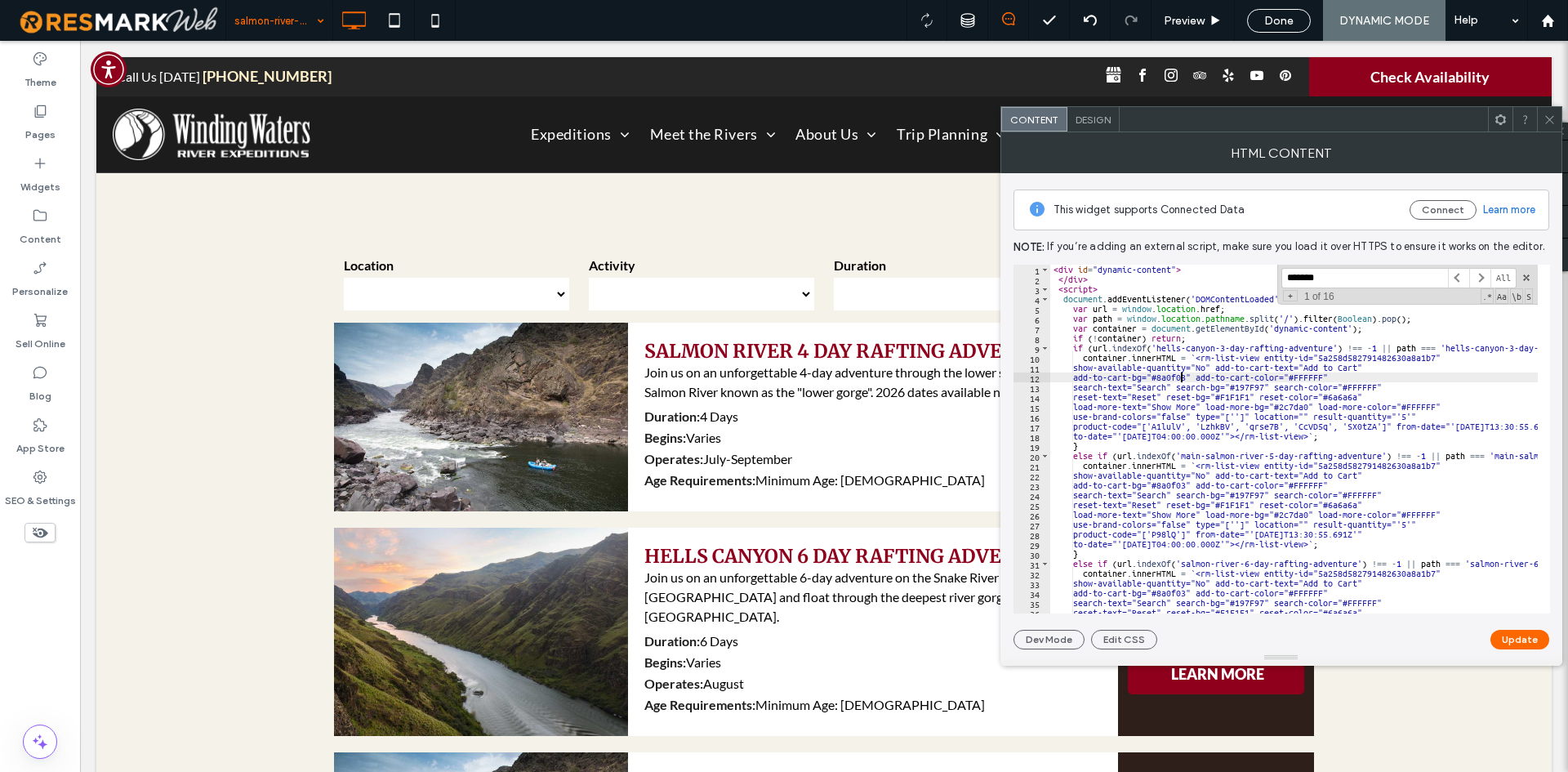
click at [1180, 379] on div "< div id = "dynamic-content" > </ div > < script > document . addEventListener …" at bounding box center [1448, 443] width 795 height 356
click at [1232, 382] on div "< div id = "dynamic-content" > </ div > < script > document . addEventListener …" at bounding box center [1448, 443] width 795 height 356
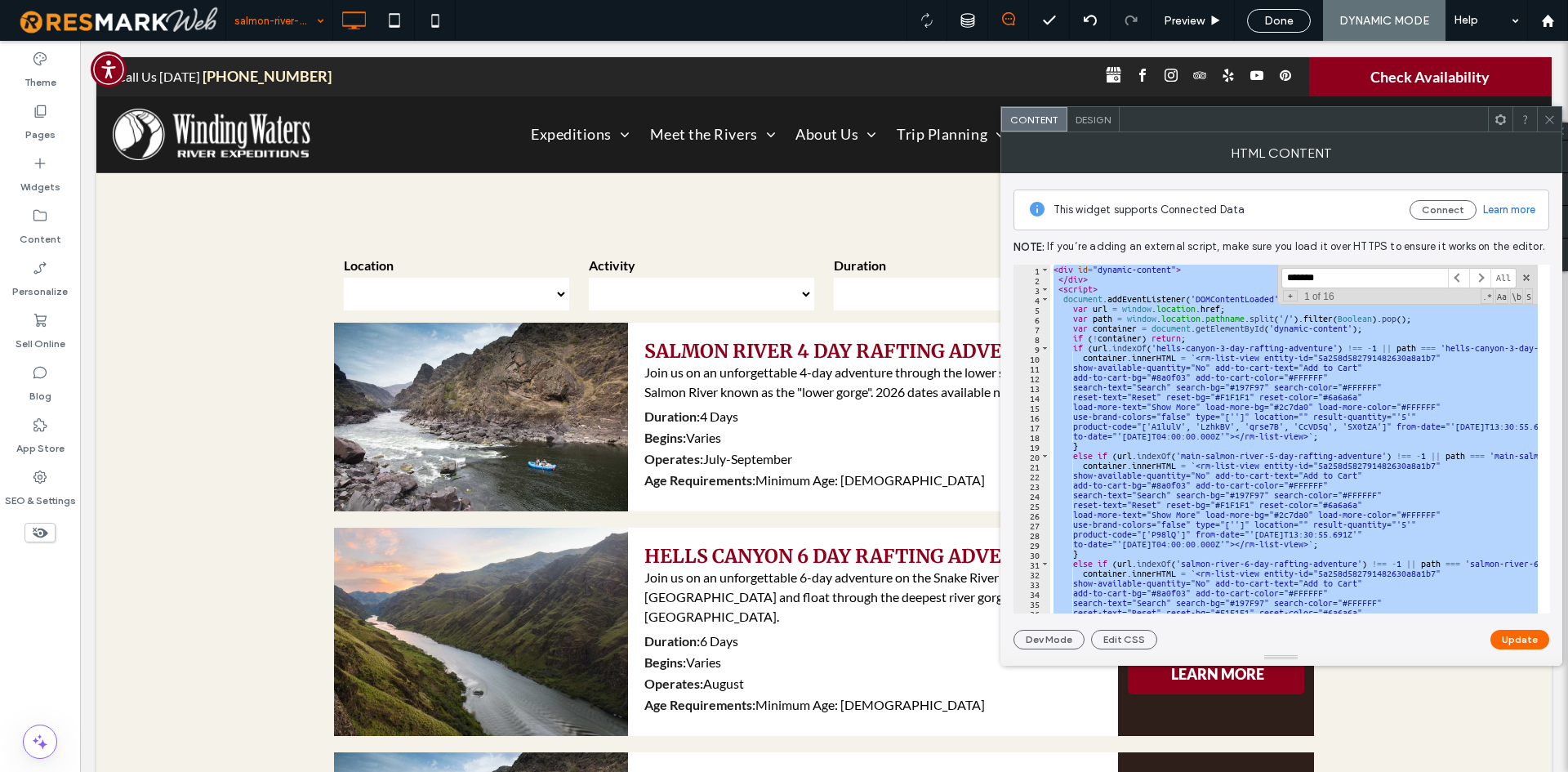
click at [1273, 394] on div "< div id = "dynamic-content" > </ div > < script > document . addEventListener …" at bounding box center [1294, 439] width 488 height 348
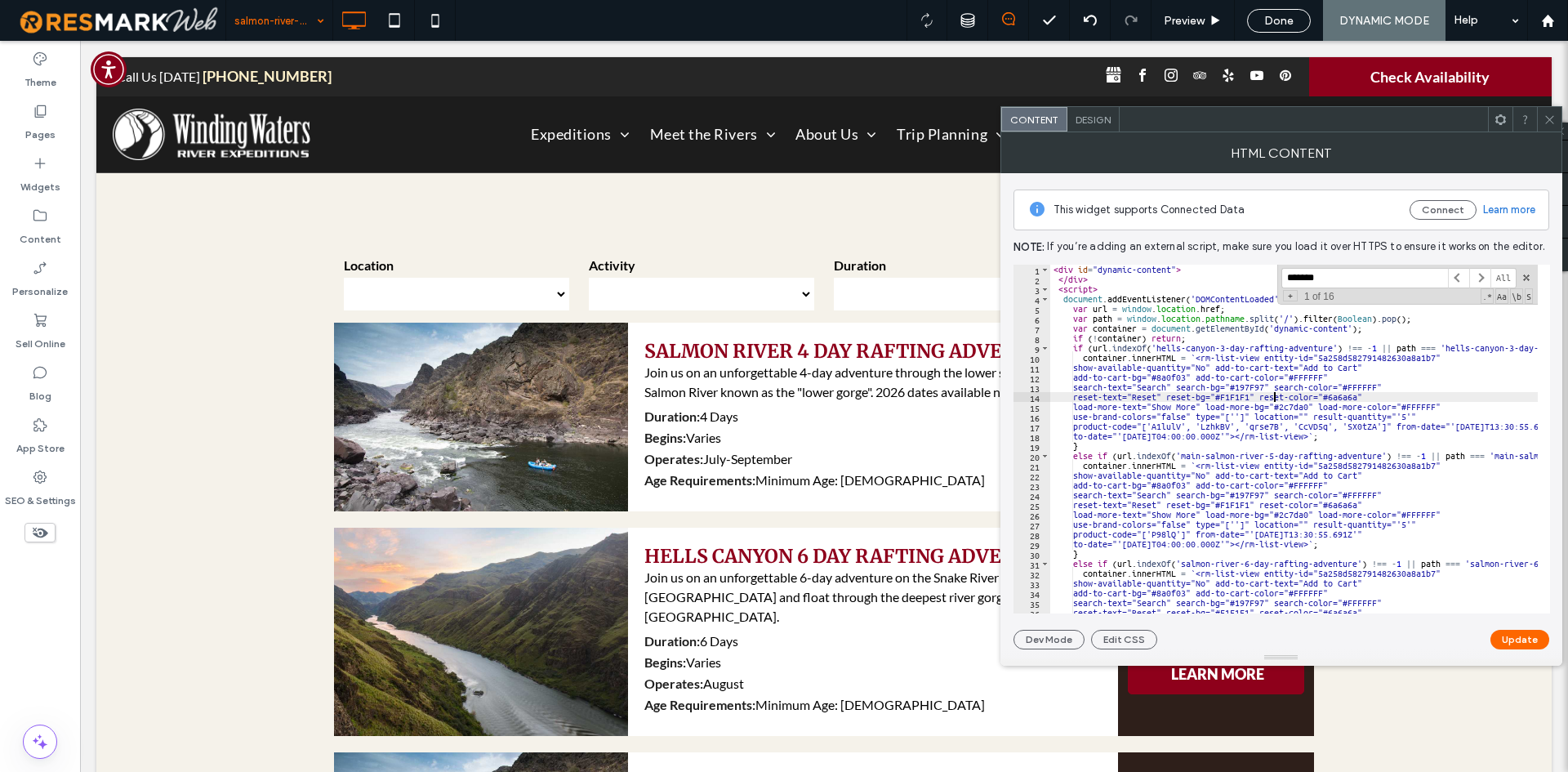
type textarea "**********"
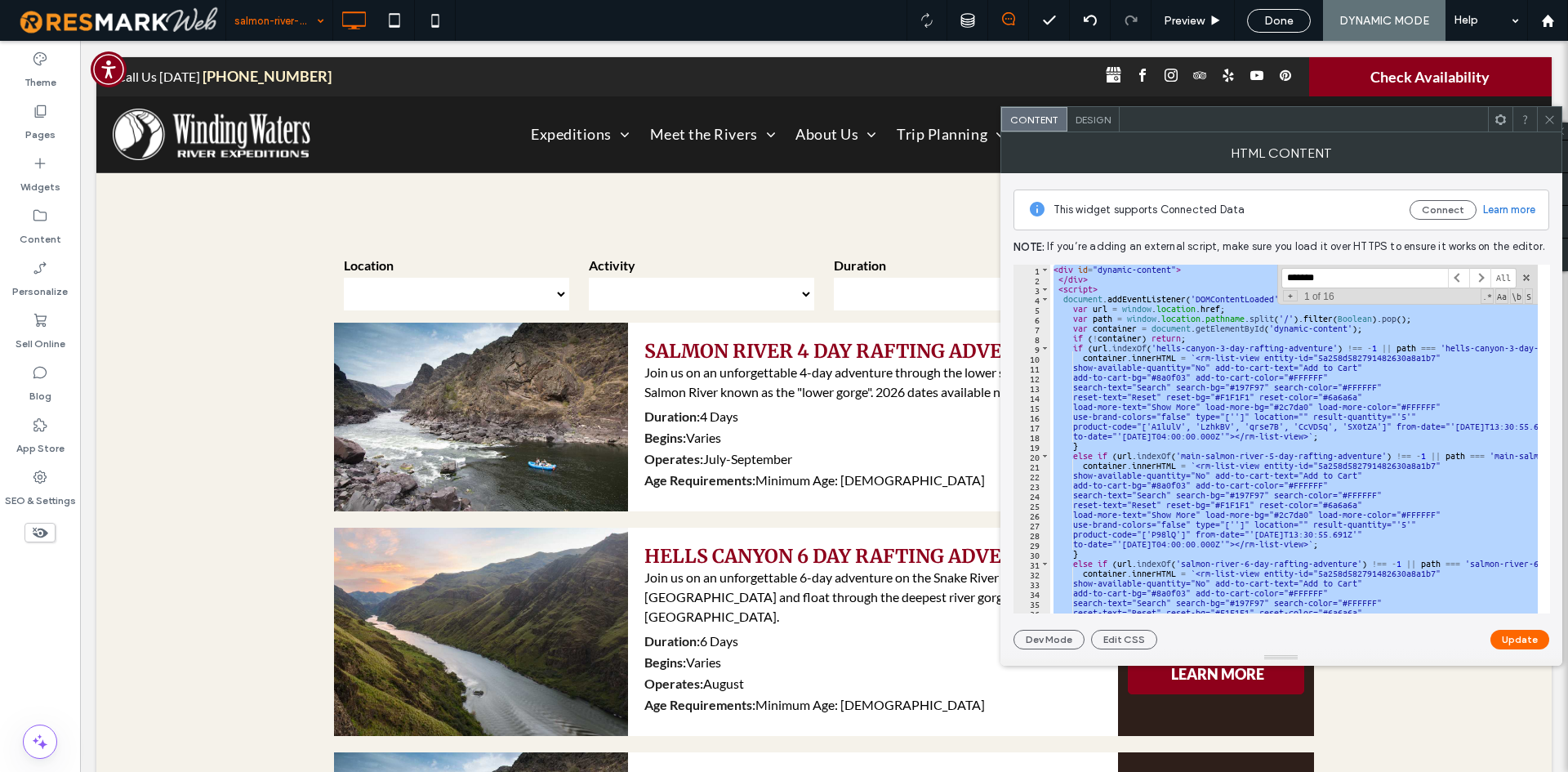
paste textarea "Cursor at row 191"
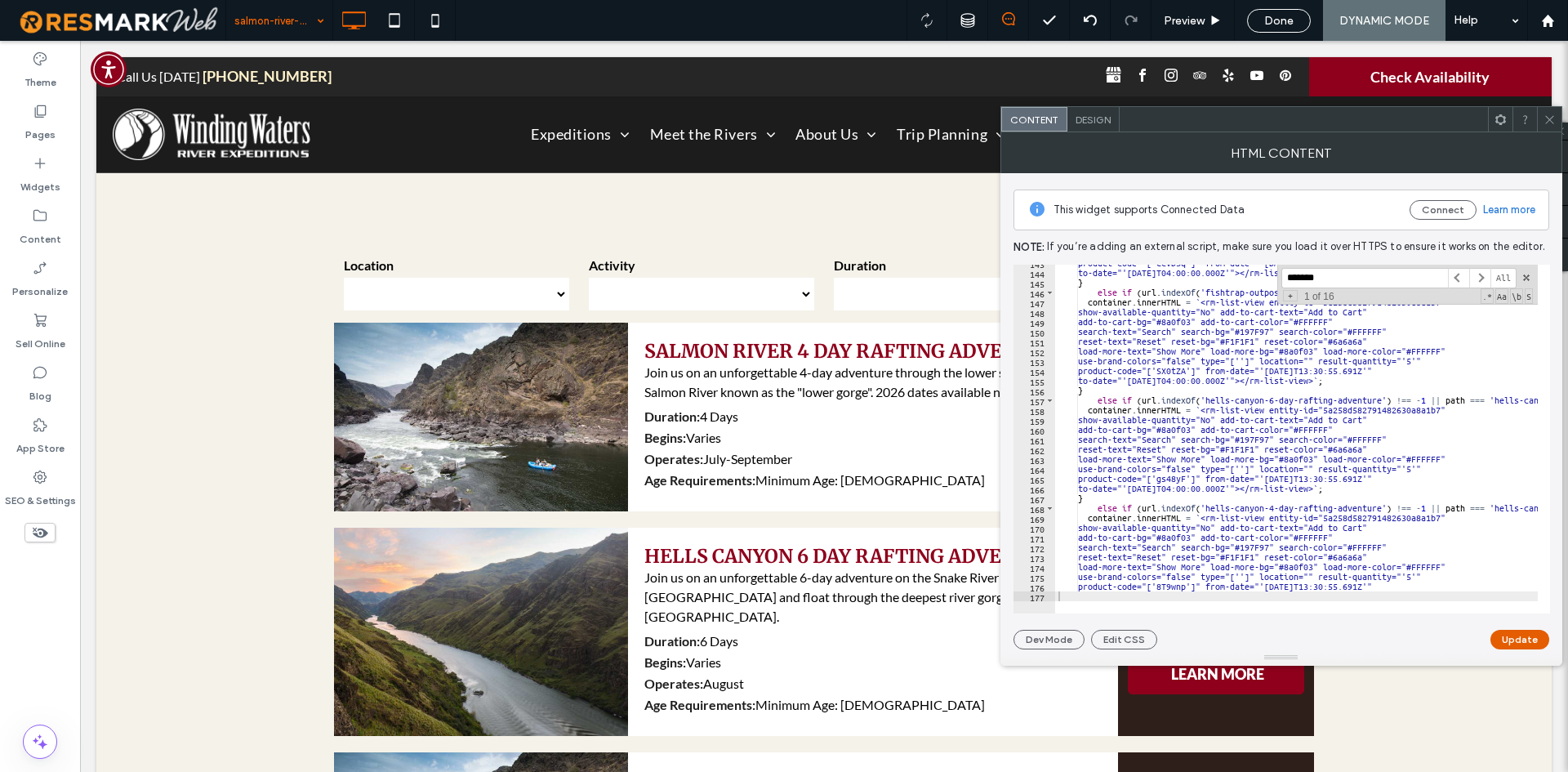
click at [1516, 641] on button "Update" at bounding box center [1519, 640] width 59 height 20
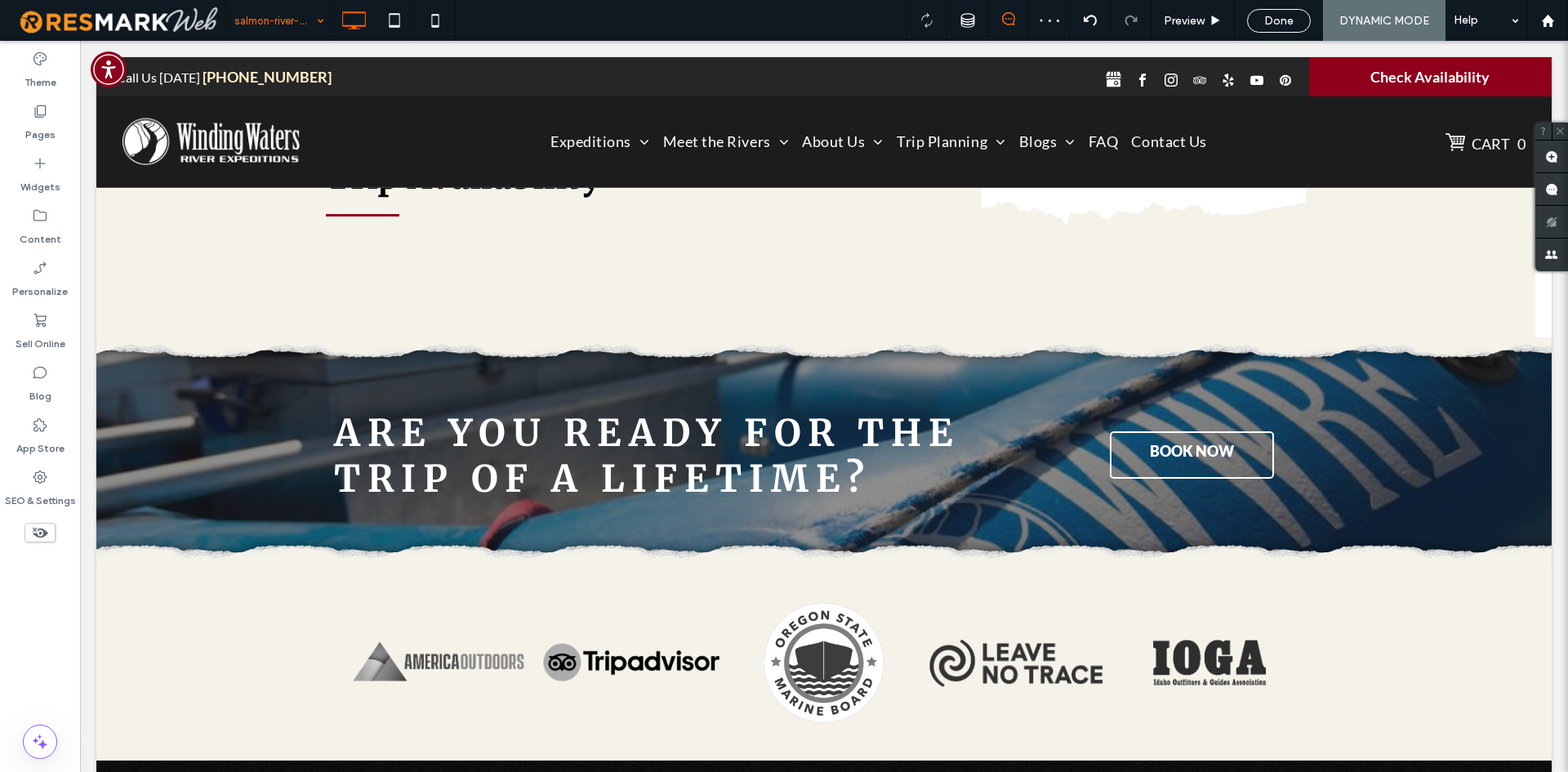
scroll to position [3141, 0]
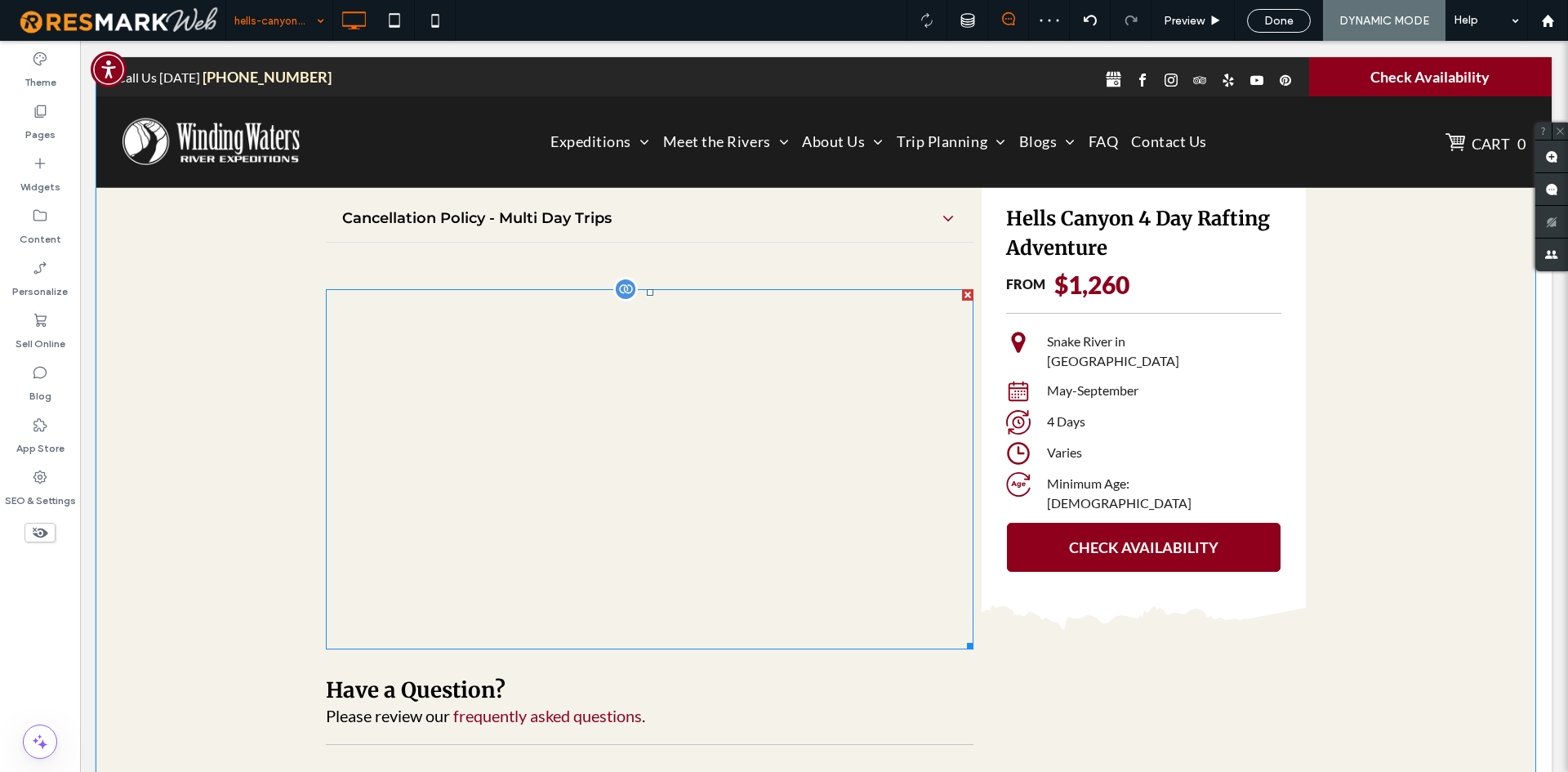
scroll to position [2668, 0]
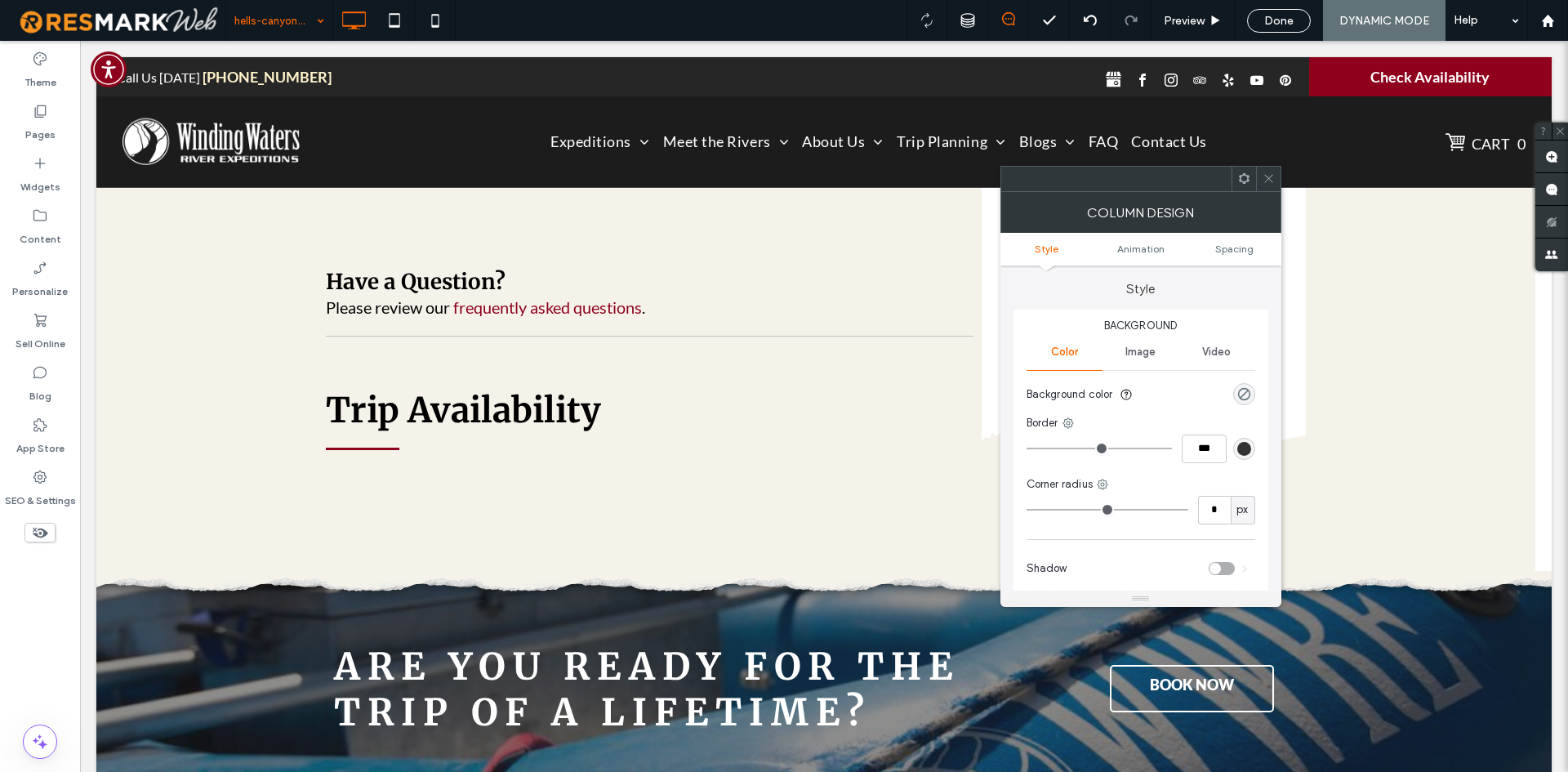
click at [243, 26] on input at bounding box center [276, 20] width 82 height 41
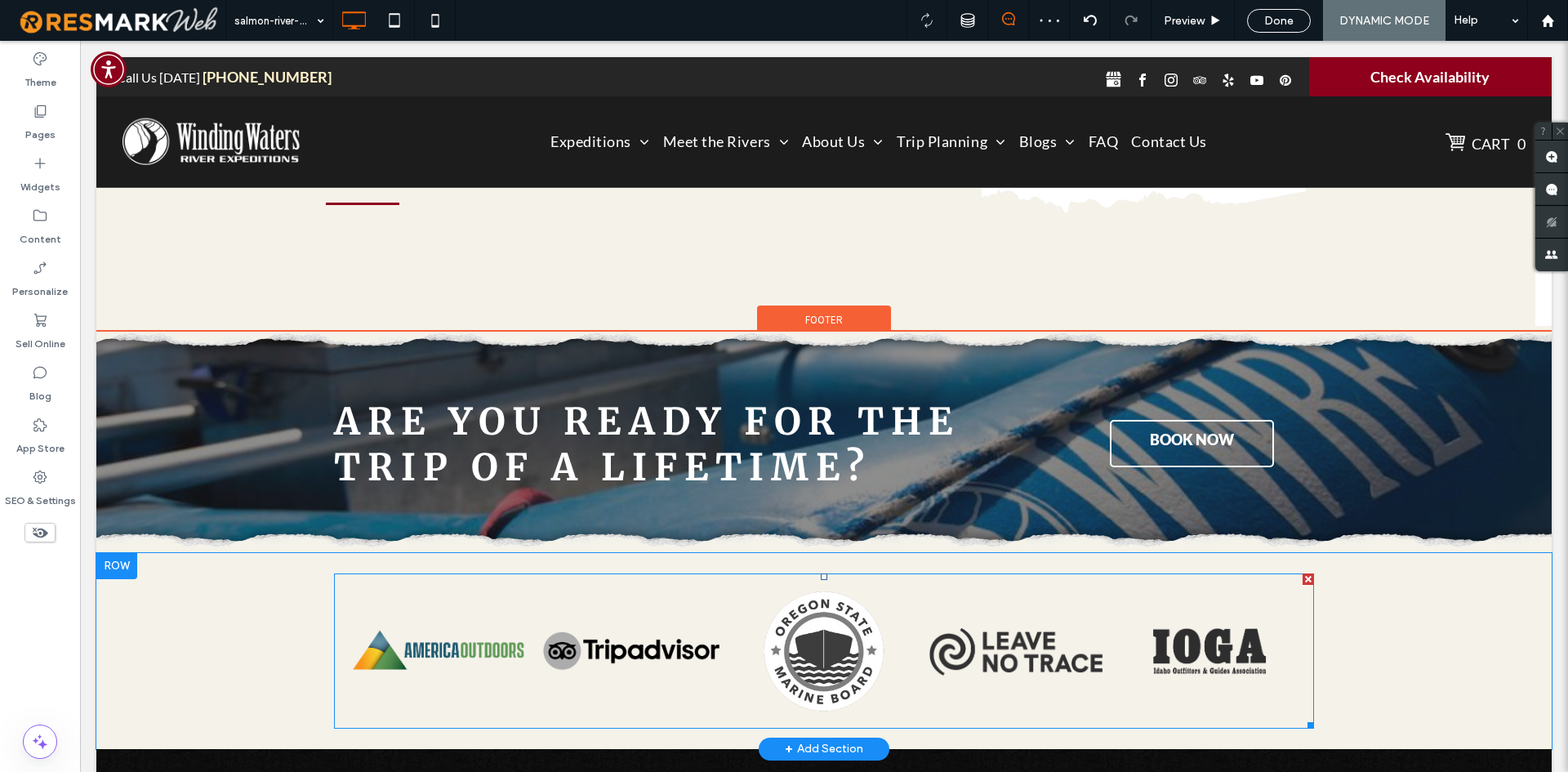
scroll to position [3429, 0]
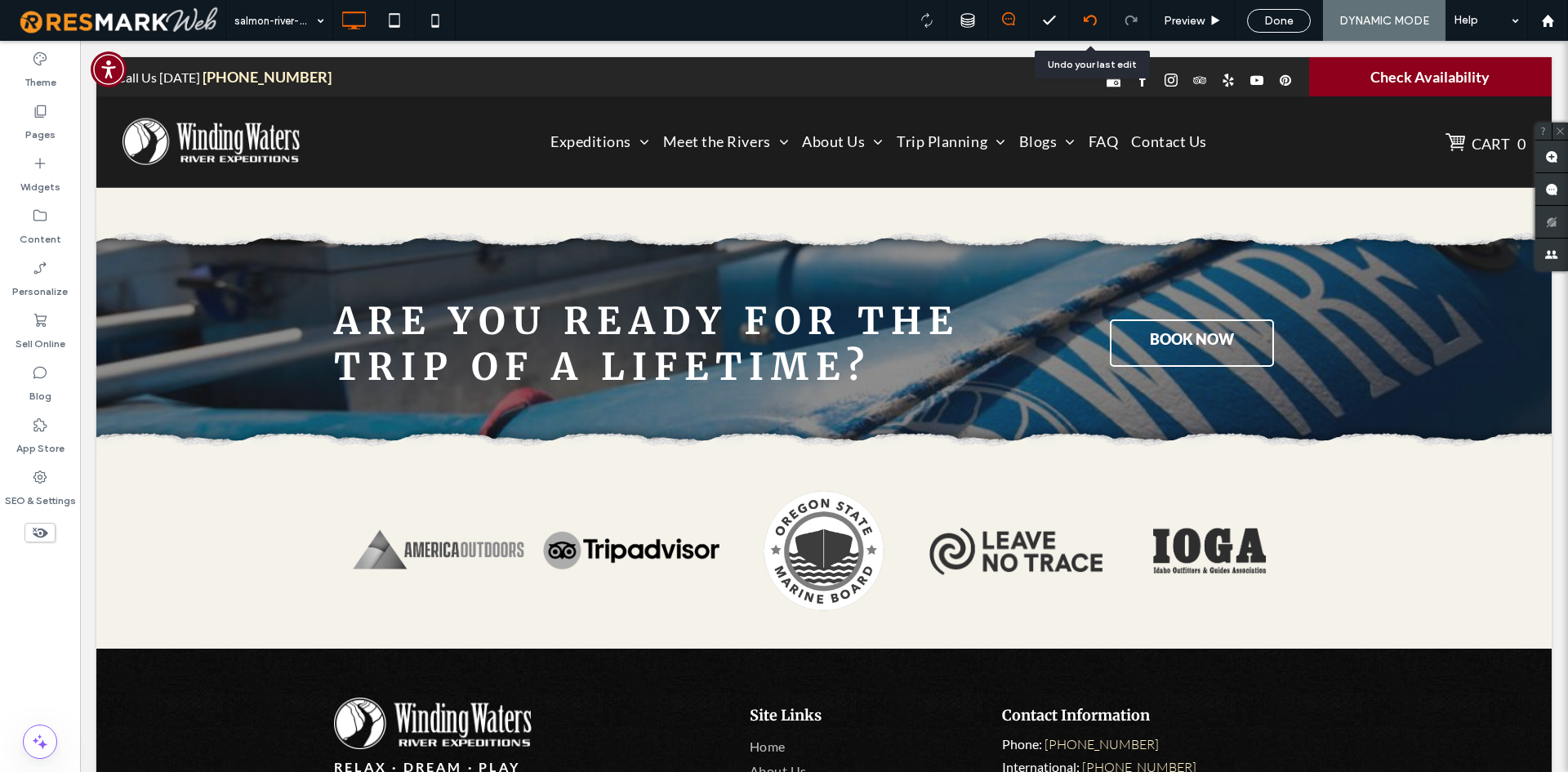
click at [1089, 25] on icon at bounding box center [1089, 20] width 13 height 13
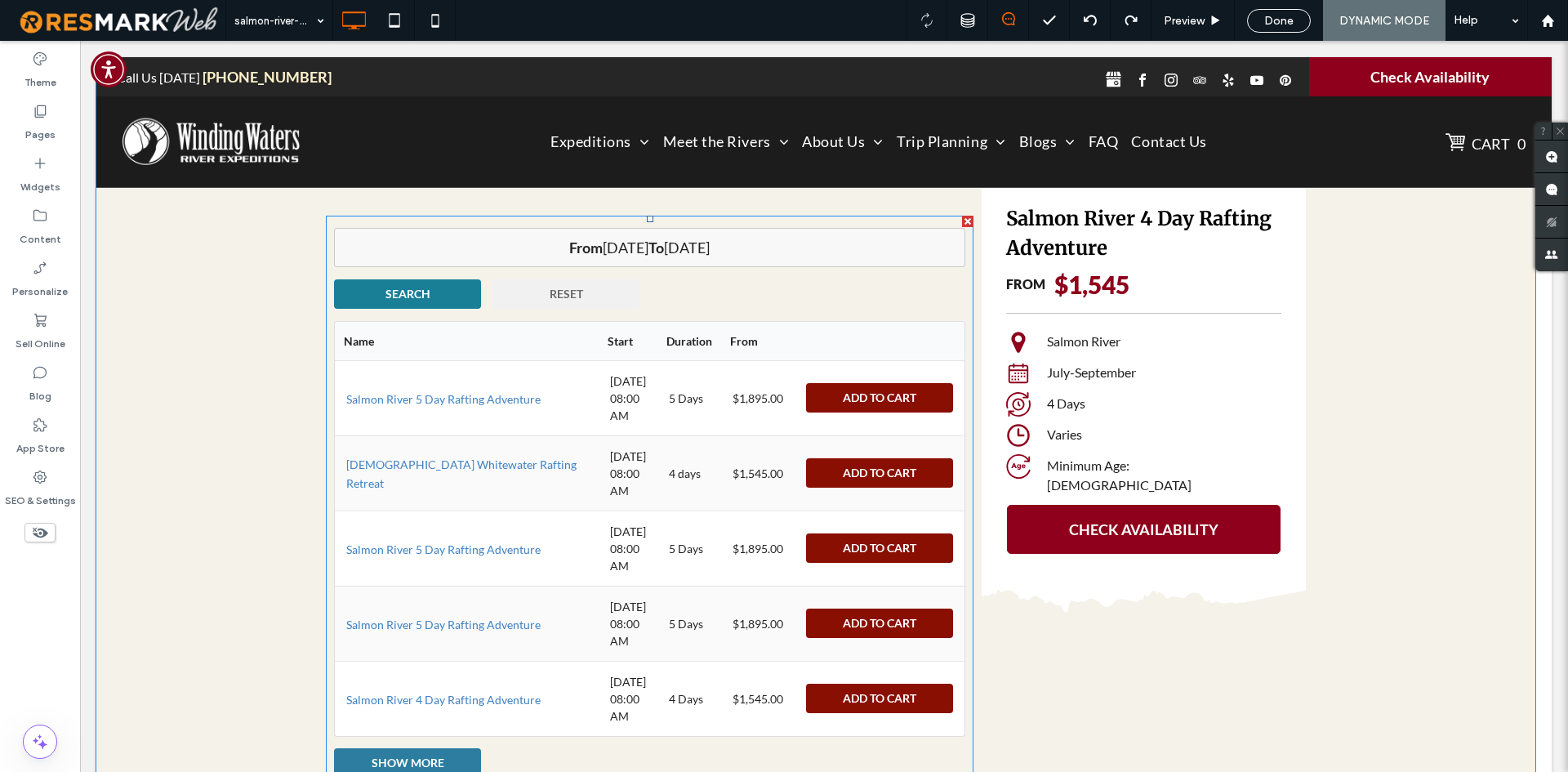
scroll to position [3265, 0]
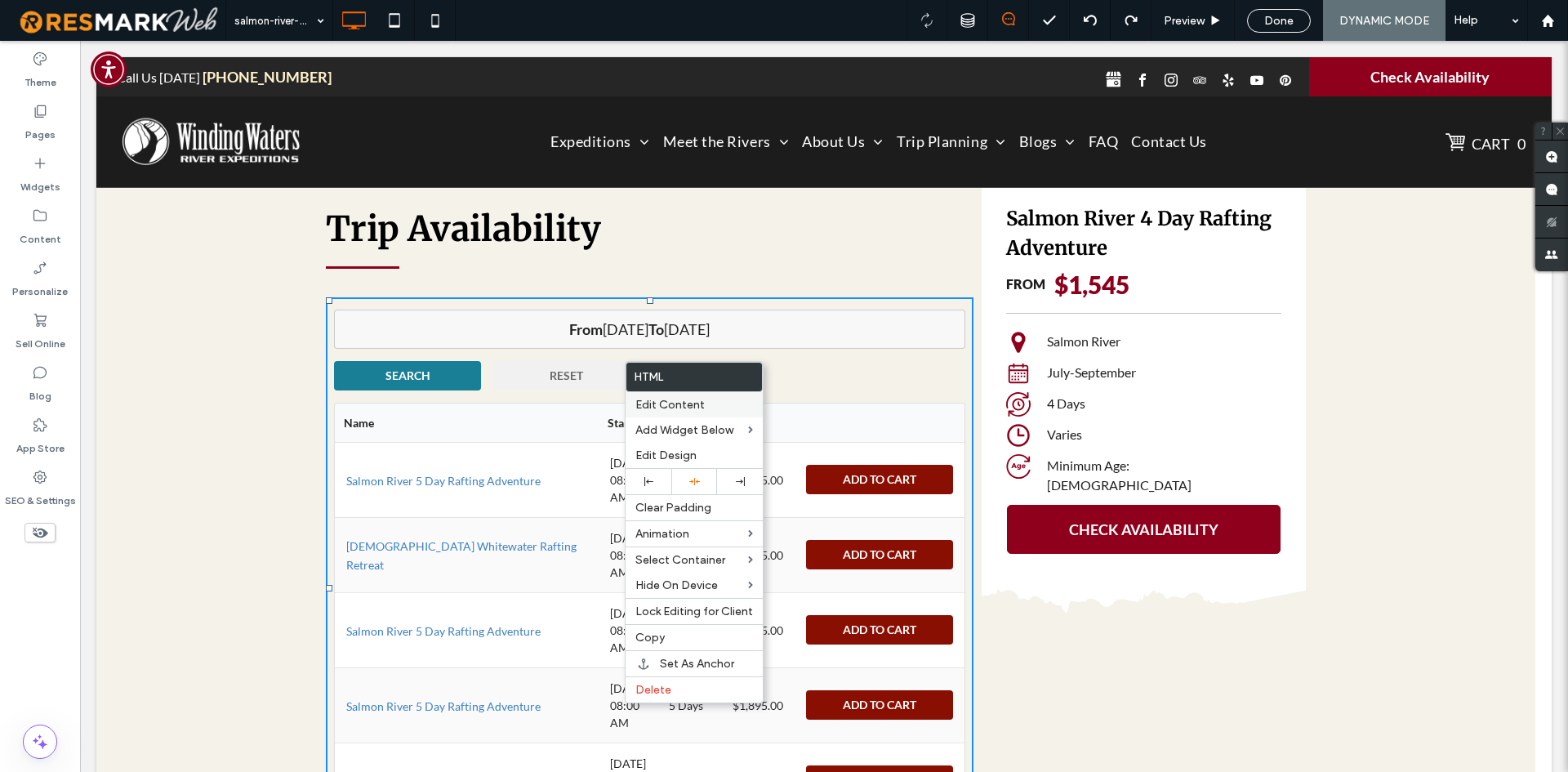
click at [652, 403] on span "Edit Content" at bounding box center [671, 405] width 70 height 14
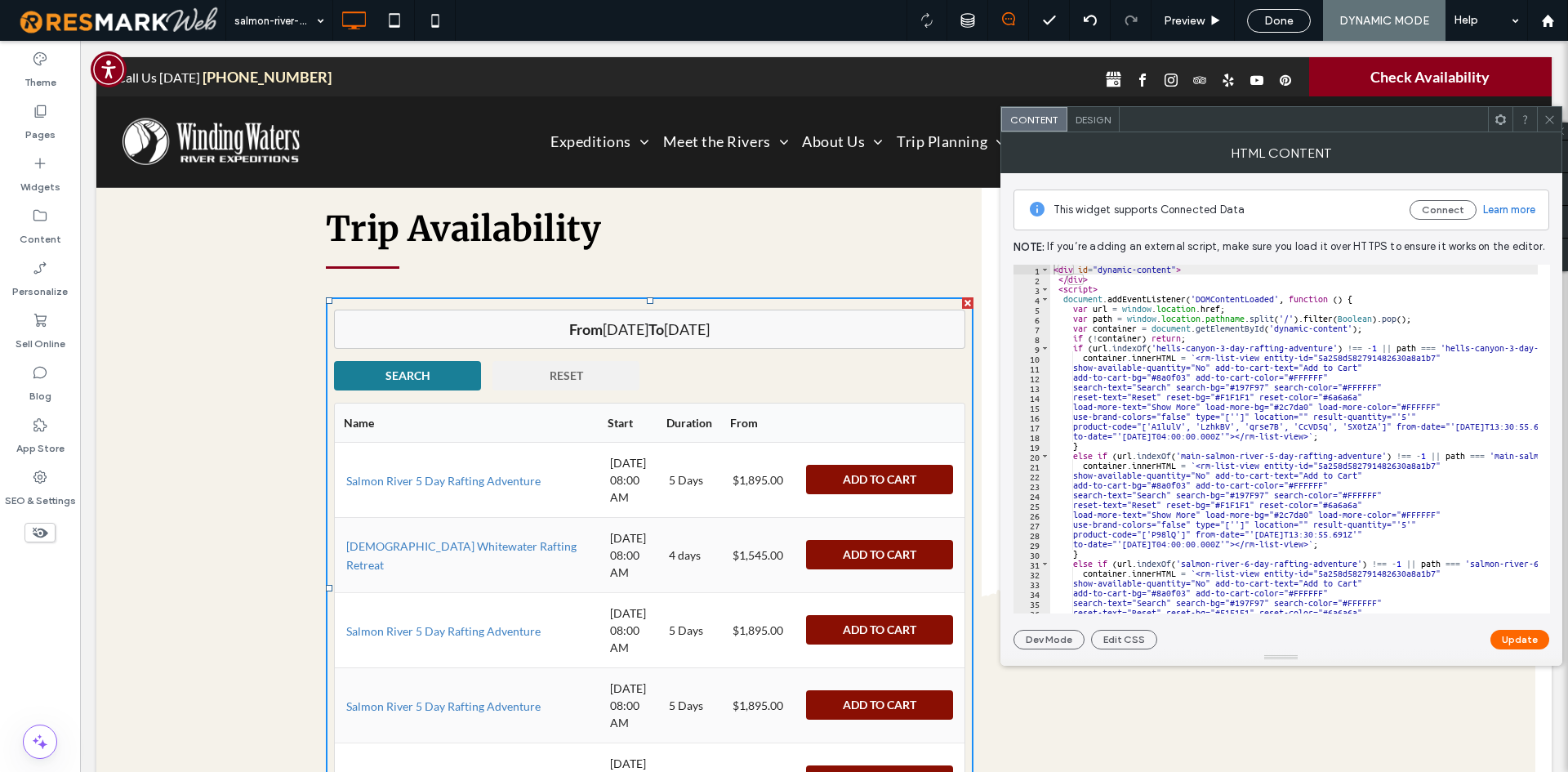
click at [1405, 389] on div "< div id = "dynamic-content" > </ div > < script > document . addEventListener …" at bounding box center [1448, 443] width 795 height 356
type textarea "**********"
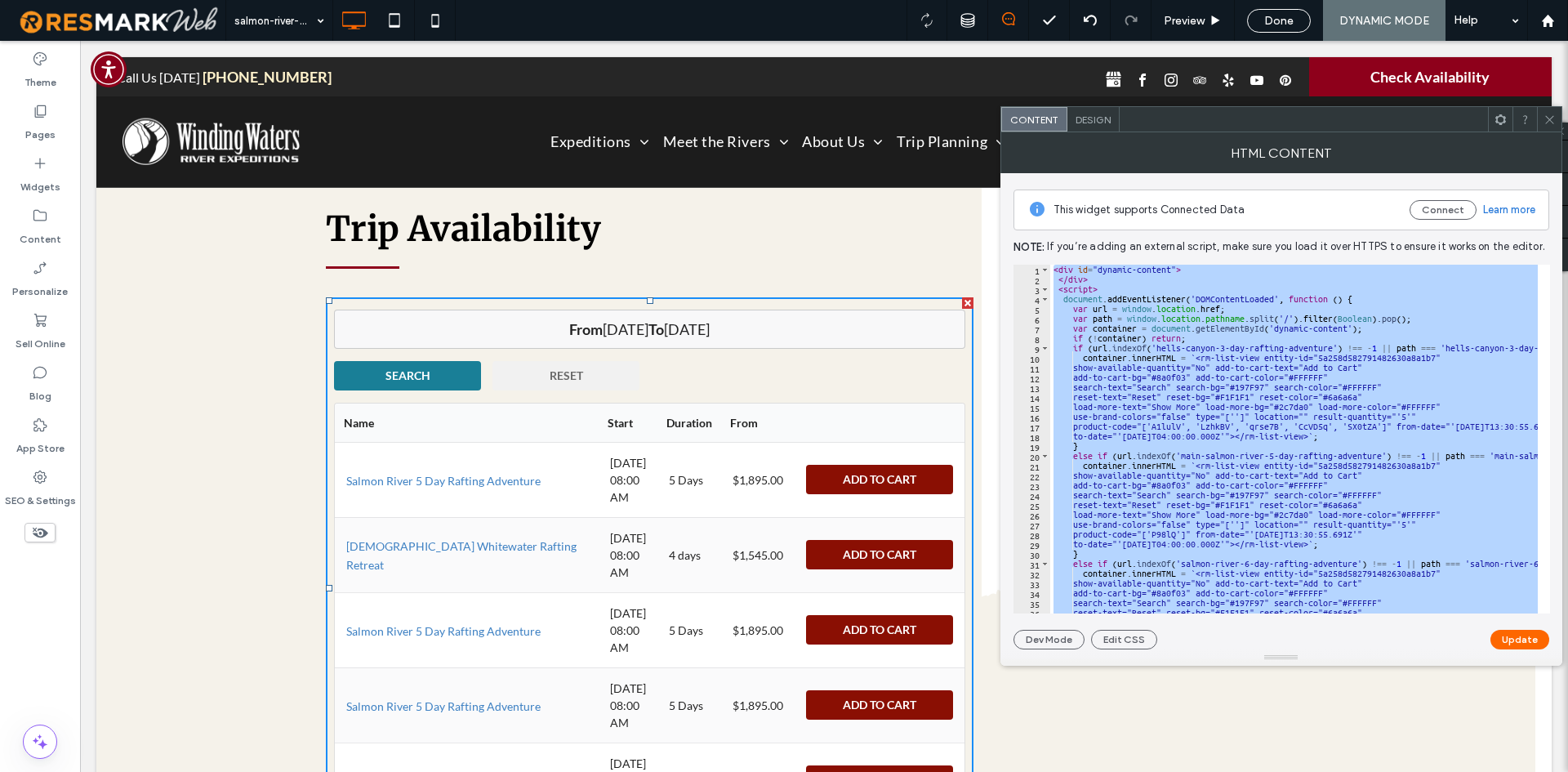
paste textarea "Cursor at row 191"
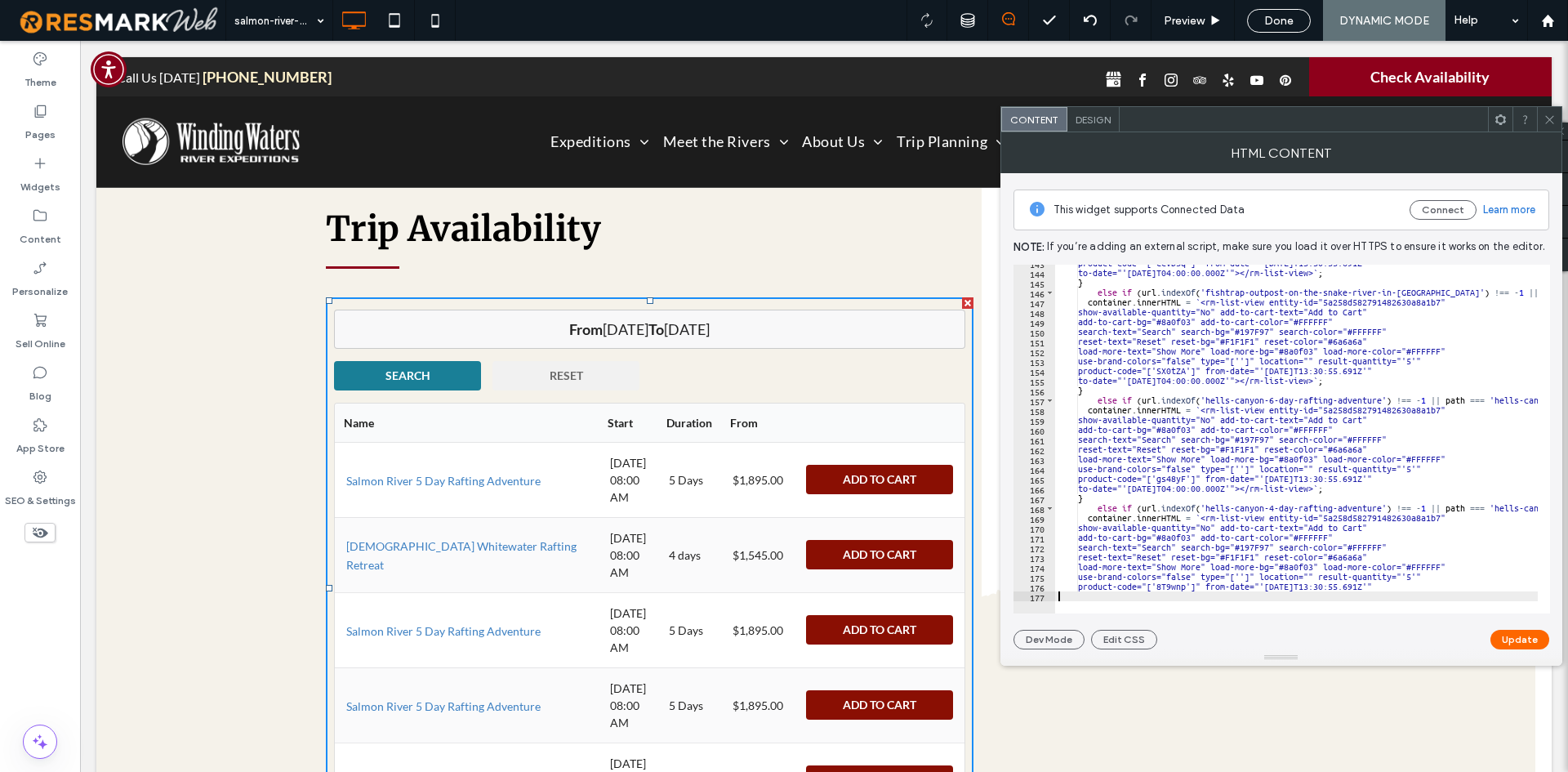
scroll to position [1398, 0]
type textarea "*"
click at [1500, 640] on button "Update" at bounding box center [1519, 640] width 59 height 20
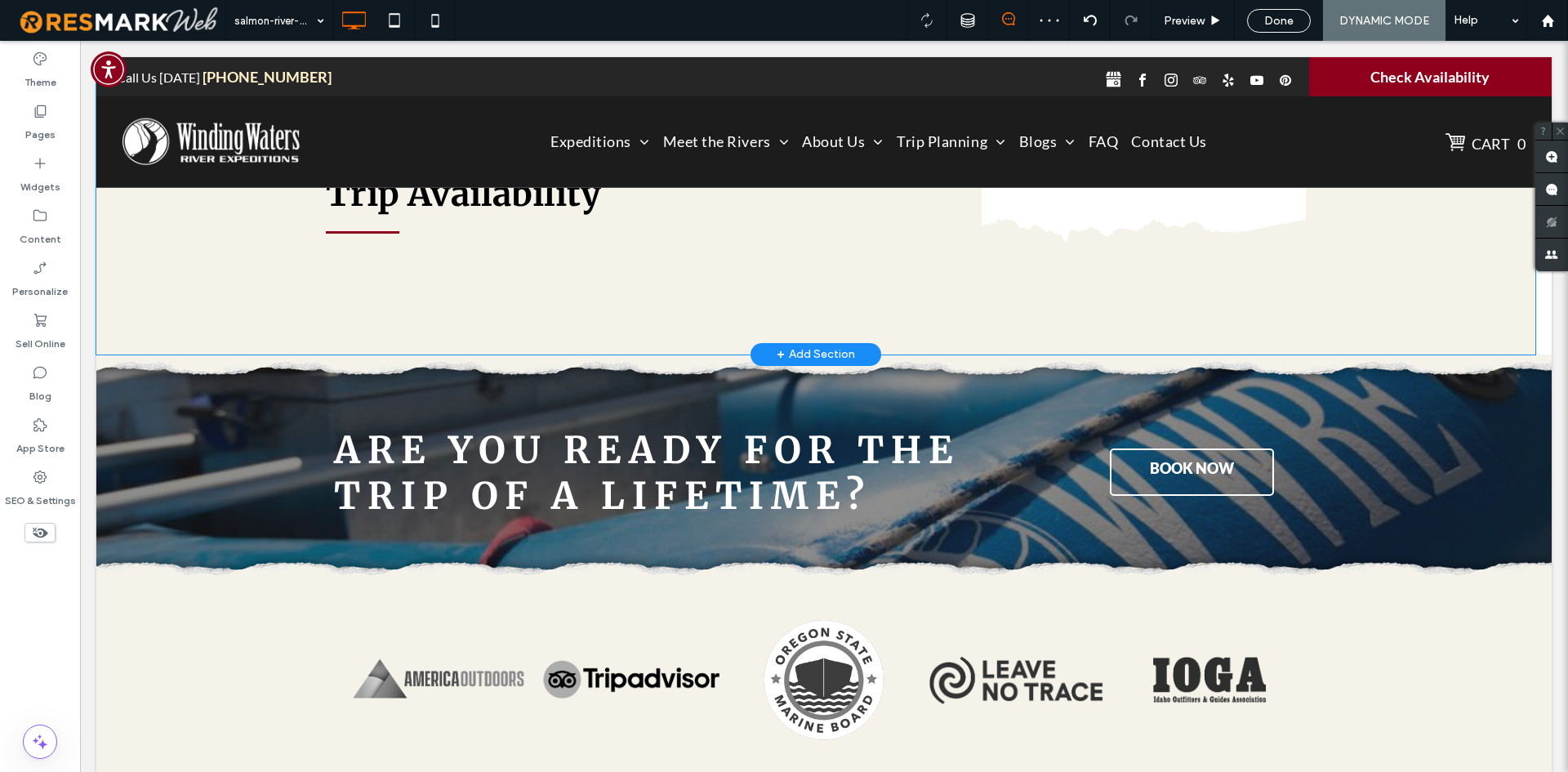
scroll to position [3266, 0]
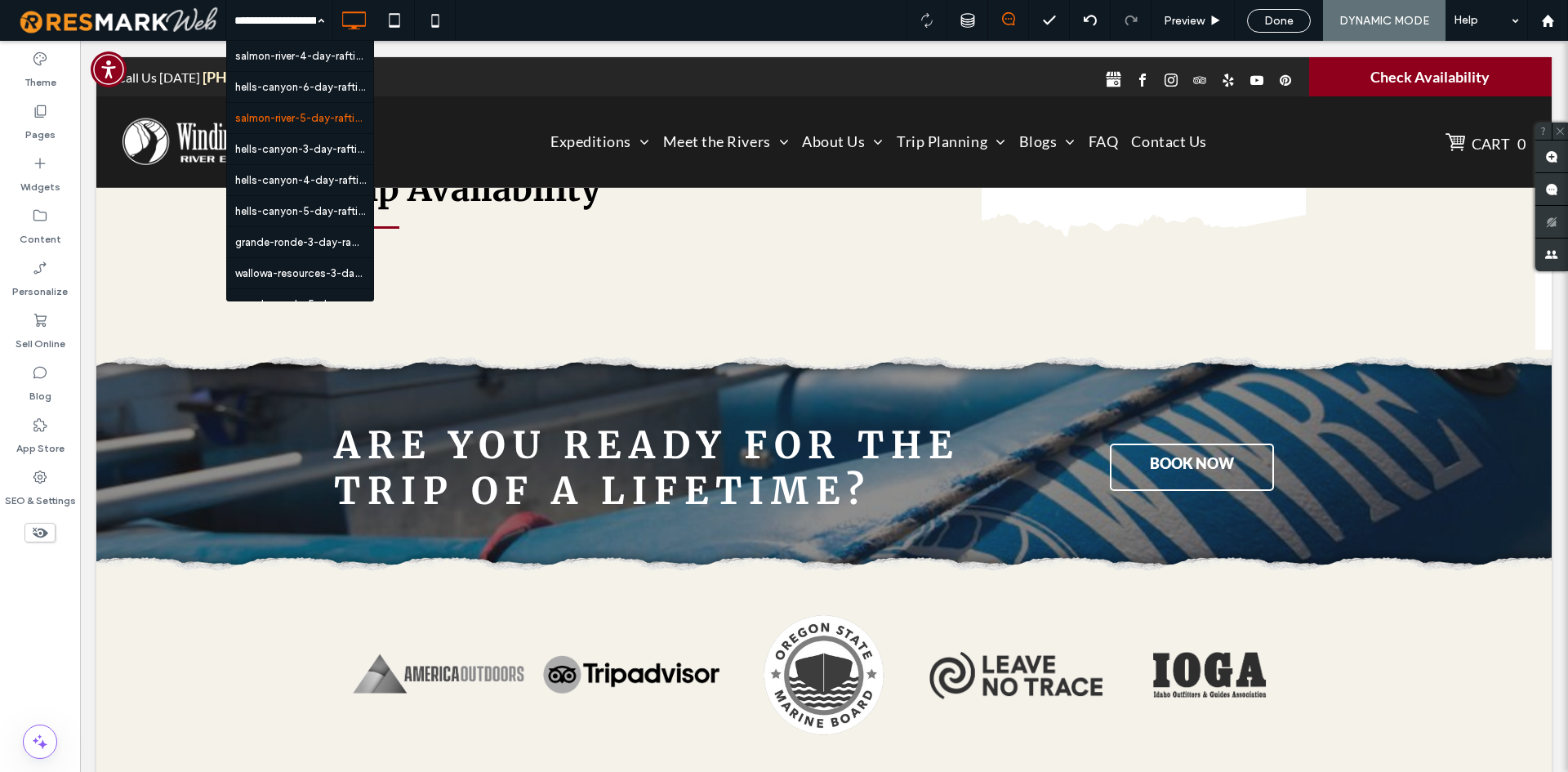
click at [303, 30] on input at bounding box center [276, 20] width 82 height 41
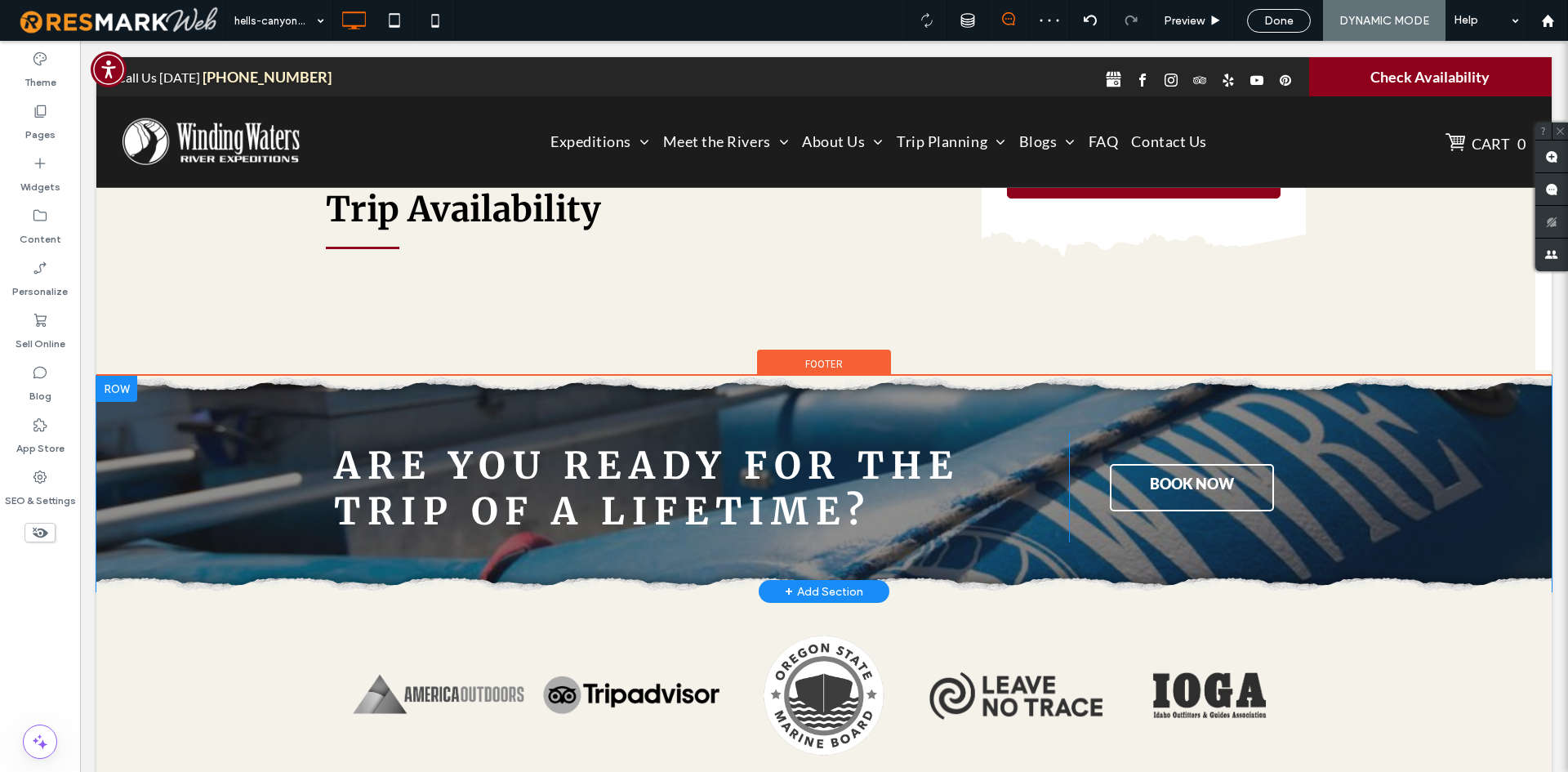
scroll to position [2858, 0]
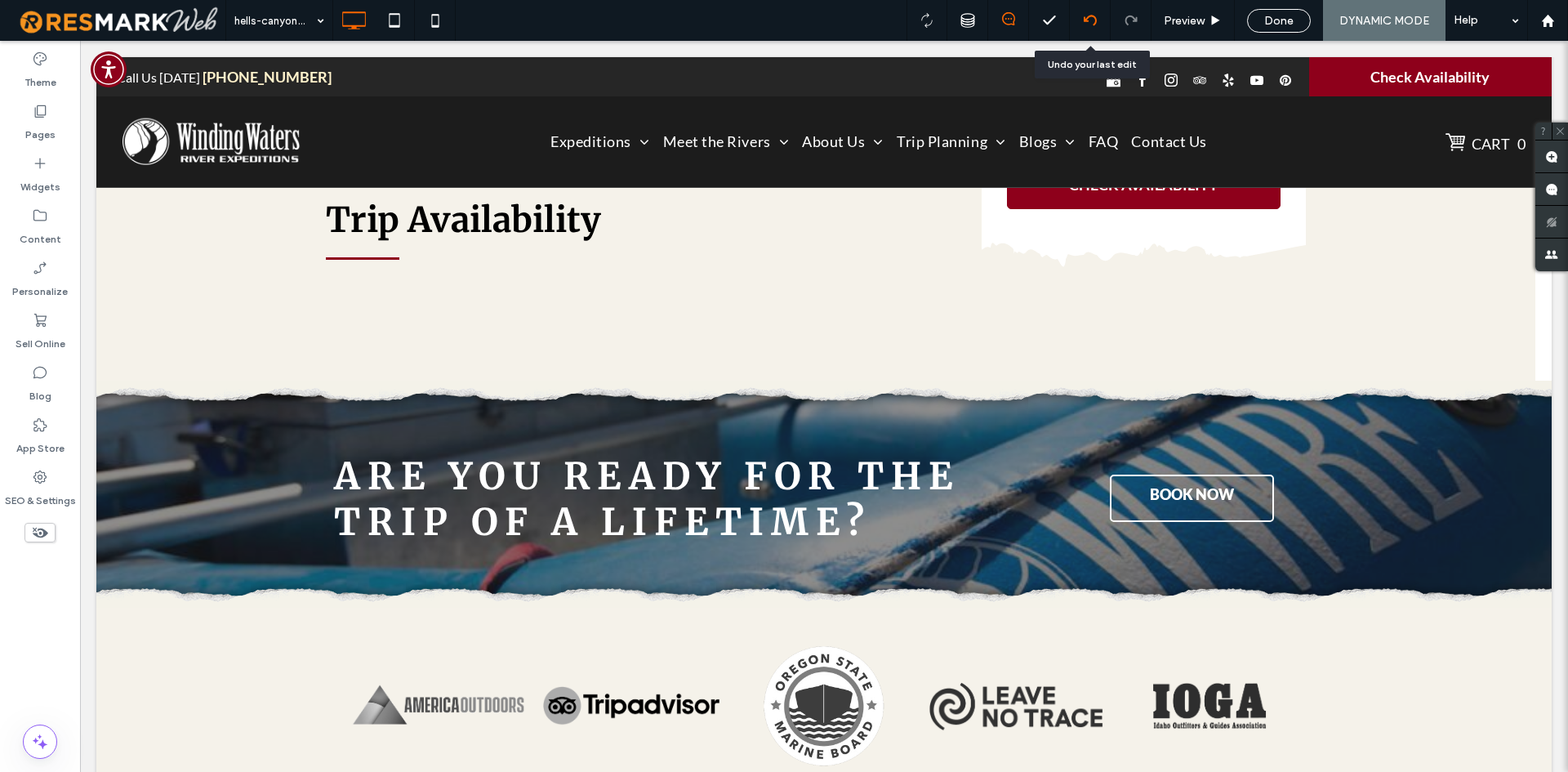
click at [1083, 22] on icon at bounding box center [1089, 20] width 13 height 13
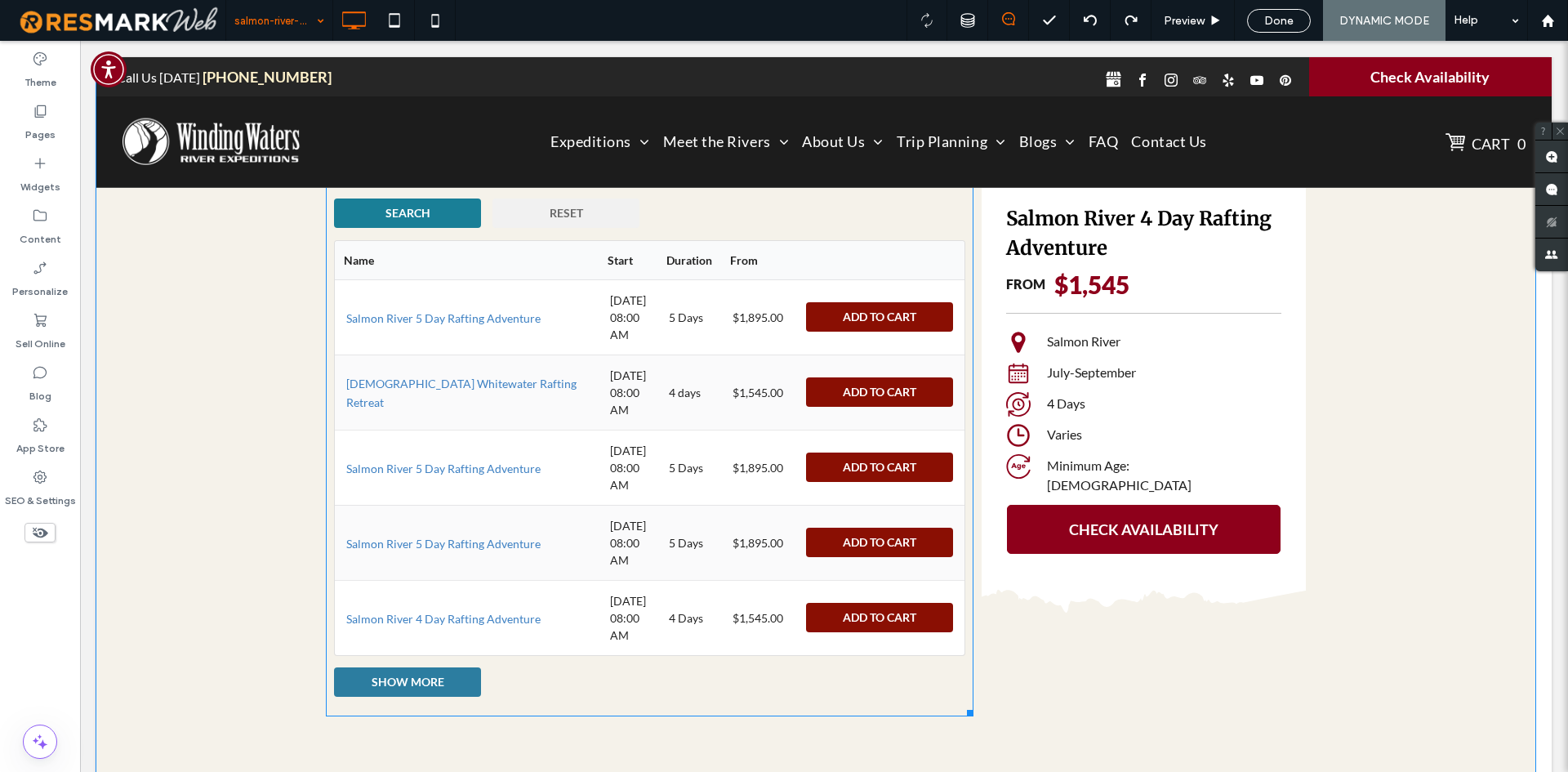
scroll to position [3348, 0]
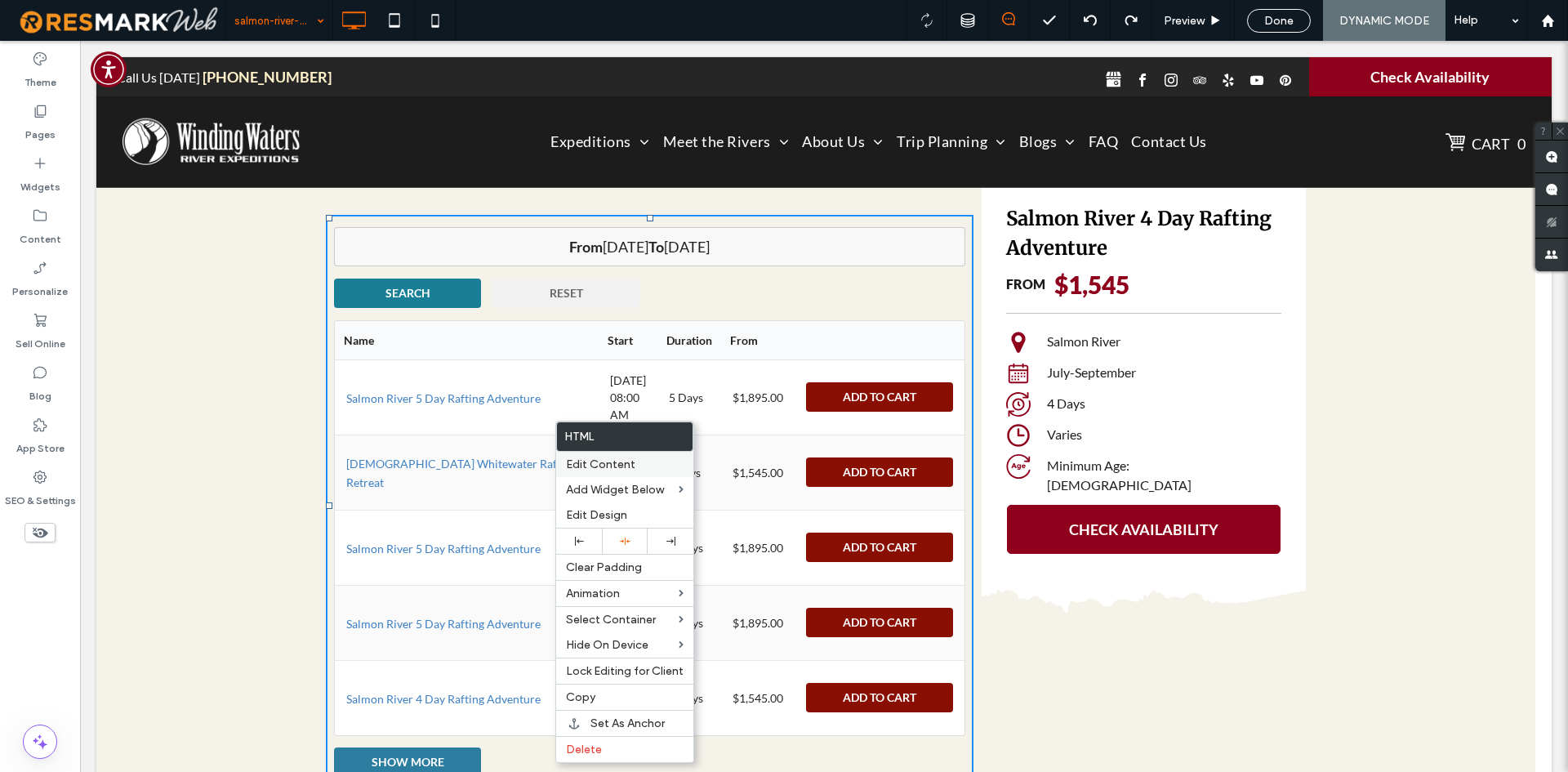
click at [594, 468] on span "Edit Content" at bounding box center [601, 465] width 70 height 14
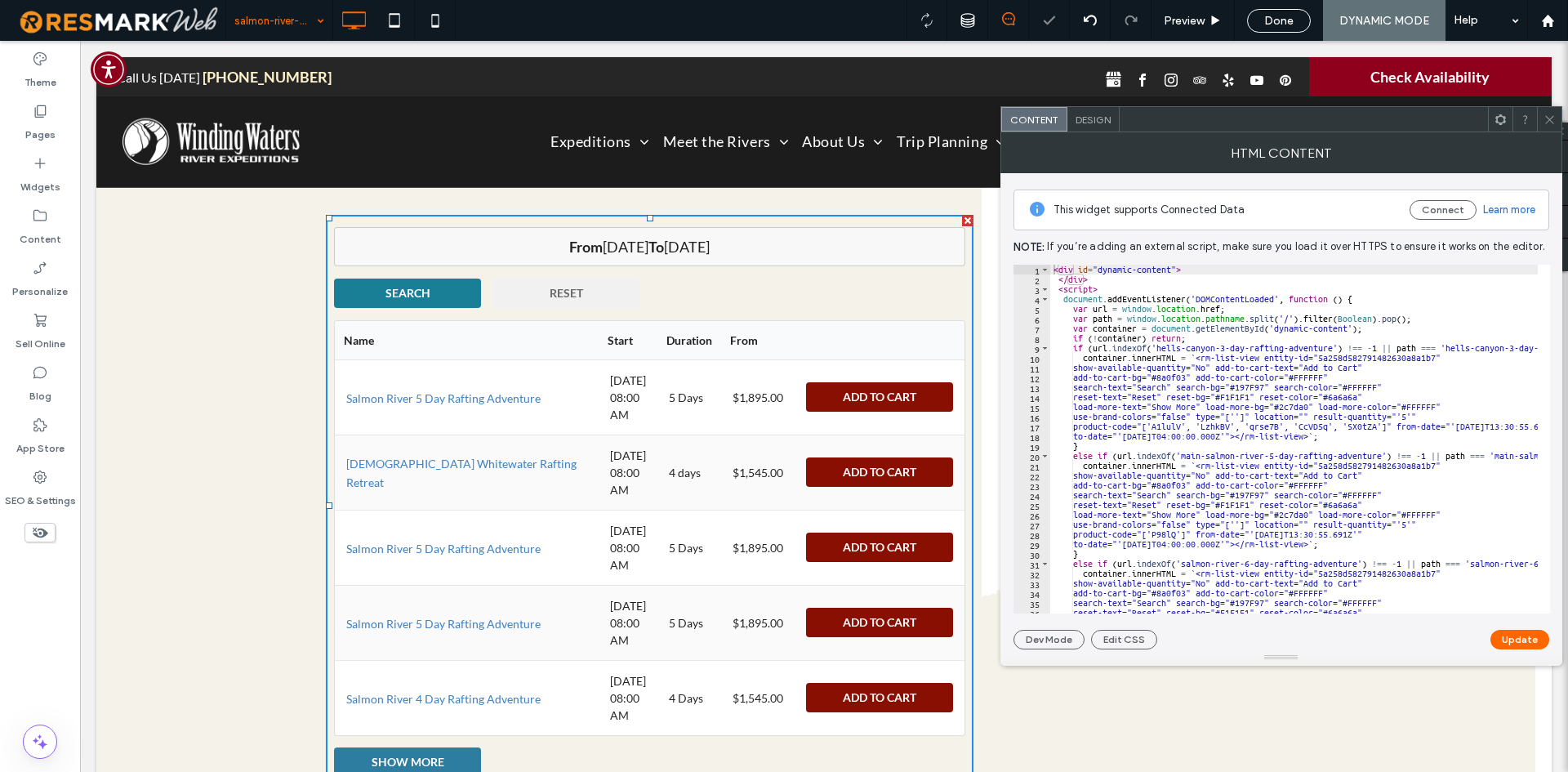
click at [1220, 430] on div "< div id = "dynamic-content" > </ div > < script > document . addEventListener …" at bounding box center [1448, 443] width 795 height 356
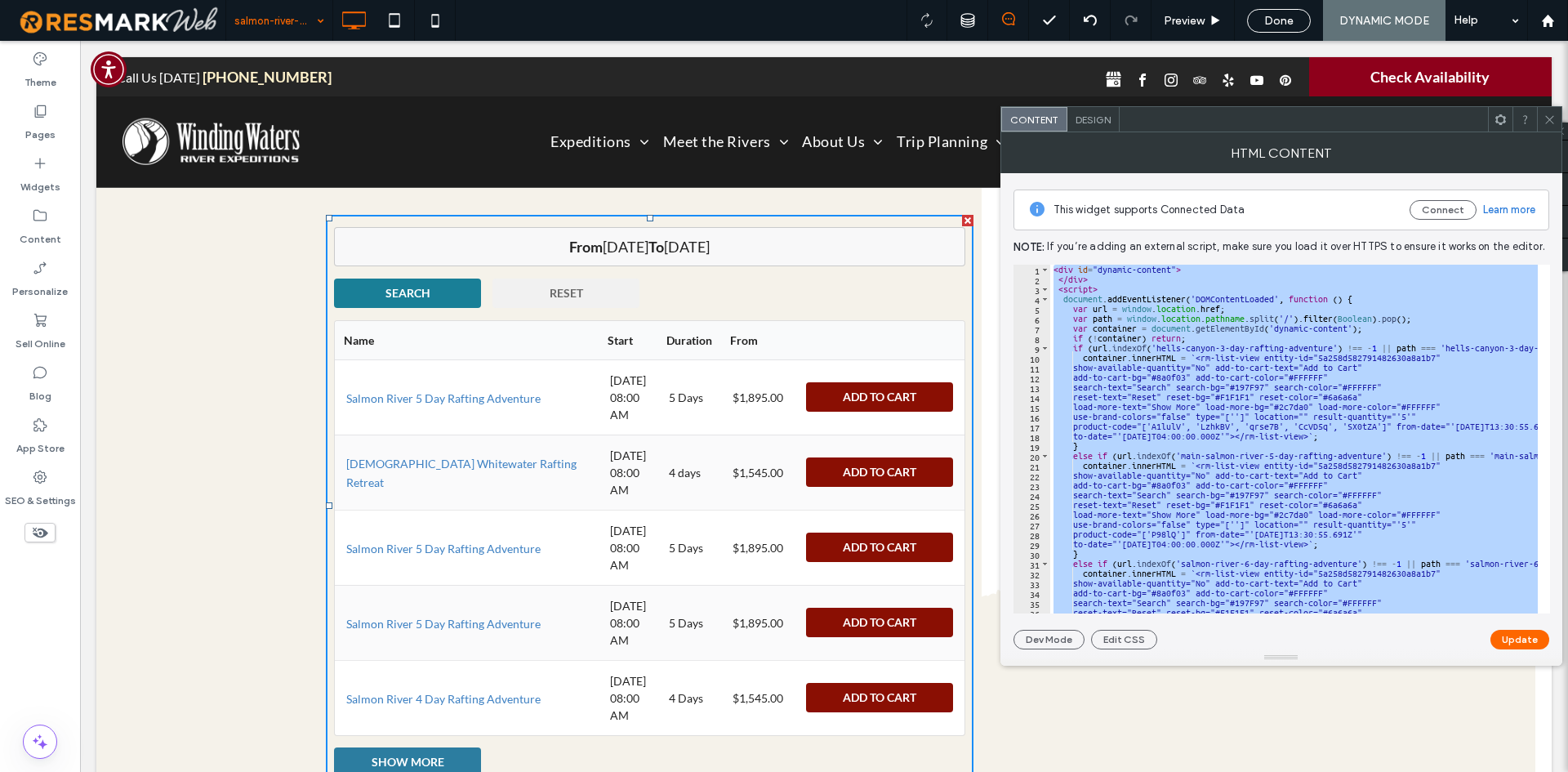
click at [1336, 445] on div "< div id = "dynamic-content" > </ div > < script > document . addEventListener …" at bounding box center [1294, 439] width 488 height 348
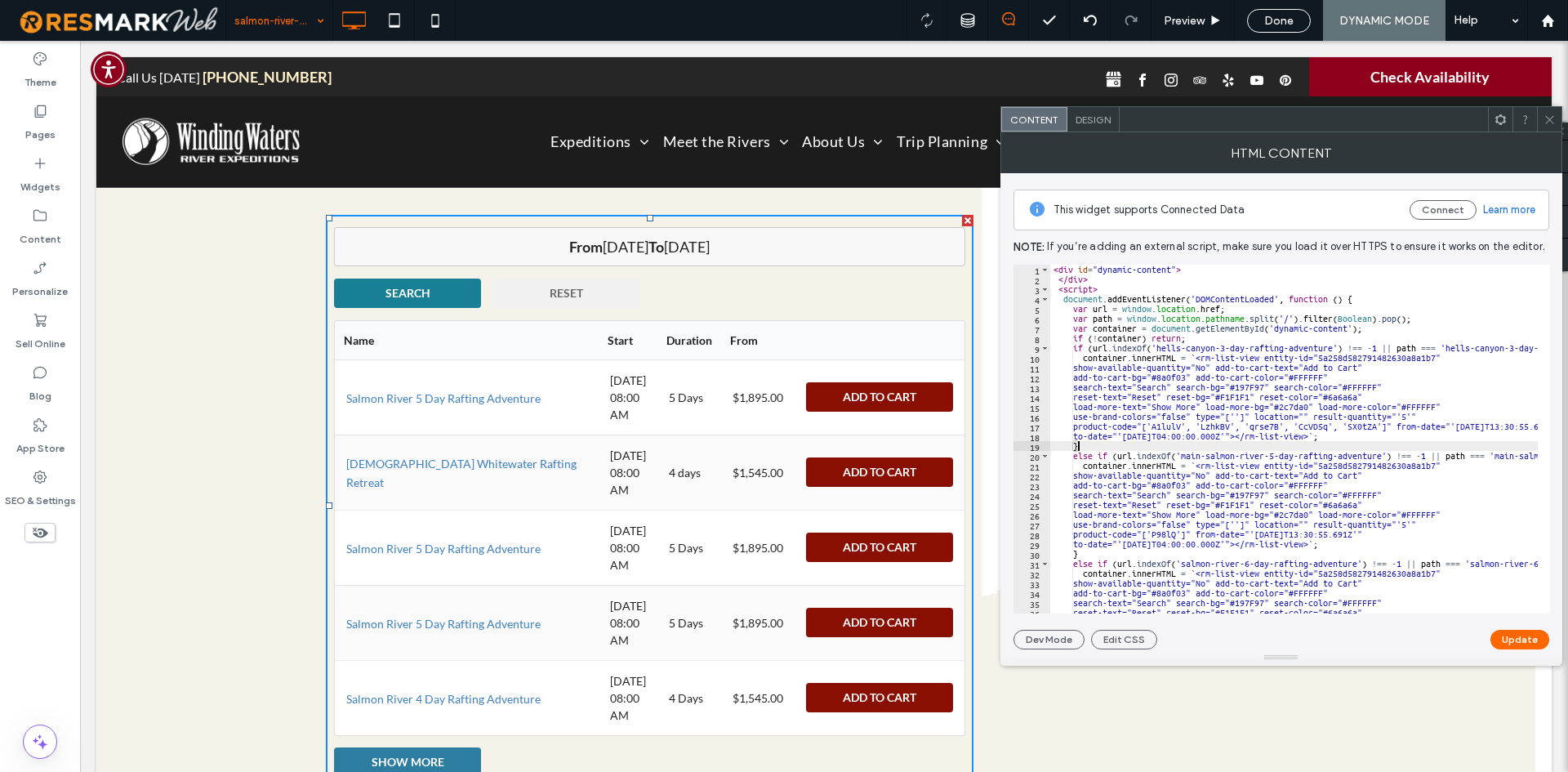
click at [1317, 404] on div "< div id = "dynamic-content" > </ div > < script > document . addEventListener …" at bounding box center [1448, 443] width 795 height 356
click at [1117, 307] on div "< div id = "dynamic-content" > </ div > < script > document . addEventListener …" at bounding box center [1448, 443] width 795 height 356
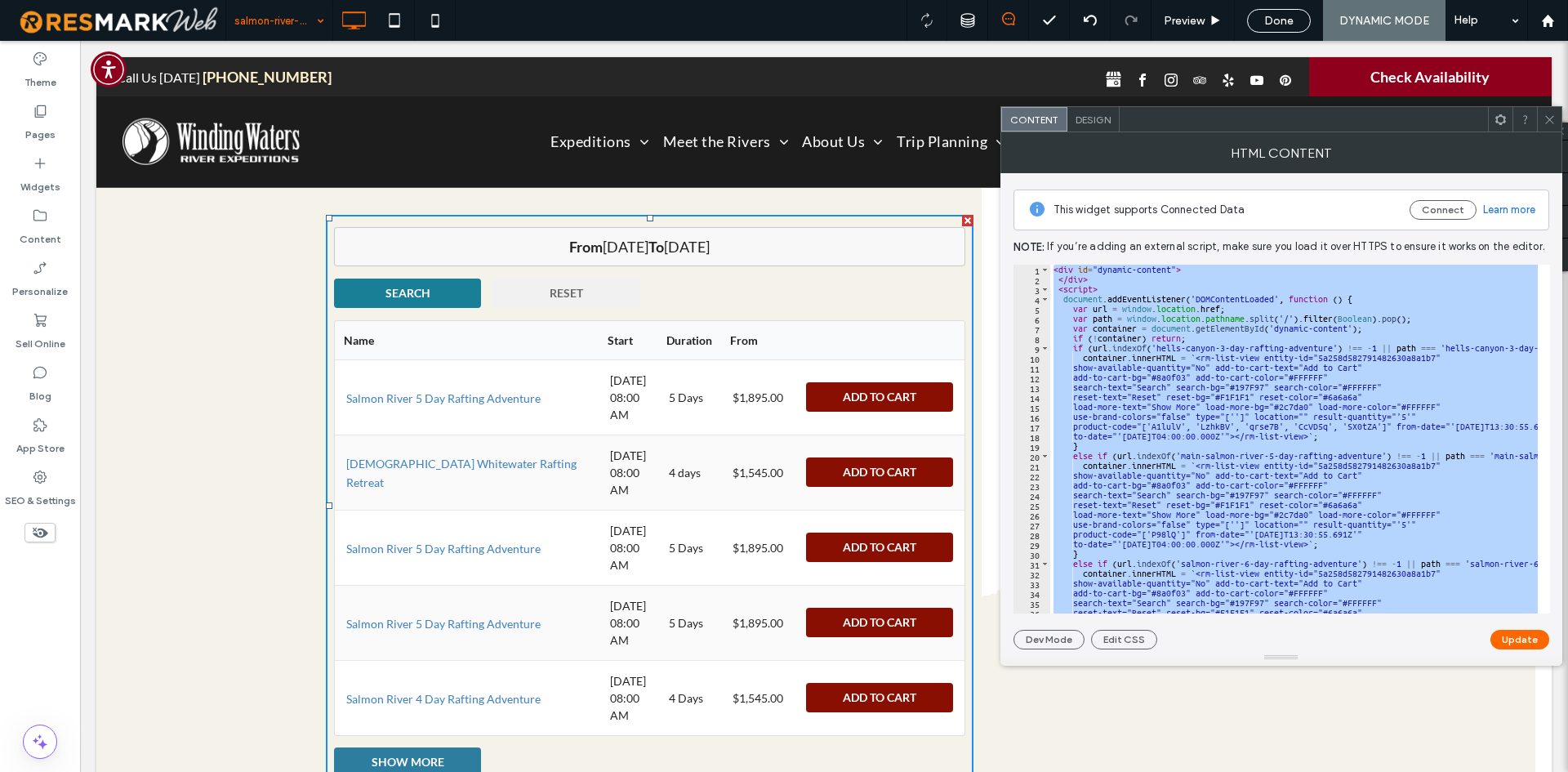
paste textarea "Cursor at row 191"
type textarea "*********"
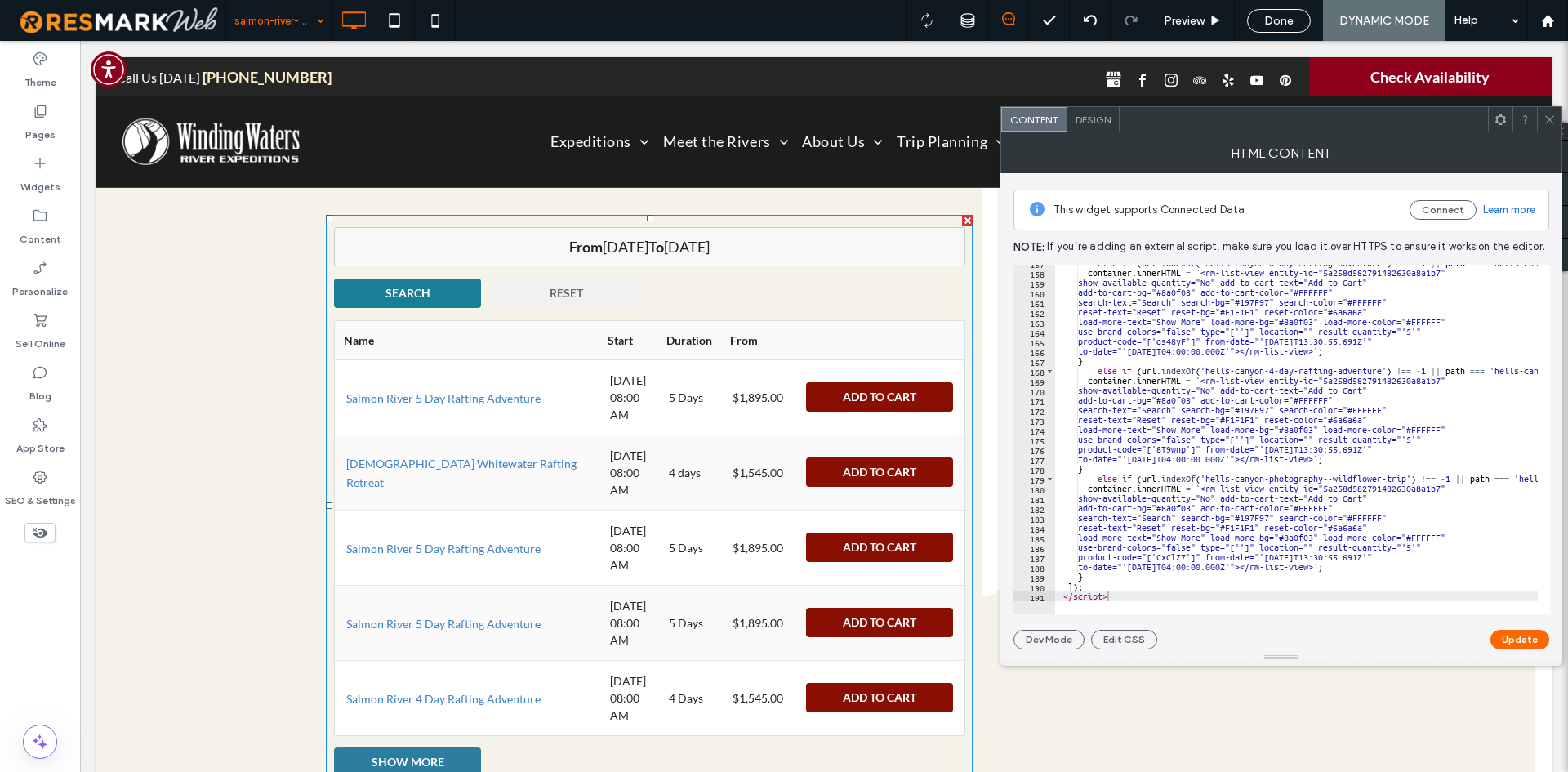
click at [1510, 641] on button "Update" at bounding box center [1519, 640] width 59 height 20
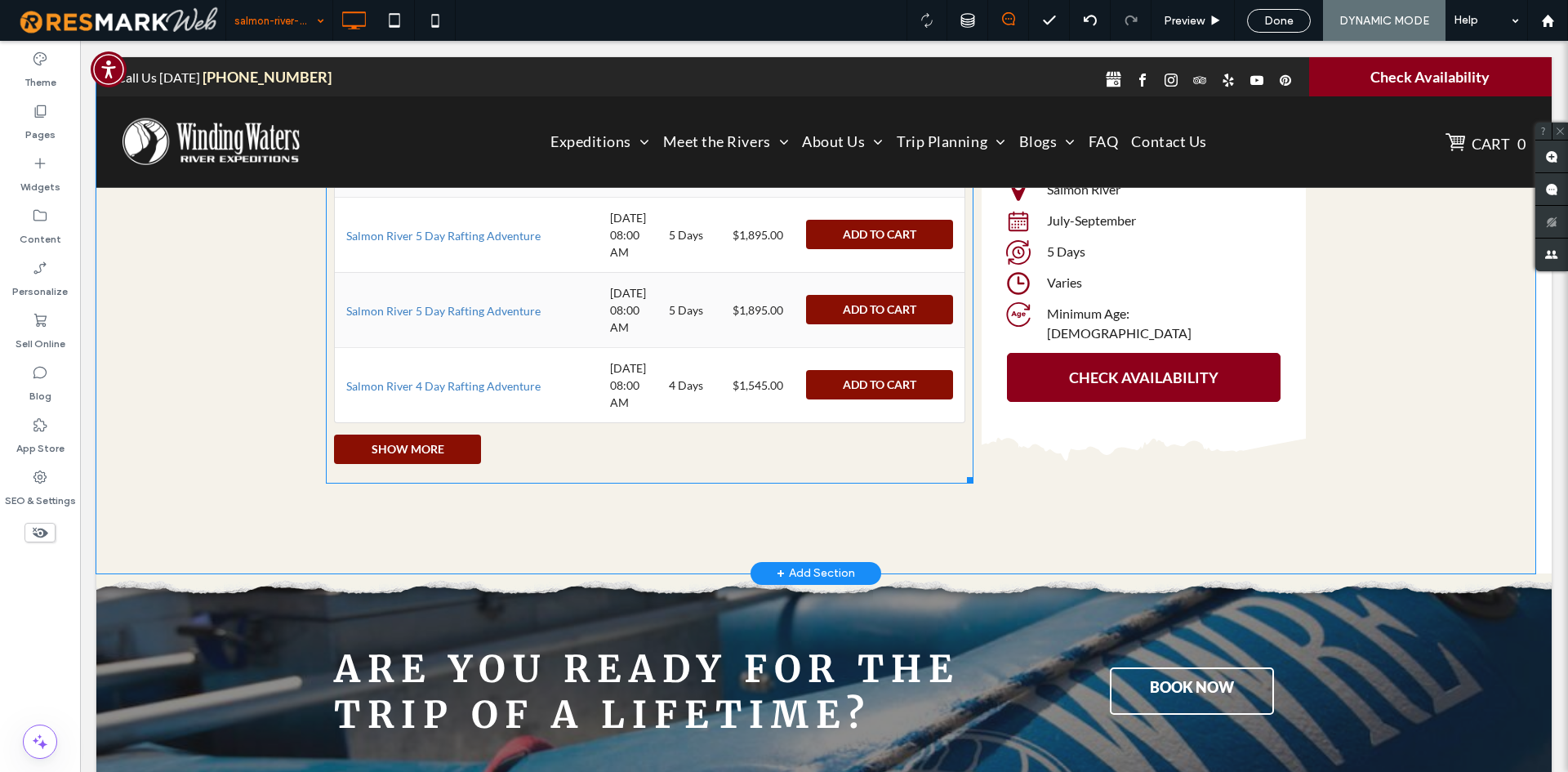
scroll to position [3648, 0]
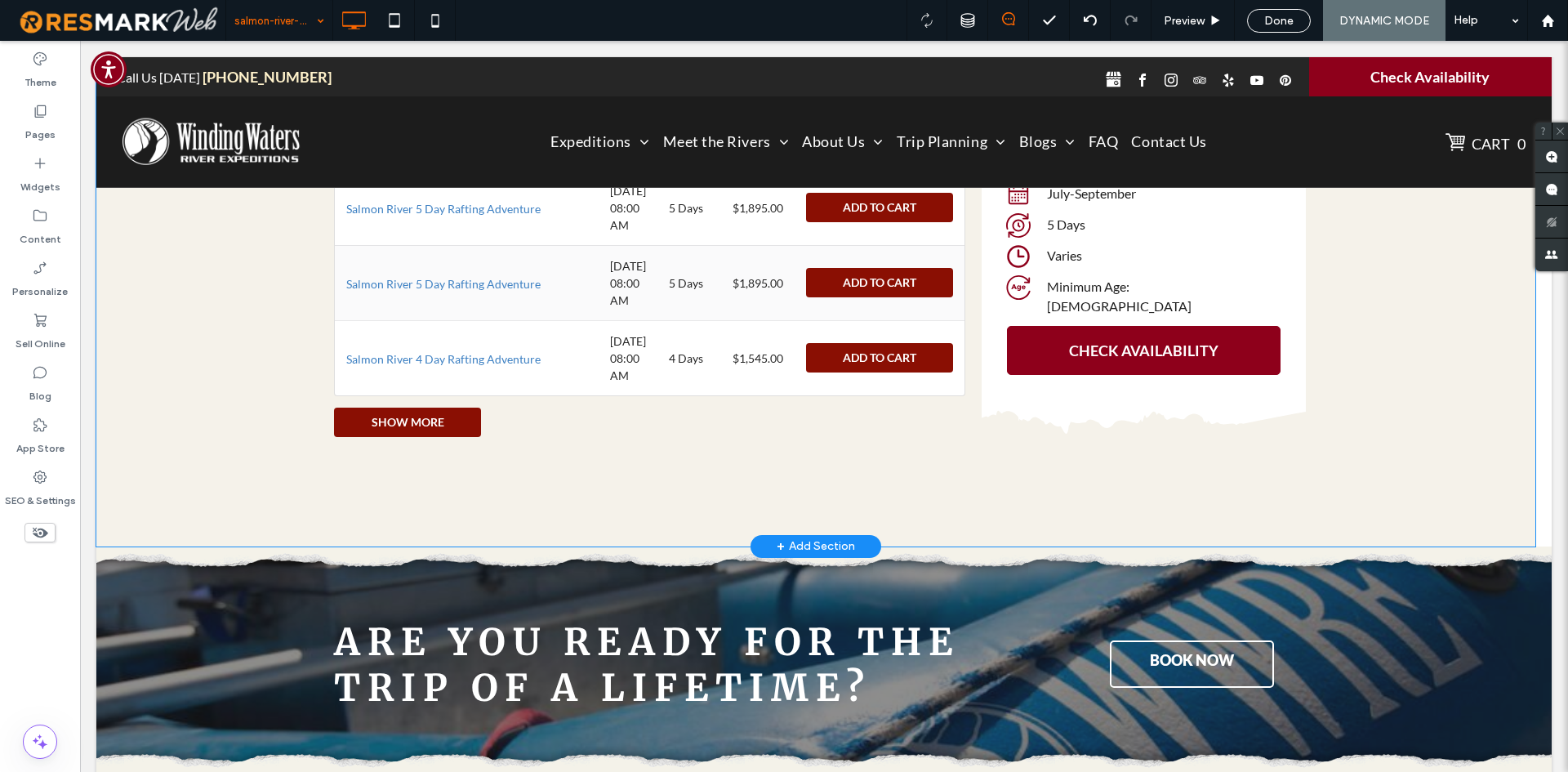
click at [1047, 465] on div "Salmon River 5 Day Rafting Adventure FROM $1,895 Click To Paste Click To Paste …" at bounding box center [1144, 229] width 324 height 472
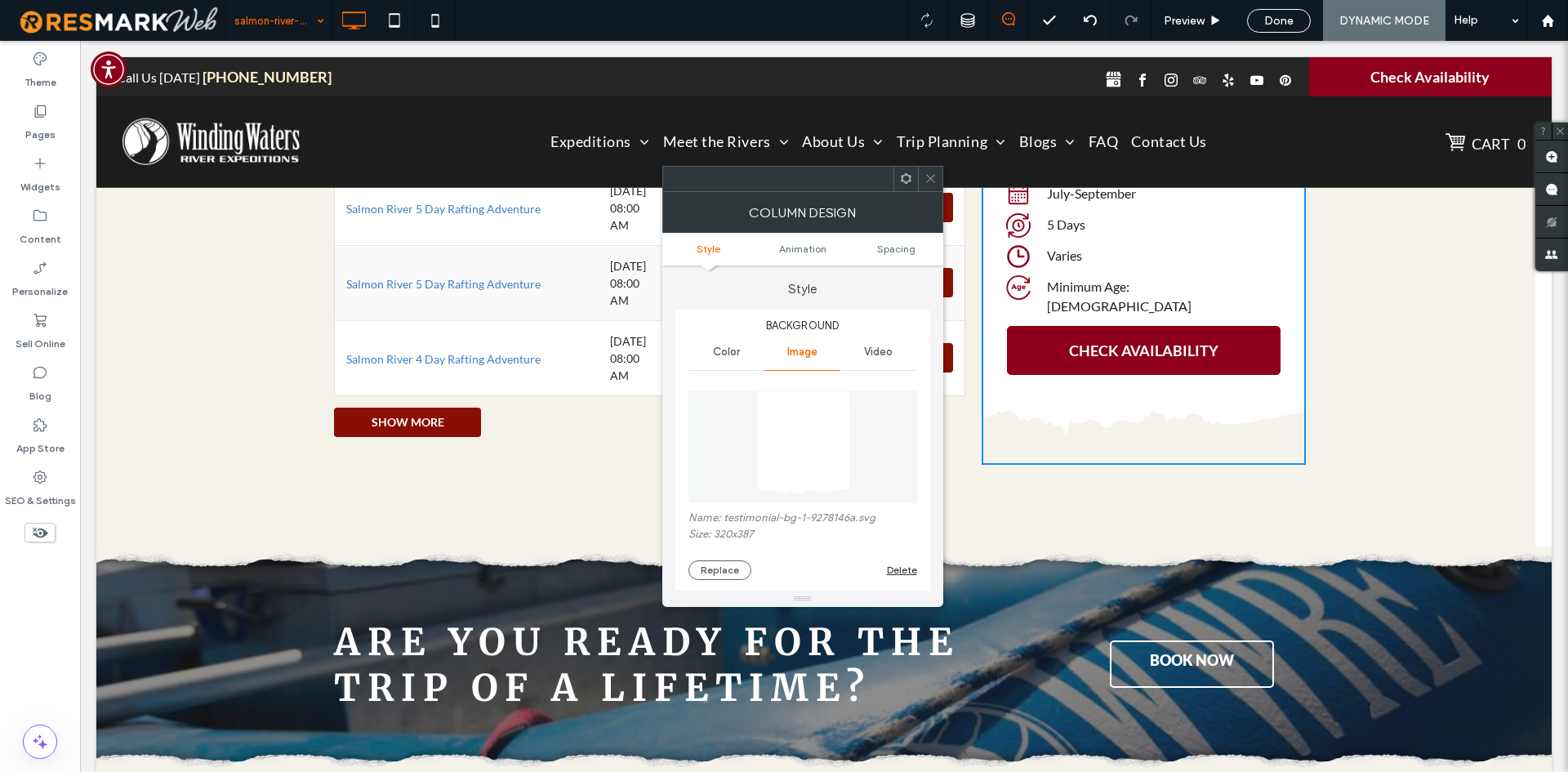
click at [574, 437] on div "Show More" at bounding box center [650, 423] width 643 height 30
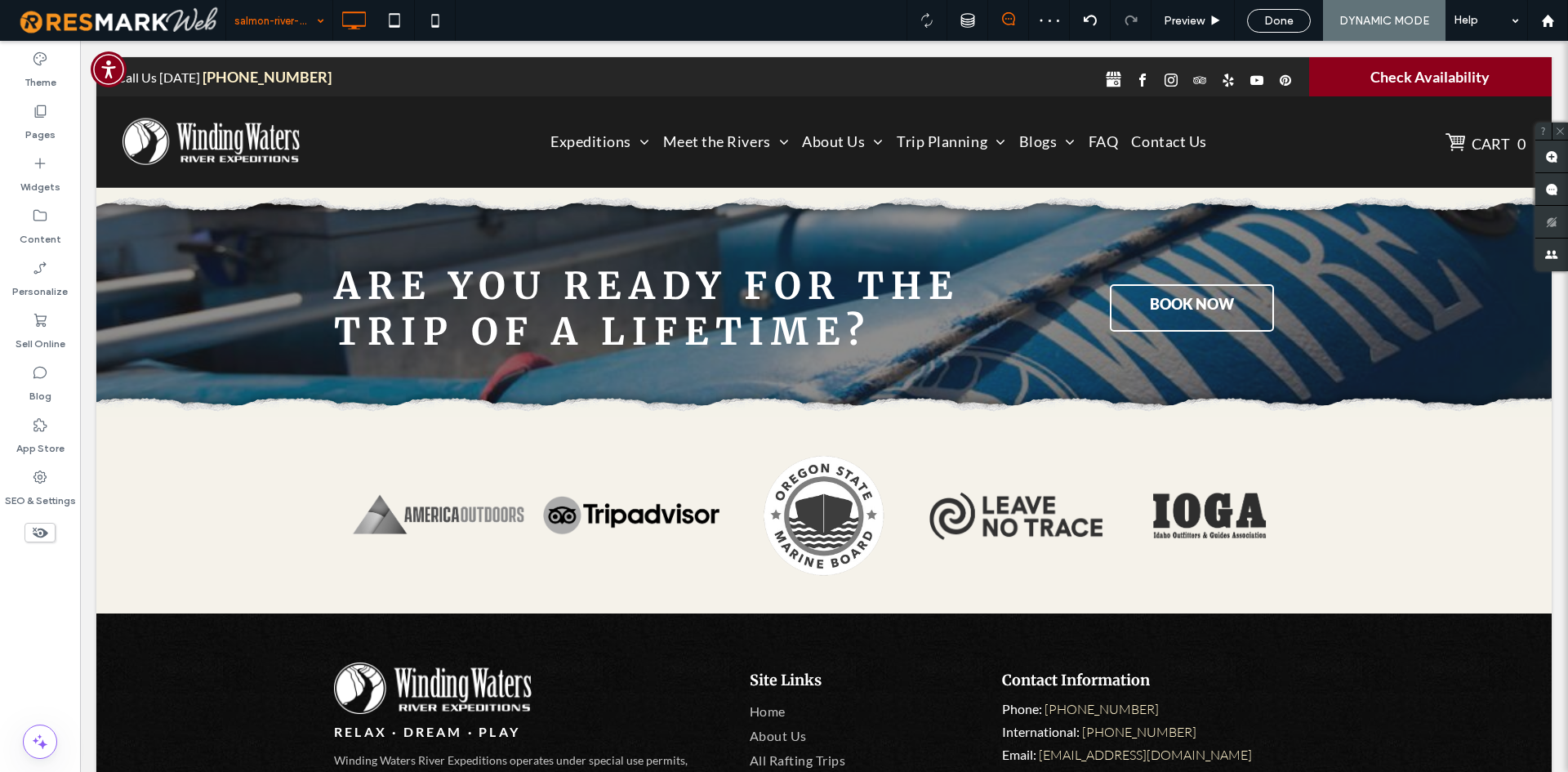
scroll to position [4057, 0]
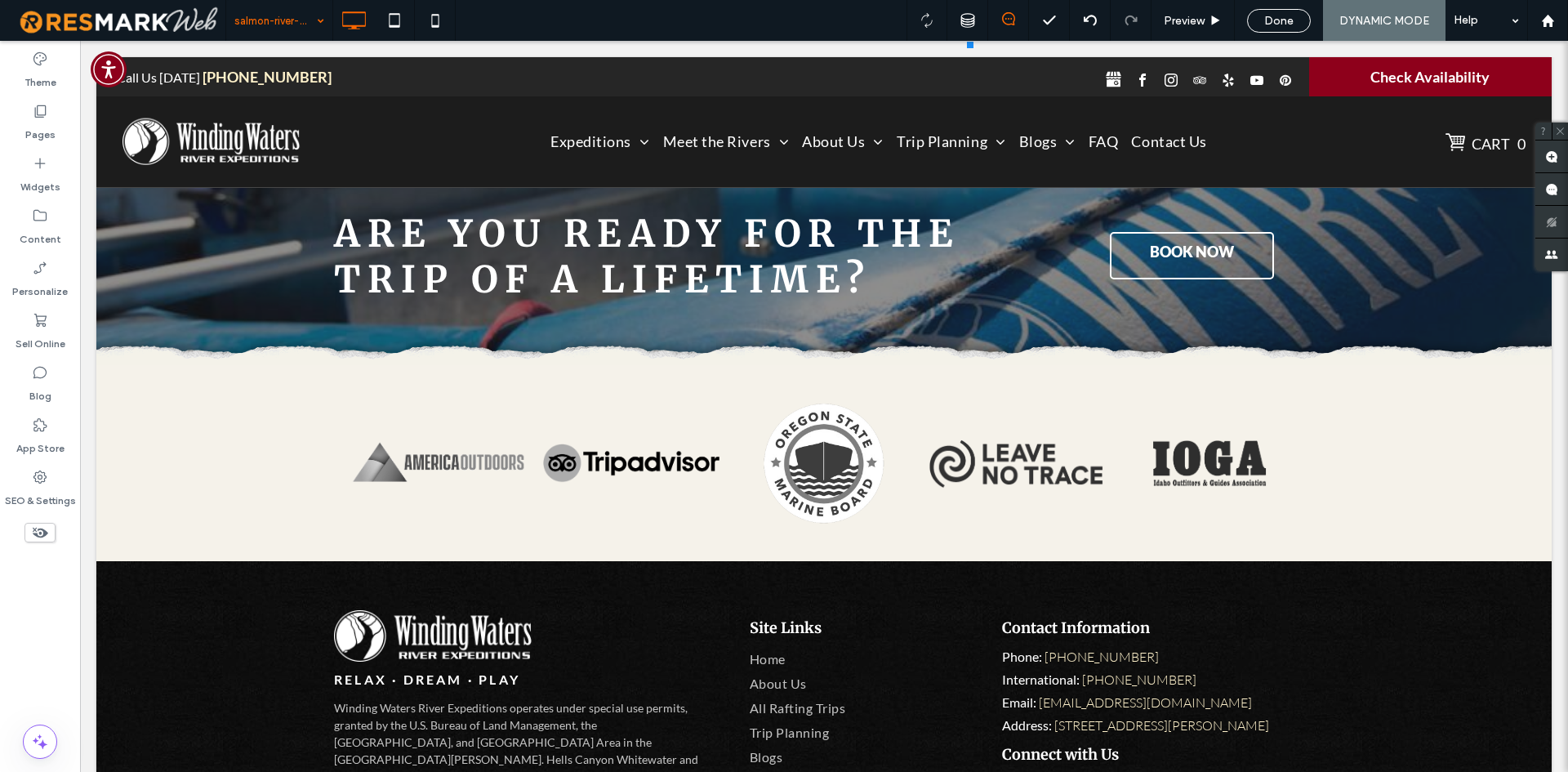
drag, startPoint x: 1399, startPoint y: 73, endPoint x: 1446, endPoint y: 71, distance: 47.0
click at [1446, 71] on div at bounding box center [824, 121] width 1456 height 130
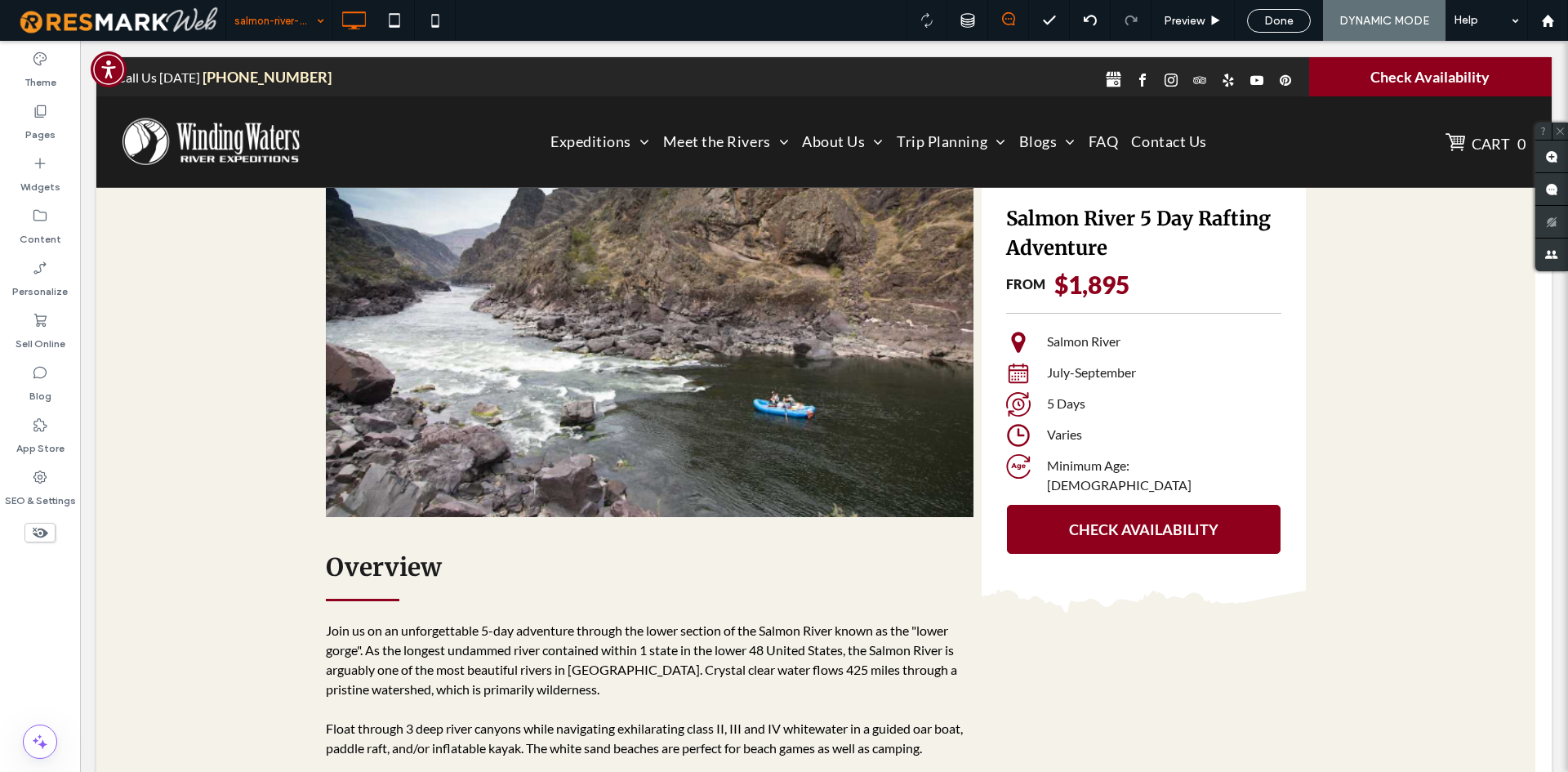
click at [1446, 71] on div at bounding box center [824, 121] width 1456 height 130
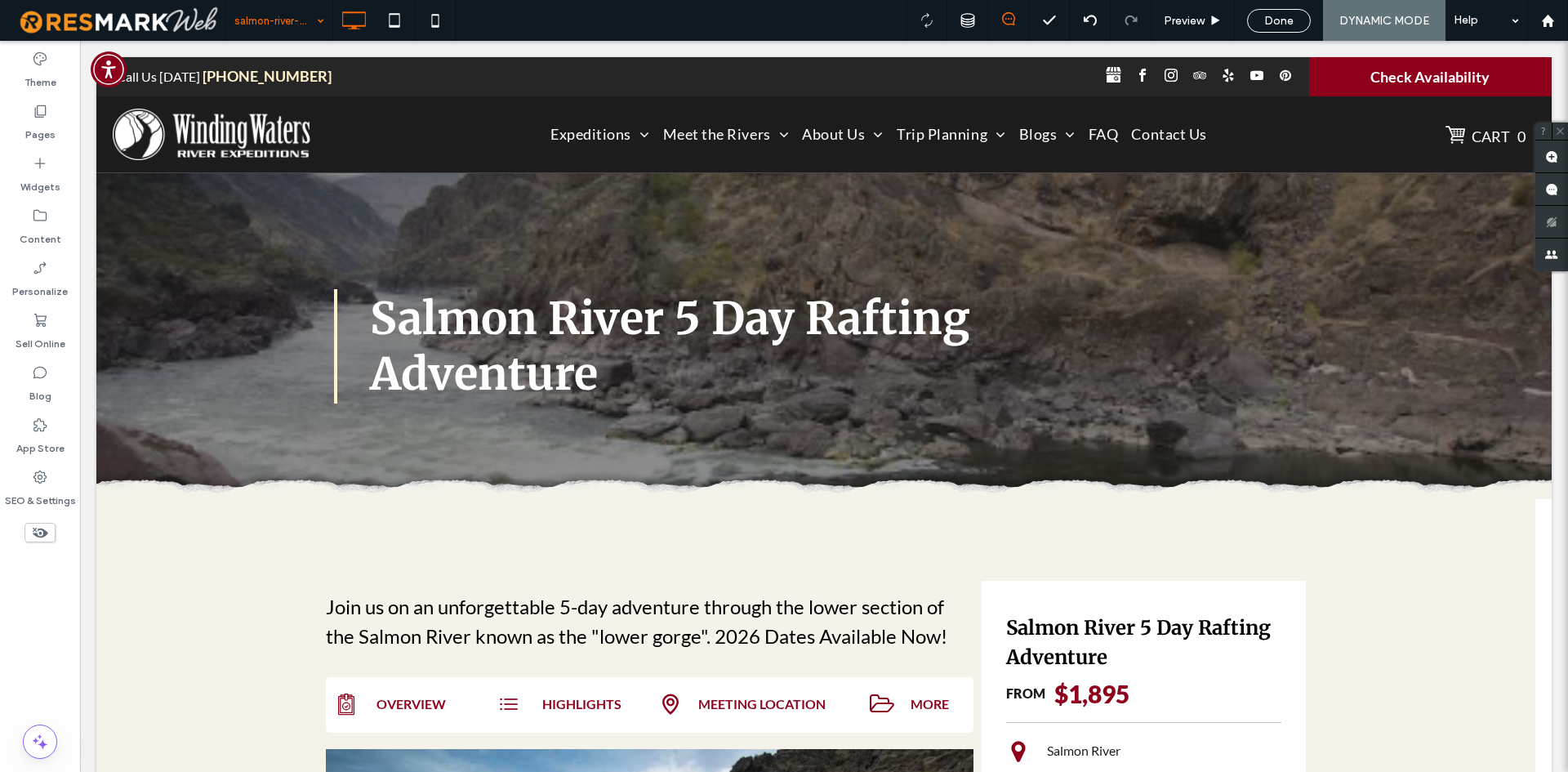
scroll to position [0, 0]
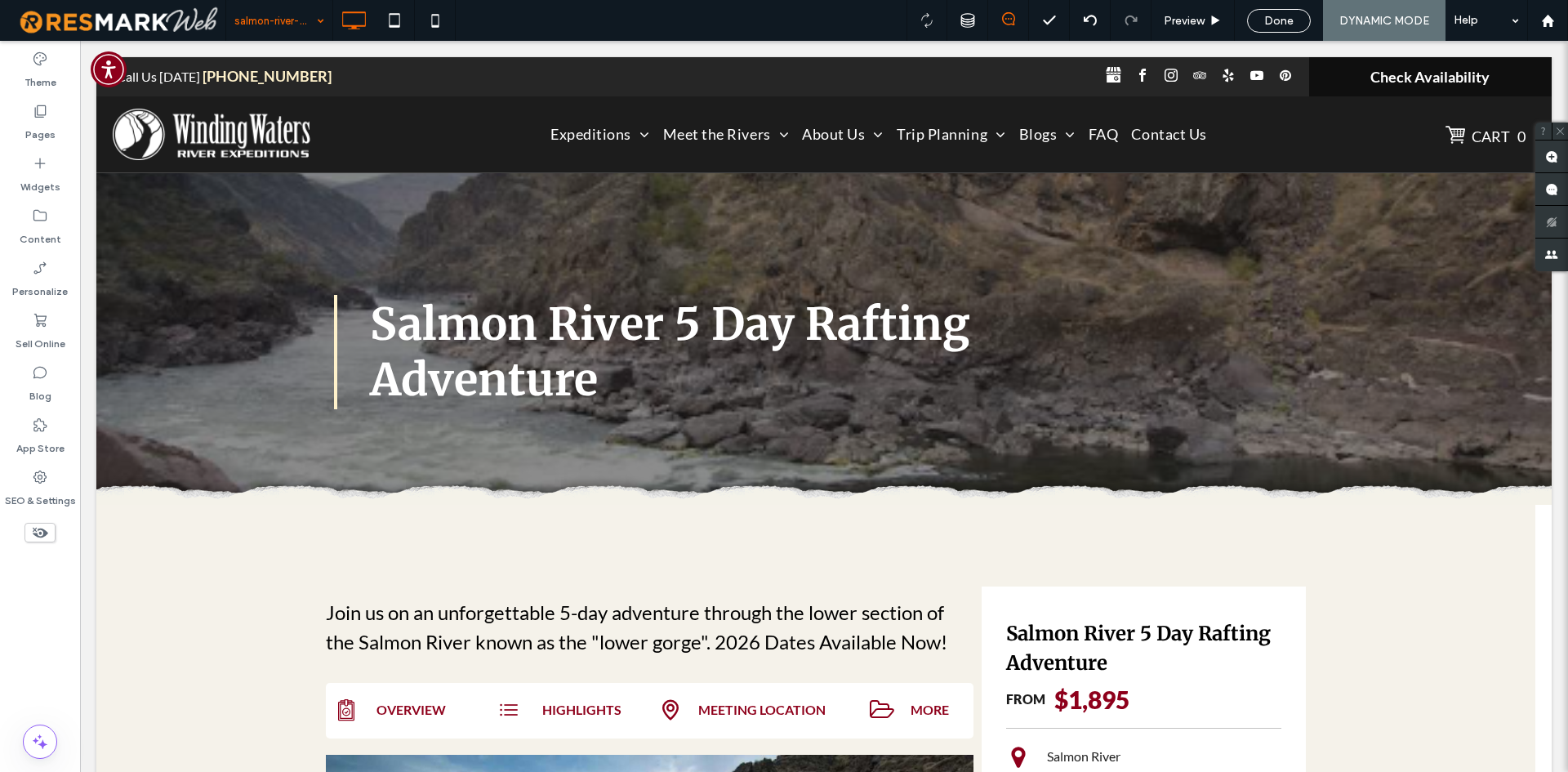
click at [1425, 68] on span "Check Availability" at bounding box center [1430, 77] width 119 height 18
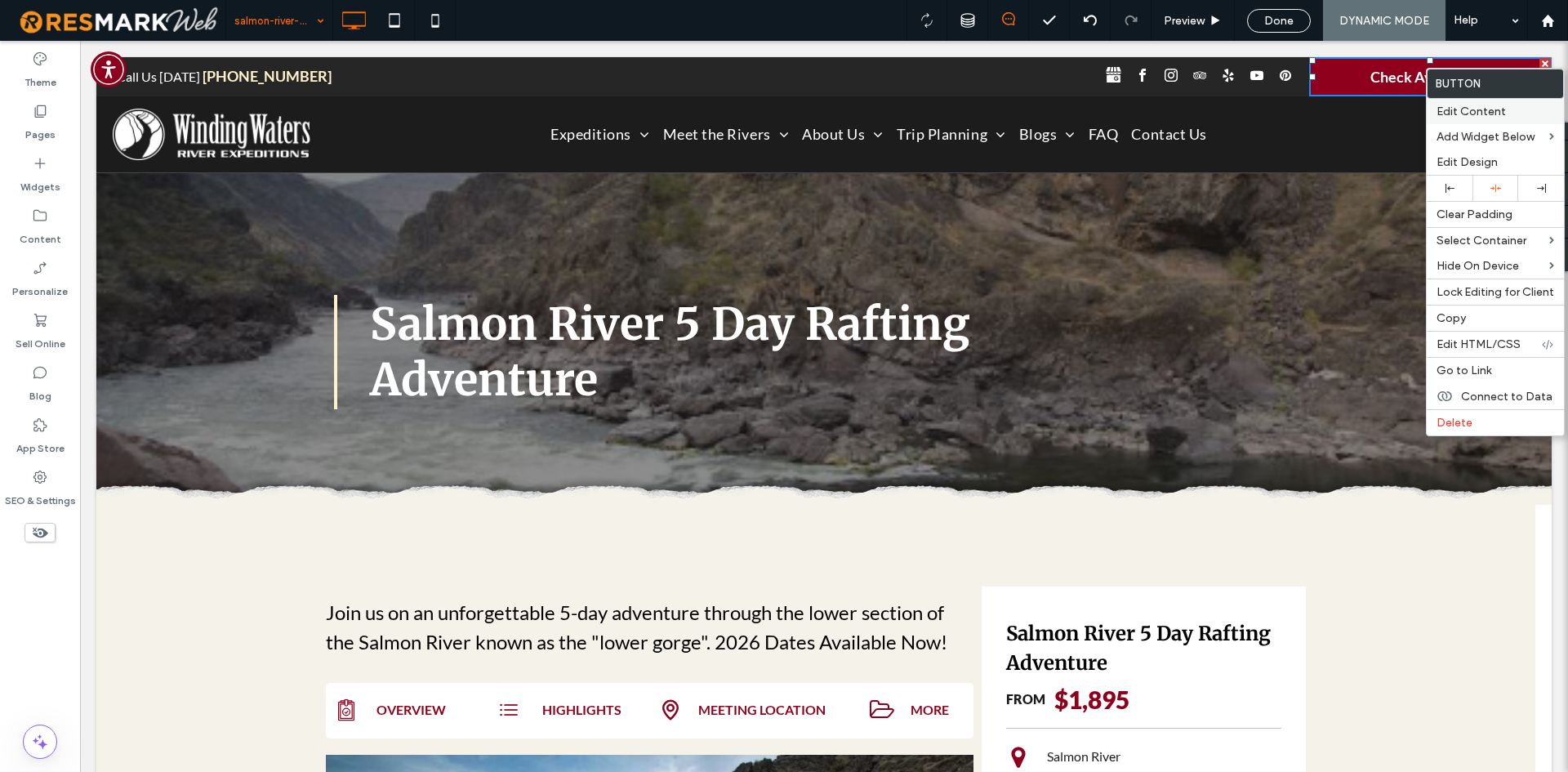
click at [1457, 104] on span "Edit Content" at bounding box center [1471, 111] width 70 height 14
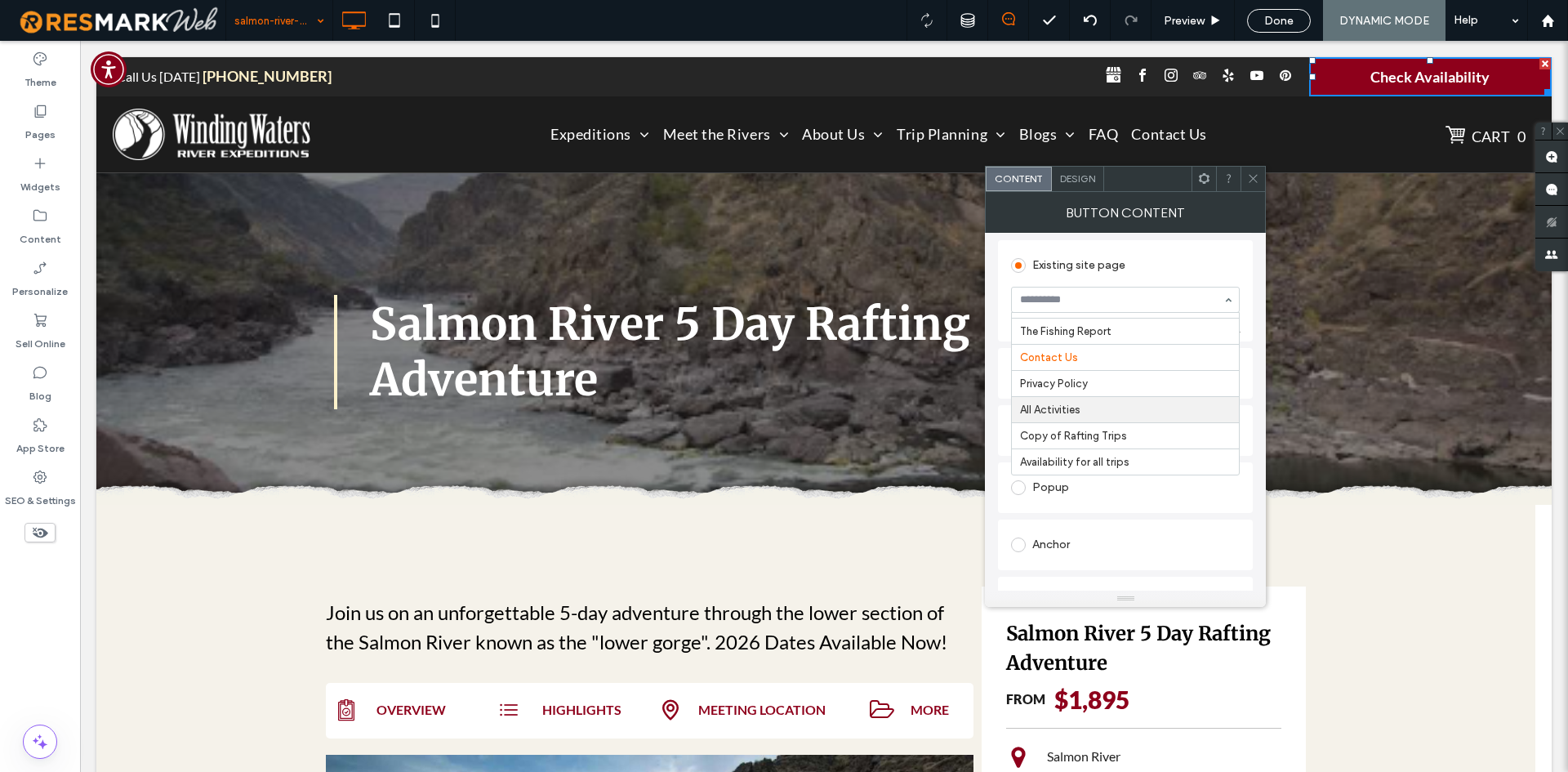
scroll to position [163, 0]
click at [1259, 180] on icon at bounding box center [1253, 178] width 12 height 12
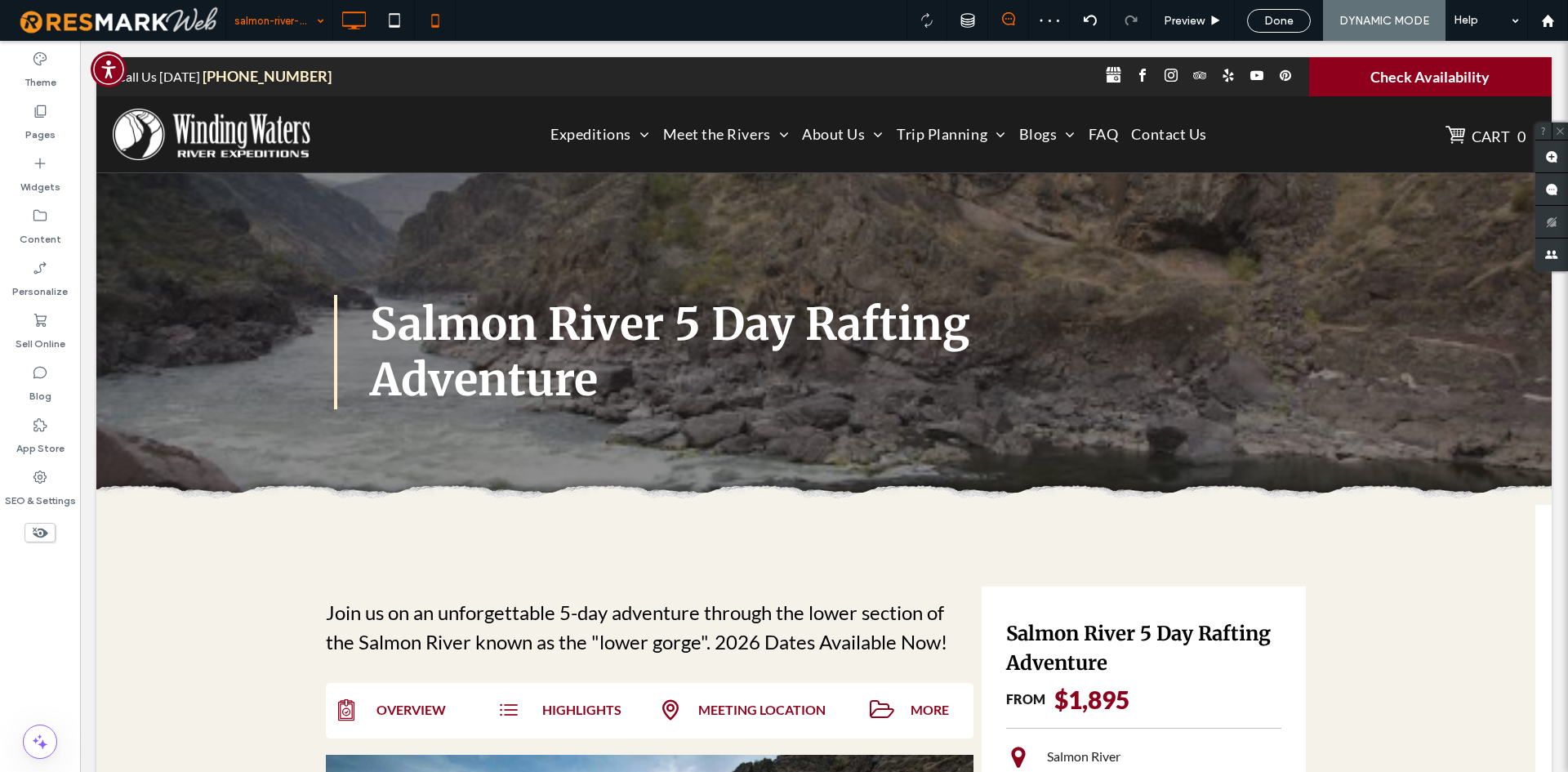
click at [429, 15] on icon at bounding box center [435, 20] width 33 height 33
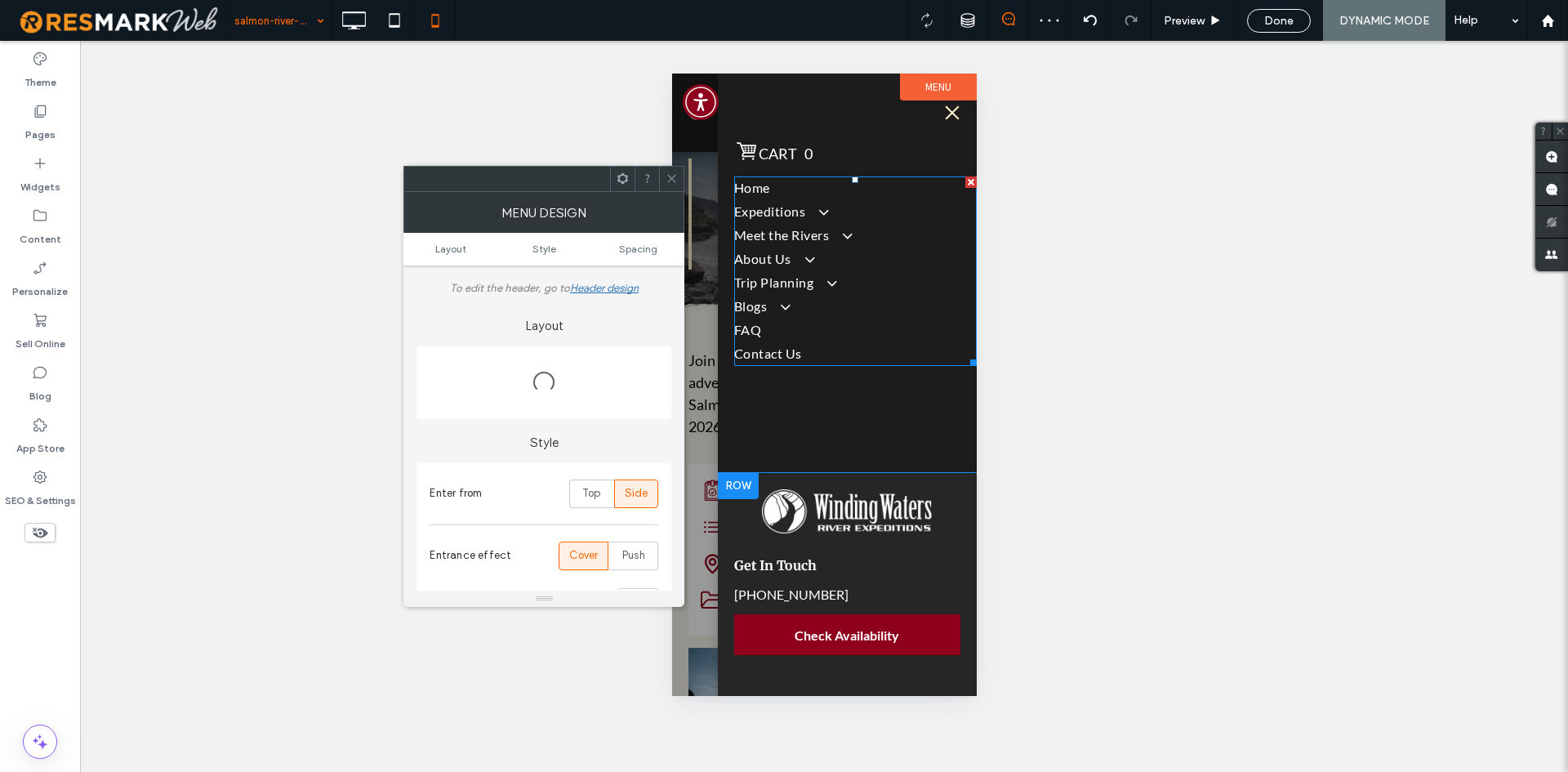
scroll to position [0, 0]
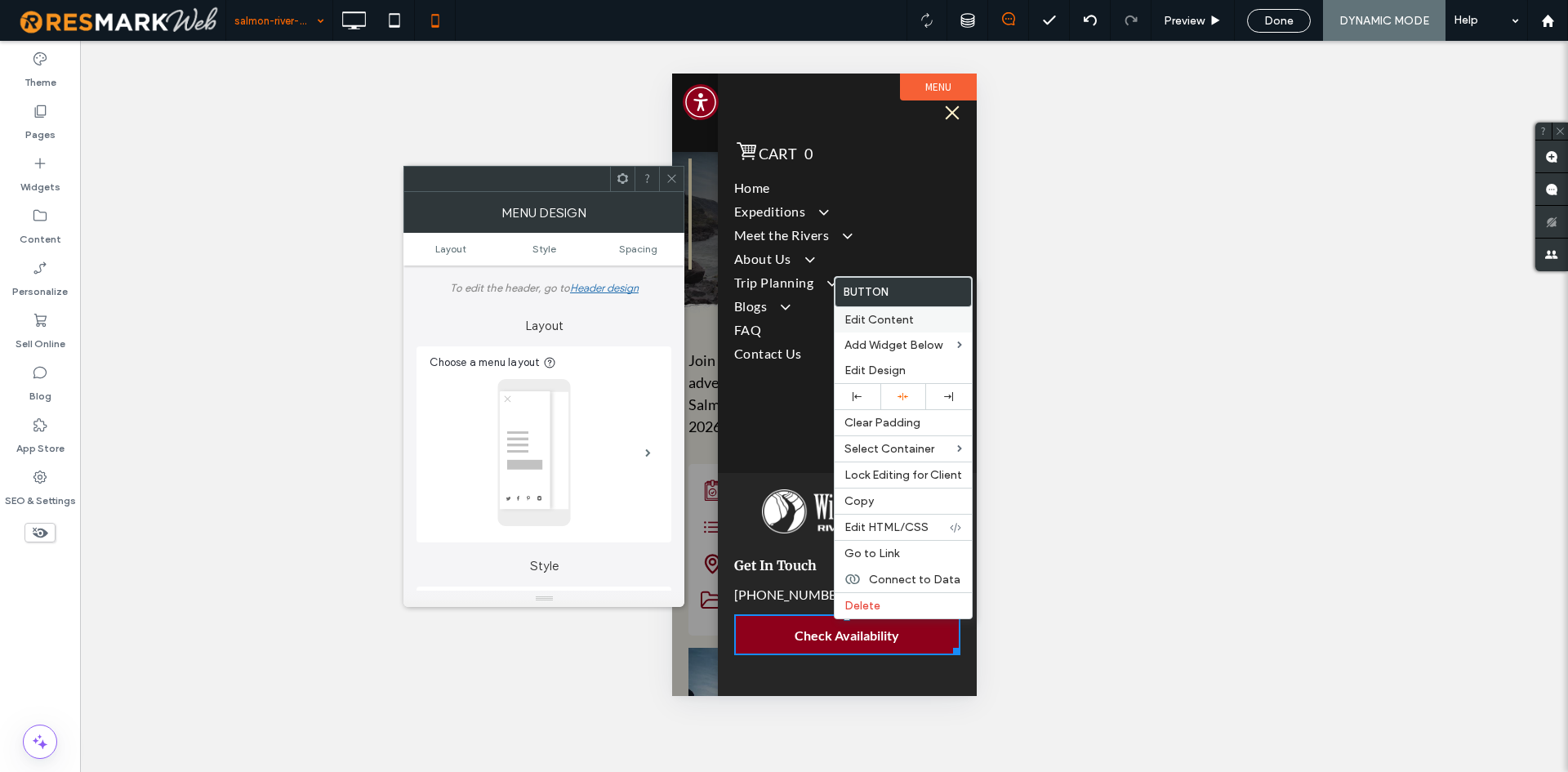
click at [900, 317] on span "Edit Content" at bounding box center [880, 319] width 70 height 14
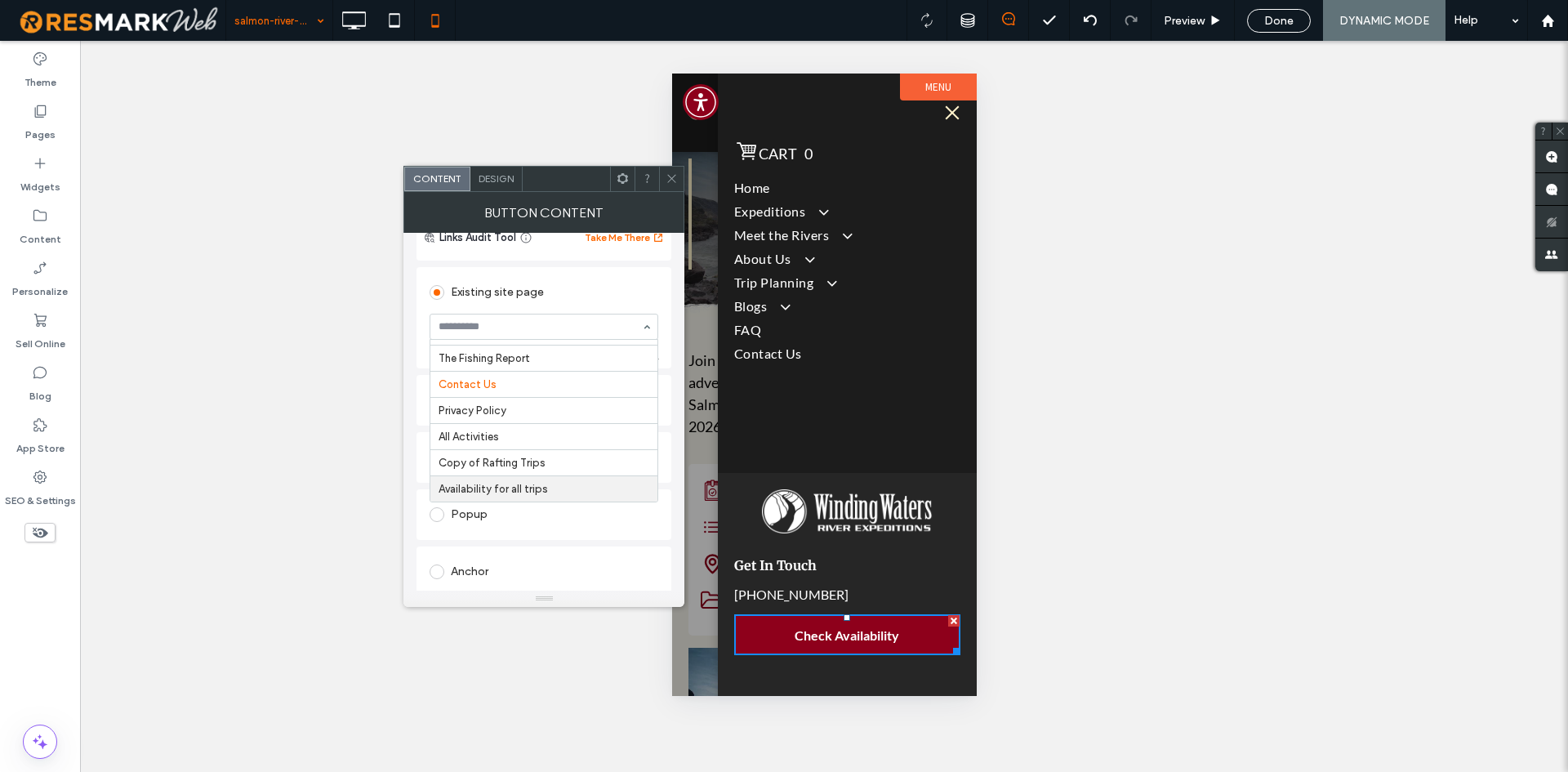
scroll to position [129, 0]
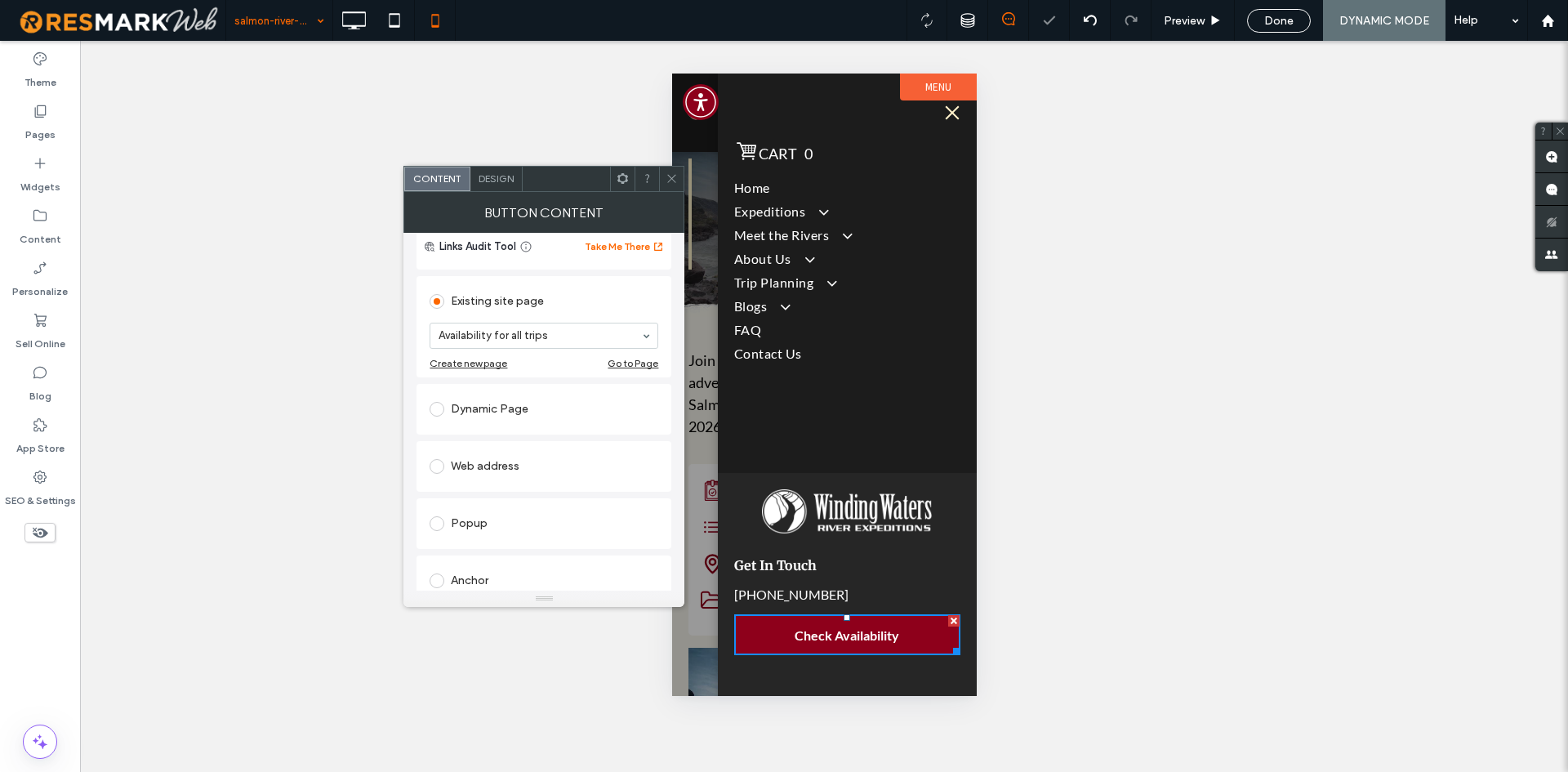
click at [671, 179] on icon at bounding box center [672, 178] width 12 height 12
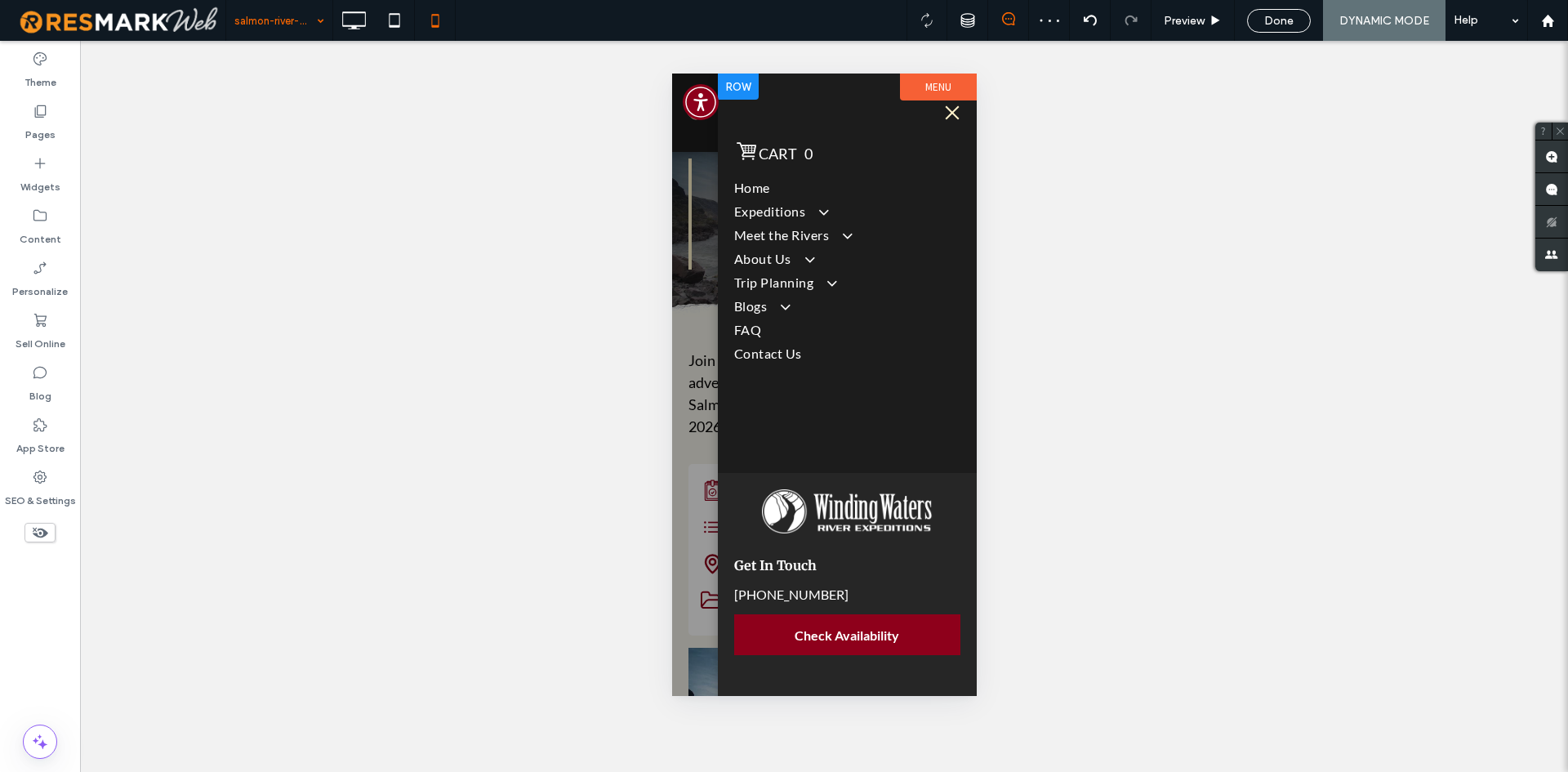
click at [927, 430] on div "Cart 0 Keep Shopping Start Over New Order Order Total: $0.00 | Total Paid: $0.0…" at bounding box center [847, 273] width 259 height 399
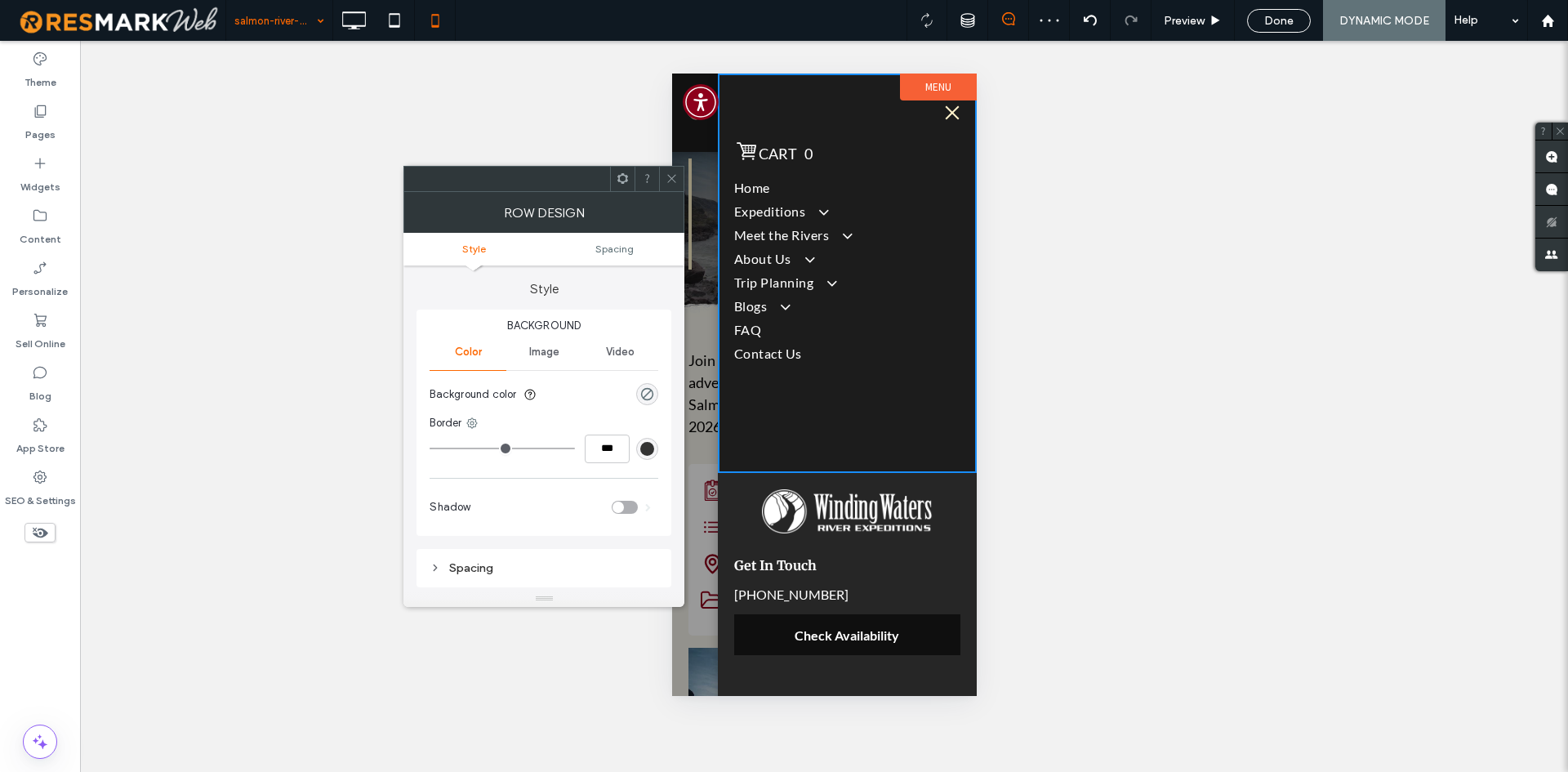
drag, startPoint x: 802, startPoint y: 654, endPoint x: 801, endPoint y: 642, distance: 12.0
click at [683, 171] on div at bounding box center [671, 178] width 25 height 25
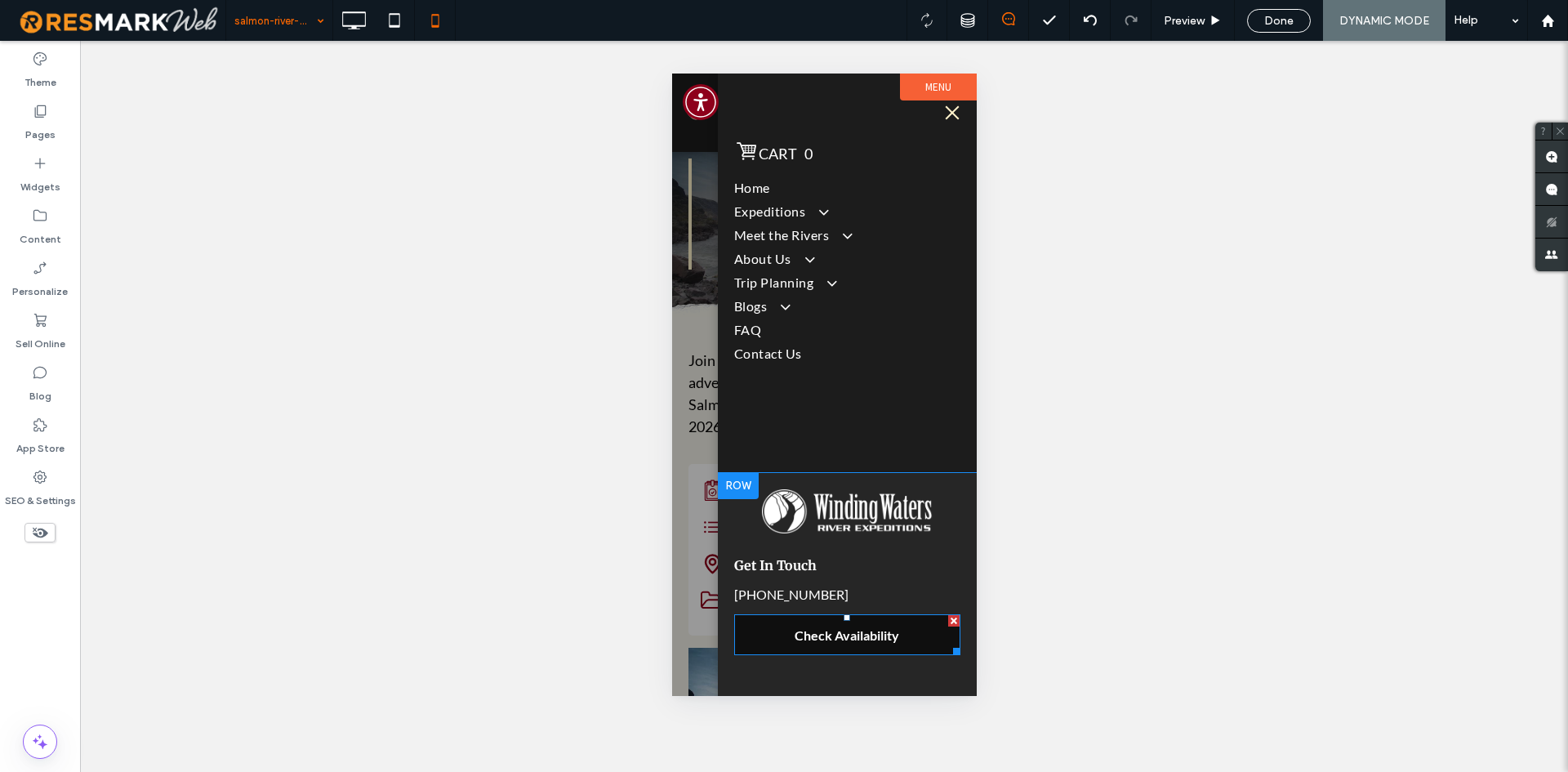
click at [828, 624] on link "Check Availability" at bounding box center [846, 634] width 226 height 41
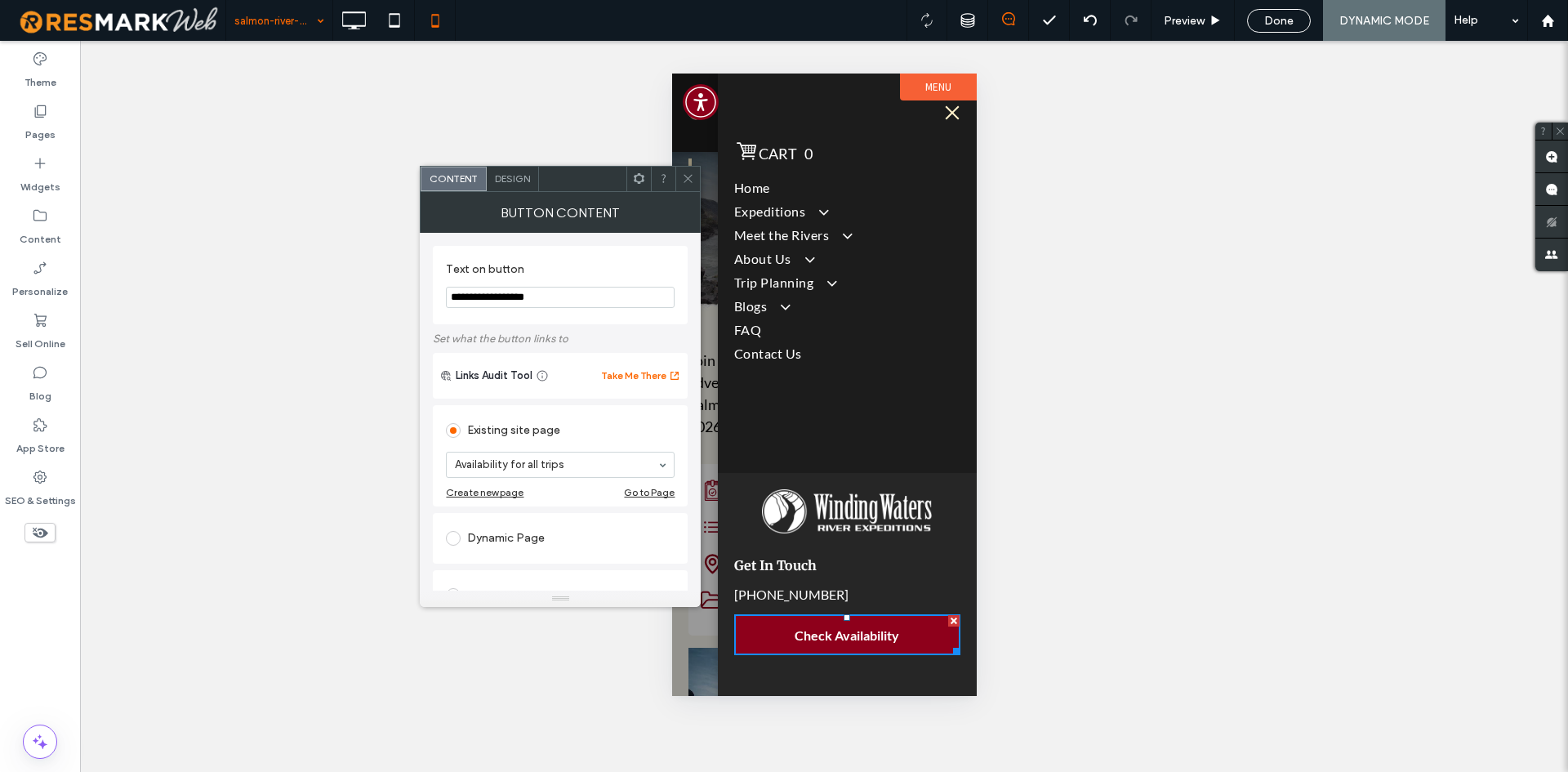
click at [340, 18] on icon at bounding box center [353, 20] width 33 height 33
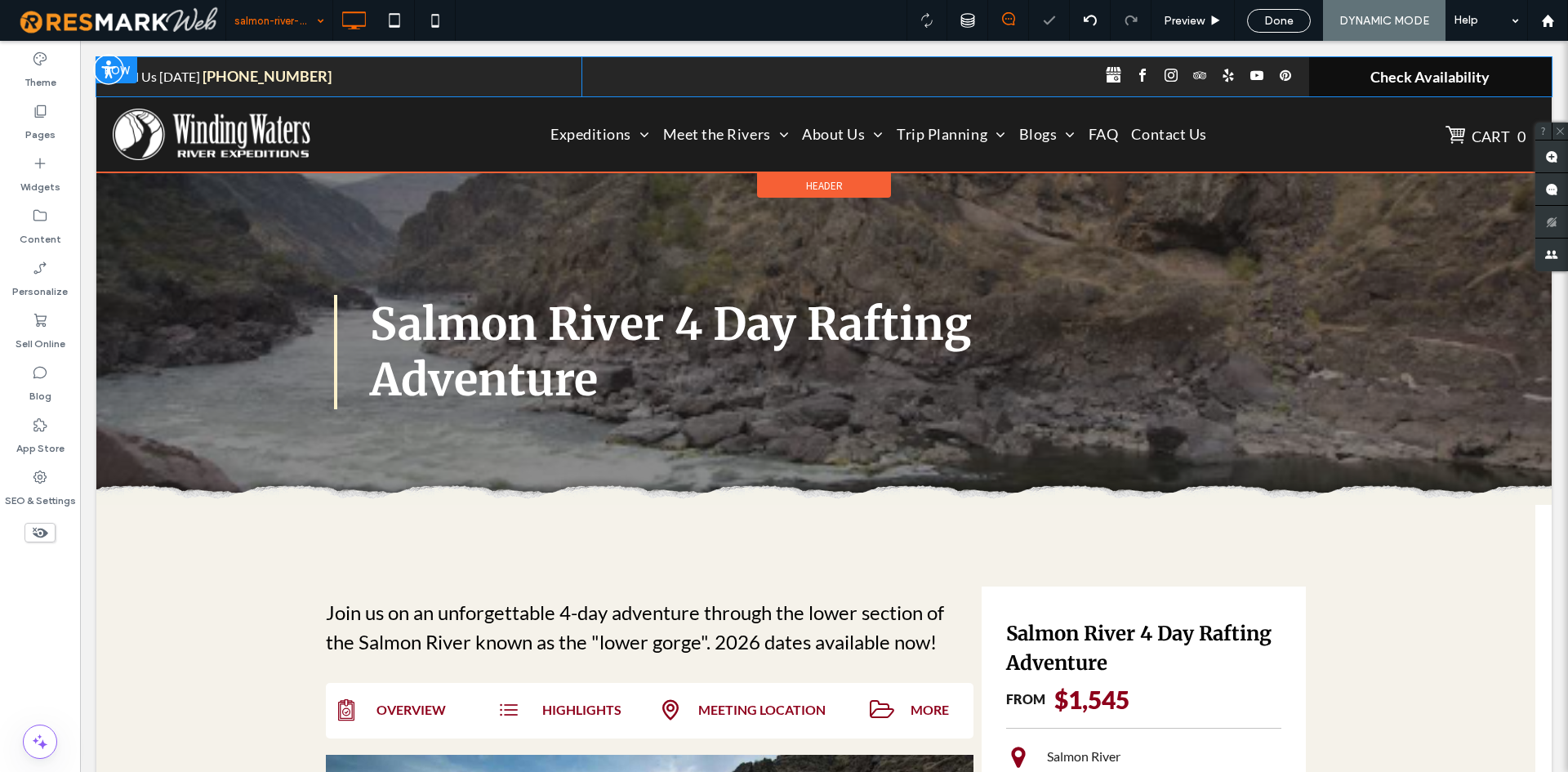
scroll to position [0, 0]
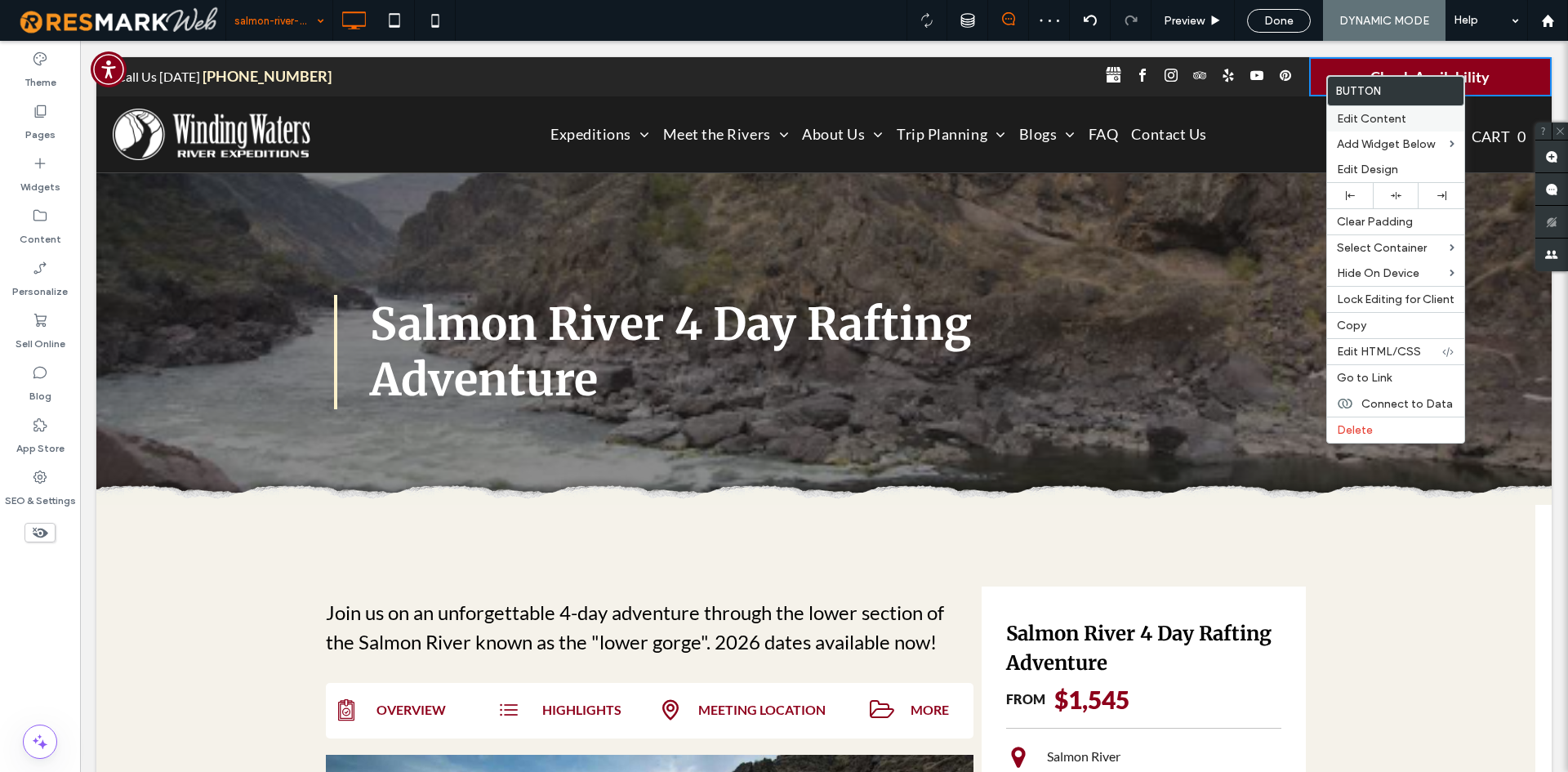
click at [1349, 106] on div "Edit Content" at bounding box center [1396, 118] width 137 height 25
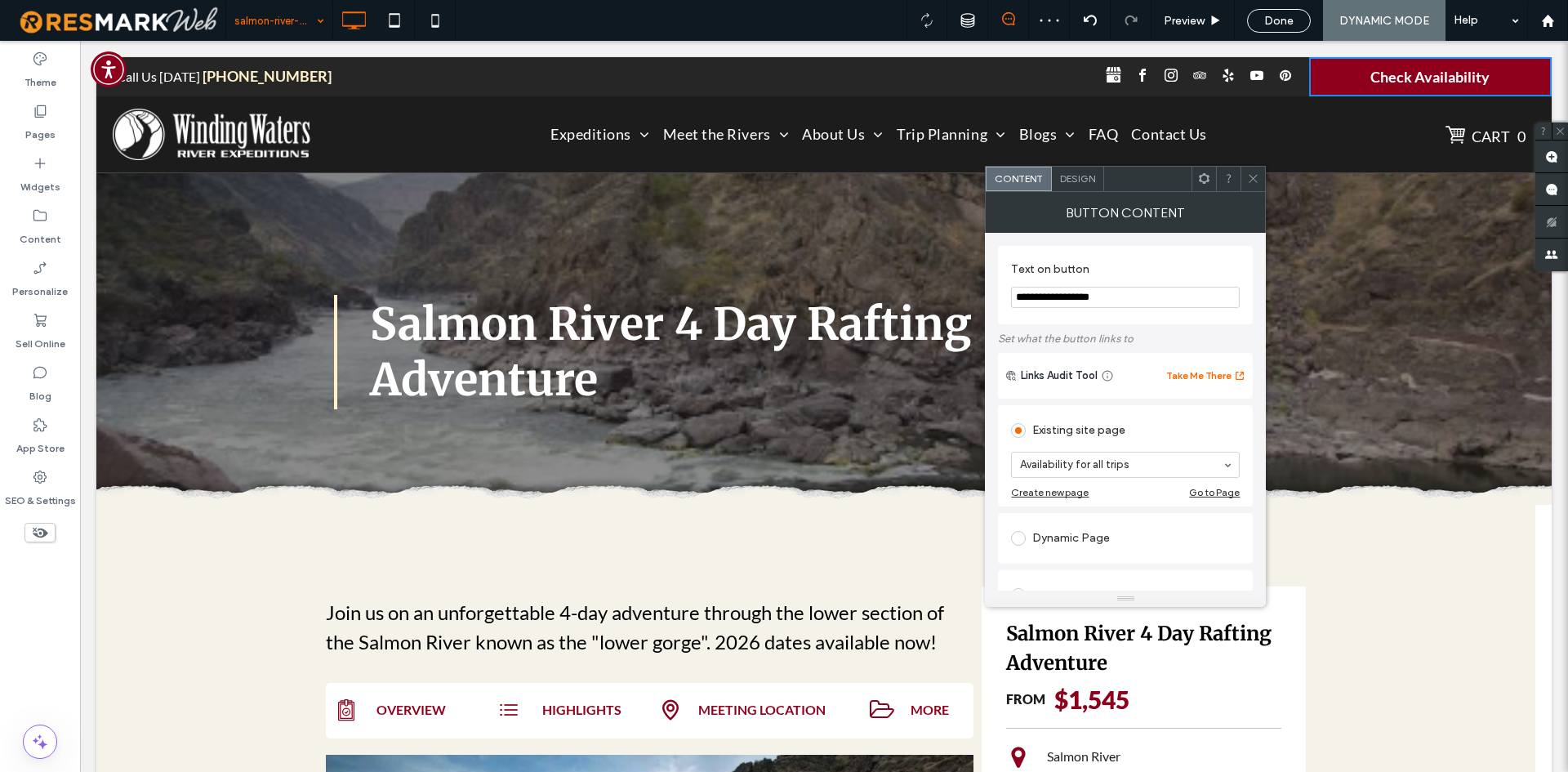
scroll to position [82, 0]
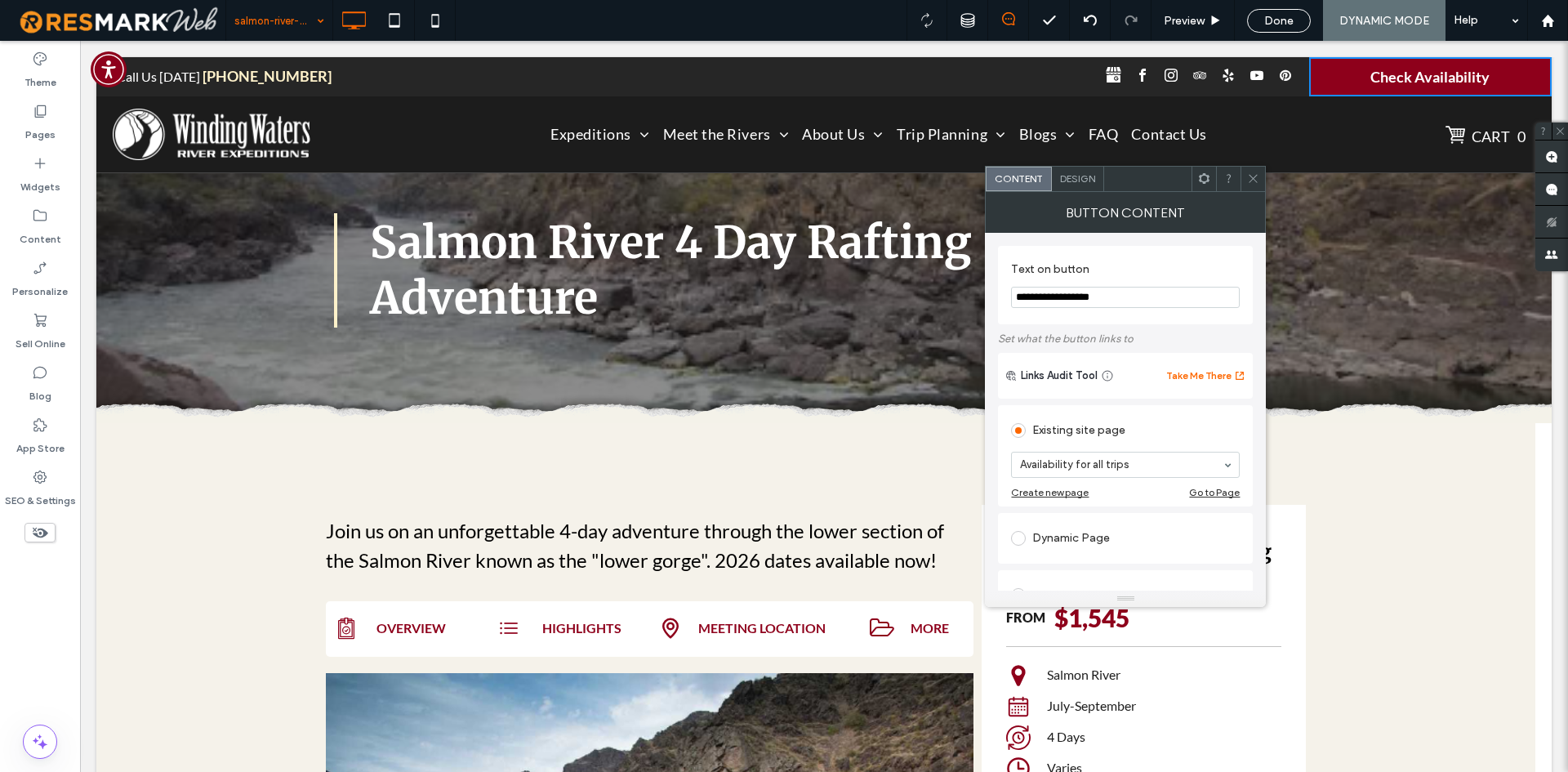
click at [1260, 167] on span at bounding box center [1253, 178] width 12 height 25
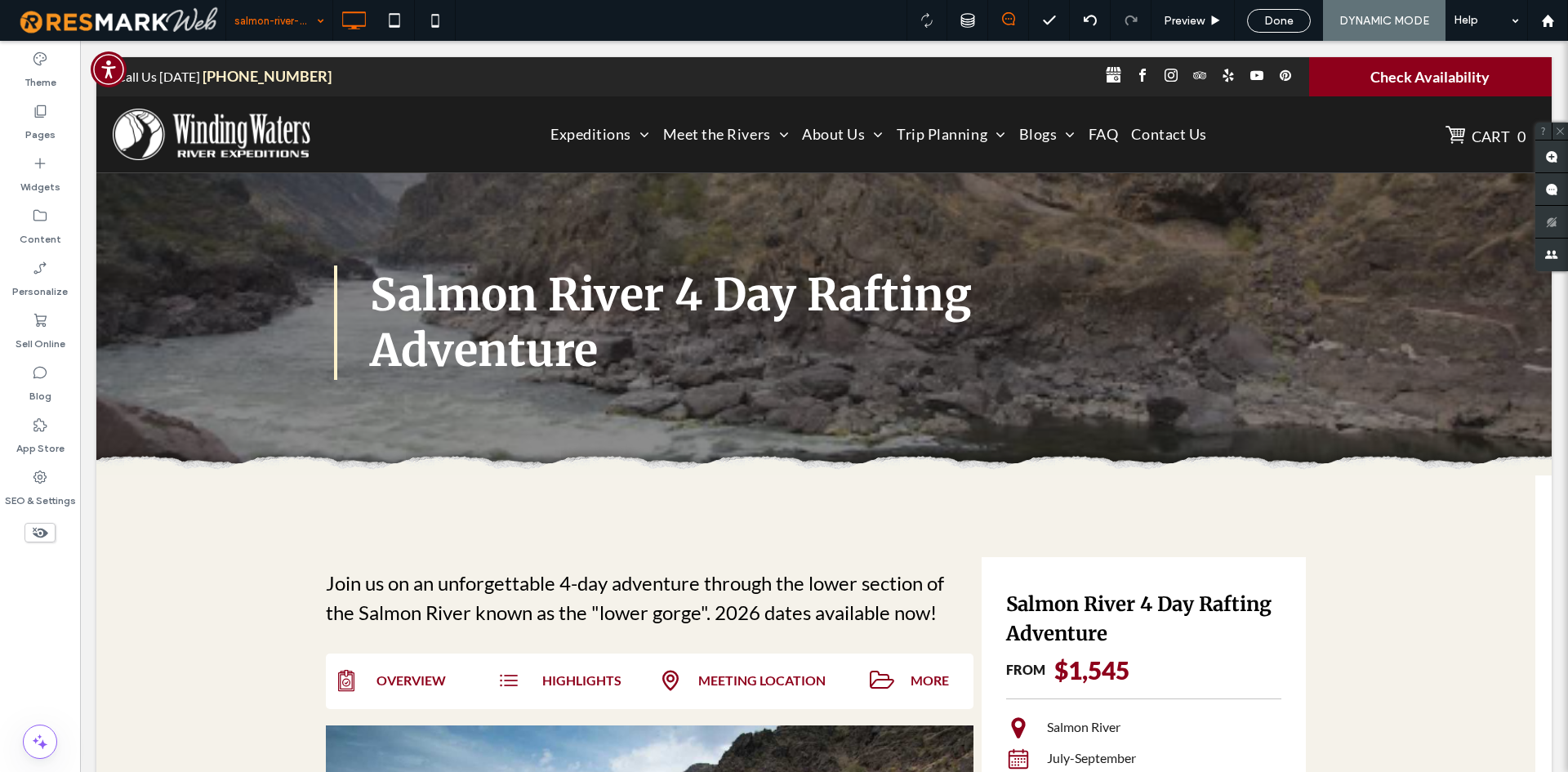
scroll to position [0, 0]
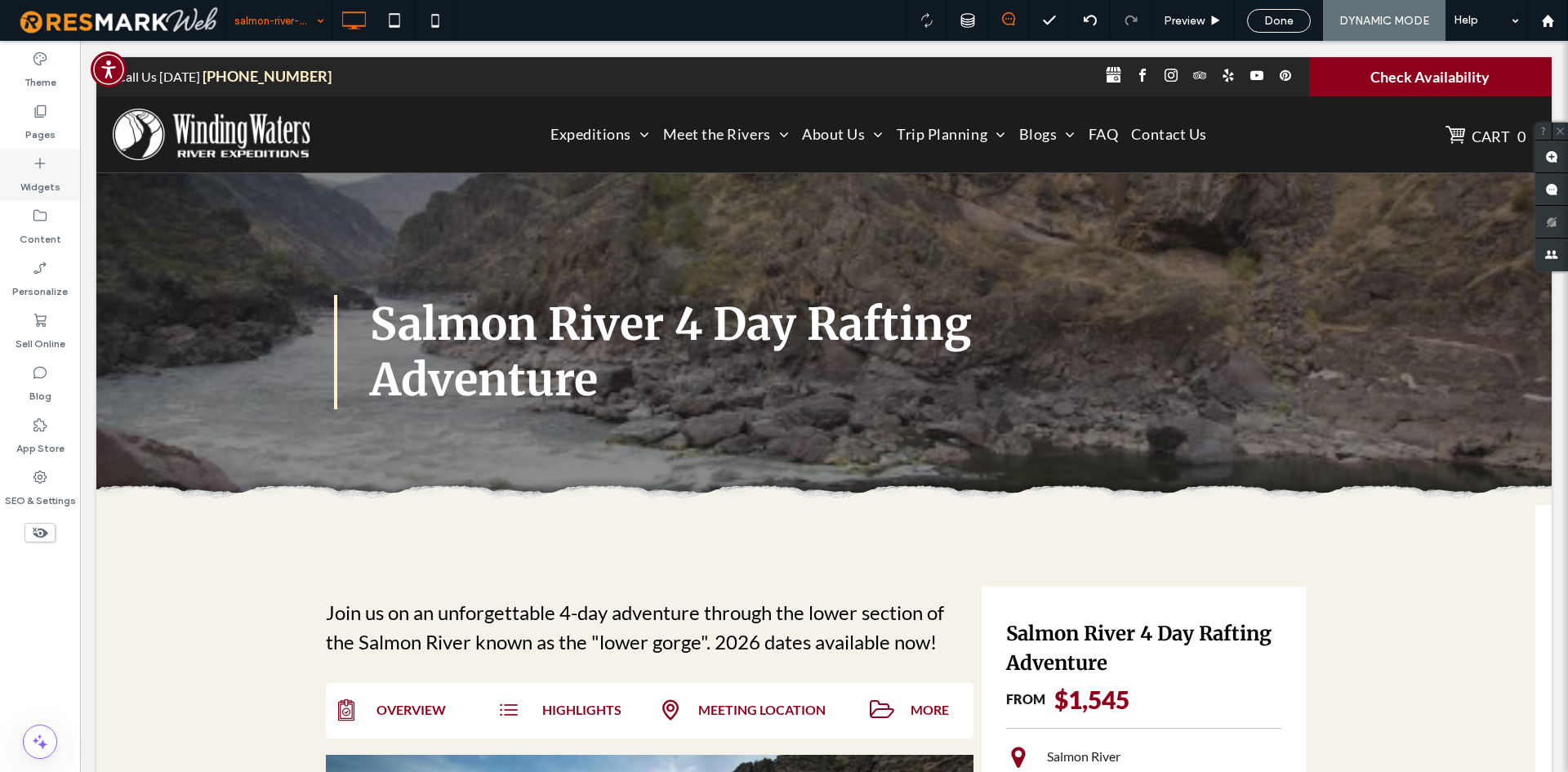
drag, startPoint x: 47, startPoint y: 116, endPoint x: 78, endPoint y: 173, distance: 64.9
click at [47, 116] on icon at bounding box center [40, 110] width 16 height 16
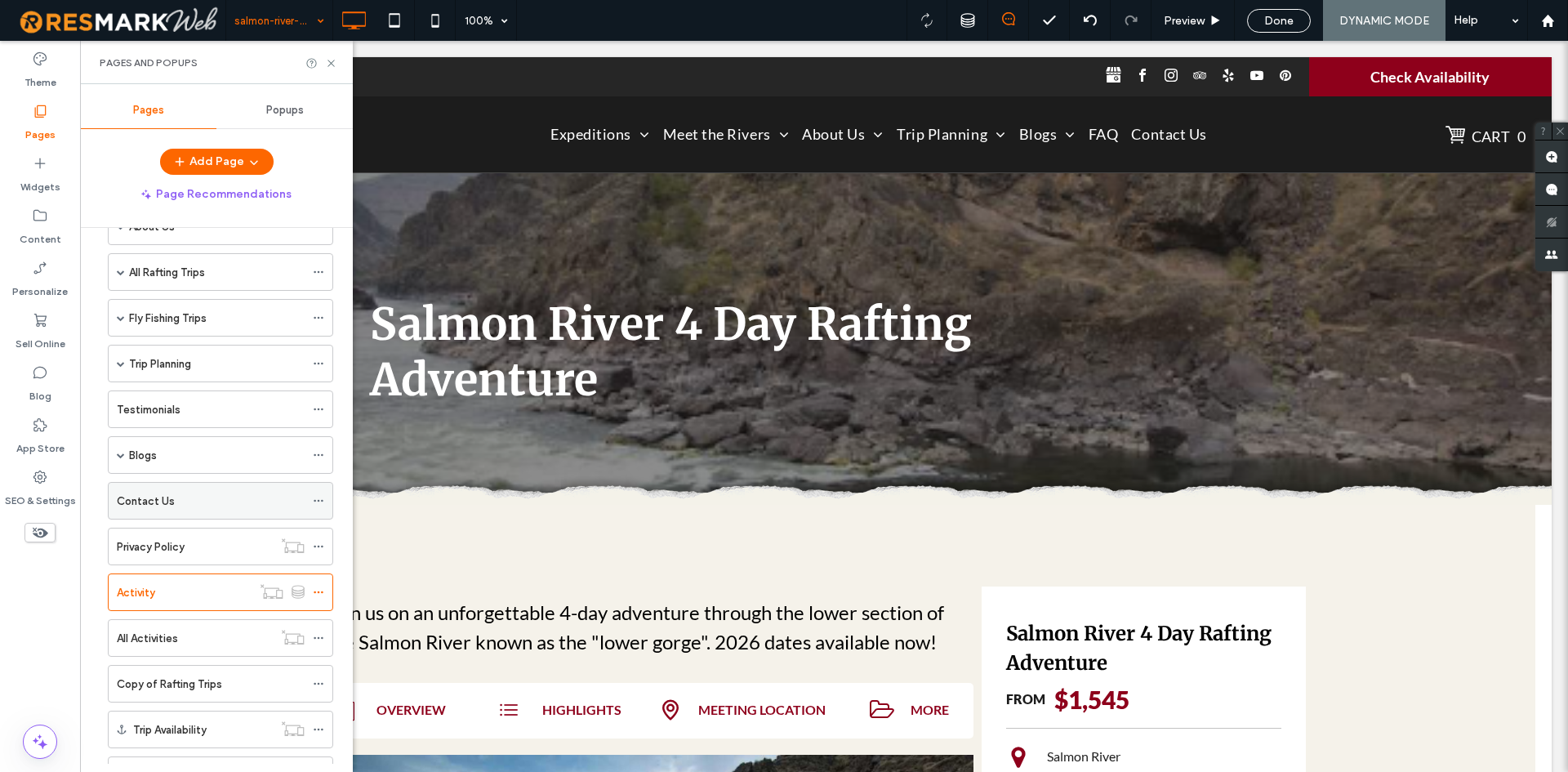
scroll to position [165, 0]
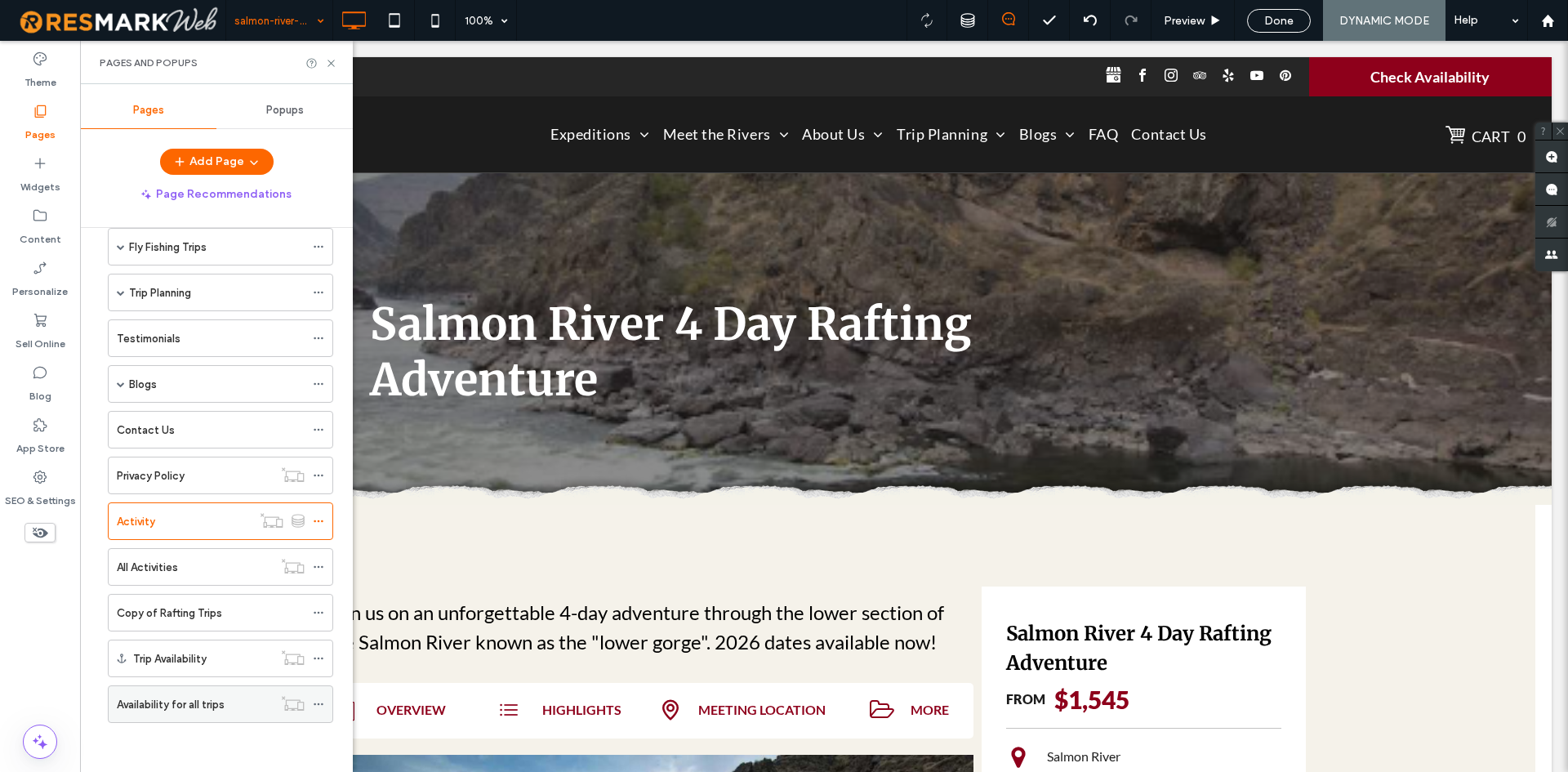
click at [239, 696] on div "Availability for all trips" at bounding box center [194, 703] width 156 height 17
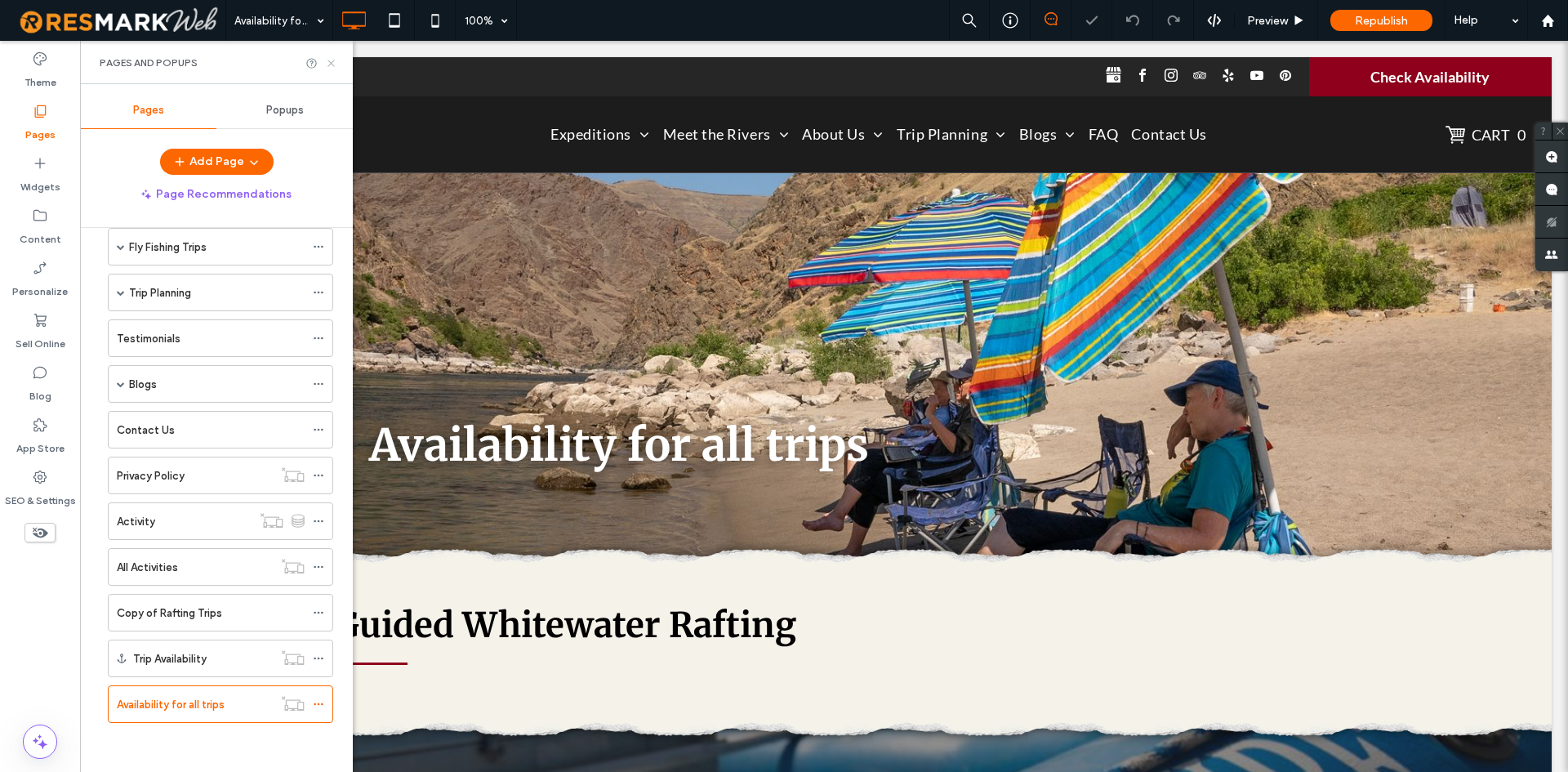
click at [331, 61] on icon at bounding box center [331, 63] width 12 height 12
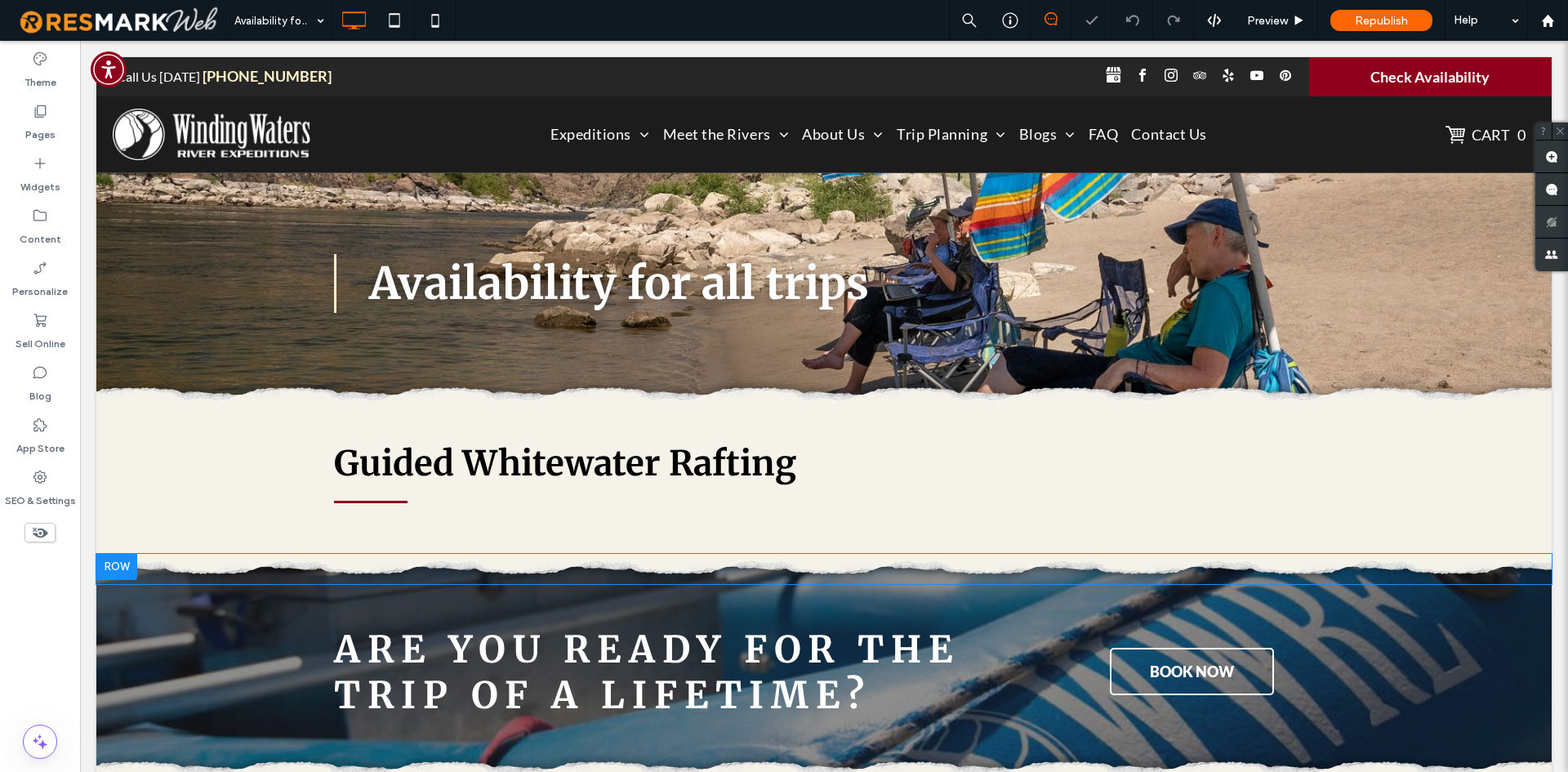
scroll to position [163, 0]
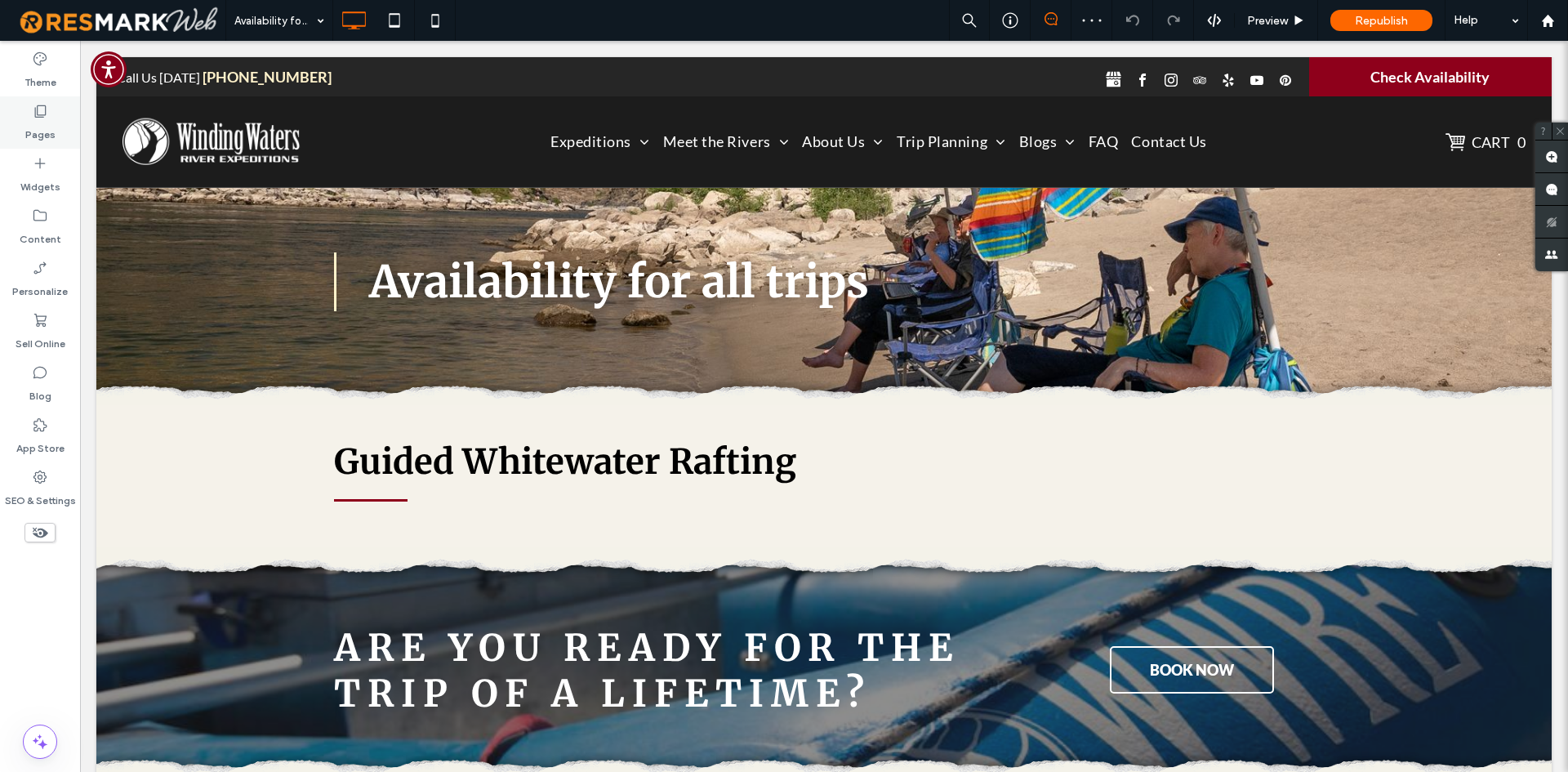
click at [37, 123] on label "Pages" at bounding box center [40, 130] width 30 height 23
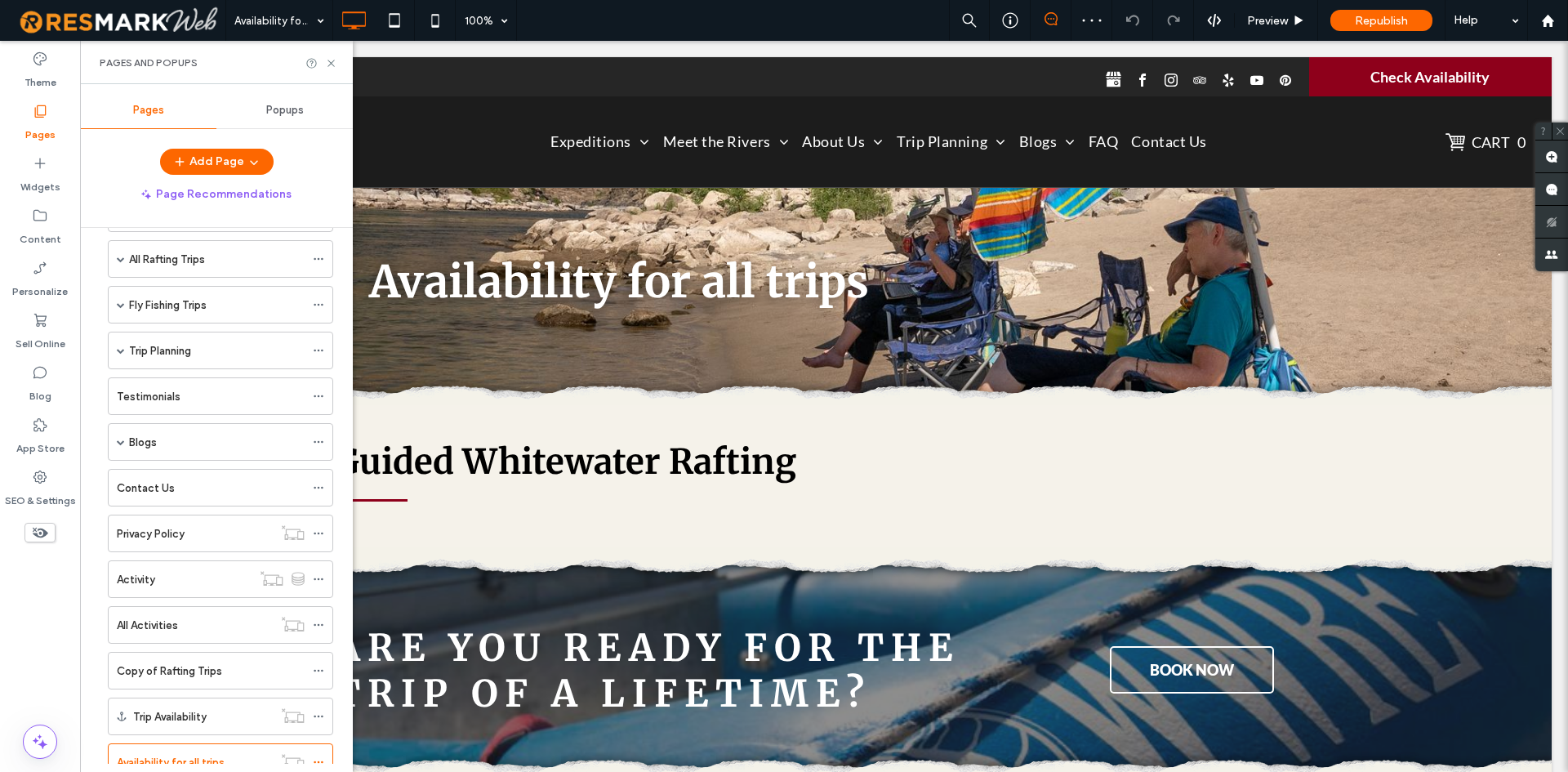
scroll to position [165, 0]
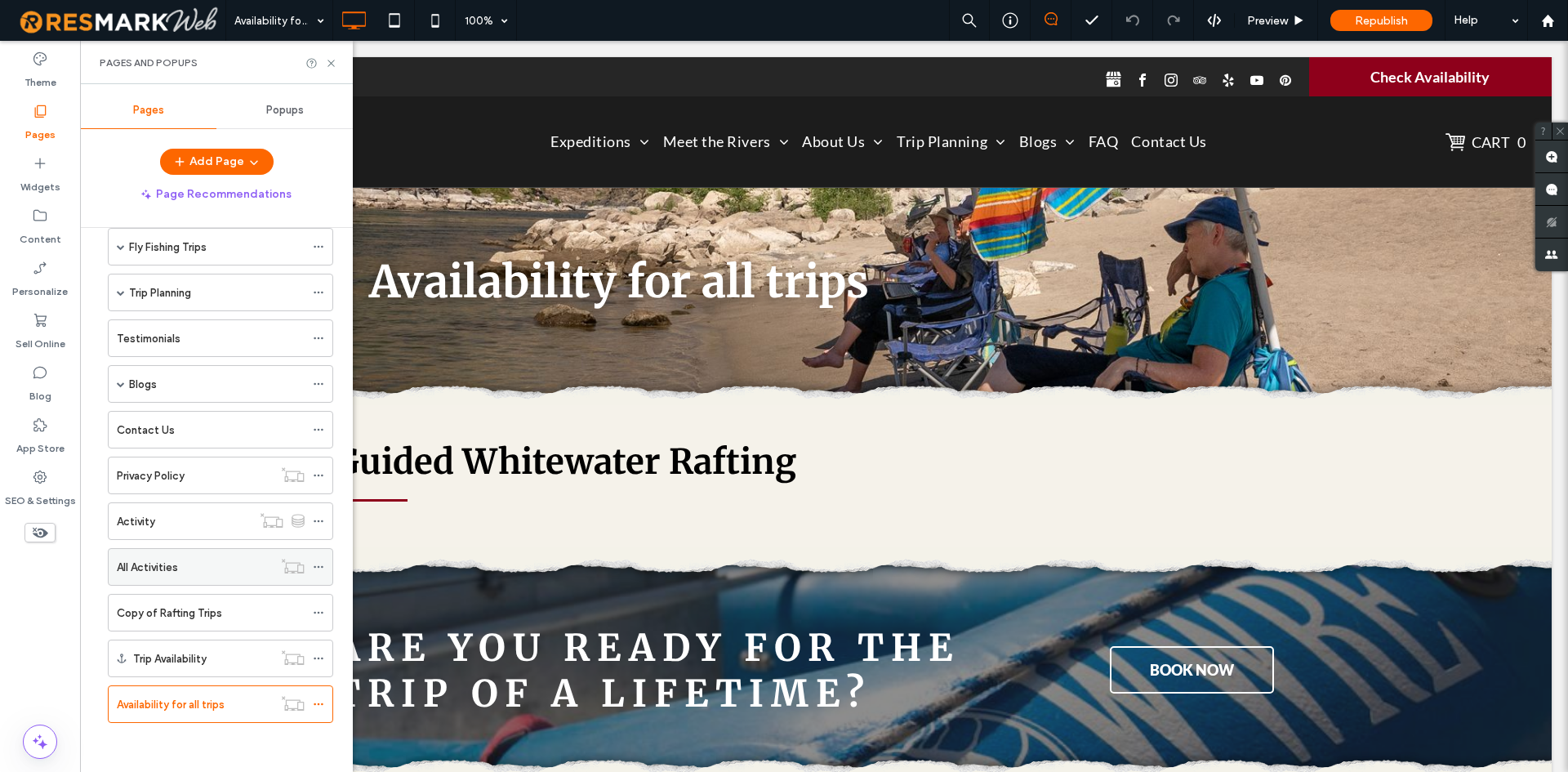
click at [194, 576] on div "All Activities" at bounding box center [194, 567] width 156 height 36
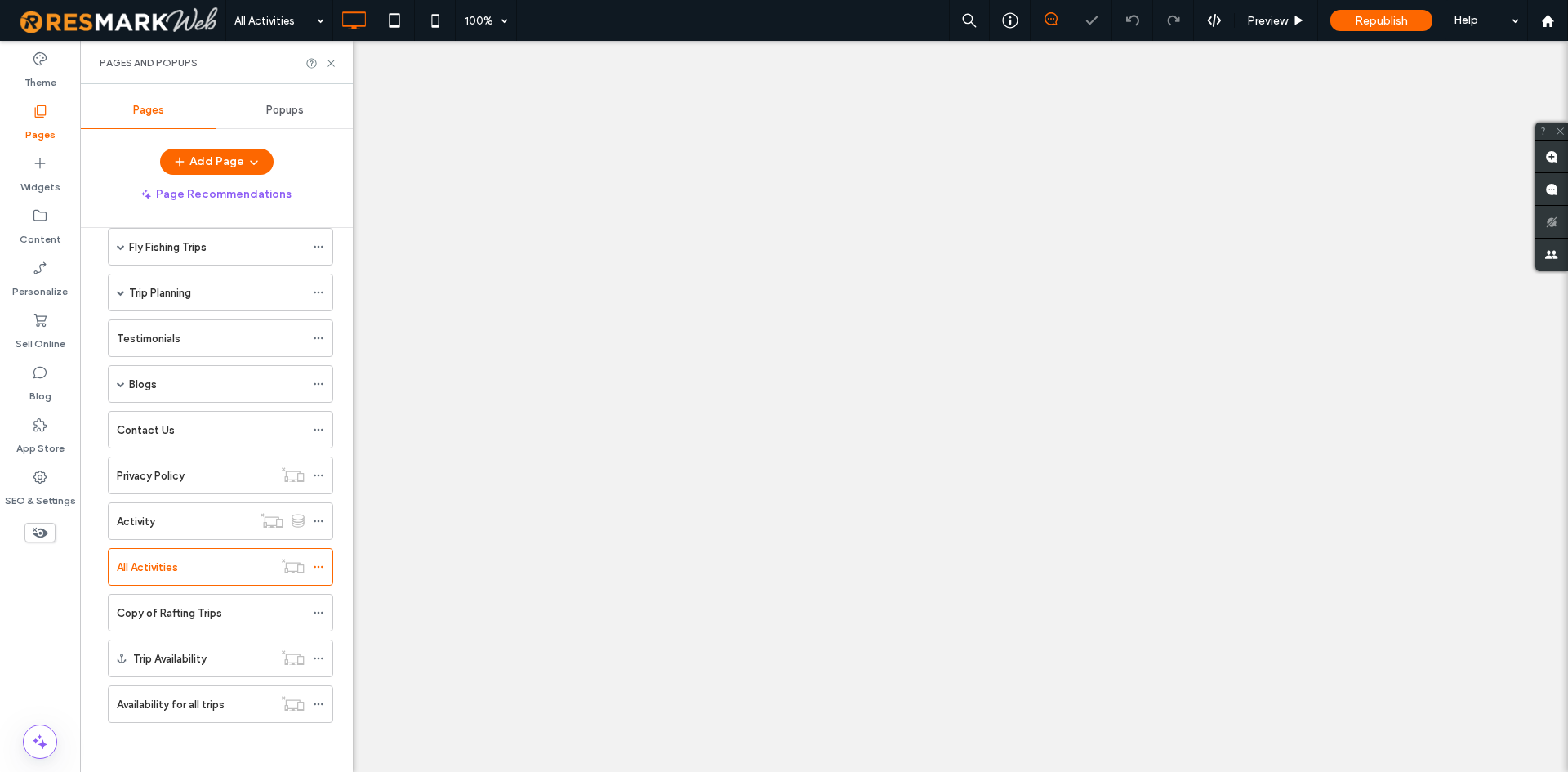
select select
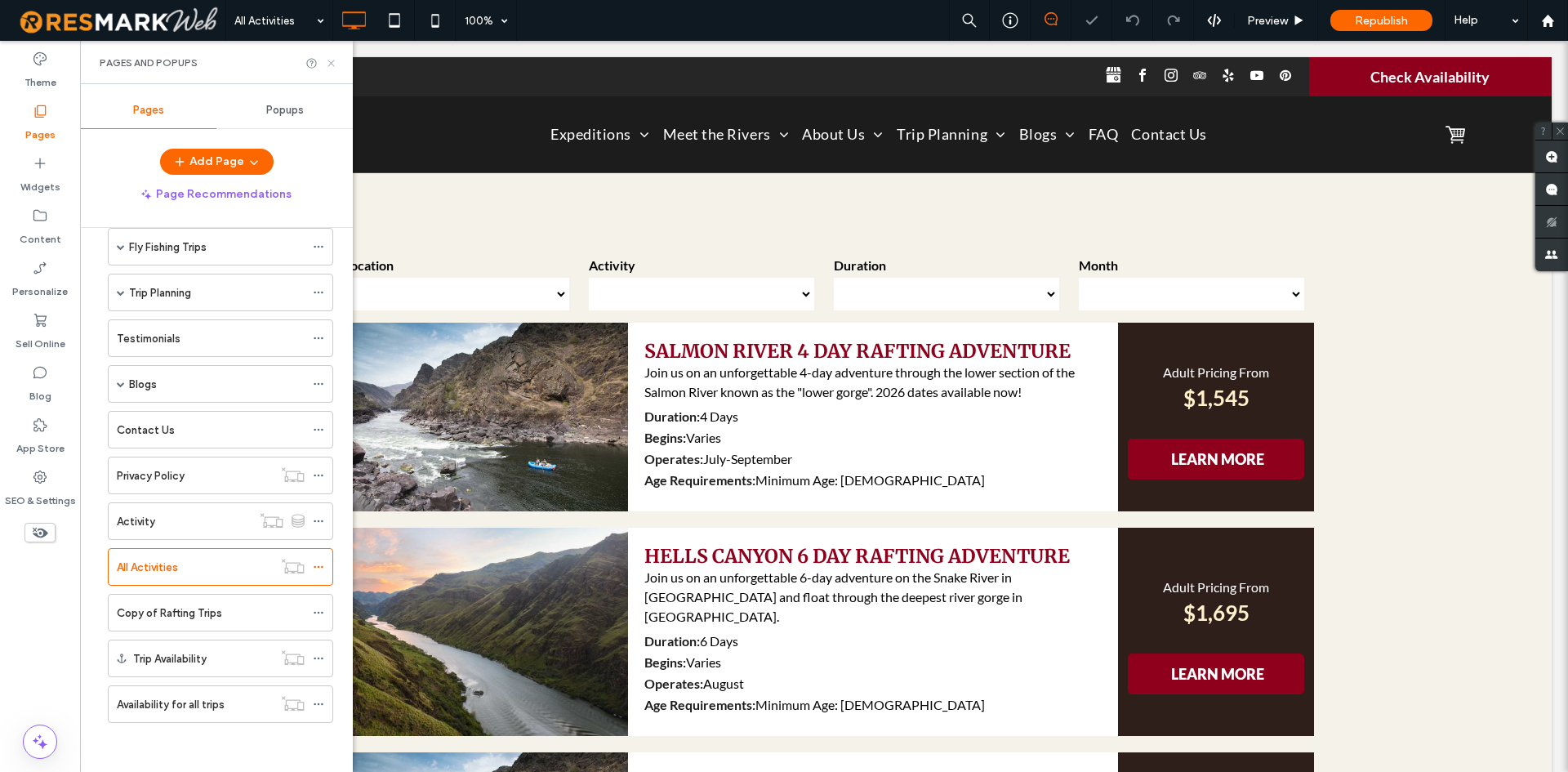
click at [331, 62] on icon at bounding box center [331, 63] width 12 height 12
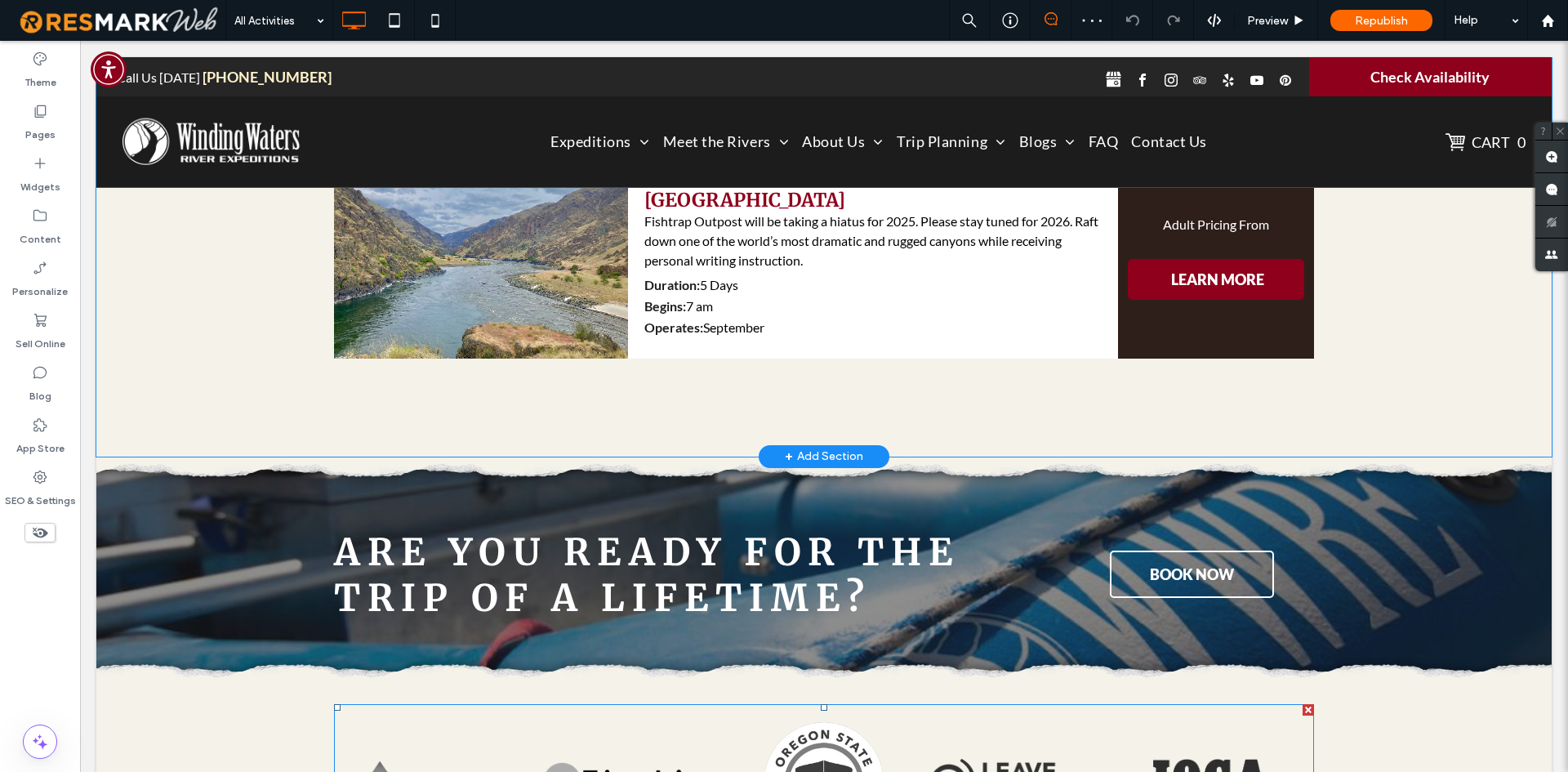
scroll to position [2727, 0]
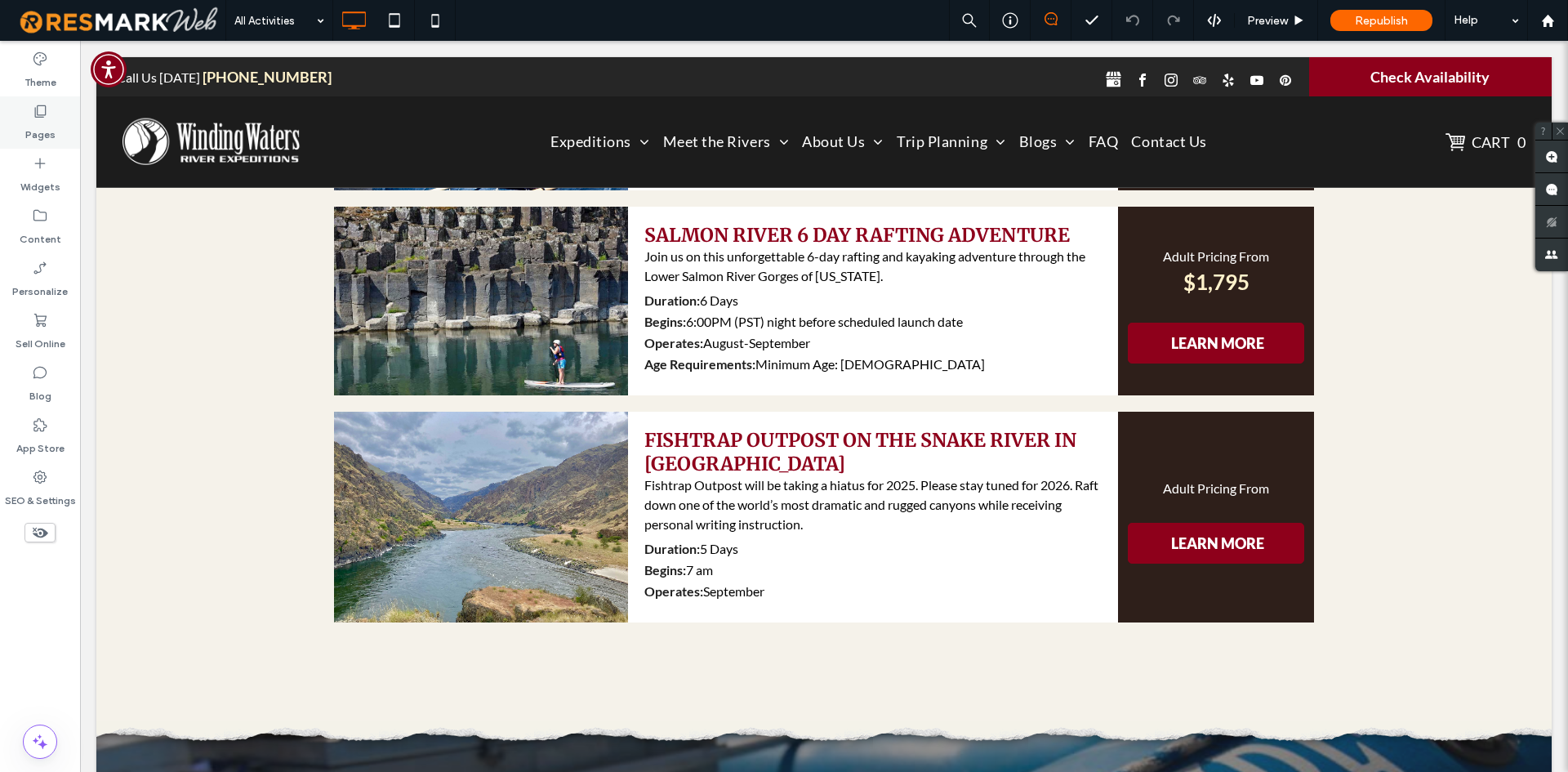
click at [51, 143] on div "Pages" at bounding box center [40, 122] width 80 height 53
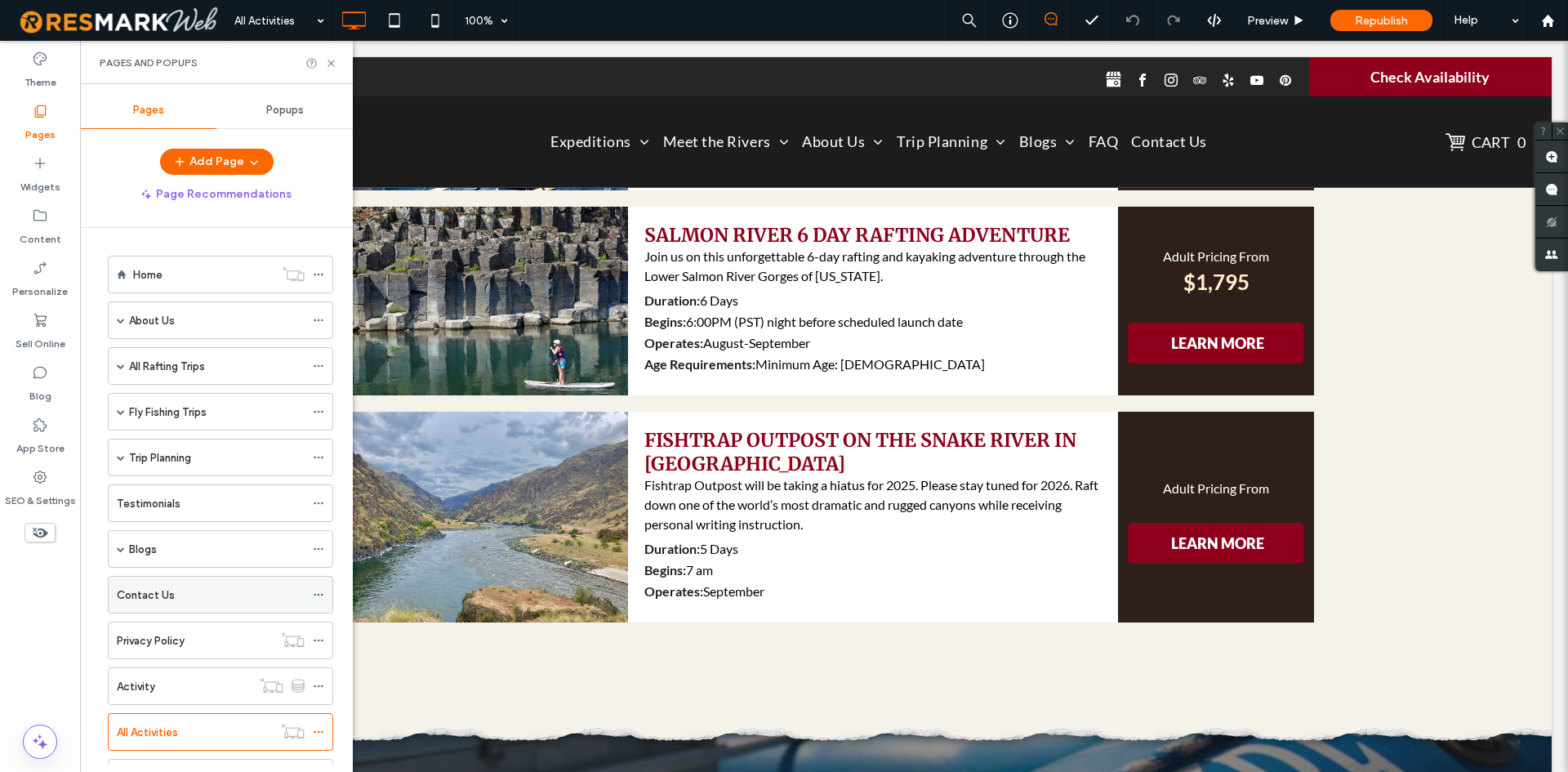
scroll to position [165, 0]
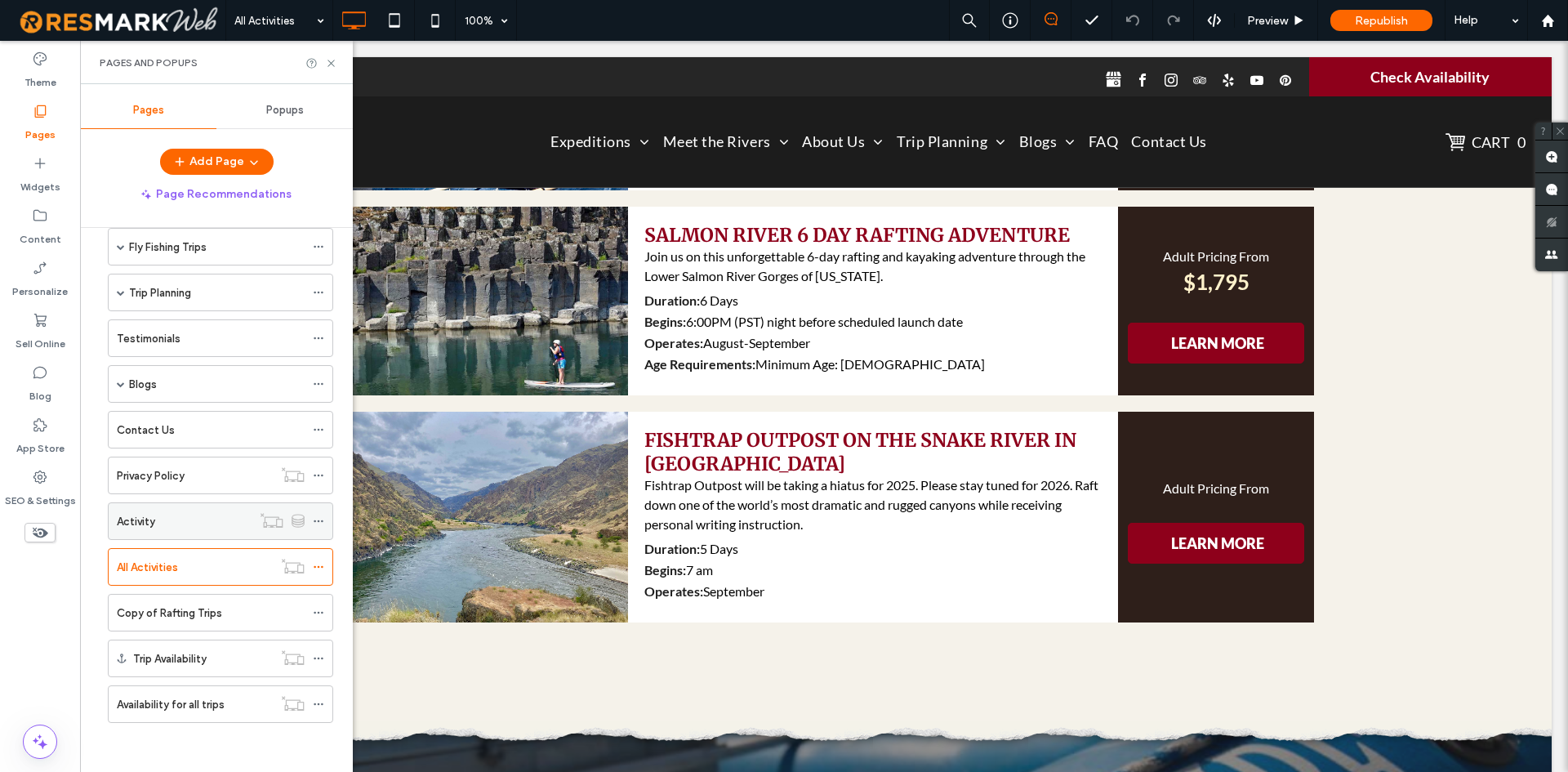
click at [193, 531] on div "Activity" at bounding box center [183, 521] width 134 height 36
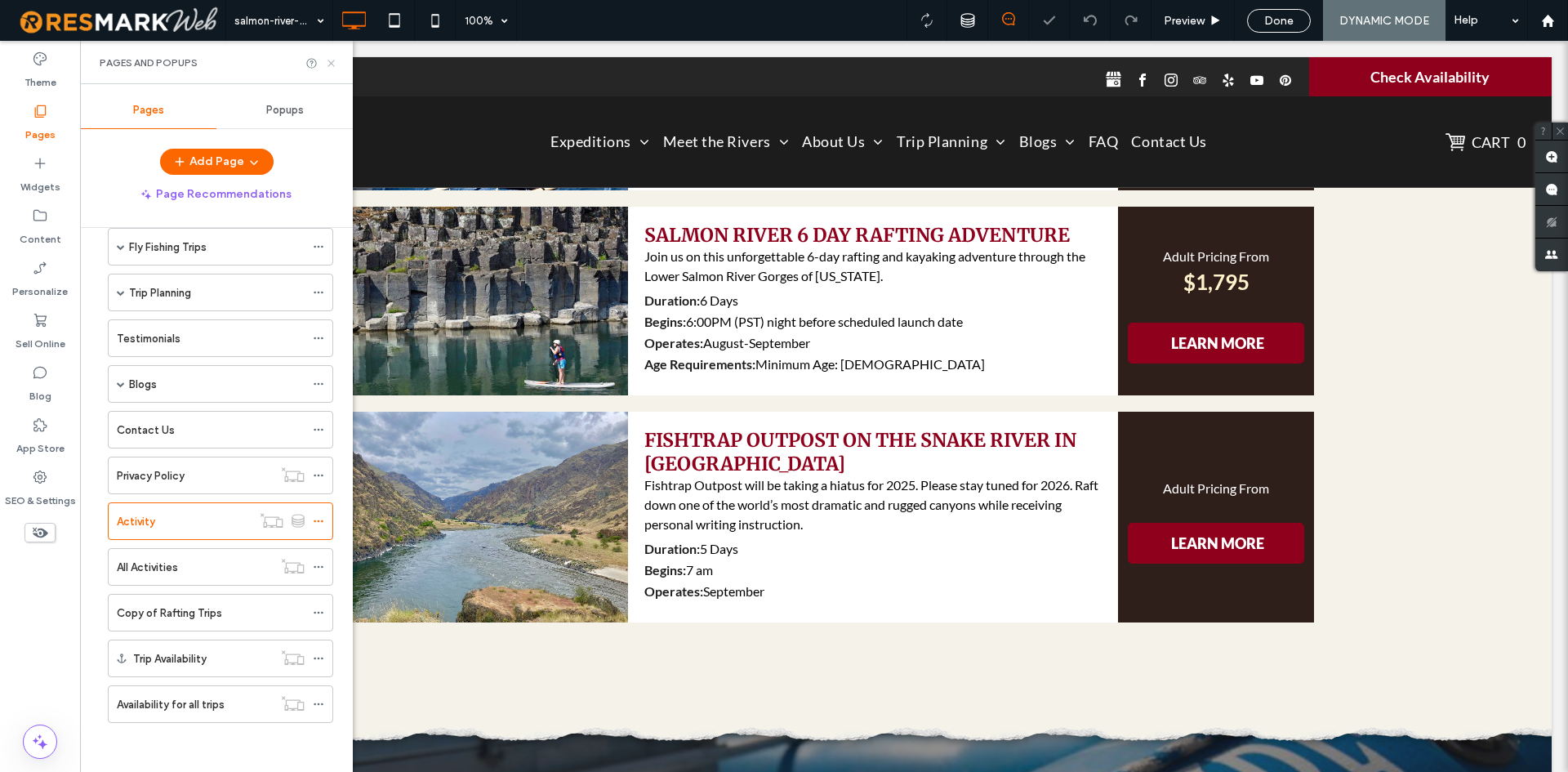
click at [326, 63] on icon at bounding box center [331, 63] width 12 height 12
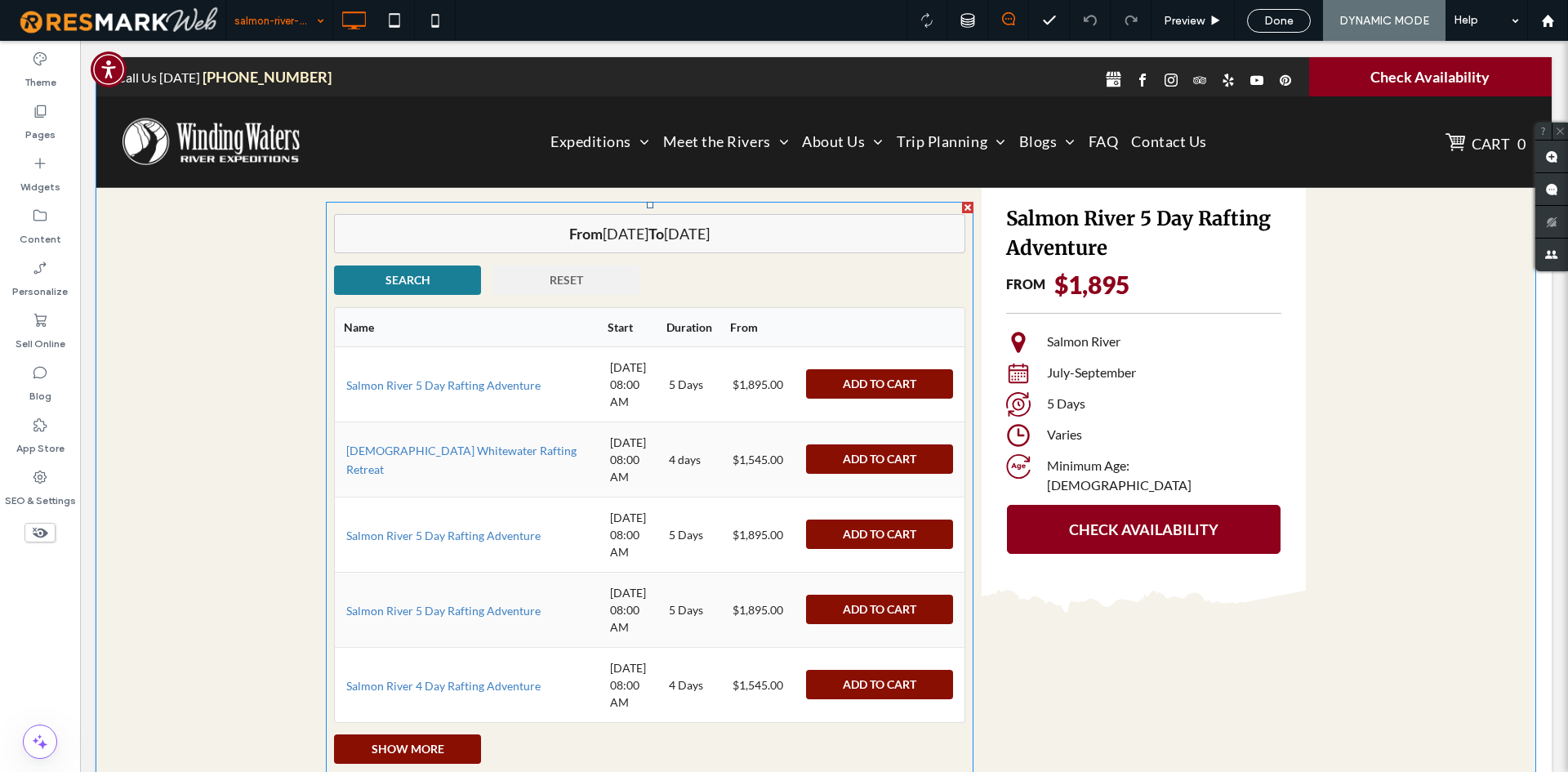
scroll to position [3245, 0]
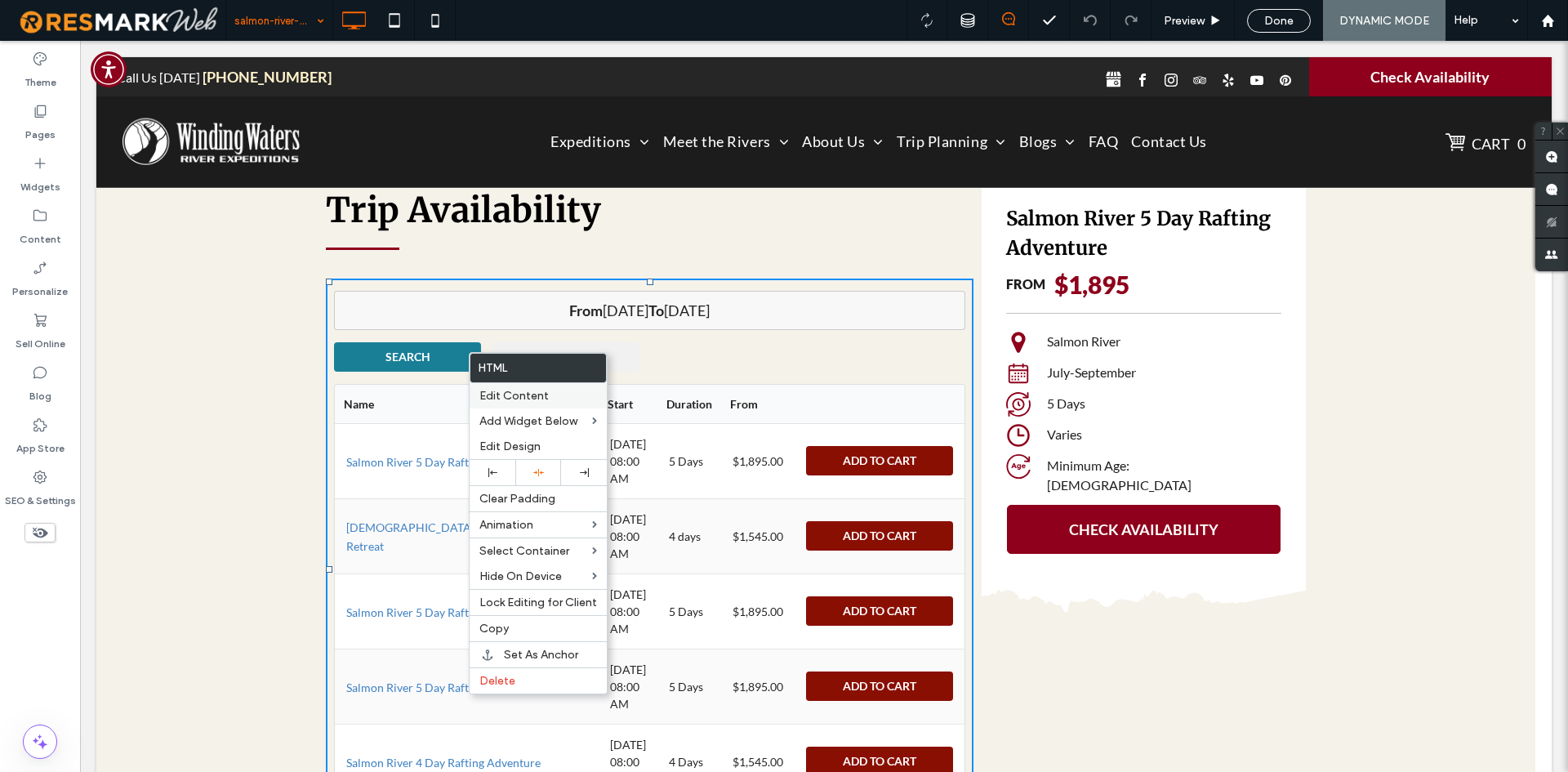
click at [515, 401] on span "Edit Content" at bounding box center [514, 396] width 70 height 14
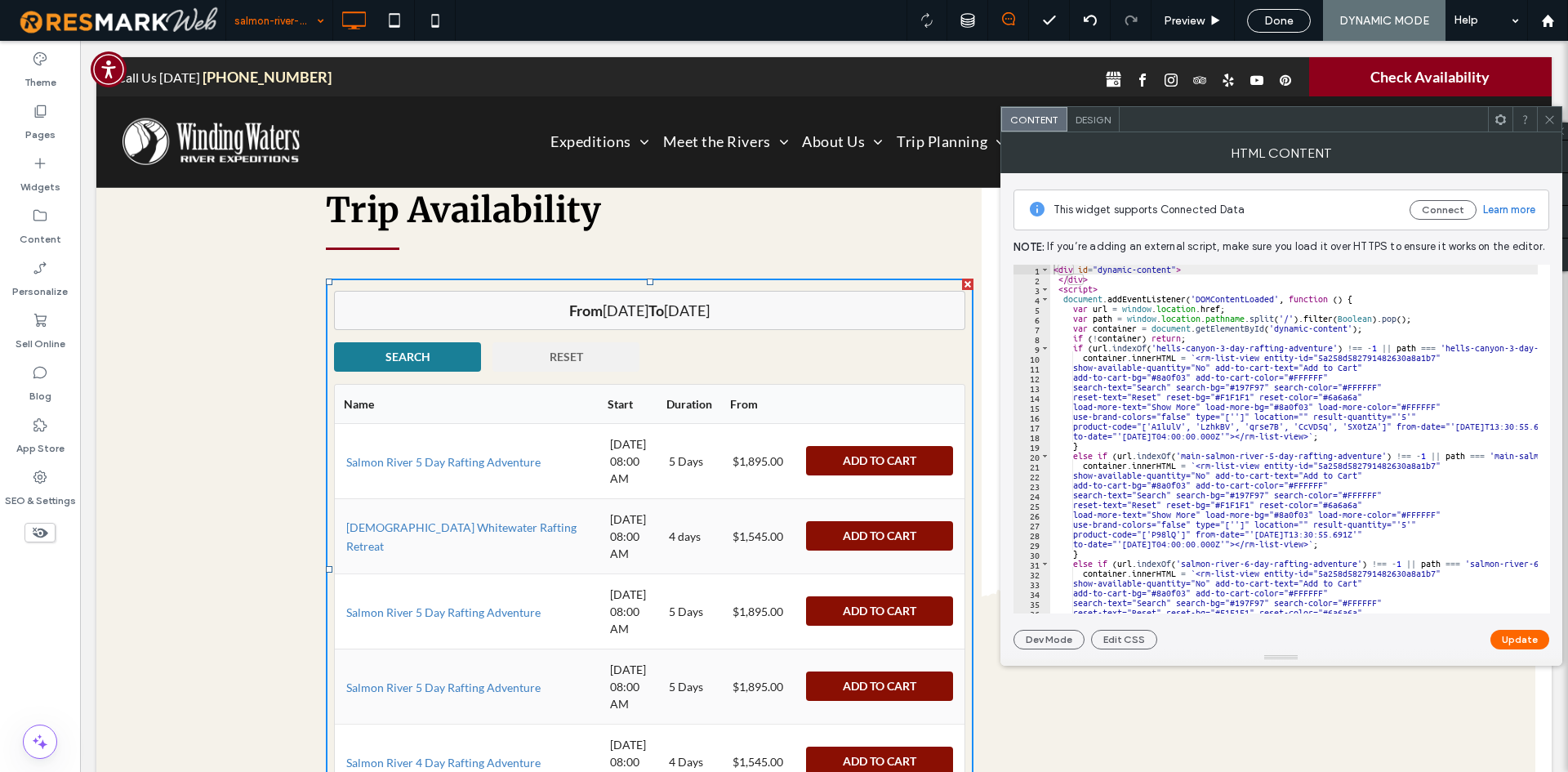
click at [1121, 332] on div "< div id = "dynamic-content" > </ div > < script > document . addEventListener …" at bounding box center [1448, 443] width 795 height 356
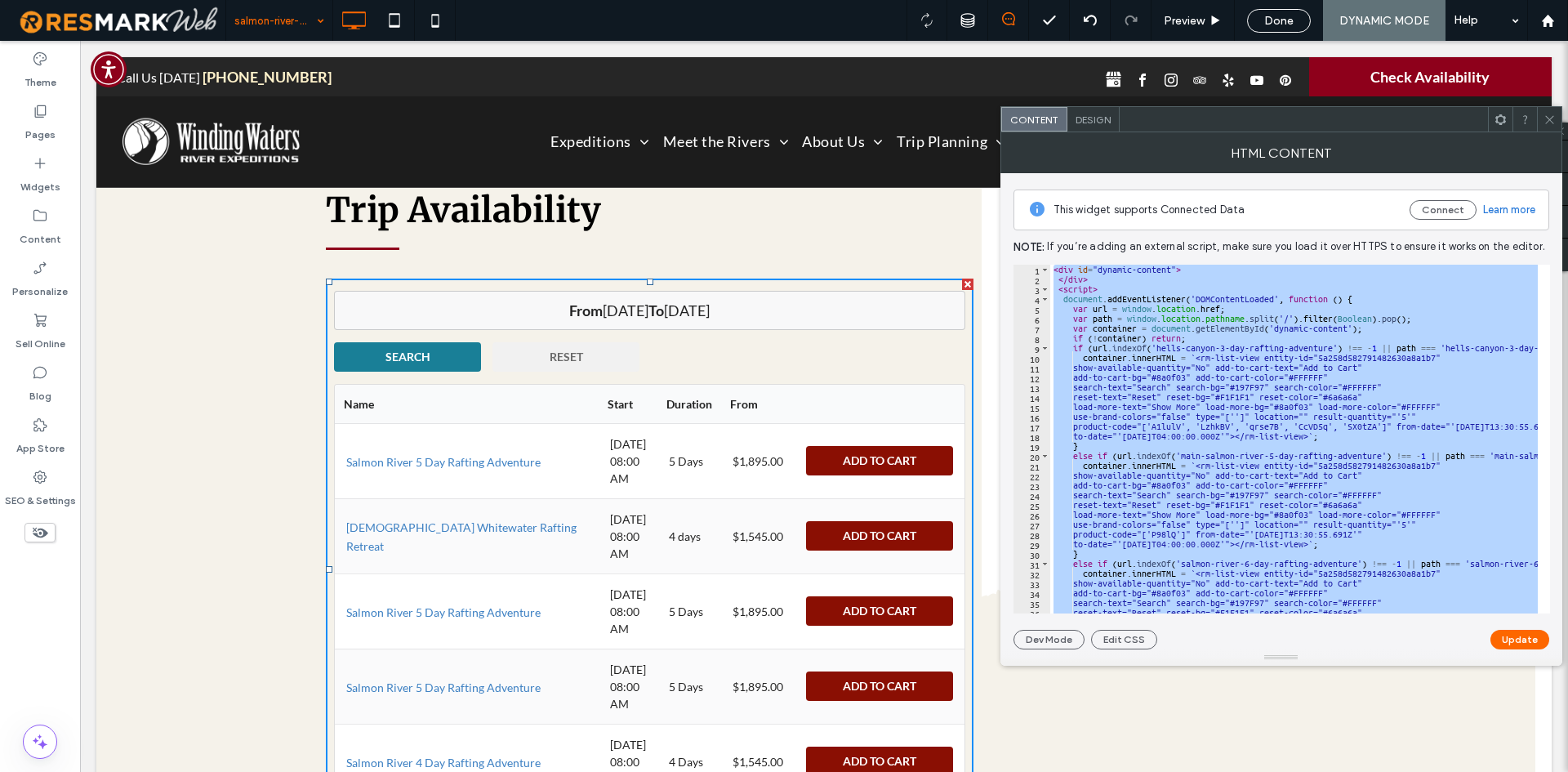
paste textarea "Cursor at row 191"
type textarea "*********"
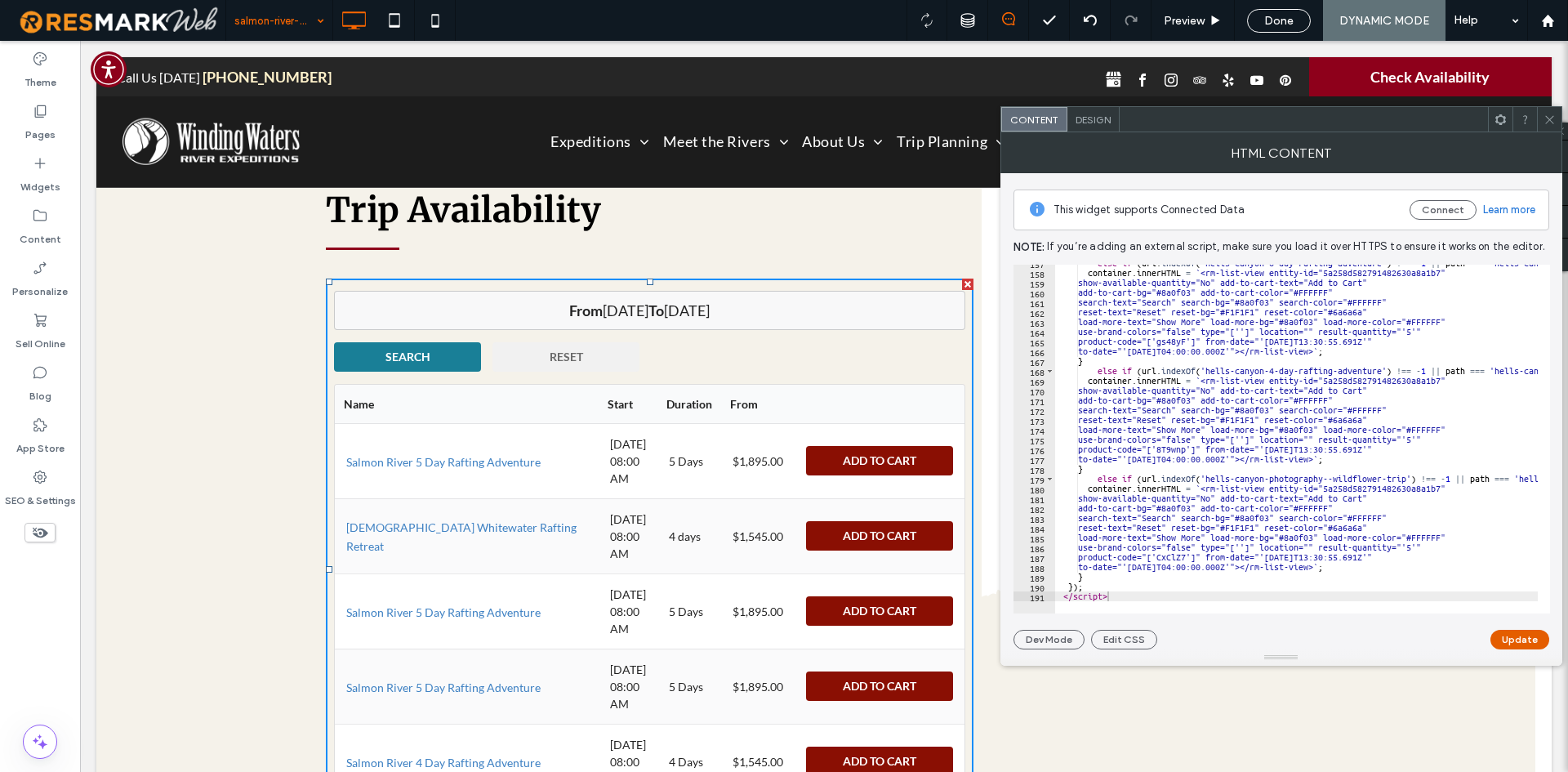
click at [1533, 635] on button "Update" at bounding box center [1519, 640] width 59 height 20
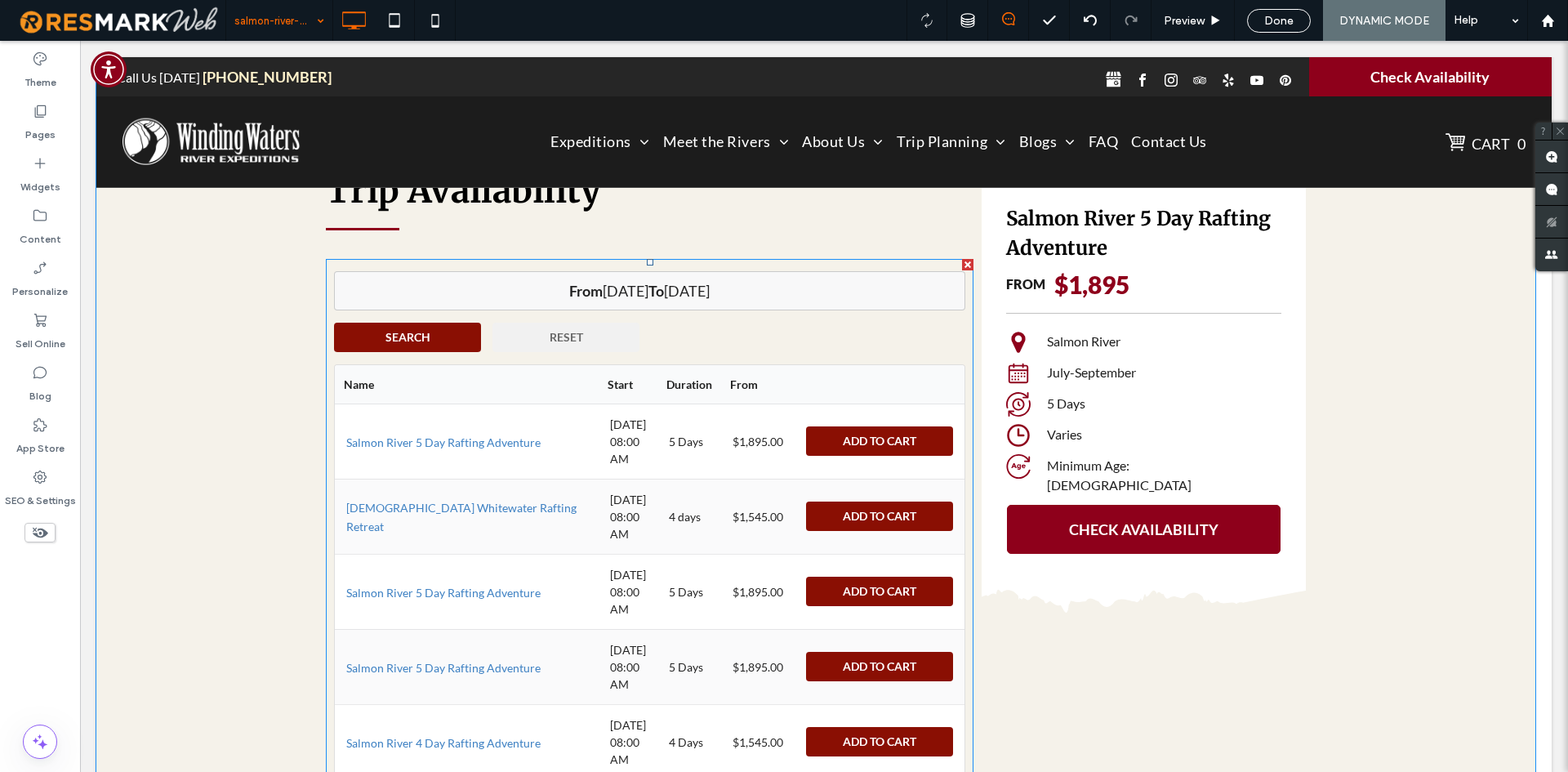
scroll to position [3184, 0]
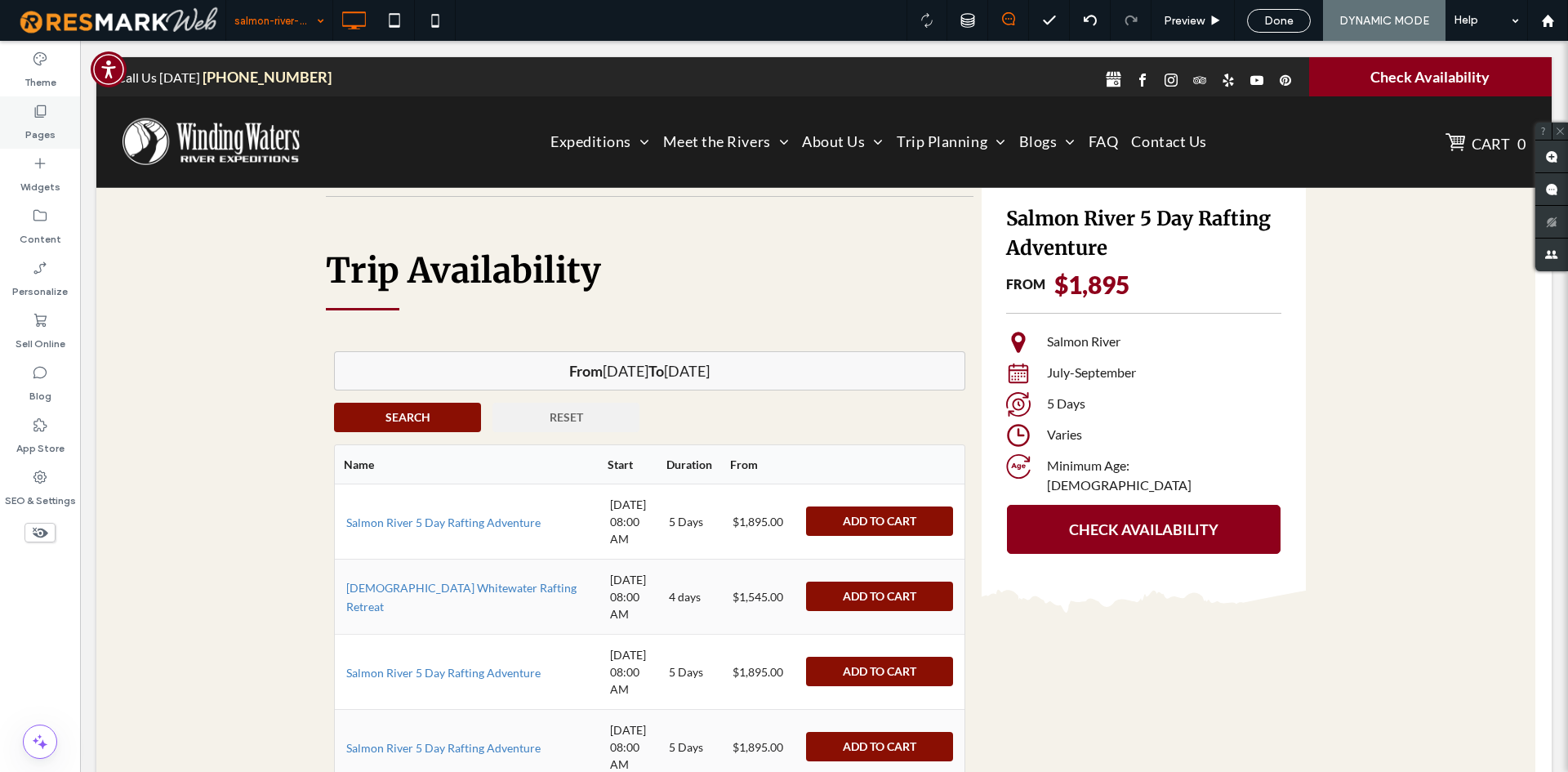
click at [39, 133] on label "Pages" at bounding box center [40, 130] width 30 height 23
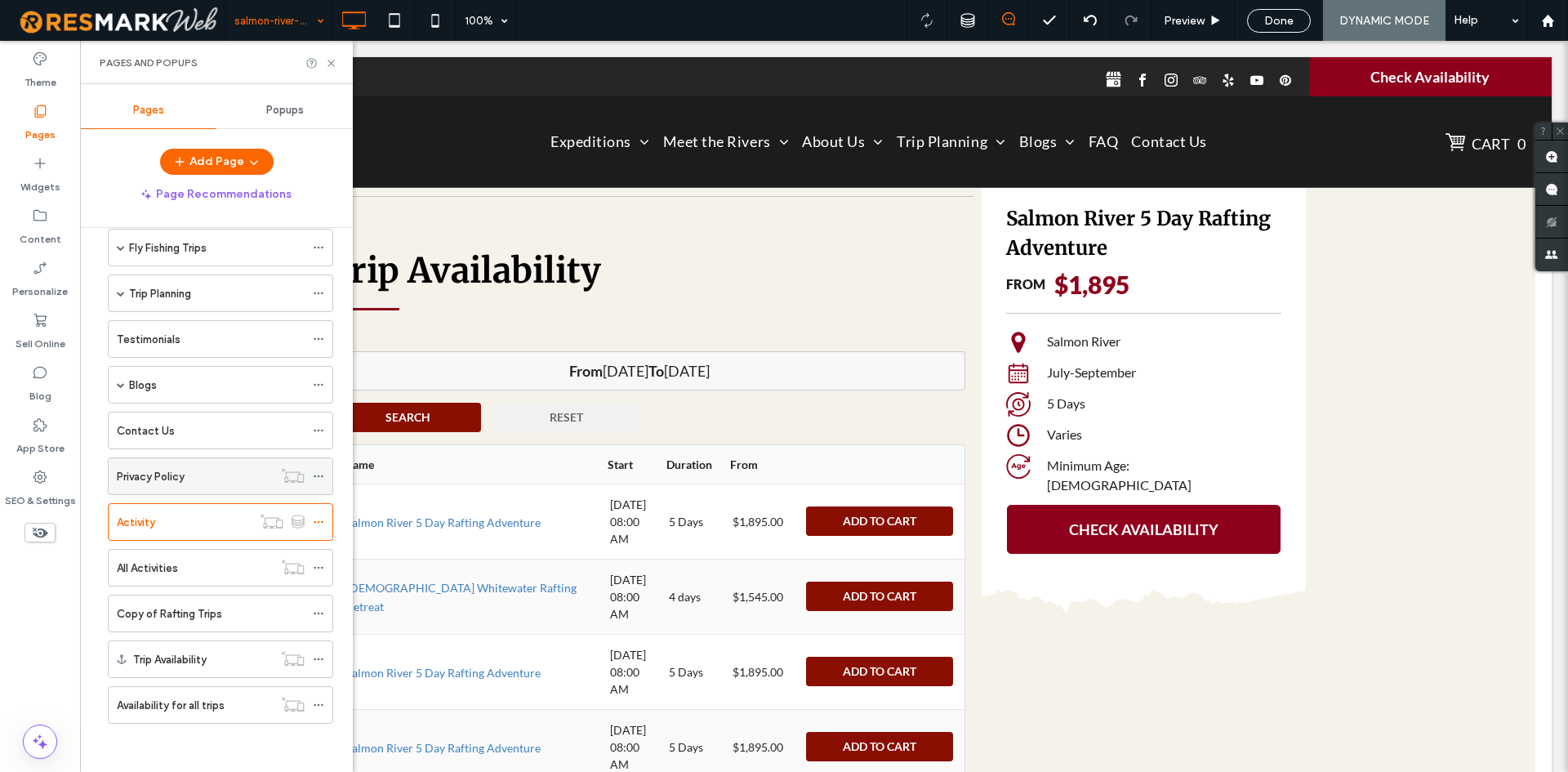
scroll to position [165, 0]
click at [213, 563] on div "All Activities" at bounding box center [194, 566] width 156 height 17
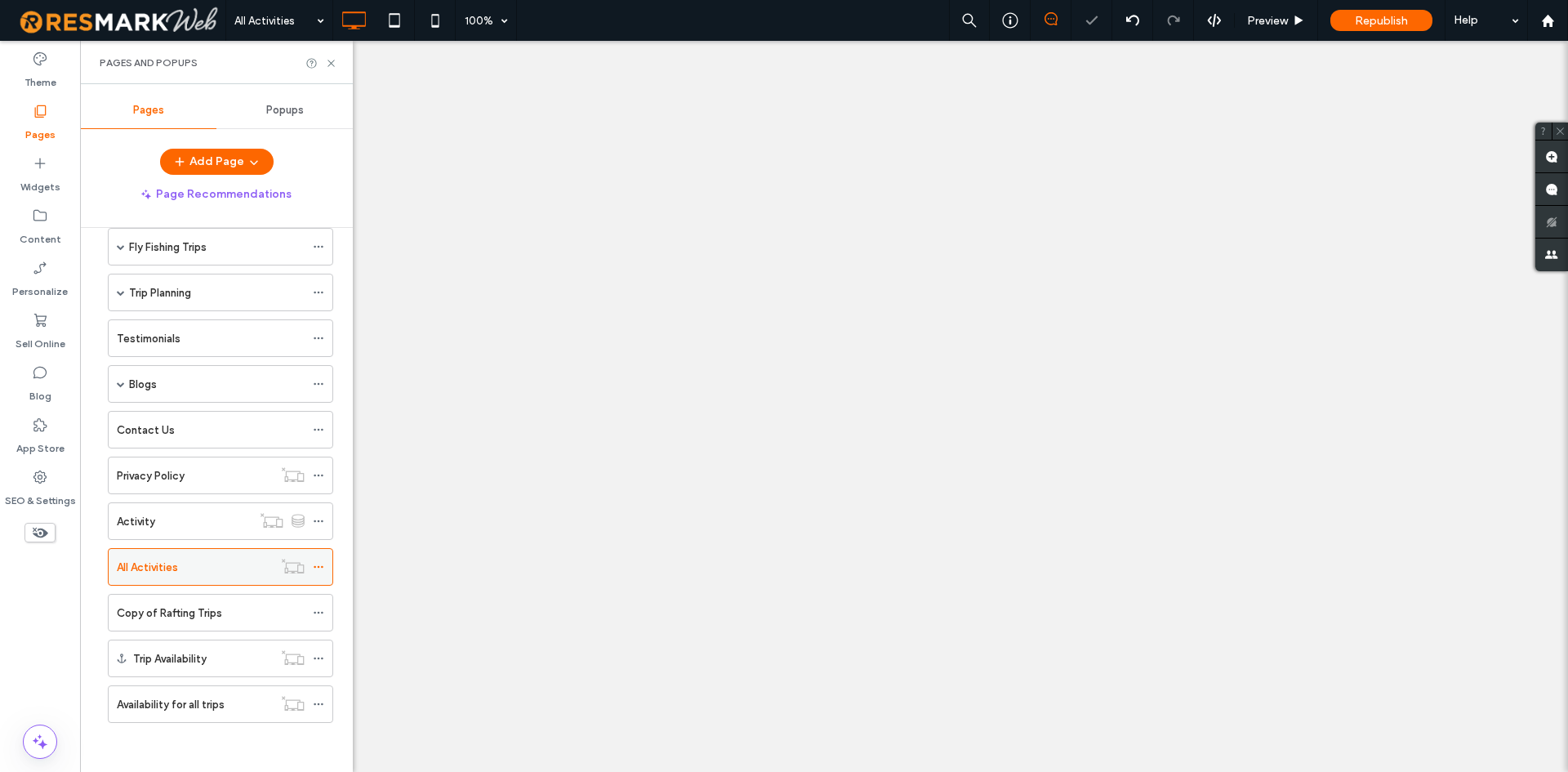
select select
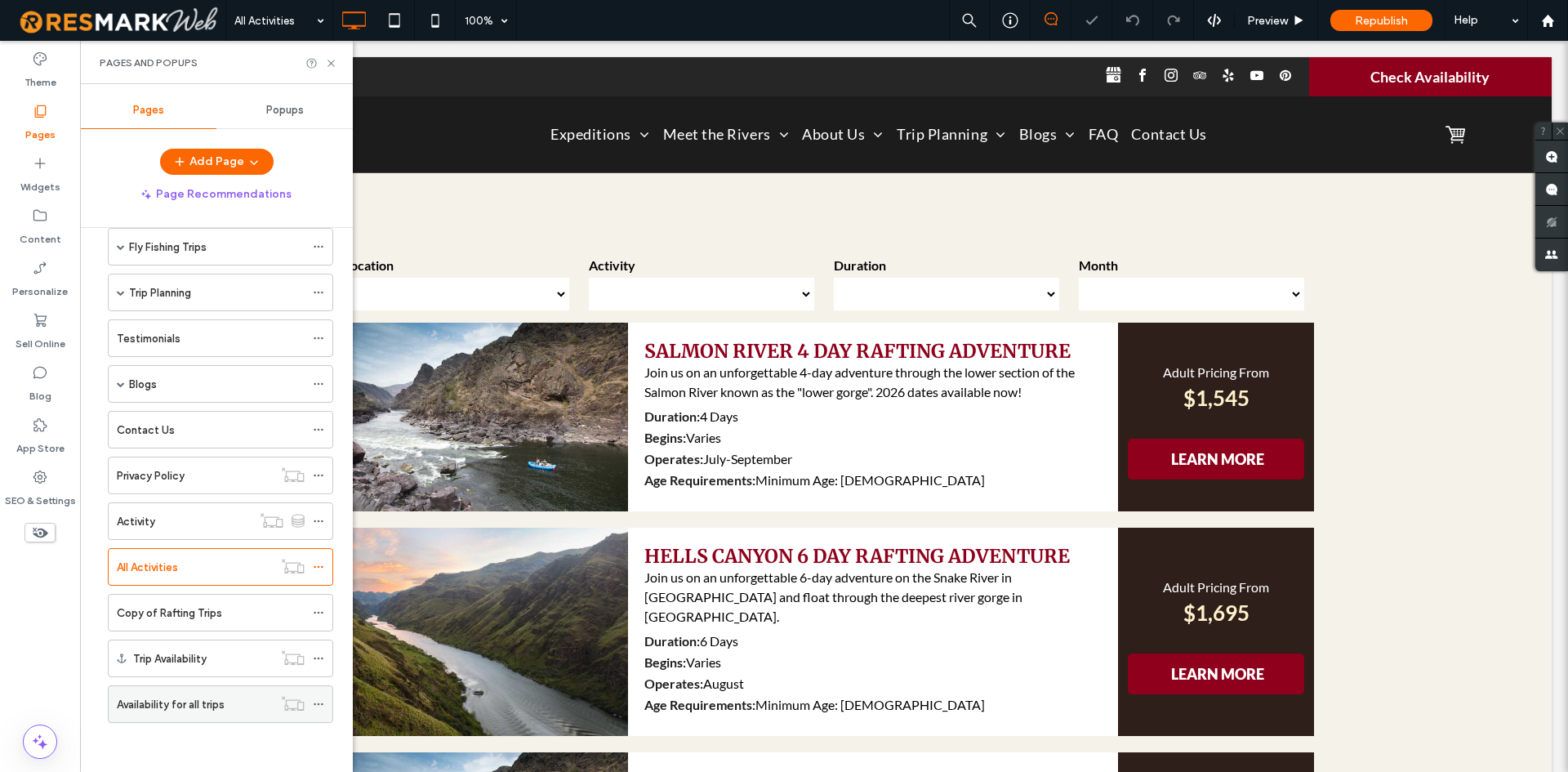
click at [243, 721] on div "Availability for all trips" at bounding box center [194, 703] width 156 height 36
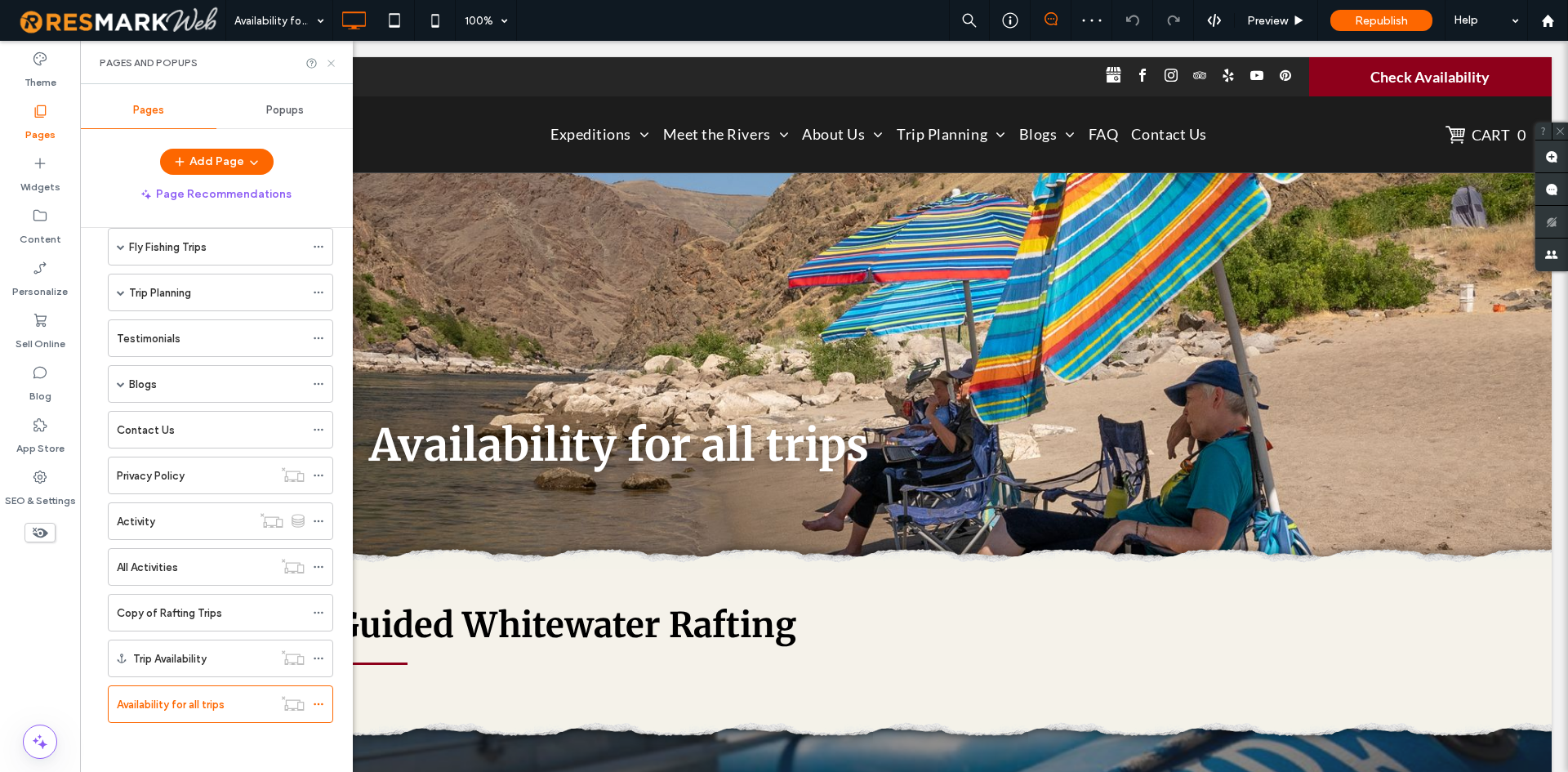
drag, startPoint x: 328, startPoint y: 62, endPoint x: 166, endPoint y: 47, distance: 162.7
click at [328, 62] on icon at bounding box center [331, 63] width 12 height 12
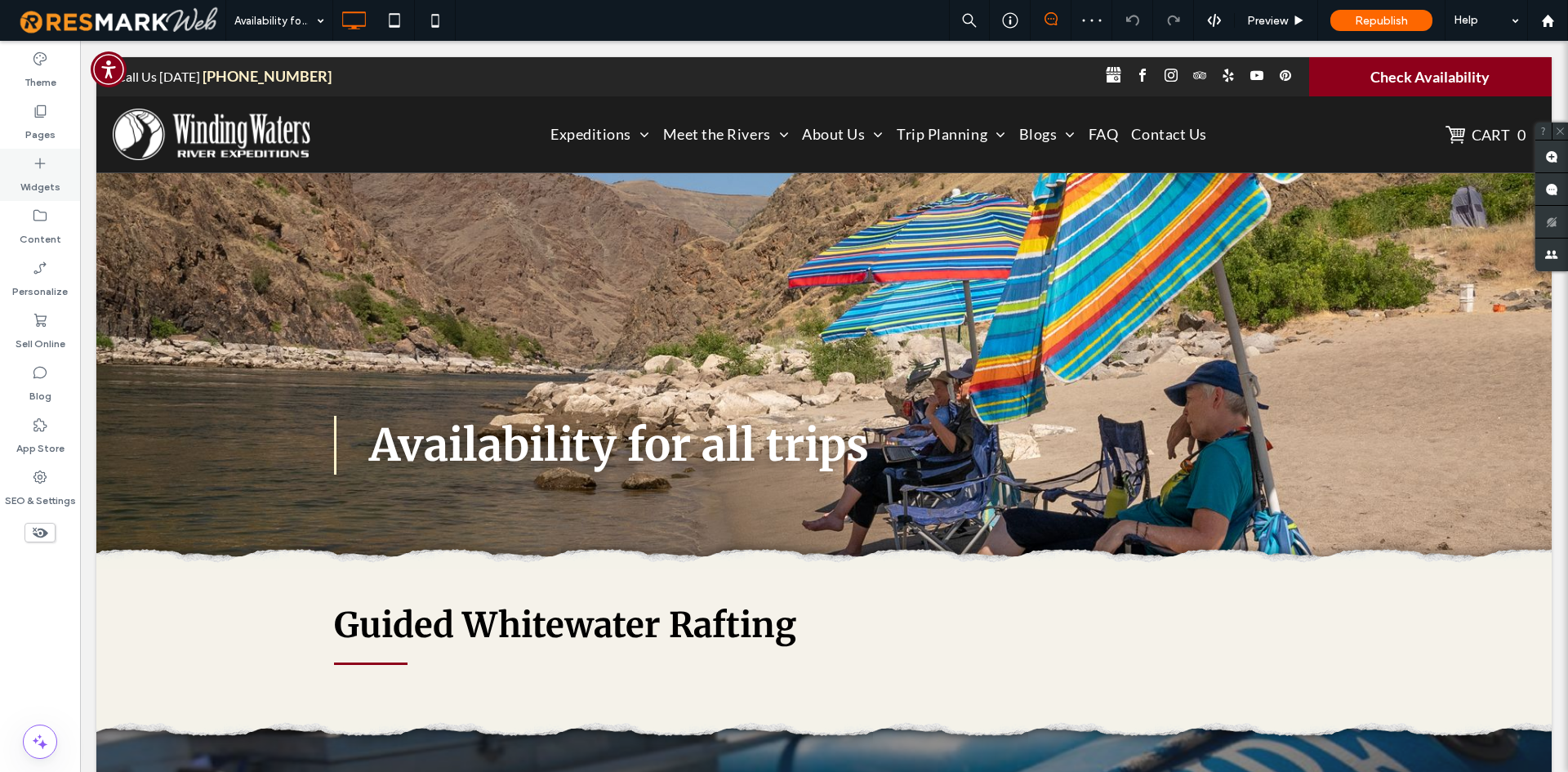
click at [54, 174] on label "Widgets" at bounding box center [41, 182] width 40 height 23
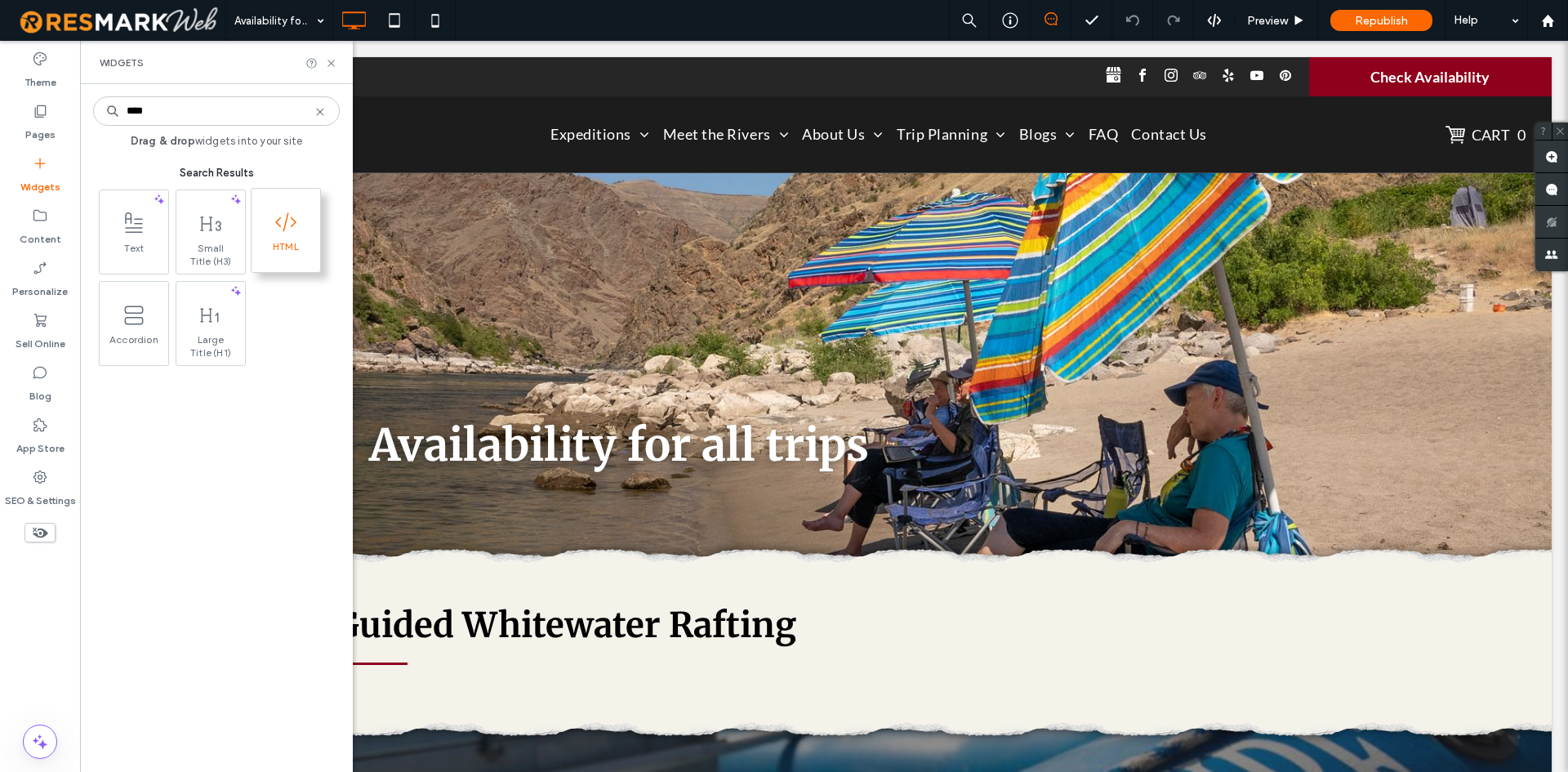
type input "****"
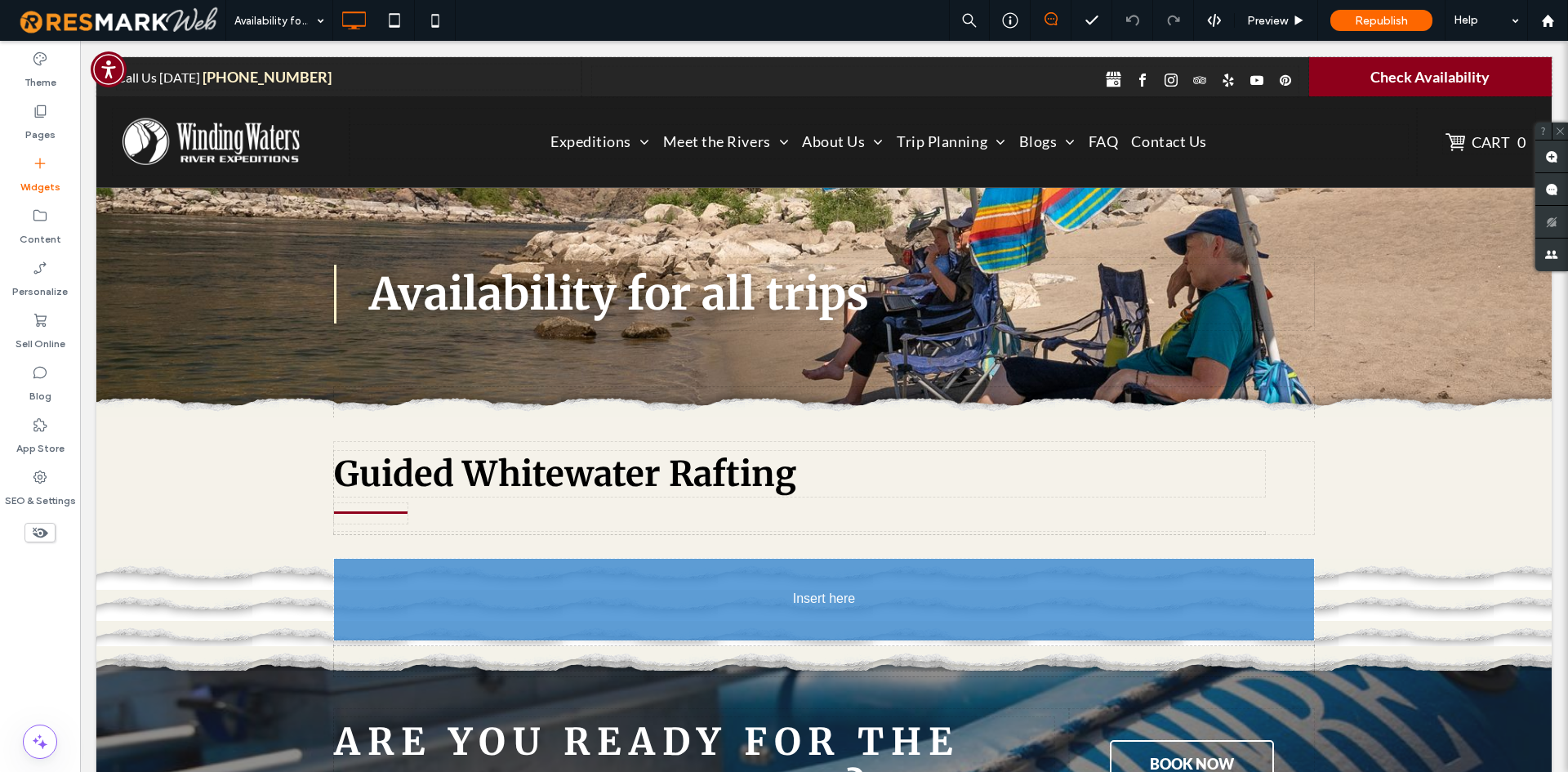
scroll to position [159, 0]
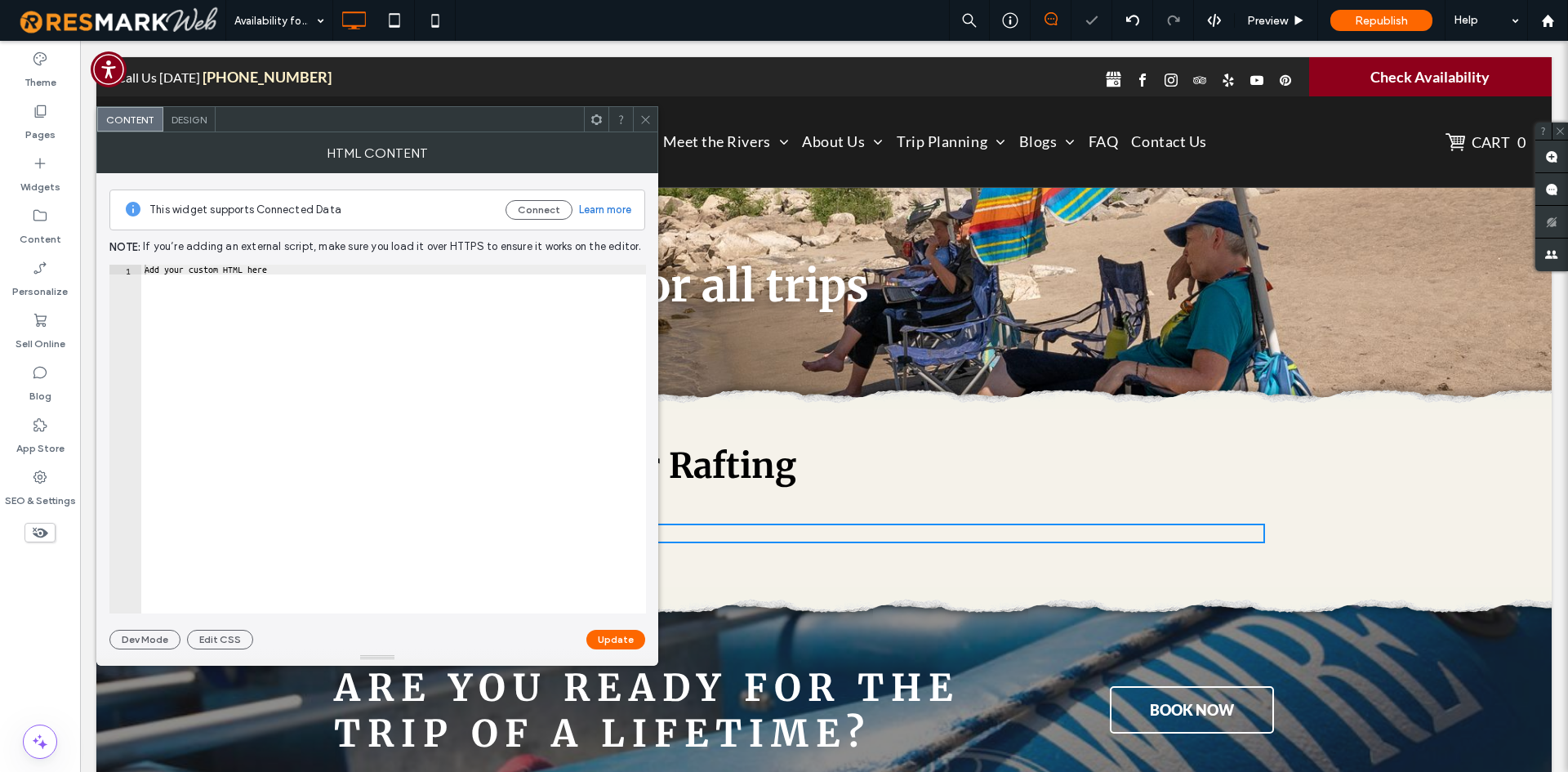
click at [392, 326] on div "Add your custom HTML here" at bounding box center [393, 449] width 504 height 368
paste textarea "Cursor at row 2"
type textarea "**********"
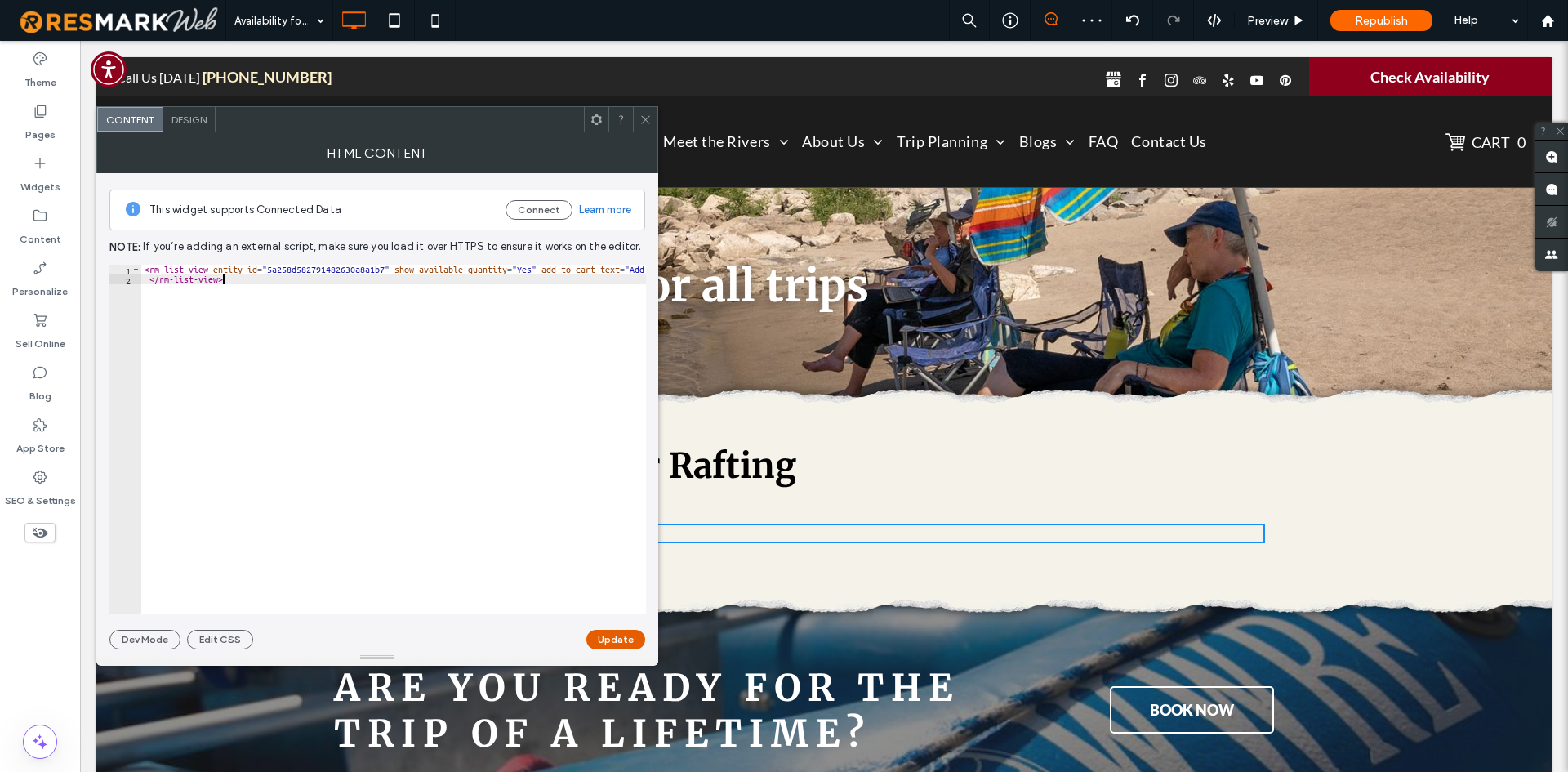
click at [611, 641] on button "Update" at bounding box center [615, 640] width 59 height 20
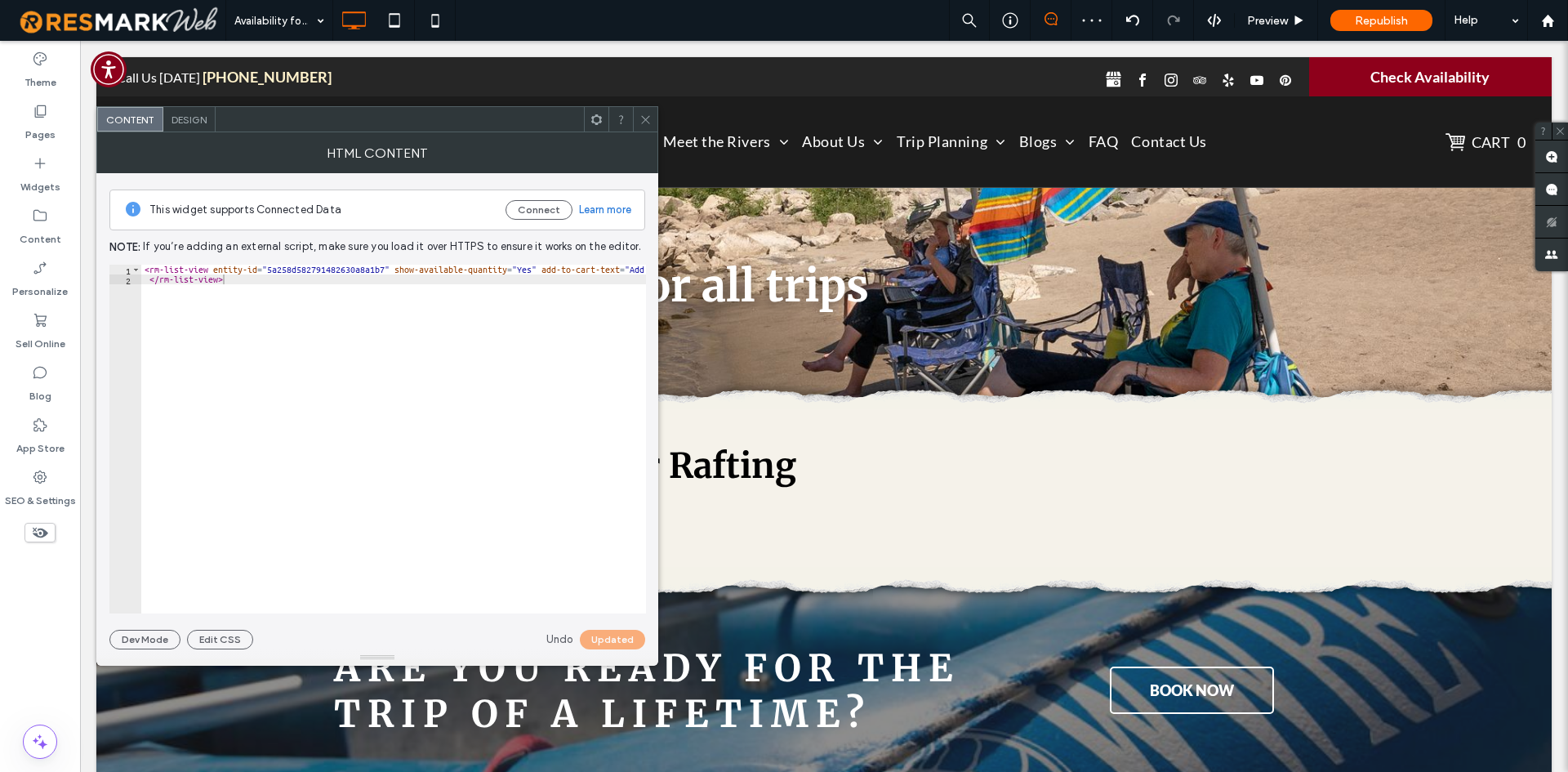
click at [636, 124] on div at bounding box center [645, 119] width 25 height 25
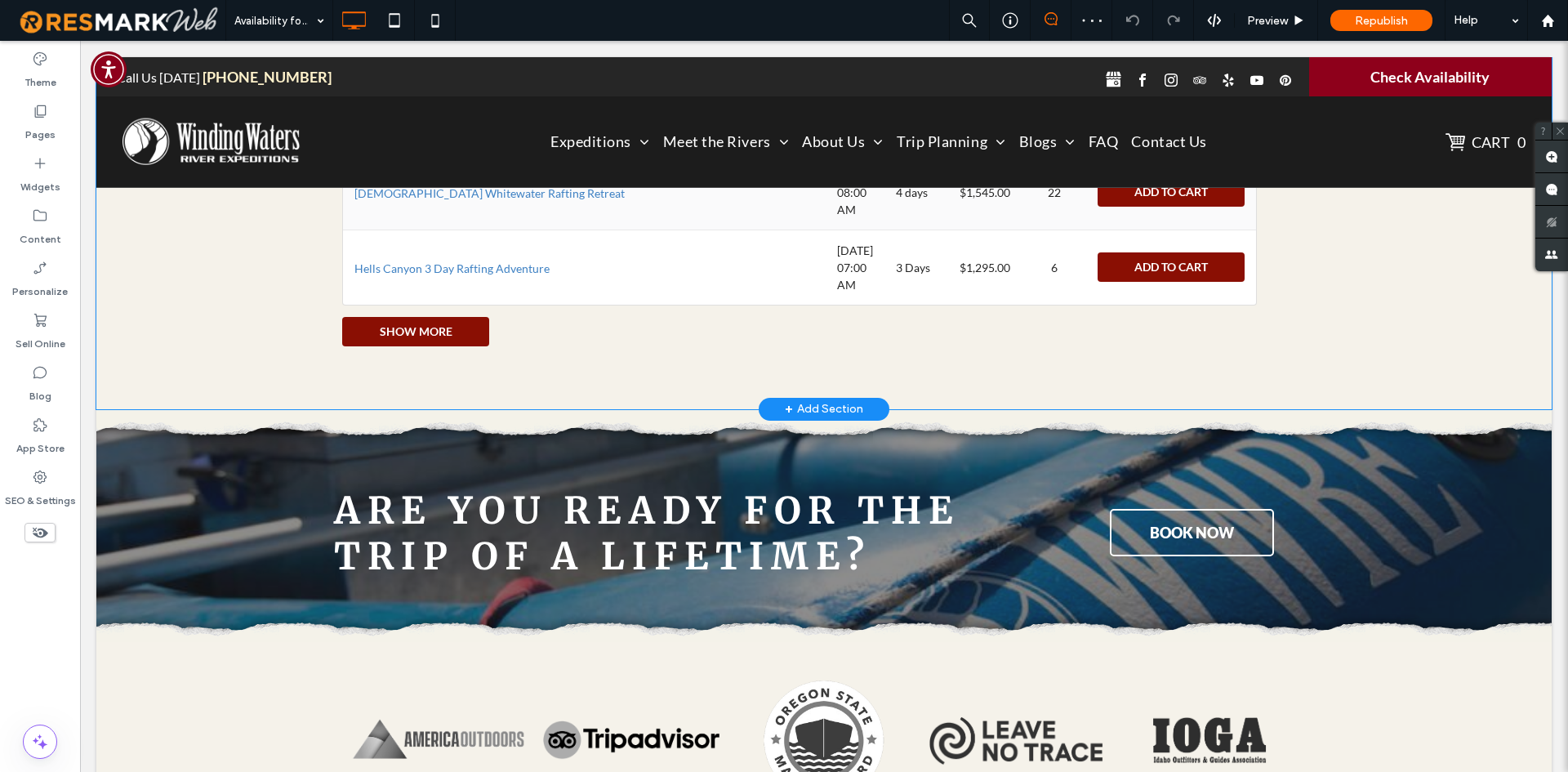
scroll to position [898, 0]
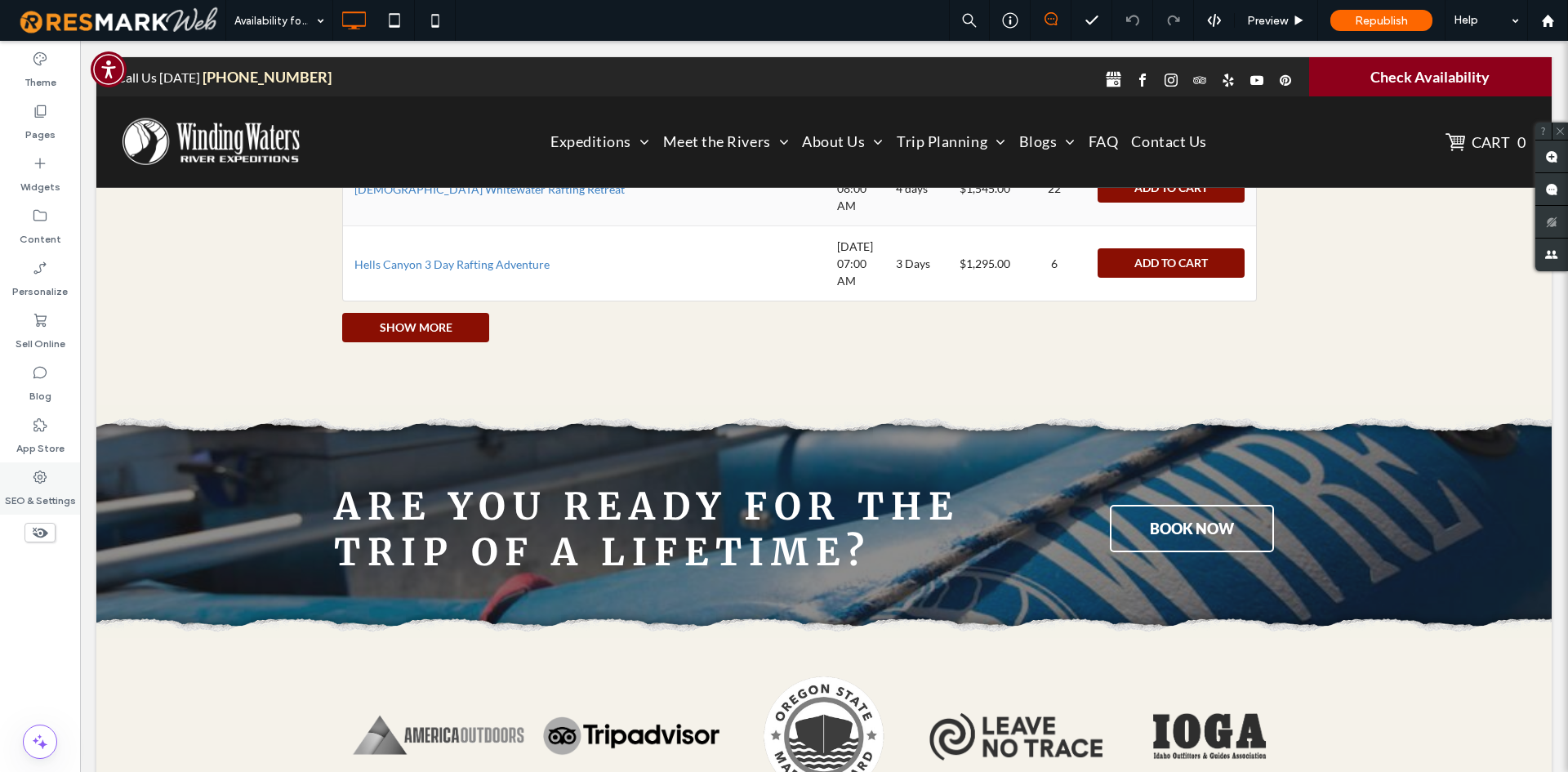
click at [42, 486] on label "SEO & Settings" at bounding box center [40, 496] width 71 height 23
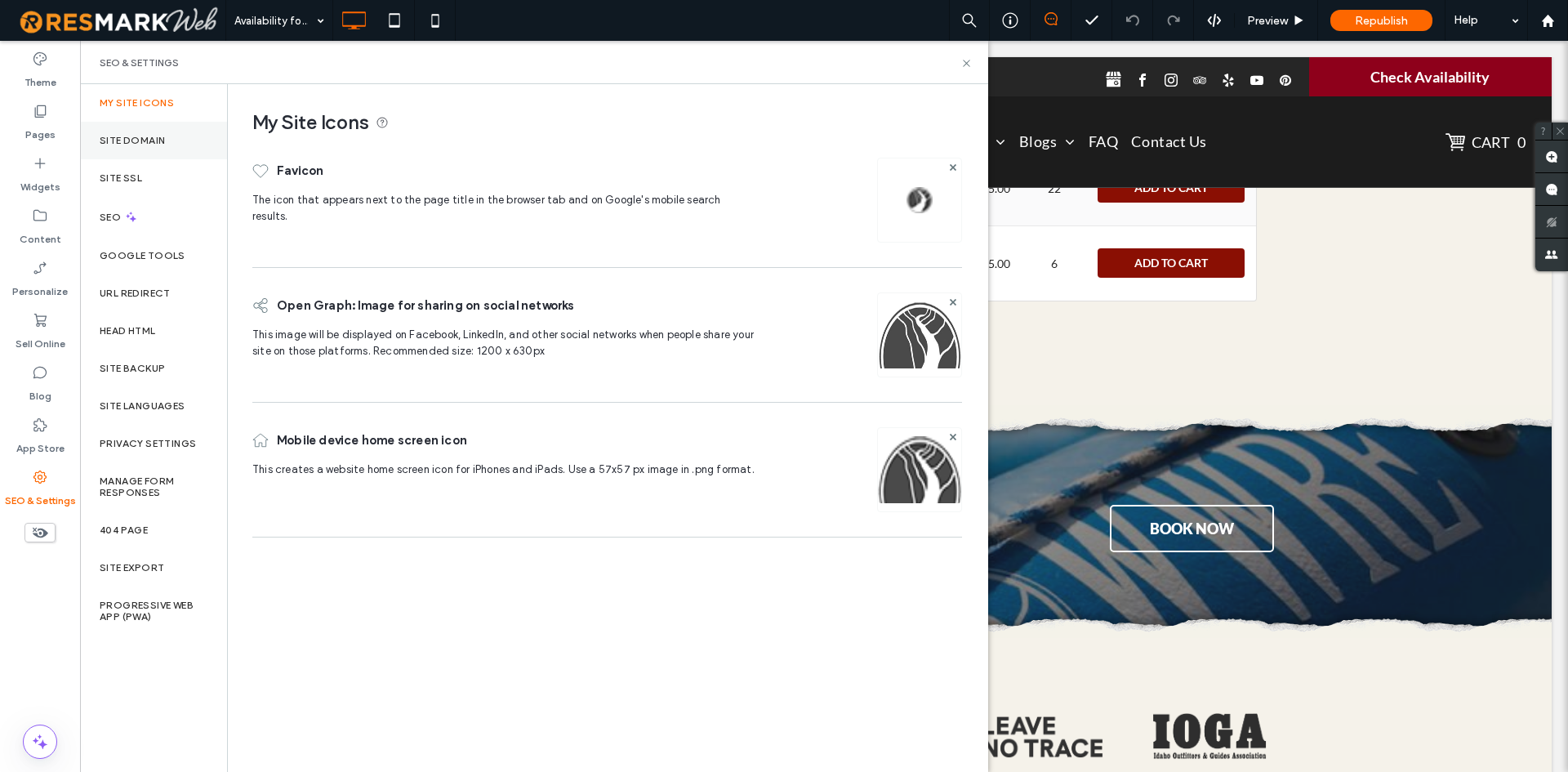
click at [143, 130] on div "Site Domain" at bounding box center [153, 140] width 147 height 38
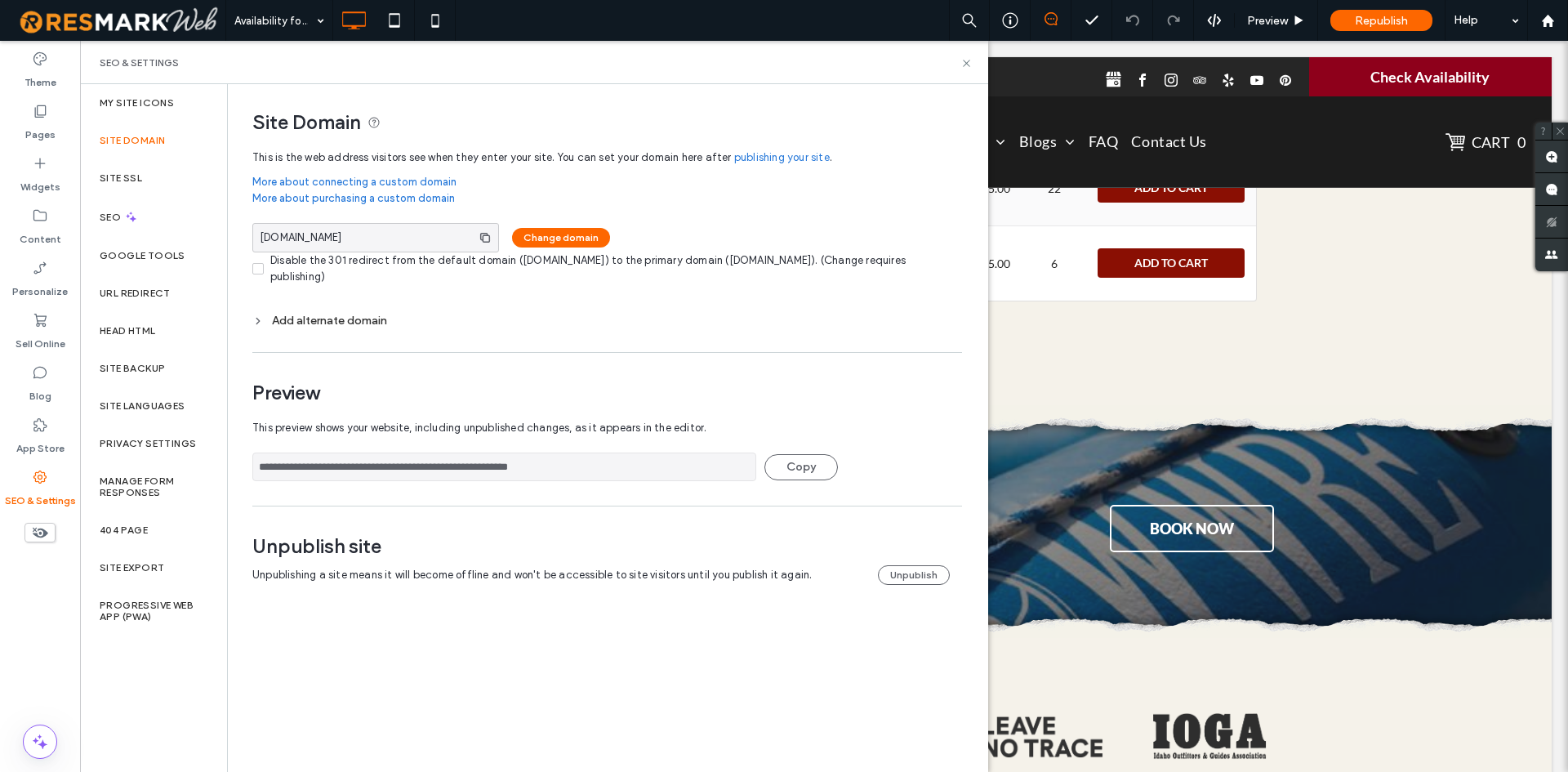
click at [975, 66] on div "SEO & Settings" at bounding box center [533, 63] width 908 height 44
click at [969, 58] on icon at bounding box center [966, 63] width 12 height 12
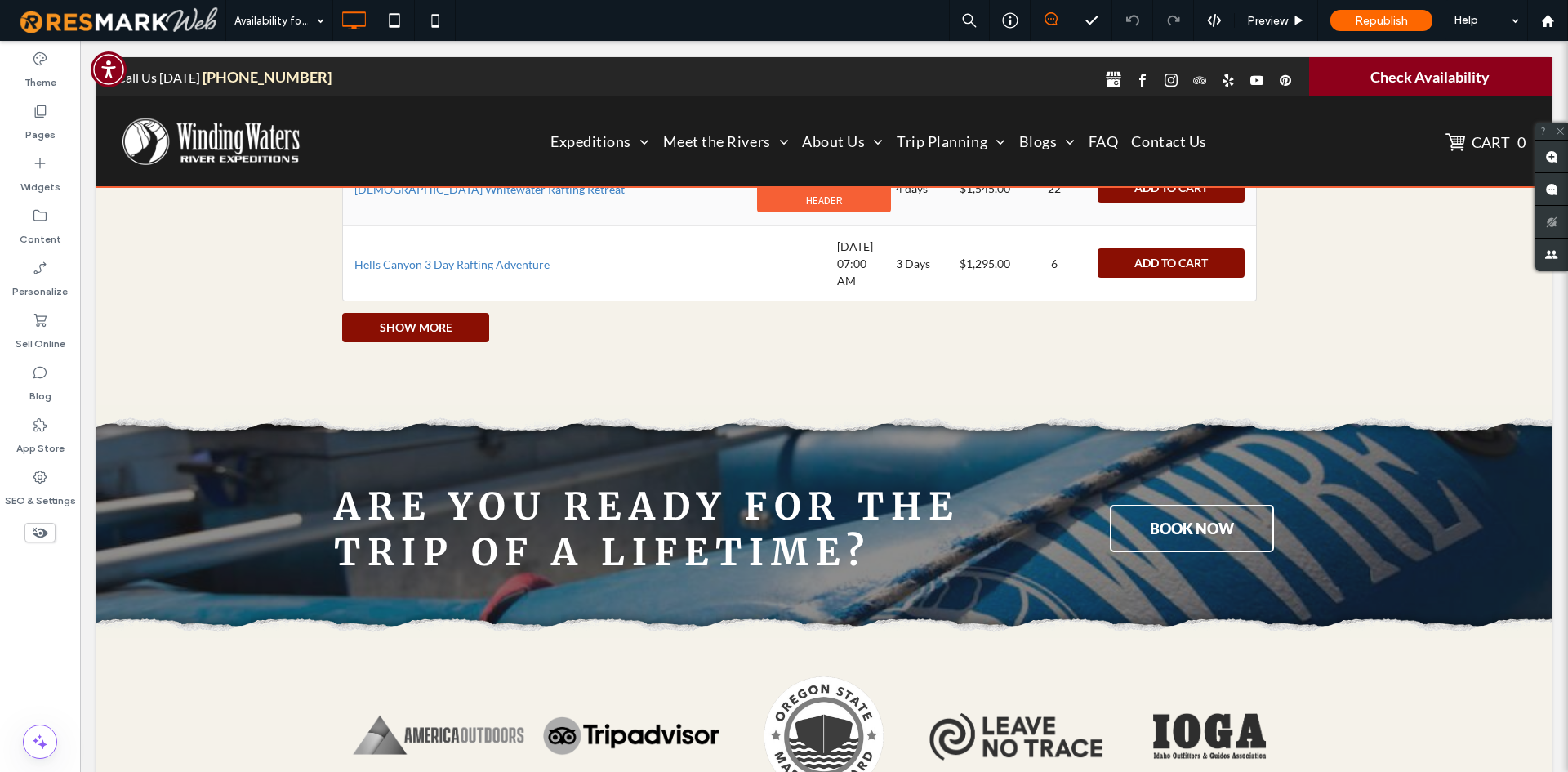
drag, startPoint x: 1379, startPoint y: 75, endPoint x: 1427, endPoint y: 64, distance: 49.2
click at [1427, 64] on div at bounding box center [824, 121] width 1456 height 130
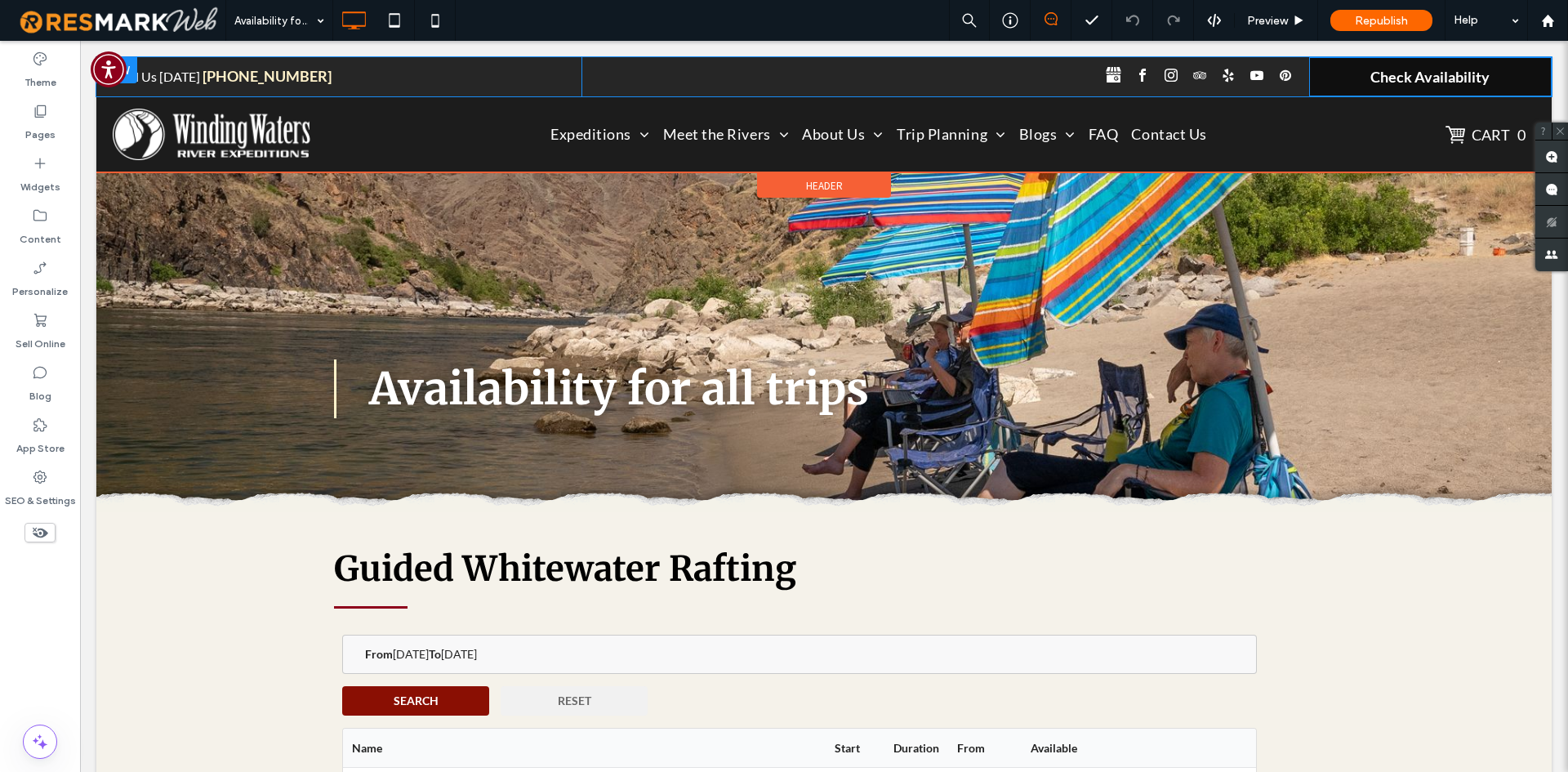
scroll to position [0, 0]
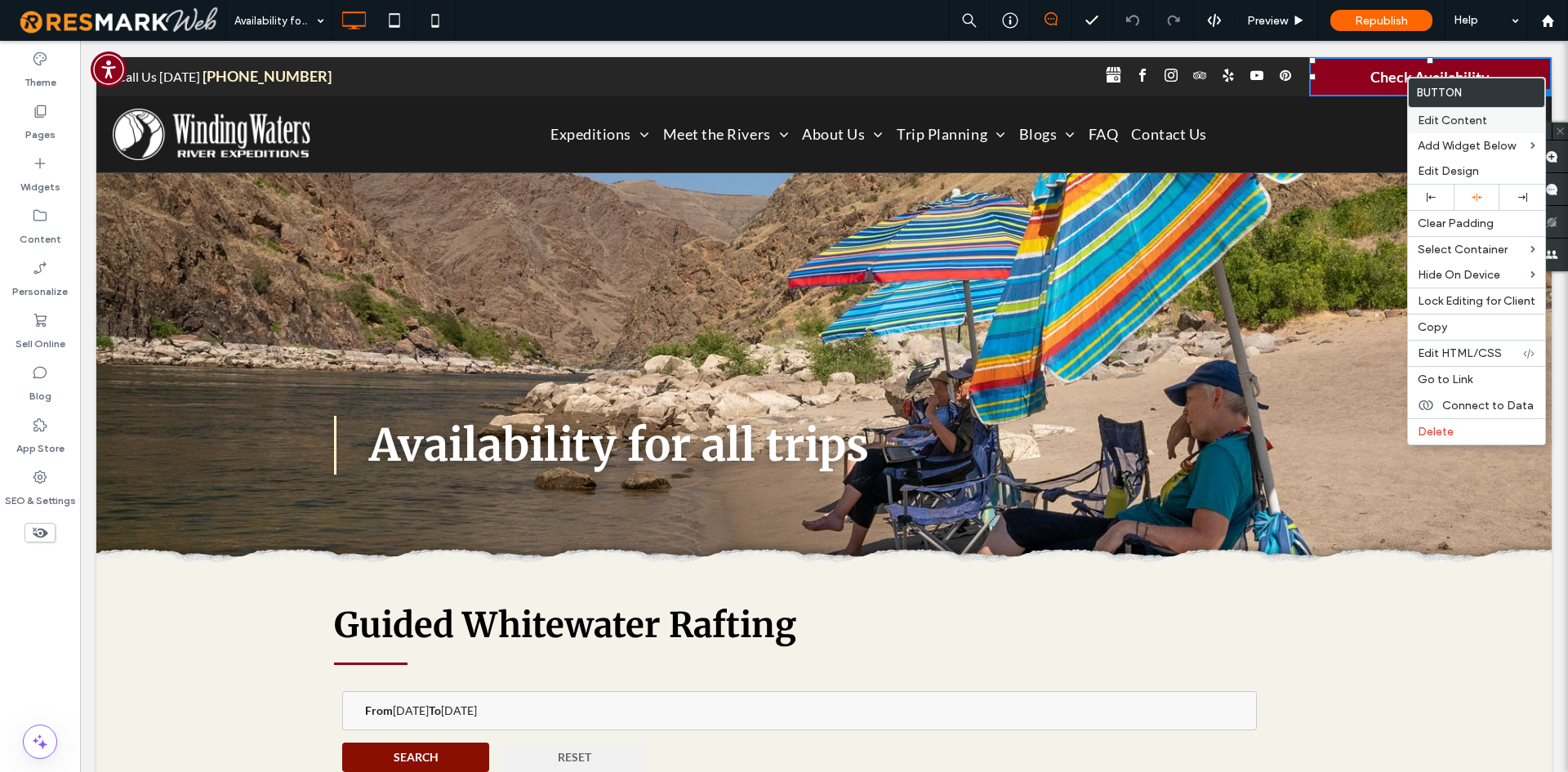
click at [1437, 125] on span "Edit Content" at bounding box center [1453, 120] width 70 height 14
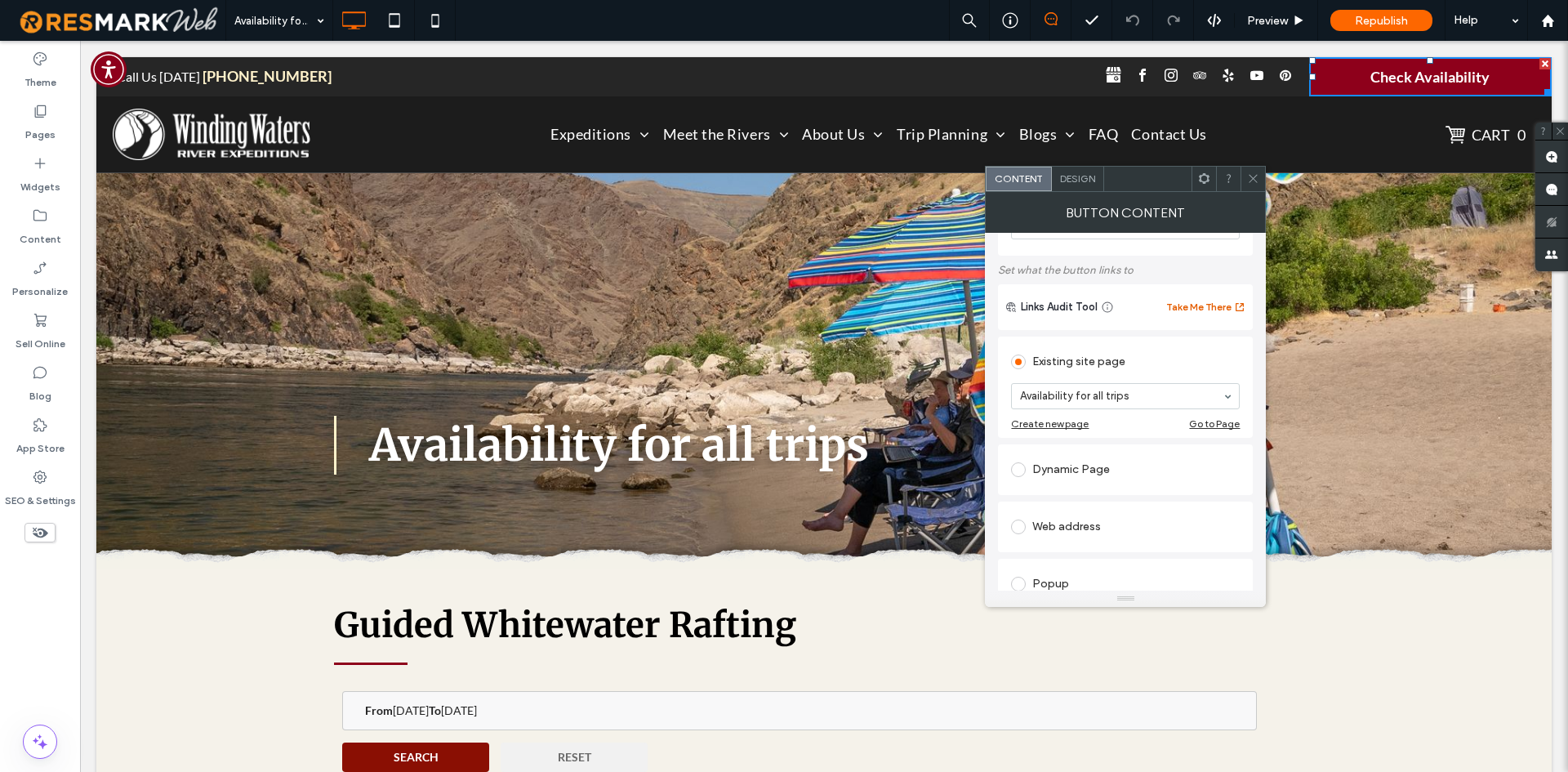
scroll to position [163, 0]
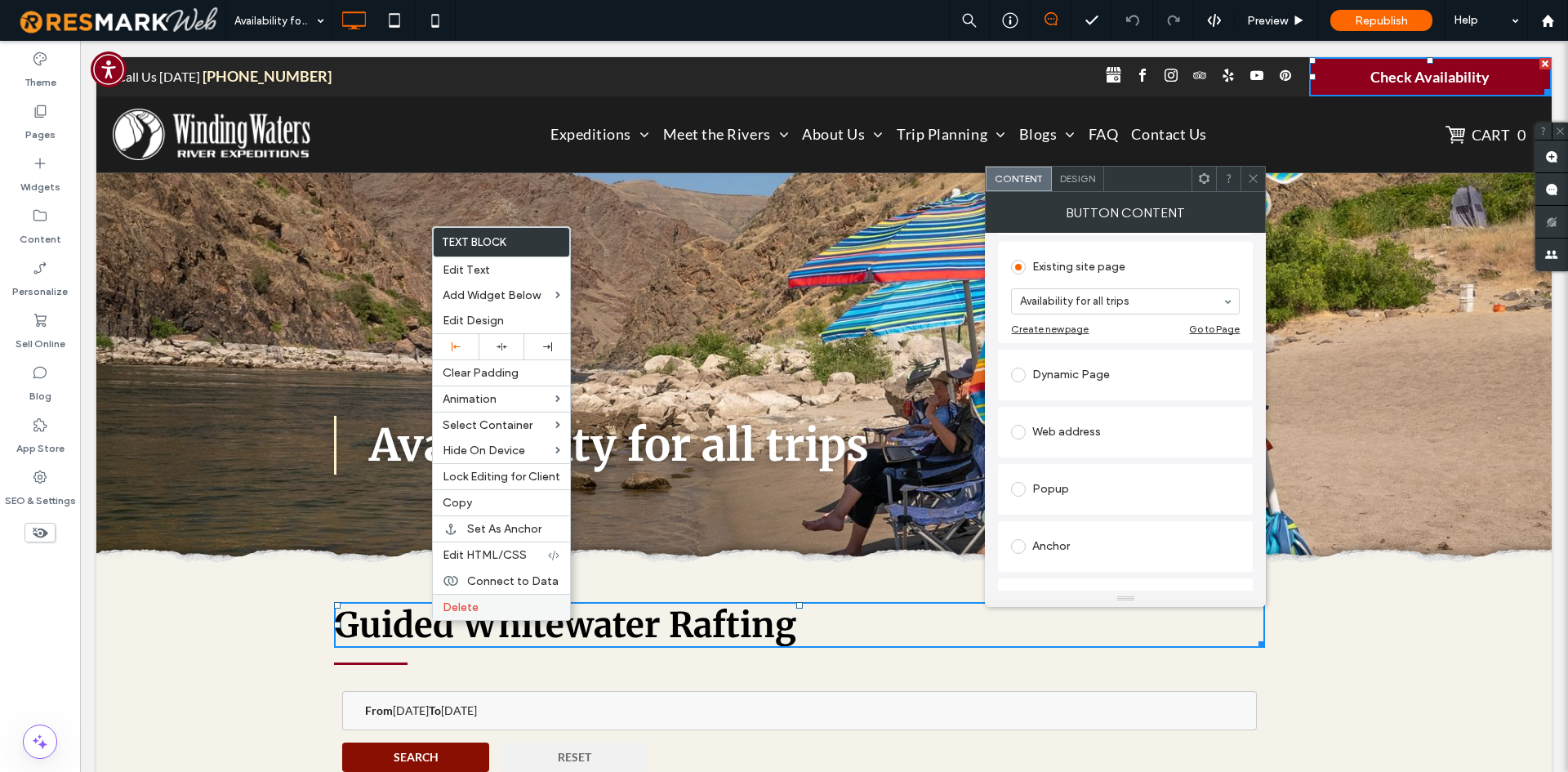
click at [449, 605] on span "Delete" at bounding box center [461, 607] width 36 height 14
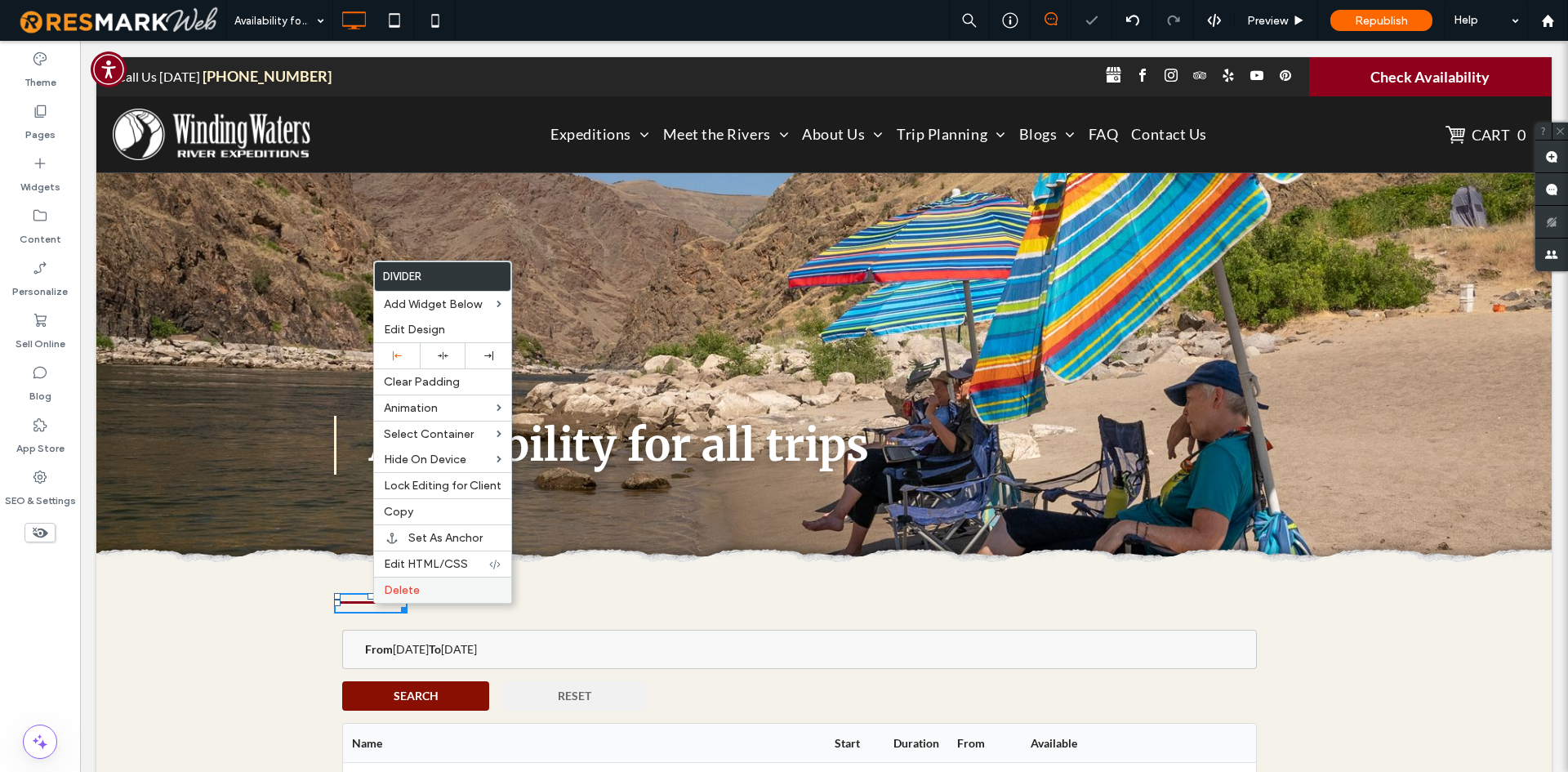
click at [399, 591] on span "Delete" at bounding box center [402, 590] width 36 height 14
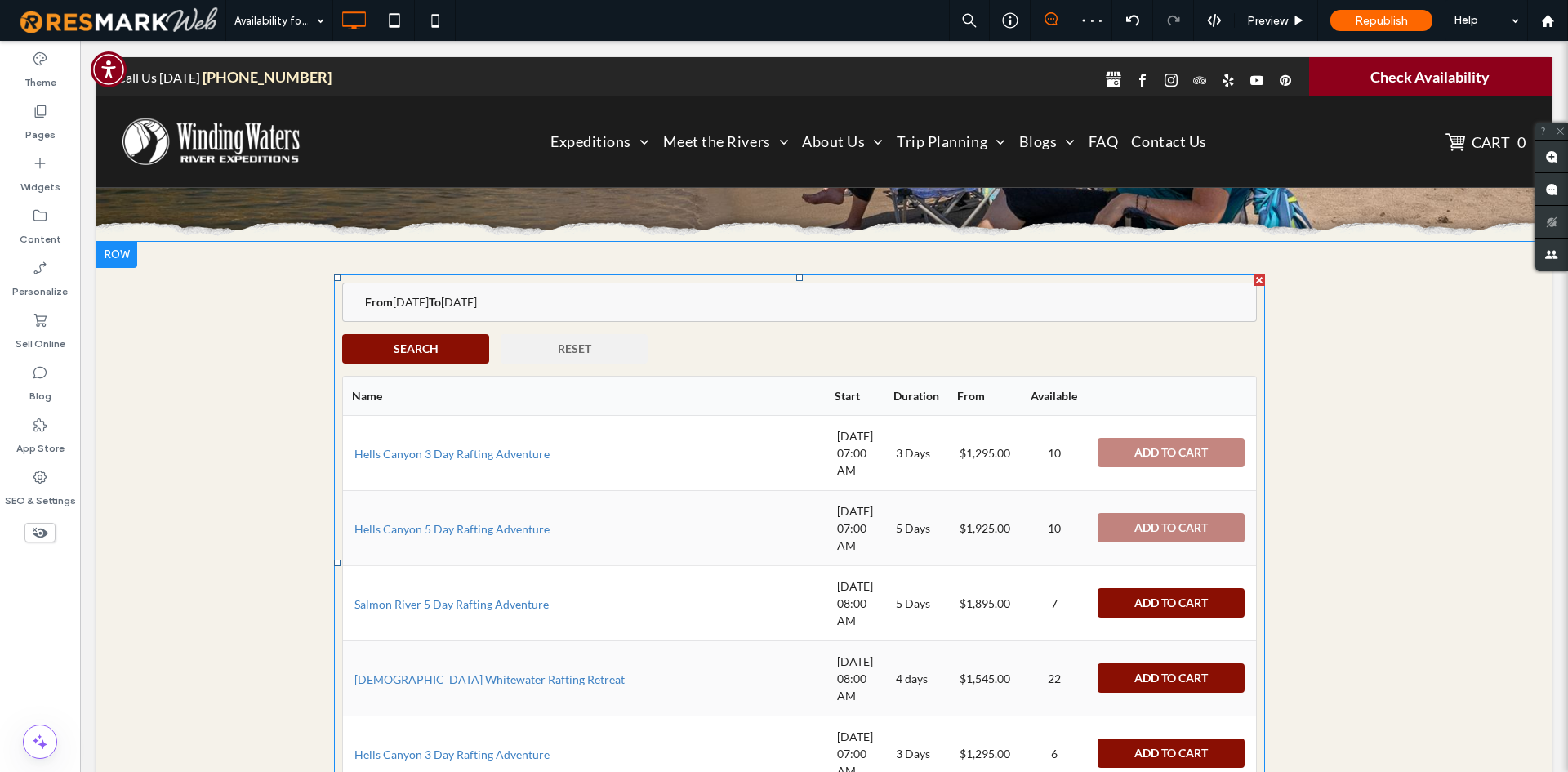
scroll to position [572, 0]
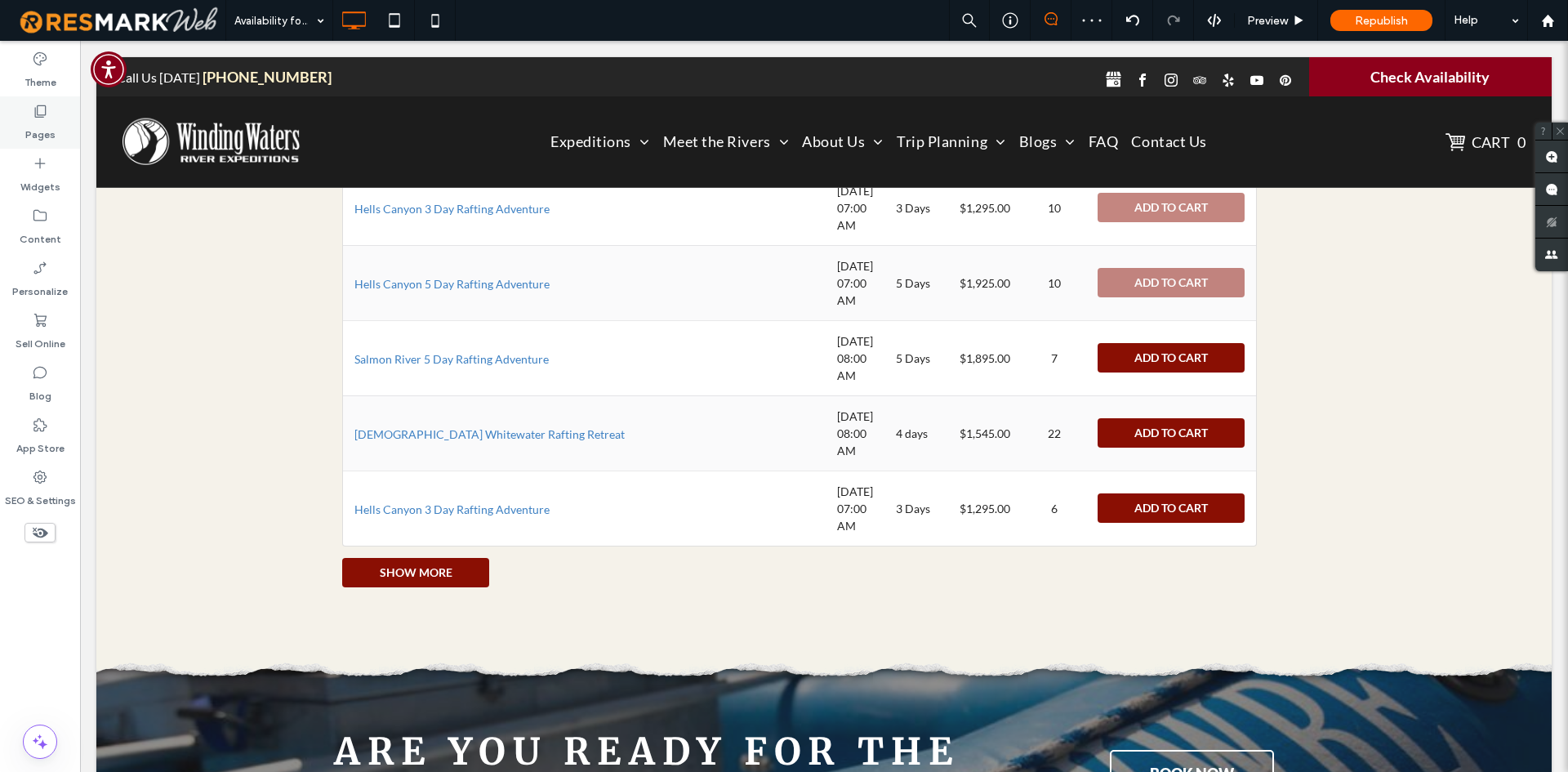
click at [48, 130] on label "Pages" at bounding box center [40, 130] width 30 height 23
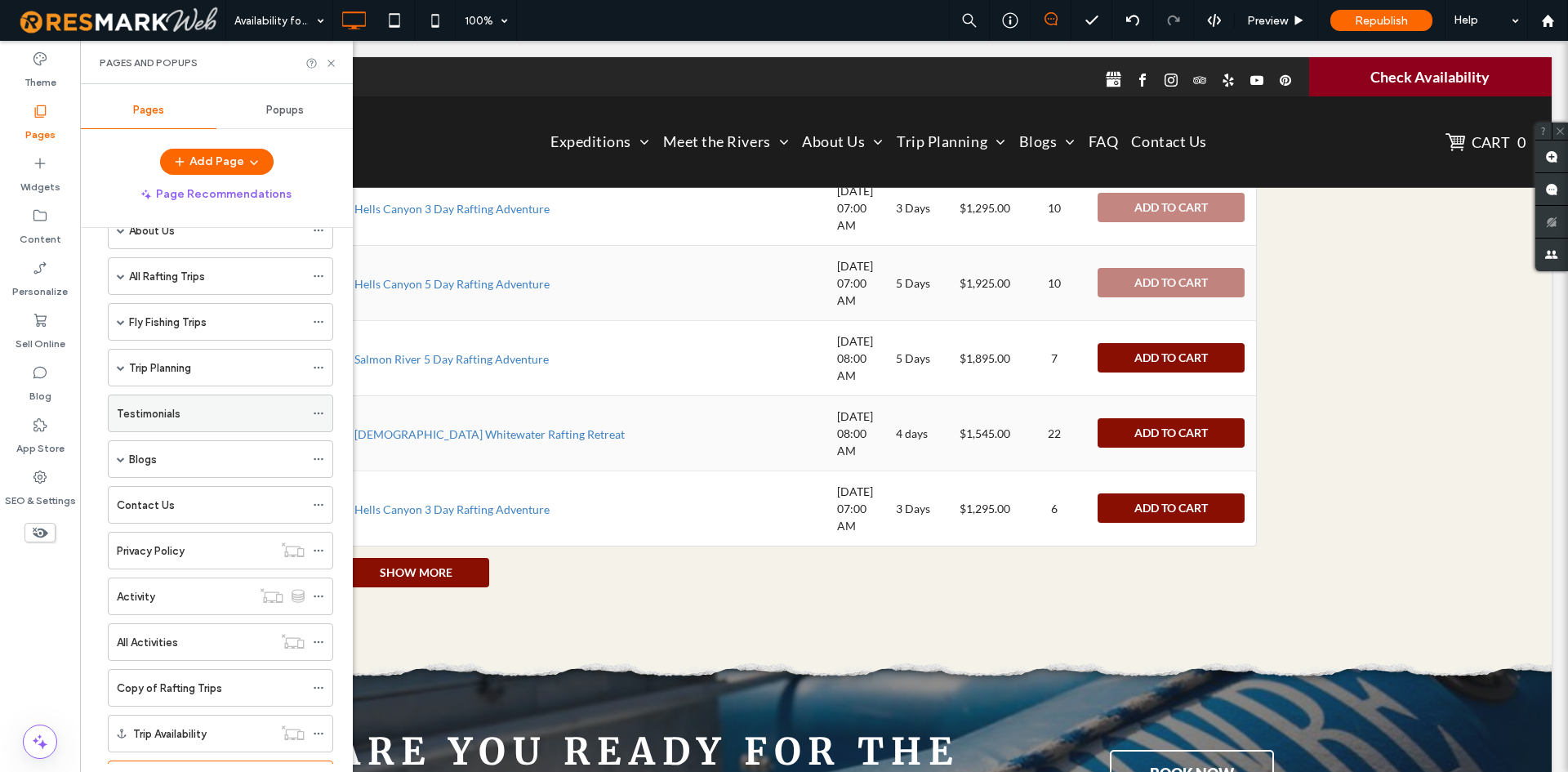
scroll to position [165, 0]
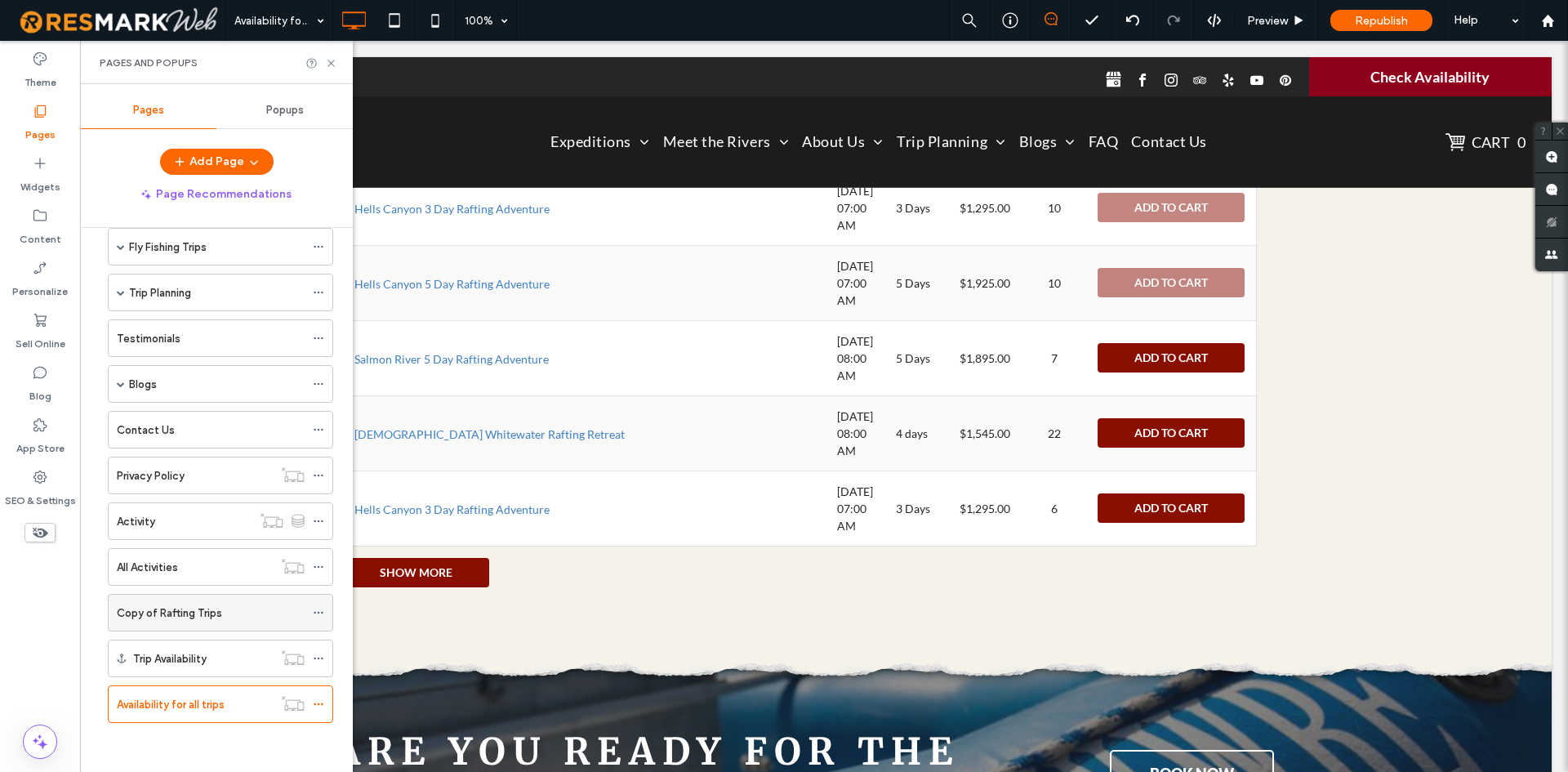
click at [178, 618] on label "Copy of Rafting Trips" at bounding box center [169, 613] width 105 height 29
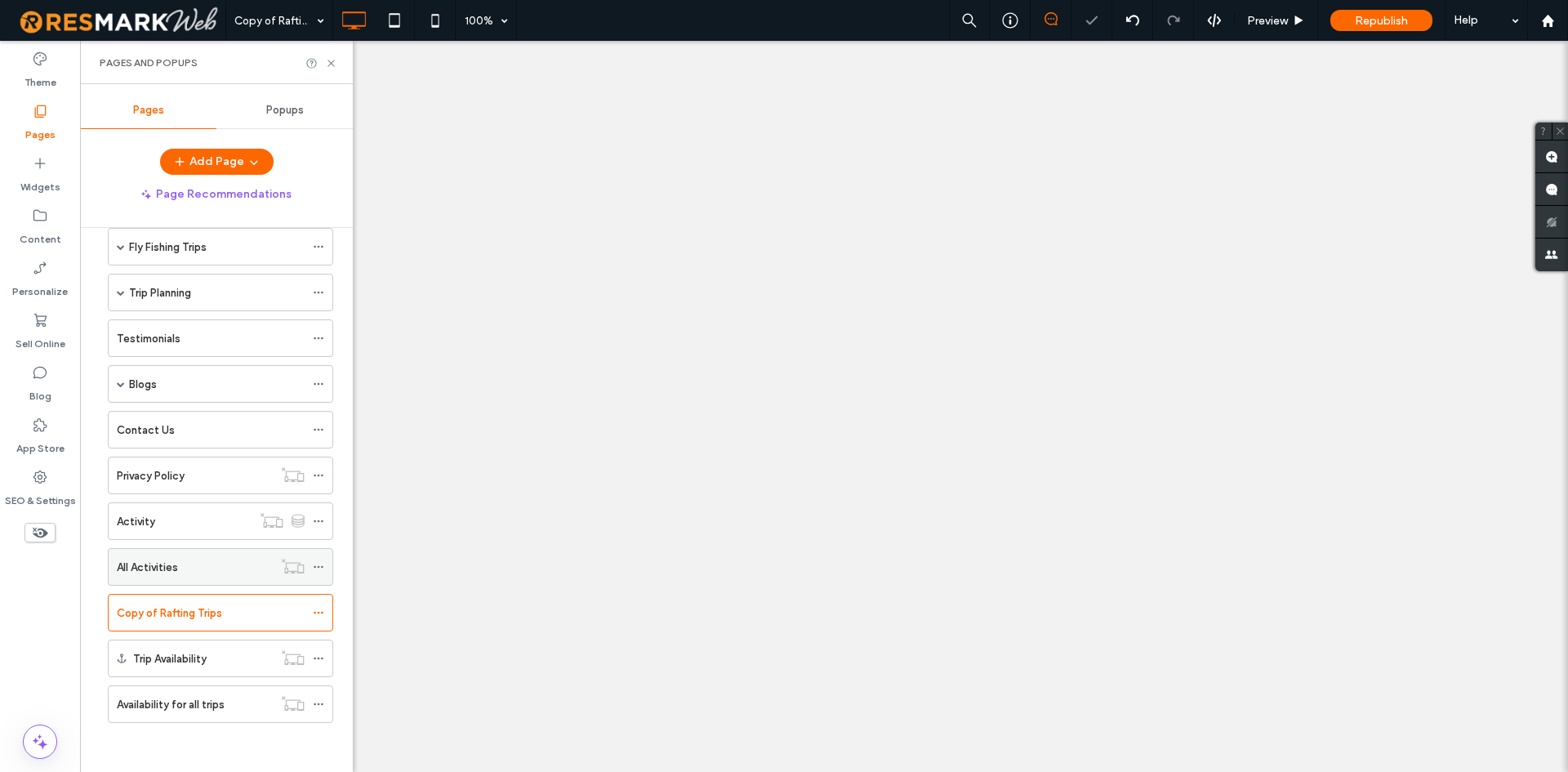
select select
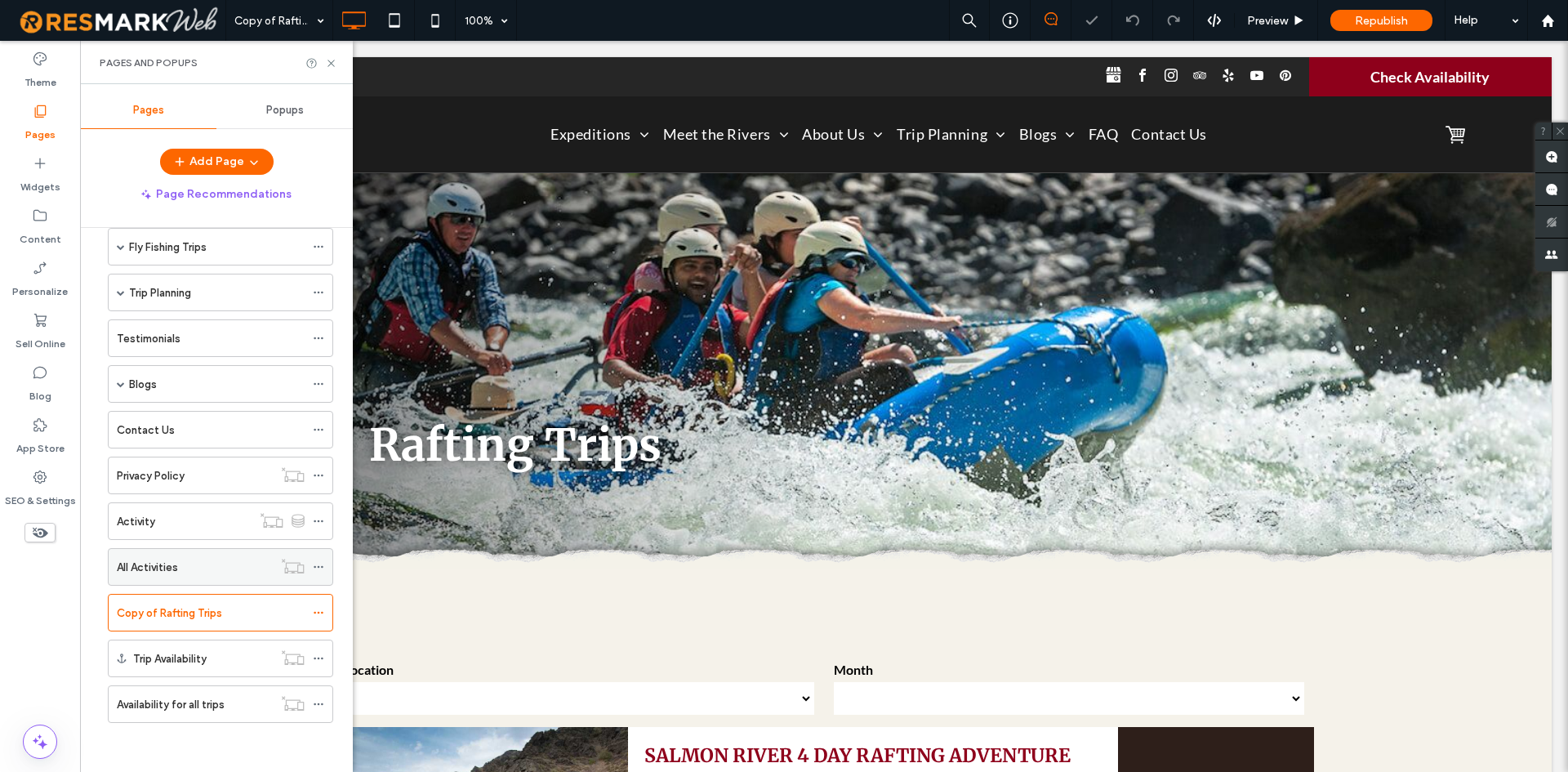
click at [138, 574] on label "All Activities" at bounding box center [147, 567] width 62 height 29
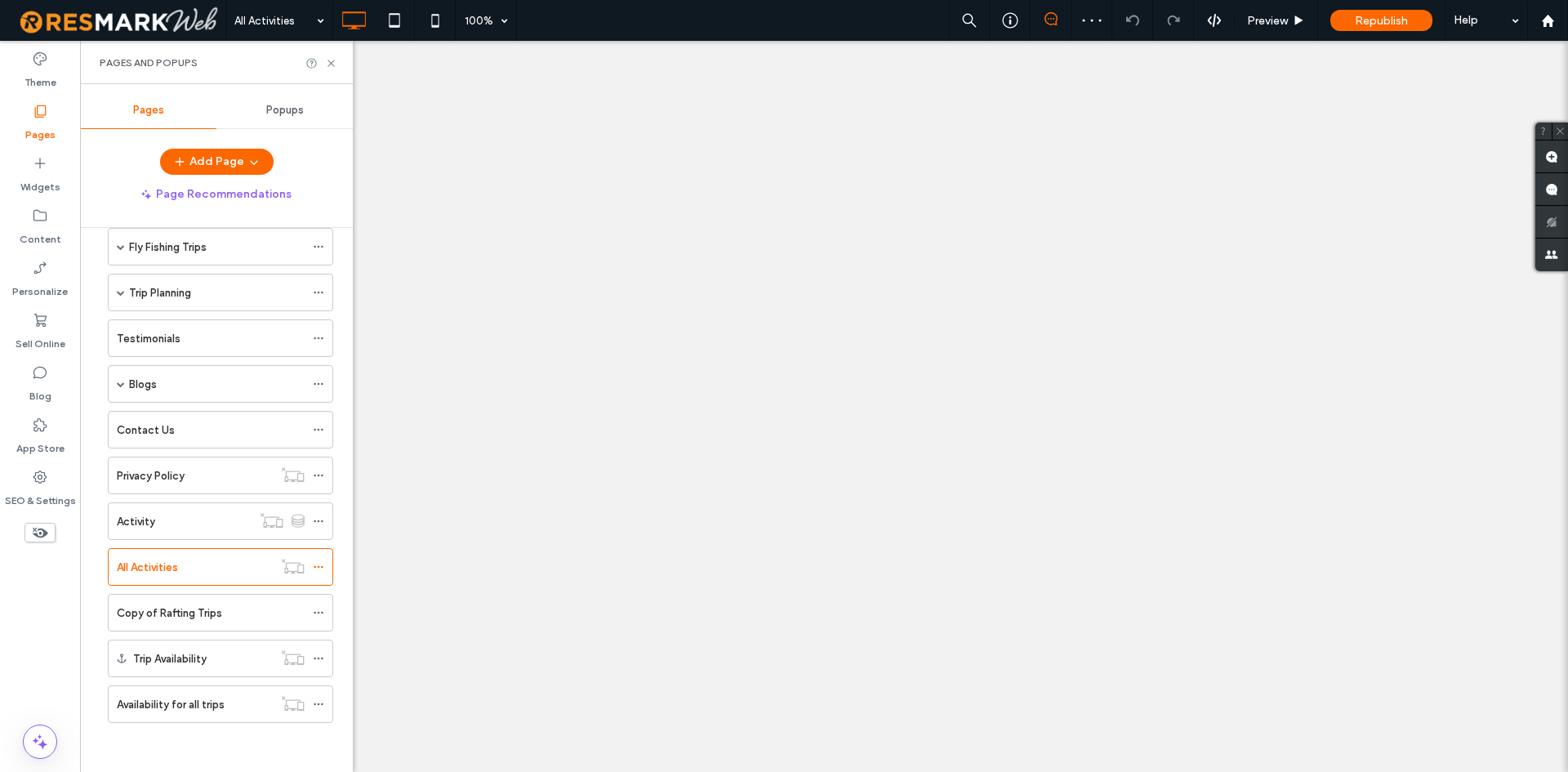
select select
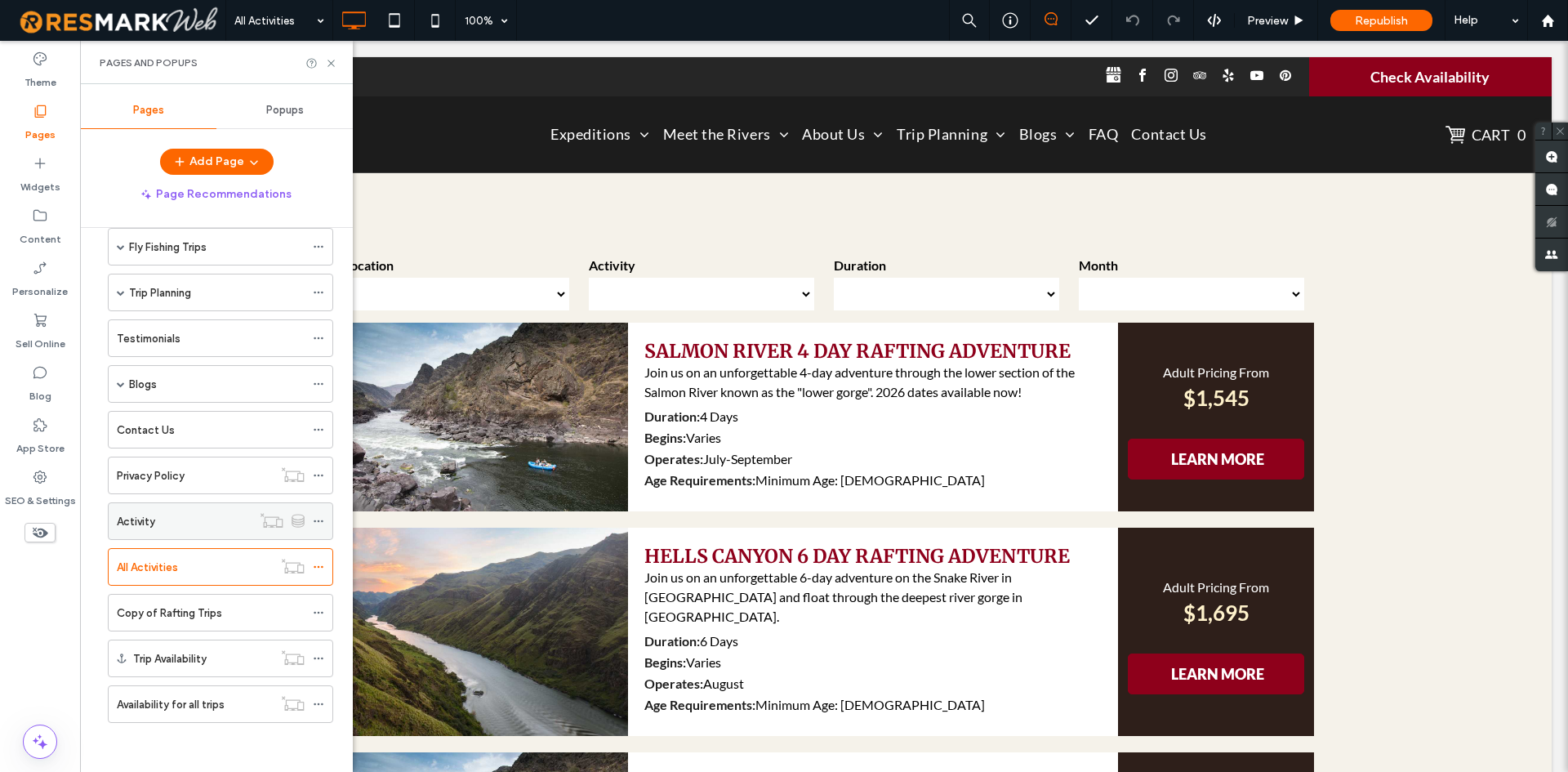
click at [232, 520] on div "Activity" at bounding box center [183, 520] width 134 height 17
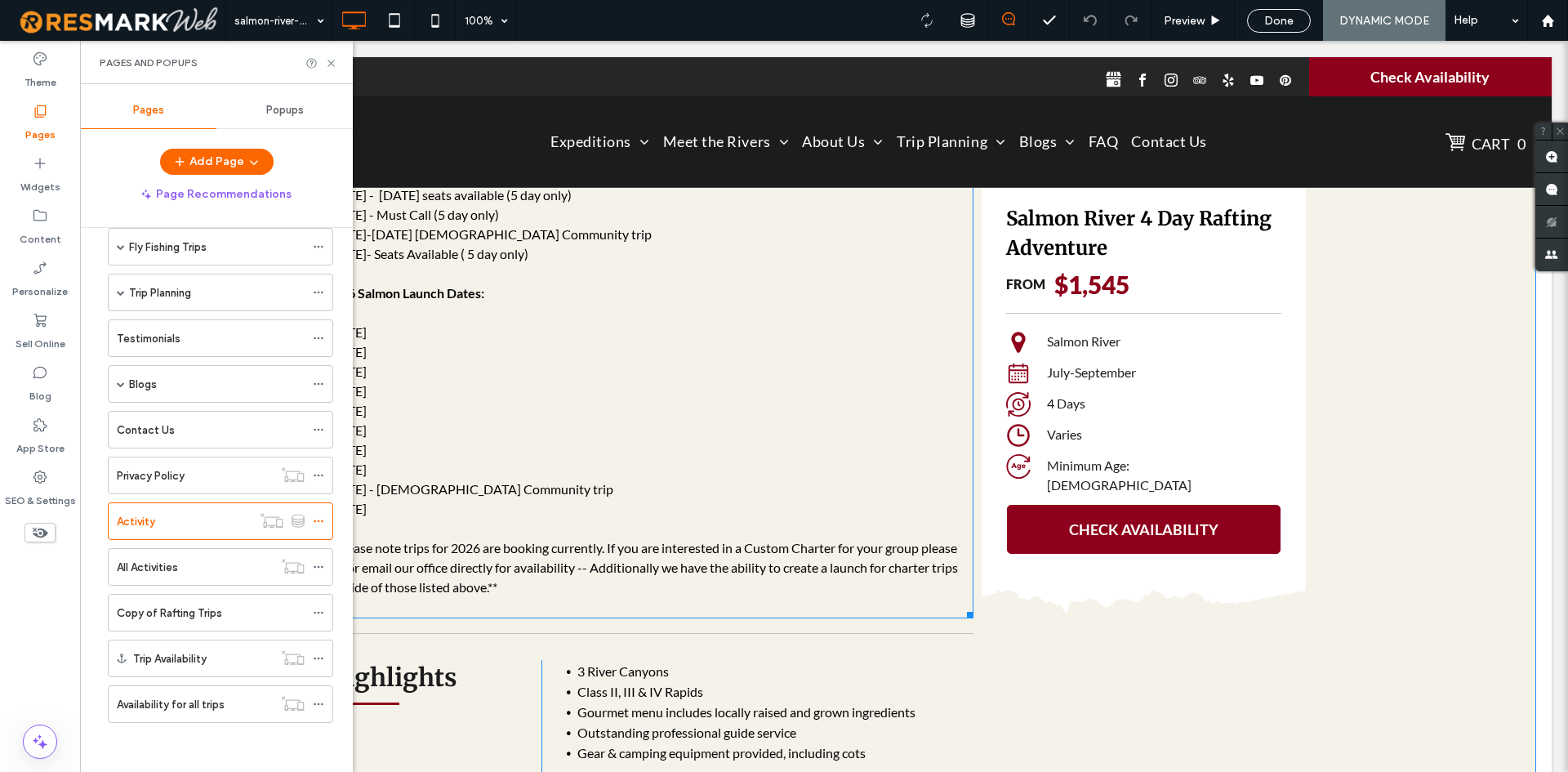
scroll to position [1552, 0]
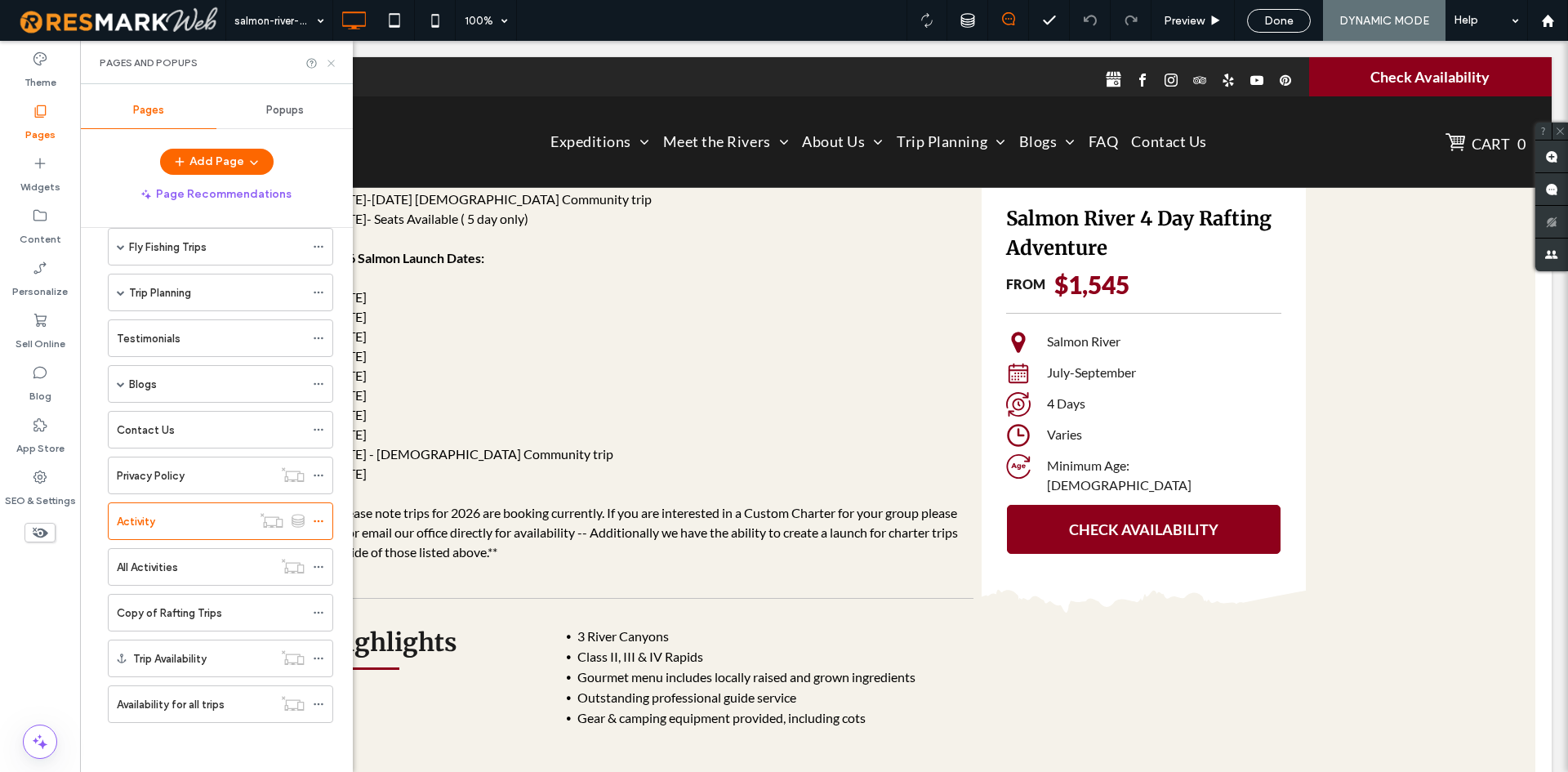
click at [326, 66] on icon at bounding box center [331, 63] width 12 height 12
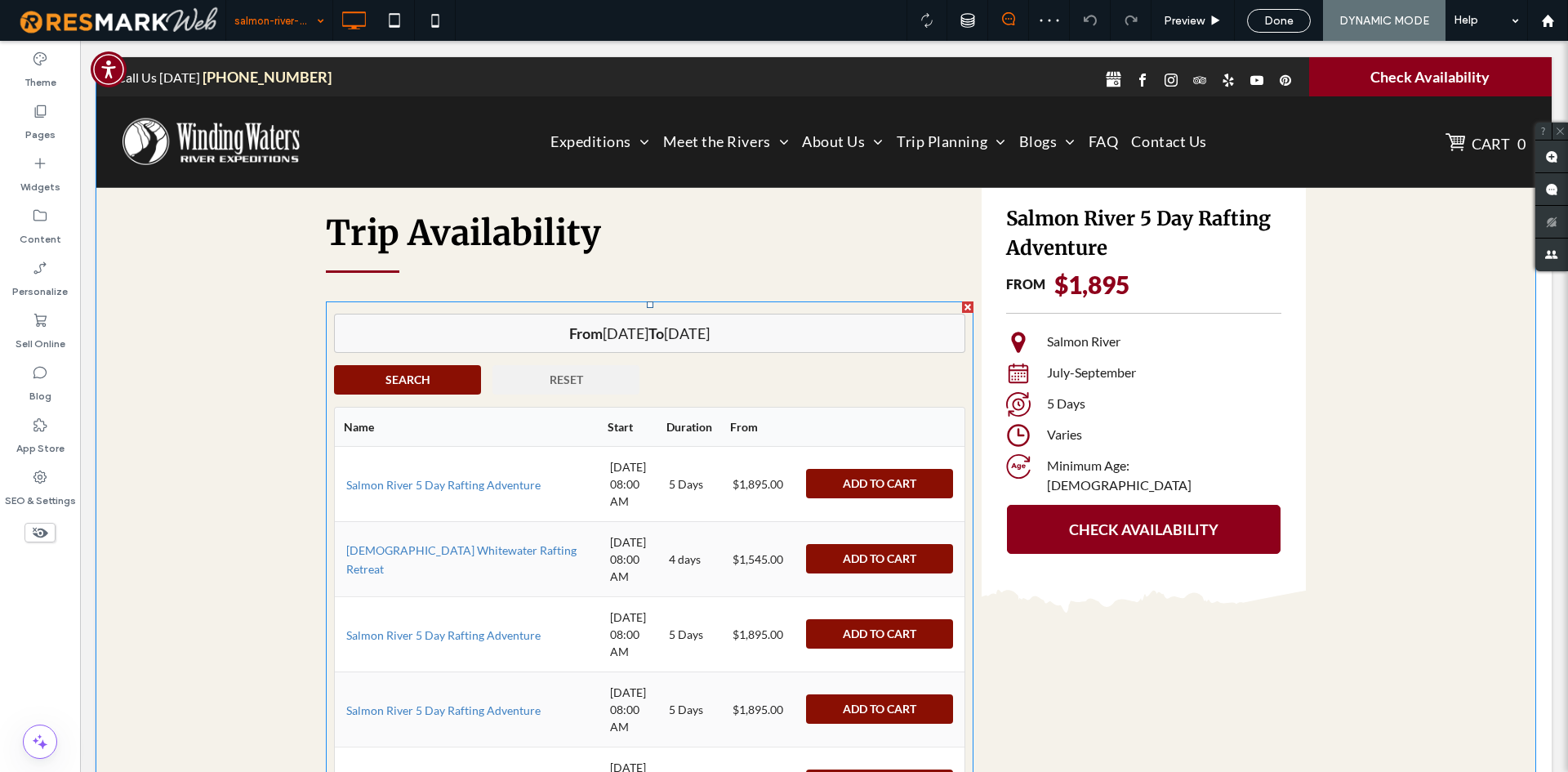
scroll to position [3343, 0]
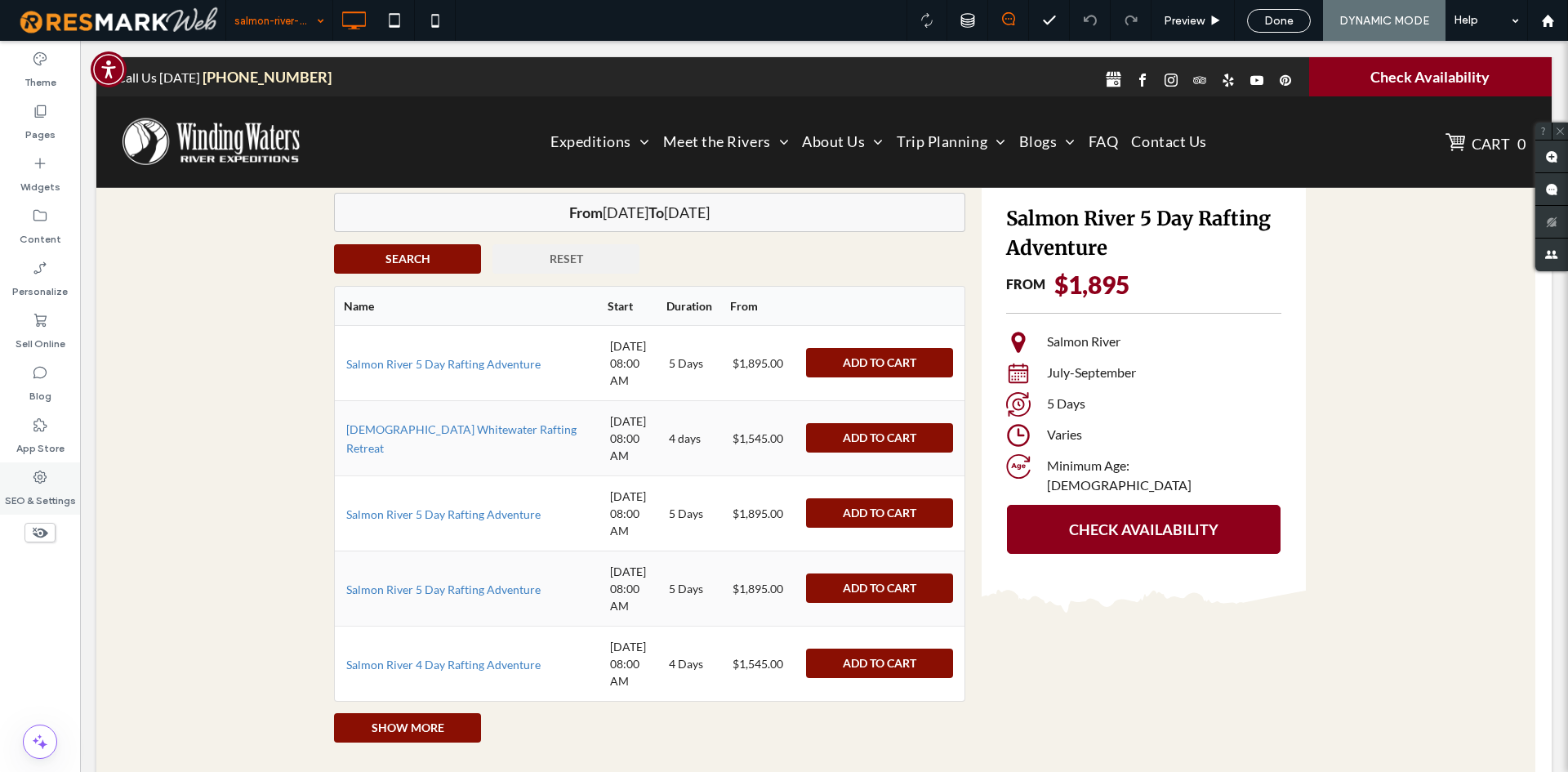
click at [59, 491] on label "SEO & Settings" at bounding box center [40, 496] width 71 height 23
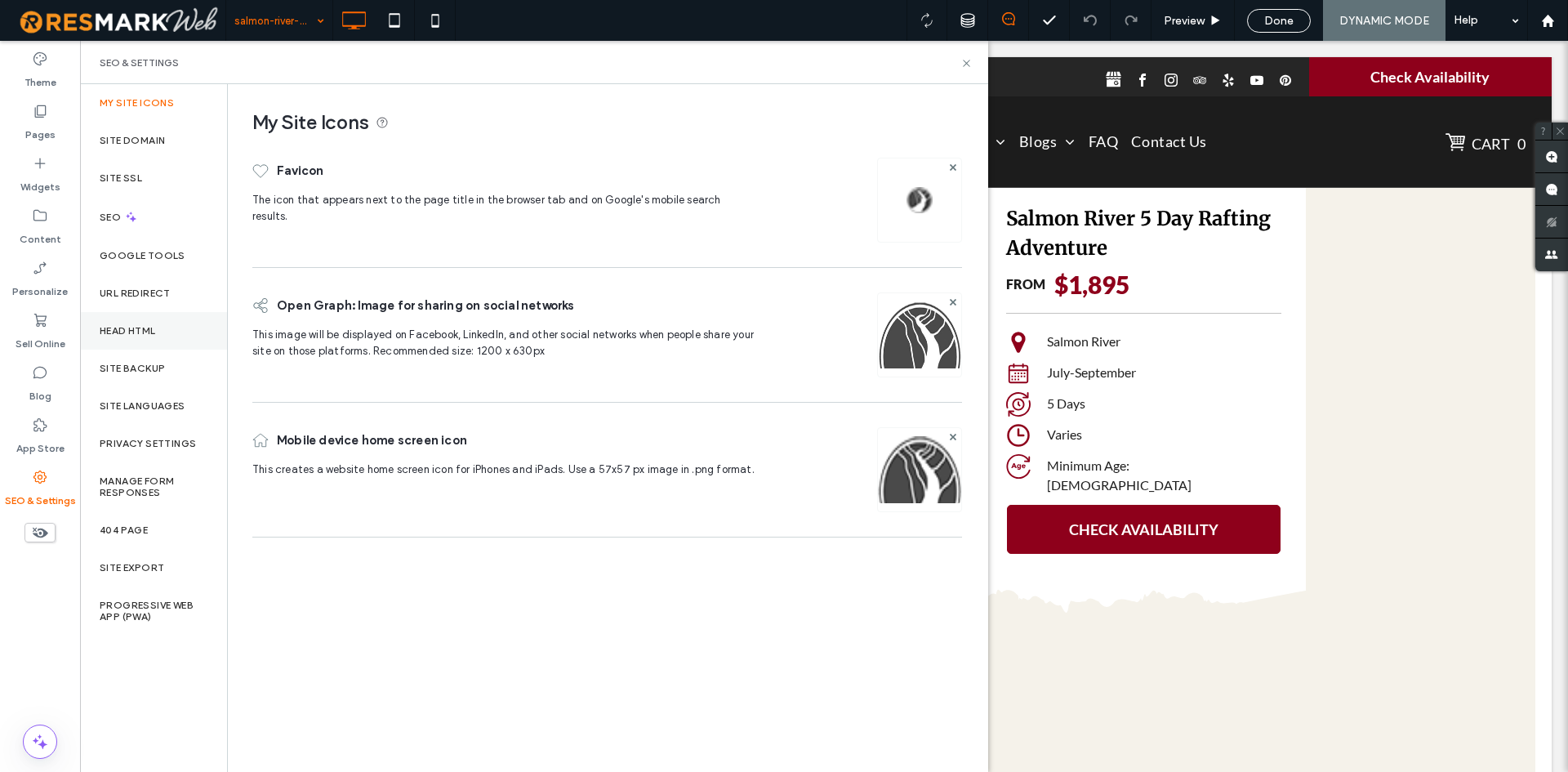
click at [154, 345] on div "My Site Icons Site Domain Site SSL SEO Google Tools URL Redirect Head HTML Site…" at bounding box center [153, 428] width 147 height 687
click at [160, 334] on div "Head HTML" at bounding box center [153, 331] width 147 height 38
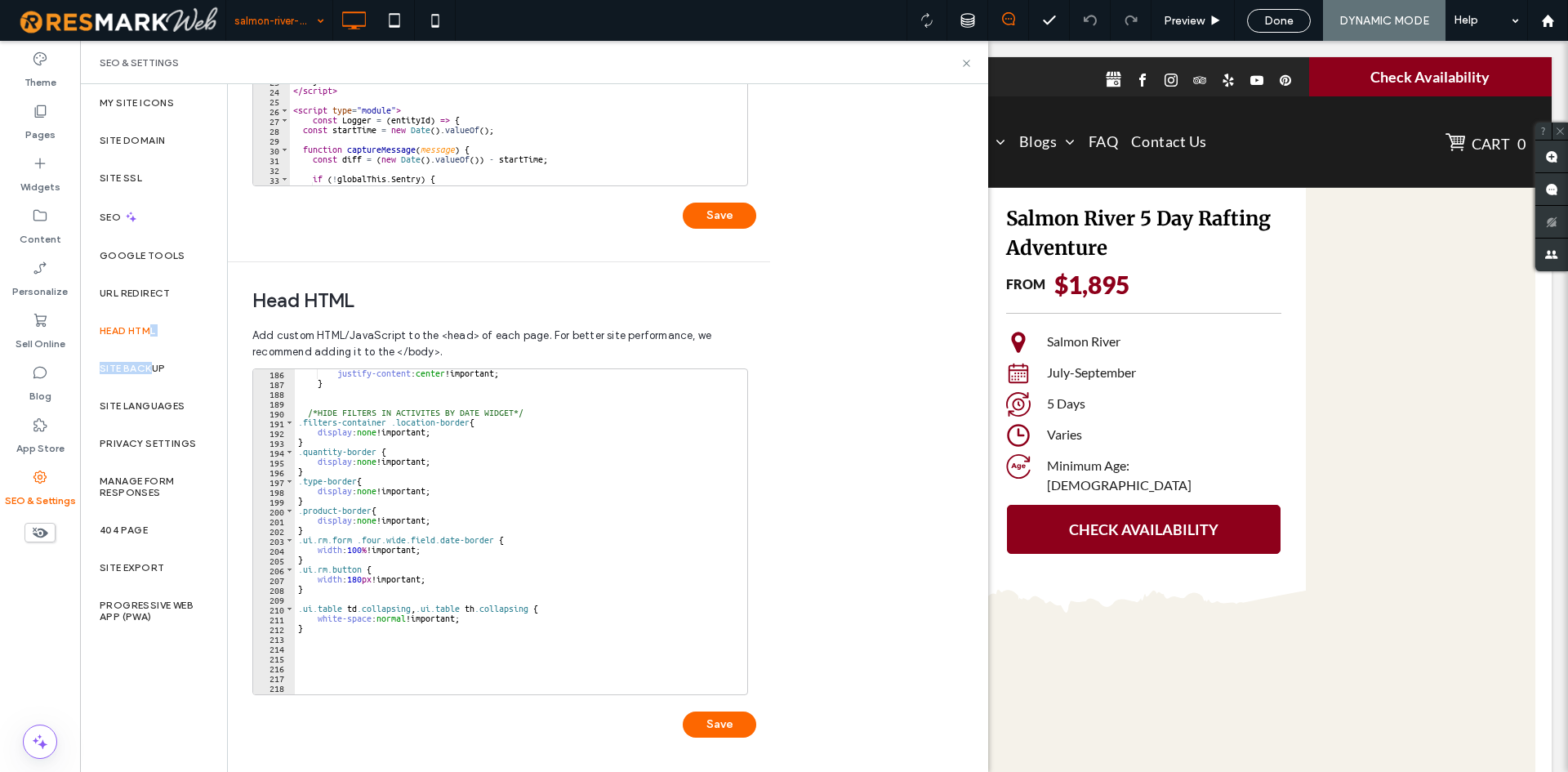
scroll to position [1814, 0]
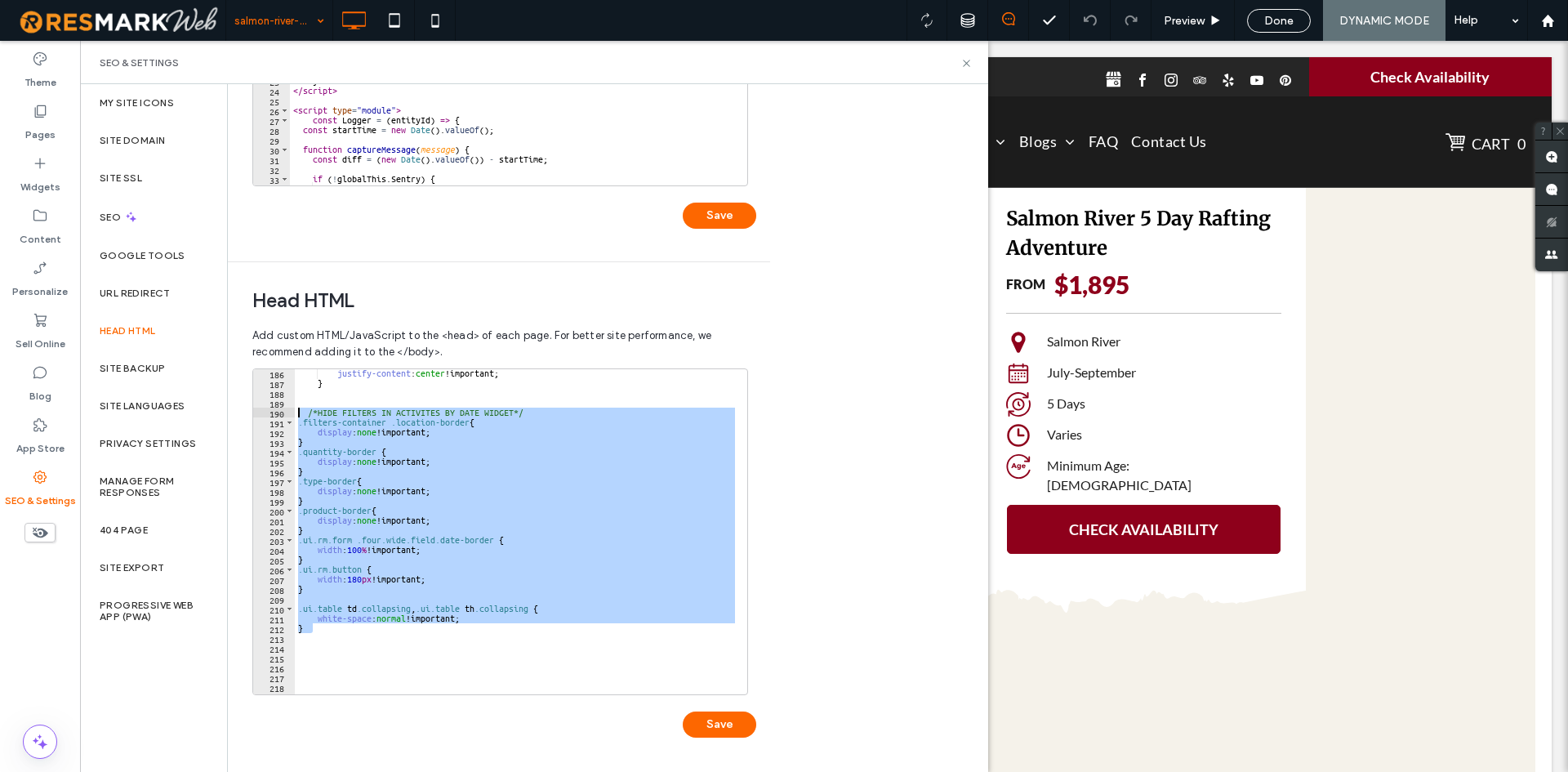
drag, startPoint x: 332, startPoint y: 630, endPoint x: 294, endPoint y: 411, distance: 222.3
click at [294, 411] on div "justify-content : center !important; } /*HIDE FILTERS IN ACTIVITES BY DATE WIDG…" at bounding box center [589, 534] width 590 height 332
type textarea "**********"
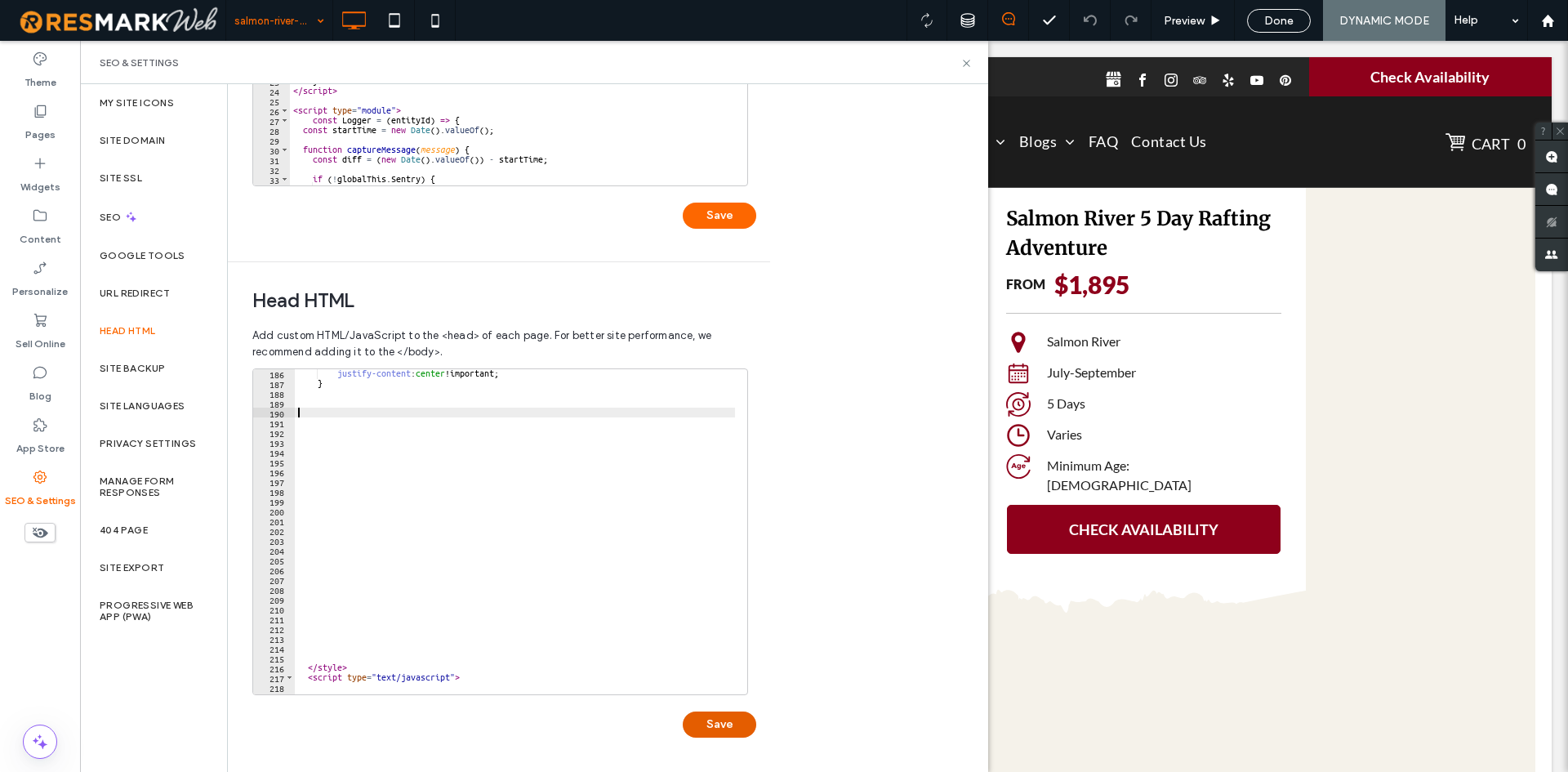
click at [702, 731] on button "Save" at bounding box center [719, 724] width 74 height 26
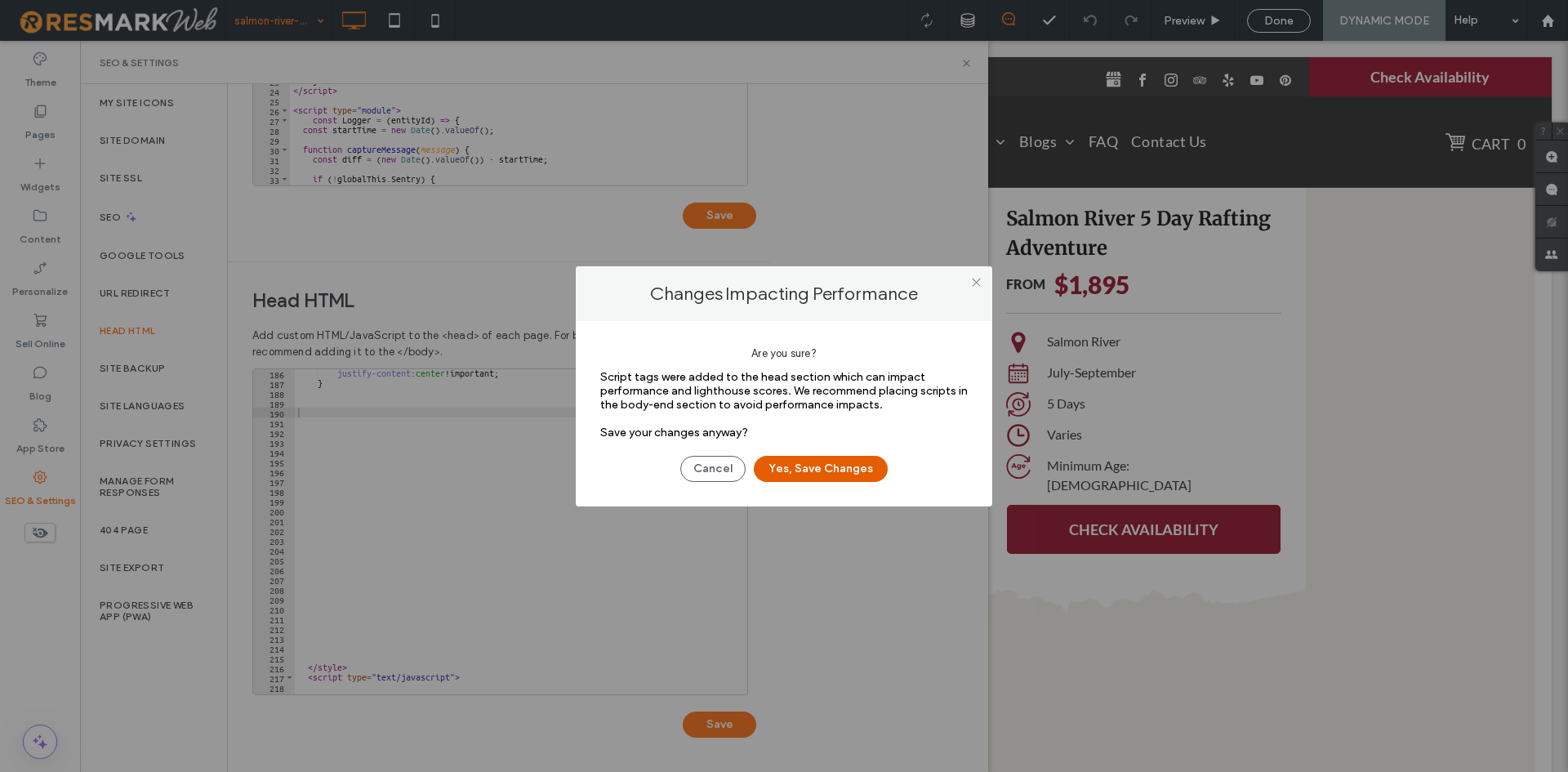
click at [865, 472] on button "Yes, Save Changes" at bounding box center [821, 469] width 134 height 26
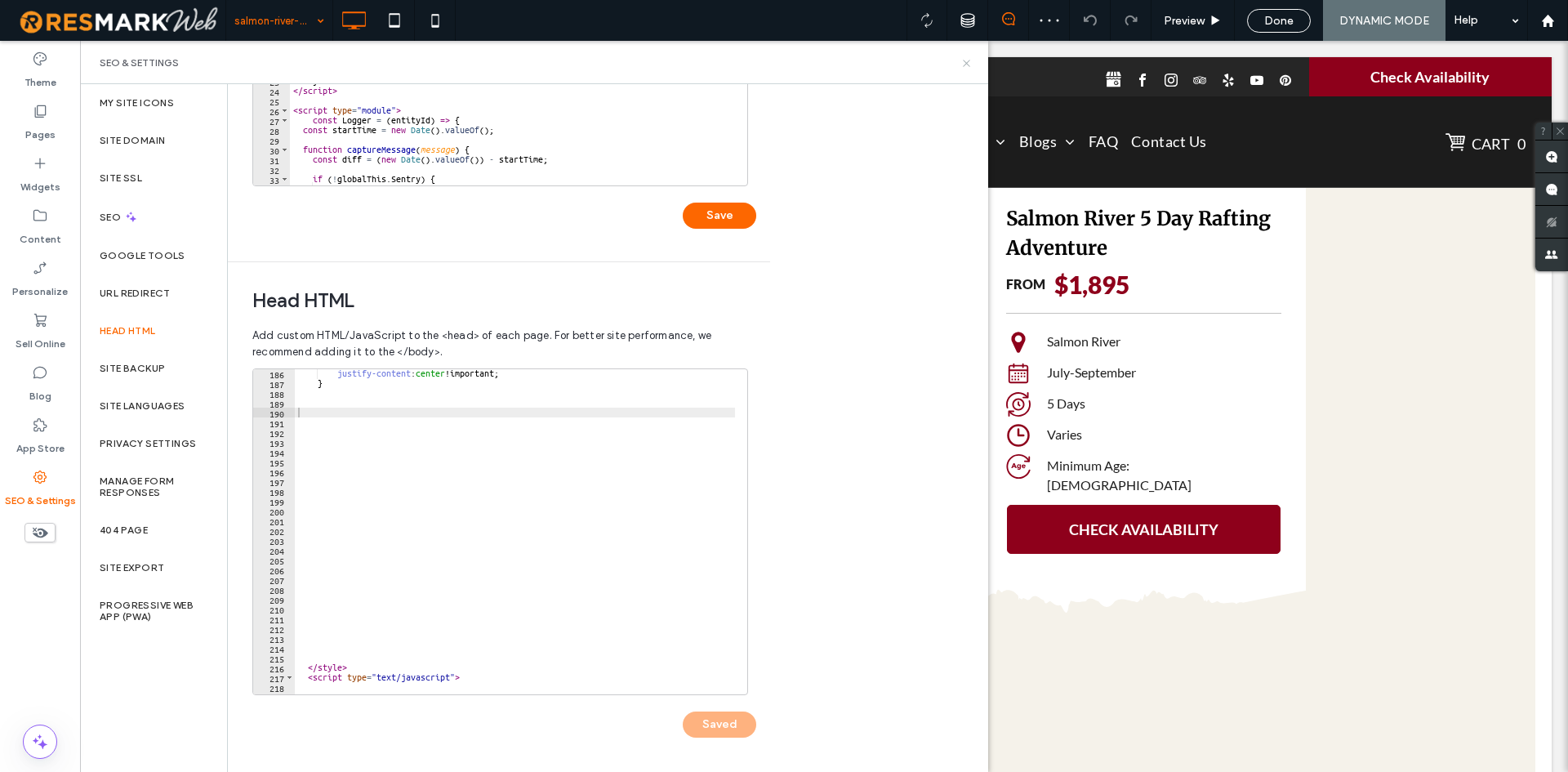
click at [970, 65] on icon at bounding box center [966, 63] width 12 height 12
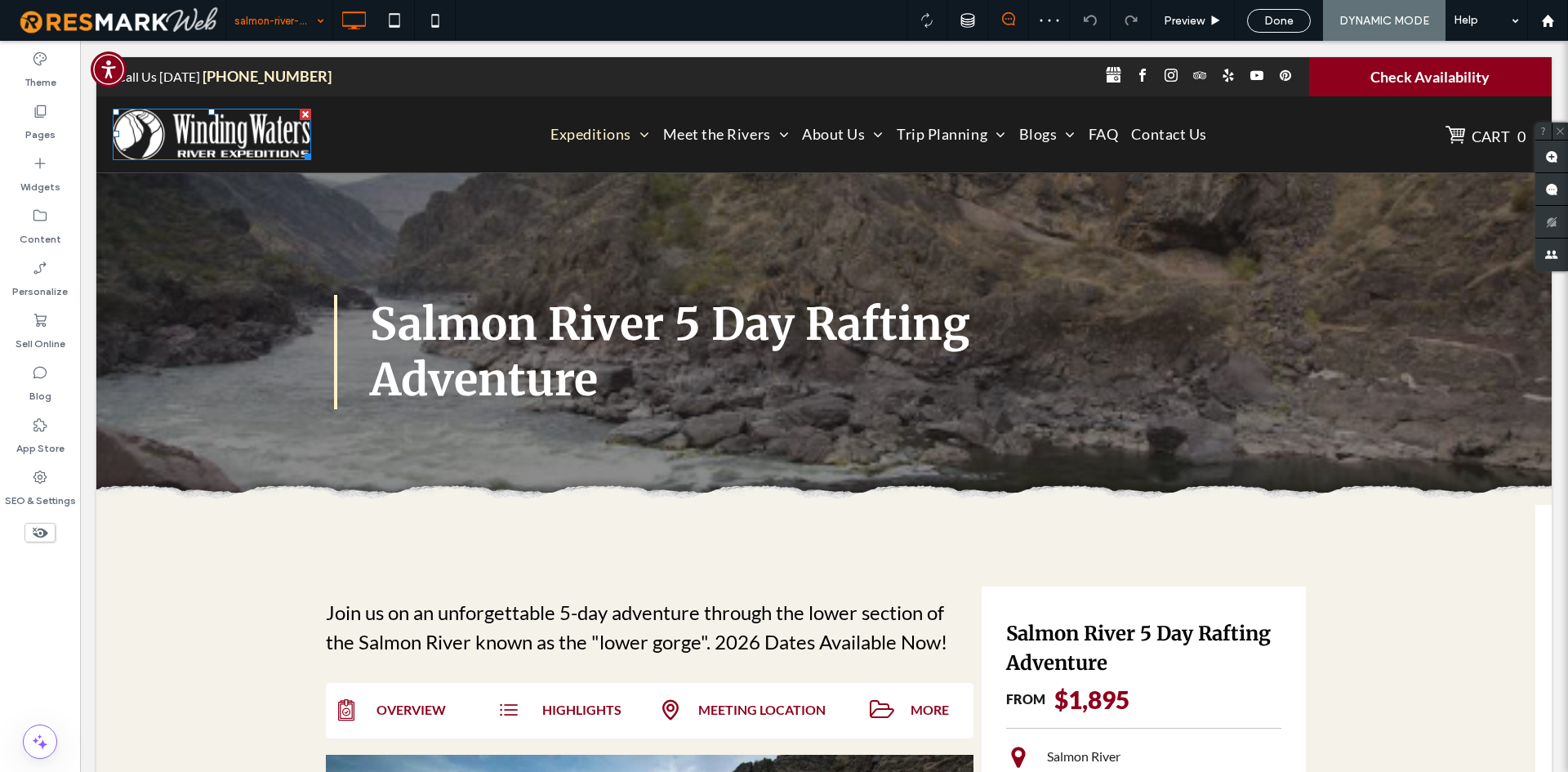
scroll to position [0, 0]
click at [69, 125] on div "Pages" at bounding box center [40, 122] width 80 height 53
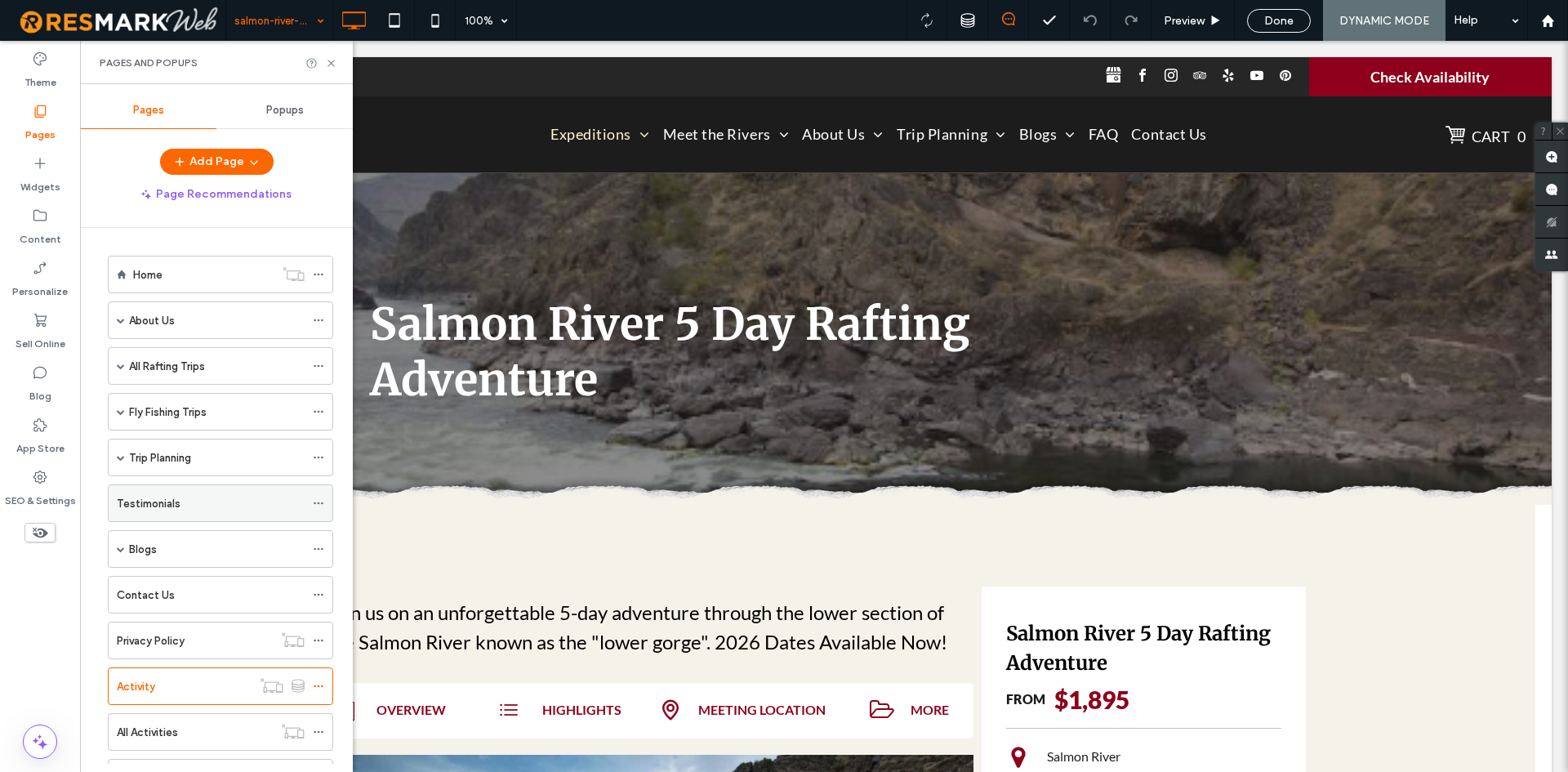
scroll to position [165, 0]
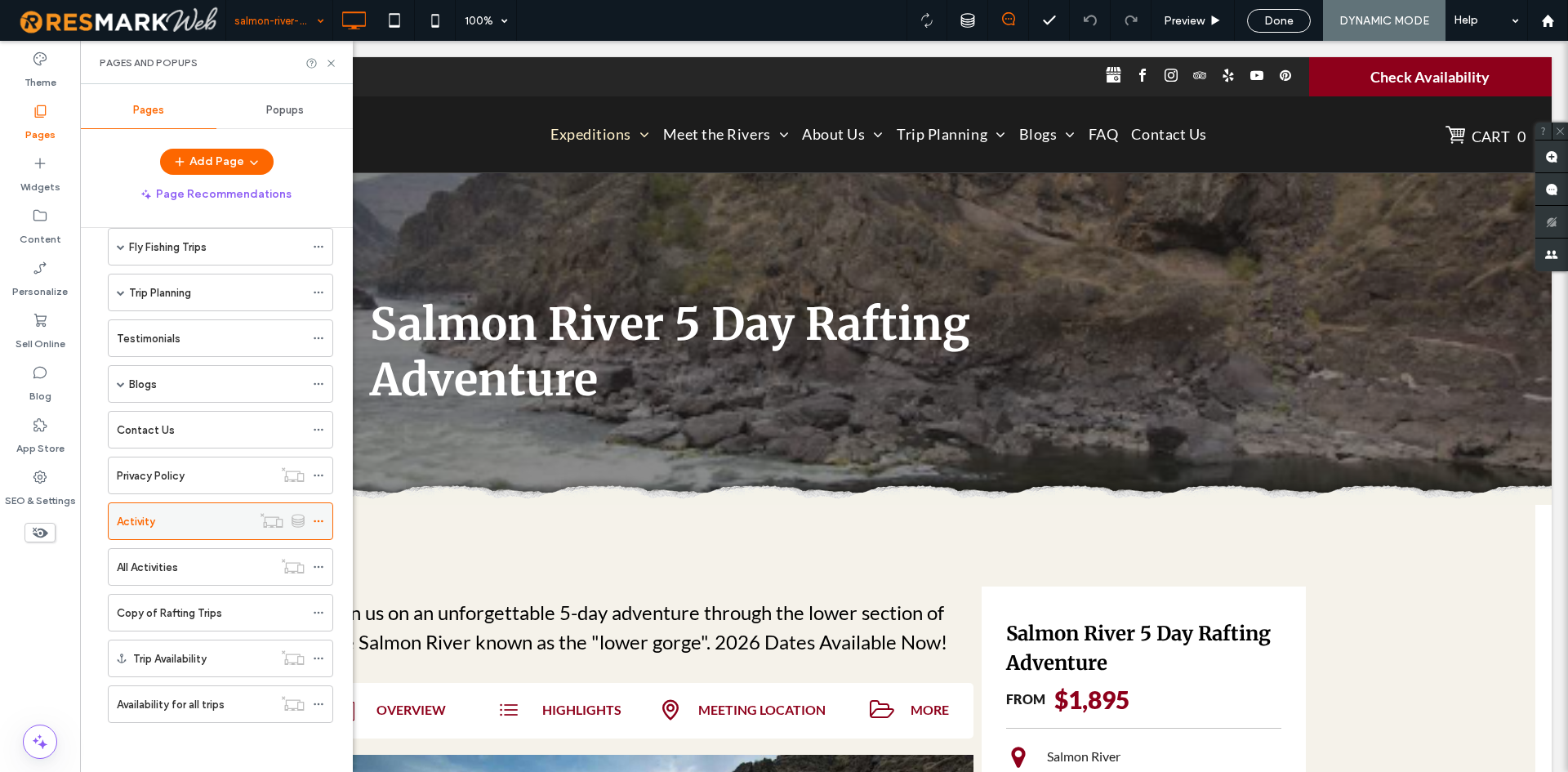
click at [315, 522] on icon at bounding box center [317, 520] width 11 height 11
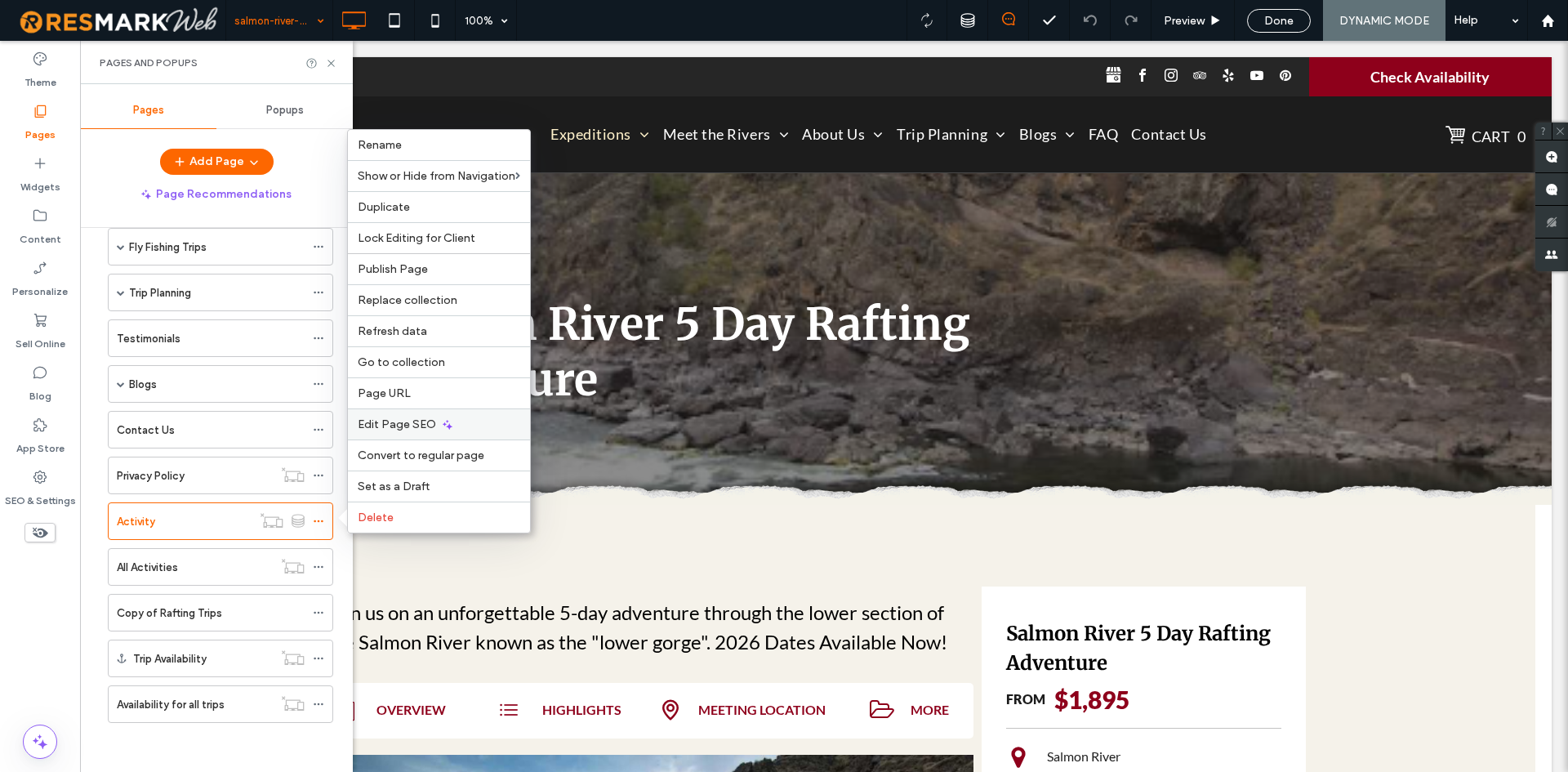
click at [441, 422] on icon at bounding box center [447, 424] width 13 height 13
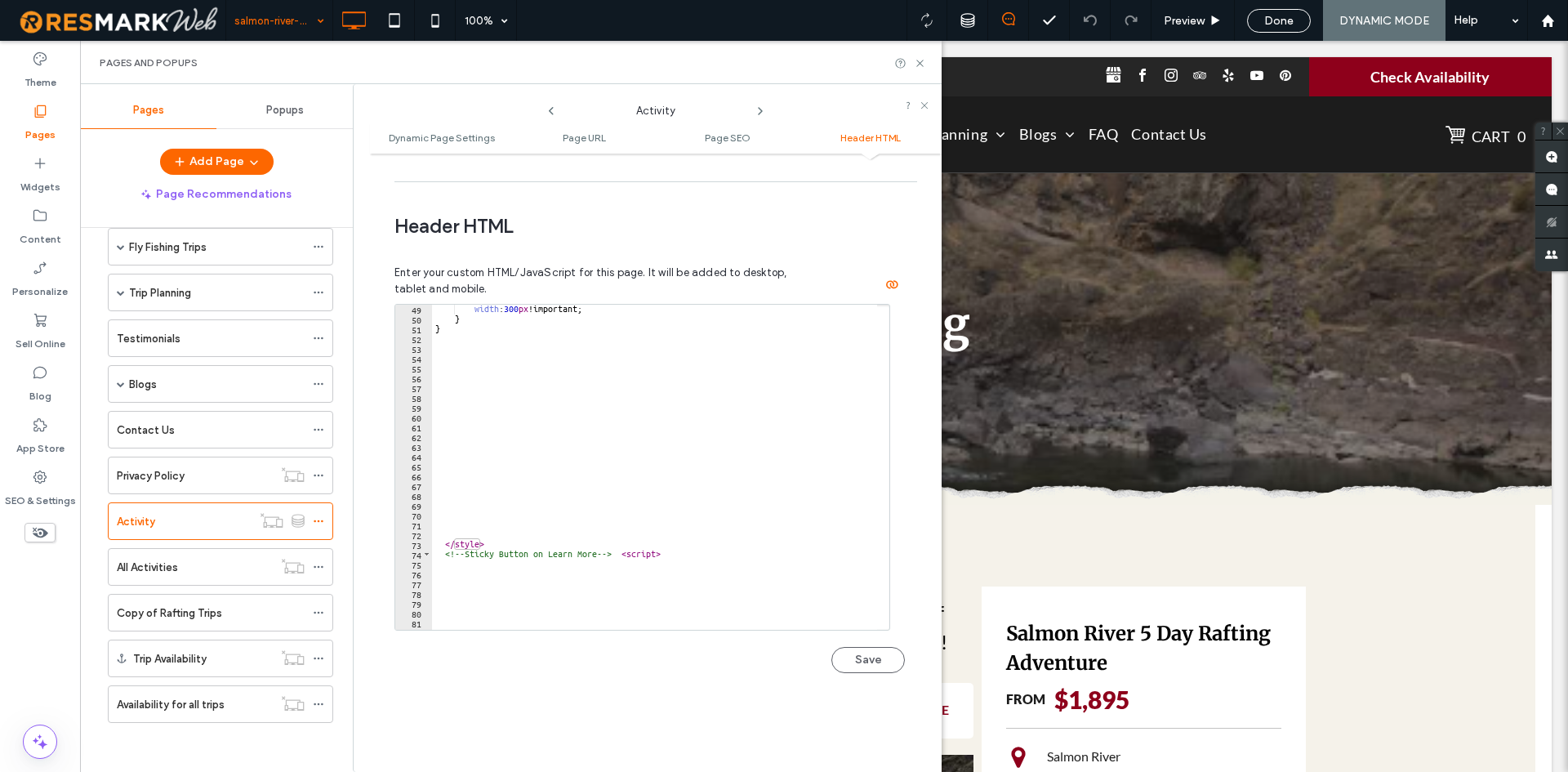
scroll to position [422, 0]
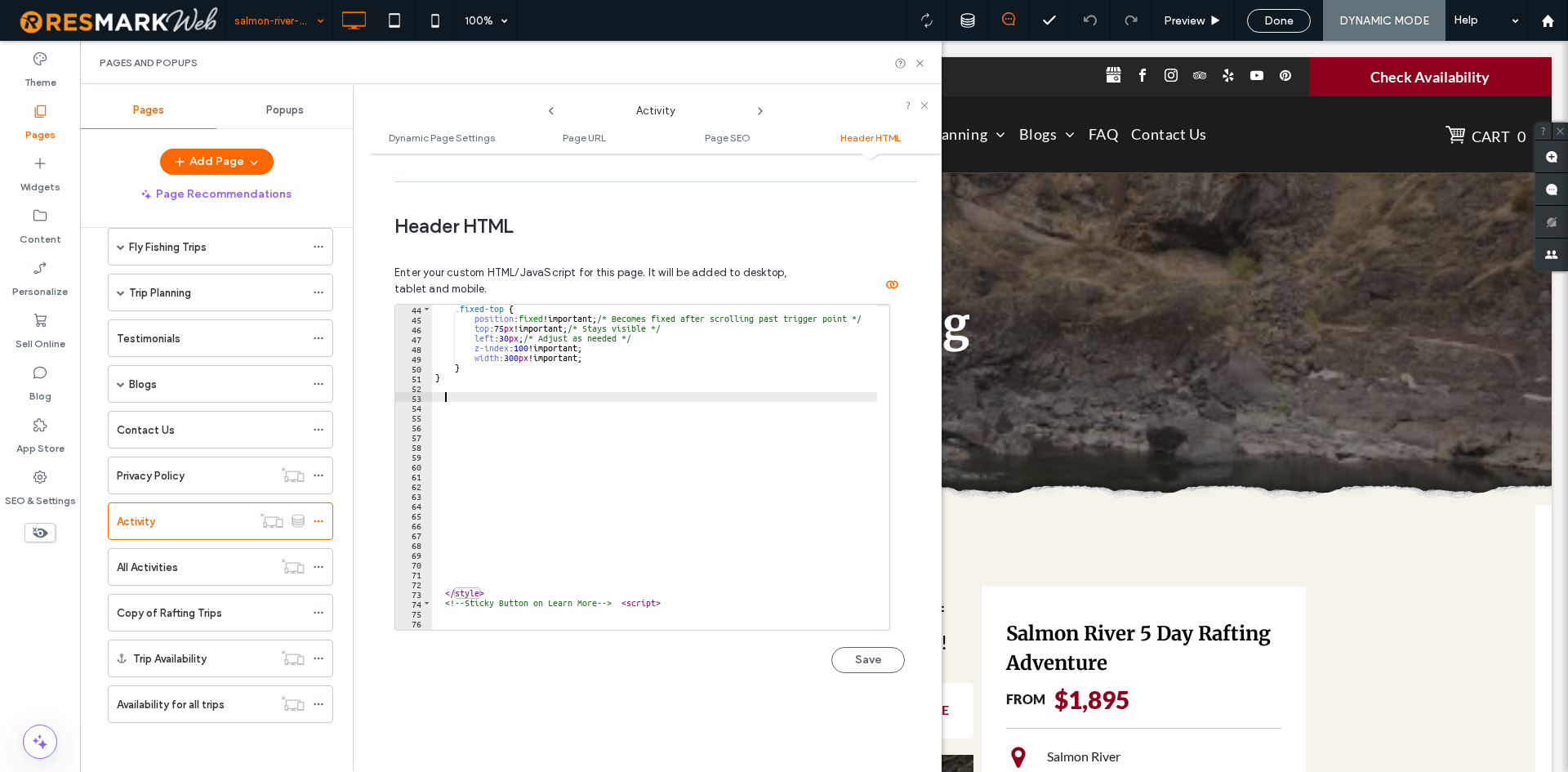
click at [458, 365] on div ".fixed-top { position : fixed !important; /* Becomes fixed after scrolling past…" at bounding box center [656, 470] width 448 height 332
paste textarea "*"
type textarea "*"
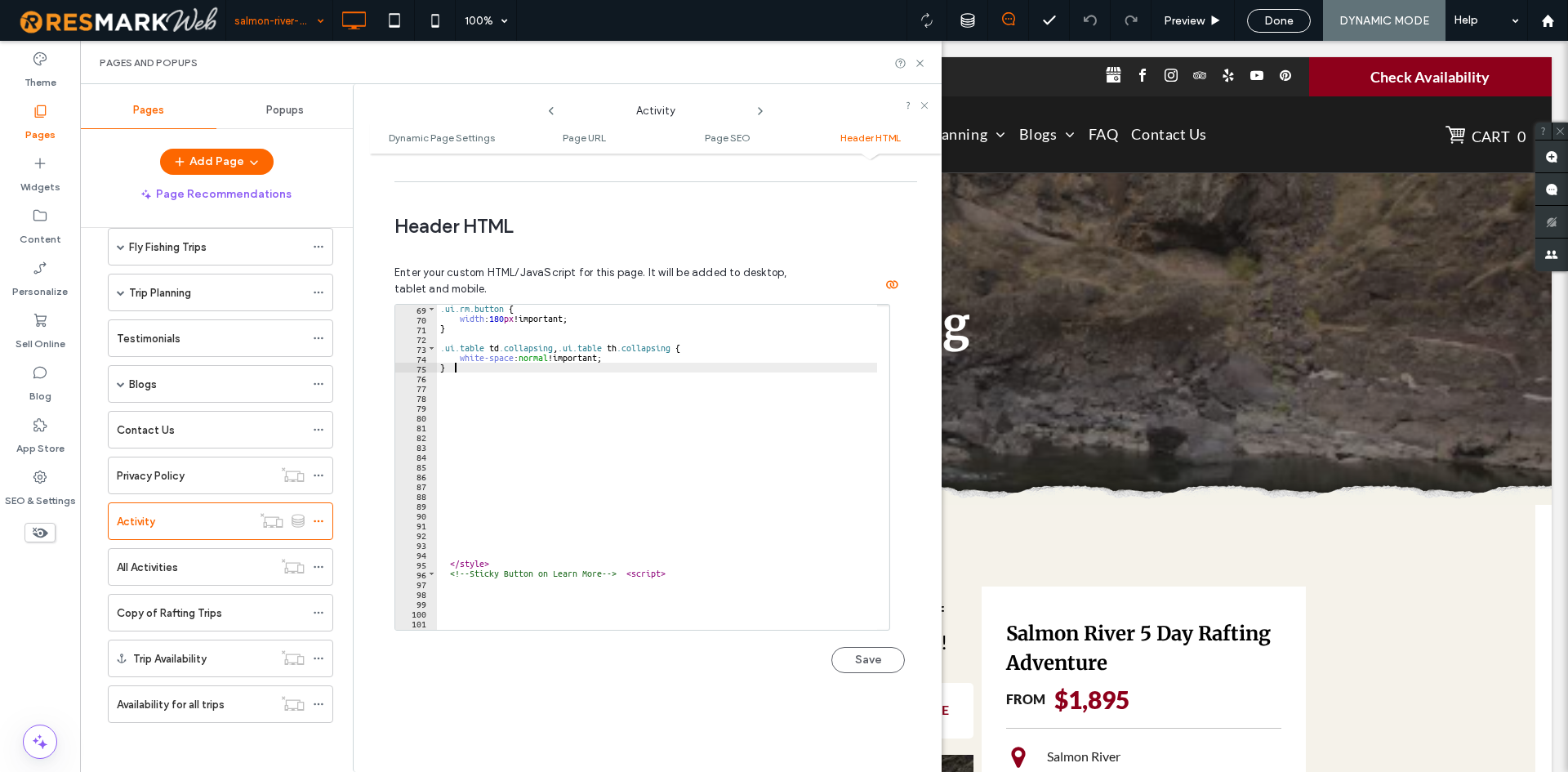
scroll to position [668, 0]
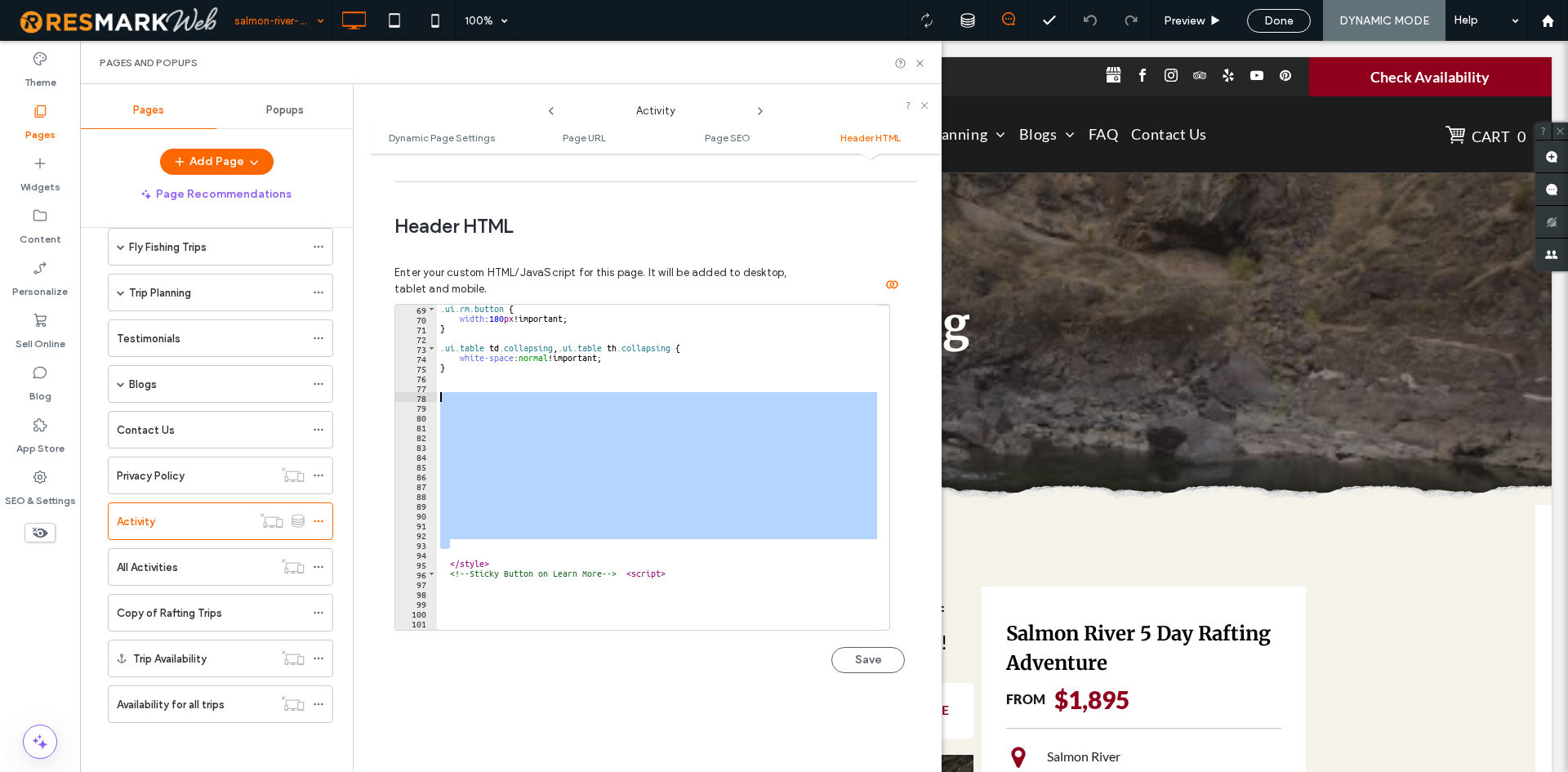
drag, startPoint x: 462, startPoint y: 518, endPoint x: 422, endPoint y: 365, distance: 158.1
click at [422, 365] on div "* 69 70 71 72 73 74 75 76 77 78 79 80 81 82 83 84 85 86 87 88 89 90 91 92 93 94…" at bounding box center [642, 467] width 495 height 326
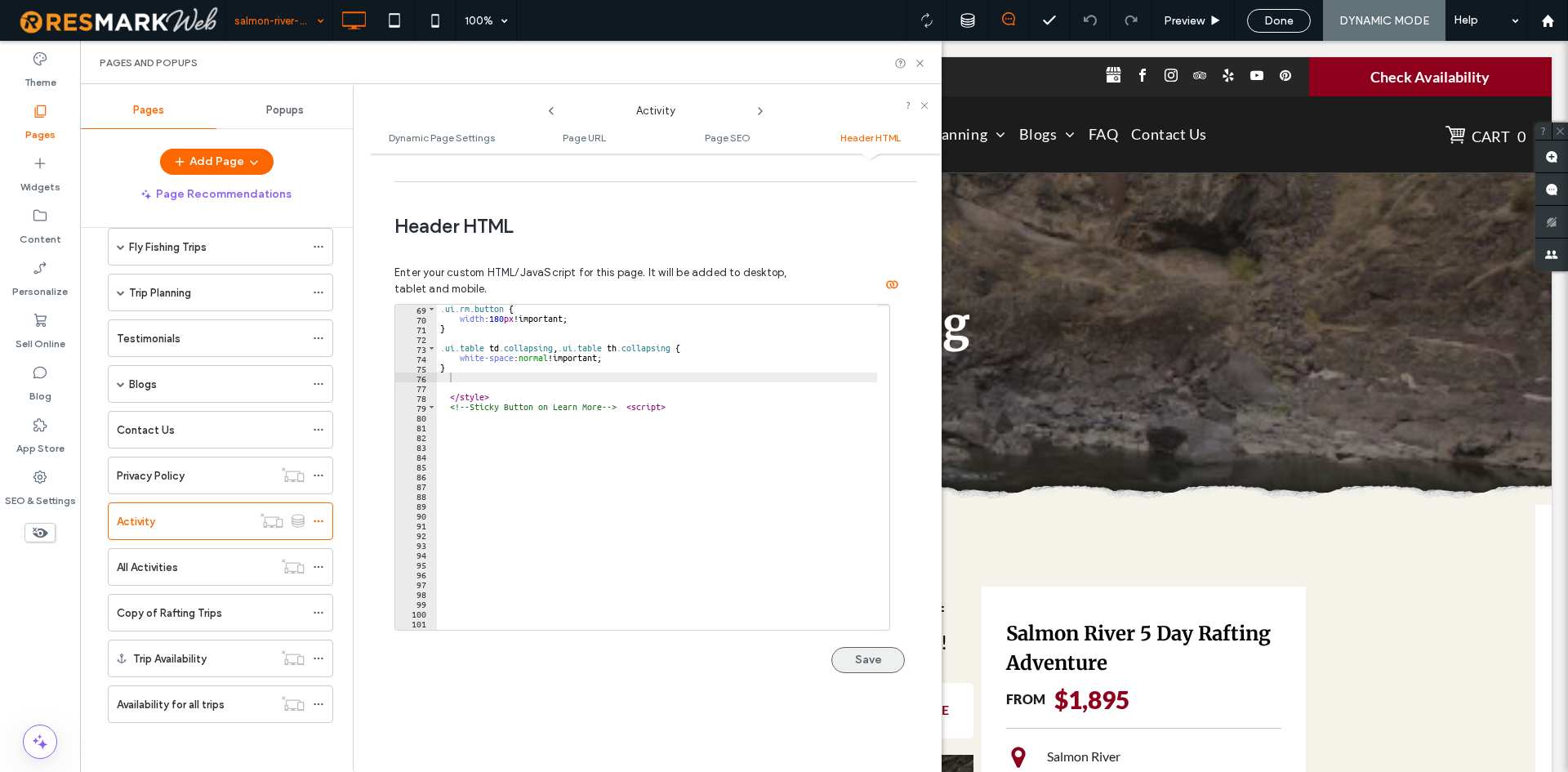
click at [859, 647] on button "Save" at bounding box center [869, 660] width 74 height 26
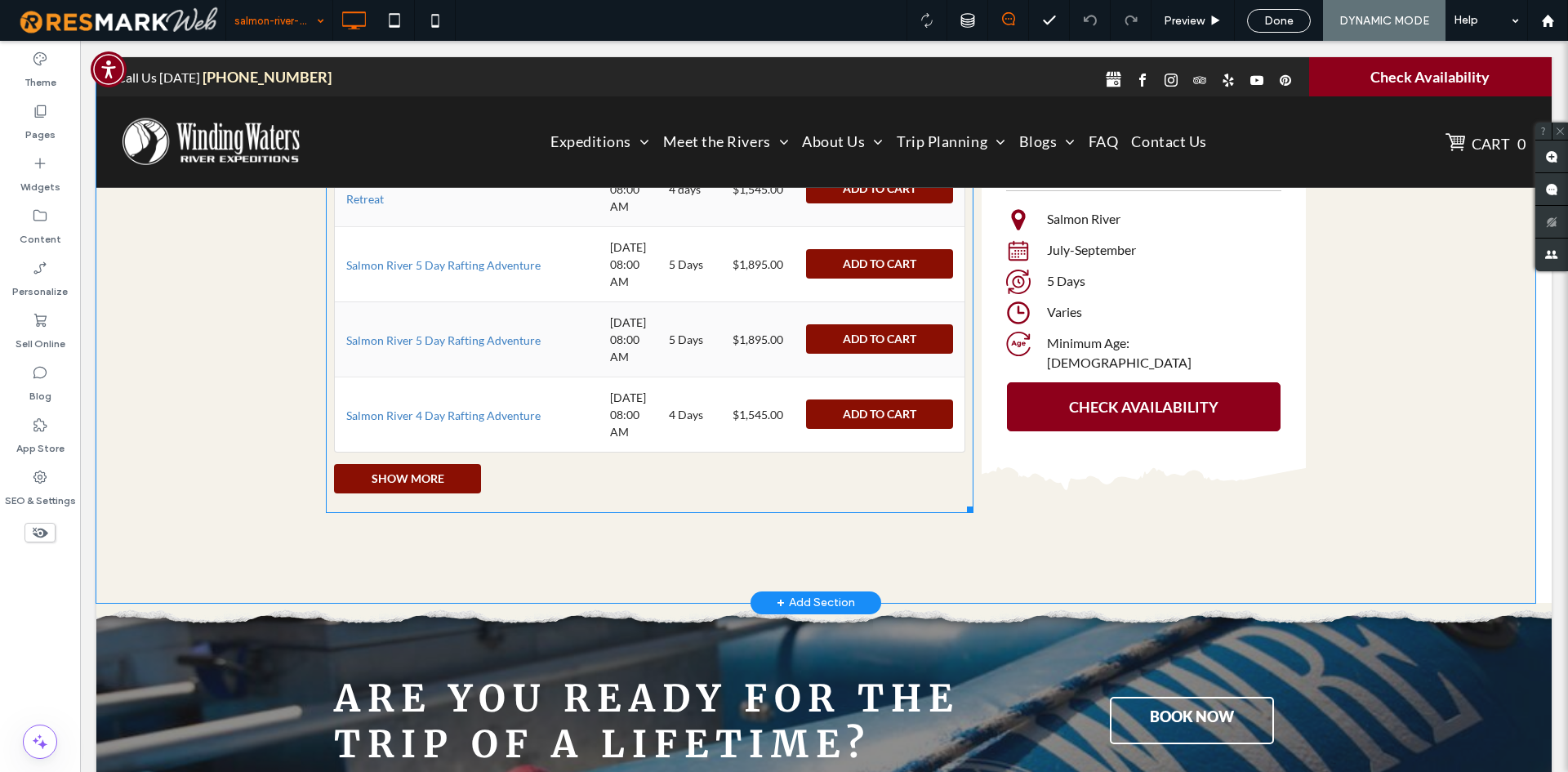
scroll to position [3511, 0]
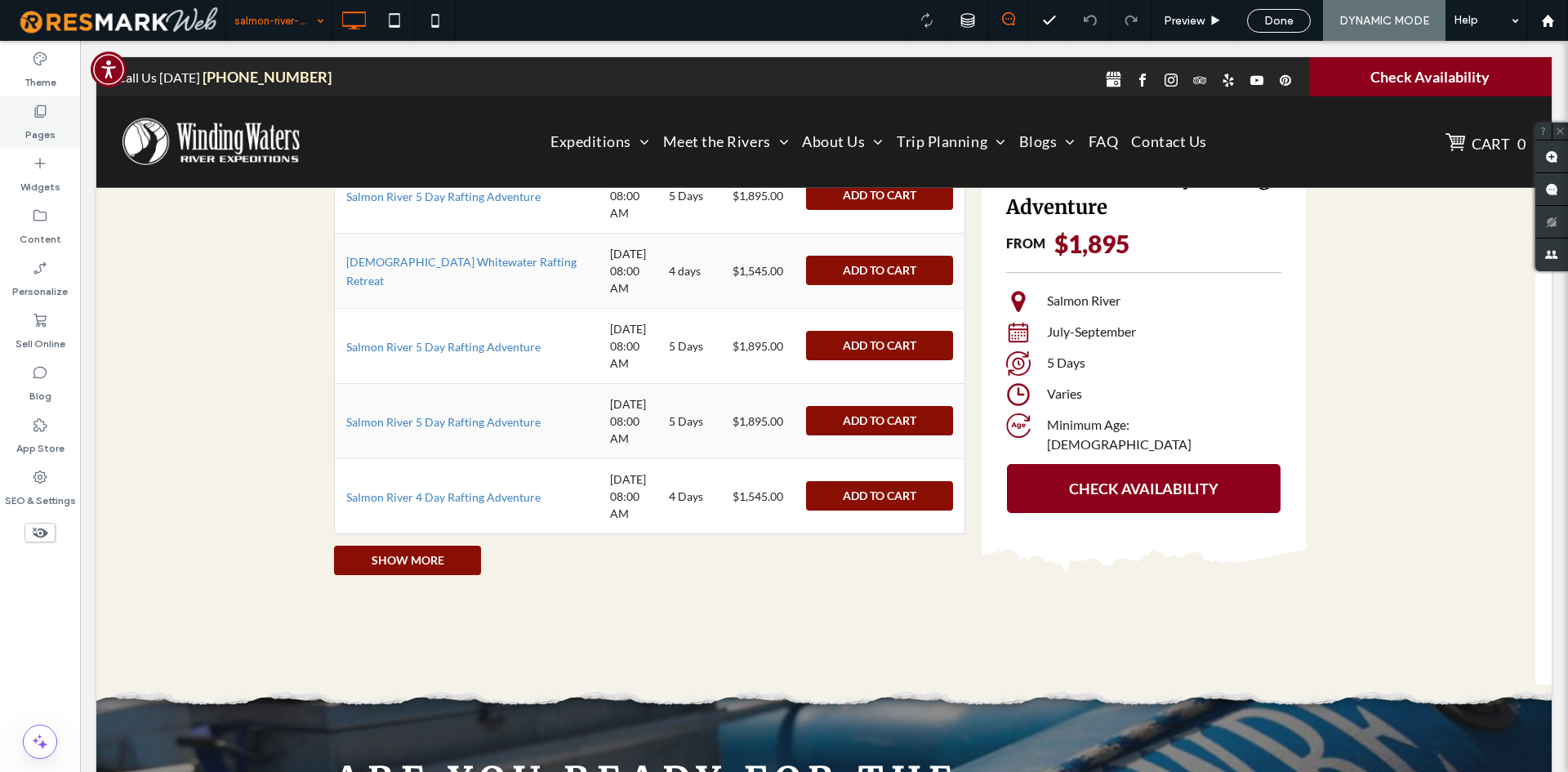
click at [14, 121] on div "Pages" at bounding box center [40, 122] width 80 height 53
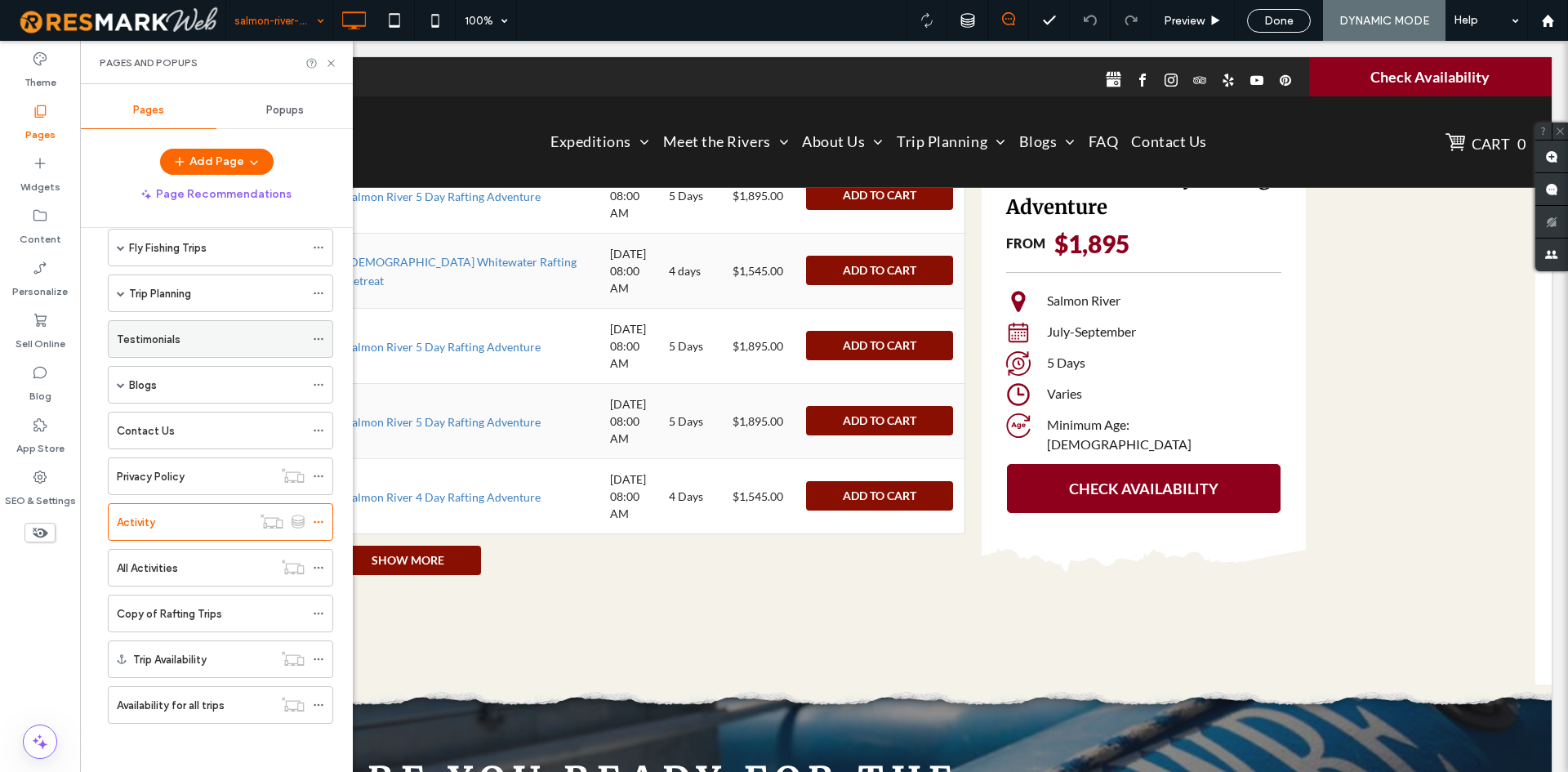
scroll to position [165, 0]
click at [167, 717] on div "Availability for all trips" at bounding box center [194, 703] width 156 height 36
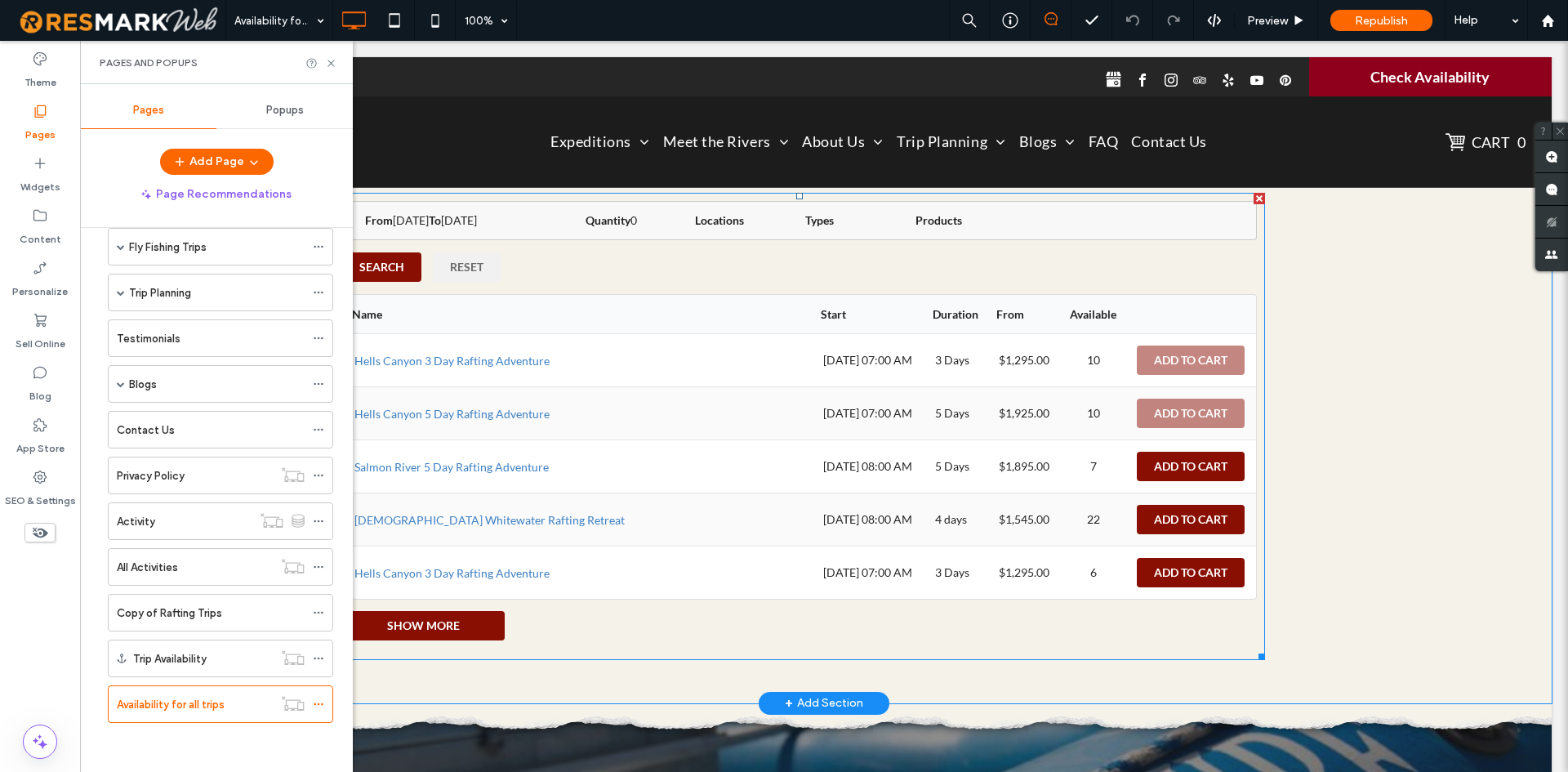
scroll to position [489, 0]
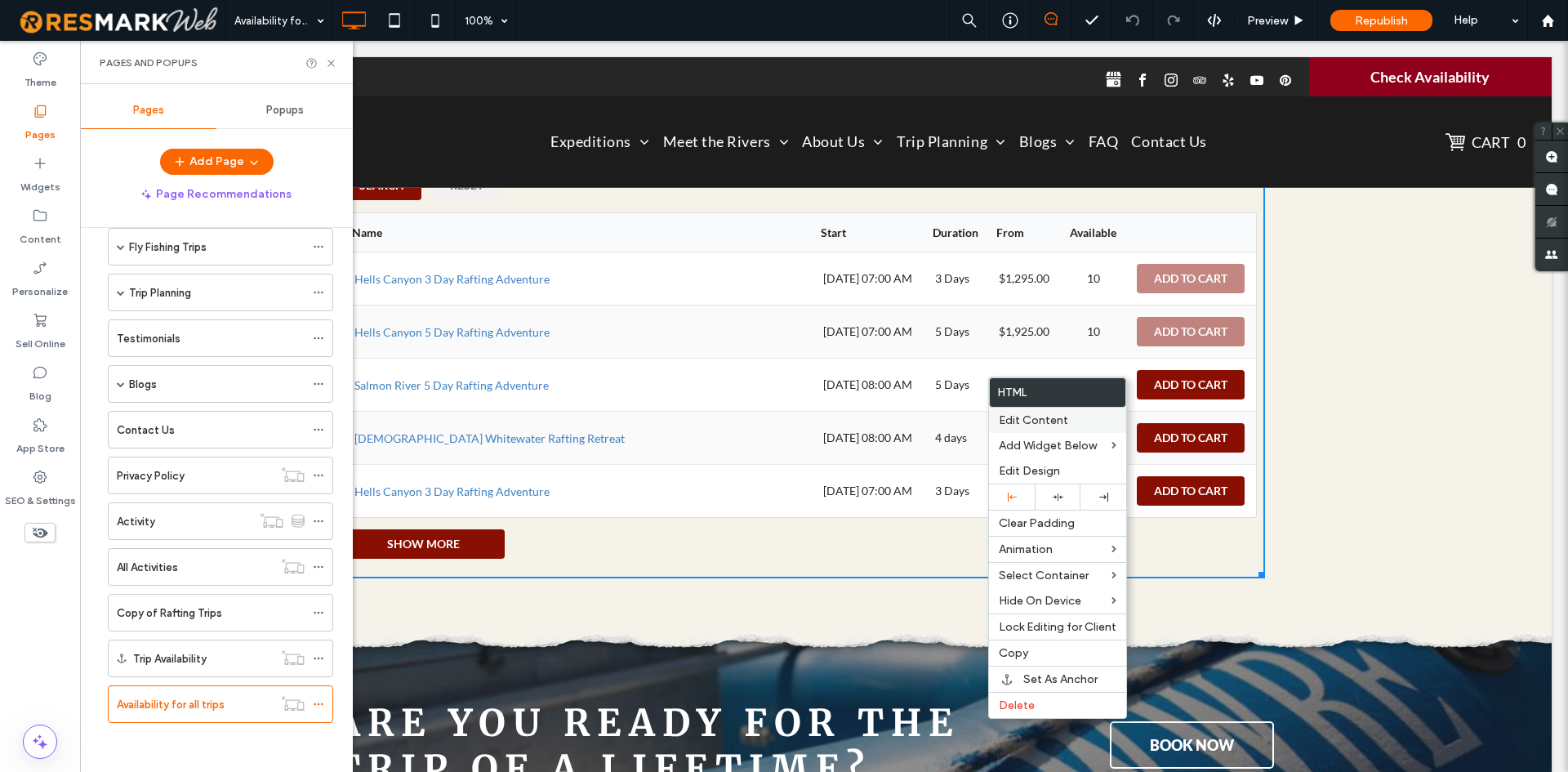
click at [1056, 426] on span "Edit Content" at bounding box center [1034, 420] width 70 height 14
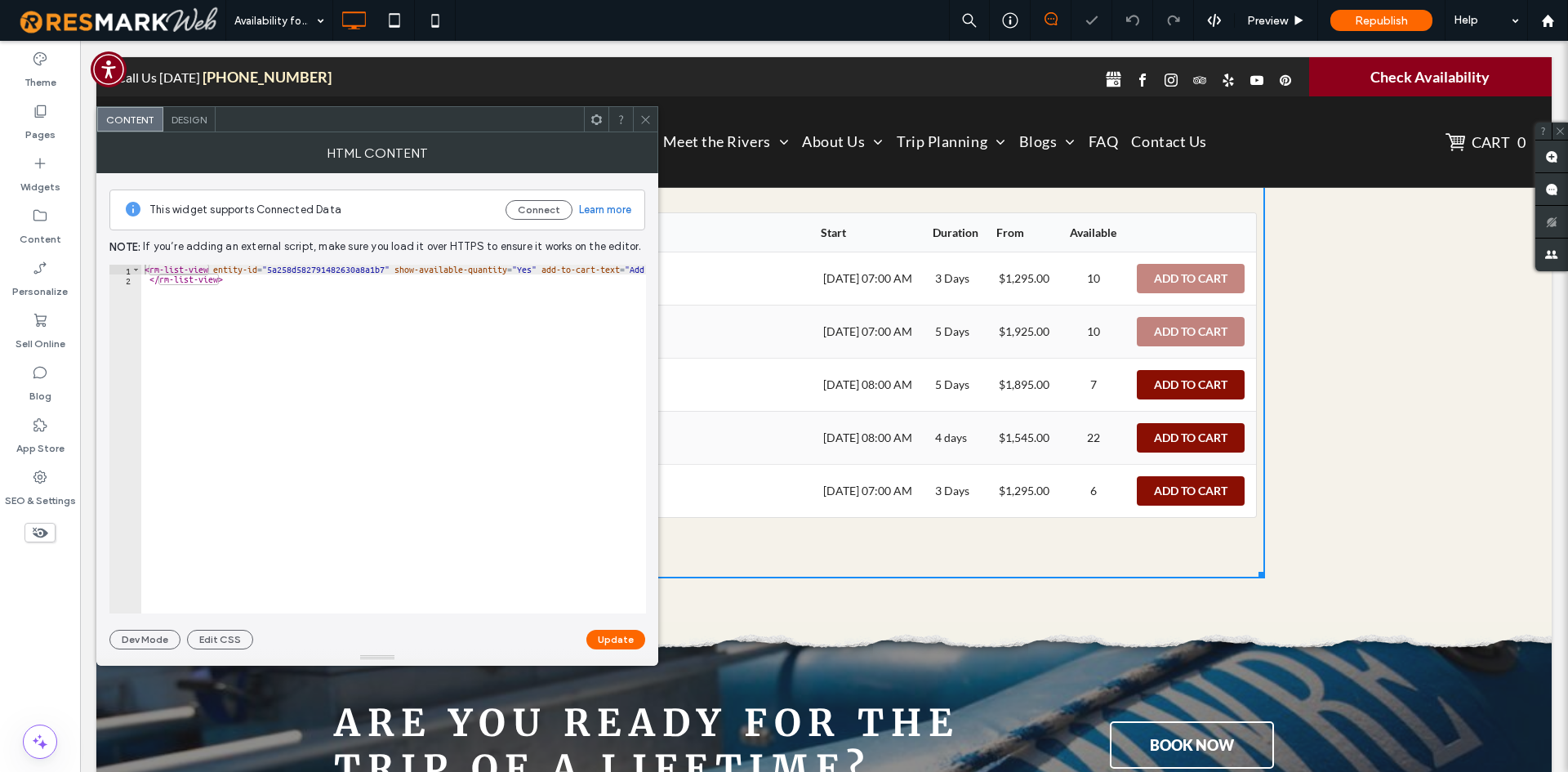
type textarea "**********"
click at [239, 358] on div "< rm-list-view entity-id = "5a258d582791482630a8a1b7" show-available-quantity =…" at bounding box center [1448, 449] width 2614 height 368
paste textarea "**********"
type textarea "**********"
click at [622, 636] on button "Update" at bounding box center [615, 640] width 59 height 20
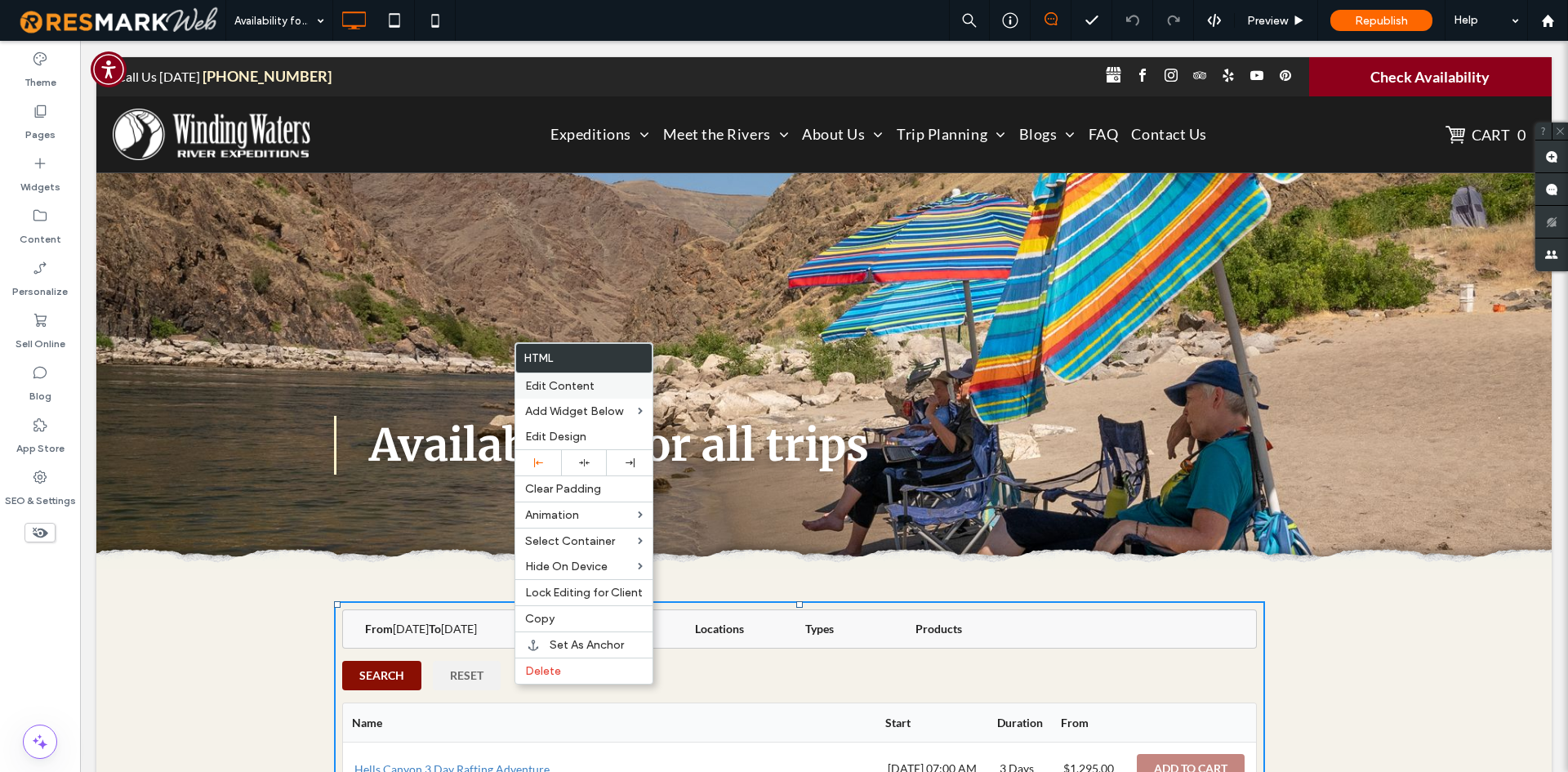
click at [559, 390] on span "Edit Content" at bounding box center [560, 386] width 70 height 14
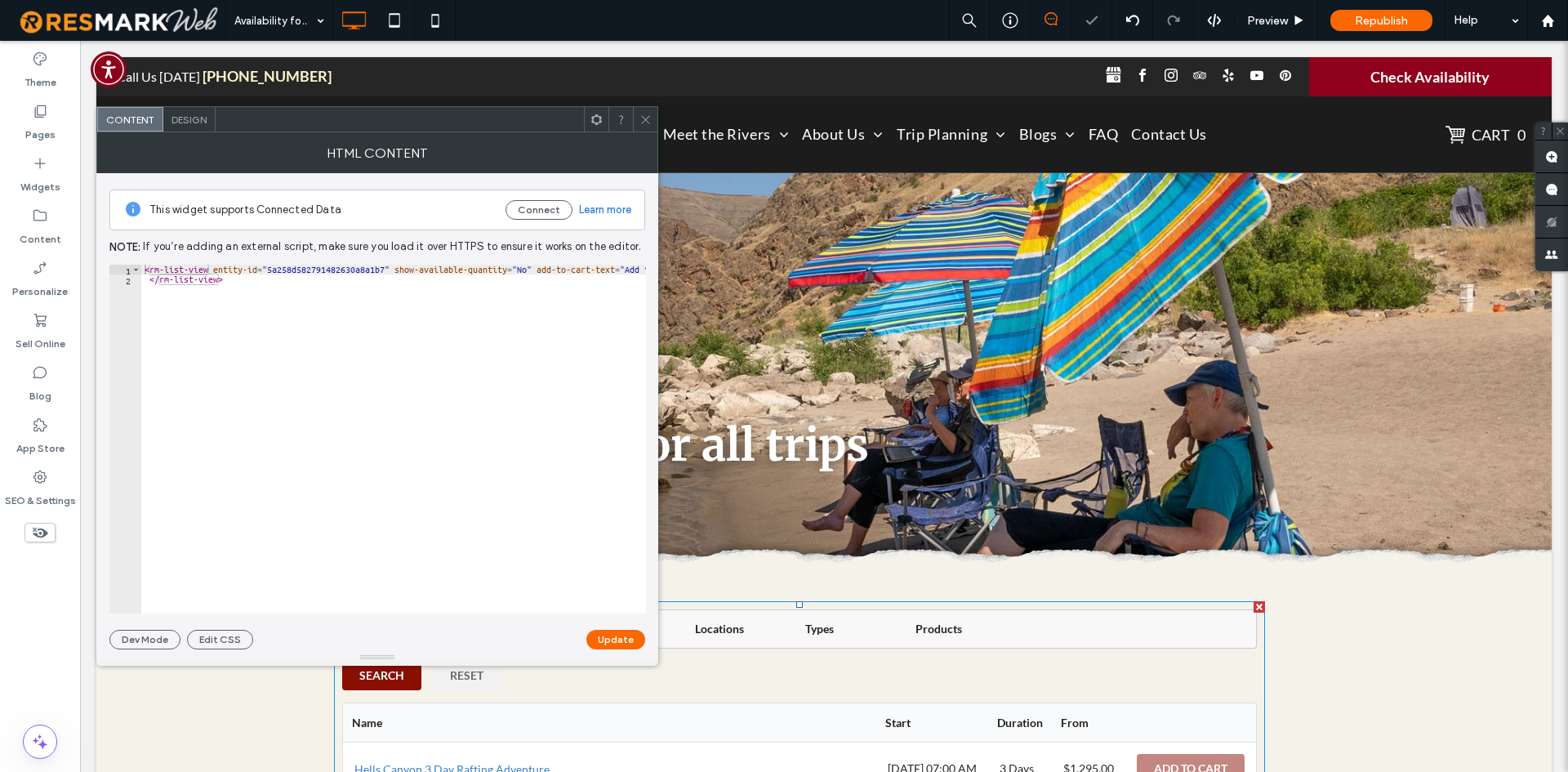
type textarea "**********"
click at [390, 418] on div "< rm-list-view entity-id = "5a258d582791482630a8a1b7" show-available-quantity =…" at bounding box center [1443, 449] width 2604 height 368
paste textarea "**********"
type textarea "**********"
click at [619, 640] on button "Update" at bounding box center [615, 640] width 59 height 20
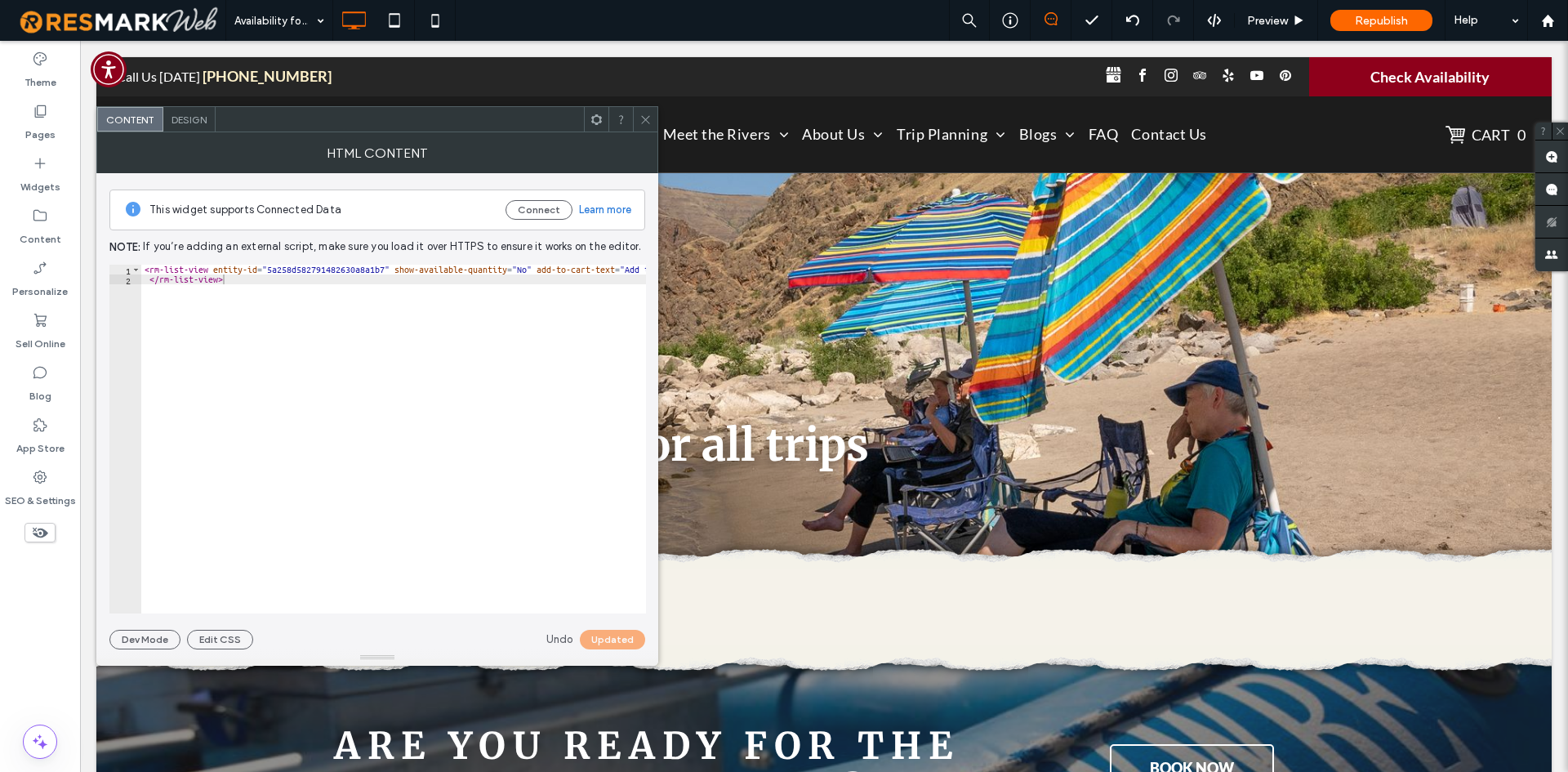
click at [641, 117] on icon at bounding box center [646, 119] width 12 height 12
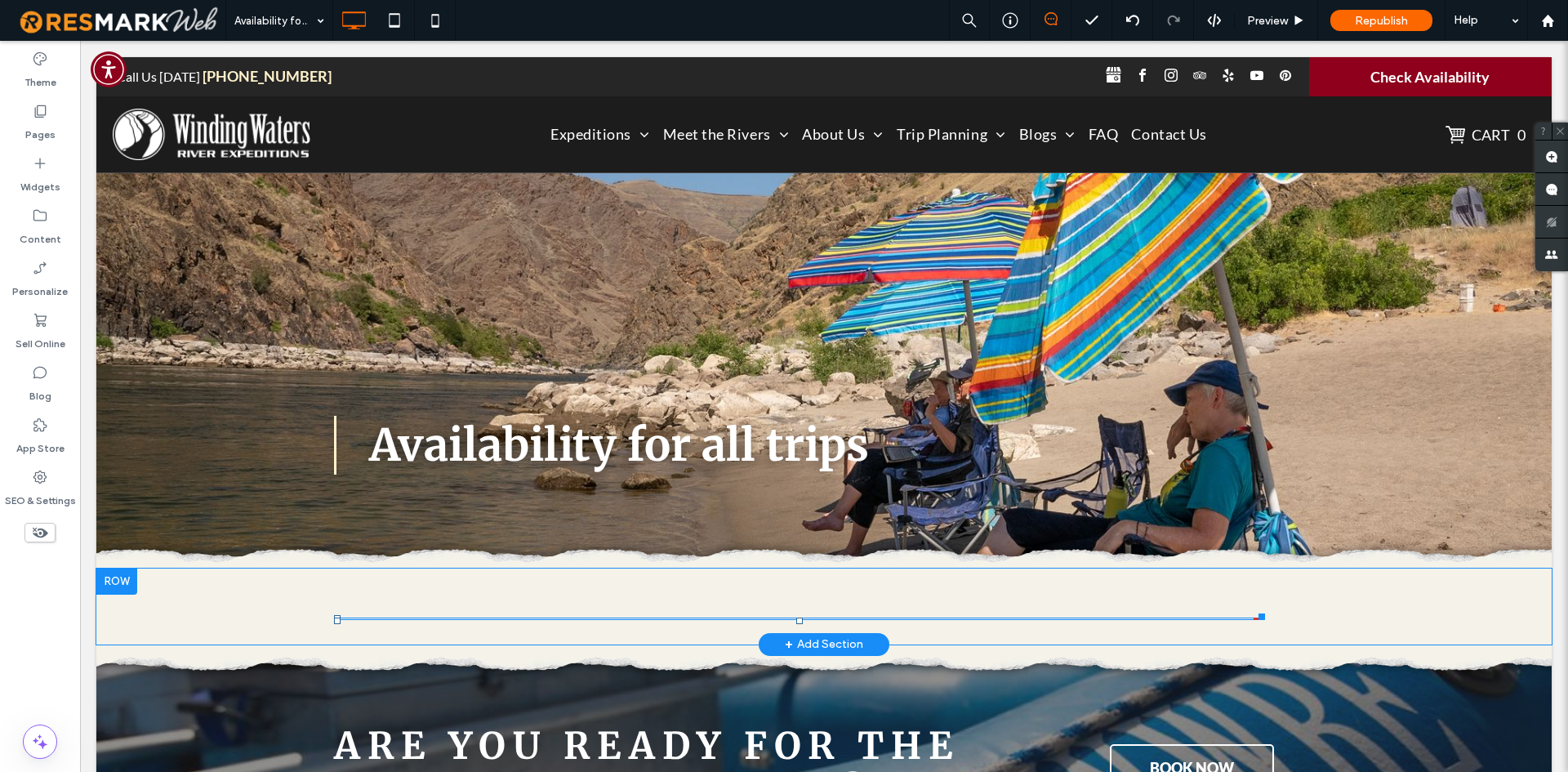
click at [450, 618] on span at bounding box center [800, 619] width 931 height 2
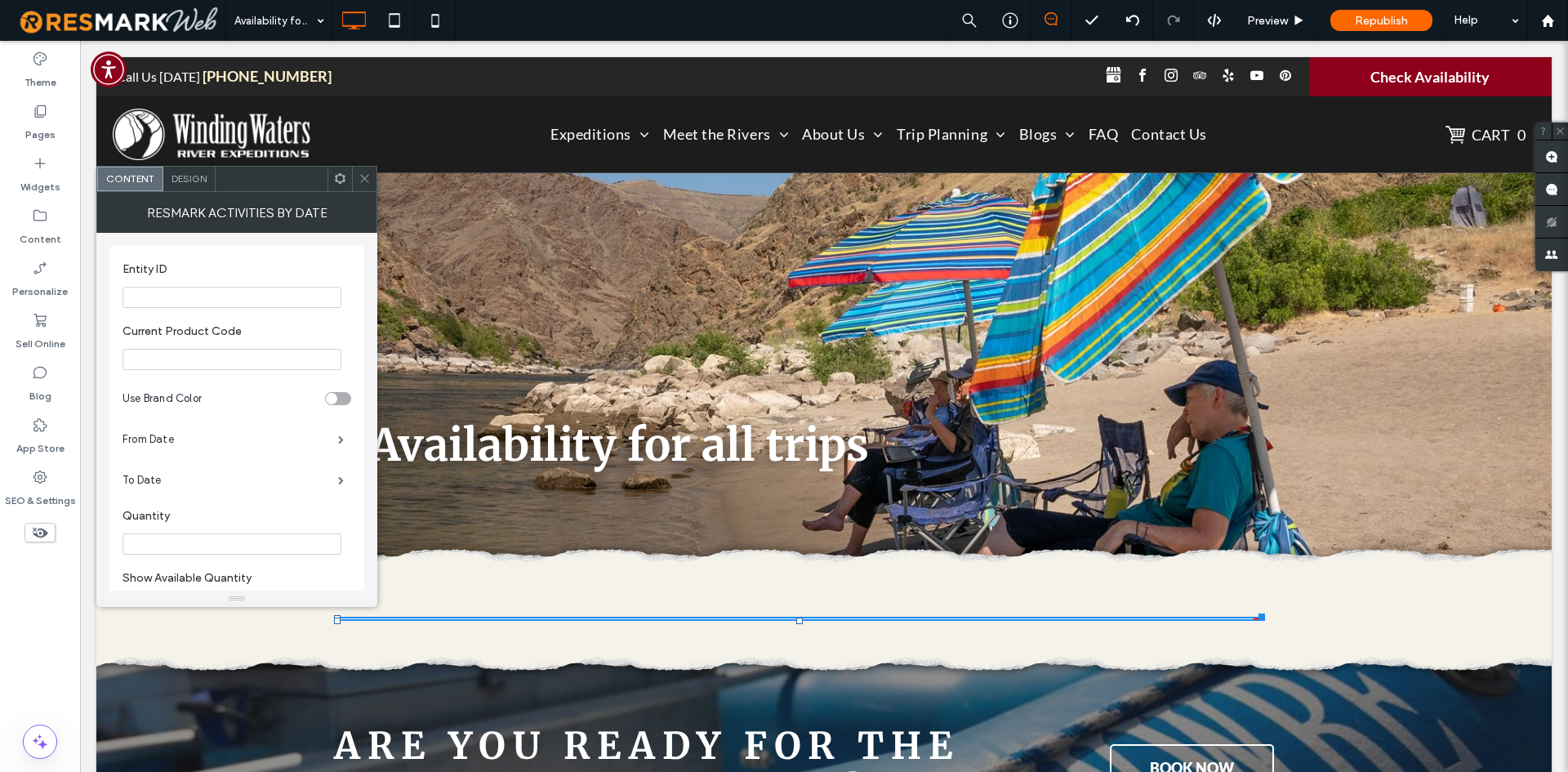
click at [650, 619] on div at bounding box center [800, 619] width 931 height 2
click at [652, 598] on div "Click To Paste" at bounding box center [824, 606] width 980 height 27
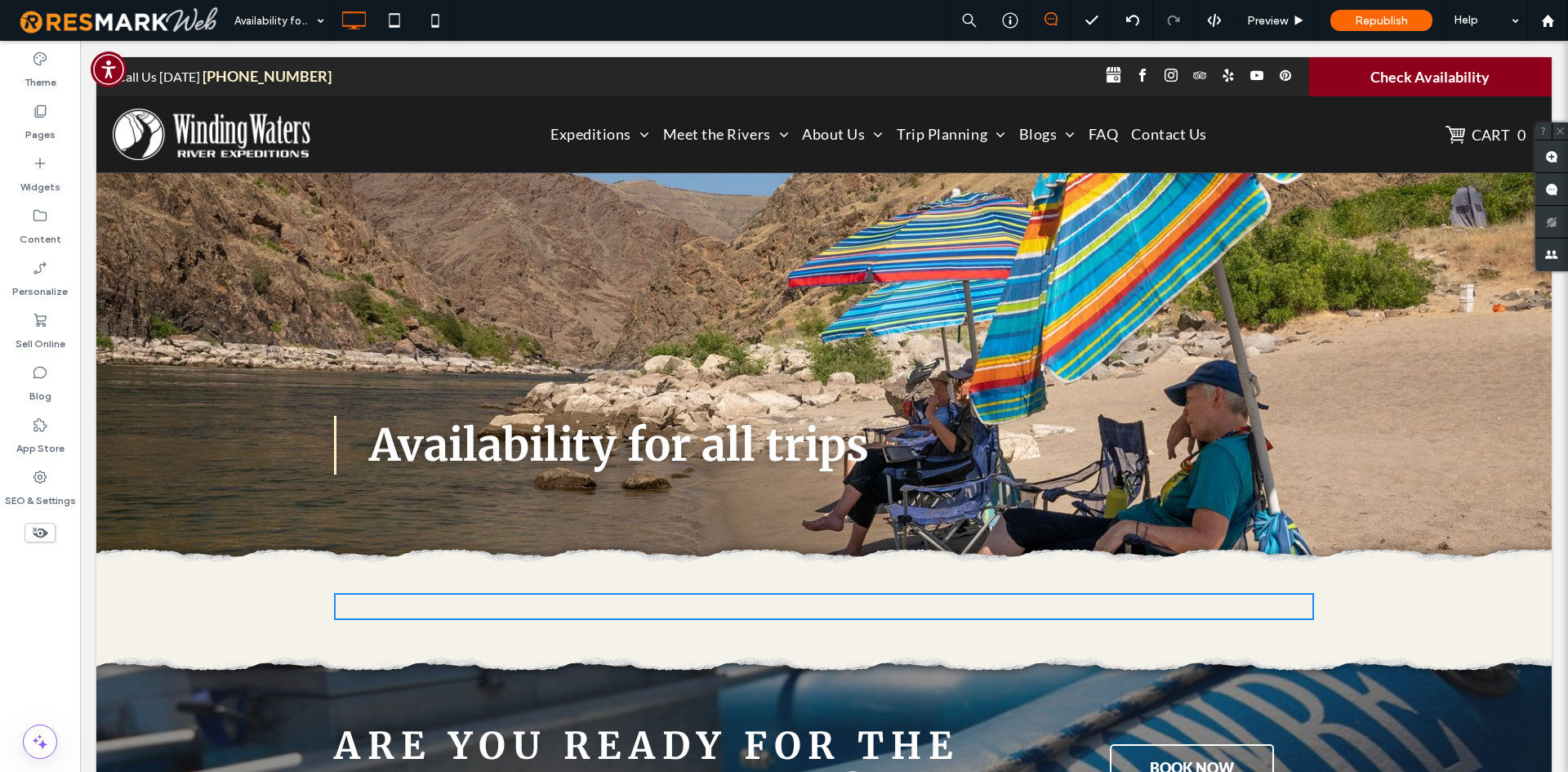
click at [454, 601] on div "Click To Paste" at bounding box center [824, 606] width 980 height 27
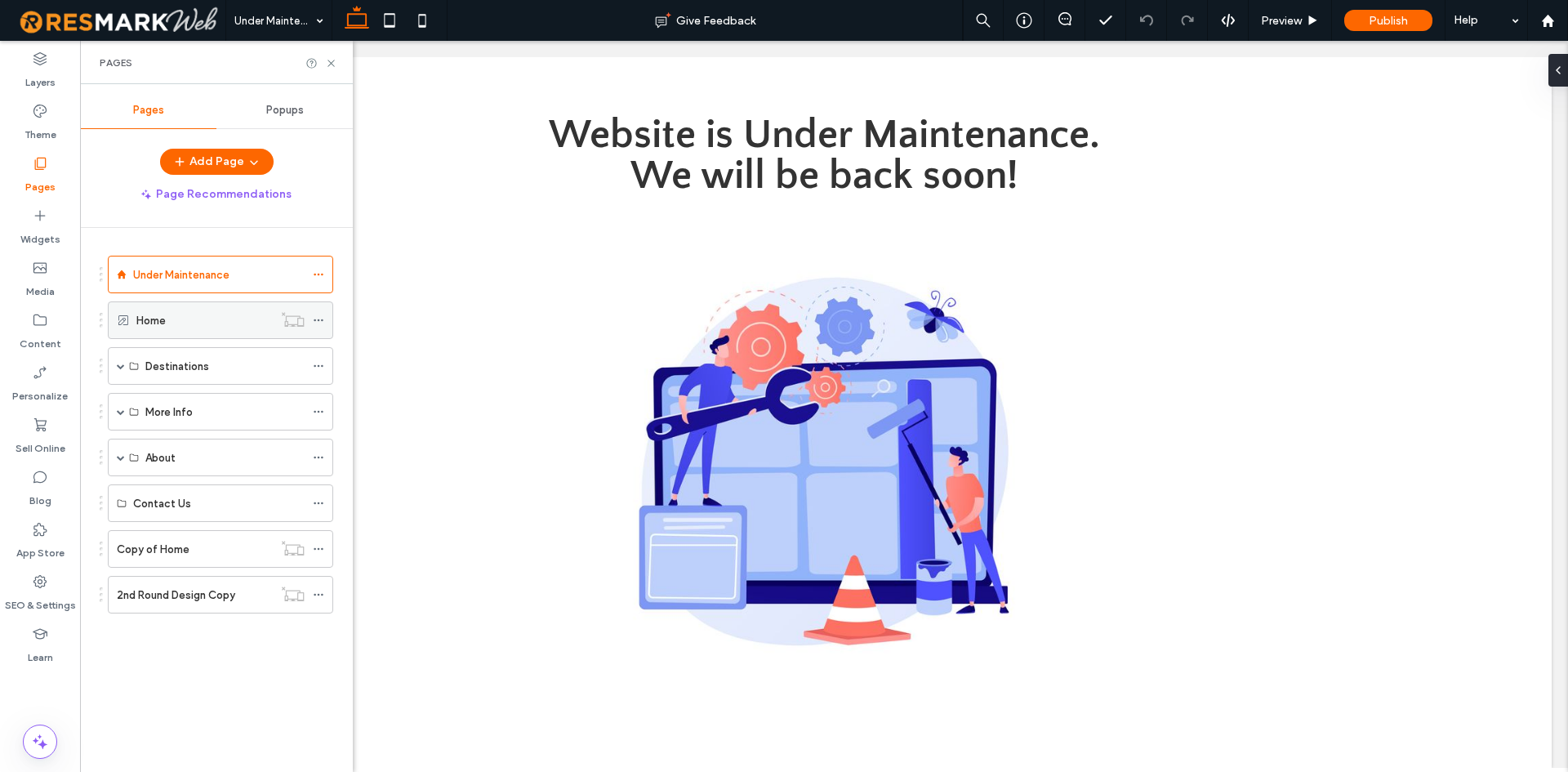
click at [224, 316] on div "Home" at bounding box center [204, 320] width 136 height 17
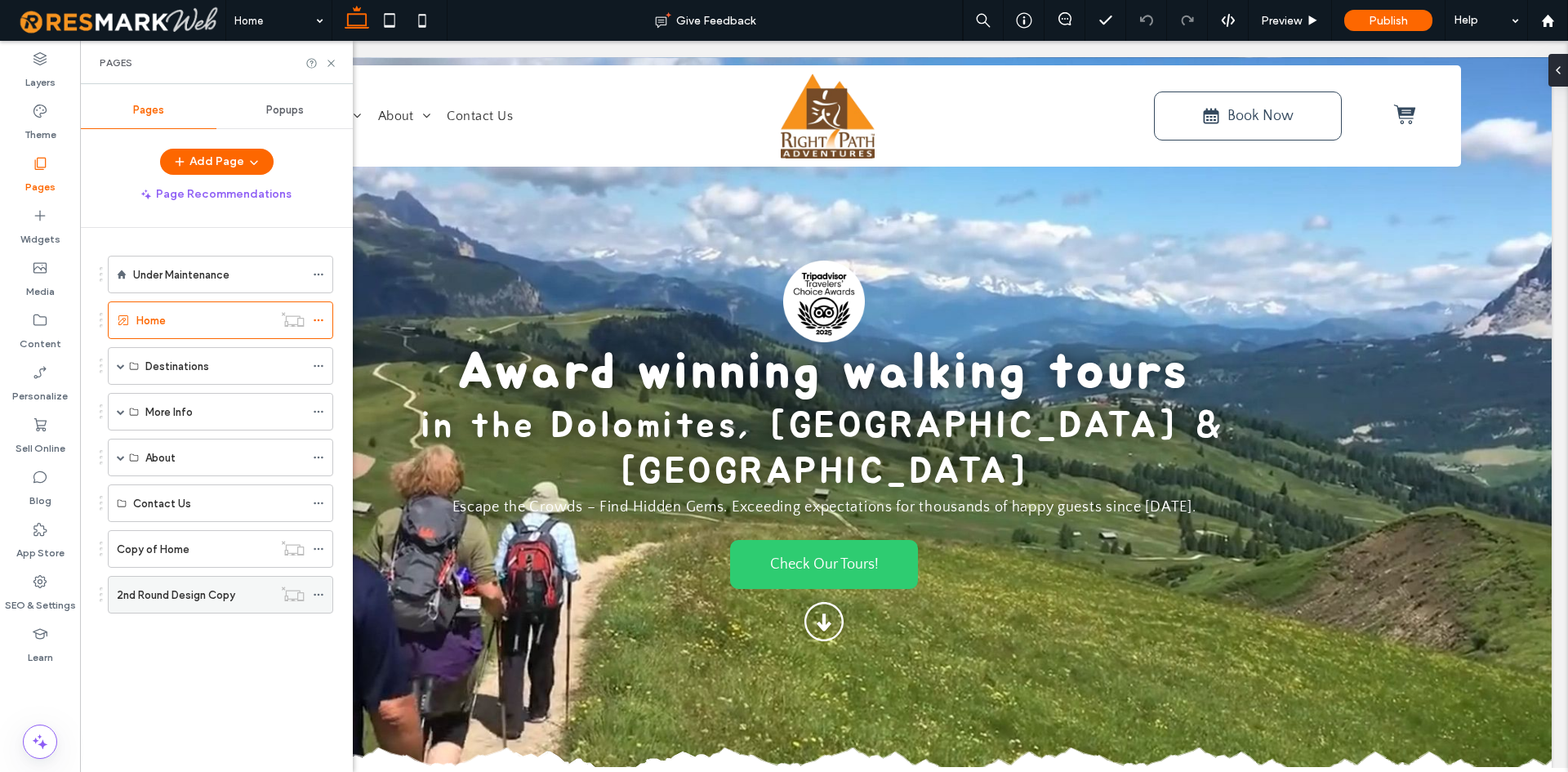
click at [165, 608] on div "2nd Round Design Copy" at bounding box center [194, 594] width 156 height 36
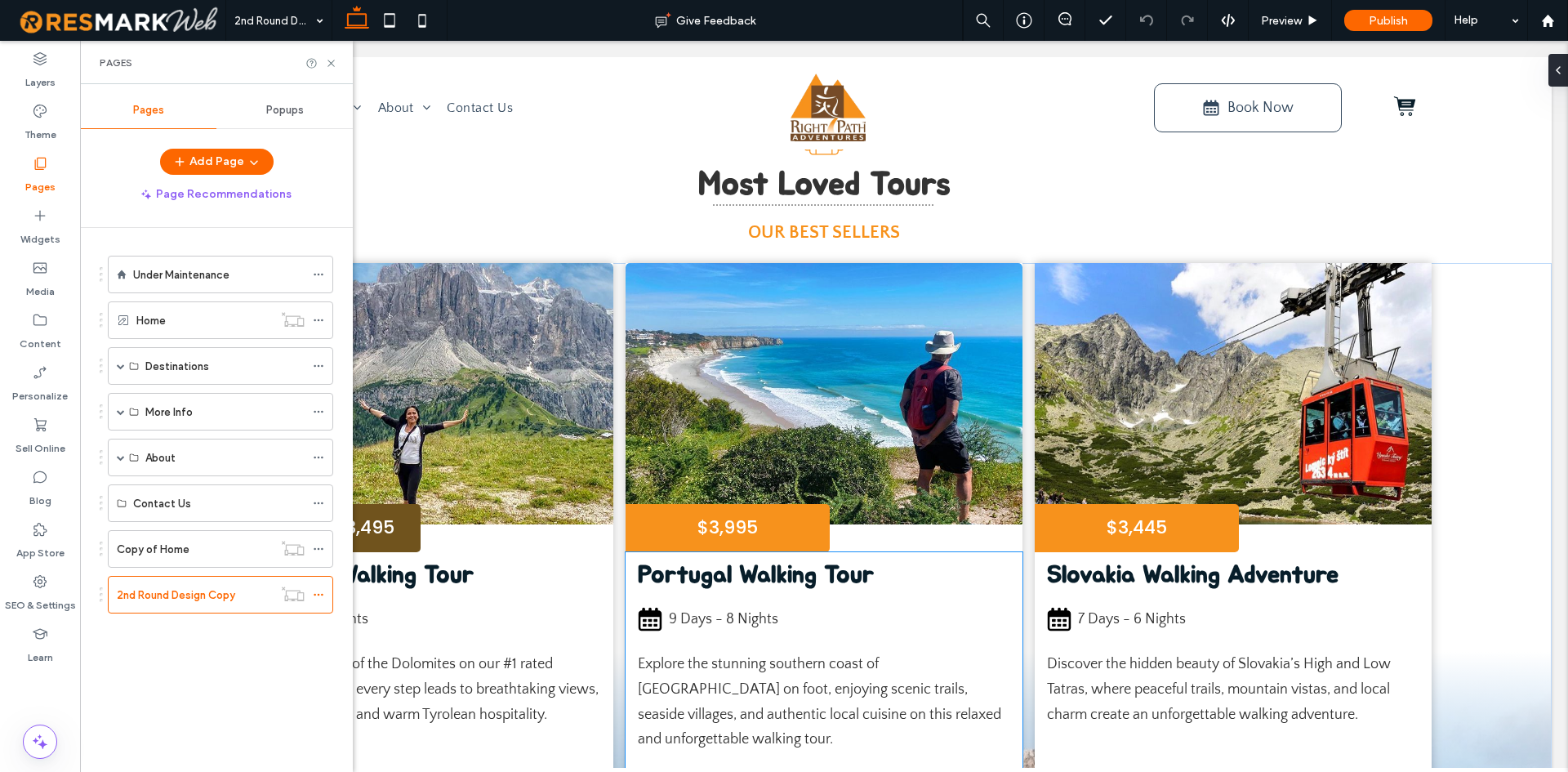
scroll to position [1062, 0]
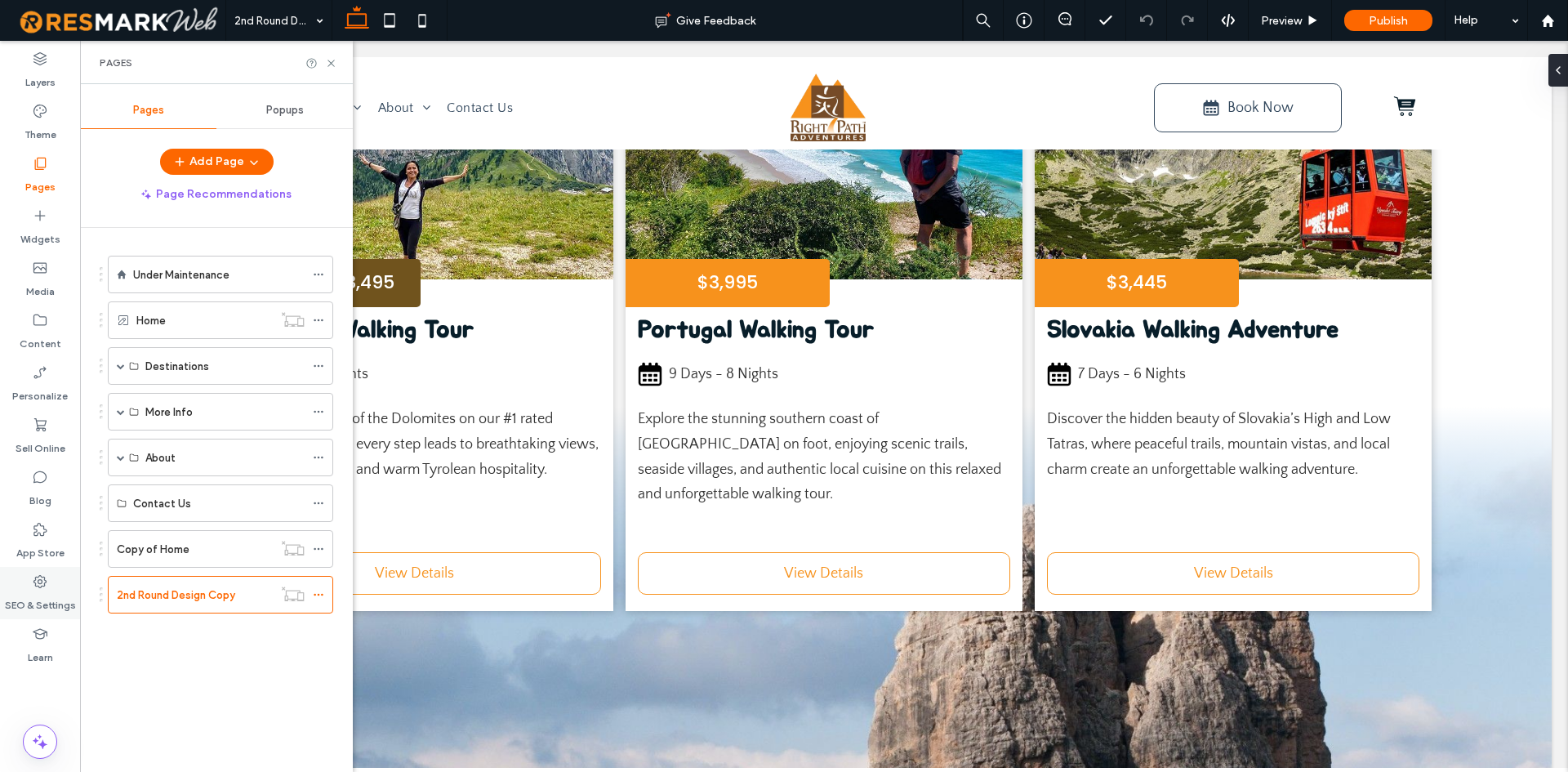
click at [48, 581] on icon at bounding box center [40, 581] width 16 height 16
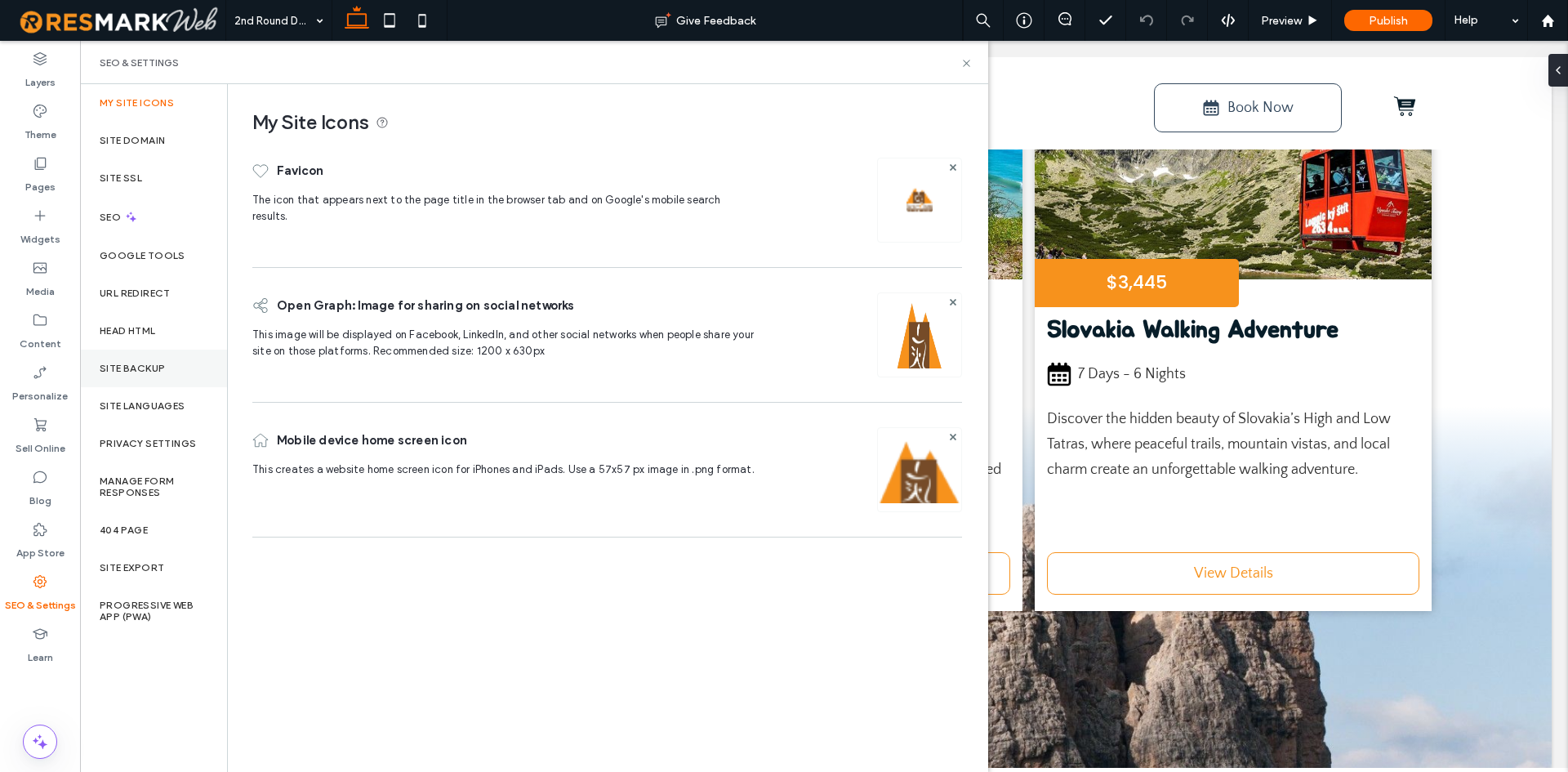
click at [151, 371] on label "Site Backup" at bounding box center [132, 367] width 66 height 11
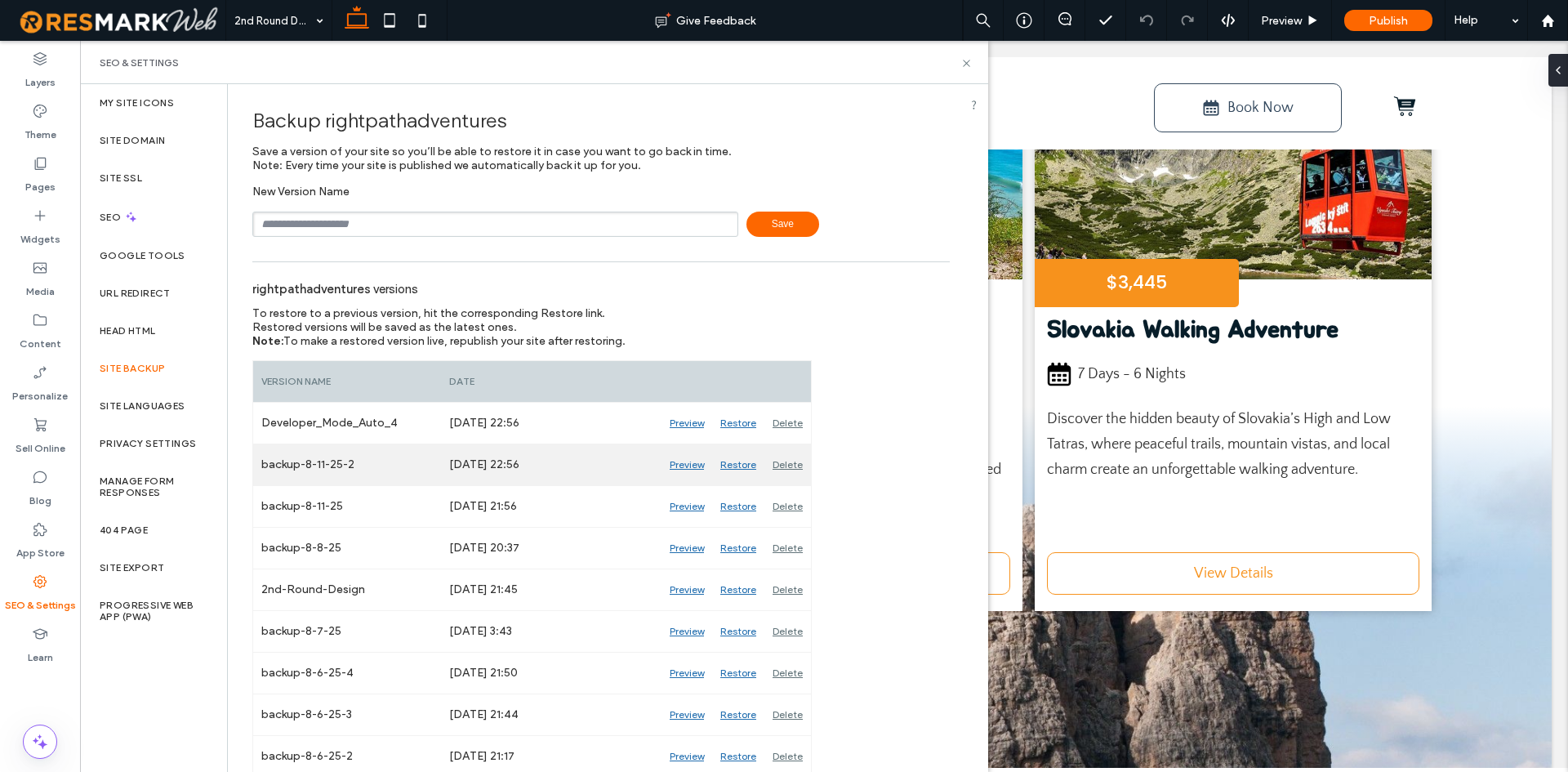
click at [686, 458] on div "Preview" at bounding box center [686, 465] width 51 height 41
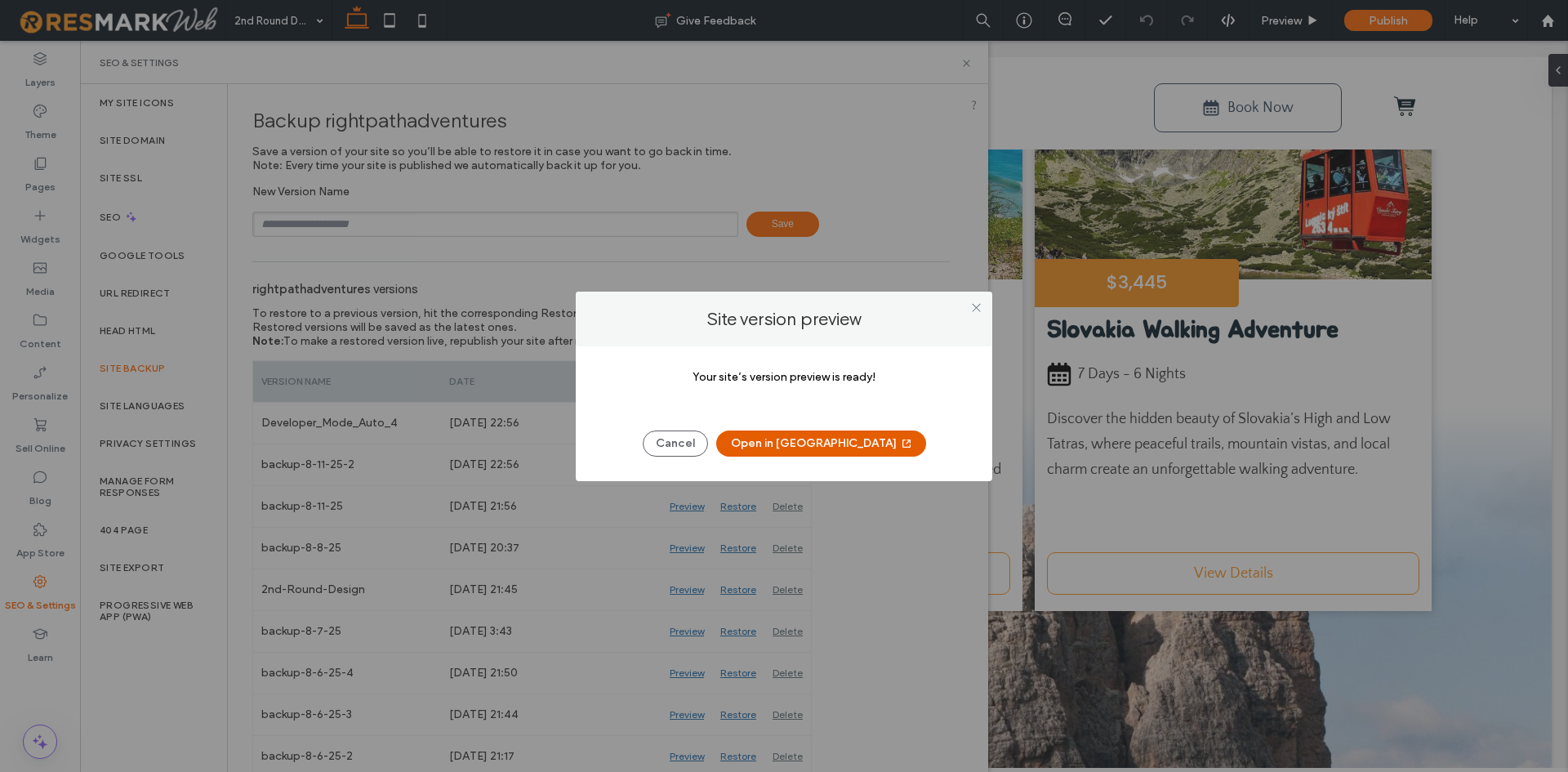
click at [816, 453] on button "Open in New Tab" at bounding box center [821, 444] width 210 height 26
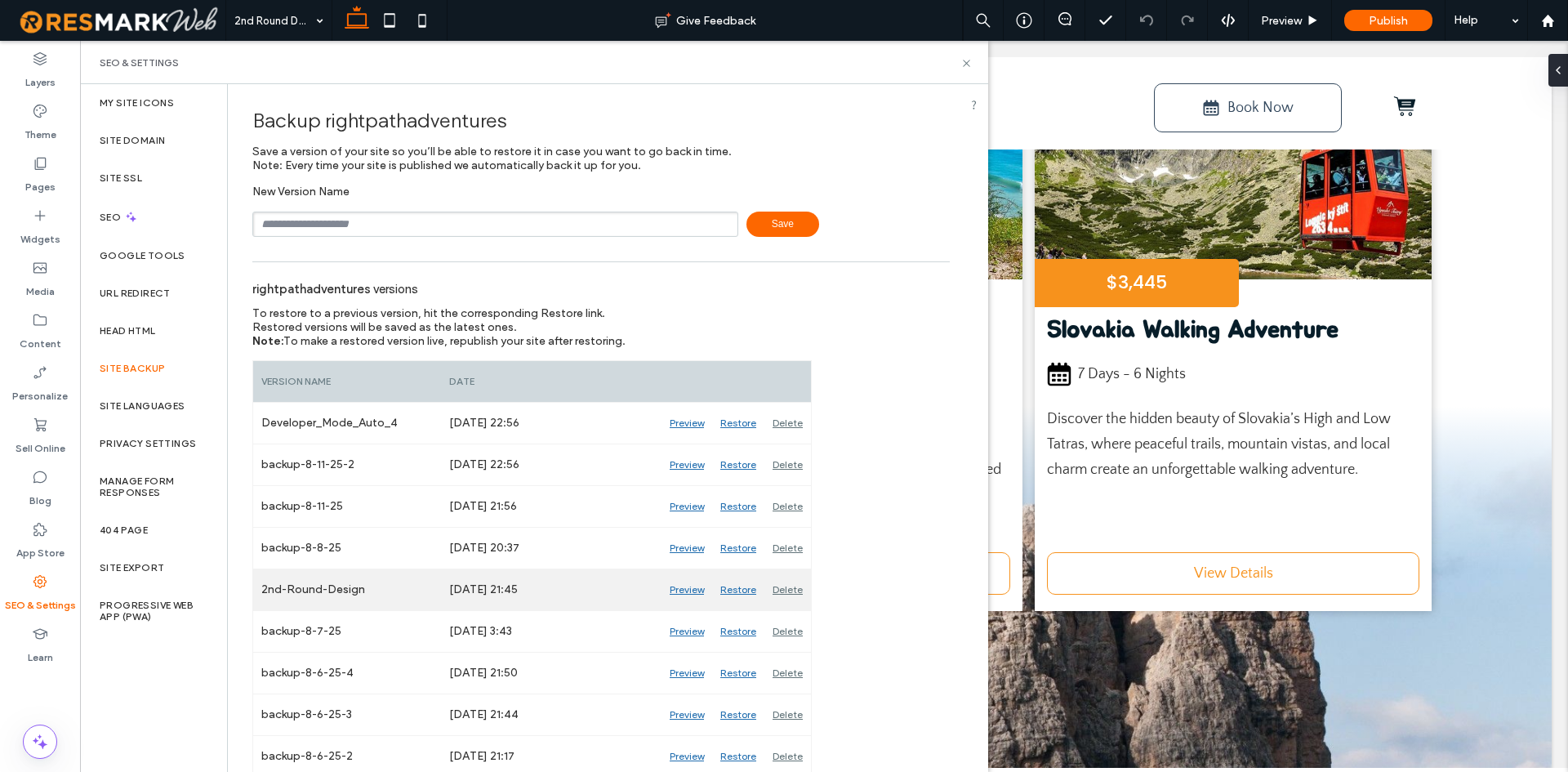
click at [691, 591] on div "Preview" at bounding box center [686, 589] width 51 height 41
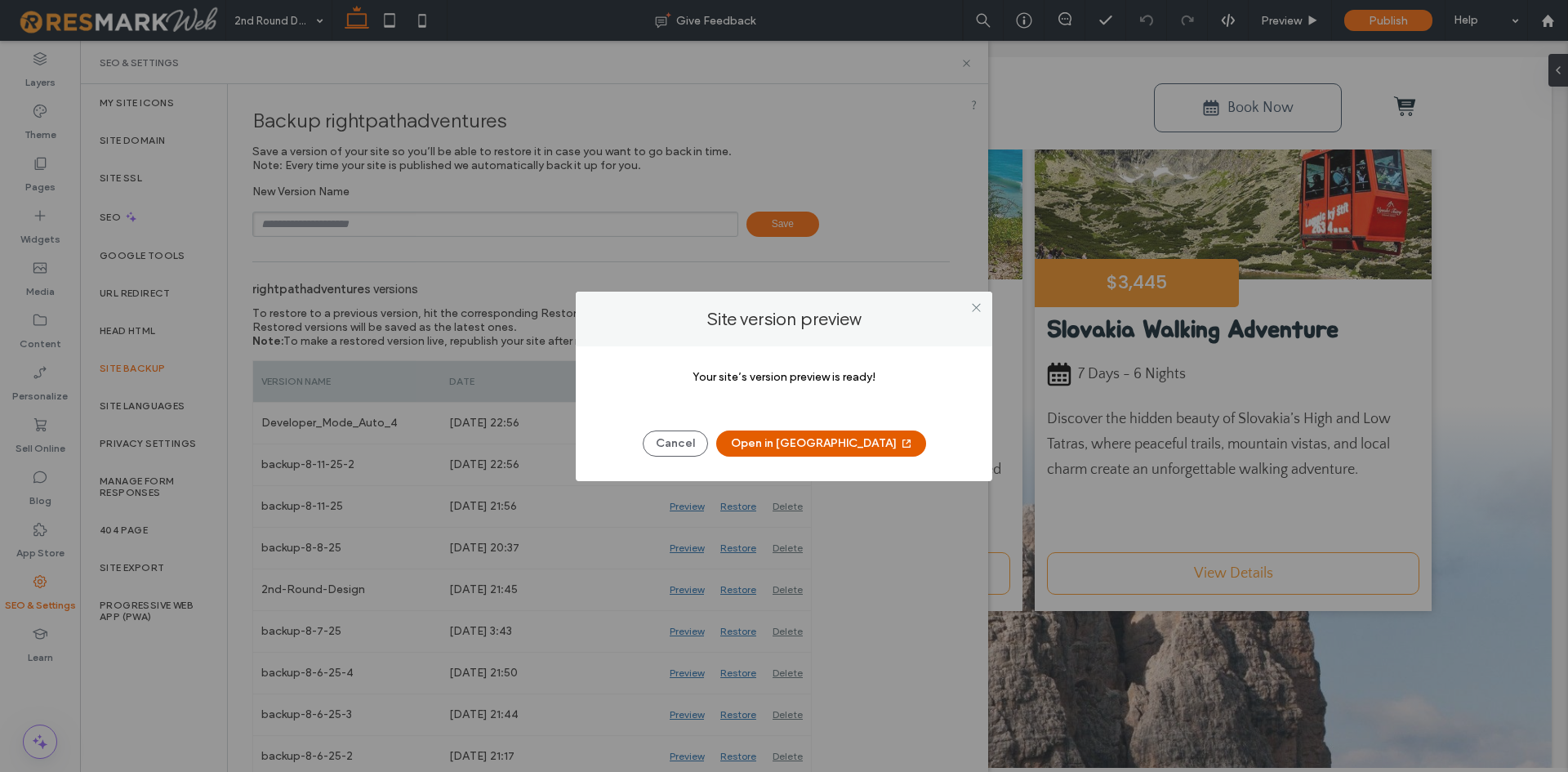
click at [809, 447] on button "Open in New Tab" at bounding box center [821, 444] width 210 height 26
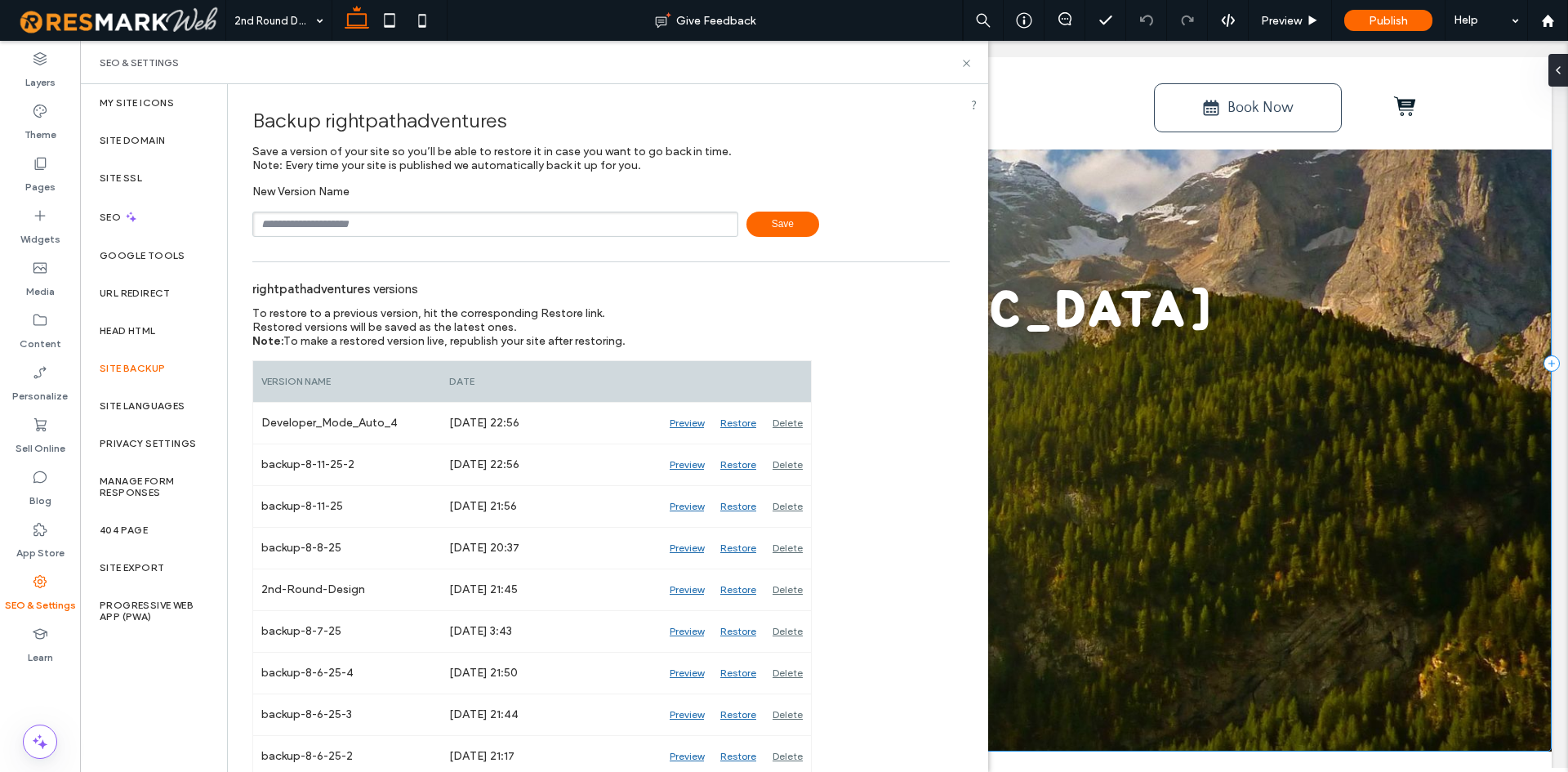
scroll to position [0, 0]
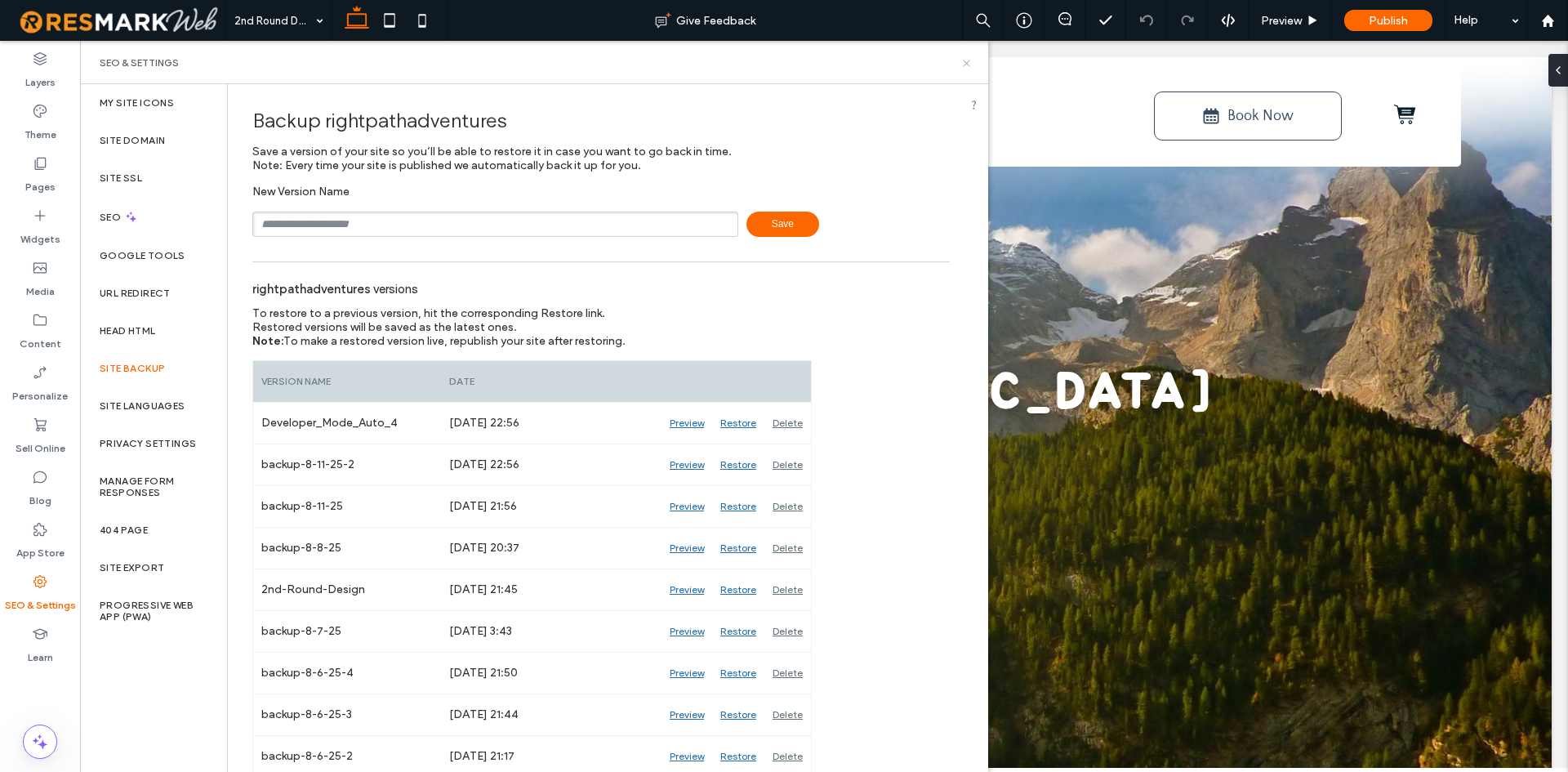
click at [963, 62] on icon at bounding box center [966, 63] width 12 height 12
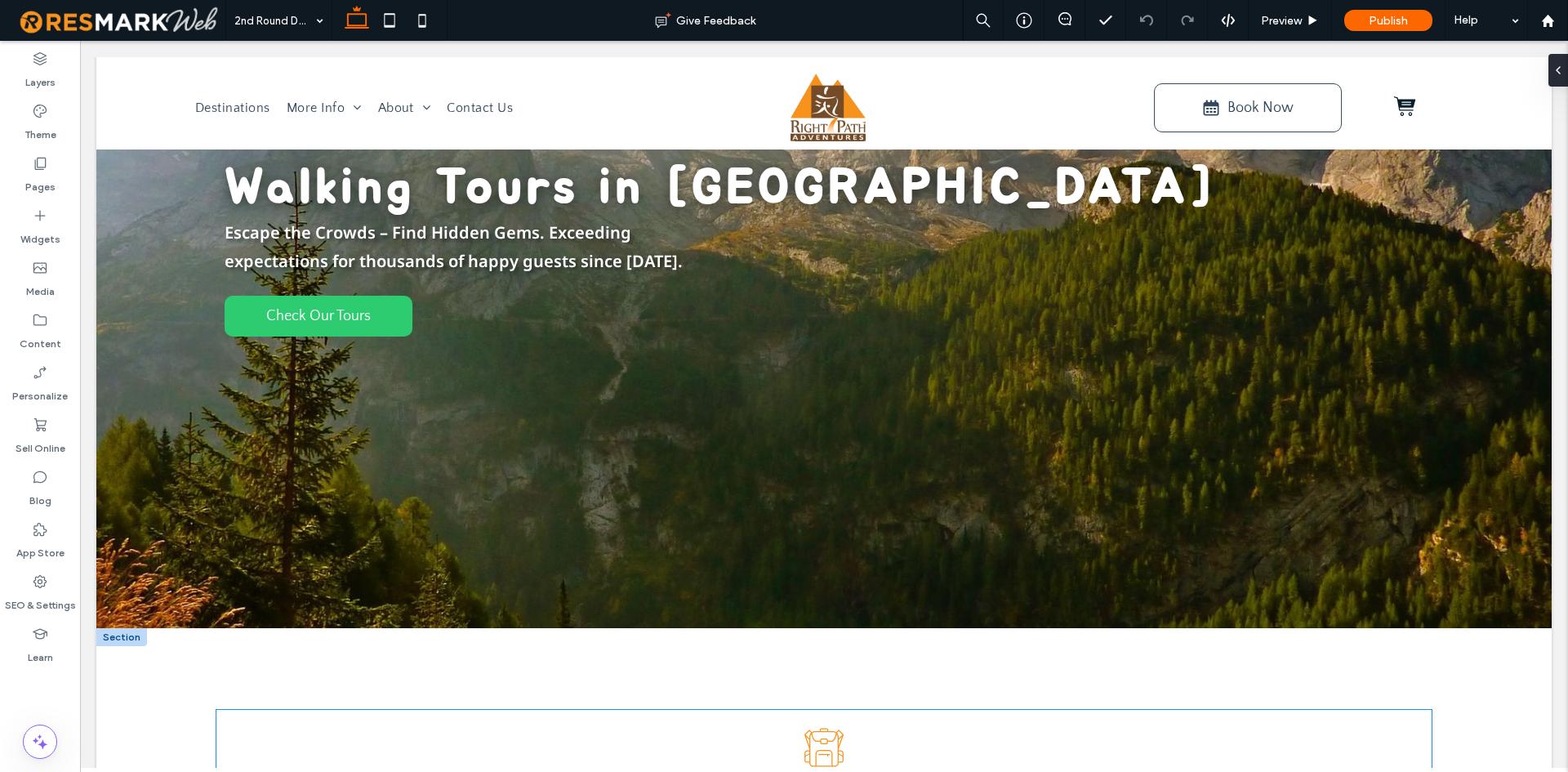
scroll to position [82, 0]
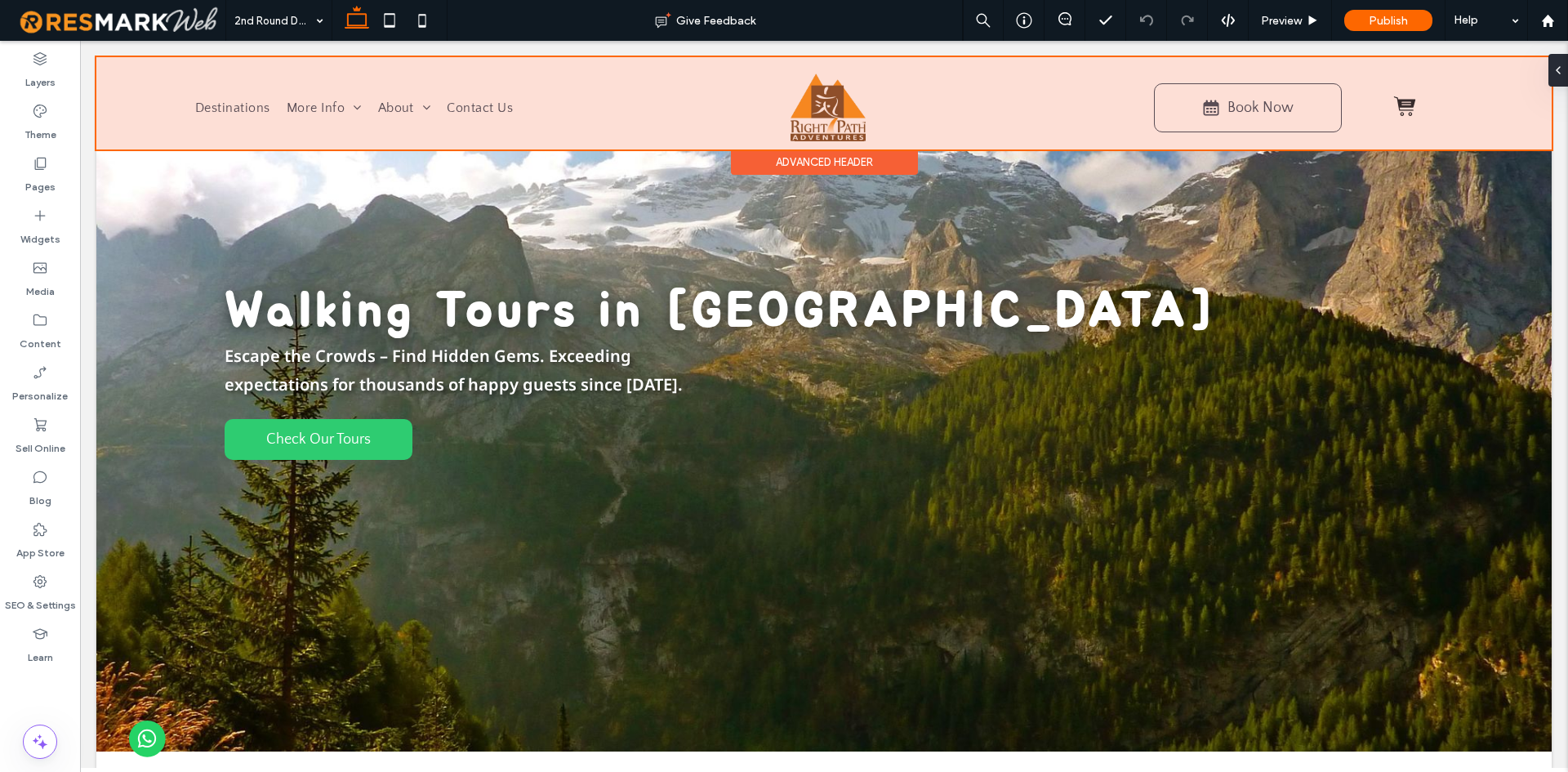
click at [243, 107] on div at bounding box center [824, 102] width 1456 height 93
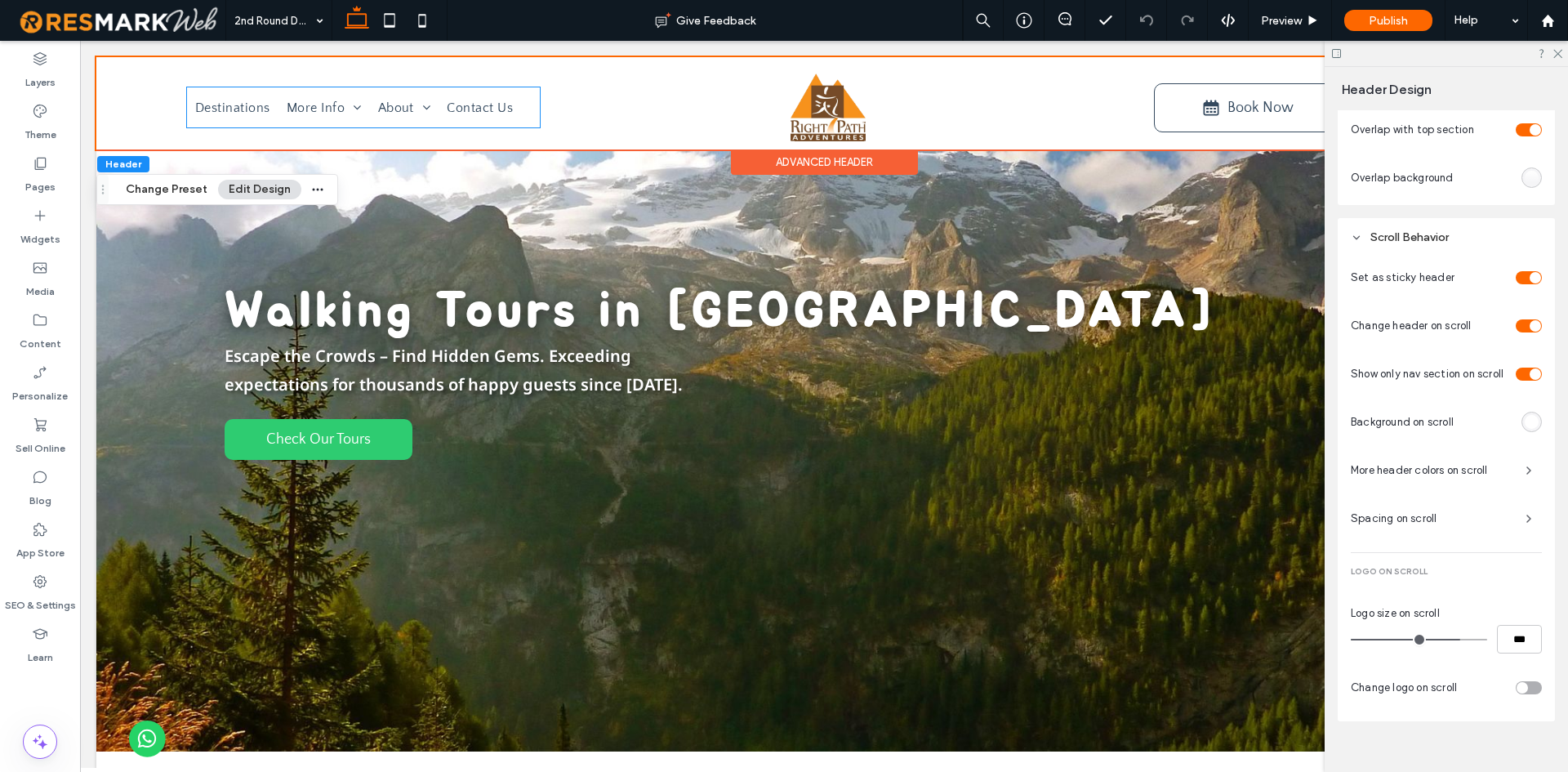
scroll to position [664, 0]
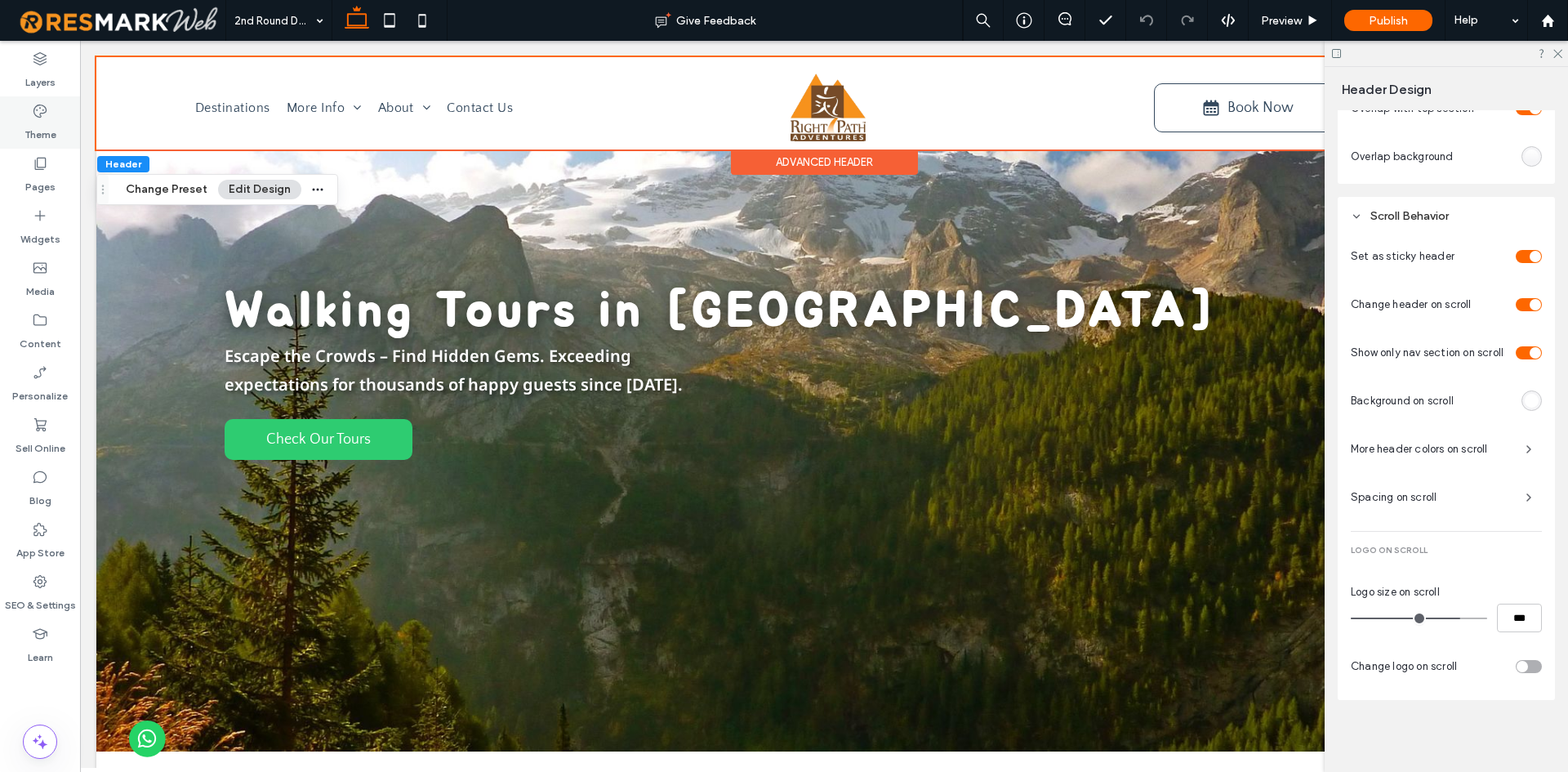
click at [53, 132] on label "Theme" at bounding box center [41, 130] width 32 height 23
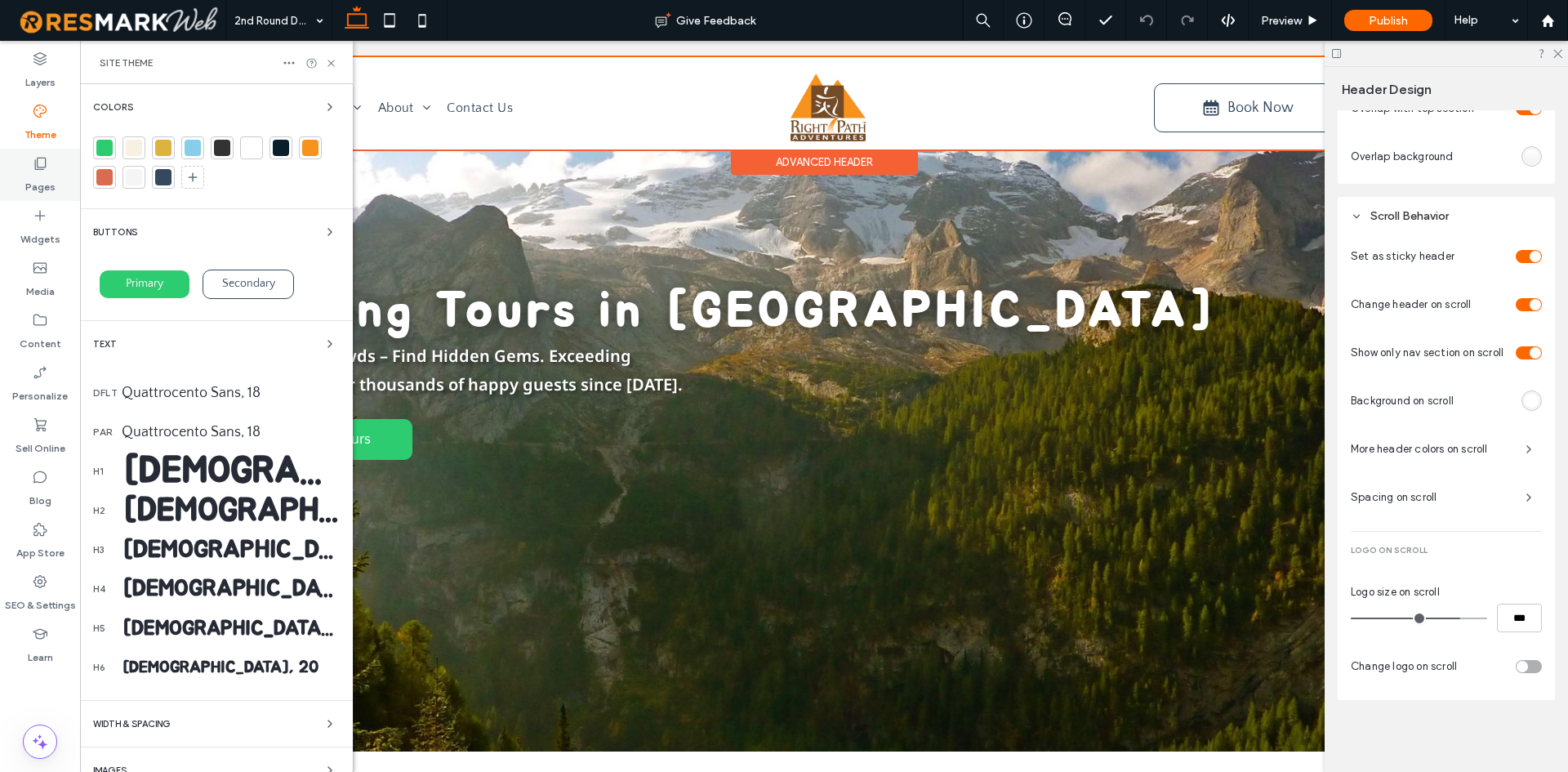
click at [47, 186] on label "Pages" at bounding box center [40, 182] width 30 height 23
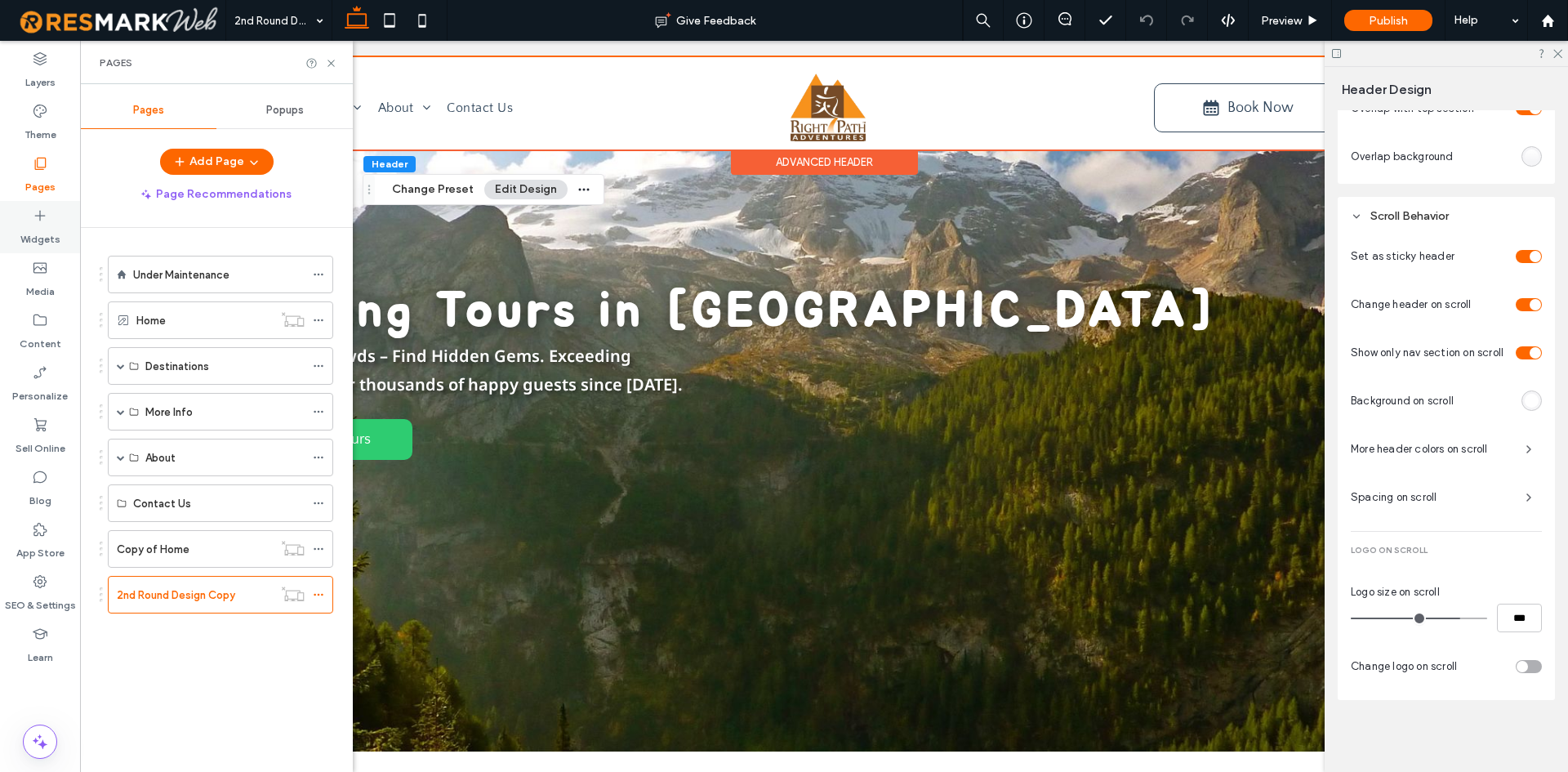
click at [42, 230] on label "Widgets" at bounding box center [41, 235] width 40 height 23
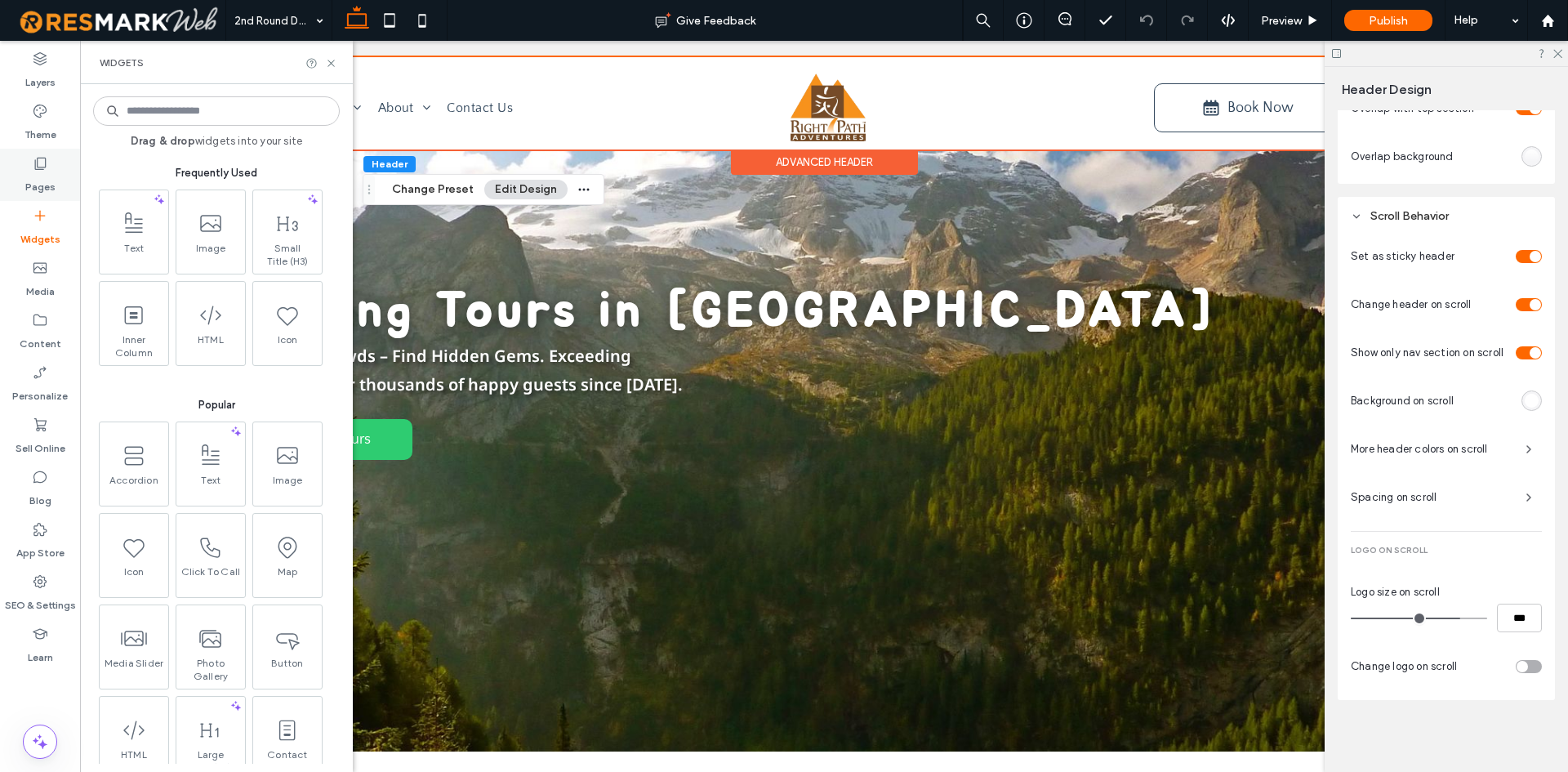
click at [48, 182] on label "Pages" at bounding box center [40, 182] width 30 height 23
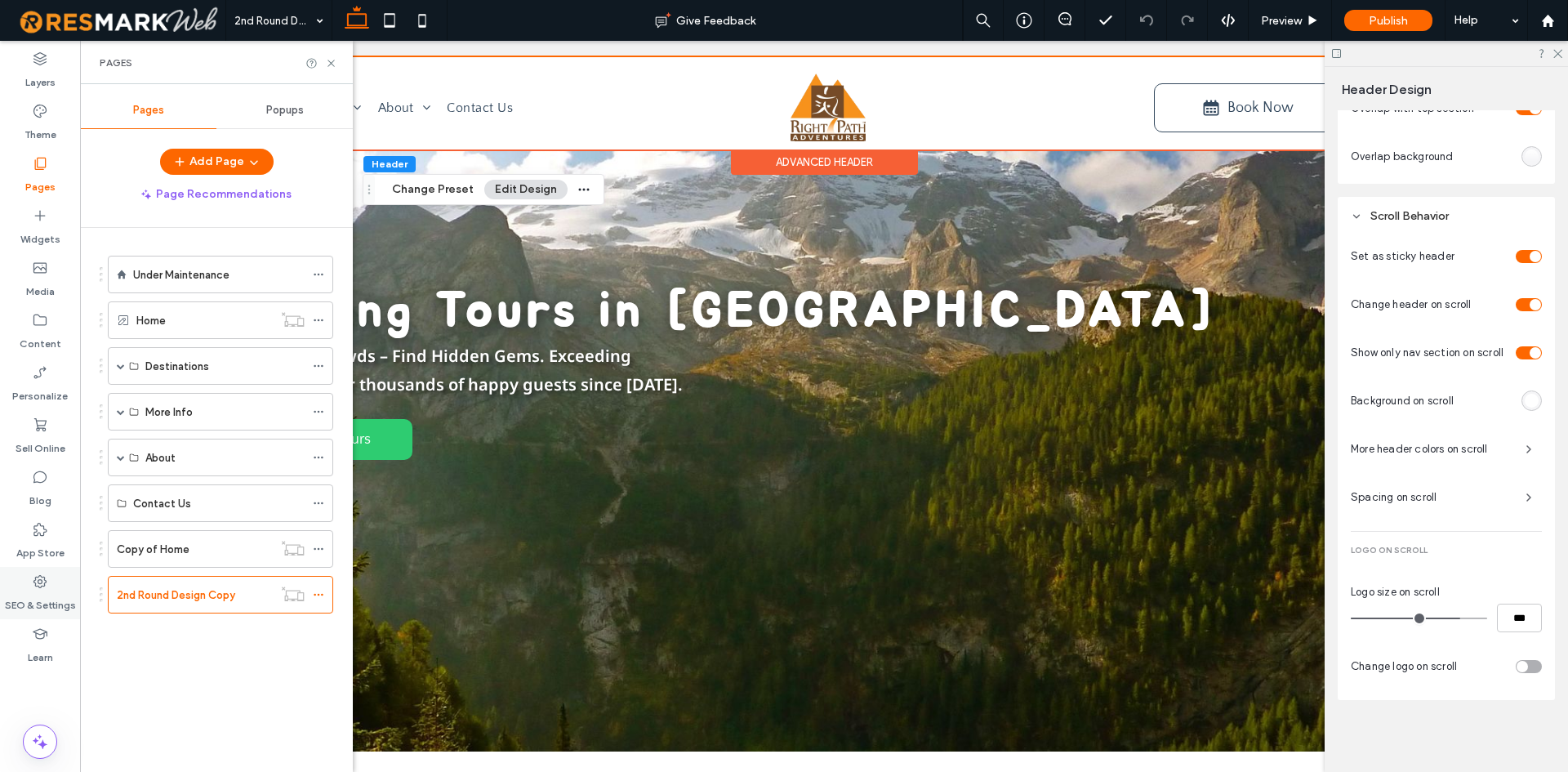
click at [57, 588] on div "SEO & Settings" at bounding box center [40, 593] width 80 height 53
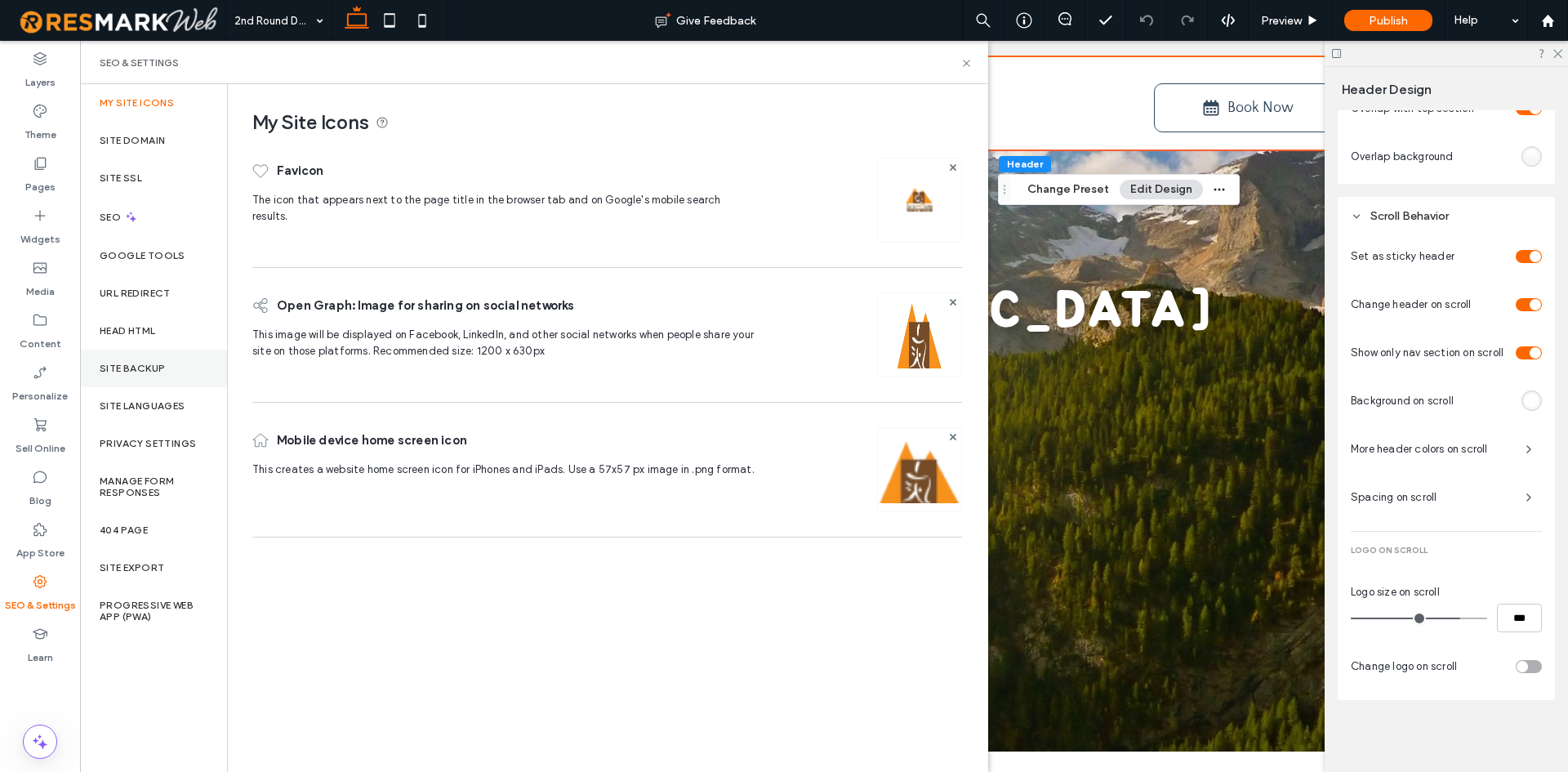
click at [148, 367] on label "Site Backup" at bounding box center [132, 367] width 66 height 11
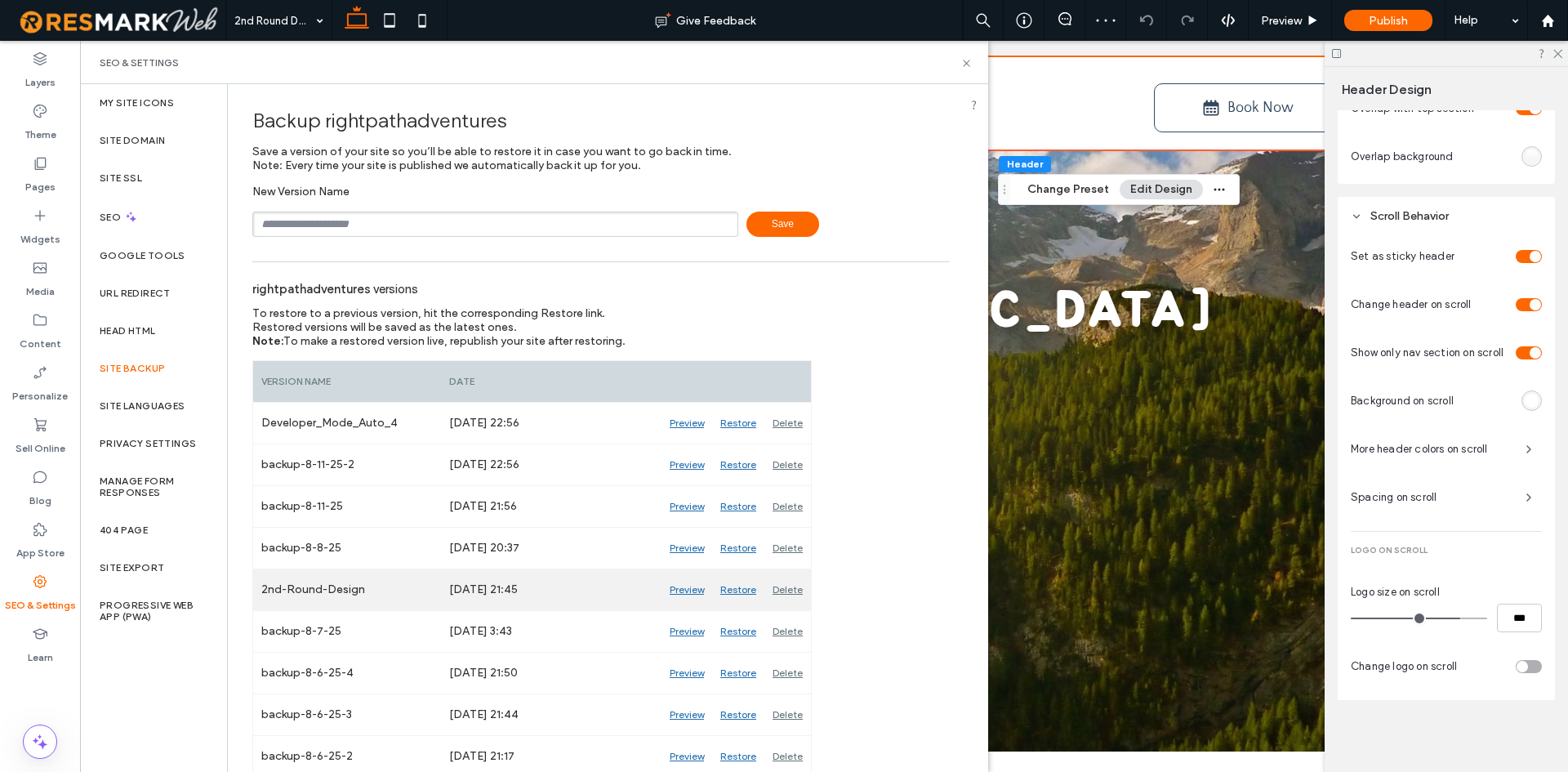
click at [733, 590] on div "Restore" at bounding box center [738, 589] width 53 height 41
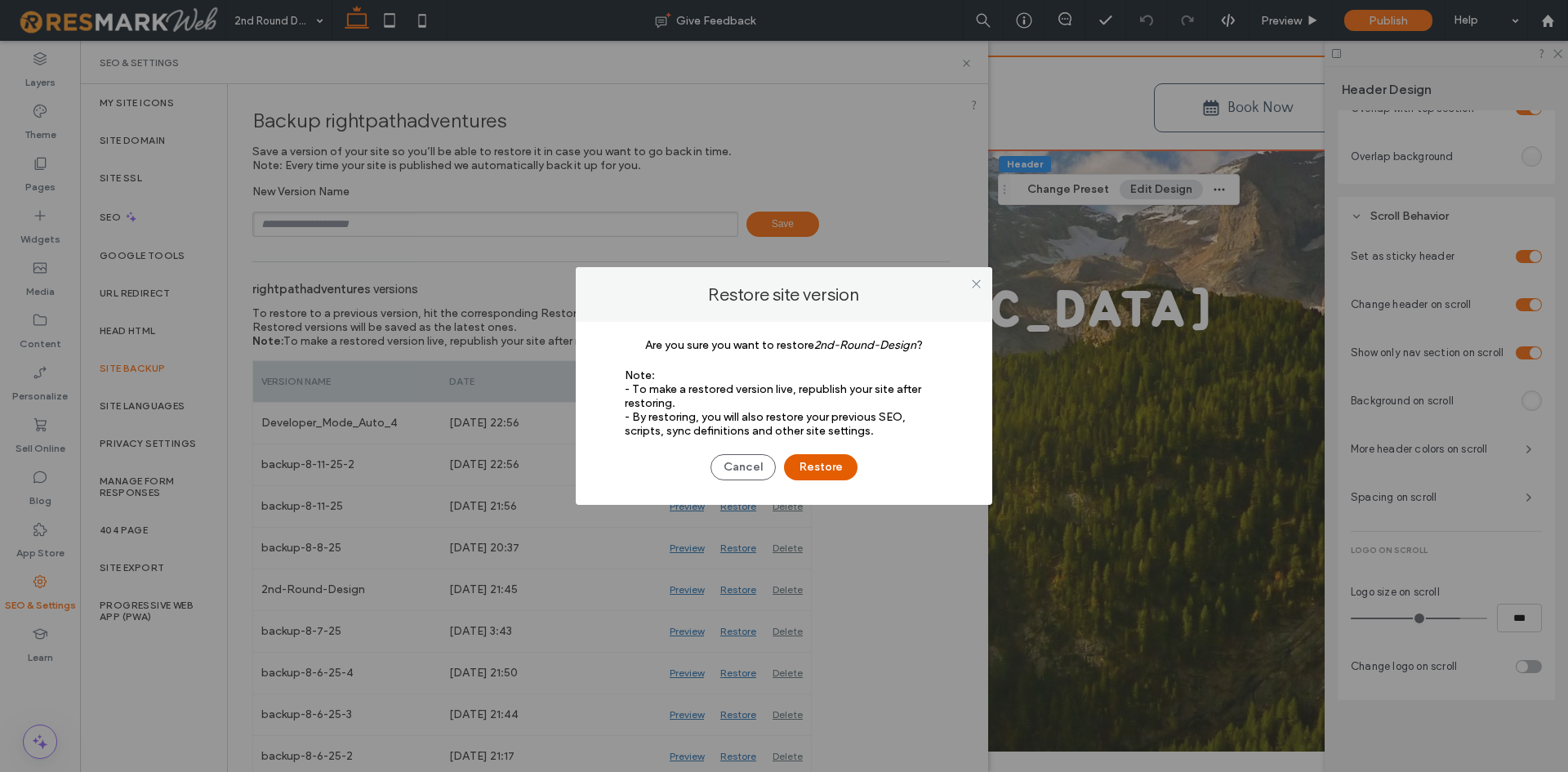
click at [837, 471] on button "Restore" at bounding box center [821, 467] width 74 height 26
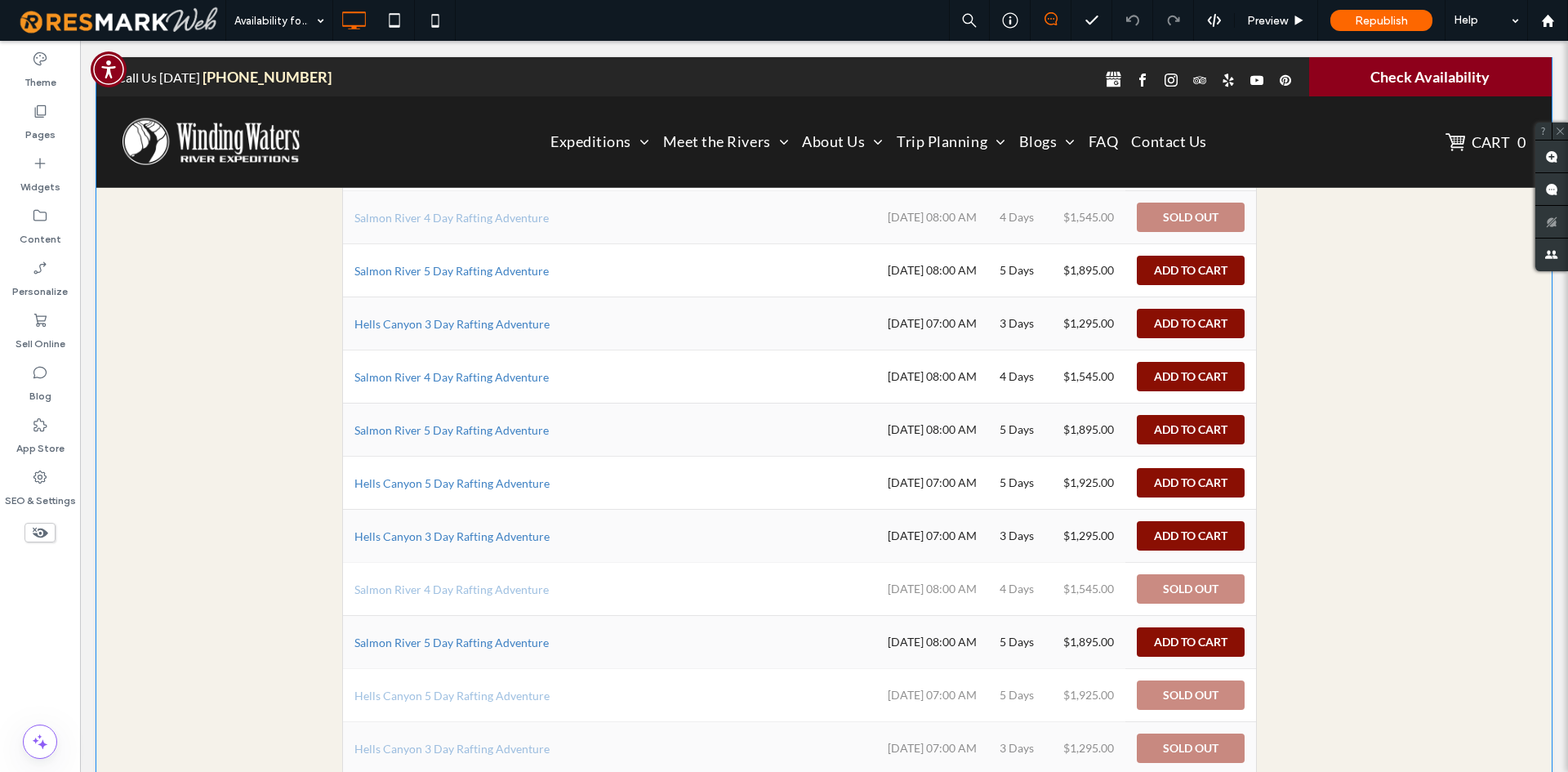
scroll to position [1634, 0]
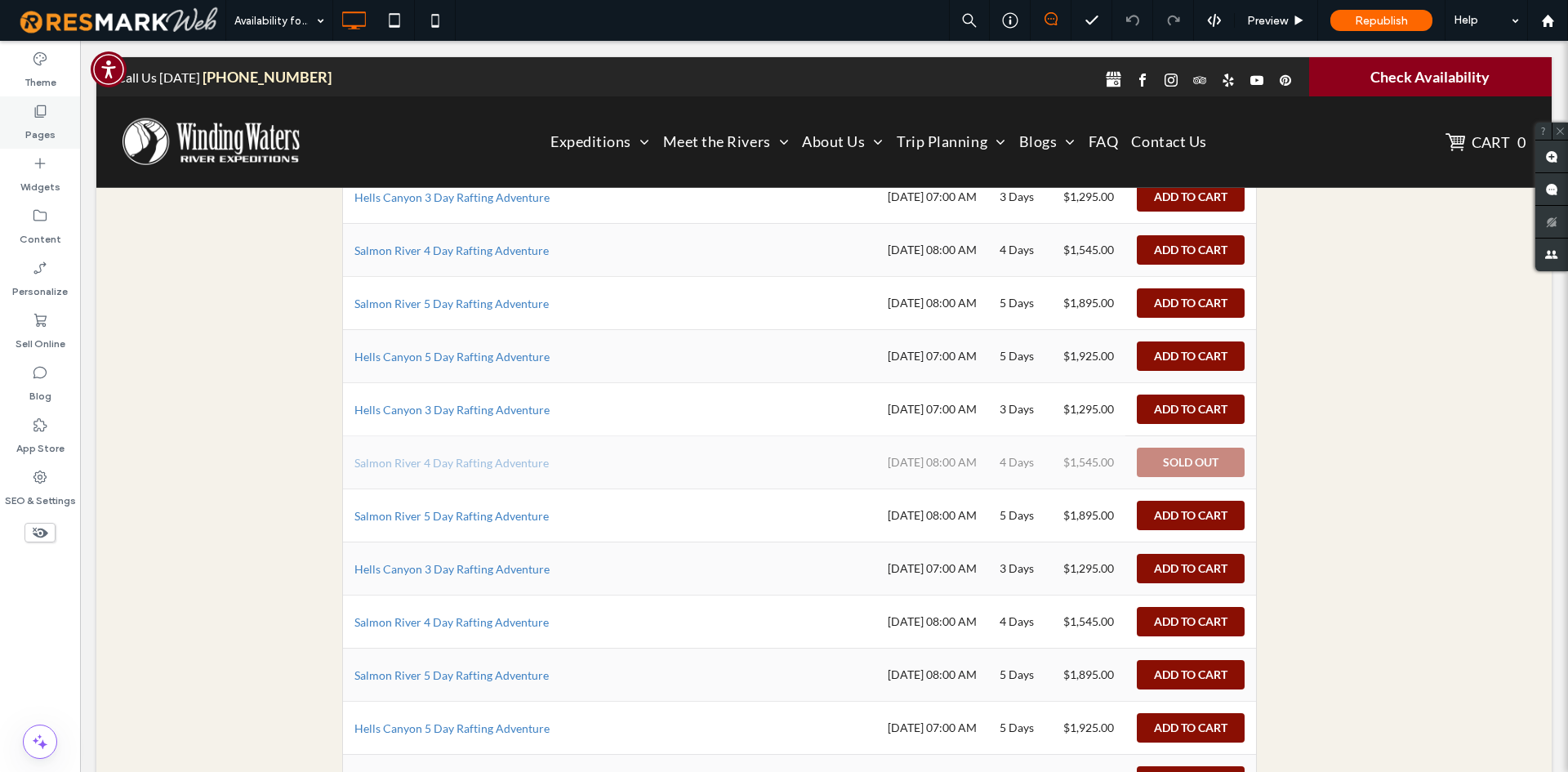
click at [44, 119] on label "Pages" at bounding box center [40, 130] width 30 height 23
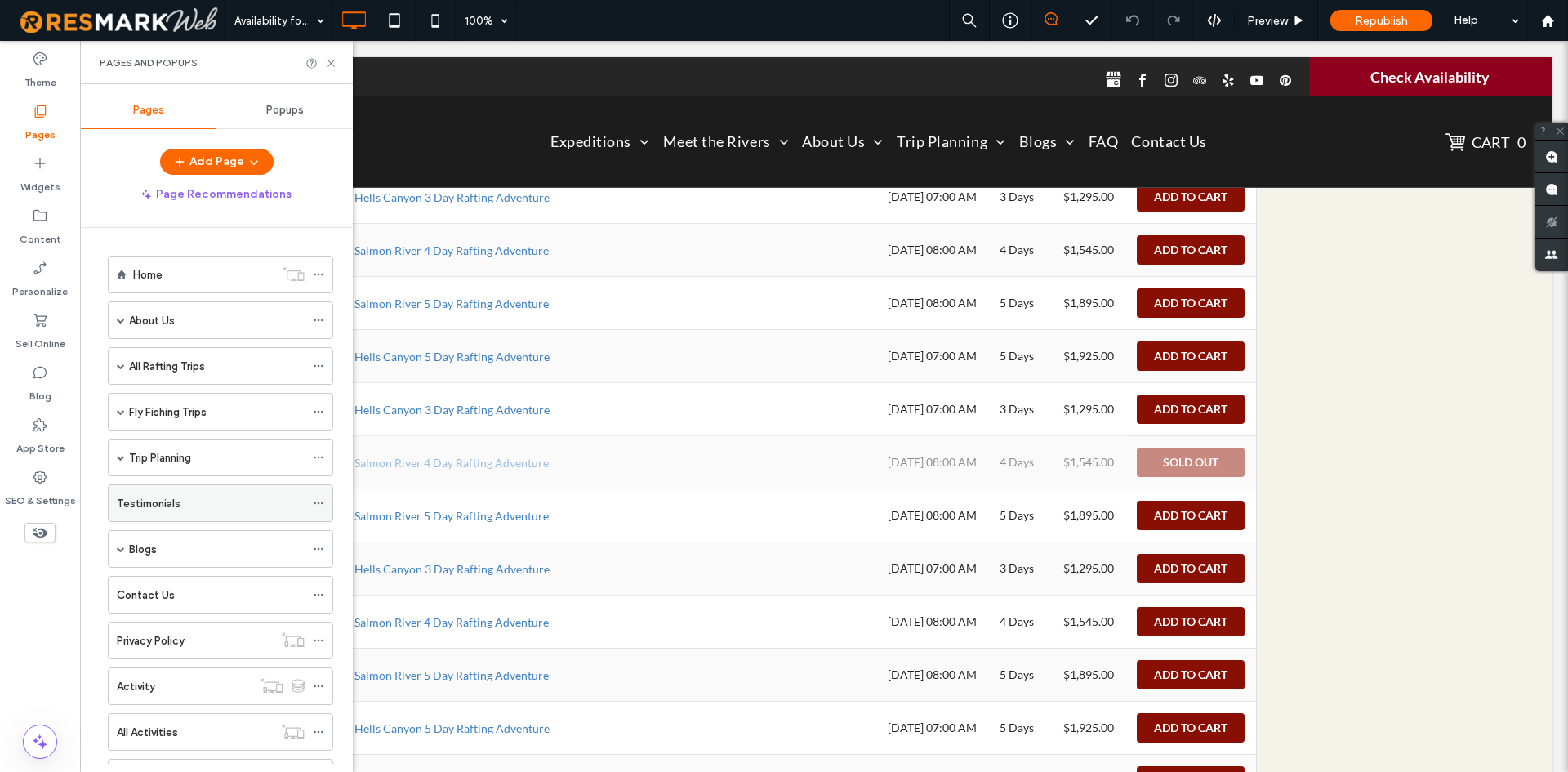
scroll to position [165, 0]
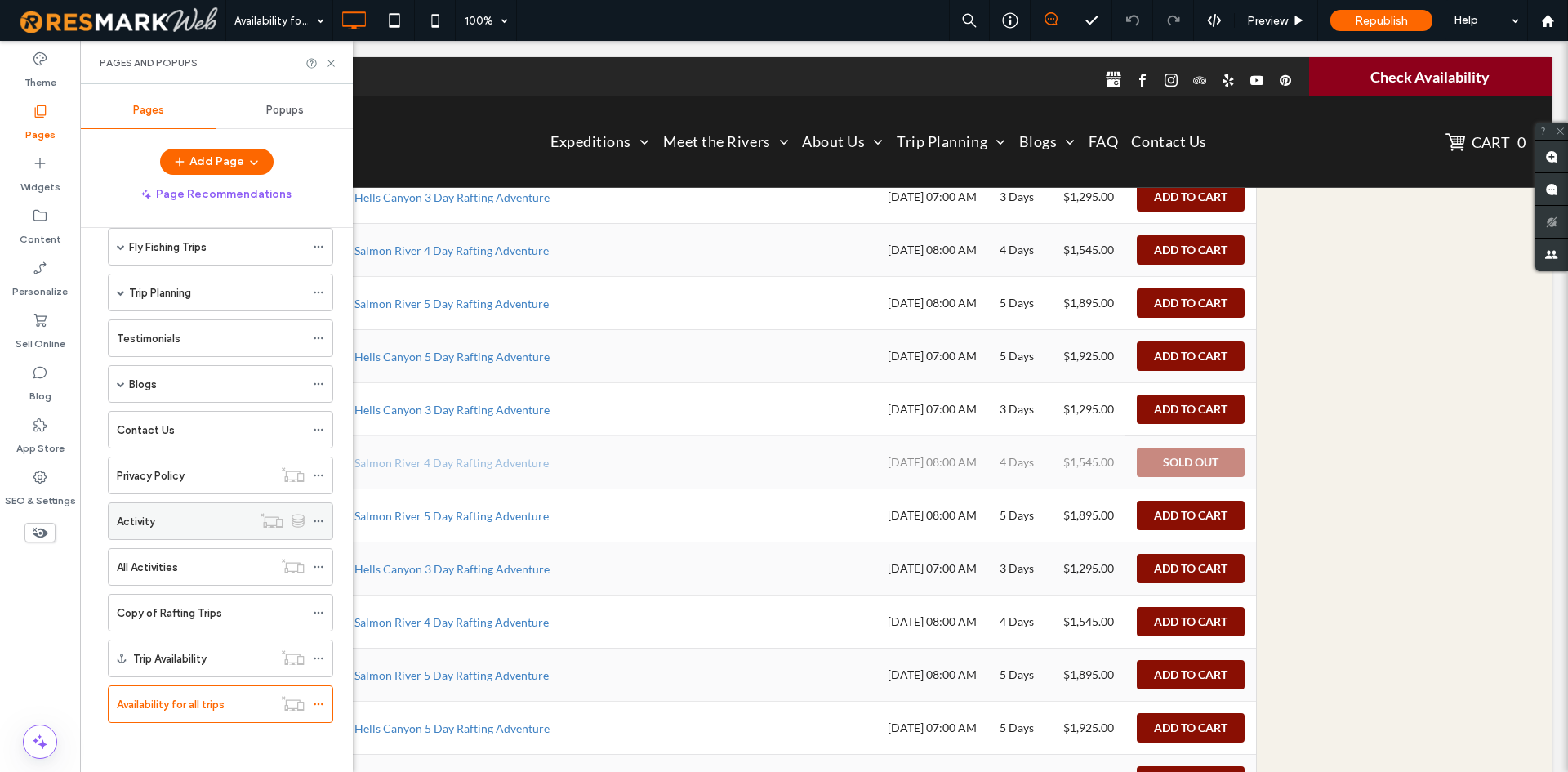
click at [221, 531] on div "Activity" at bounding box center [183, 521] width 134 height 36
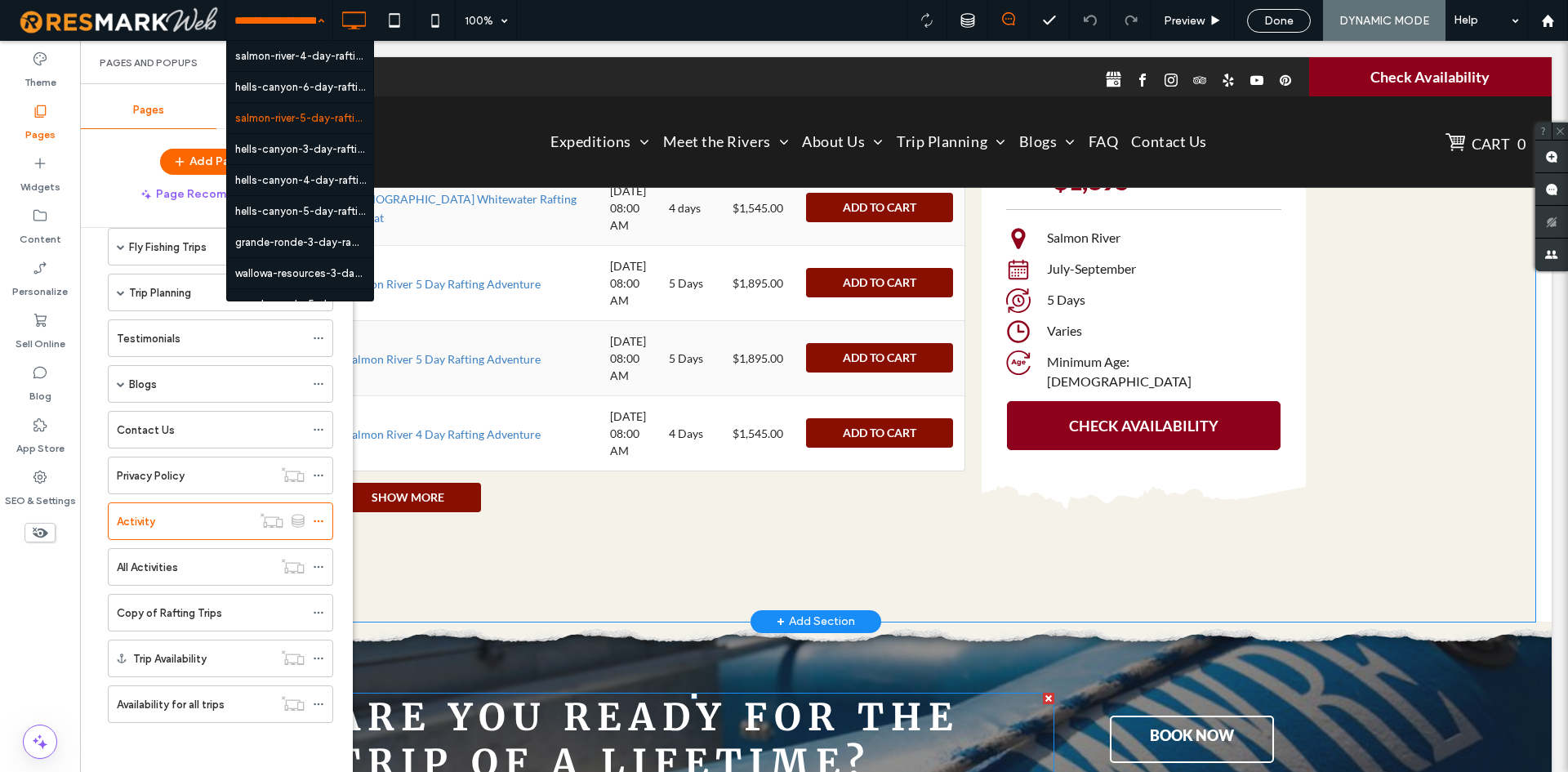
scroll to position [3429, 0]
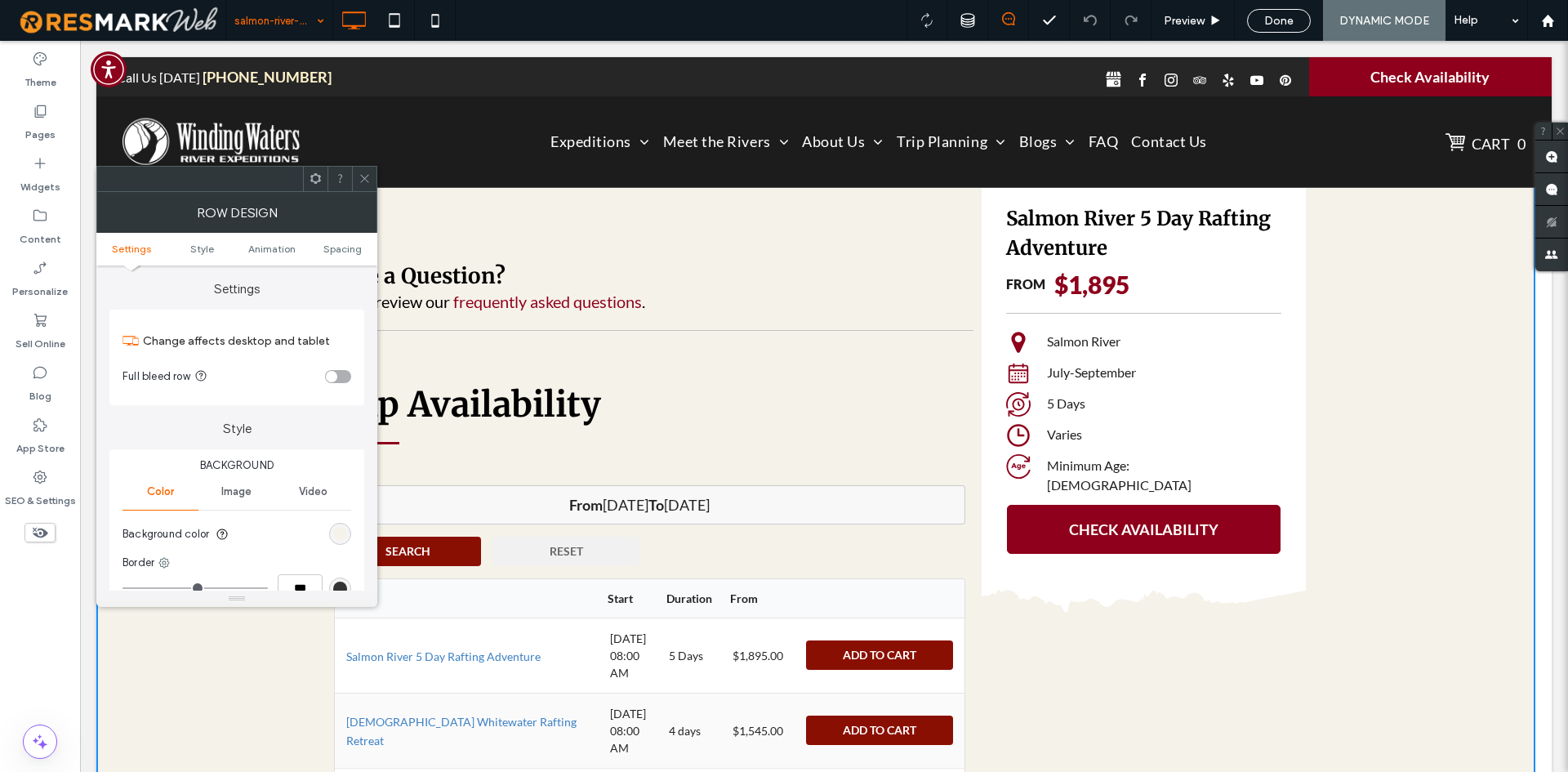
scroll to position [3021, 0]
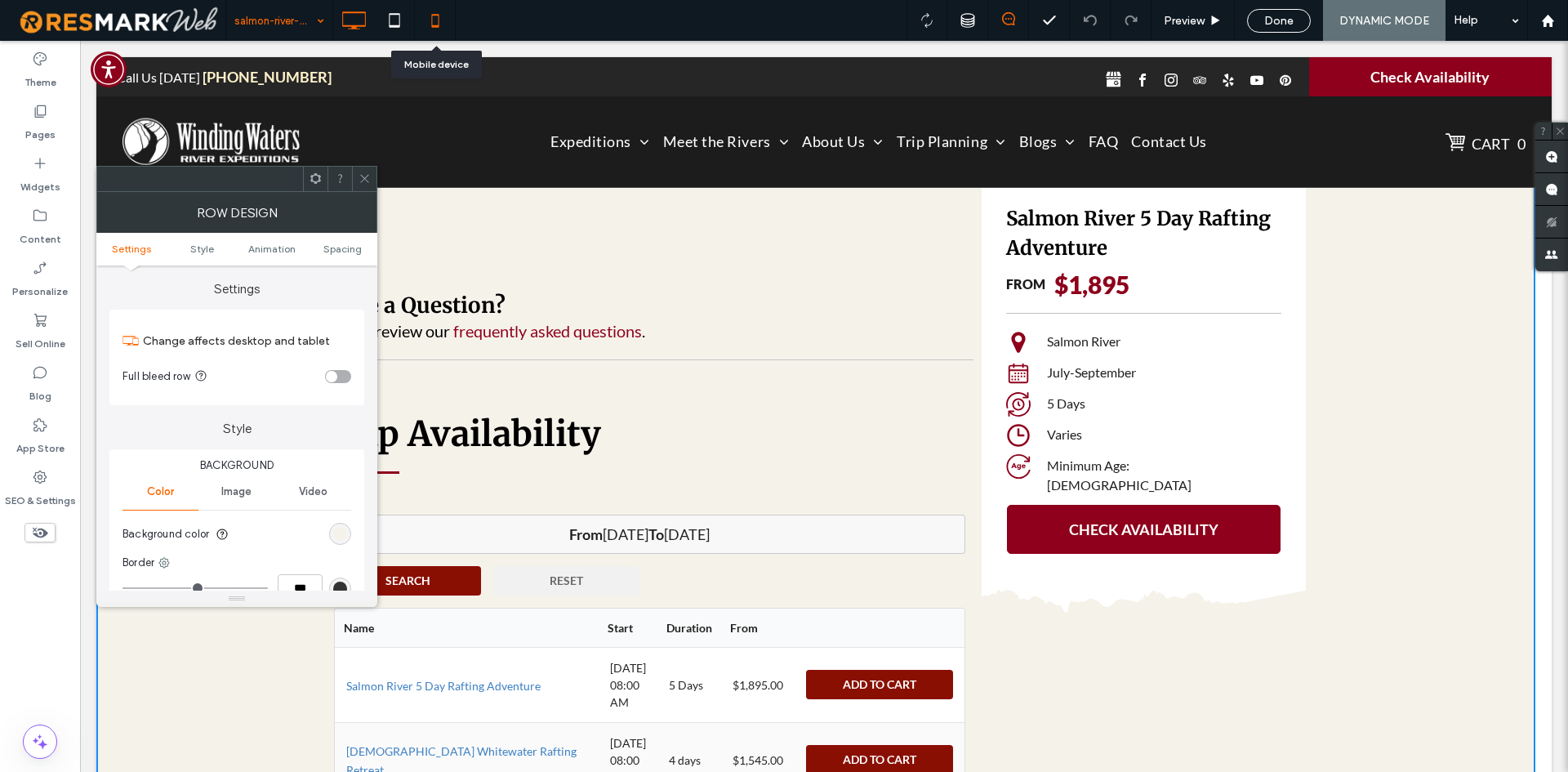
click at [419, 26] on icon at bounding box center [435, 20] width 33 height 33
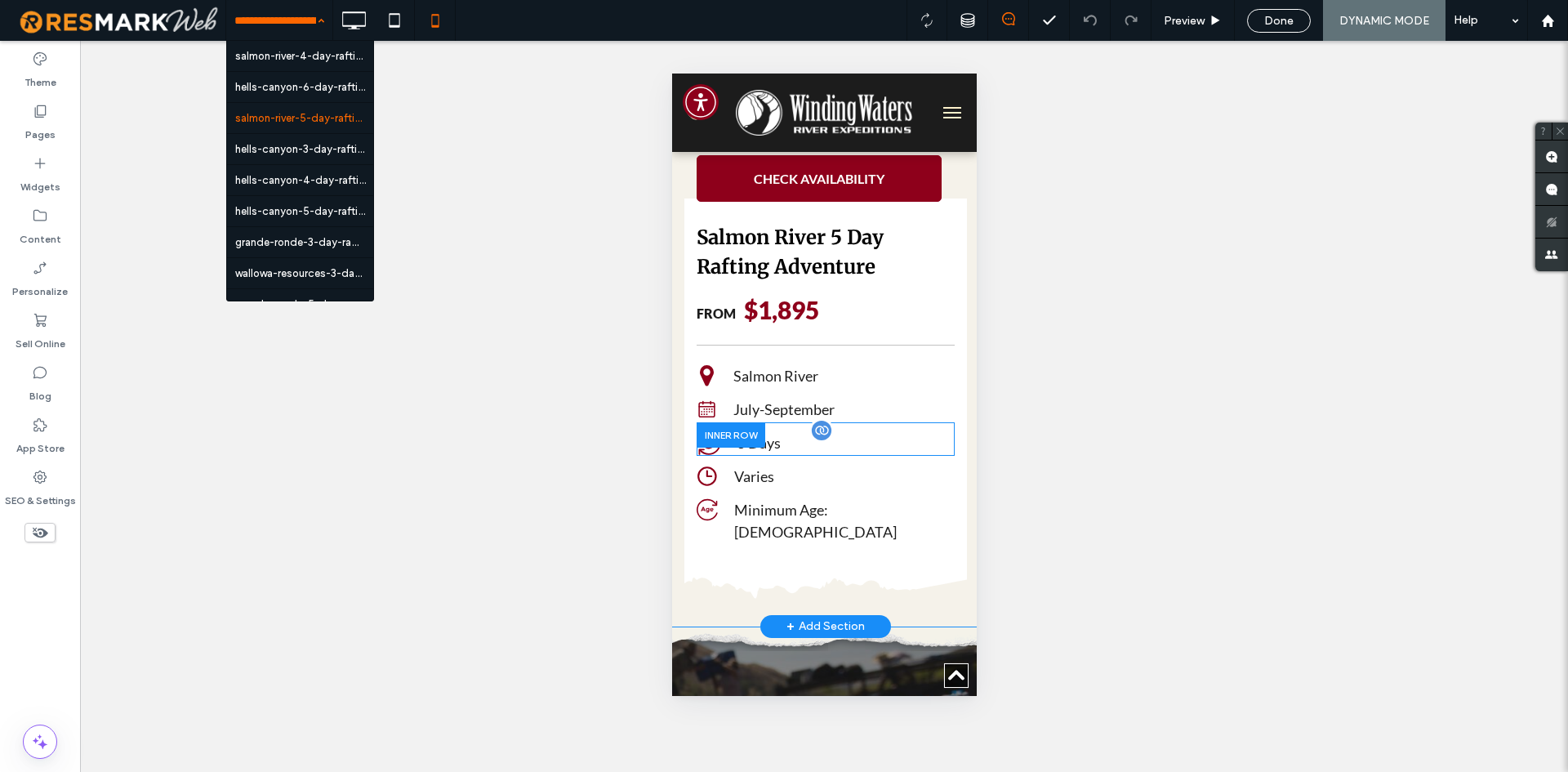
scroll to position [4246, 0]
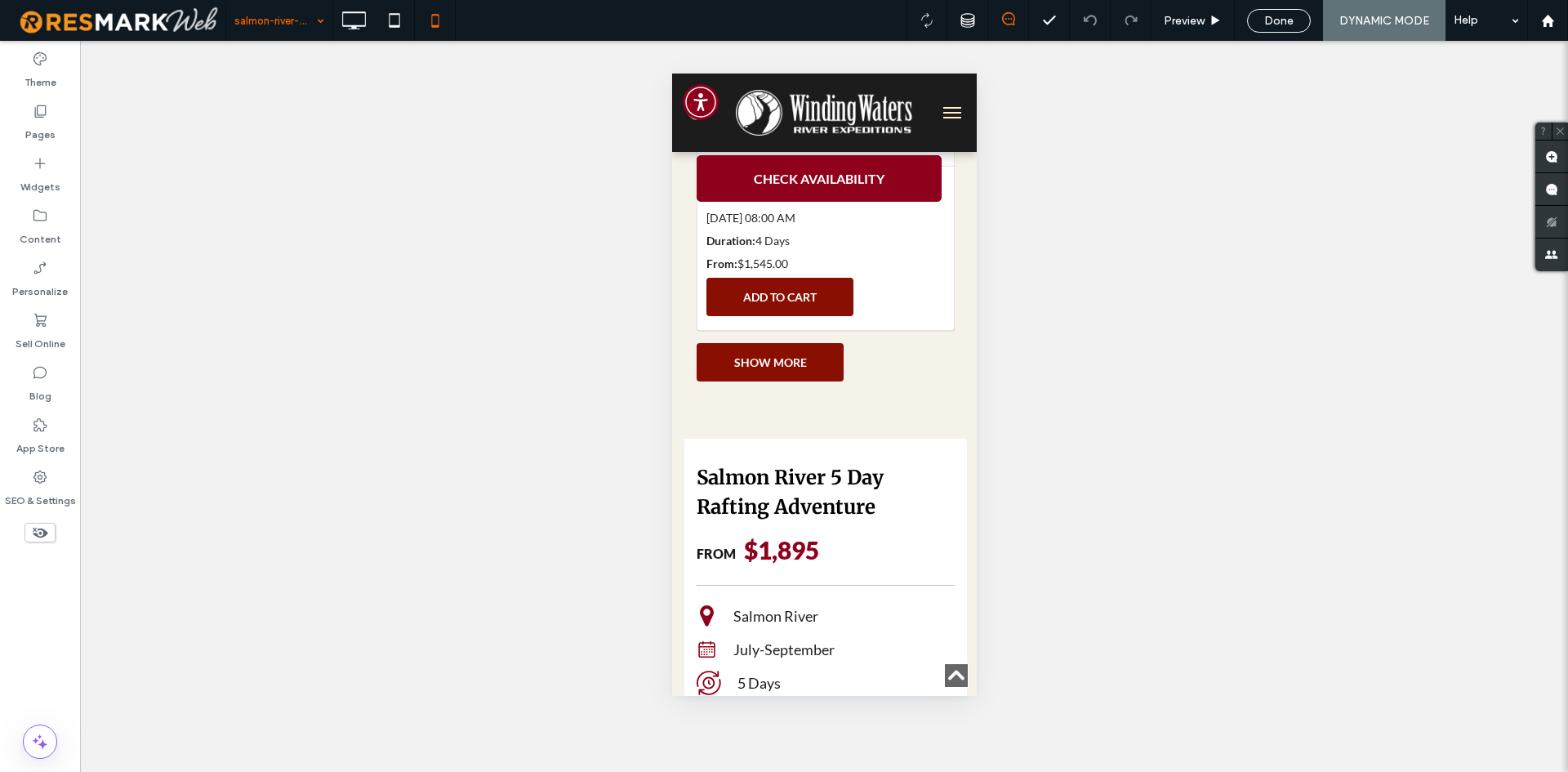
click at [424, 145] on div "Unhide? Yes Unhide? Yes Unhide? Yes Unhide? Yes Unhide? Yes Unhide? Yes Unhide?…" at bounding box center [824, 406] width 1488 height 731
click at [347, 24] on icon at bounding box center [353, 20] width 33 height 33
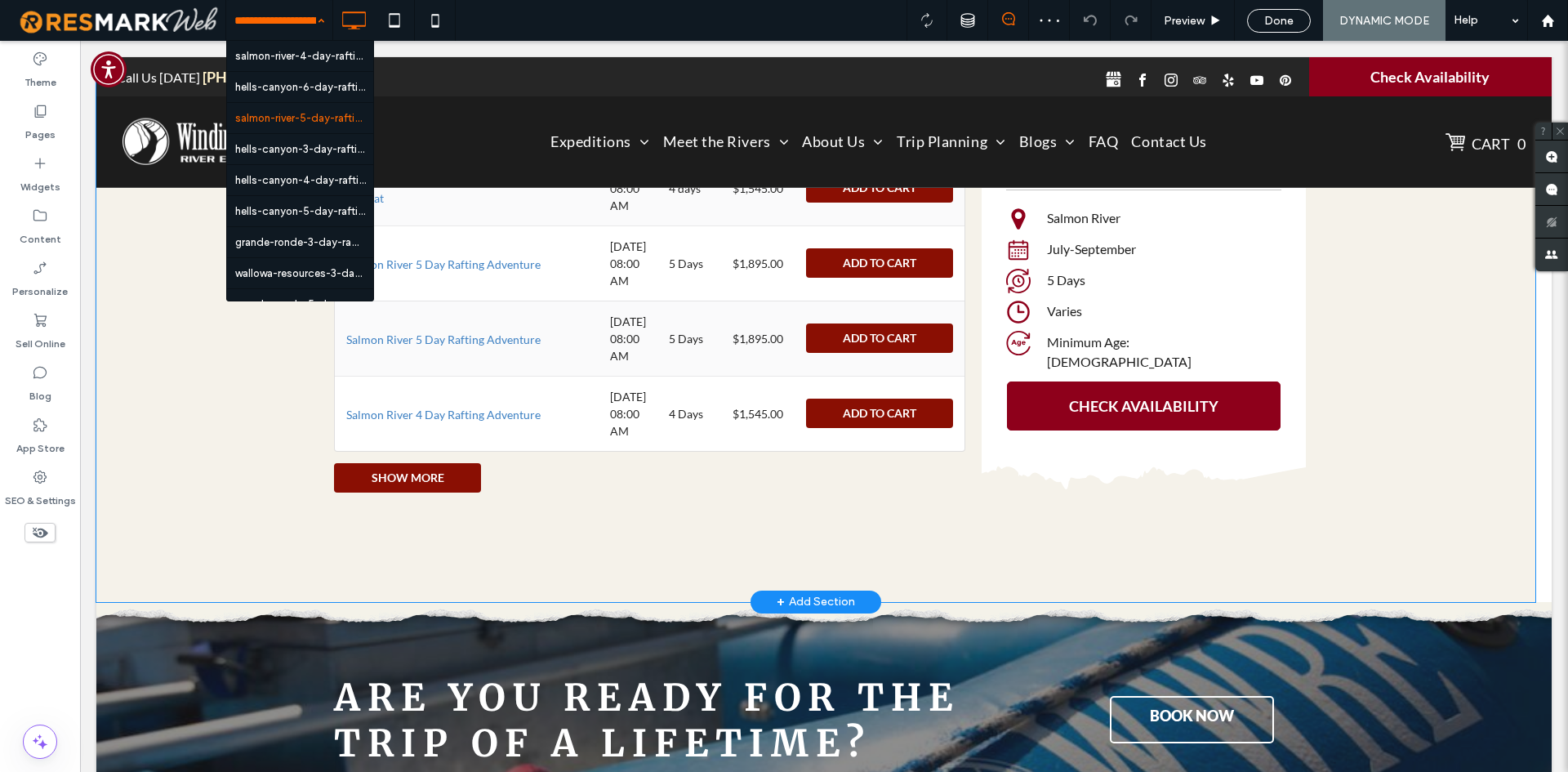
scroll to position [3266, 0]
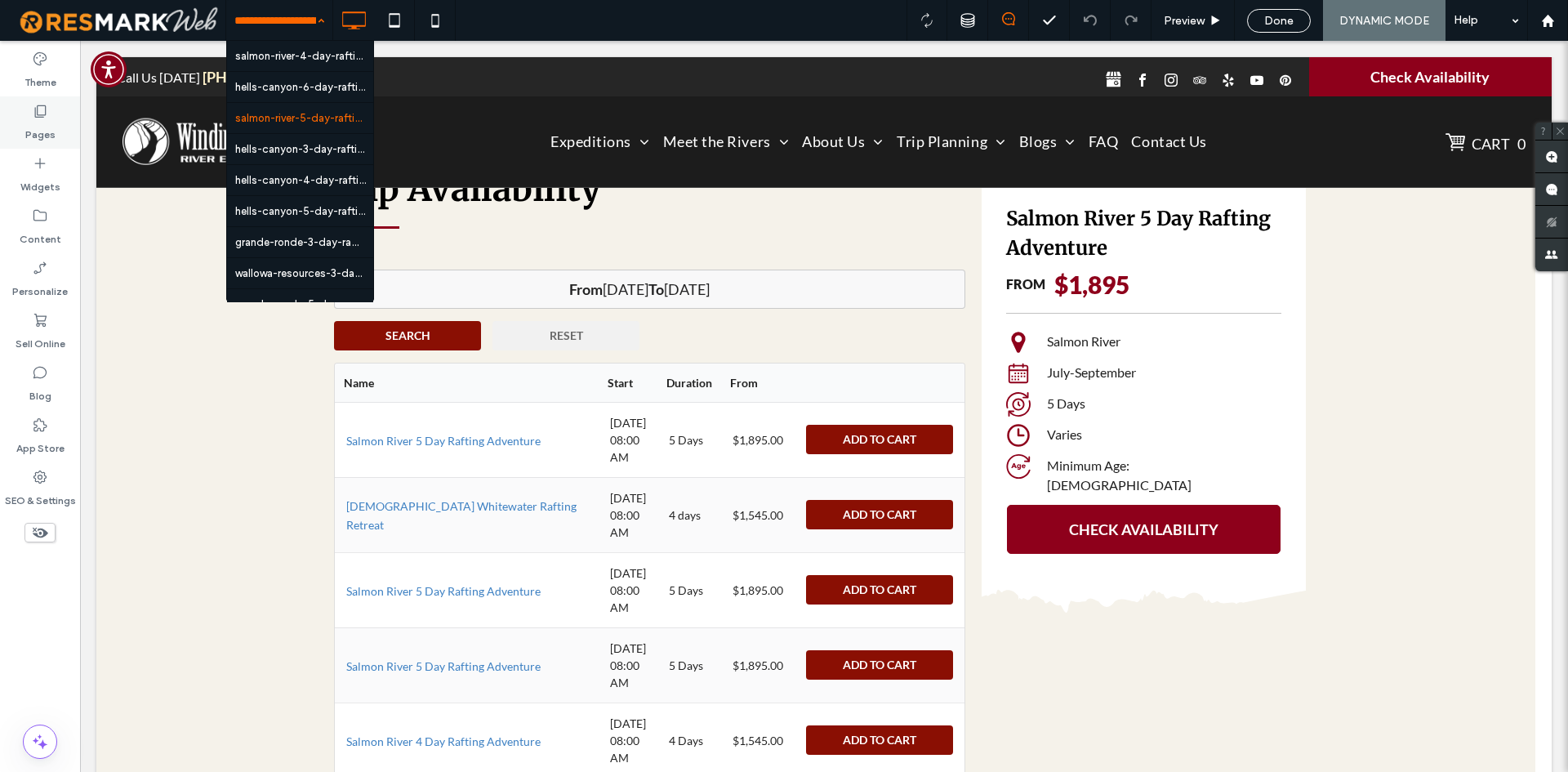
click at [34, 130] on label "Pages" at bounding box center [40, 130] width 30 height 23
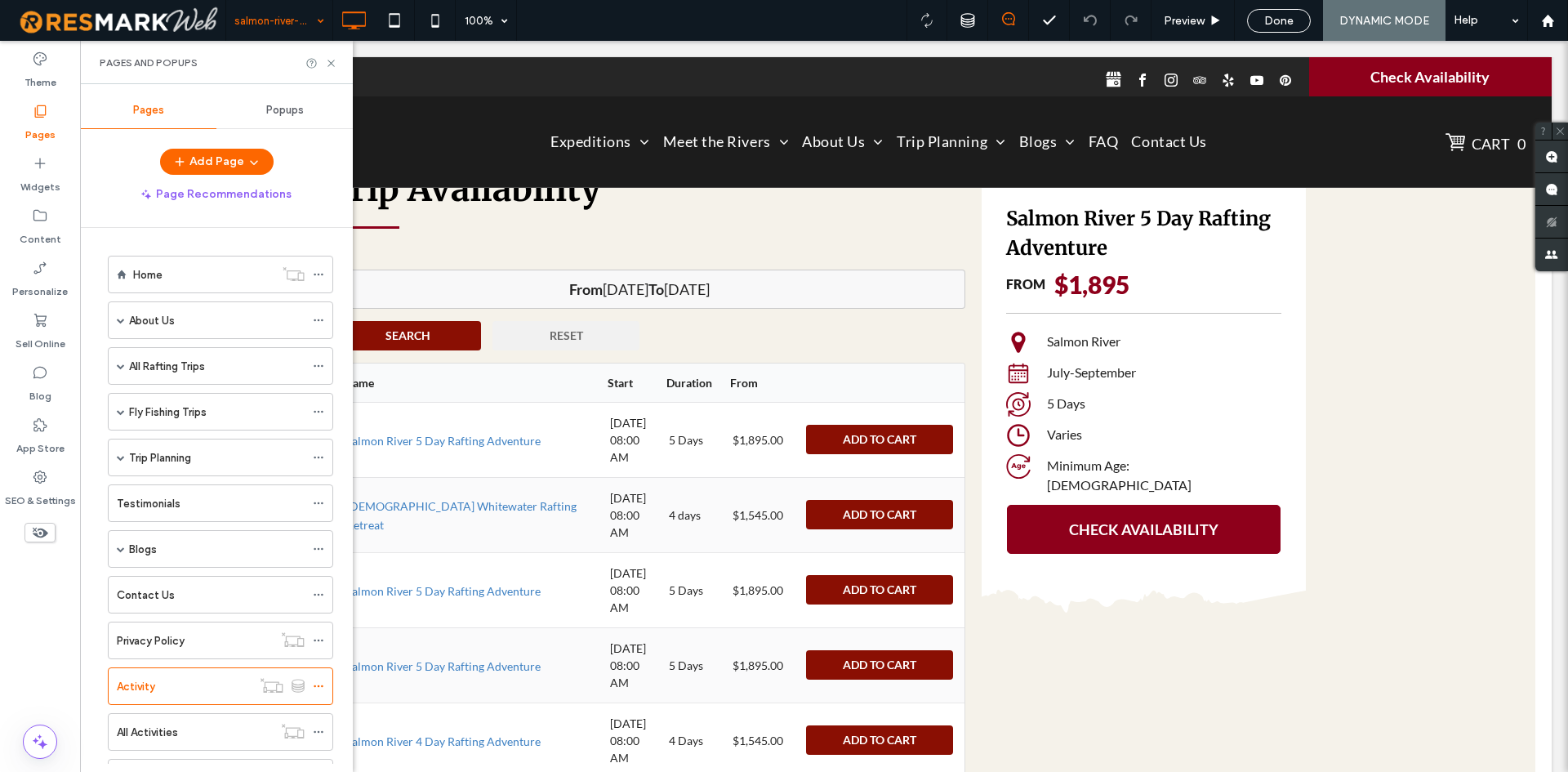
scroll to position [165, 0]
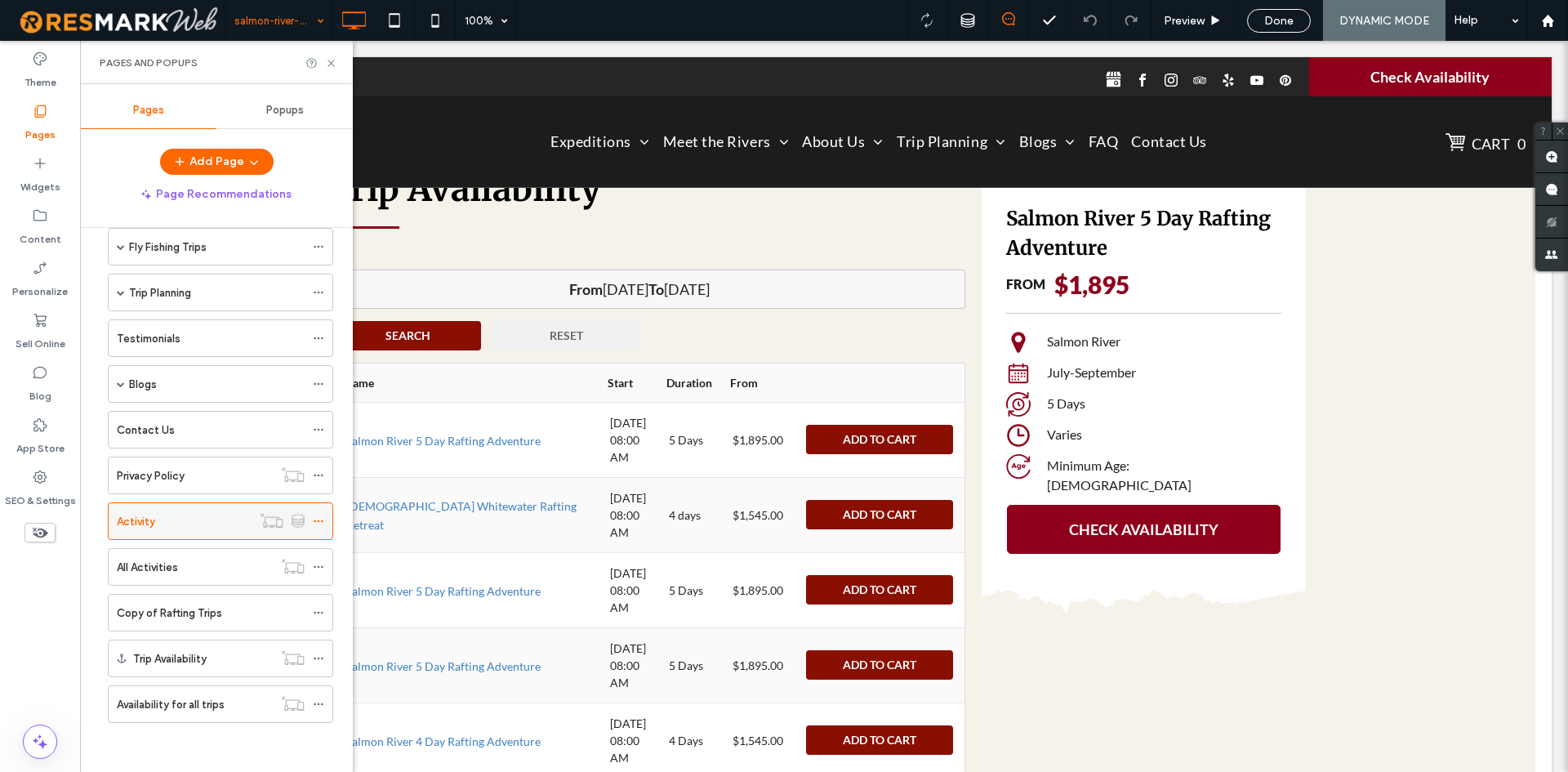
click at [314, 514] on span at bounding box center [317, 520] width 11 height 25
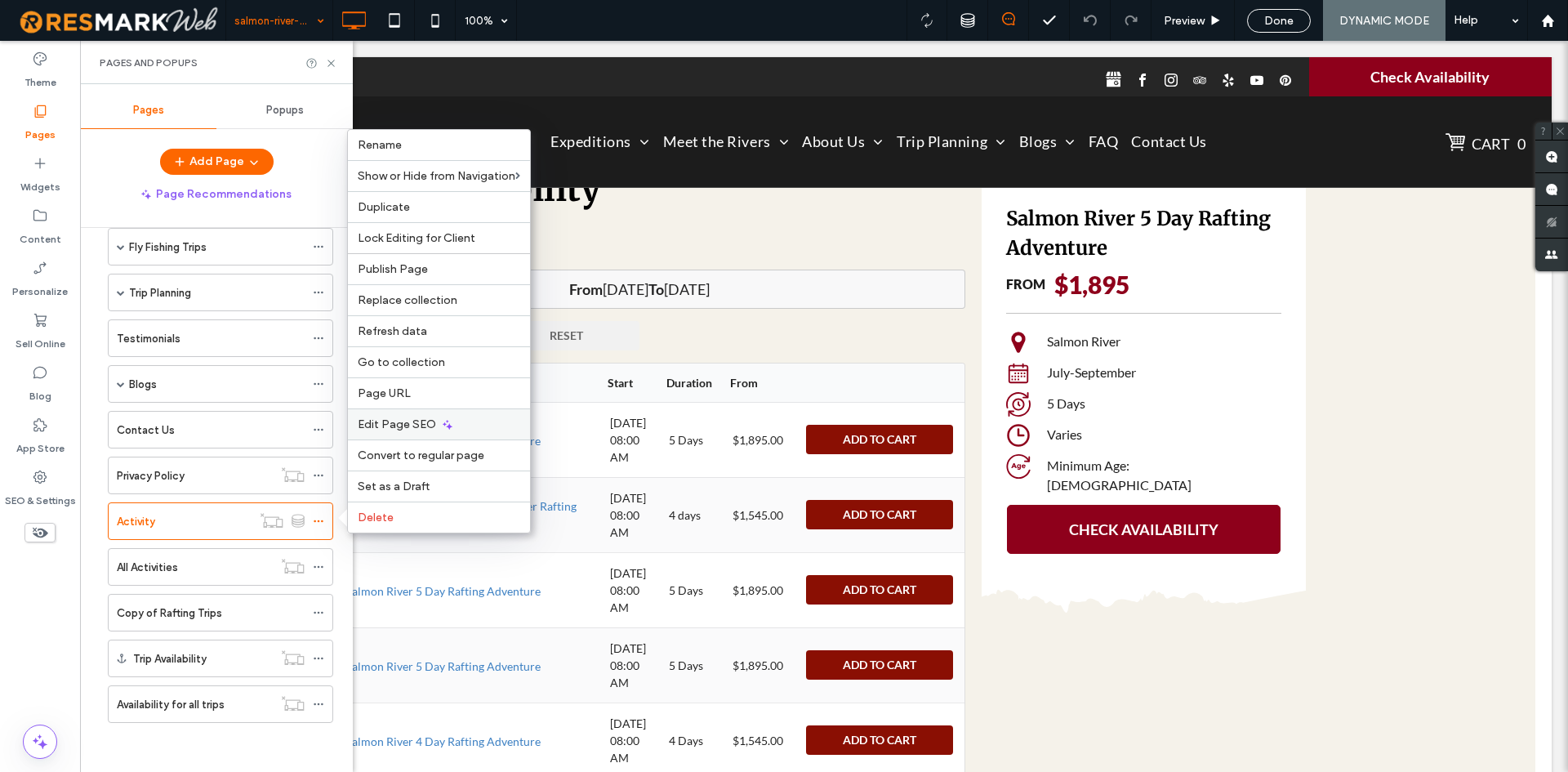
click at [412, 419] on span "Edit Page SEO" at bounding box center [397, 424] width 79 height 14
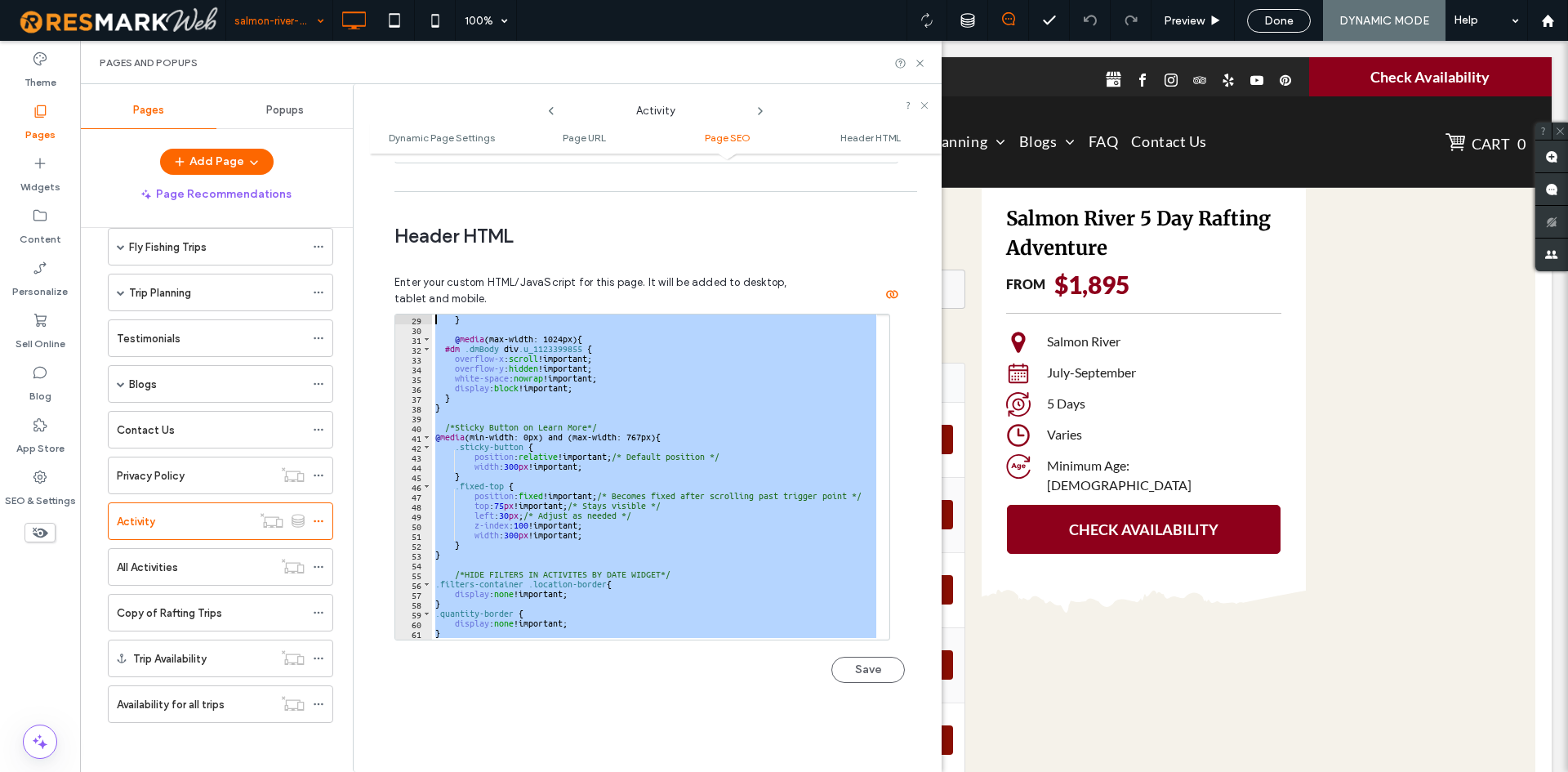
scroll to position [0, 0]
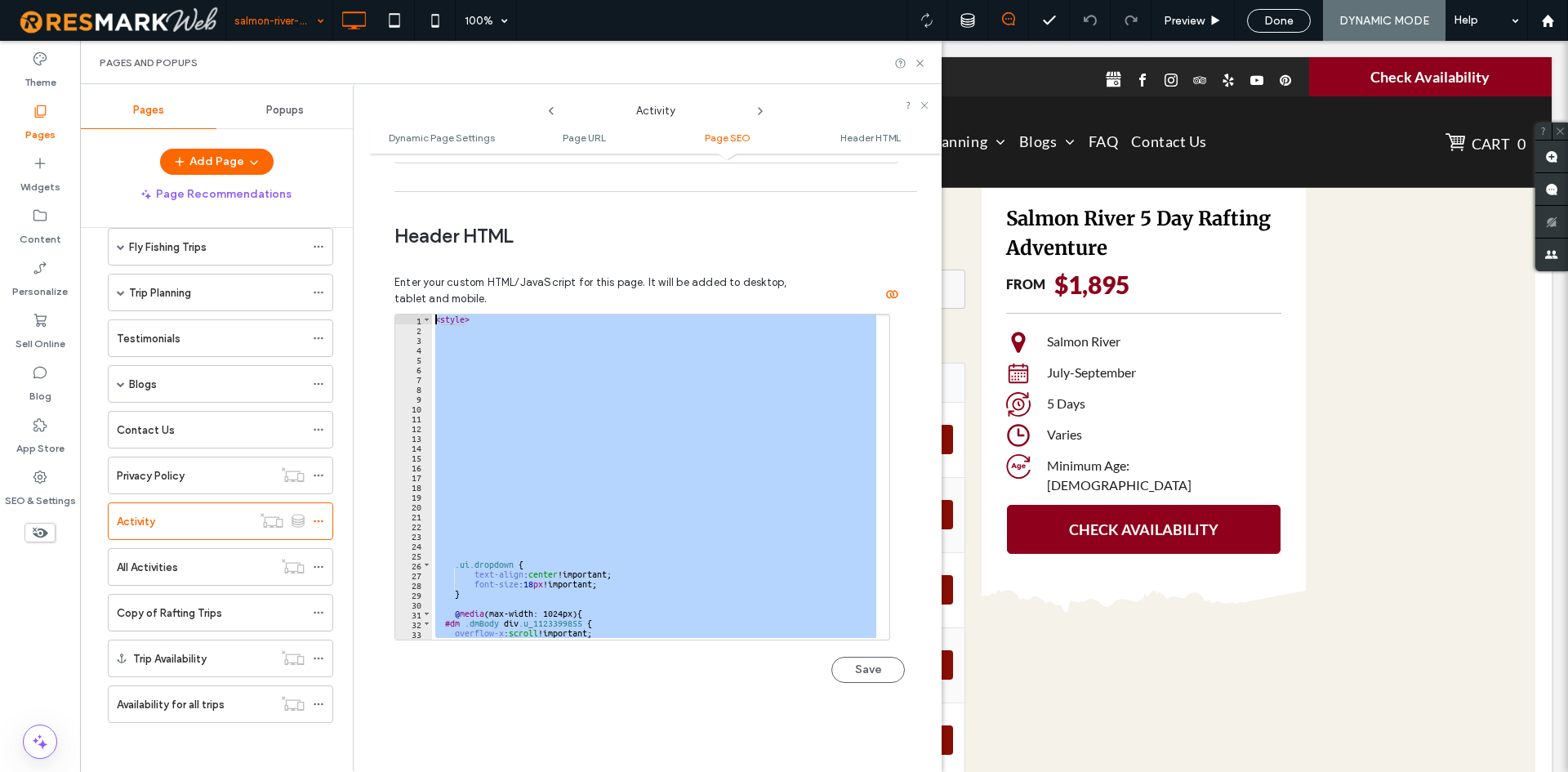
drag, startPoint x: 688, startPoint y: 511, endPoint x: 373, endPoint y: 256, distance: 405.3
click at [373, 256] on div "Dynamic Page Settings Dynamic pages enable you to design a page once and use it…" at bounding box center [656, 463] width 572 height 602
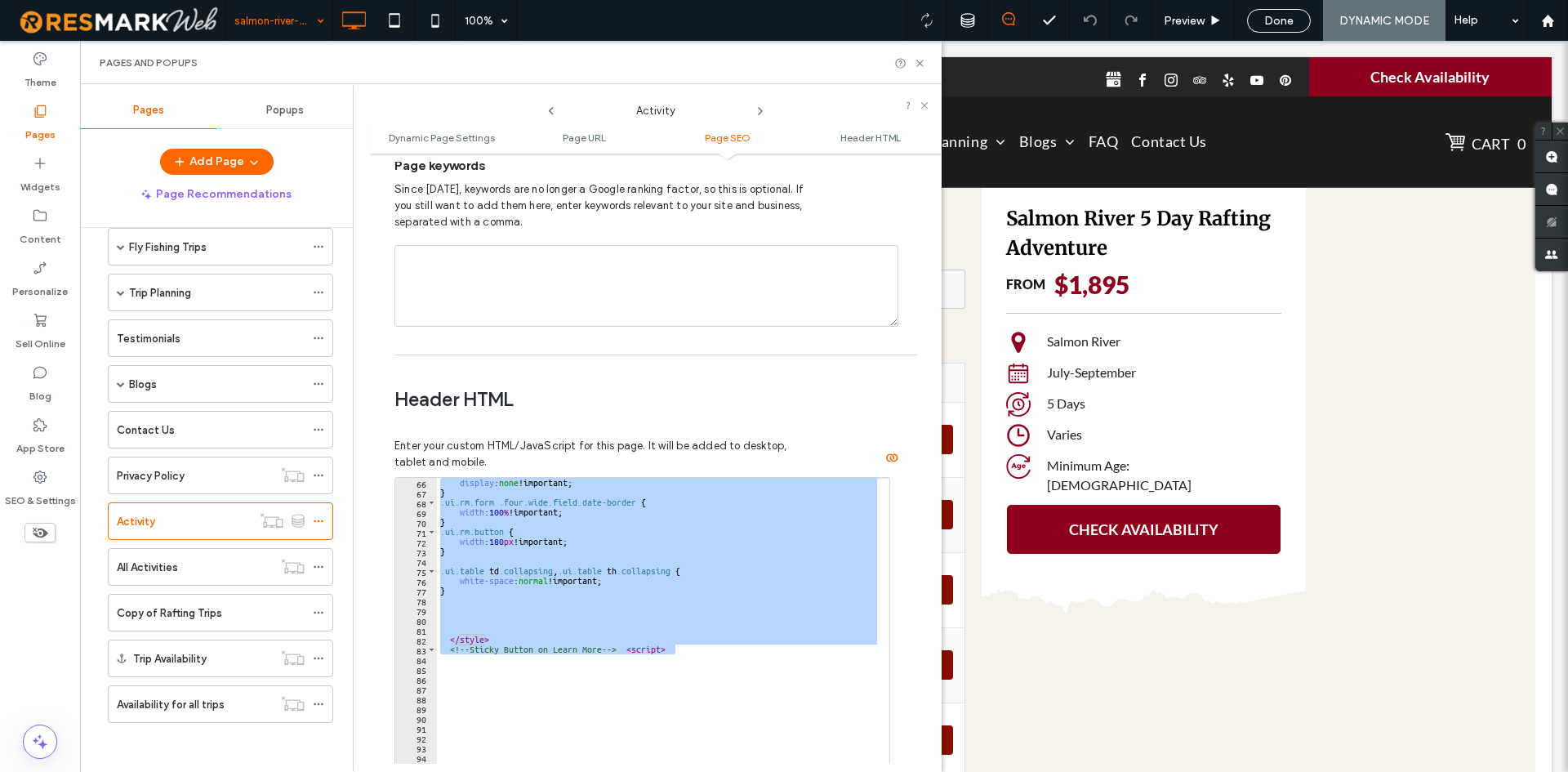
scroll to position [637, 0]
click at [531, 553] on div "display : none !important; } .ui.rm.form .four.wide.field.date-border { width :…" at bounding box center [657, 640] width 440 height 325
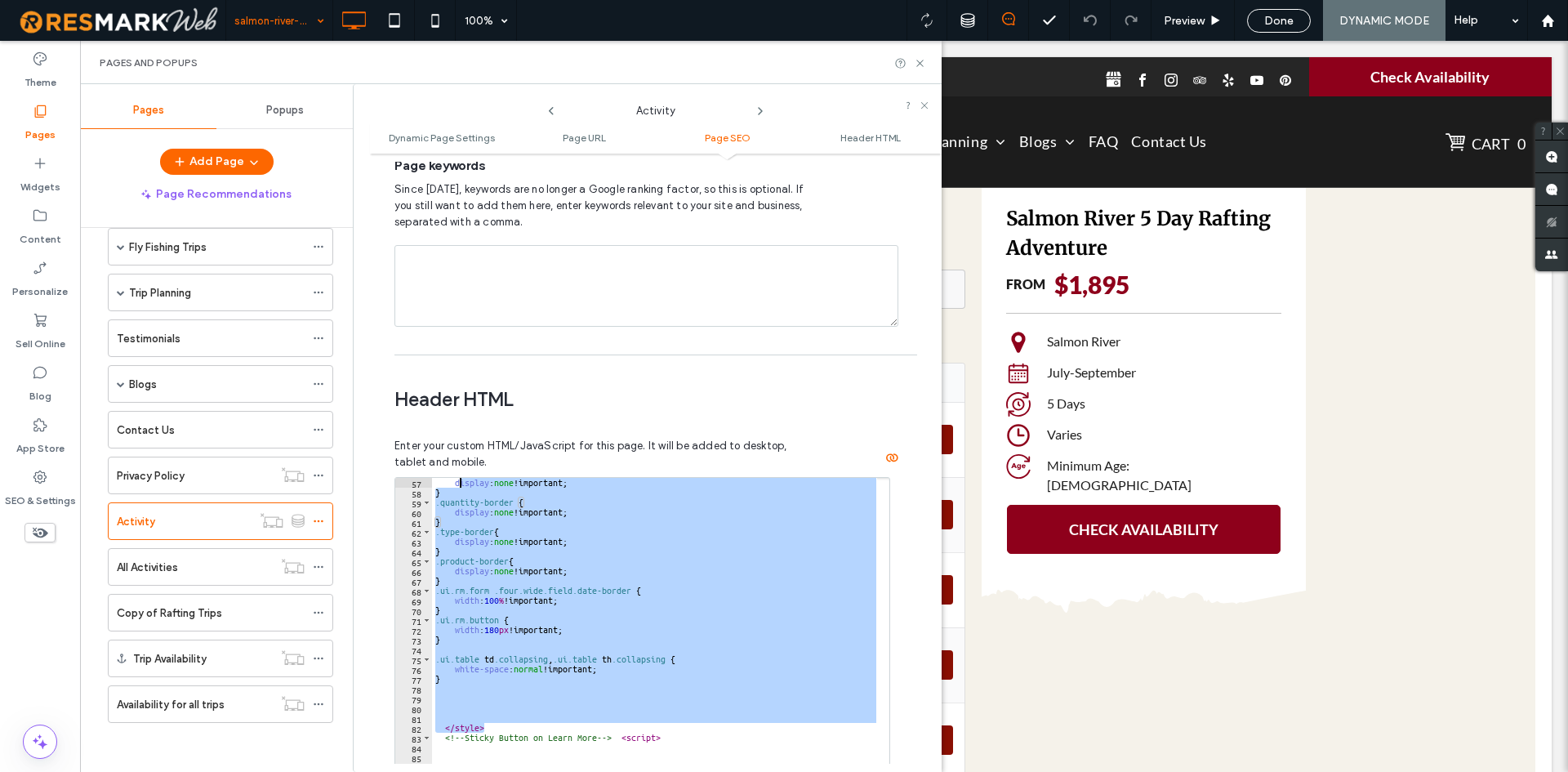
scroll to position [0, 0]
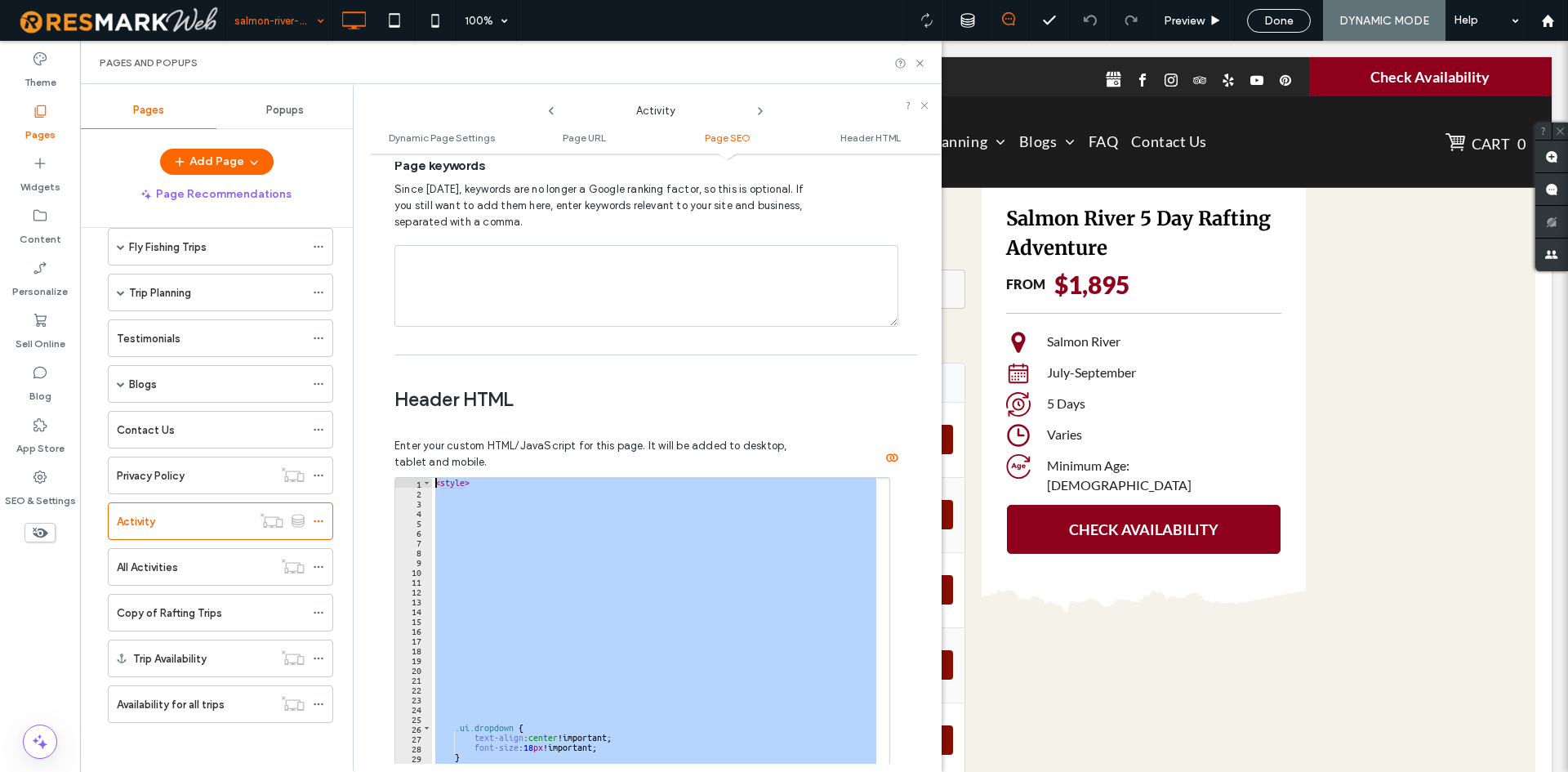
drag, startPoint x: 512, startPoint y: 613, endPoint x: 439, endPoint y: 403, distance: 222.3
click at [439, 418] on div "**********" at bounding box center [649, 650] width 510 height 464
type textarea "*******"
click at [228, 700] on div "Availability for all trips" at bounding box center [194, 703] width 156 height 17
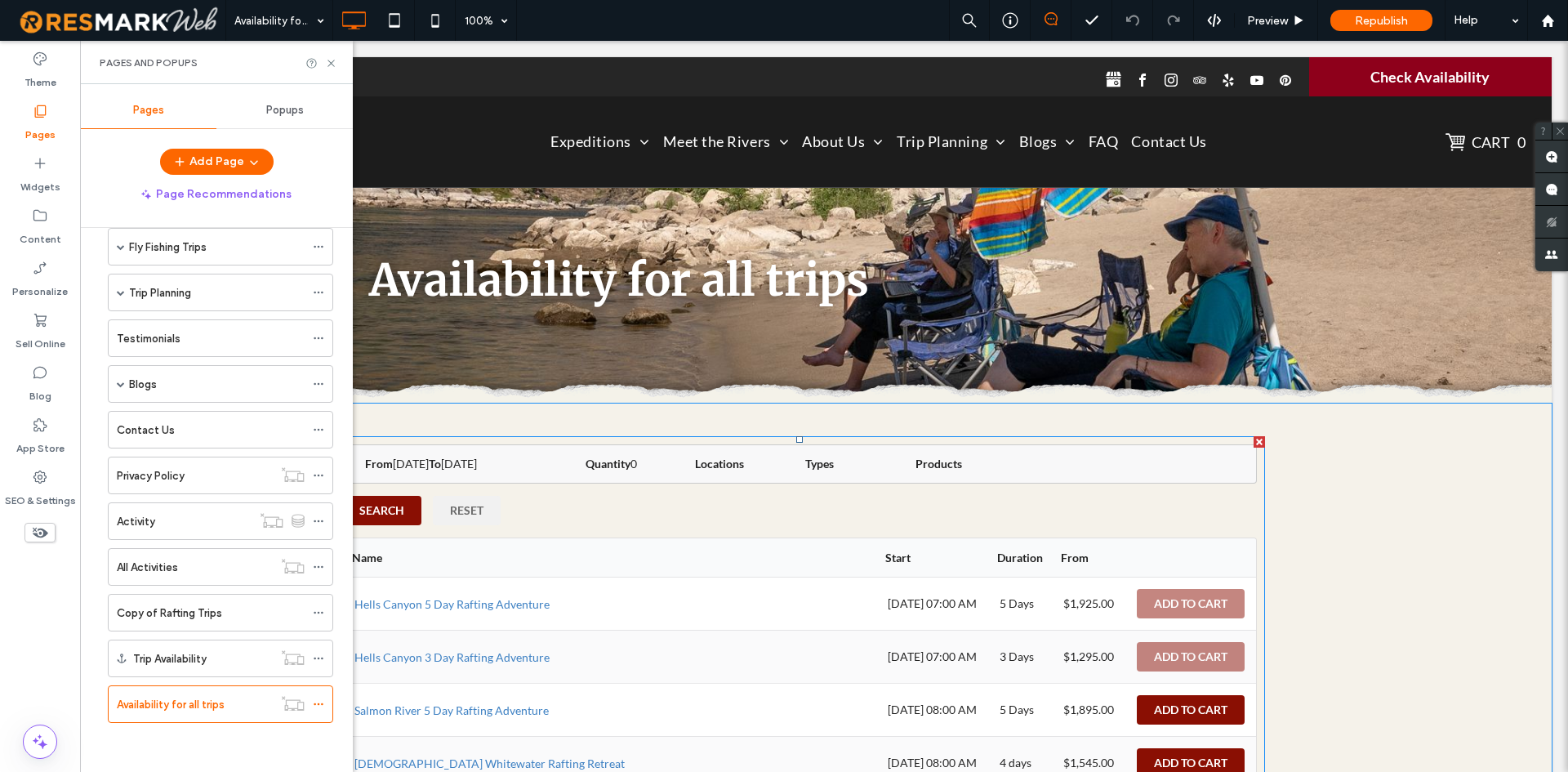
scroll to position [163, 0]
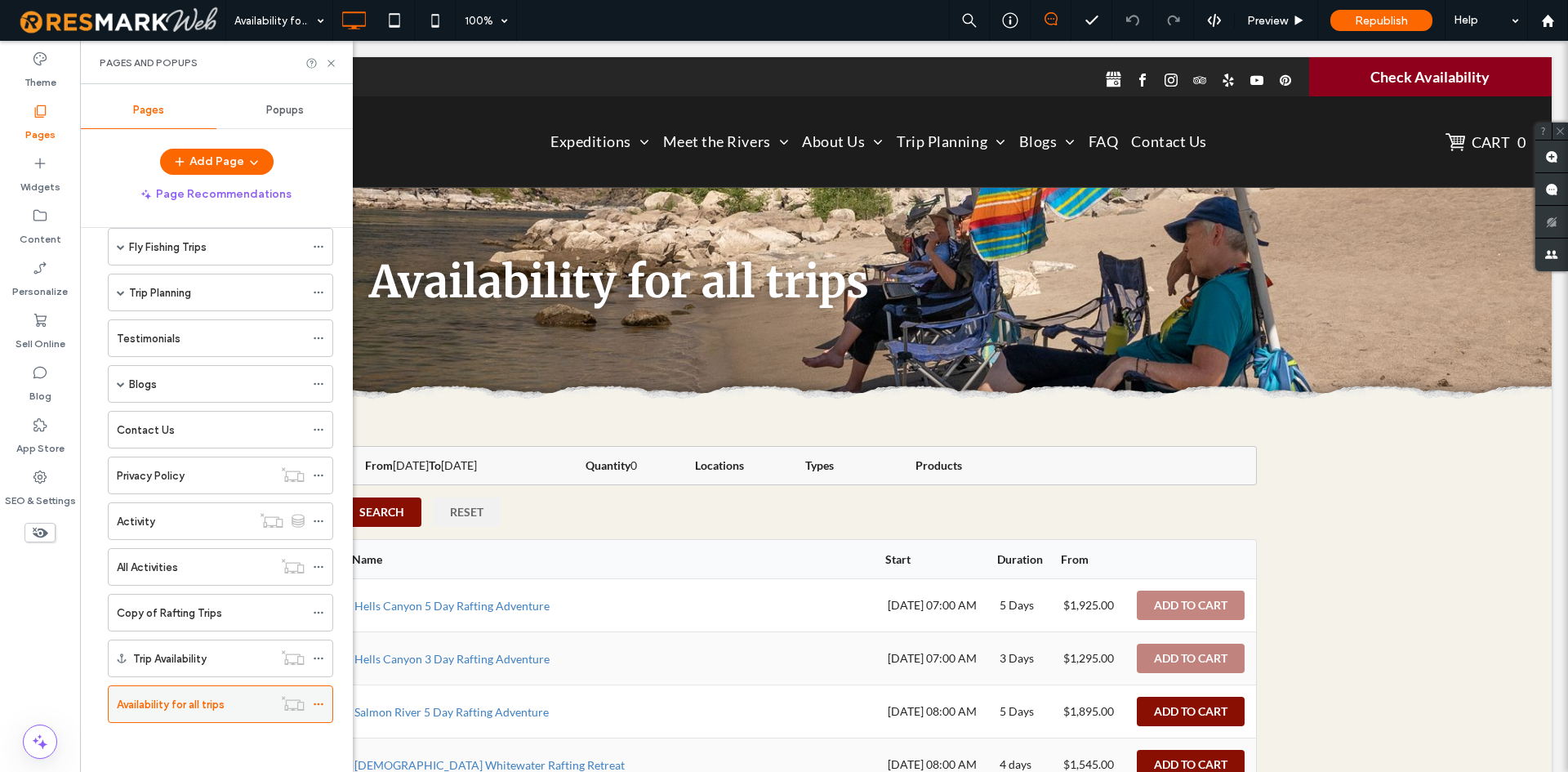
click at [316, 701] on icon at bounding box center [317, 703] width 11 height 11
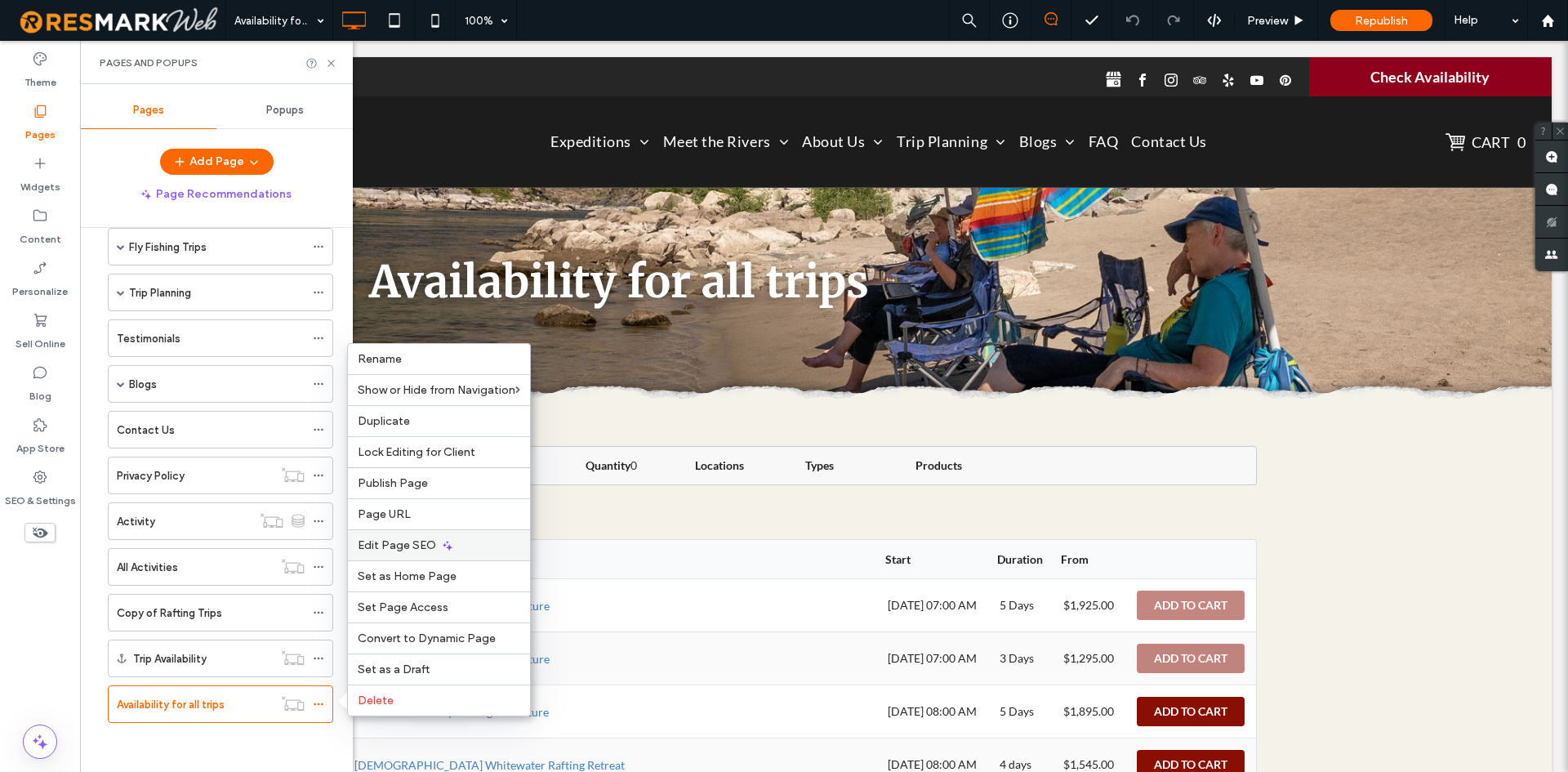
click at [415, 541] on span "Edit Page SEO" at bounding box center [397, 545] width 79 height 14
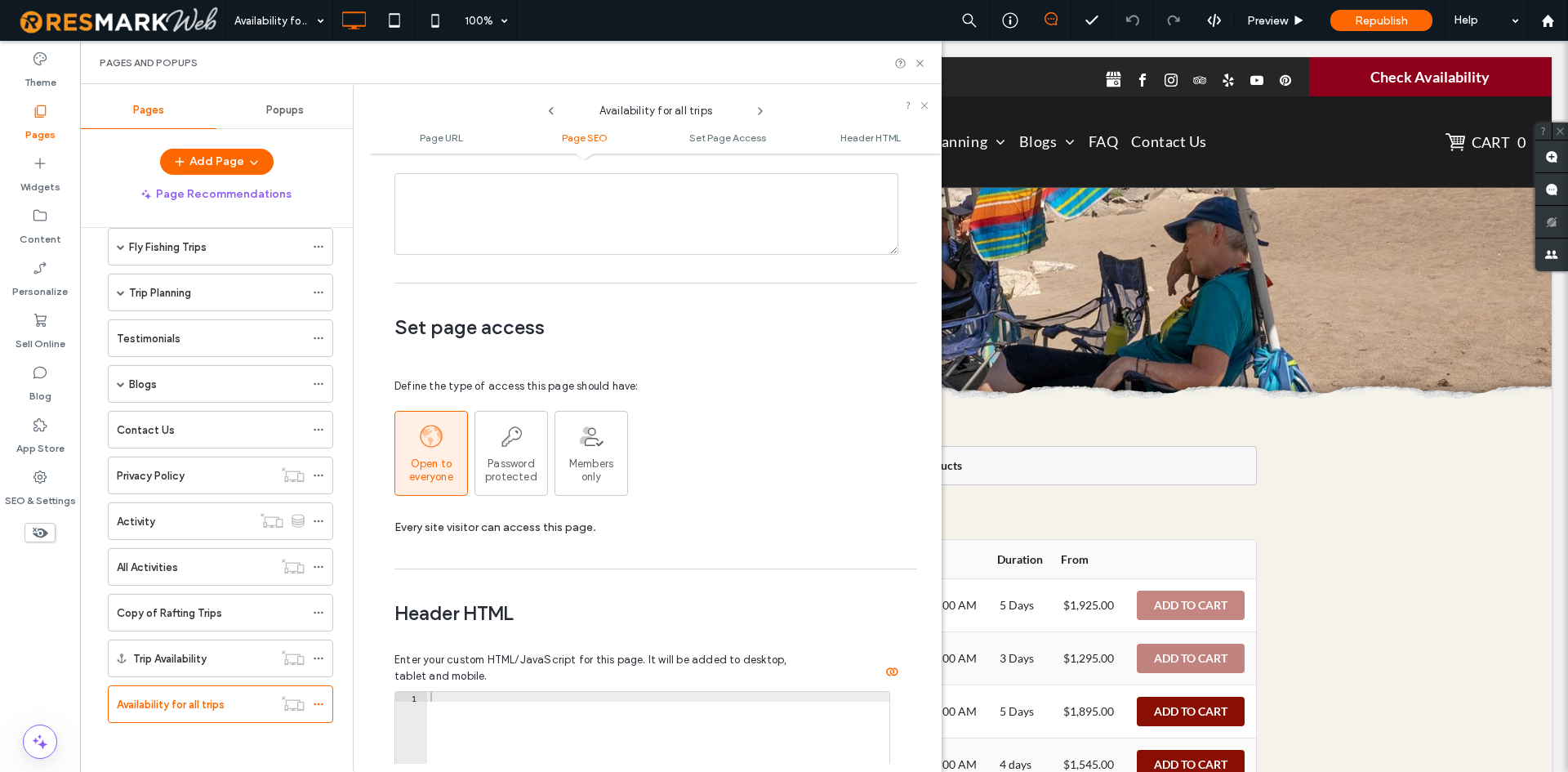
scroll to position [1448, 0]
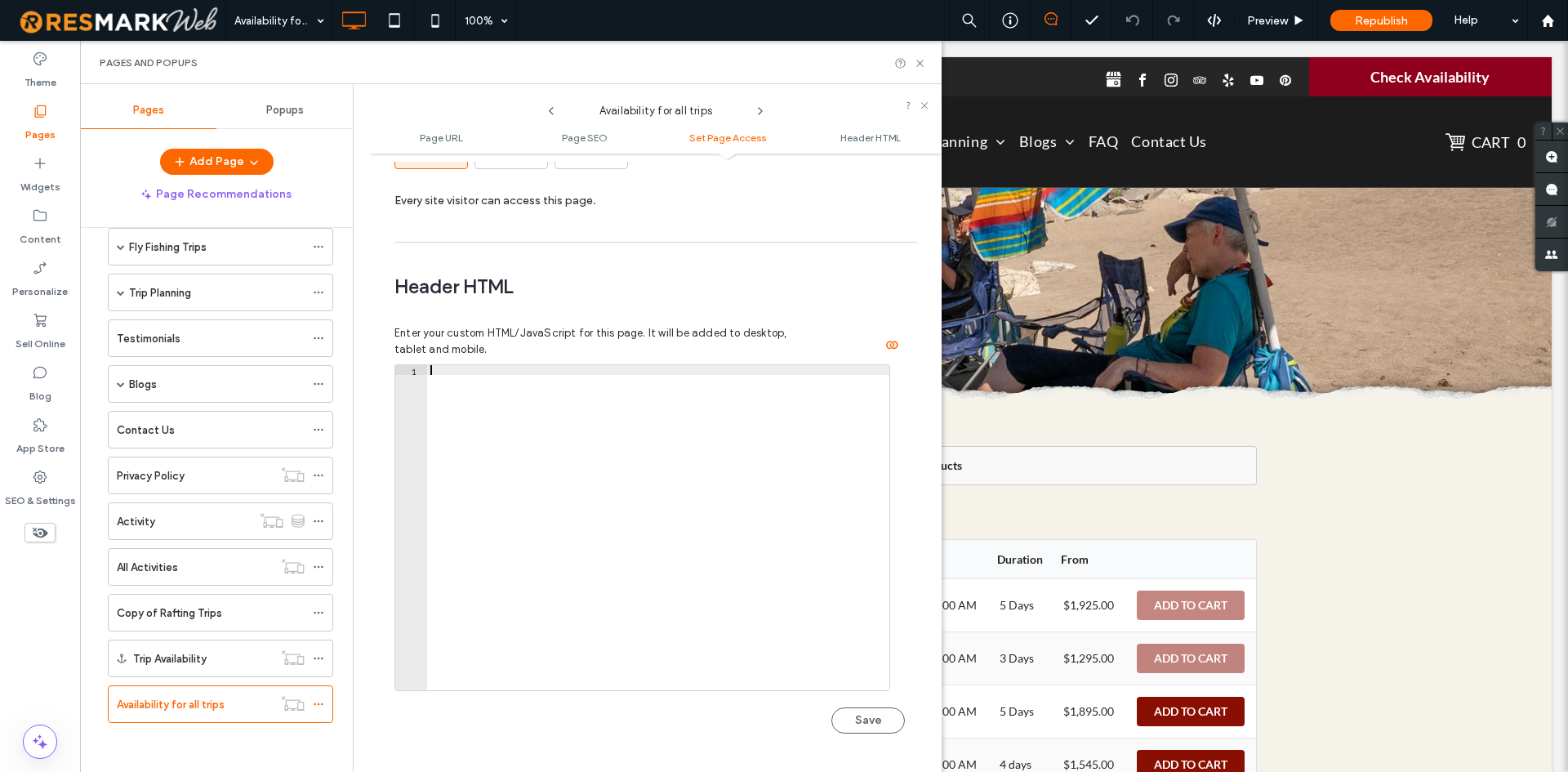
click at [563, 482] on div at bounding box center [658, 537] width 463 height 344
paste textarea "********"
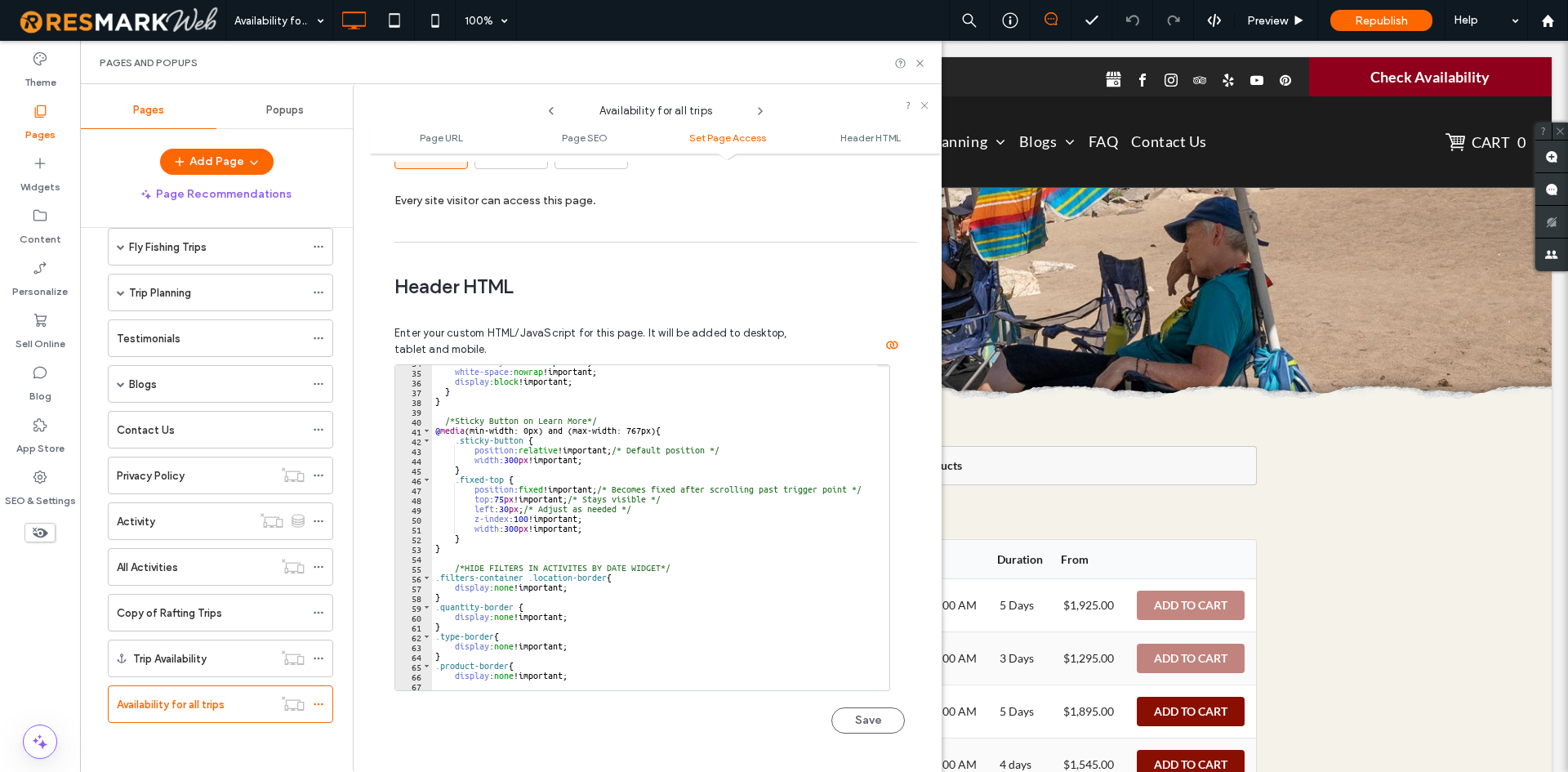
scroll to position [490, 0]
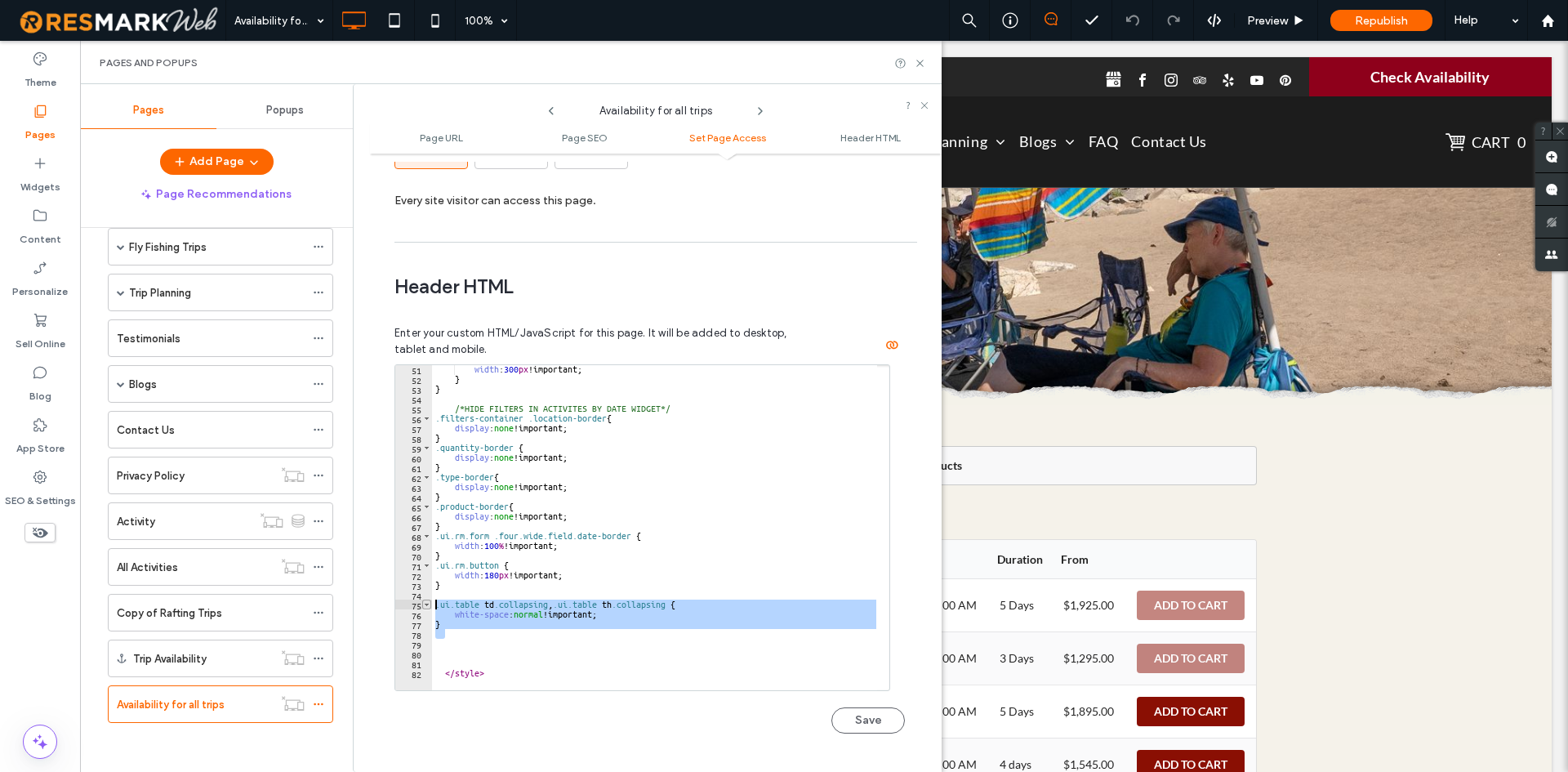
drag, startPoint x: 440, startPoint y: 590, endPoint x: 428, endPoint y: 573, distance: 20.8
click at [428, 573] on div "******** 51 52 53 54 55 56 57 58 59 60 61 62 63 64 65 66 67 68 69 70 71 72 73 7…" at bounding box center [642, 527] width 495 height 326
type textarea "**********"
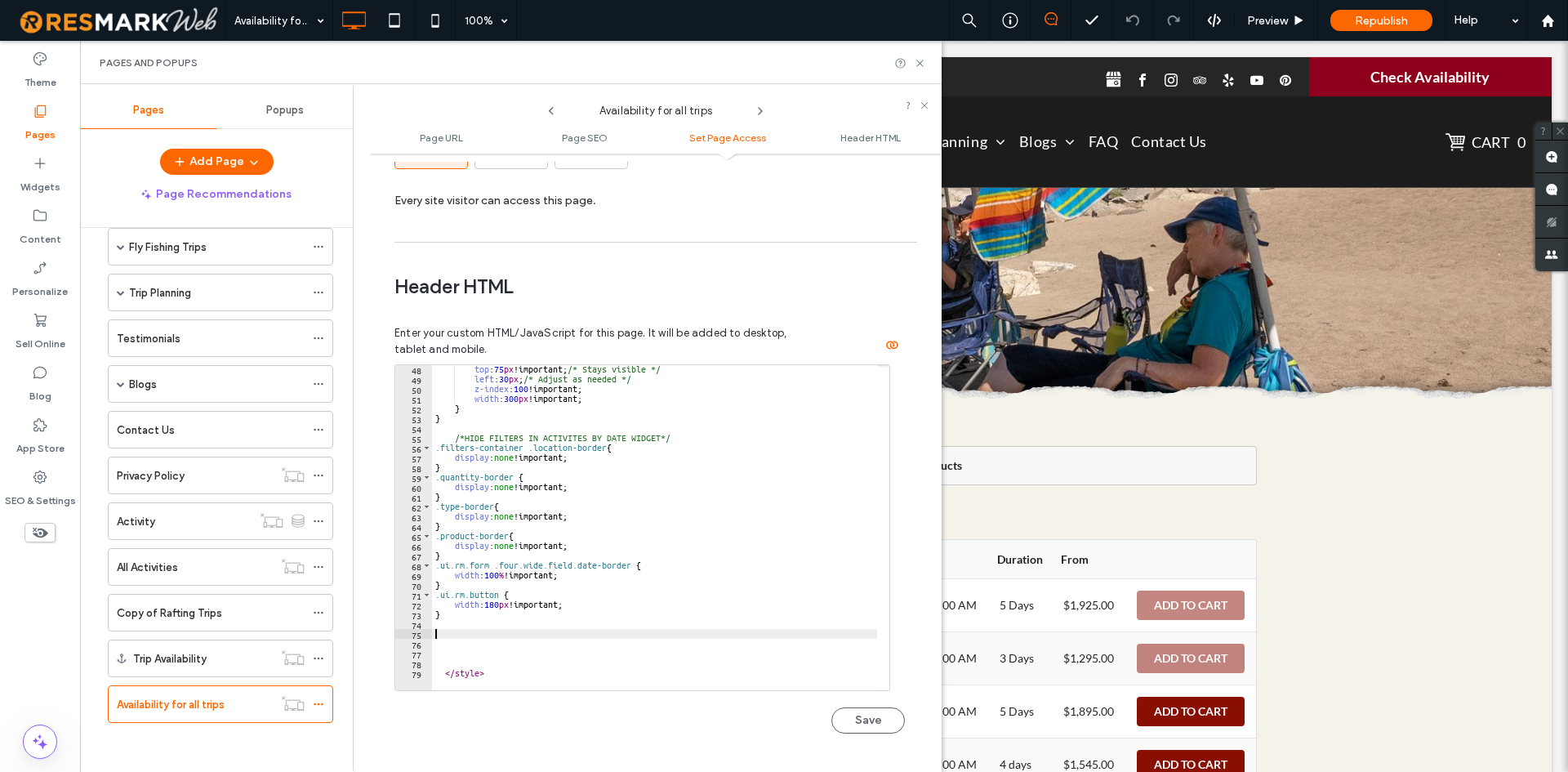
scroll to position [462, 0]
click at [833, 690] on div "Save" at bounding box center [649, 711] width 510 height 43
click at [832, 707] on button "Save" at bounding box center [869, 720] width 74 height 26
click at [829, 695] on div "Saved" at bounding box center [649, 711] width 510 height 43
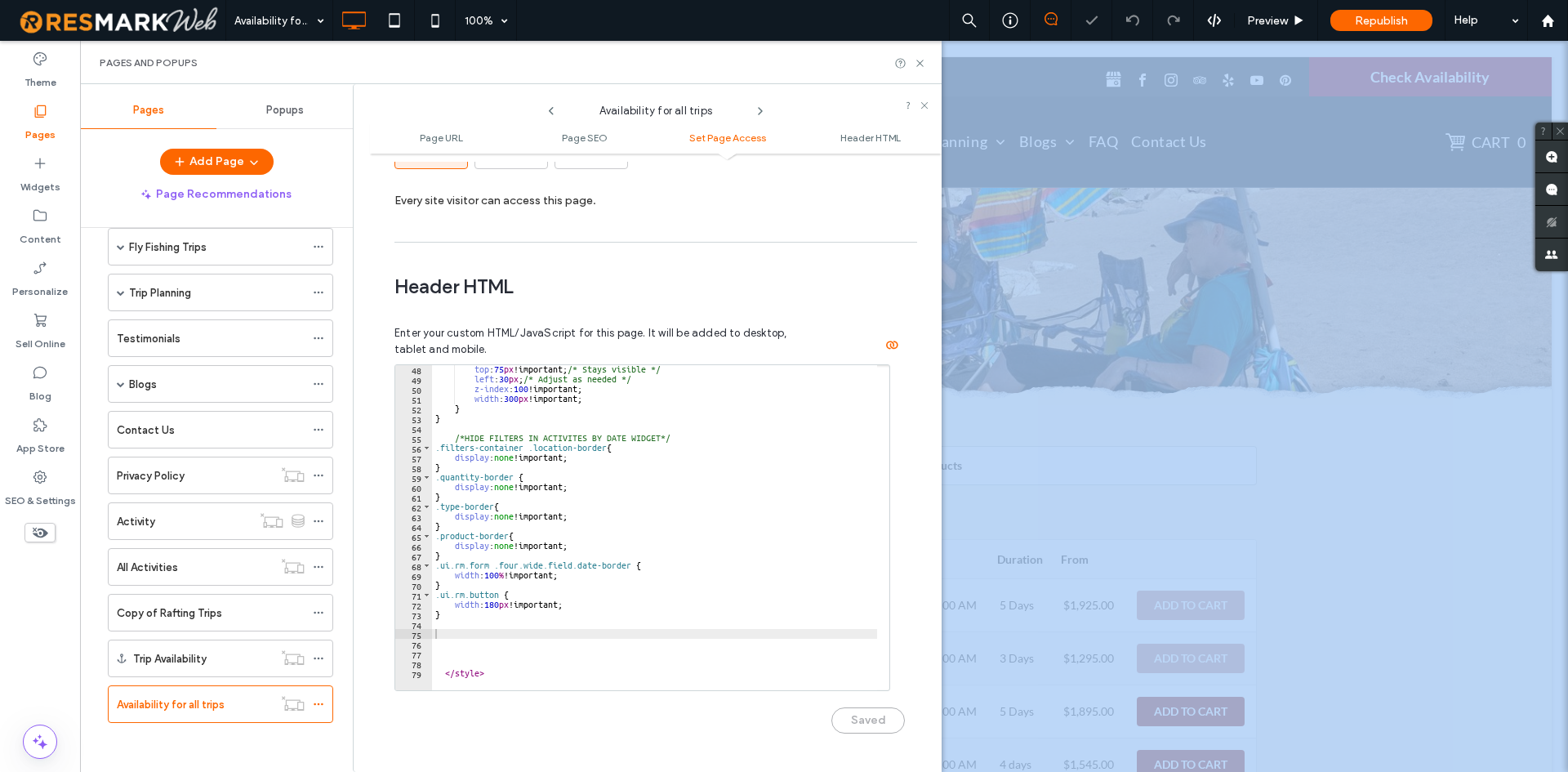
click at [829, 695] on div "Saved" at bounding box center [649, 711] width 510 height 43
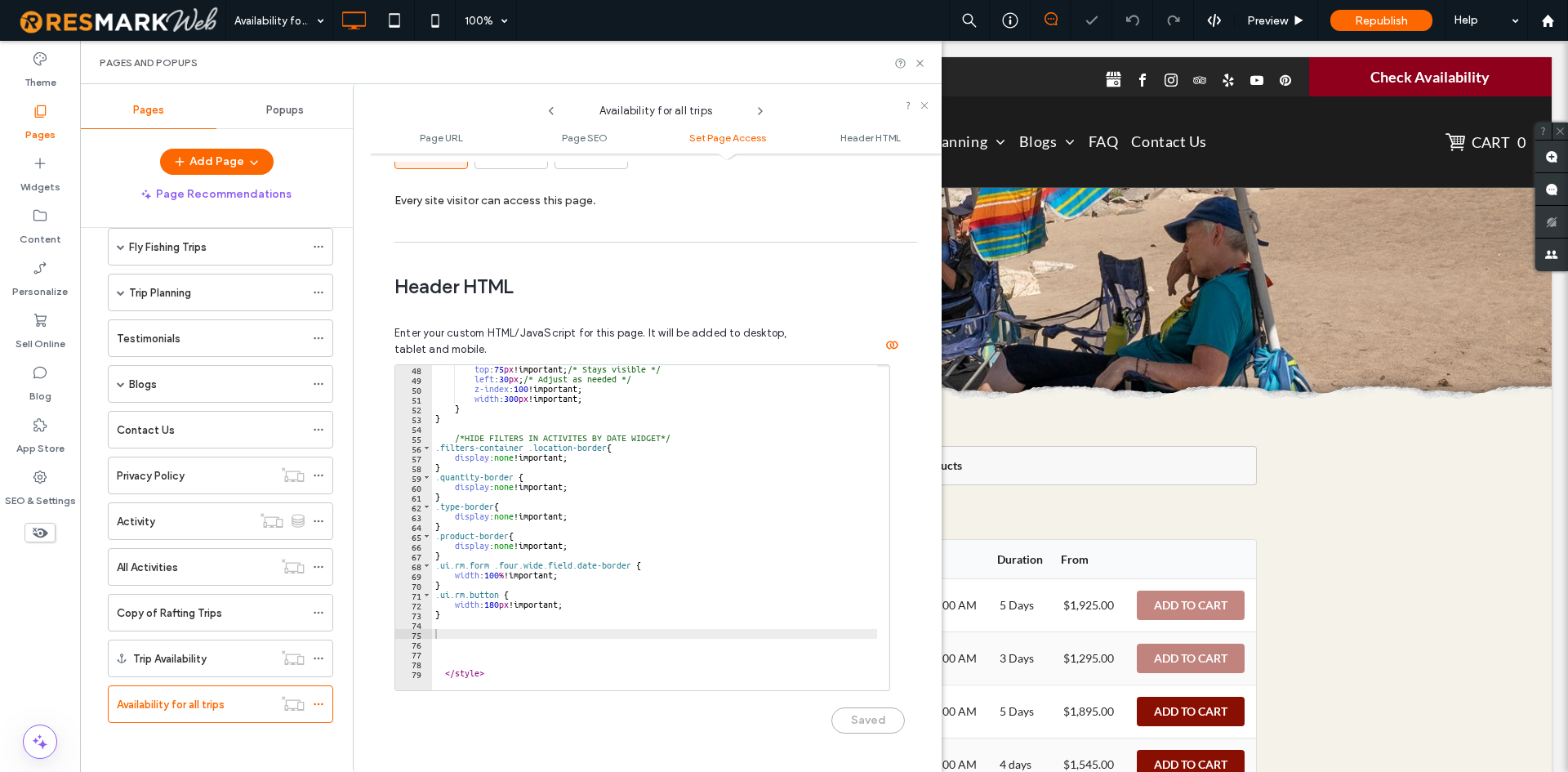
click at [832, 690] on div "Saved" at bounding box center [649, 711] width 510 height 43
click at [780, 690] on div "Saved" at bounding box center [649, 711] width 510 height 43
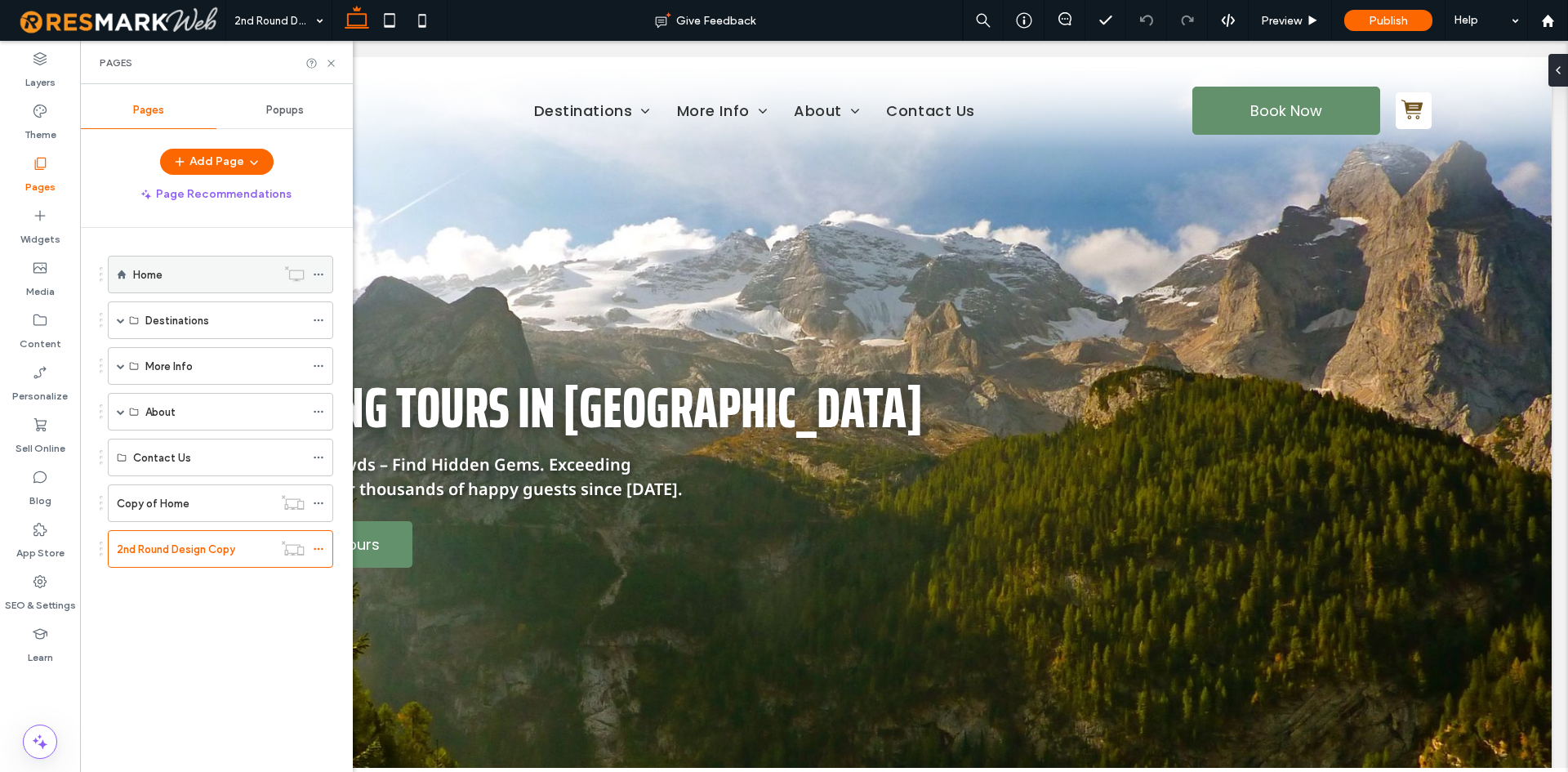
click at [207, 257] on div "Home" at bounding box center [205, 275] width 143 height 36
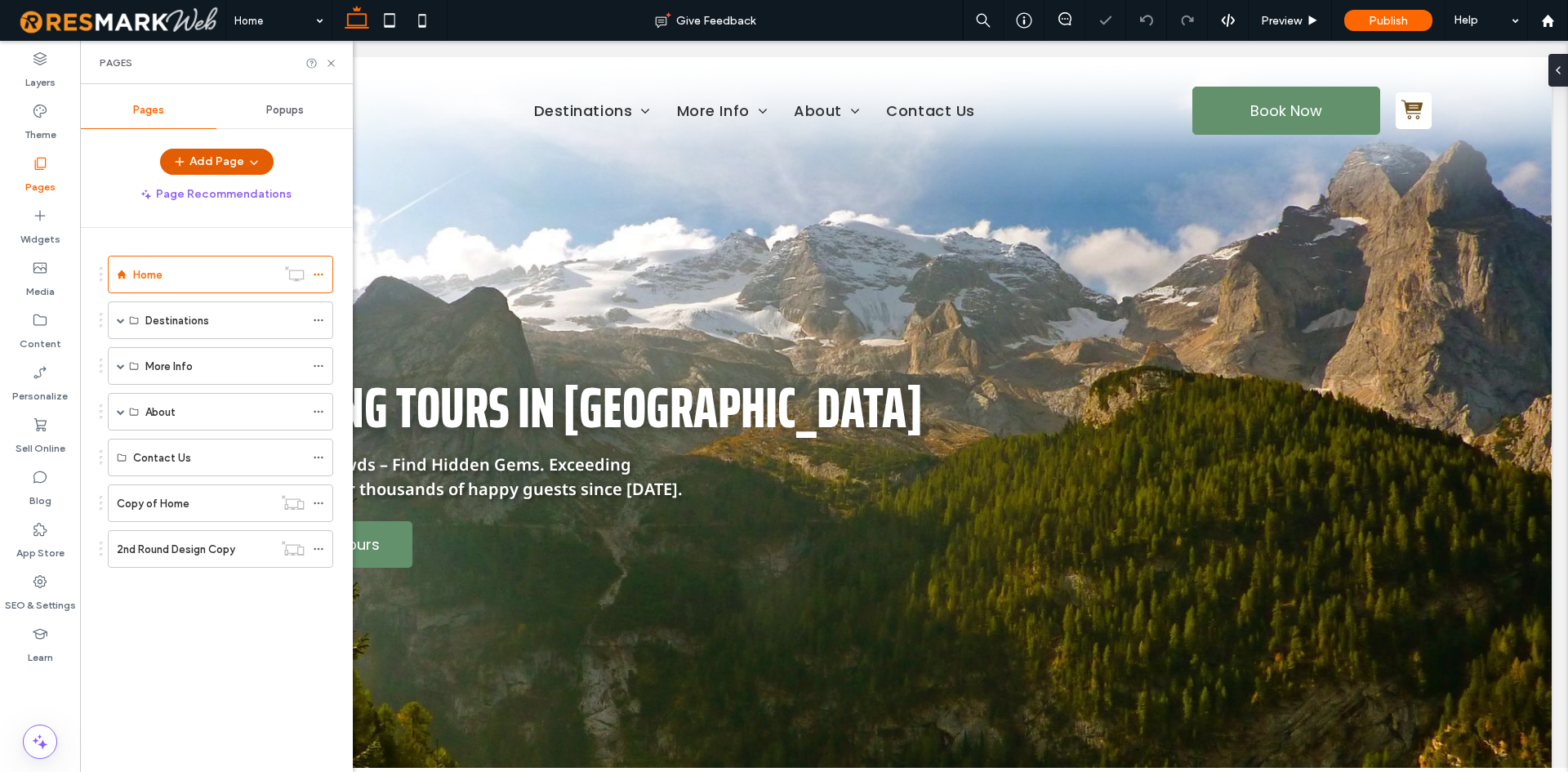
click at [213, 162] on button "Add Page" at bounding box center [217, 161] width 113 height 26
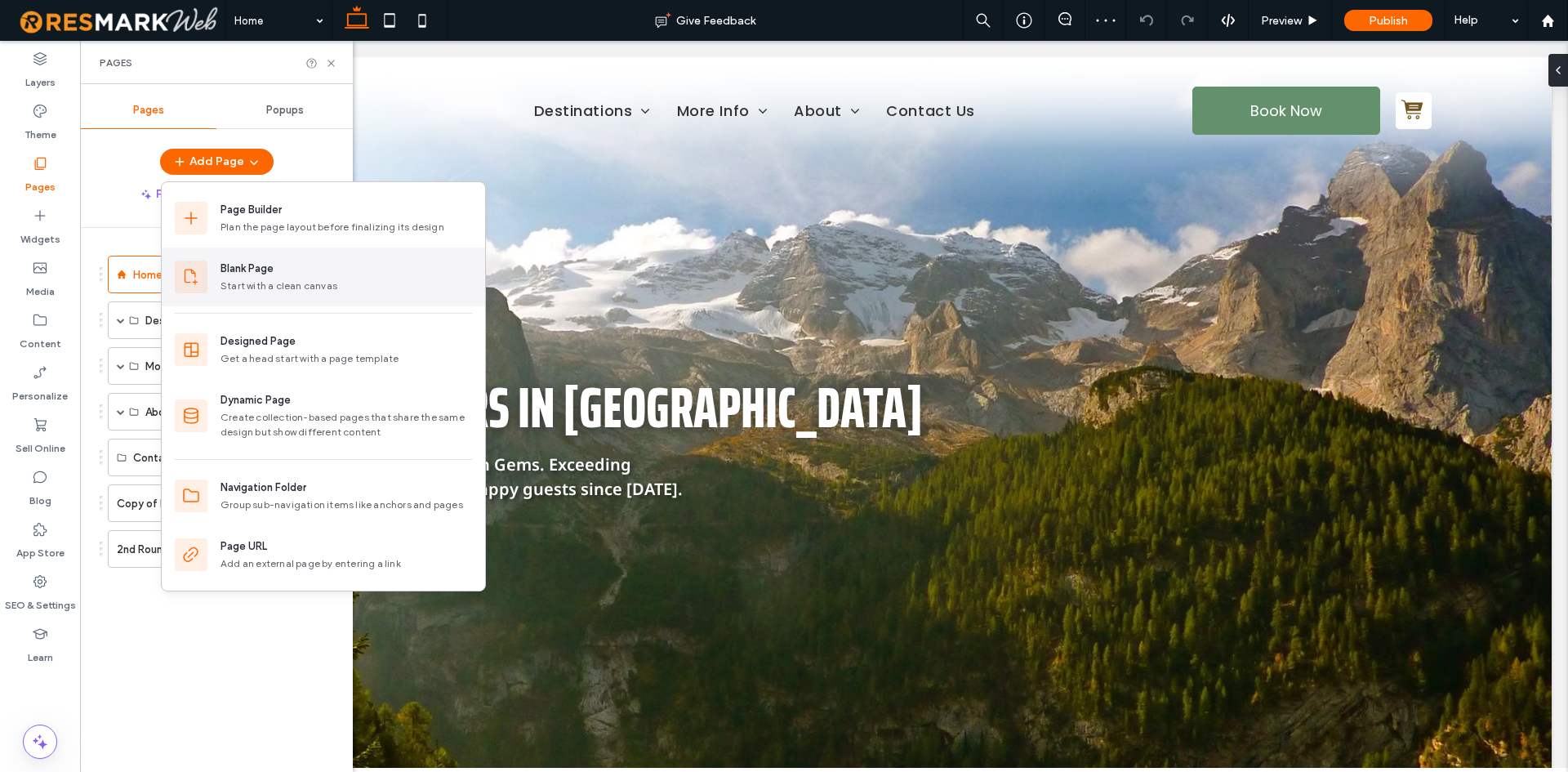
click at [306, 287] on div "Start with a clean canvas" at bounding box center [346, 286] width 252 height 15
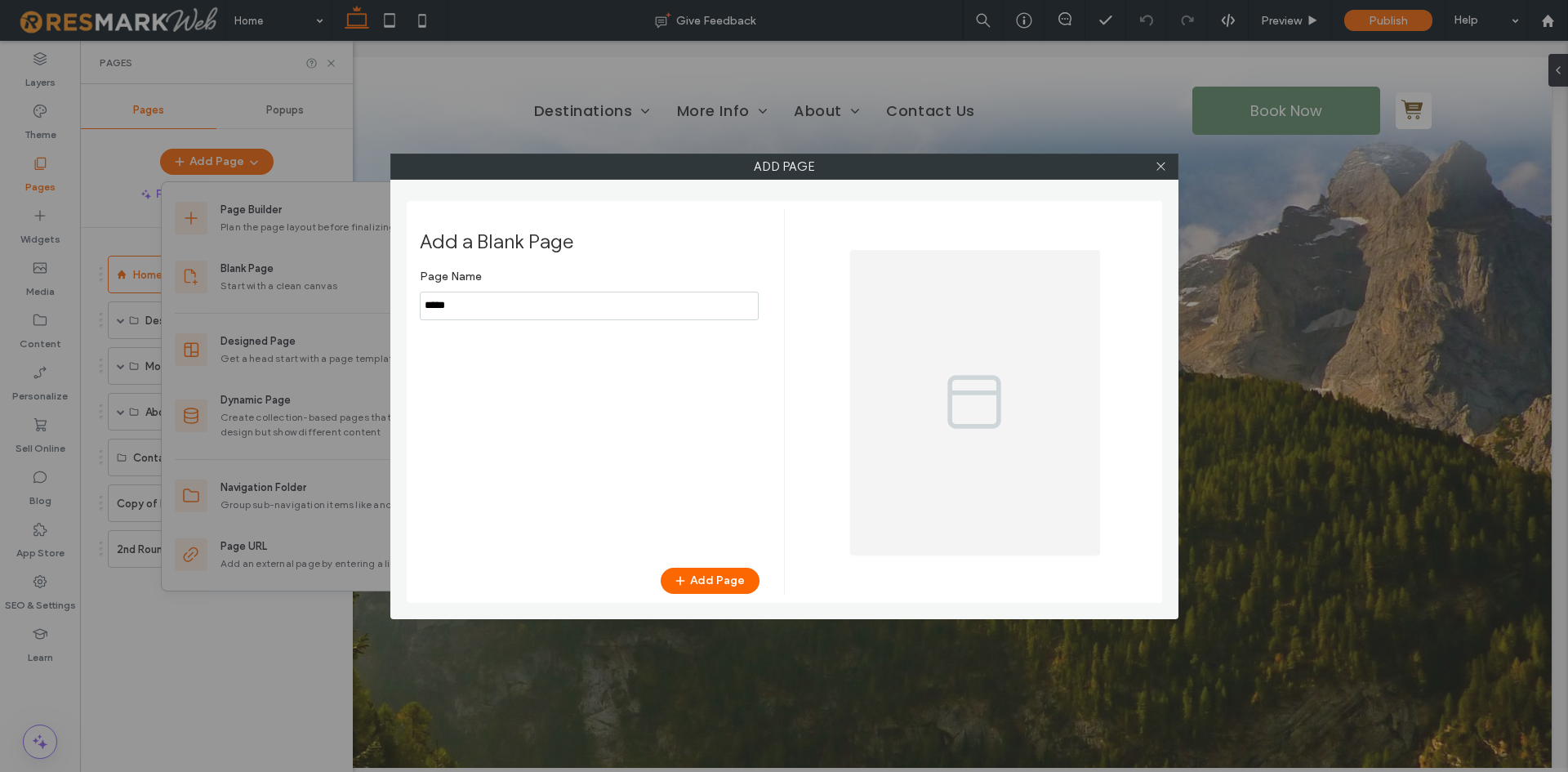
drag, startPoint x: 462, startPoint y: 290, endPoint x: 465, endPoint y: 298, distance: 8.5
click at [463, 291] on div "Page Name" at bounding box center [589, 290] width 339 height 59
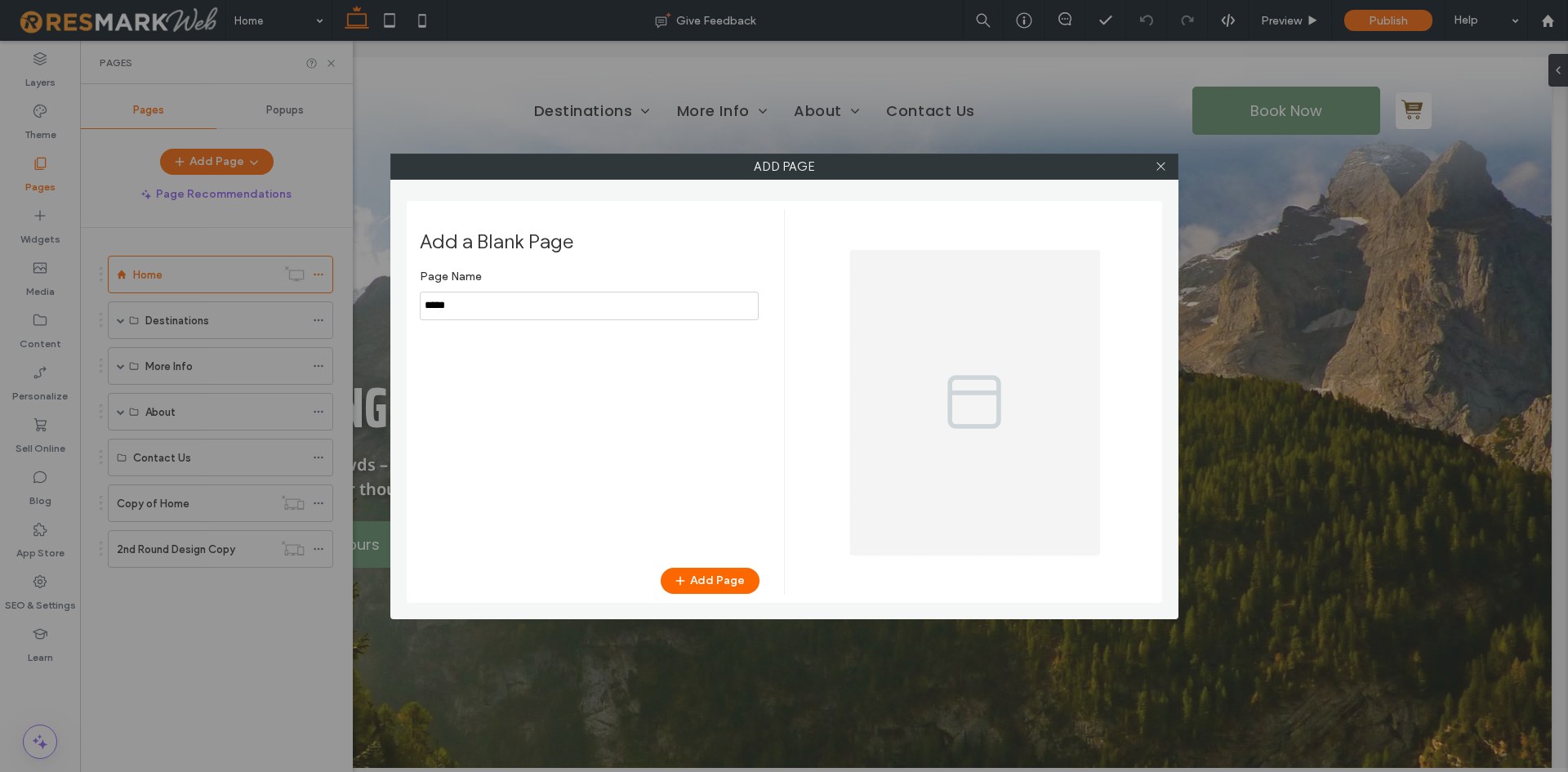
click at [471, 310] on input "notEmpty" at bounding box center [589, 305] width 339 height 29
type input "**********"
click at [706, 569] on button "Add Page" at bounding box center [709, 580] width 98 height 26
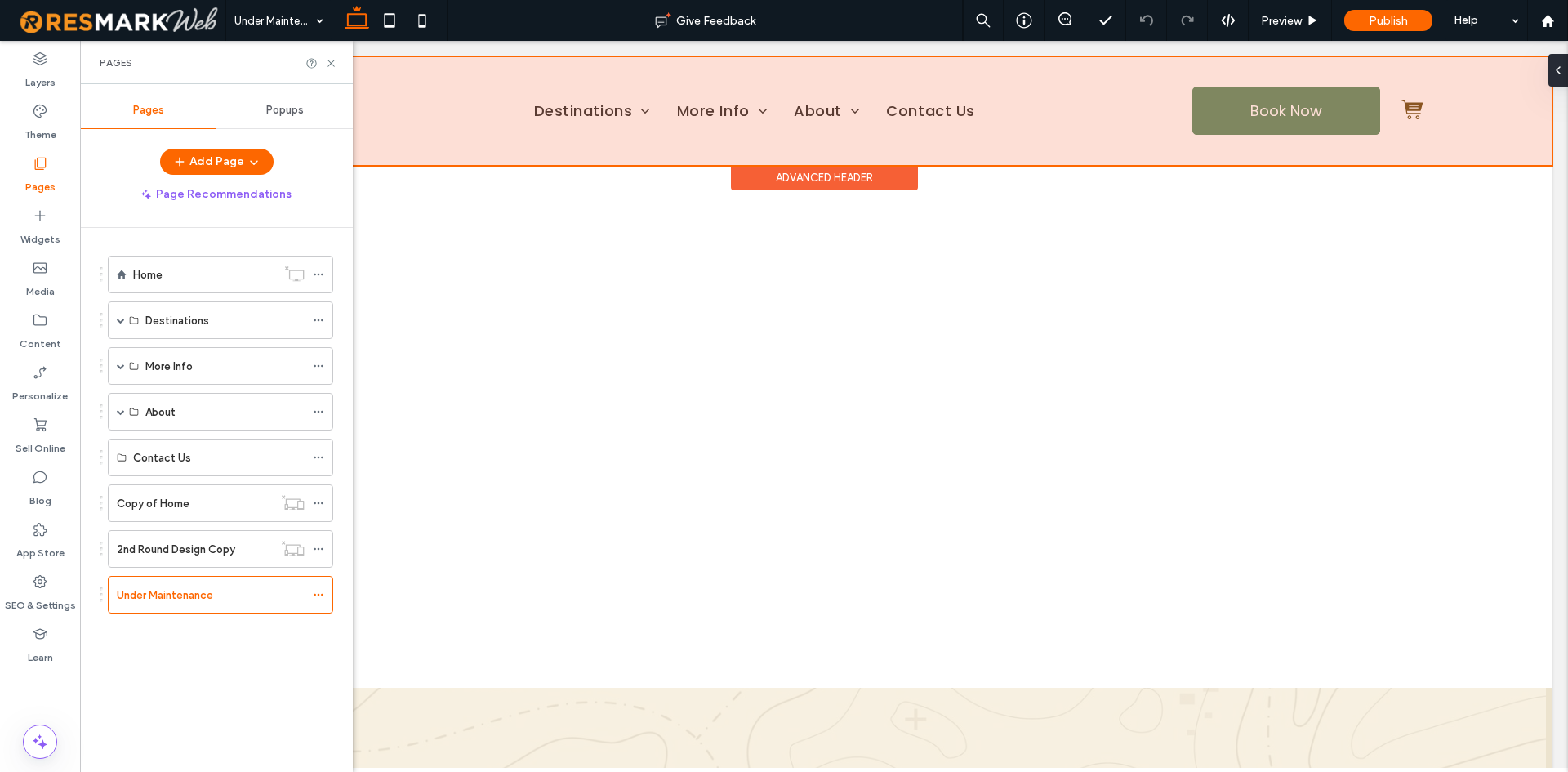
click at [758, 176] on div "Advanced Header" at bounding box center [825, 177] width 187 height 25
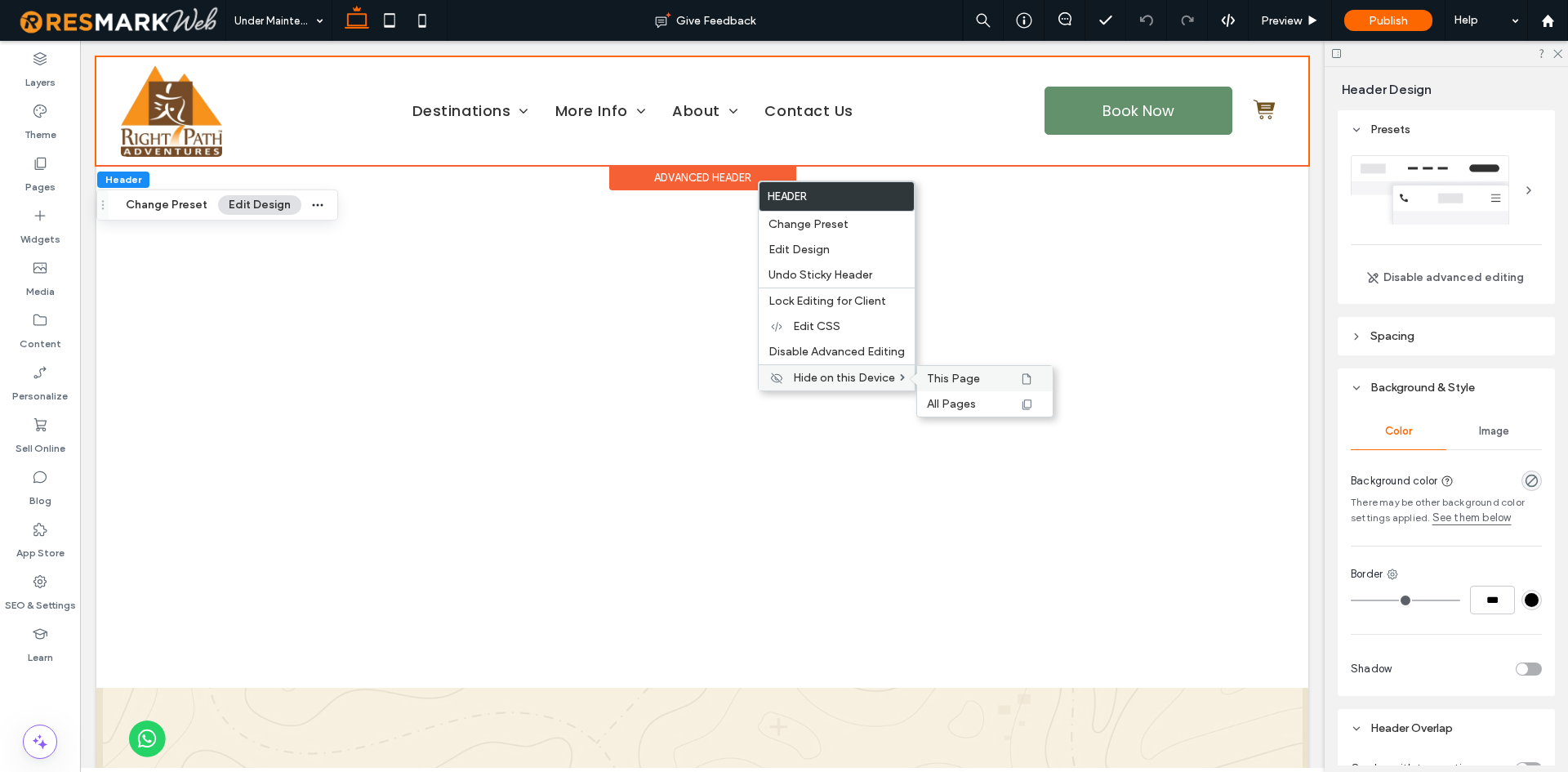
click at [990, 380] on label "This Page" at bounding box center [973, 378] width 92 height 14
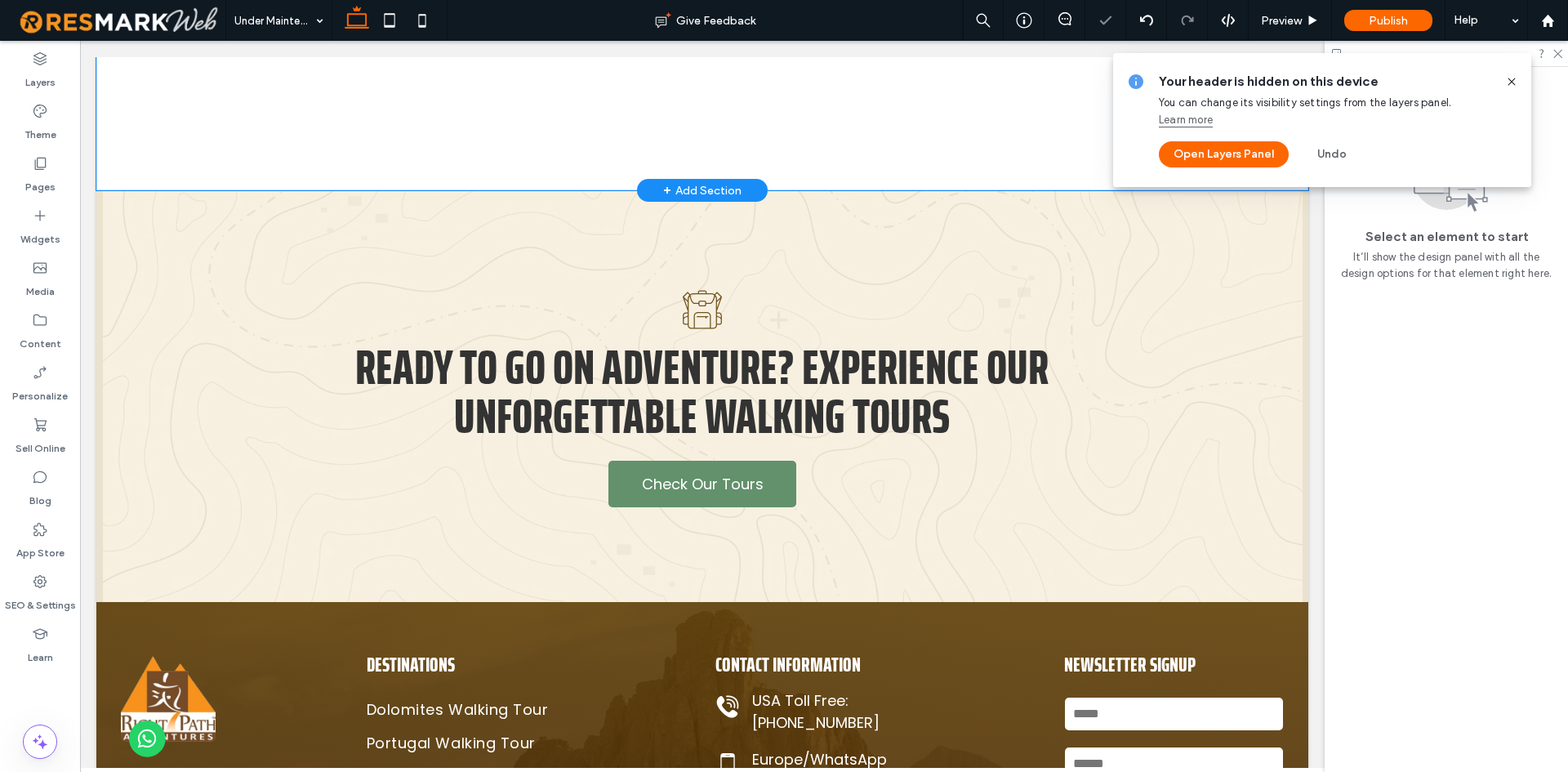
scroll to position [315, 0]
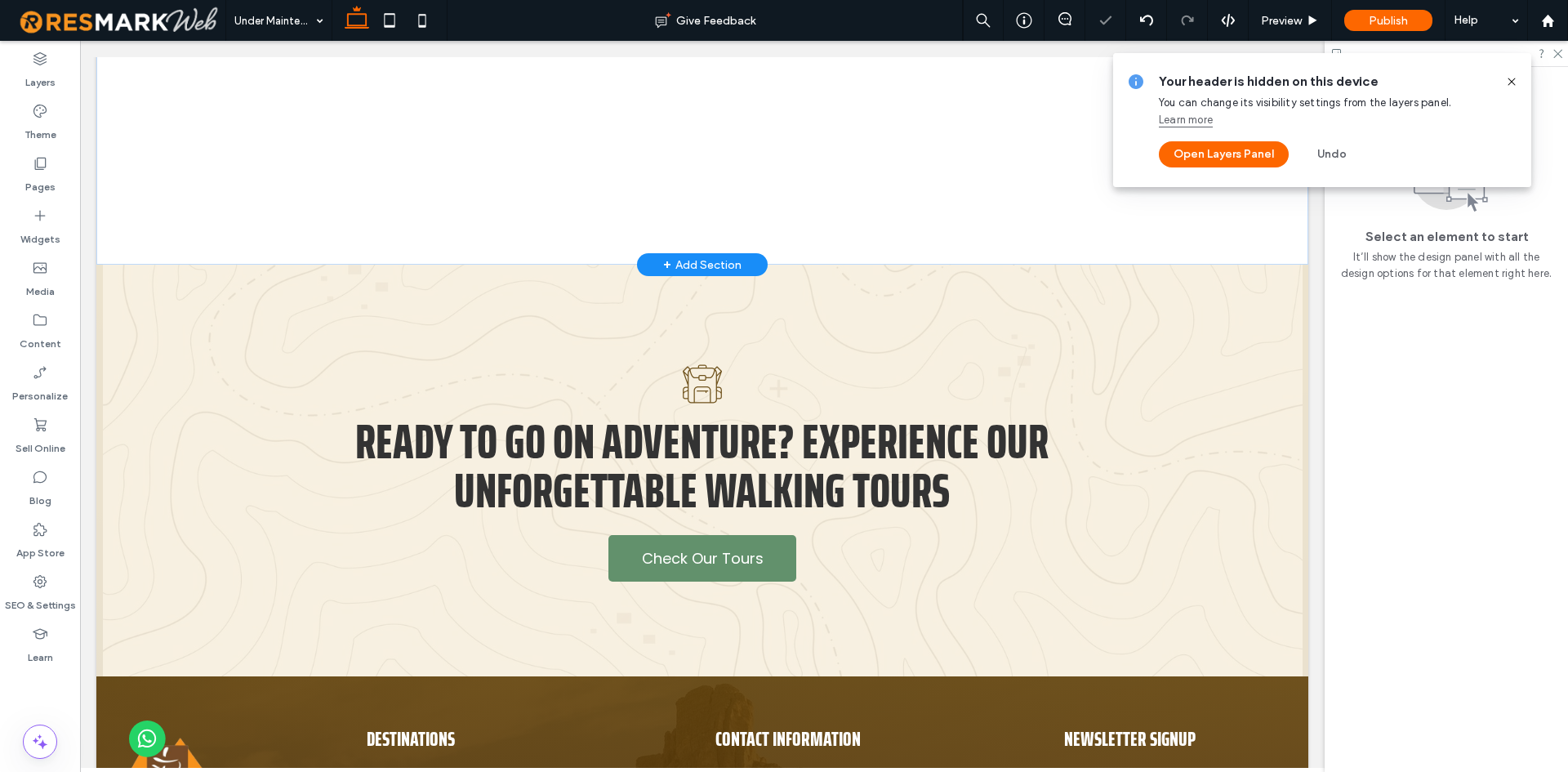
click at [713, 253] on div "+ Add Section" at bounding box center [701, 264] width 130 height 23
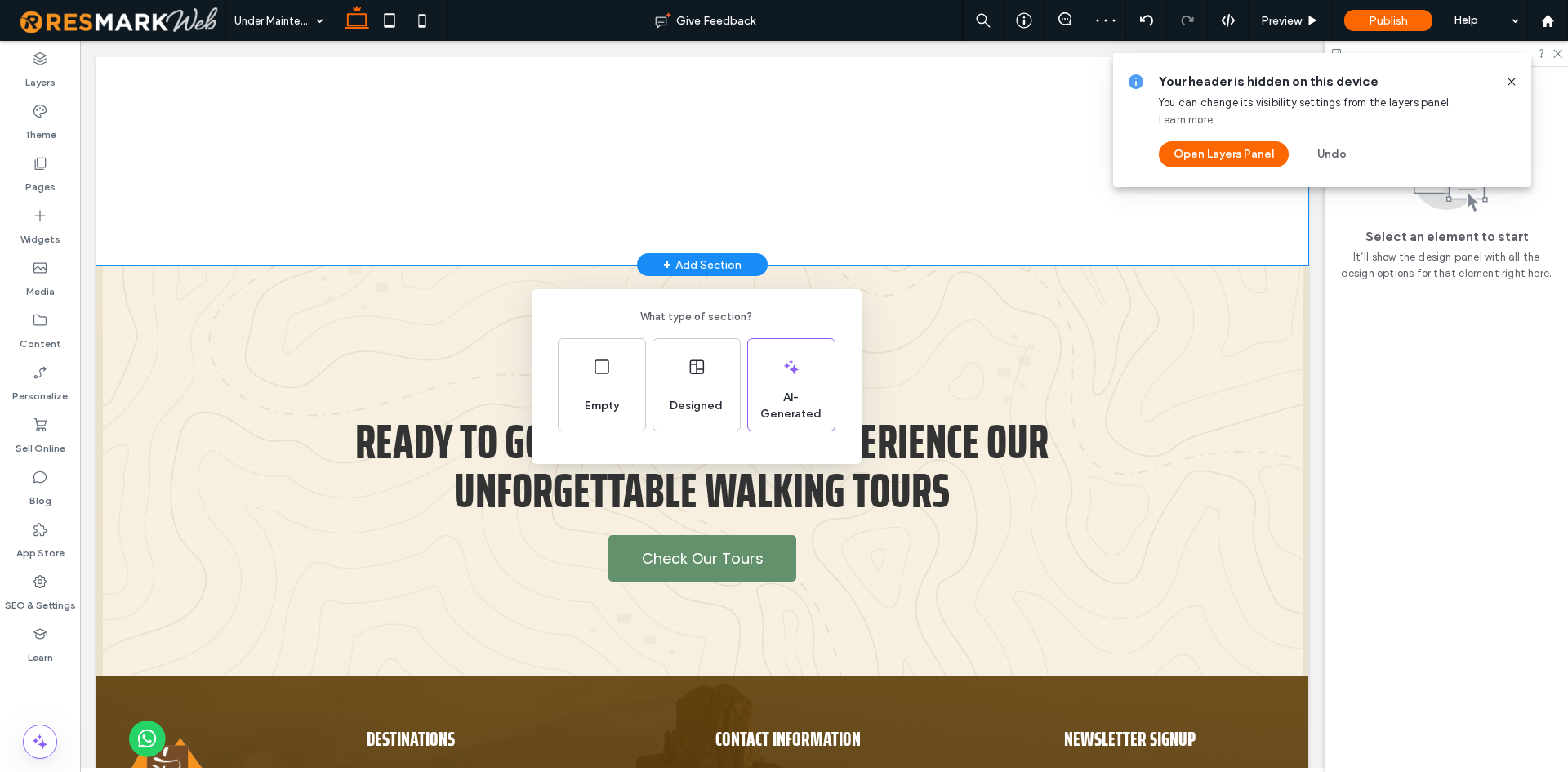
click at [952, 206] on div "What type of section? Empty Designed AI-Generated" at bounding box center [784, 426] width 1568 height 852
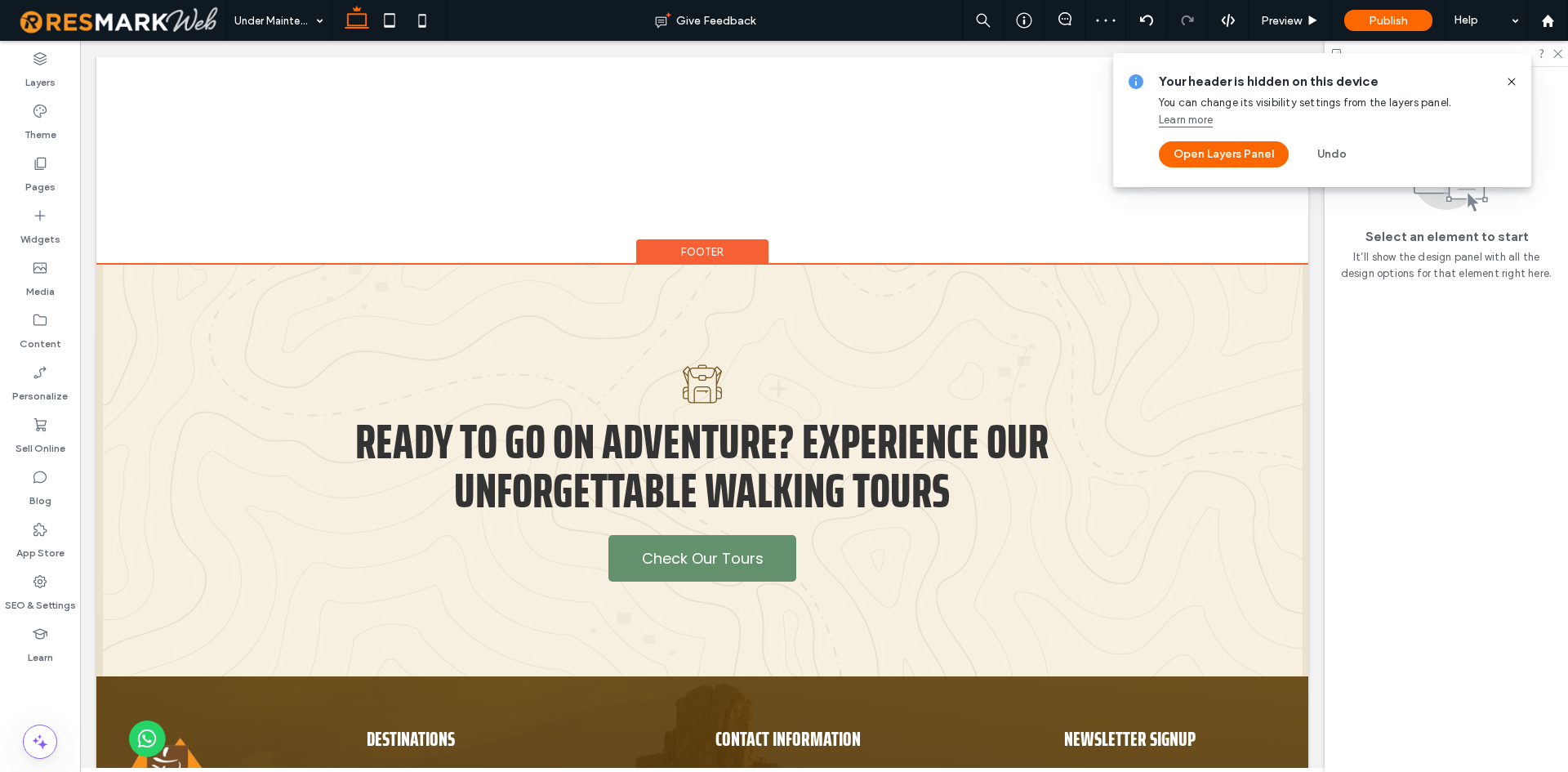
click at [702, 246] on div "Footer" at bounding box center [701, 251] width 132 height 25
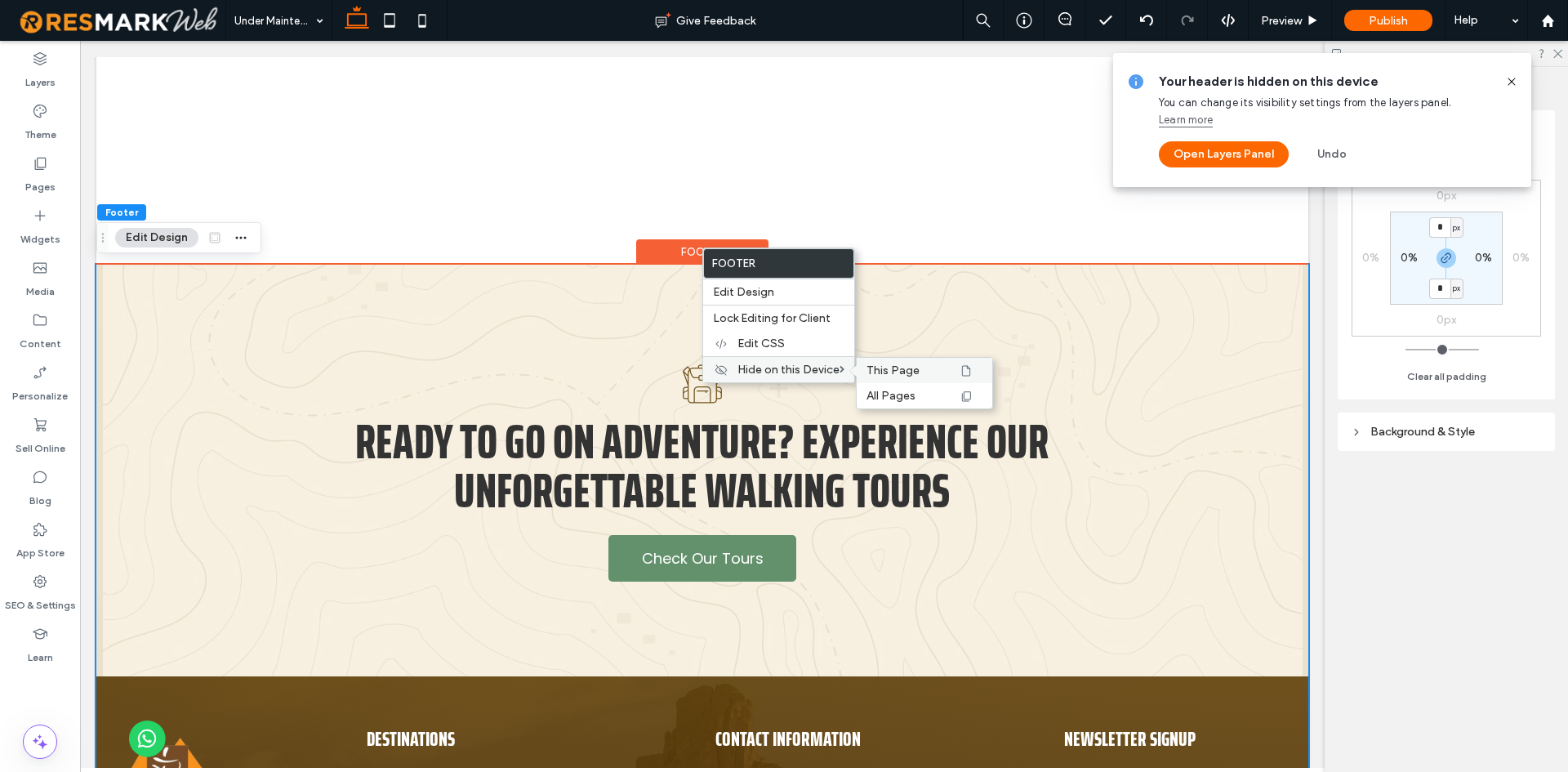
click at [958, 378] on div "This Page" at bounding box center [924, 370] width 135 height 25
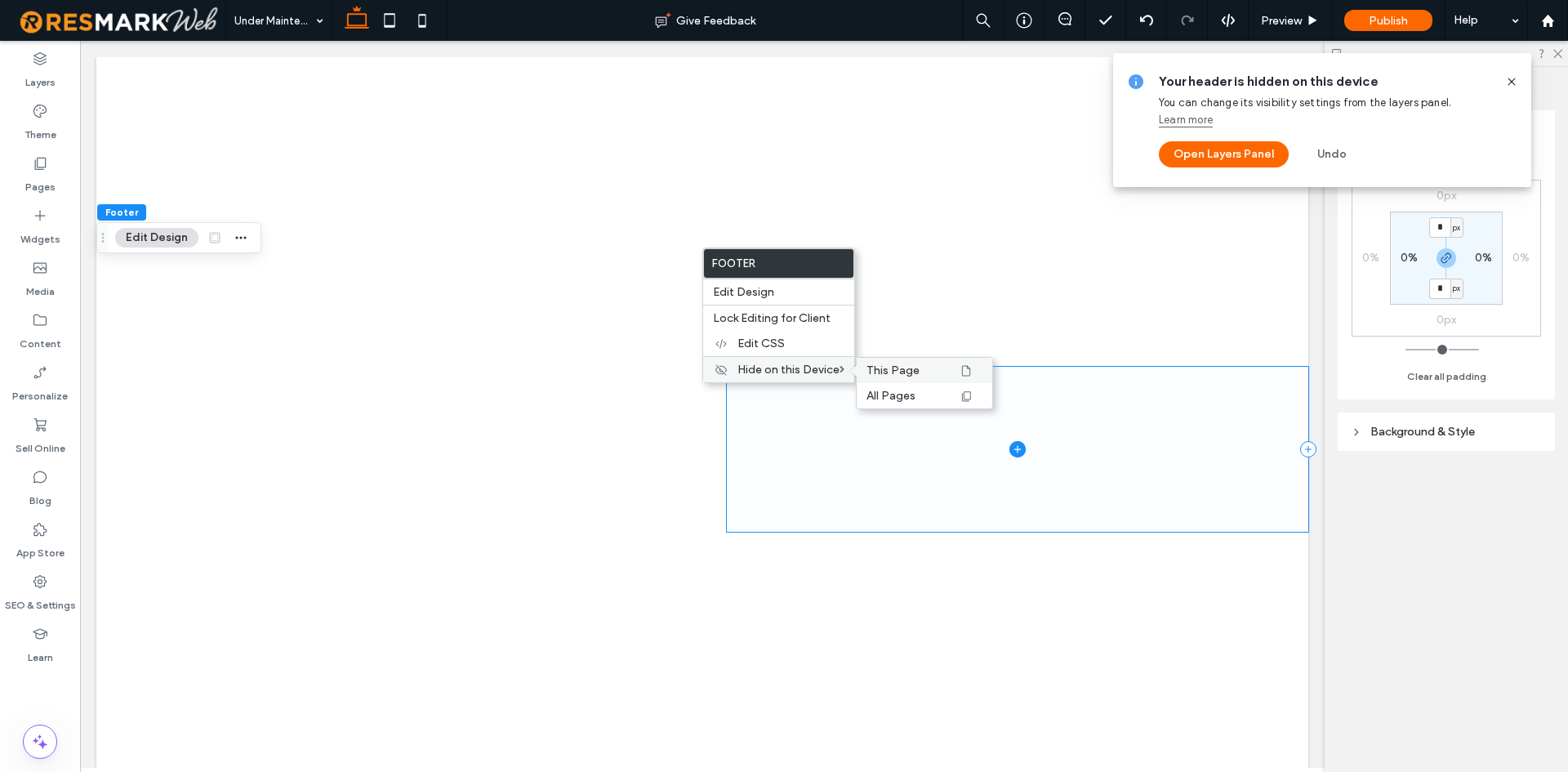
scroll to position [0, 0]
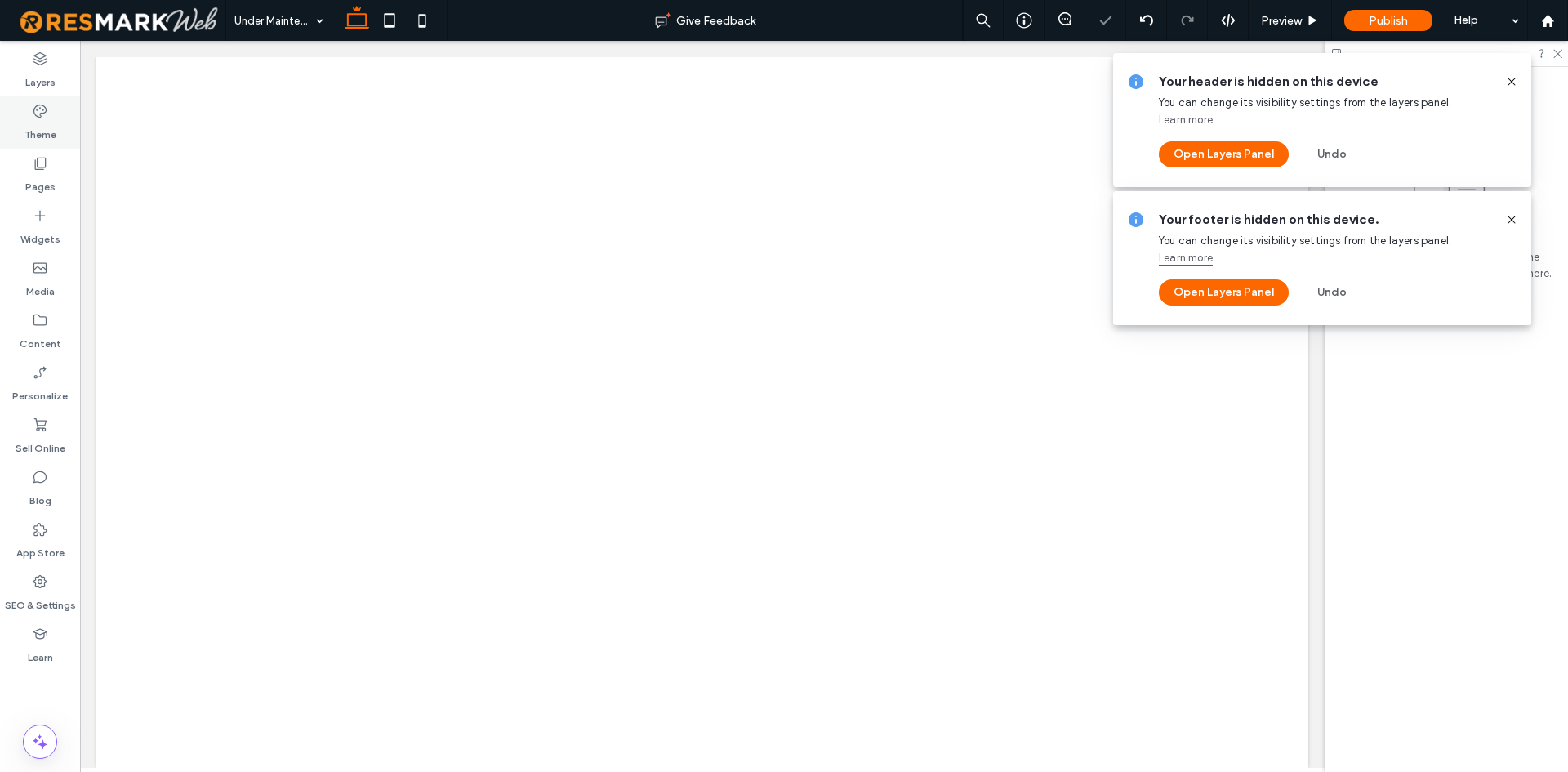
click at [32, 107] on icon at bounding box center [40, 110] width 16 height 16
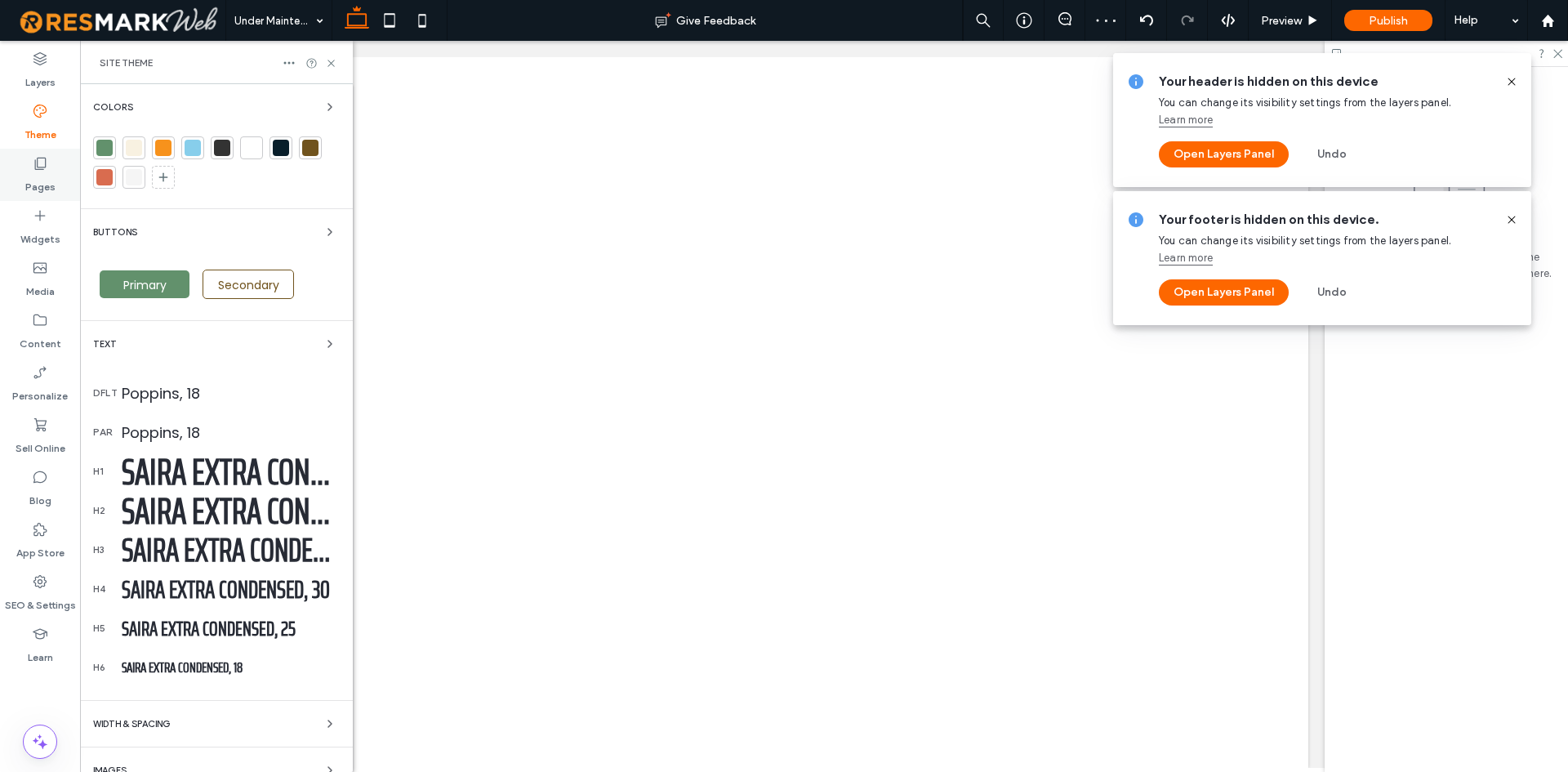
click at [13, 165] on div "Pages" at bounding box center [40, 174] width 80 height 53
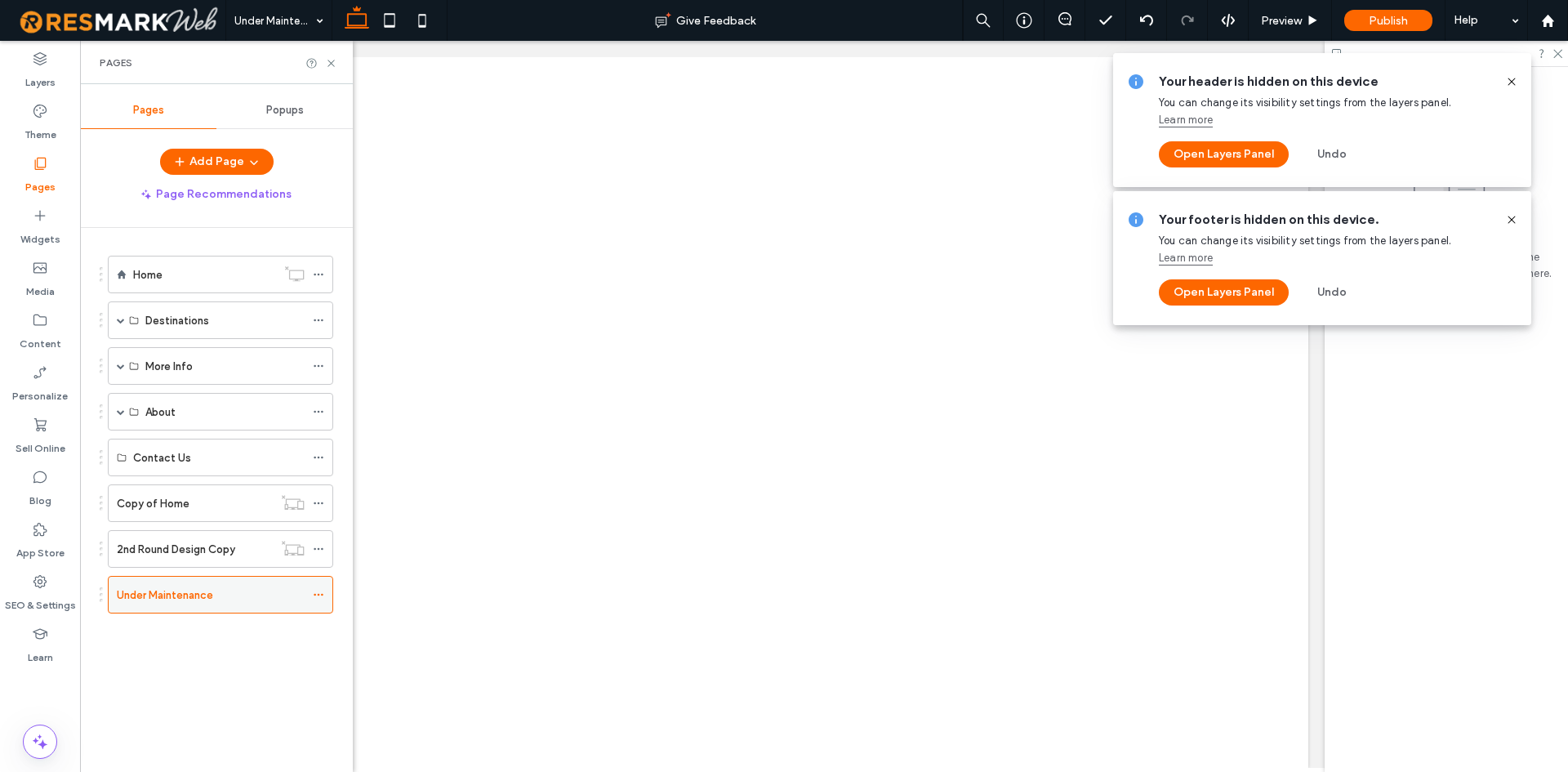
click at [326, 591] on div at bounding box center [322, 594] width 20 height 25
click at [320, 590] on icon at bounding box center [317, 594] width 11 height 11
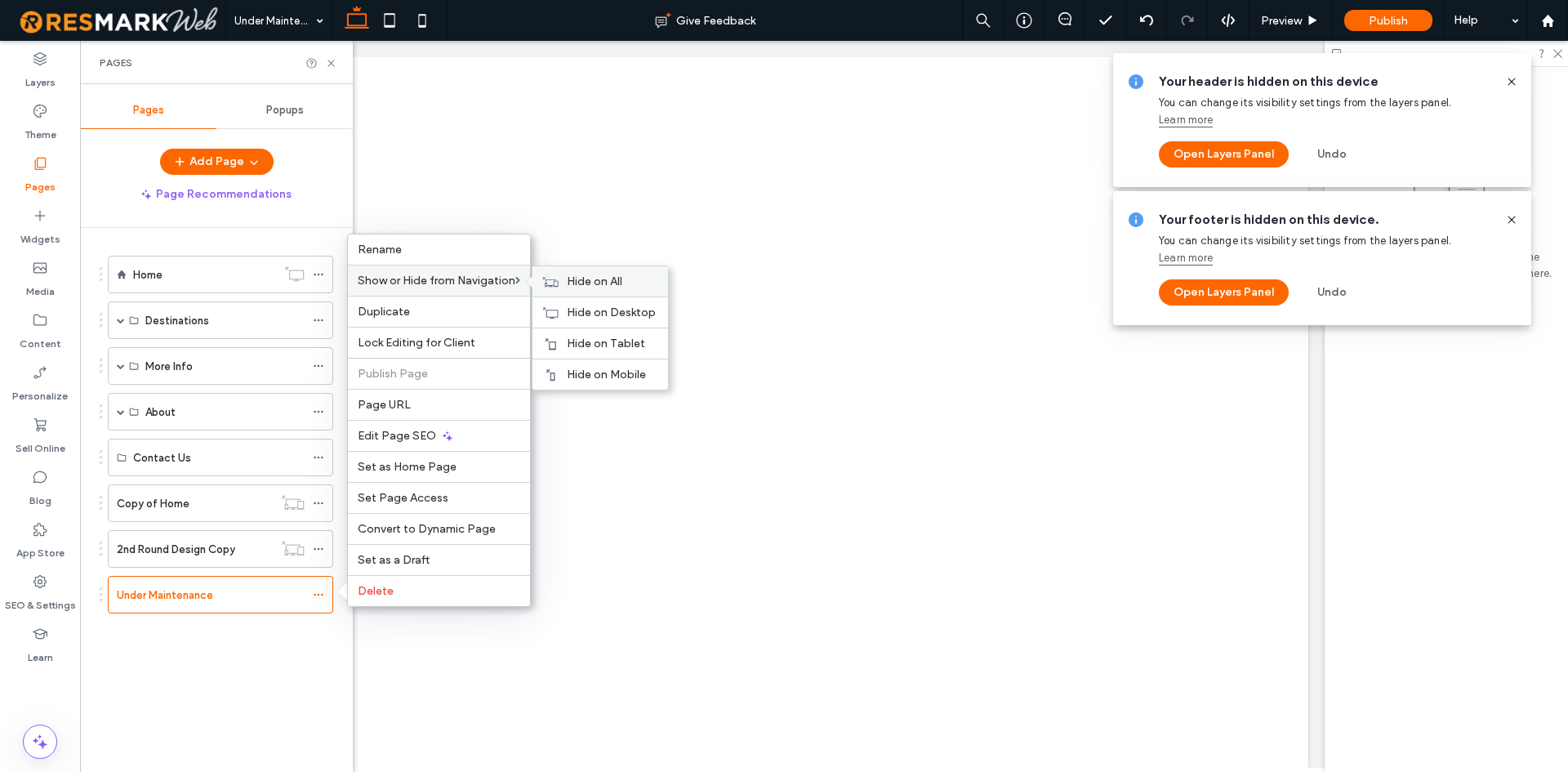
click at [580, 286] on span "Hide on All" at bounding box center [595, 282] width 56 height 14
click at [445, 467] on span "Set as Home Page" at bounding box center [407, 467] width 98 height 14
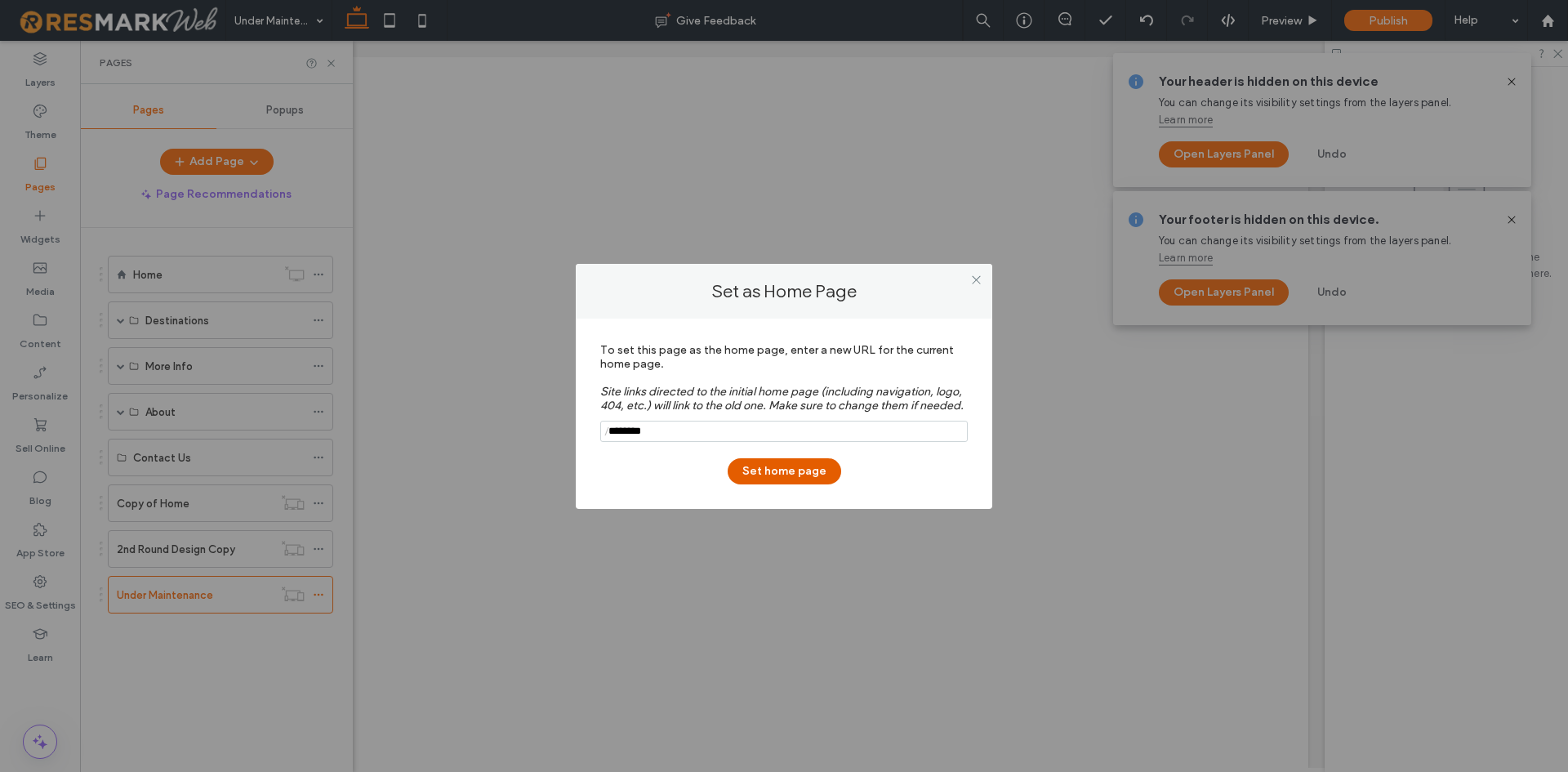
click at [768, 476] on button "Set home page" at bounding box center [784, 471] width 113 height 26
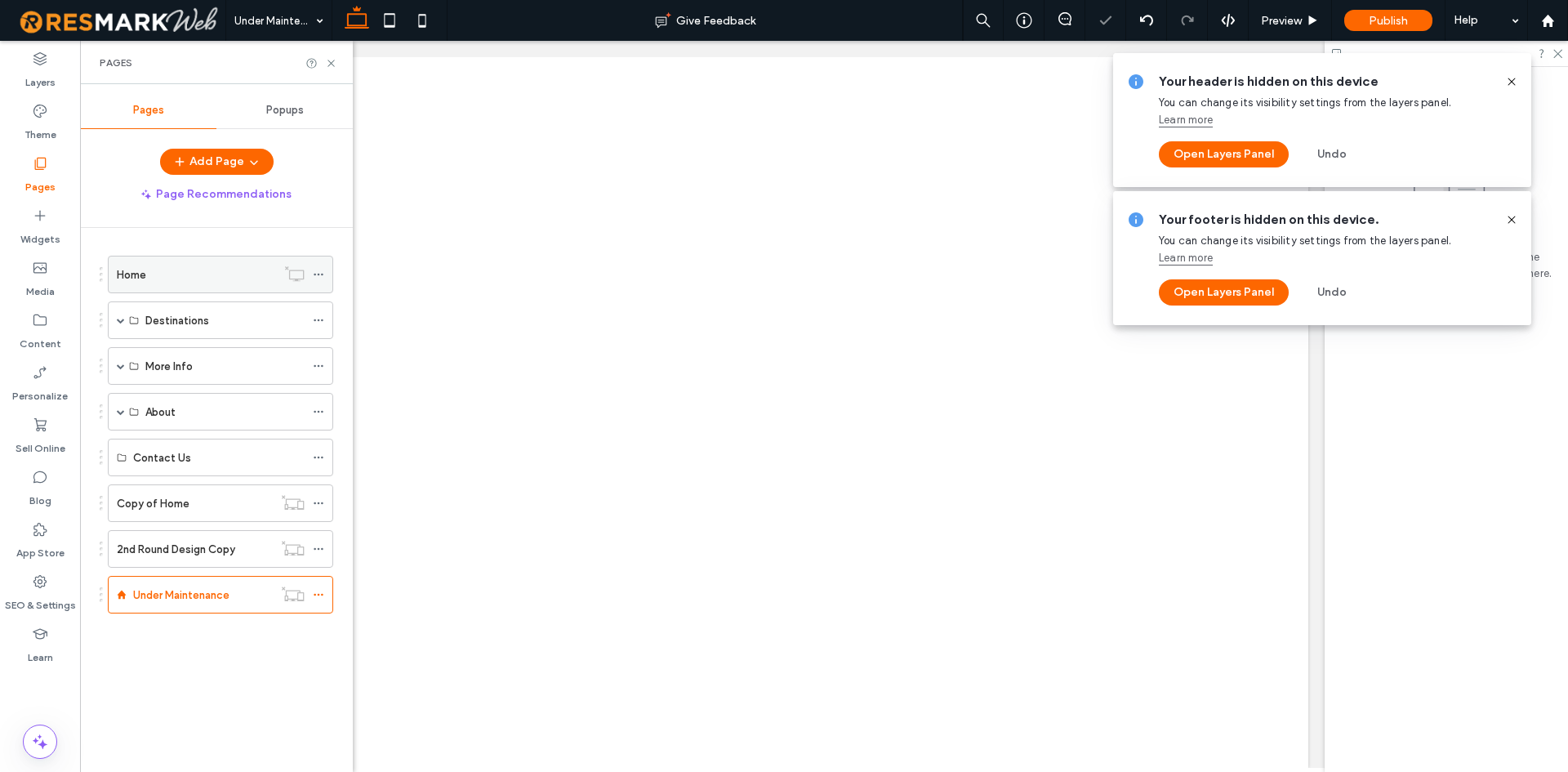
click at [315, 271] on icon at bounding box center [317, 274] width 11 height 11
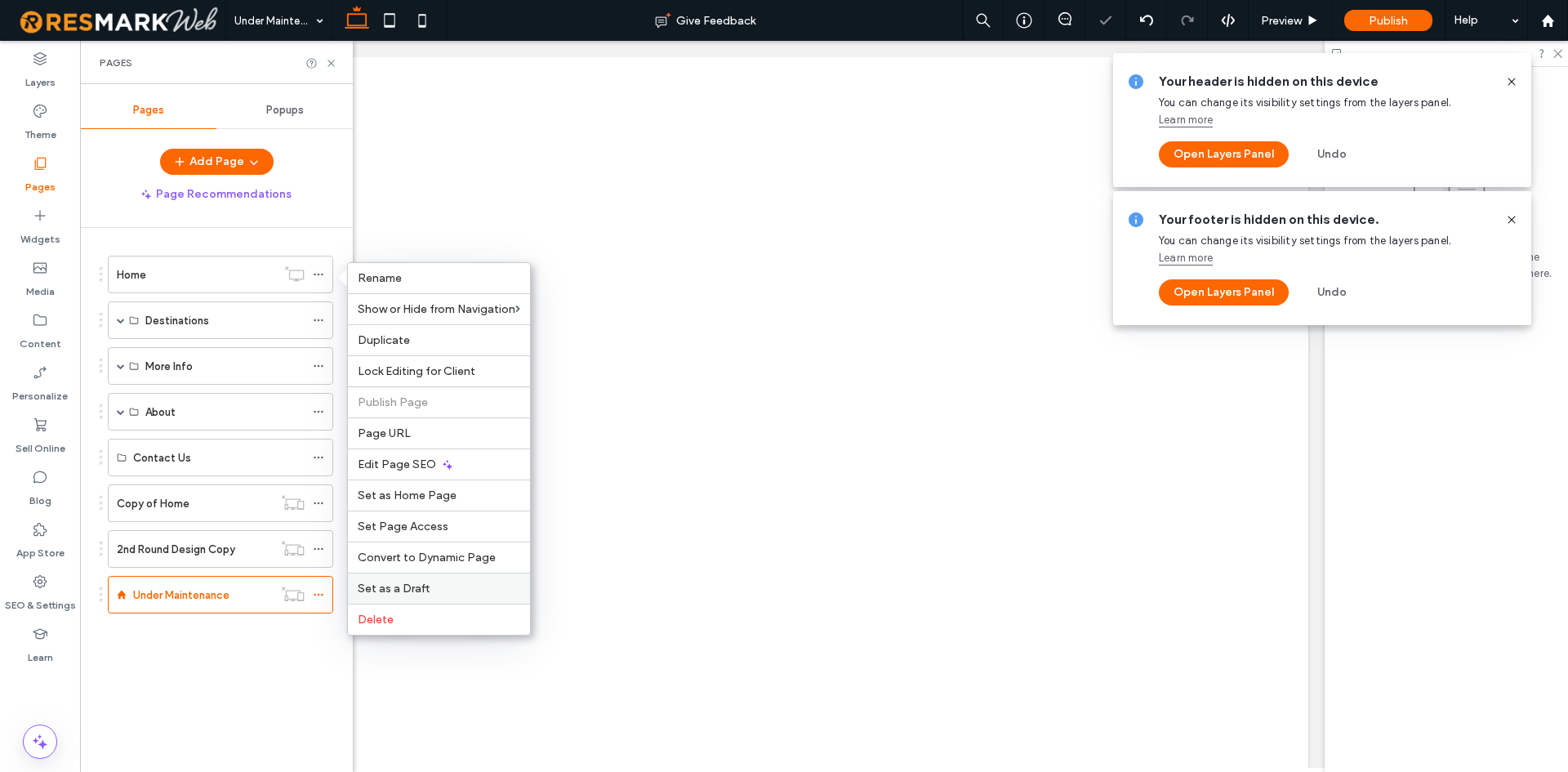
click at [391, 584] on span "Set as a Draft" at bounding box center [394, 588] width 72 height 14
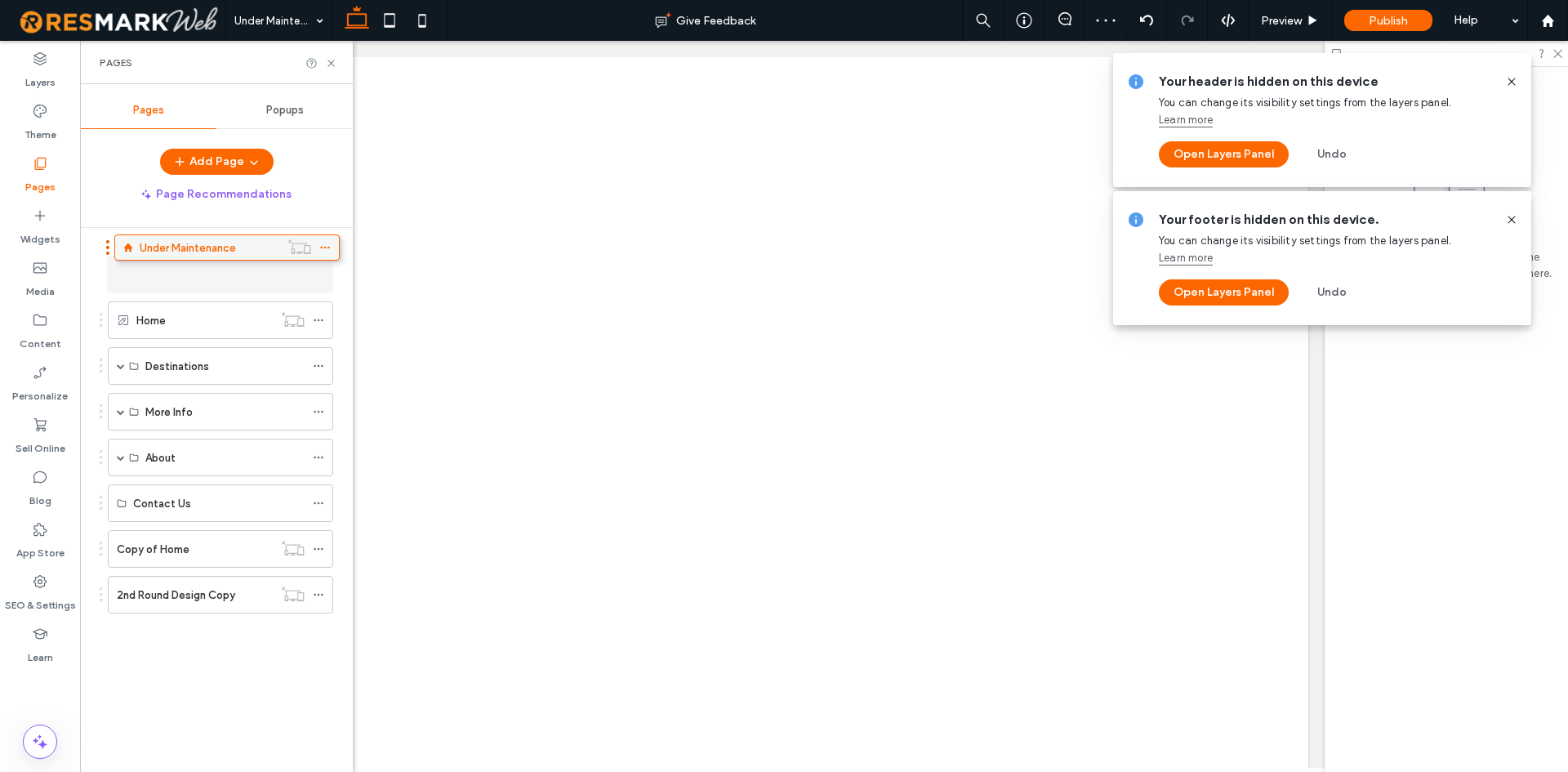
drag, startPoint x: 189, startPoint y: 599, endPoint x: 196, endPoint y: 256, distance: 343.1
click at [1516, 83] on icon at bounding box center [1511, 82] width 13 height 13
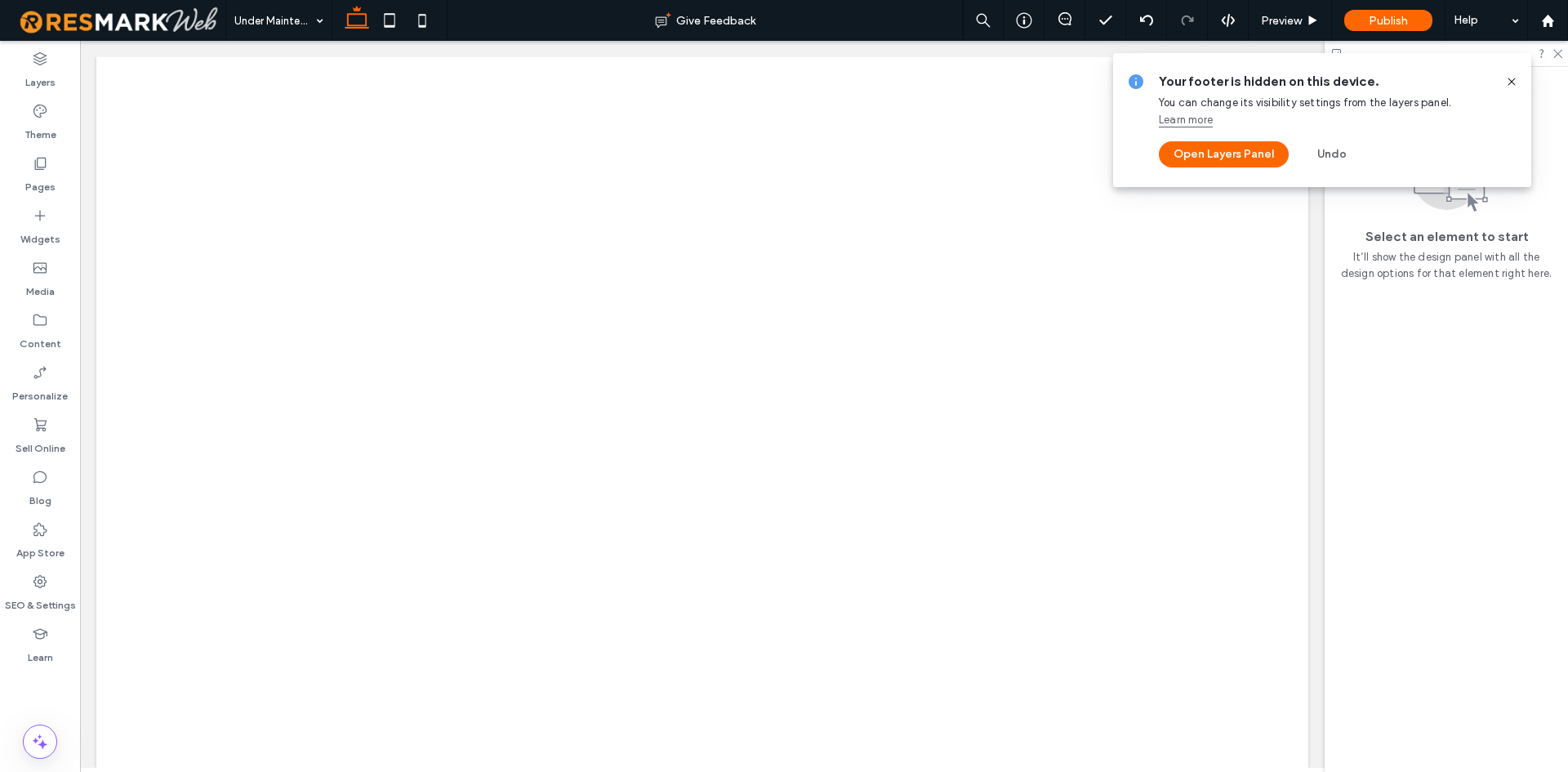
click at [1511, 81] on icon at bounding box center [1511, 82] width 13 height 13
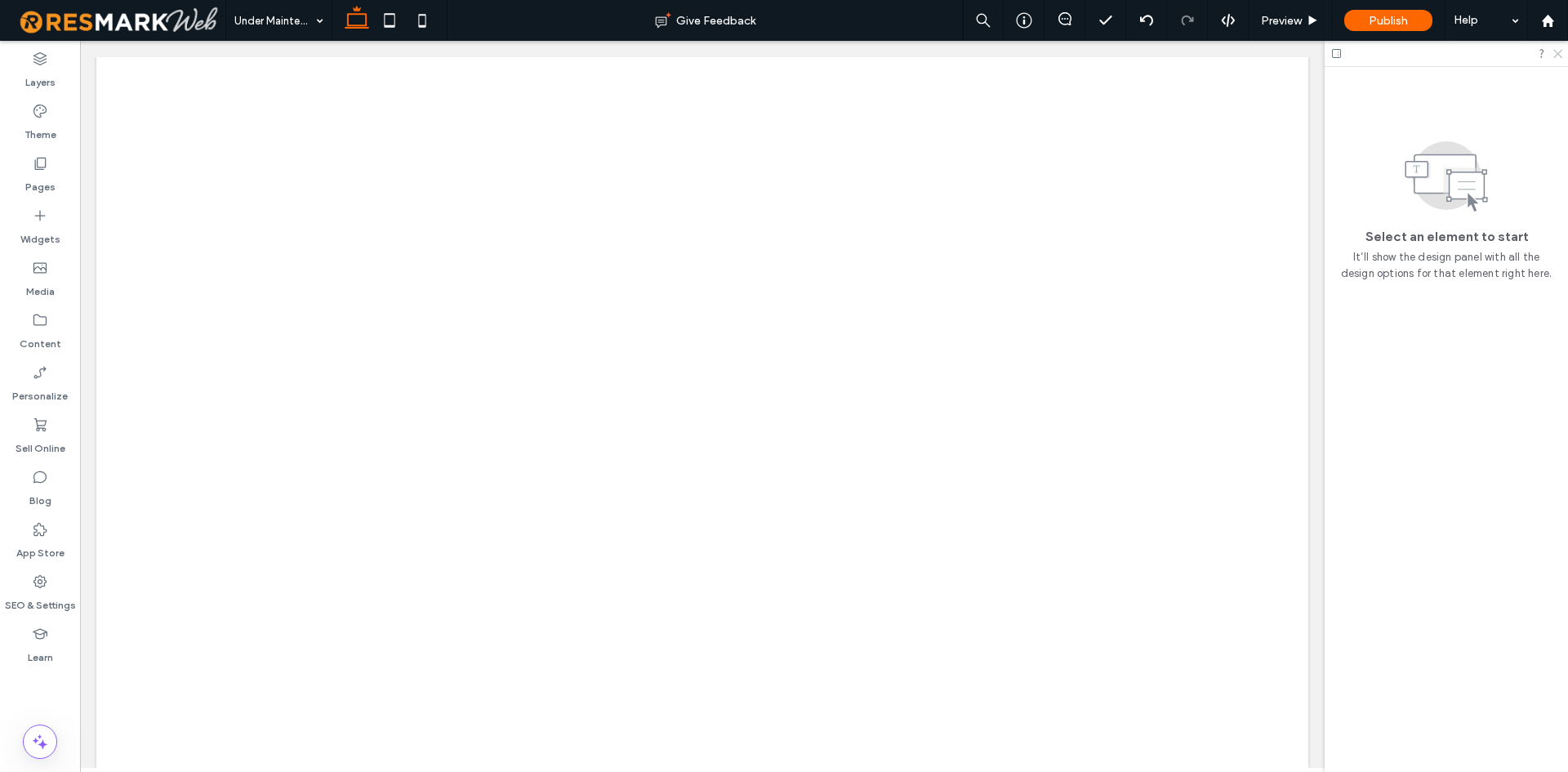
click at [1552, 54] on div at bounding box center [1446, 53] width 244 height 25
click at [1559, 55] on use at bounding box center [1557, 54] width 9 height 9
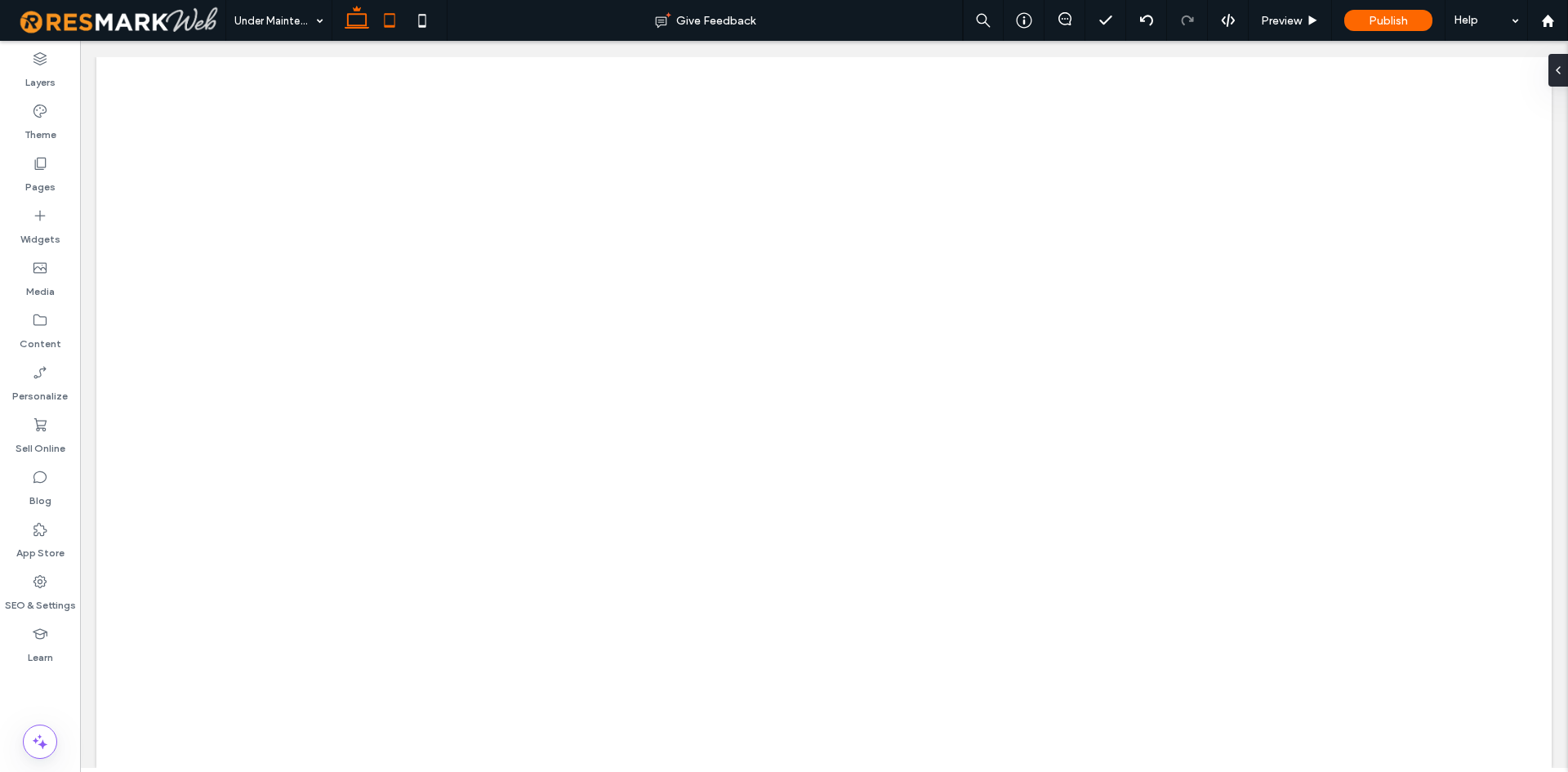
click at [391, 9] on icon at bounding box center [389, 20] width 33 height 33
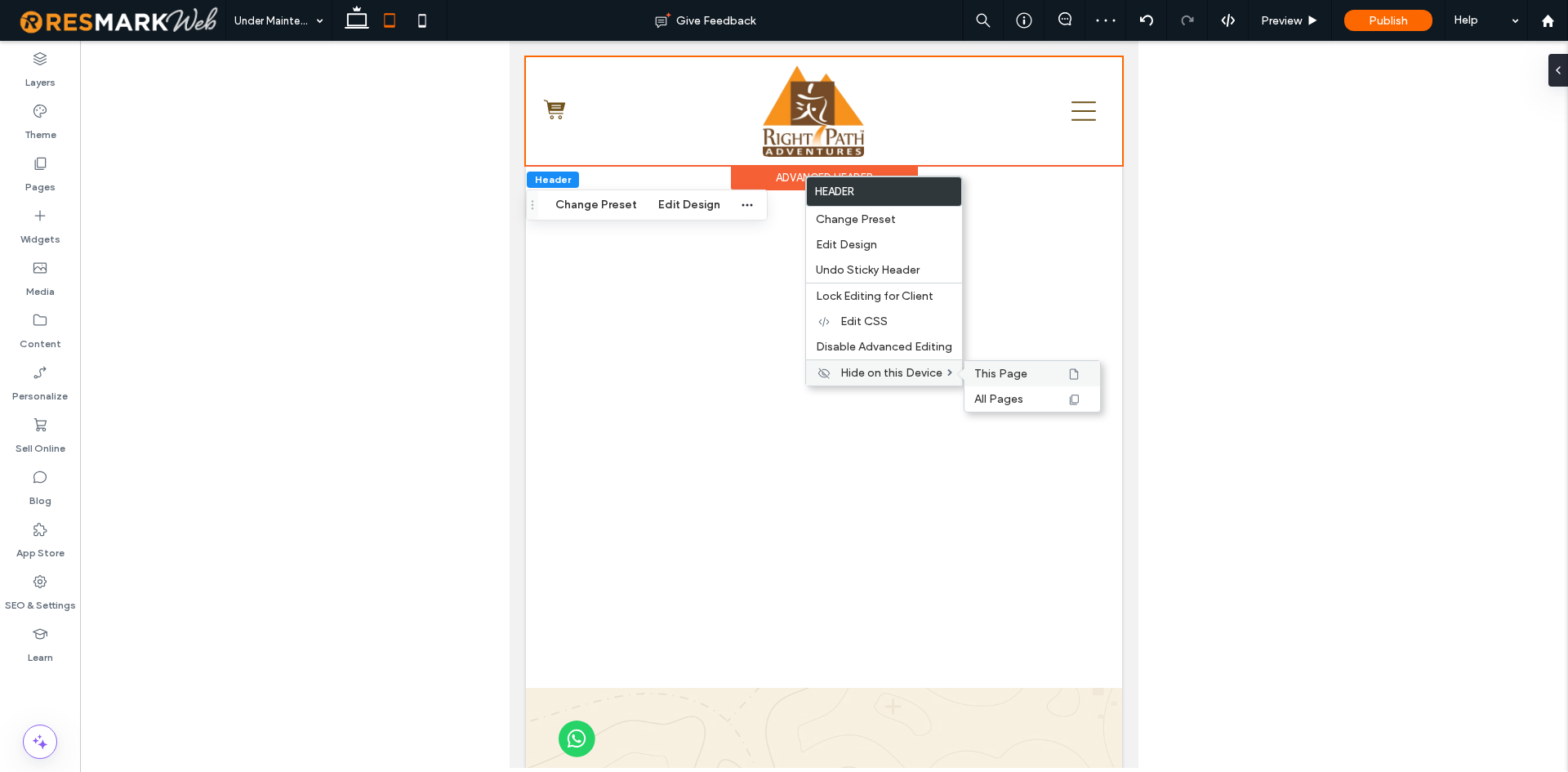
click at [1010, 375] on span "This Page" at bounding box center [1000, 374] width 53 height 14
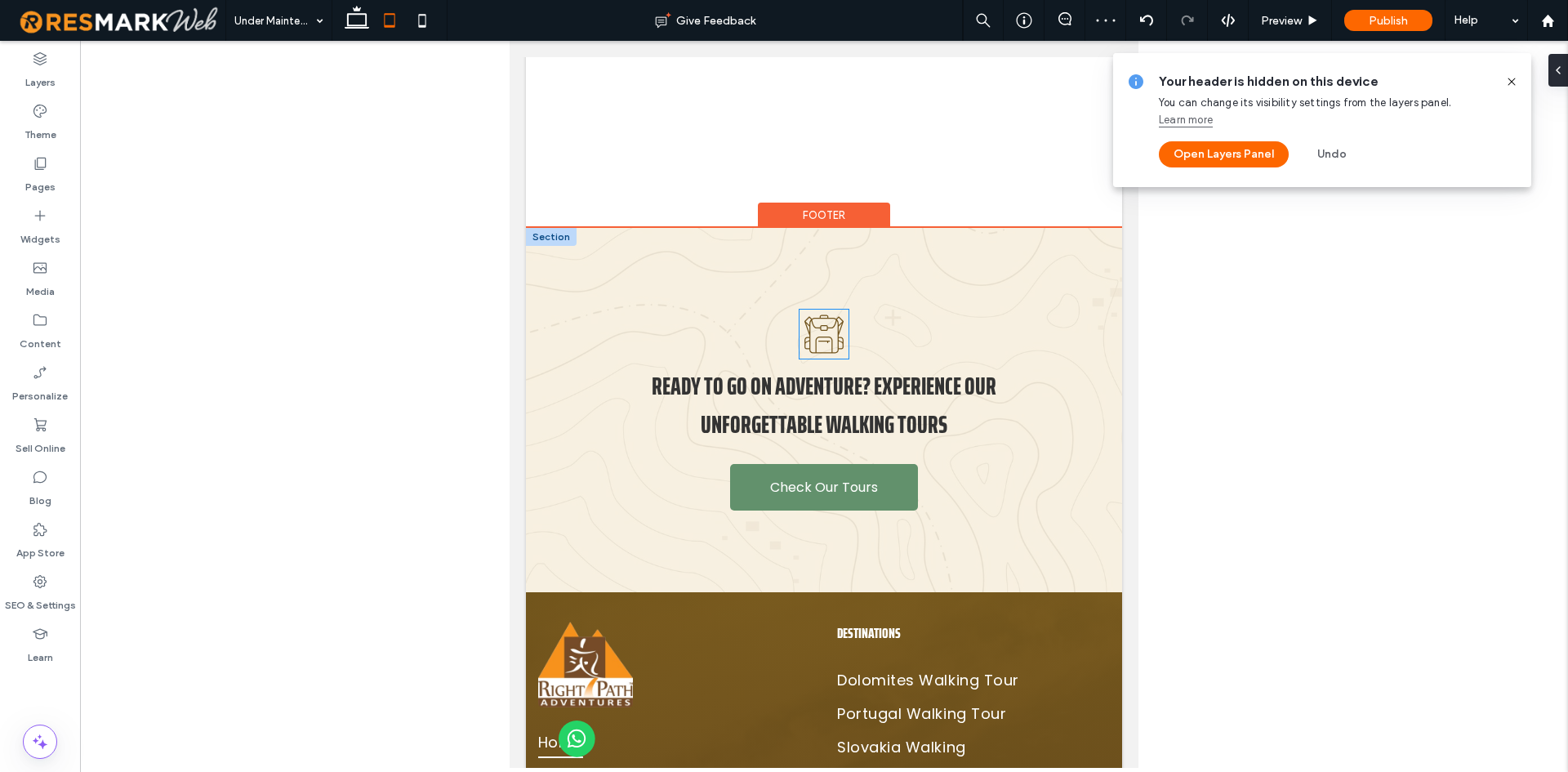
scroll to position [245, 0]
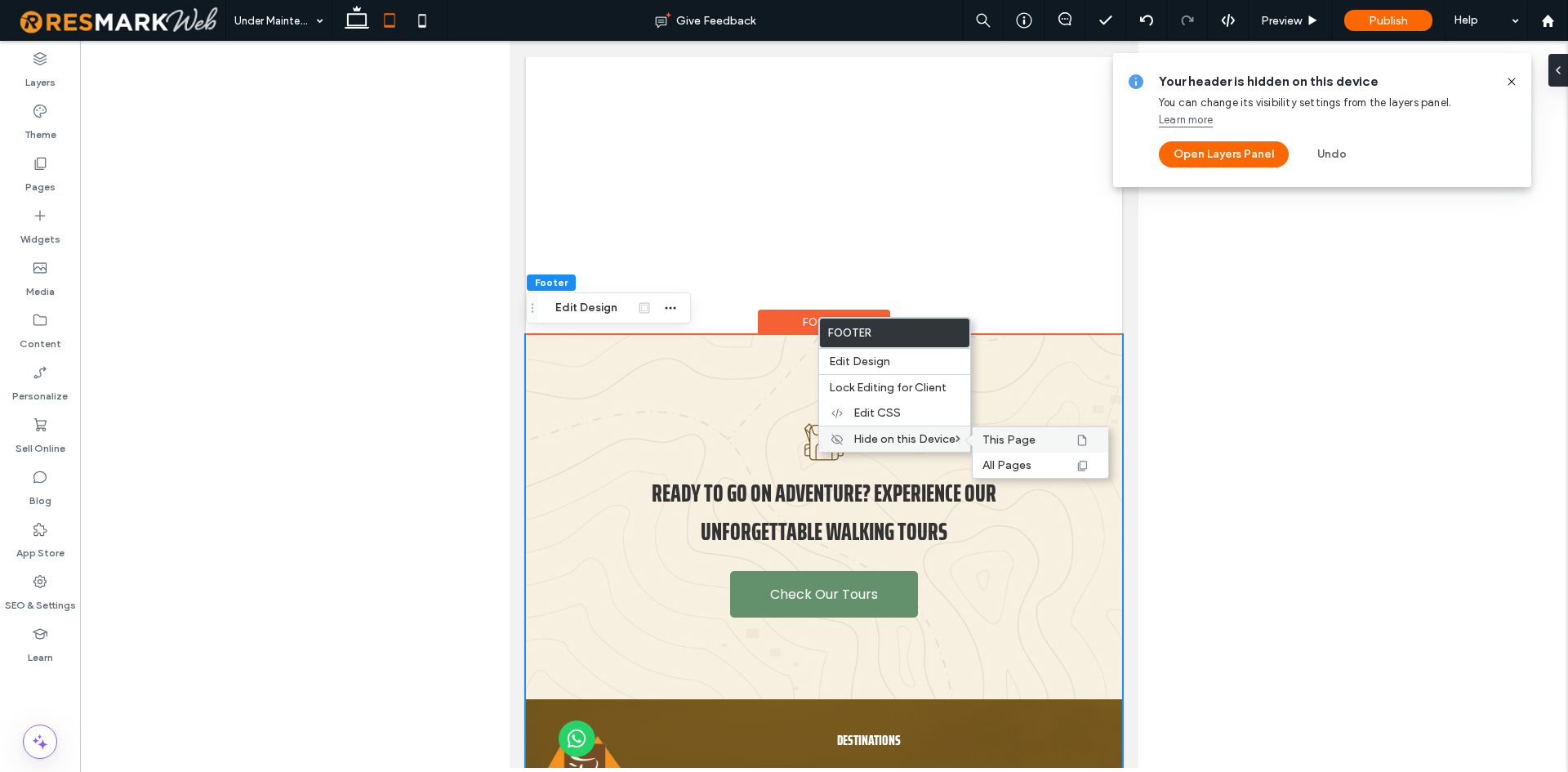
click at [1028, 446] on span "This Page" at bounding box center [1008, 440] width 53 height 14
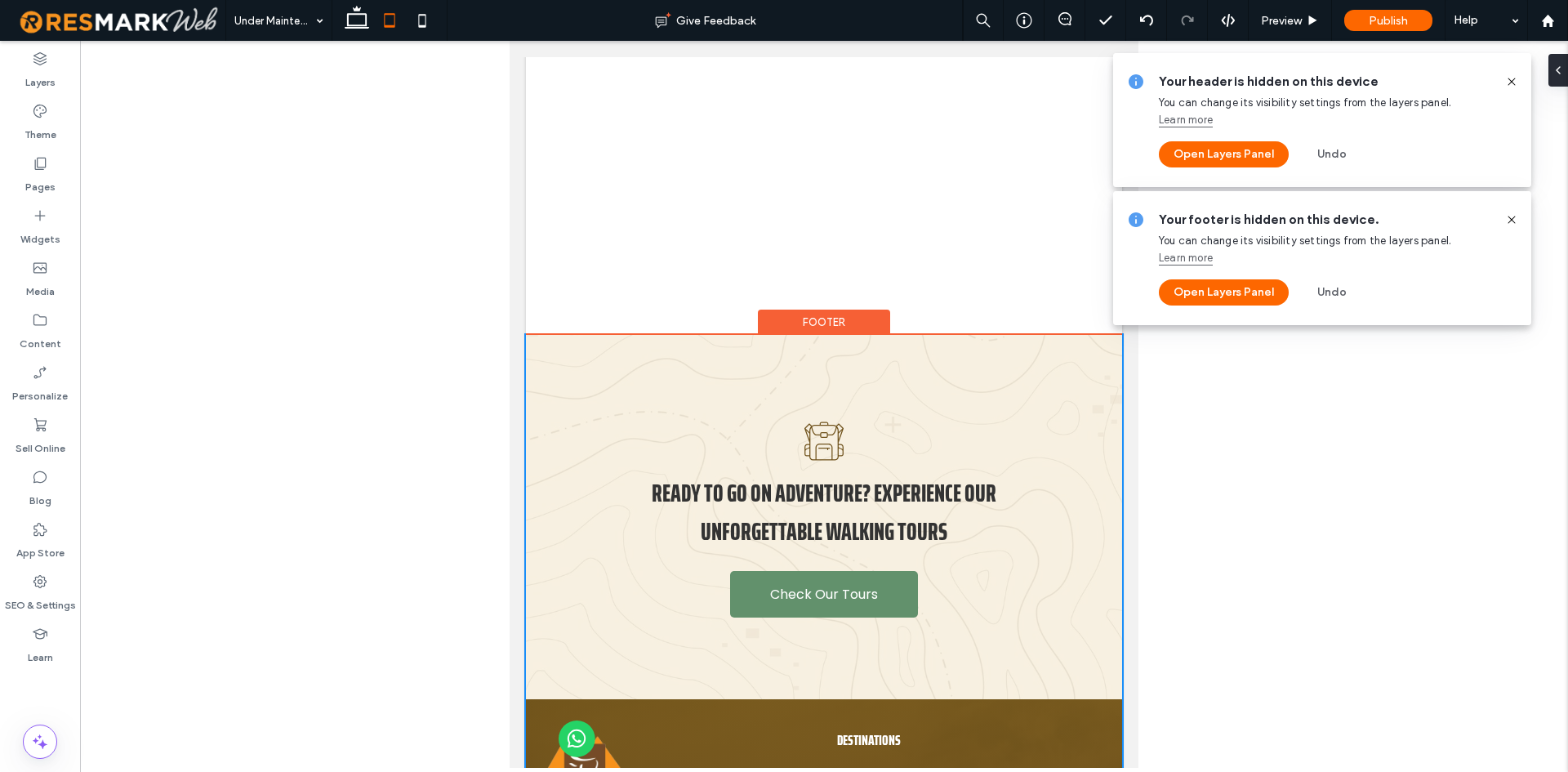
scroll to position [0, 0]
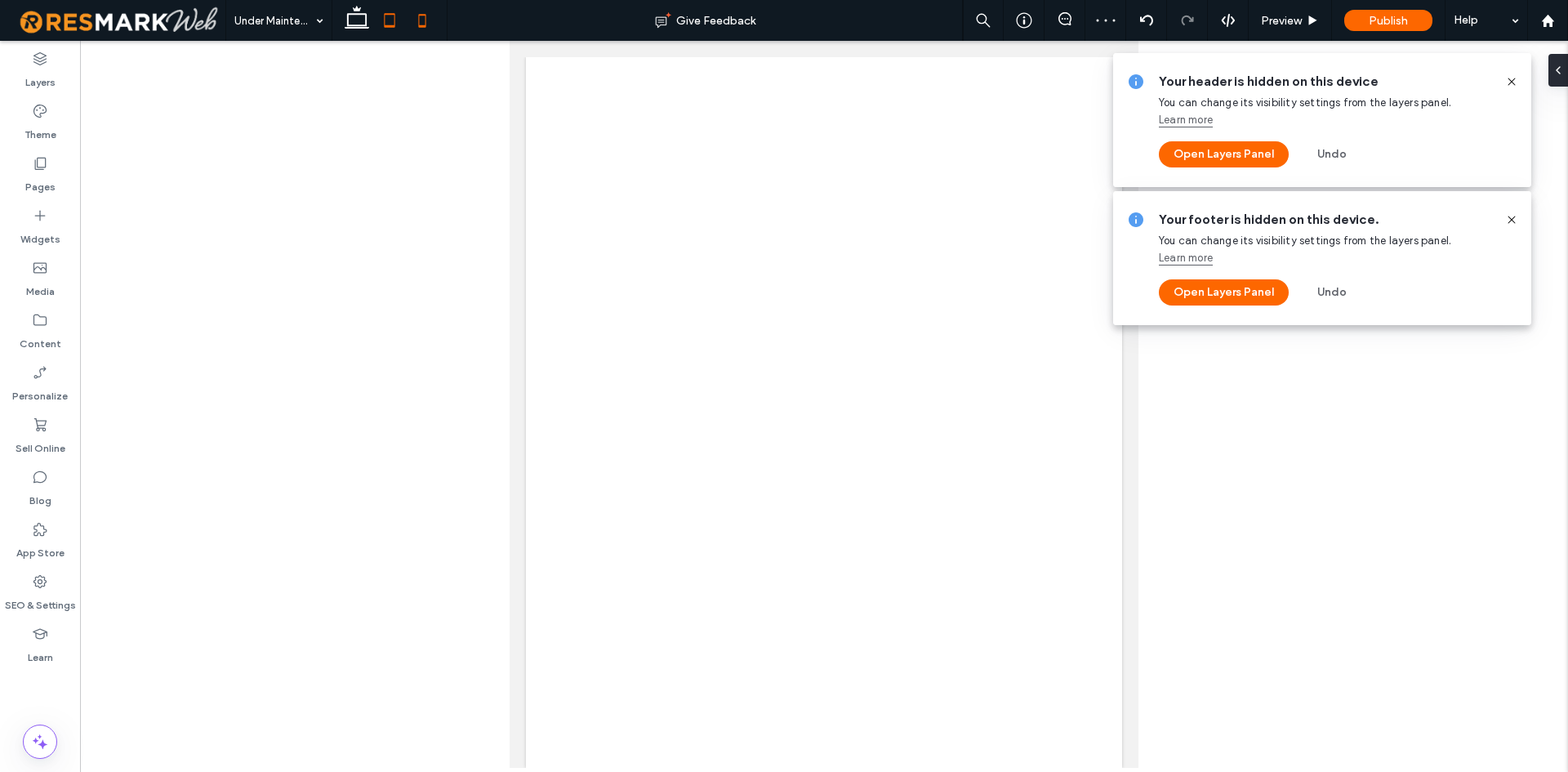
click at [410, 26] on icon at bounding box center [422, 20] width 33 height 33
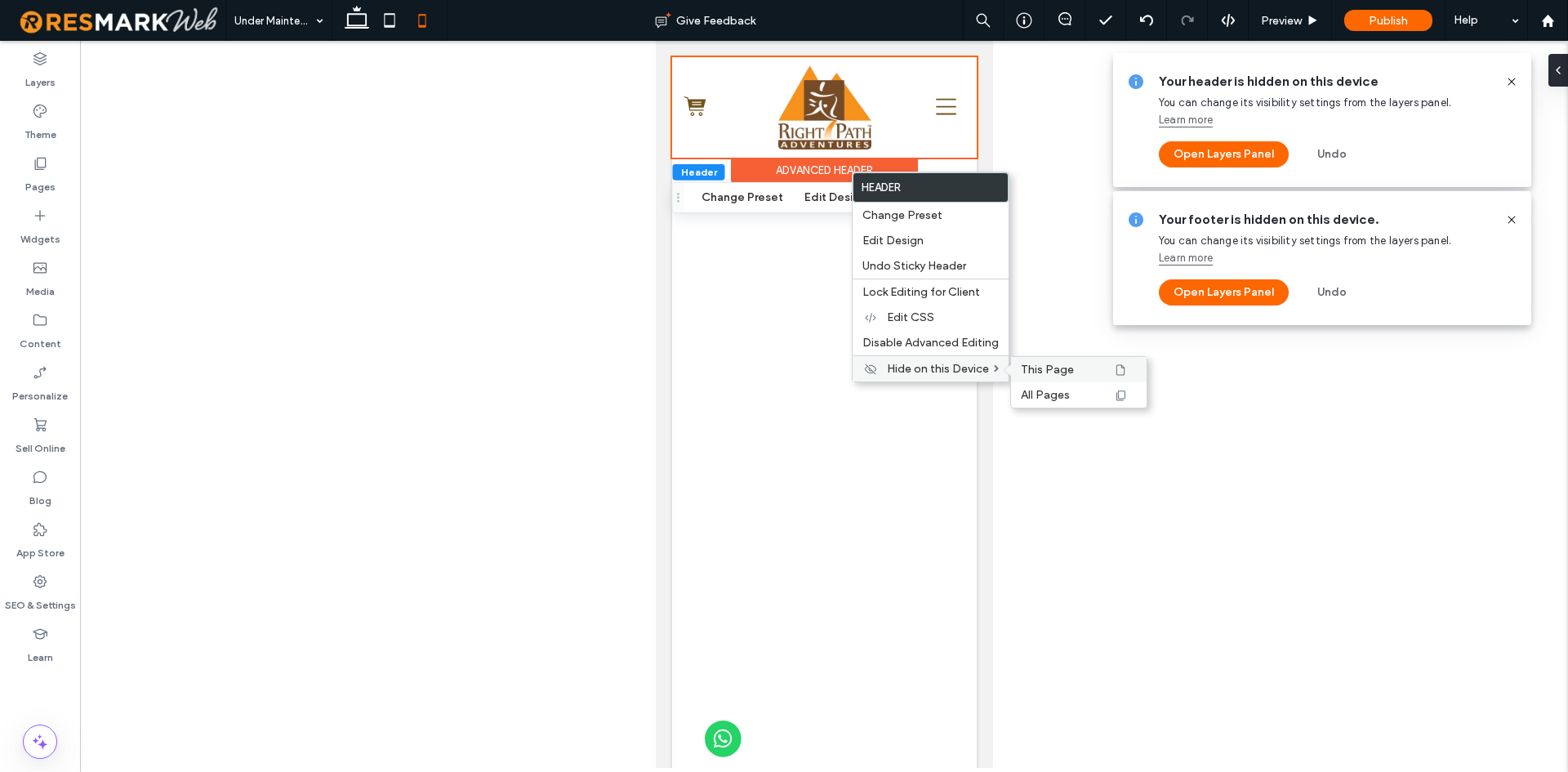
click at [1047, 361] on div "This Page" at bounding box center [1078, 369] width 135 height 25
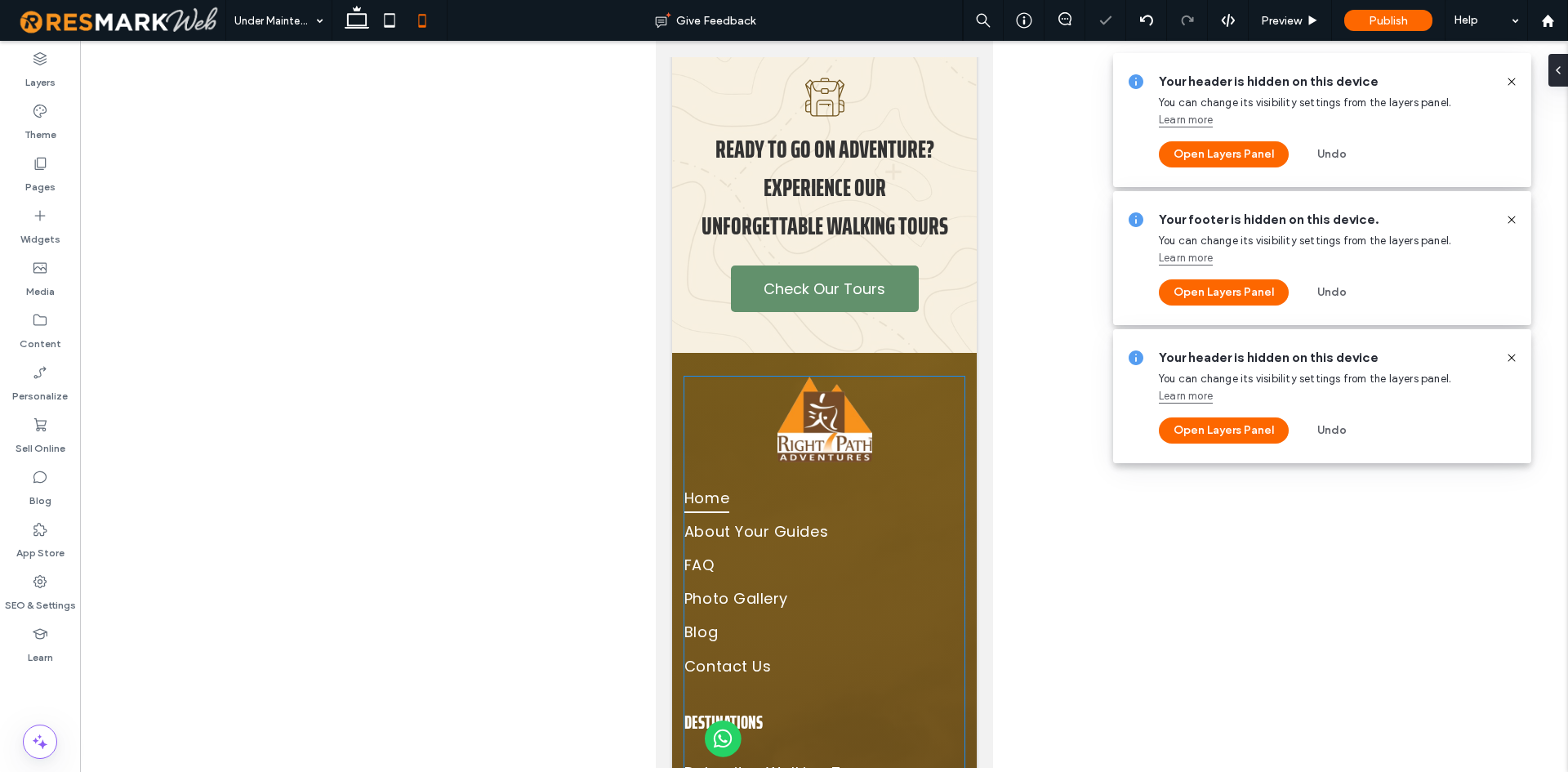
scroll to position [489, 0]
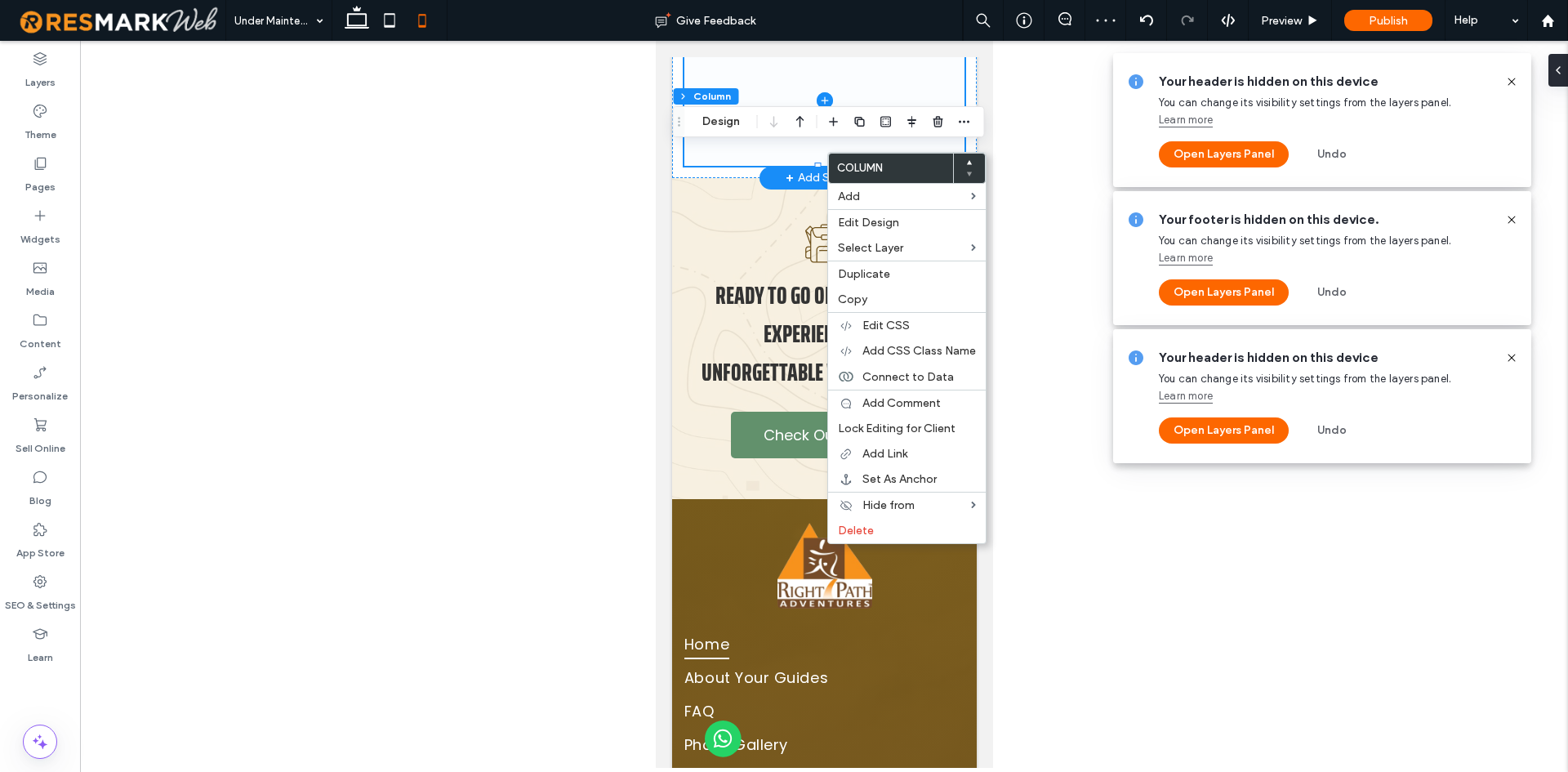
click at [705, 166] on div at bounding box center [824, 25] width 304 height 305
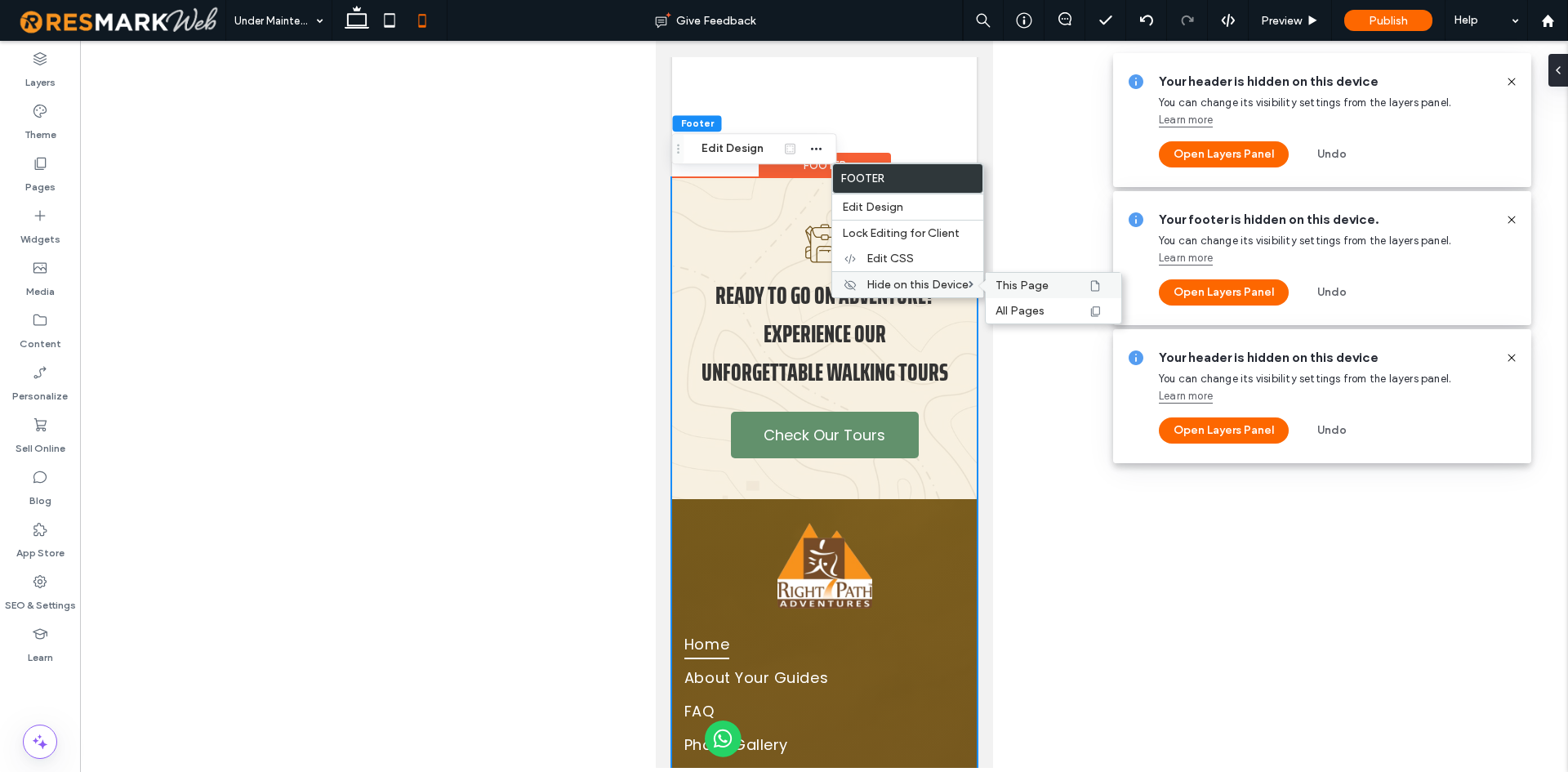
click at [1027, 281] on span "This Page" at bounding box center [1022, 286] width 53 height 14
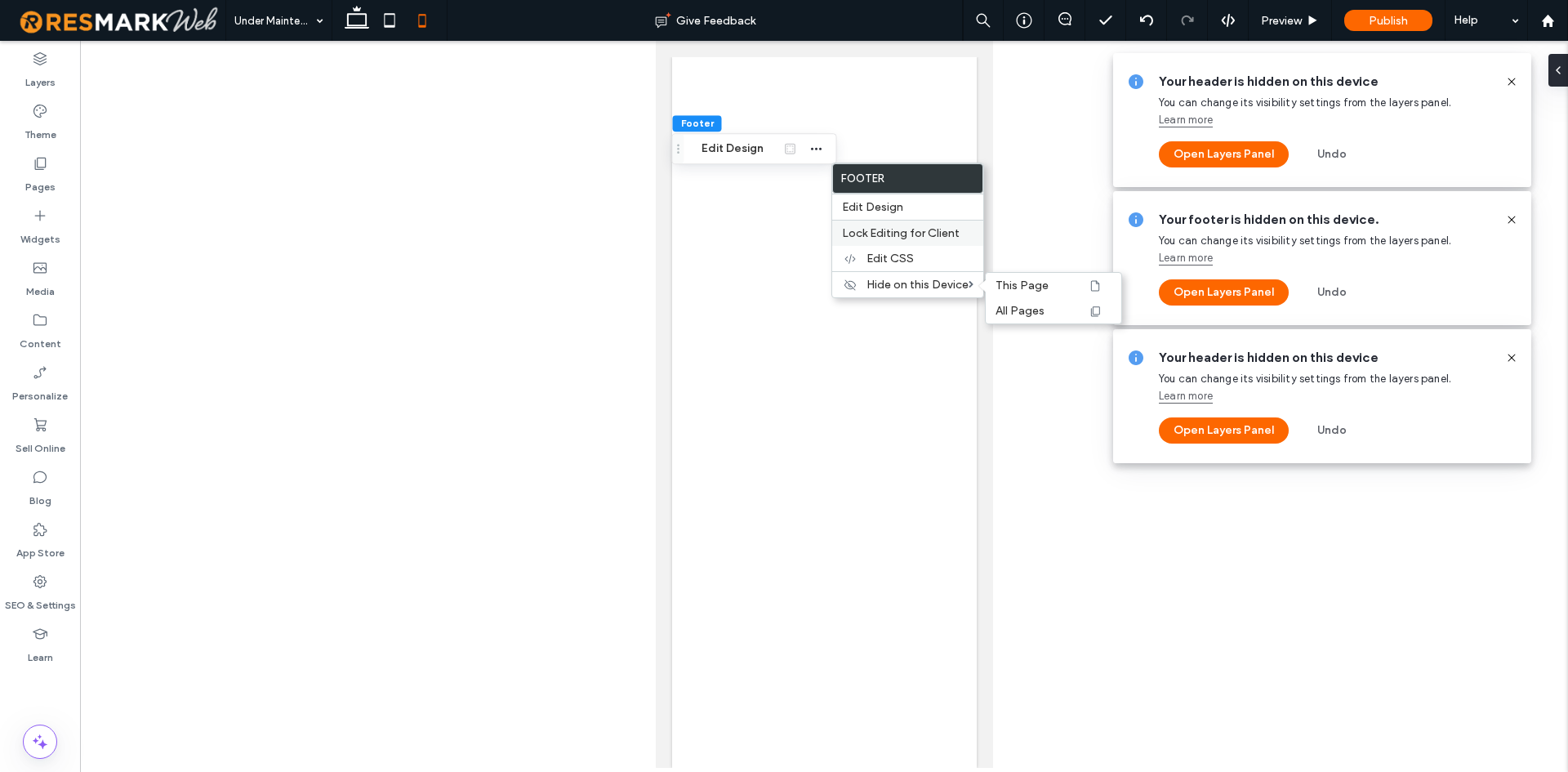
scroll to position [0, 0]
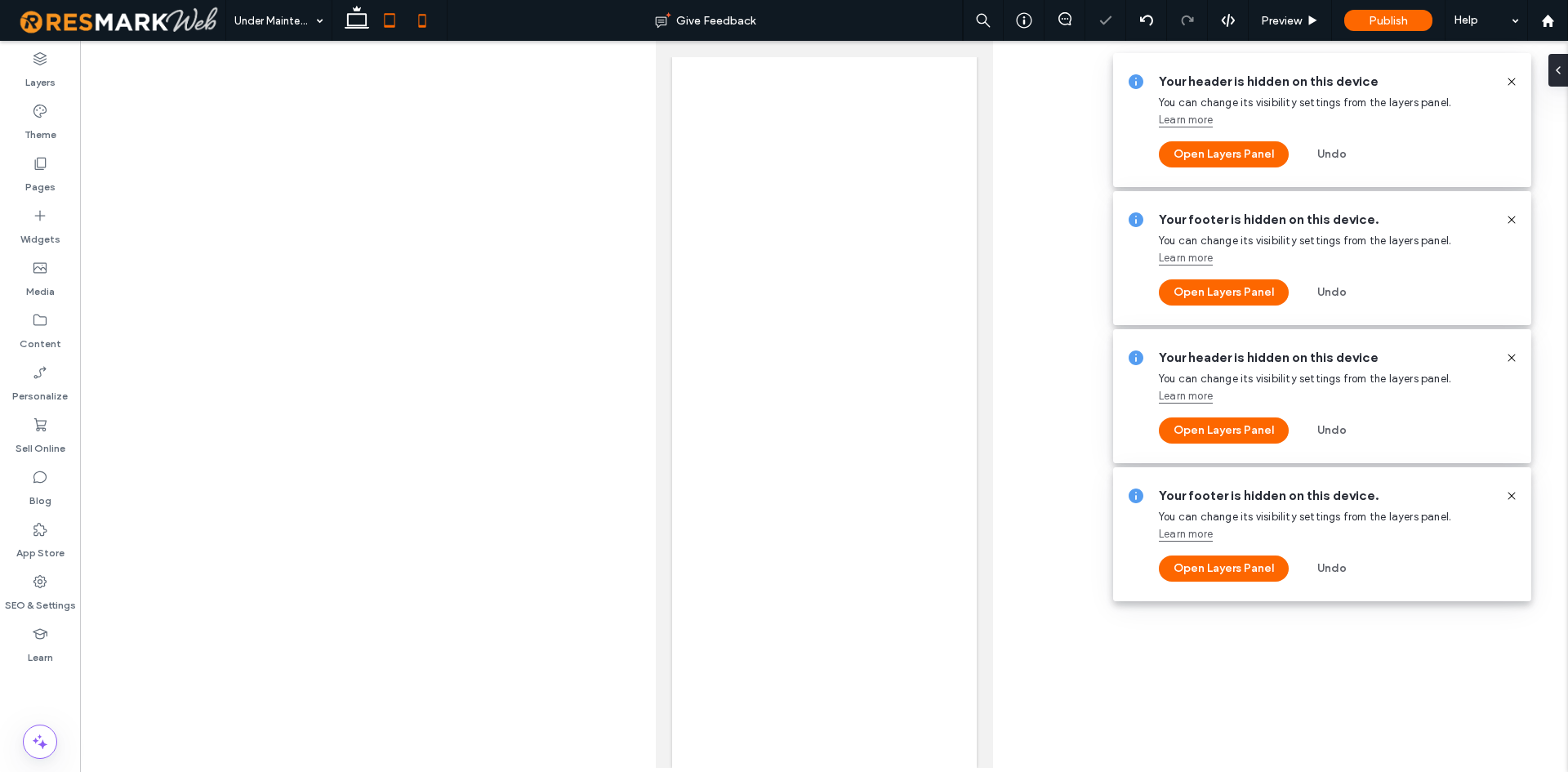
click at [375, 29] on icon at bounding box center [389, 20] width 33 height 33
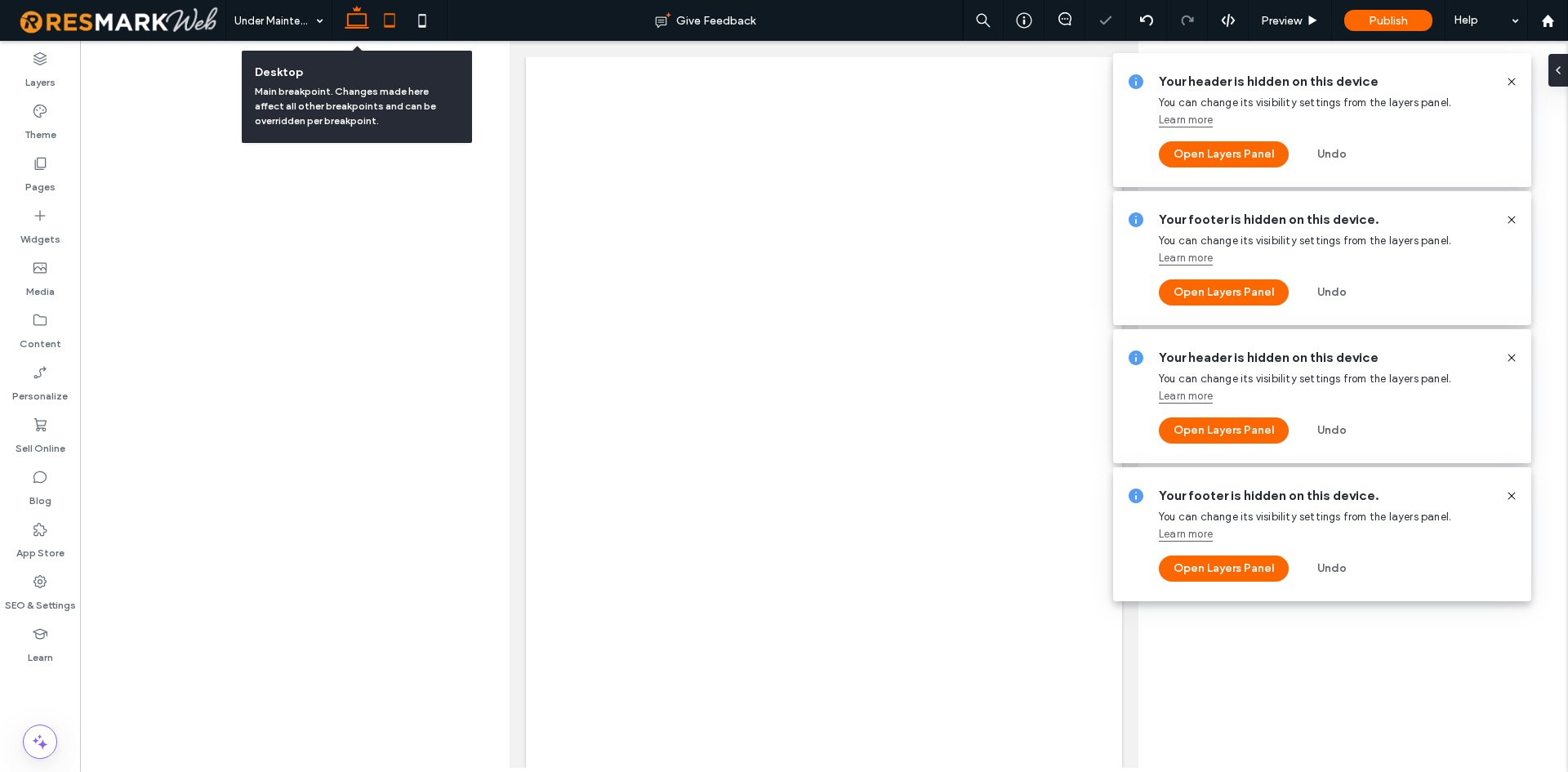
click at [369, 26] on icon at bounding box center [356, 20] width 33 height 33
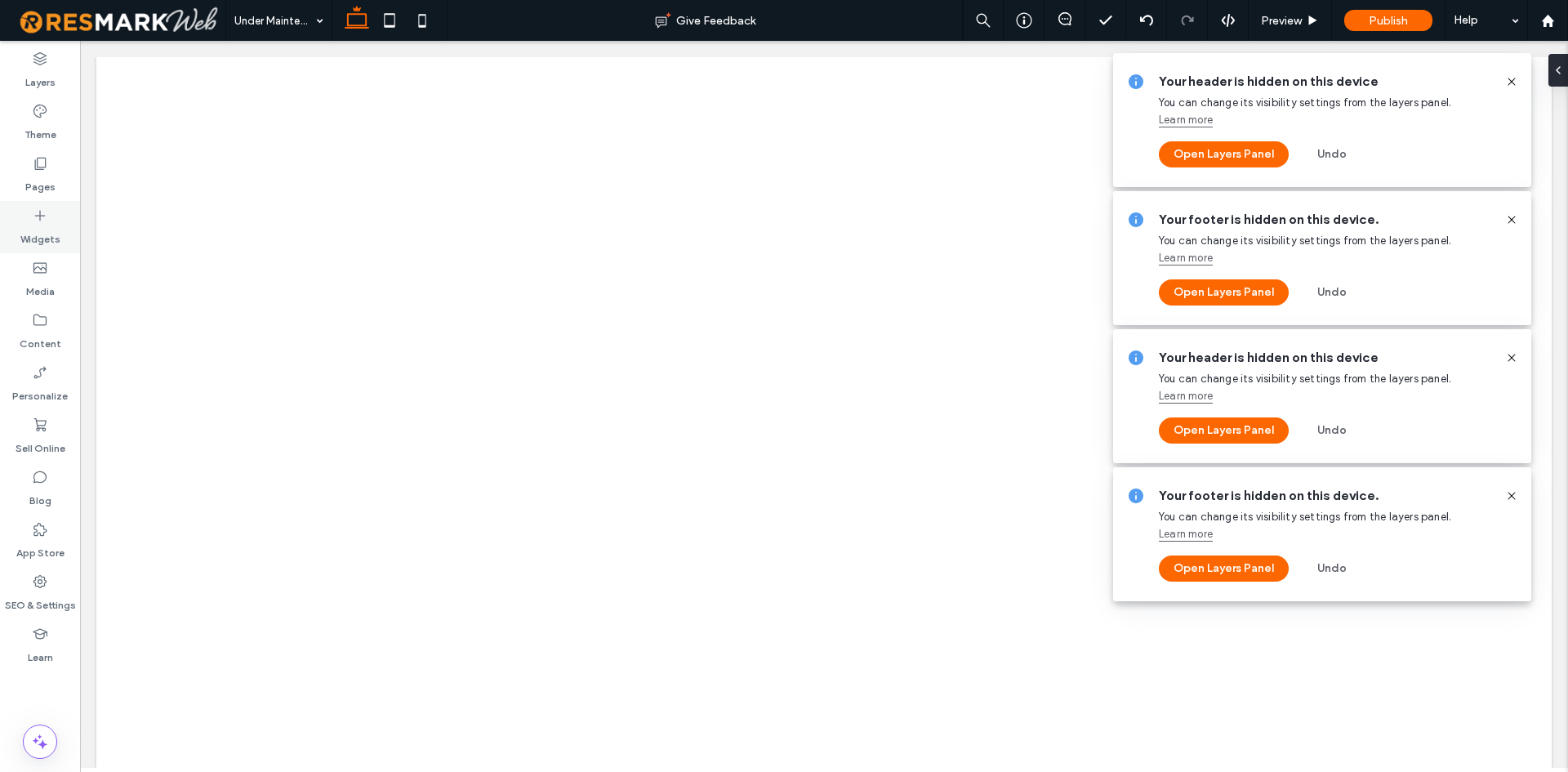
click at [42, 211] on icon at bounding box center [40, 215] width 16 height 16
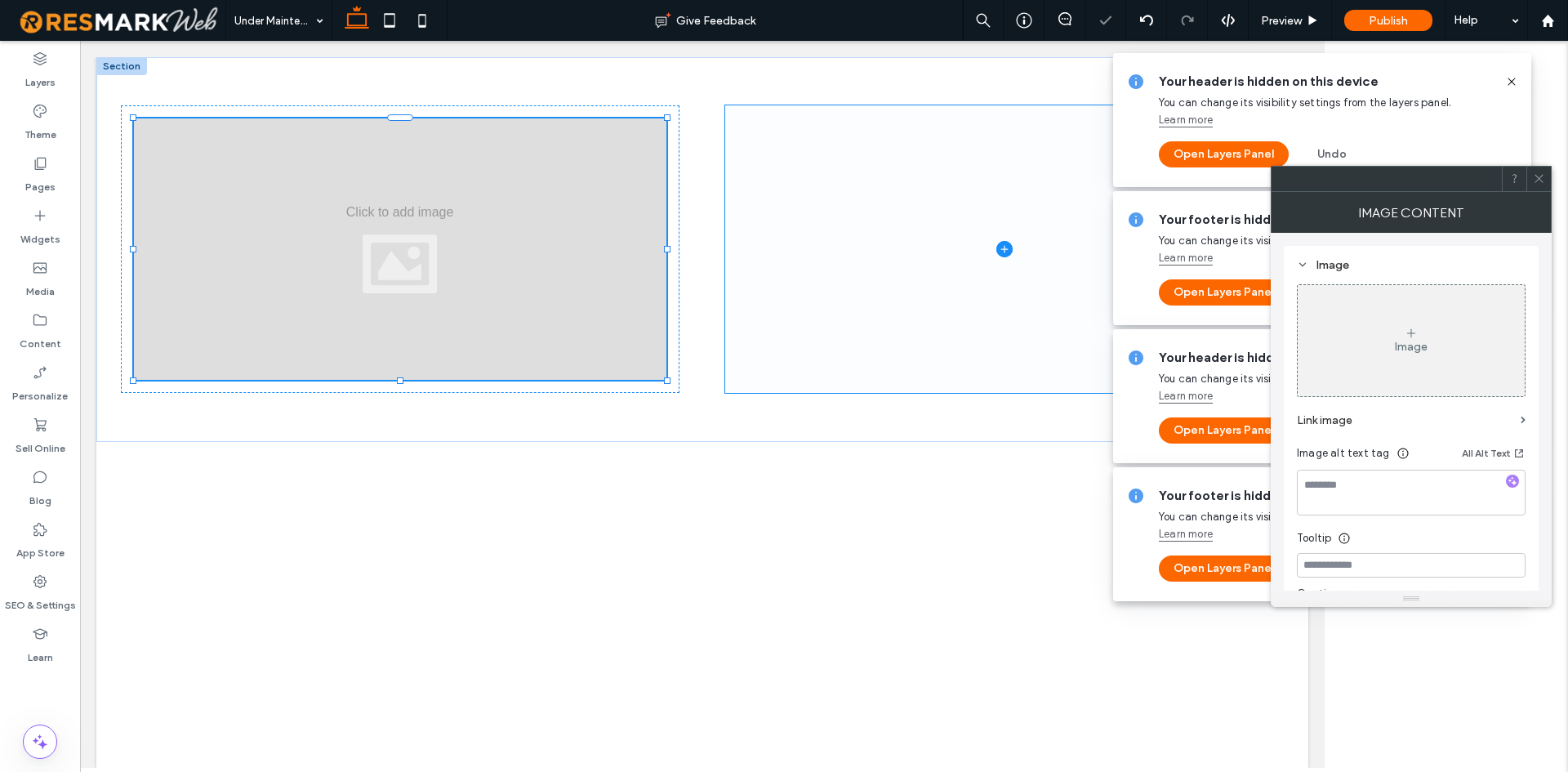
type input "*"
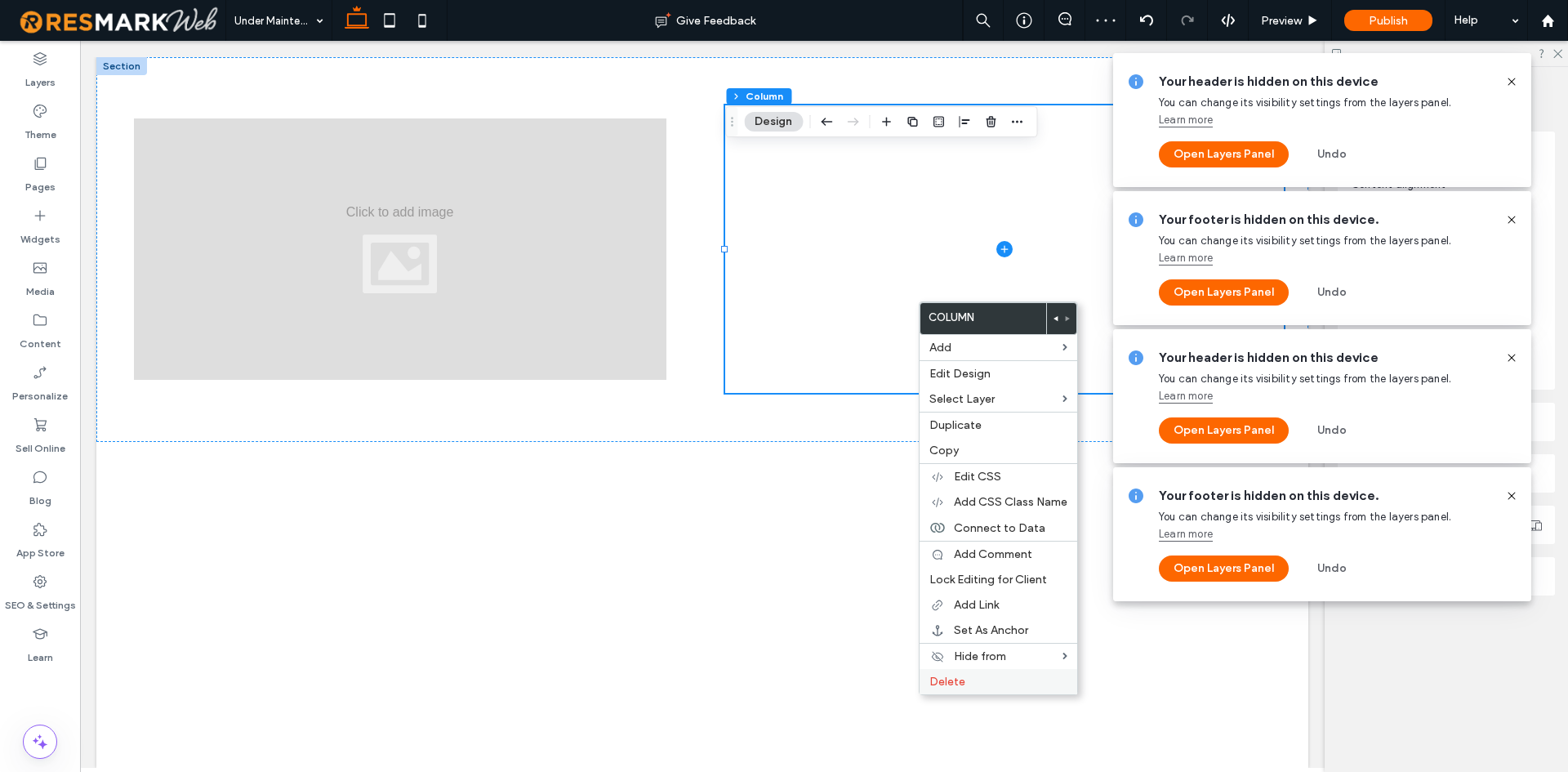
drag, startPoint x: 941, startPoint y: 685, endPoint x: 846, endPoint y: 613, distance: 119.2
click at [941, 685] on span "Delete" at bounding box center [947, 681] width 36 height 14
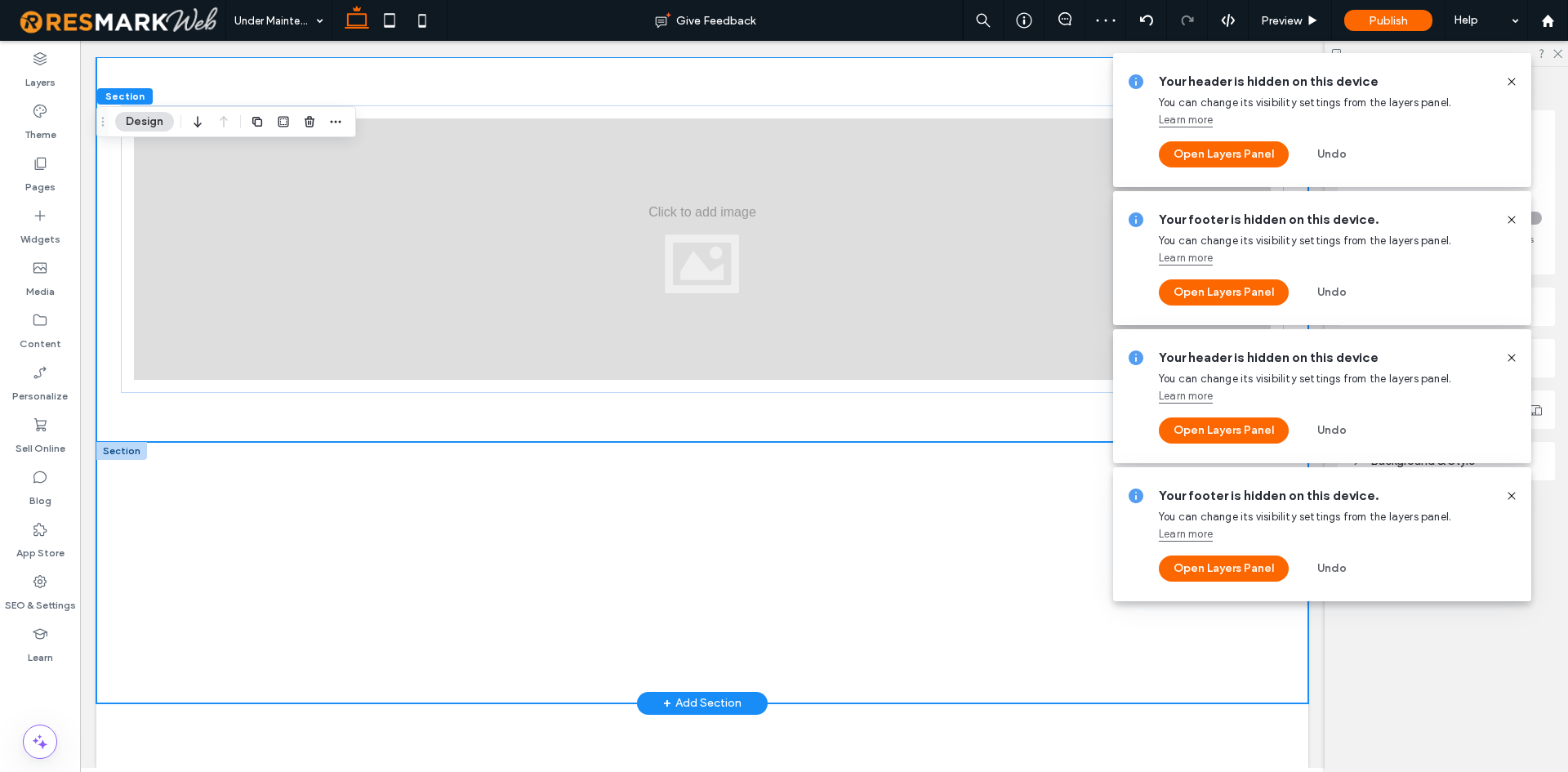
click at [573, 473] on div at bounding box center [702, 572] width 1212 height 262
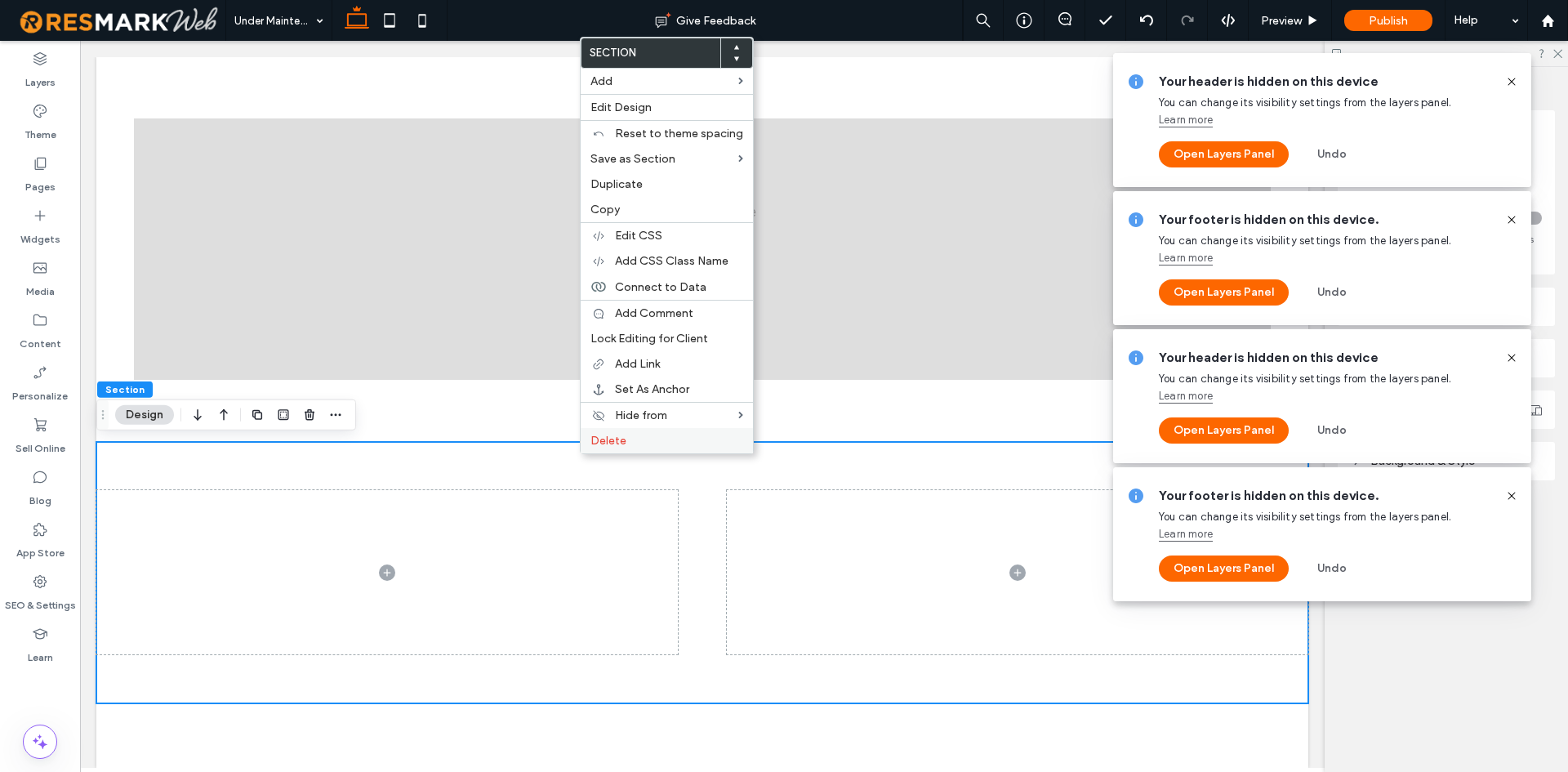
click at [597, 446] on span "Delete" at bounding box center [608, 441] width 36 height 14
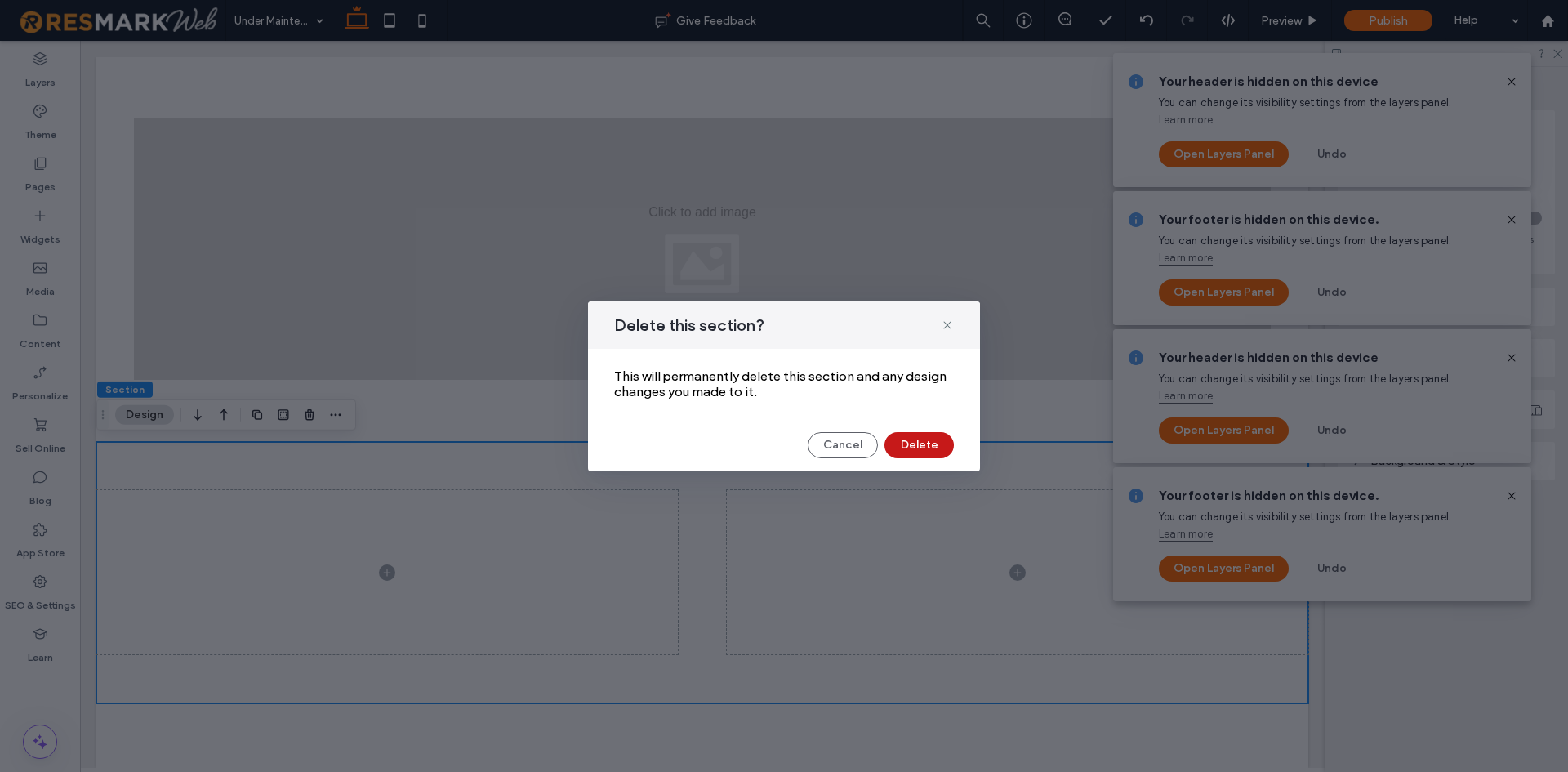
click at [900, 455] on button "Delete" at bounding box center [919, 445] width 70 height 26
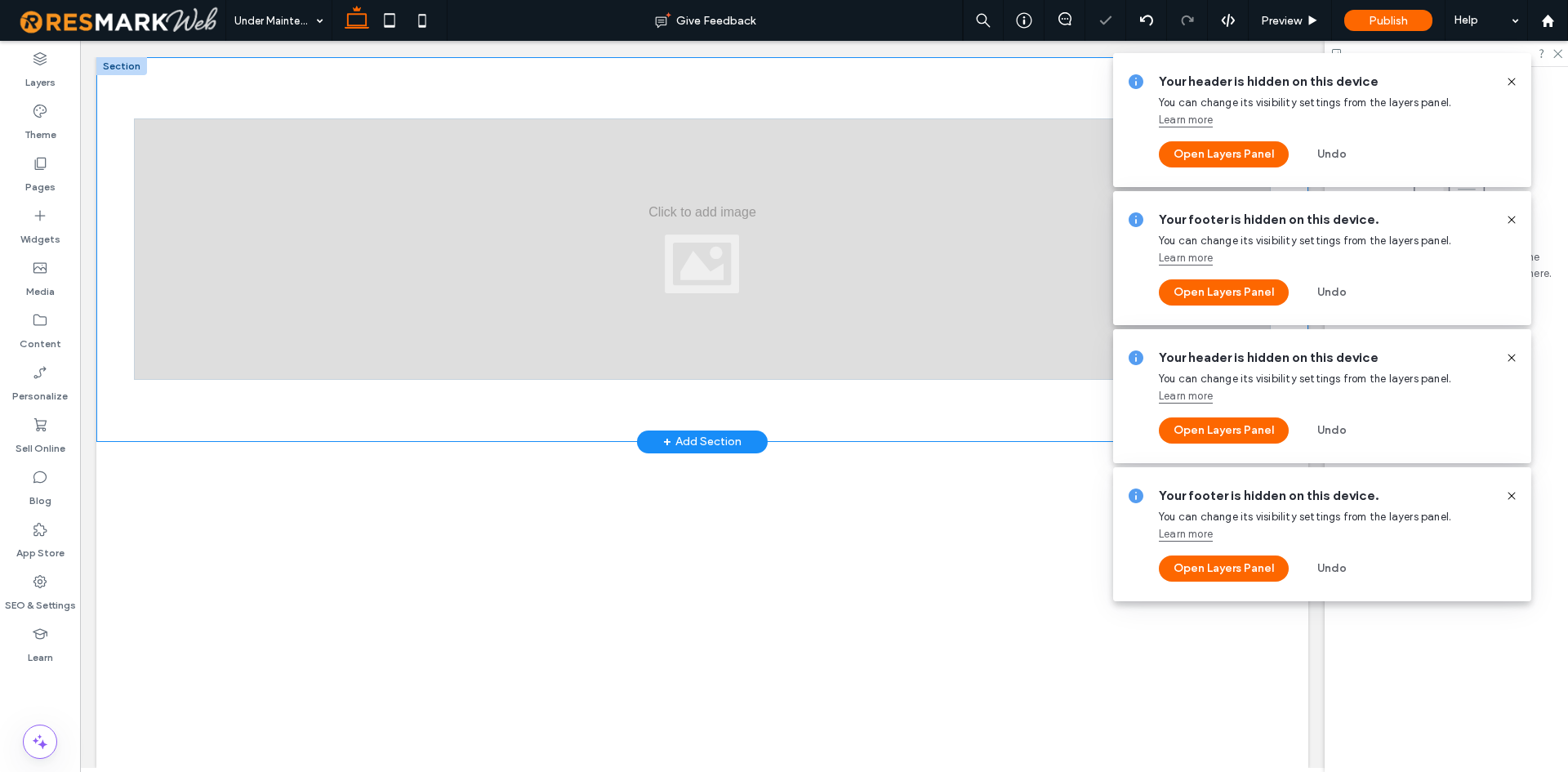
click at [661, 341] on div at bounding box center [702, 249] width 1137 height 262
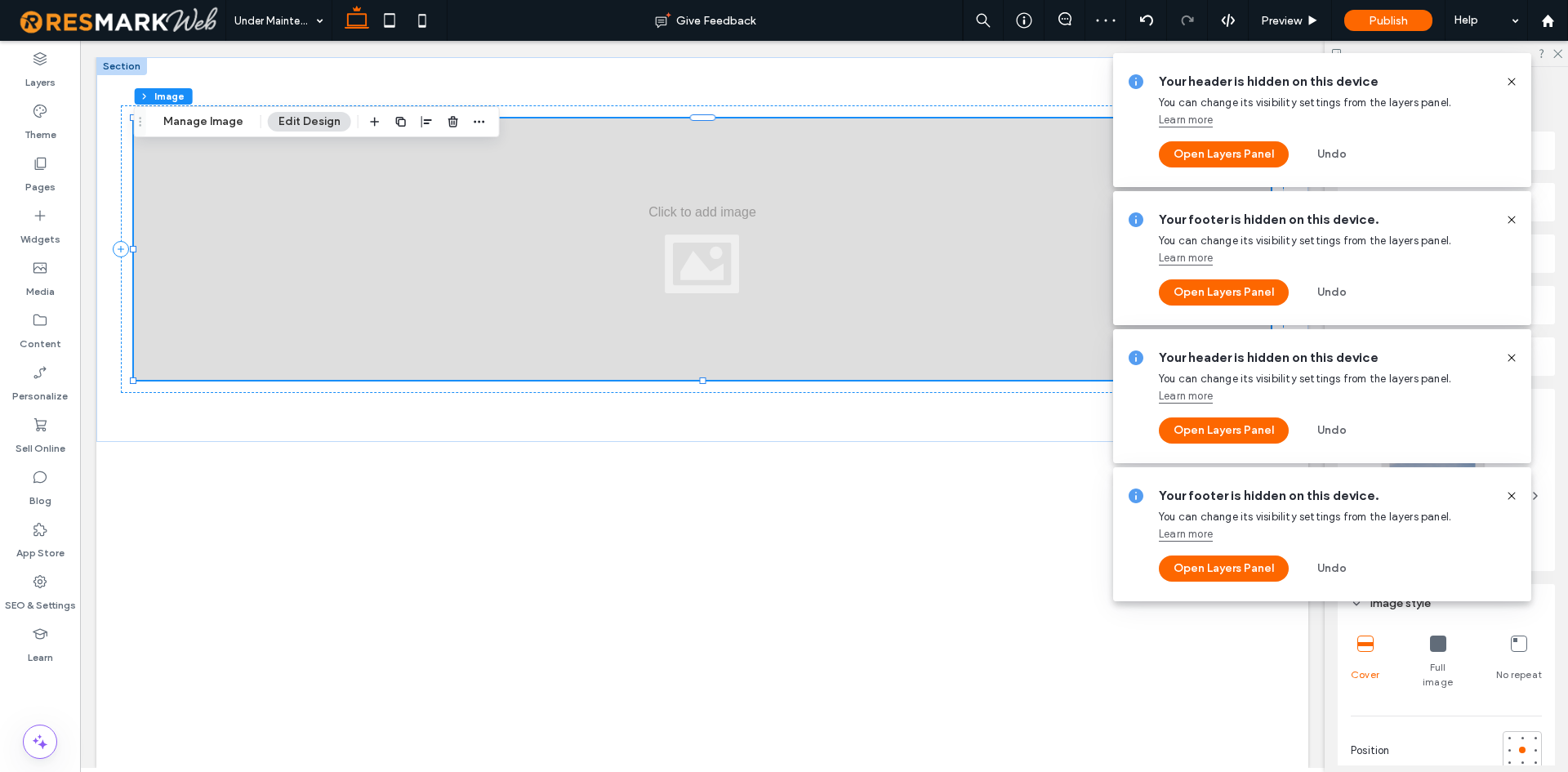
click at [1503, 77] on div at bounding box center [1505, 82] width 26 height 18
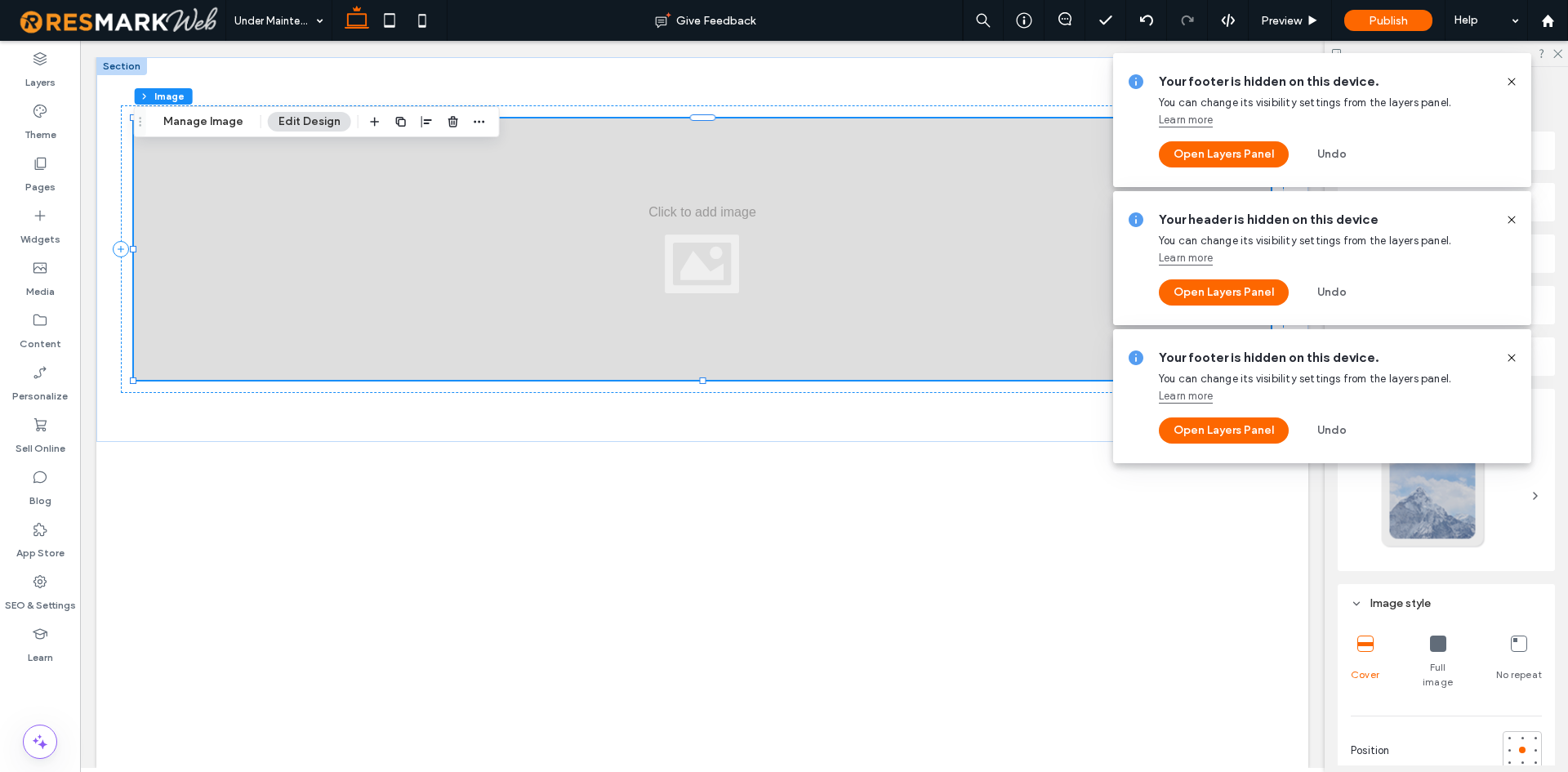
click at [1515, 81] on icon at bounding box center [1511, 82] width 13 height 13
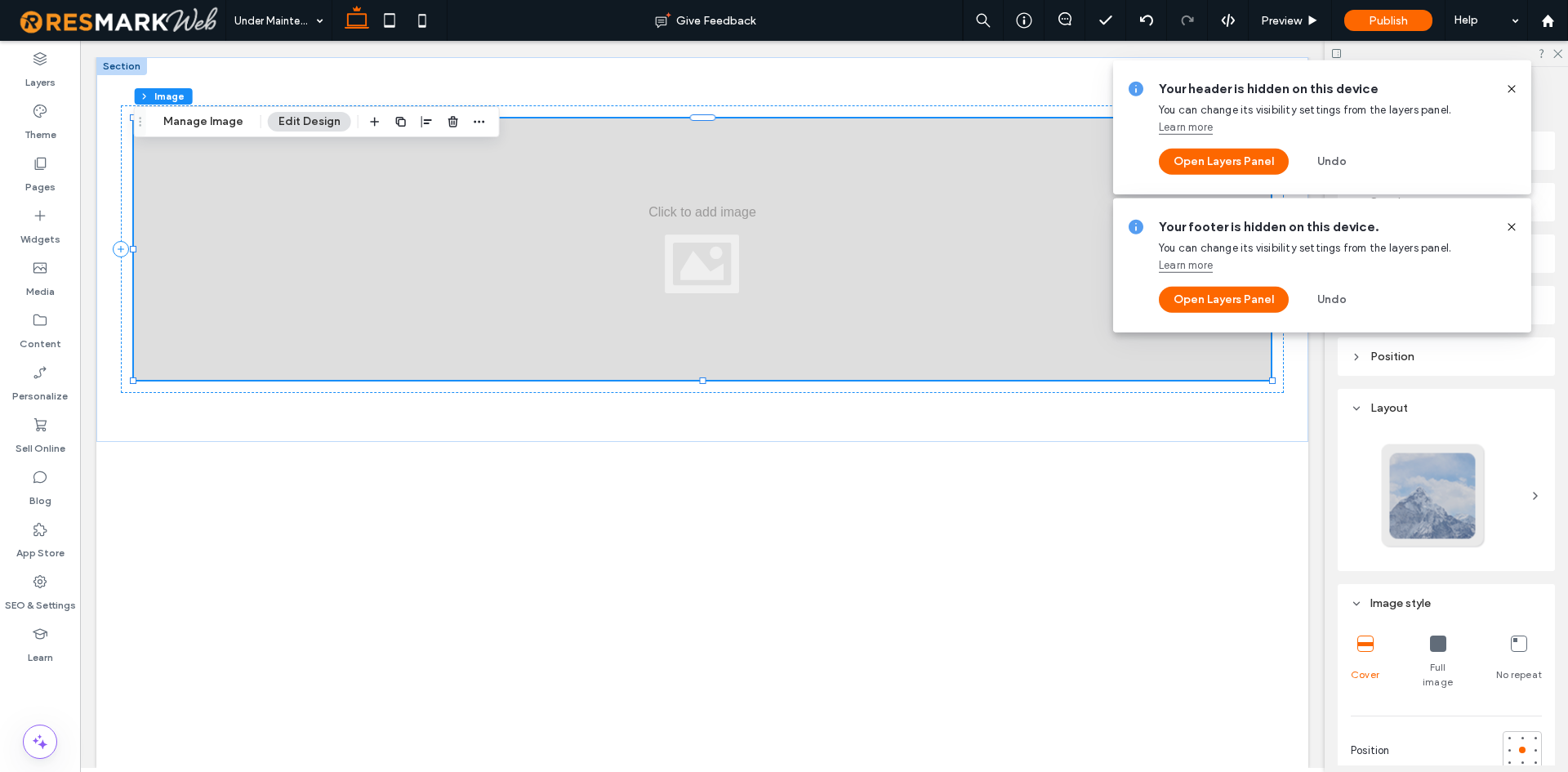
click at [1515, 83] on icon at bounding box center [1511, 89] width 13 height 13
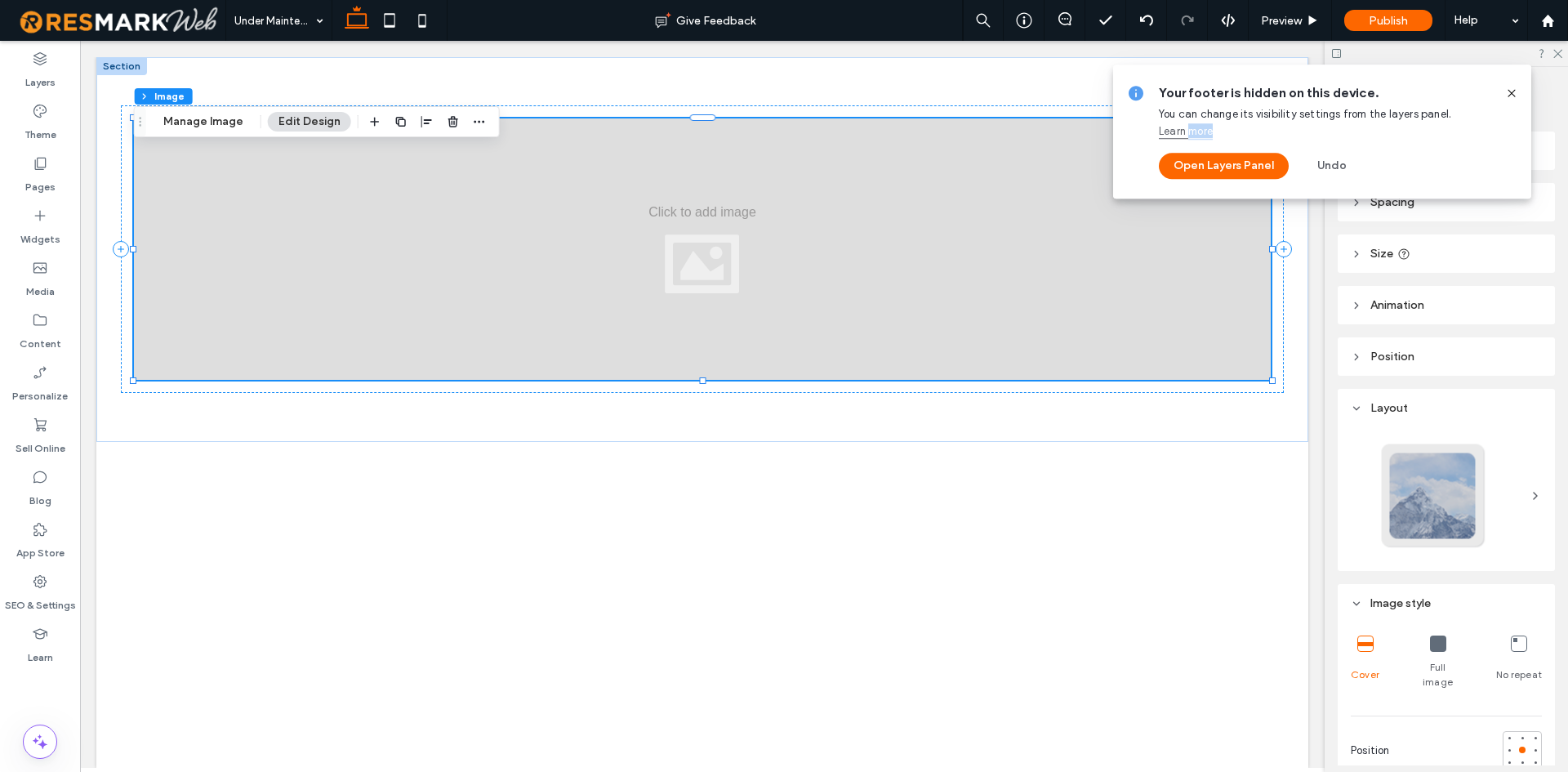
click at [1515, 87] on icon at bounding box center [1511, 93] width 13 height 13
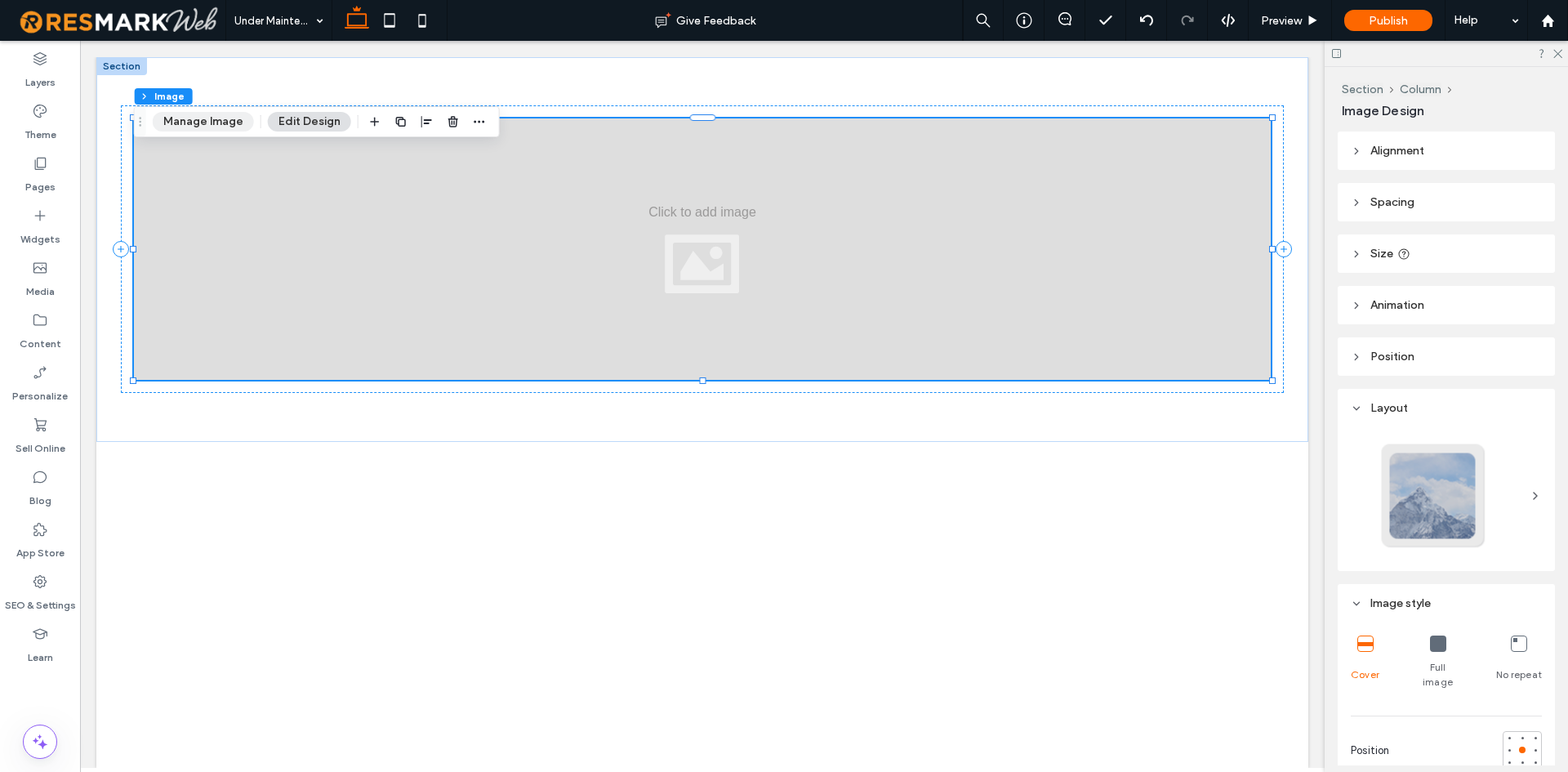
click at [213, 118] on button "Manage Image" at bounding box center [203, 121] width 101 height 20
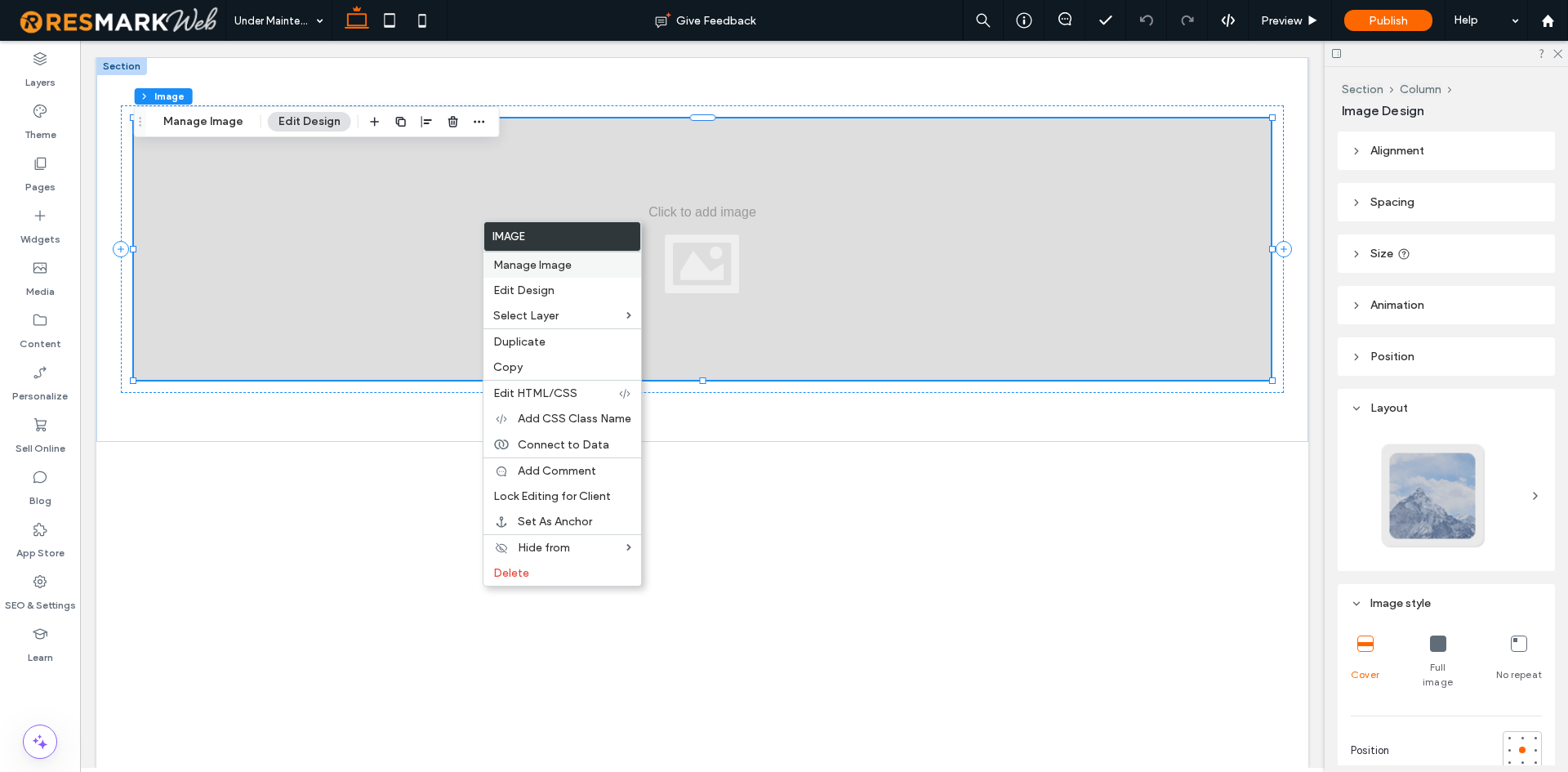
click at [495, 268] on span "Manage Image" at bounding box center [532, 265] width 79 height 14
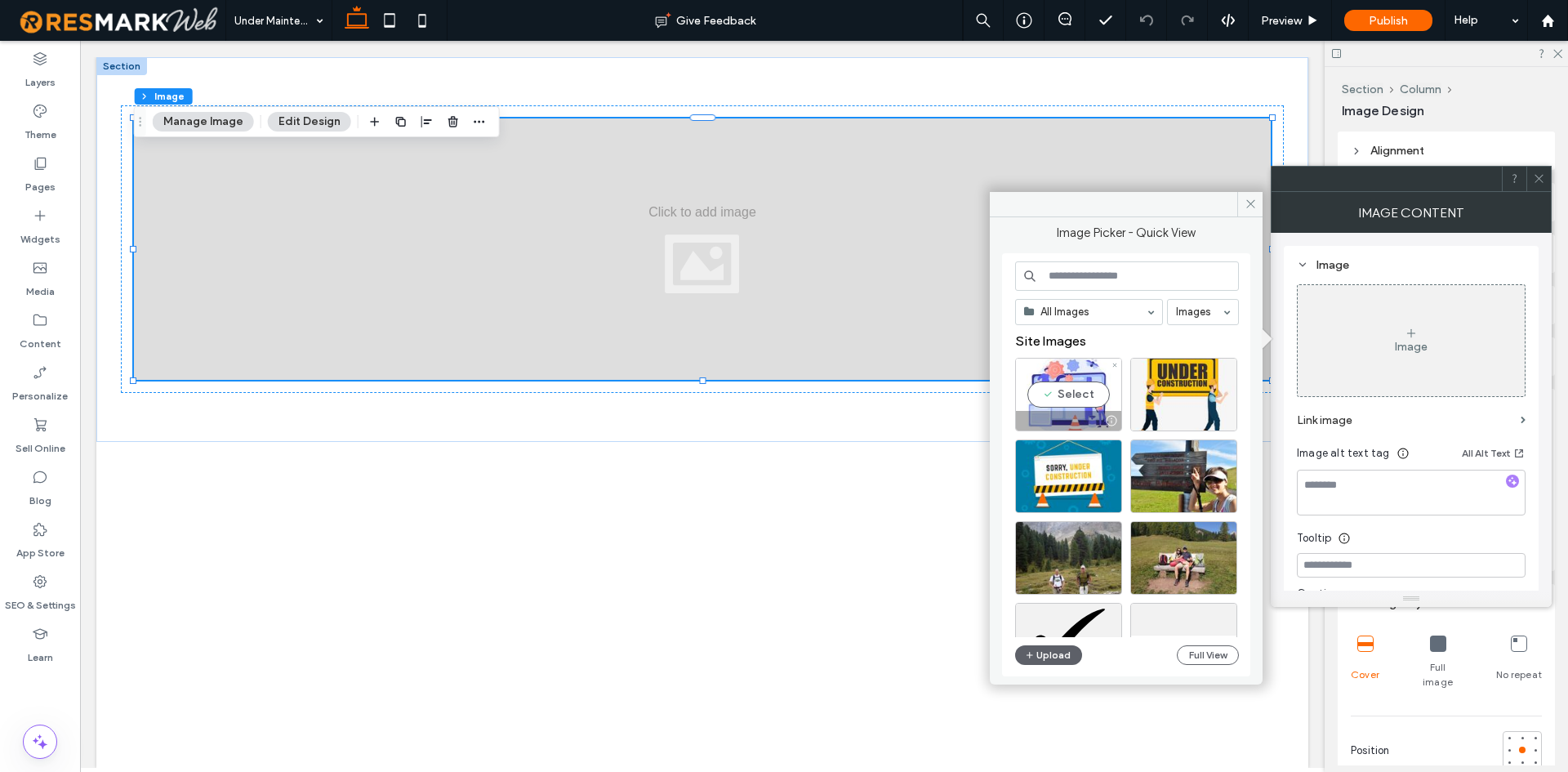
click at [1070, 411] on div at bounding box center [1069, 421] width 105 height 20
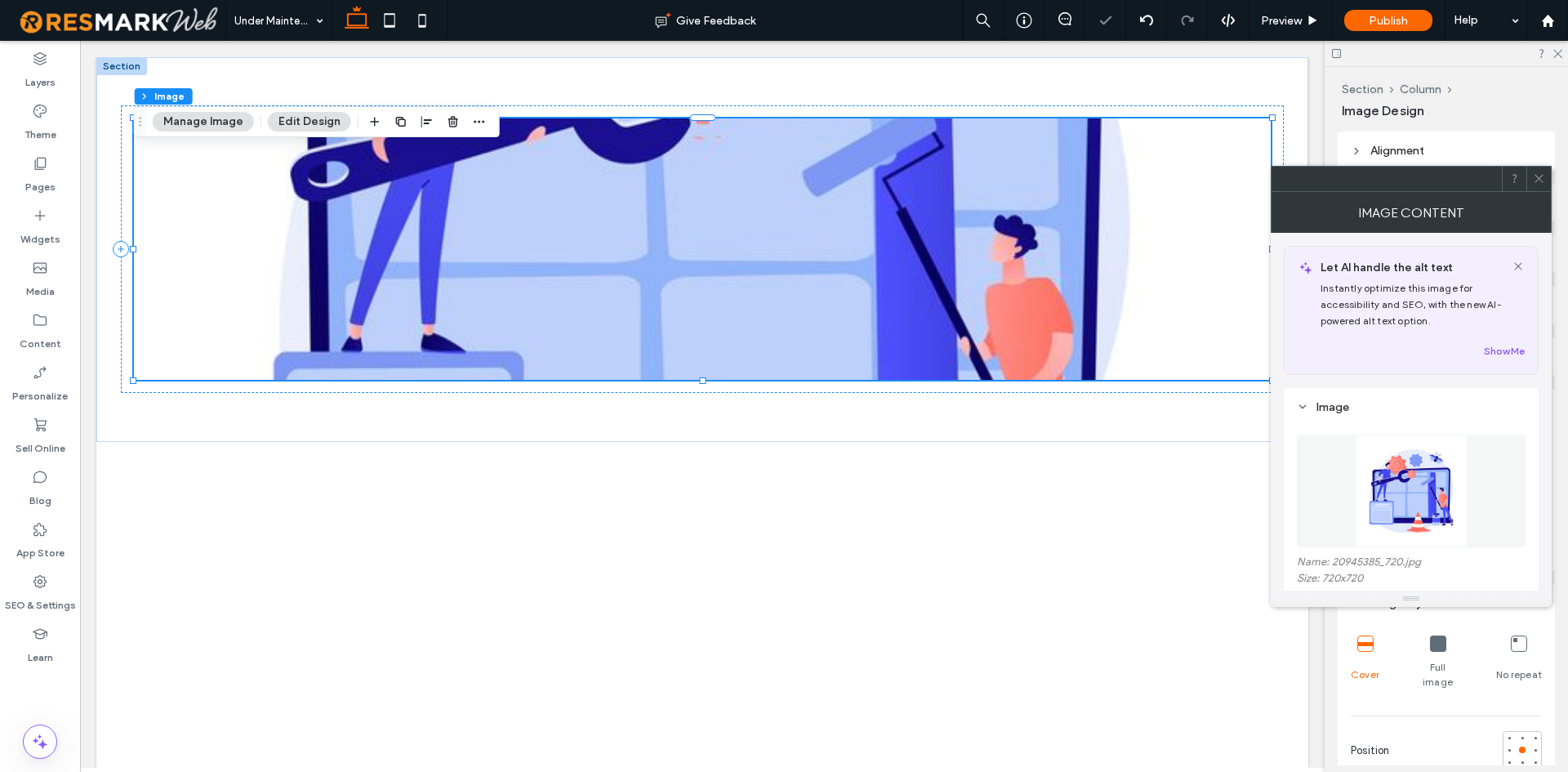
click at [1526, 189] on div at bounding box center [1538, 178] width 25 height 25
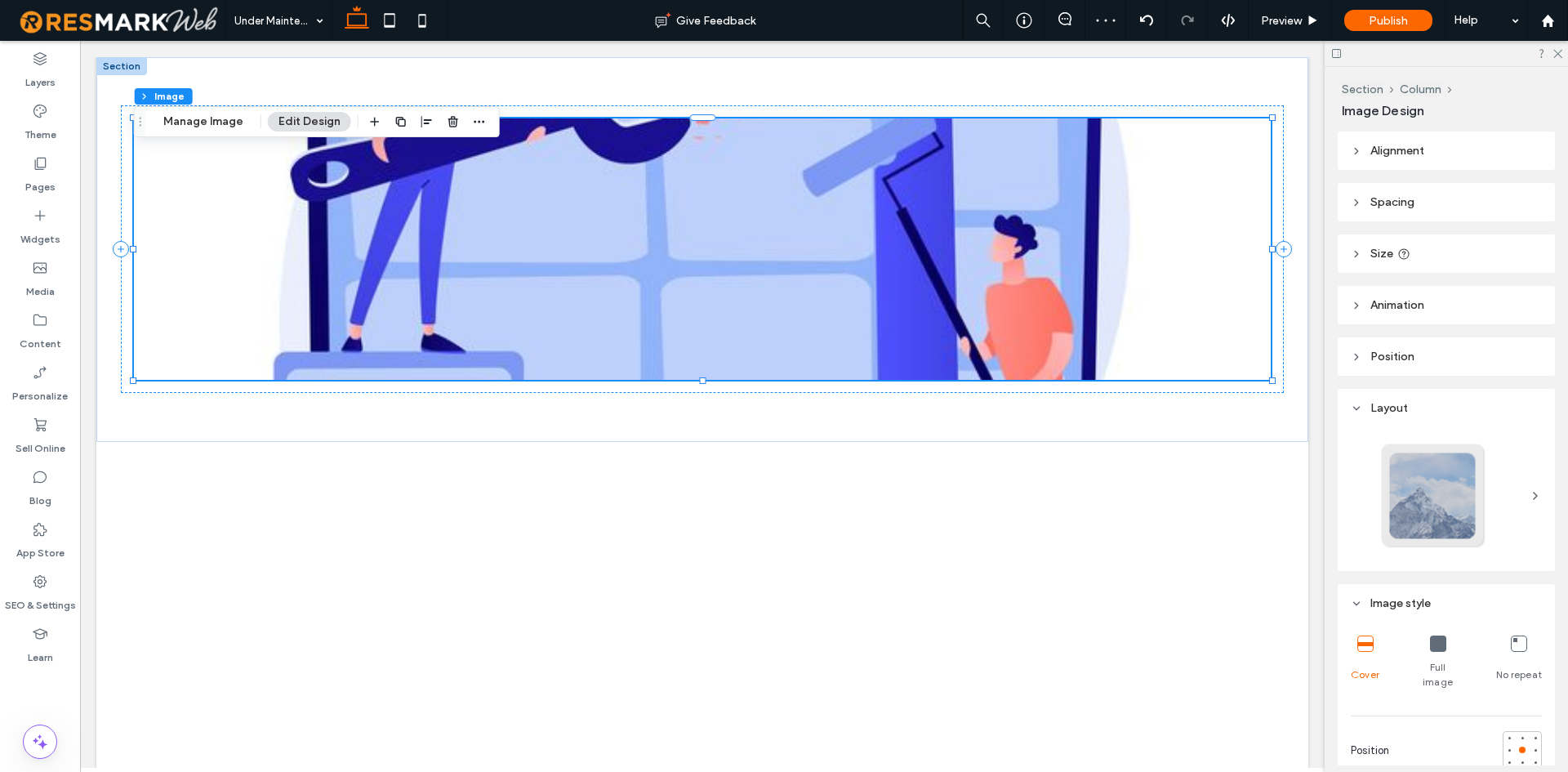
click at [1438, 644] on icon at bounding box center [1438, 644] width 16 height 16
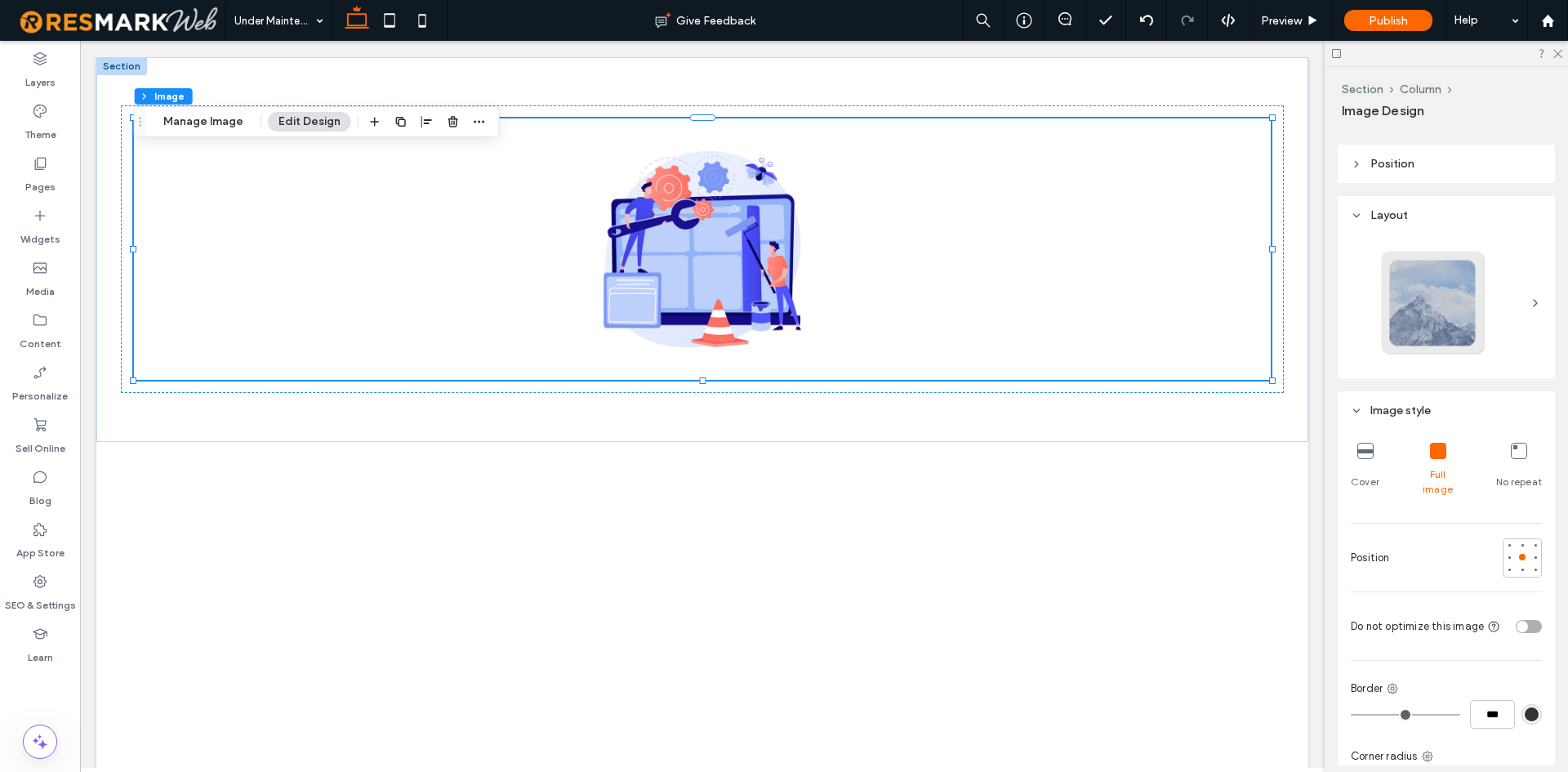
scroll to position [326, 0]
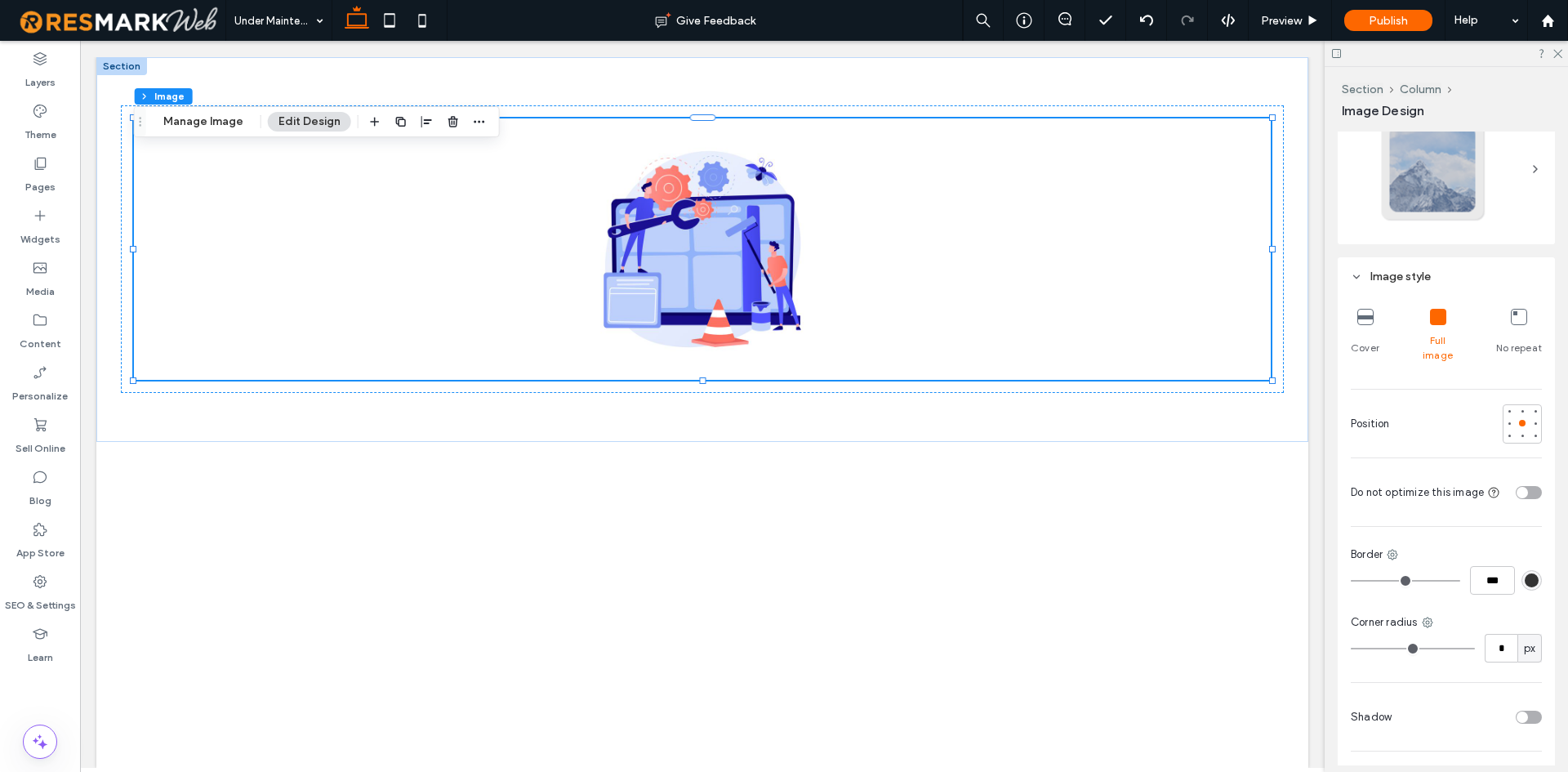
click at [1358, 303] on div "Cover" at bounding box center [1365, 335] width 29 height 67
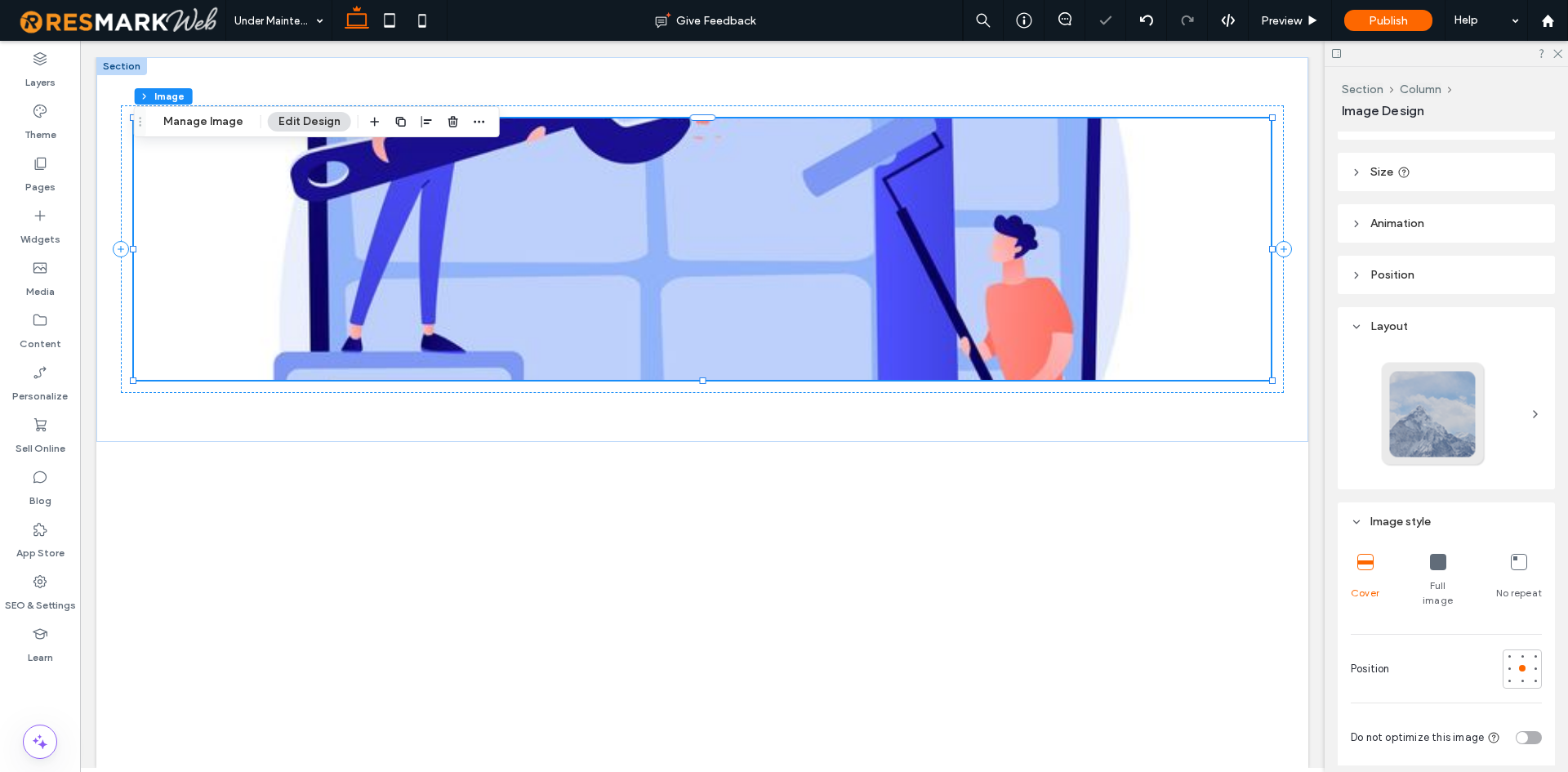
scroll to position [0, 0]
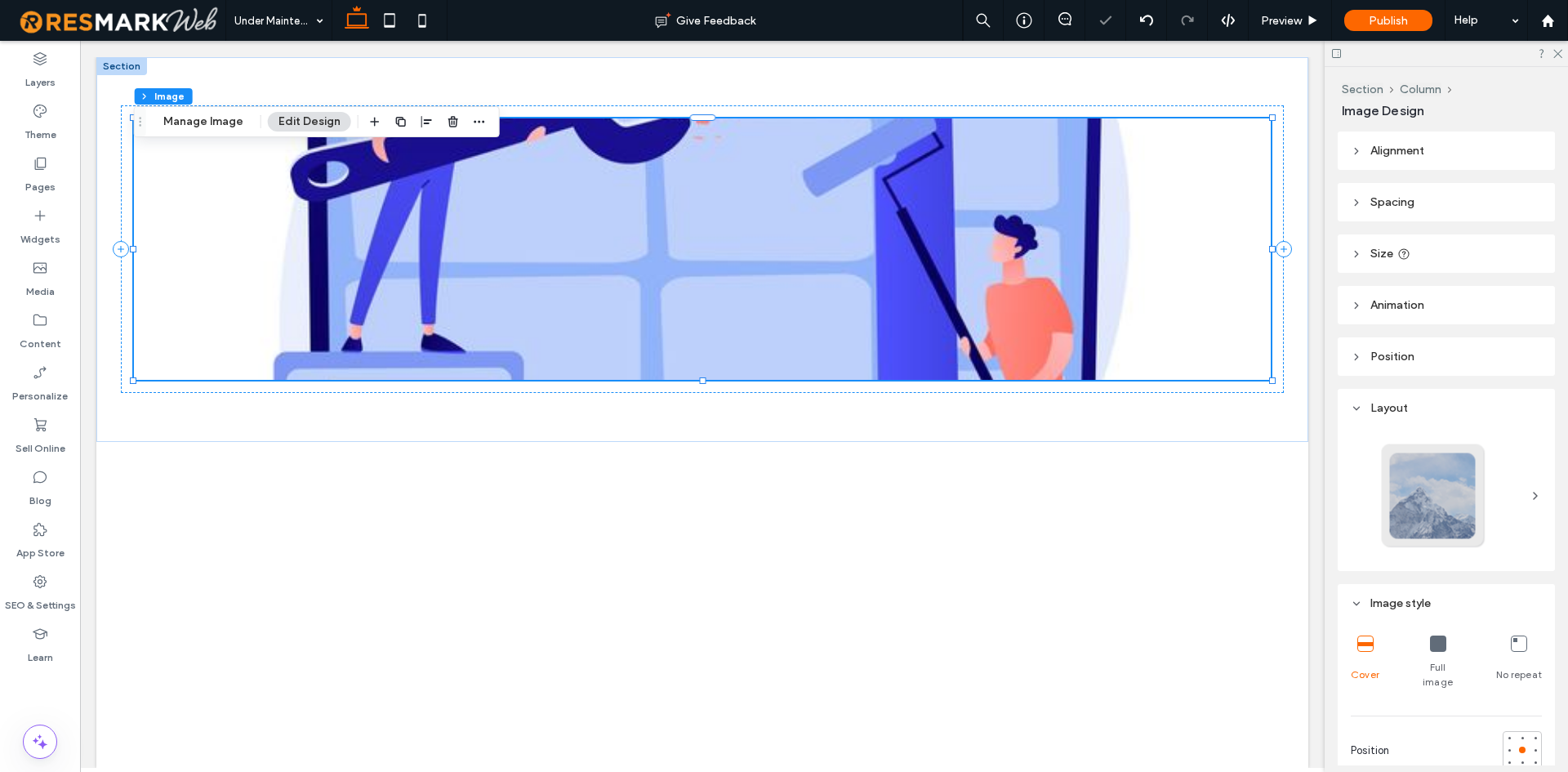
click at [1438, 237] on header "Size" at bounding box center [1446, 254] width 217 height 39
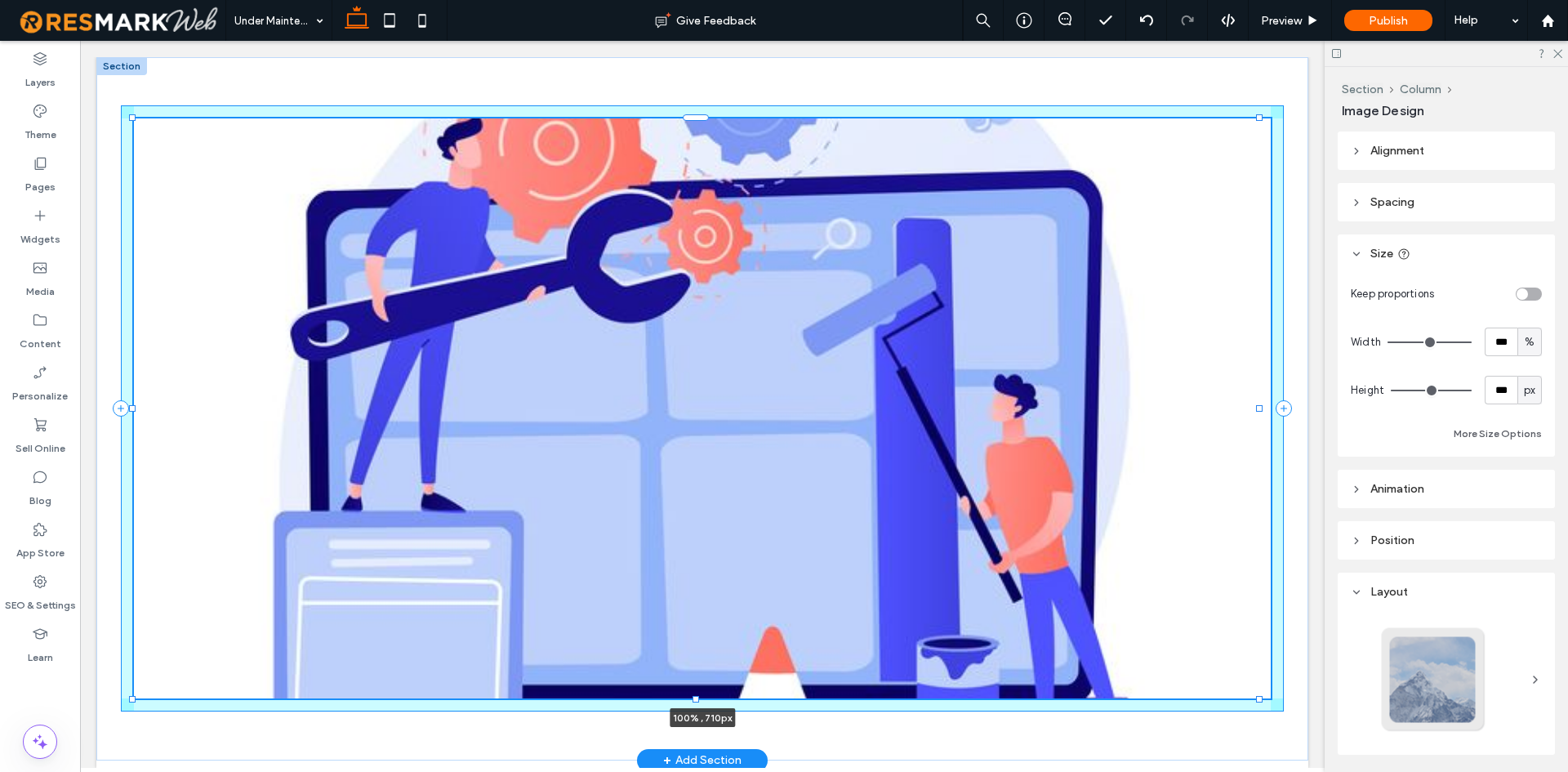
drag, startPoint x: 704, startPoint y: 380, endPoint x: 682, endPoint y: 540, distance: 161.5
click at [682, 540] on div "100% , 710px" at bounding box center [702, 408] width 1212 height 703
type input "***"
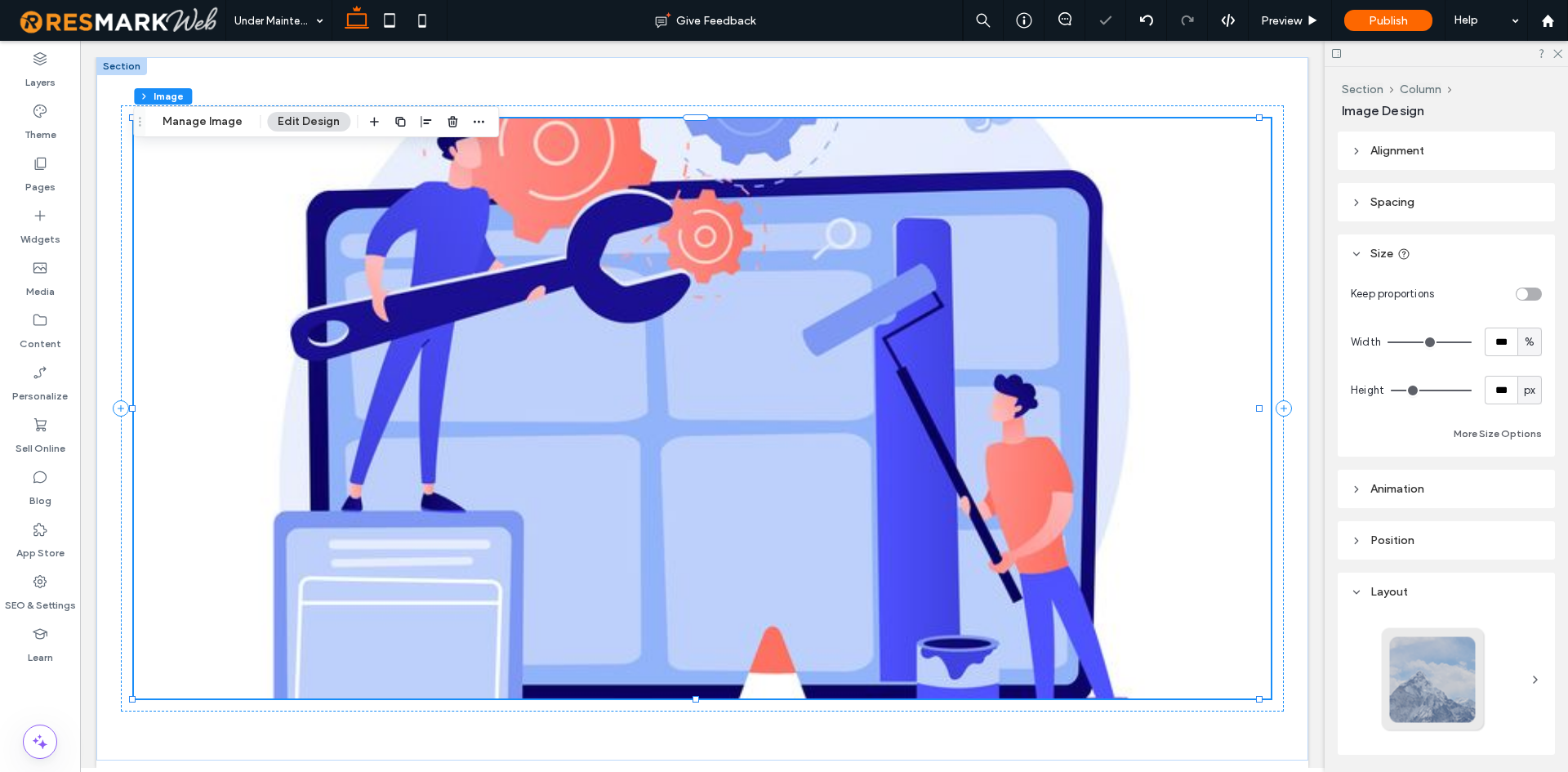
click at [1520, 290] on div "toggle" at bounding box center [1528, 293] width 26 height 13
type input "*"
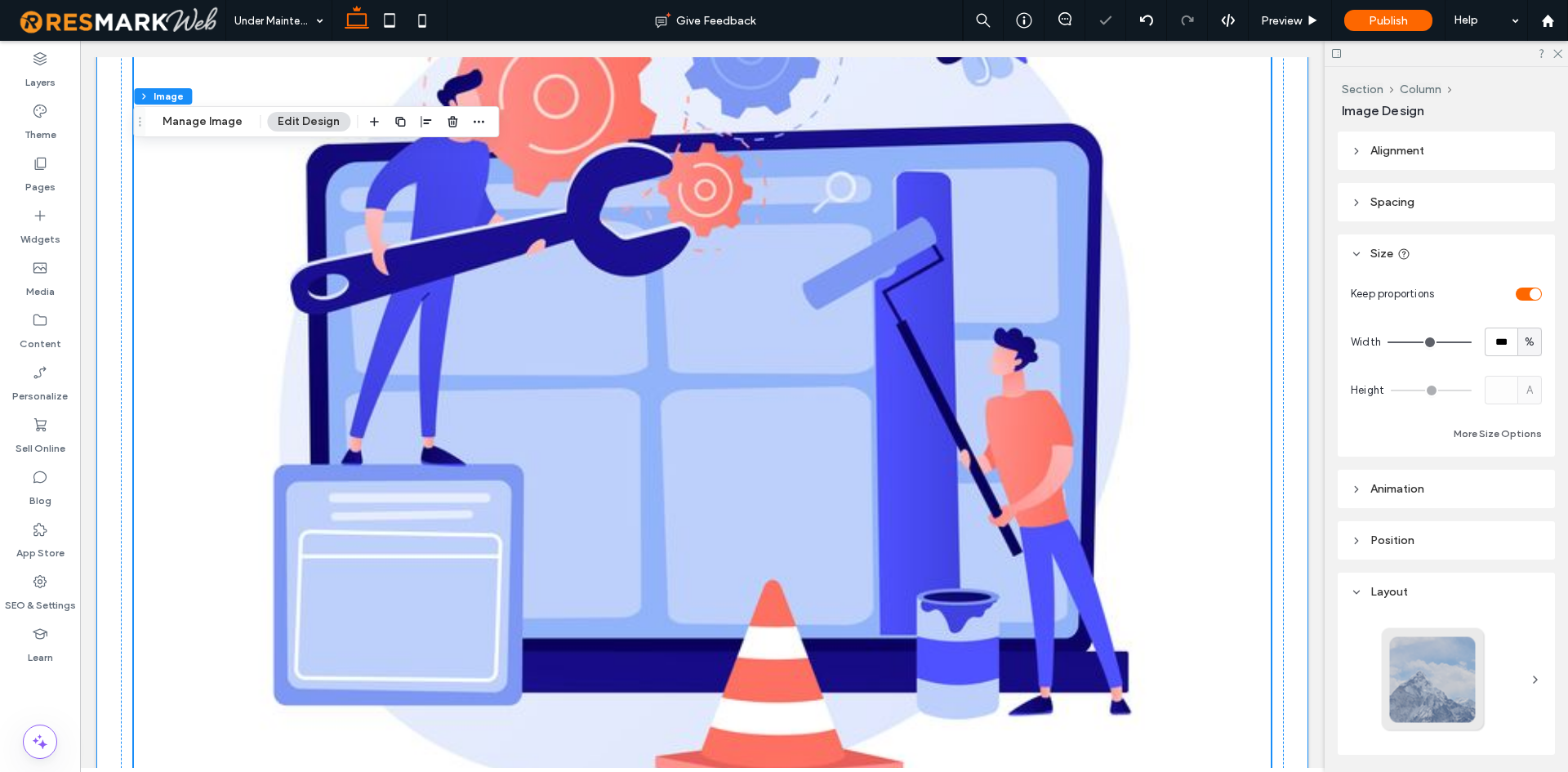
scroll to position [489, 0]
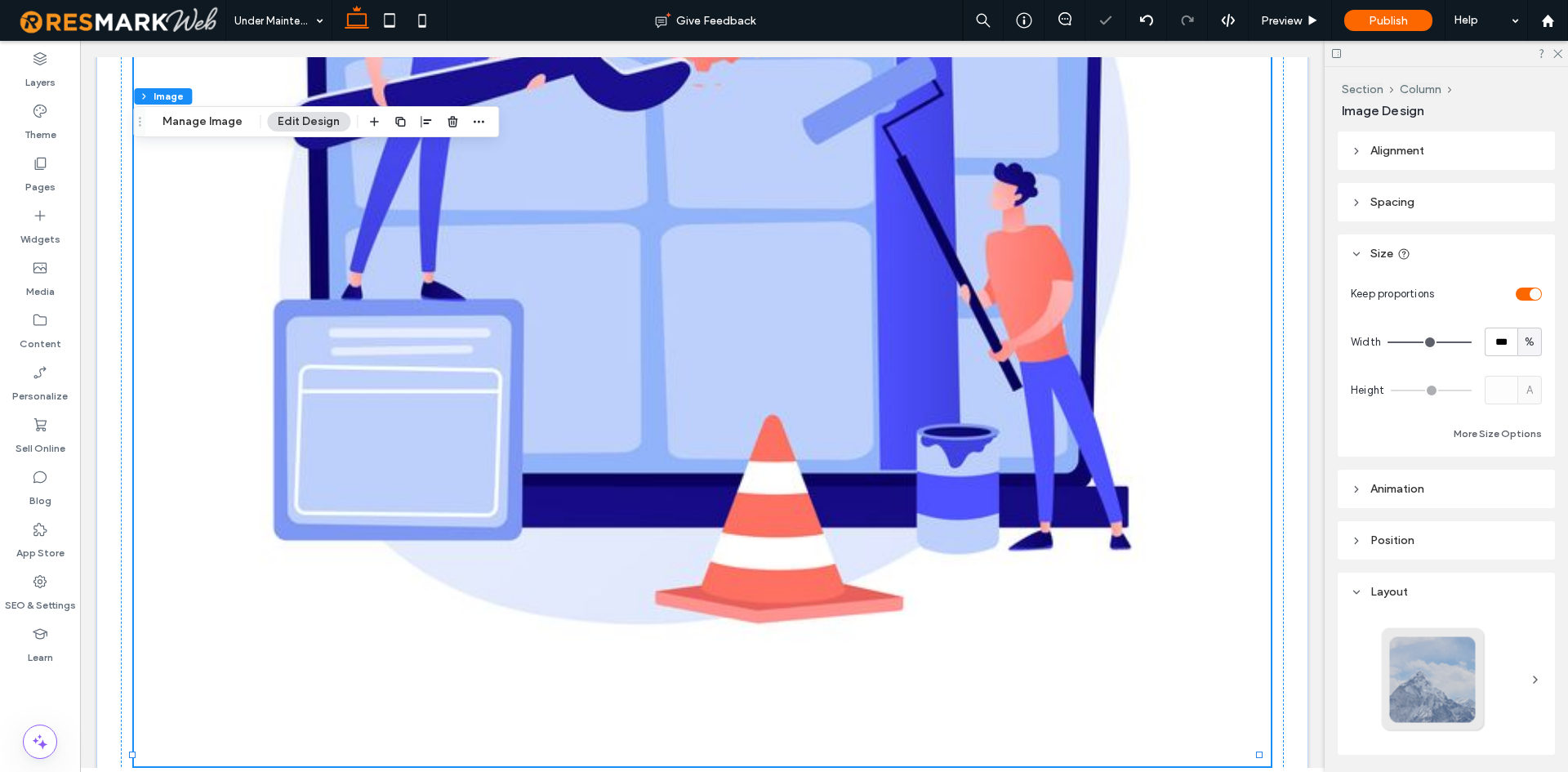
drag, startPoint x: 1524, startPoint y: 285, endPoint x: 1510, endPoint y: 287, distance: 14.1
click at [1524, 285] on div "Keep proportions" at bounding box center [1447, 293] width 191 height 29
click at [1515, 293] on div "toggle" at bounding box center [1528, 293] width 26 height 13
type input "****"
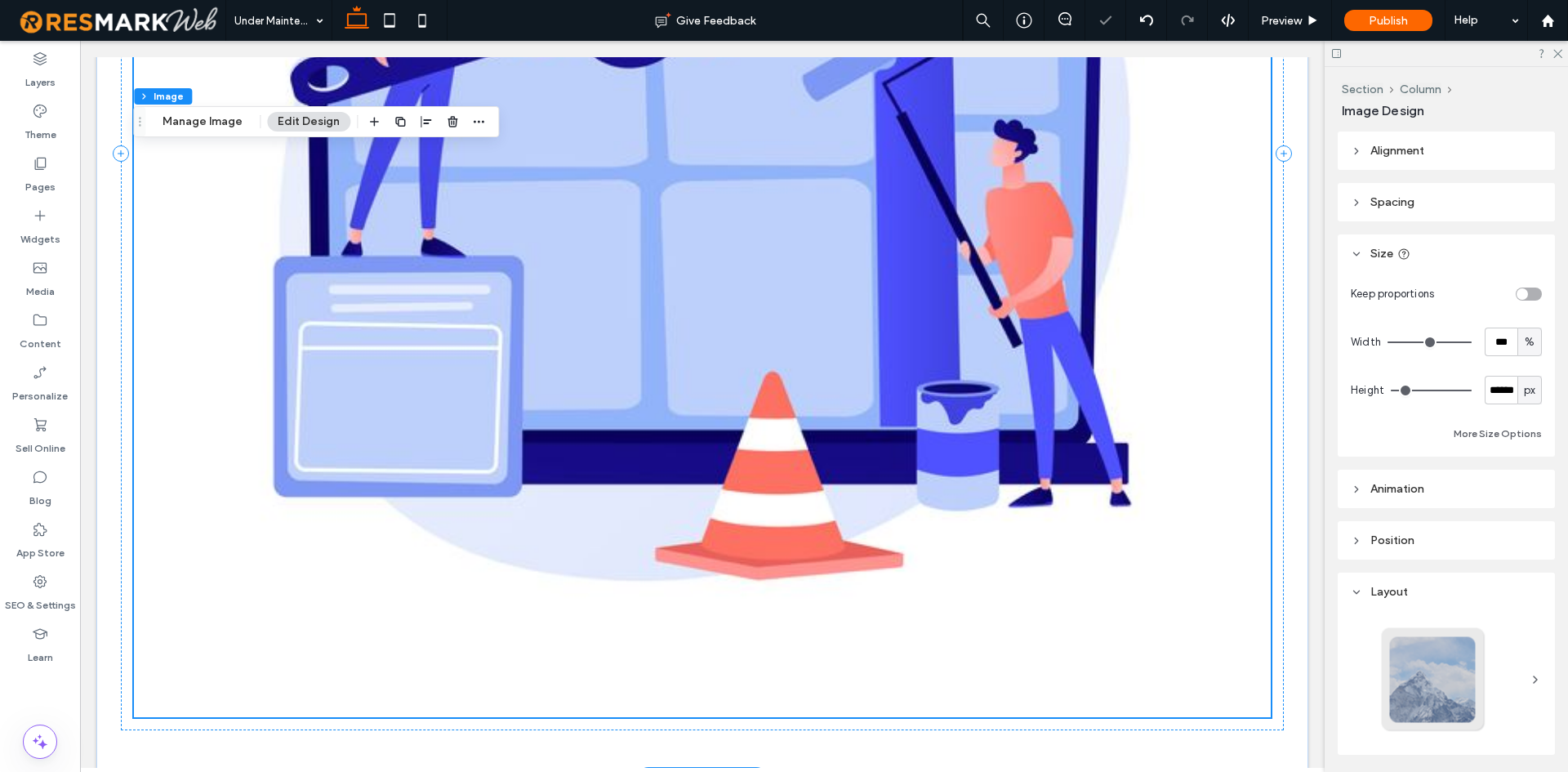
scroll to position [549, 0]
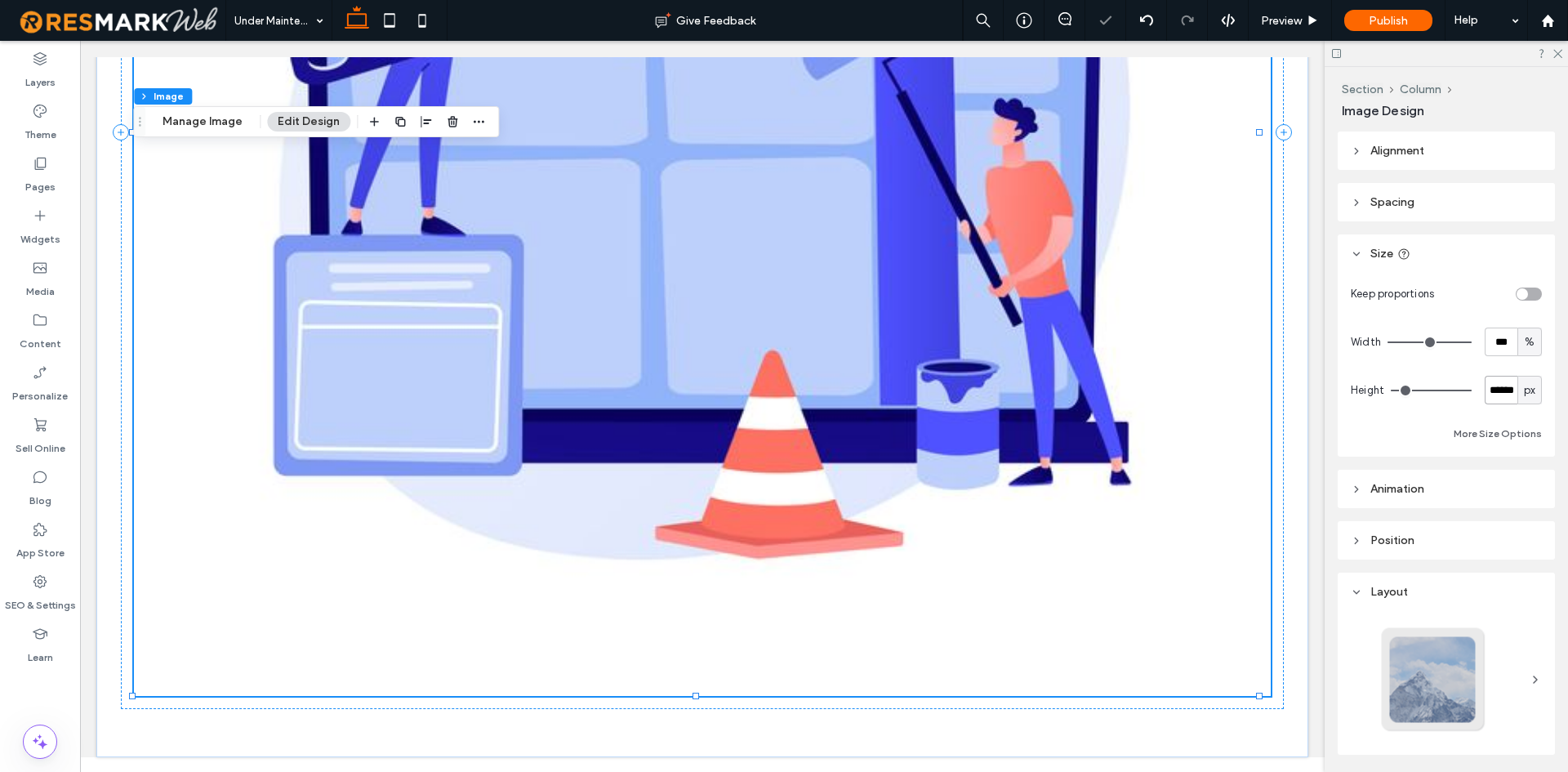
click at [1484, 398] on input "******" at bounding box center [1500, 390] width 33 height 29
click at [1484, 394] on input "******" at bounding box center [1500, 390] width 33 height 29
type input "***"
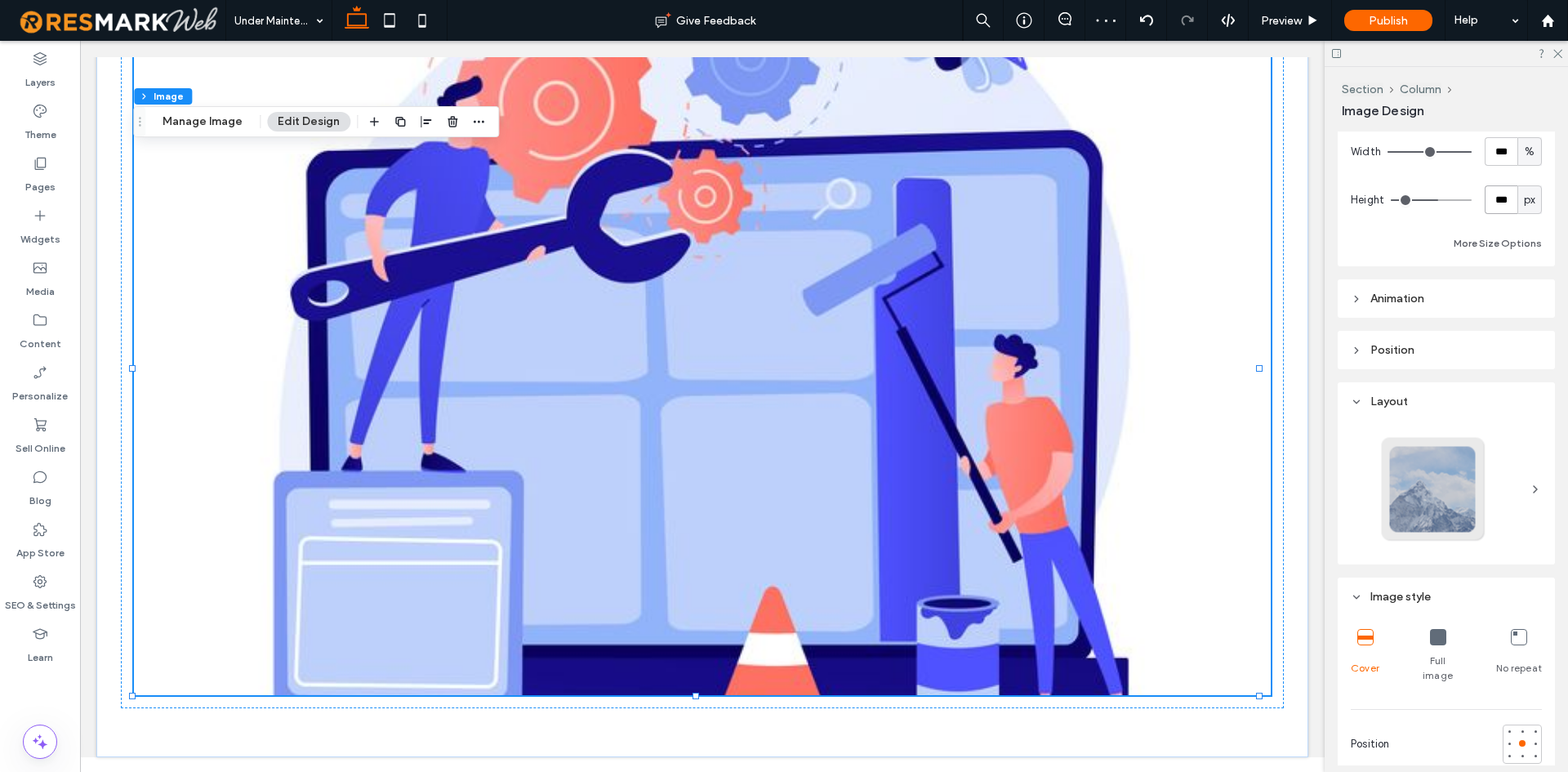
scroll to position [326, 0]
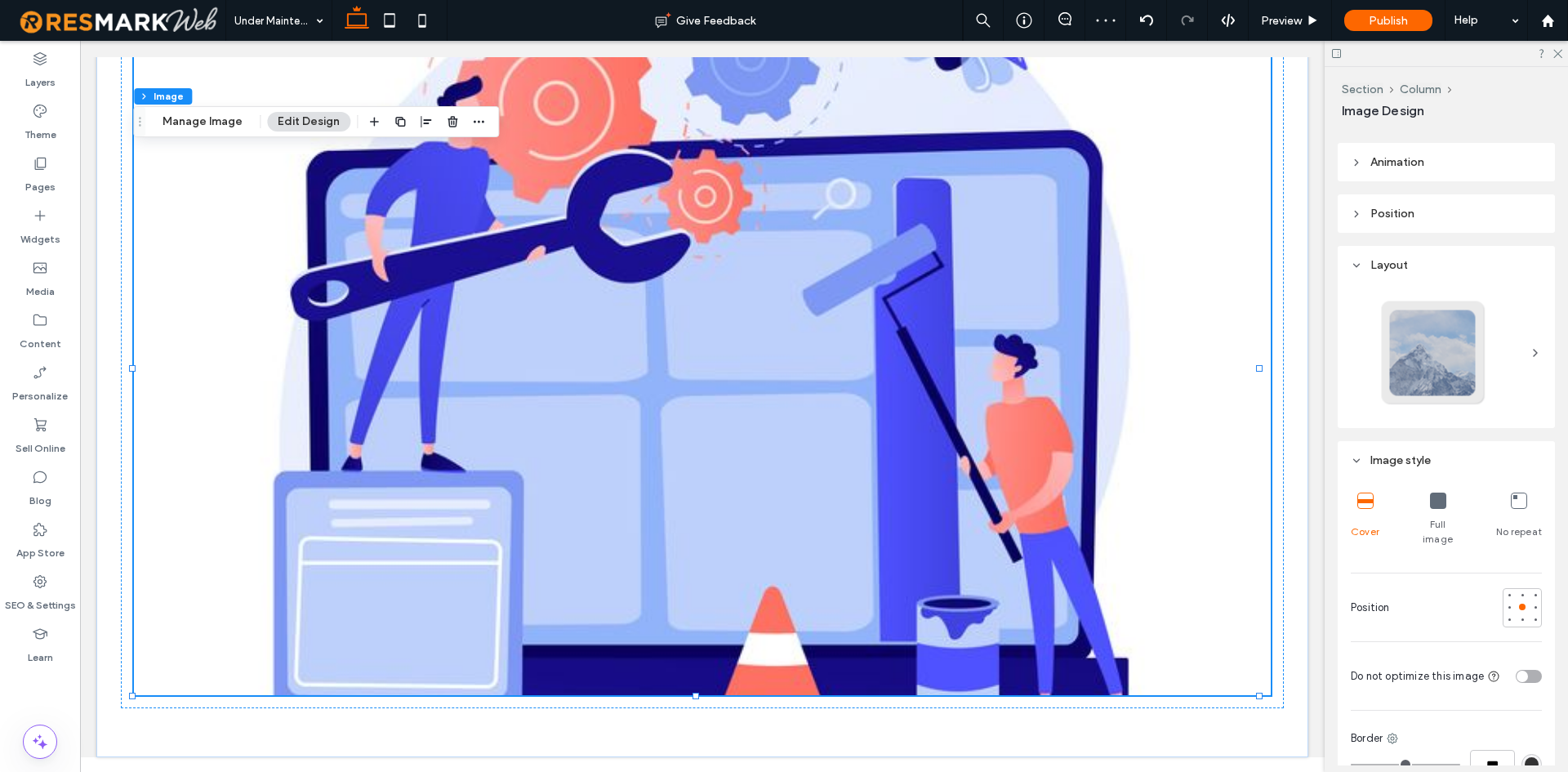
click at [1424, 496] on div "Full image" at bounding box center [1439, 518] width 48 height 67
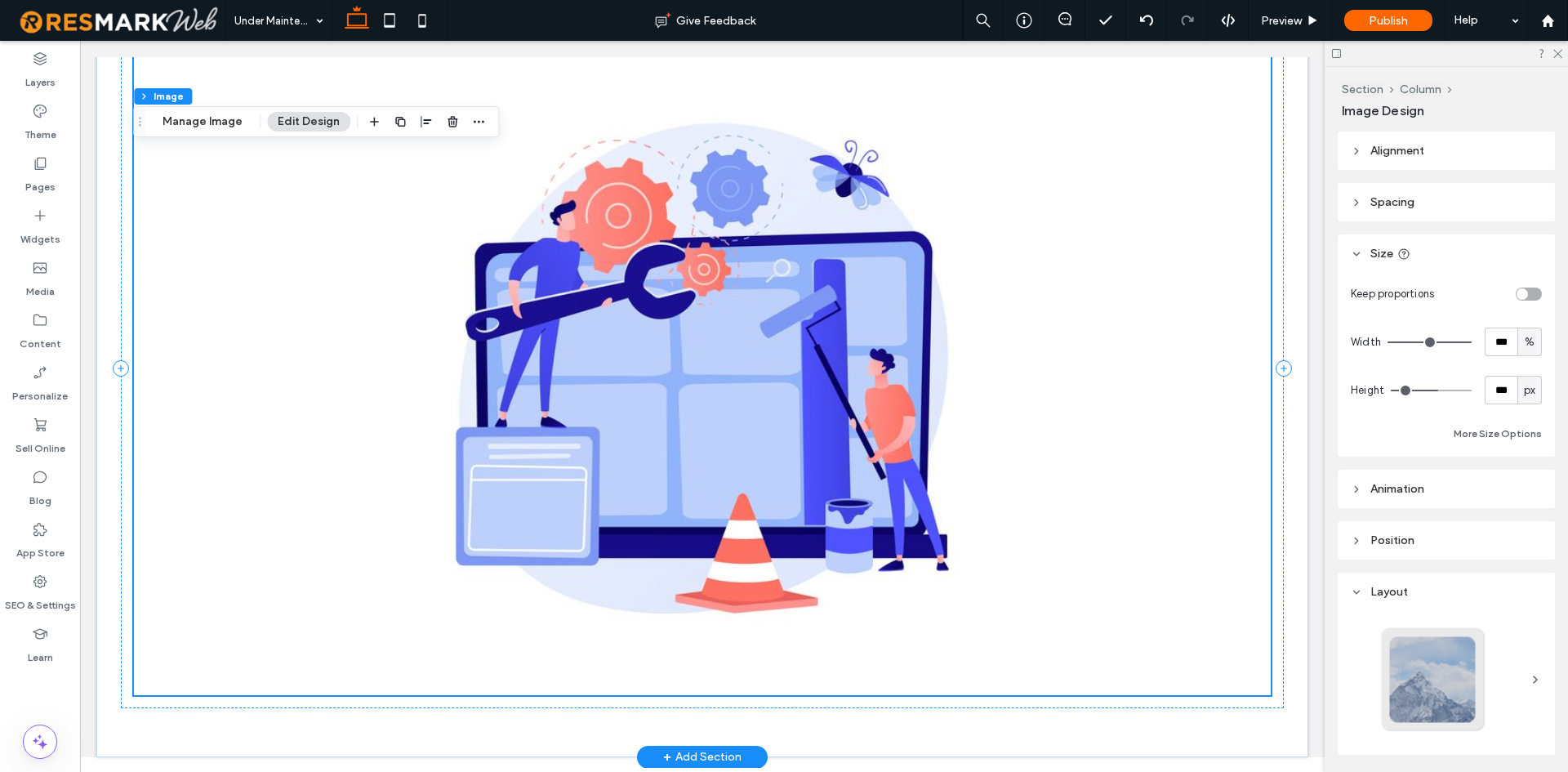
scroll to position [0, 0]
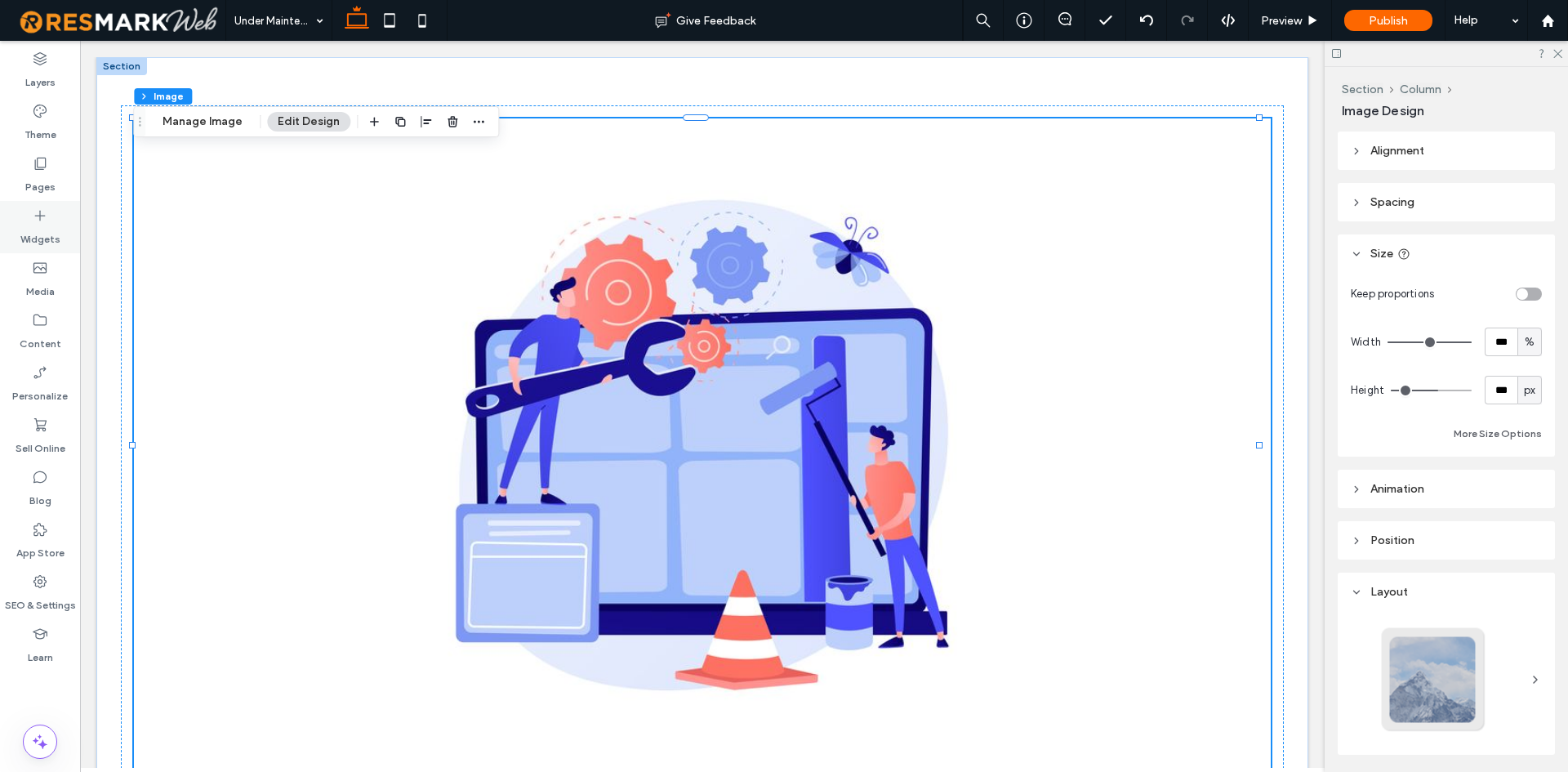
click at [46, 220] on icon at bounding box center [40, 215] width 16 height 16
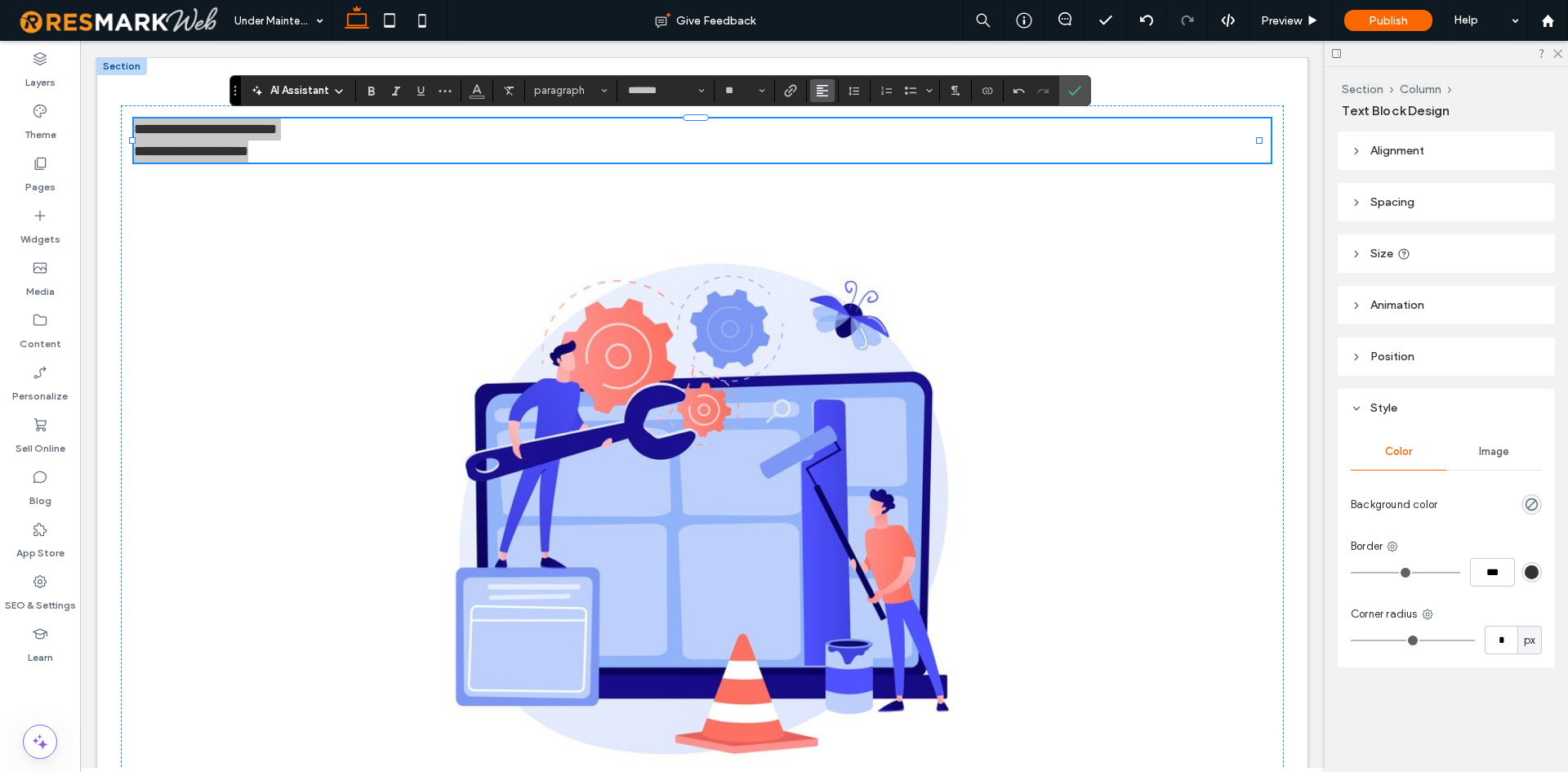
click at [828, 83] on span "Alignment" at bounding box center [822, 90] width 13 height 21
click at [827, 131] on label "ui.textEditor.alignment.center" at bounding box center [838, 141] width 57 height 24
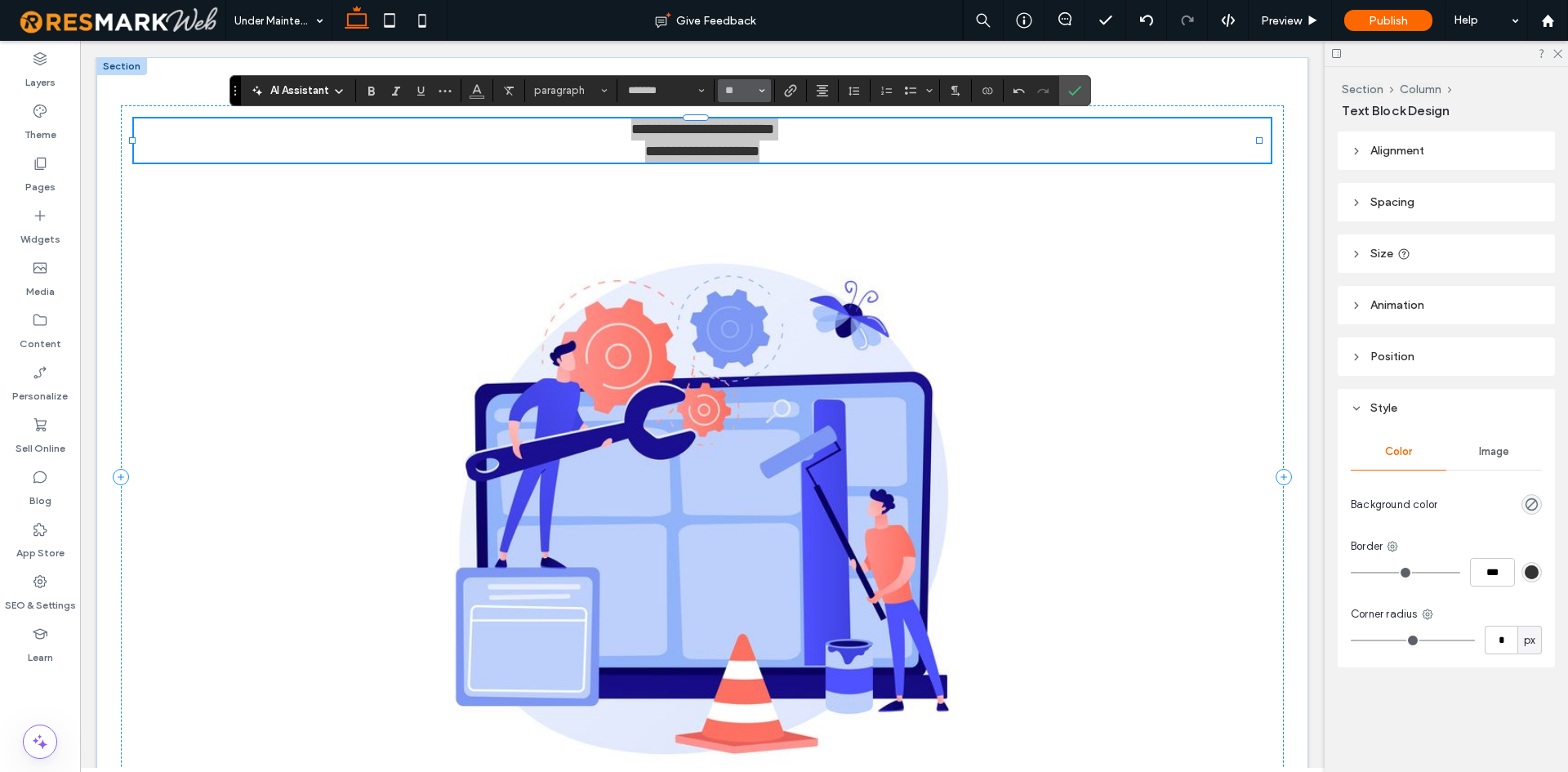
click at [738, 98] on button "**" at bounding box center [743, 91] width 53 height 23
click at [738, 92] on input "Size-input" at bounding box center [739, 91] width 32 height 13
type input "**"
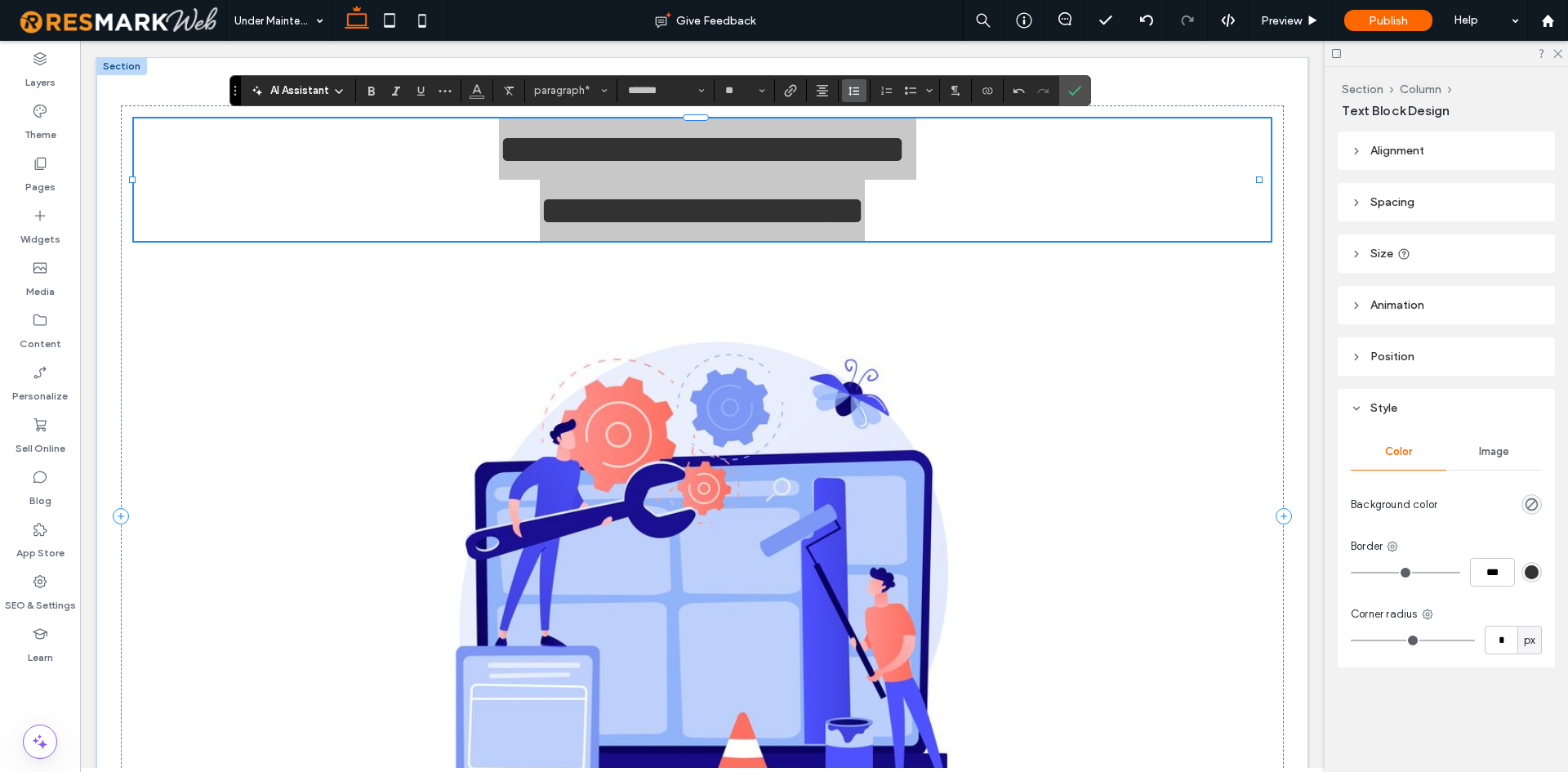
click at [864, 91] on button "Line Height" at bounding box center [854, 91] width 25 height 23
click at [895, 138] on div "Single" at bounding box center [880, 139] width 40 height 12
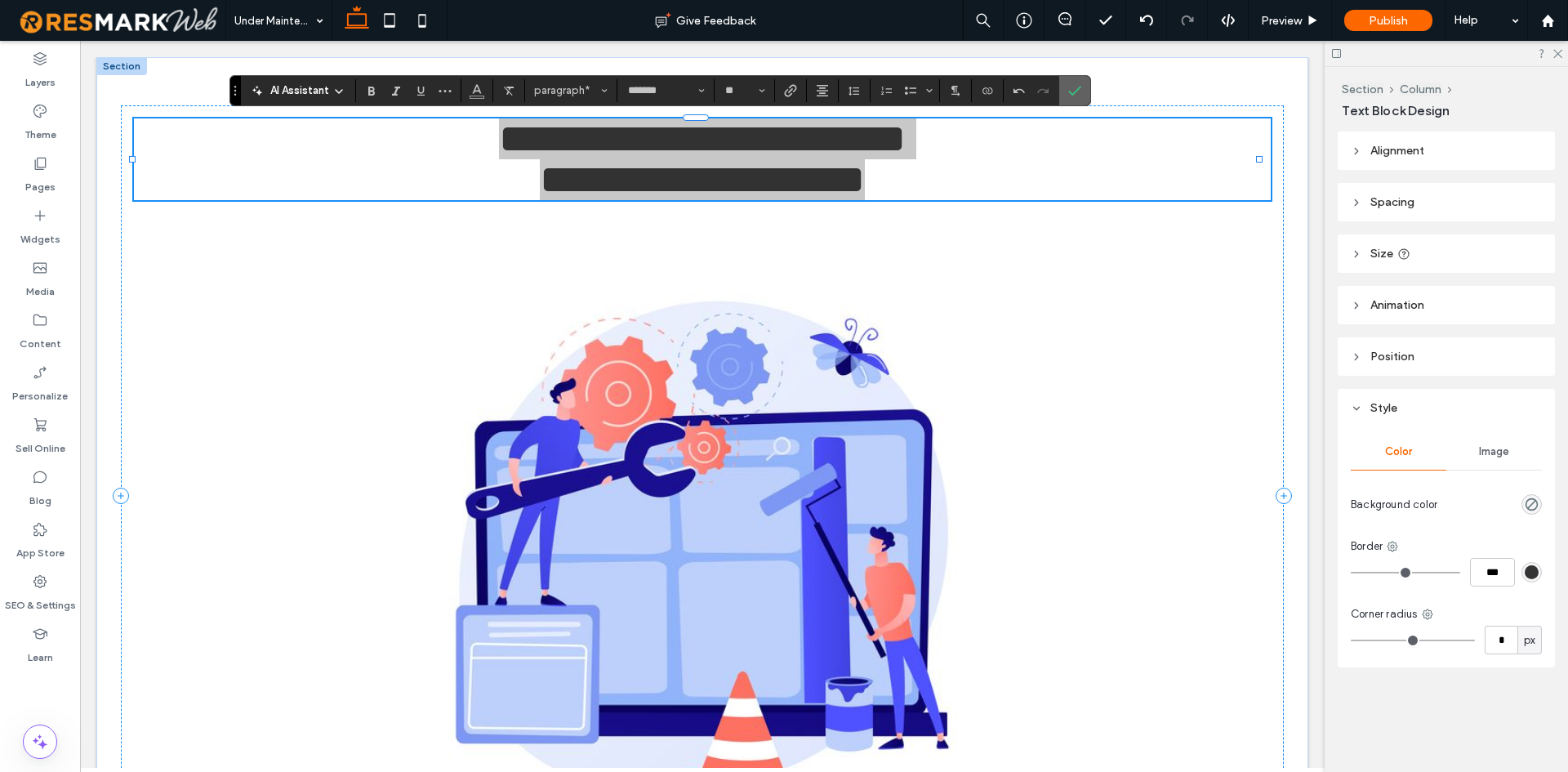
click at [1085, 85] on label "Confirm" at bounding box center [1075, 91] width 25 height 30
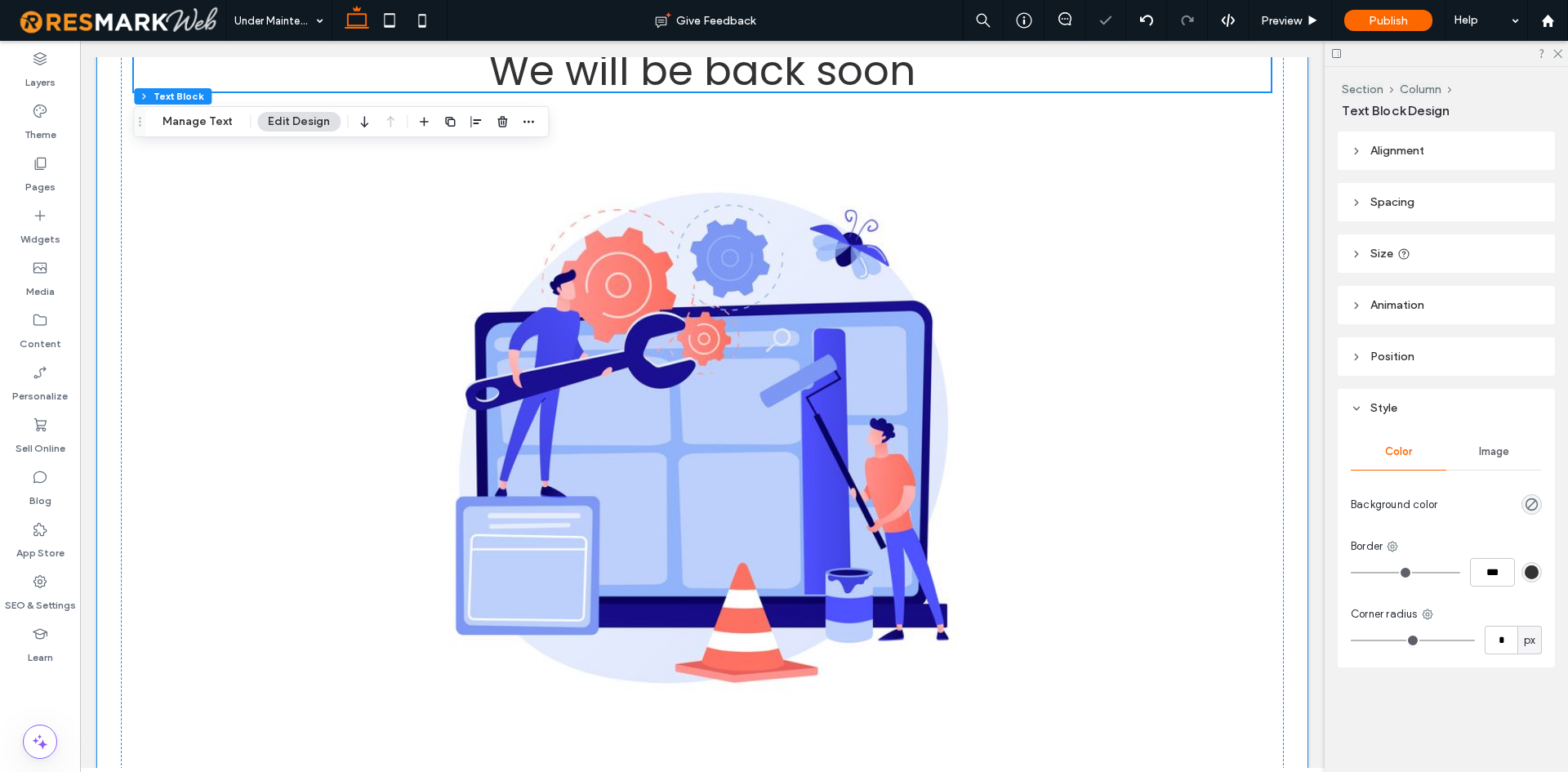
scroll to position [178, 0]
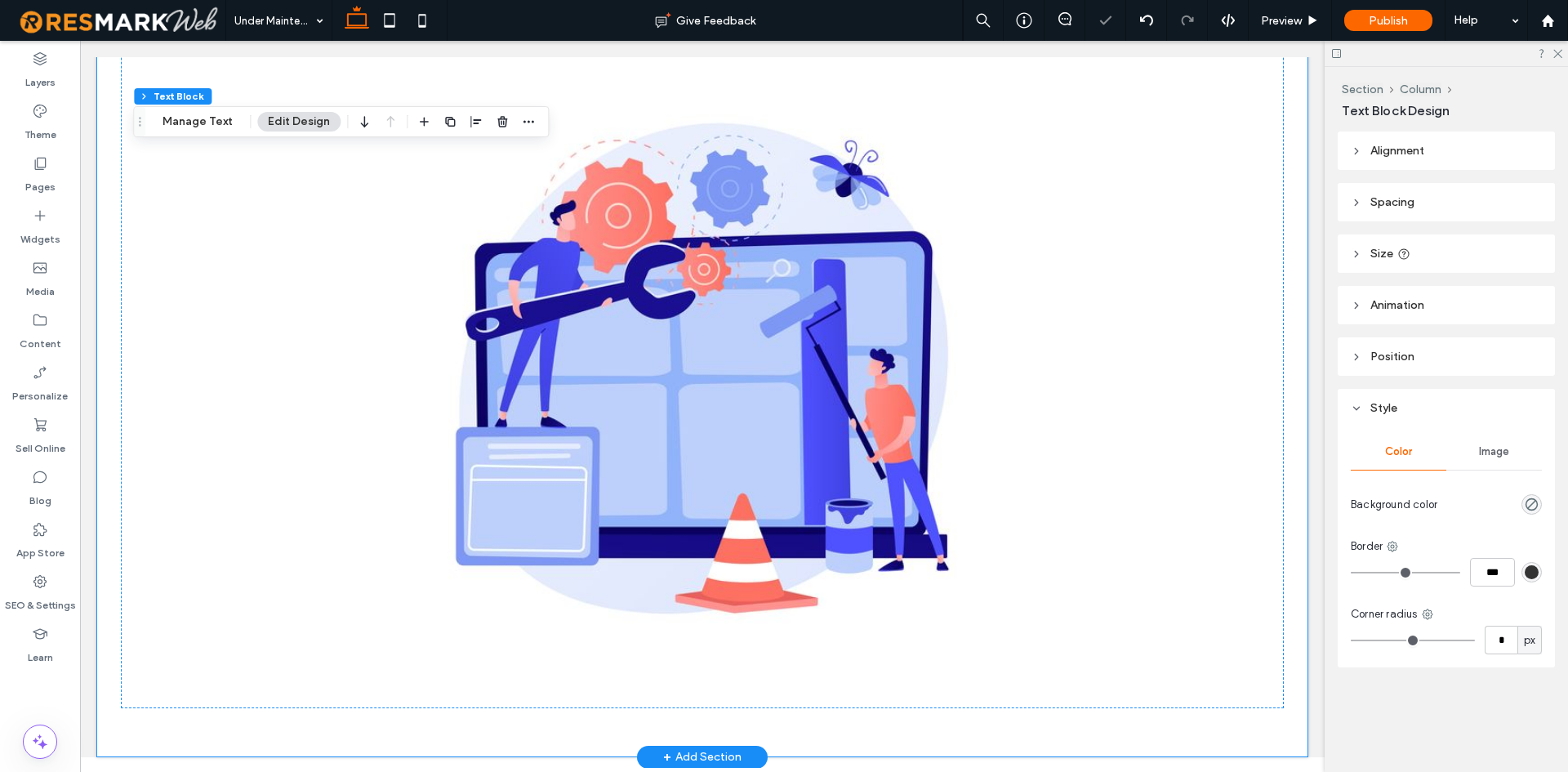
click at [1273, 230] on div "Website Under Maintenance We will be back soon" at bounding box center [702, 318] width 1212 height 877
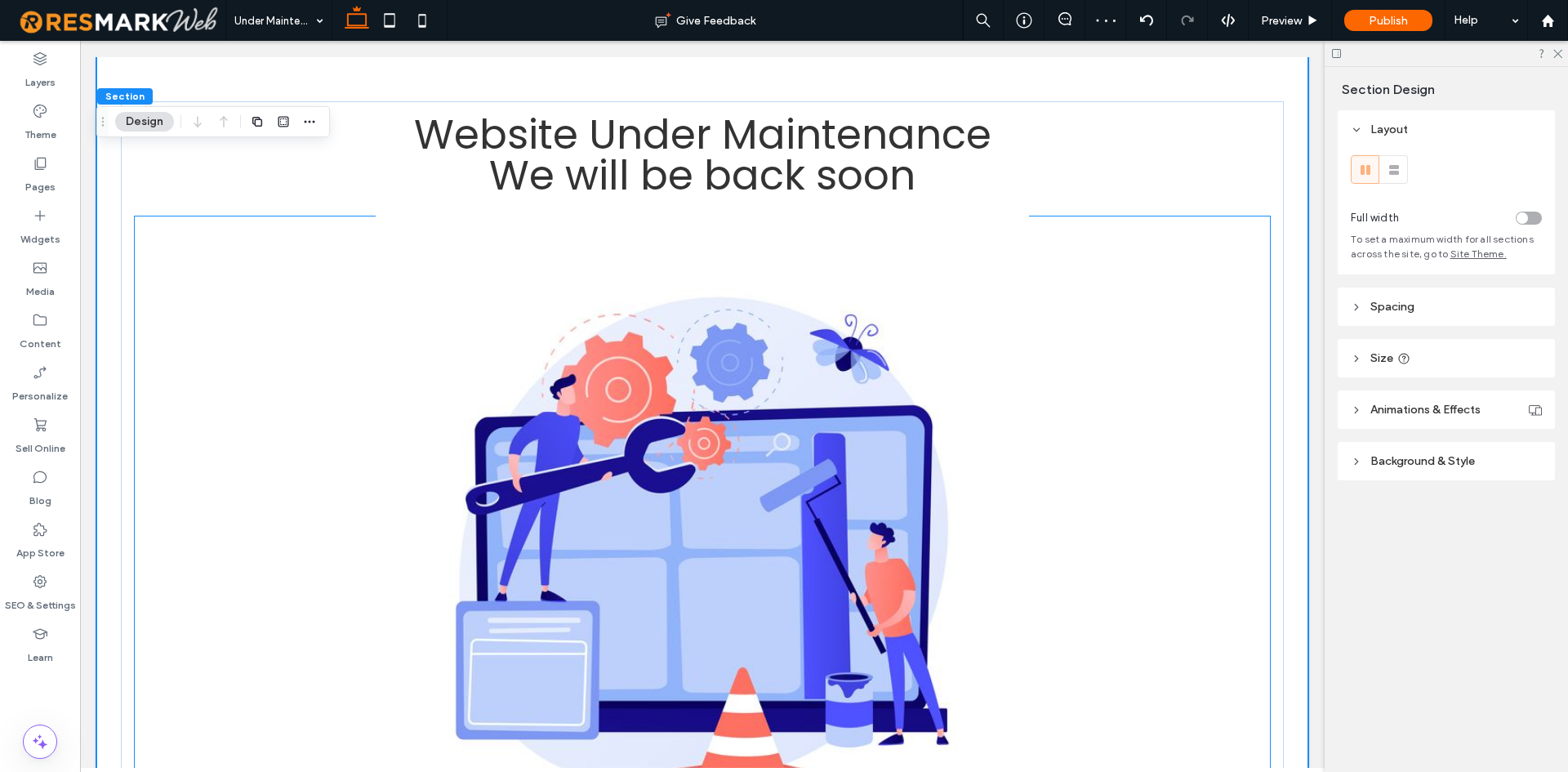
scroll to position [0, 0]
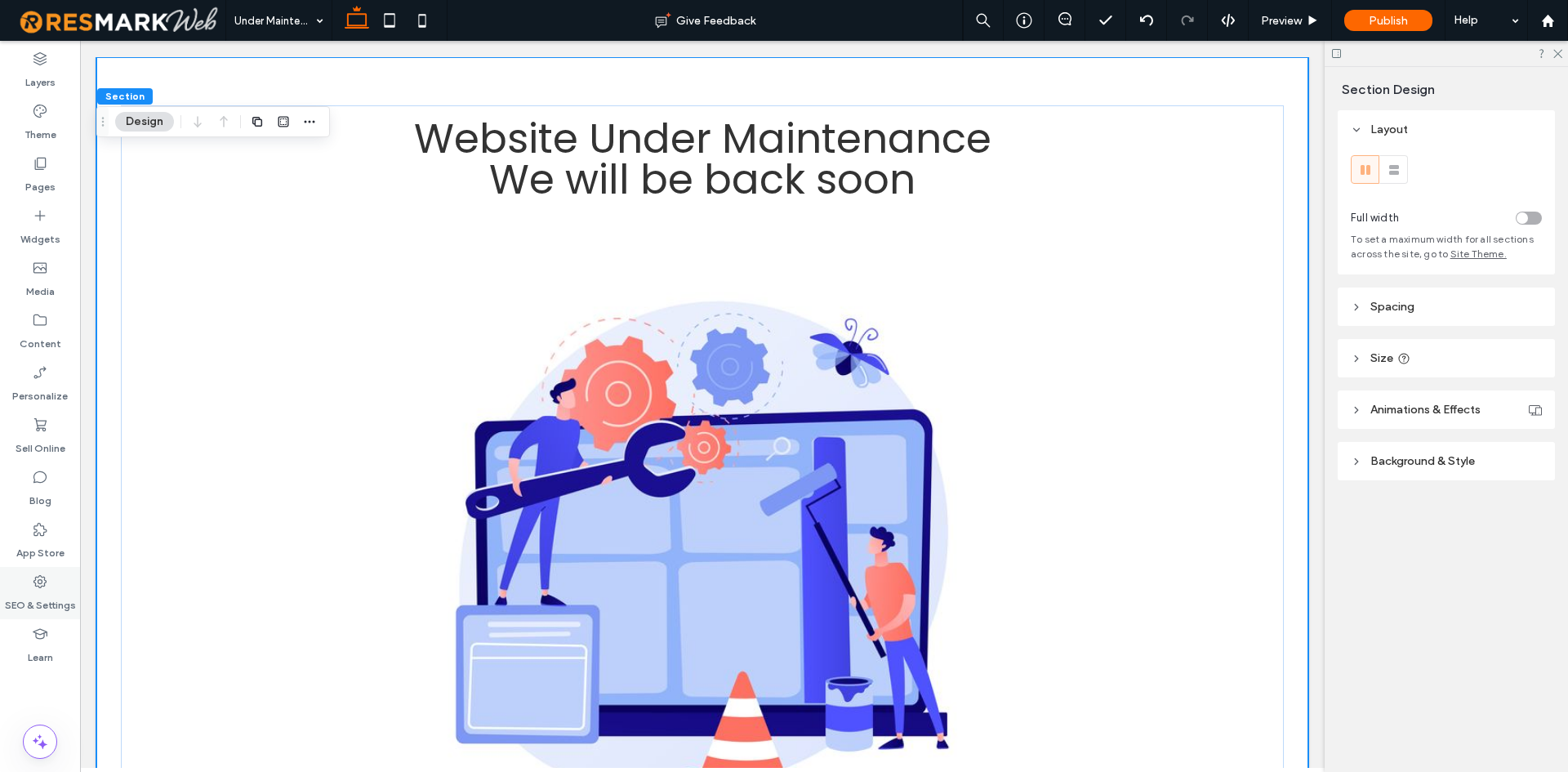
click at [62, 581] on div "SEO & Settings" at bounding box center [40, 593] width 80 height 53
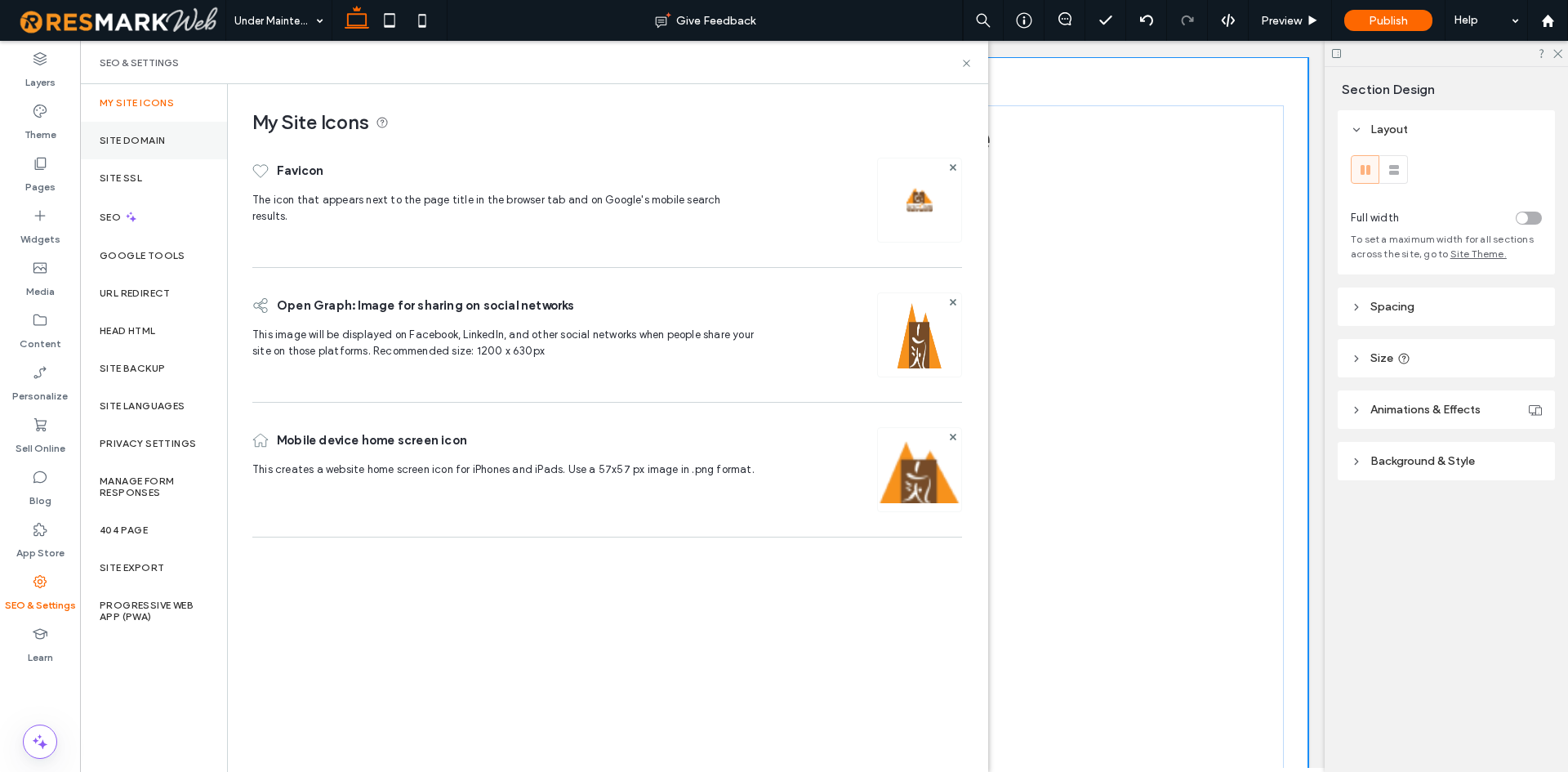
click at [165, 156] on div "Site Domain" at bounding box center [153, 140] width 147 height 38
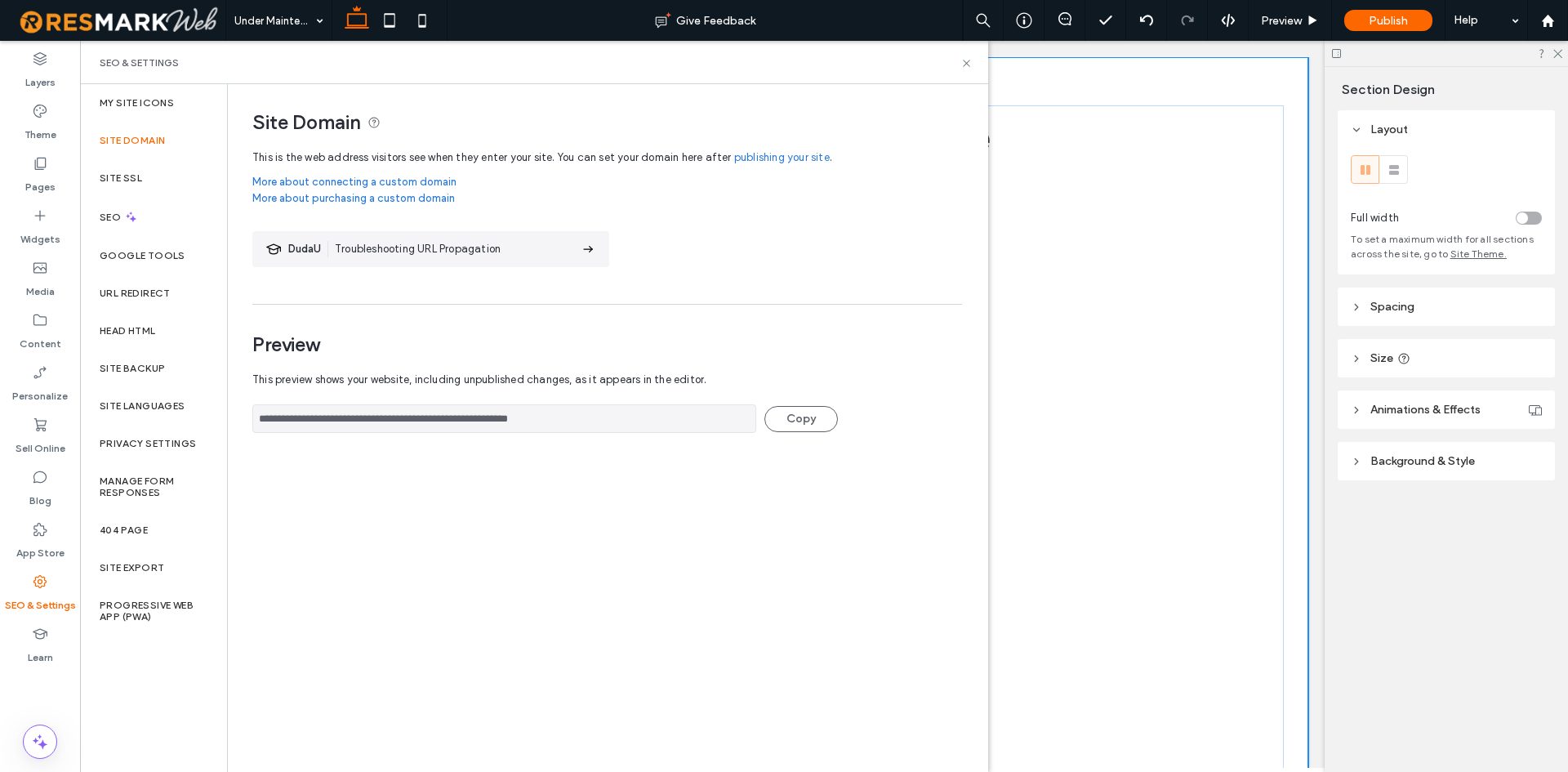
click at [324, 432] on input "**********" at bounding box center [504, 418] width 503 height 29
click at [324, 431] on input "**********" at bounding box center [504, 418] width 503 height 29
drag, startPoint x: 962, startPoint y: 68, endPoint x: 882, endPoint y: 27, distance: 89.9
click at [963, 68] on icon at bounding box center [966, 63] width 12 height 12
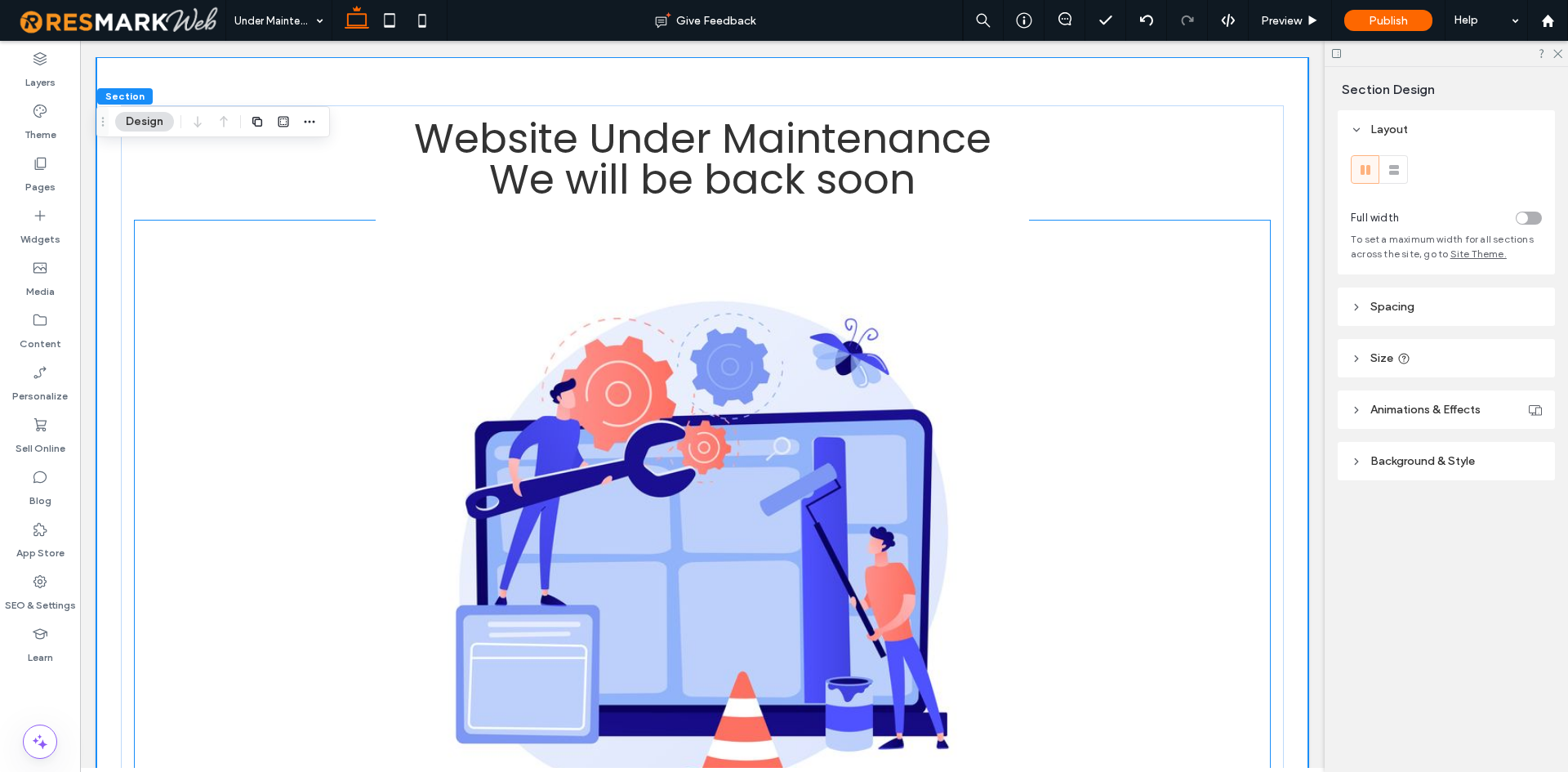
click at [952, 298] on img at bounding box center [702, 546] width 1137 height 654
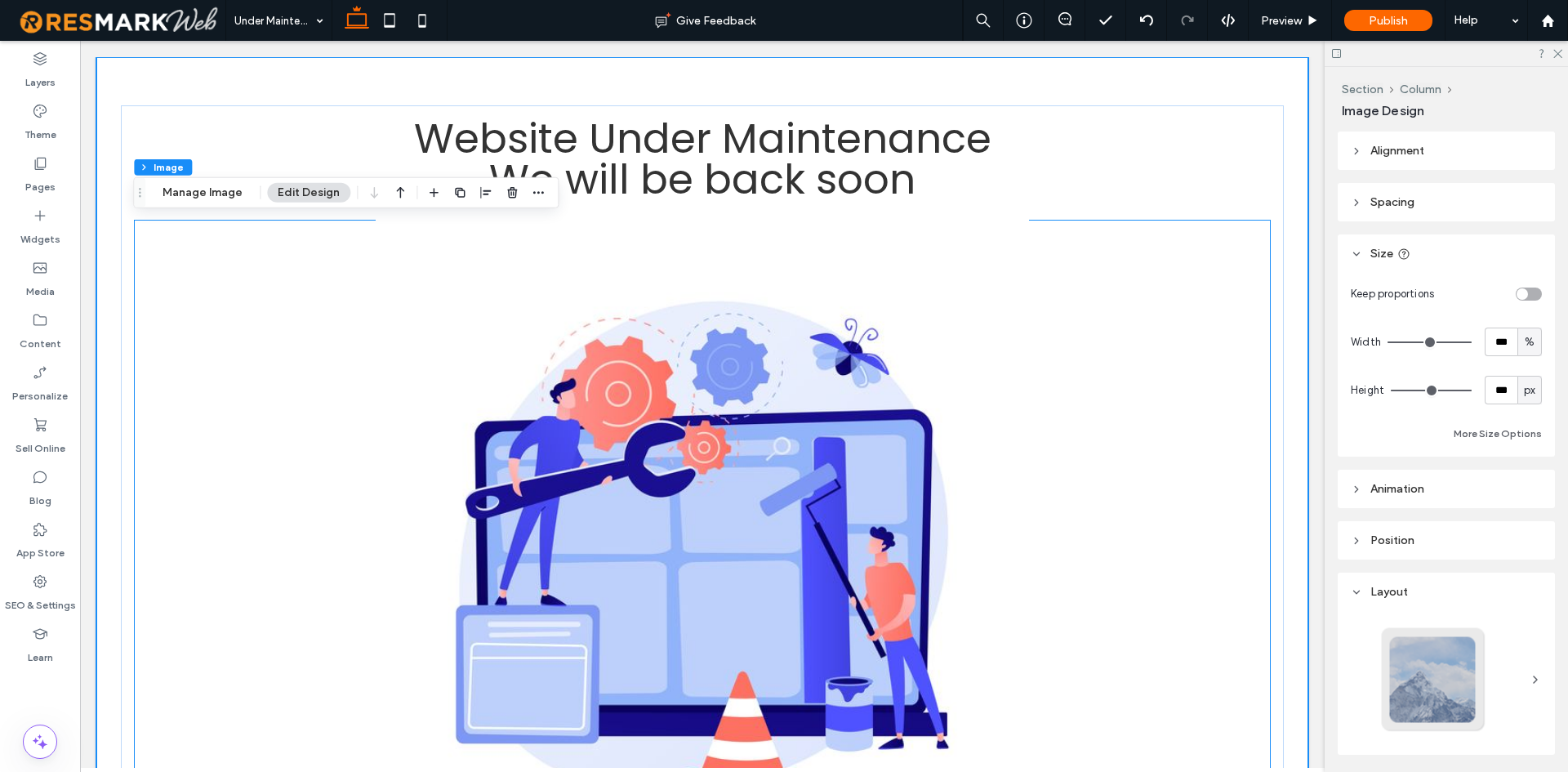
type input "*"
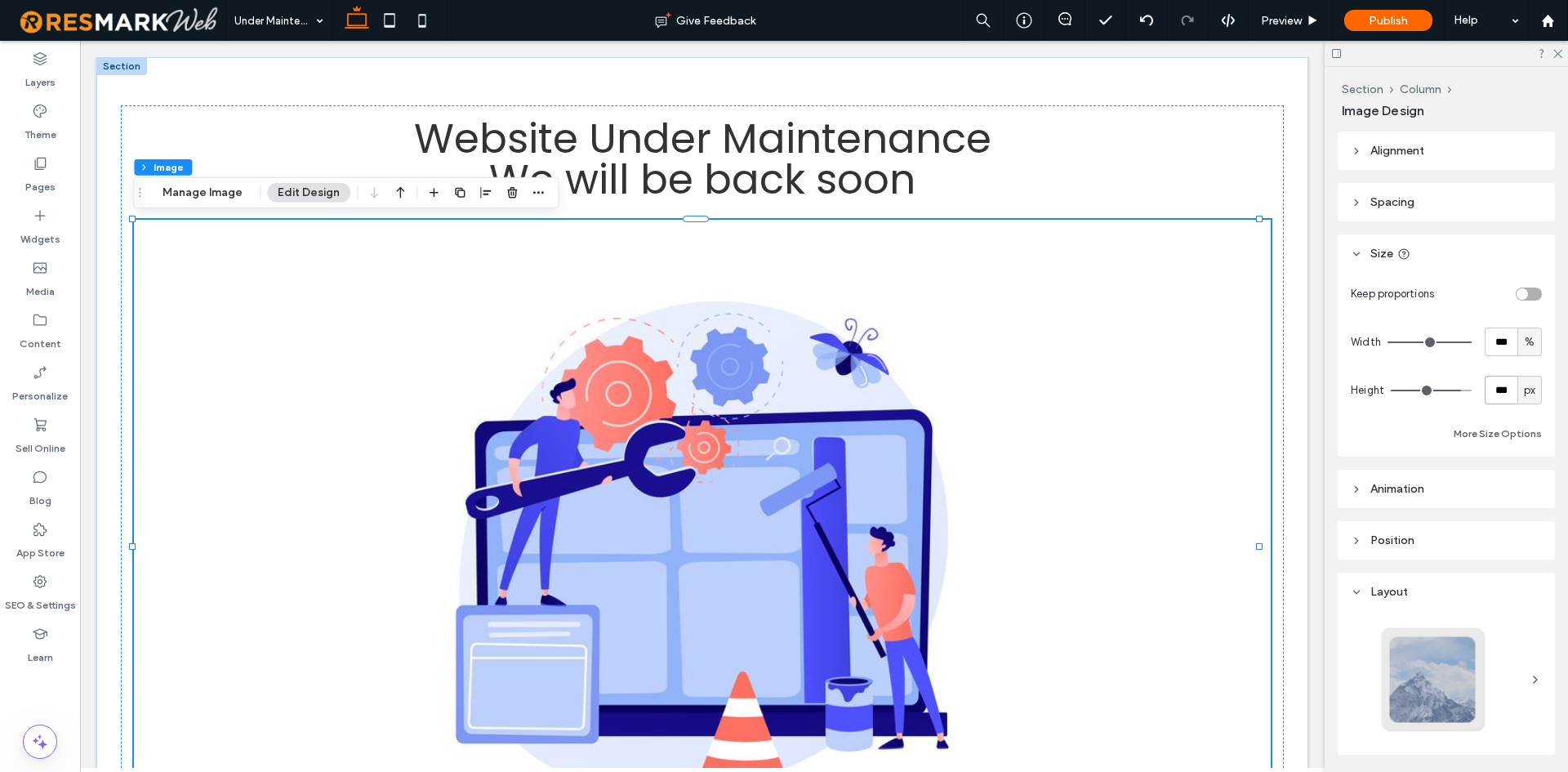
click at [1484, 387] on input "***" at bounding box center [1500, 390] width 33 height 29
type input "***"
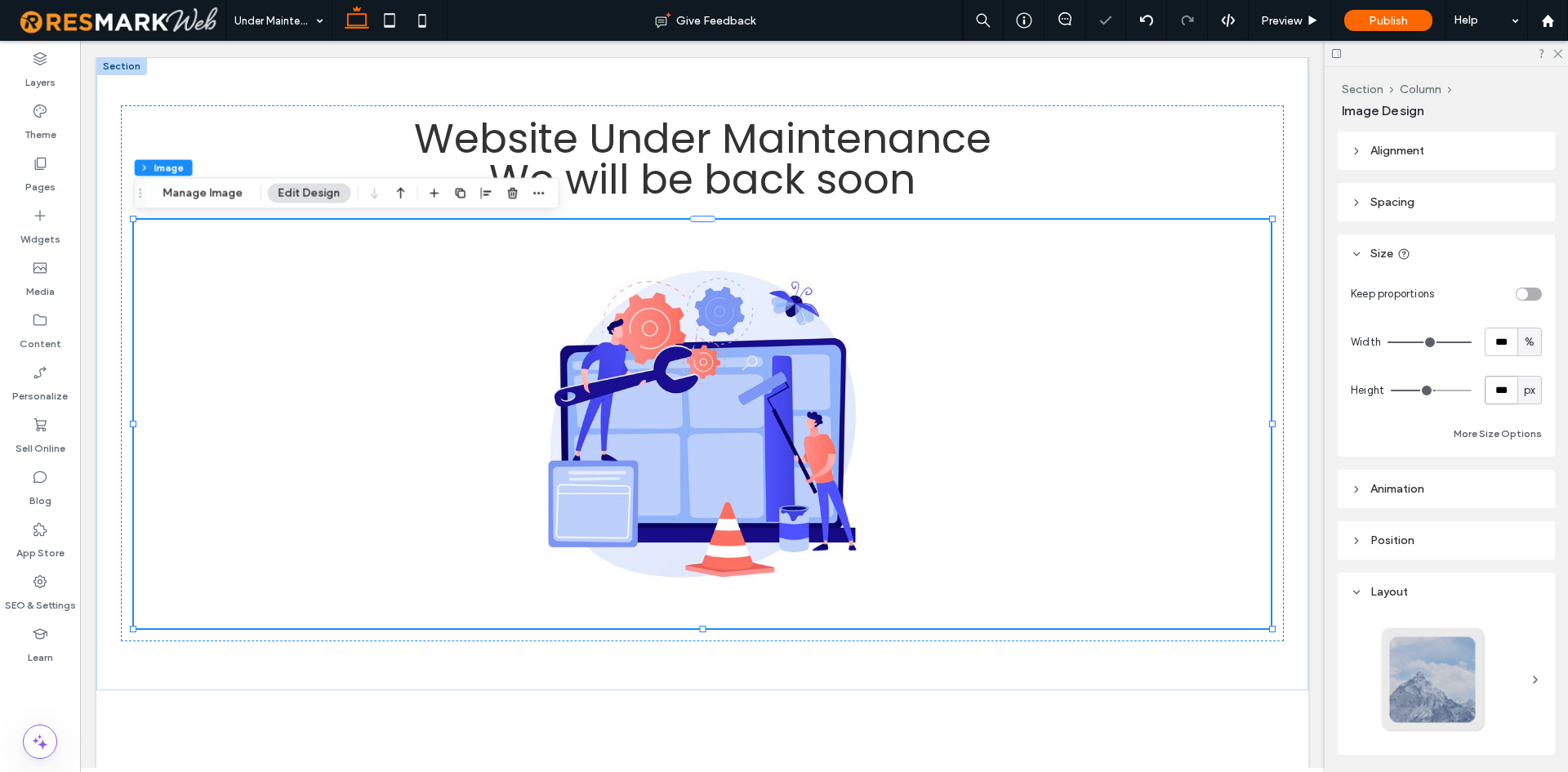
click at [1492, 376] on input "***" at bounding box center [1500, 390] width 33 height 29
type input "***"
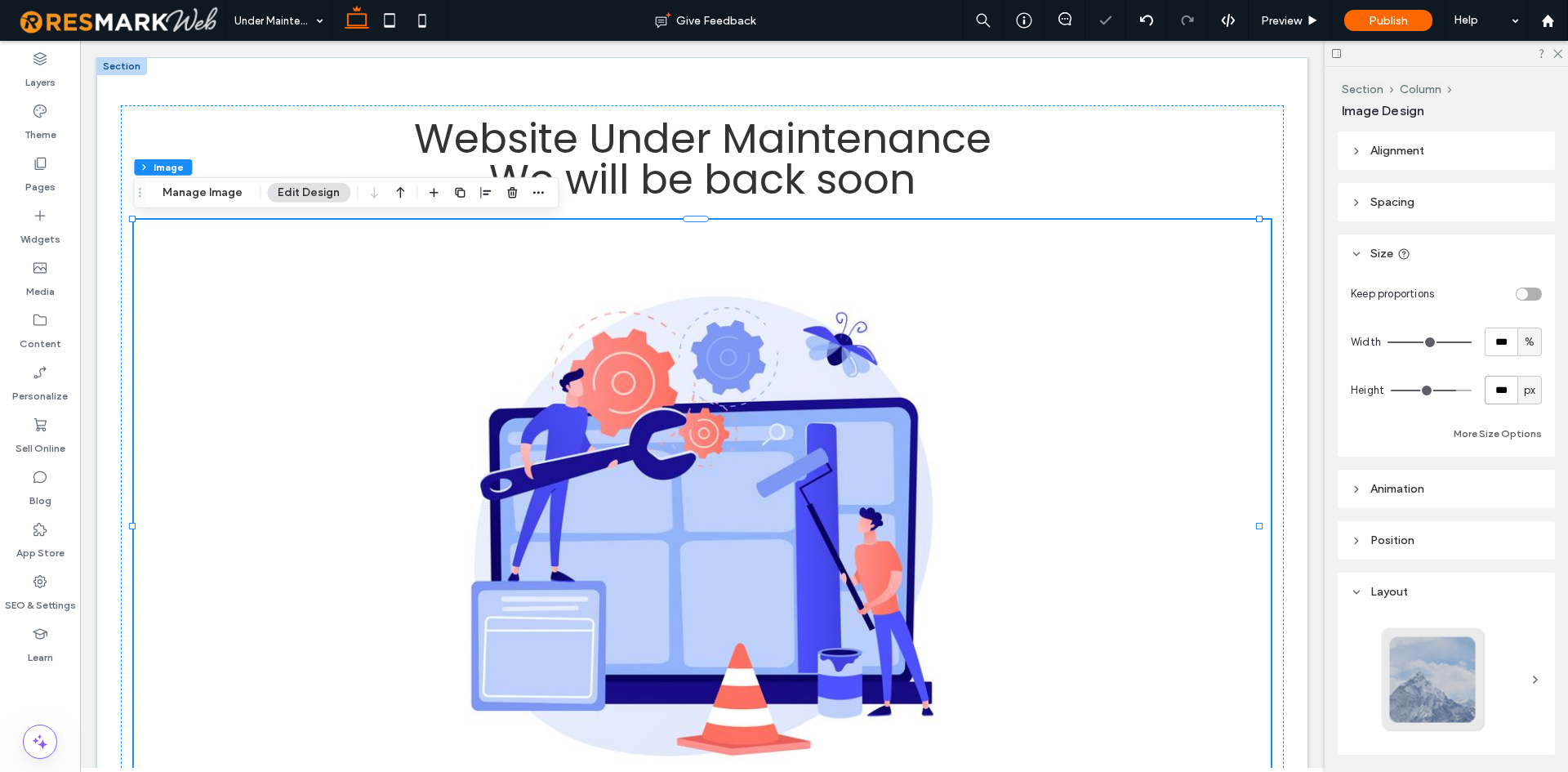
click at [1488, 376] on input "***" at bounding box center [1500, 390] width 33 height 29
click at [1490, 377] on input "***" at bounding box center [1500, 390] width 33 height 29
type input "***"
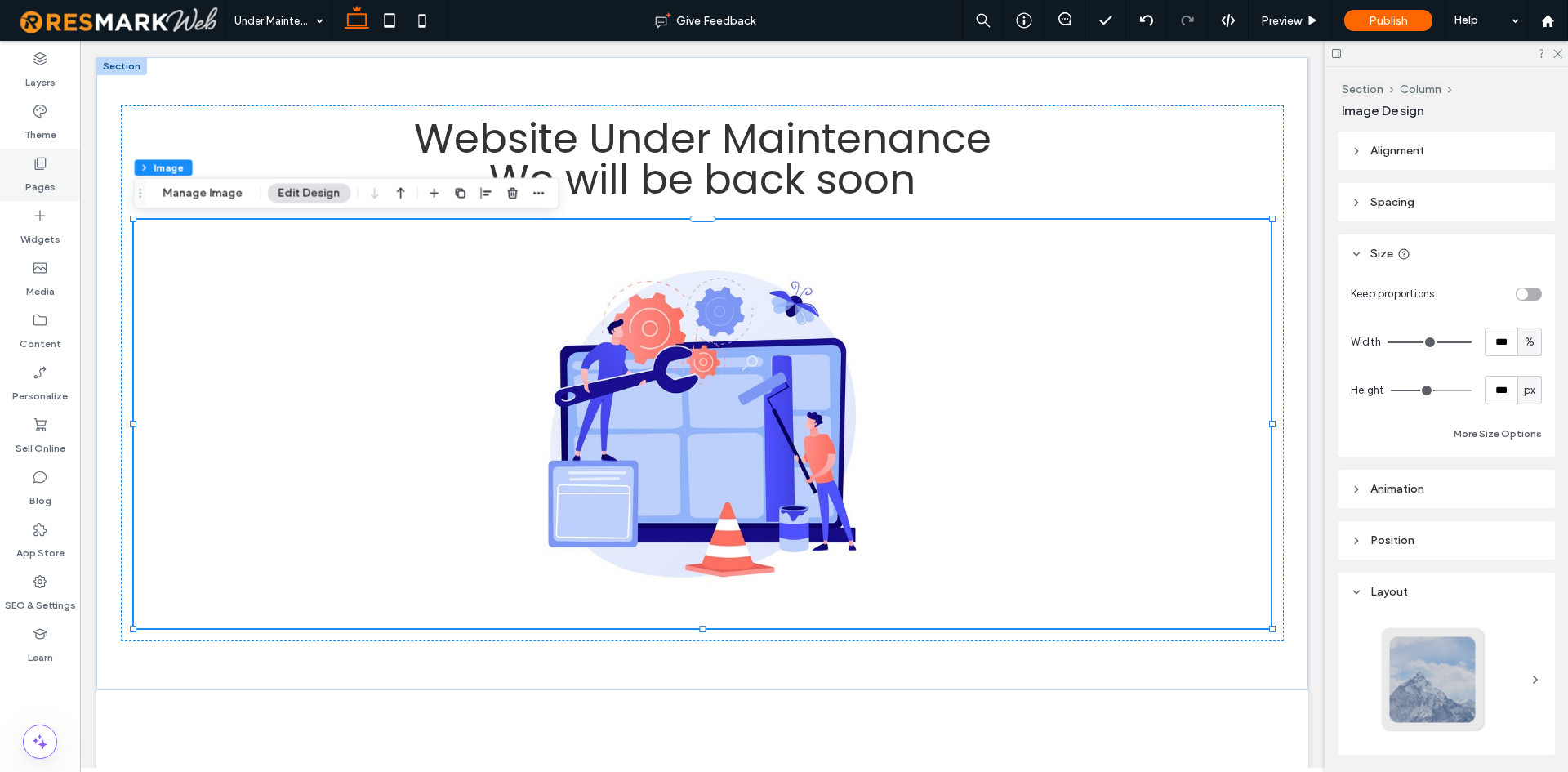
click at [61, 151] on div "Pages" at bounding box center [40, 174] width 80 height 53
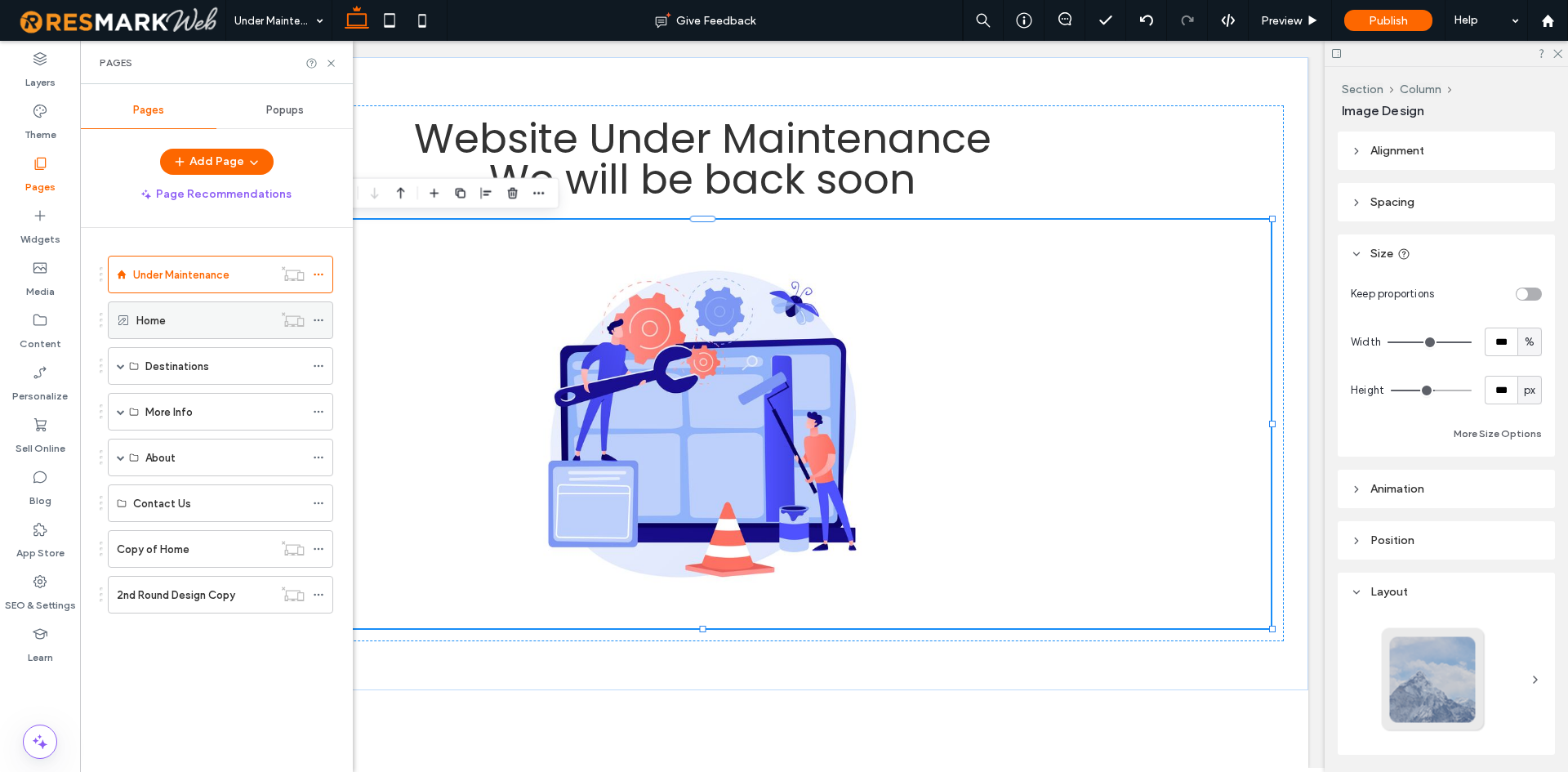
click at [203, 330] on div "Home" at bounding box center [204, 320] width 136 height 36
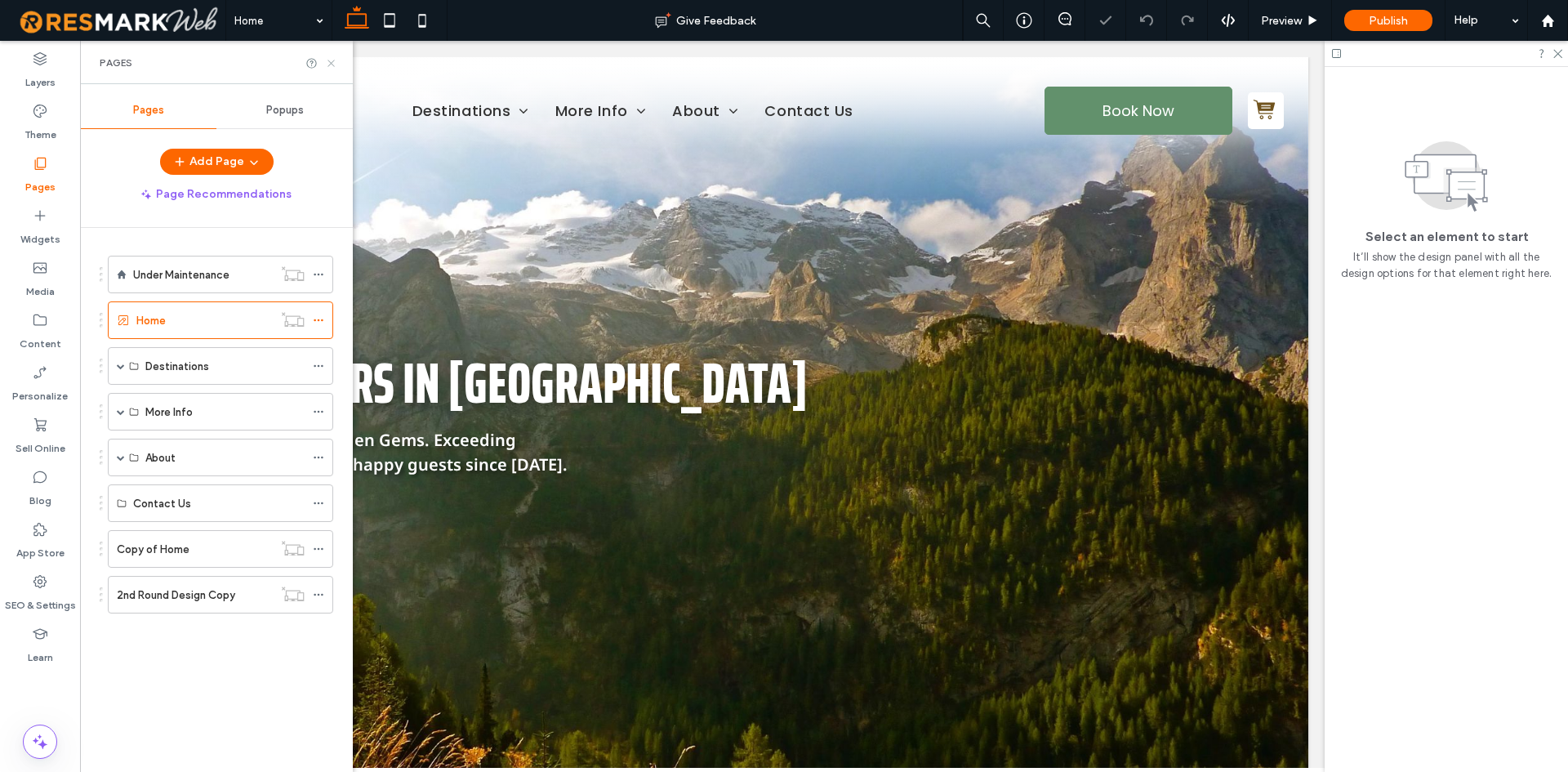
drag, startPoint x: 330, startPoint y: 66, endPoint x: 249, endPoint y: 27, distance: 89.9
click at [330, 66] on icon at bounding box center [331, 63] width 12 height 12
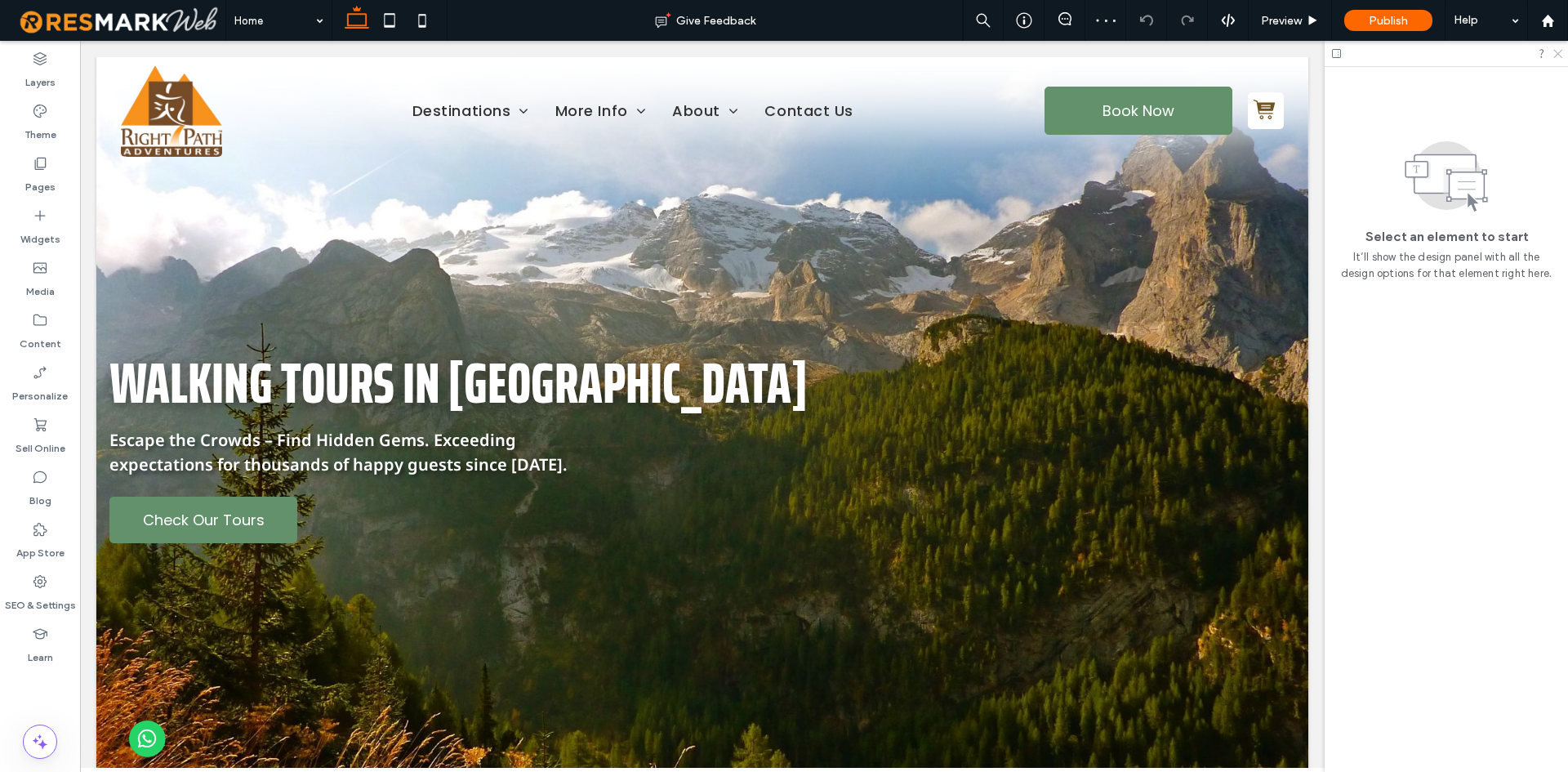
click at [1560, 55] on icon at bounding box center [1557, 53] width 11 height 11
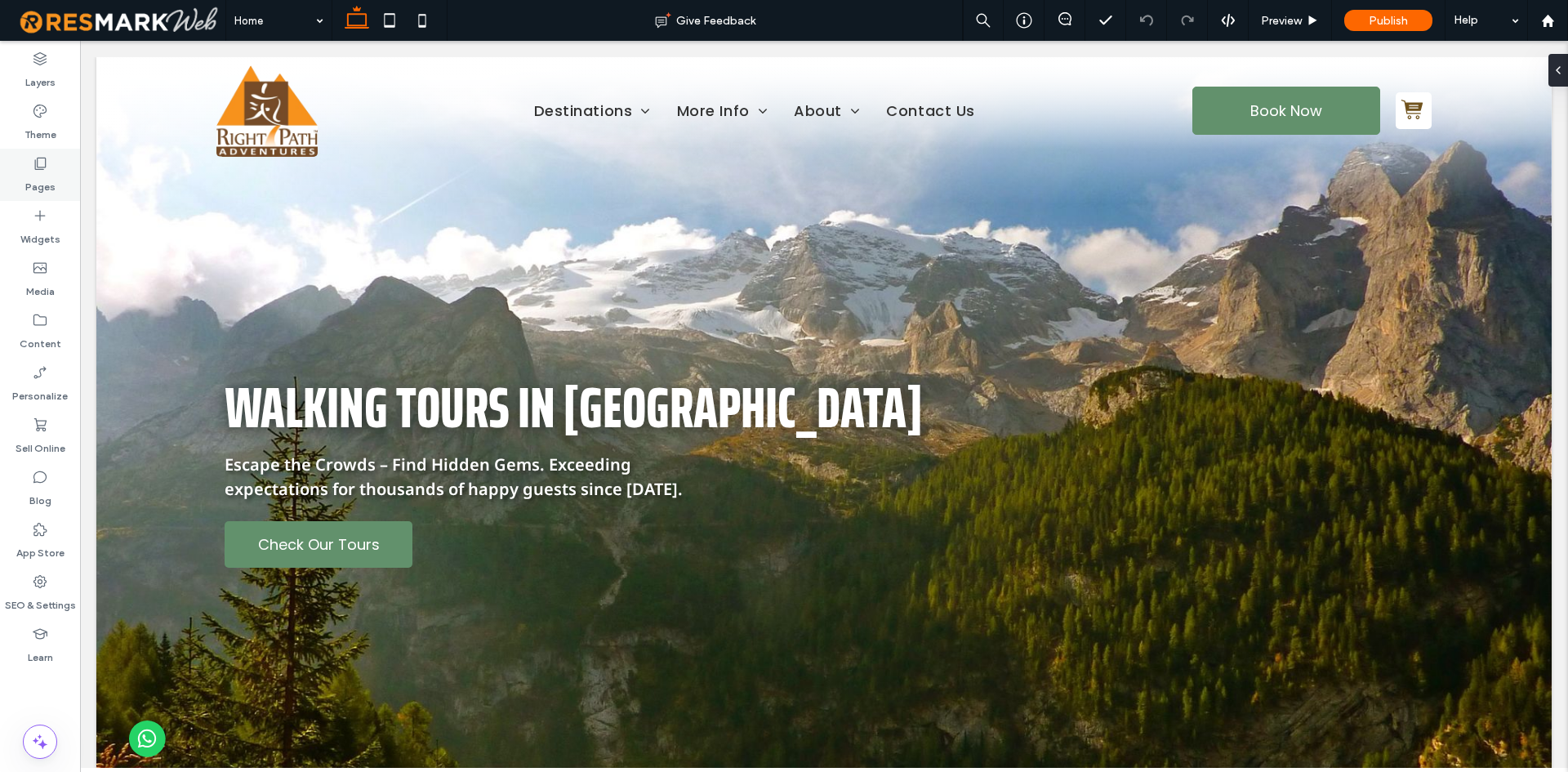
click at [39, 158] on icon at bounding box center [40, 163] width 16 height 16
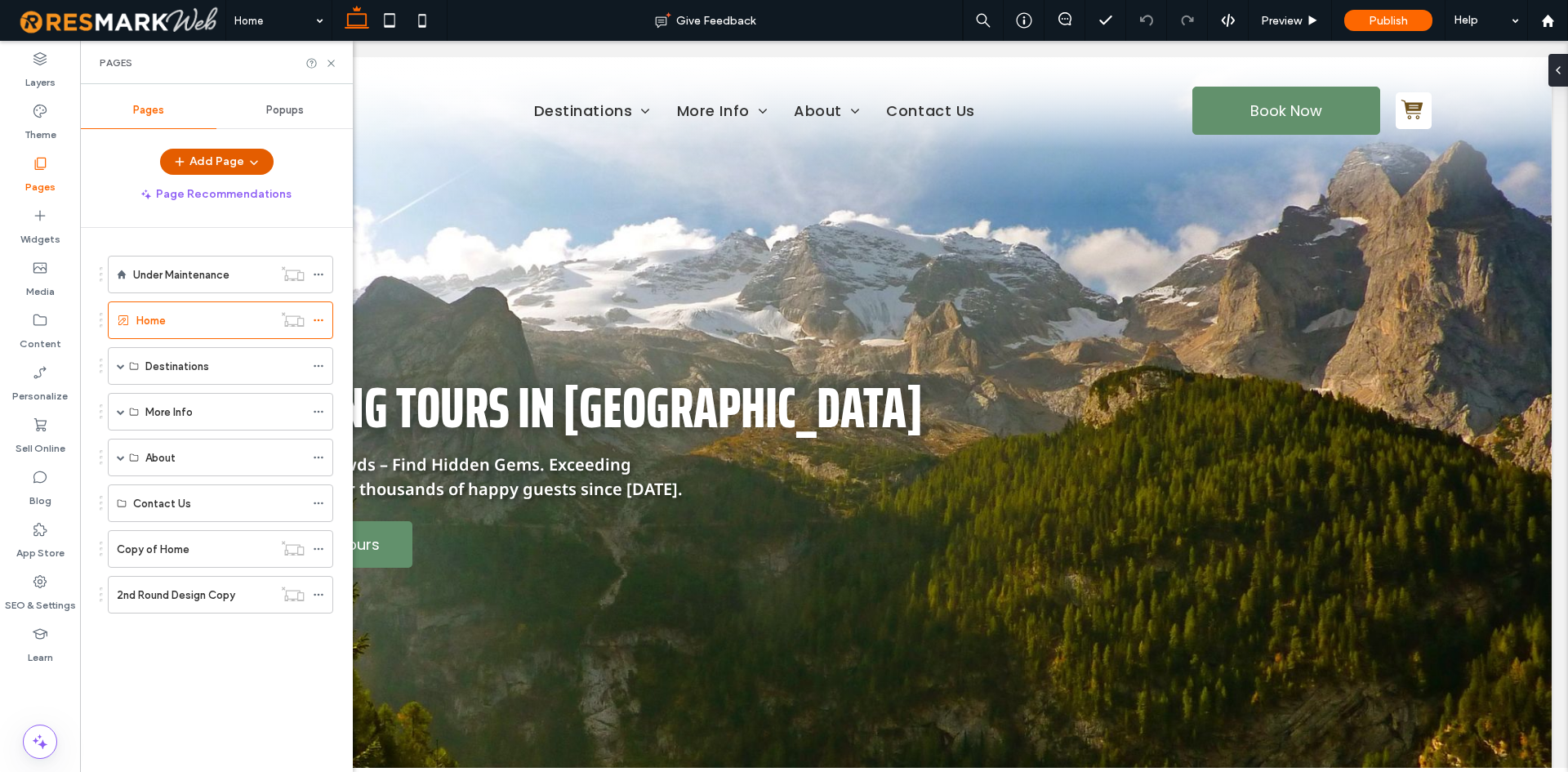
click at [206, 153] on button "Add Page" at bounding box center [217, 161] width 113 height 26
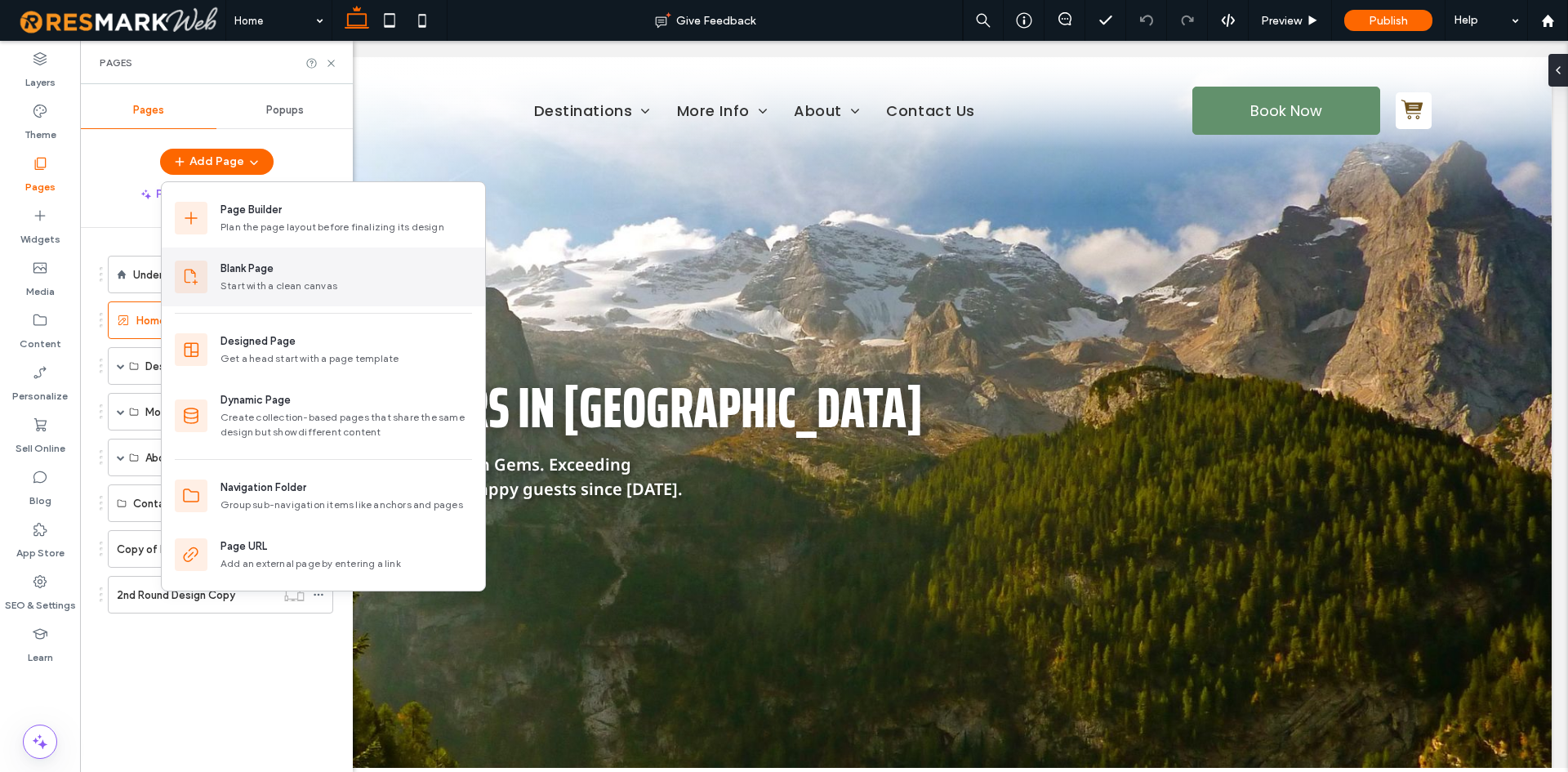
click at [313, 272] on div "Blank Page" at bounding box center [346, 269] width 252 height 16
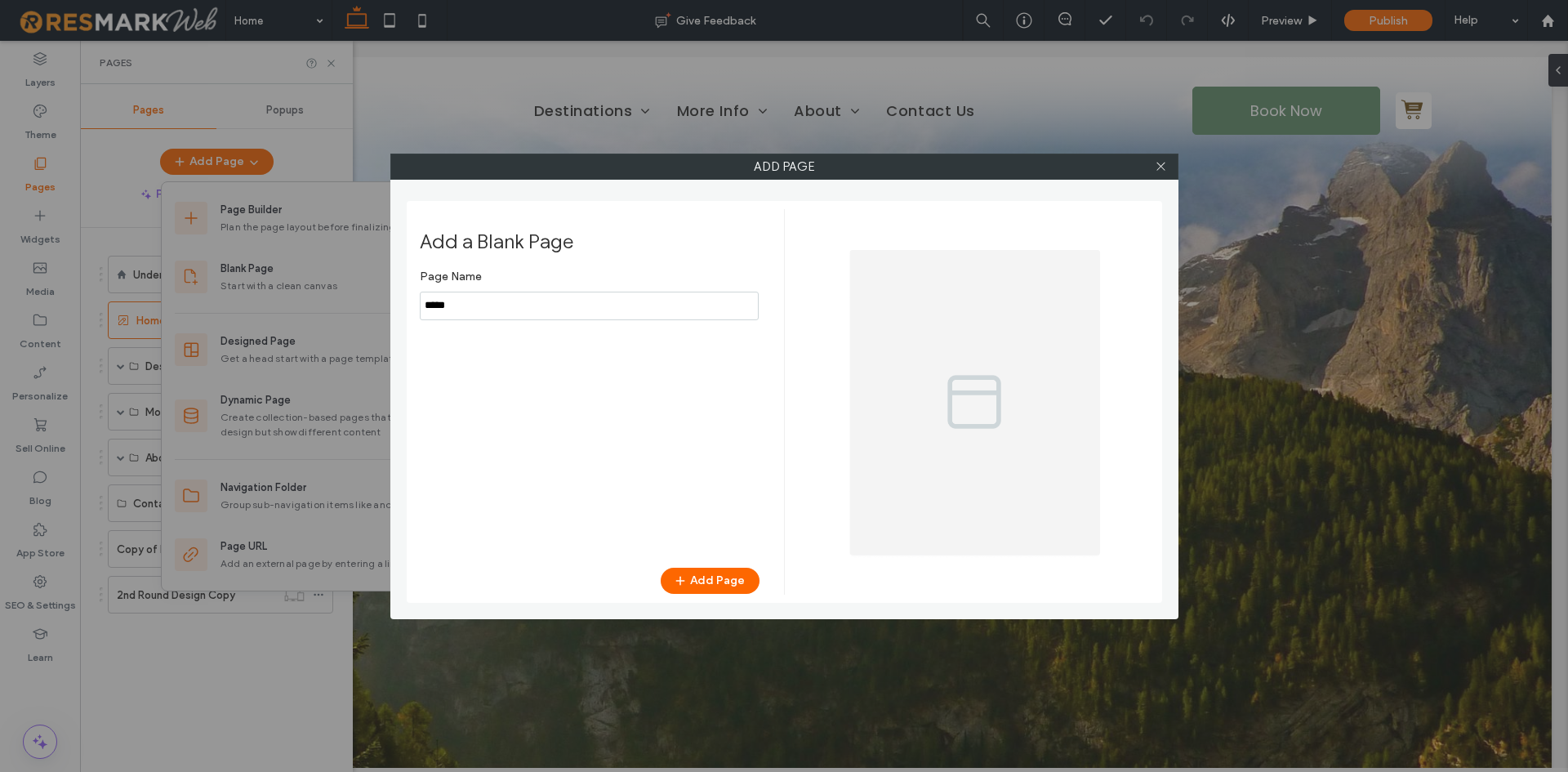
click at [526, 315] on input "notEmpty" at bounding box center [589, 305] width 339 height 29
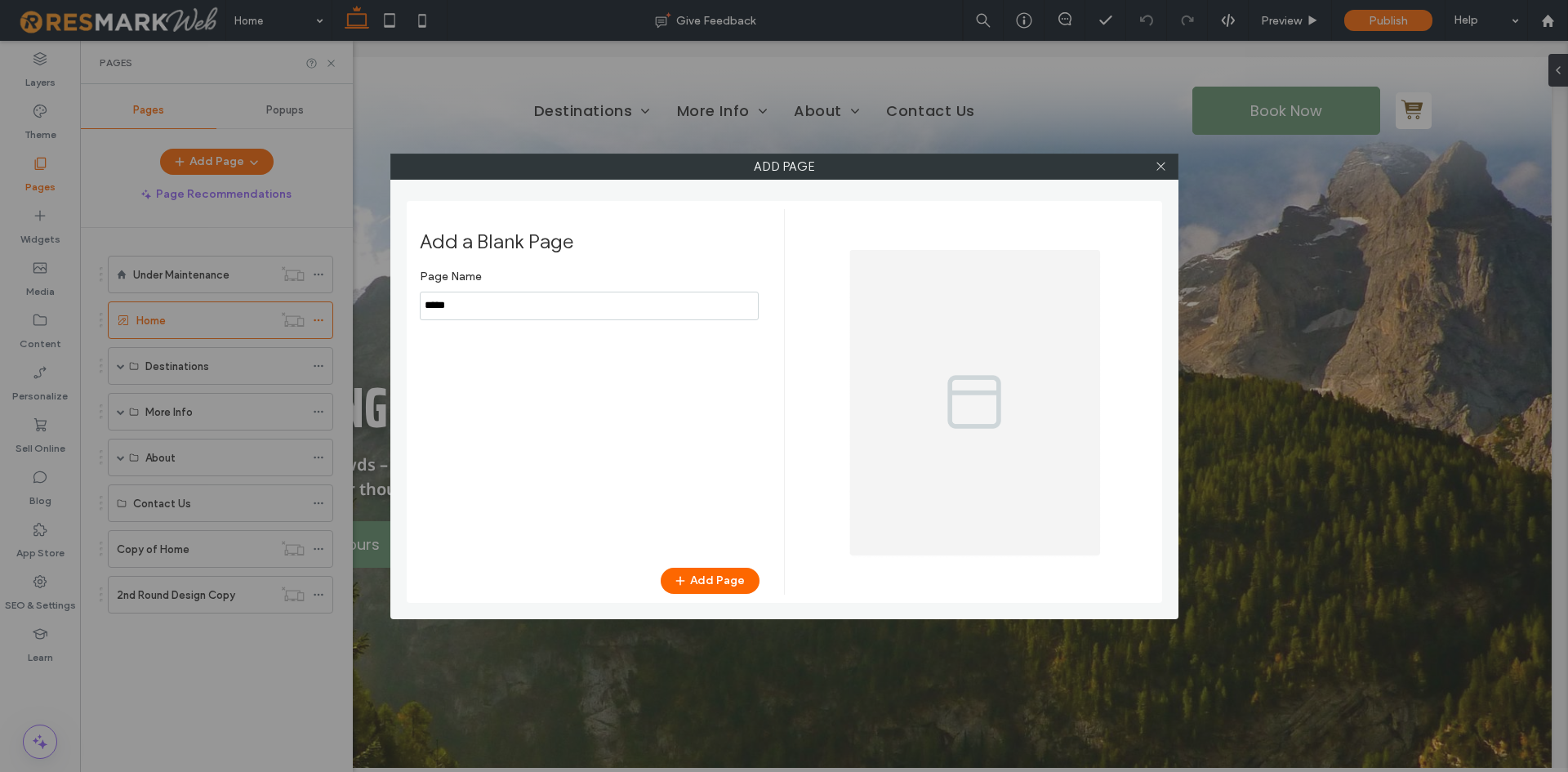
click at [526, 315] on input "notEmpty" at bounding box center [589, 305] width 339 height 29
type input "**********"
click at [715, 595] on div "Add a Blank Page Page Name Add Page" at bounding box center [784, 402] width 755 height 402
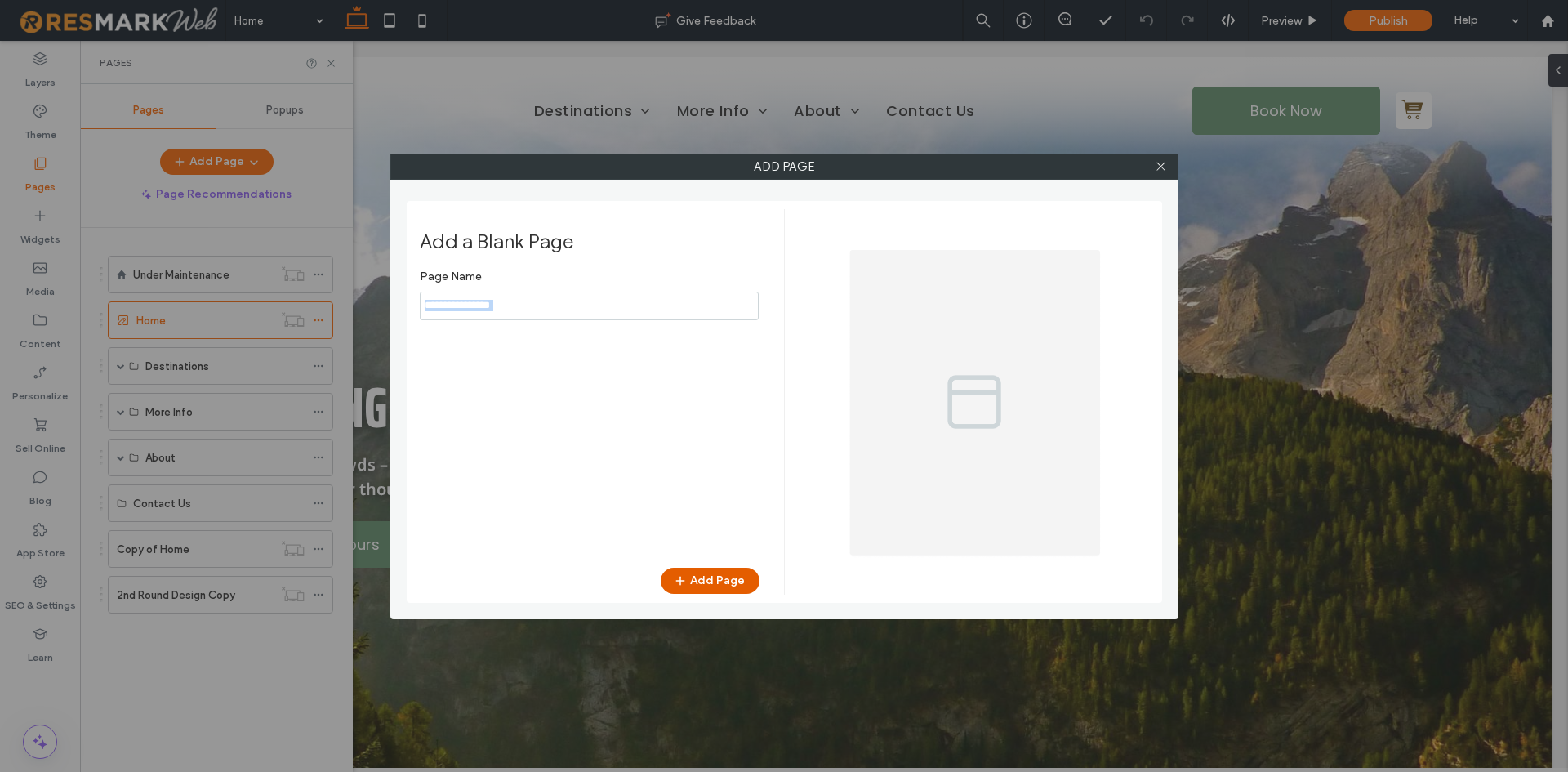
click at [702, 577] on button "Add Page" at bounding box center [709, 580] width 98 height 26
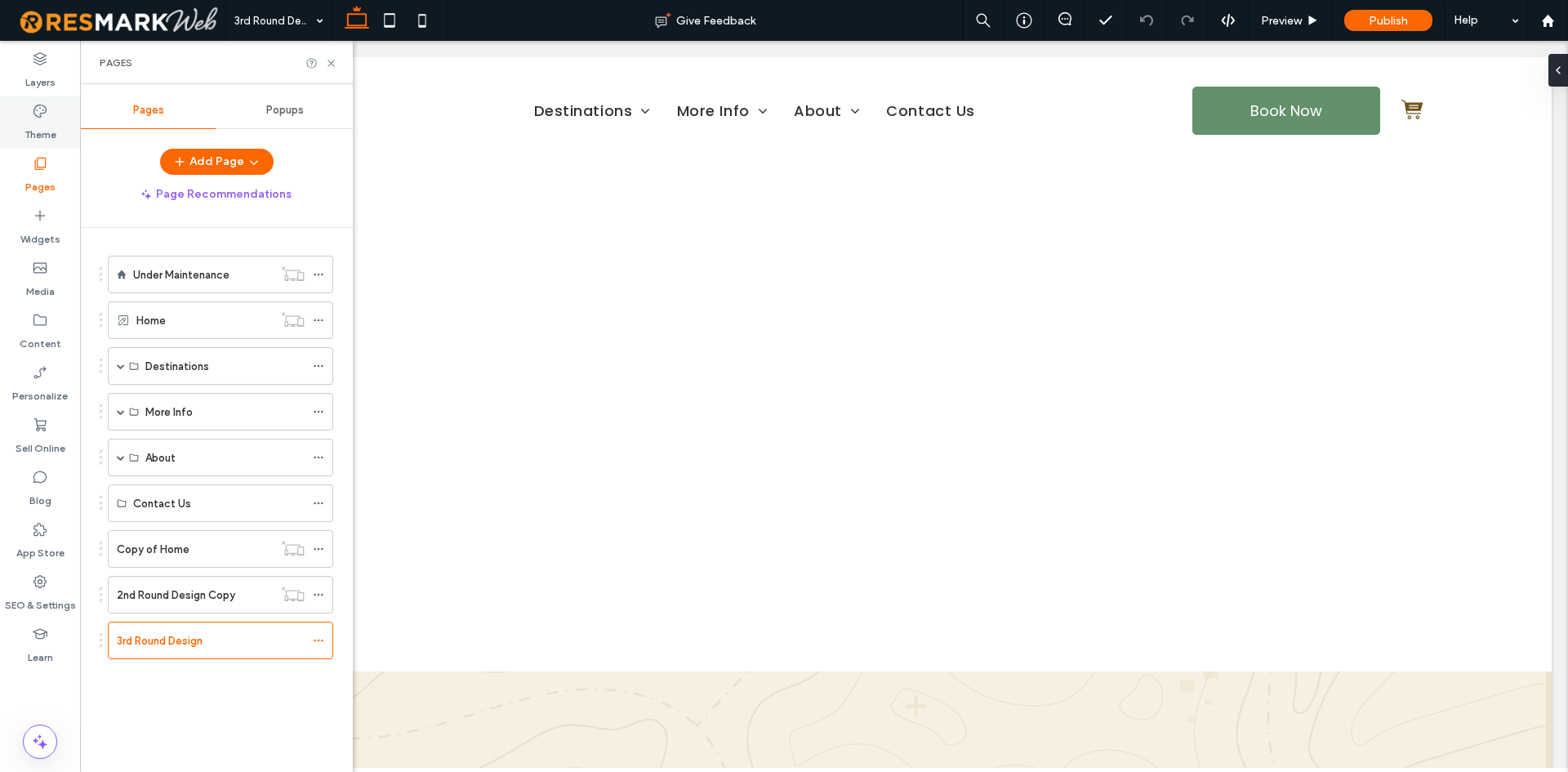
click at [71, 120] on div "Theme" at bounding box center [40, 122] width 80 height 53
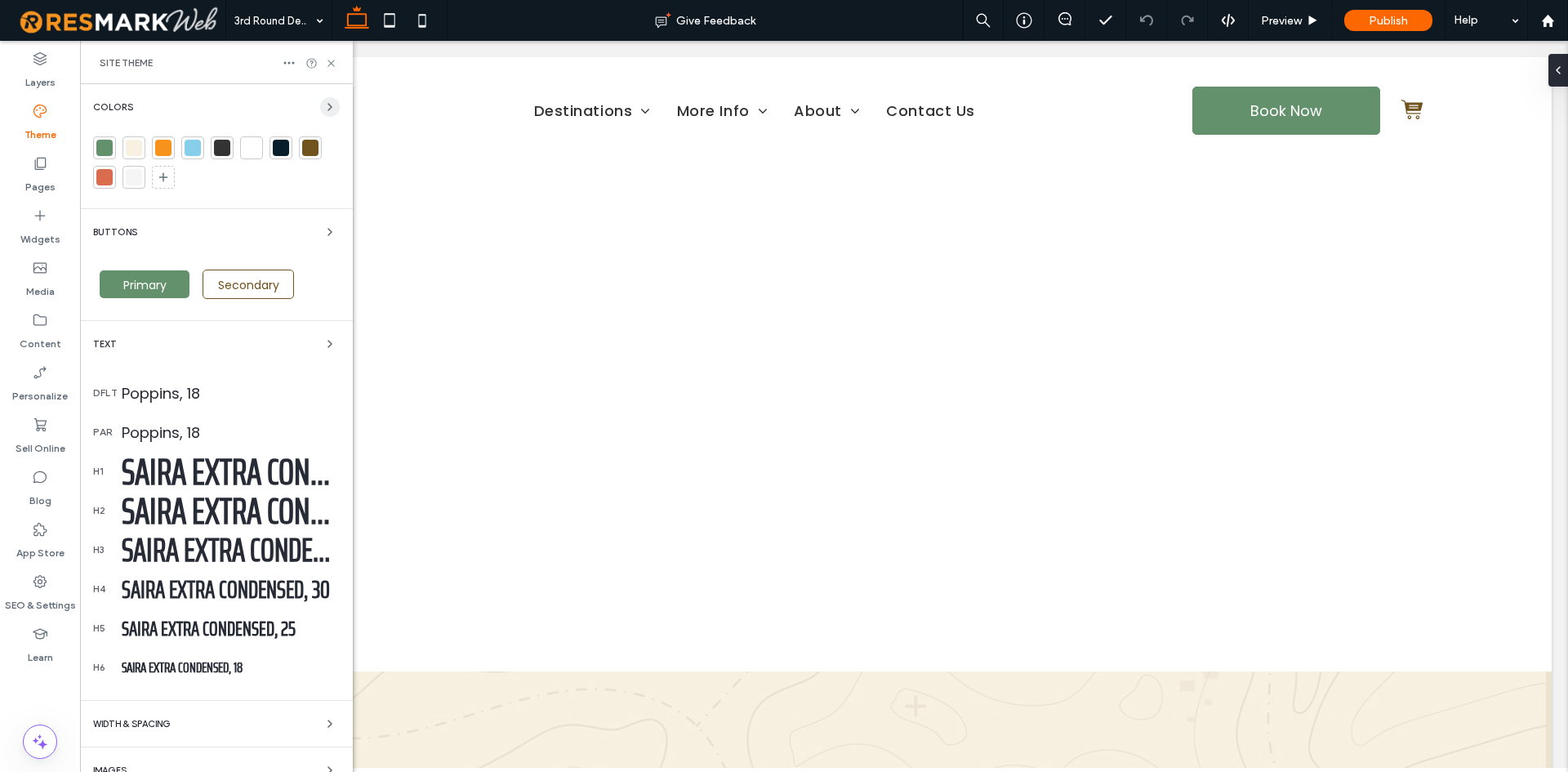
click at [325, 97] on span "button" at bounding box center [330, 107] width 20 height 20
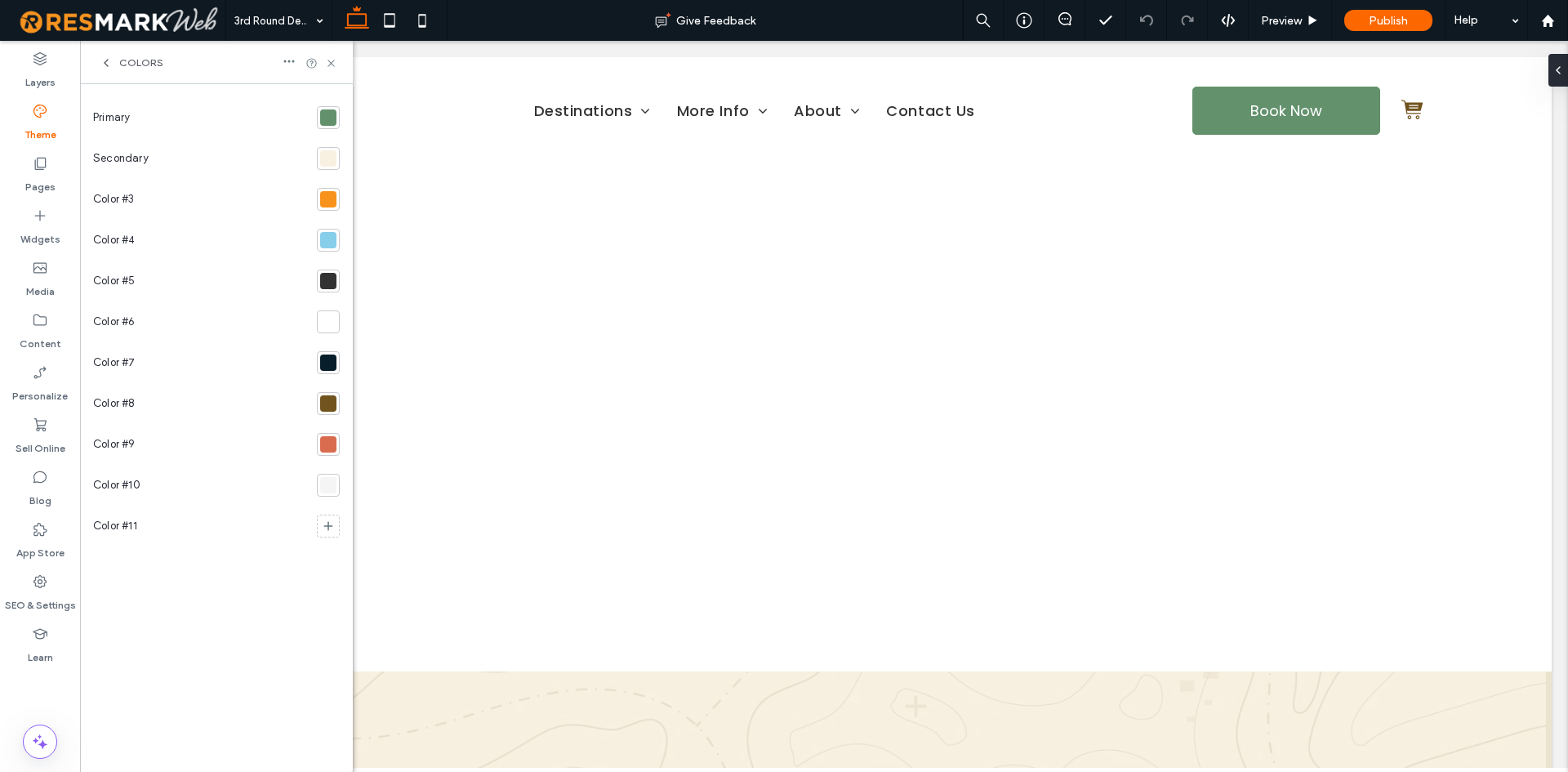
click at [330, 398] on div at bounding box center [328, 403] width 16 height 16
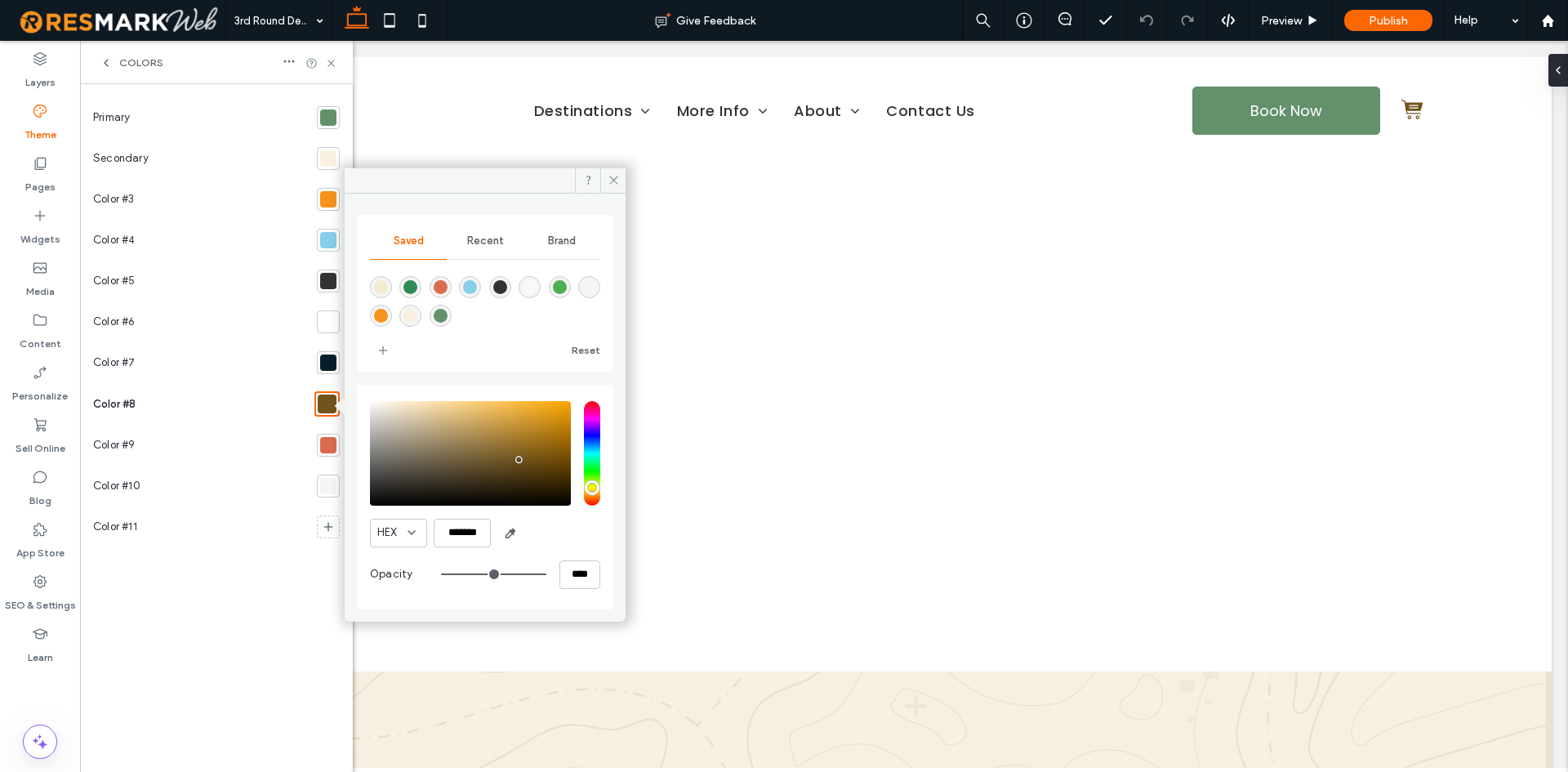
click at [566, 237] on span "Brand" at bounding box center [562, 241] width 28 height 13
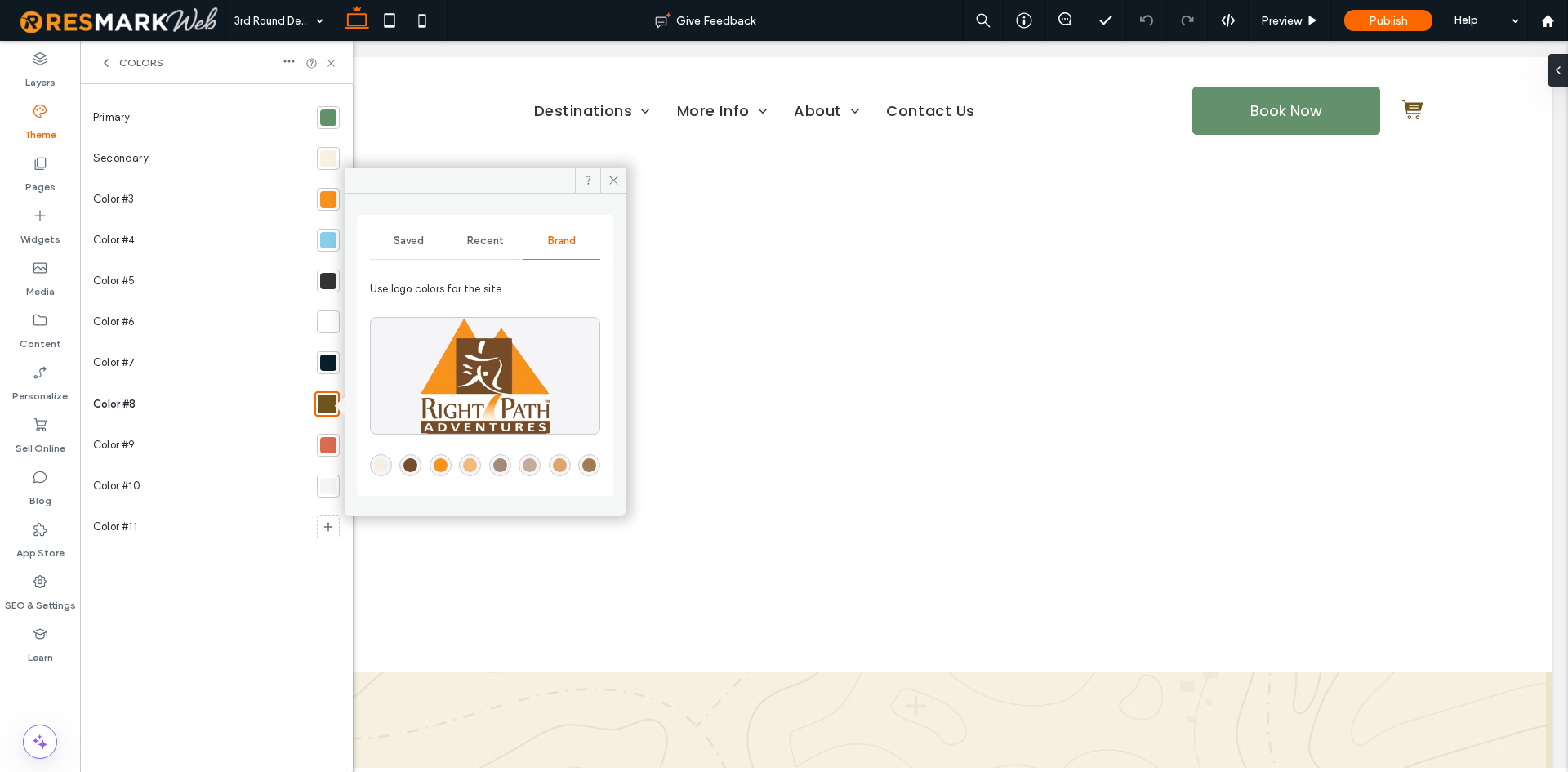
click at [486, 238] on span "Recent" at bounding box center [486, 241] width 37 height 13
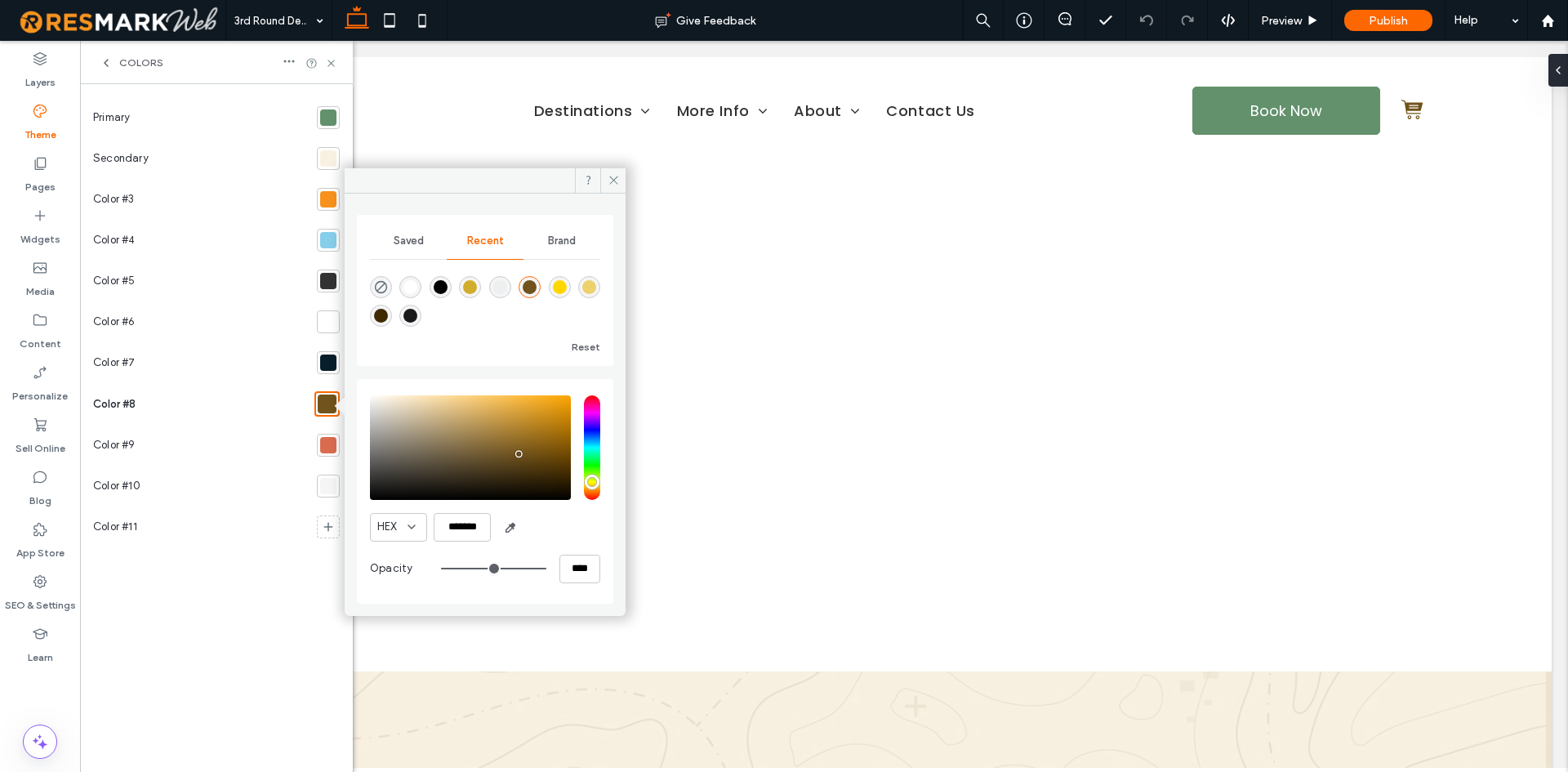
click at [409, 231] on div "Saved" at bounding box center [408, 241] width 77 height 36
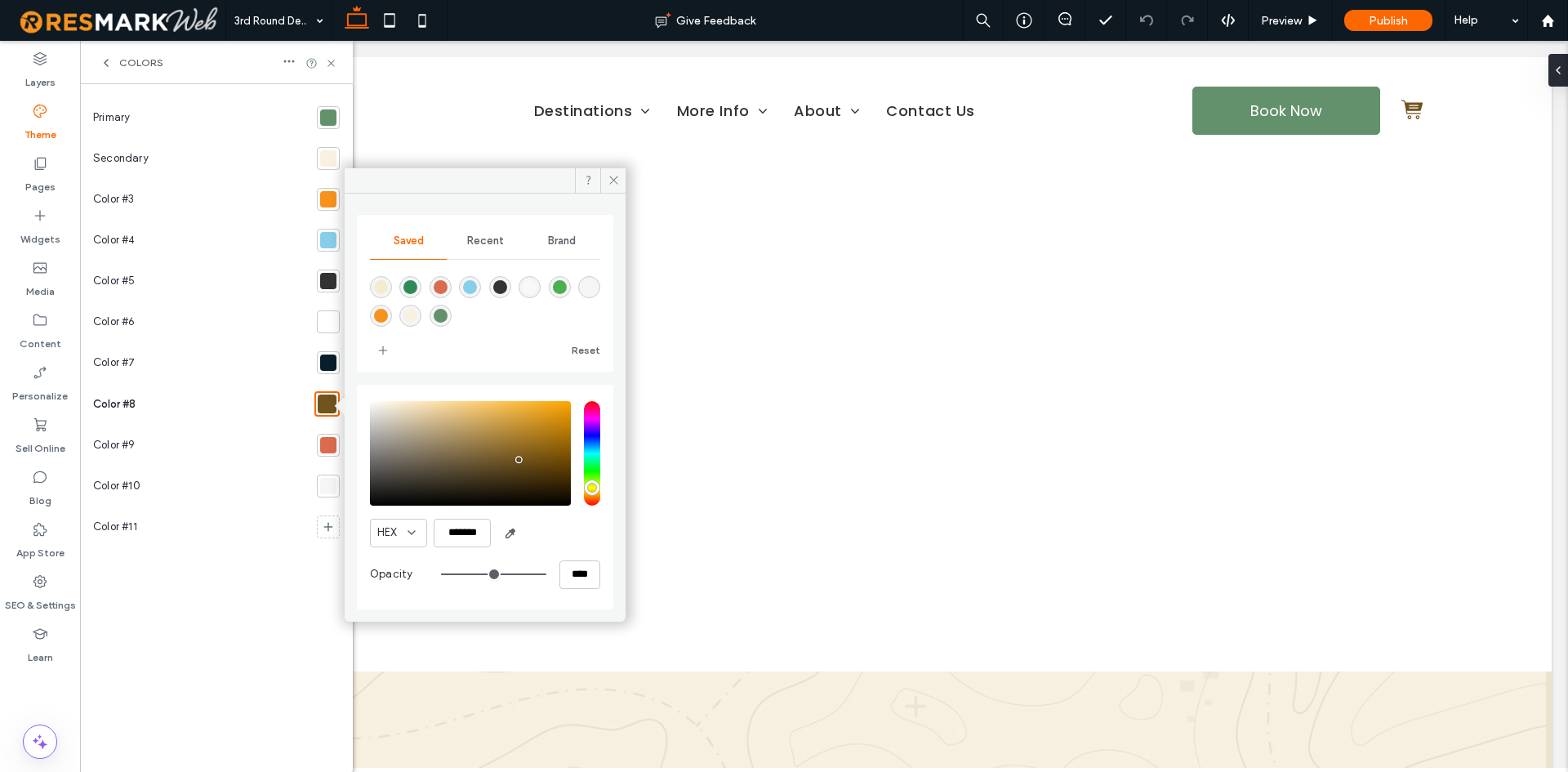
click at [459, 229] on div "Recent" at bounding box center [485, 241] width 77 height 36
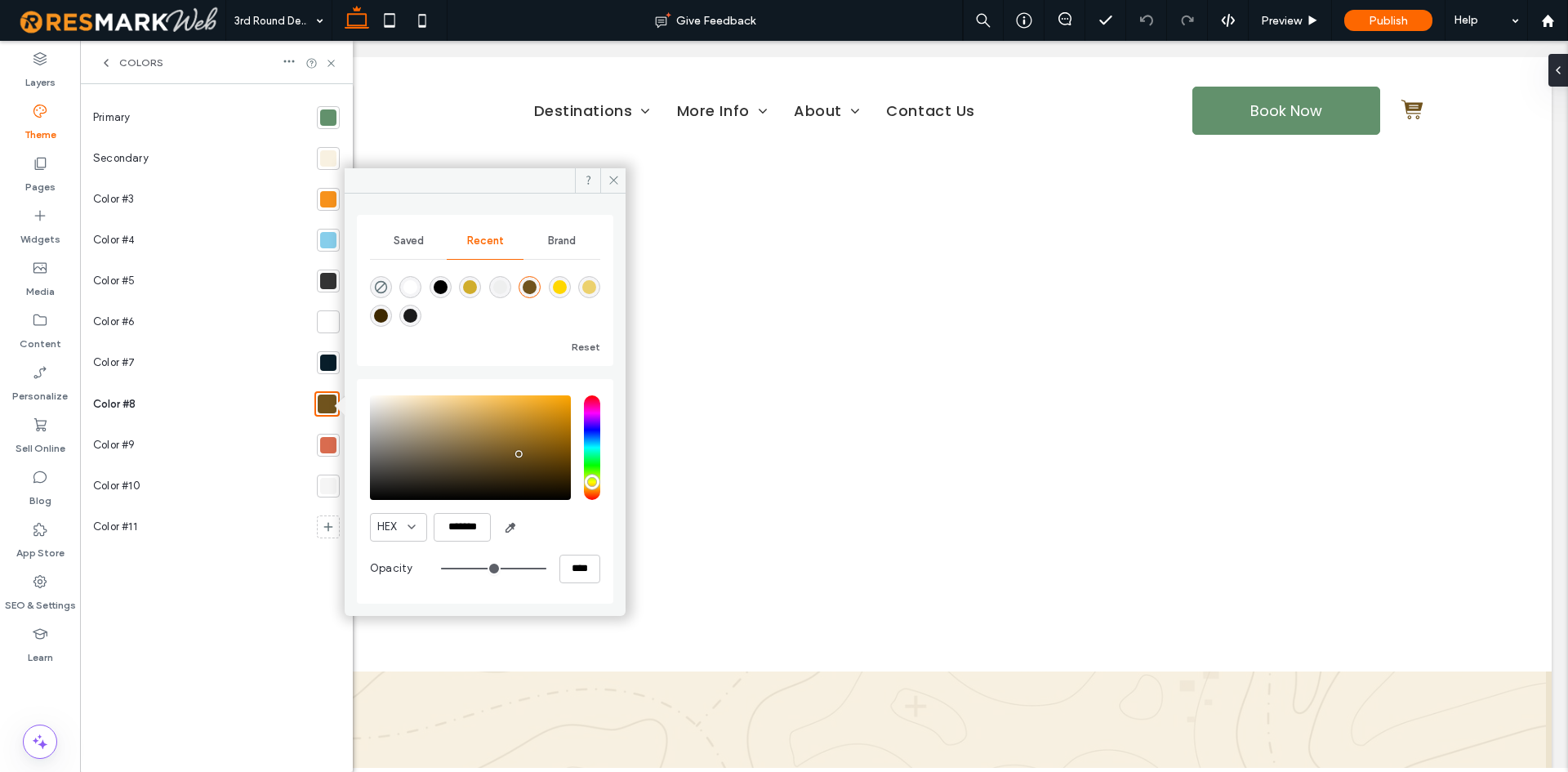
click at [473, 282] on div "rgba(208, 173, 44, 1)" at bounding box center [470, 288] width 14 height 14
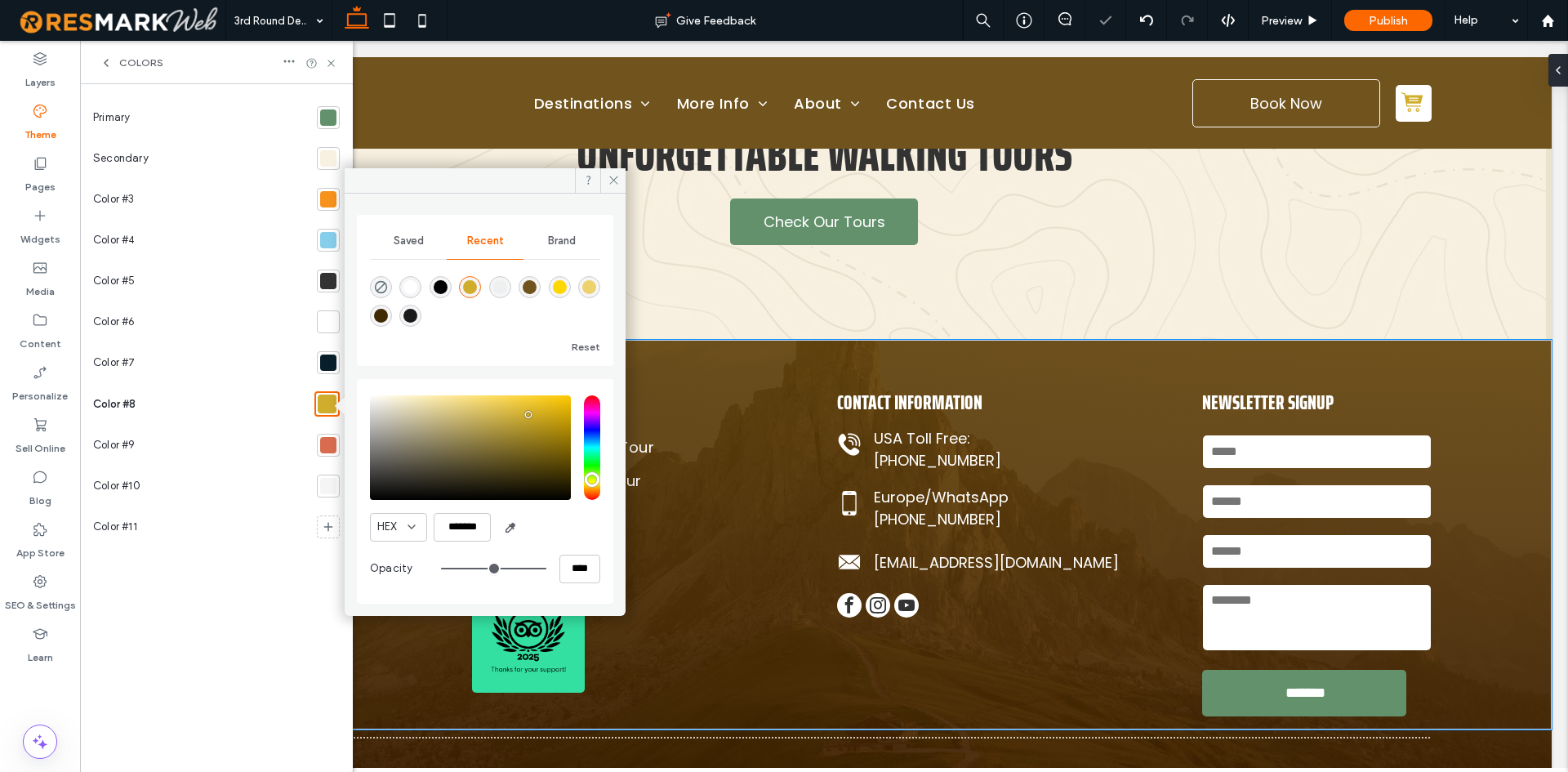
scroll to position [815, 0]
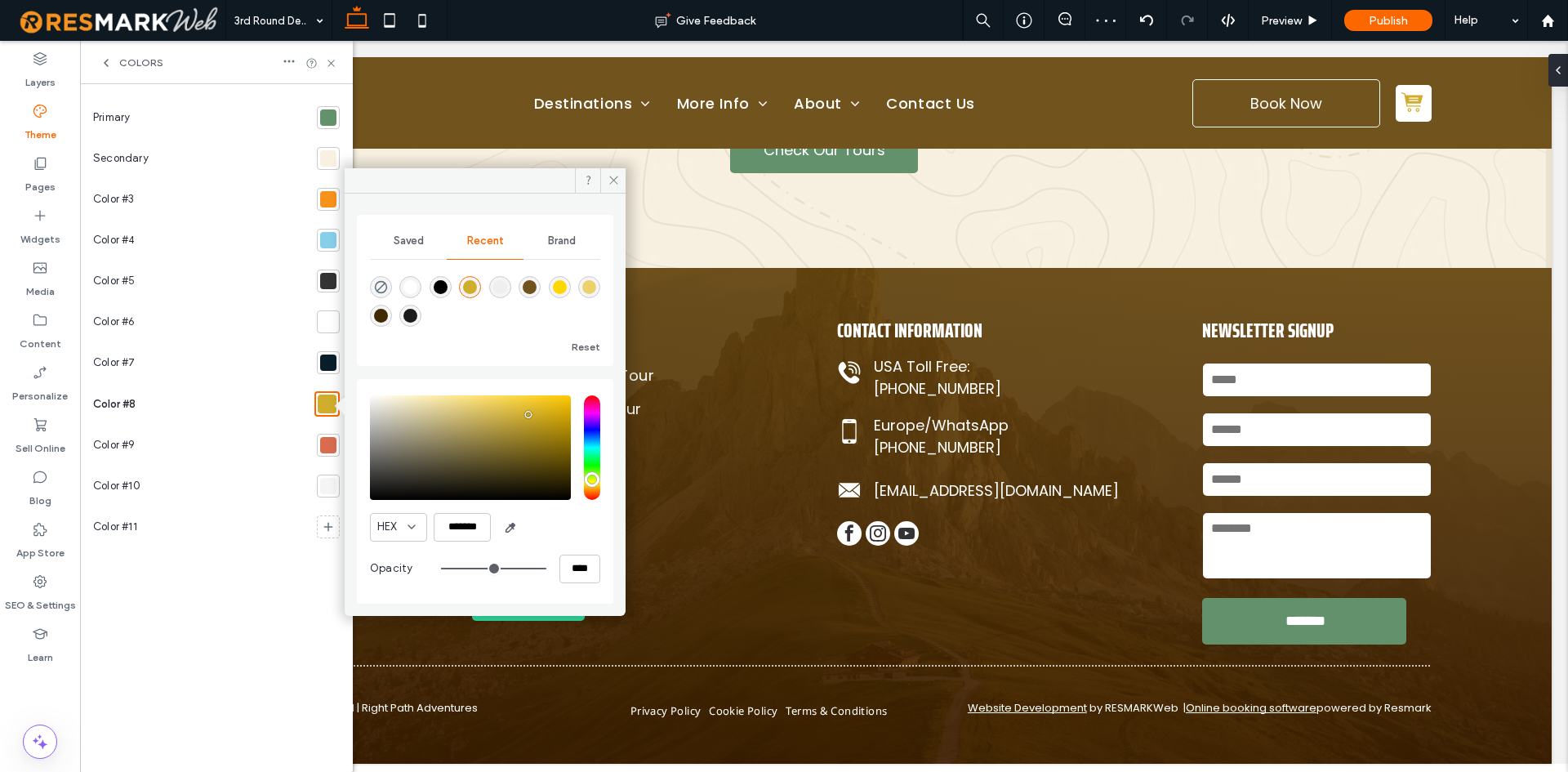
click at [593, 290] on div "rgba(236, 209, 109, 1)" at bounding box center [589, 288] width 14 height 14
click at [472, 287] on div "rgba(208, 173, 44, 1)" at bounding box center [470, 288] width 14 height 14
click at [596, 290] on div "rgba(236, 209, 109, 1)" at bounding box center [589, 287] width 22 height 22
type input "*******"
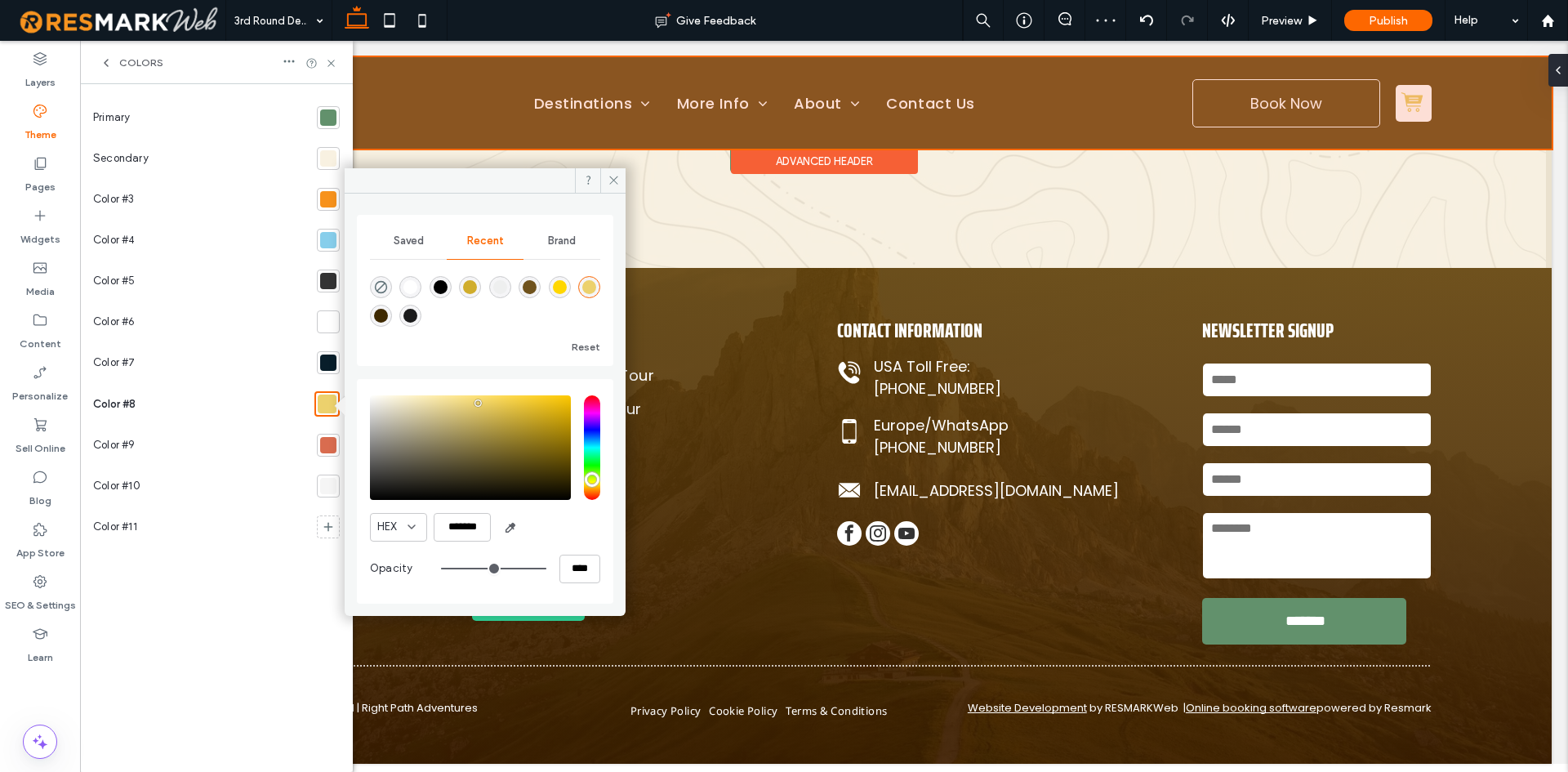
click at [799, 155] on div "Advanced Header" at bounding box center [825, 160] width 187 height 25
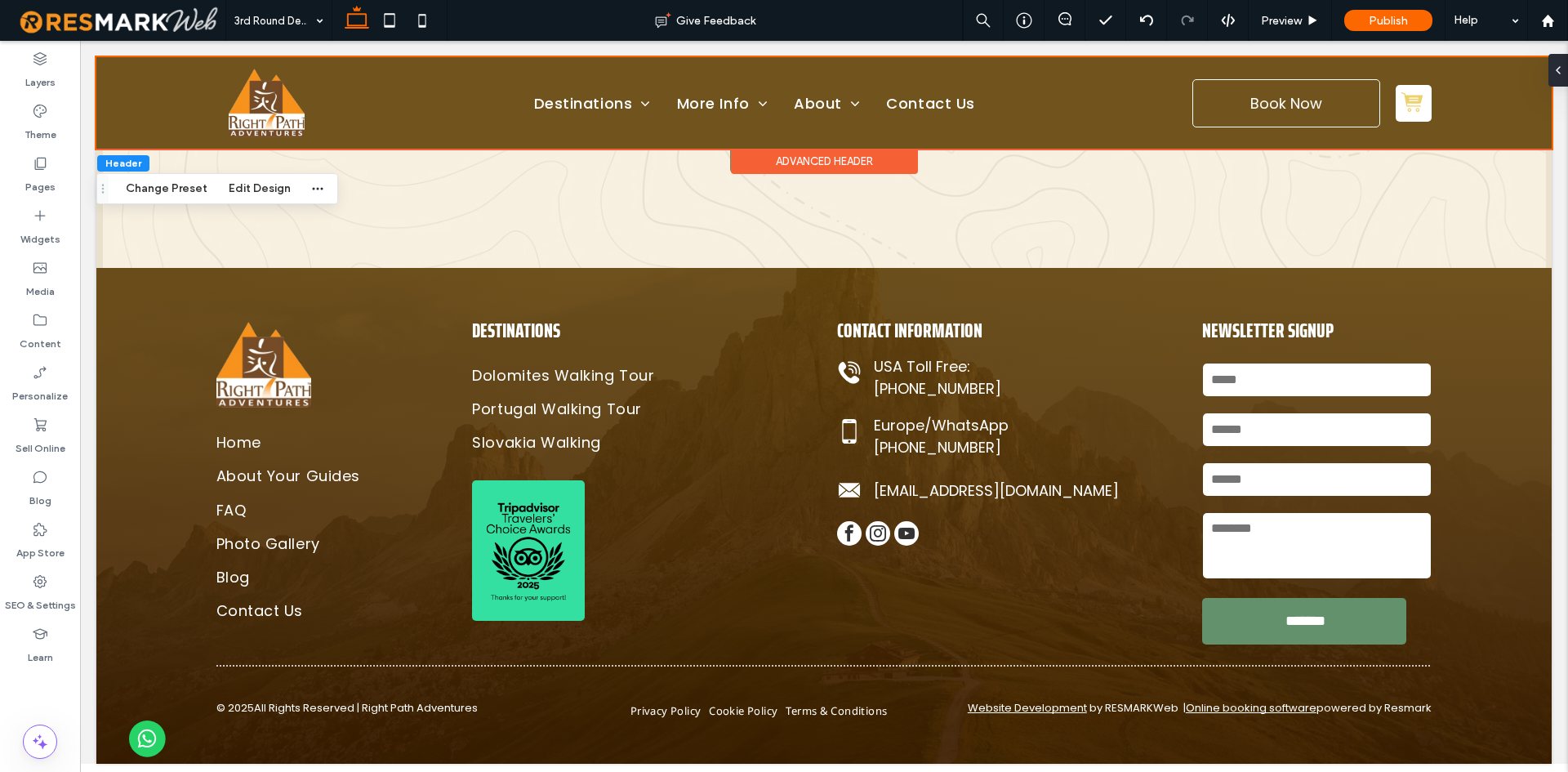
click at [773, 159] on div "Advanced Header" at bounding box center [825, 160] width 187 height 25
click at [260, 193] on button "Edit Design" at bounding box center [260, 189] width 84 height 20
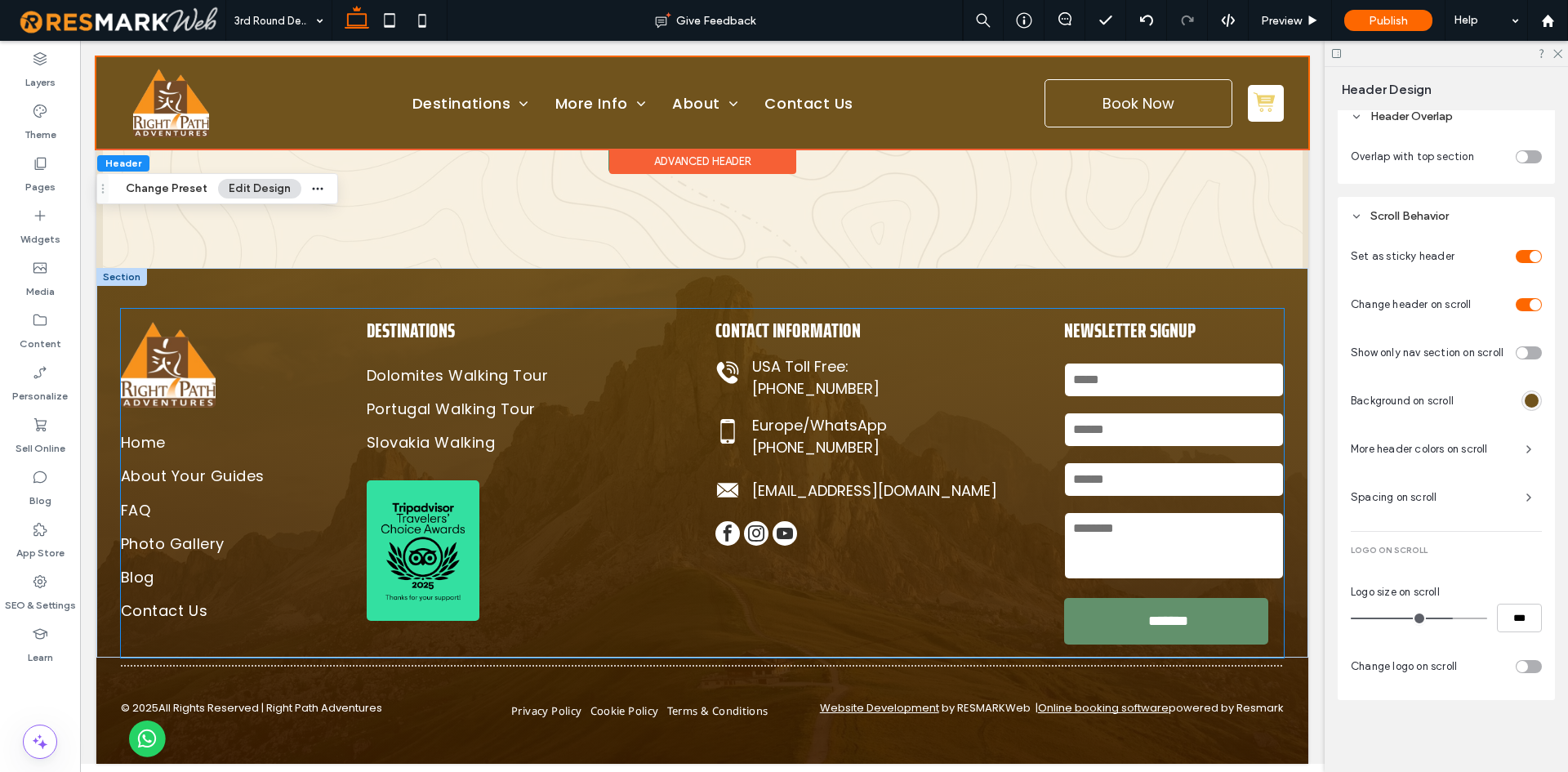
scroll to position [616, 0]
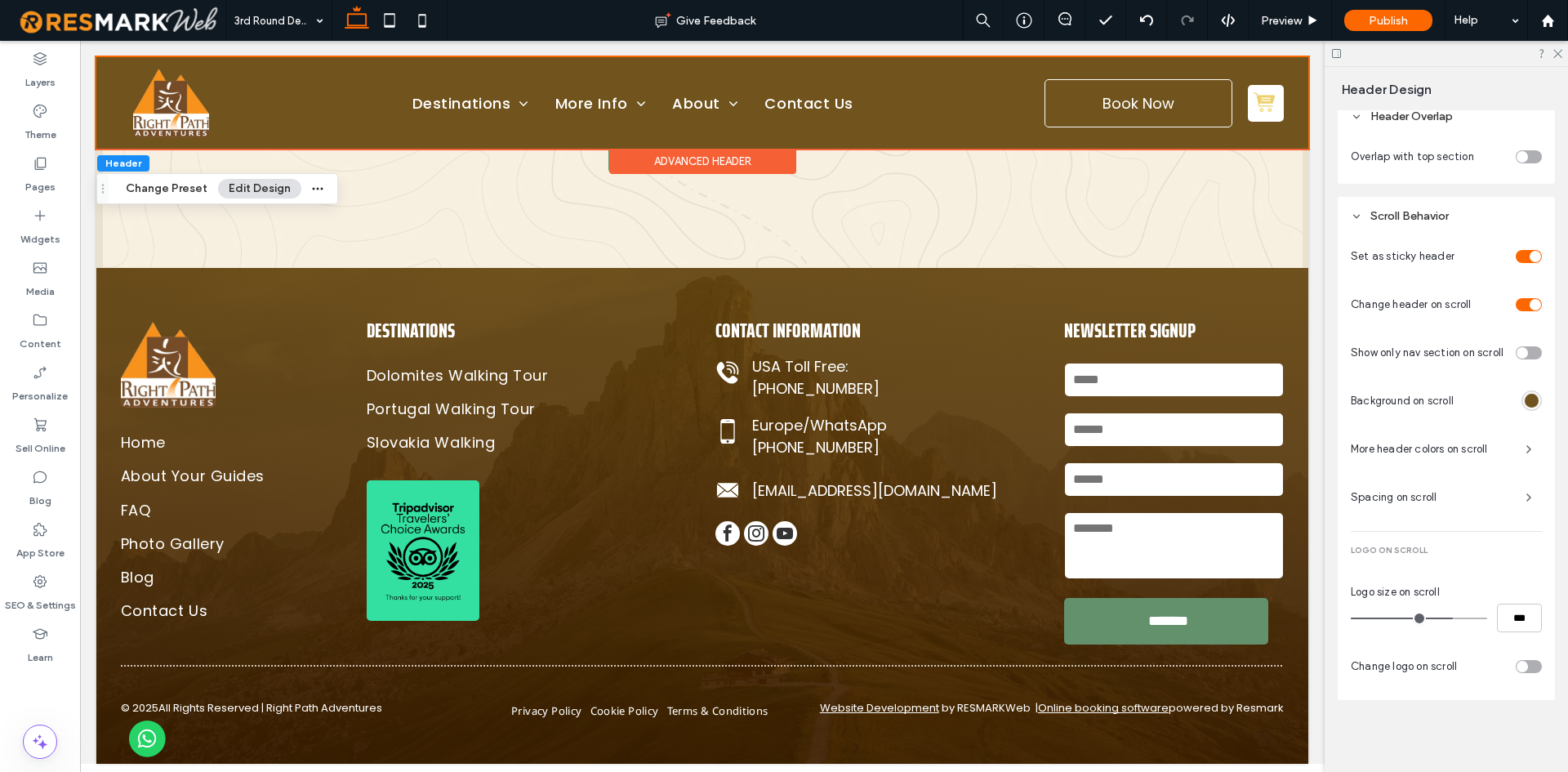
click at [1529, 398] on div "rgba(112, 83, 29, 1)" at bounding box center [1531, 401] width 14 height 14
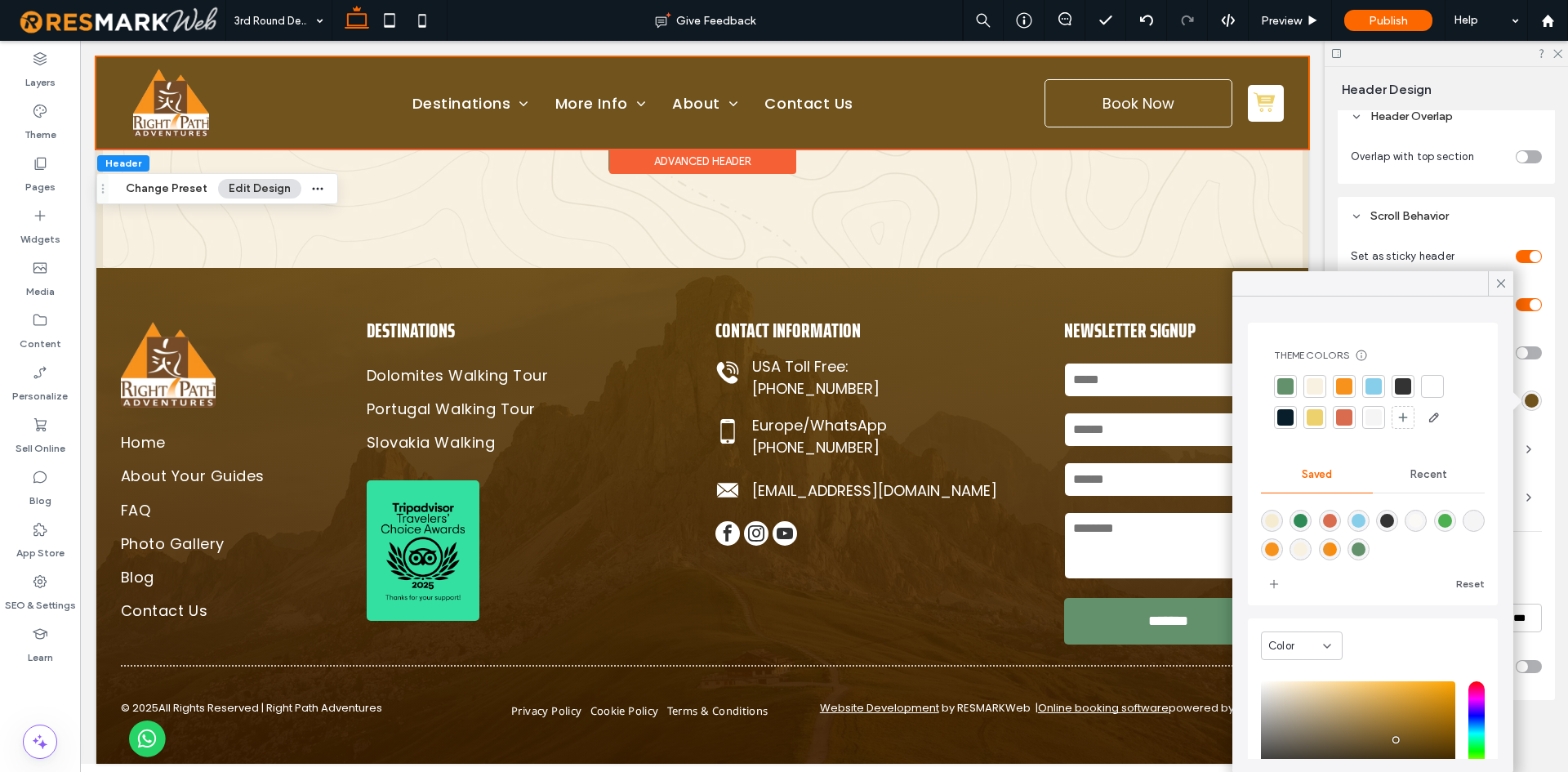
click at [1433, 481] on span "Recent" at bounding box center [1429, 474] width 37 height 13
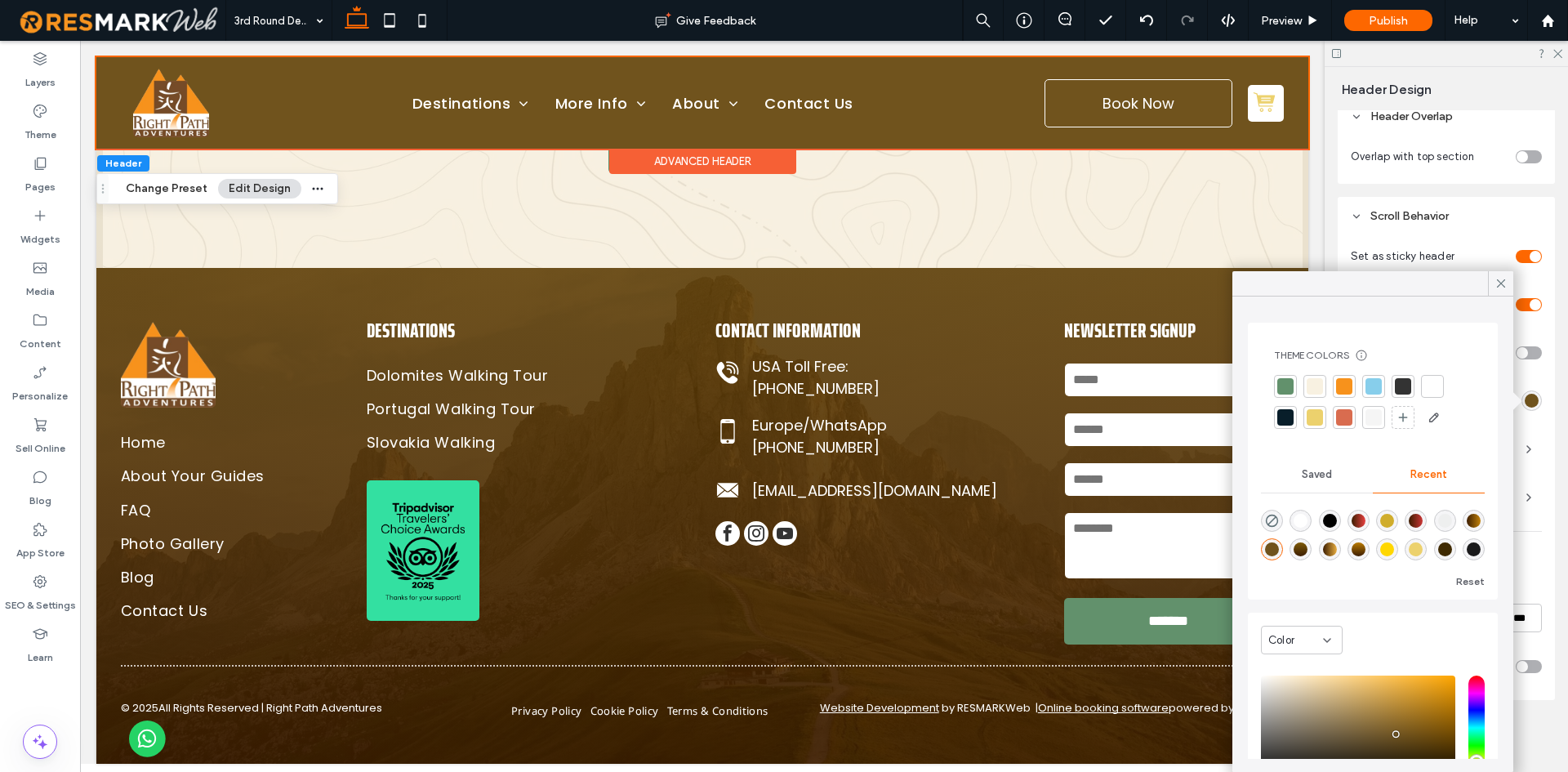
click at [1319, 494] on div "Reset" at bounding box center [1372, 542] width 224 height 97
click at [1324, 485] on div "Saved" at bounding box center [1316, 475] width 111 height 36
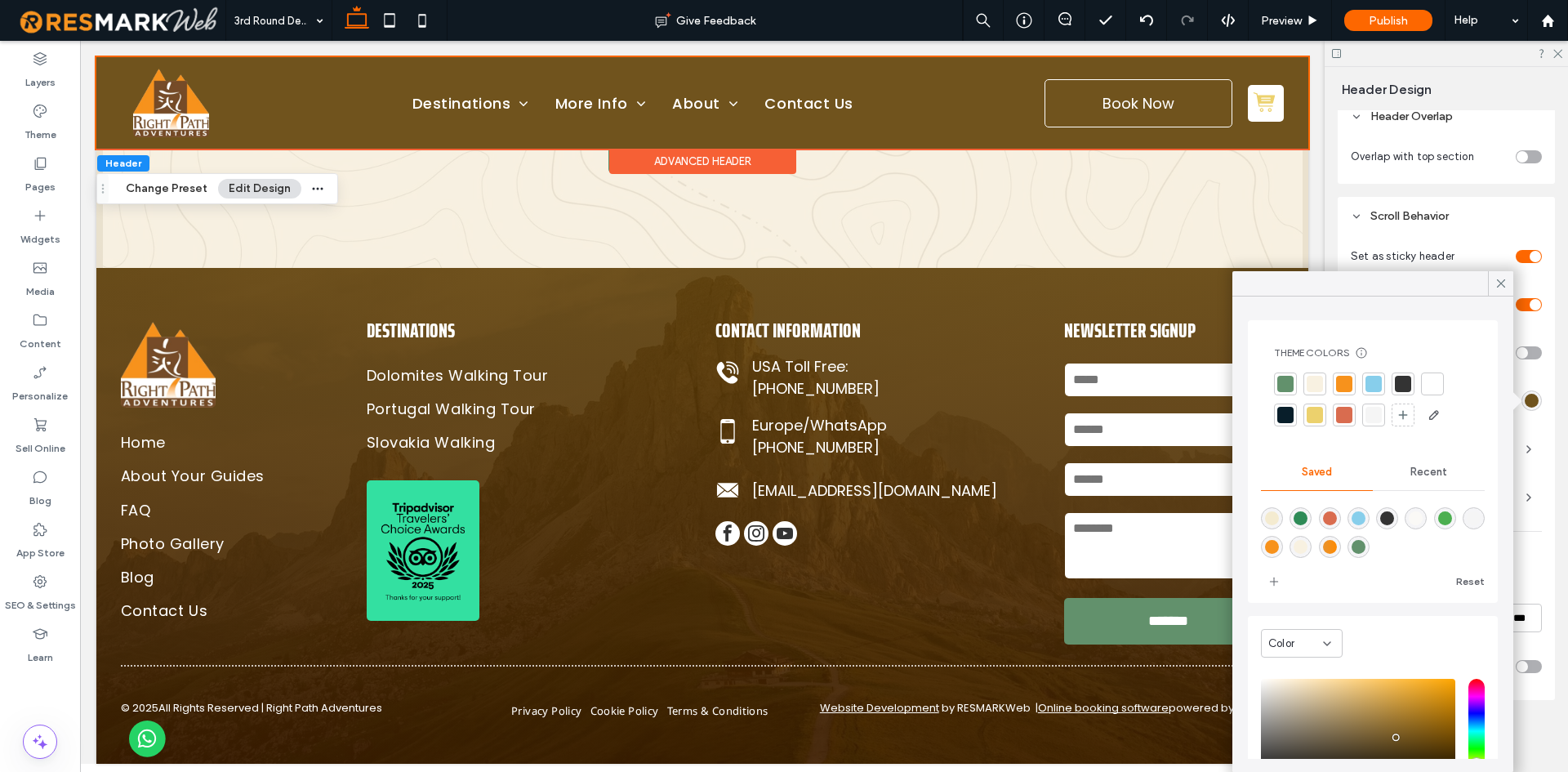
scroll to position [0, 0]
click at [1315, 413] on div at bounding box center [1314, 417] width 16 height 16
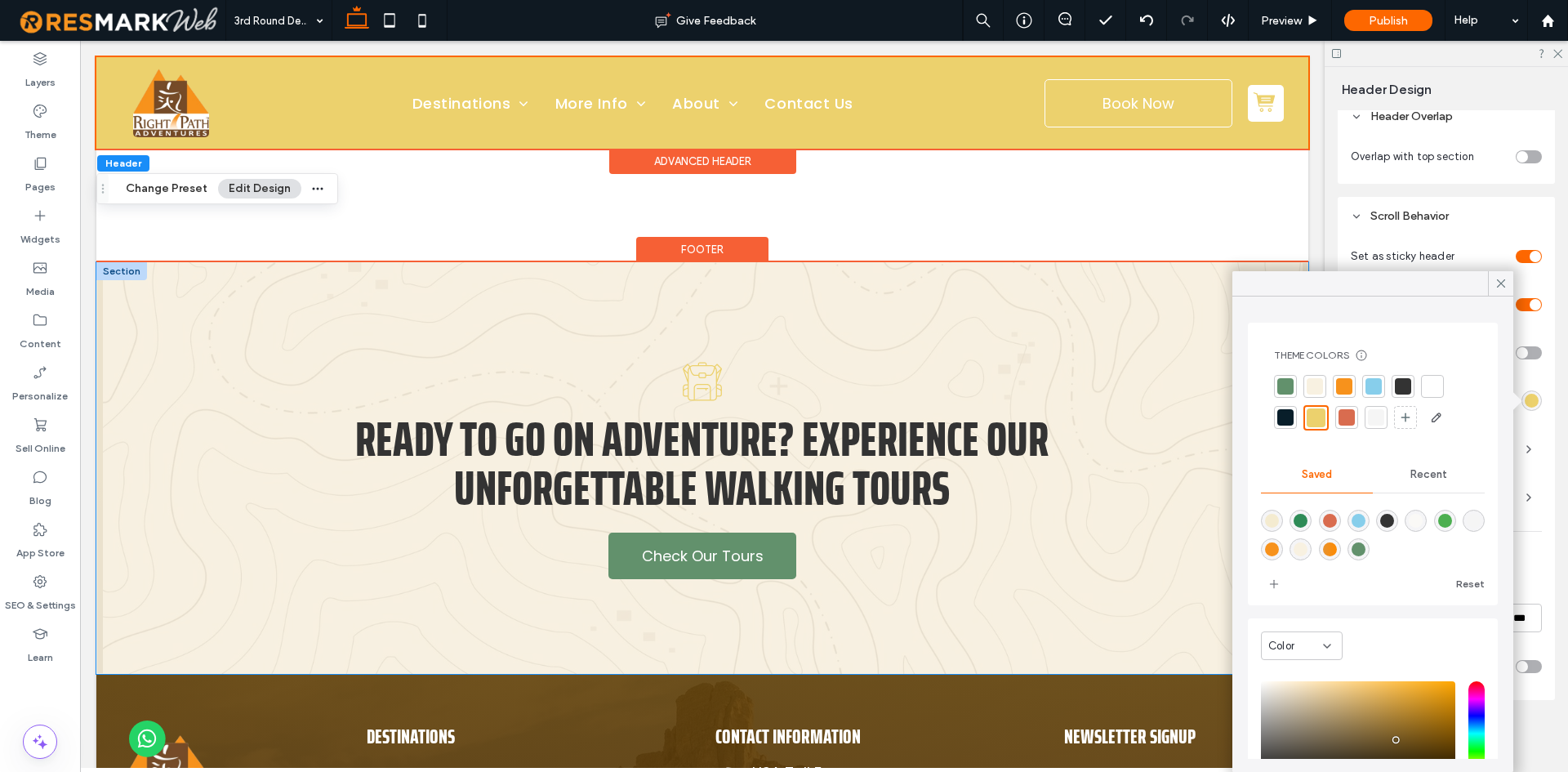
scroll to position [408, 0]
click at [713, 249] on div "Footer" at bounding box center [701, 250] width 132 height 25
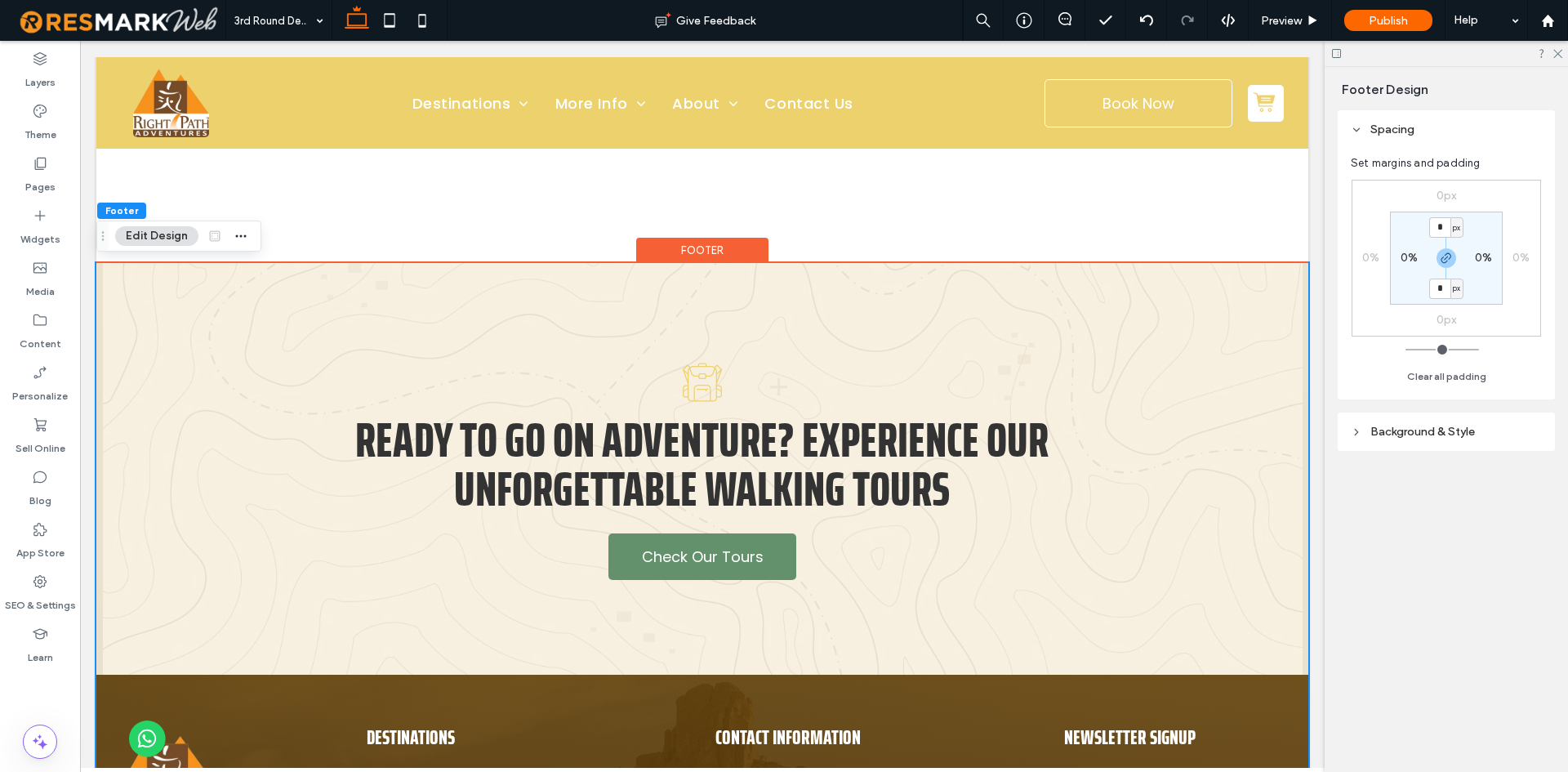
click at [1429, 426] on span "Background & Style" at bounding box center [1422, 432] width 104 height 14
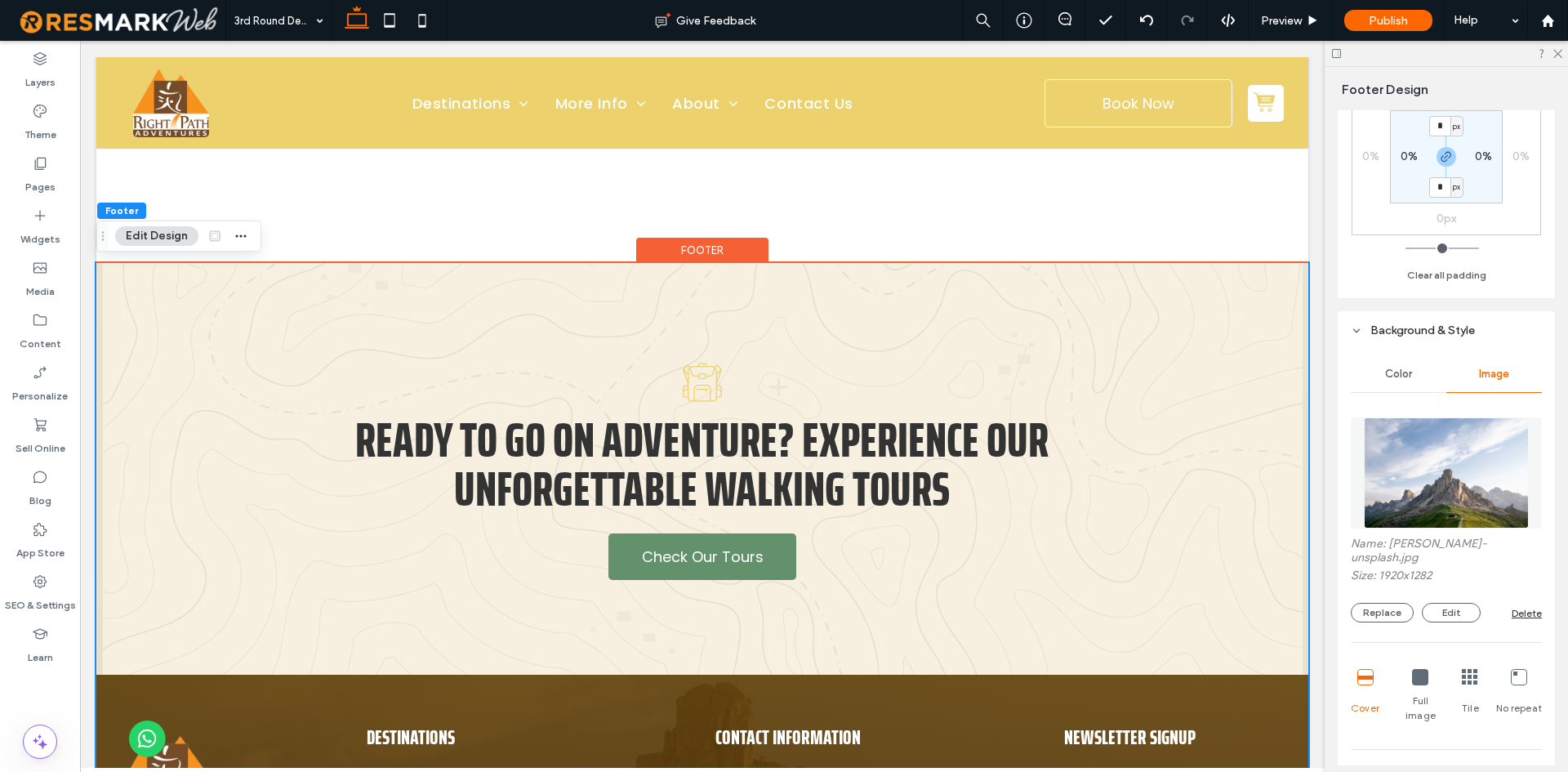
scroll to position [245, 0]
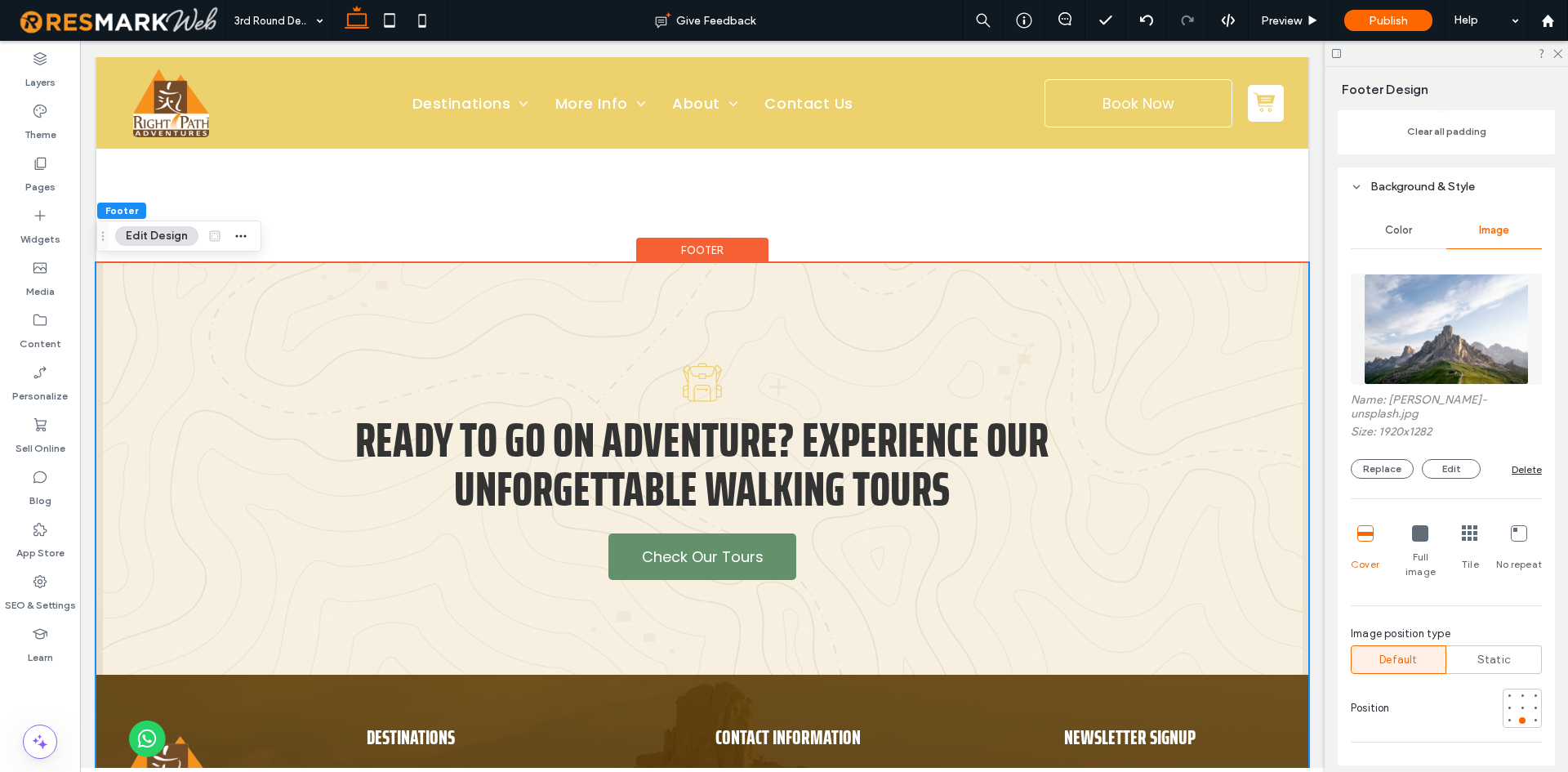
click at [1515, 476] on div "Replace Edit Delete" at bounding box center [1447, 469] width 191 height 20
click at [1515, 472] on div "Delete" at bounding box center [1526, 469] width 30 height 12
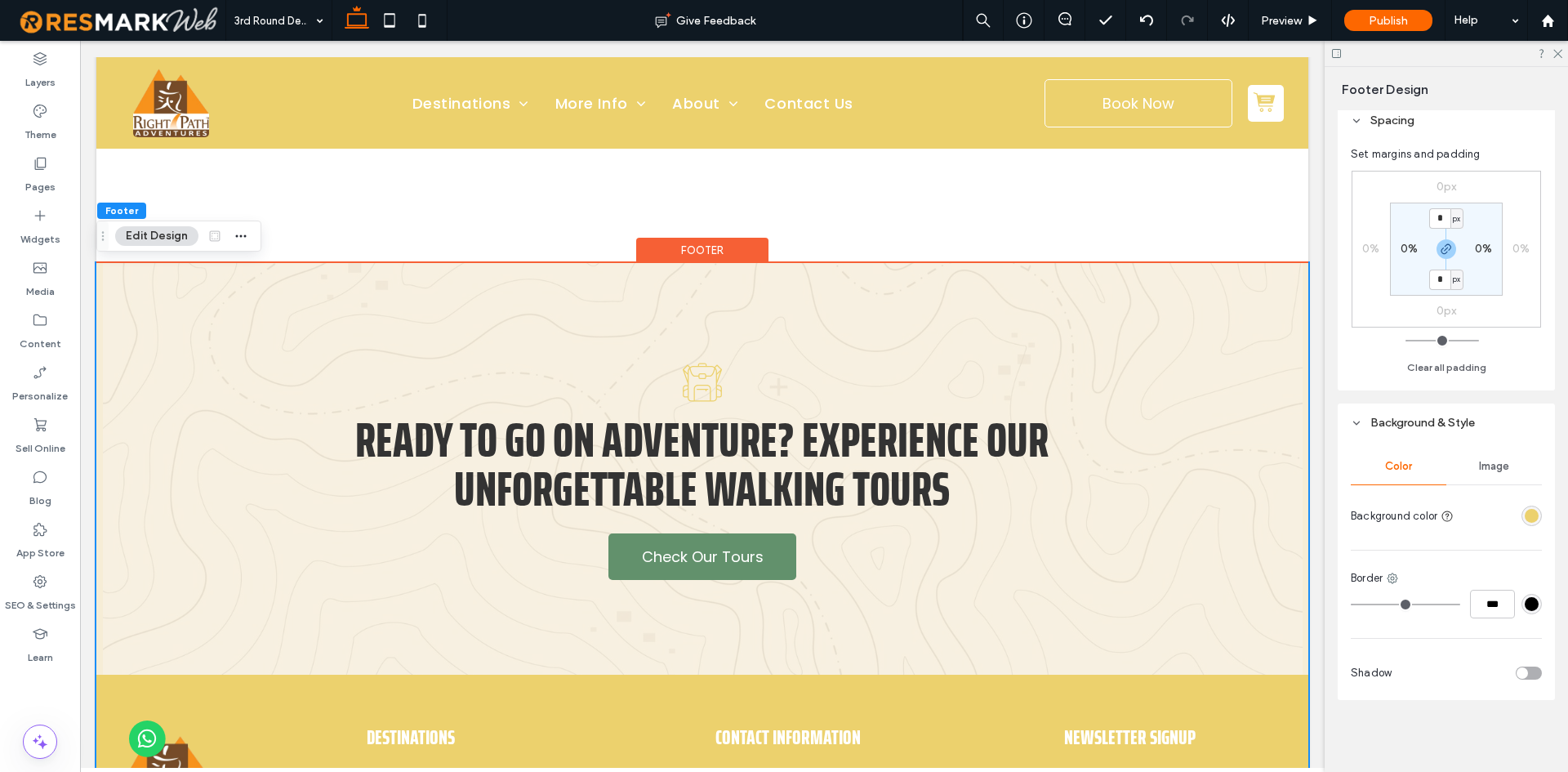
click at [1524, 509] on div "rgba(236, 209, 109, 1)" at bounding box center [1531, 515] width 14 height 14
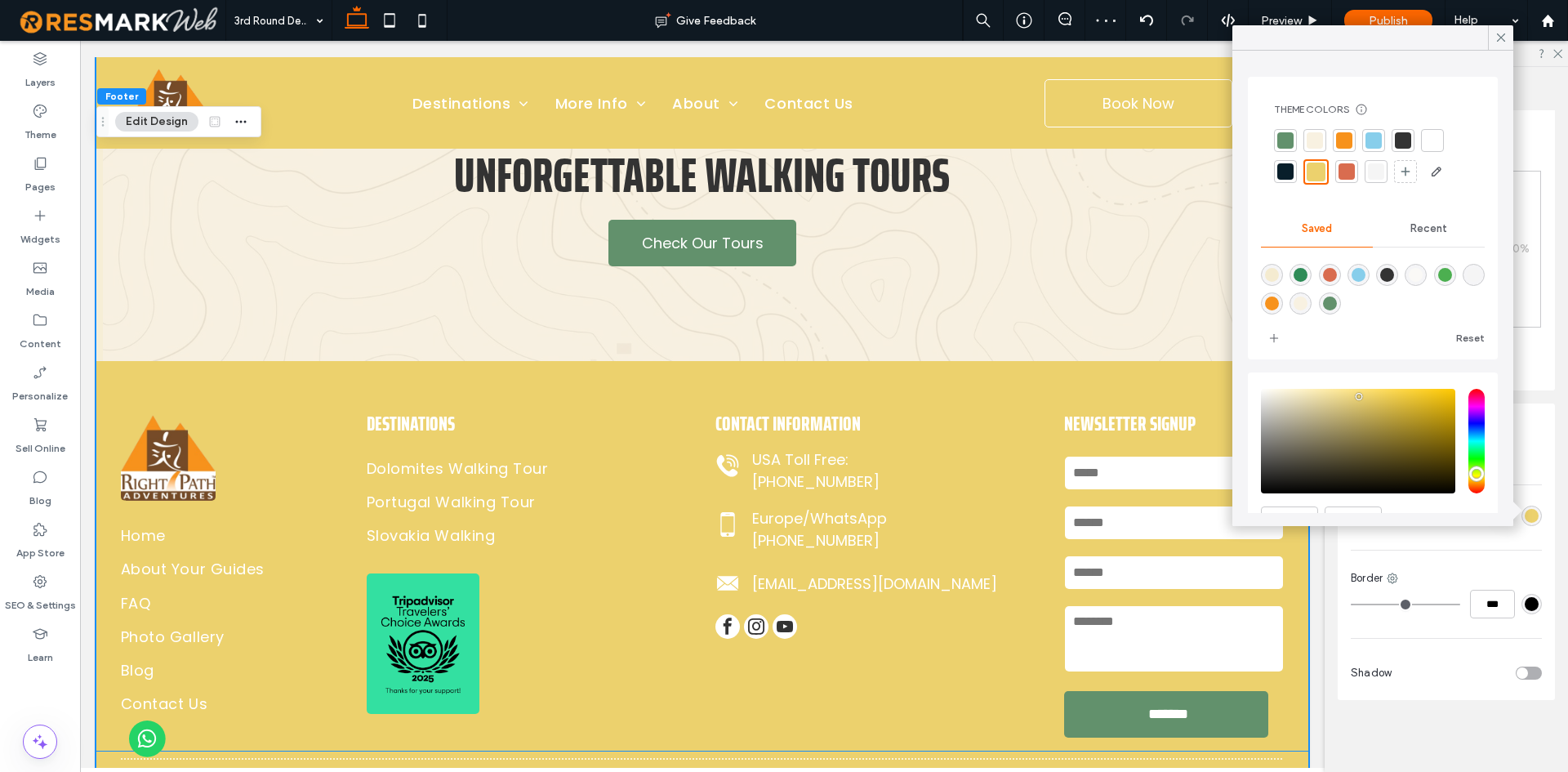
scroll to position [570, 0]
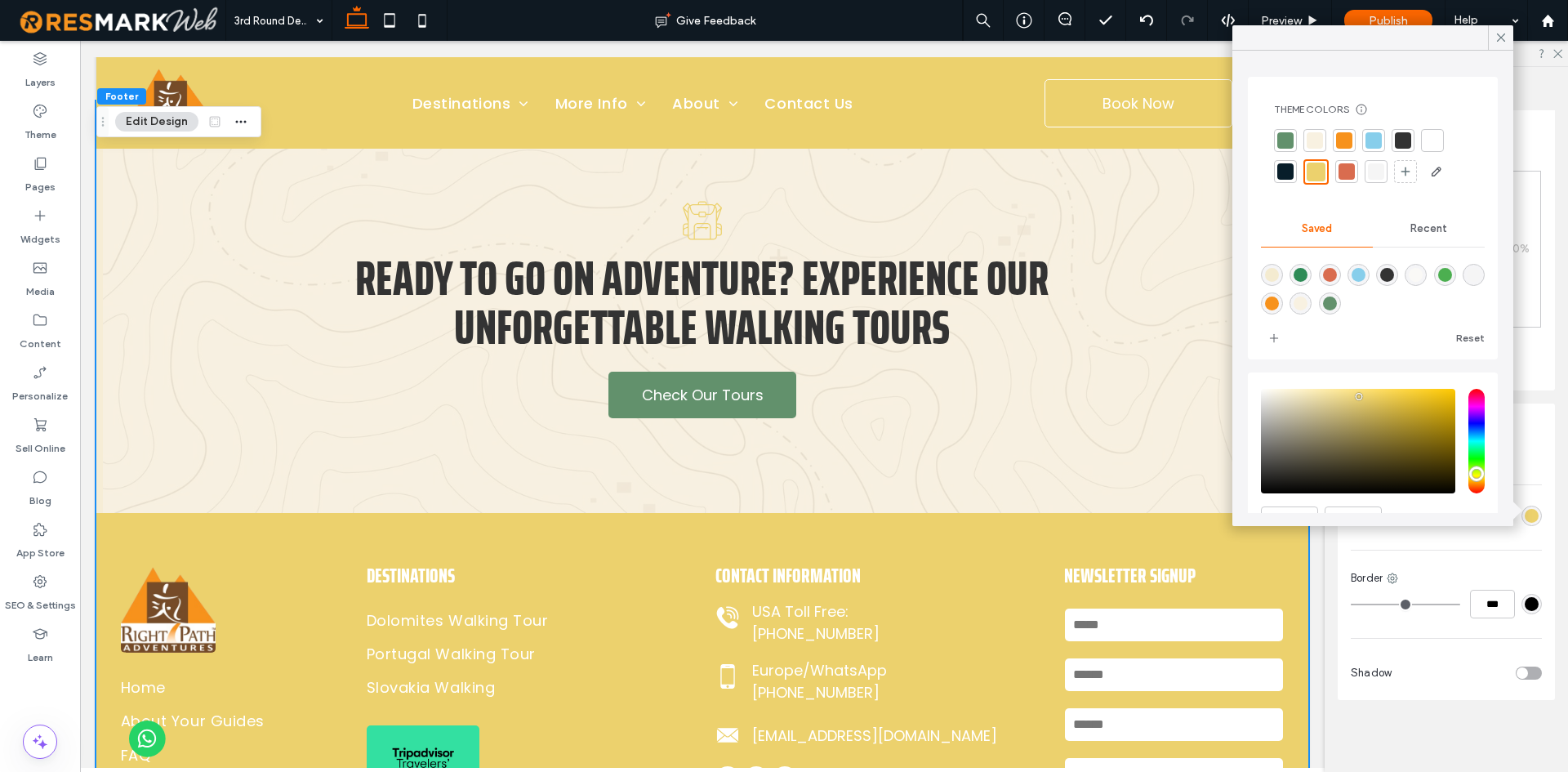
click at [1415, 240] on div "Recent" at bounding box center [1429, 229] width 111 height 36
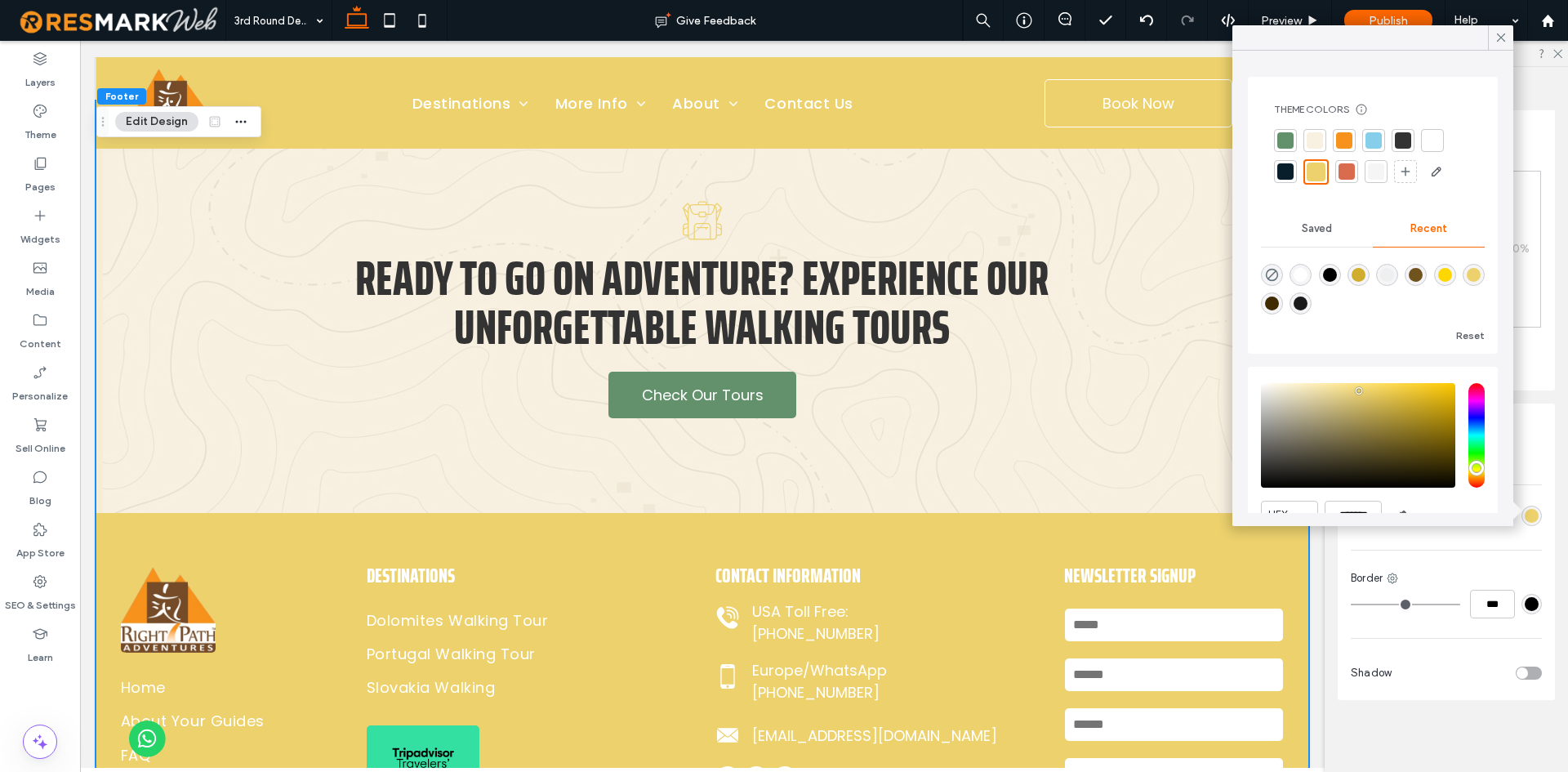
click at [1369, 272] on div "rgba(208, 173, 44, 1)" at bounding box center [1358, 275] width 22 height 22
type input "*******"
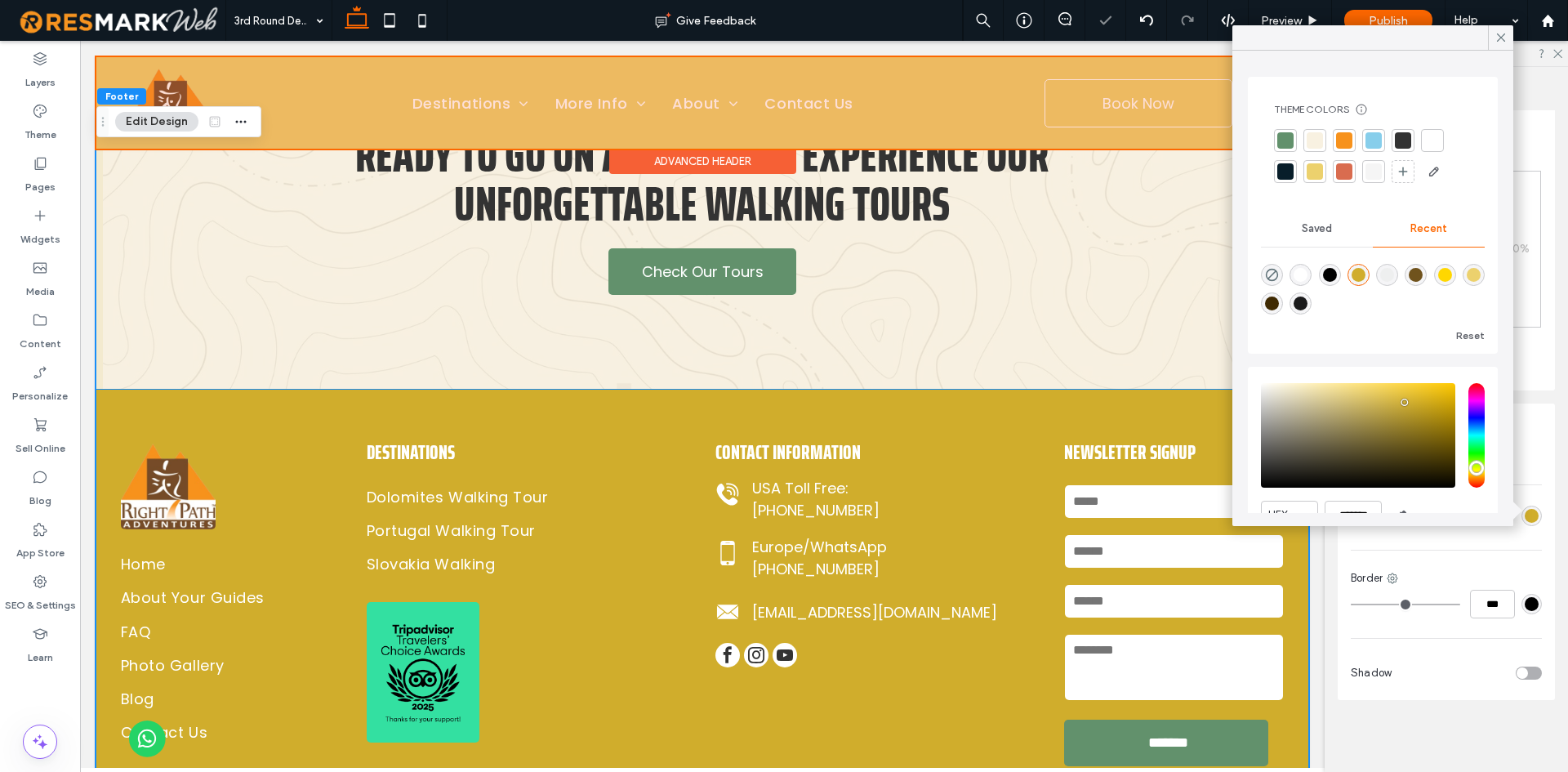
scroll to position [488, 0]
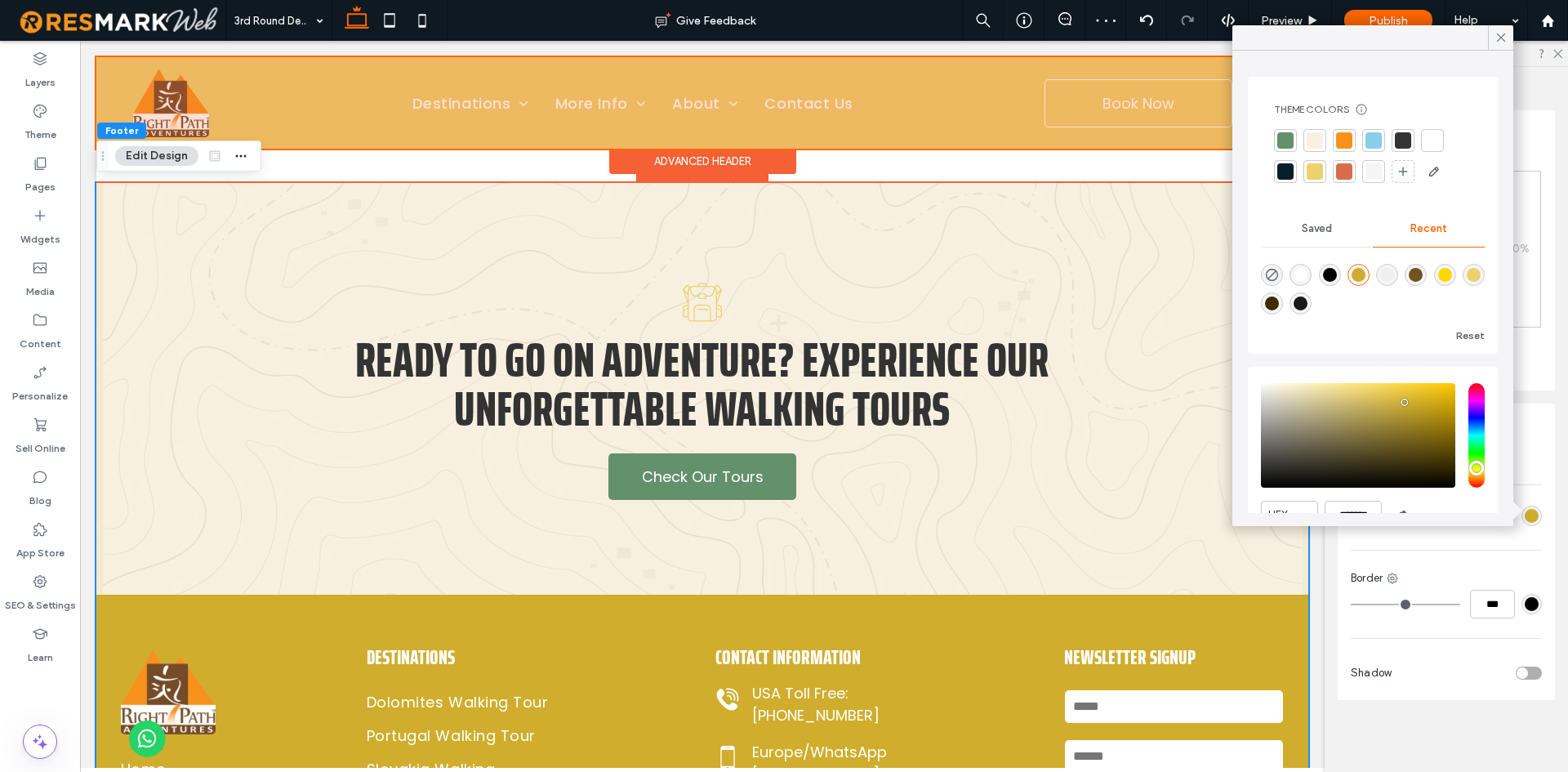
click at [695, 162] on div "Advanced Header" at bounding box center [702, 160] width 187 height 25
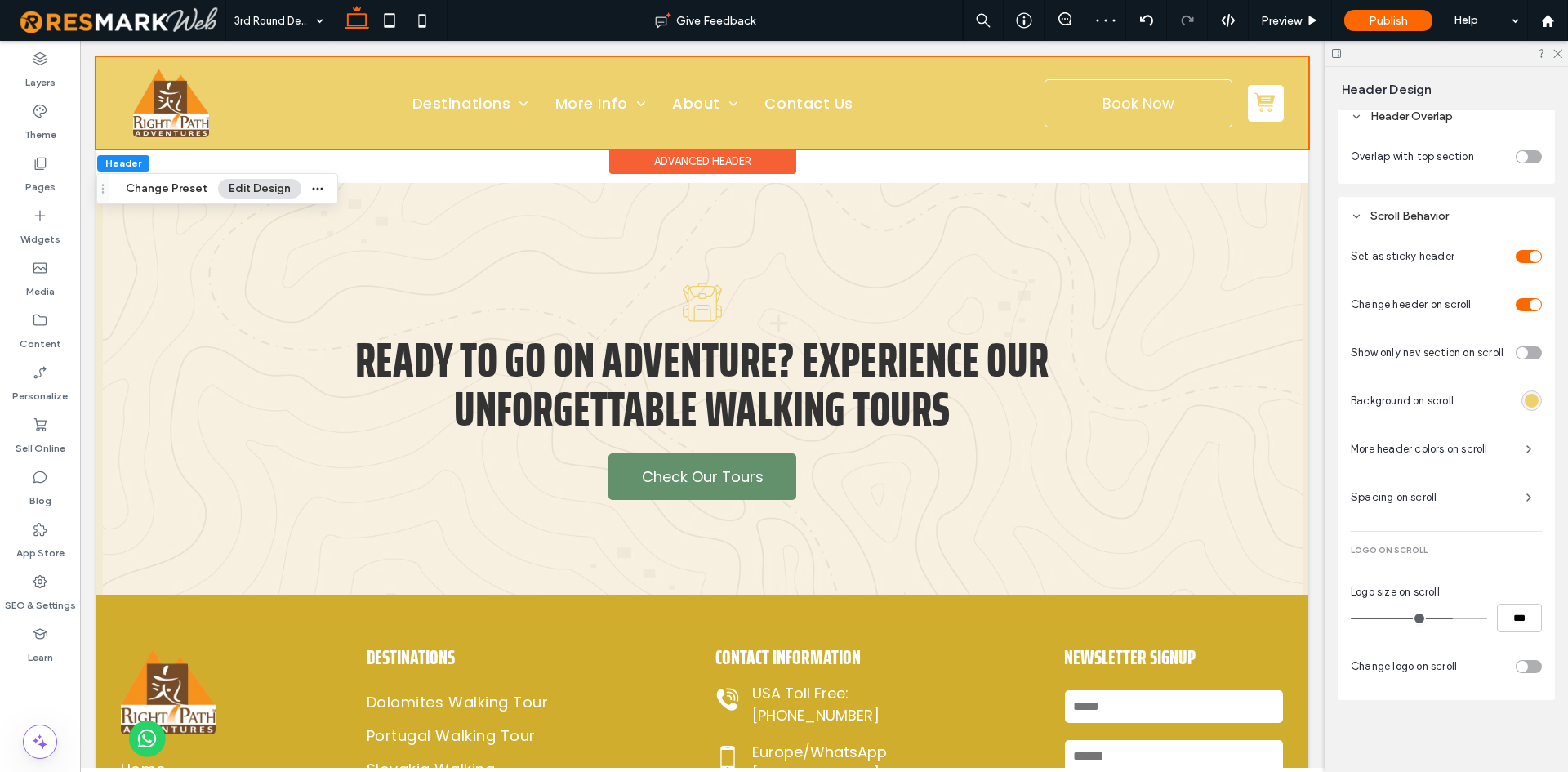
scroll to position [616, 0]
click at [1531, 396] on div "rgba(236, 209, 109, 1)" at bounding box center [1531, 400] width 21 height 21
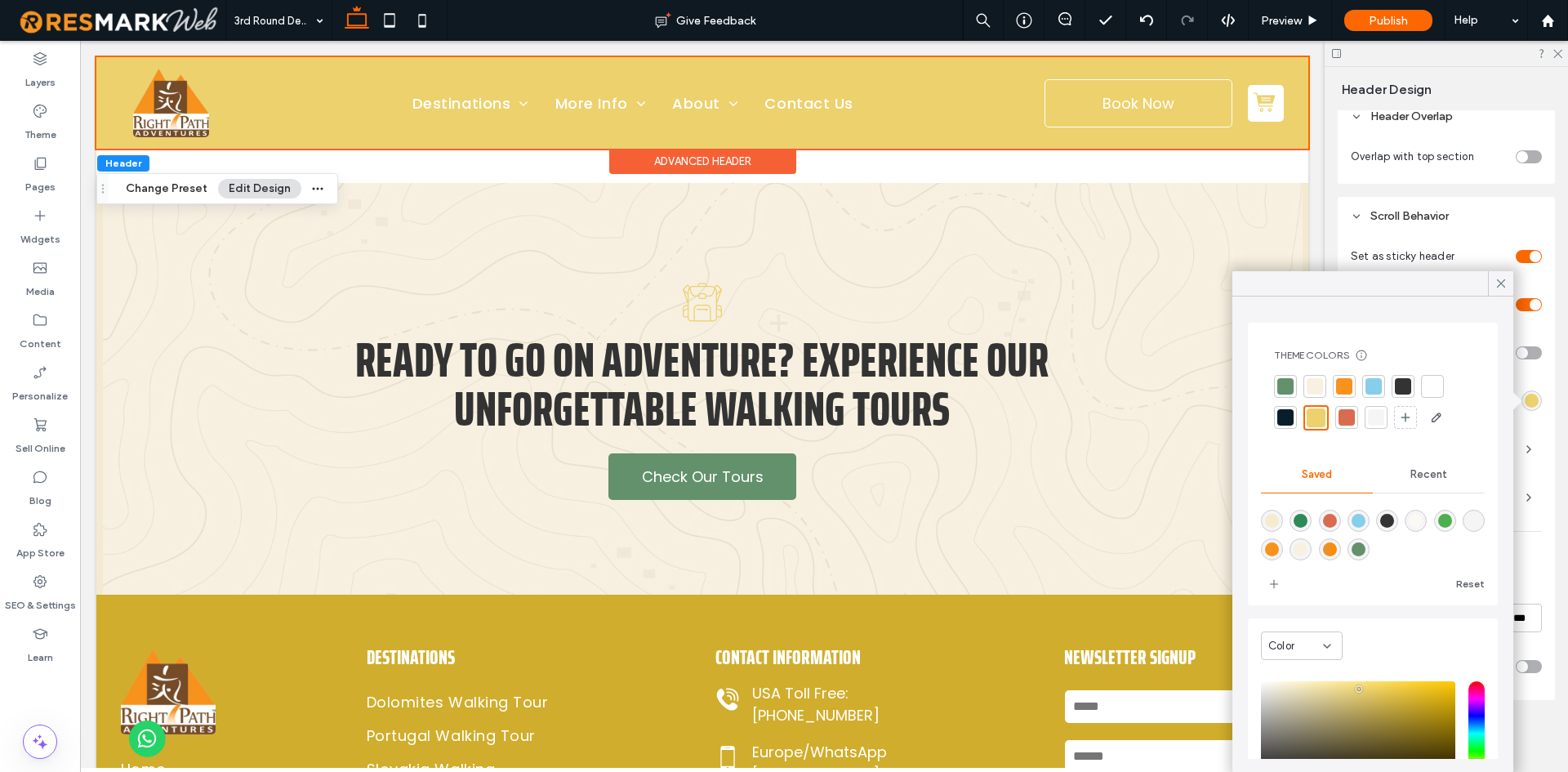
click at [1443, 473] on div "Recent" at bounding box center [1429, 475] width 111 height 36
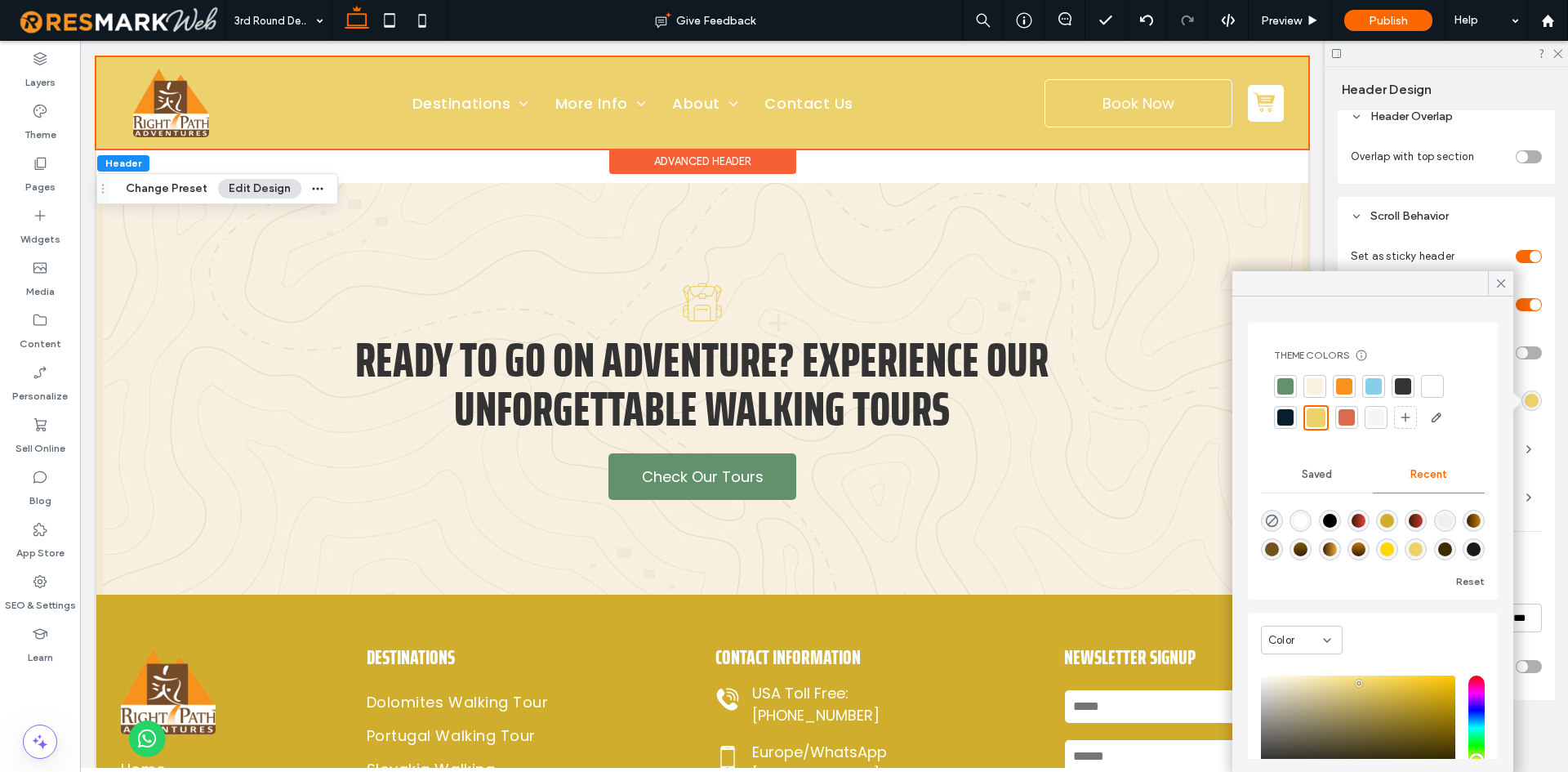
scroll to position [0, 0]
click at [1392, 526] on div "rgba(208, 173, 44, 1)" at bounding box center [1387, 520] width 14 height 14
type input "*******"
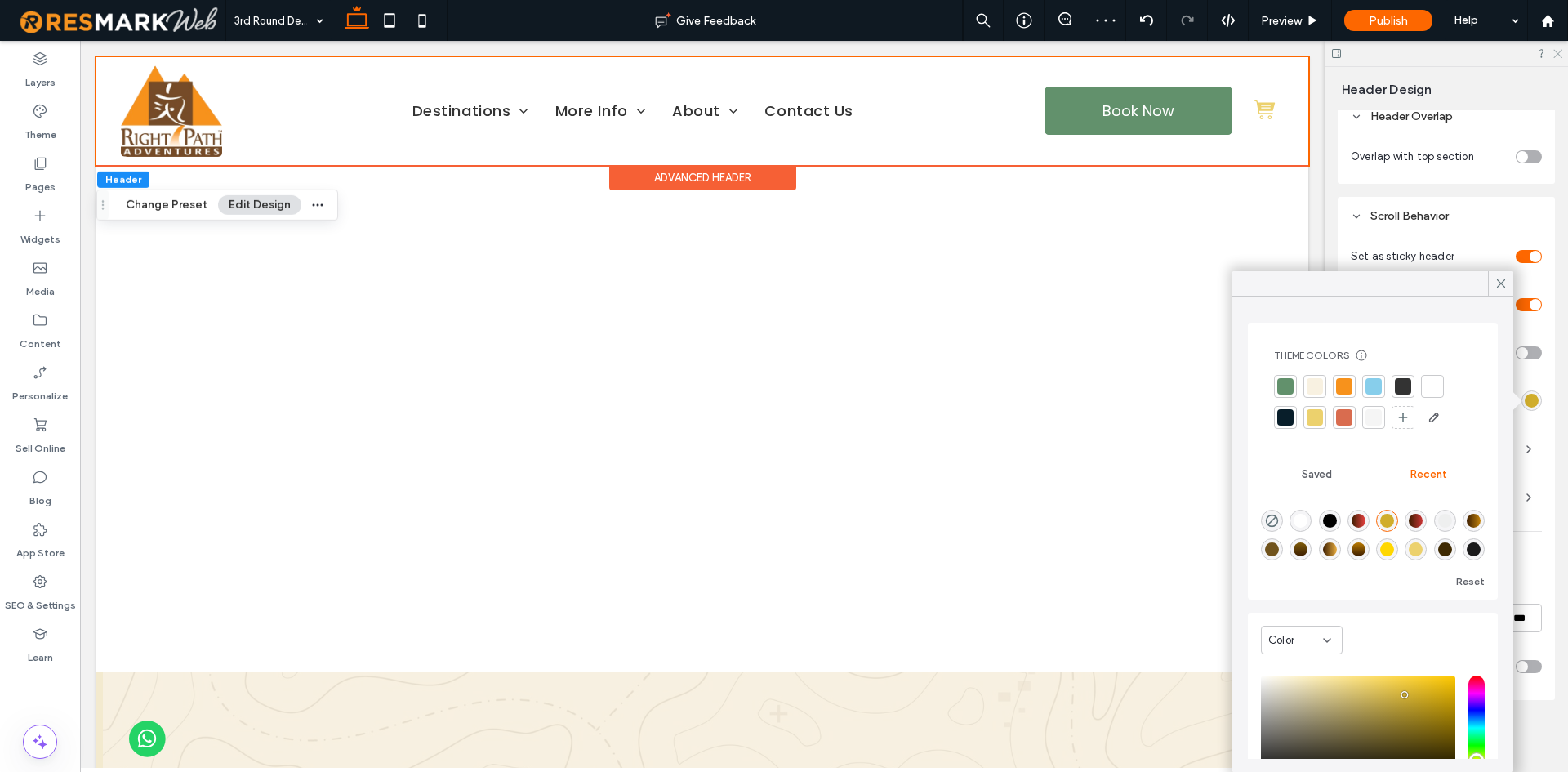
click at [1560, 48] on icon at bounding box center [1557, 53] width 11 height 11
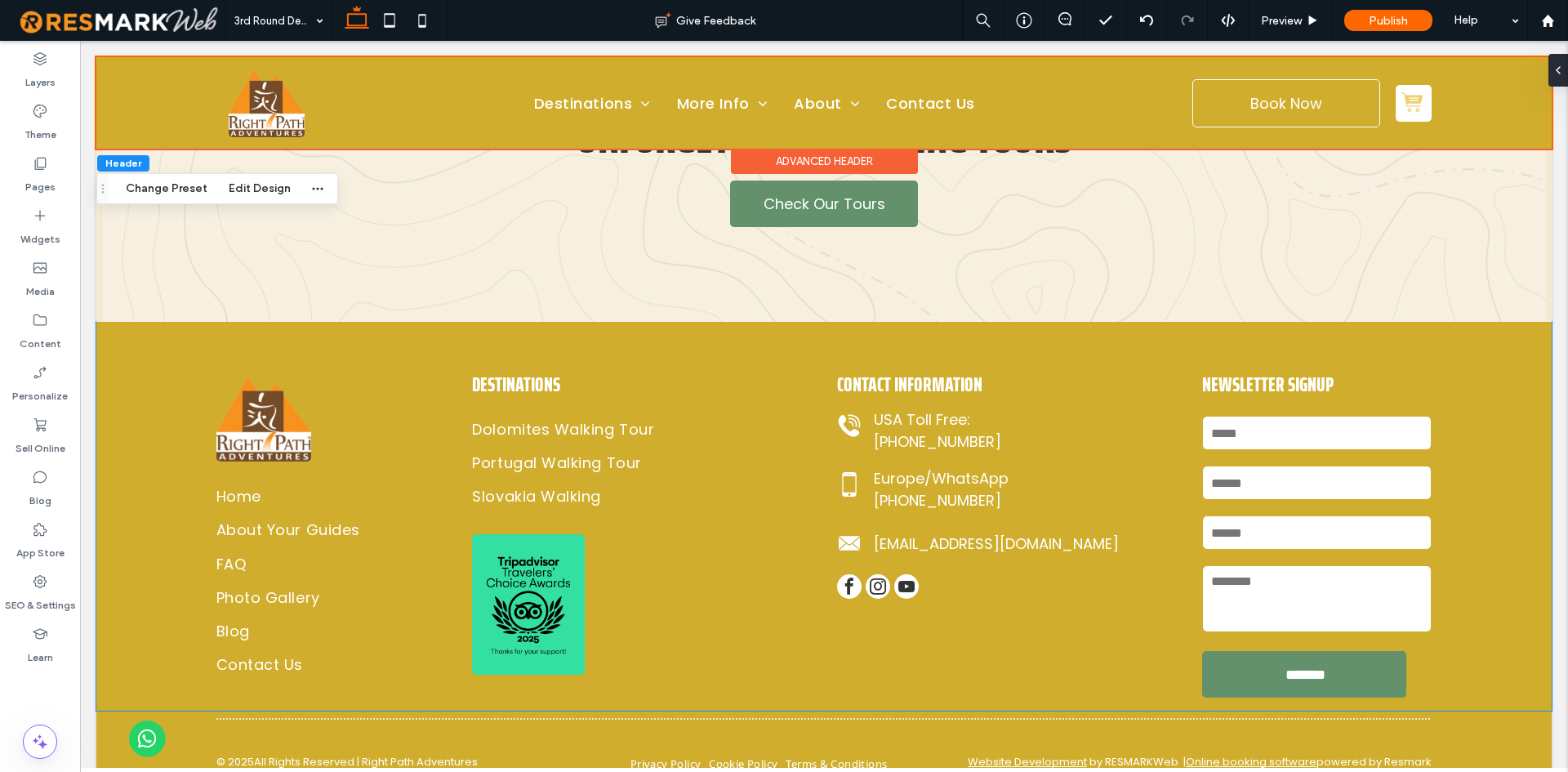
scroll to position [749, 0]
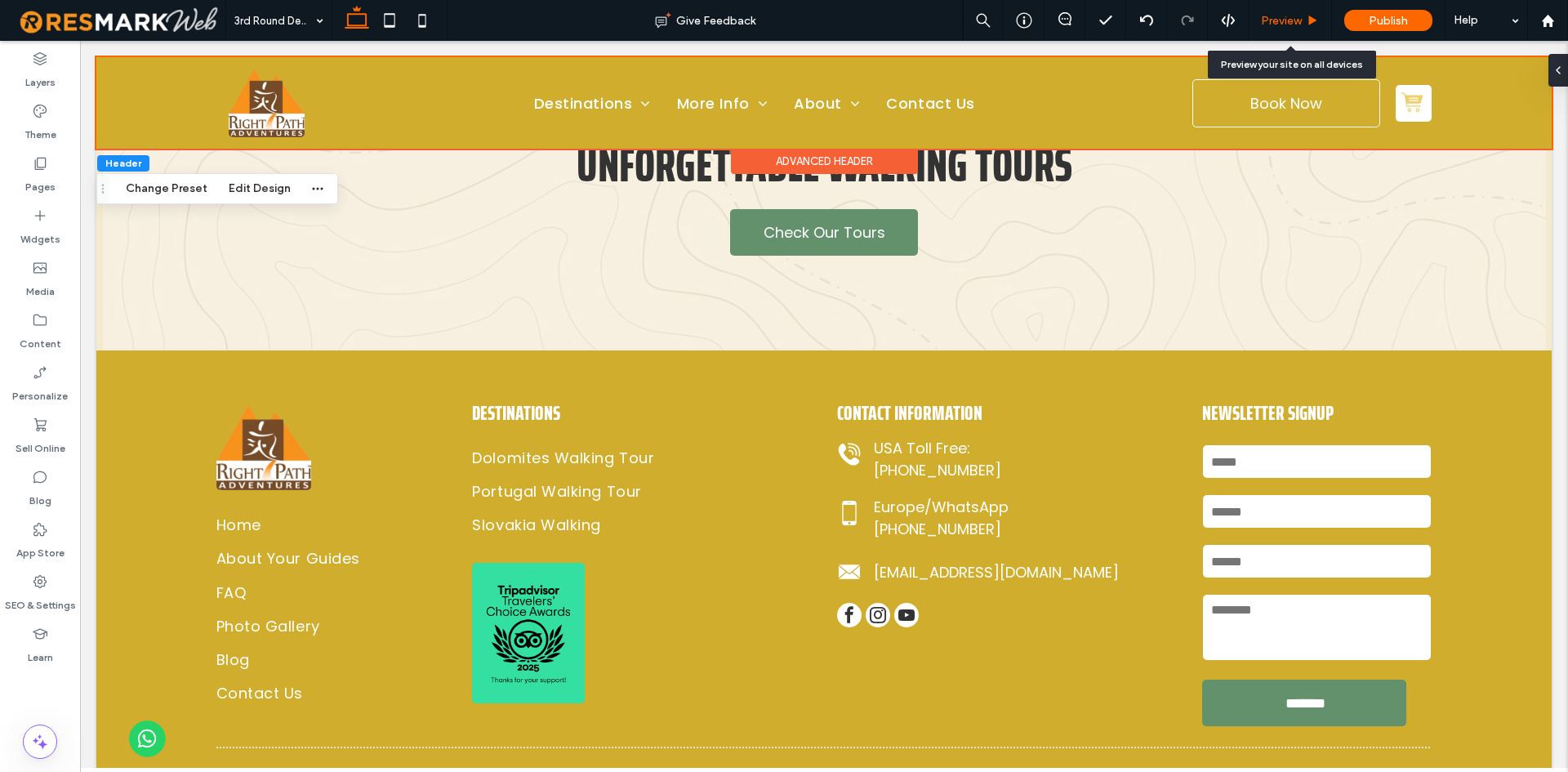
click at [1292, 19] on span "Preview" at bounding box center [1280, 21] width 41 height 14
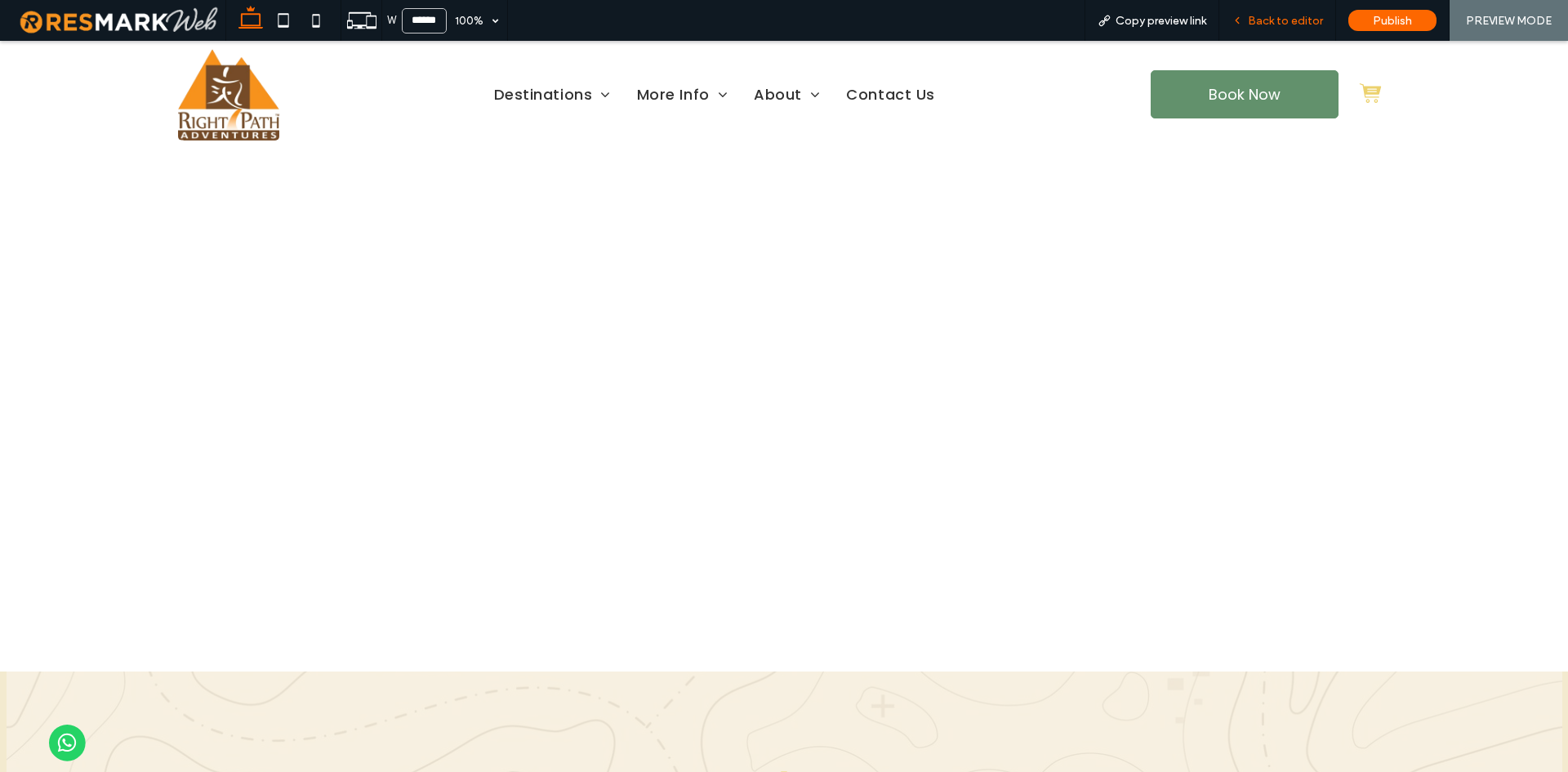
click at [1279, 21] on span "Back to editor" at bounding box center [1285, 21] width 76 height 14
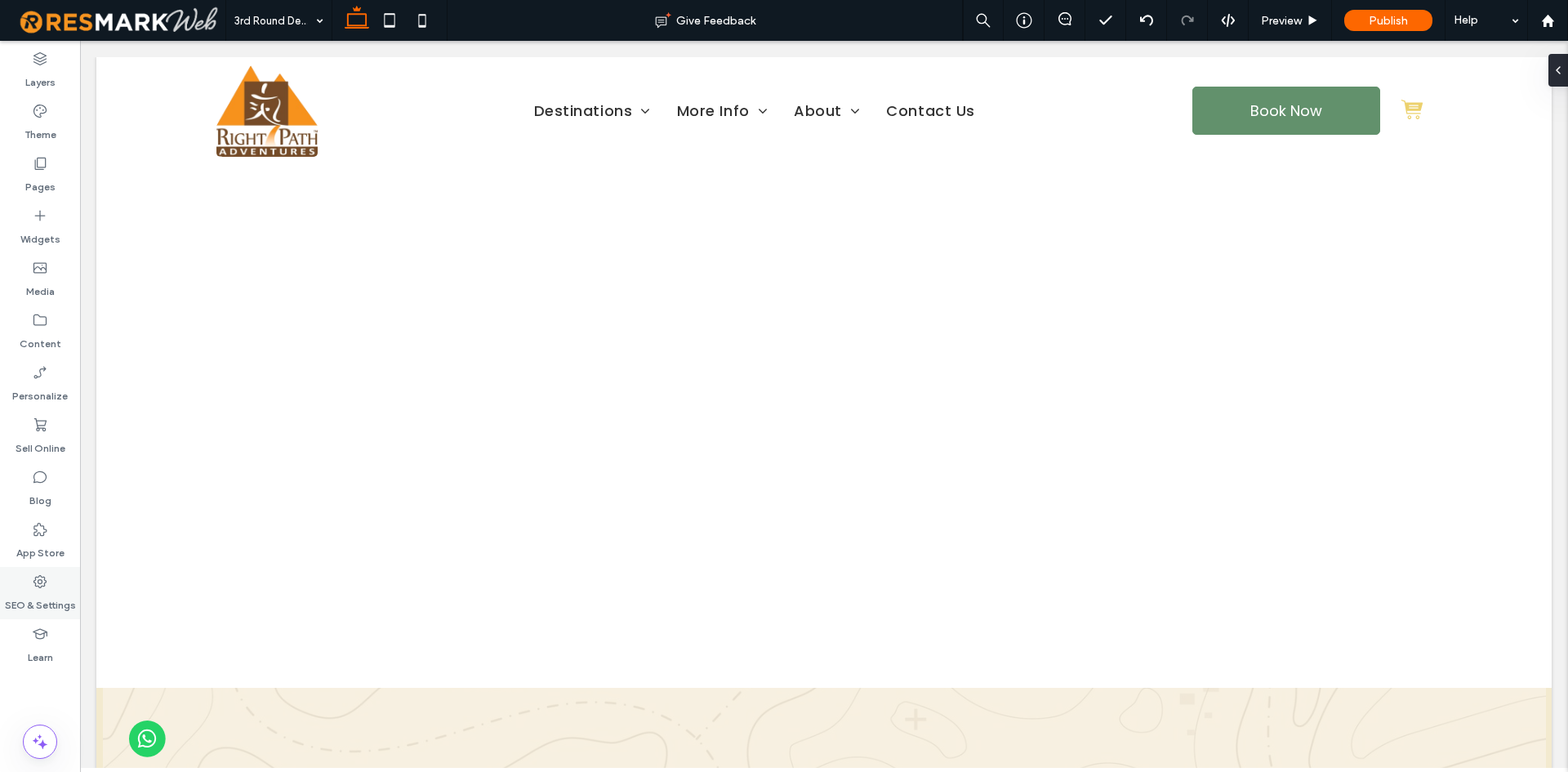
drag, startPoint x: 38, startPoint y: 627, endPoint x: 36, endPoint y: 617, distance: 10.2
click at [36, 626] on icon at bounding box center [40, 634] width 16 height 16
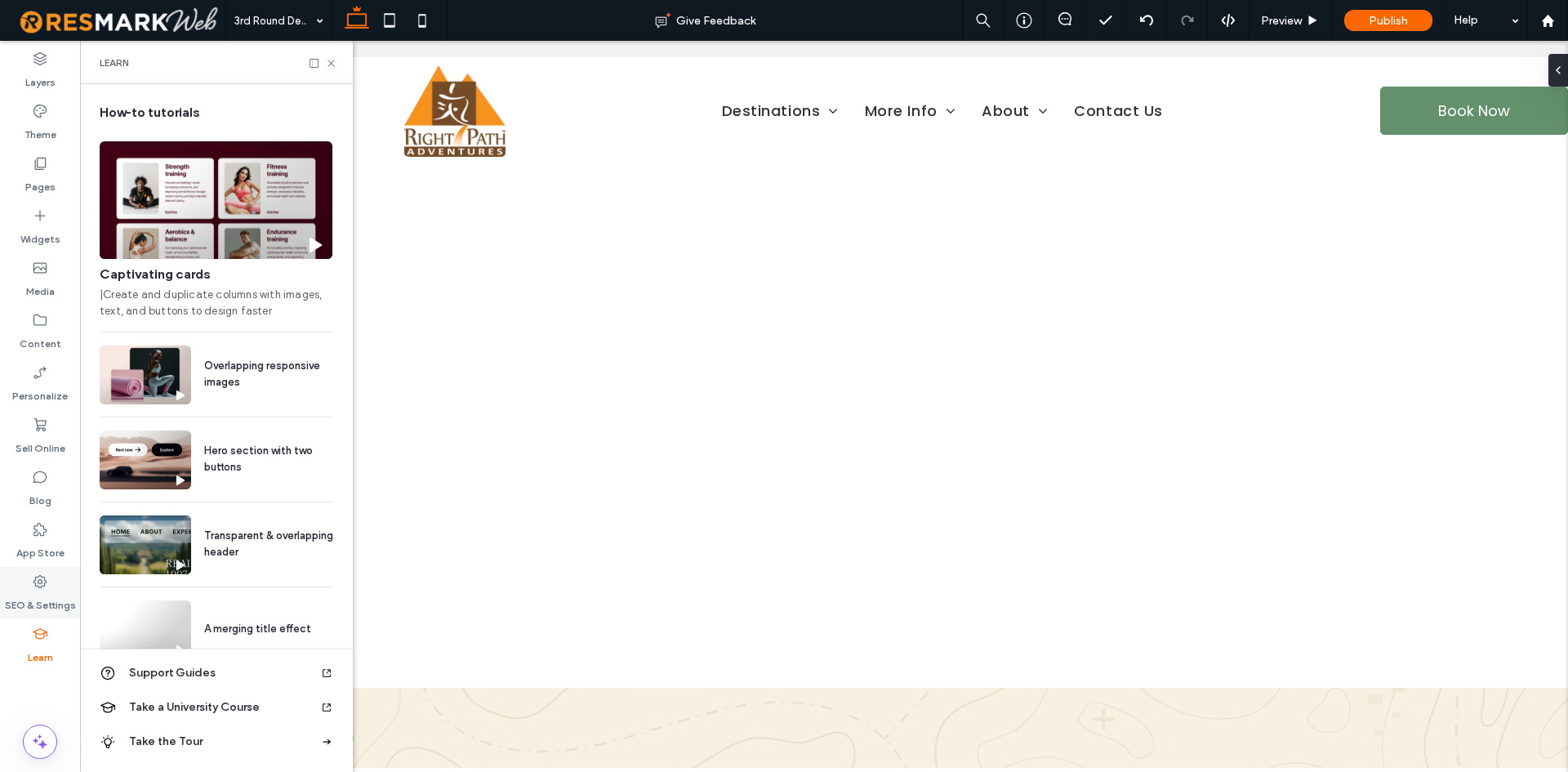
scroll to position [0, 188]
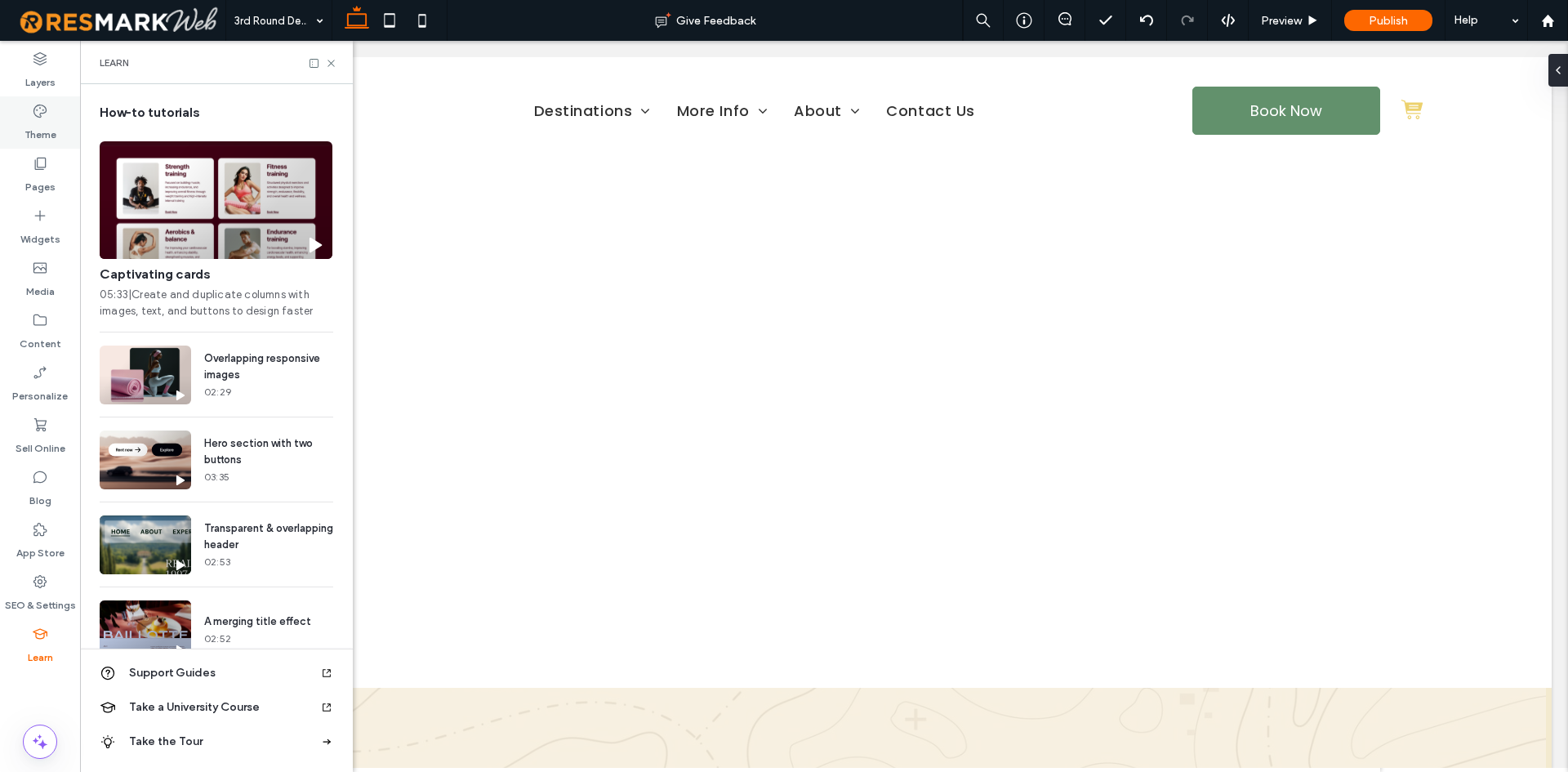
click at [39, 116] on use at bounding box center [40, 110] width 13 height 13
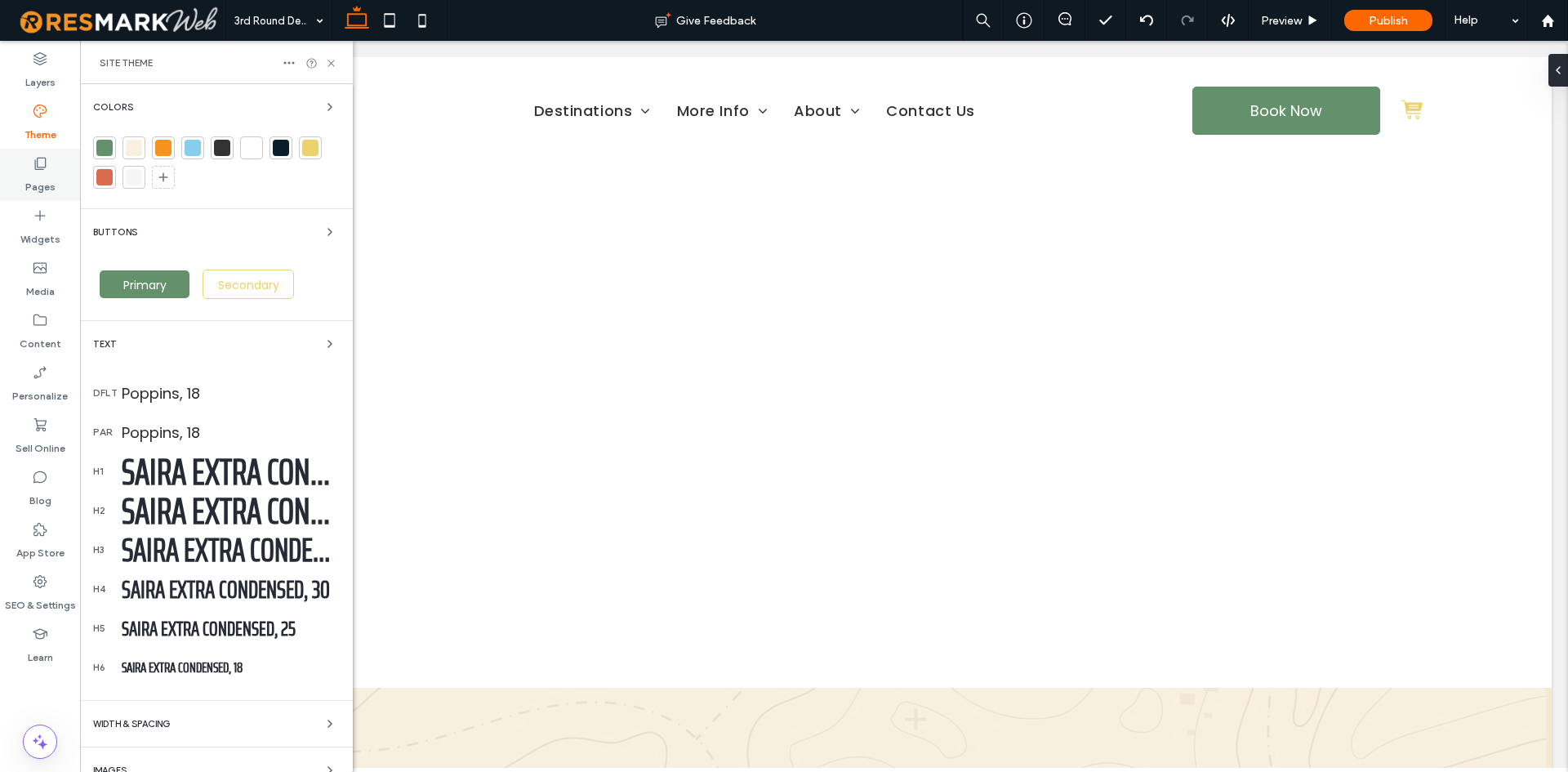
click at [48, 170] on div "Pages" at bounding box center [40, 174] width 80 height 53
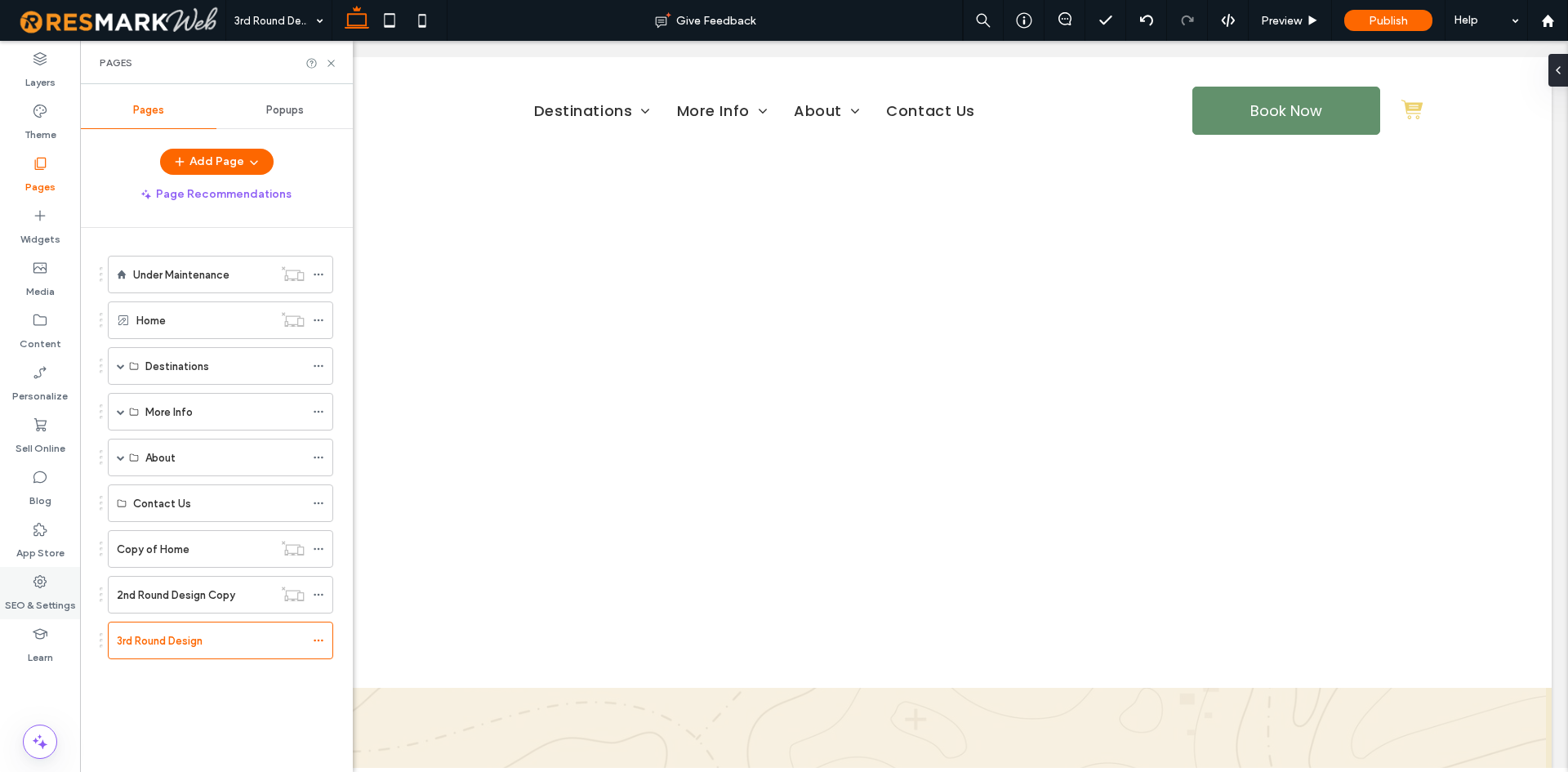
click at [53, 585] on div "SEO & Settings" at bounding box center [40, 593] width 80 height 53
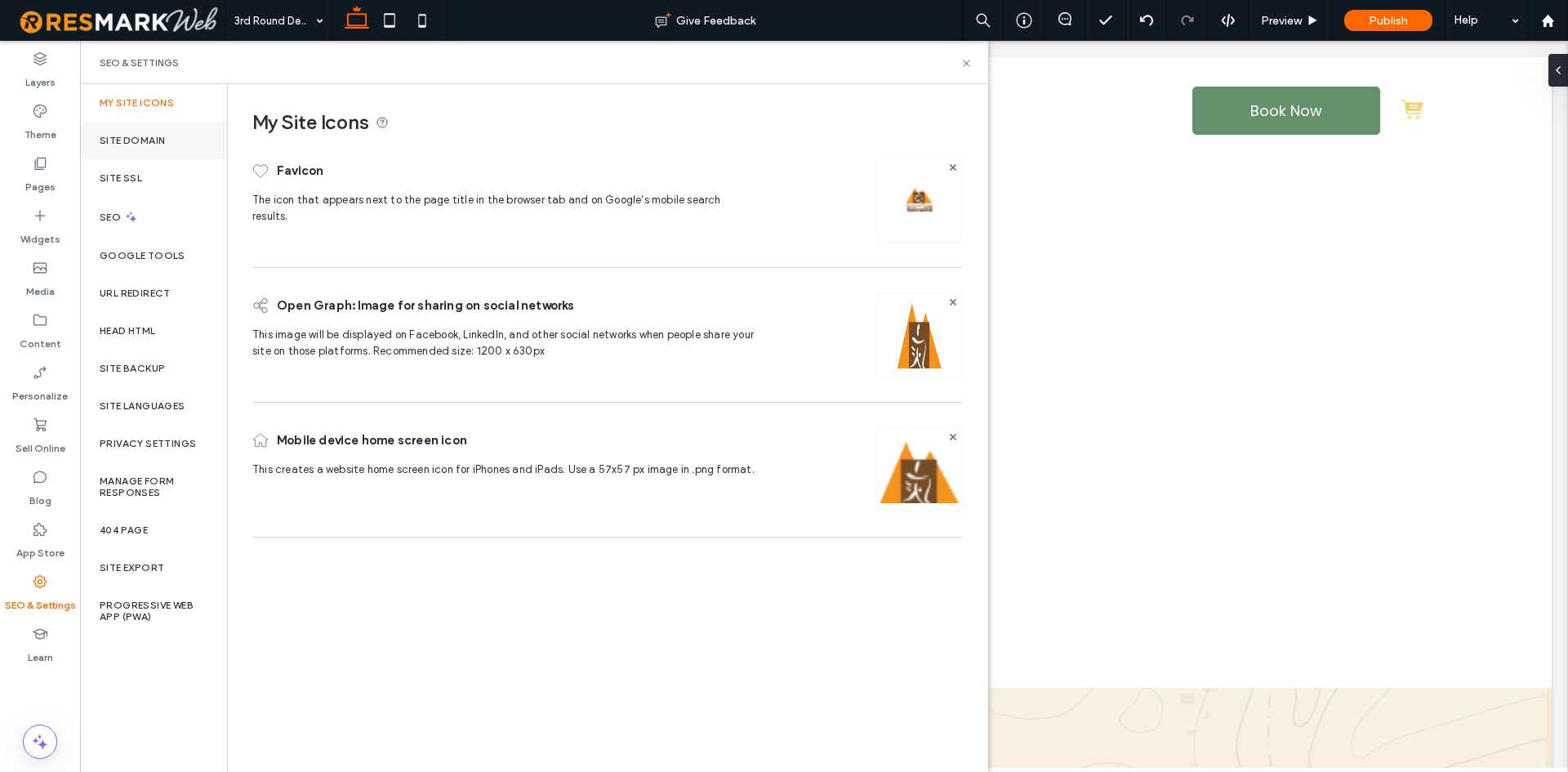
click at [151, 136] on label "Site Domain" at bounding box center [132, 139] width 66 height 11
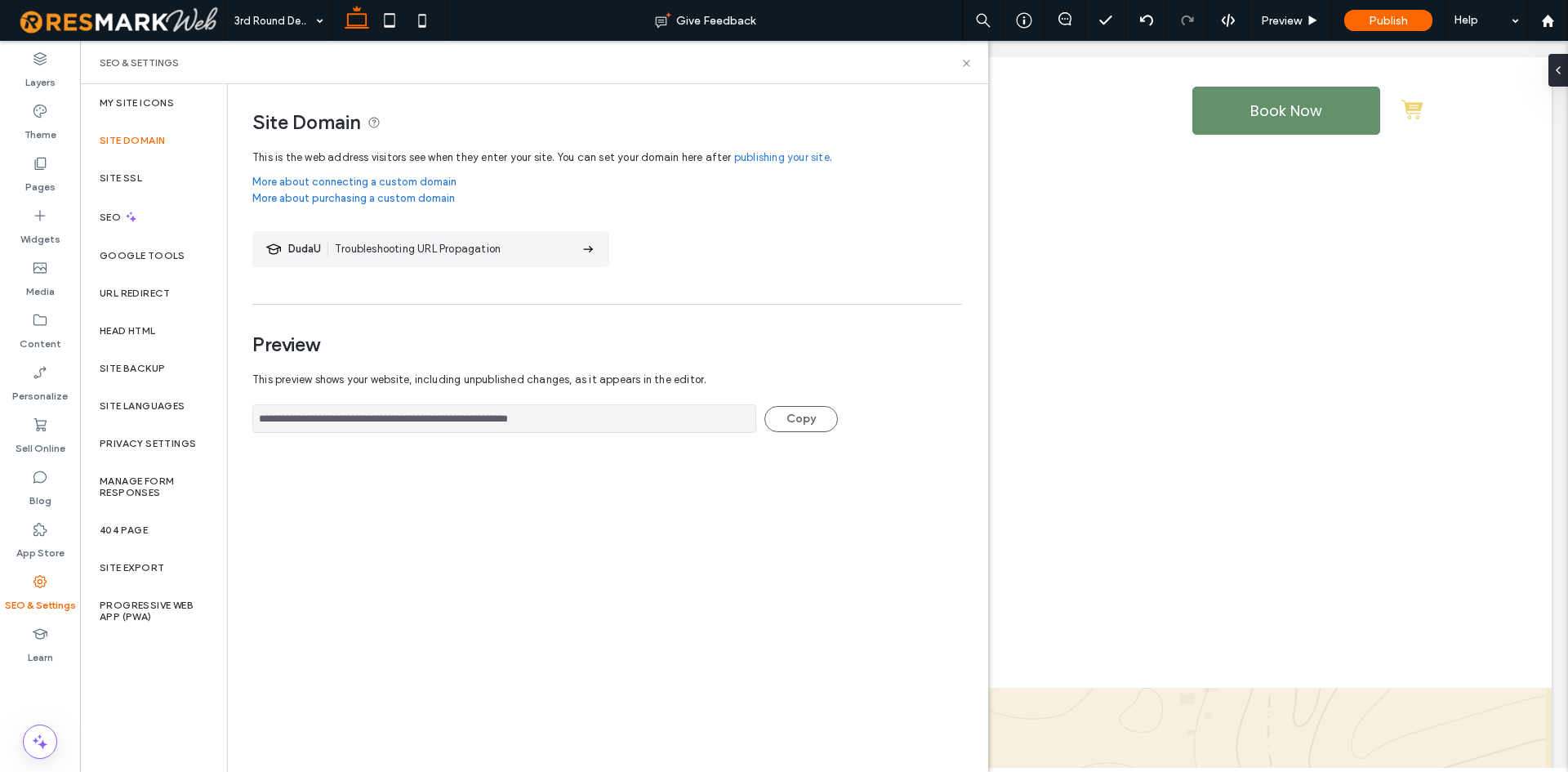
click at [369, 431] on input "**********" at bounding box center [504, 418] width 503 height 29
click at [376, 434] on div "**********" at bounding box center [601, 406] width 697 height 86
click at [373, 432] on div "**********" at bounding box center [601, 406] width 697 height 86
click at [373, 432] on input "**********" at bounding box center [504, 418] width 503 height 29
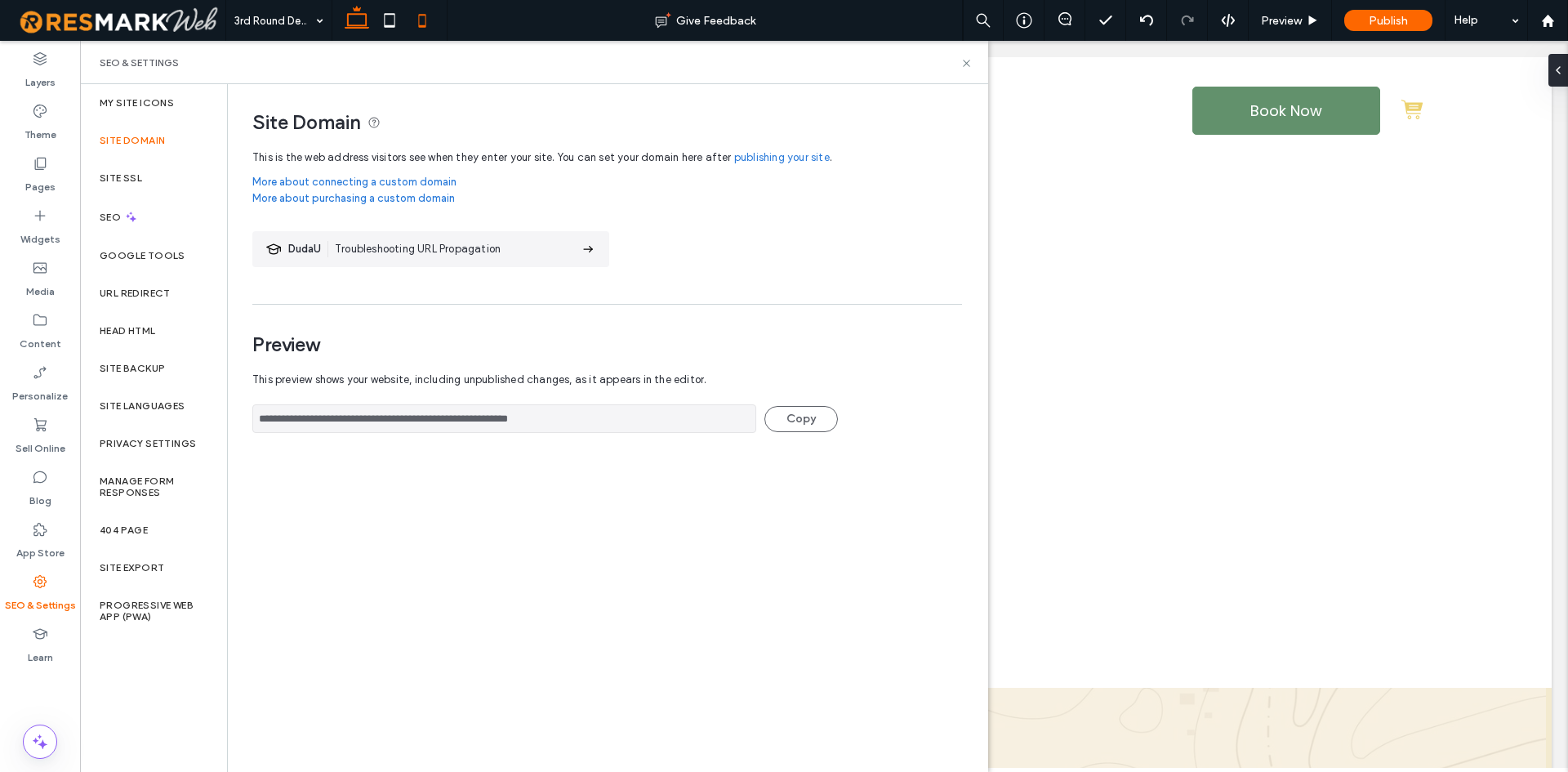
click at [427, 25] on icon at bounding box center [422, 20] width 33 height 33
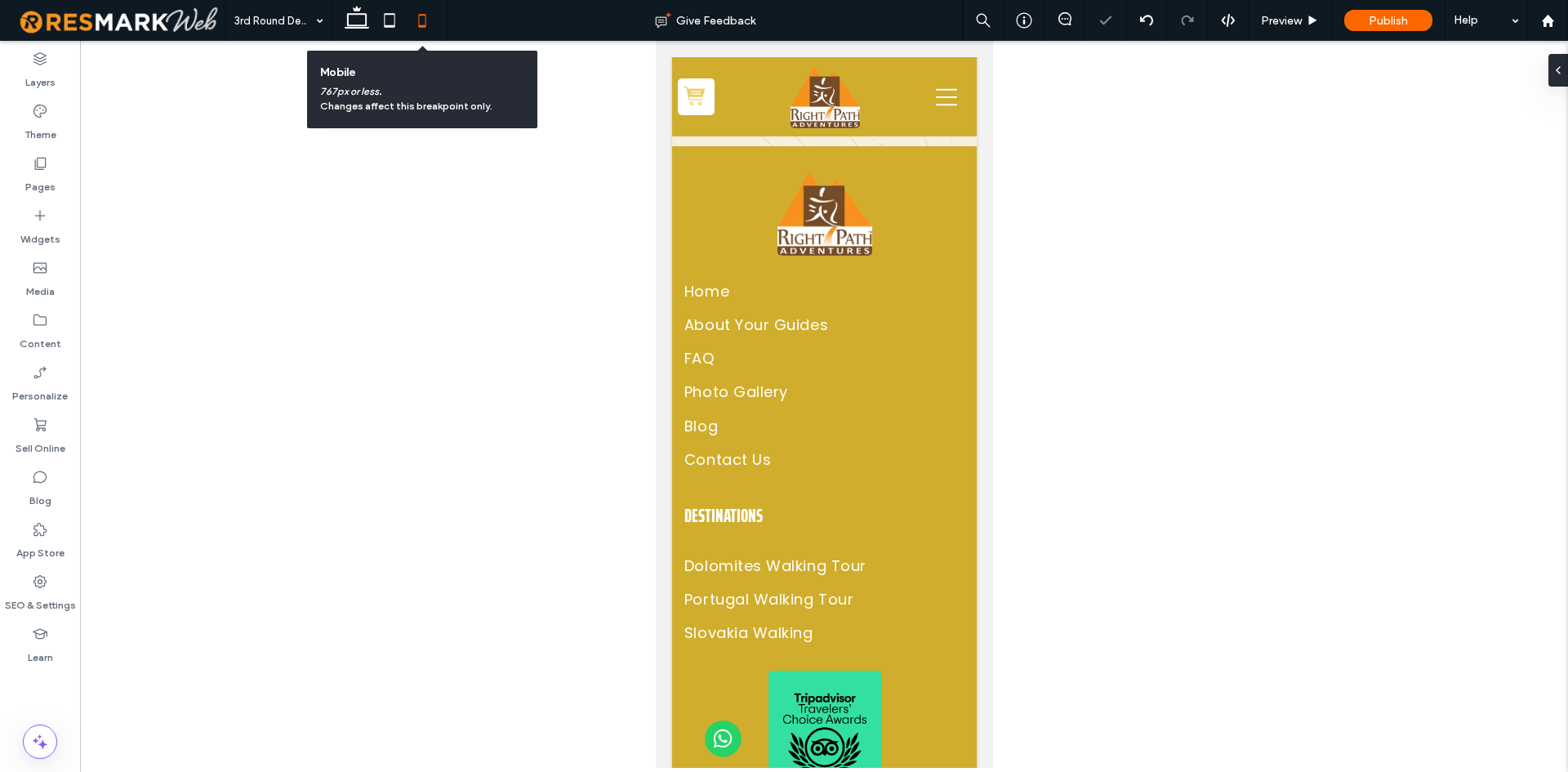
scroll to position [915, 0]
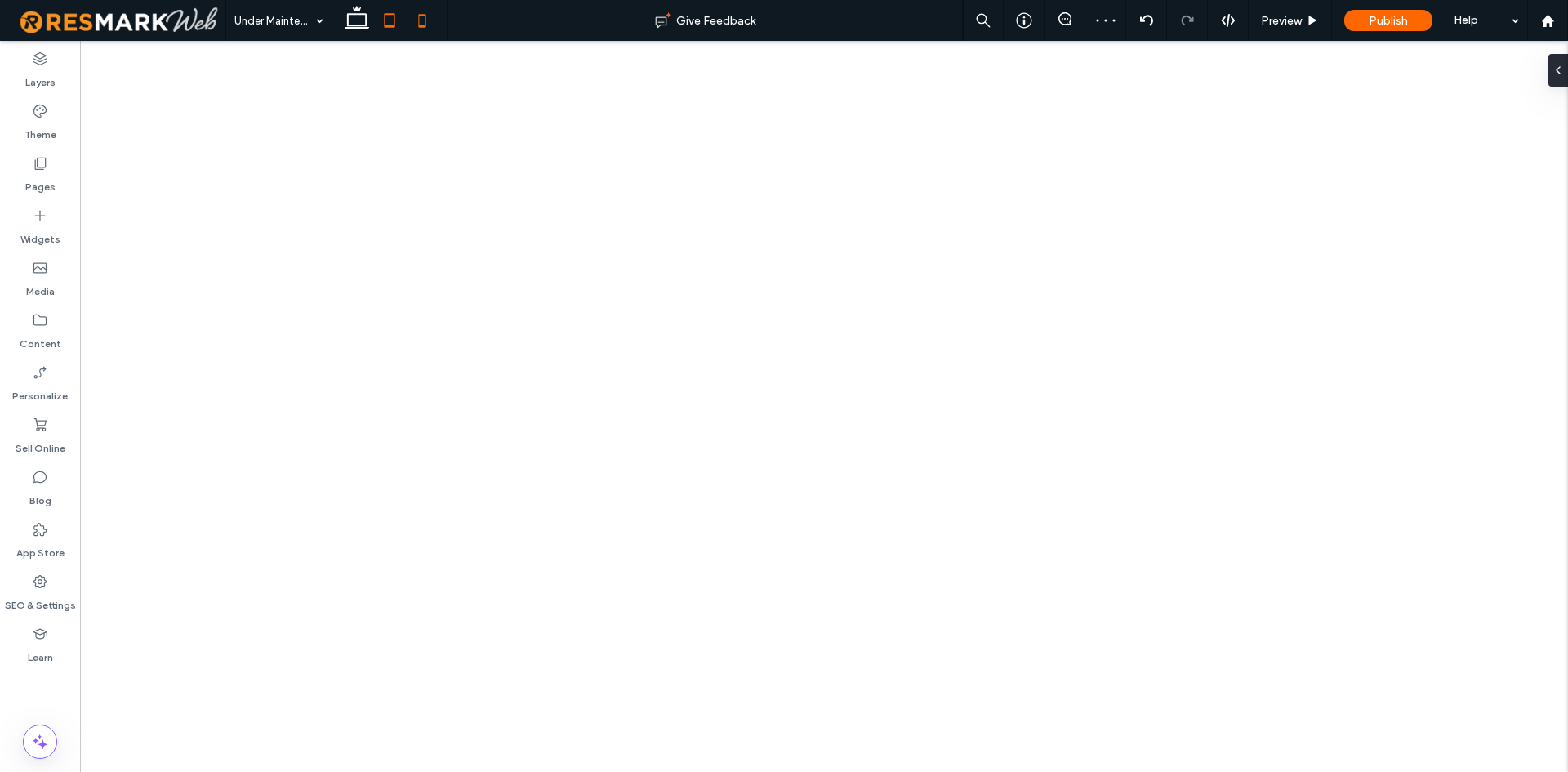
click at [405, 22] on icon at bounding box center [389, 20] width 33 height 33
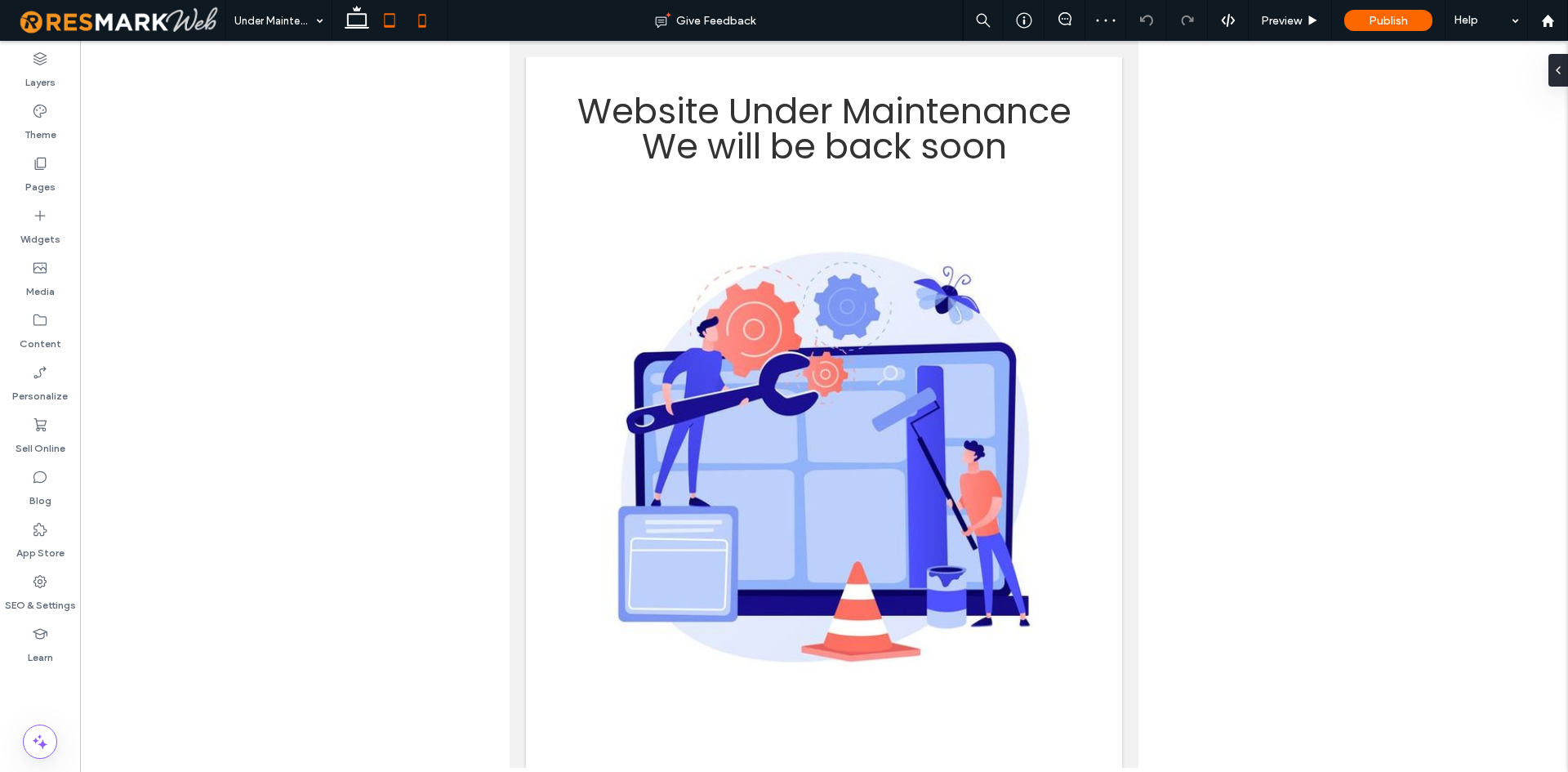
click at [417, 16] on icon at bounding box center [422, 20] width 33 height 33
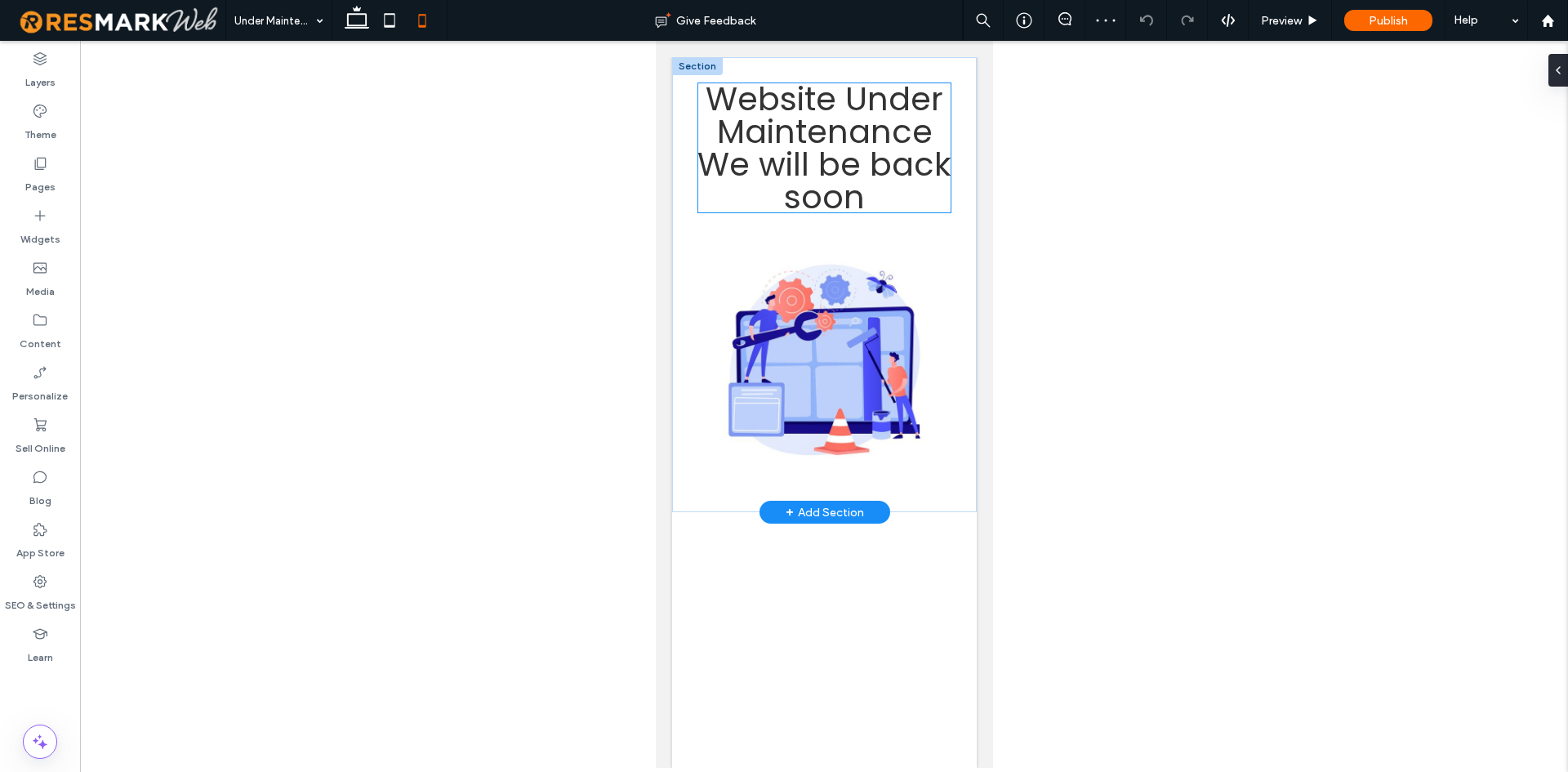
click at [869, 150] on span "We will be back soon" at bounding box center [823, 180] width 254 height 79
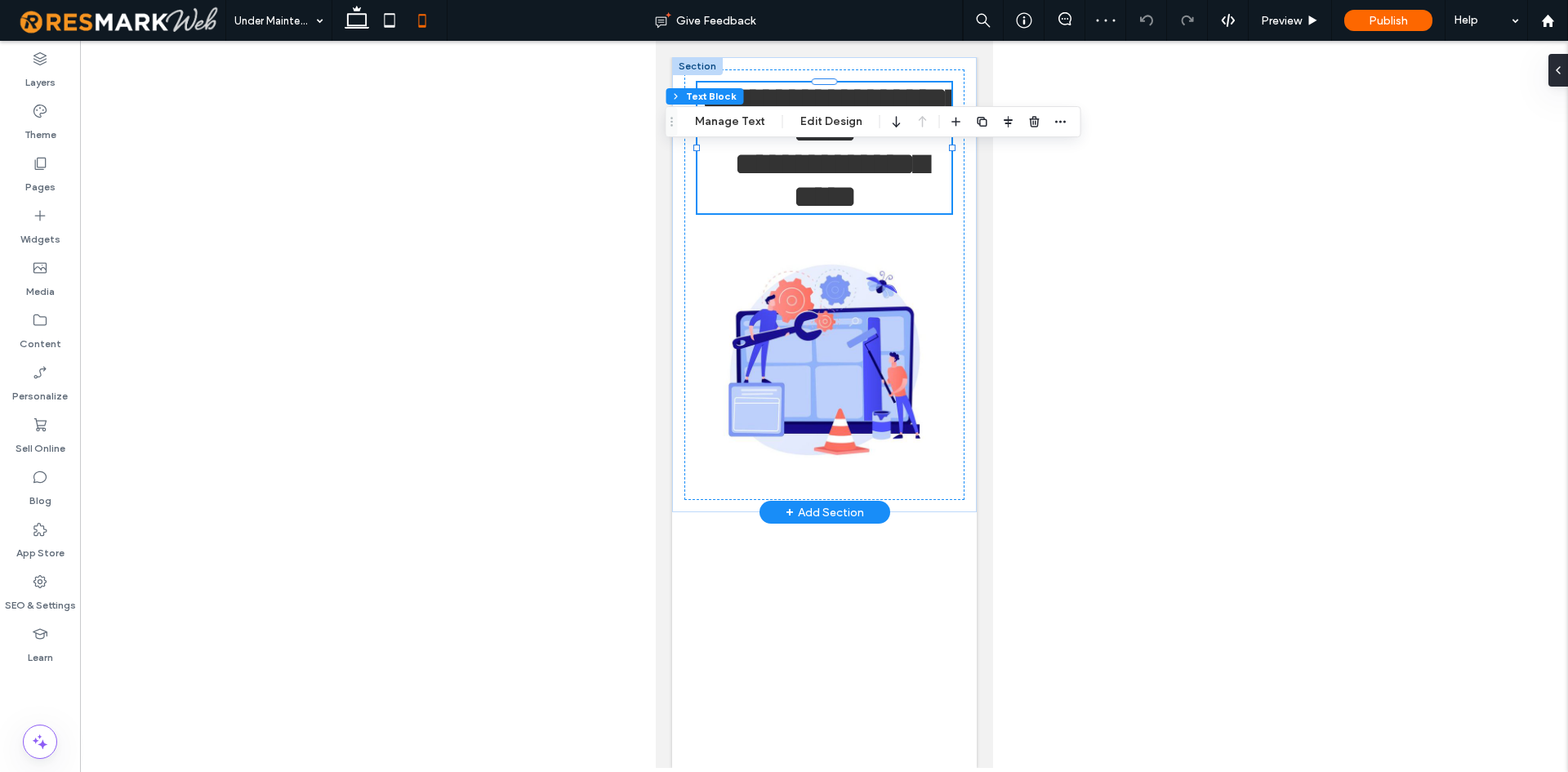
click at [869, 150] on span "**********" at bounding box center [830, 180] width 194 height 65
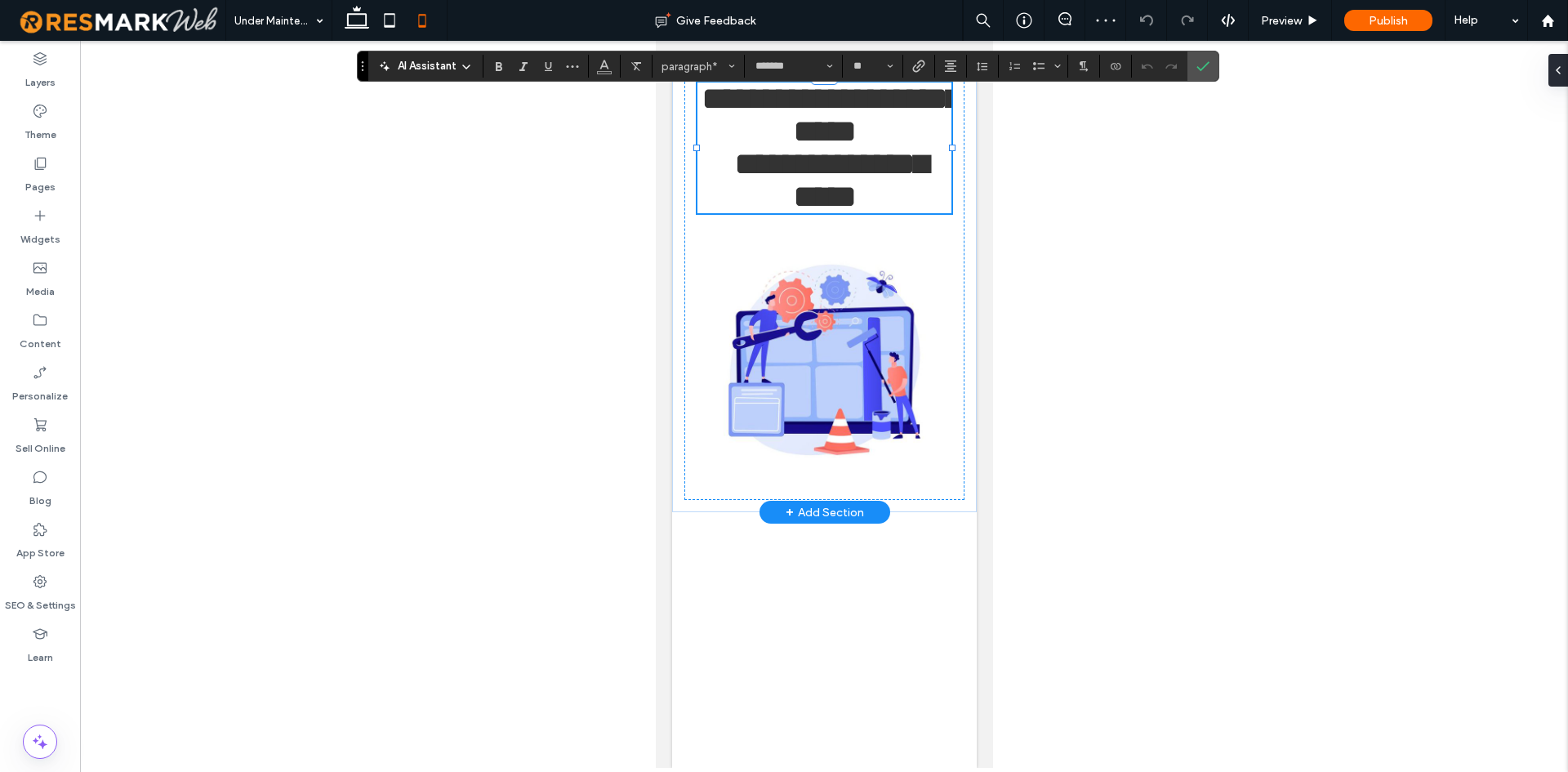
scroll to position [7, 0]
click at [852, 73] on input "**" at bounding box center [868, 66] width 32 height 13
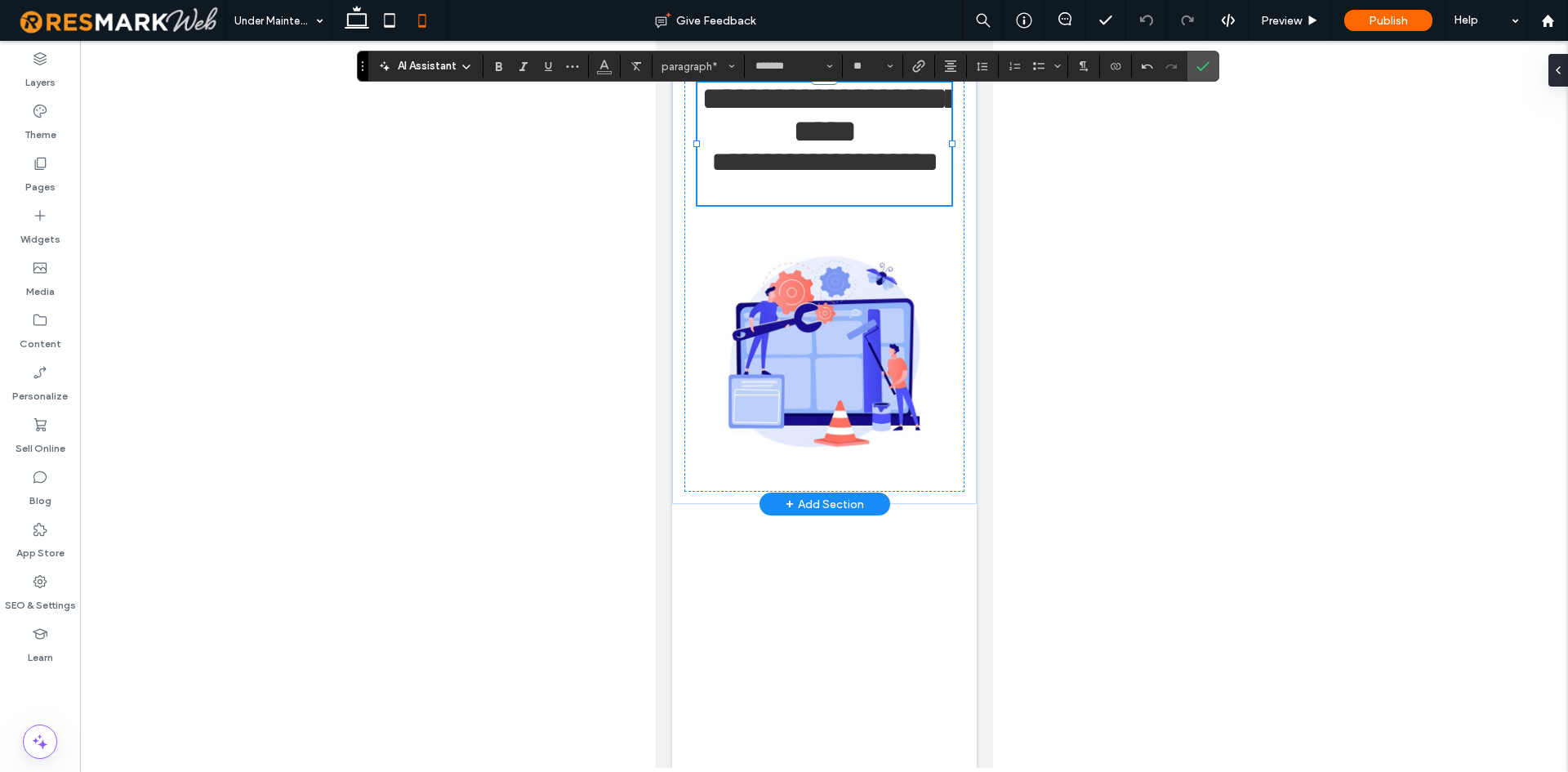
click at [804, 125] on span "**********" at bounding box center [830, 114] width 260 height 65
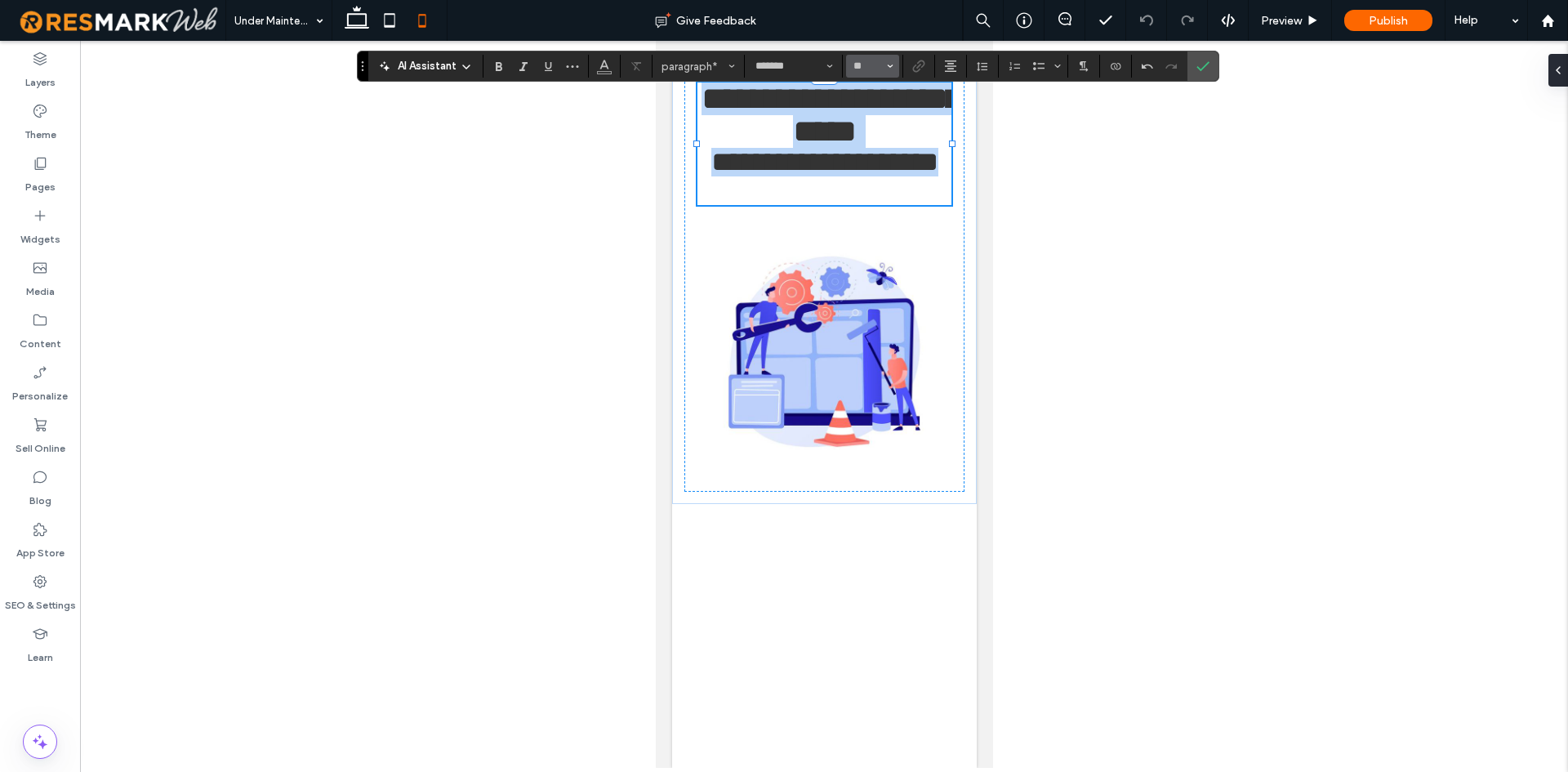
type input "*"
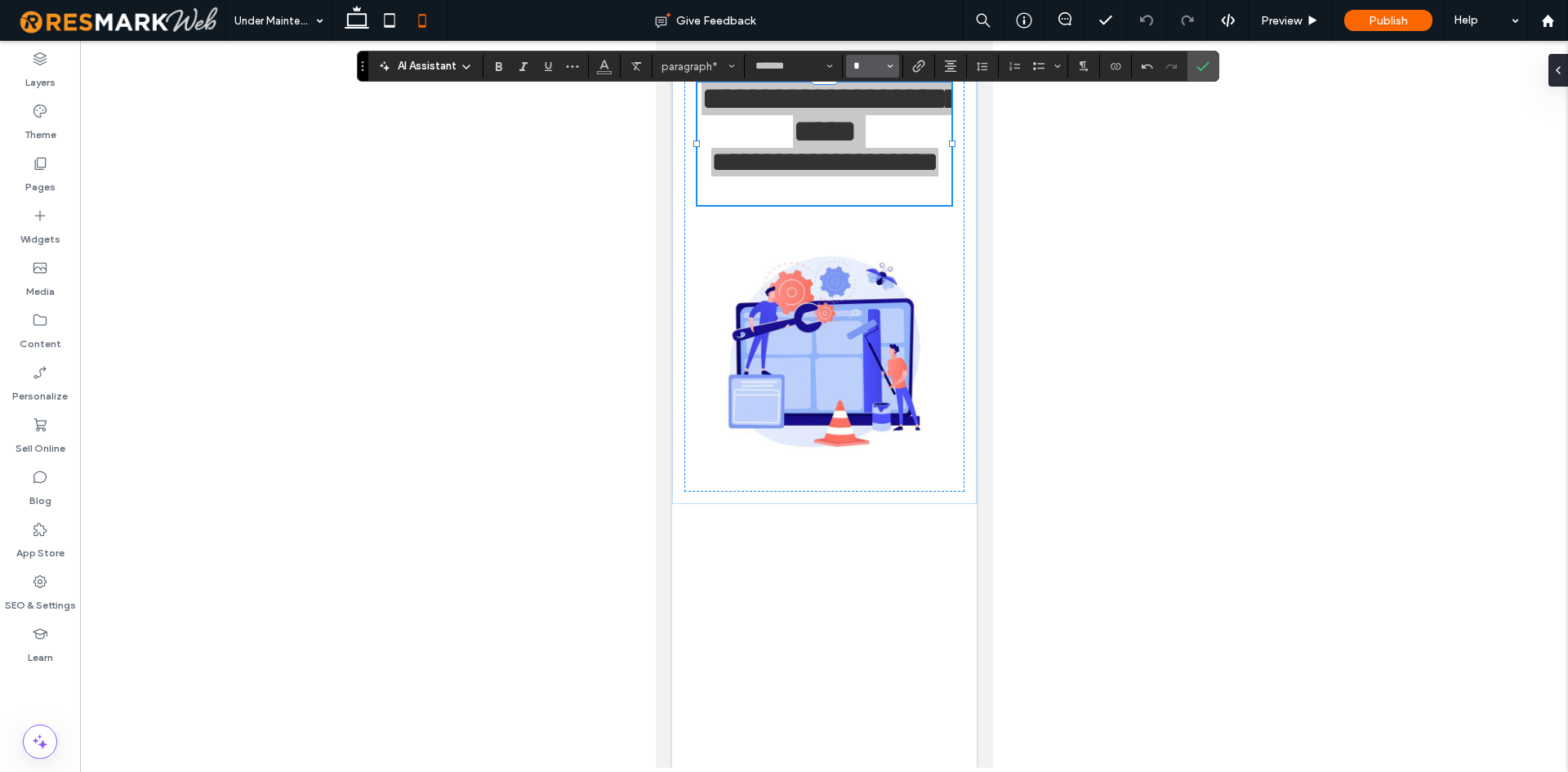
click at [864, 61] on input "*" at bounding box center [868, 66] width 32 height 13
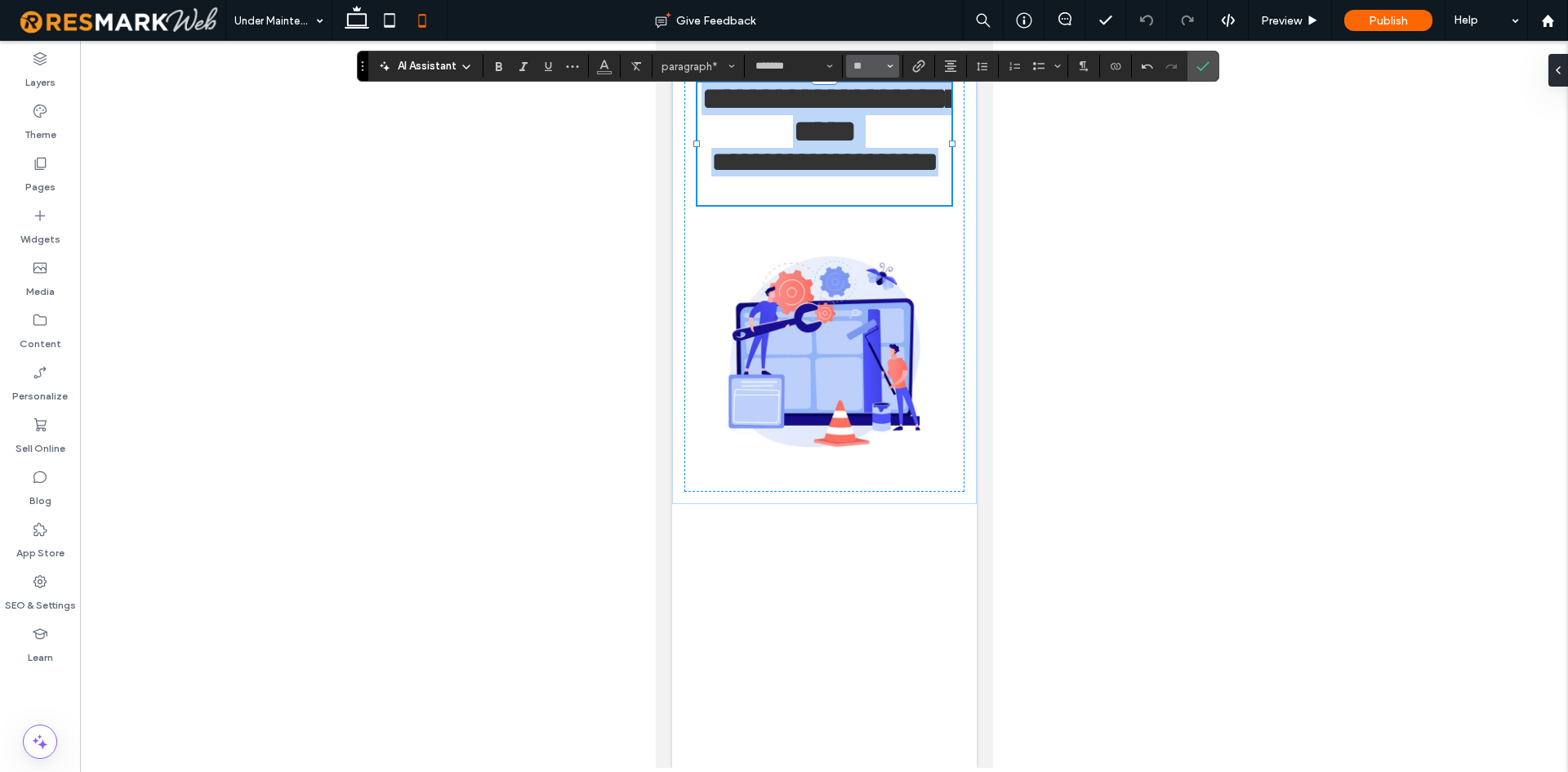
type input "**"
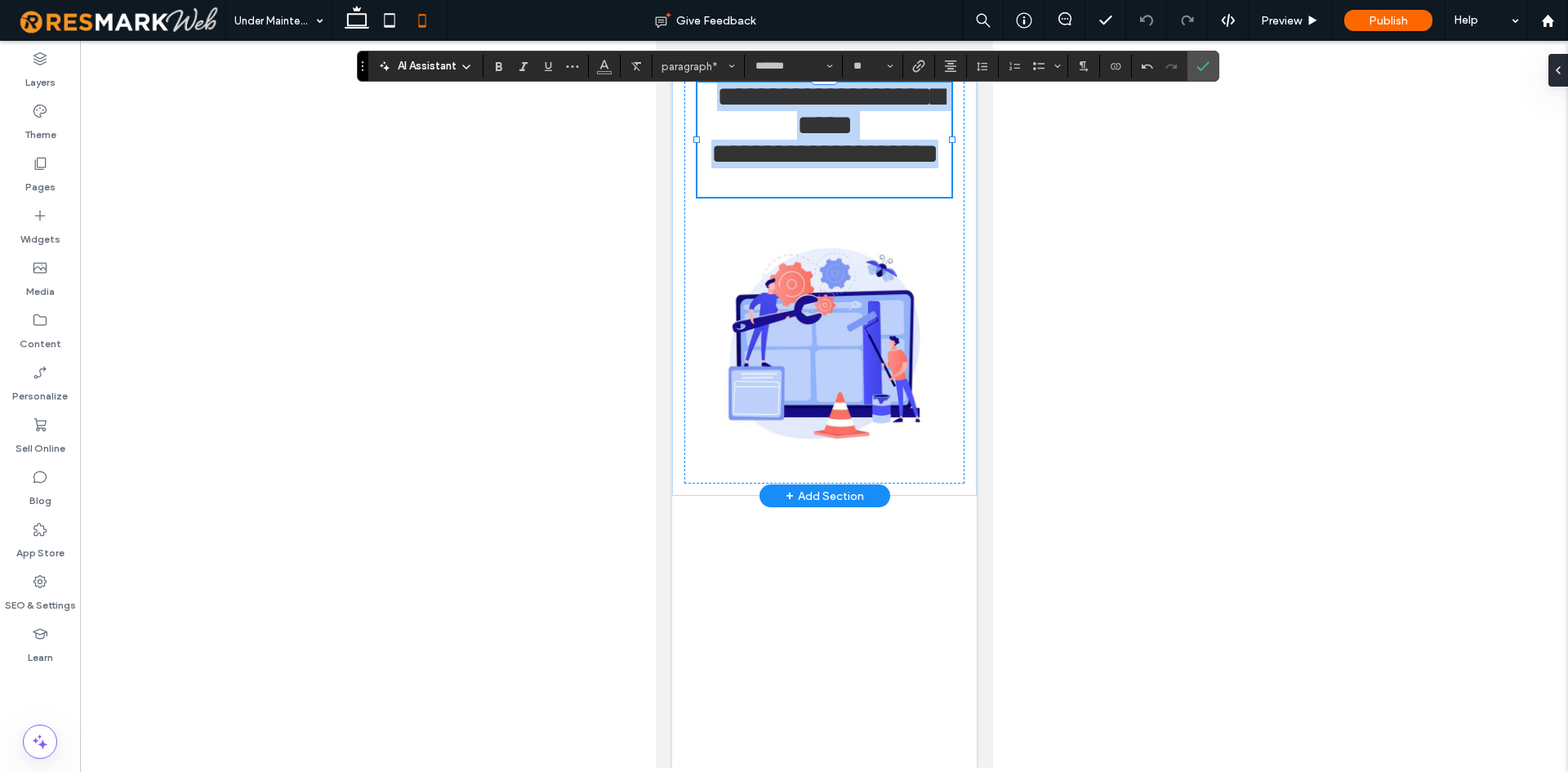
click at [909, 142] on span "**********" at bounding box center [824, 153] width 227 height 28
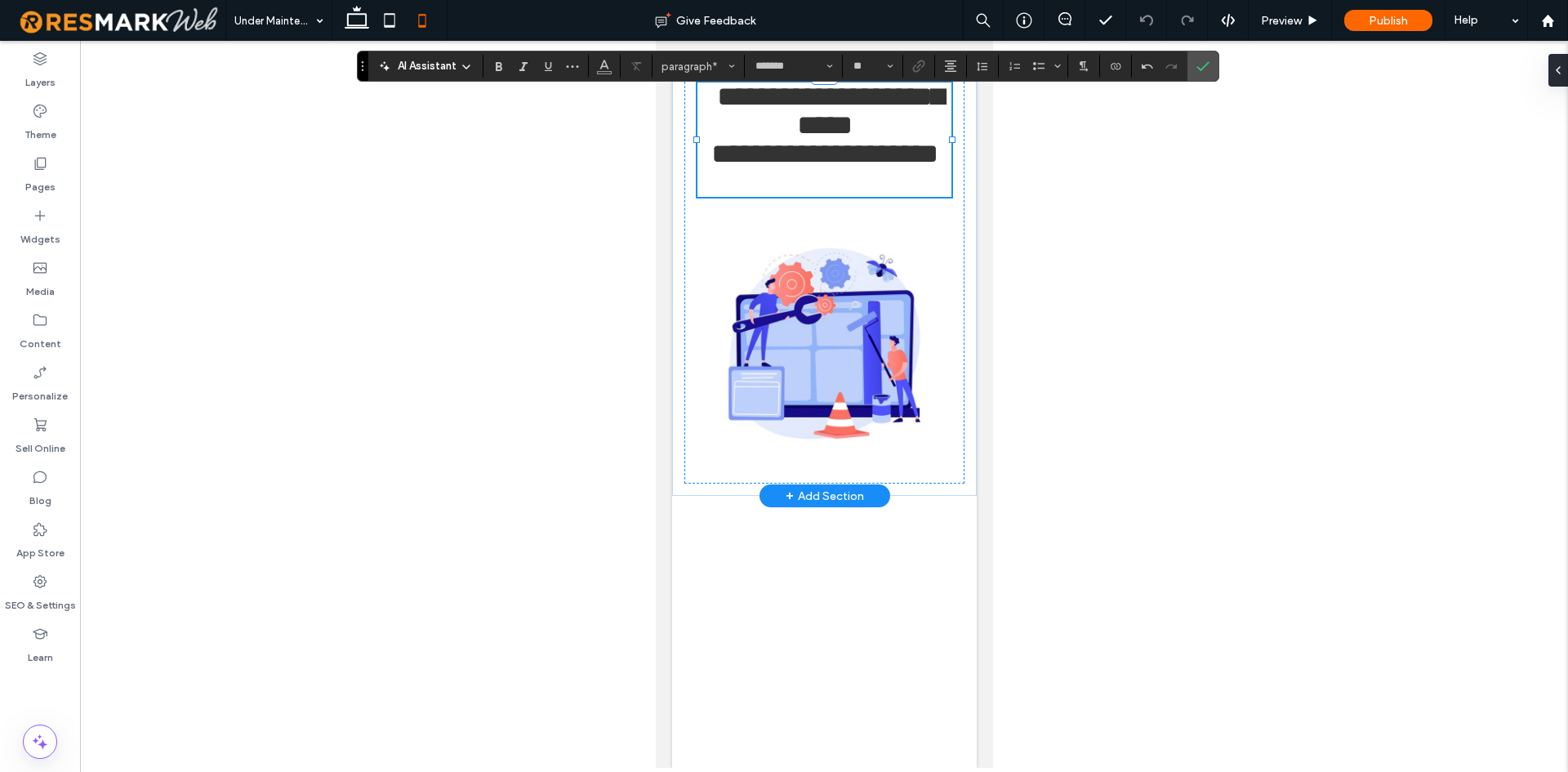
click at [914, 130] on span "**********" at bounding box center [830, 110] width 227 height 57
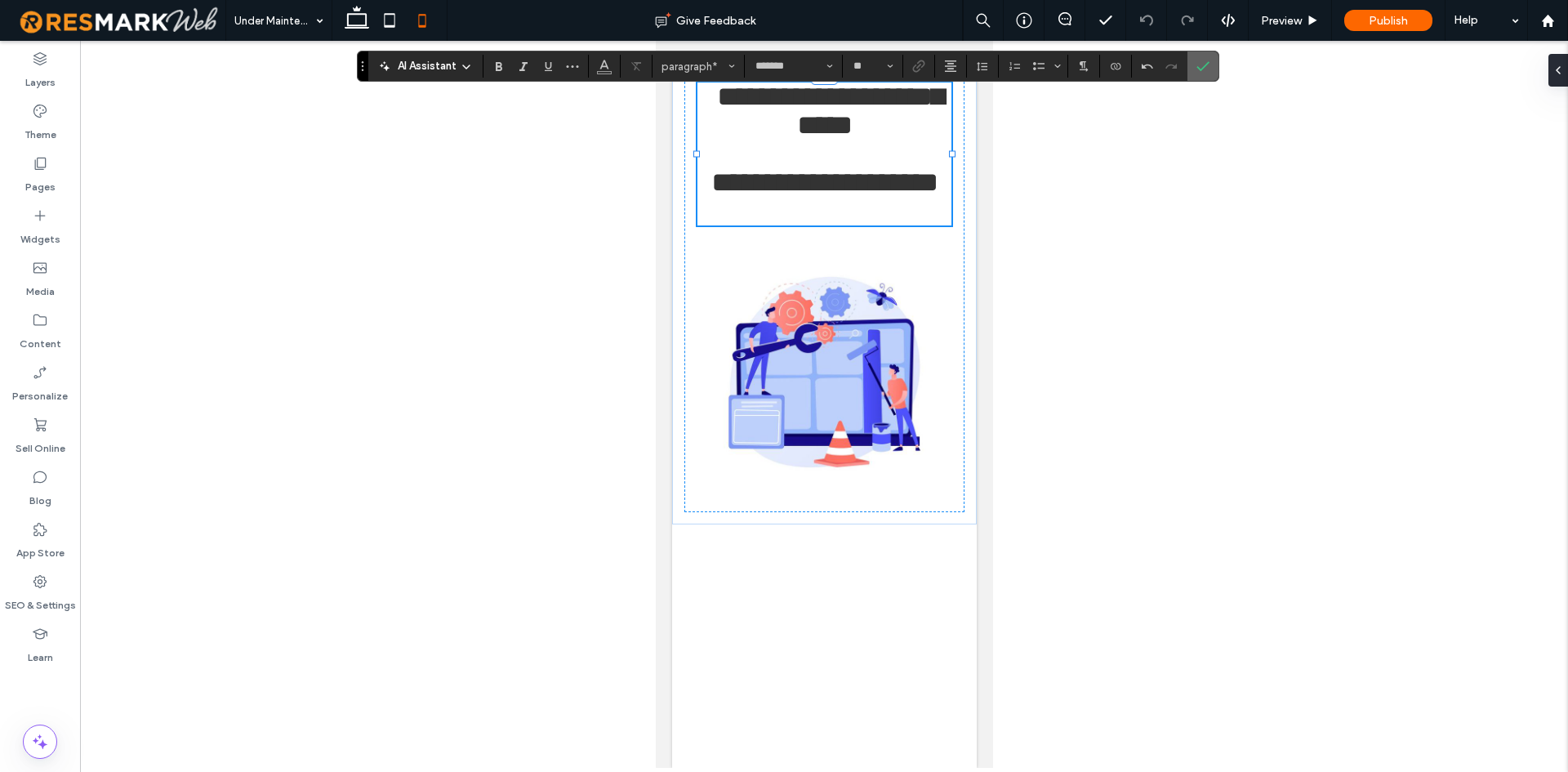
click at [1205, 67] on icon "Confirm" at bounding box center [1202, 66] width 13 height 13
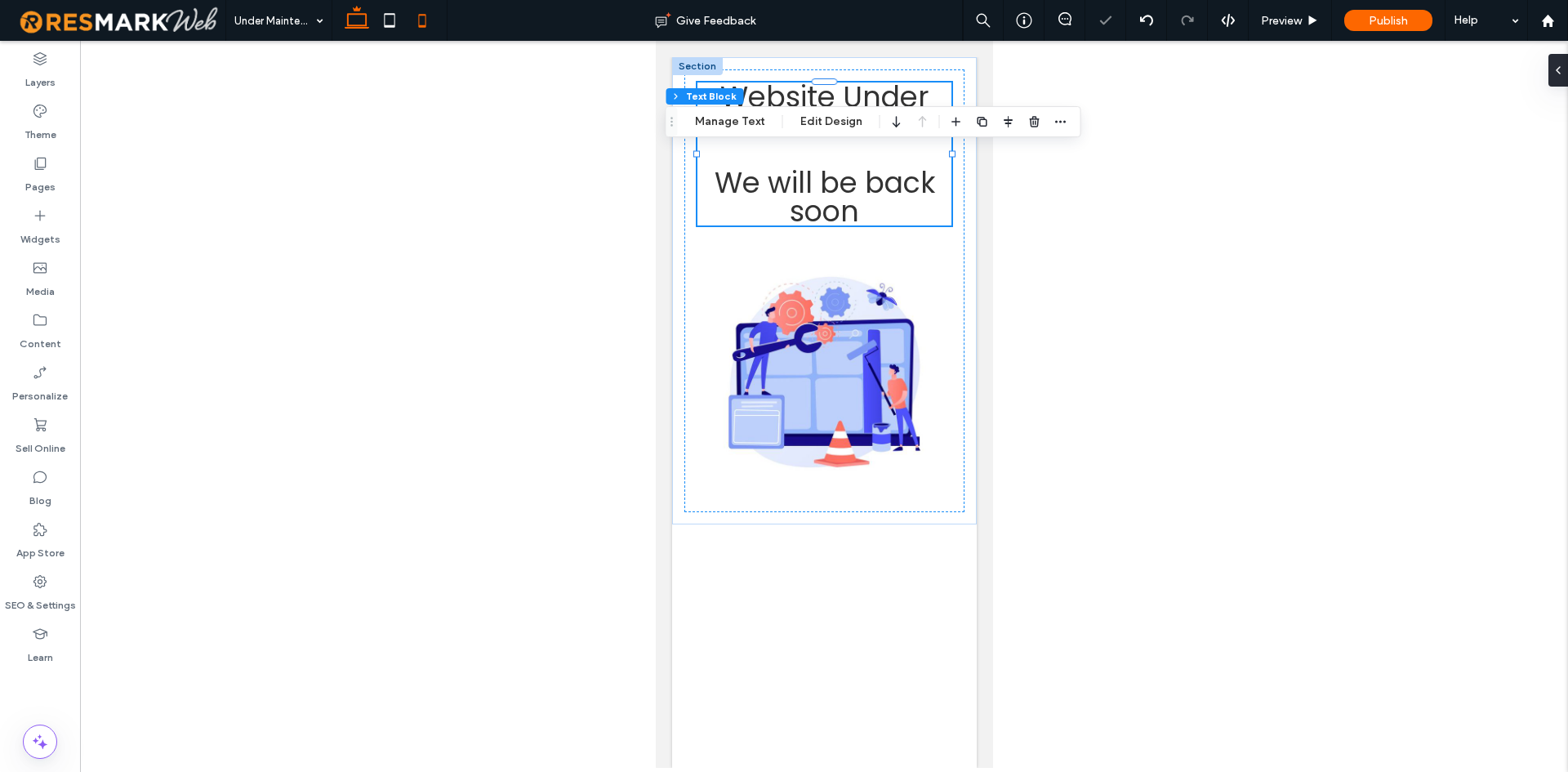
click at [360, 25] on use at bounding box center [356, 17] width 25 height 23
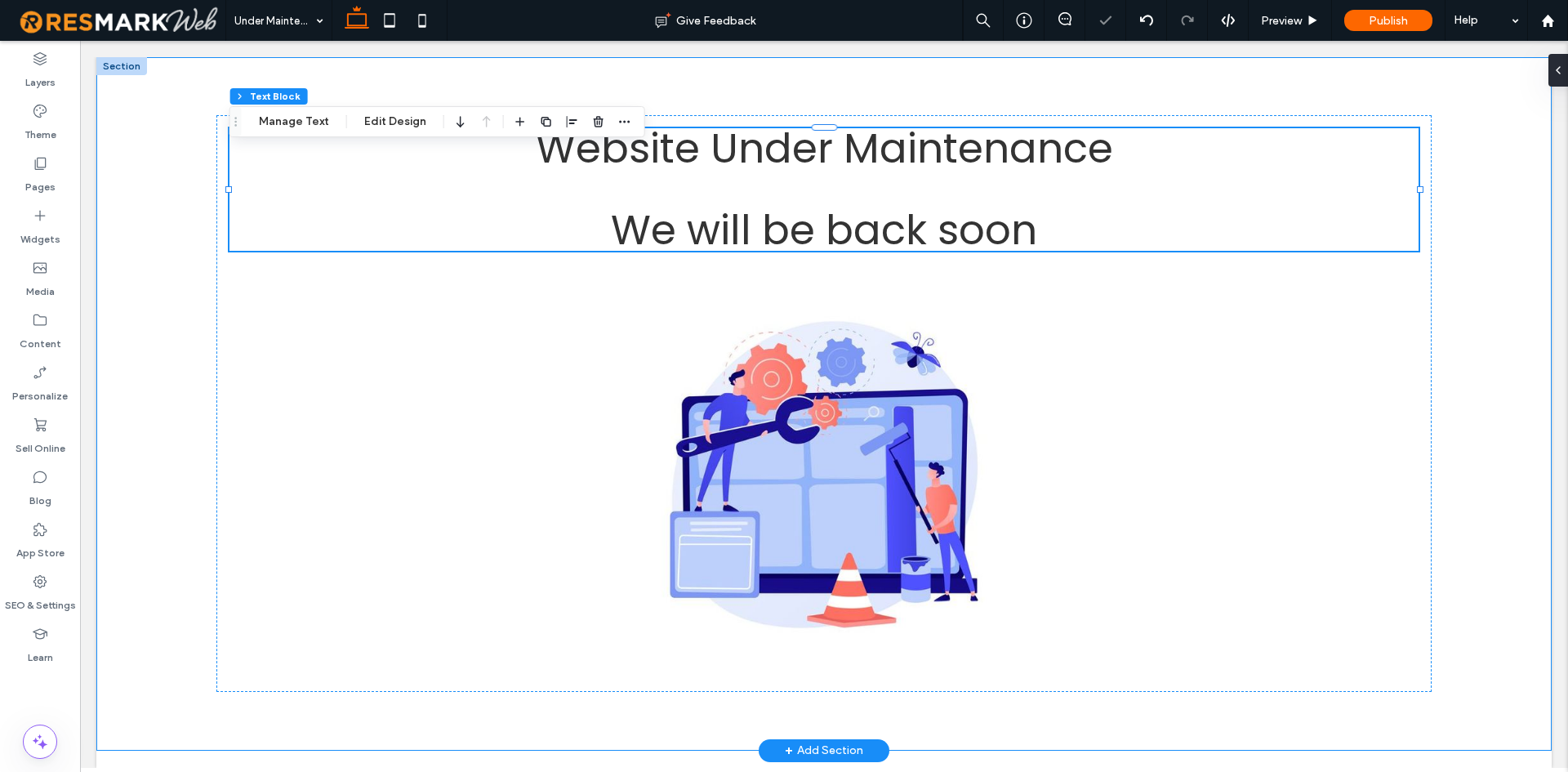
click at [1466, 280] on div "Website Under Maintenance ﻿ We will be back soon" at bounding box center [824, 403] width 1456 height 693
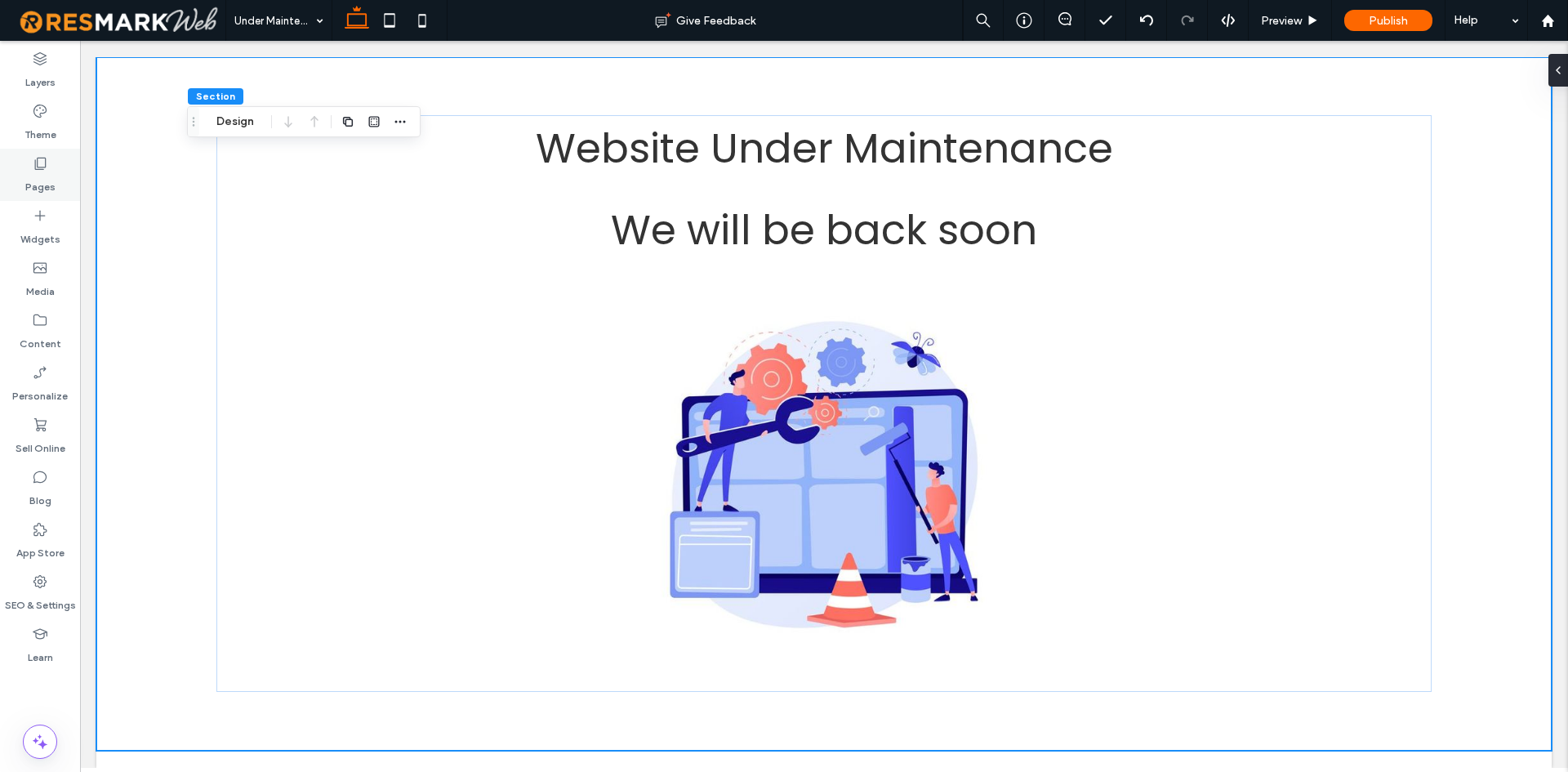
click at [44, 173] on label "Pages" at bounding box center [40, 182] width 30 height 23
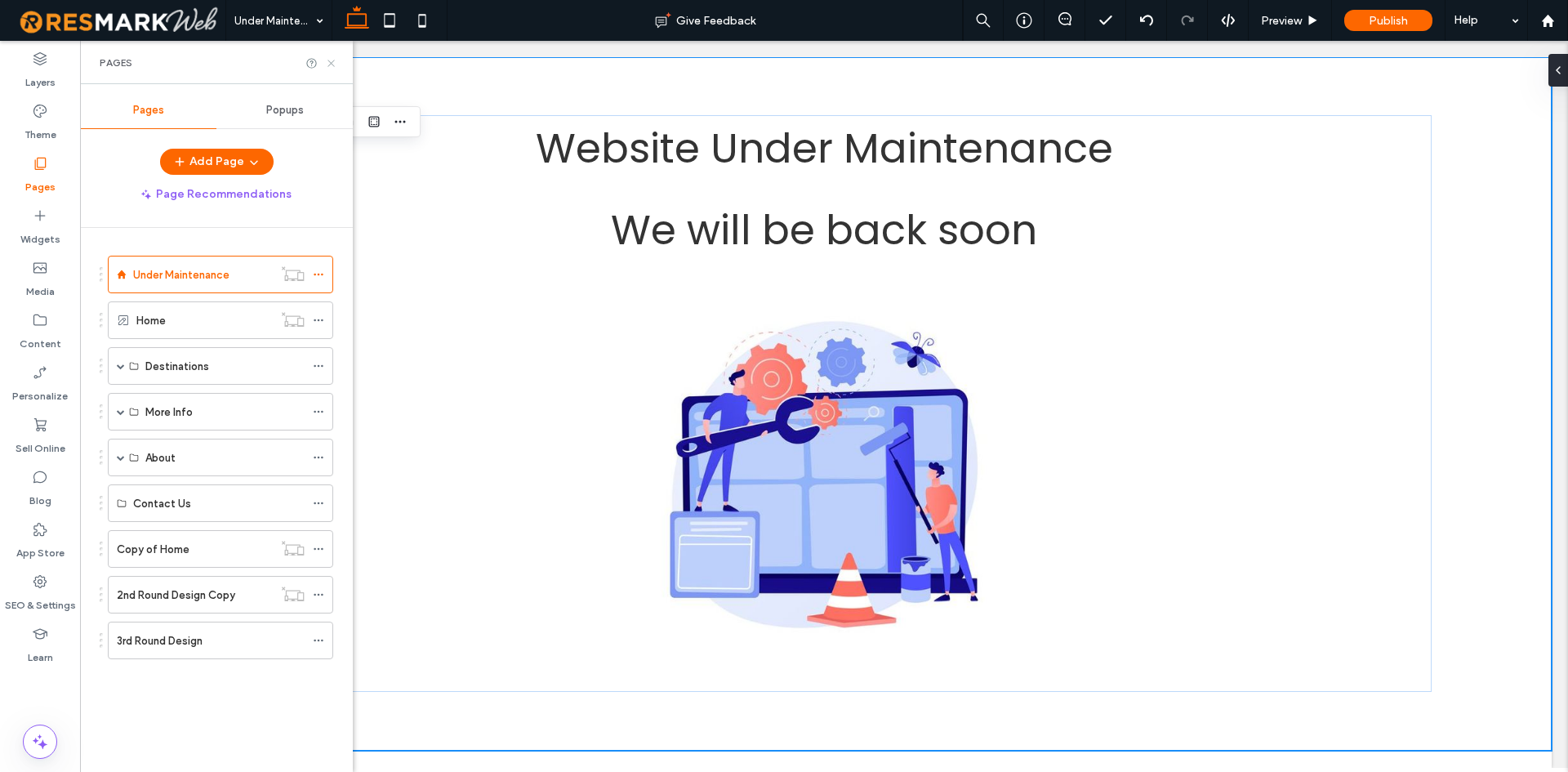
click at [331, 67] on icon at bounding box center [331, 63] width 12 height 12
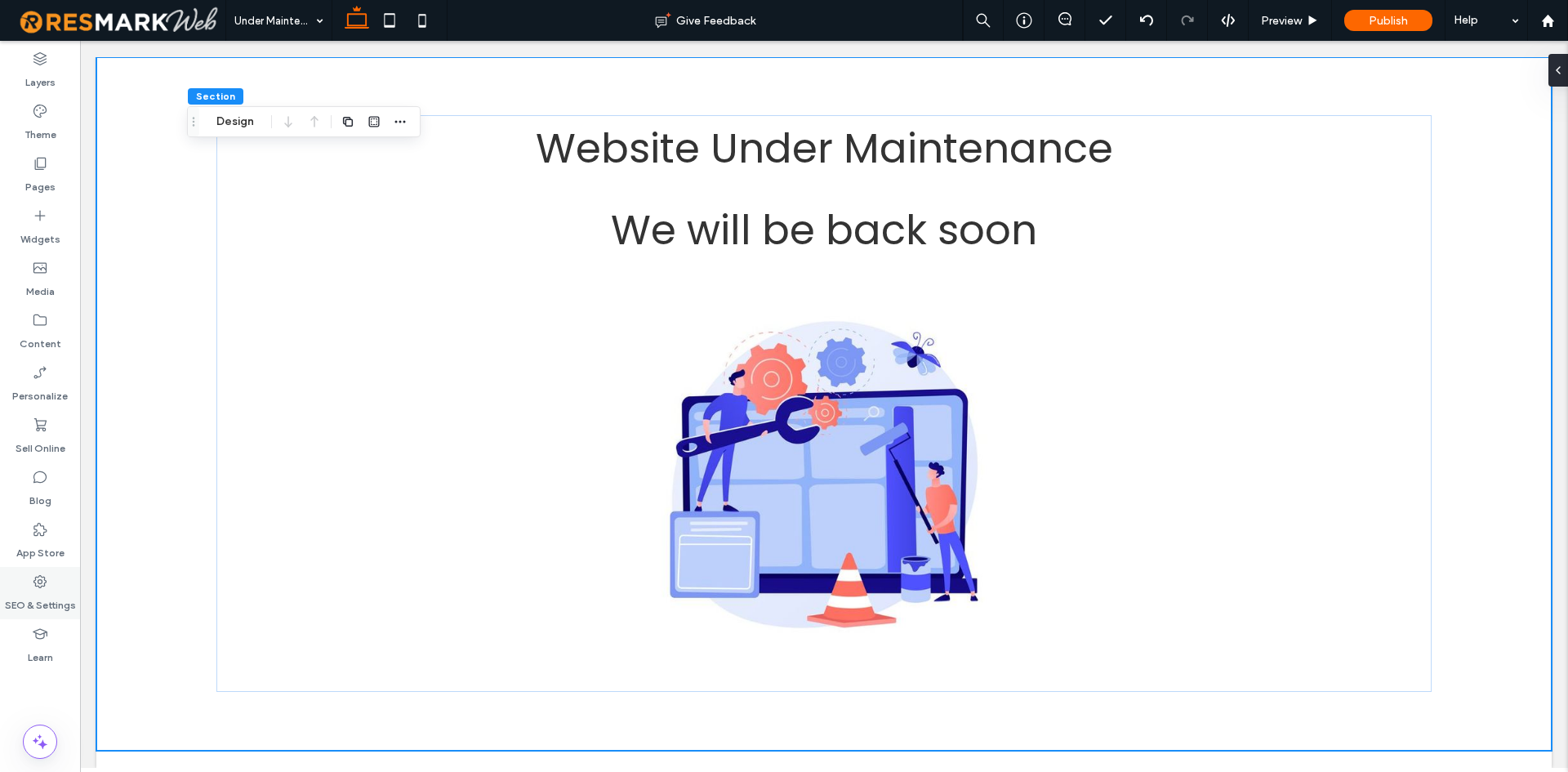
click at [50, 588] on div "SEO & Settings" at bounding box center [40, 593] width 80 height 53
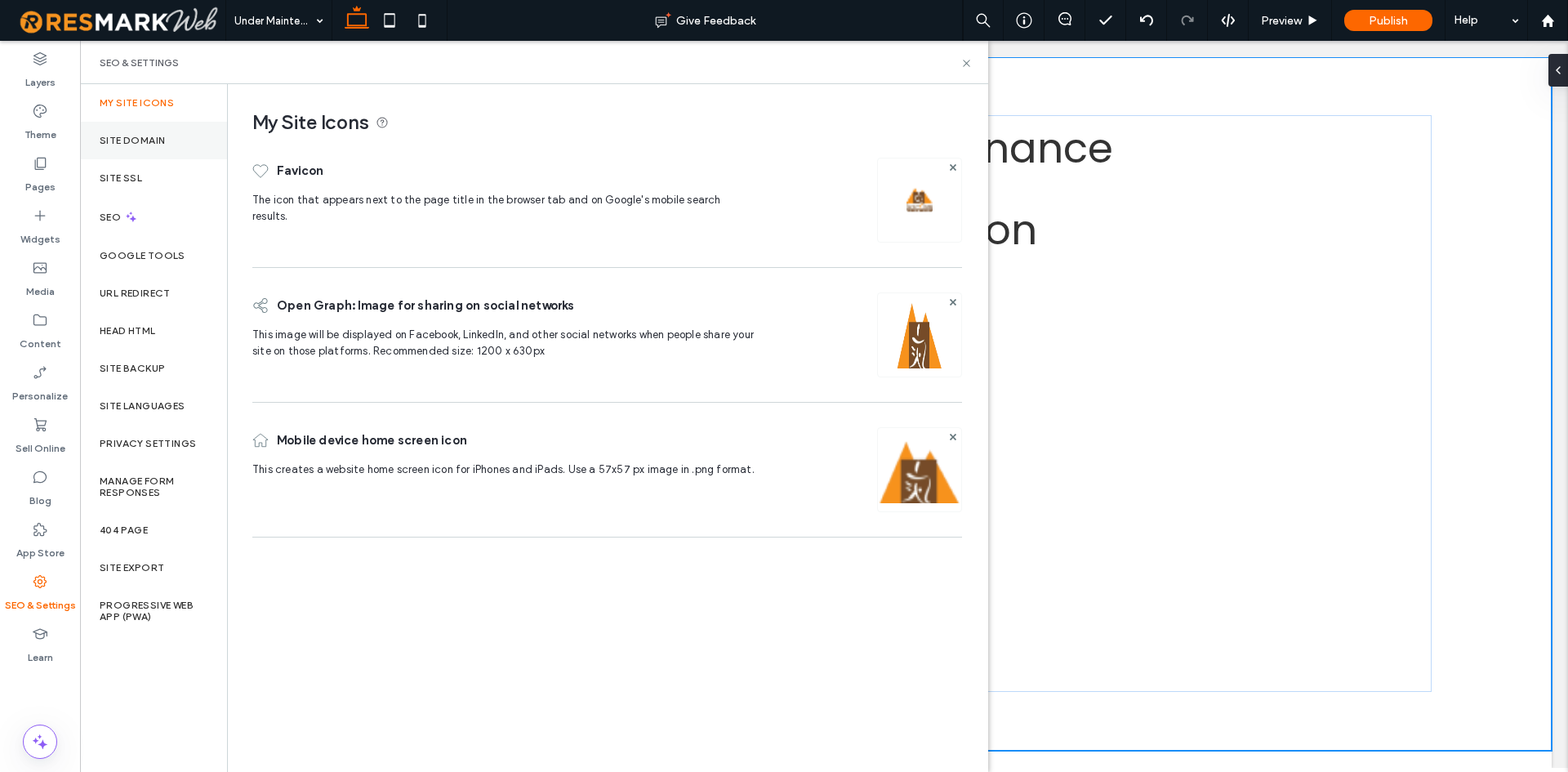
click at [177, 152] on div "Site Domain" at bounding box center [153, 140] width 147 height 38
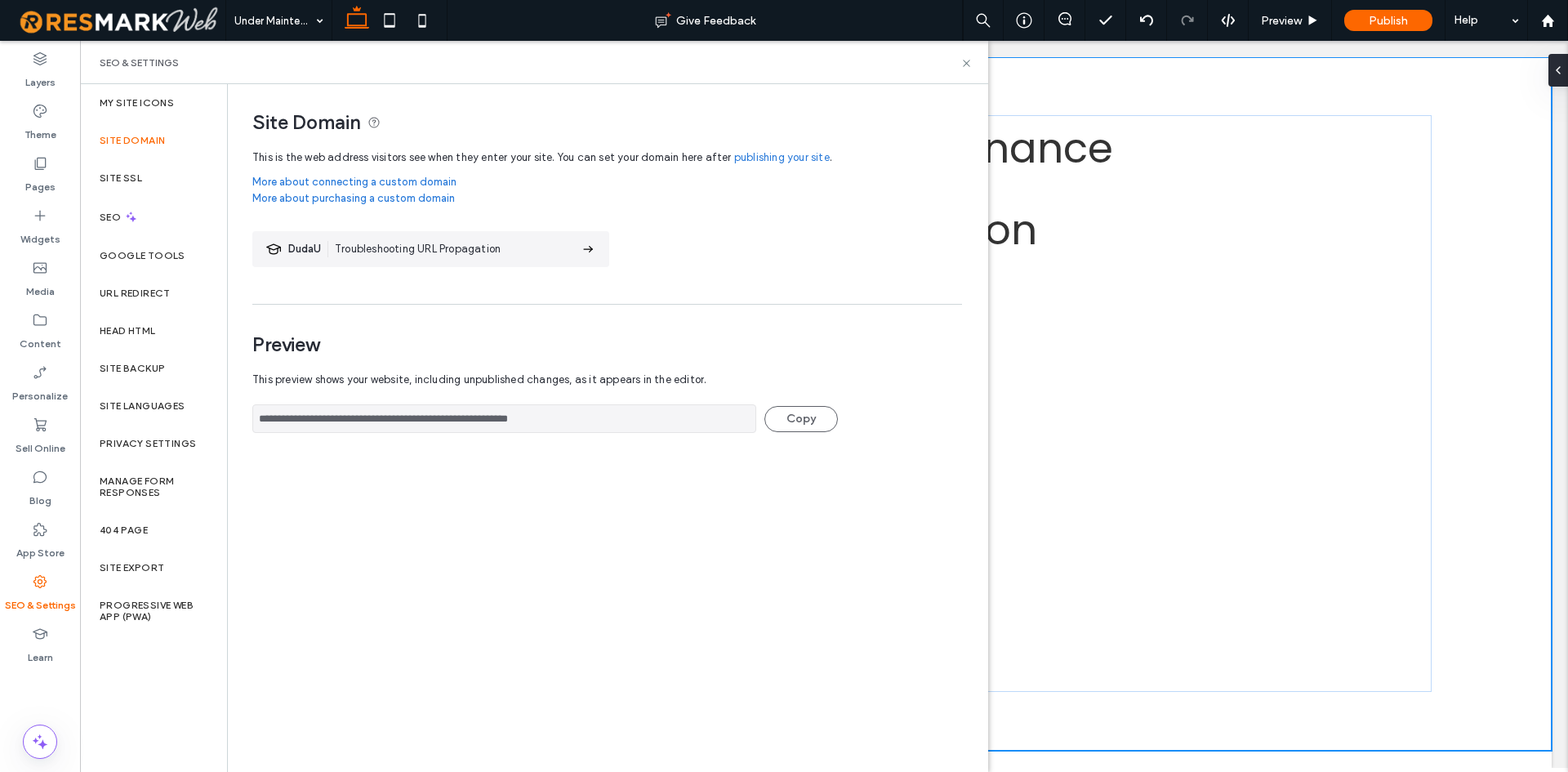
click at [427, 425] on input "**********" at bounding box center [504, 418] width 503 height 29
click at [428, 425] on input "**********" at bounding box center [504, 418] width 503 height 29
click at [54, 157] on div "Pages" at bounding box center [40, 174] width 80 height 53
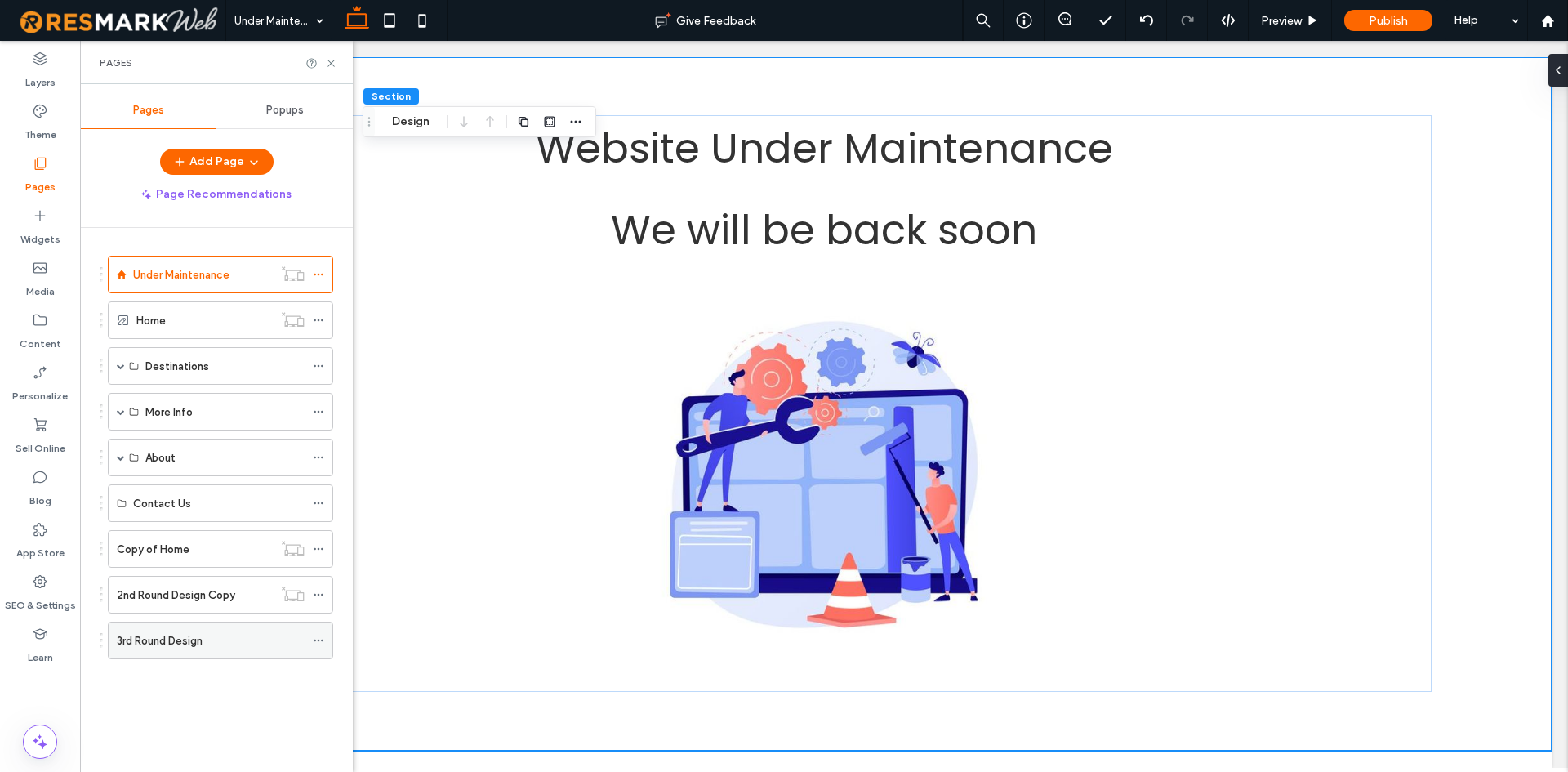
click at [187, 649] on label "3rd Round Design" at bounding box center [159, 641] width 86 height 29
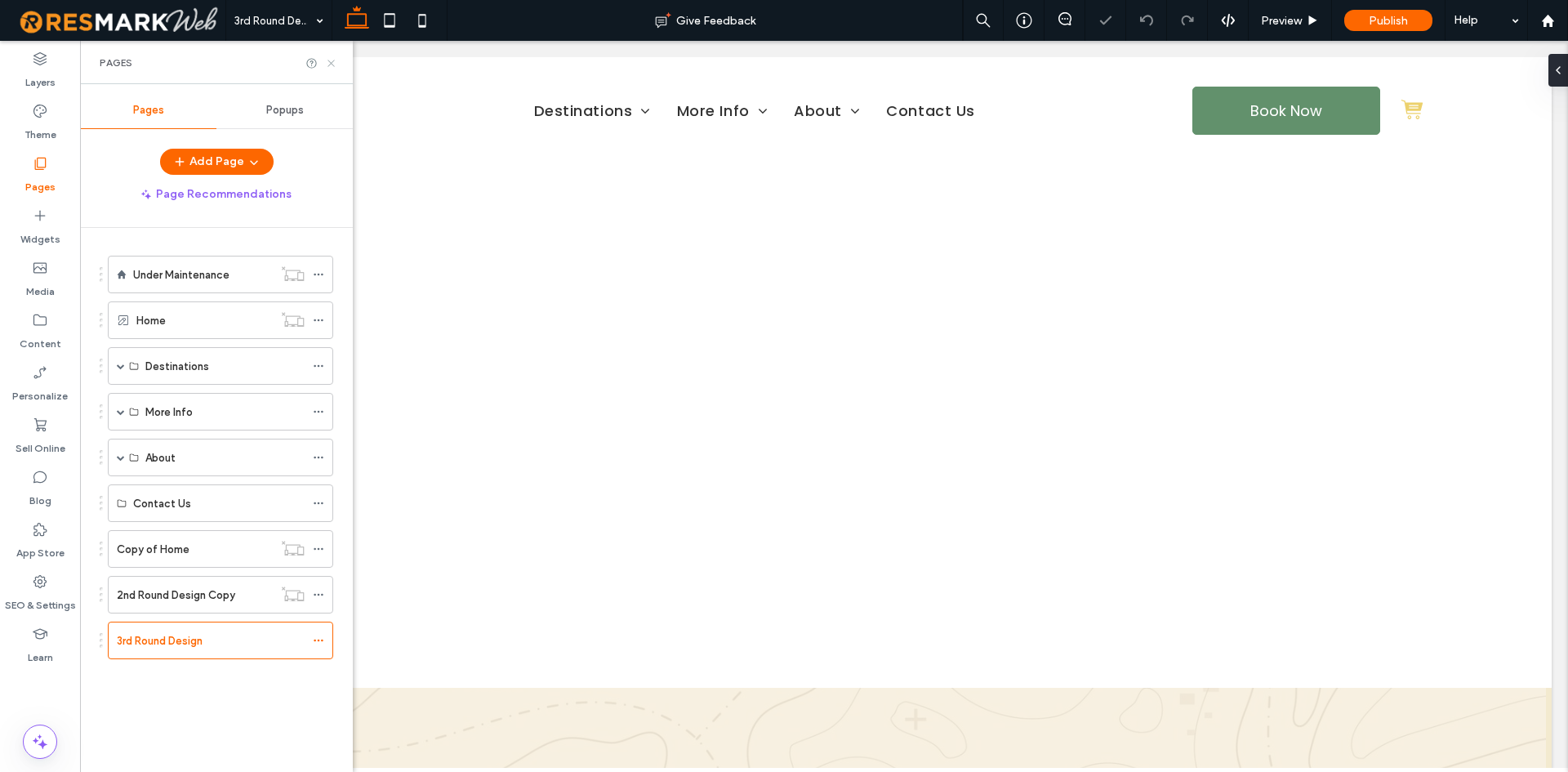
drag, startPoint x: 334, startPoint y: 65, endPoint x: 253, endPoint y: 24, distance: 90.8
click at [334, 65] on icon at bounding box center [331, 63] width 12 height 12
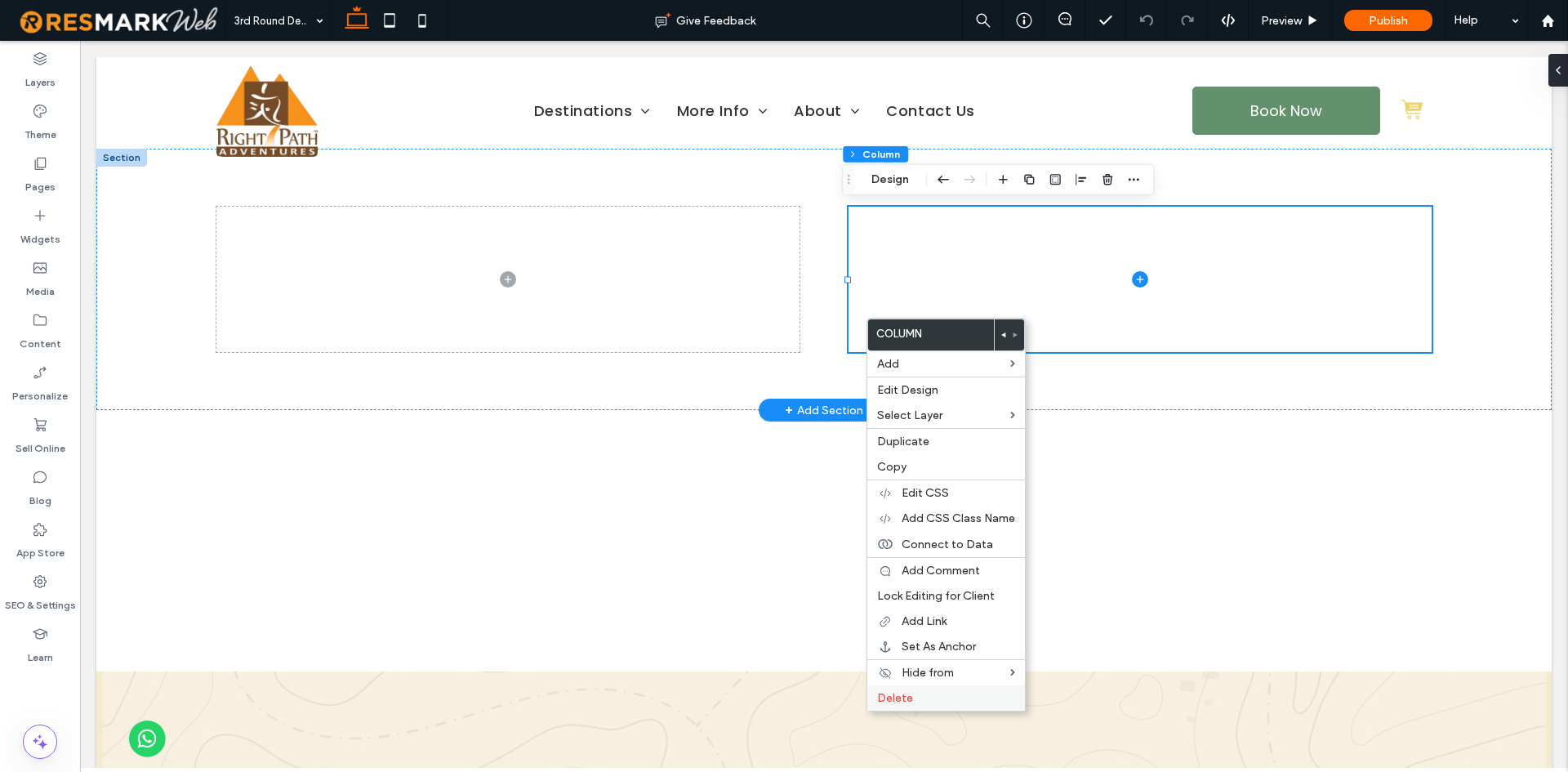
click at [886, 694] on span "Delete" at bounding box center [895, 697] width 36 height 14
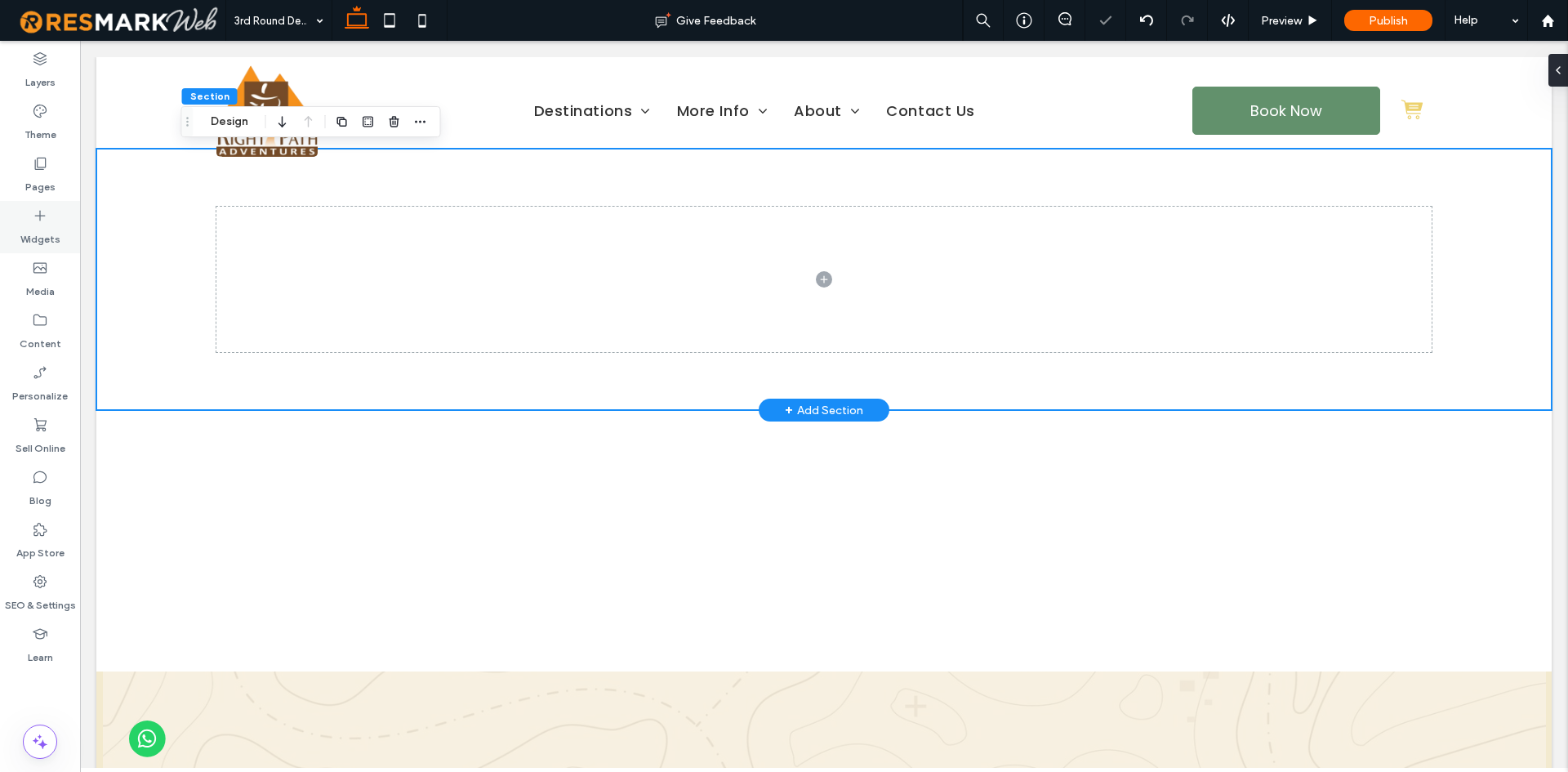
click at [54, 210] on div "Widgets" at bounding box center [40, 227] width 80 height 53
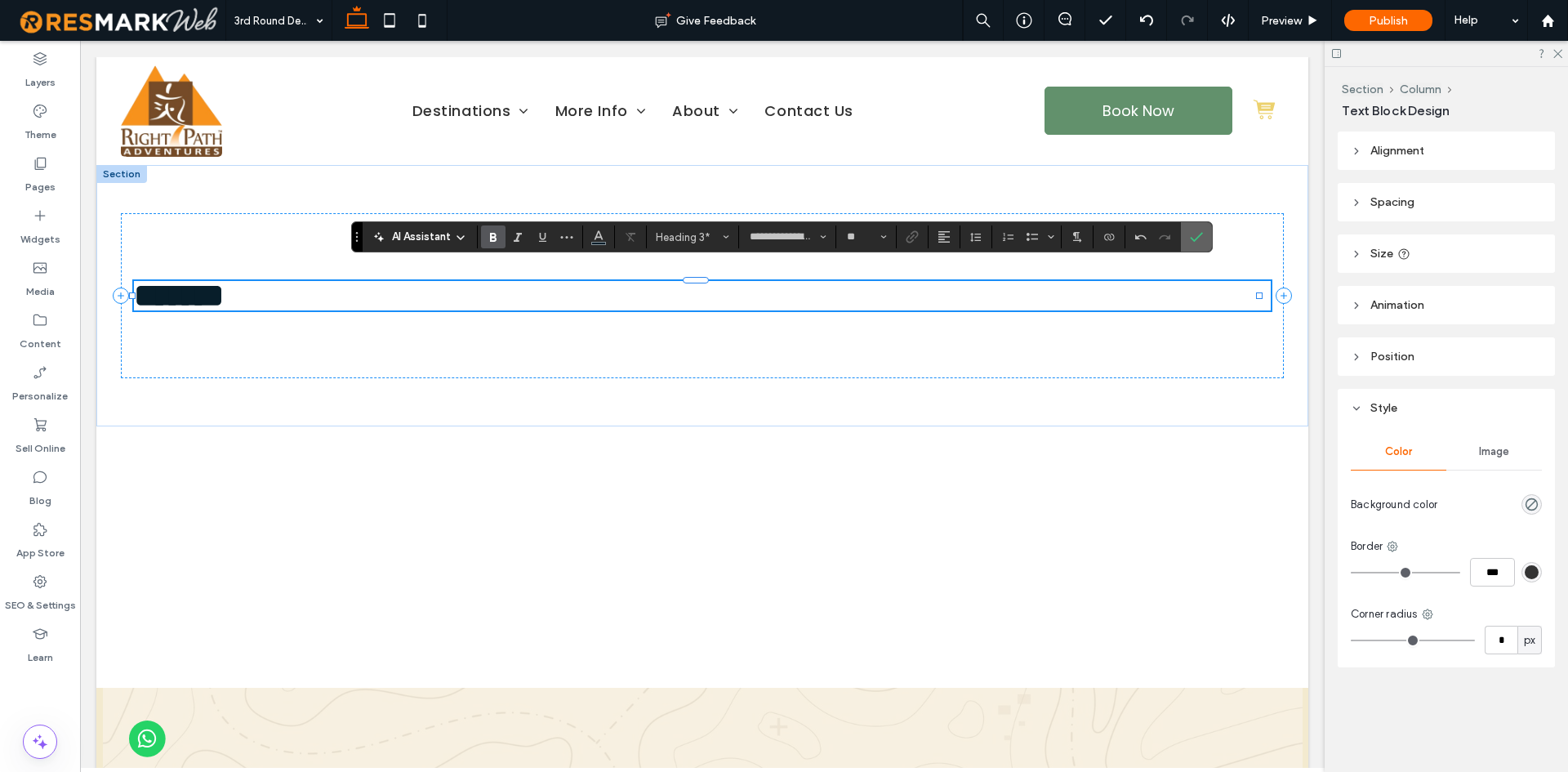
click at [1190, 236] on icon "Confirm" at bounding box center [1196, 236] width 13 height 13
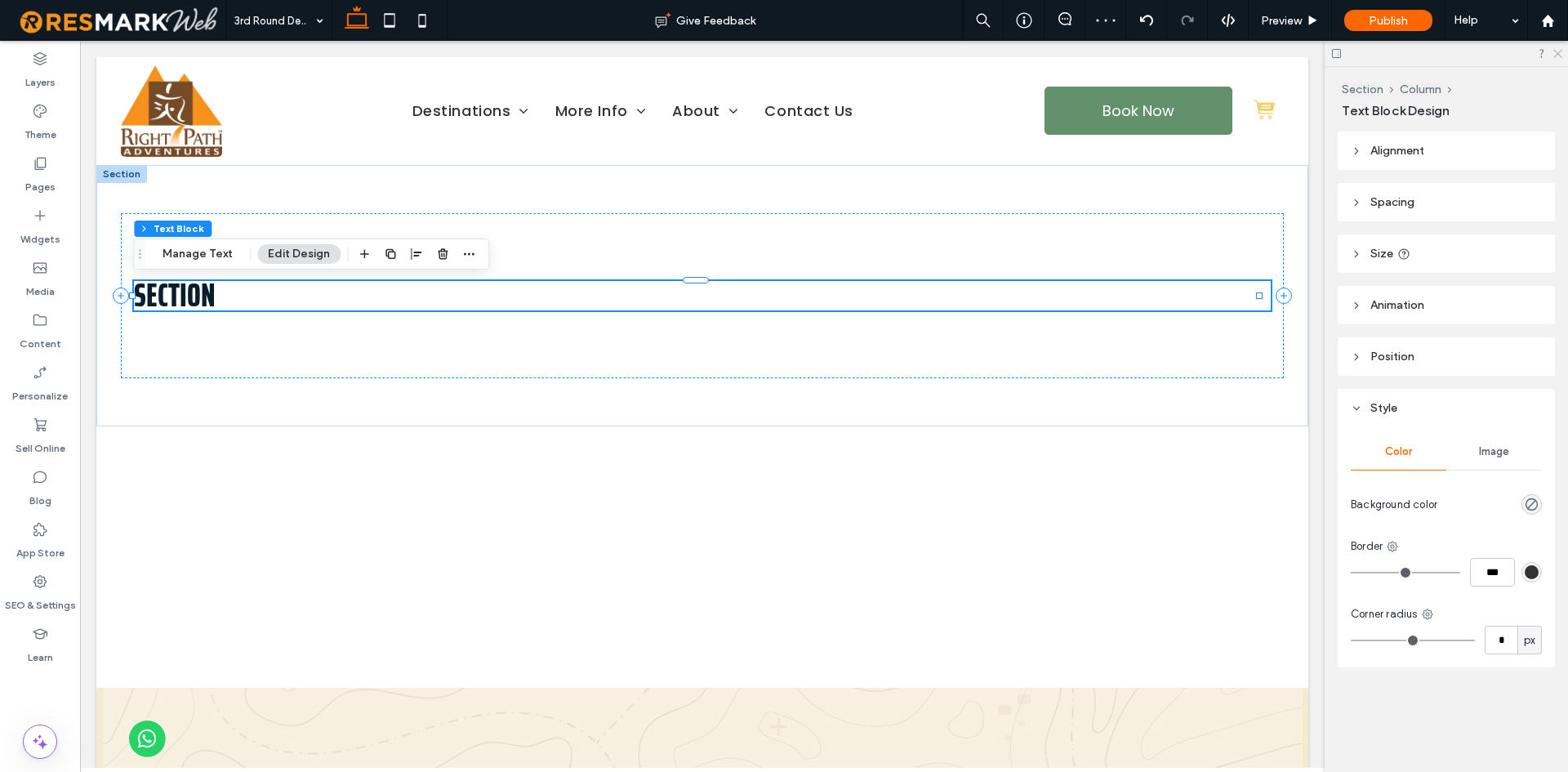
click at [1556, 55] on use at bounding box center [1557, 54] width 9 height 9
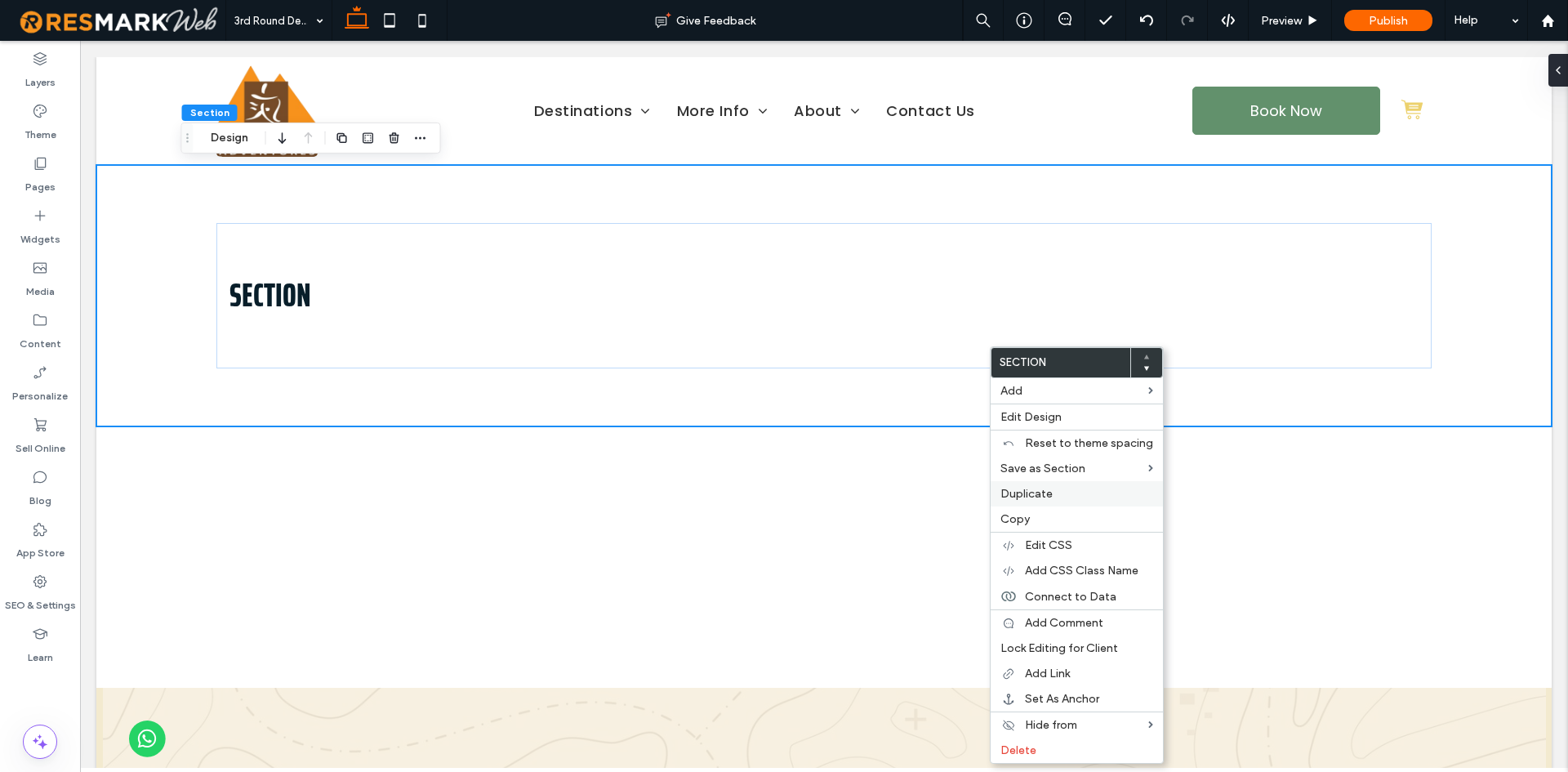
click at [1056, 493] on label "Duplicate" at bounding box center [1076, 493] width 152 height 14
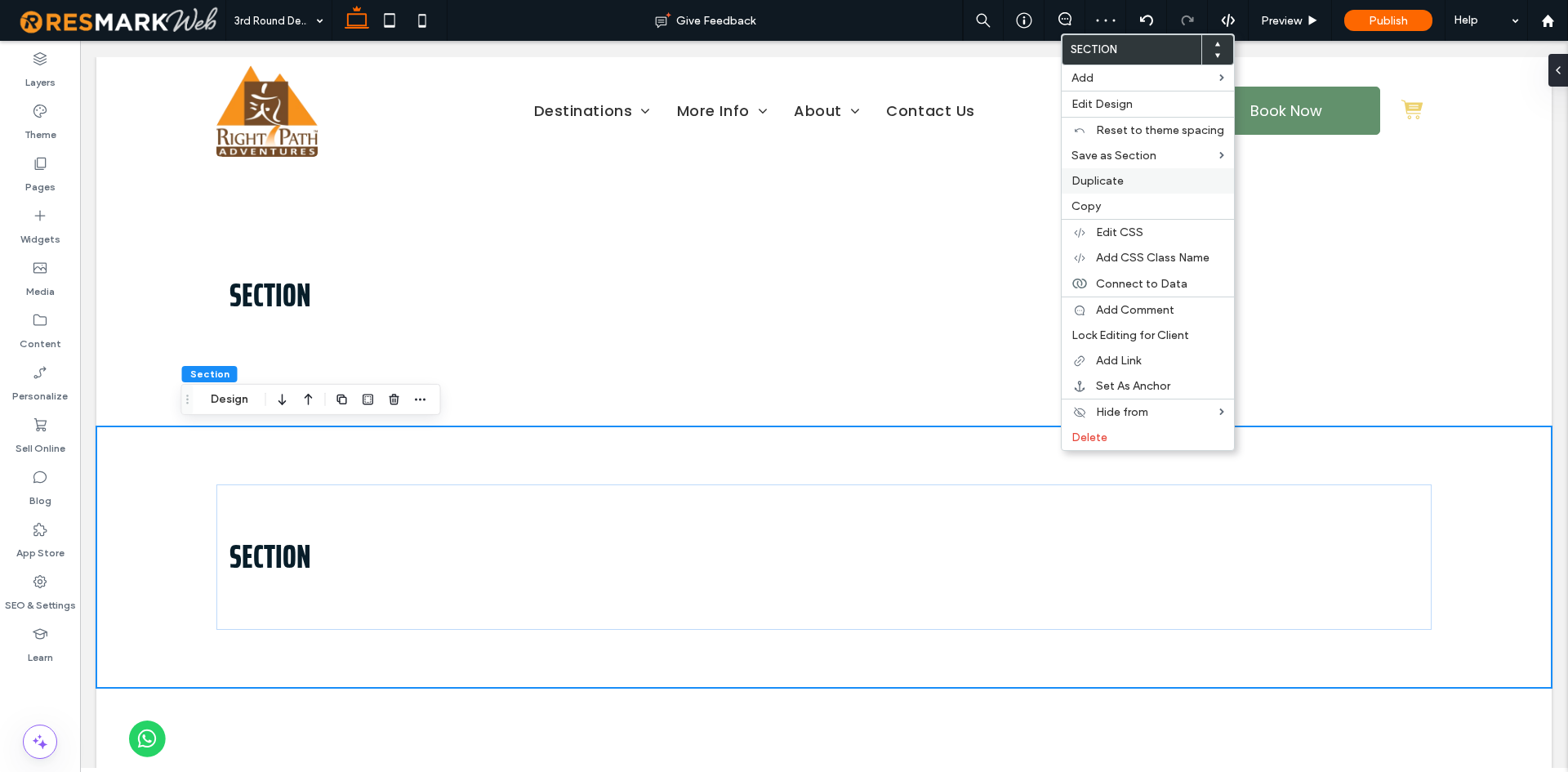
click at [1096, 186] on span "Duplicate" at bounding box center [1097, 181] width 53 height 14
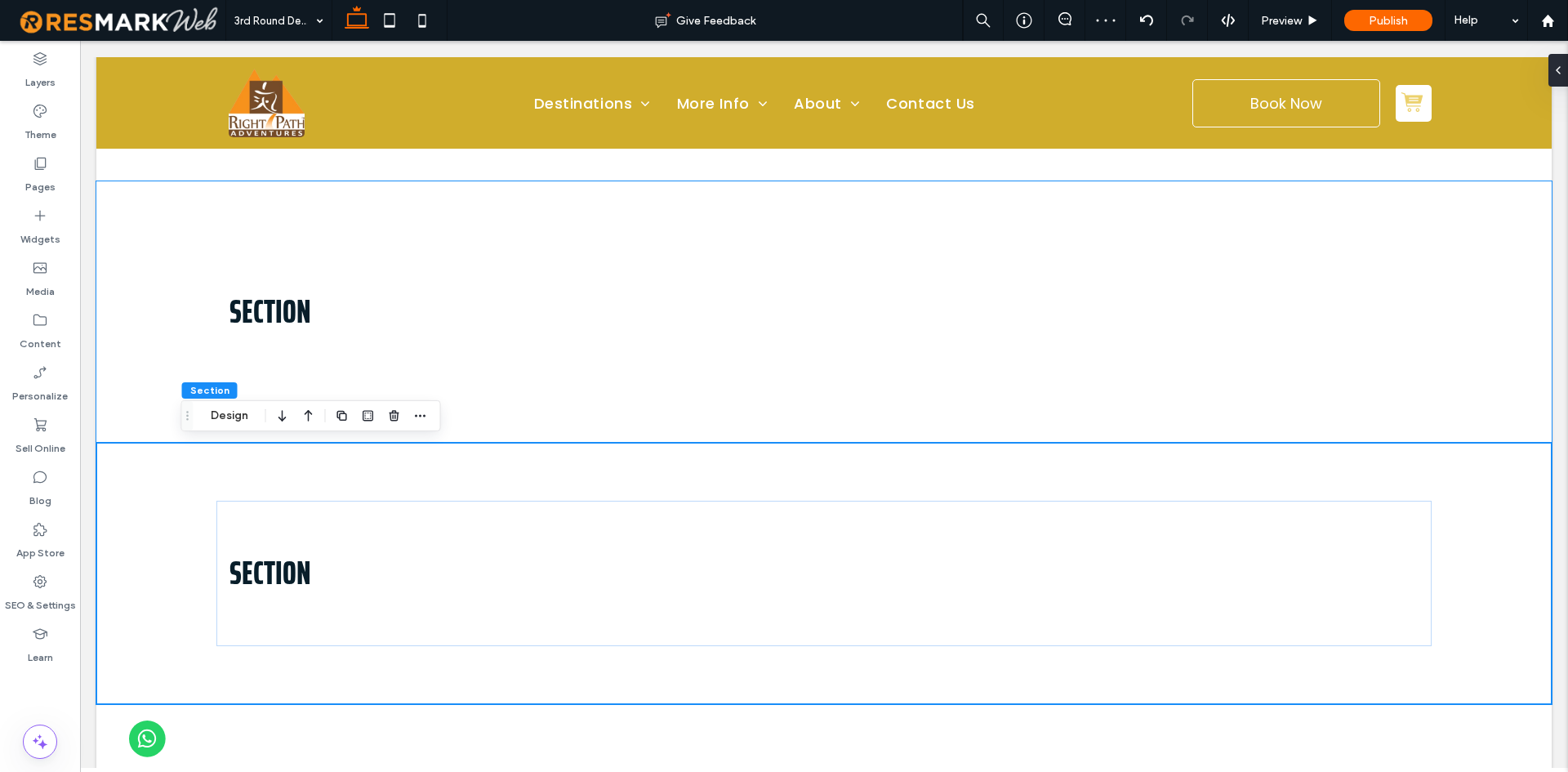
scroll to position [489, 0]
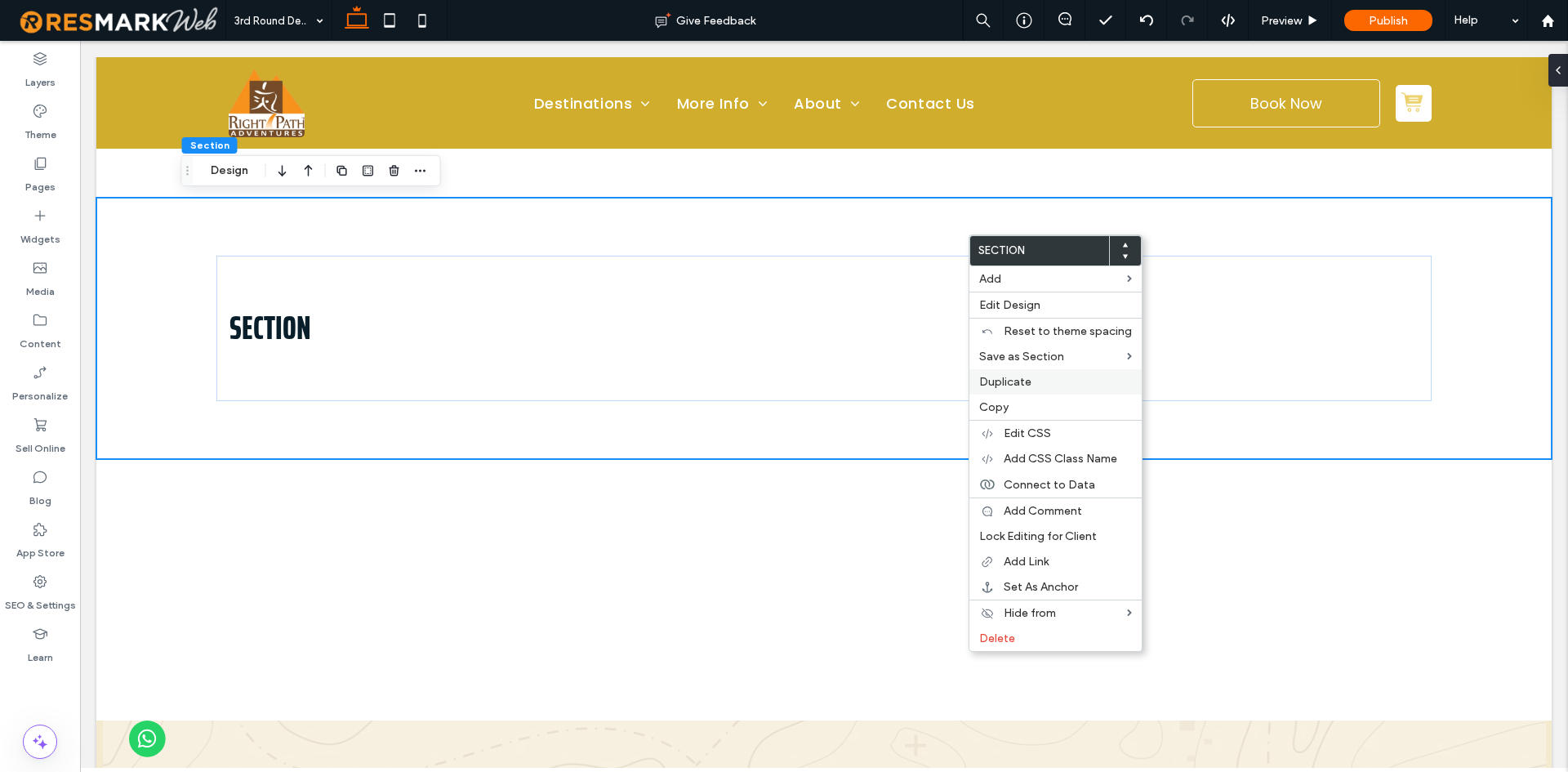
click at [1022, 388] on span "Duplicate" at bounding box center [1005, 382] width 53 height 14
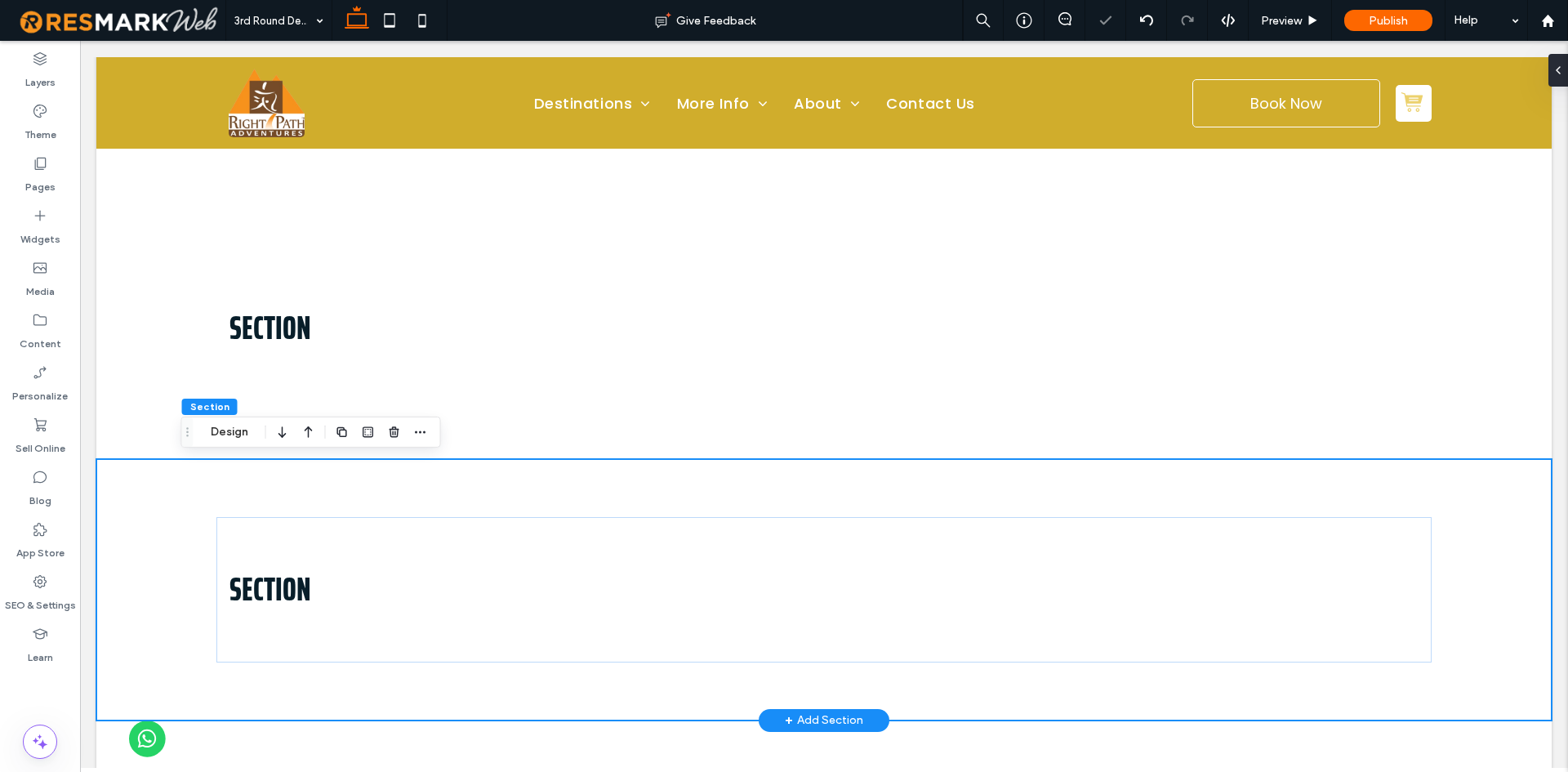
drag, startPoint x: 906, startPoint y: 481, endPoint x: 1004, endPoint y: 489, distance: 98.3
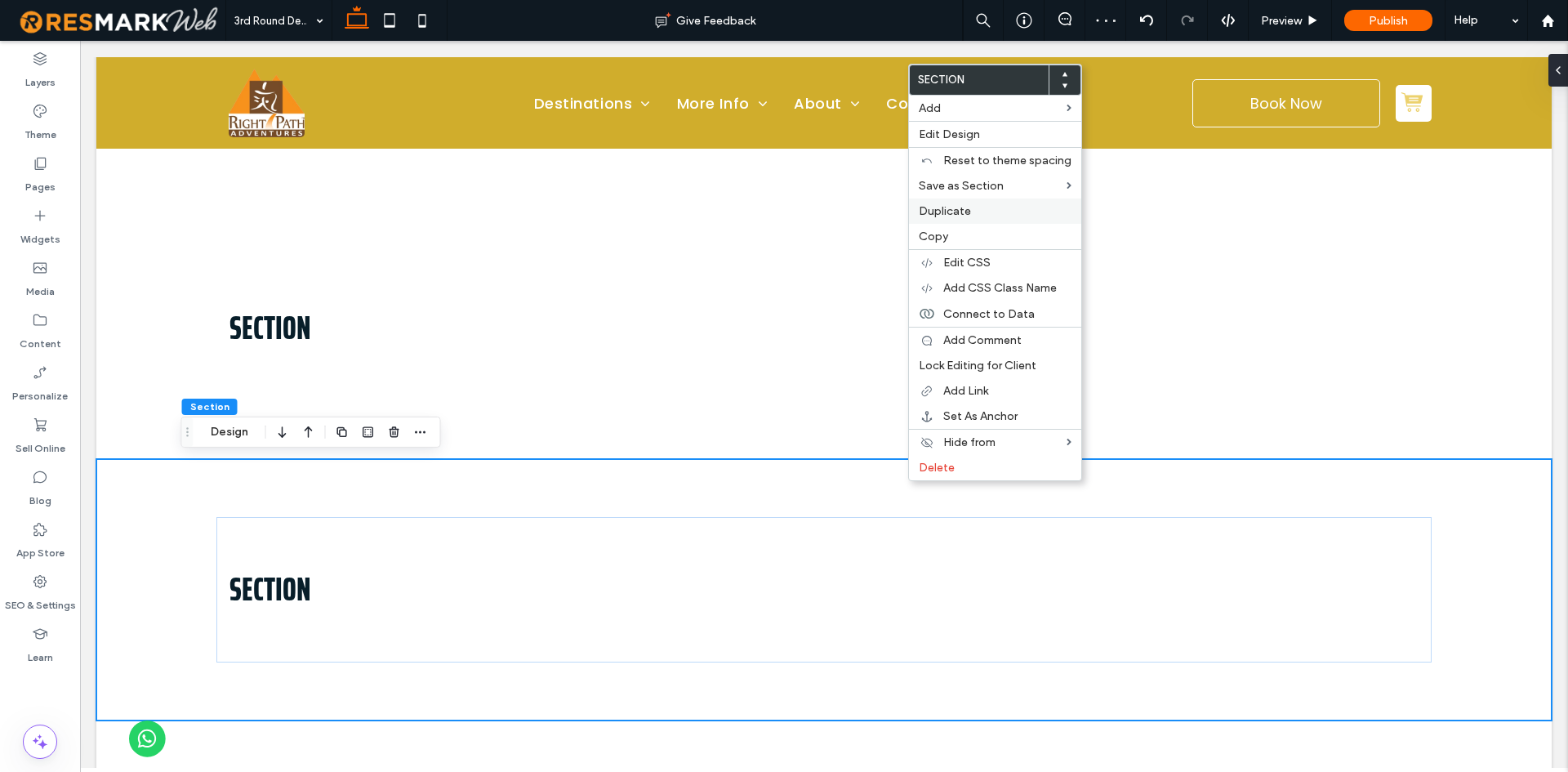
click at [959, 207] on span "Duplicate" at bounding box center [944, 211] width 53 height 14
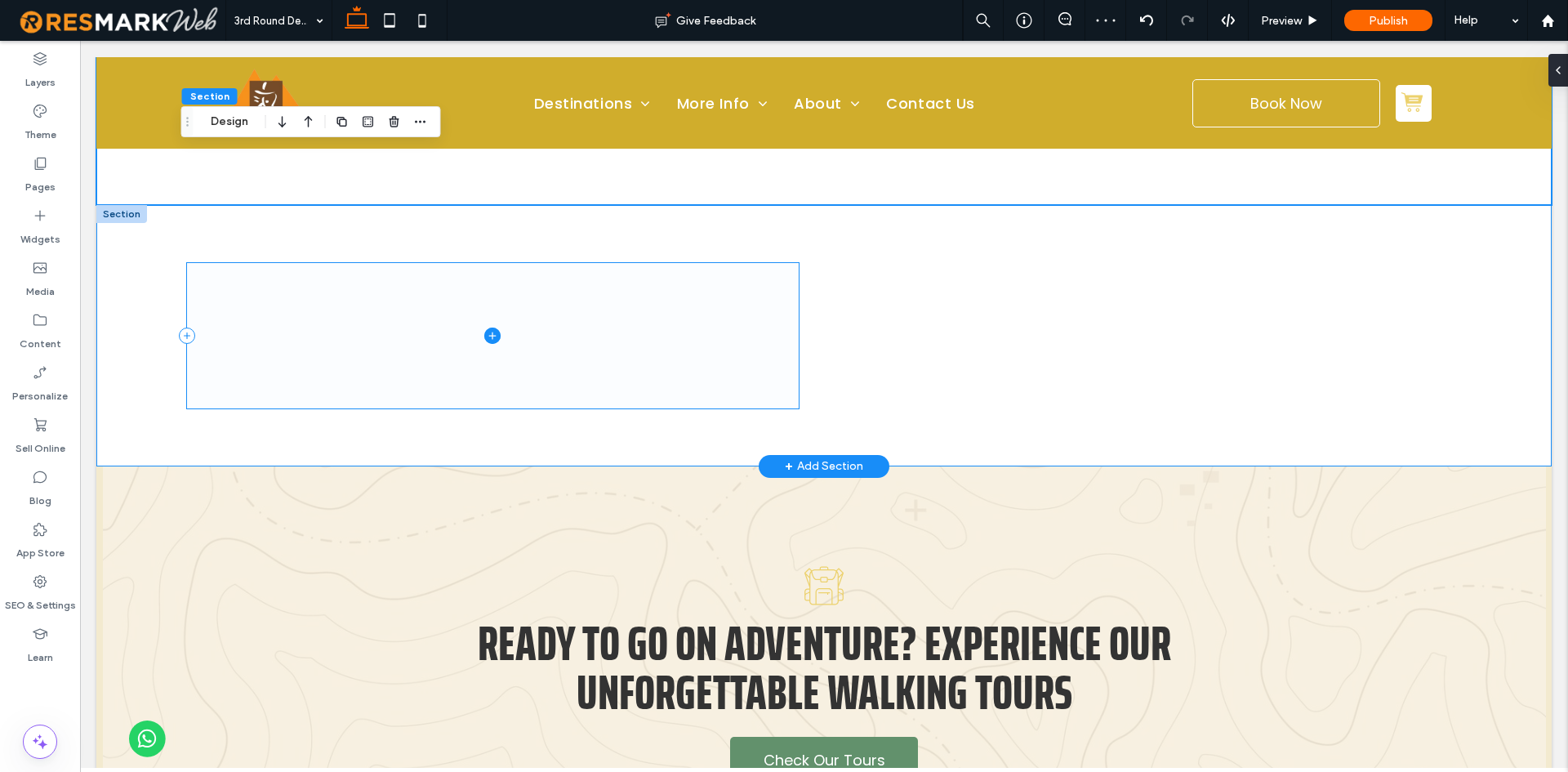
scroll to position [1306, 0]
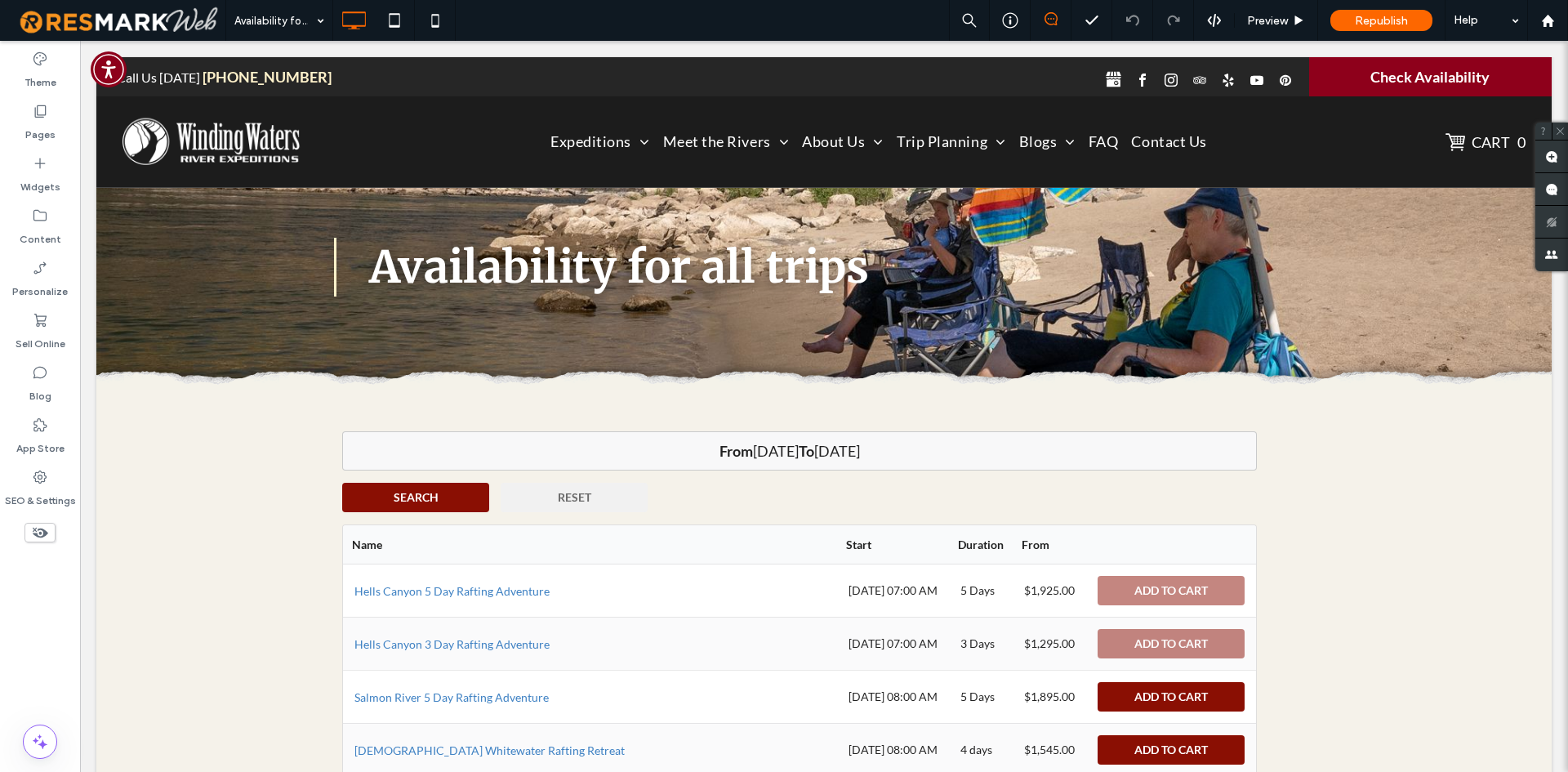
scroll to position [82, 0]
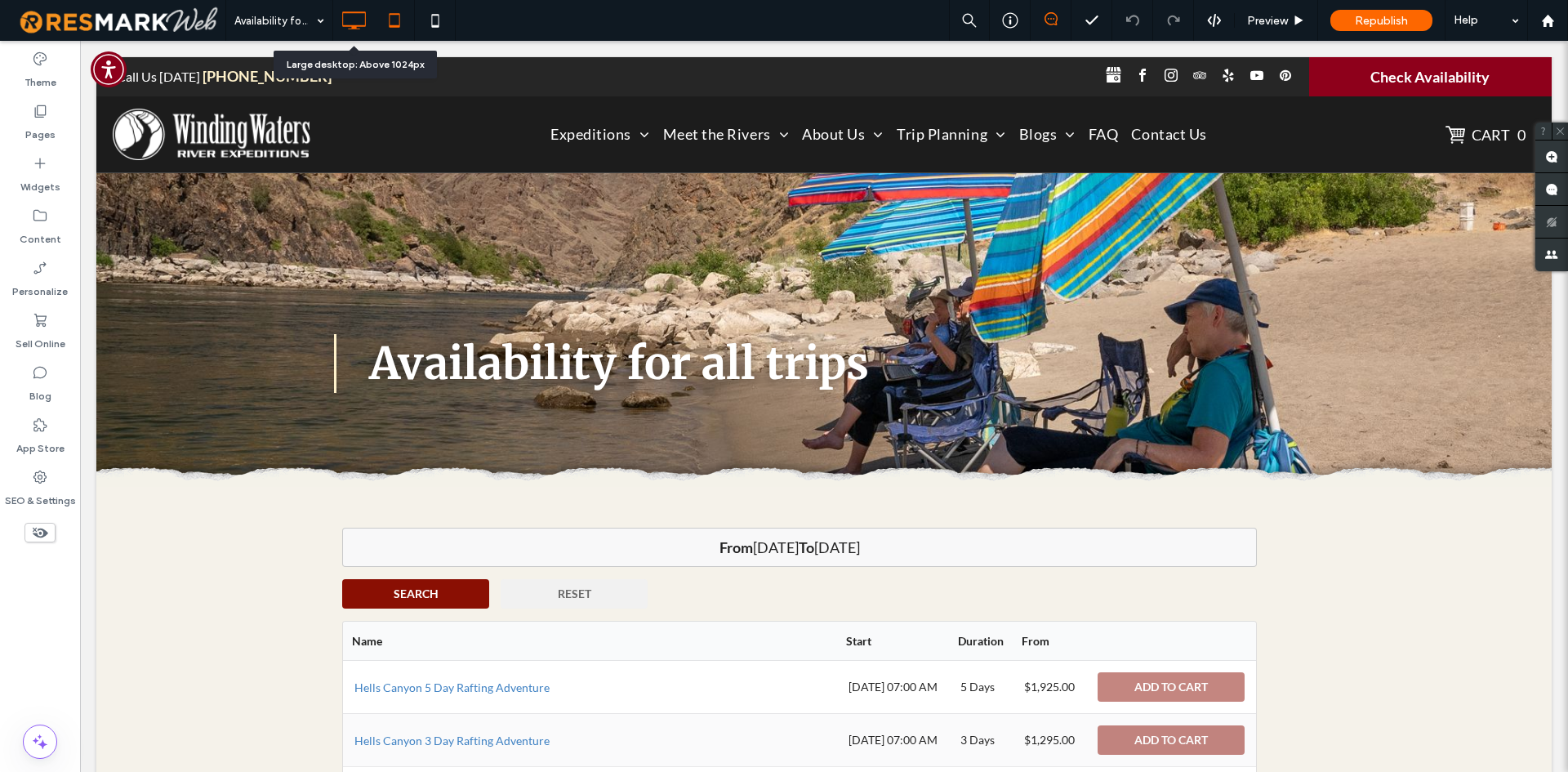
click at [382, 14] on icon at bounding box center [394, 20] width 33 height 33
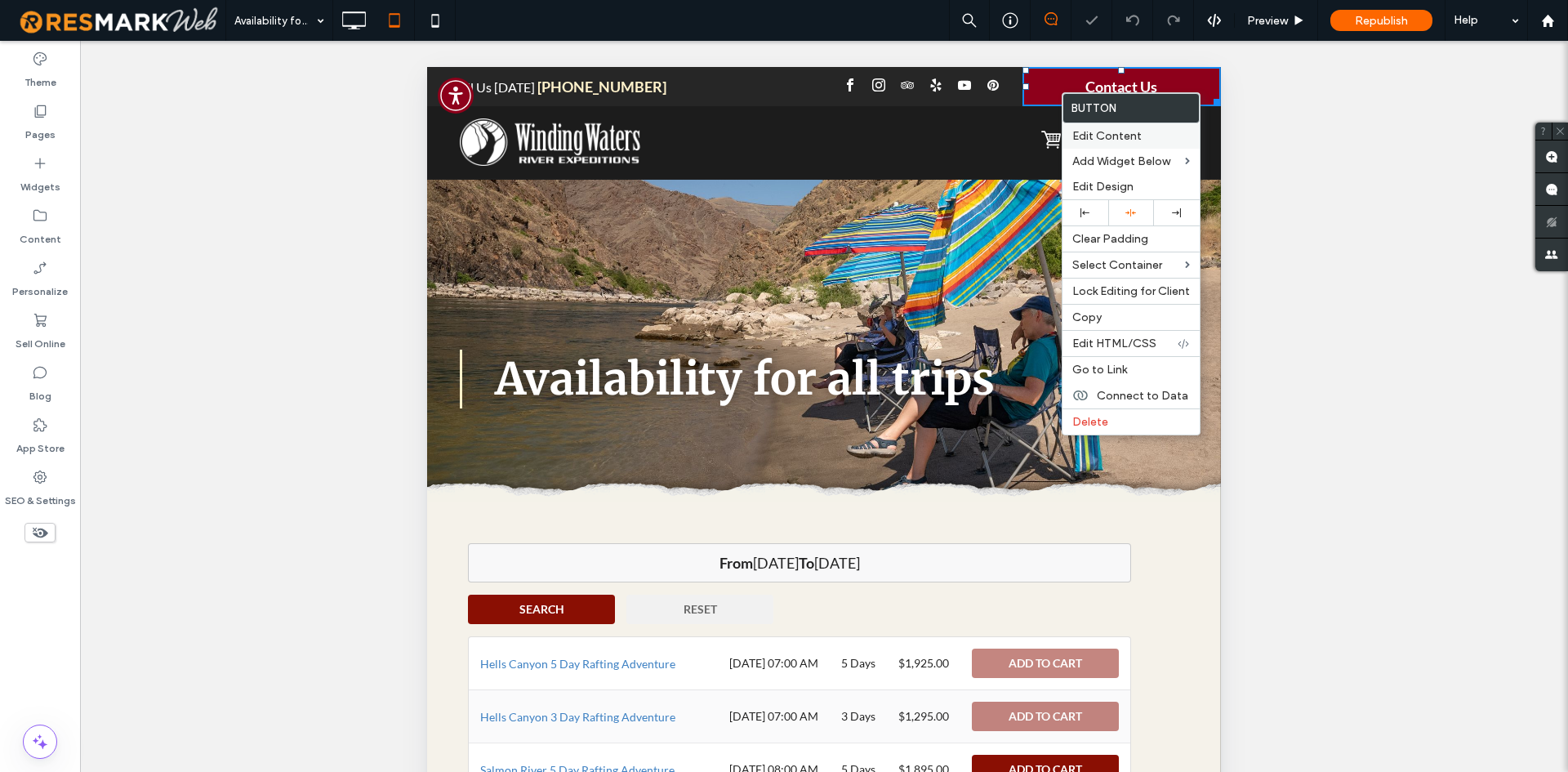
click at [1105, 142] on span "Edit Content" at bounding box center [1107, 136] width 70 height 14
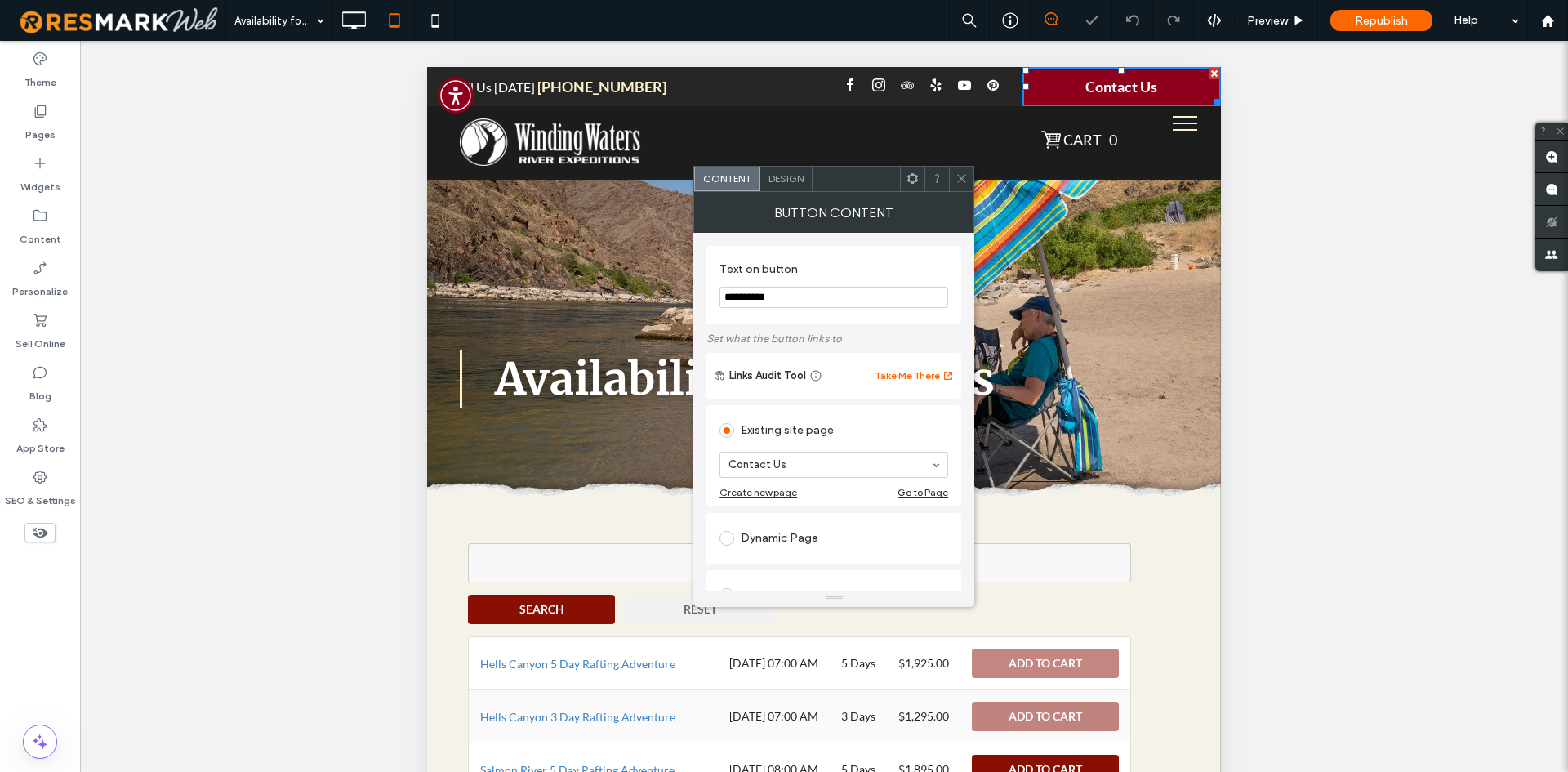
click at [805, 301] on input "**********" at bounding box center [834, 296] width 229 height 21
drag, startPoint x: 349, startPoint y: 15, endPoint x: 540, endPoint y: 43, distance: 193.0
click at [349, 15] on icon at bounding box center [353, 20] width 33 height 33
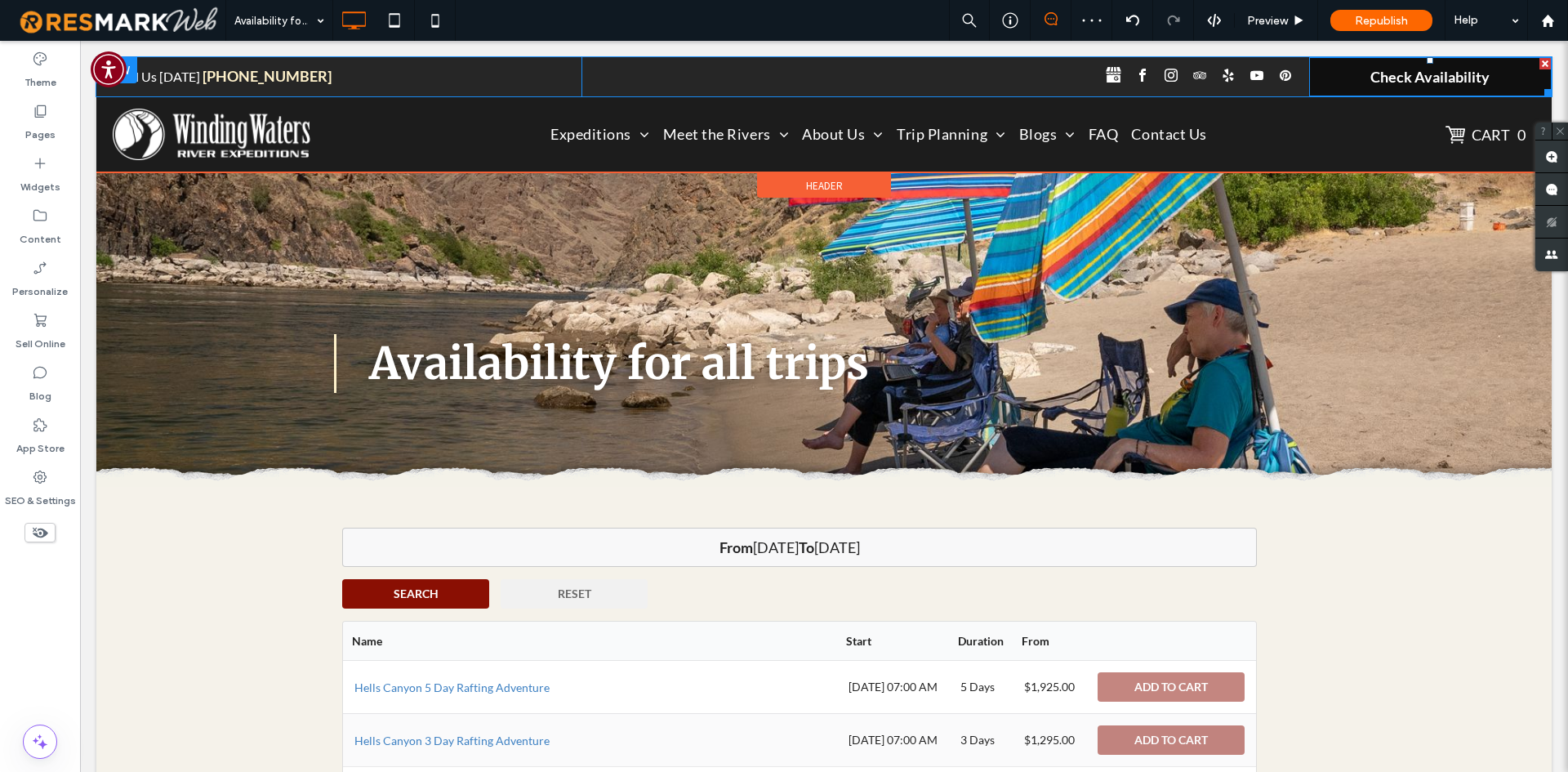
click at [1351, 63] on link "Check Availability" at bounding box center [1431, 76] width 243 height 39
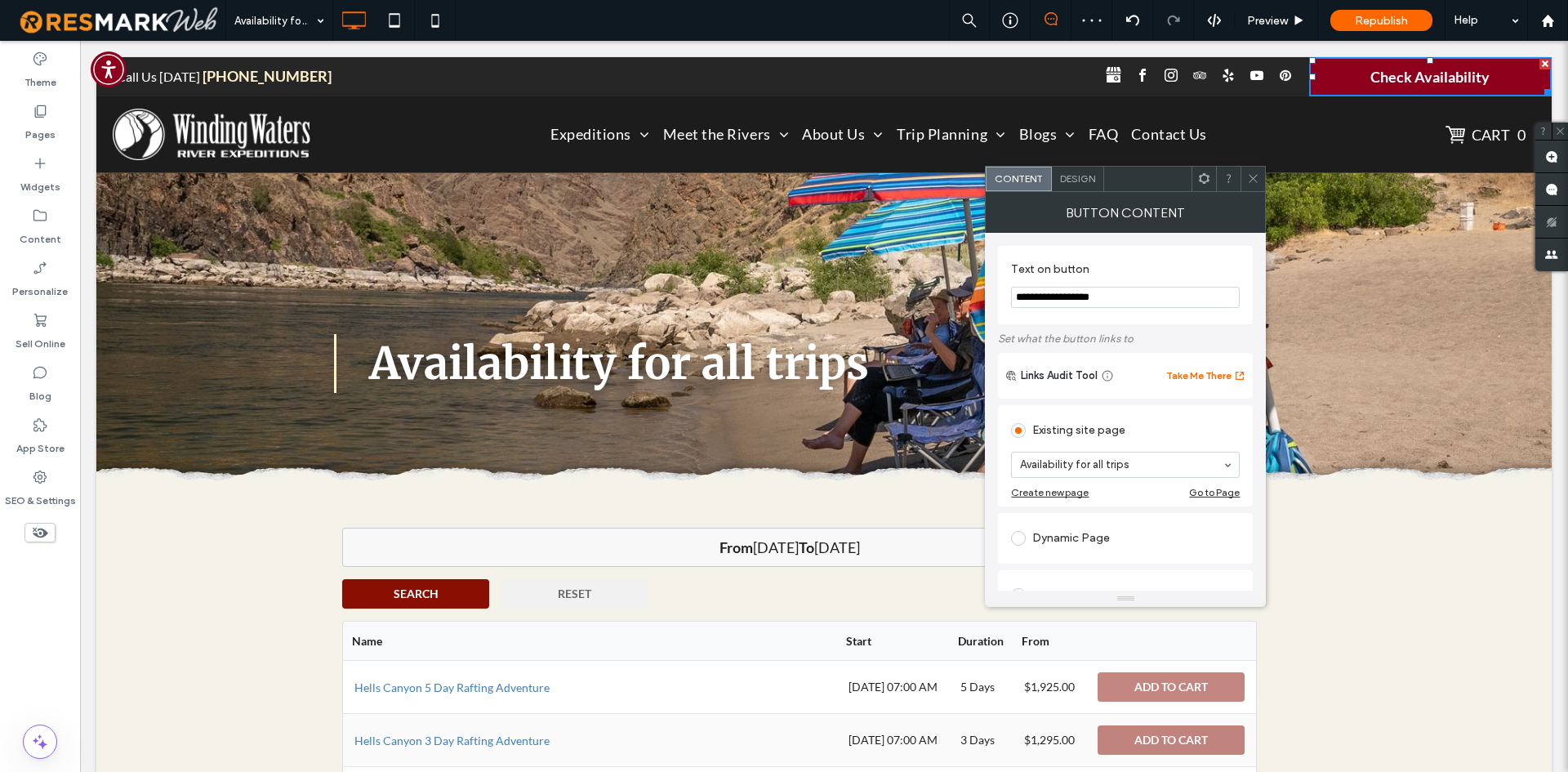
click at [1123, 292] on input "**********" at bounding box center [1125, 296] width 229 height 21
click at [380, 34] on icon at bounding box center [394, 20] width 33 height 33
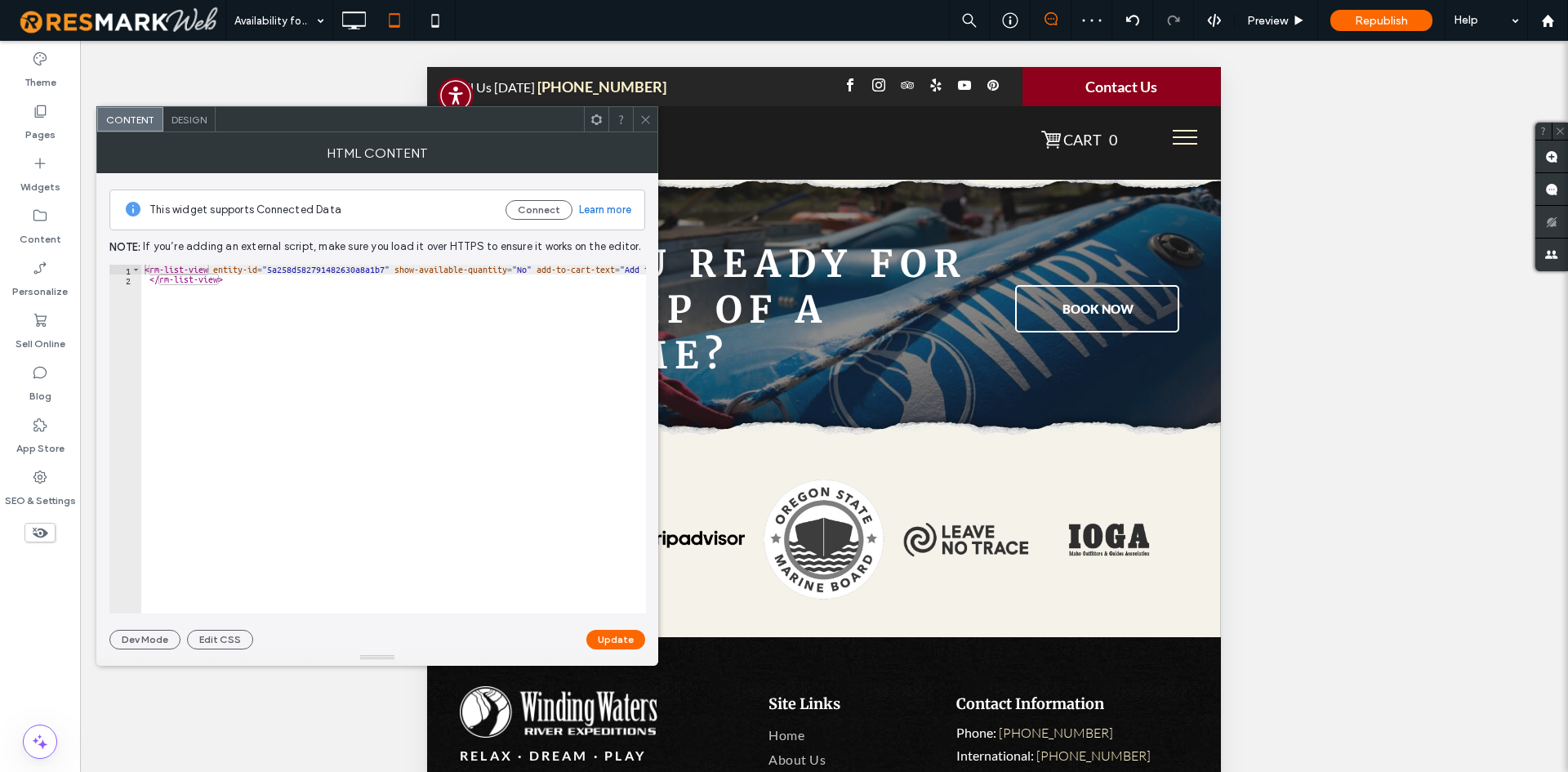
scroll to position [4001, 0]
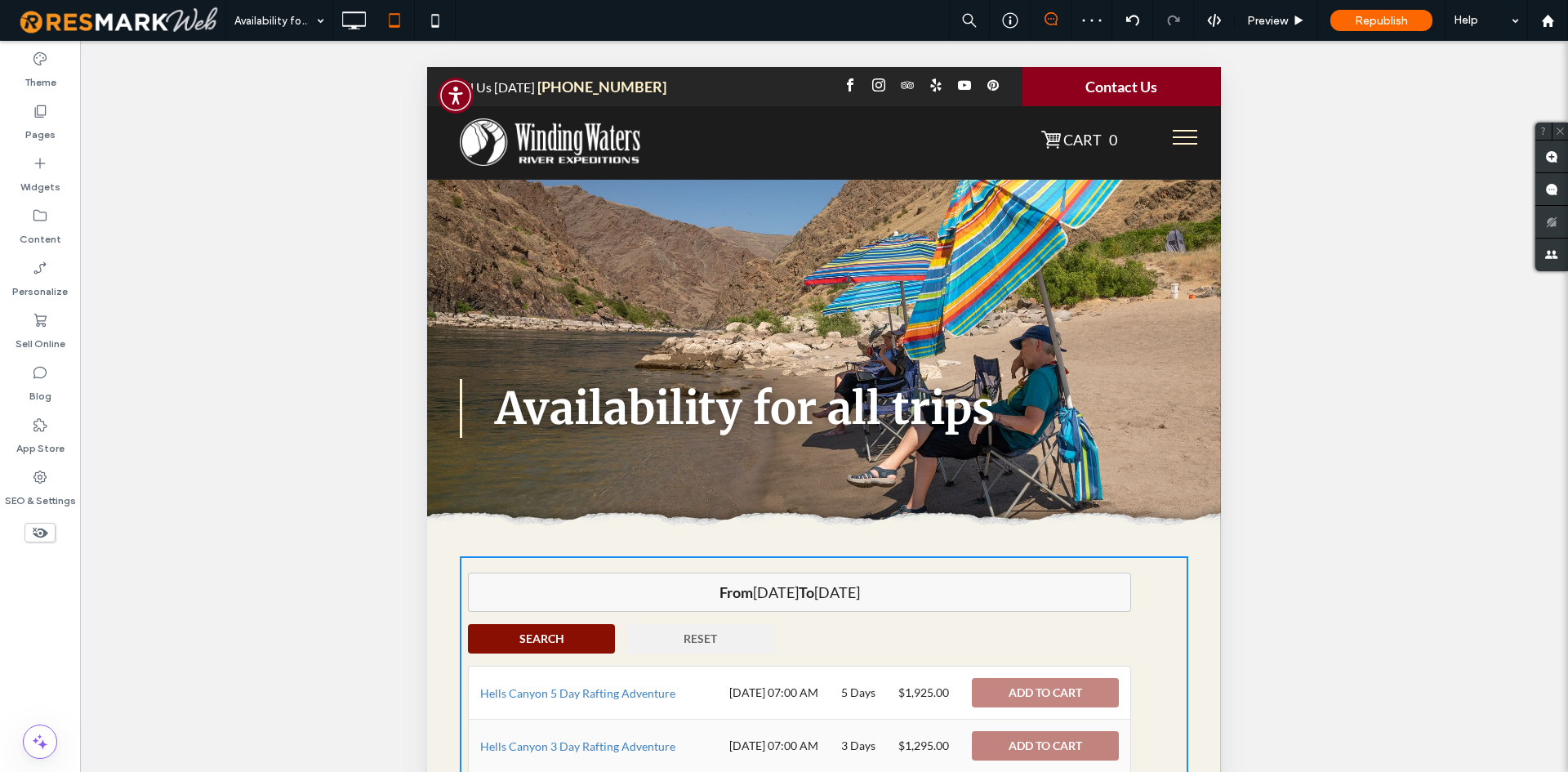
scroll to position [82, 0]
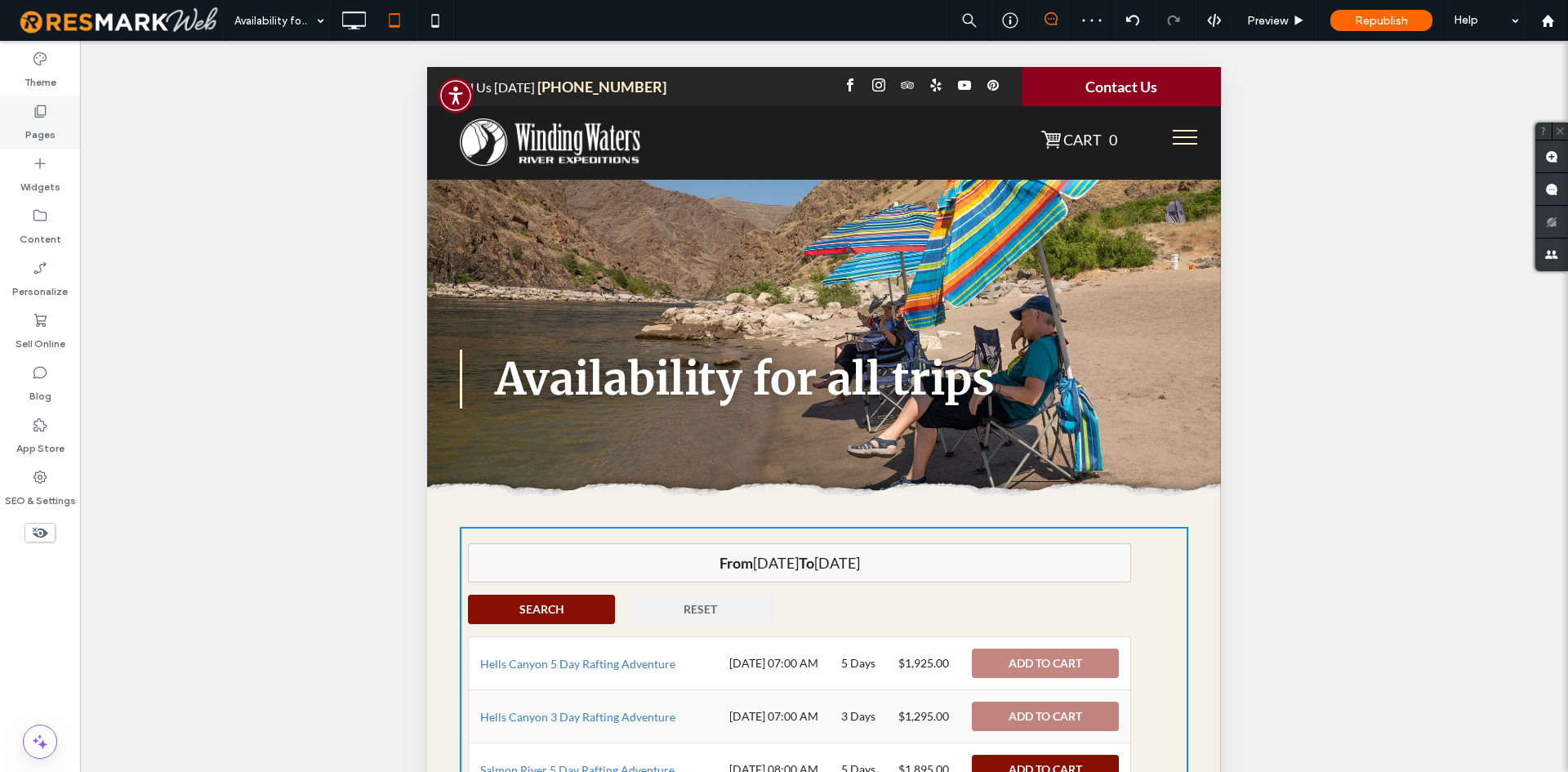
click at [57, 132] on div "Pages" at bounding box center [40, 122] width 80 height 53
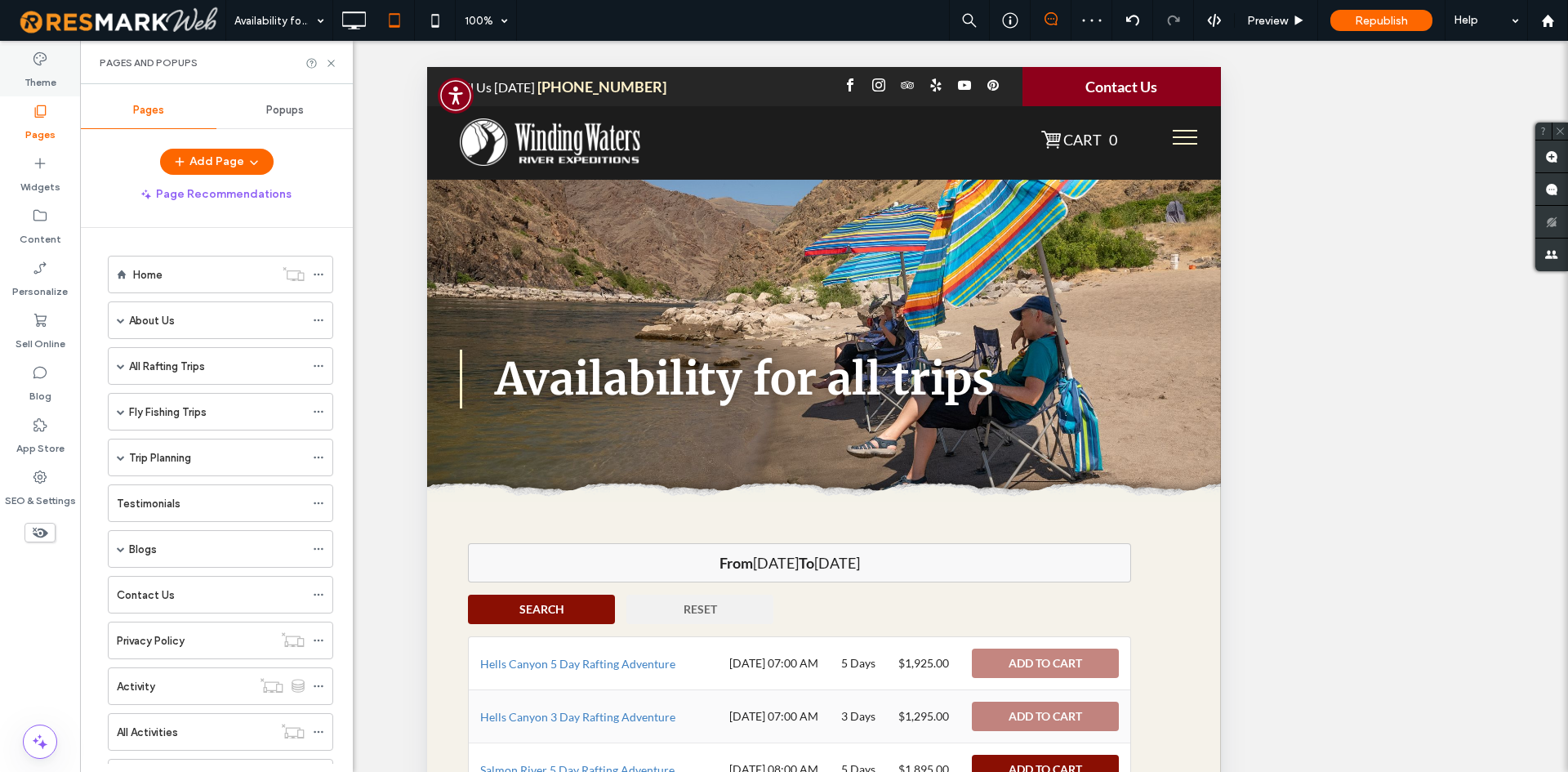
click at [46, 62] on icon at bounding box center [40, 59] width 16 height 16
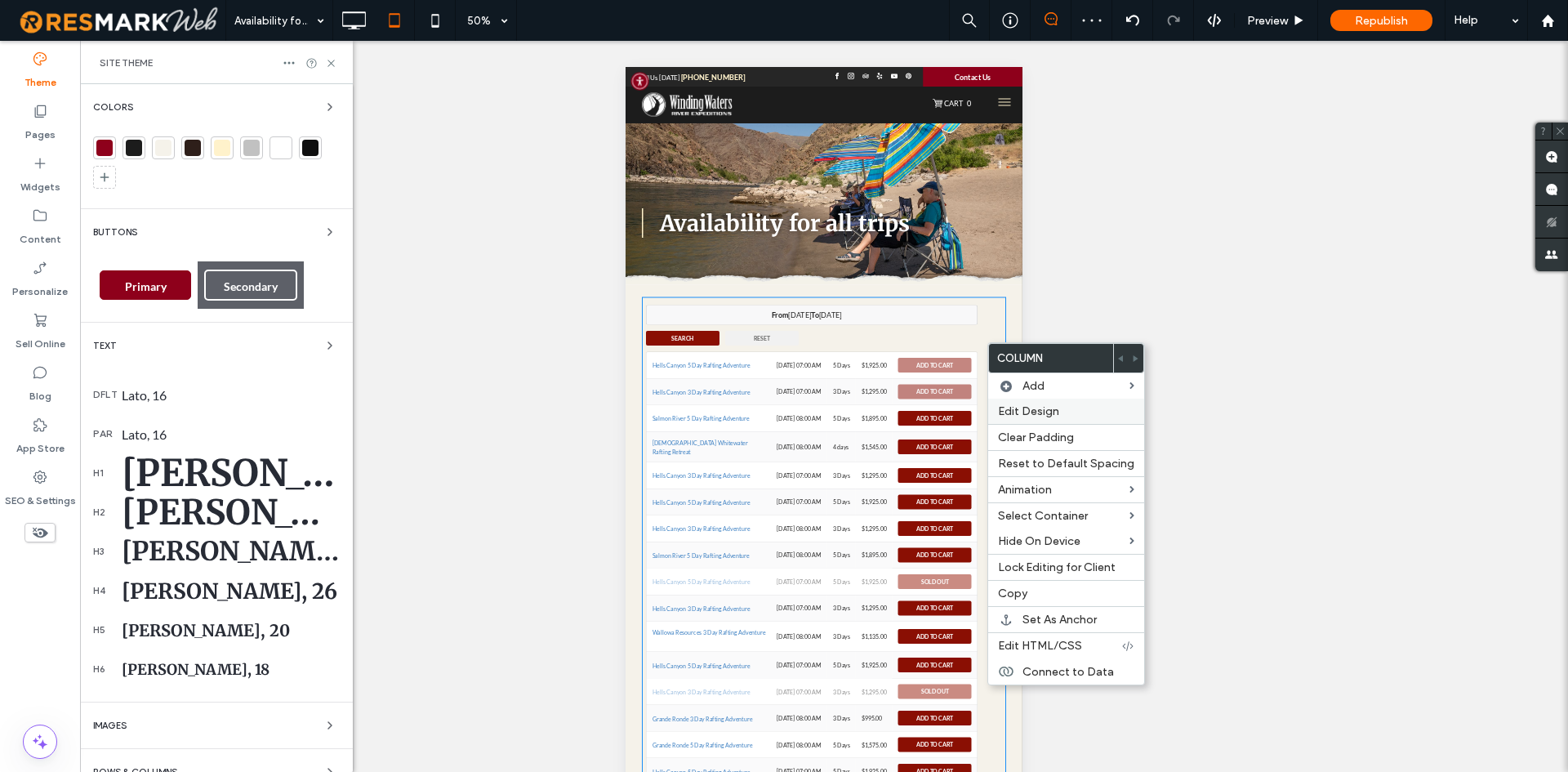
click at [1032, 415] on span "Edit Design" at bounding box center [1029, 411] width 62 height 14
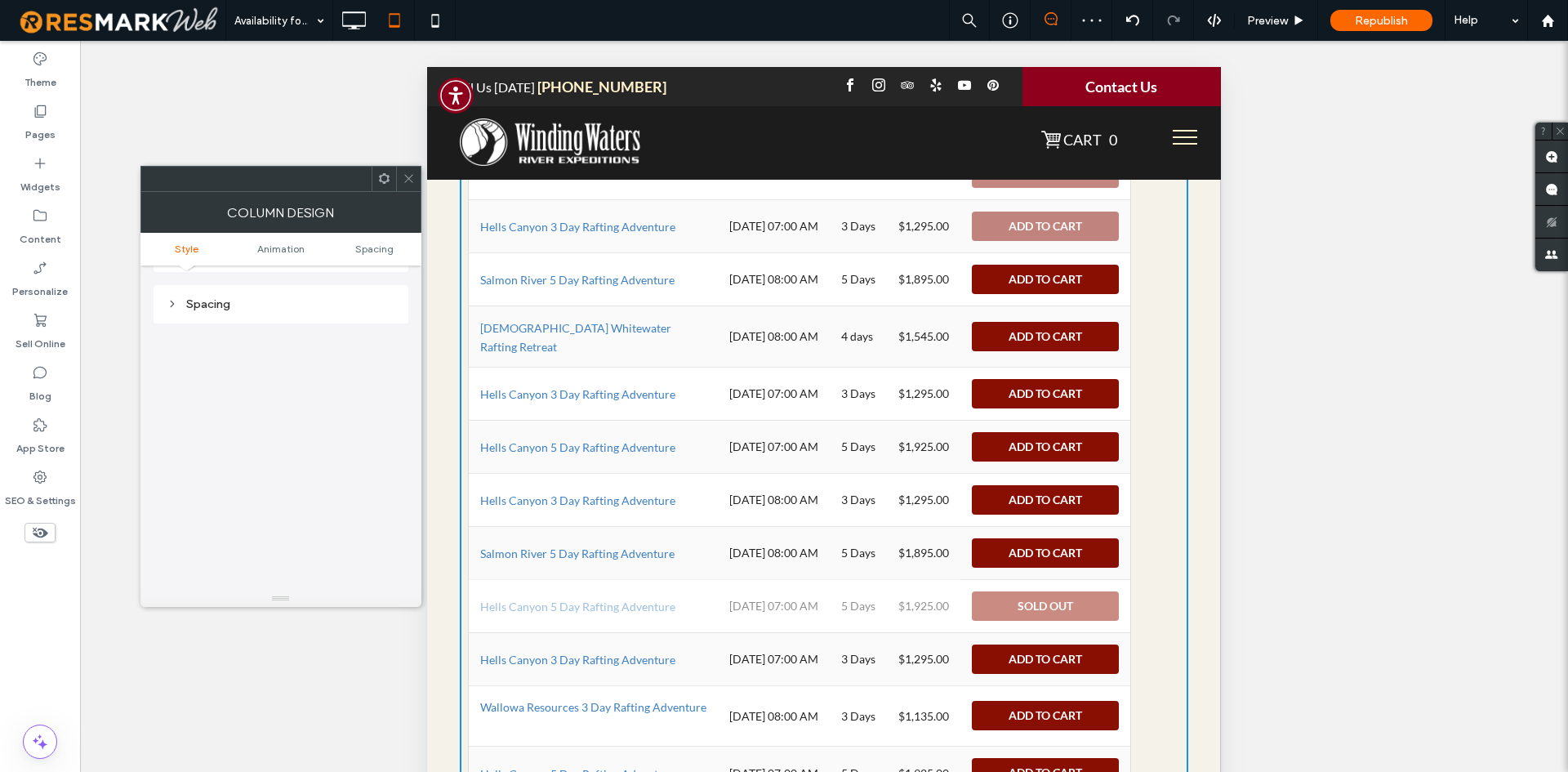
scroll to position [383, 0]
click at [298, 312] on div "Spacing" at bounding box center [281, 297] width 255 height 39
click at [299, 311] on div "Spacing" at bounding box center [281, 297] width 255 height 39
click at [305, 301] on div "Spacing" at bounding box center [281, 297] width 229 height 14
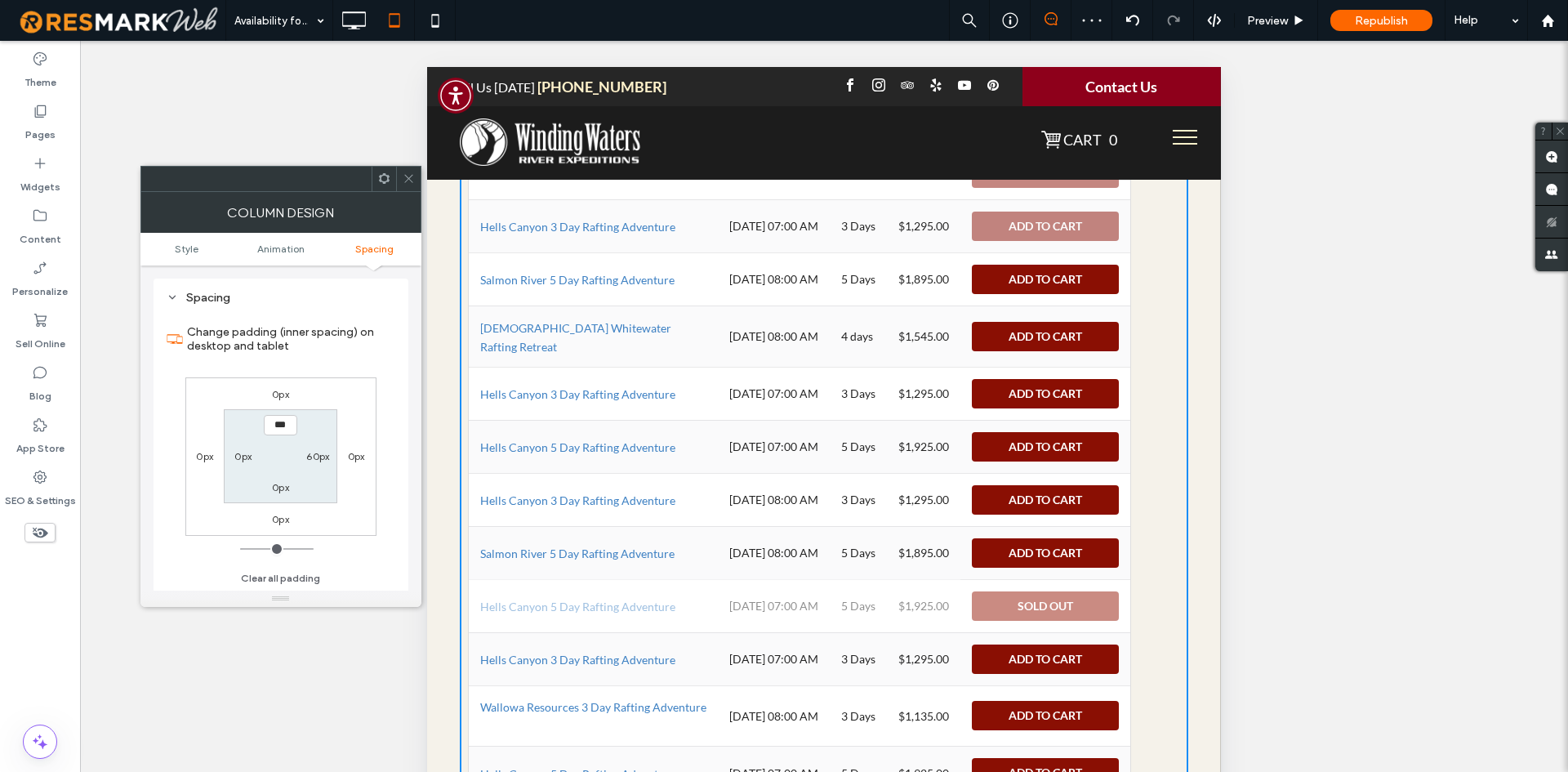
click at [319, 452] on label "60px" at bounding box center [317, 456] width 23 height 12
type input "**"
type input "*"
type input "***"
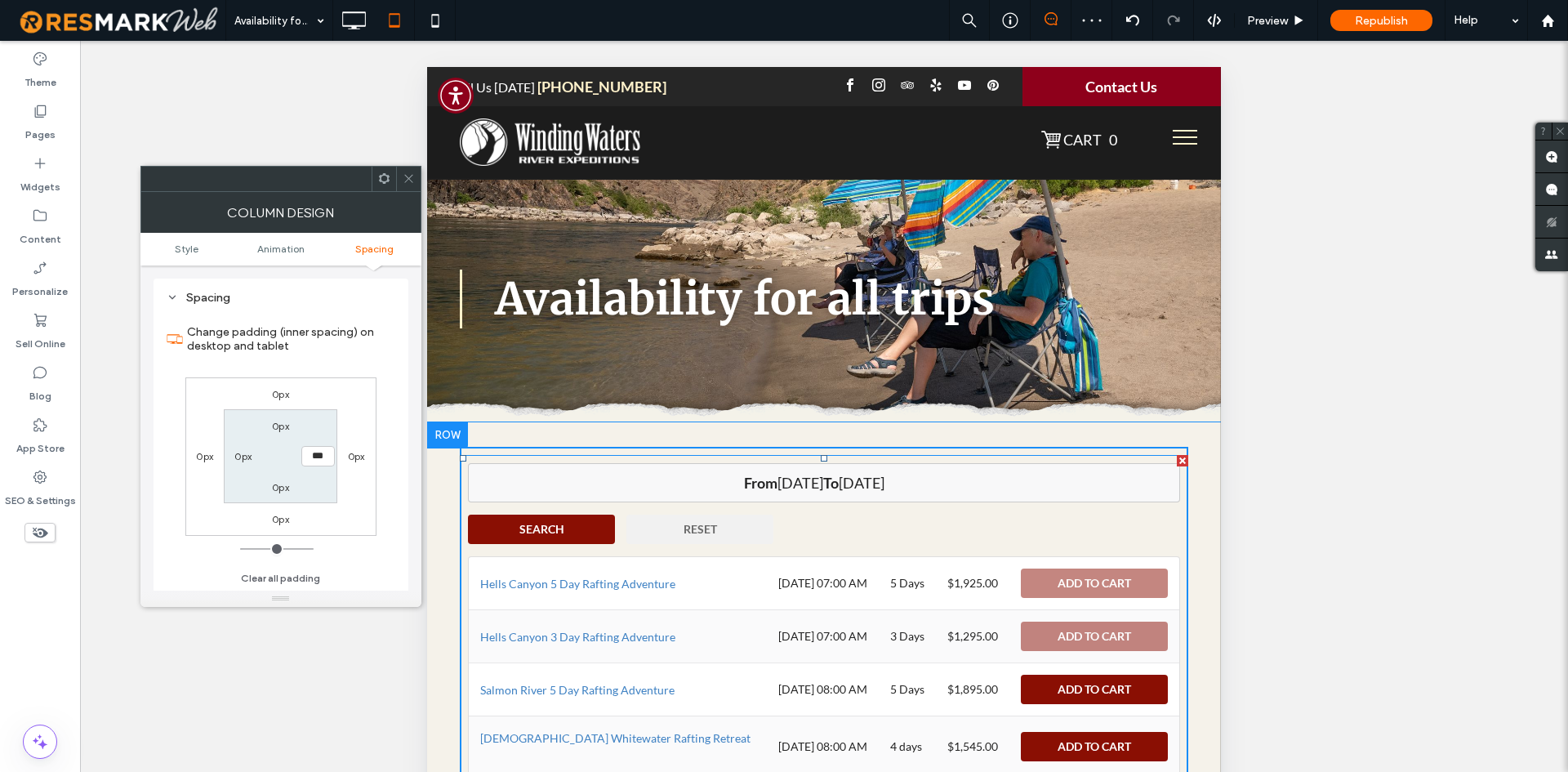
scroll to position [82, 0]
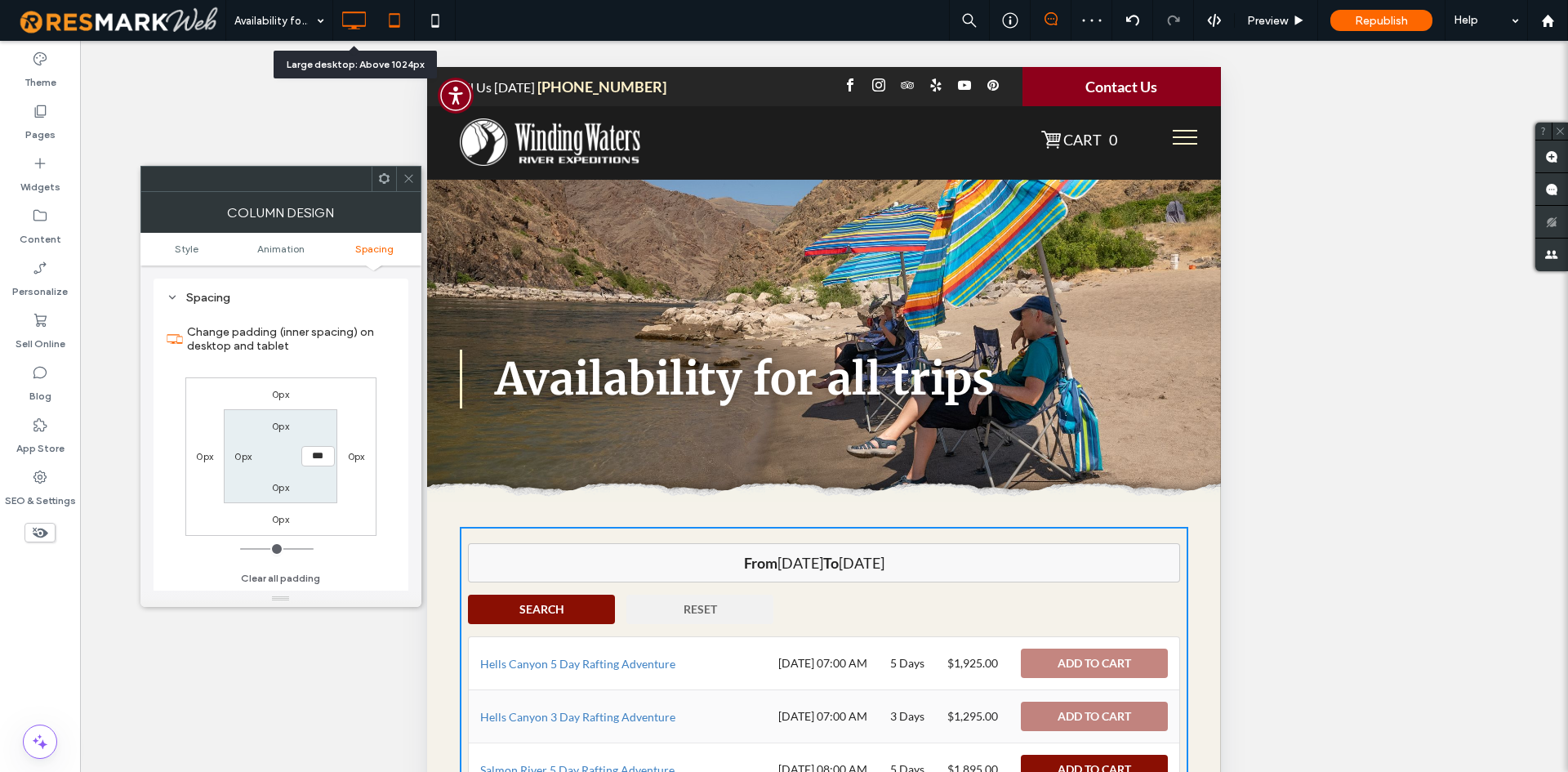
drag, startPoint x: 368, startPoint y: 10, endPoint x: 361, endPoint y: 14, distance: 8.1
click at [365, 10] on icon at bounding box center [353, 20] width 33 height 33
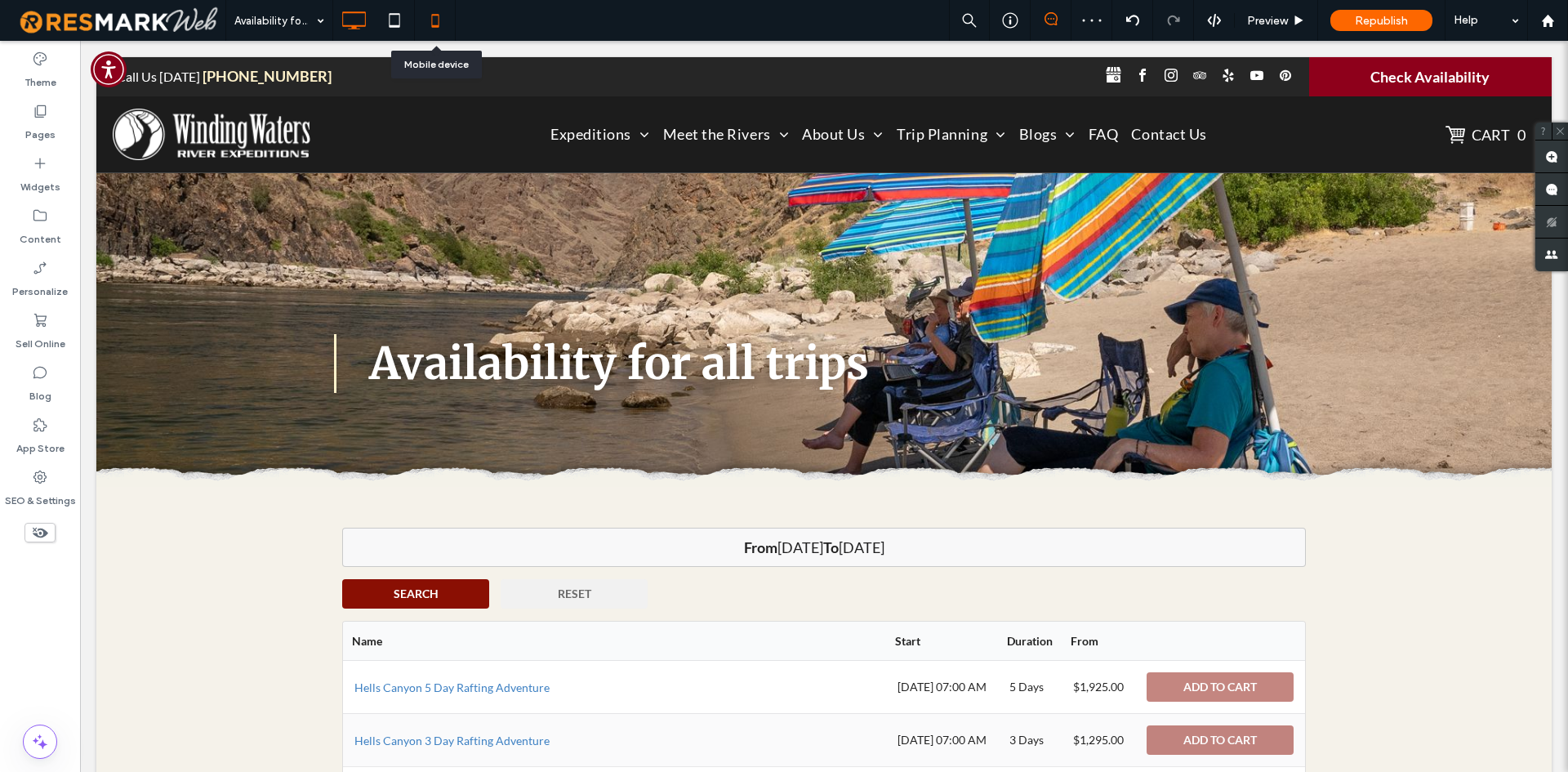
click at [450, 22] on icon at bounding box center [435, 20] width 33 height 33
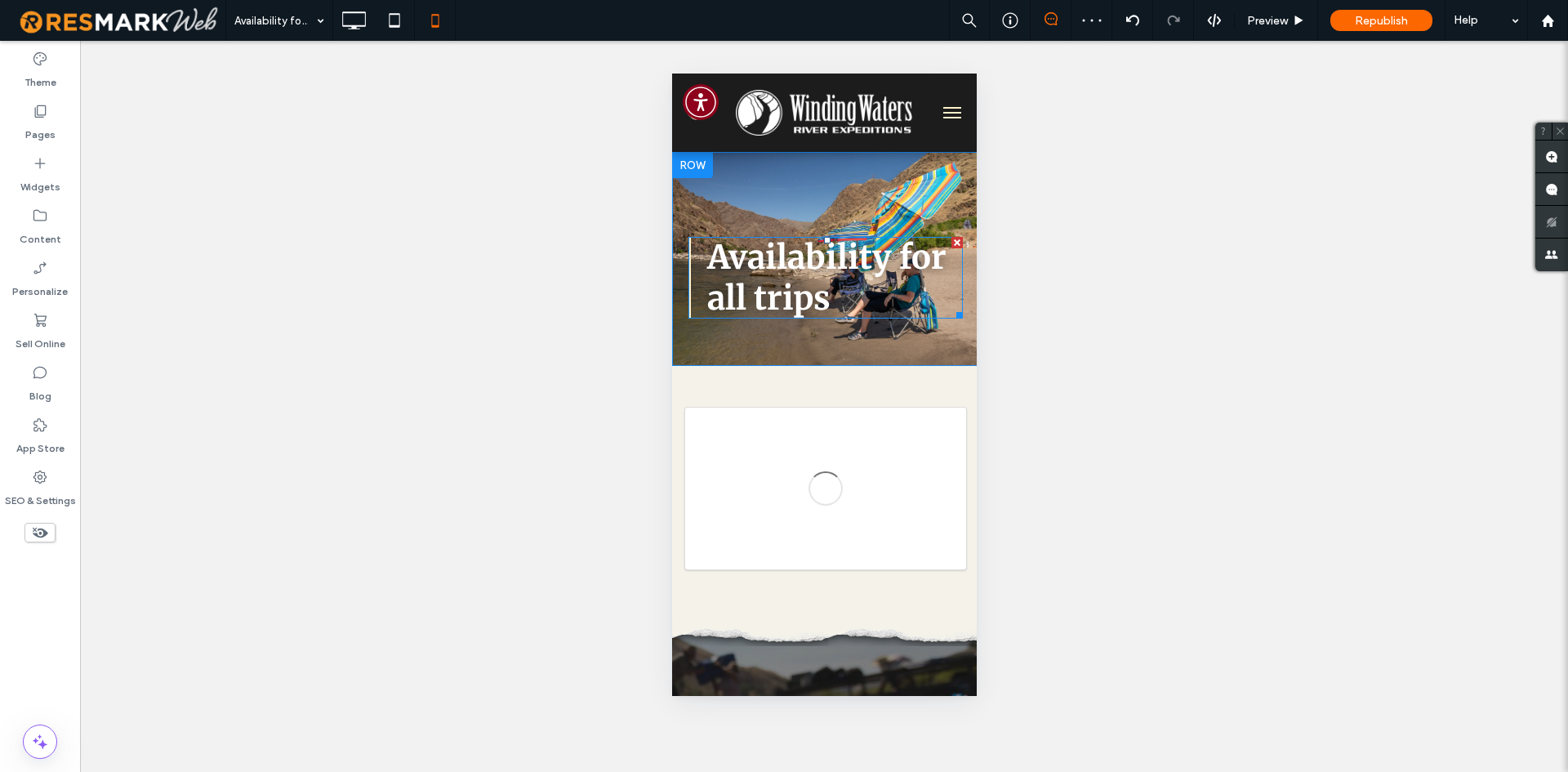
scroll to position [0, 0]
click at [935, 109] on button "menu" at bounding box center [951, 112] width 33 height 33
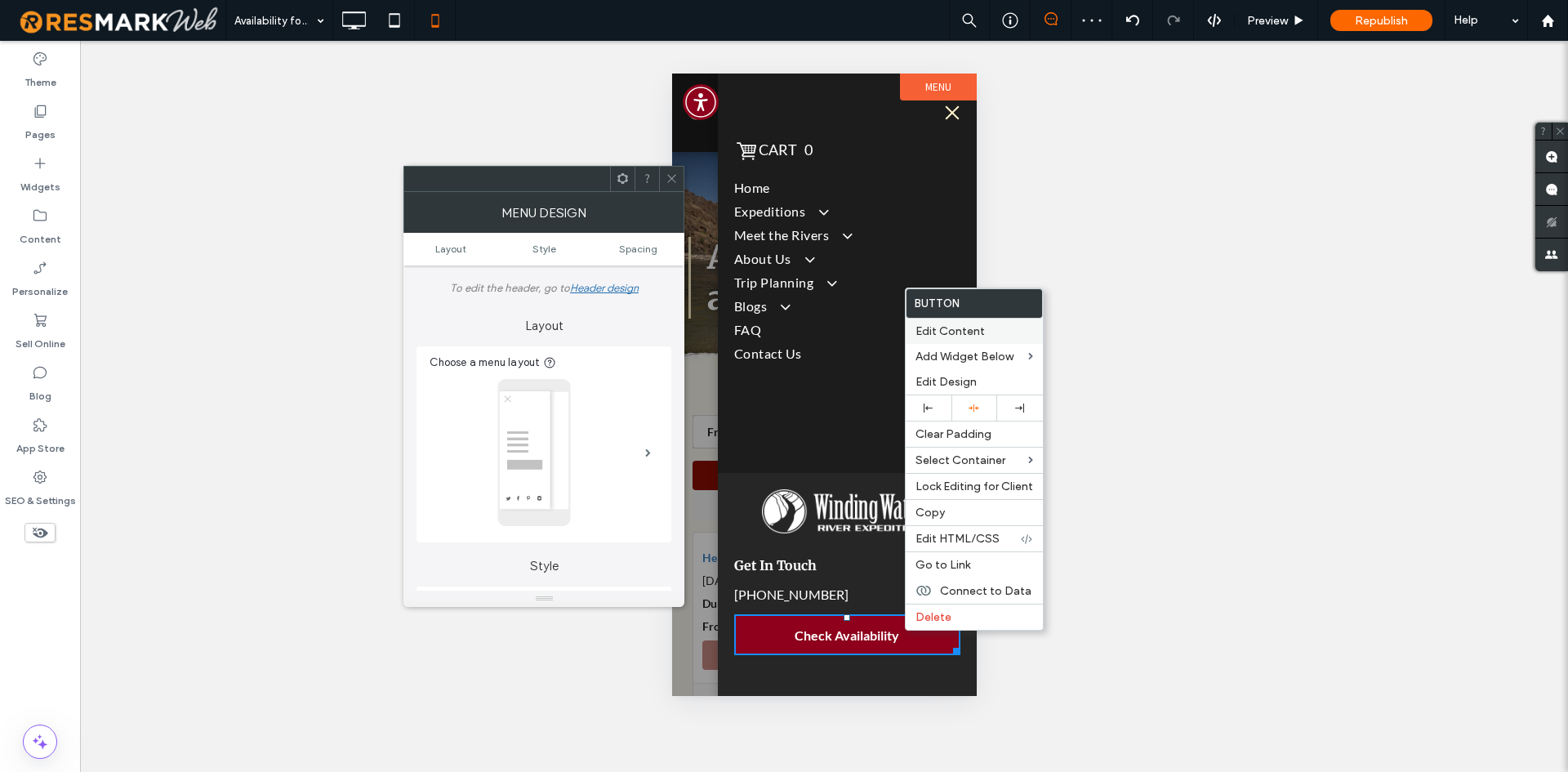
click at [965, 333] on span "Edit Content" at bounding box center [950, 331] width 70 height 14
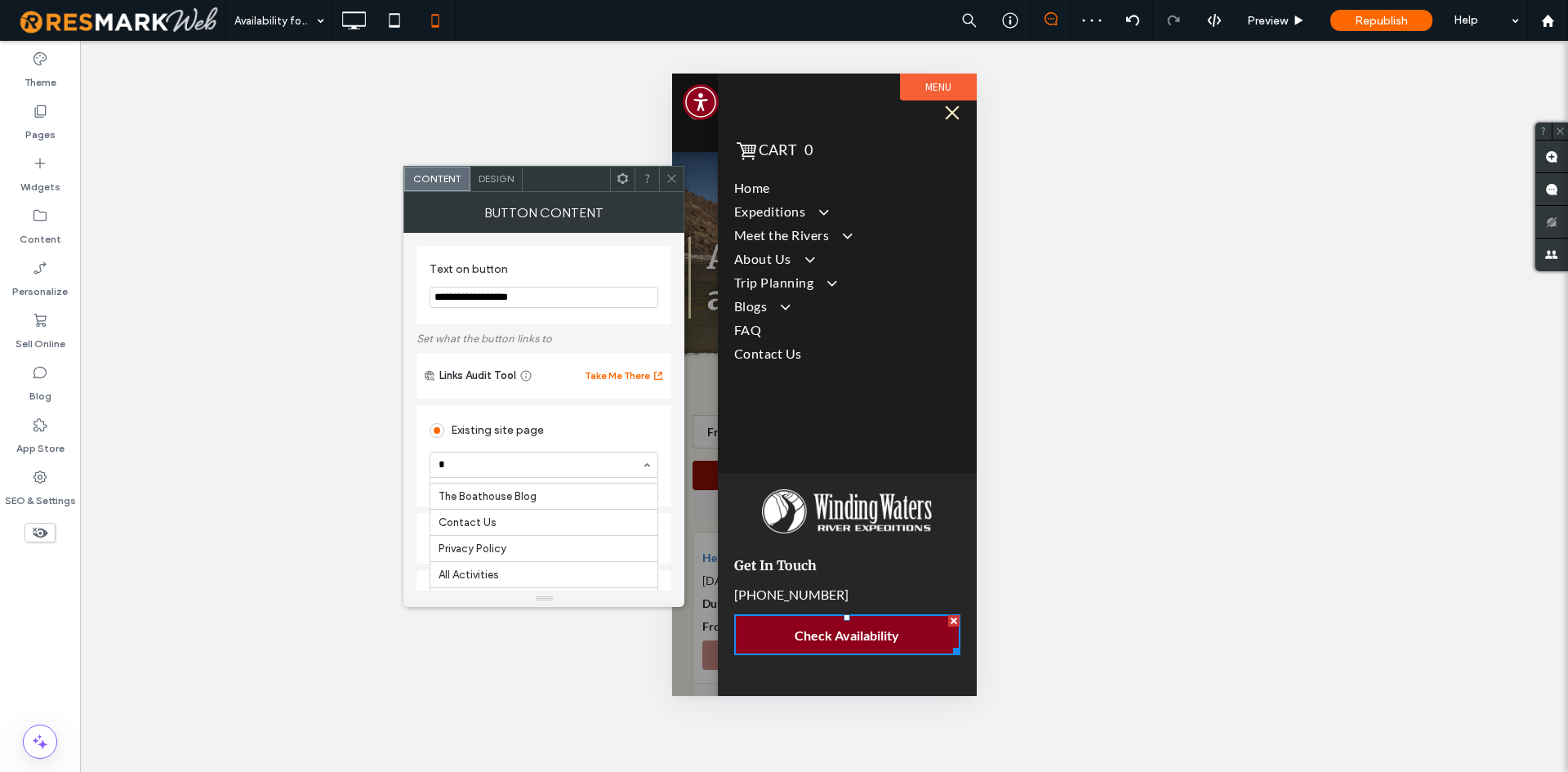
scroll to position [961, 0]
type input "**"
click at [540, 295] on input "**********" at bounding box center [544, 296] width 229 height 21
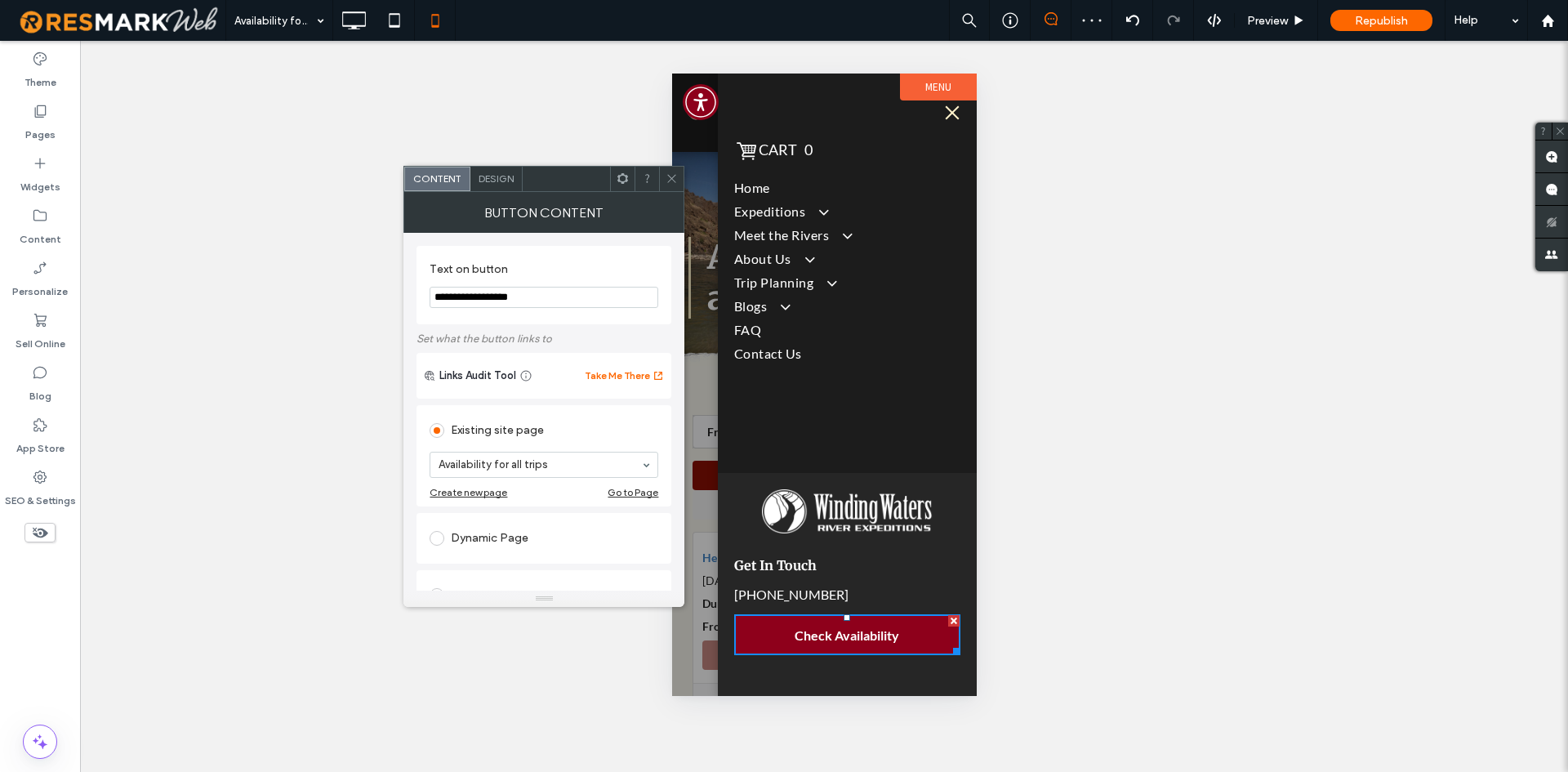
click at [540, 295] on input "**********" at bounding box center [544, 296] width 229 height 21
click at [667, 187] on span at bounding box center [672, 178] width 12 height 25
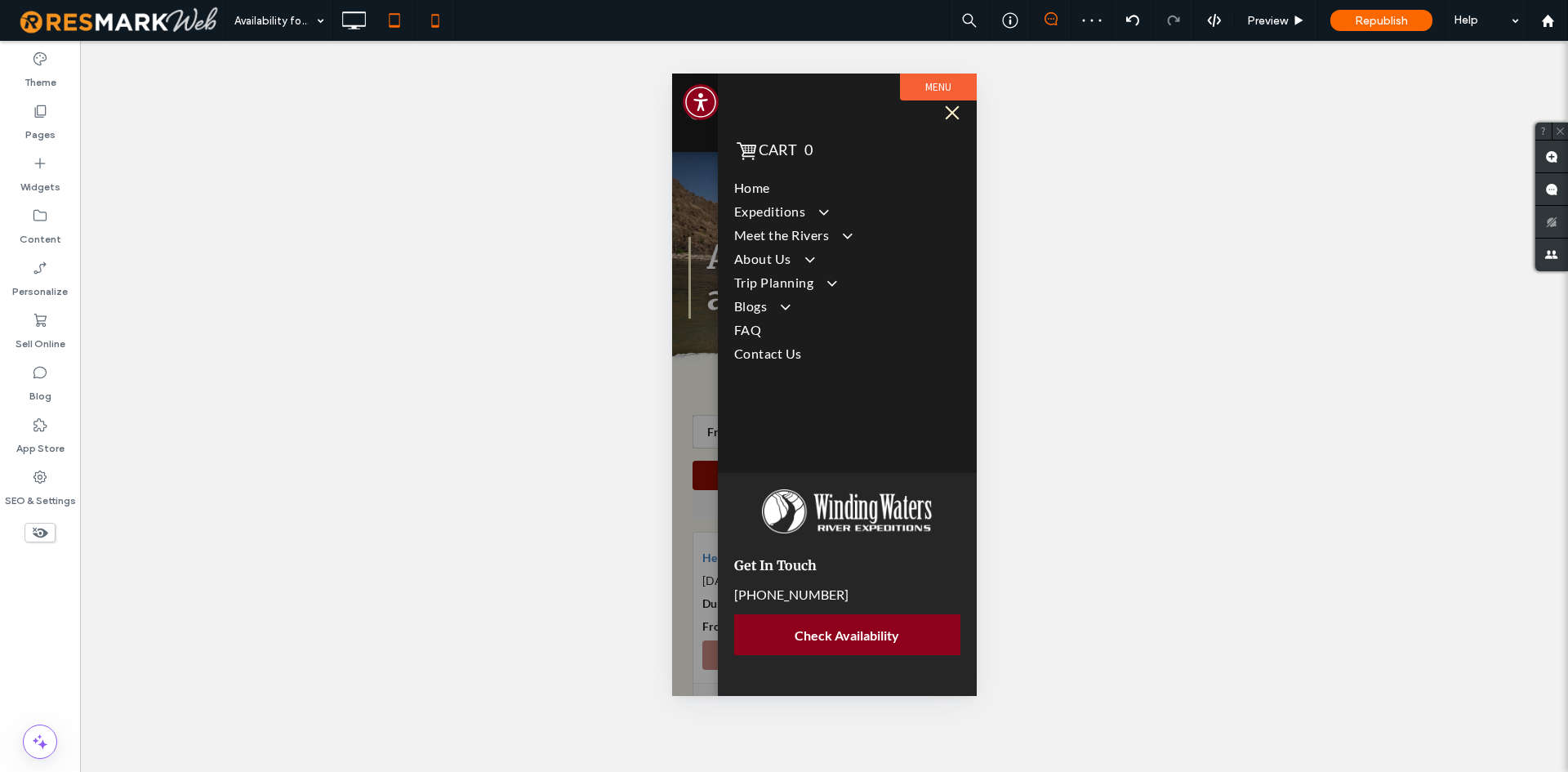
click at [401, 36] on icon at bounding box center [394, 20] width 33 height 33
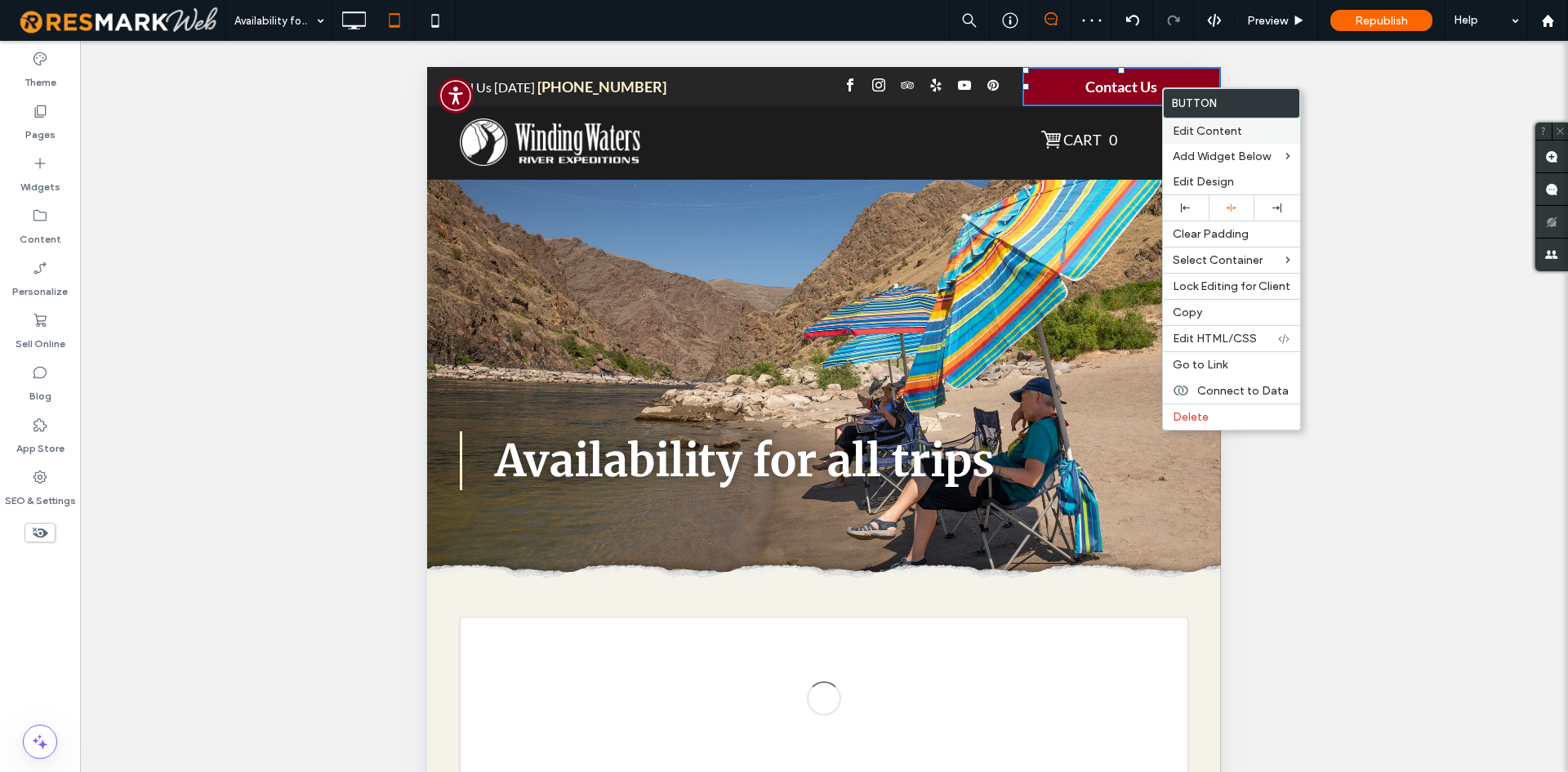
click at [1194, 139] on div "Edit Content" at bounding box center [1232, 130] width 137 height 25
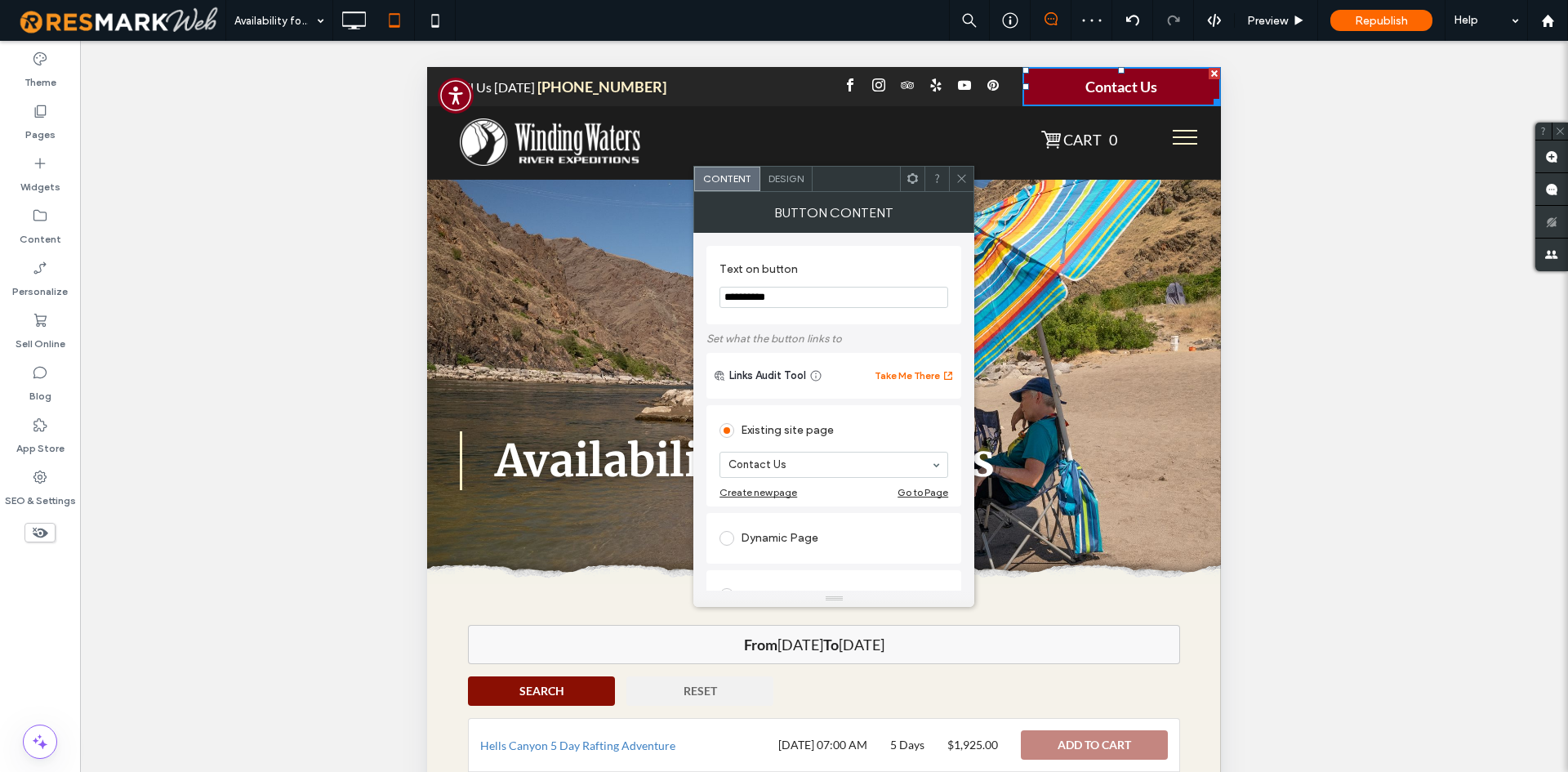
click at [862, 292] on input "**********" at bounding box center [834, 296] width 229 height 21
paste input "********"
type input "**********"
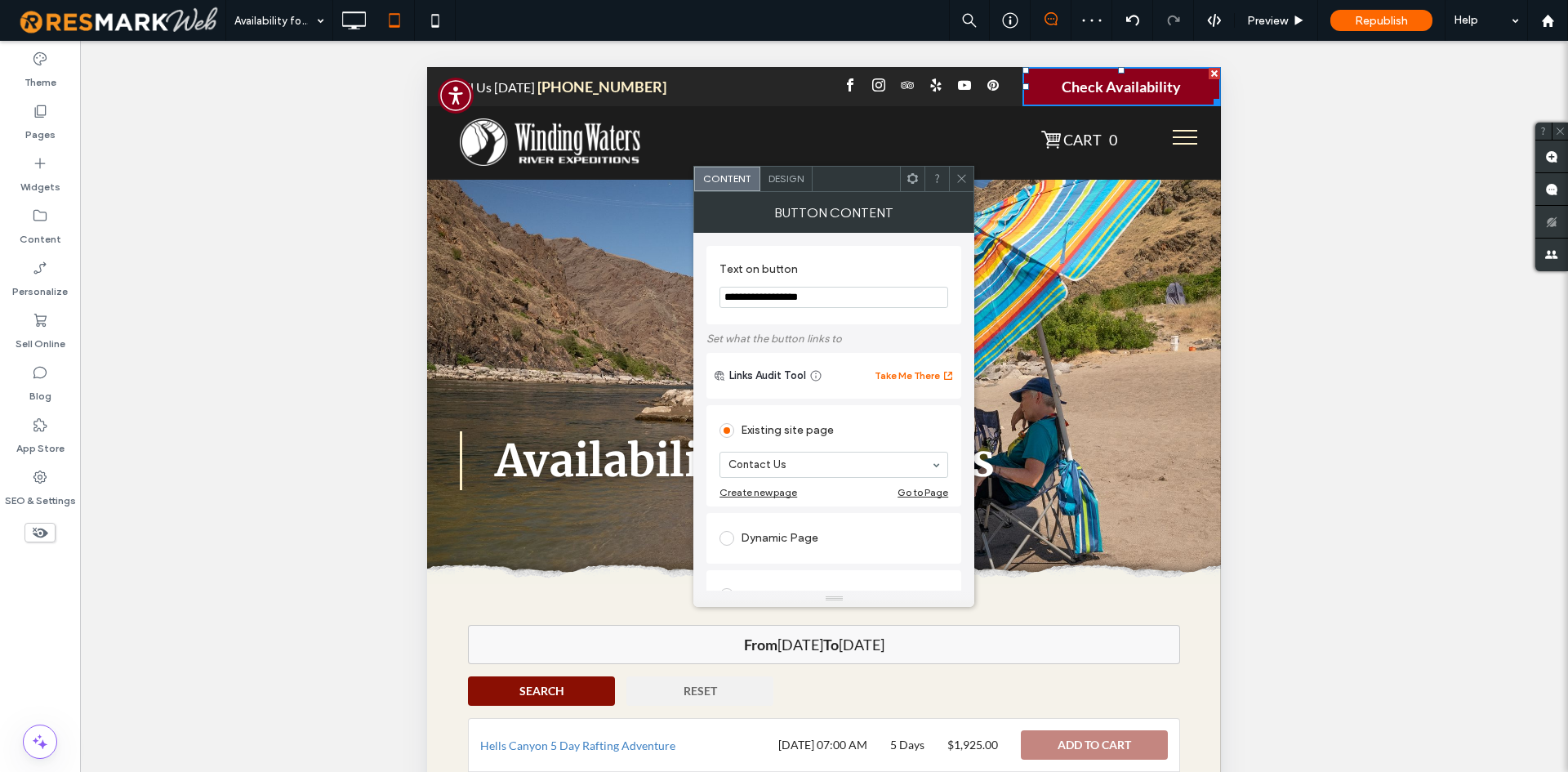
click at [858, 328] on label "Set what the button links to" at bounding box center [834, 338] width 255 height 29
click at [810, 448] on section "Contact Us" at bounding box center [834, 465] width 229 height 43
type input "***"
click at [959, 180] on icon at bounding box center [961, 178] width 12 height 12
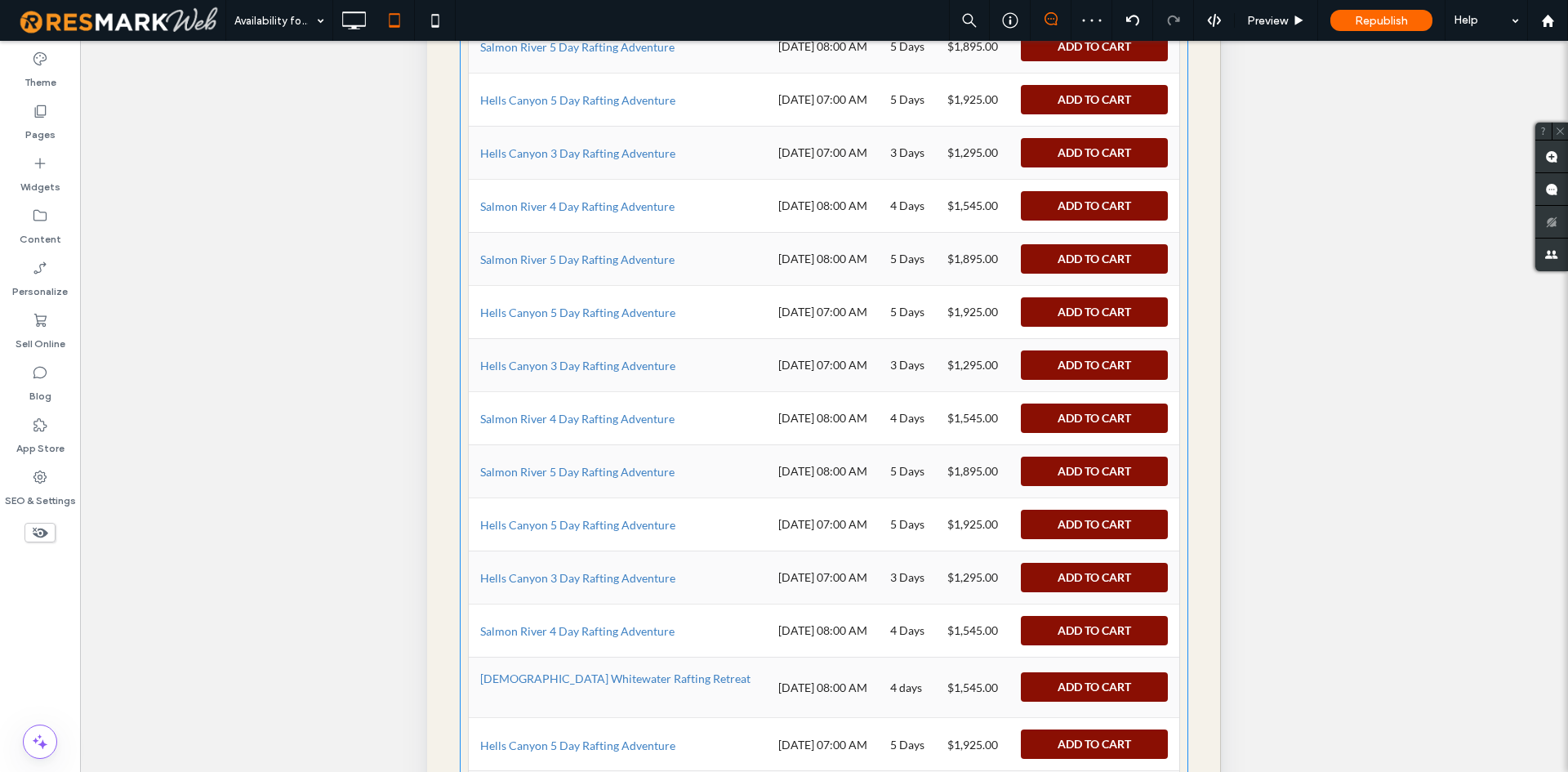
scroll to position [2858, 0]
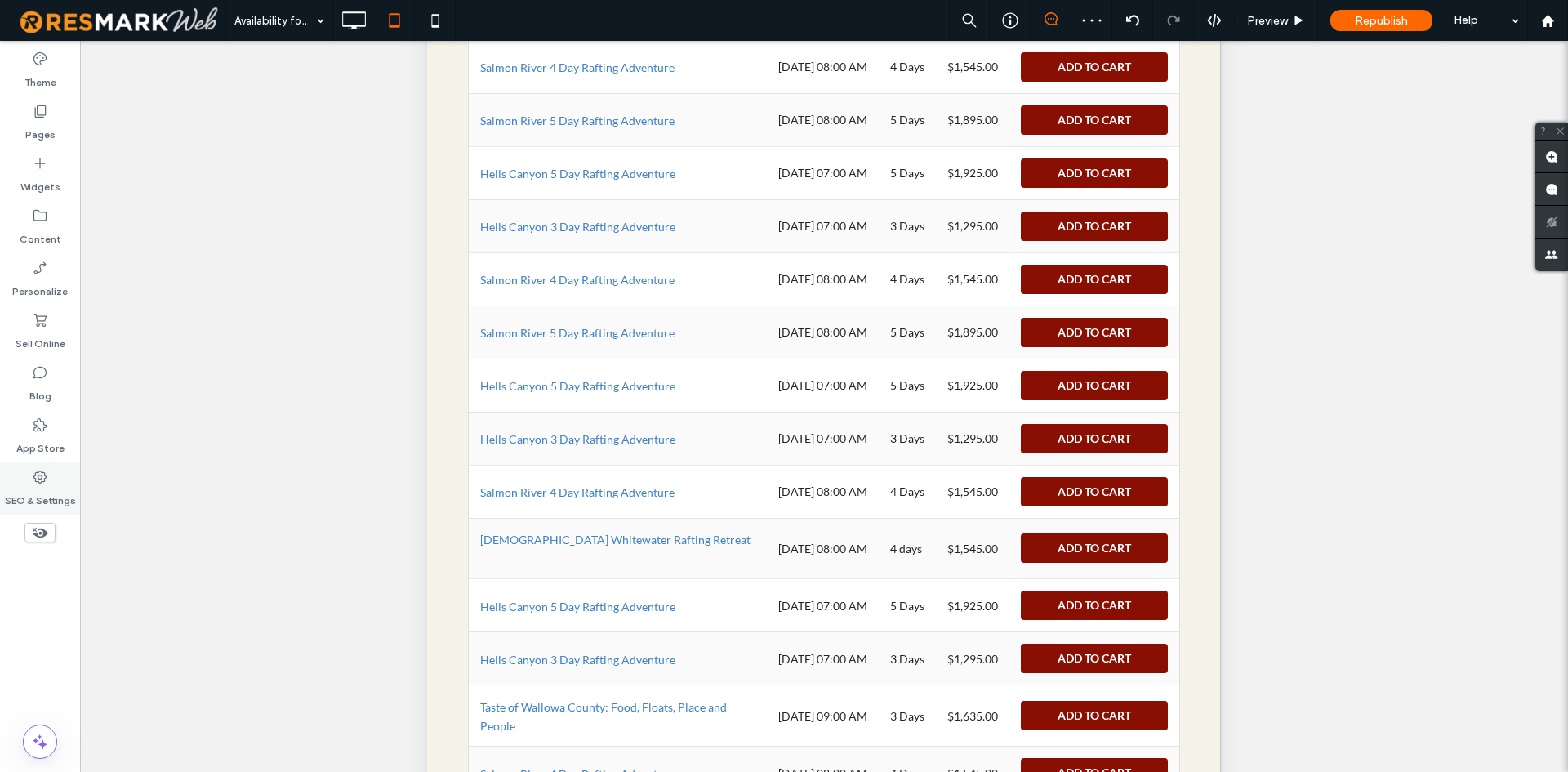
click at [46, 498] on label "SEO & Settings" at bounding box center [40, 496] width 71 height 23
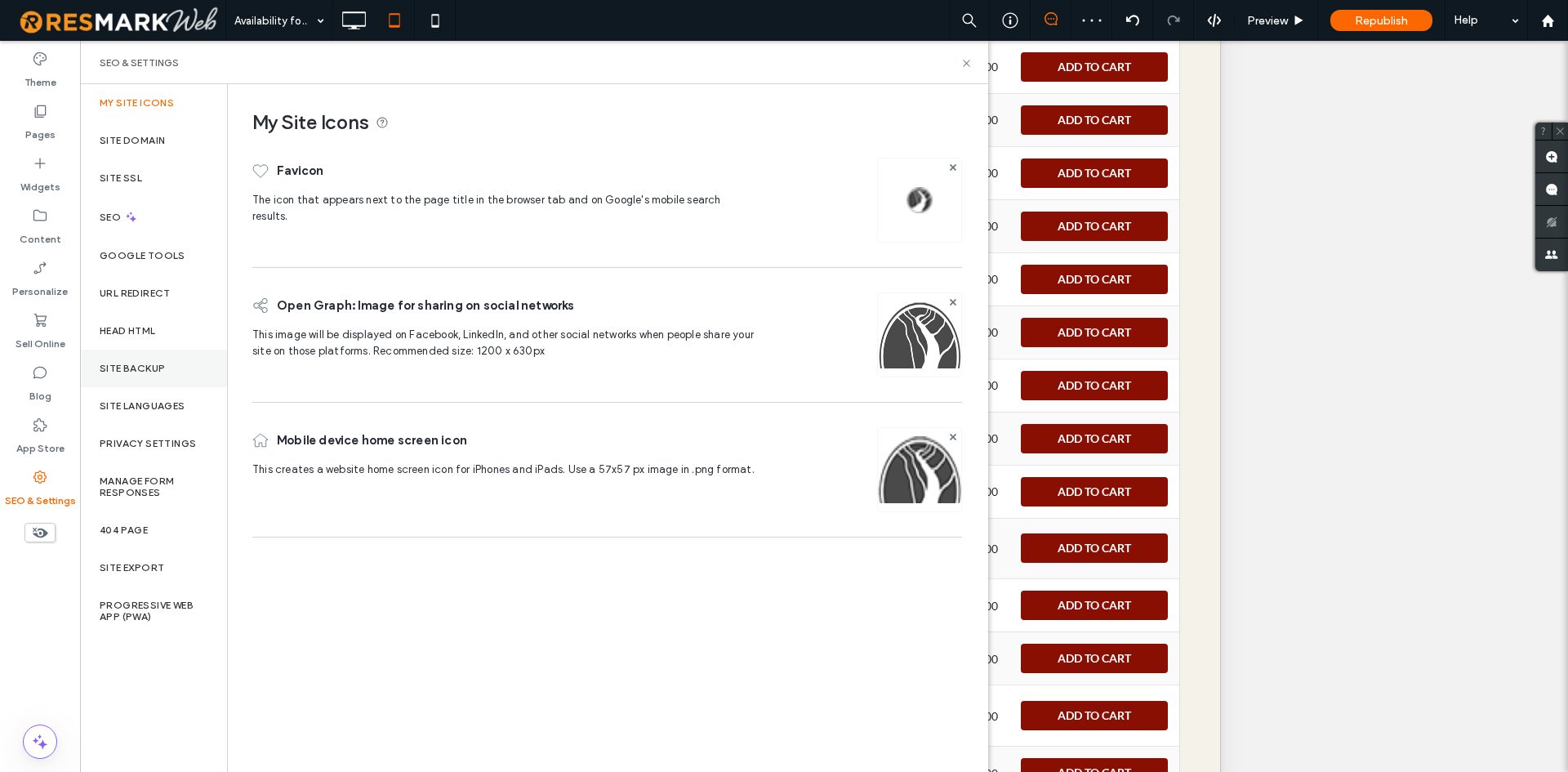
click at [152, 367] on label "Site Backup" at bounding box center [132, 367] width 66 height 11
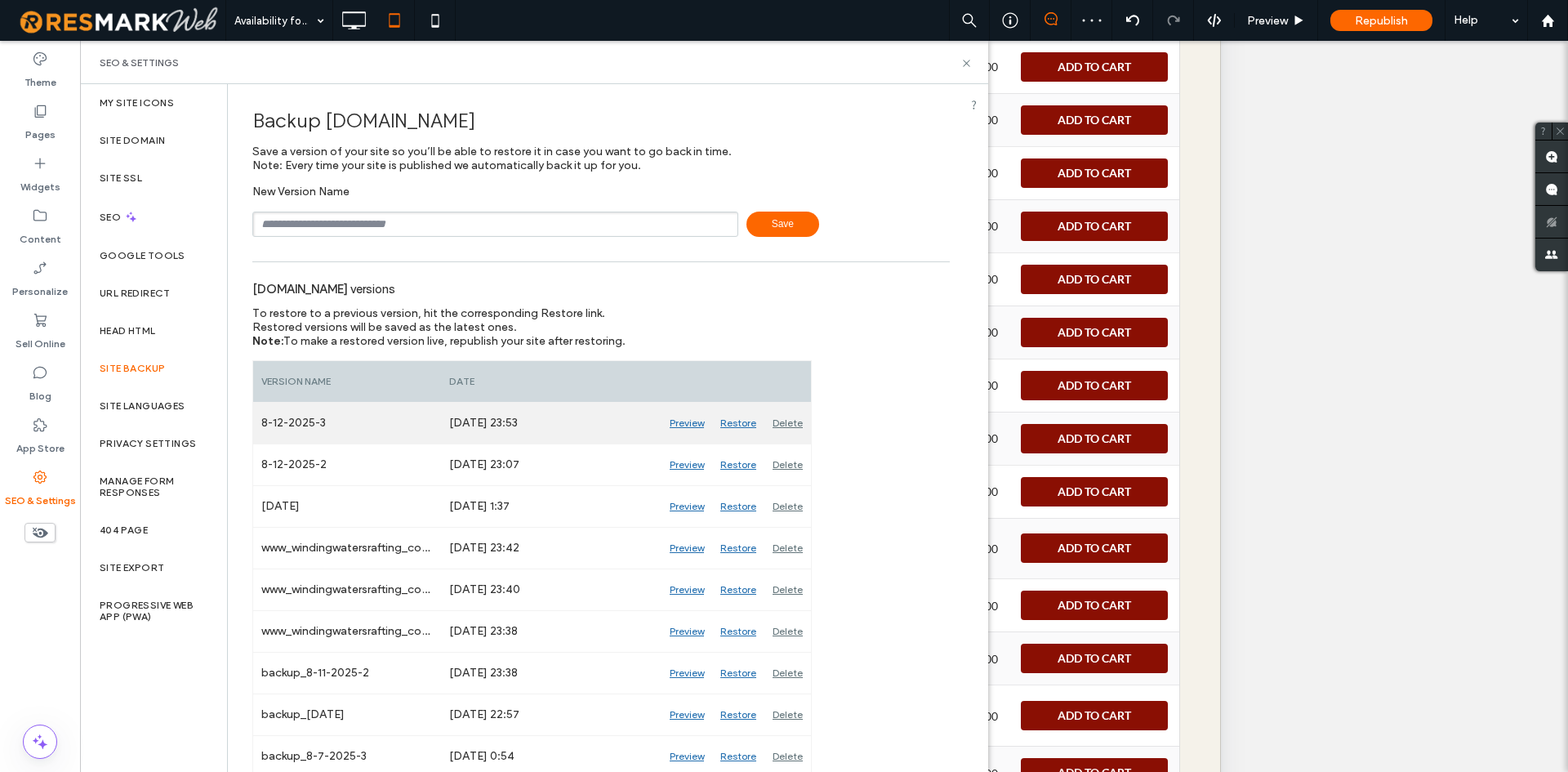
click at [300, 426] on div "8-12-2025-3" at bounding box center [346, 423] width 188 height 41
copy div "8-12-2025-3"
click at [390, 225] on input "text" at bounding box center [495, 224] width 486 height 25
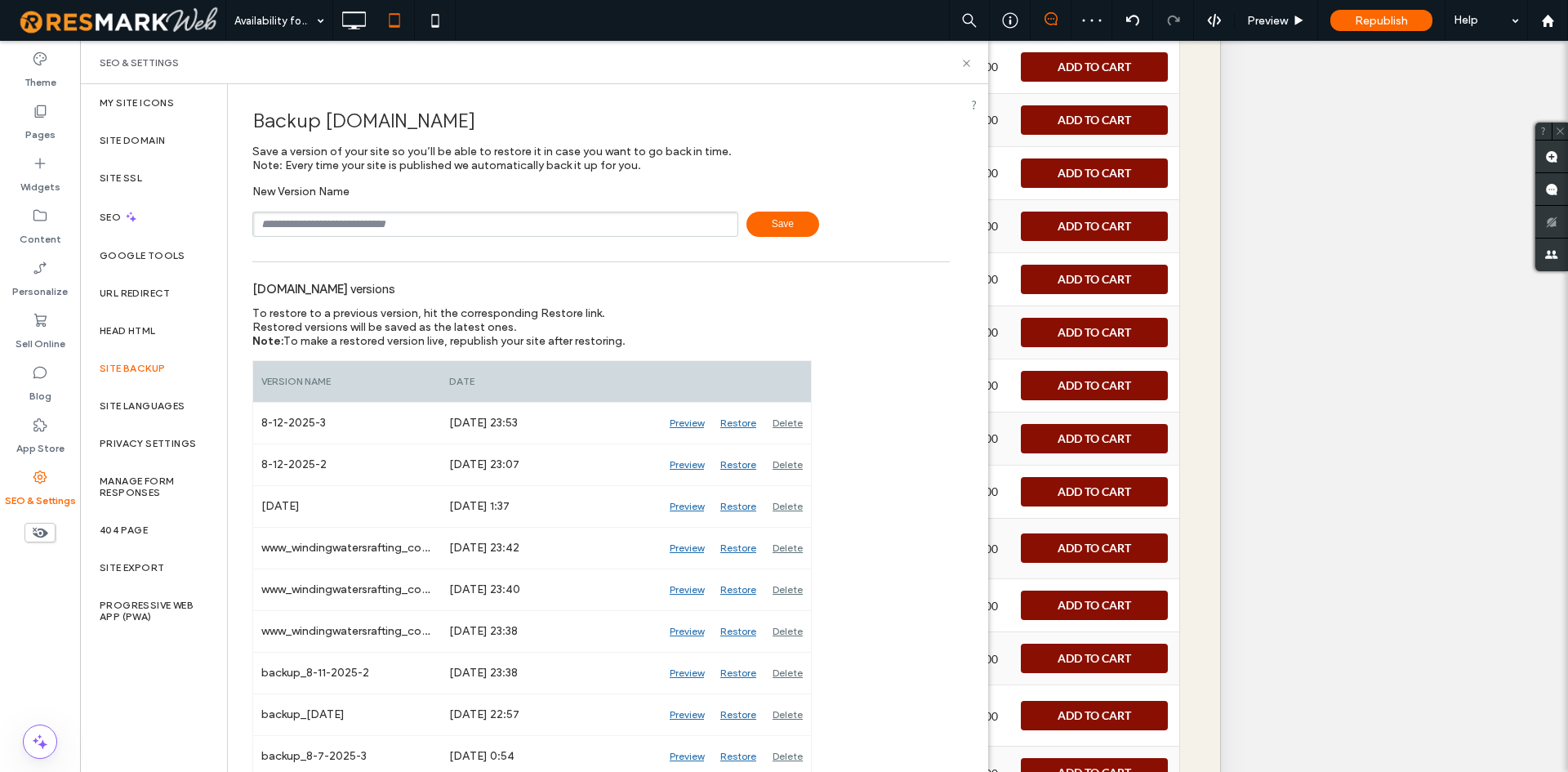
paste input "**********"
click at [281, 230] on input "*********" at bounding box center [495, 224] width 486 height 25
type input "*********"
click at [768, 221] on span "Save" at bounding box center [782, 224] width 73 height 25
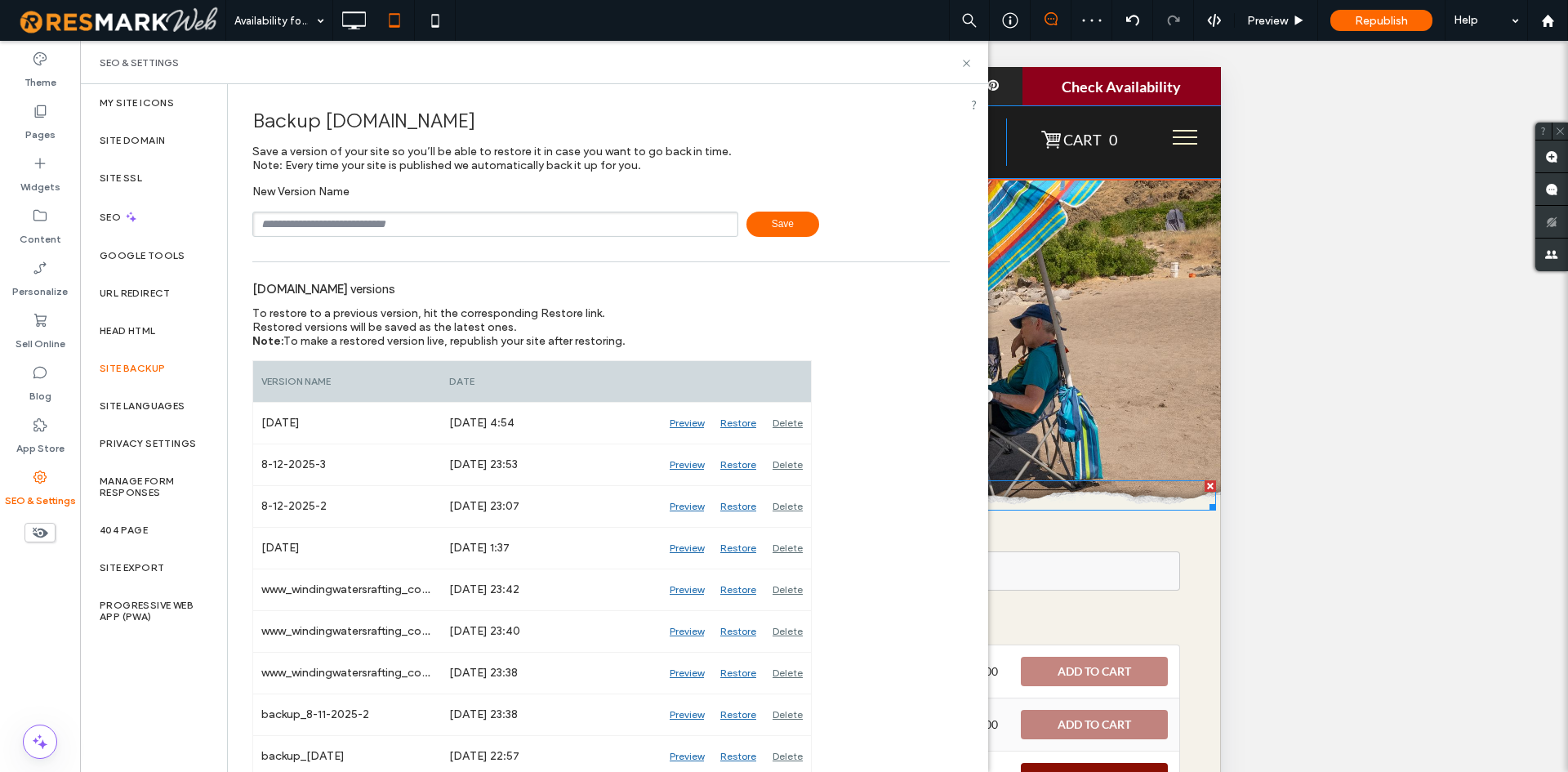
scroll to position [0, 0]
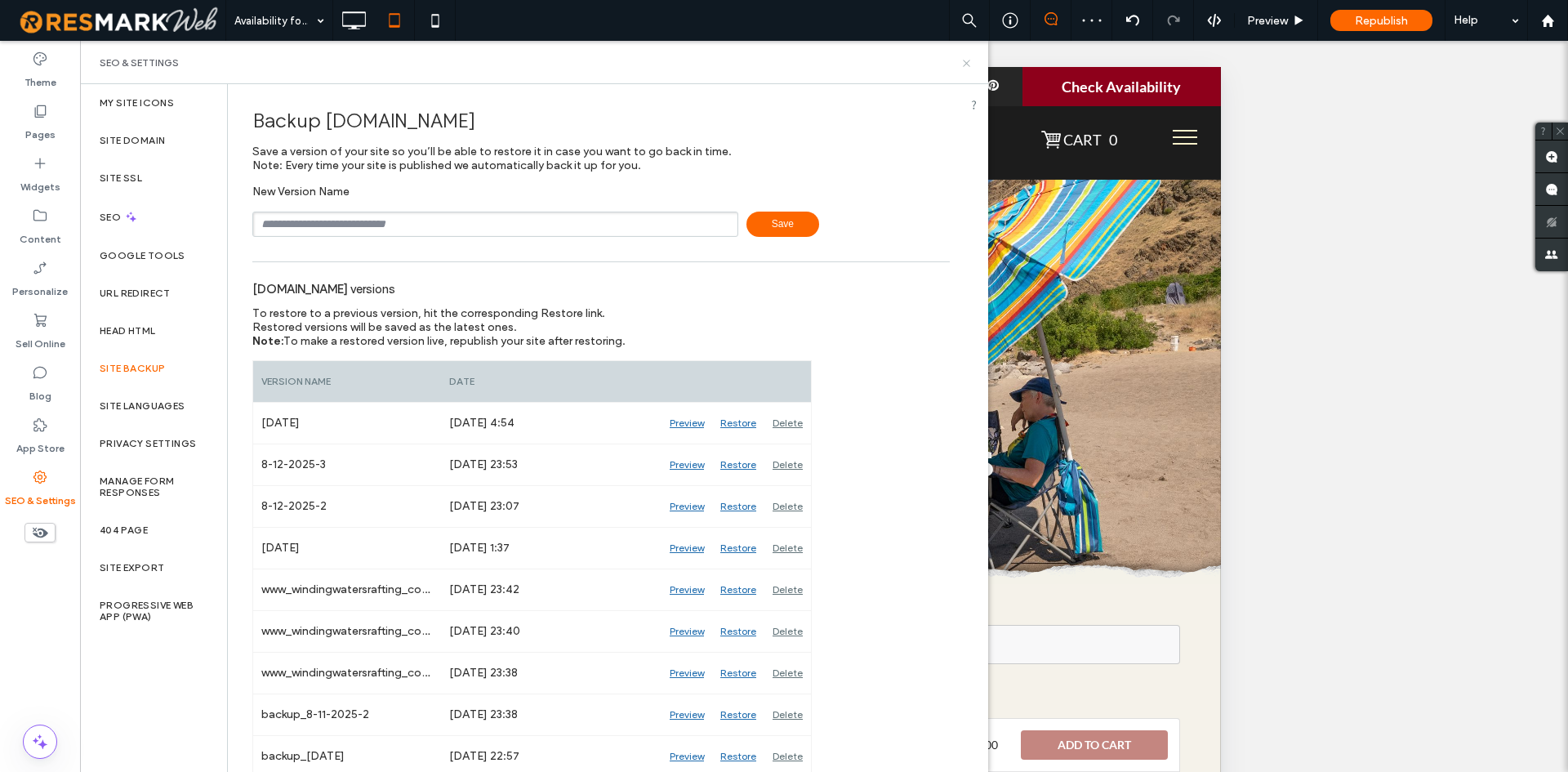
click at [969, 68] on icon at bounding box center [966, 63] width 12 height 12
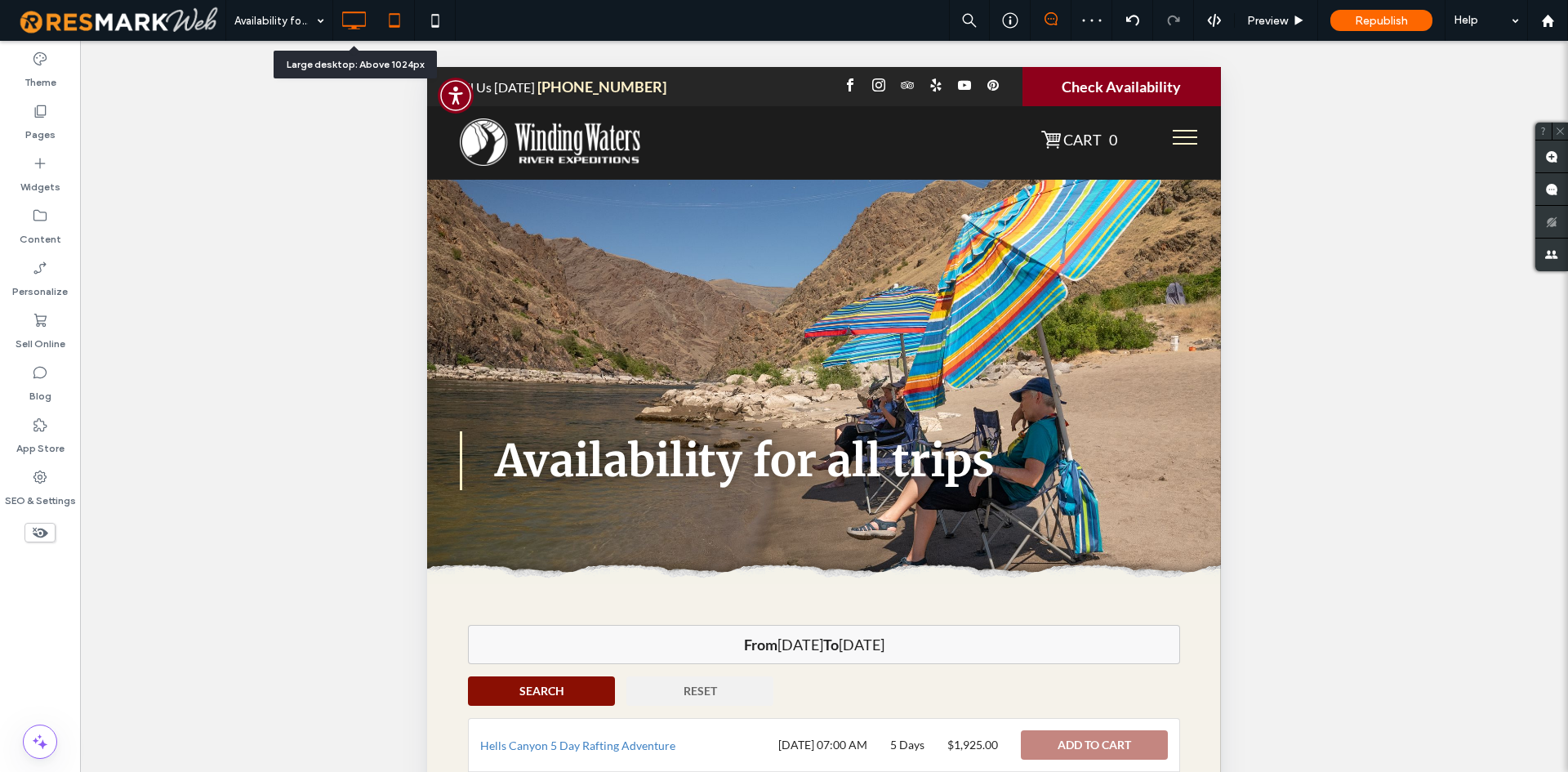
click at [359, 22] on icon at bounding box center [353, 20] width 33 height 33
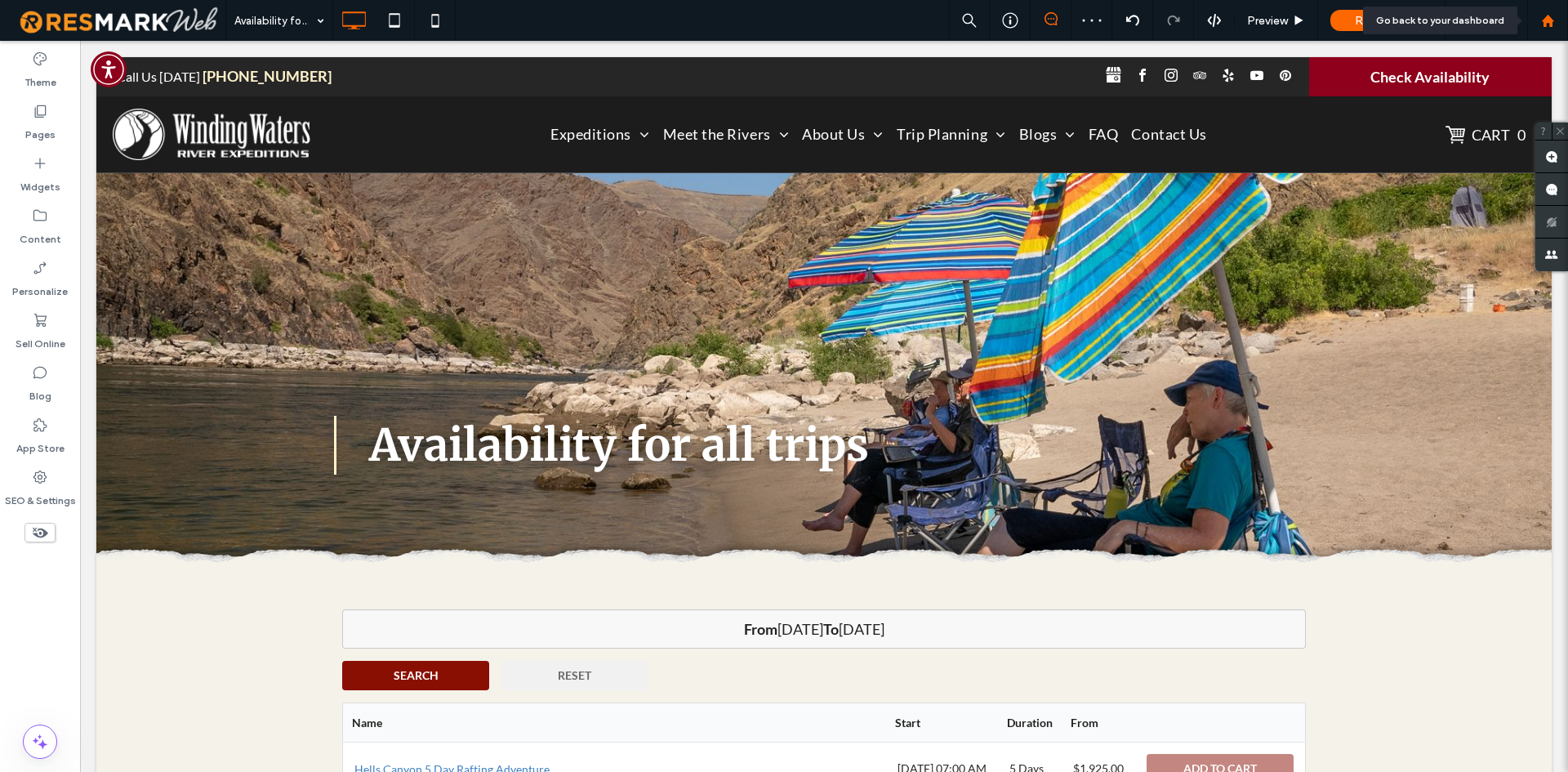
click at [1538, 20] on div at bounding box center [1547, 21] width 39 height 14
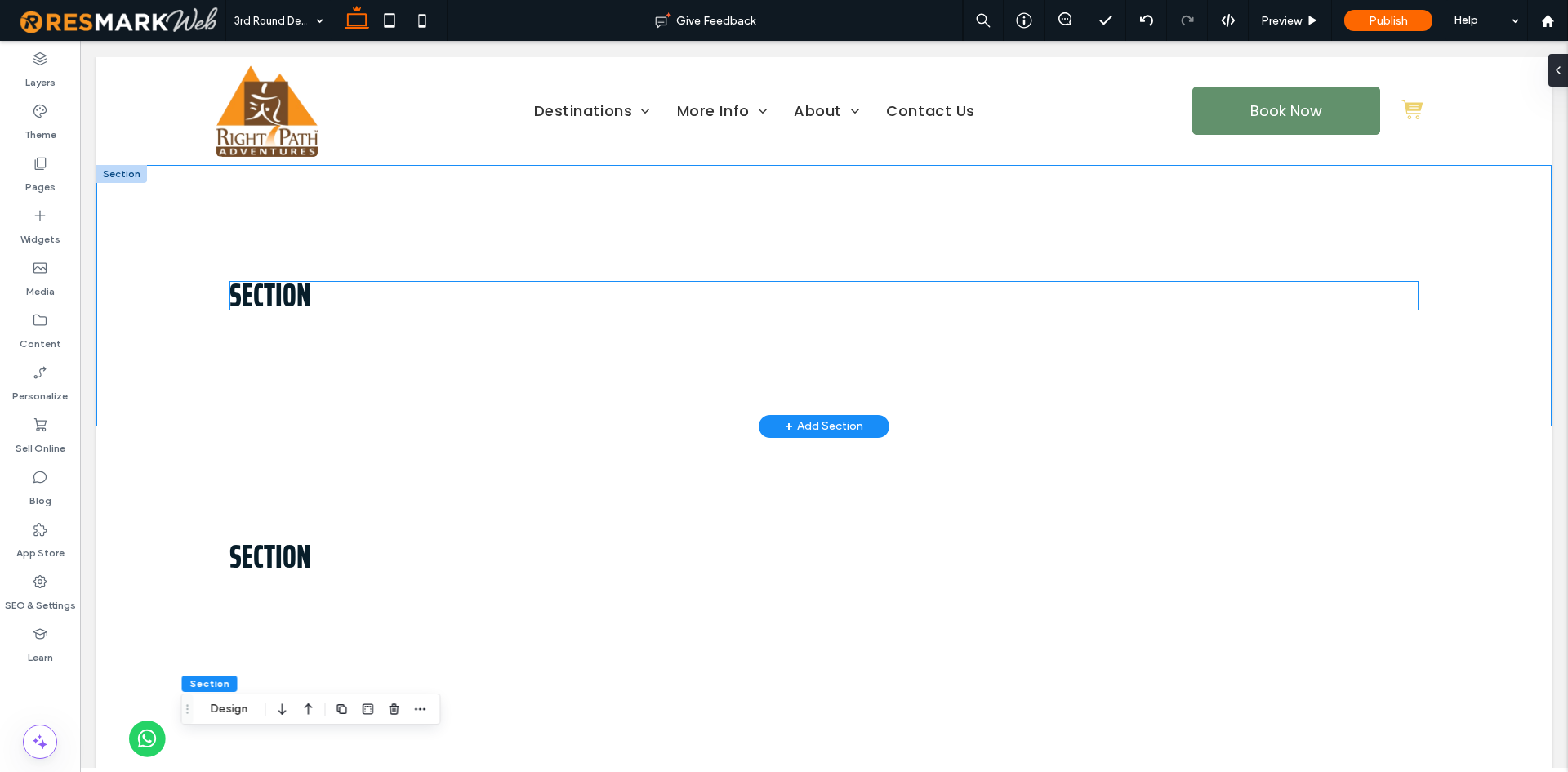
click at [352, 282] on h3 "Section" at bounding box center [825, 295] width 1190 height 30
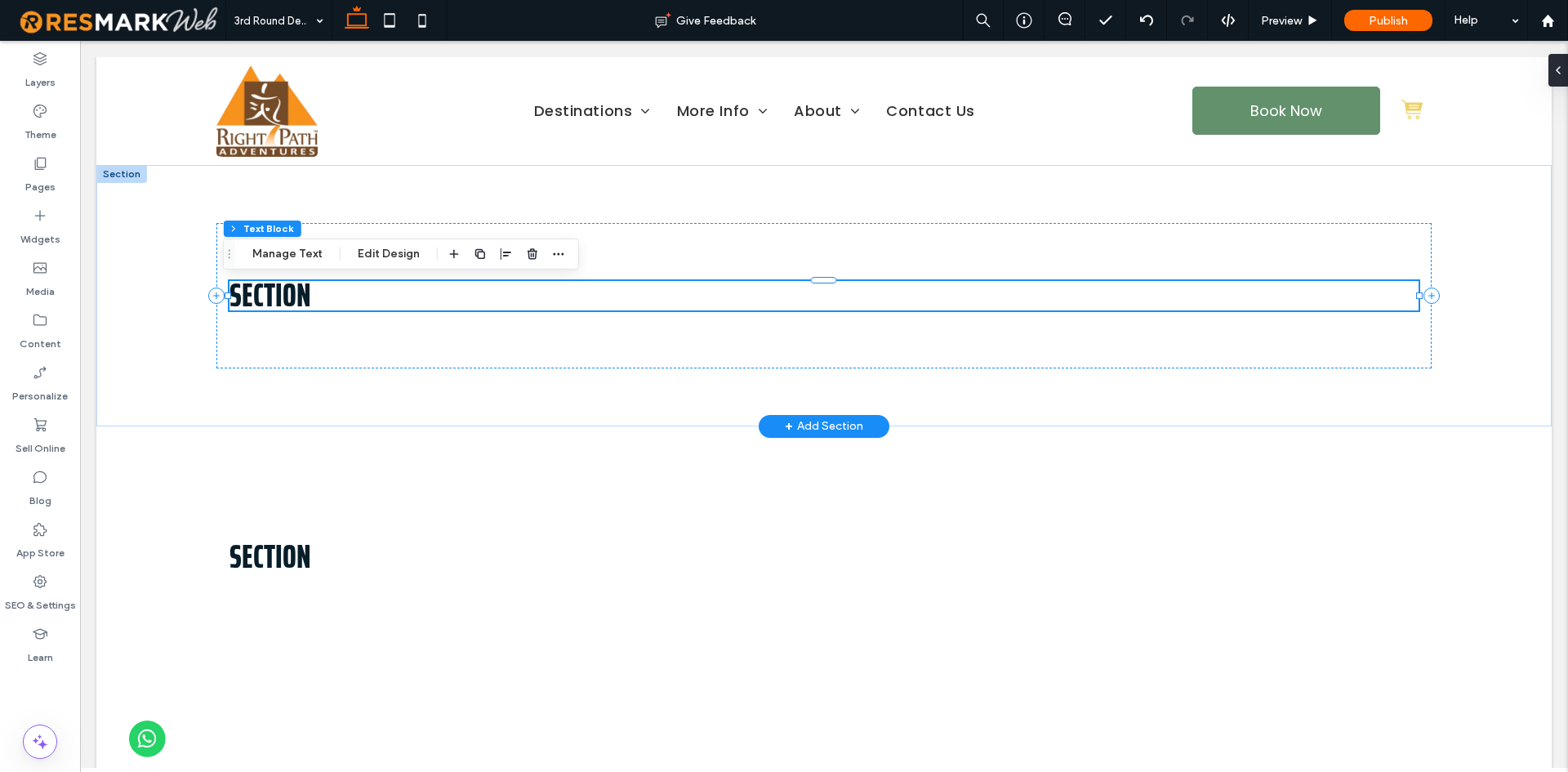
click at [350, 290] on h3 "Section" at bounding box center [825, 295] width 1190 height 30
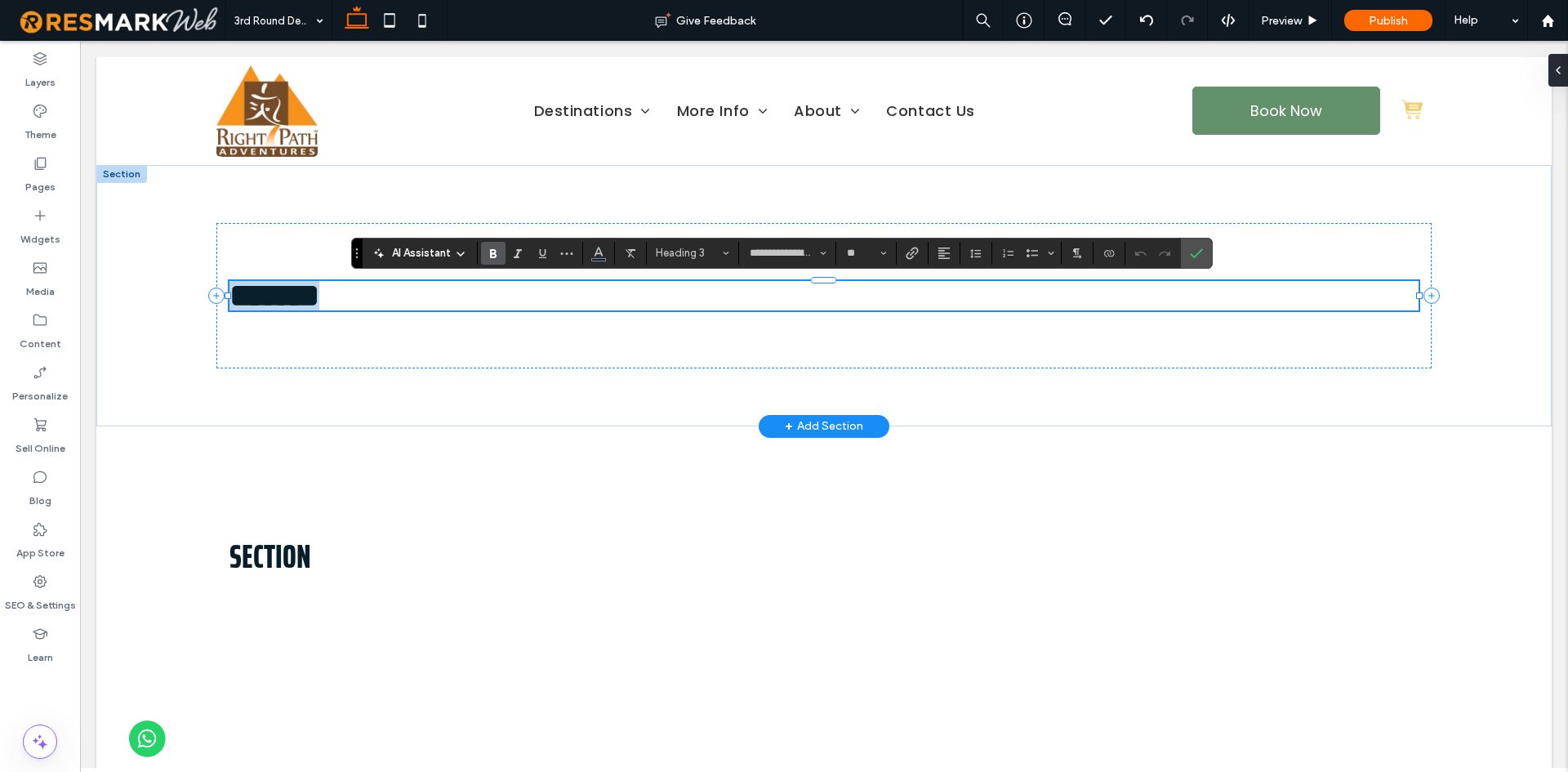
type input "*******"
type input "**"
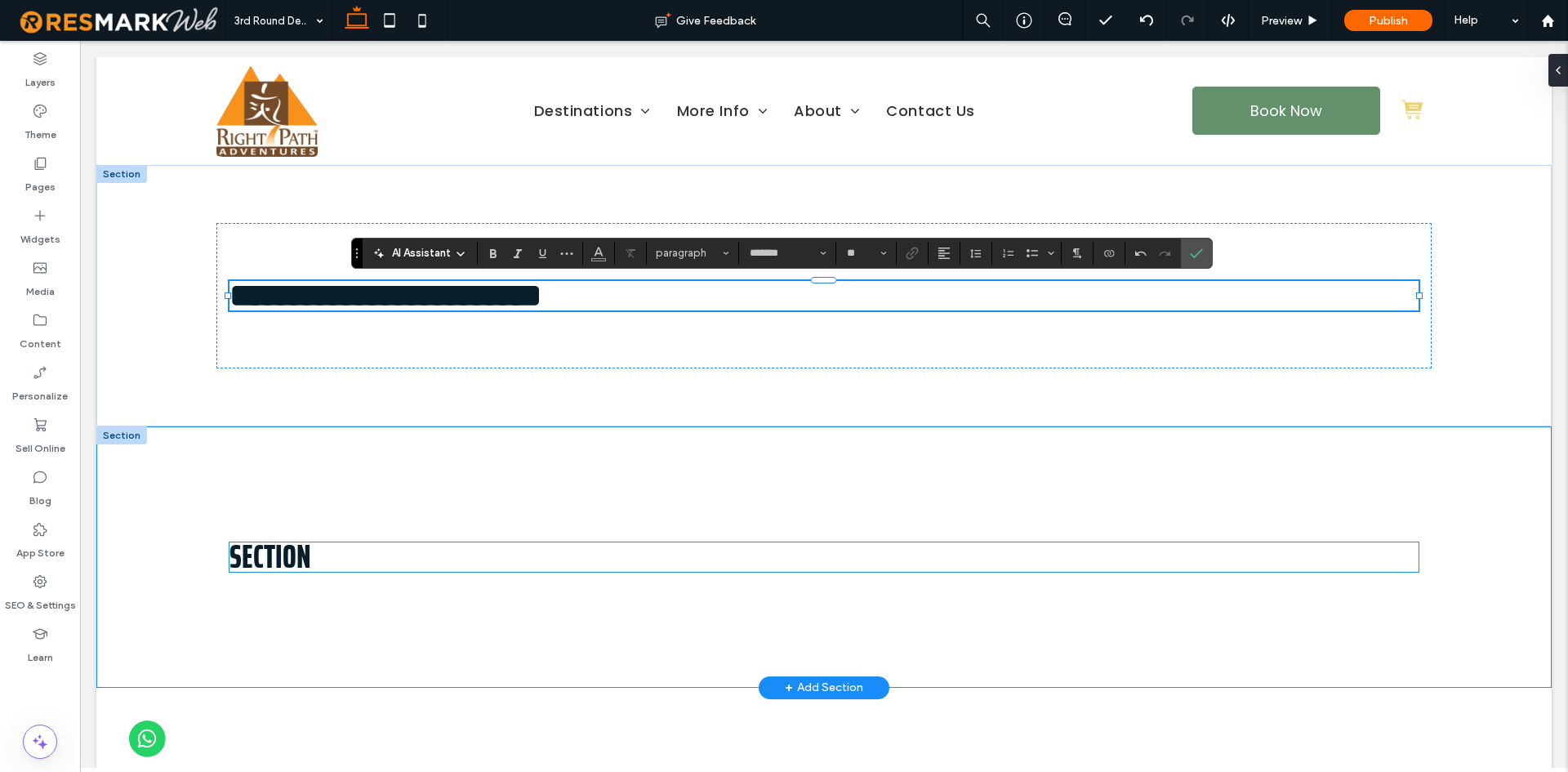
click at [416, 542] on h3 "Section" at bounding box center [825, 557] width 1190 height 30
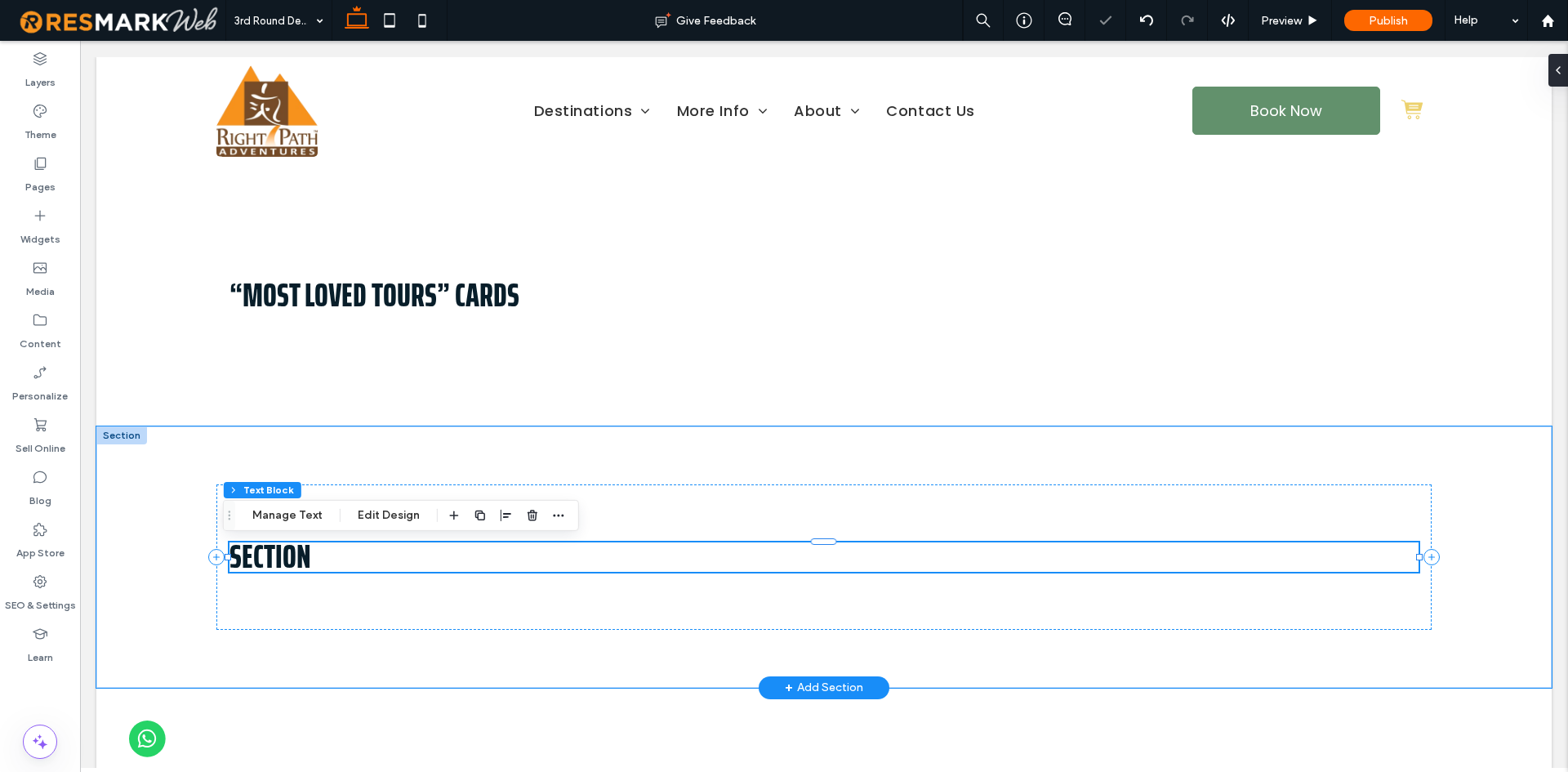
click at [416, 541] on div at bounding box center [824, 541] width 1190 height 1
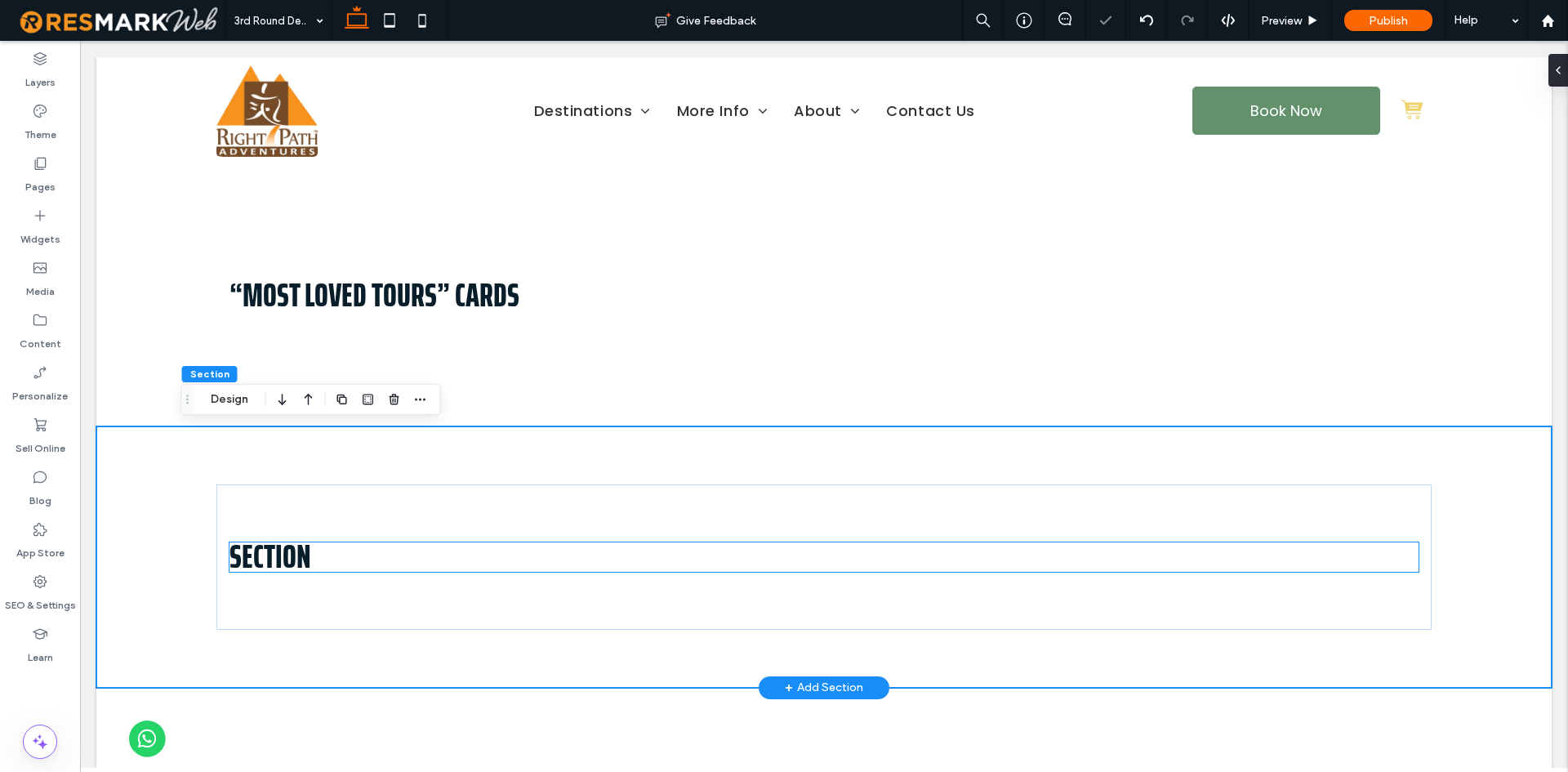
click at [402, 551] on h3 "Section" at bounding box center [825, 557] width 1190 height 30
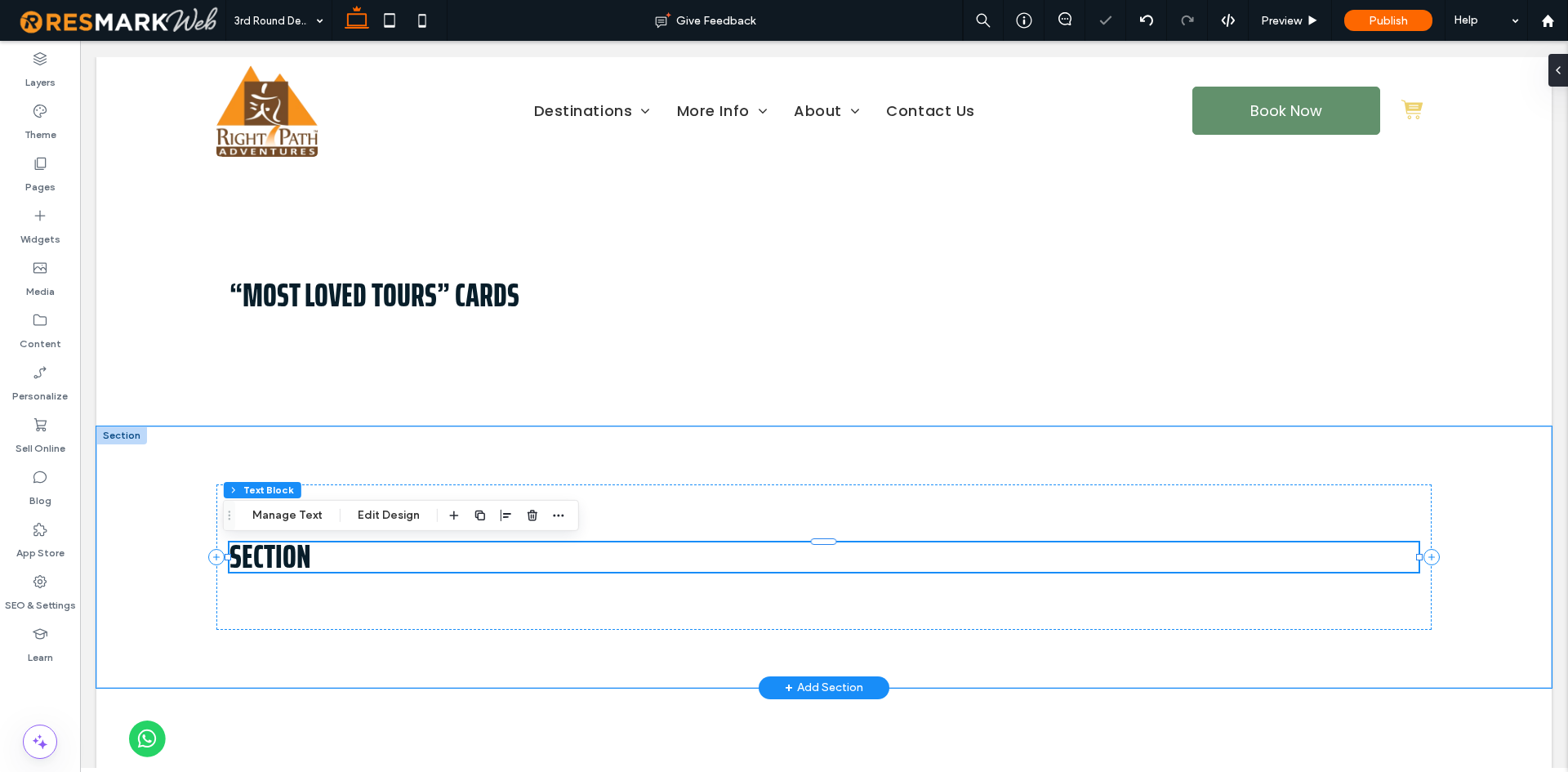
click at [402, 551] on h3 "Section" at bounding box center [825, 557] width 1190 height 30
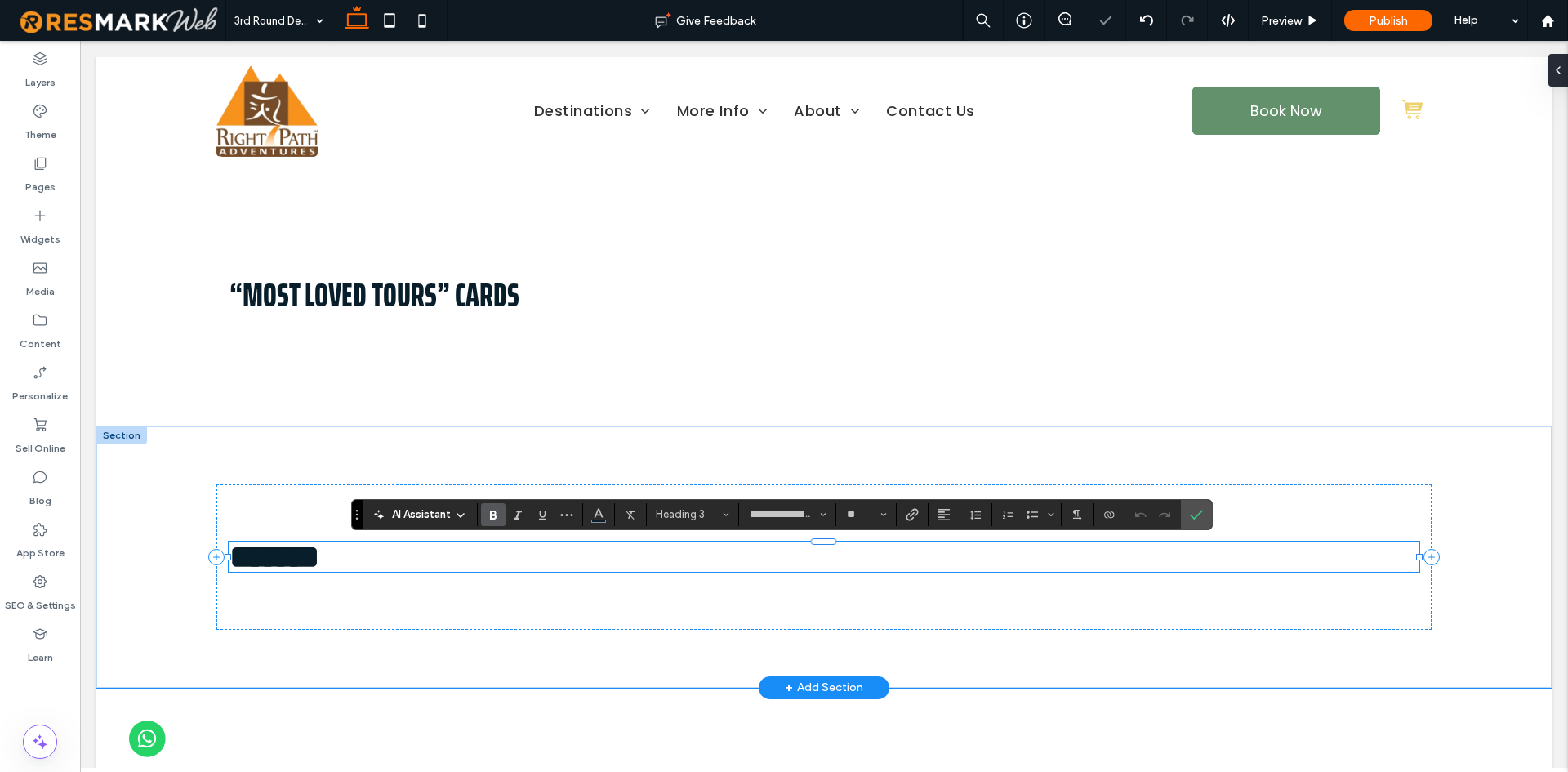
type input "*******"
type input "**"
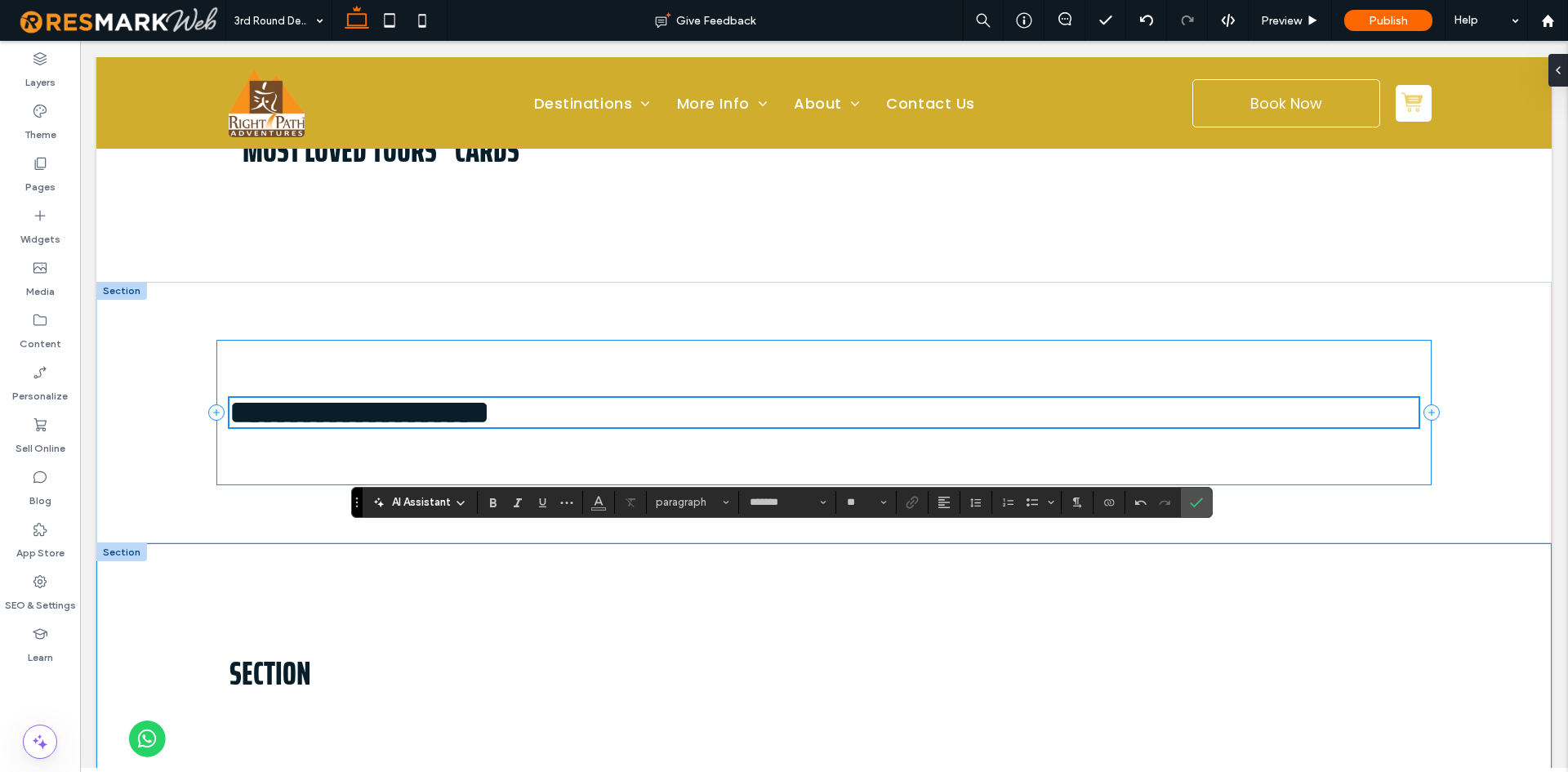
scroll to position [326, 0]
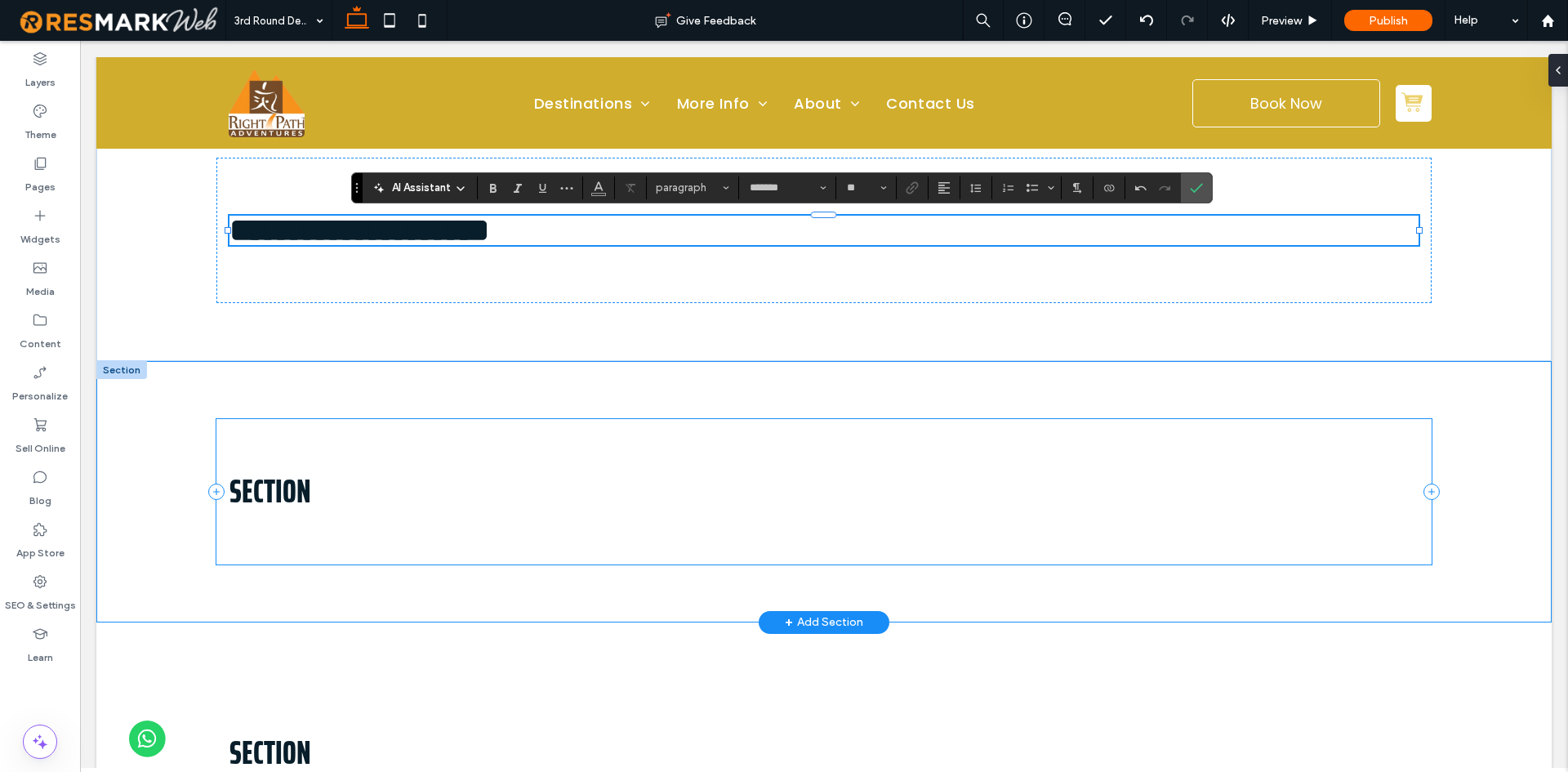
click at [364, 466] on div "Section" at bounding box center [825, 490] width 1216 height 144
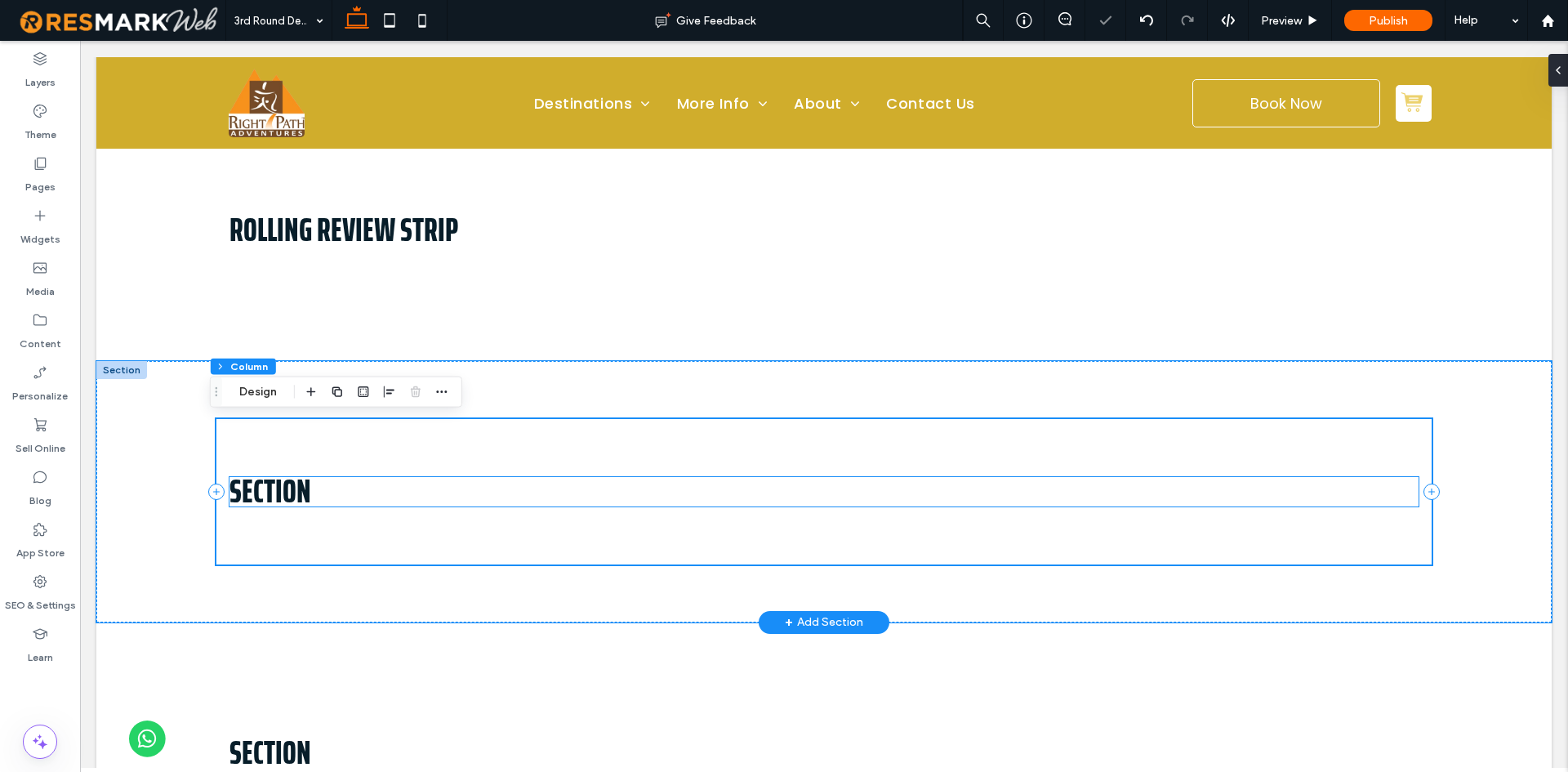
click at [357, 486] on h3 "Section" at bounding box center [825, 491] width 1190 height 30
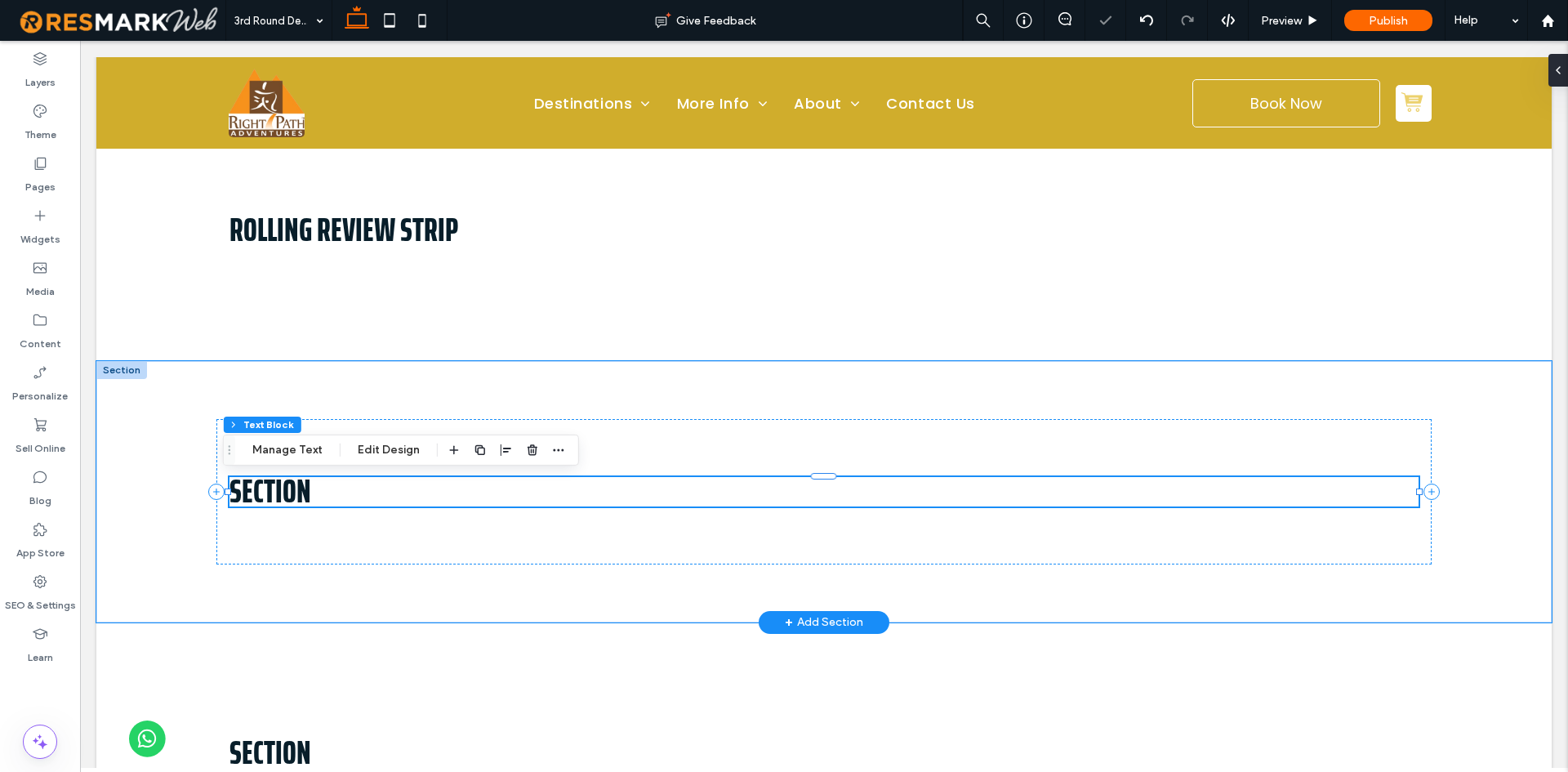
click at [357, 486] on h3 "Section" at bounding box center [825, 491] width 1190 height 30
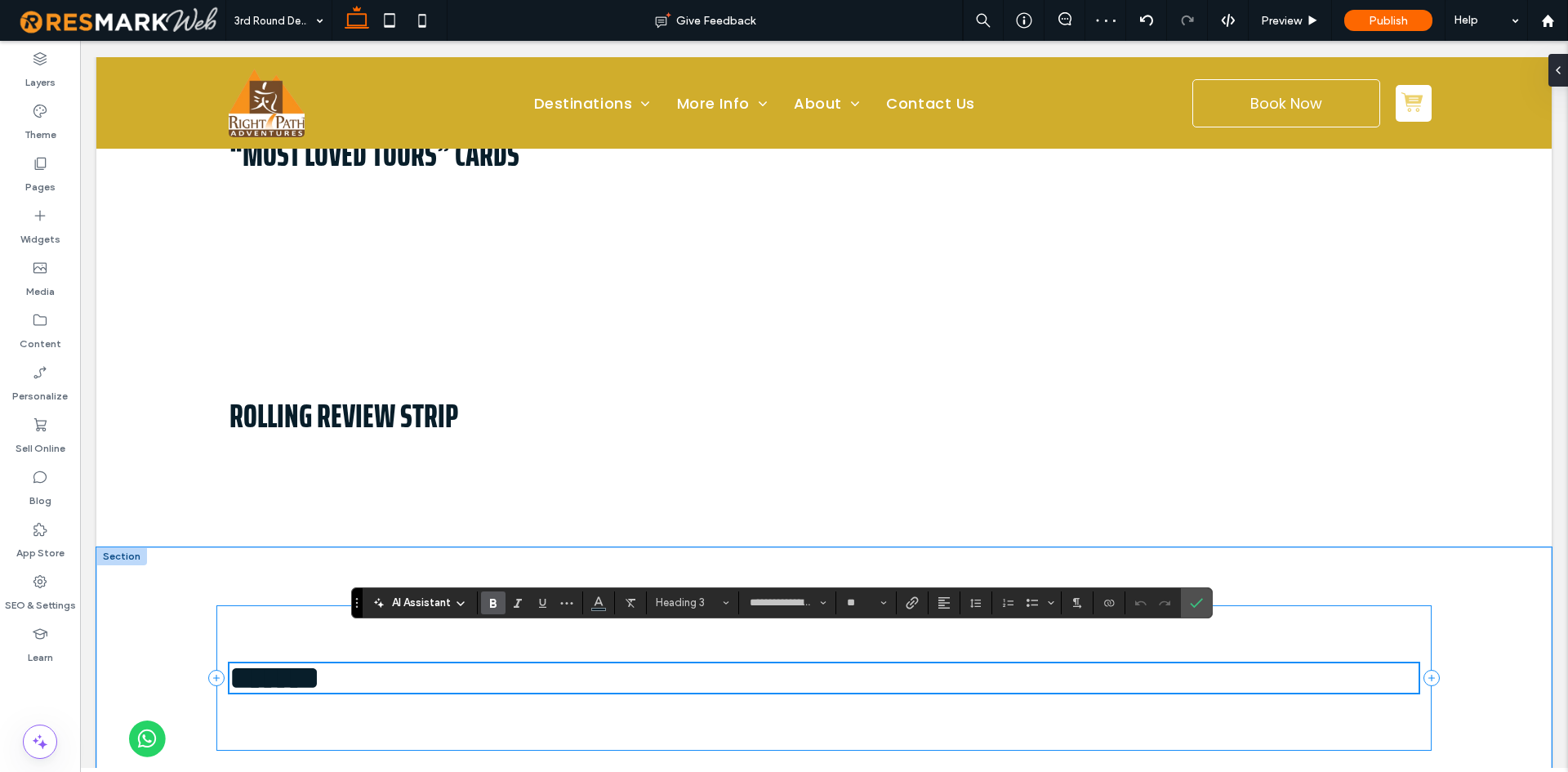
scroll to position [245, 0]
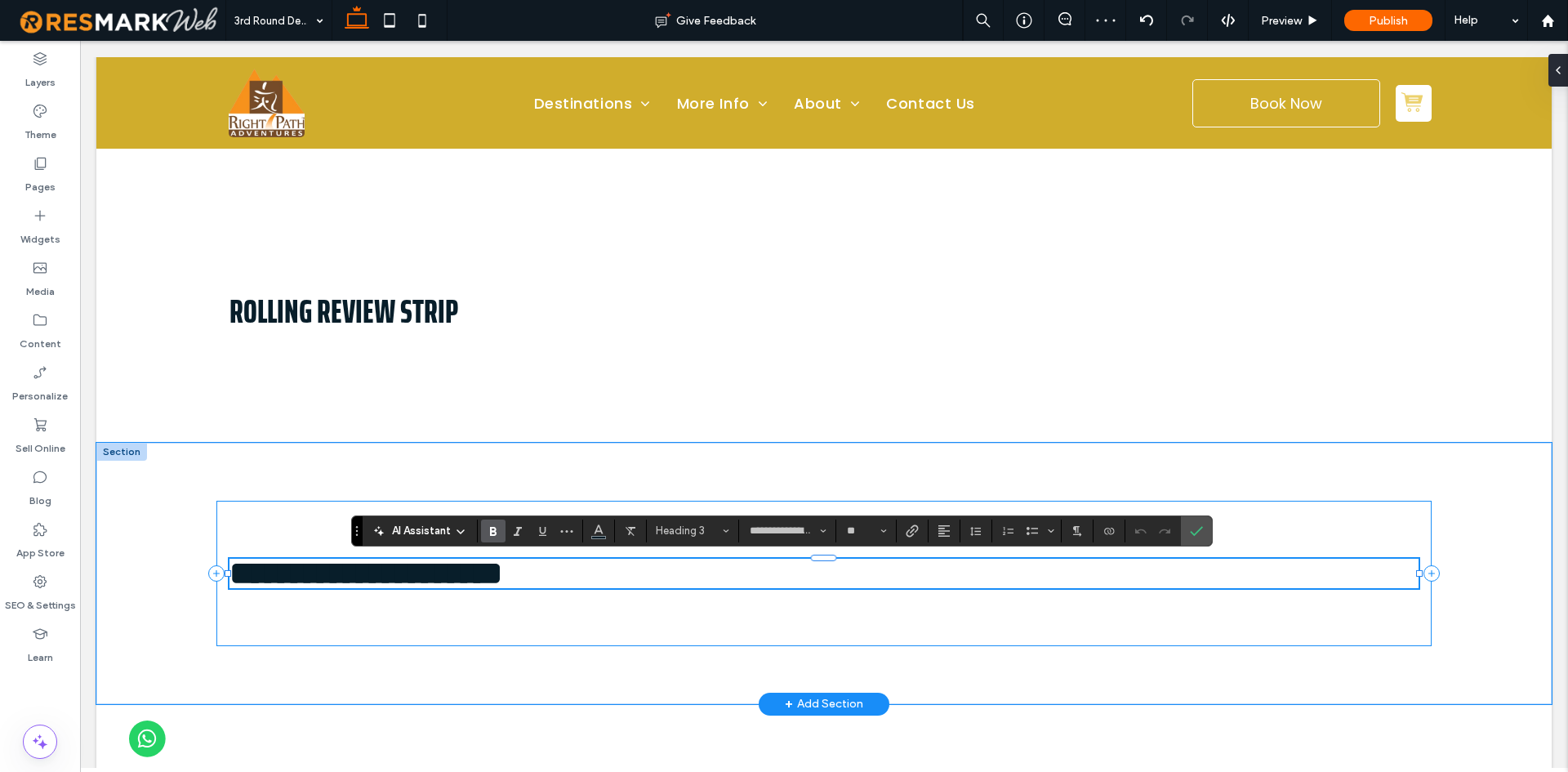
type input "*******"
type input "**"
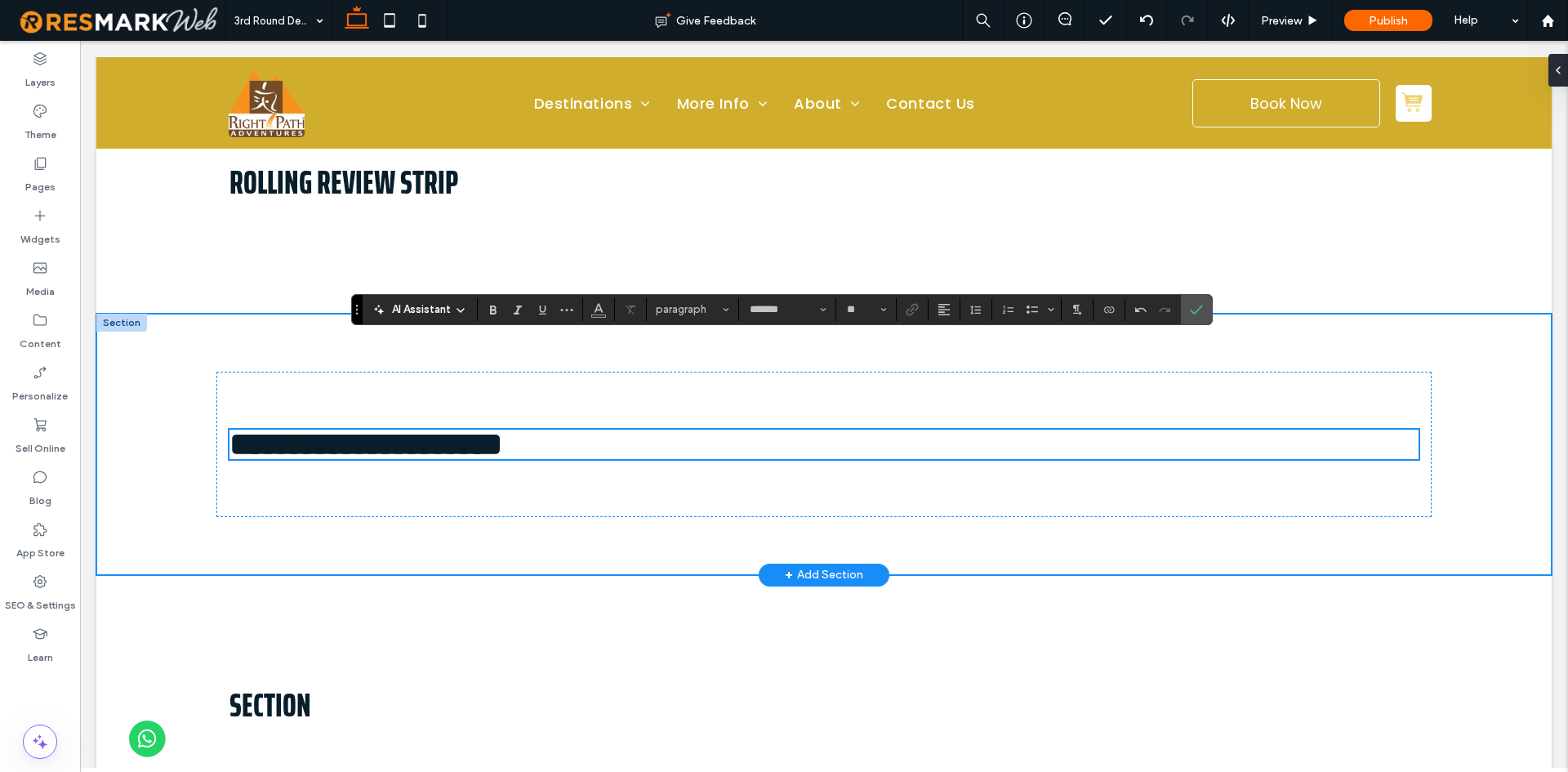
scroll to position [489, 0]
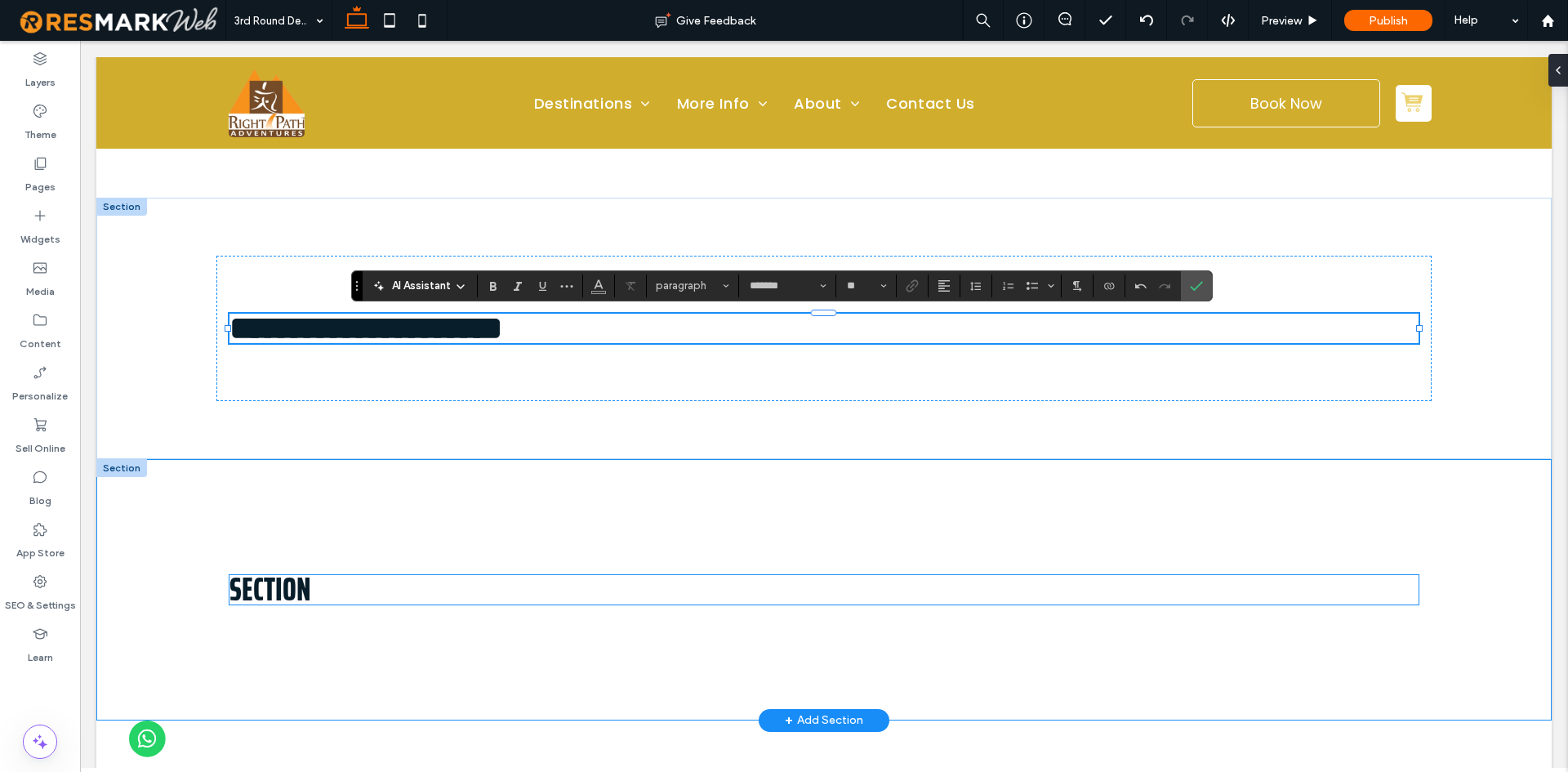
click at [303, 580] on h3 "Section" at bounding box center [825, 590] width 1190 height 30
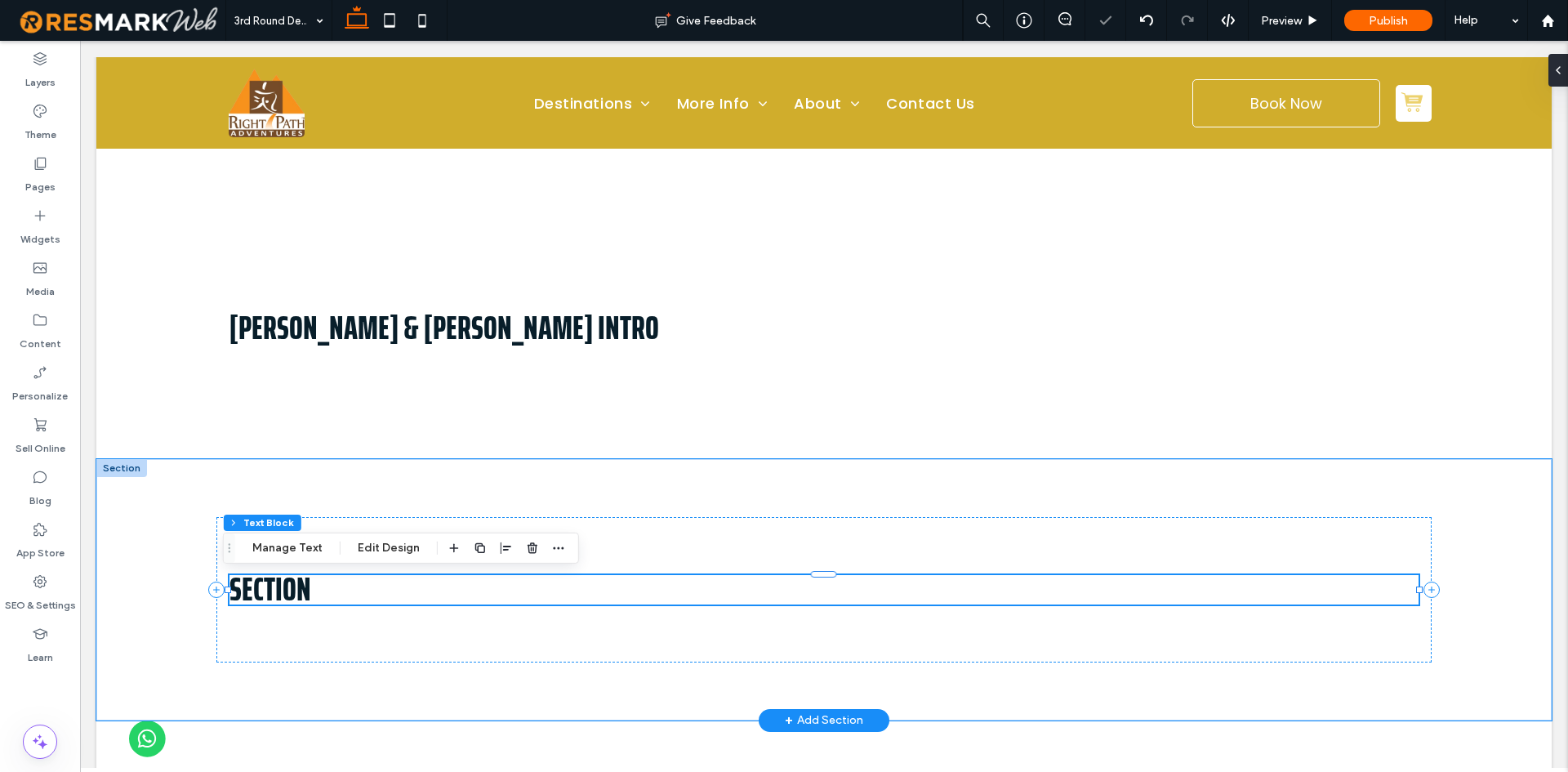
click at [303, 580] on div "Section" at bounding box center [825, 590] width 1190 height 30
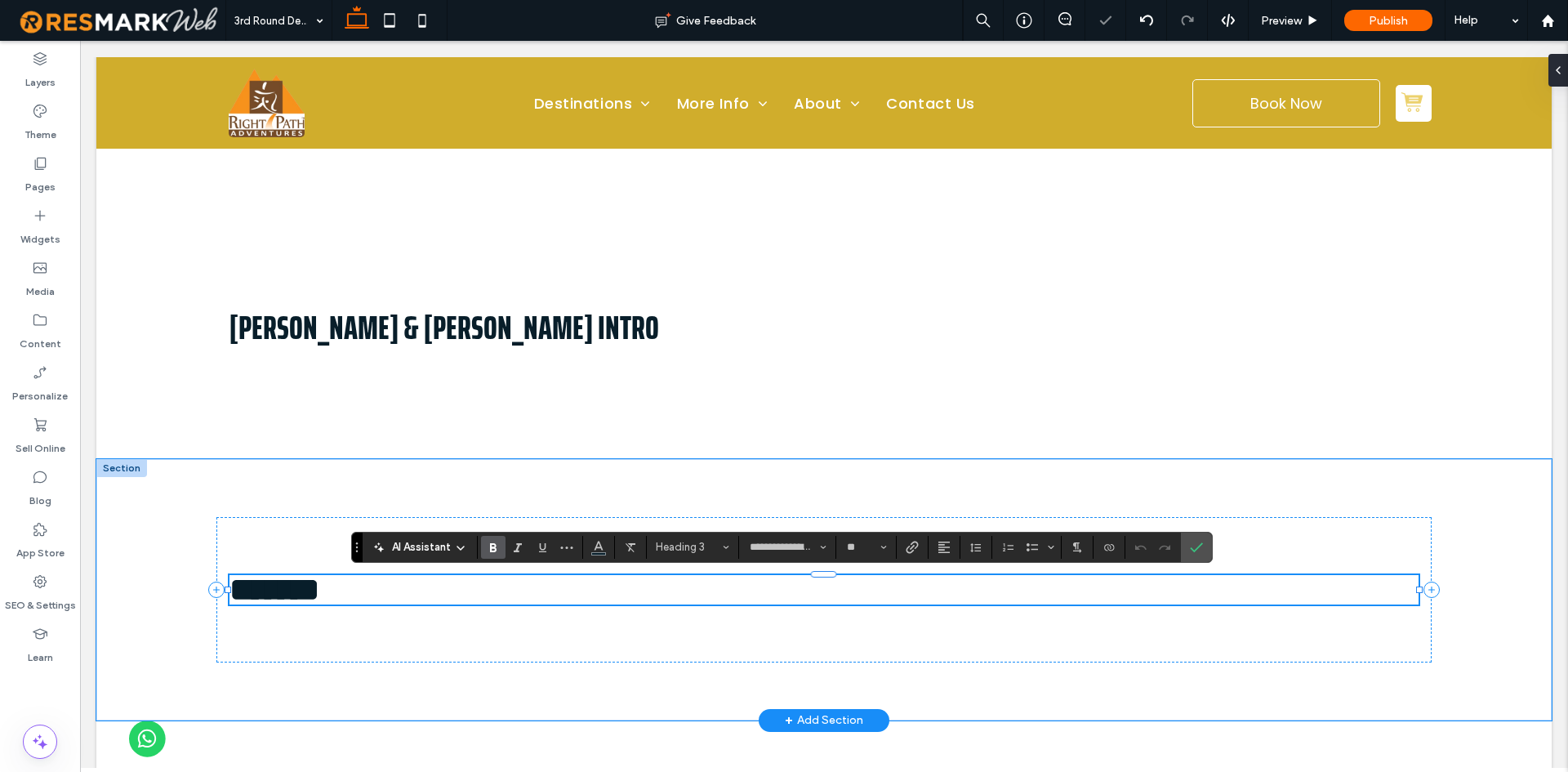
type input "*******"
type input "**"
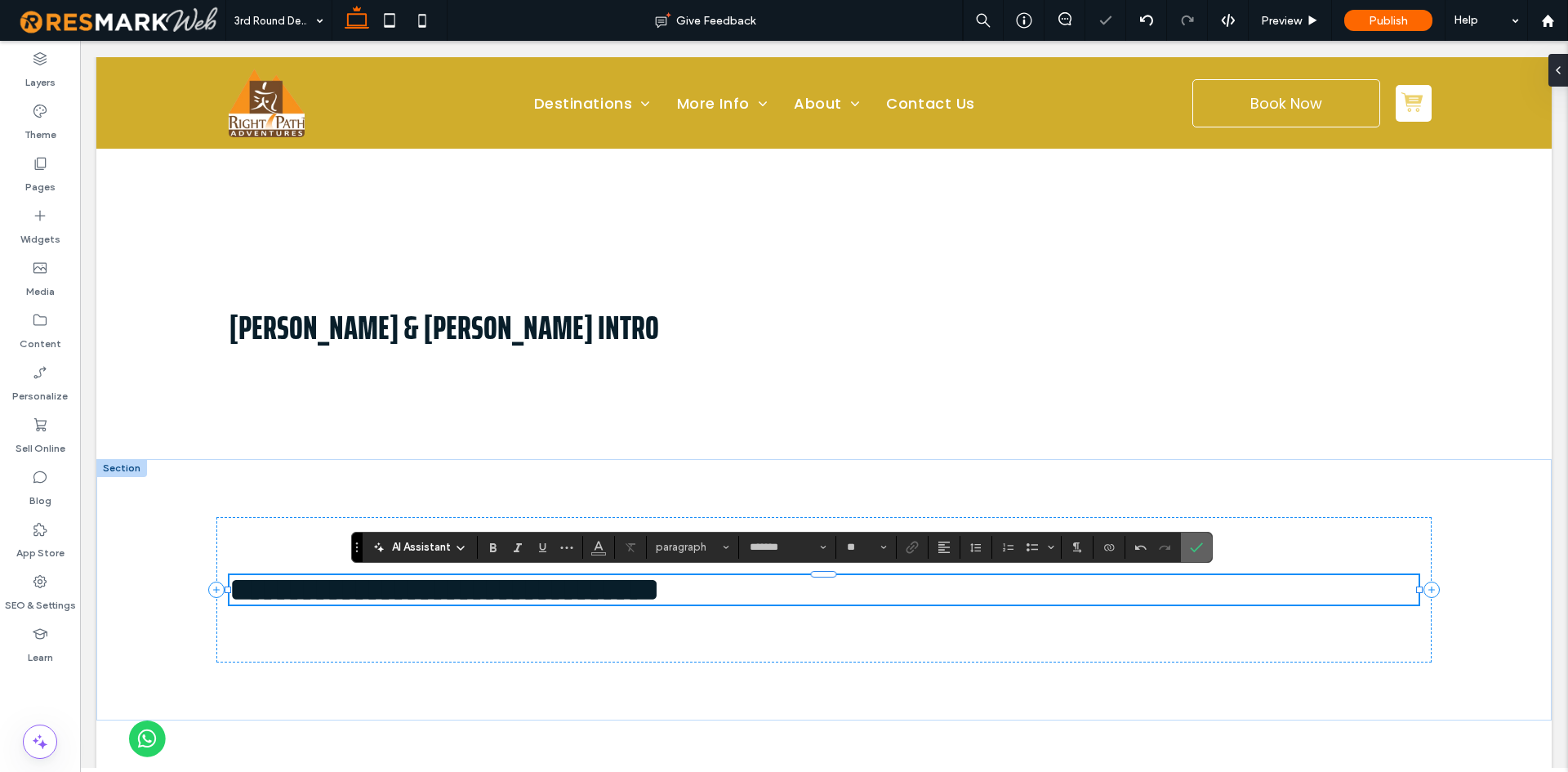
click at [1190, 549] on icon "Confirm" at bounding box center [1196, 546] width 13 height 13
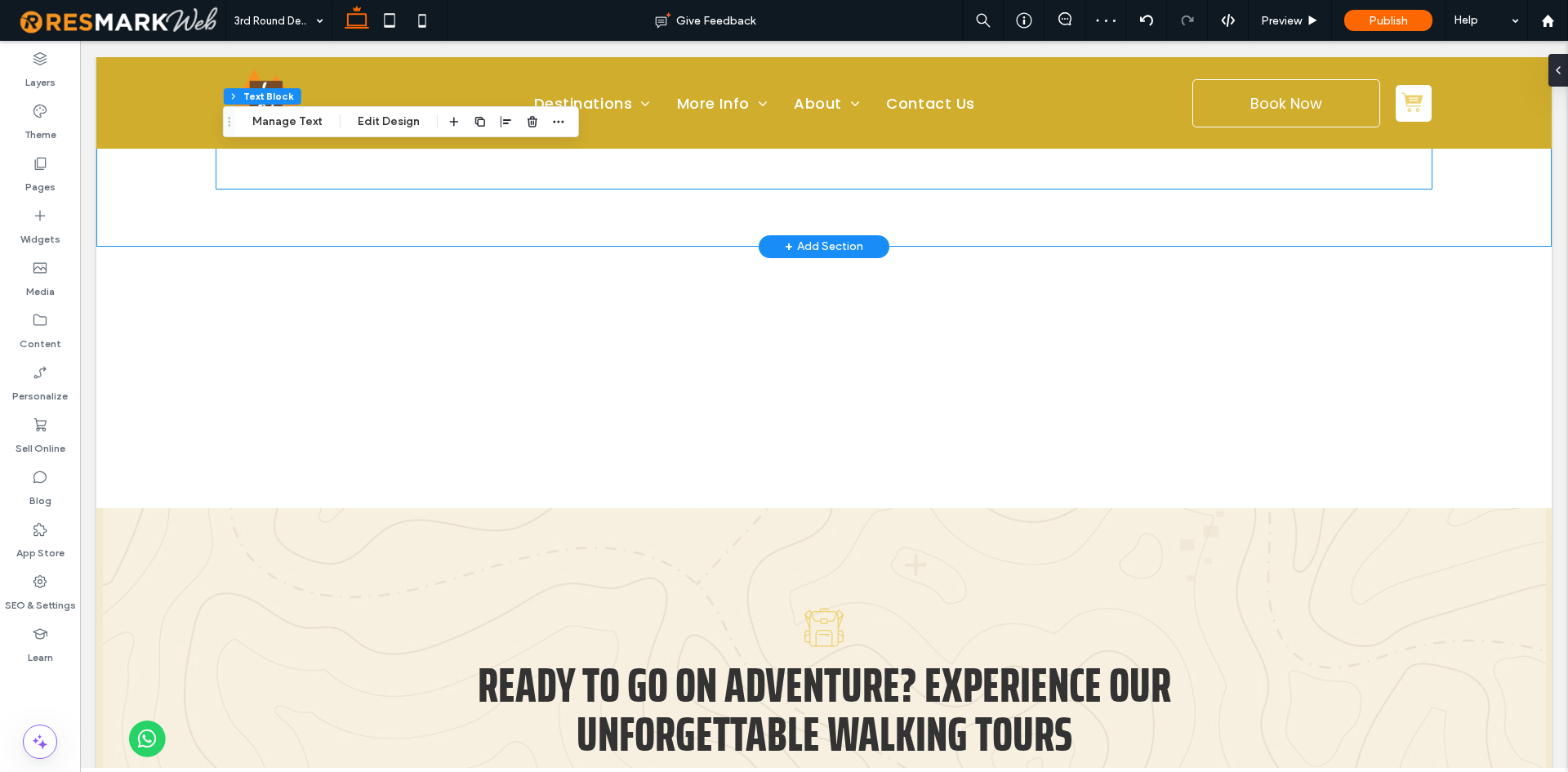
scroll to position [898, 0]
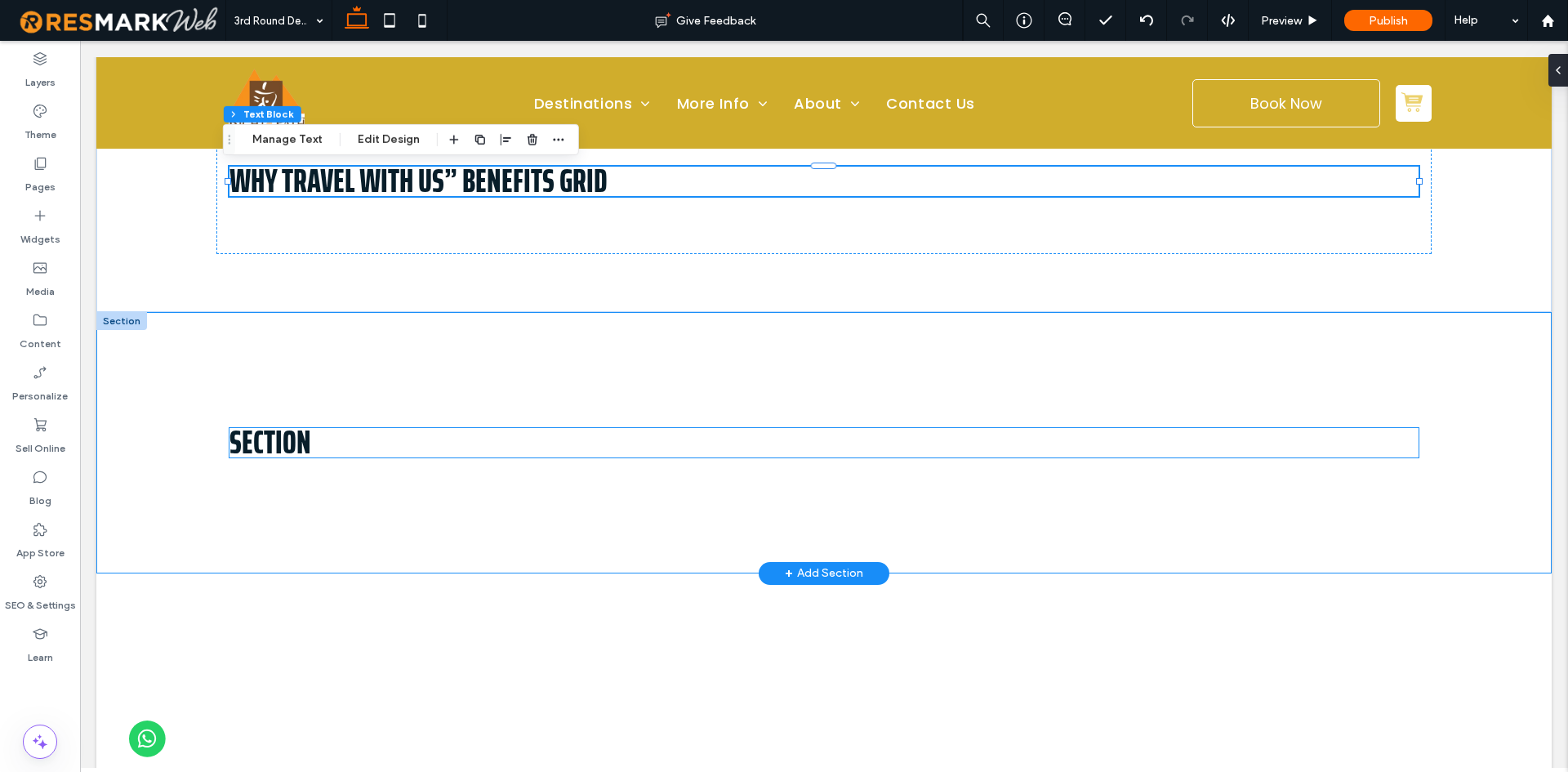
click at [293, 429] on span "Section" at bounding box center [271, 443] width 82 height 52
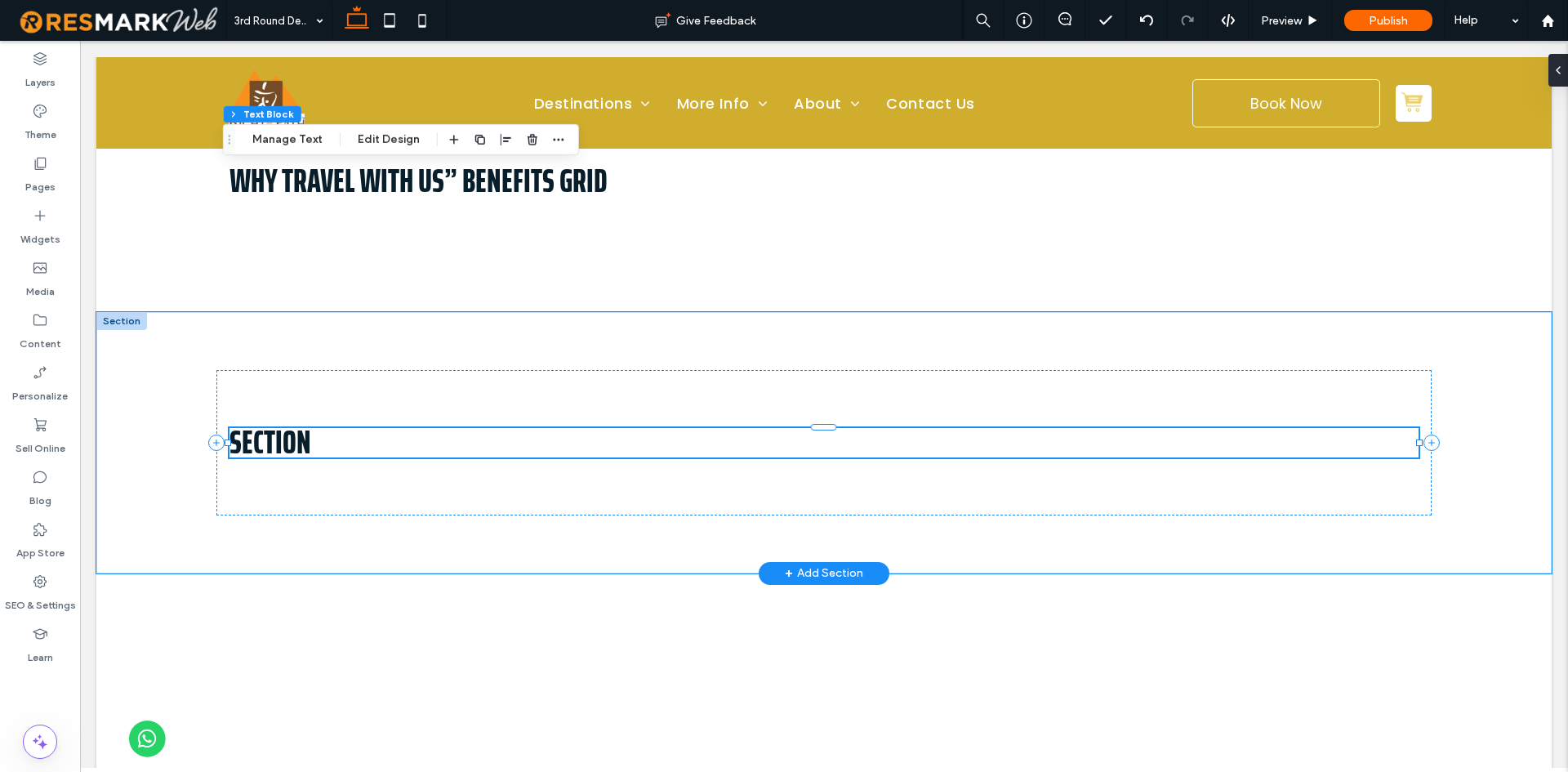
click at [293, 429] on span "Section" at bounding box center [271, 443] width 82 height 52
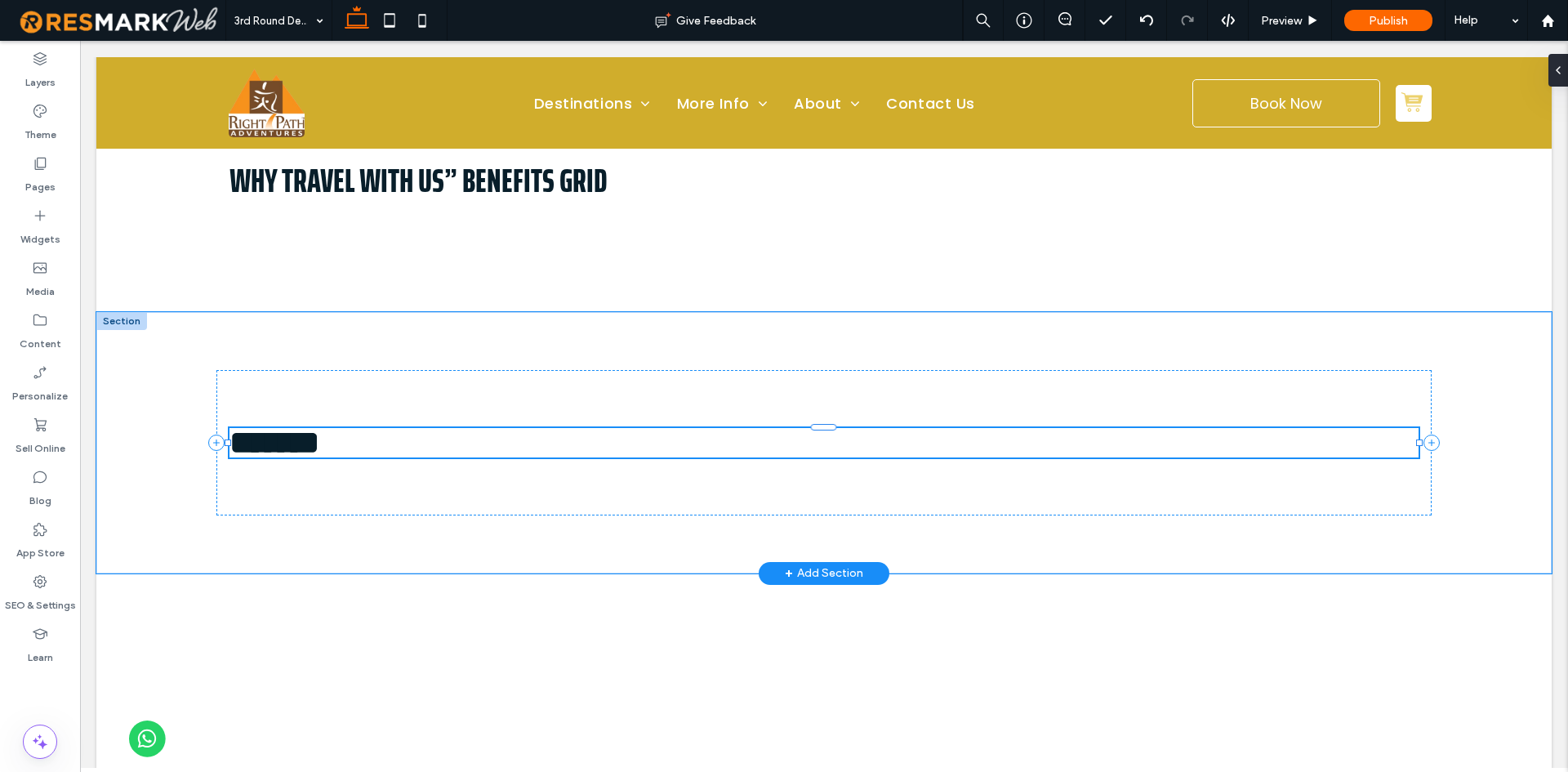
type input "**********"
type input "**"
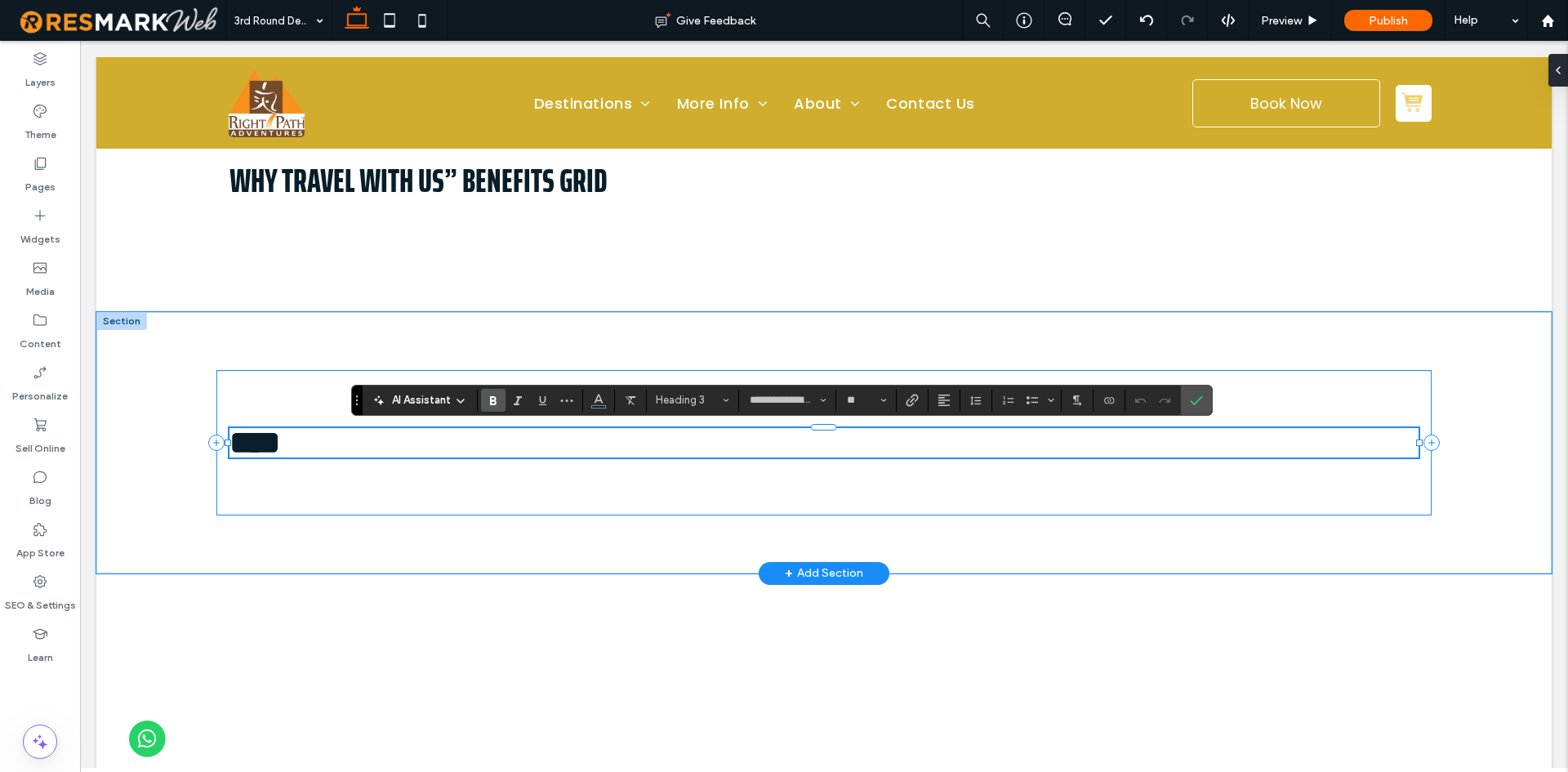
type input "*******"
type input "**"
click at [1193, 403] on use "Confirm" at bounding box center [1196, 400] width 13 height 10
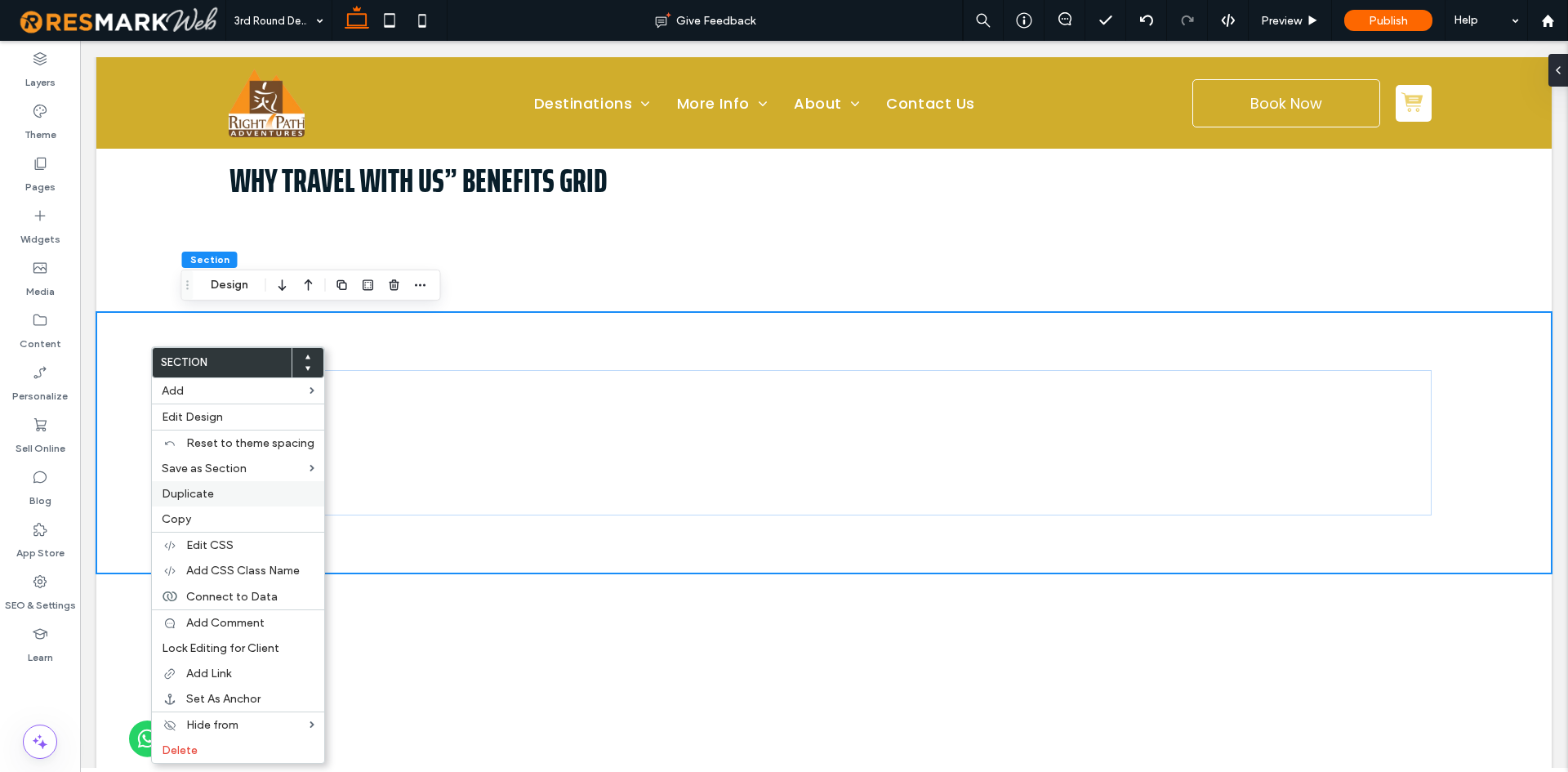
click at [183, 493] on span "Duplicate" at bounding box center [188, 493] width 53 height 14
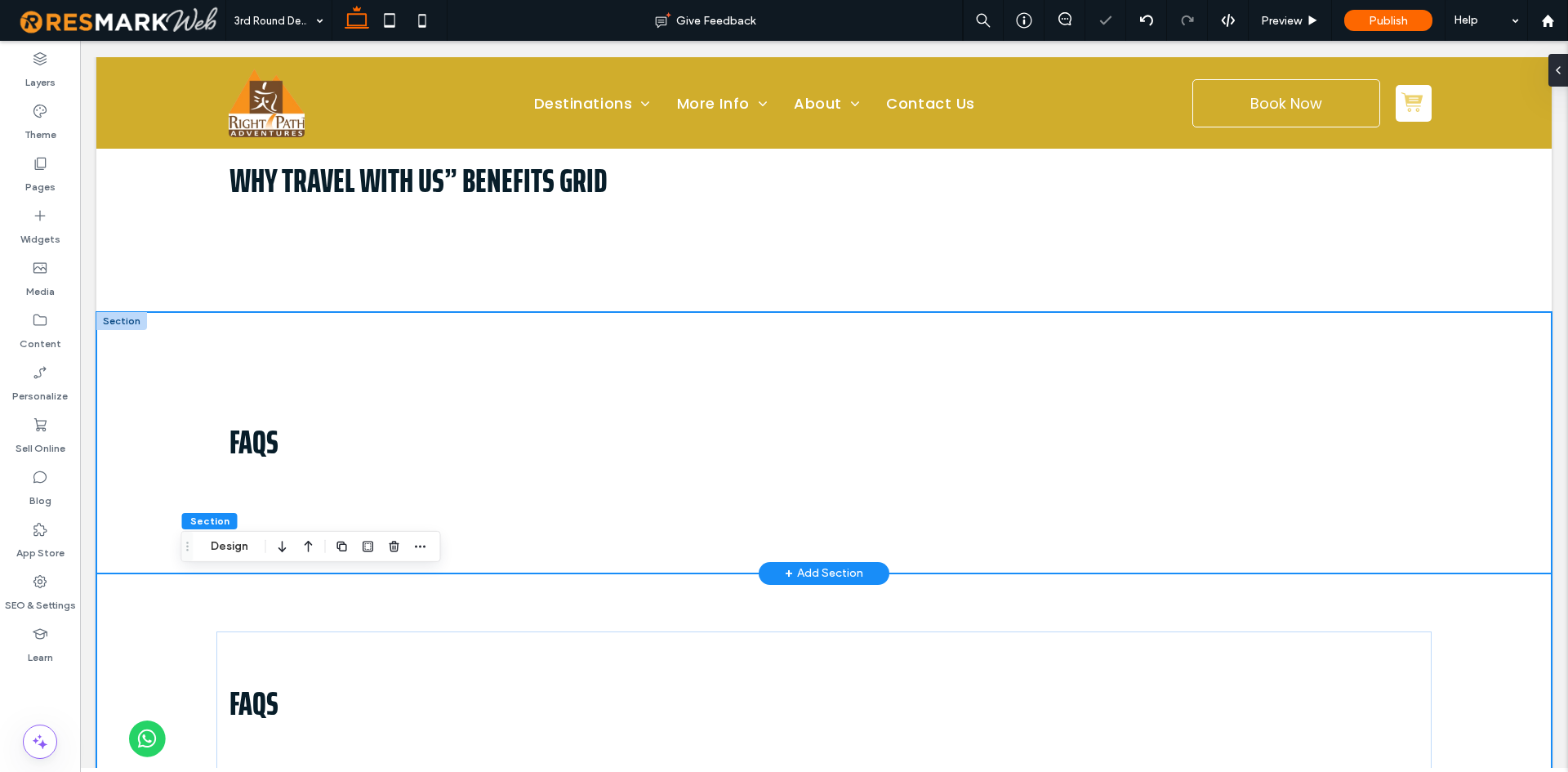
scroll to position [1143, 0]
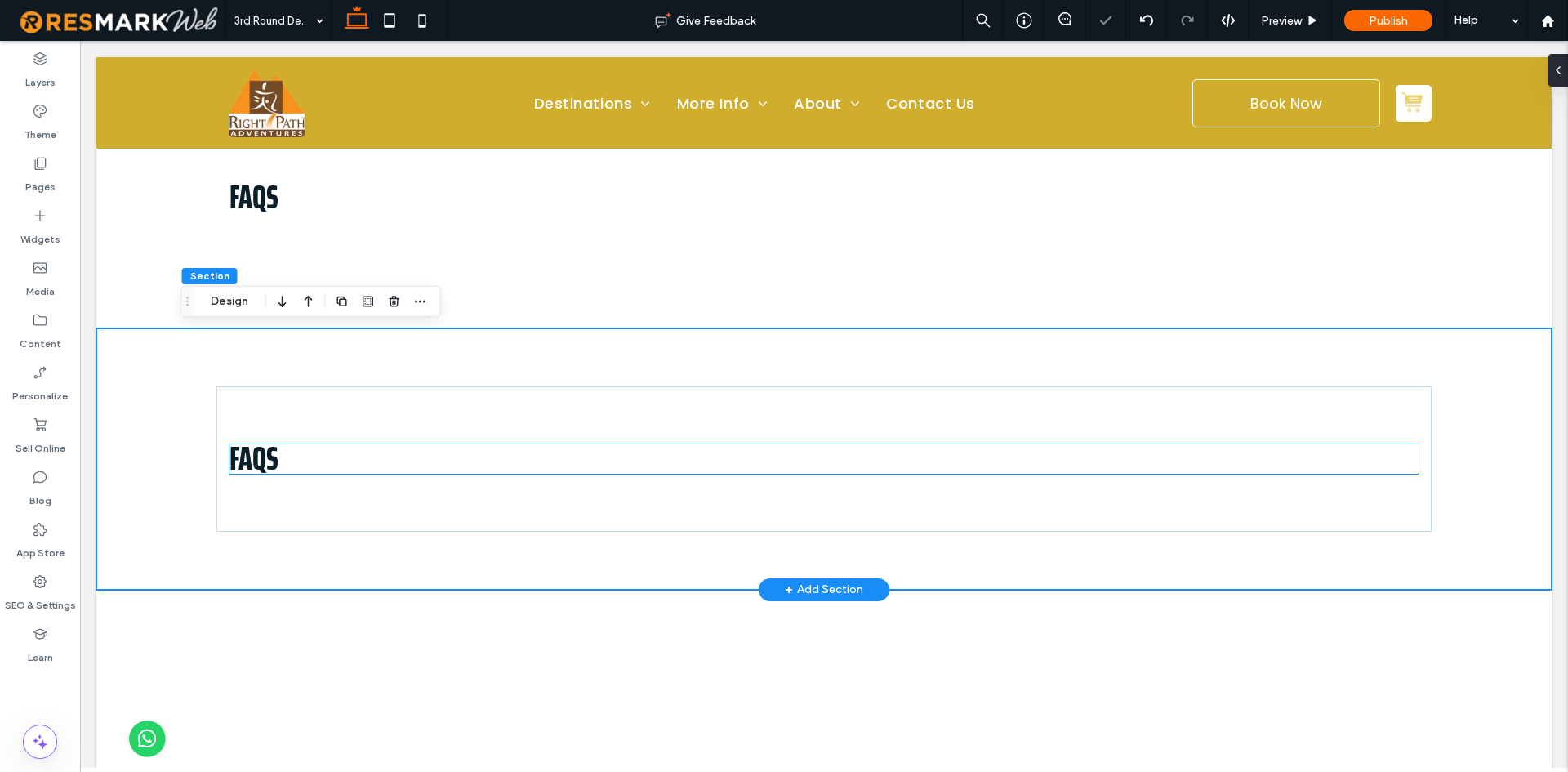
click at [296, 458] on h3 "FAQs" at bounding box center [825, 460] width 1190 height 30
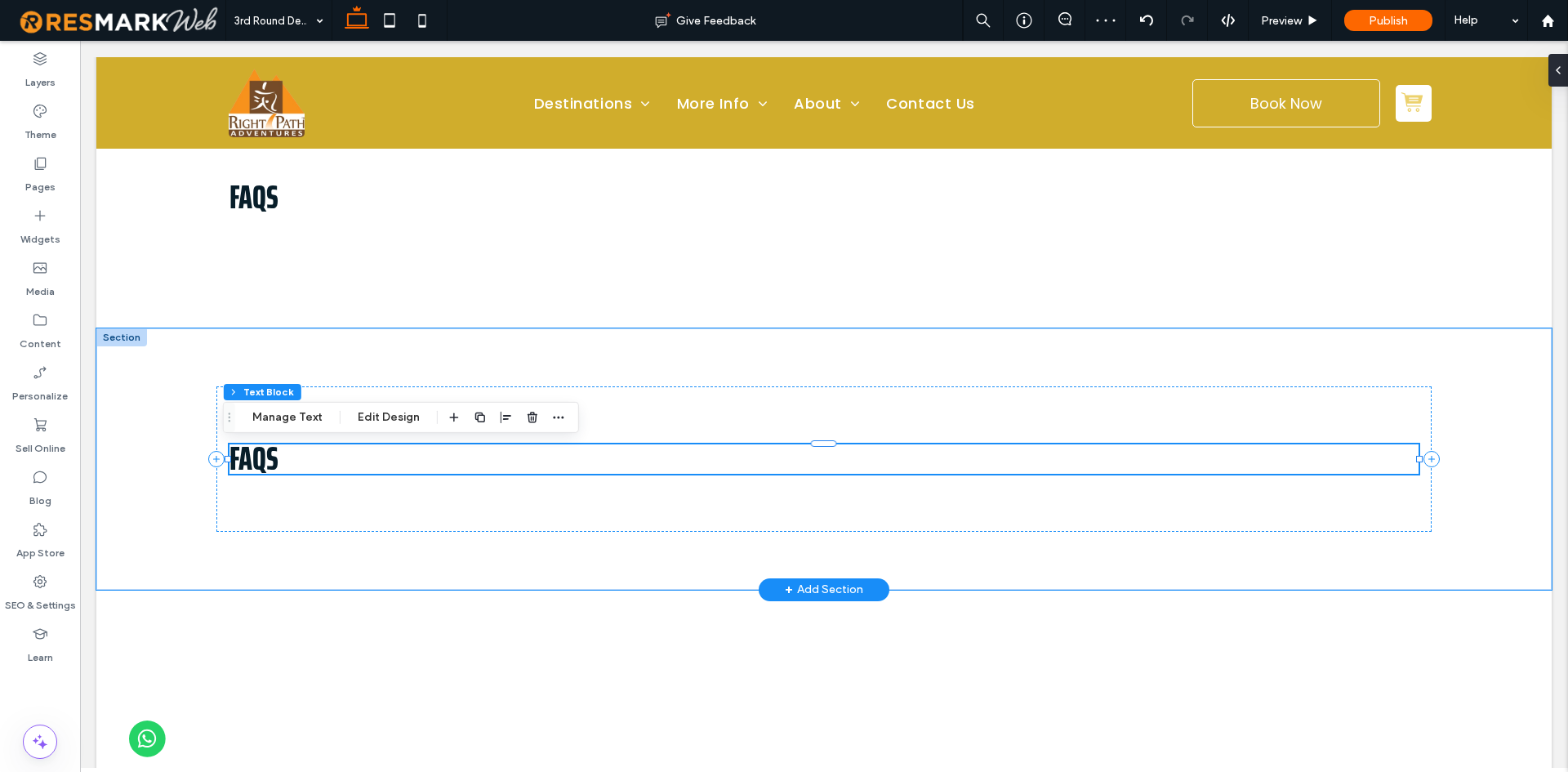
click at [296, 458] on h3 "FAQs" at bounding box center [825, 460] width 1190 height 30
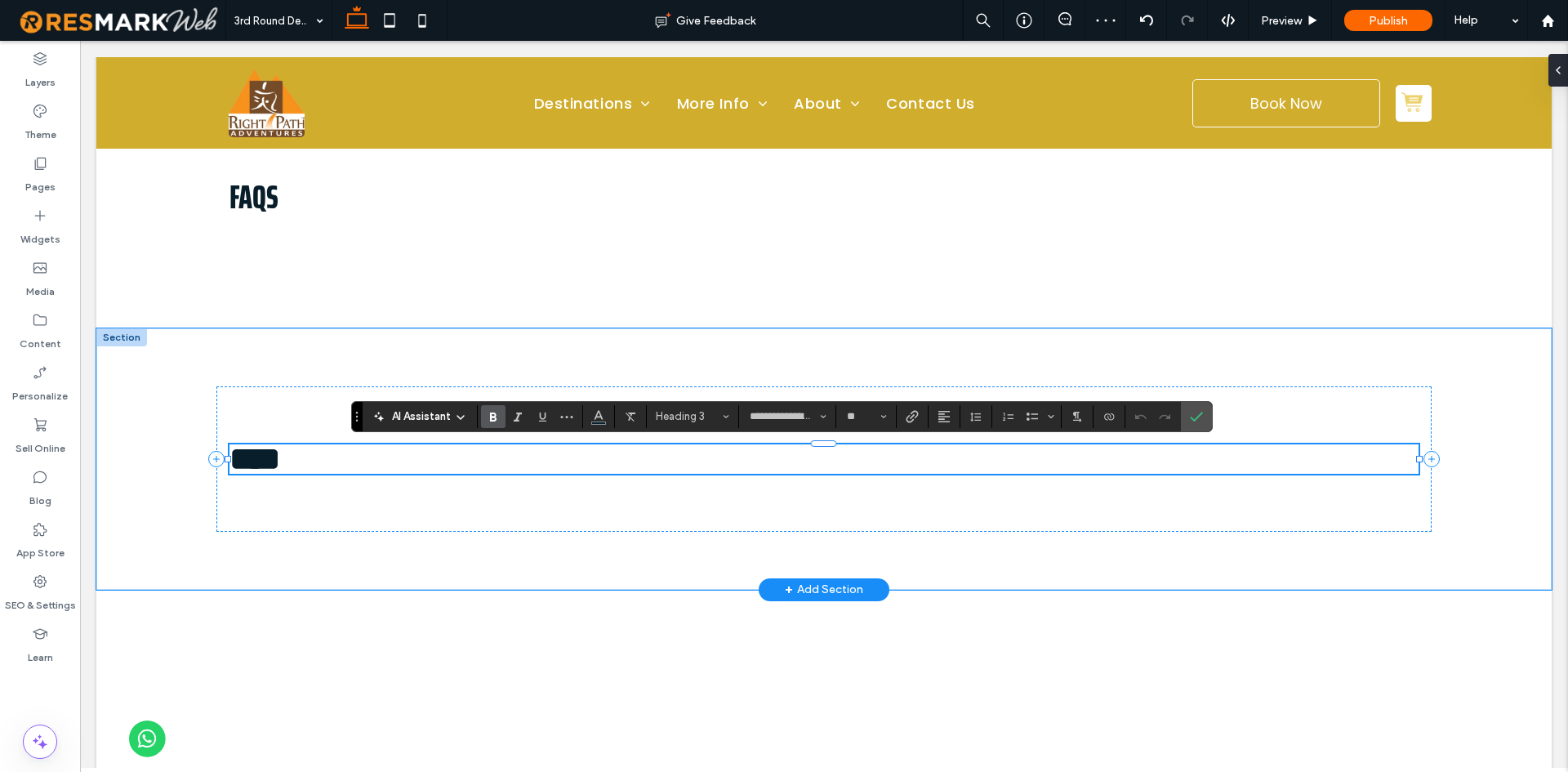
type input "*******"
type input "**"
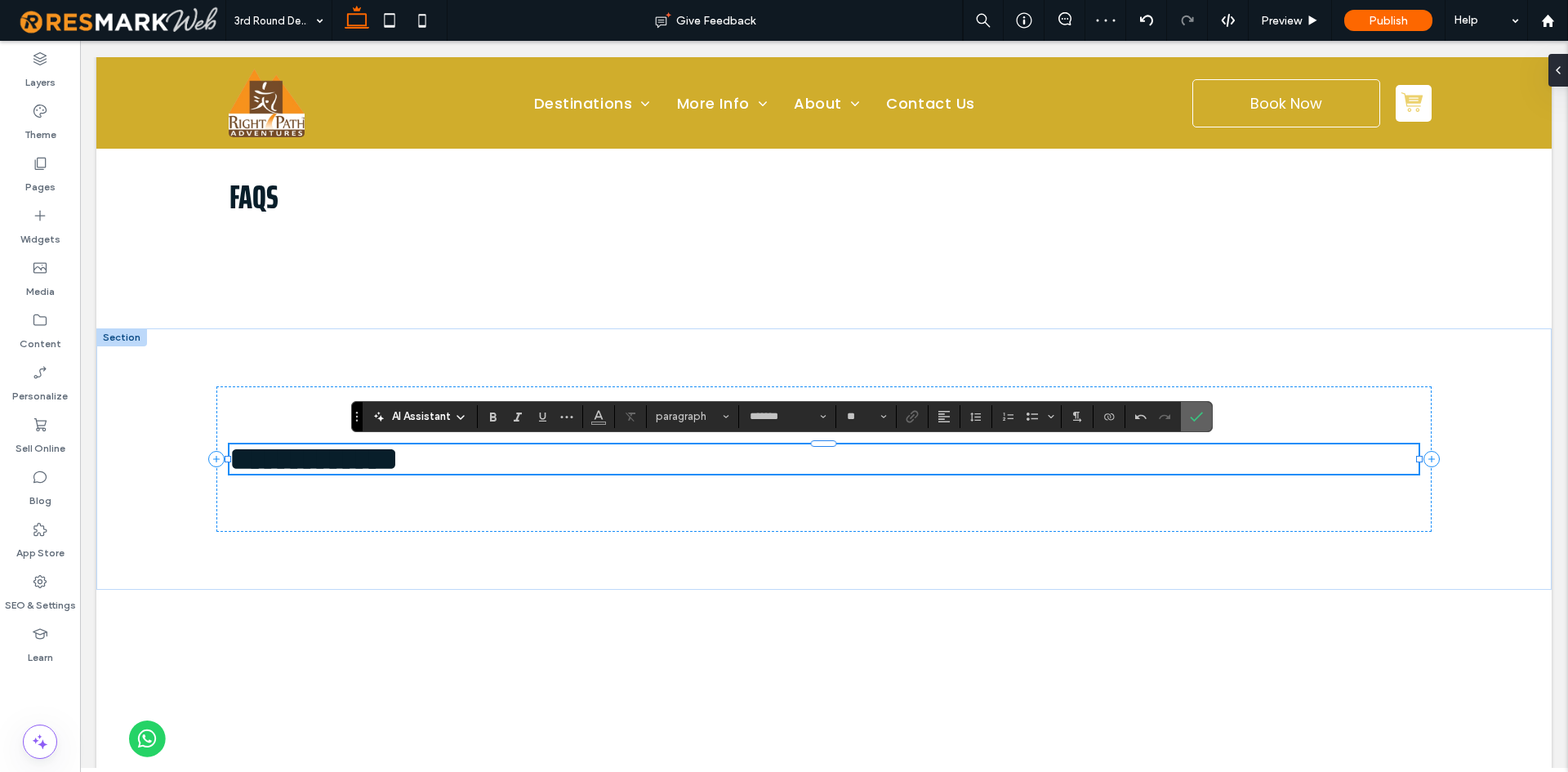
click at [1197, 423] on span "Confirm" at bounding box center [1196, 417] width 13 height 28
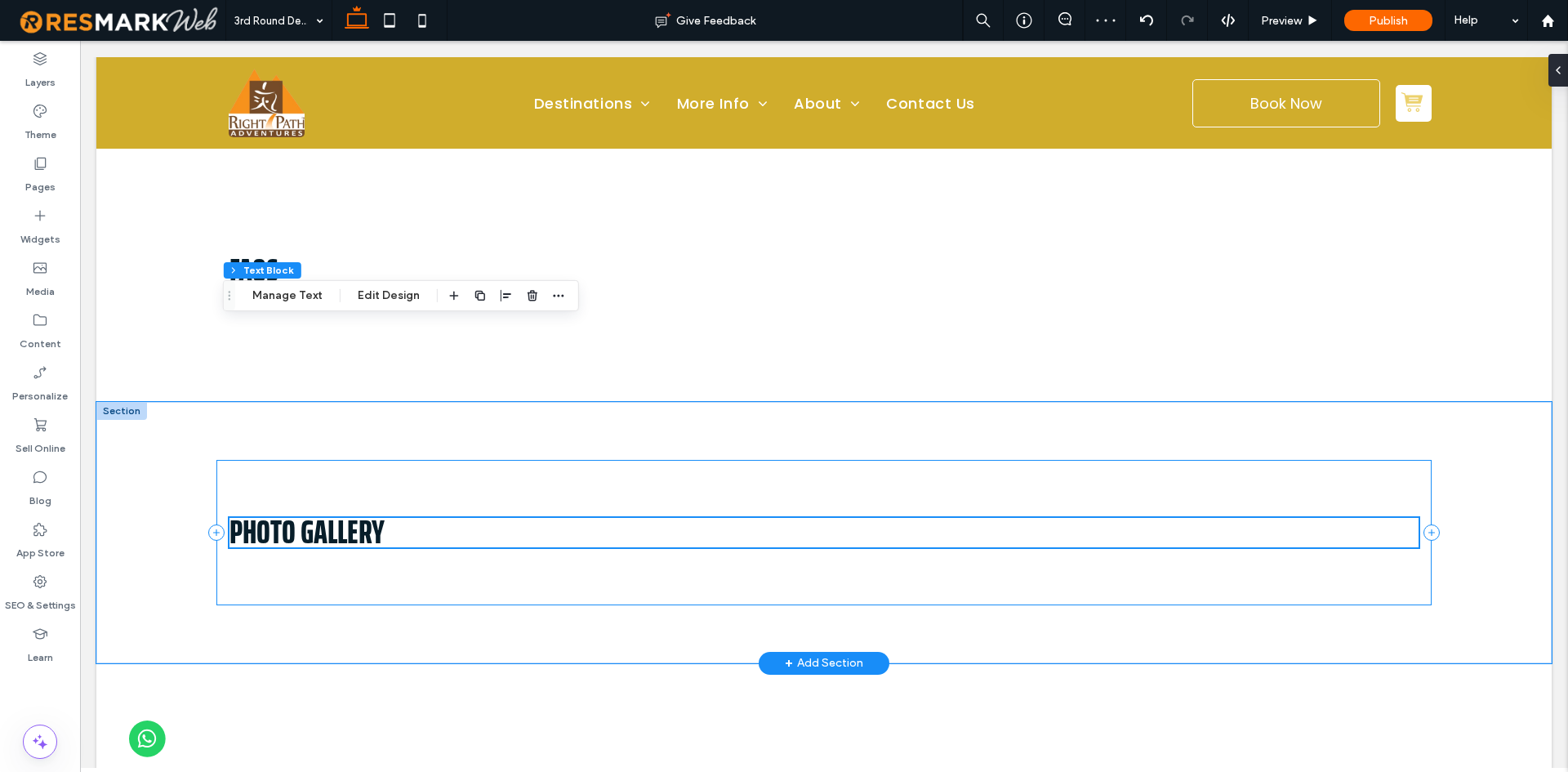
scroll to position [1062, 0]
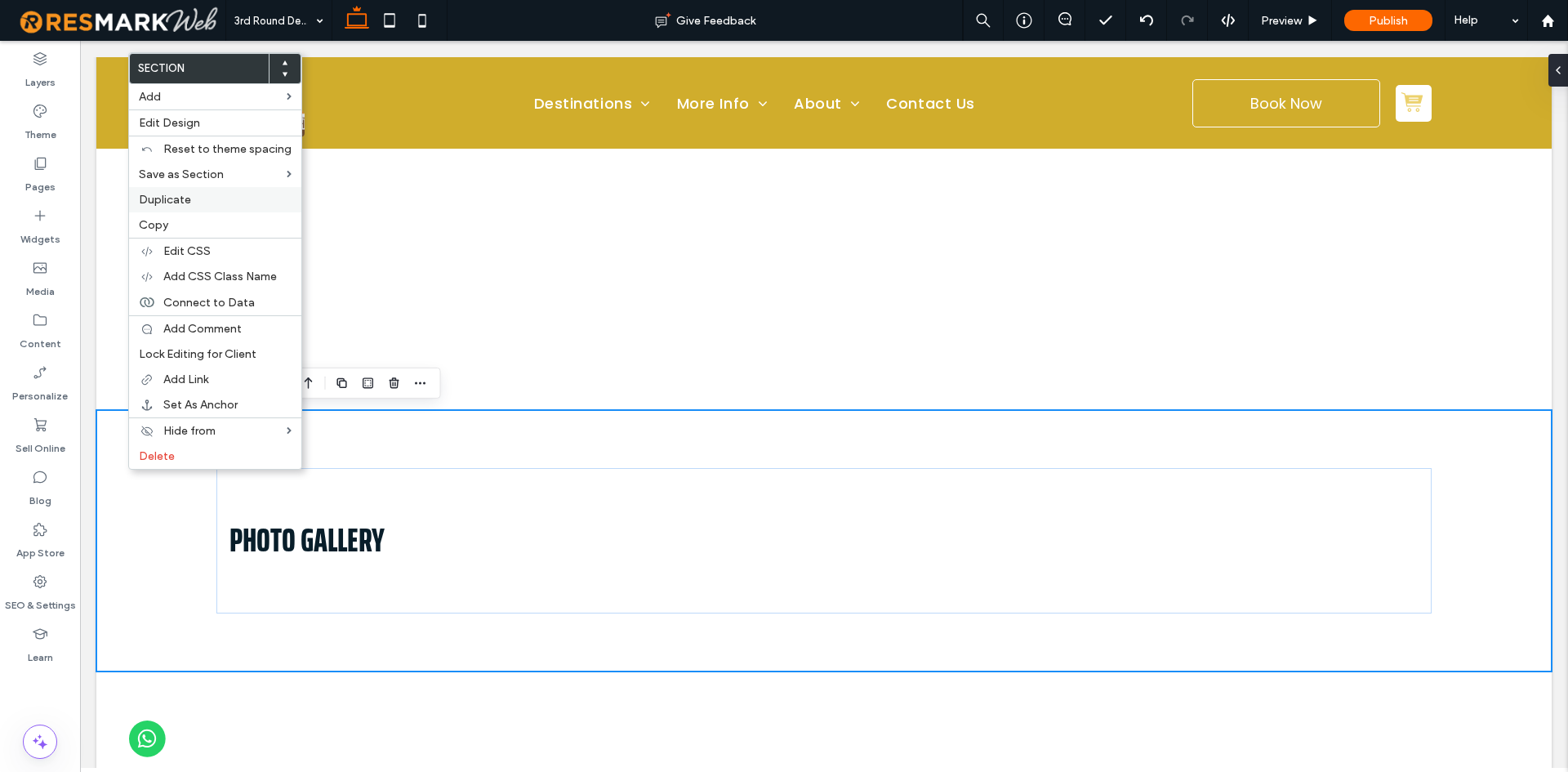
click at [203, 195] on label "Duplicate" at bounding box center [215, 200] width 152 height 14
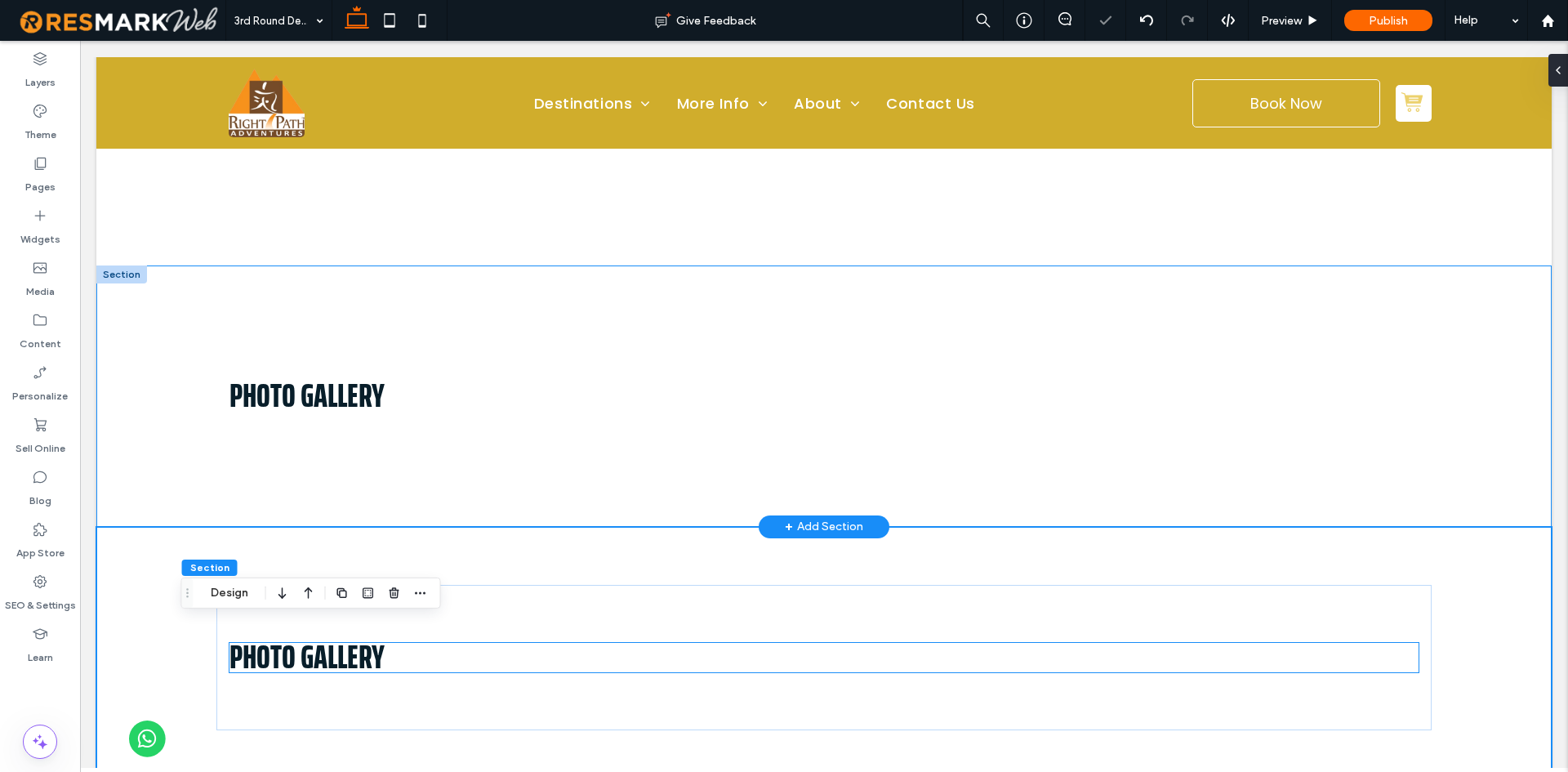
scroll to position [1388, 0]
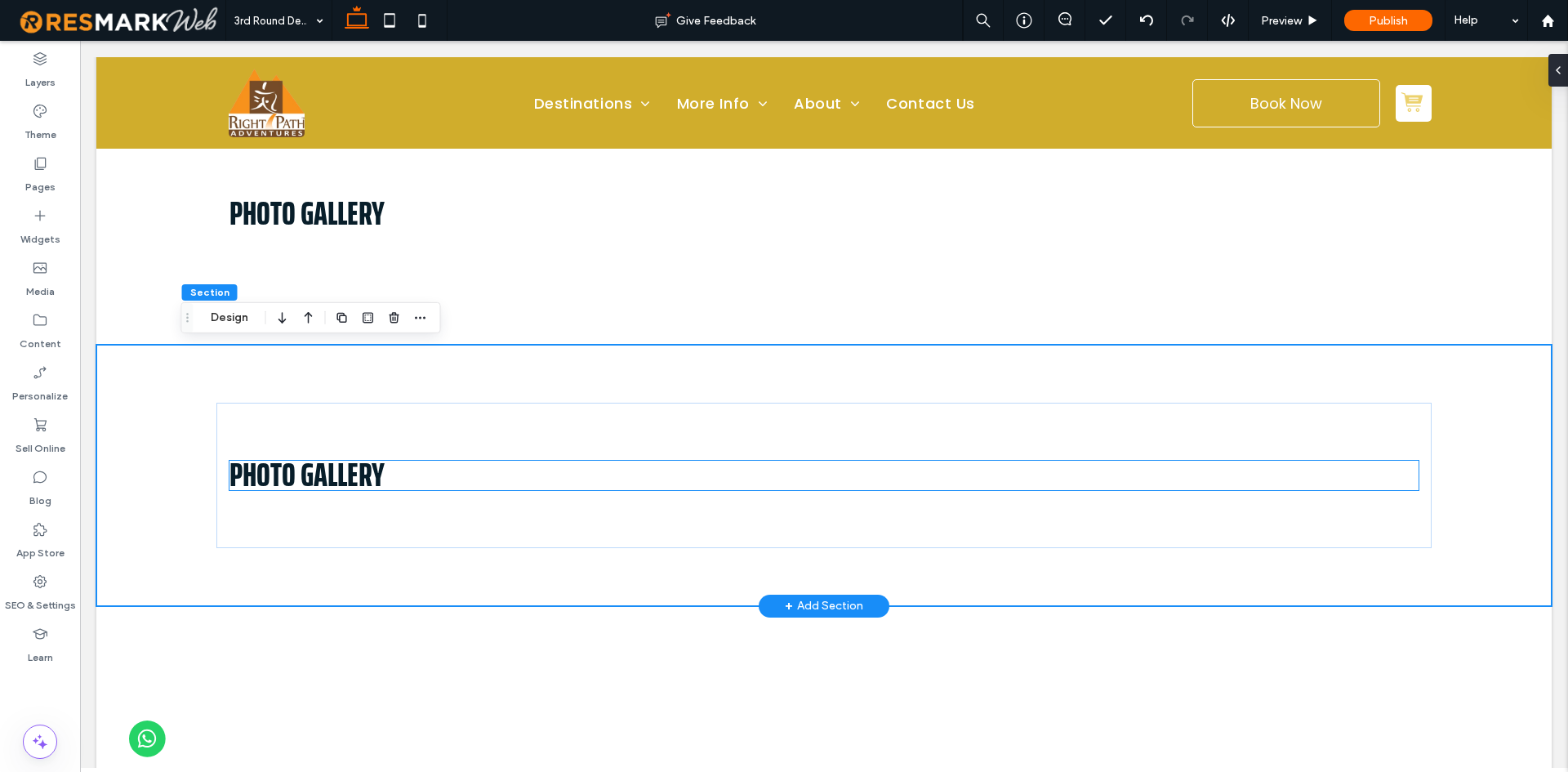
click at [322, 488] on span "Photo Gallery" at bounding box center [307, 475] width 155 height 52
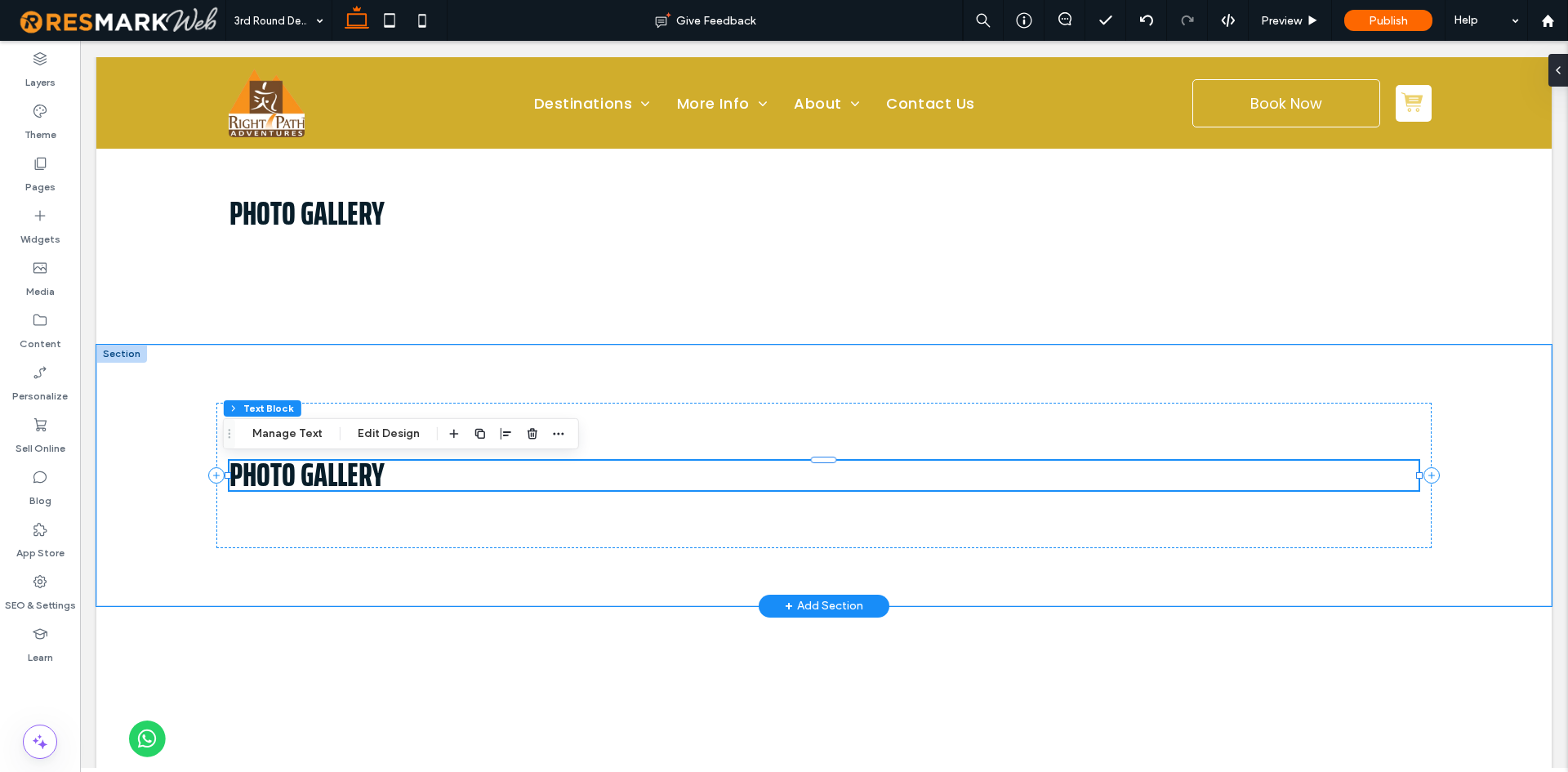
click at [322, 488] on div "Photo Gallery" at bounding box center [825, 476] width 1190 height 30
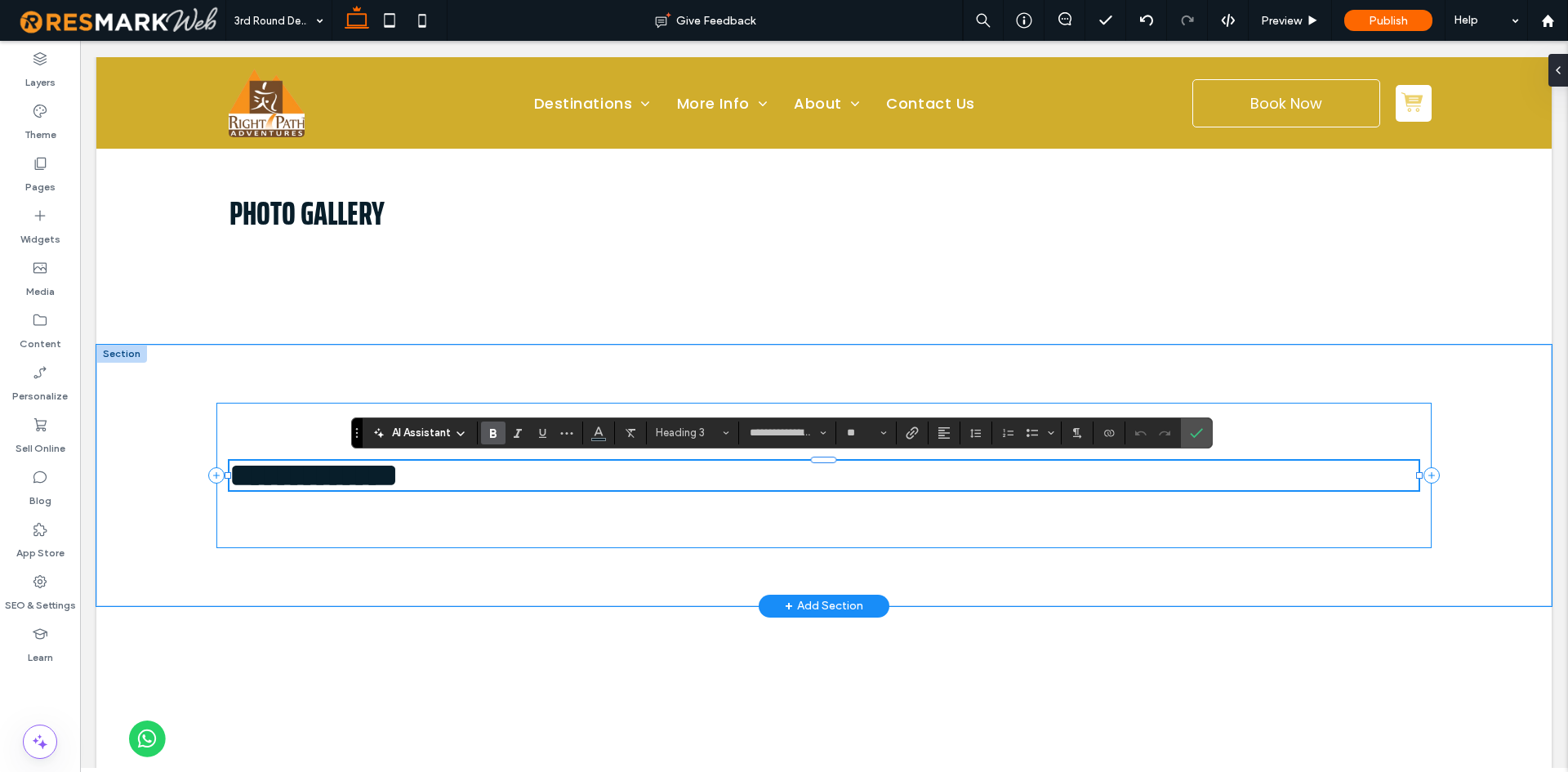
type input "*******"
type input "**"
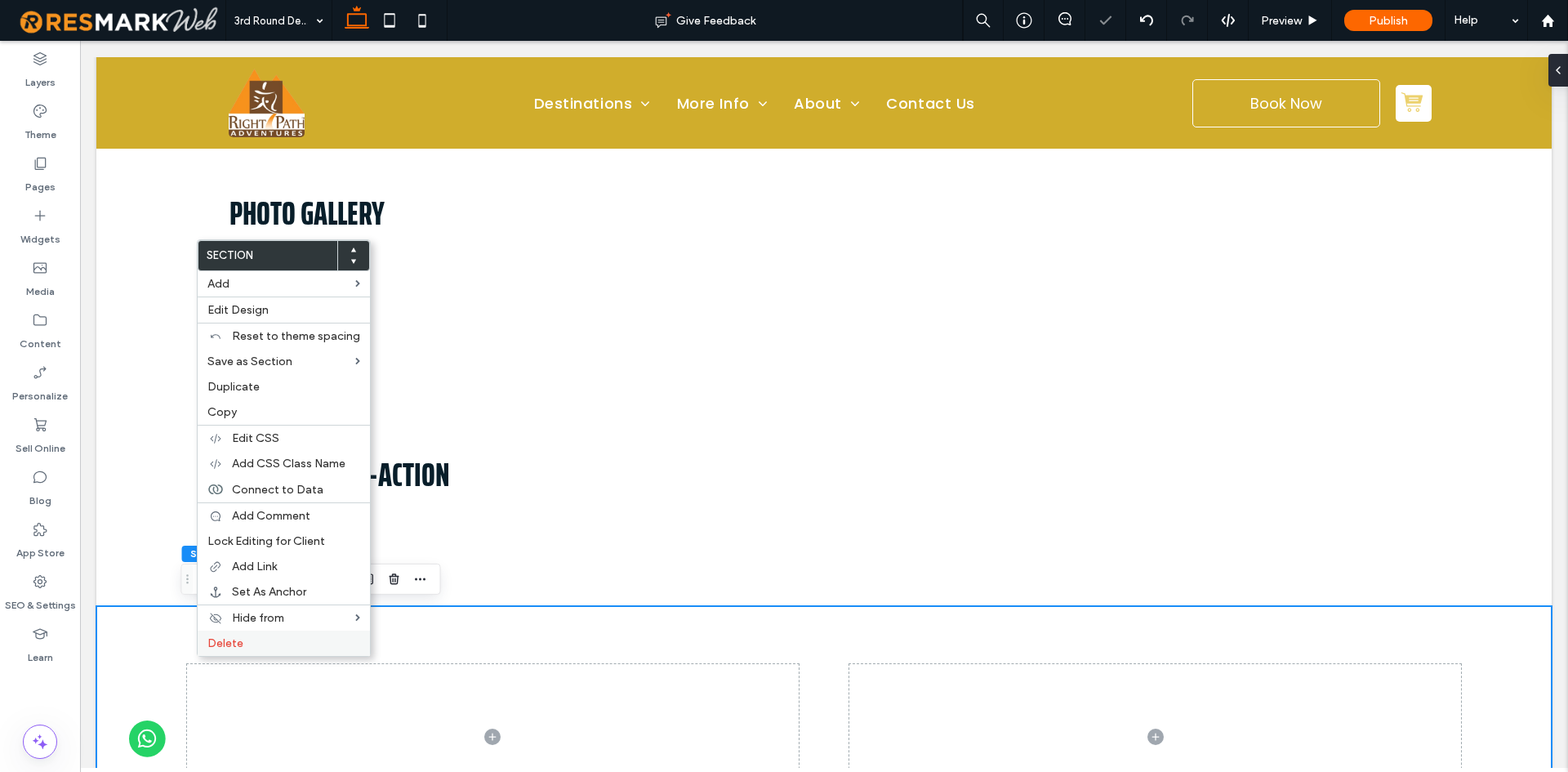
click at [203, 635] on div "Delete" at bounding box center [284, 643] width 172 height 25
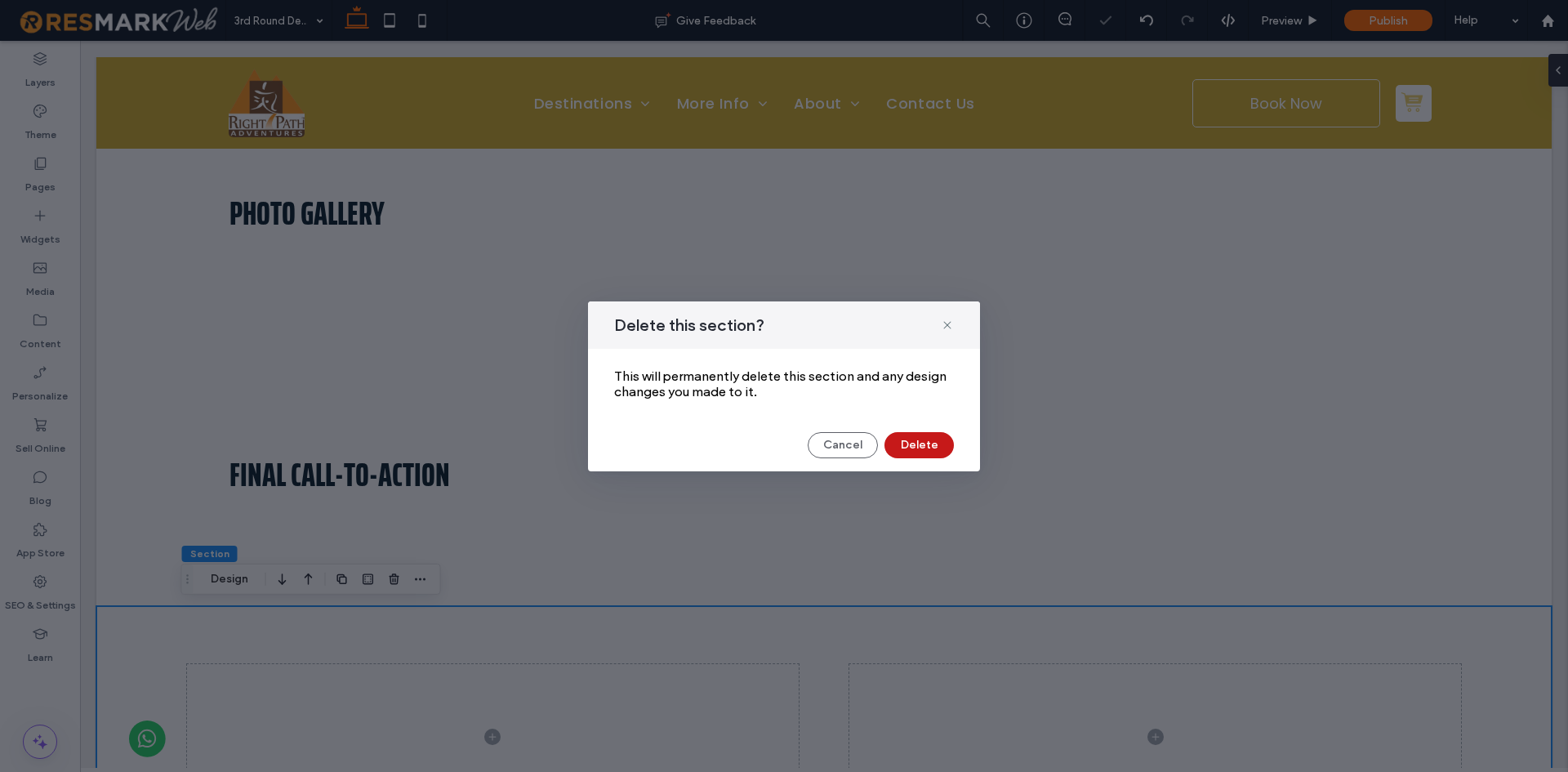
click at [927, 448] on button "Delete" at bounding box center [919, 445] width 70 height 26
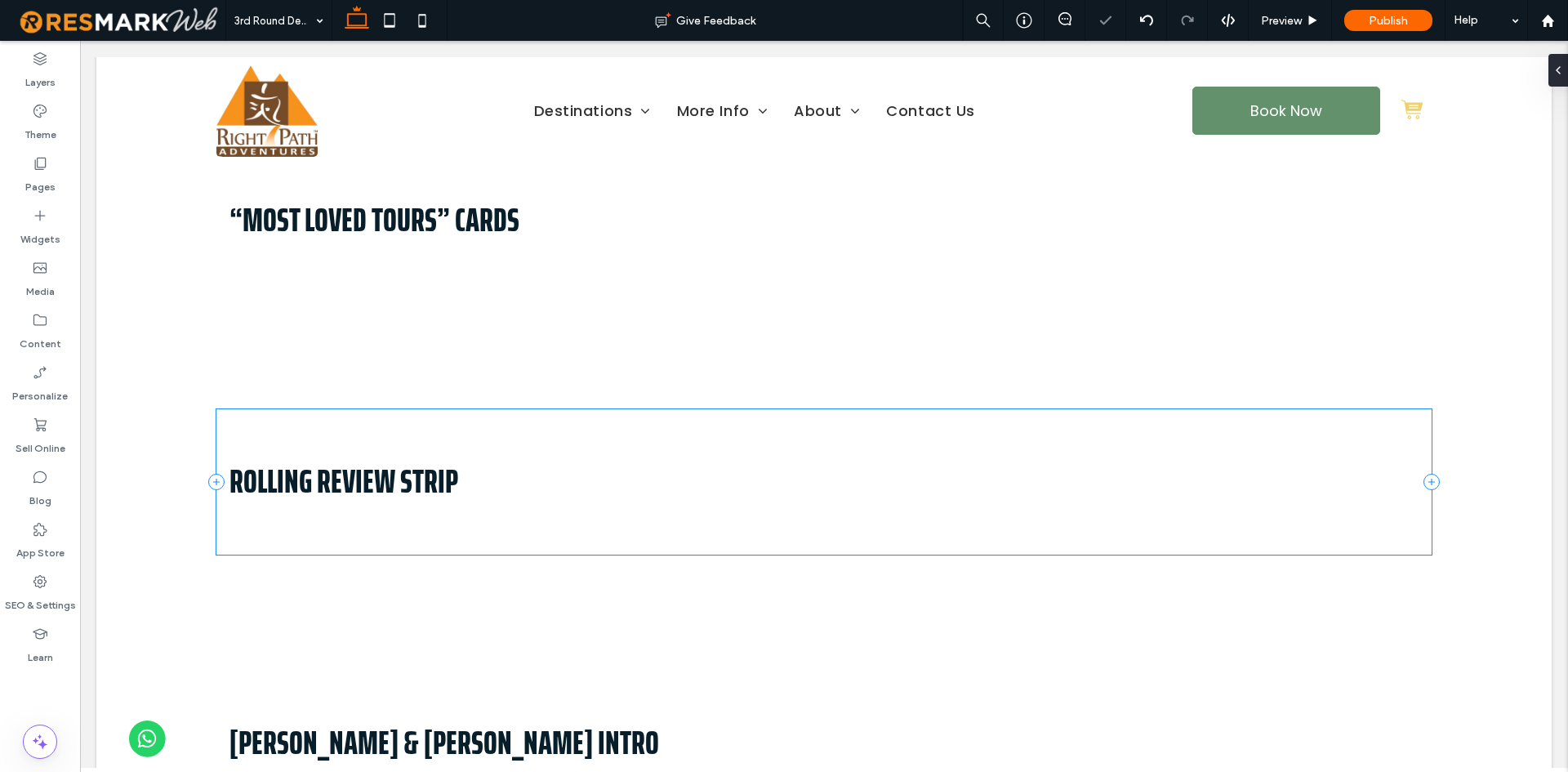
scroll to position [0, 0]
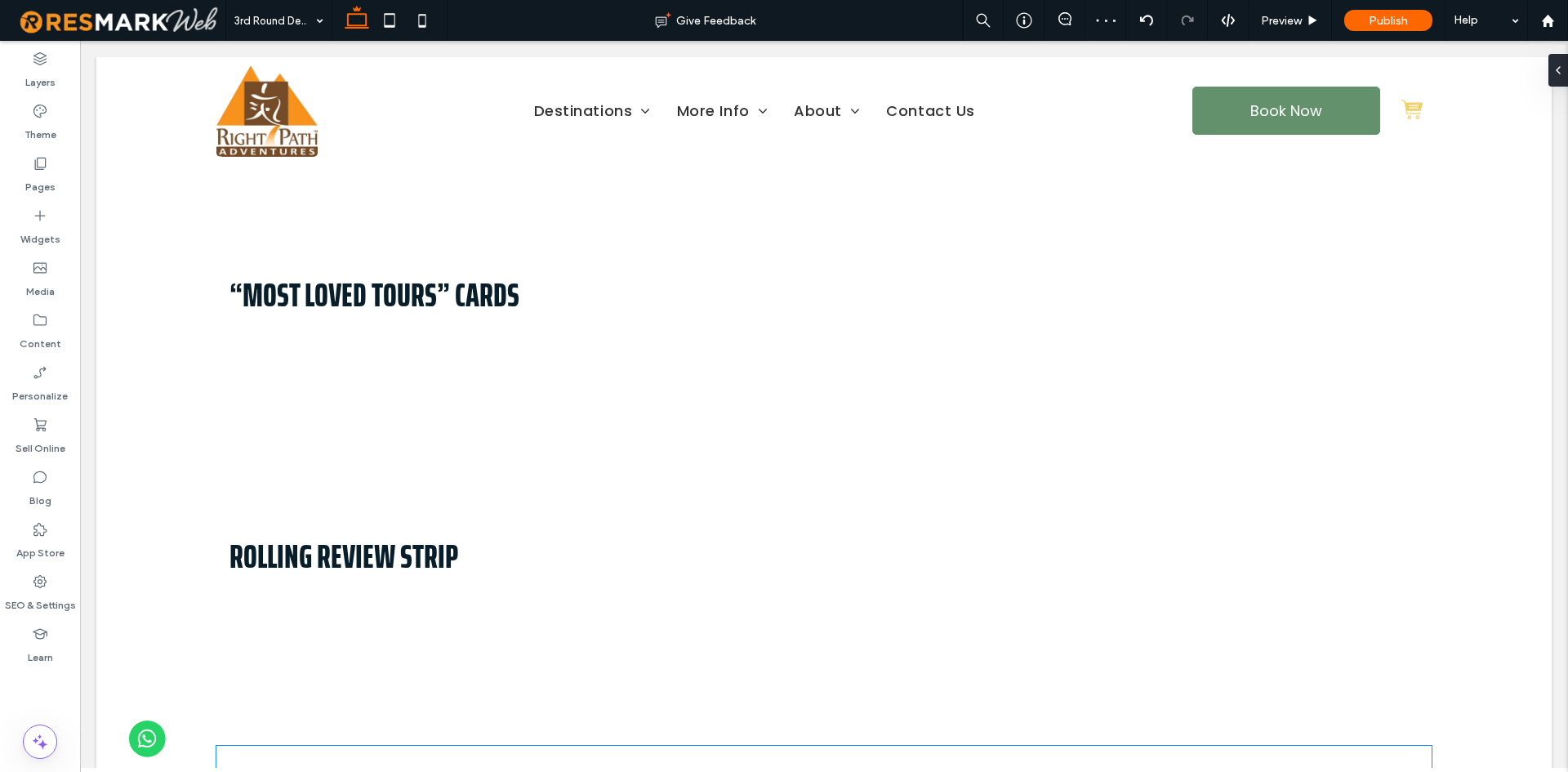
click at [1017, 768] on div at bounding box center [824, 404] width 1488 height 727
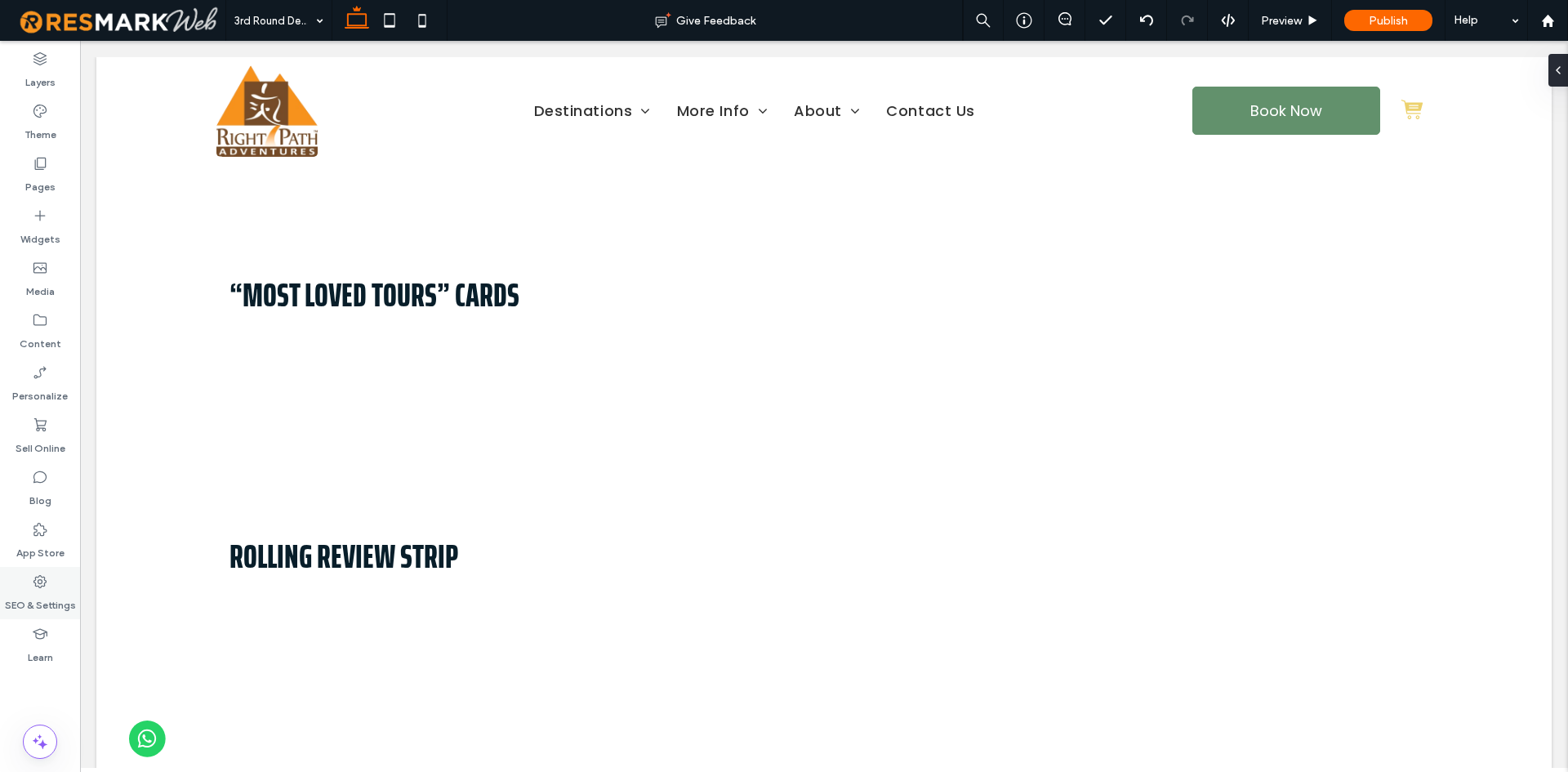
drag, startPoint x: 66, startPoint y: 597, endPoint x: 76, endPoint y: 581, distance: 18.9
click at [65, 597] on label "SEO & Settings" at bounding box center [40, 601] width 71 height 23
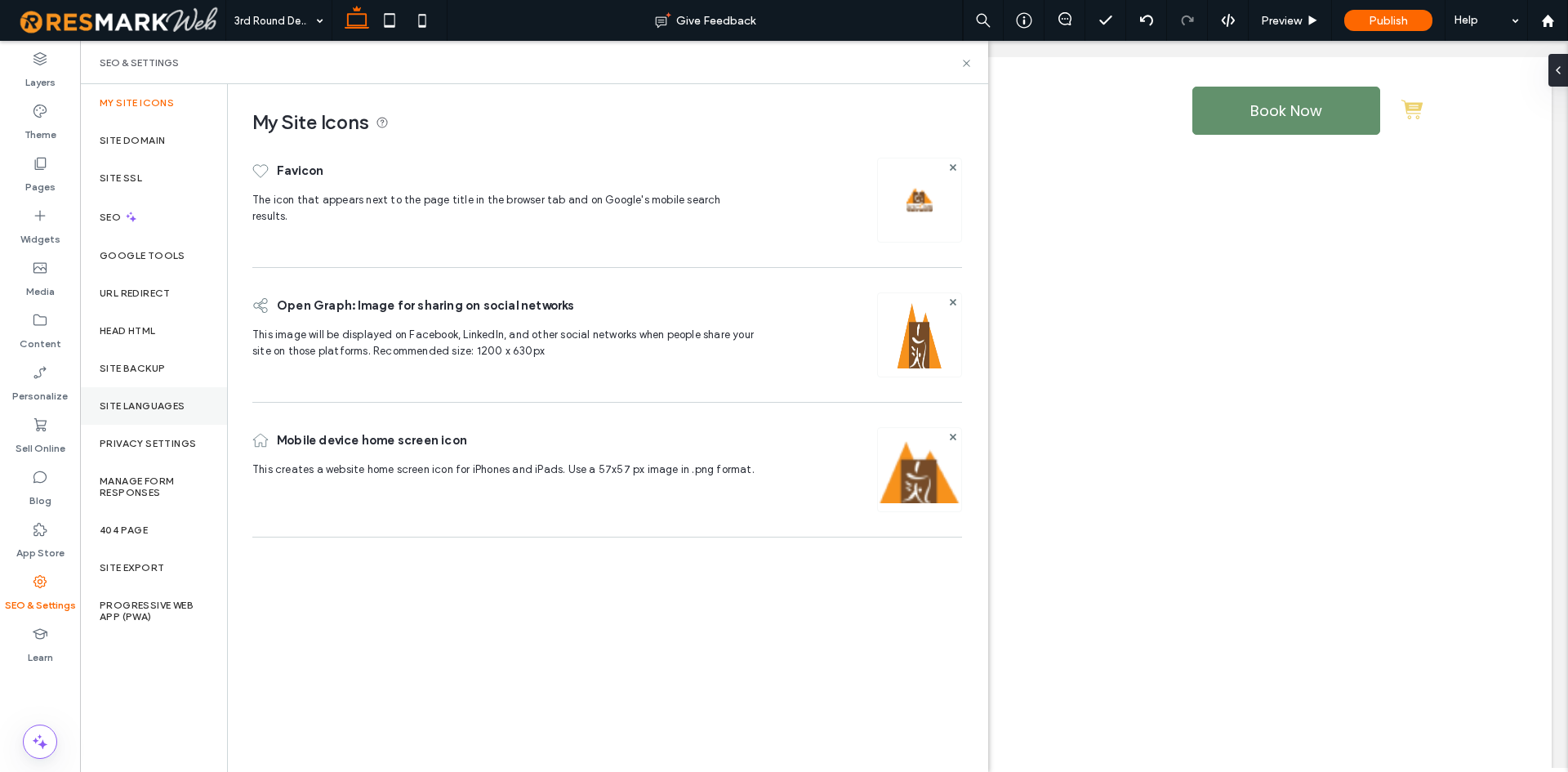
click at [181, 400] on label "Site Languages" at bounding box center [142, 405] width 86 height 11
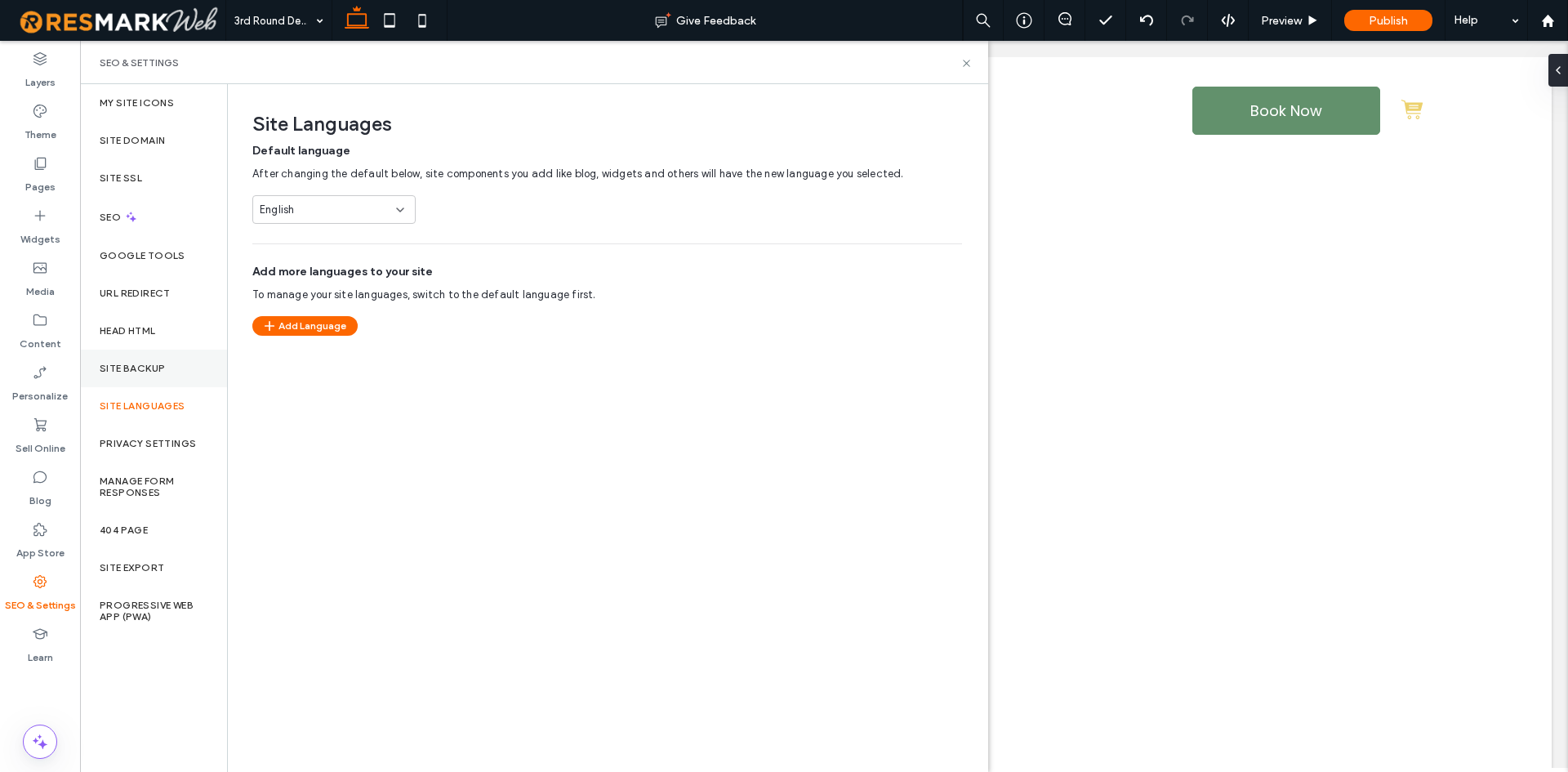
click at [185, 380] on div "Site Backup" at bounding box center [153, 368] width 147 height 38
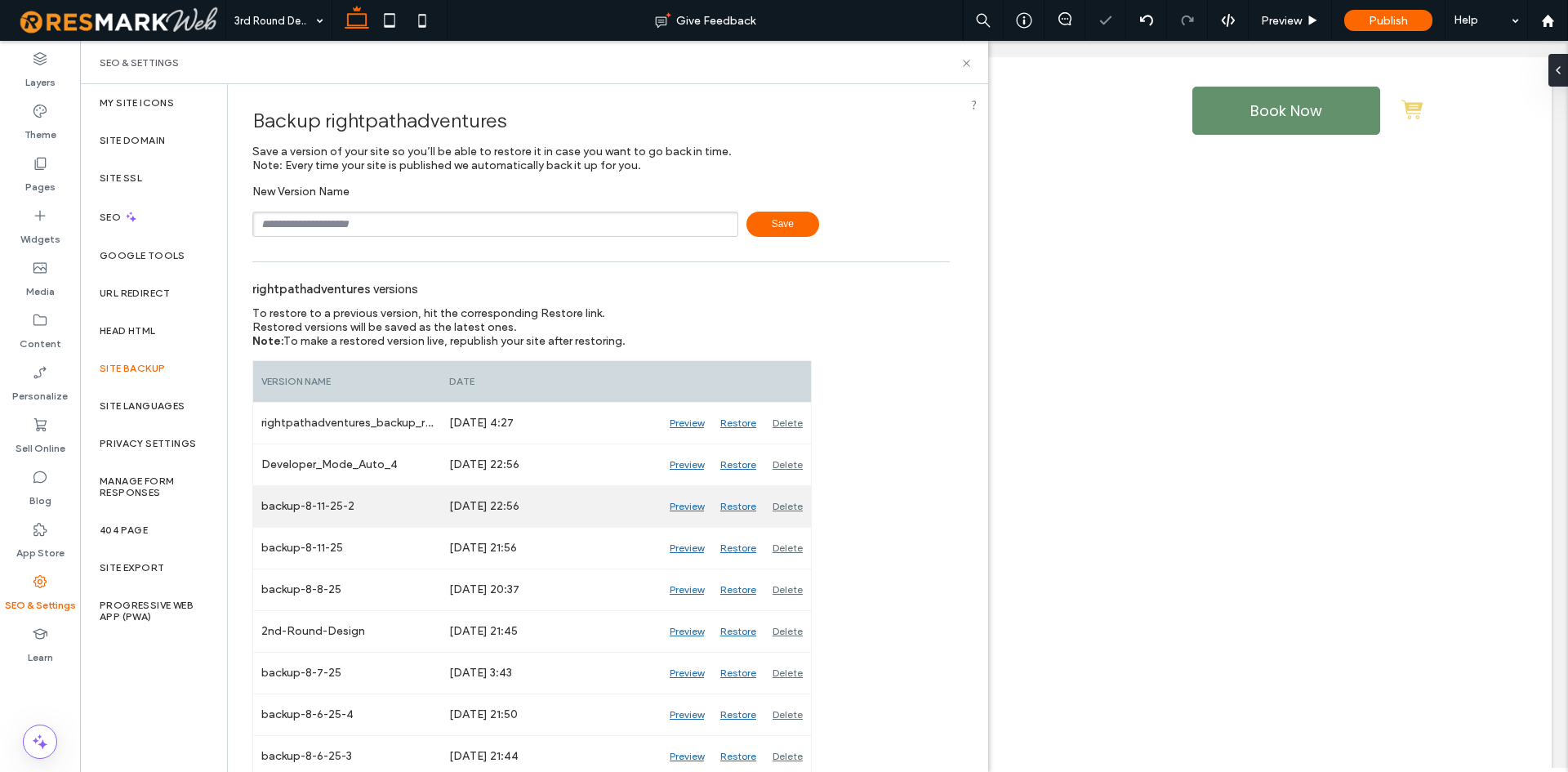
click at [330, 507] on div "backup-8-11-25-2" at bounding box center [346, 505] width 188 height 41
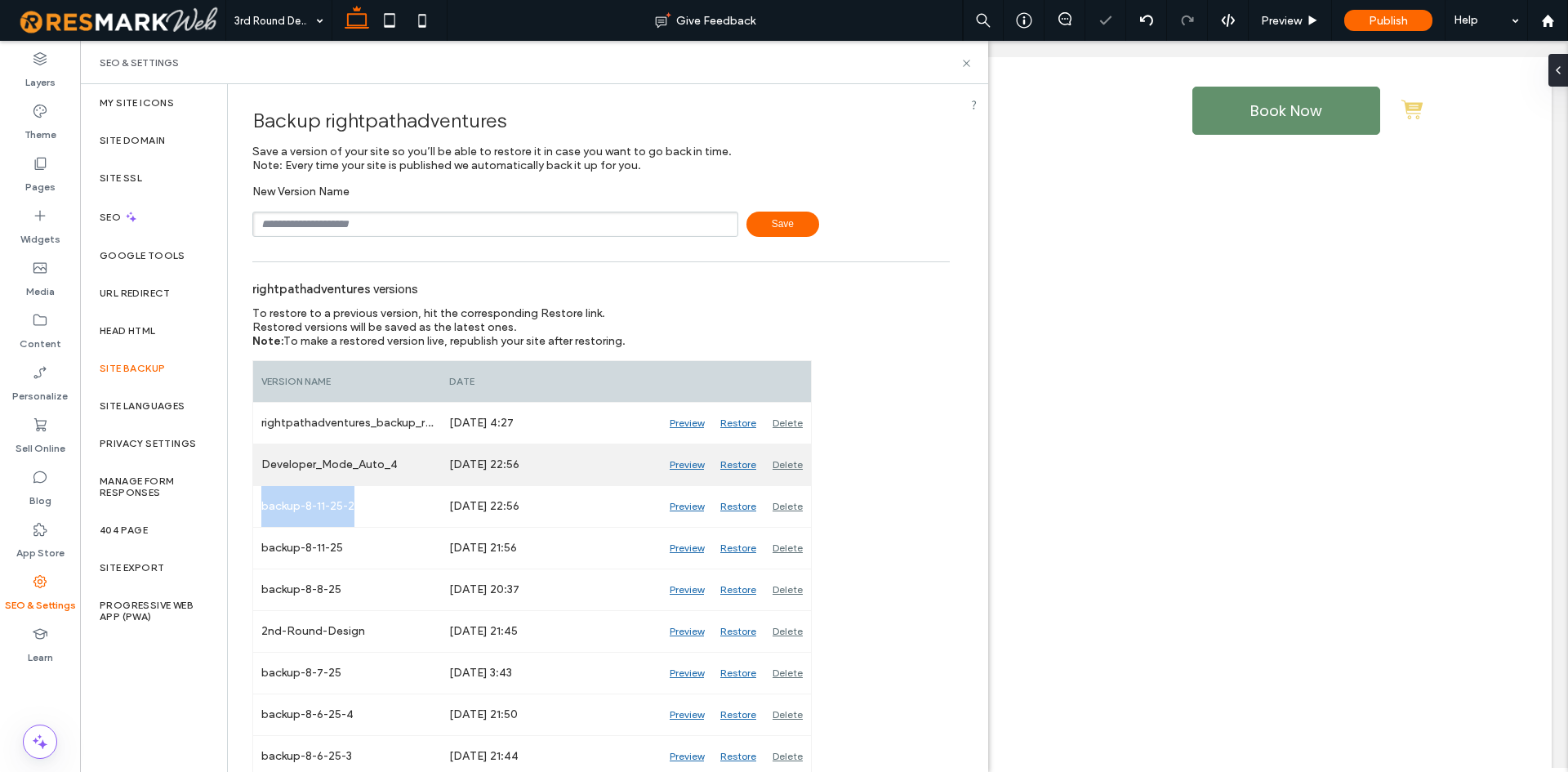
copy div "backup-8-11-25-2"
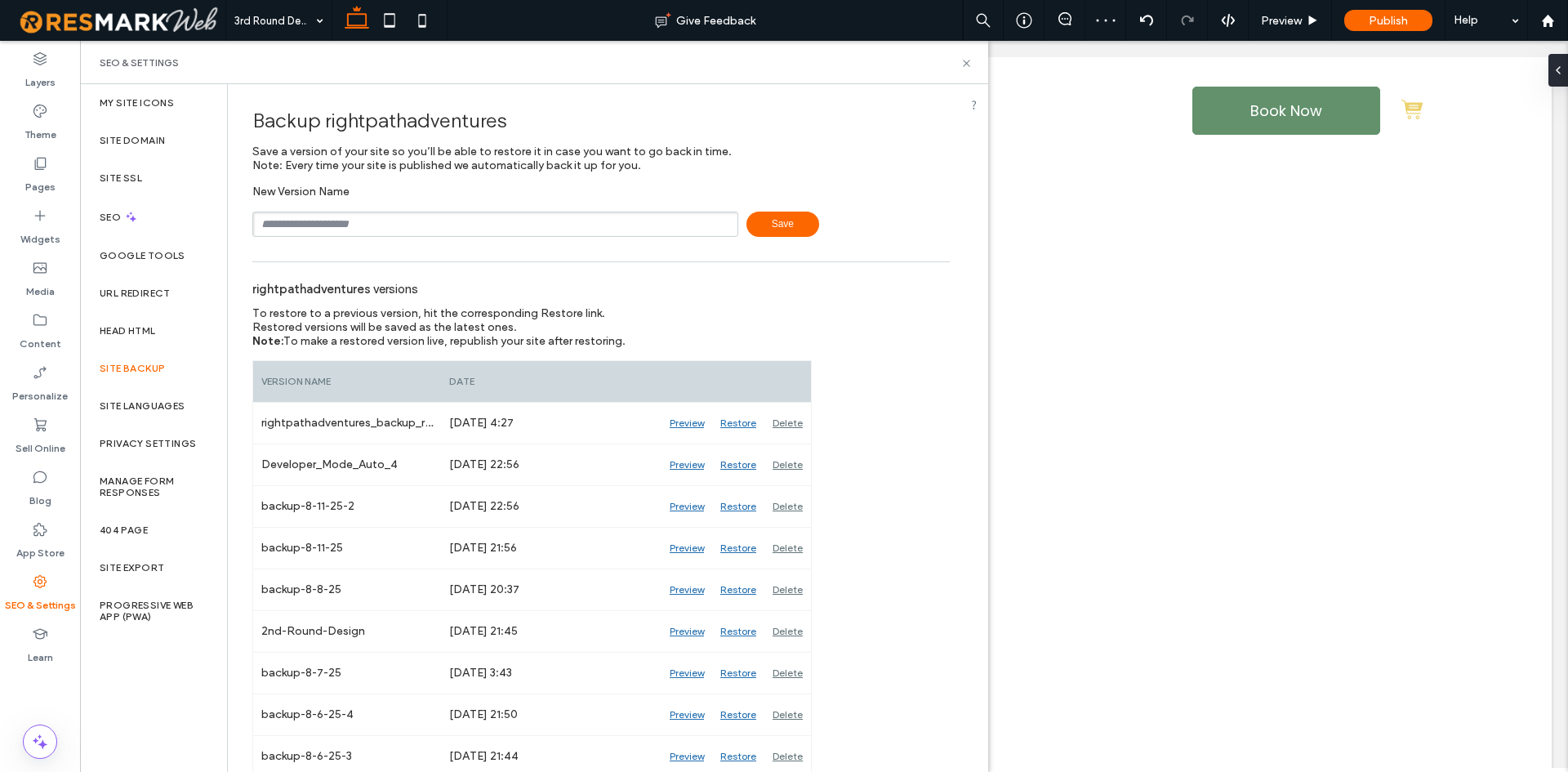
click at [366, 222] on input "text" at bounding box center [495, 224] width 486 height 25
paste input "**********"
click at [330, 223] on input "**********" at bounding box center [495, 224] width 486 height 25
type input "**********"
click at [760, 222] on span "Save" at bounding box center [782, 224] width 73 height 25
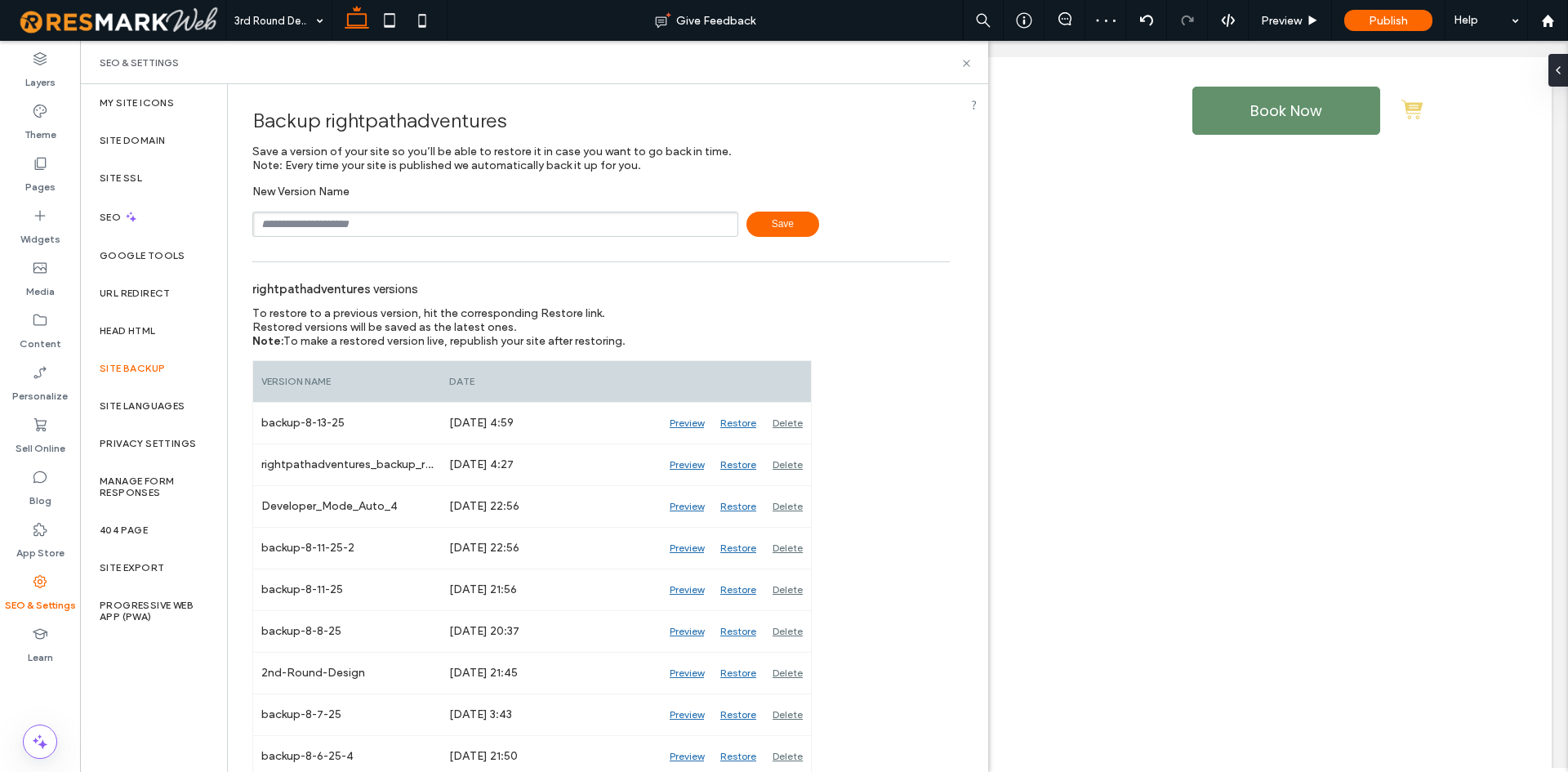
click at [562, 282] on div "rightpathadventures versions" at bounding box center [601, 289] width 697 height 36
click at [959, 65] on div "SEO & Settings" at bounding box center [533, 63] width 869 height 13
click at [968, 64] on use at bounding box center [966, 63] width 7 height 7
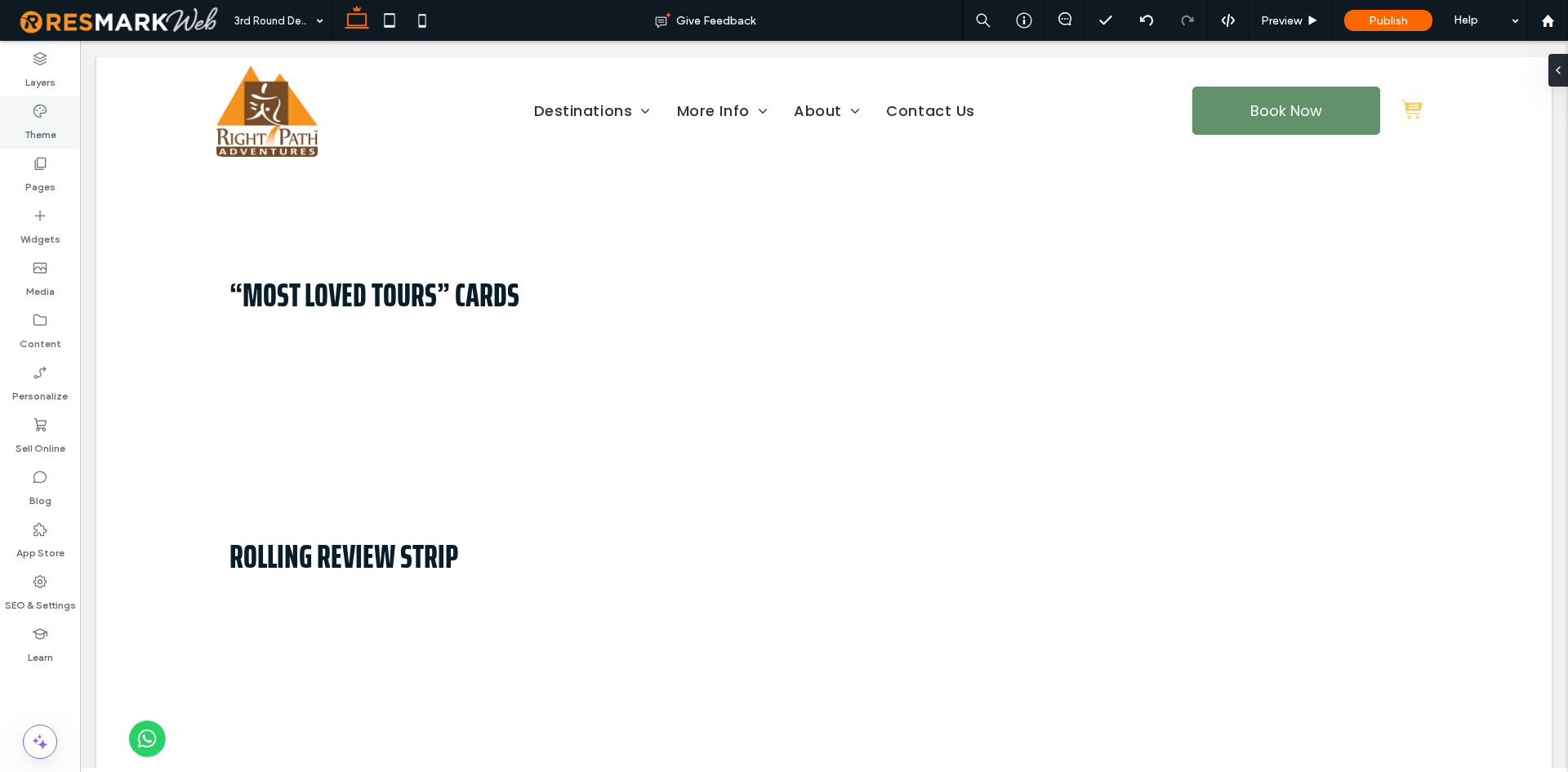
click at [1, 136] on div "Theme" at bounding box center [40, 122] width 80 height 53
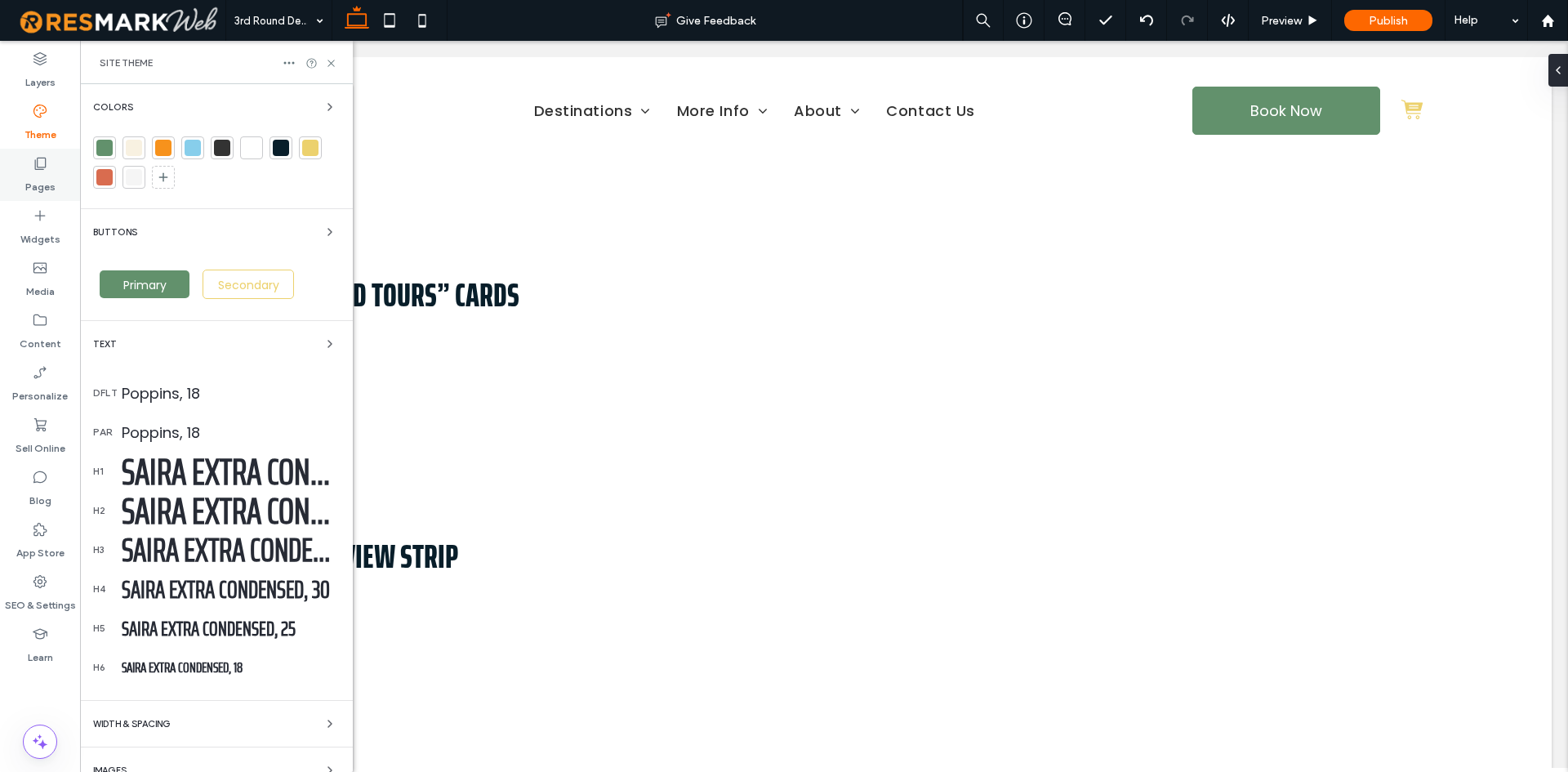
click at [32, 170] on icon at bounding box center [40, 163] width 16 height 16
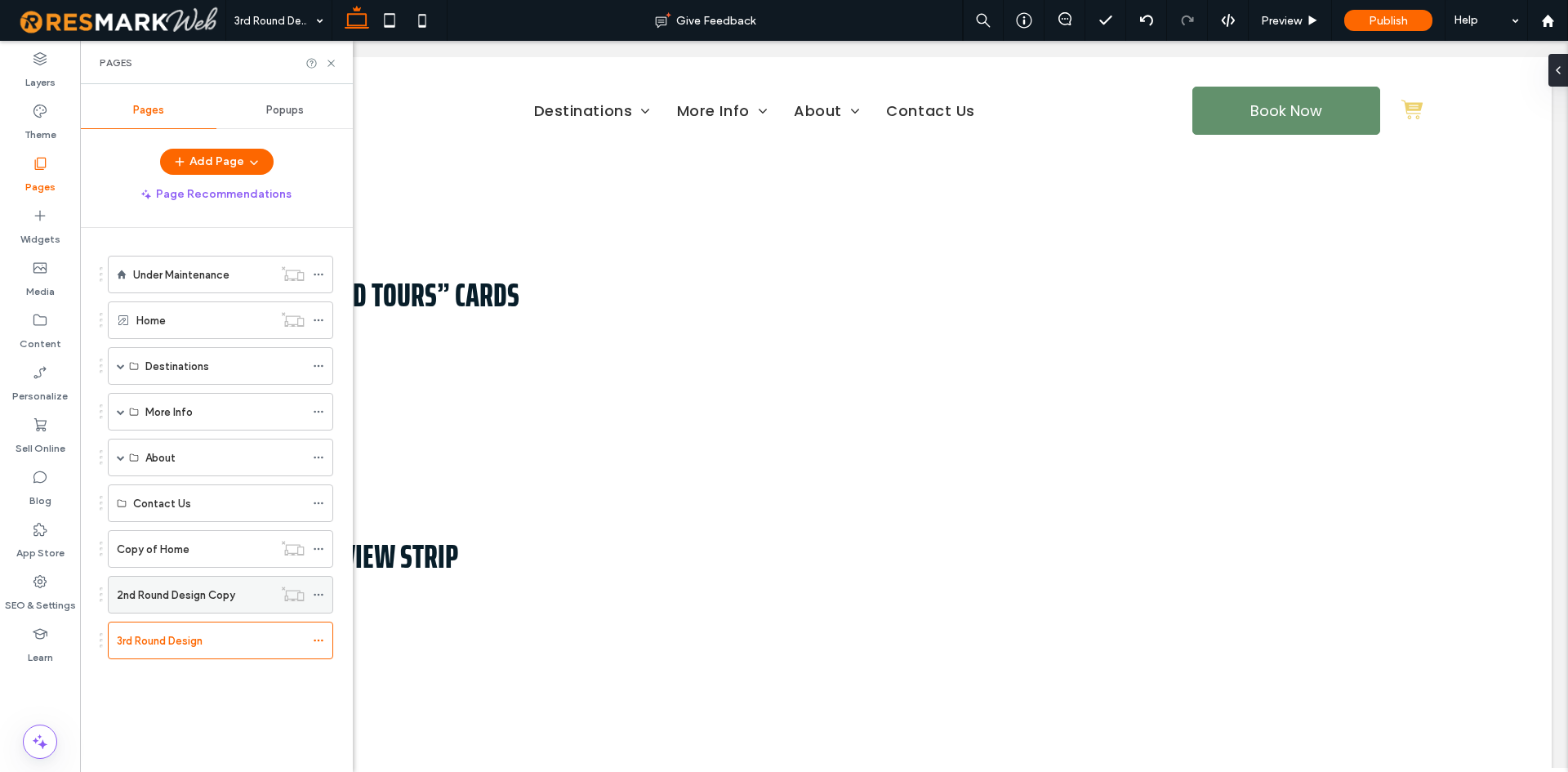
click at [180, 600] on label "2nd Round Design Copy" at bounding box center [175, 595] width 118 height 29
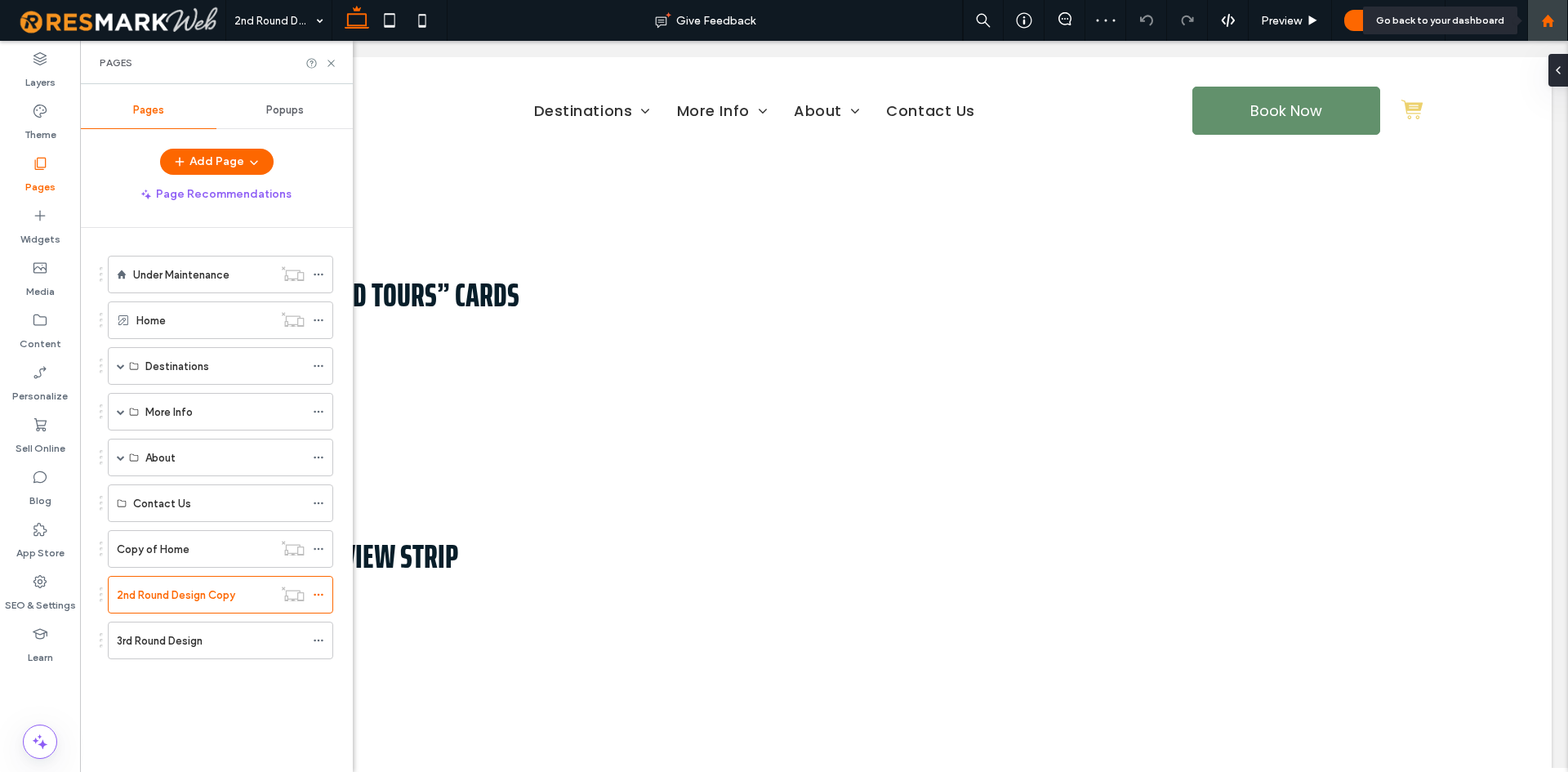
click at [1547, 14] on icon at bounding box center [1548, 21] width 14 height 14
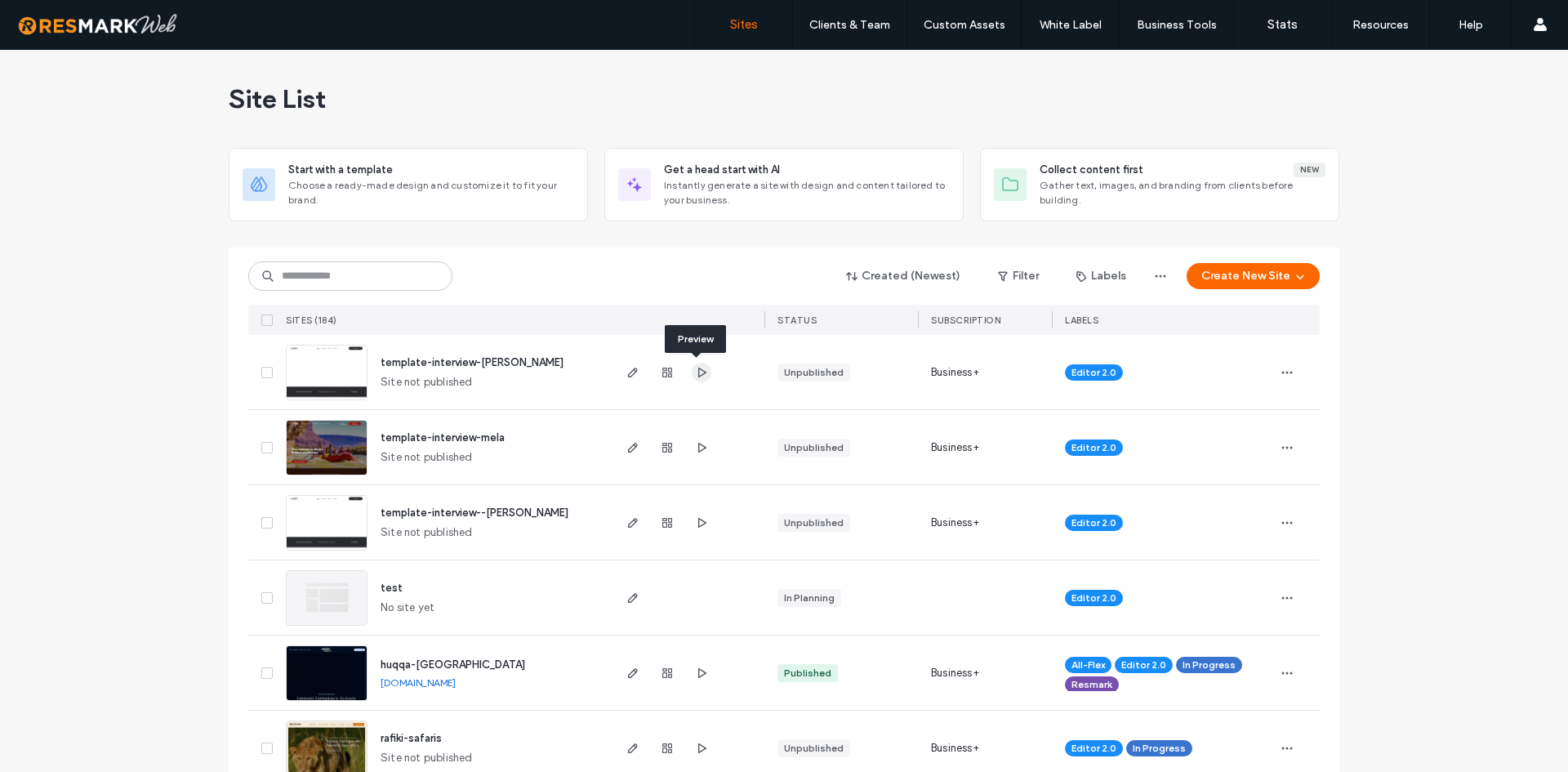
click at [695, 373] on icon "button" at bounding box center [701, 372] width 13 height 13
